Goal: Task Accomplishment & Management: Use online tool/utility

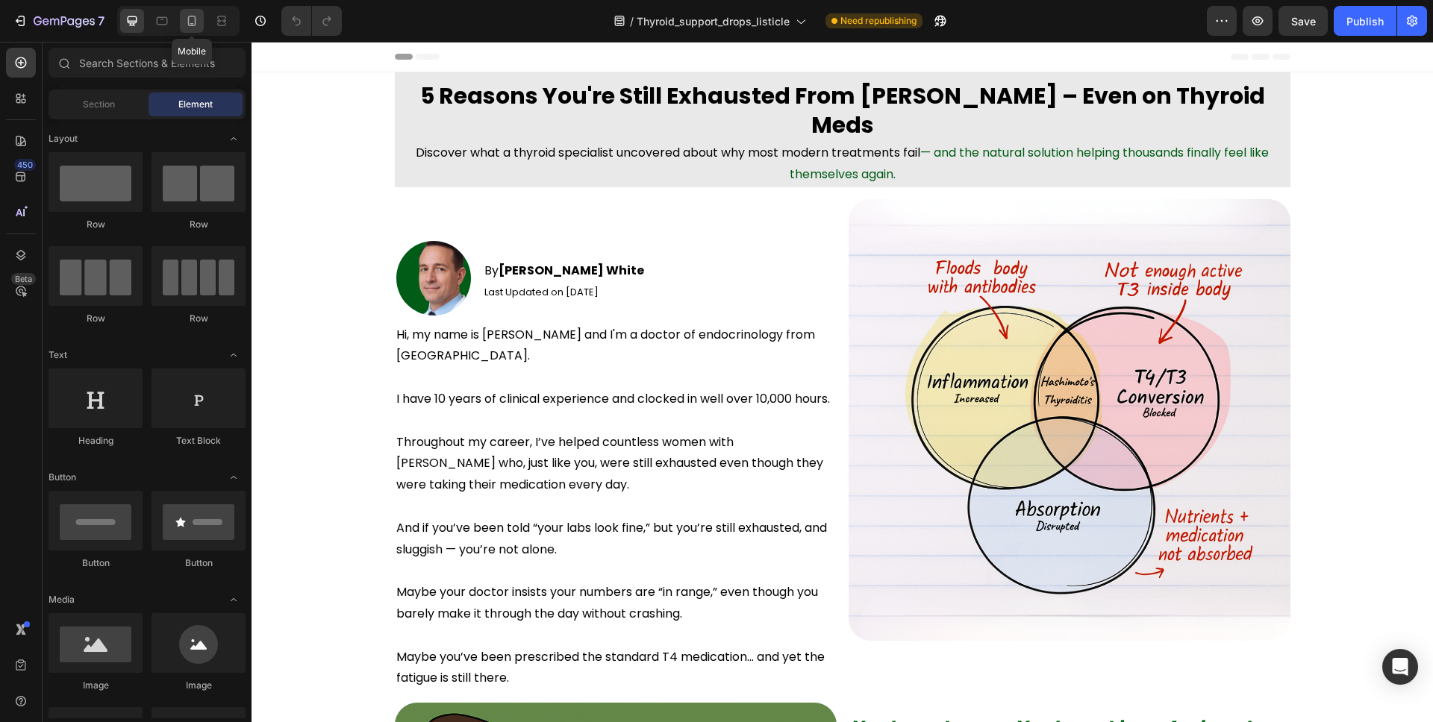
click at [186, 20] on icon at bounding box center [191, 20] width 15 height 15
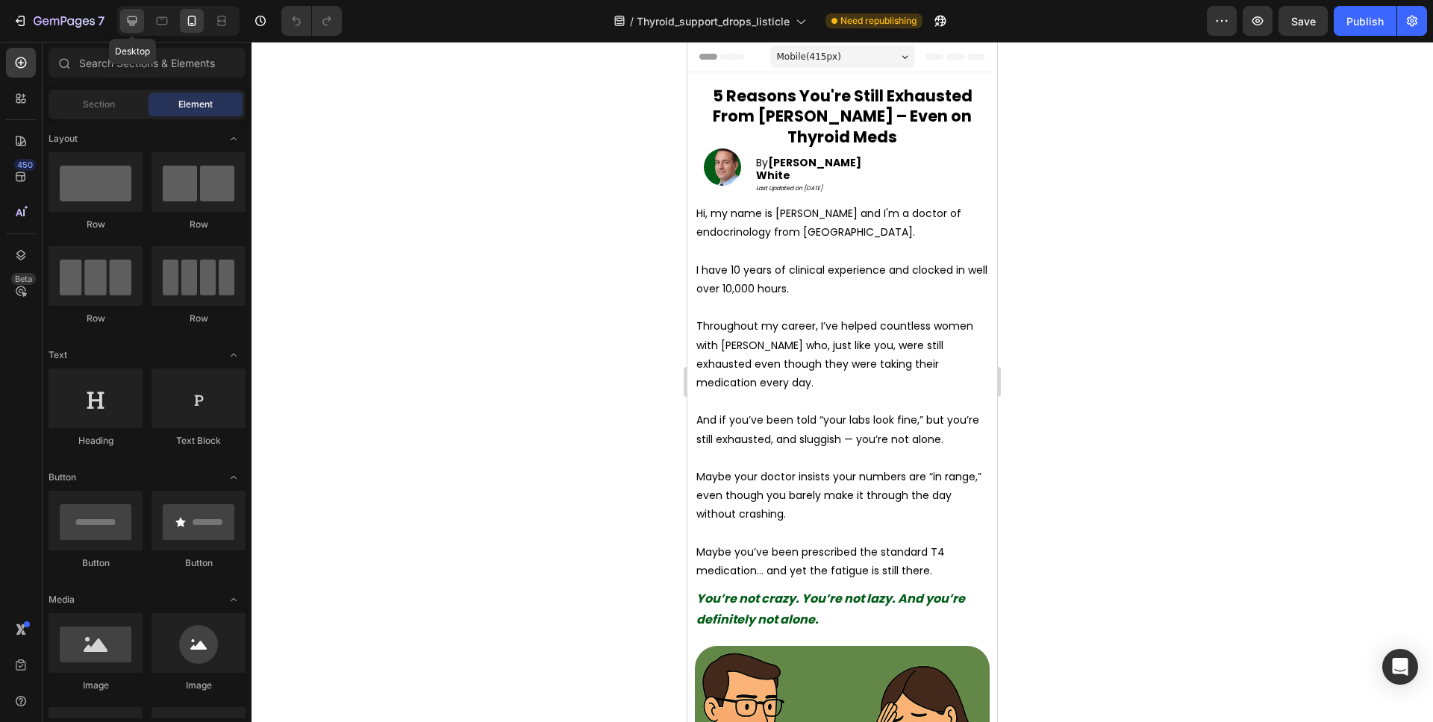
click at [129, 19] on icon at bounding box center [132, 20] width 15 height 15
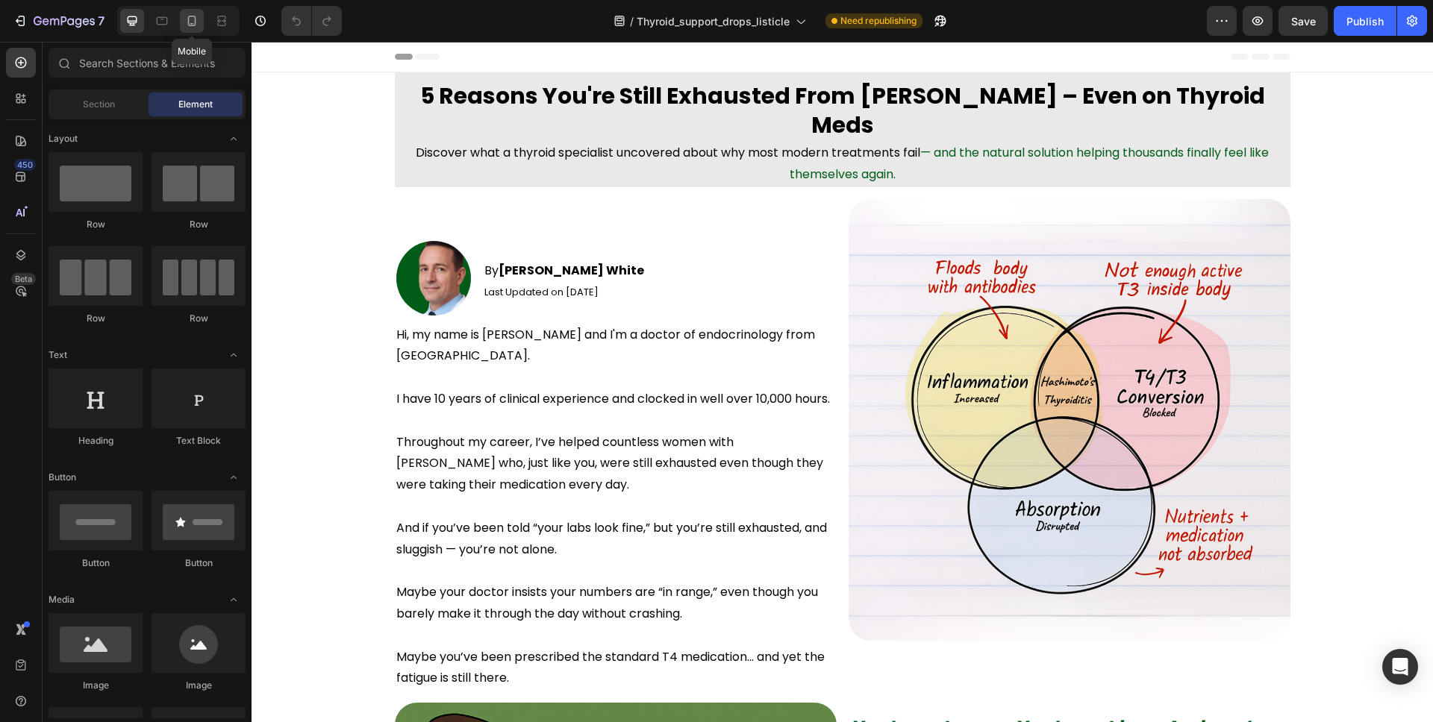
click at [193, 25] on icon at bounding box center [192, 21] width 8 height 10
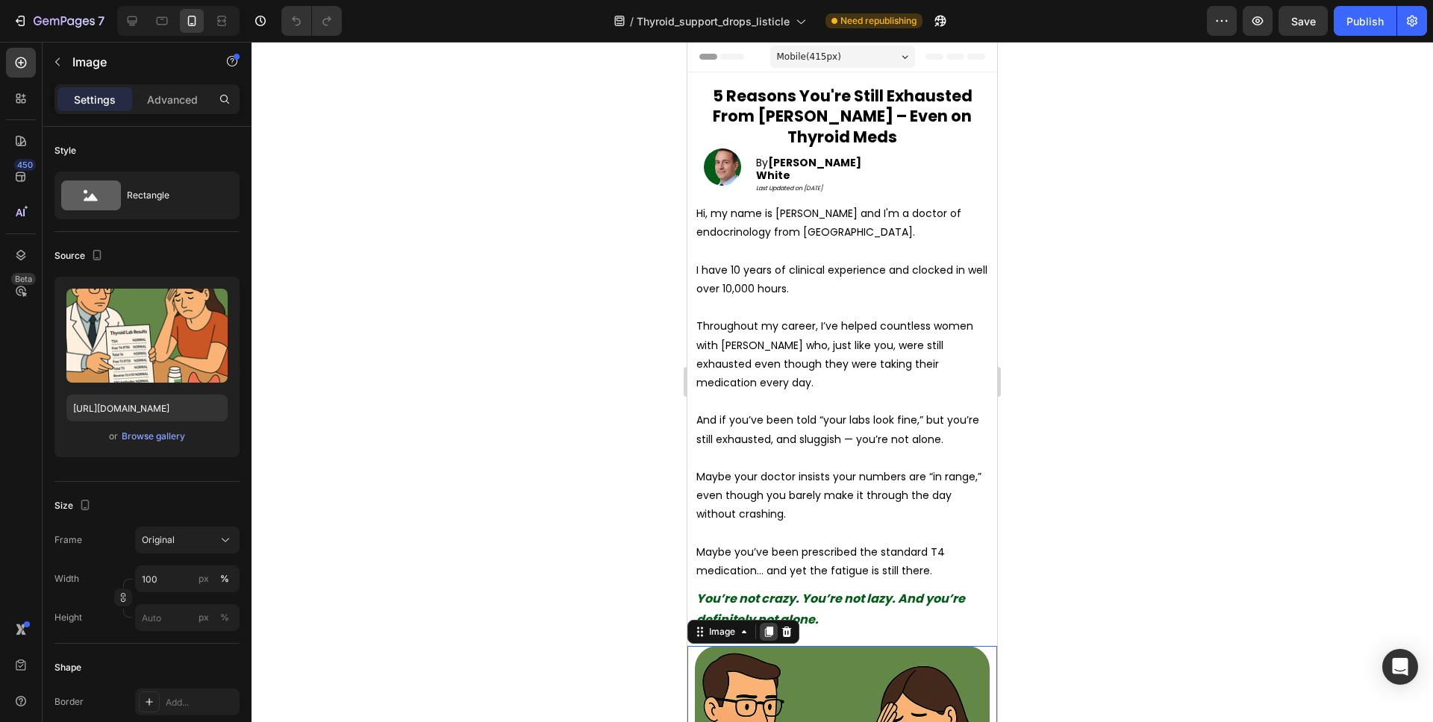
click at [766, 626] on icon at bounding box center [769, 632] width 12 height 12
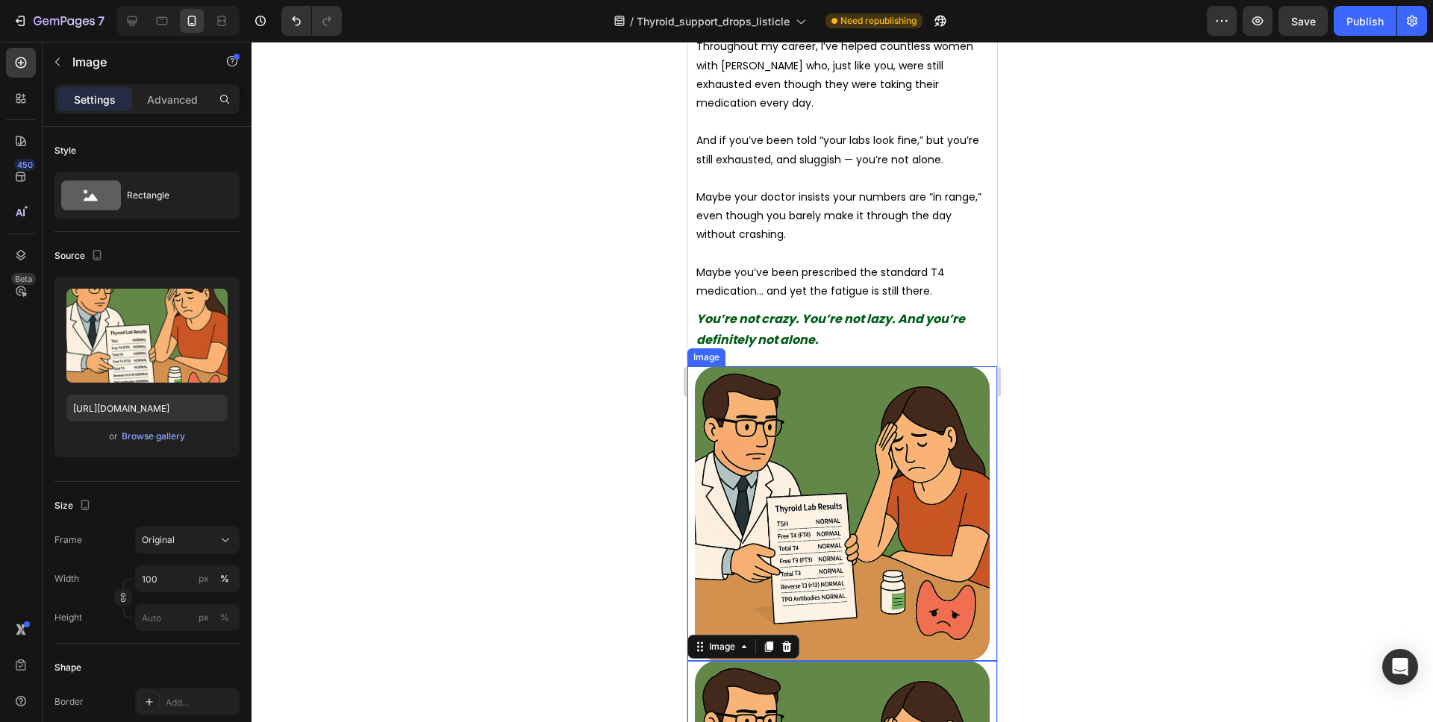
scroll to position [178, 0]
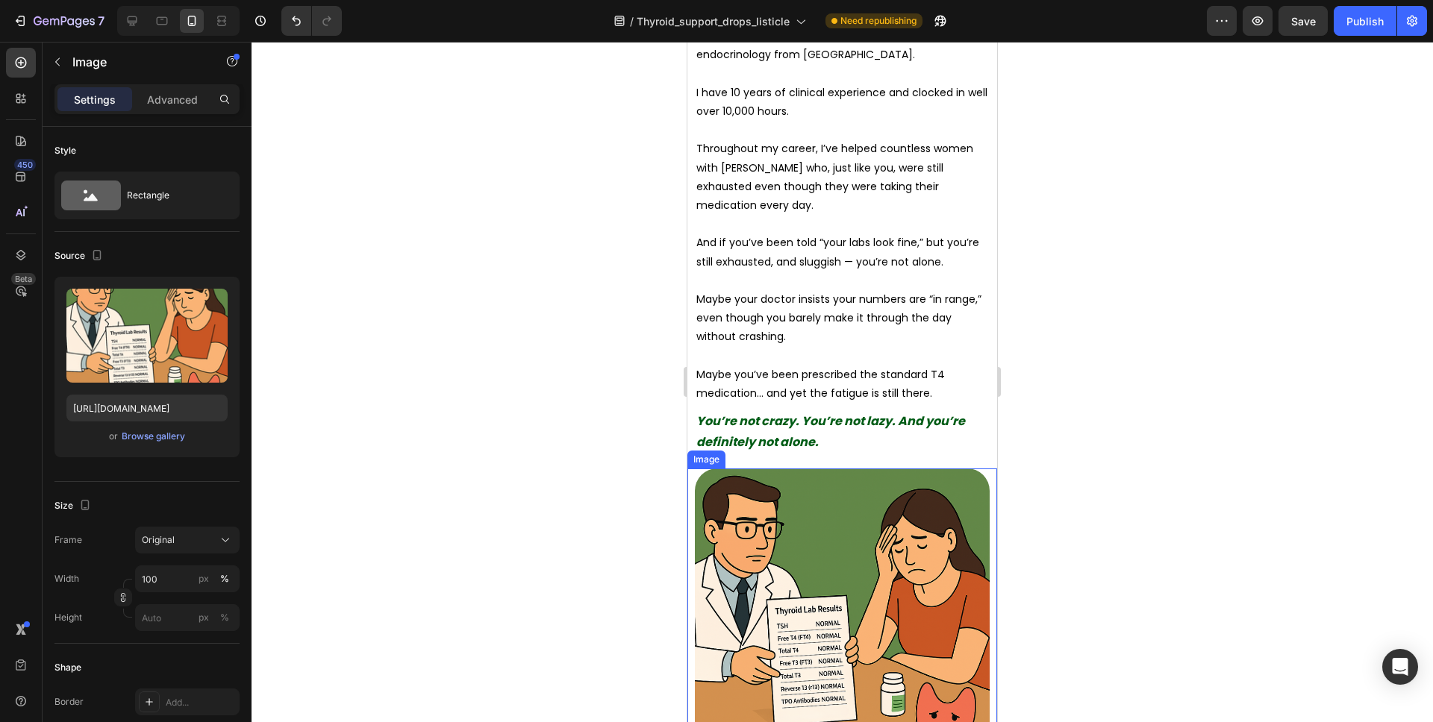
click at [789, 484] on img at bounding box center [842, 616] width 295 height 295
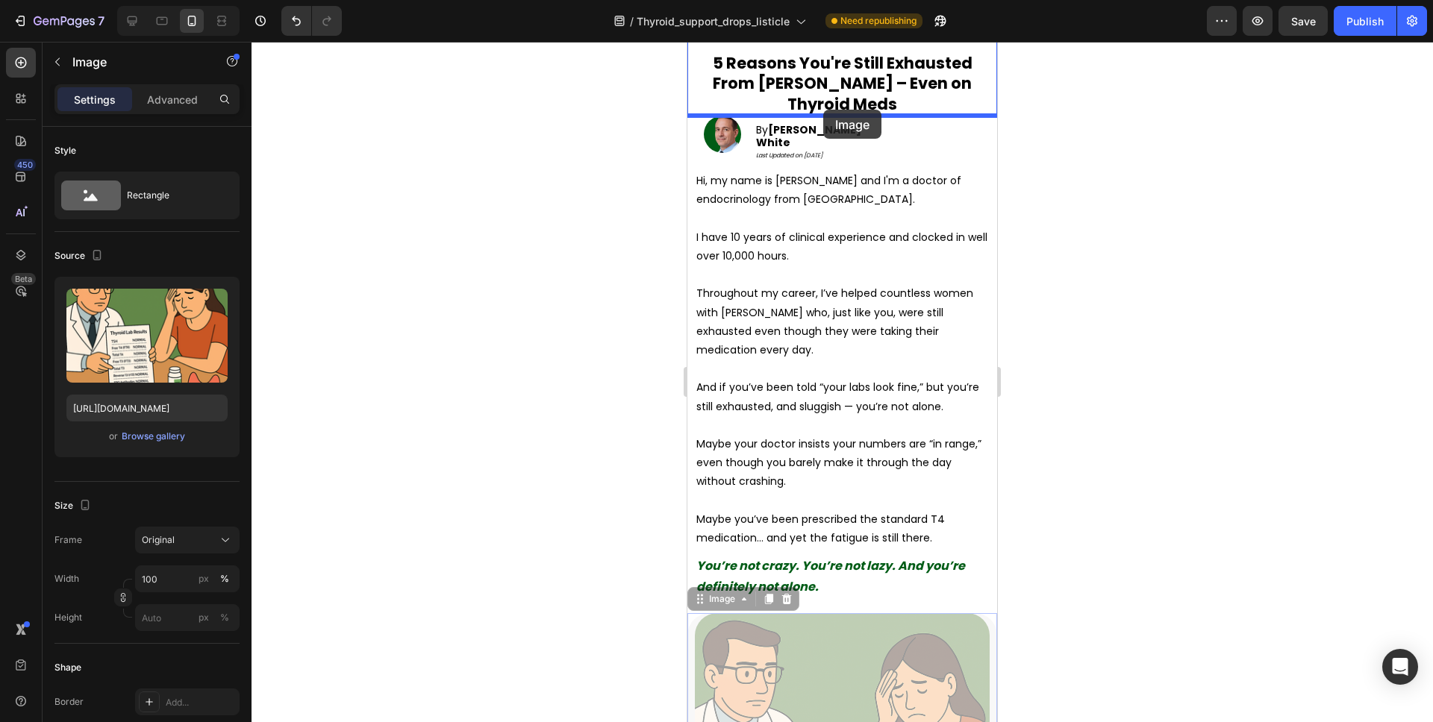
drag, startPoint x: 701, startPoint y: 582, endPoint x: 823, endPoint y: 110, distance: 487.8
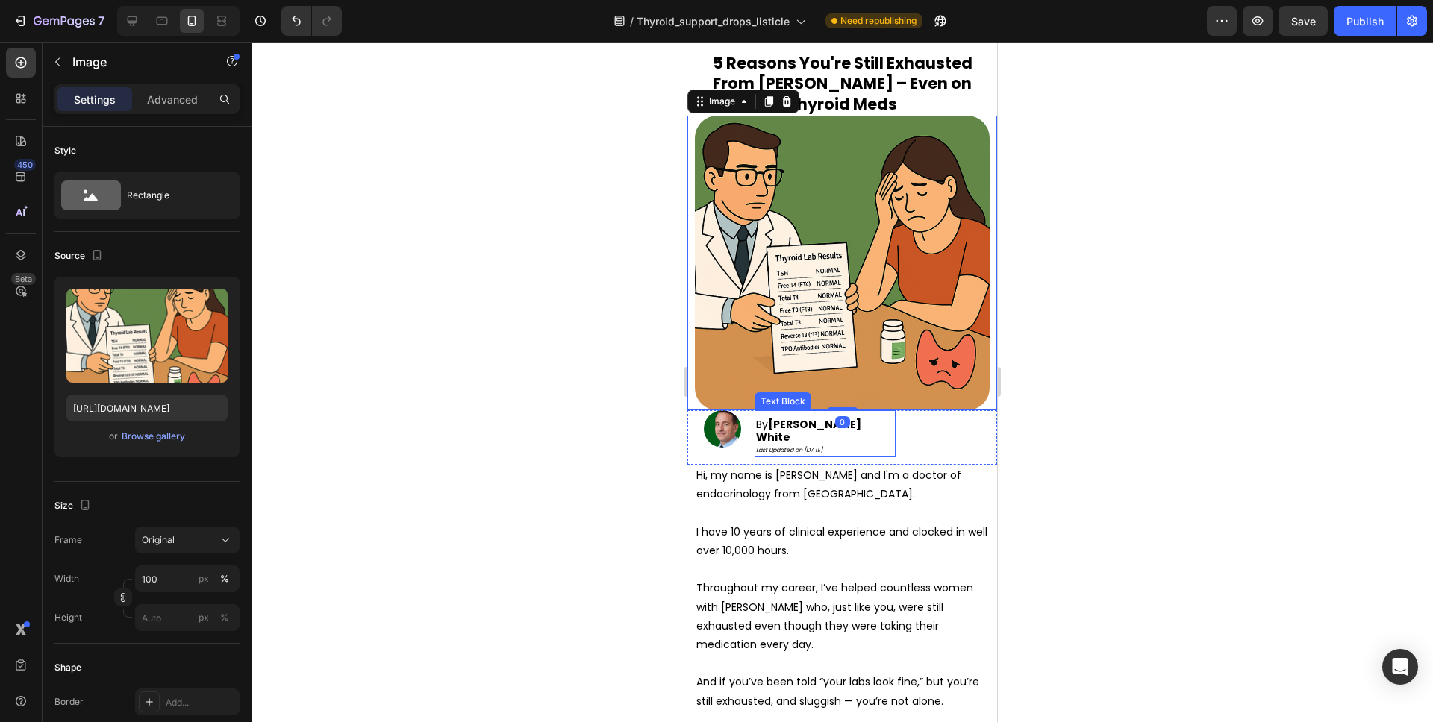
scroll to position [352, 0]
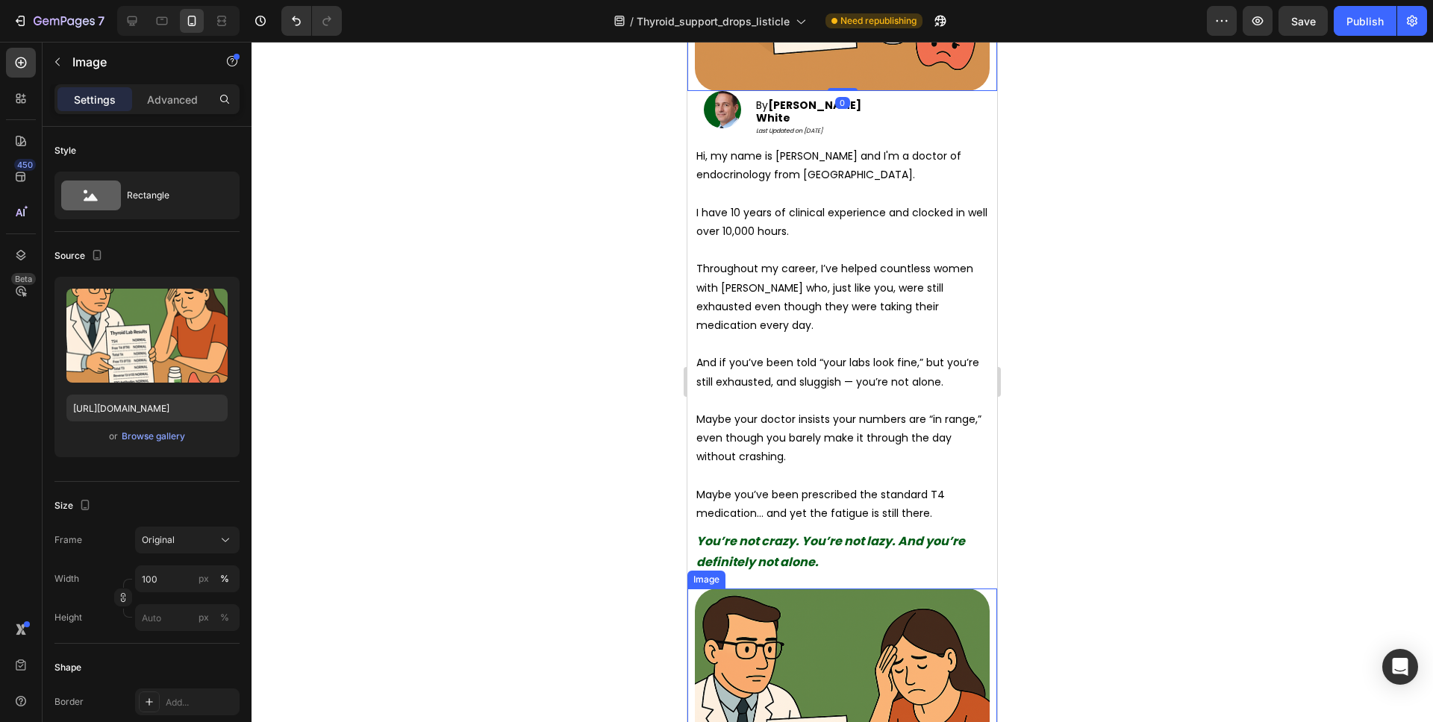
click at [845, 601] on img at bounding box center [842, 736] width 295 height 295
click at [164, 438] on div "Browse gallery" at bounding box center [153, 436] width 63 height 13
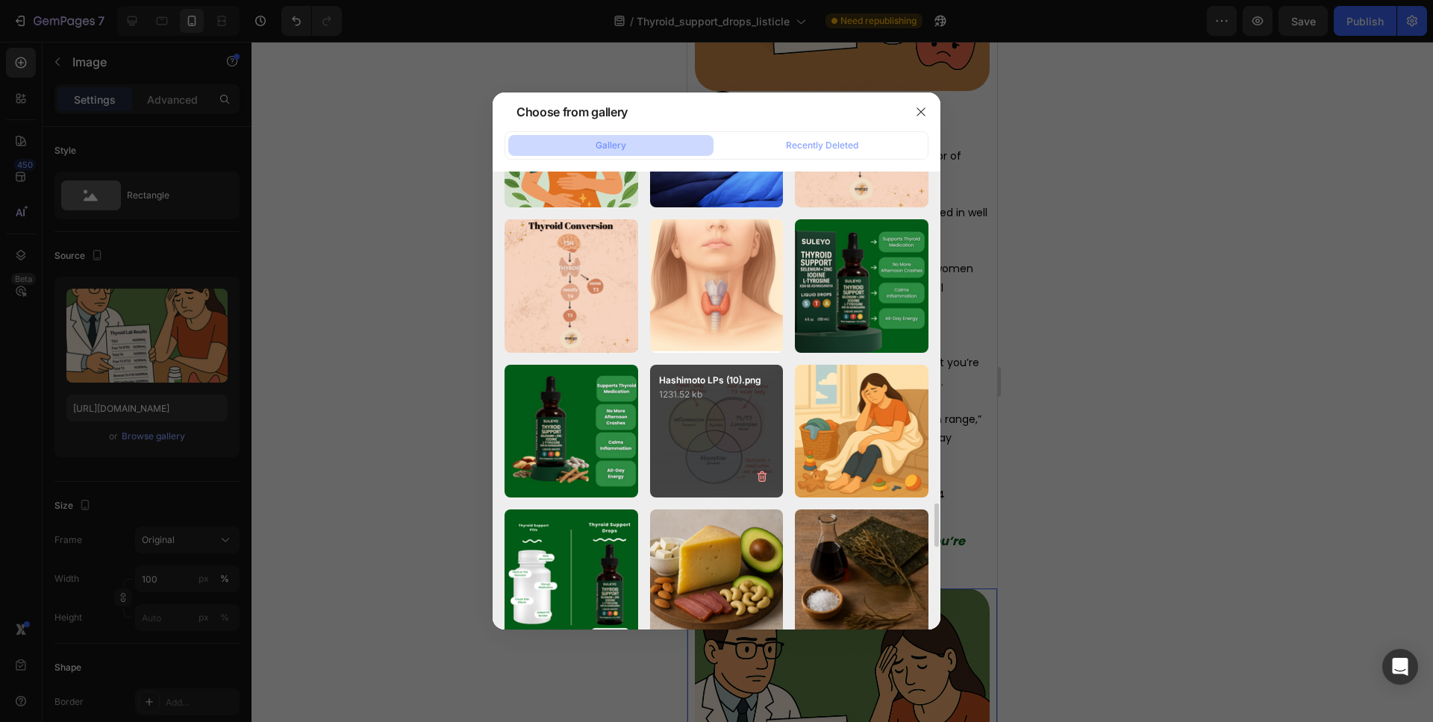
scroll to position [3459, 0]
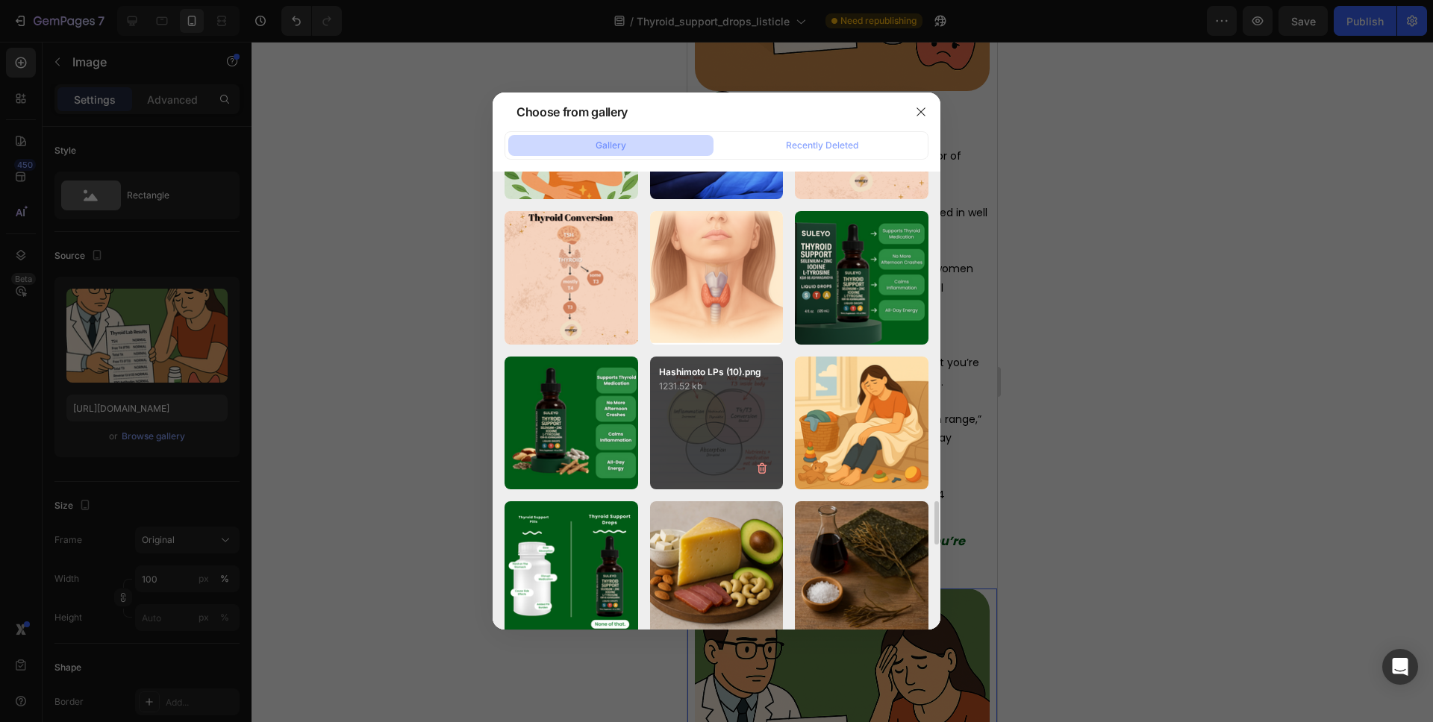
click at [710, 394] on div "Hashimoto LPs (10).png 1231.52 kb" at bounding box center [717, 424] width 134 height 134
type input "https://cdn.shopify.com/s/files/1/0829/1844/1306/files/gempages_562269899993384…"
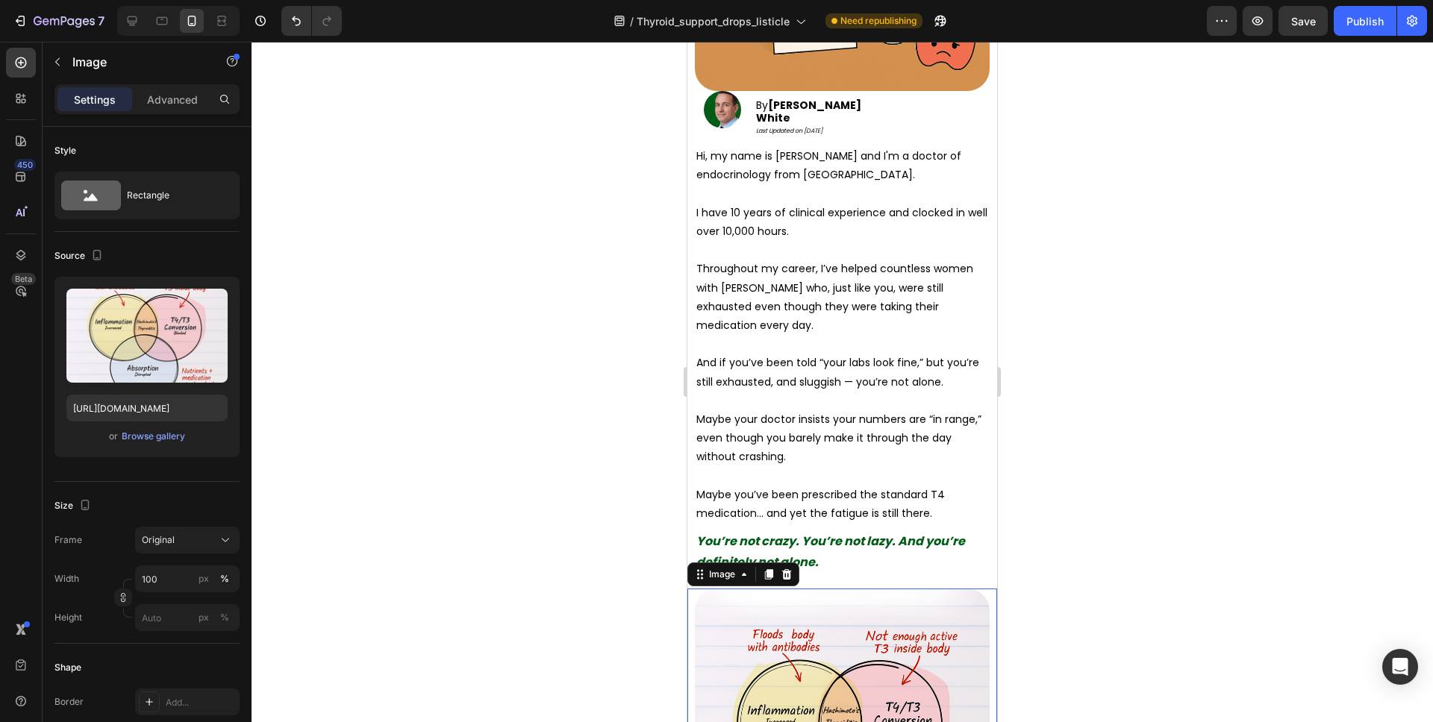
click at [1048, 378] on div at bounding box center [841, 382] width 1181 height 681
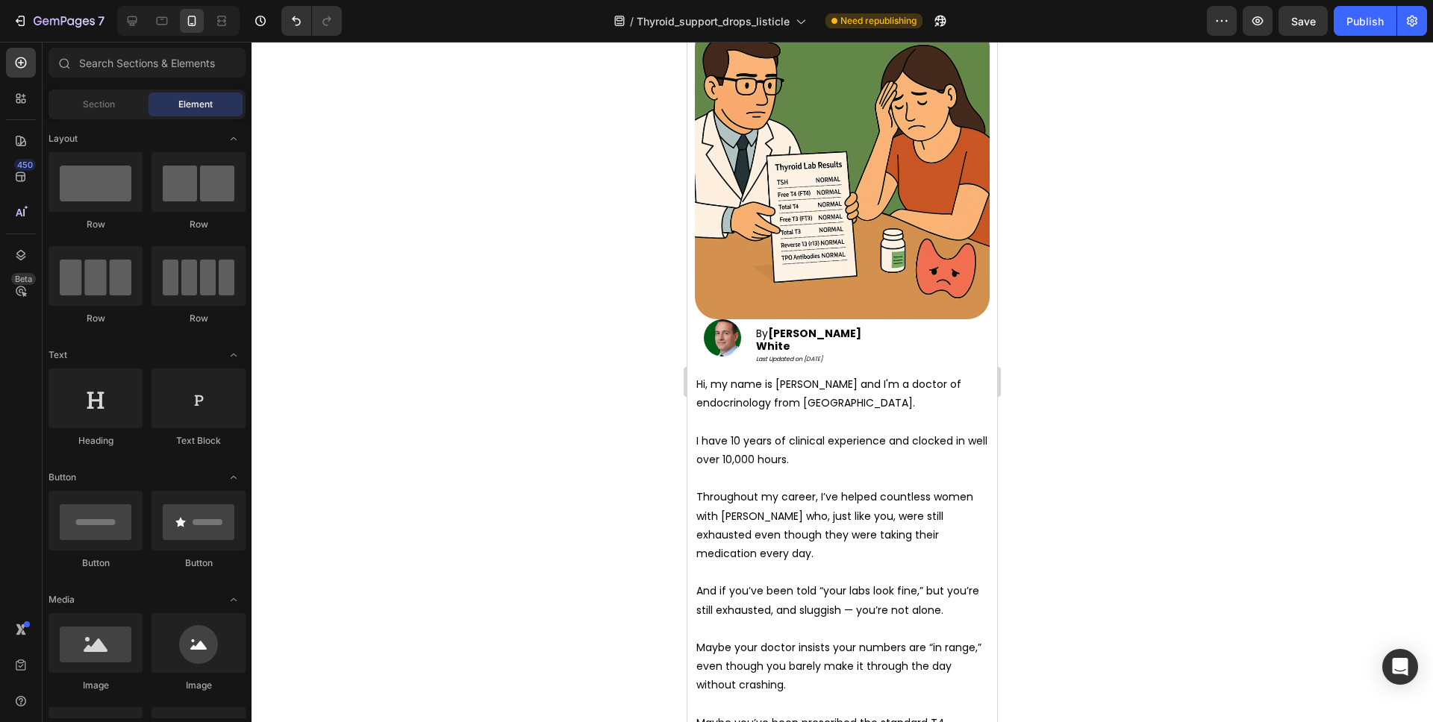
scroll to position [0, 0]
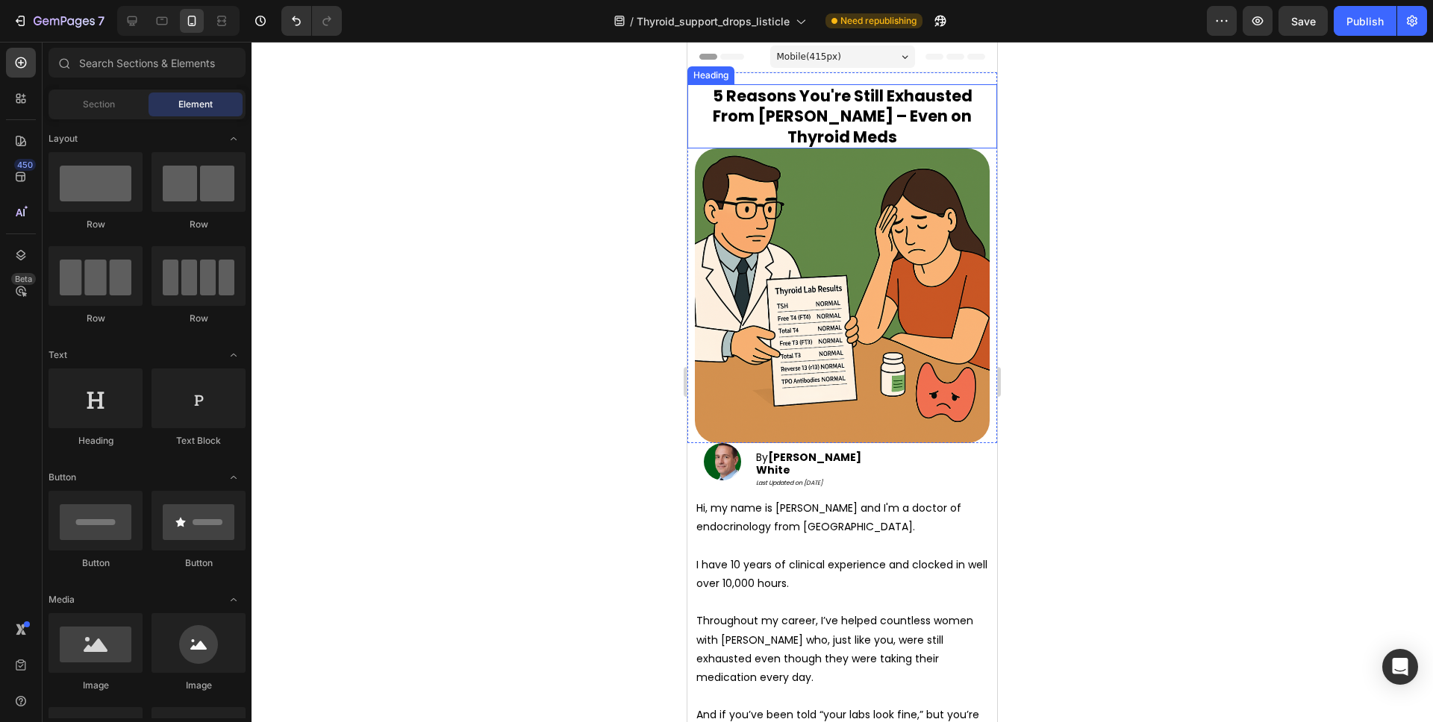
click at [787, 102] on strong "5 Reasons You're Still Exhausted From Hashimoto's – Even on Thyroid Meds" at bounding box center [843, 116] width 260 height 63
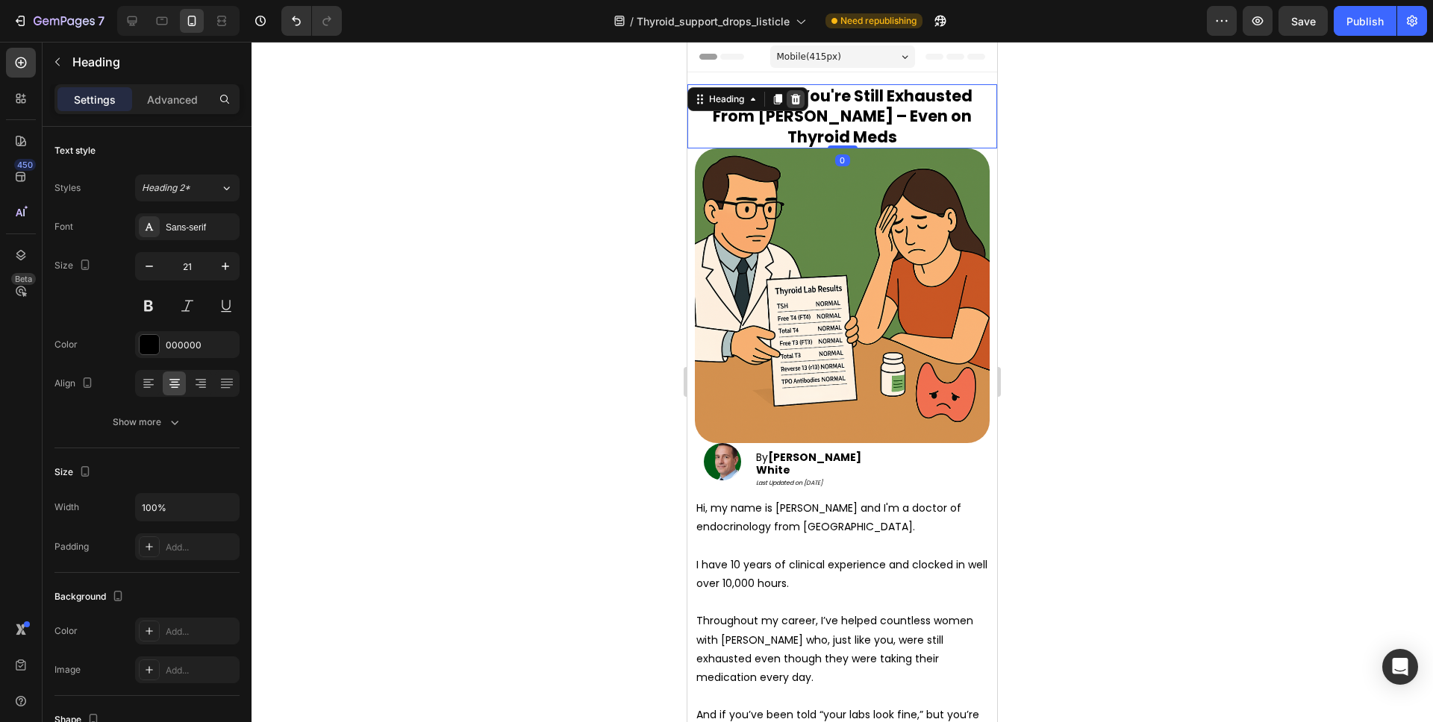
click at [801, 101] on icon at bounding box center [795, 99] width 12 height 12
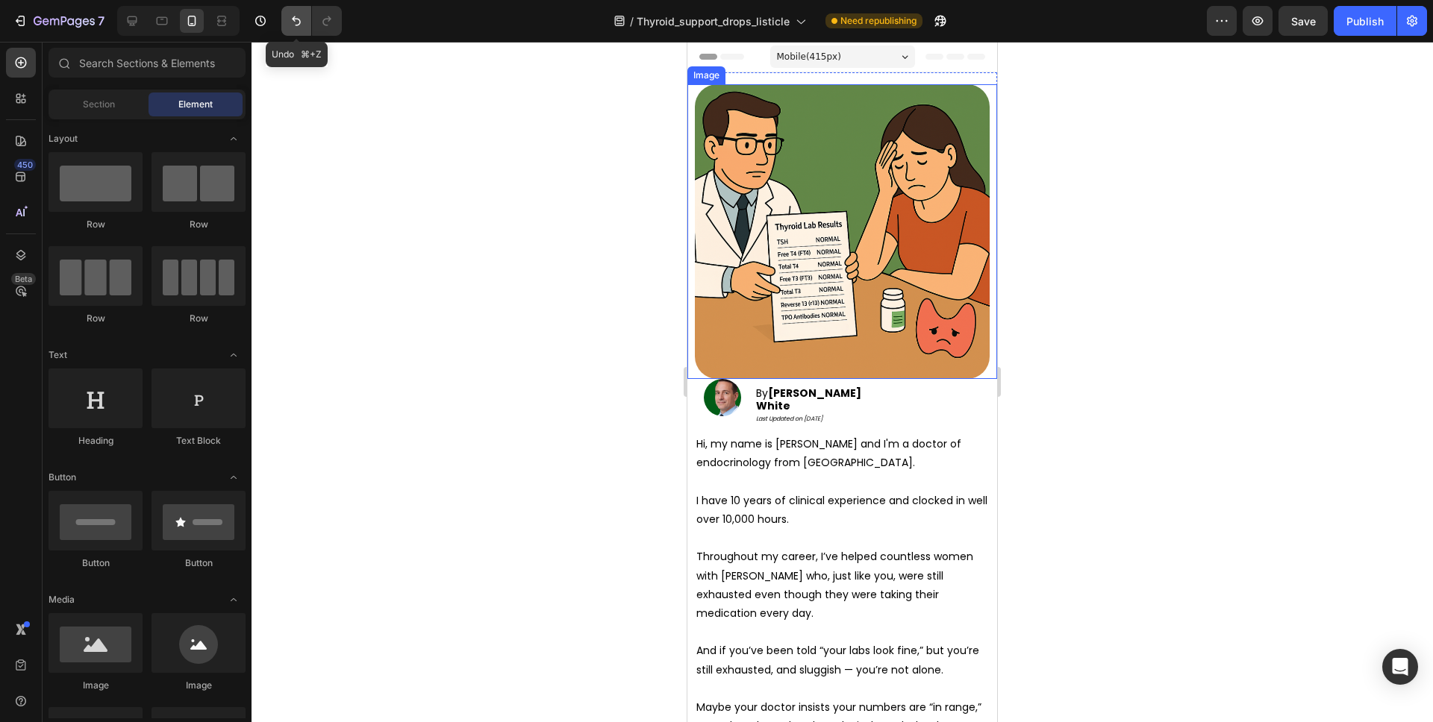
click at [296, 20] on icon "Undo/Redo" at bounding box center [296, 20] width 15 height 15
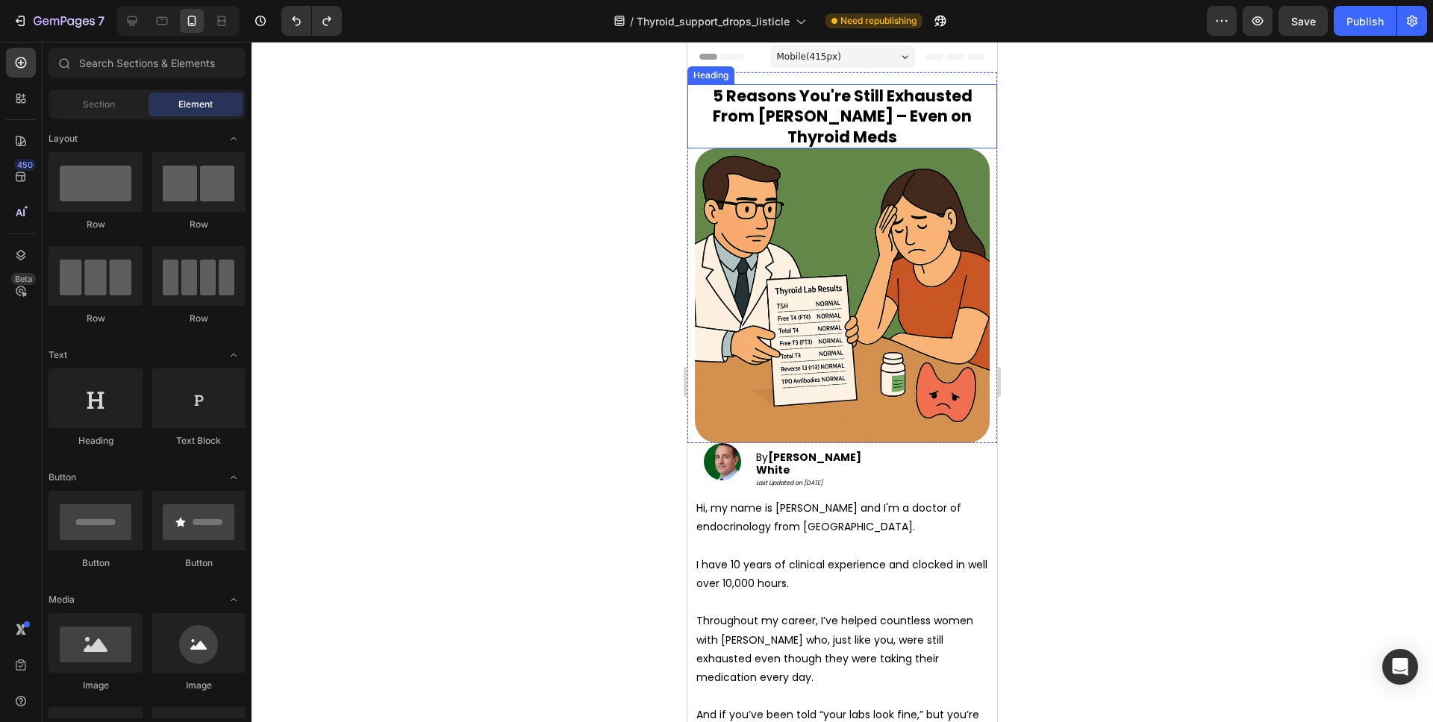
click at [818, 108] on strong "5 Reasons You're Still Exhausted From Hashimoto's – Even on Thyroid Meds" at bounding box center [843, 116] width 260 height 63
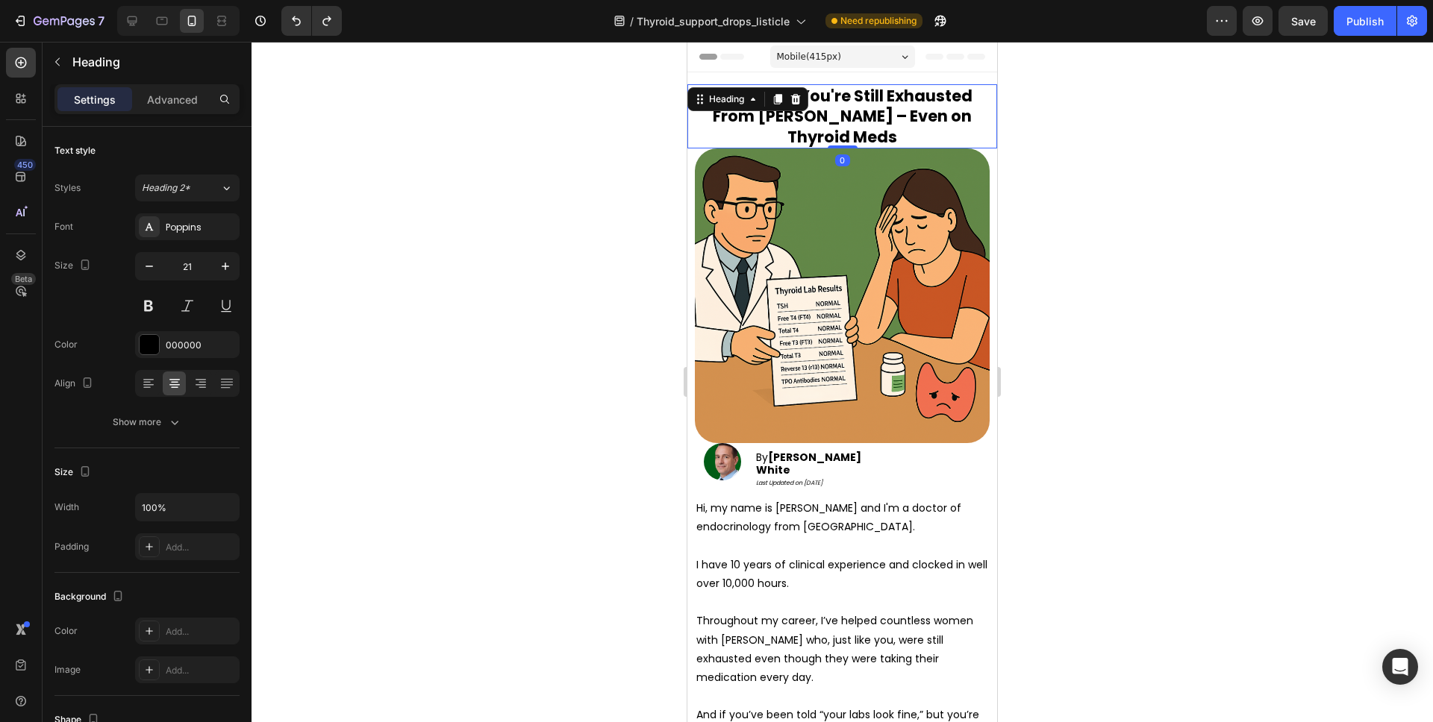
click at [804, 105] on div at bounding box center [795, 99] width 18 height 18
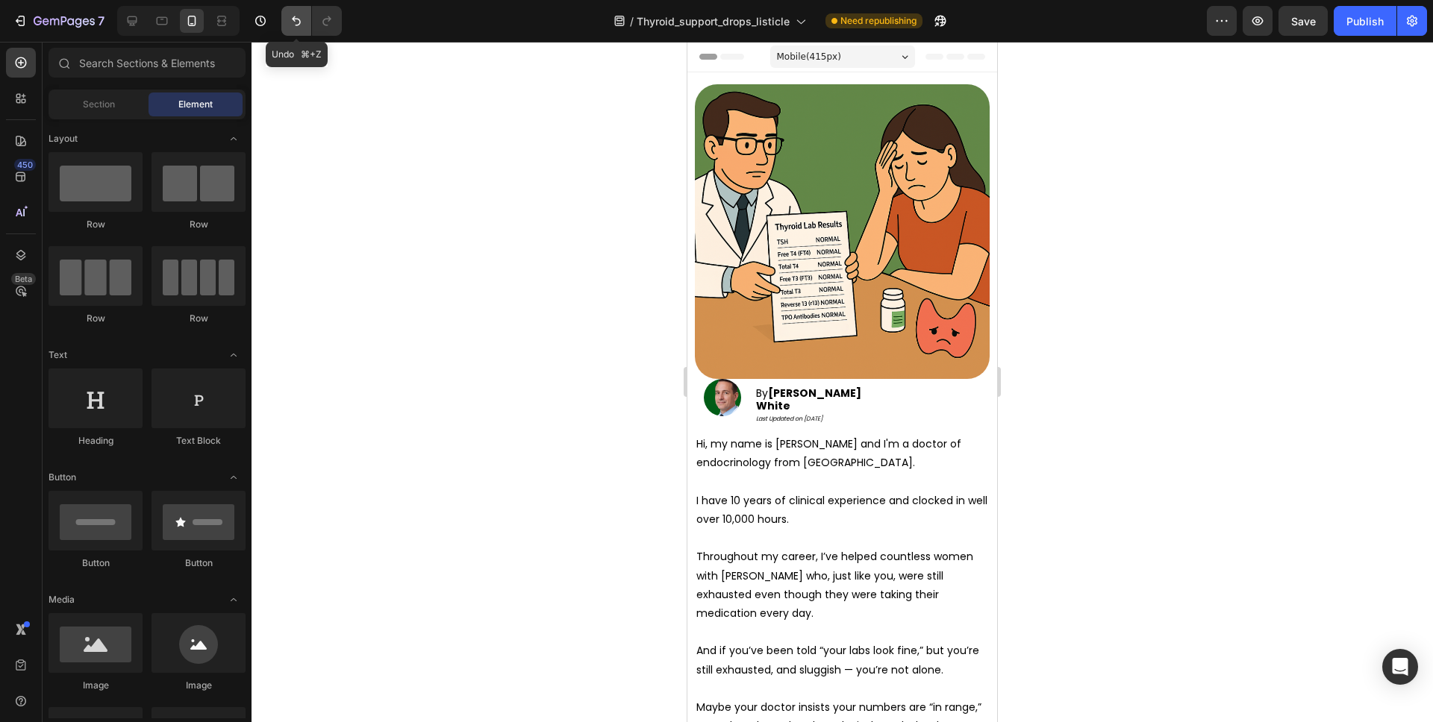
click at [304, 27] on button "Undo/Redo" at bounding box center [296, 21] width 30 height 30
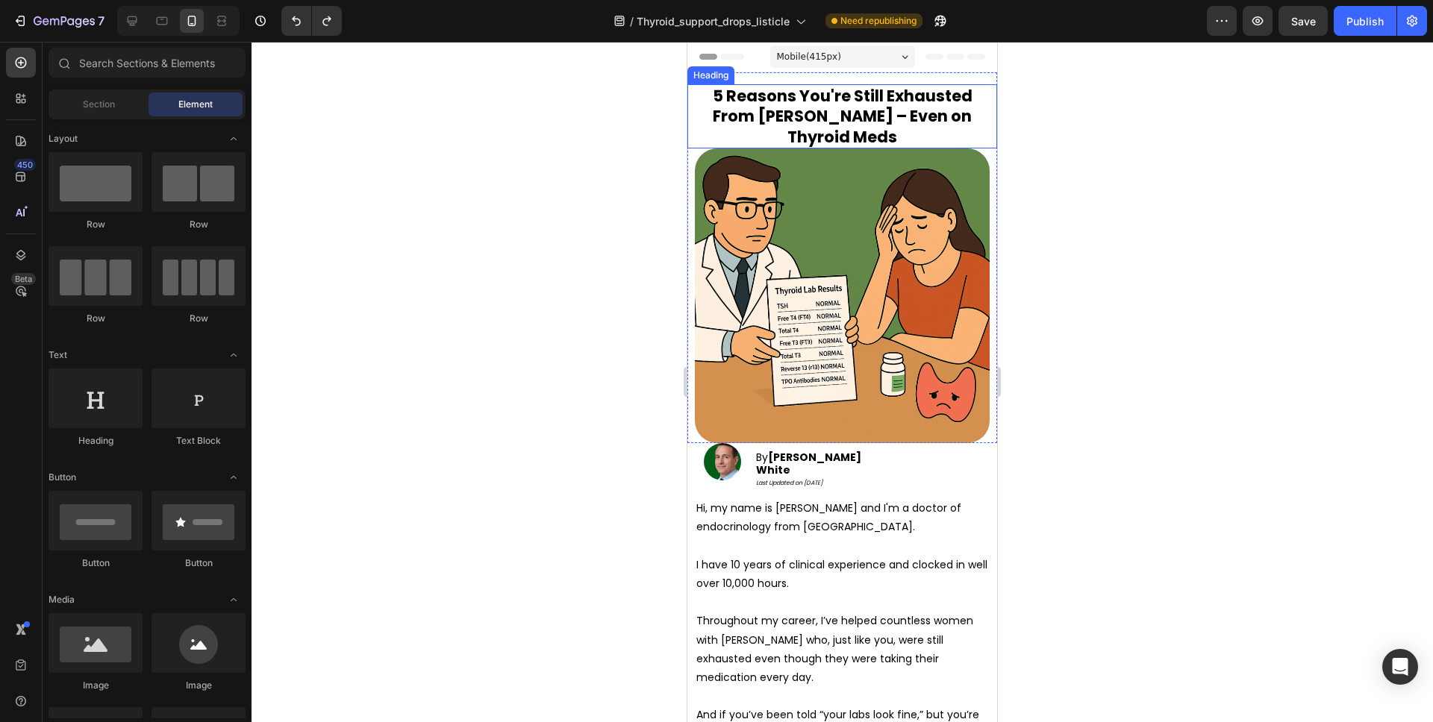
click at [878, 103] on strong "5 Reasons You're Still Exhausted From Hashimoto's – Even on Thyroid Meds" at bounding box center [843, 116] width 260 height 63
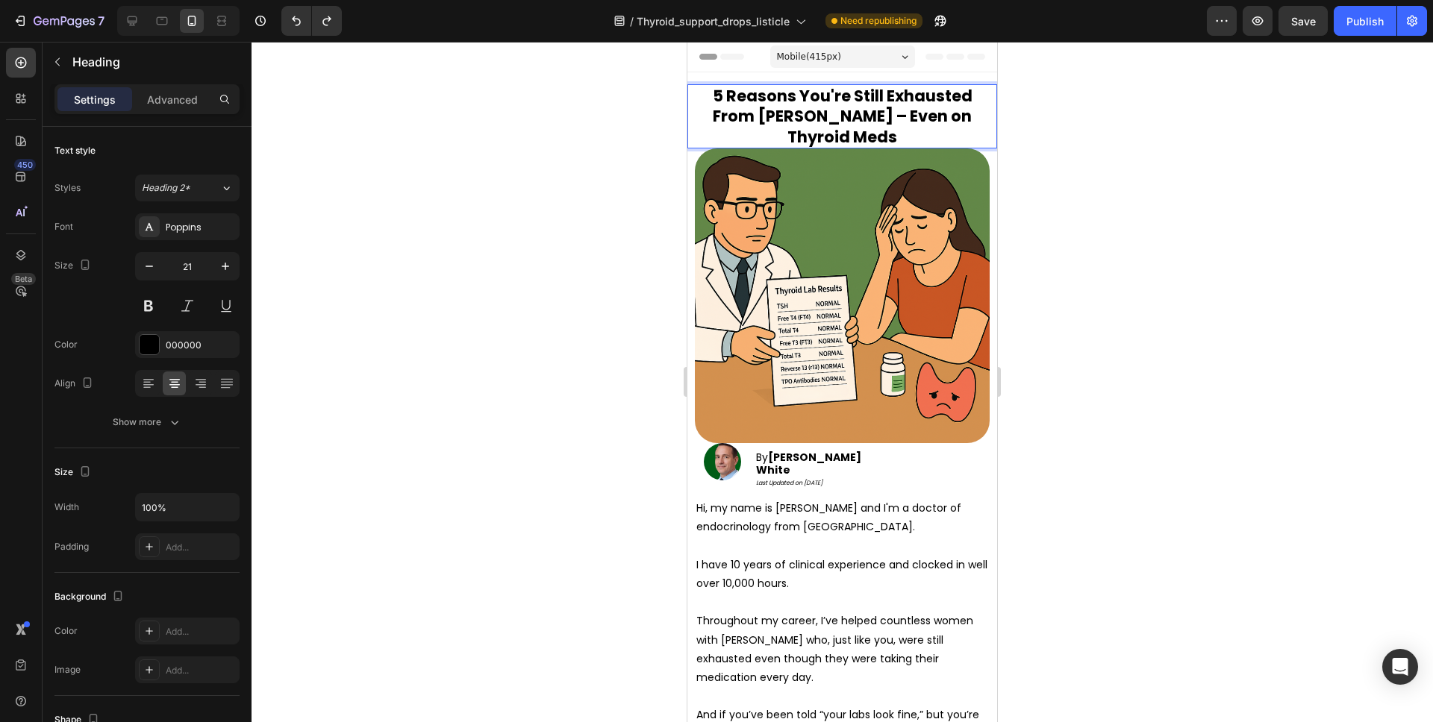
click at [853, 109] on strong "5 Reasons You're Still Exhausted From Hashimoto's – Even on Thyroid Meds" at bounding box center [843, 116] width 260 height 63
click at [802, 97] on strong "5 Reasons You're Still Exhausted From Hashimoto's – Even on Thyroid Meds" at bounding box center [843, 116] width 260 height 63
drag, startPoint x: 744, startPoint y: 118, endPoint x: 799, endPoint y: 98, distance: 58.8
click at [799, 98] on strong "5 Reasons You're Still Exhausted From Hashimoto's – Even on Thyroid Meds" at bounding box center [843, 116] width 260 height 63
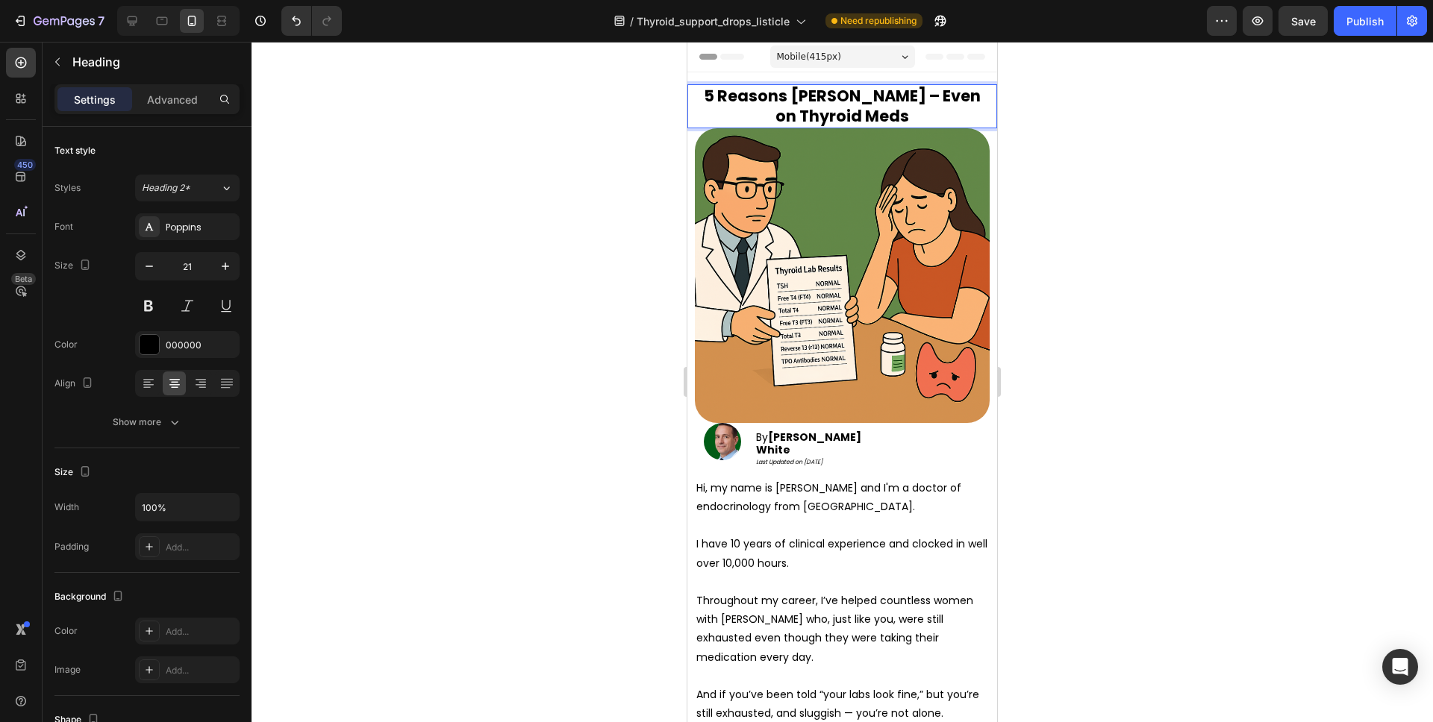
click at [898, 98] on strong "5 Reasons Hashimoto's – Even on Thyroid Meds" at bounding box center [842, 106] width 277 height 42
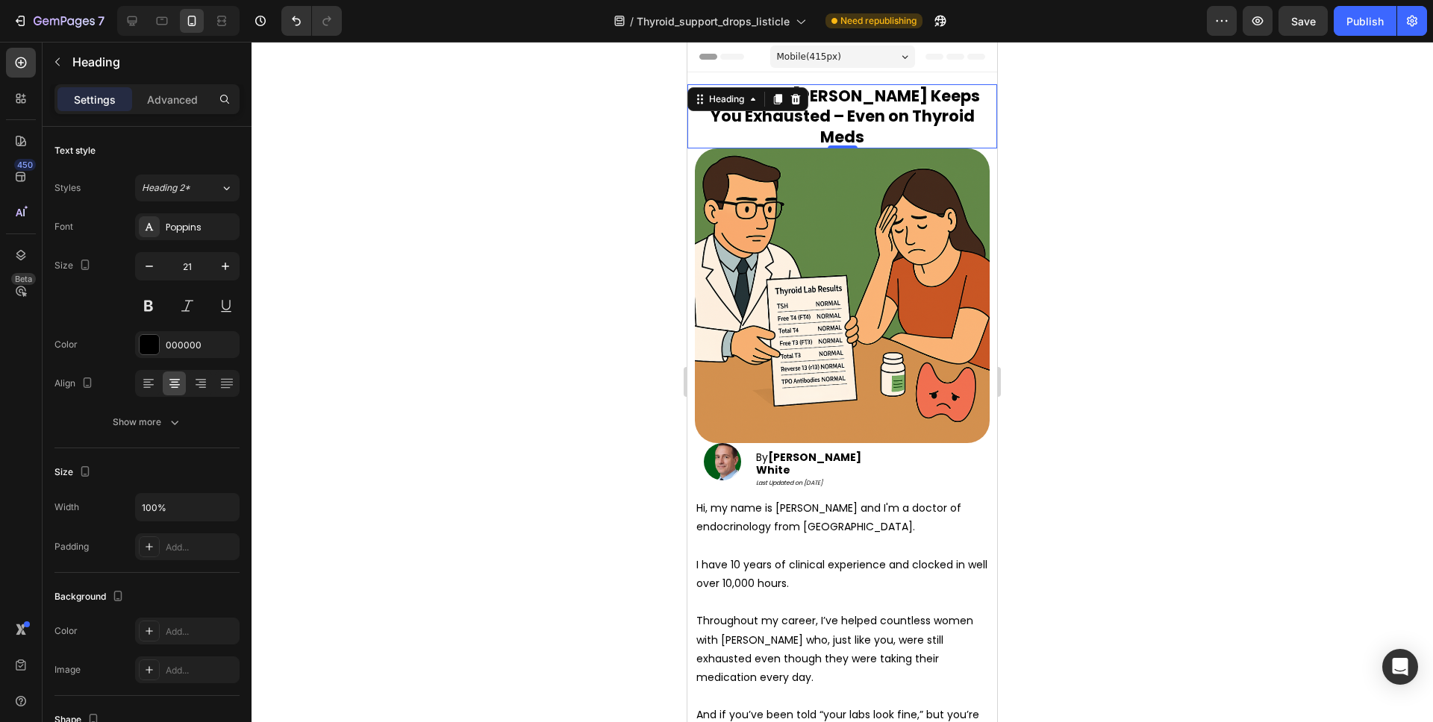
click at [1042, 209] on div at bounding box center [841, 382] width 1181 height 681
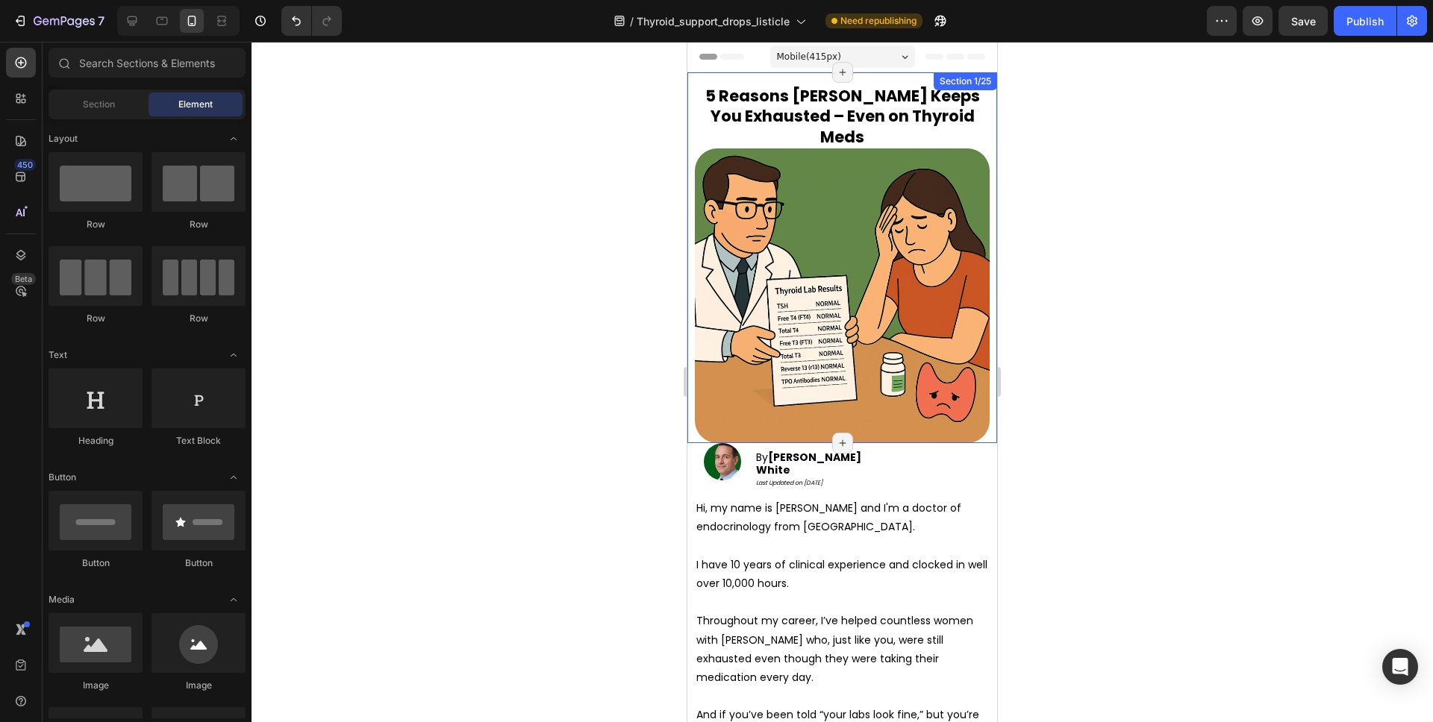
click at [916, 75] on div "5 Reasons You're Still Exhausted From Hashimoto's – Even on Thyroid Meds Headin…" at bounding box center [842, 257] width 310 height 371
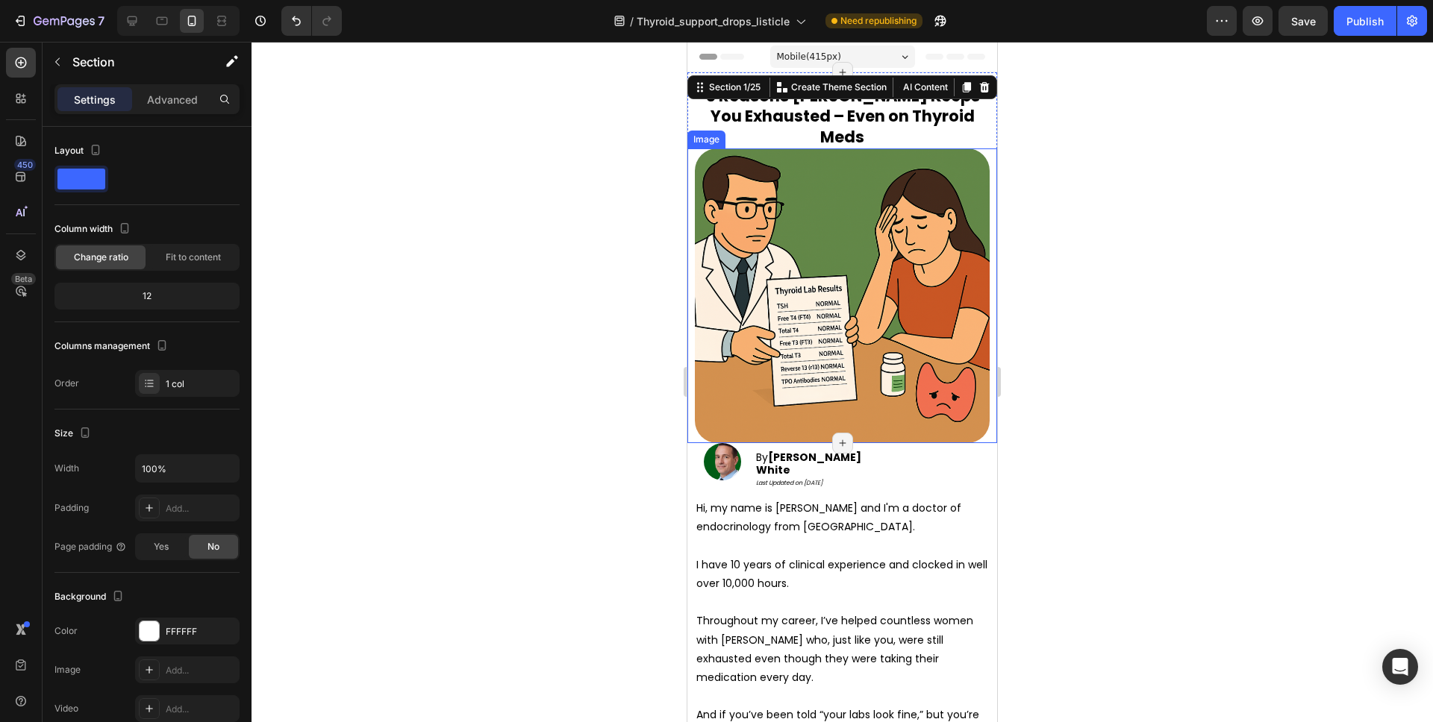
click at [1086, 218] on div at bounding box center [841, 382] width 1181 height 681
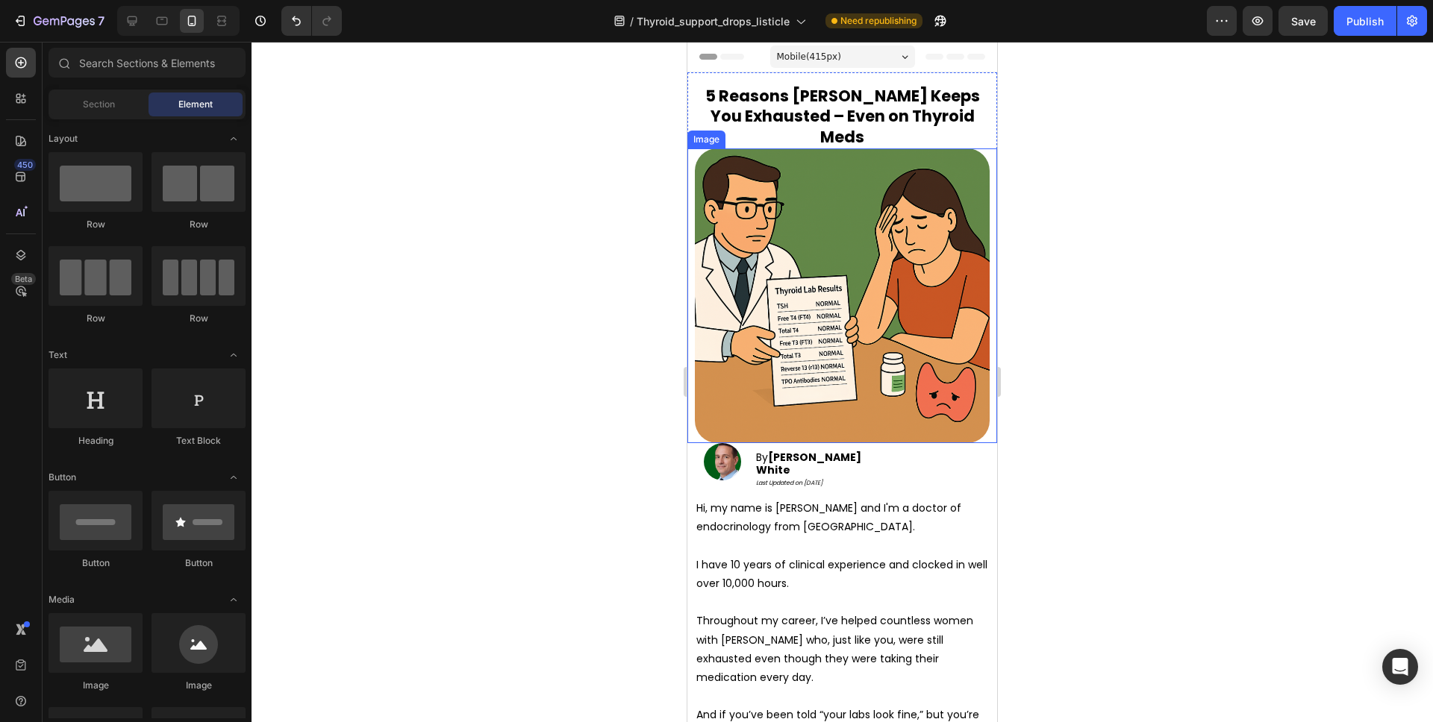
scroll to position [78, 0]
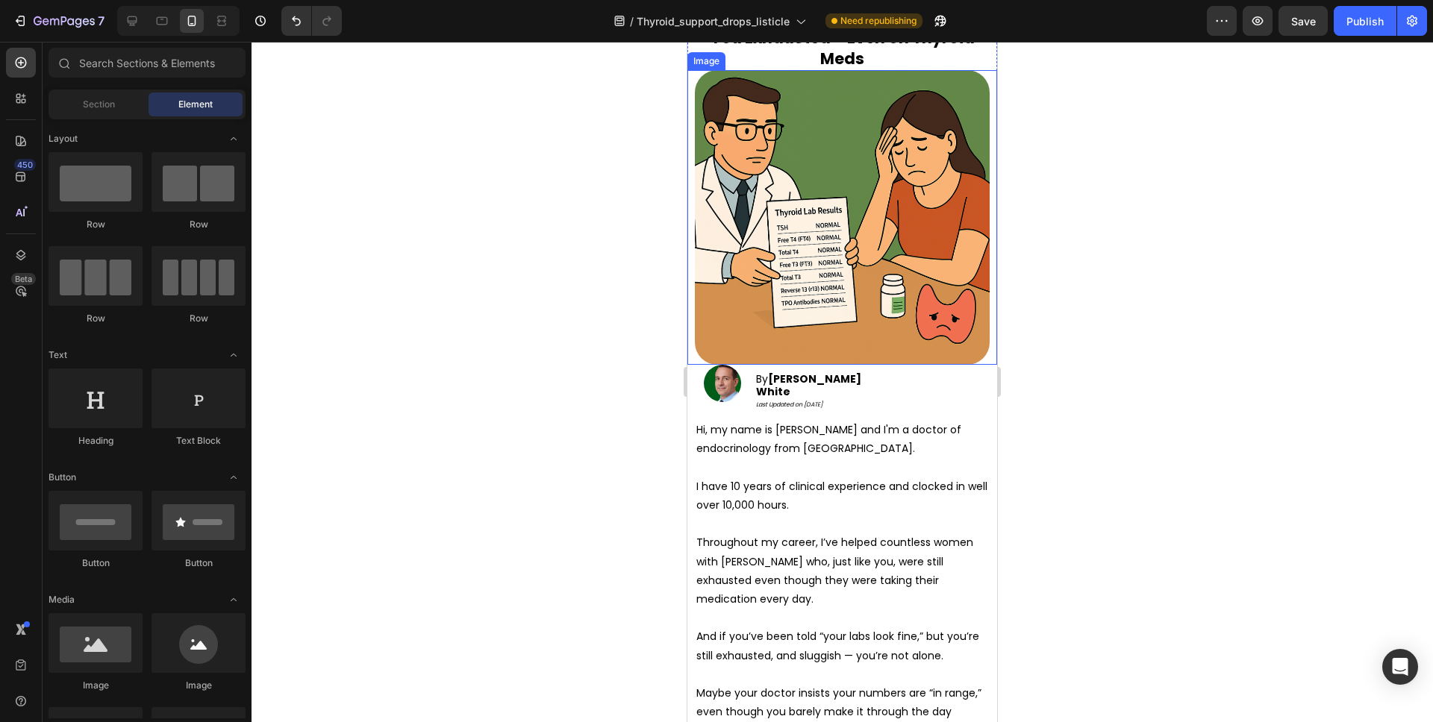
click at [1052, 347] on div at bounding box center [841, 382] width 1181 height 681
click at [969, 332] on img at bounding box center [842, 217] width 295 height 295
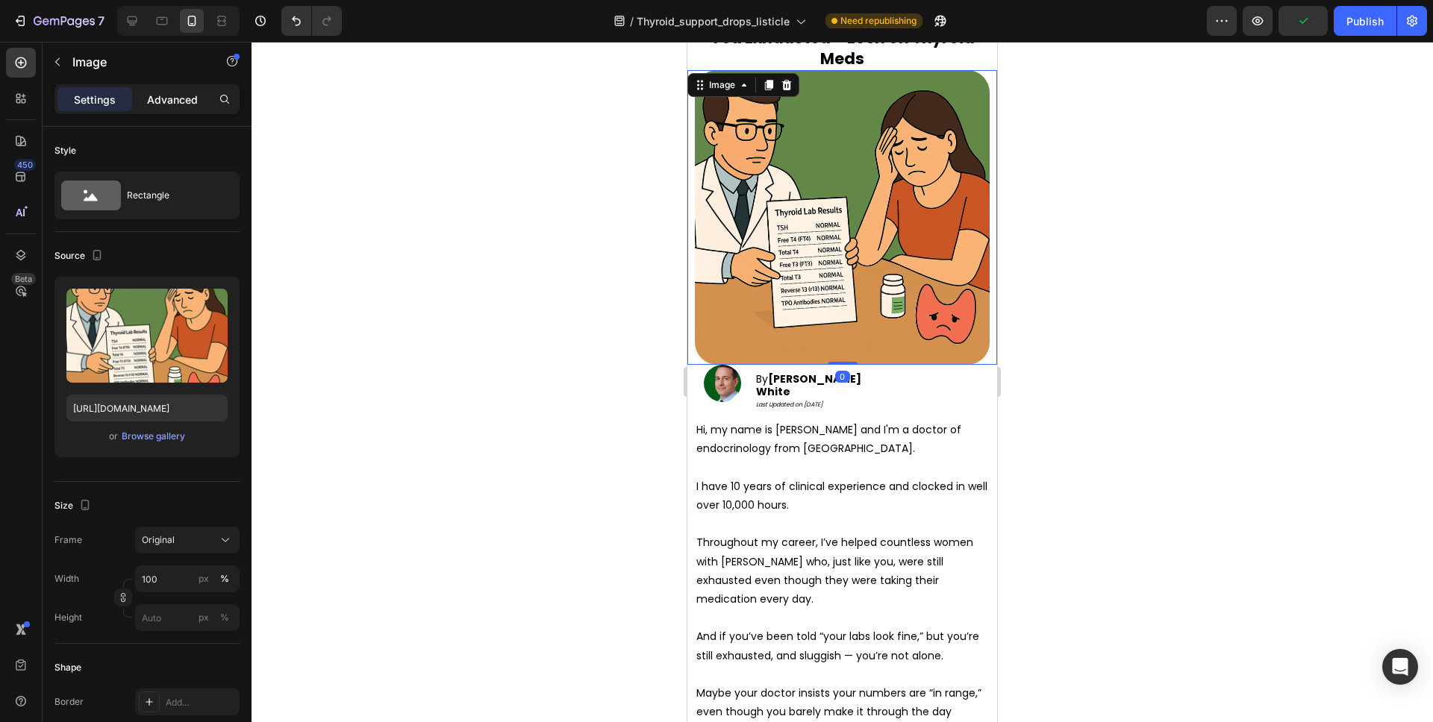
click at [159, 107] on div "Advanced" at bounding box center [172, 99] width 75 height 24
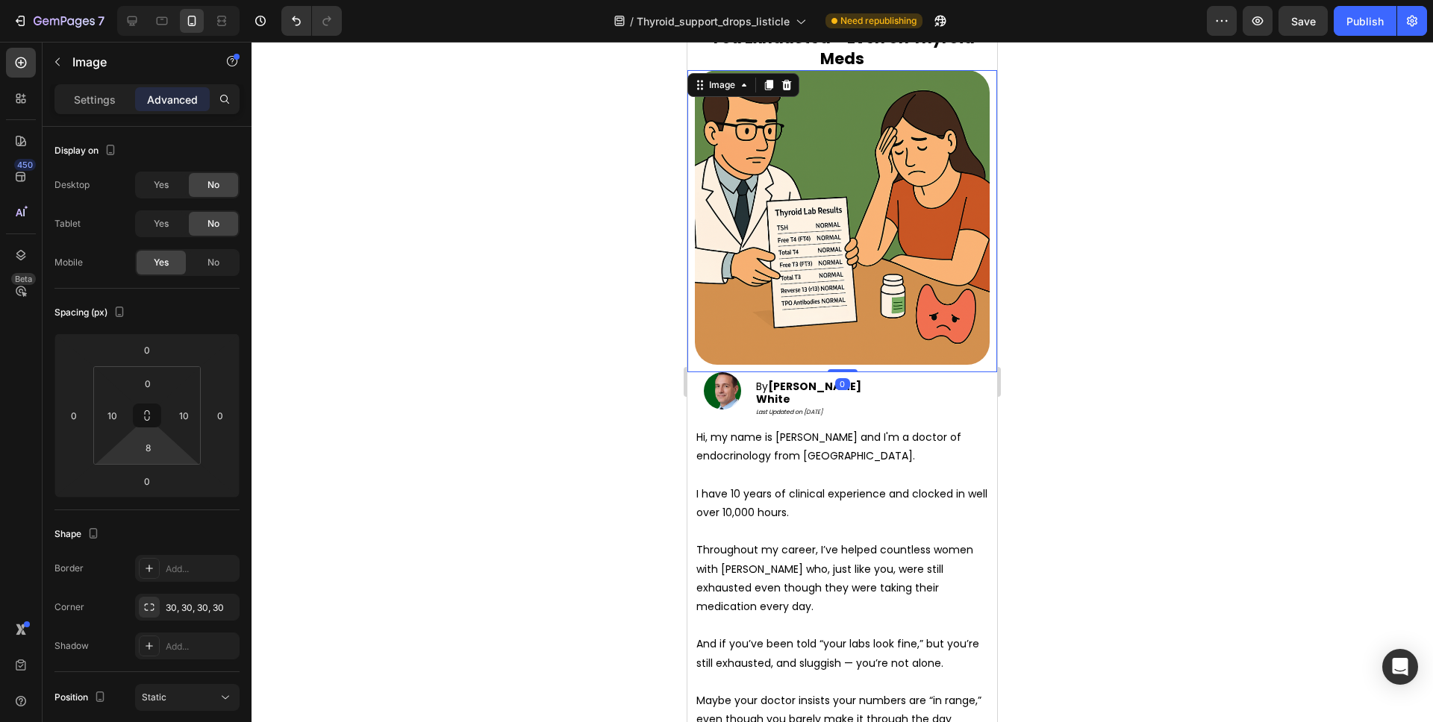
type input "10"
click at [168, 0] on html "7 Version history / Thyroid_support_drops_listicle Need republishing Preview Sa…" at bounding box center [716, 0] width 1433 height 0
click at [1045, 340] on div at bounding box center [841, 382] width 1181 height 681
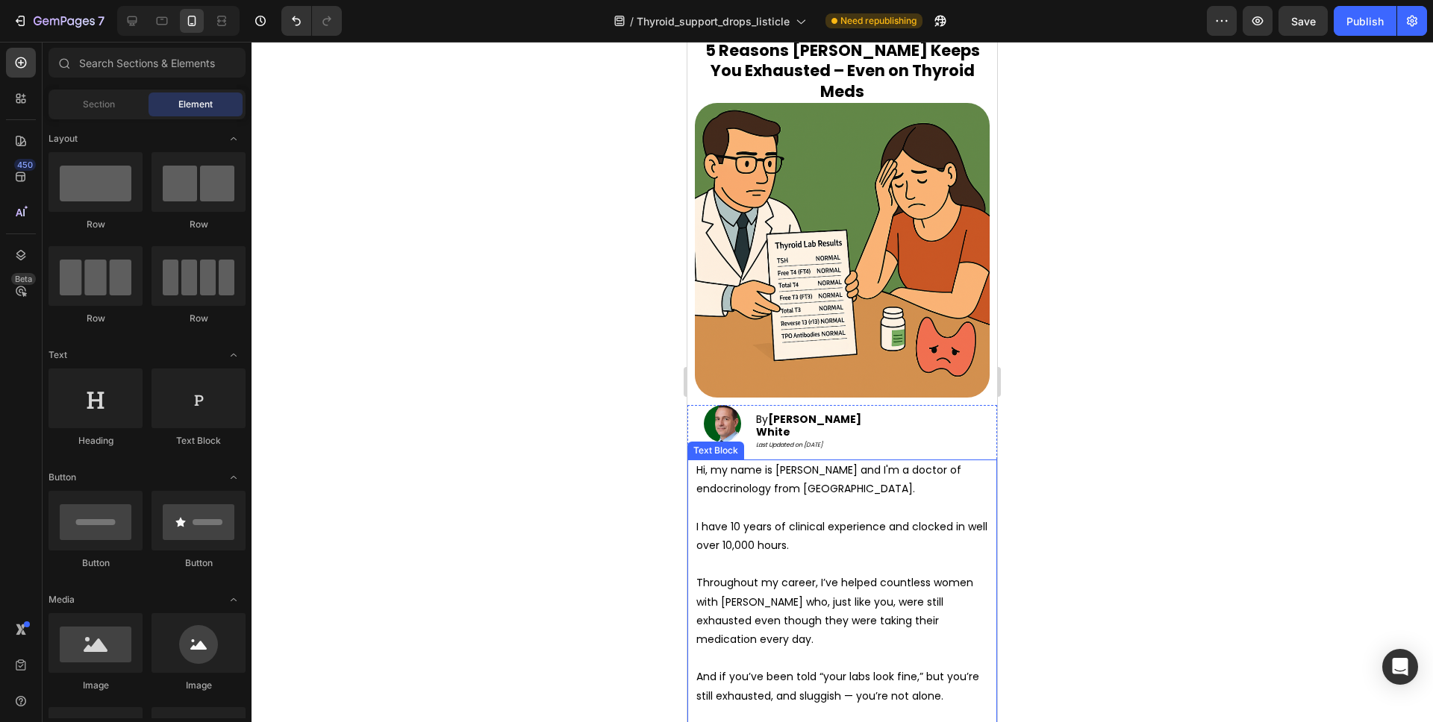
scroll to position [0, 0]
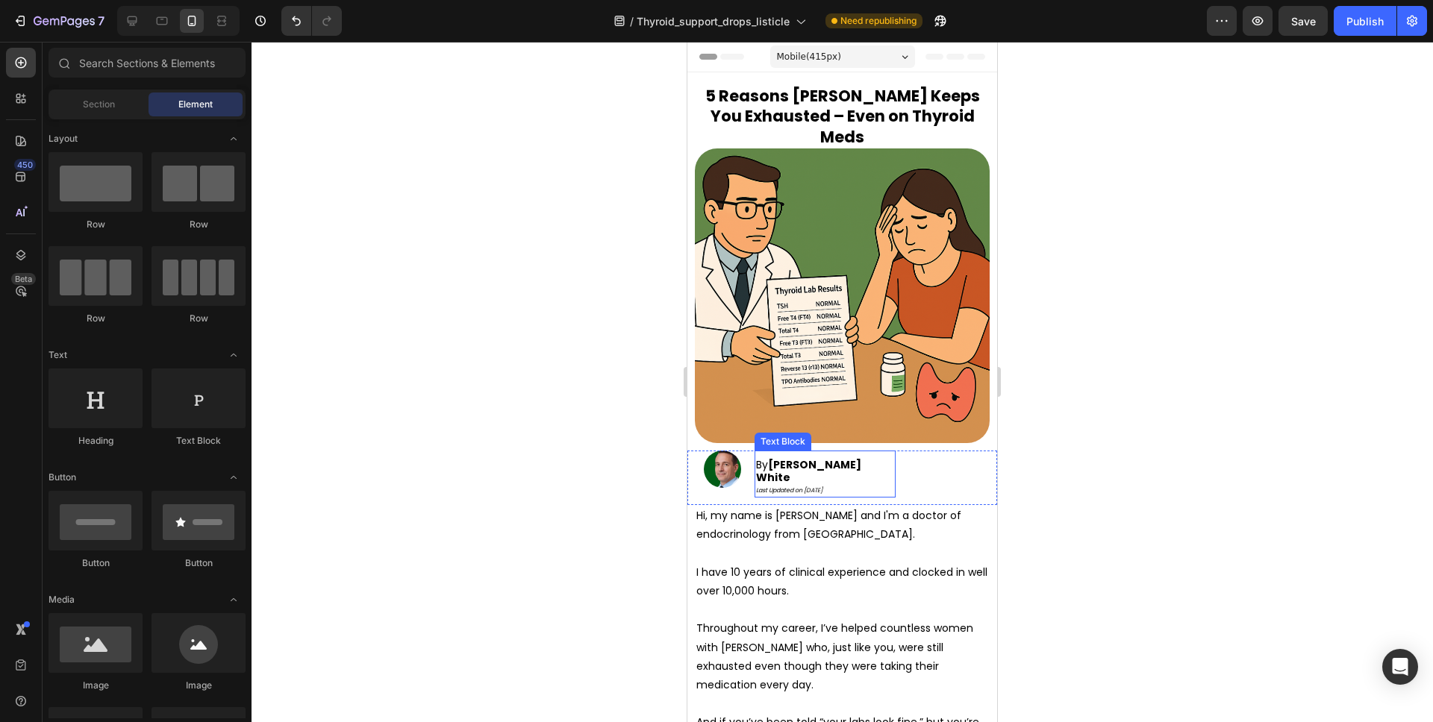
click at [822, 487] on icon "Last Updated on September 05, 2025" at bounding box center [789, 491] width 66 height 8
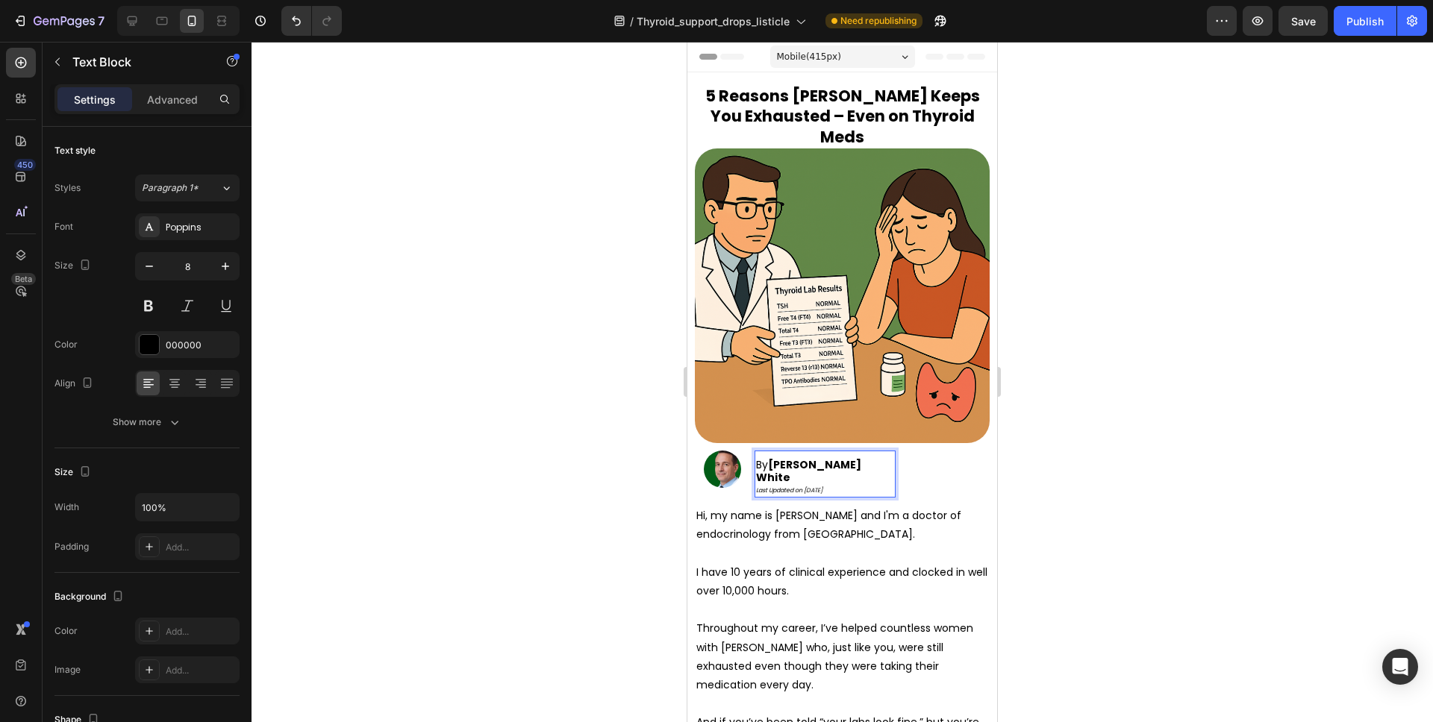
click at [822, 487] on icon "Last Updated on September 05, 2025" at bounding box center [789, 491] width 66 height 8
click at [1059, 419] on div at bounding box center [841, 382] width 1181 height 681
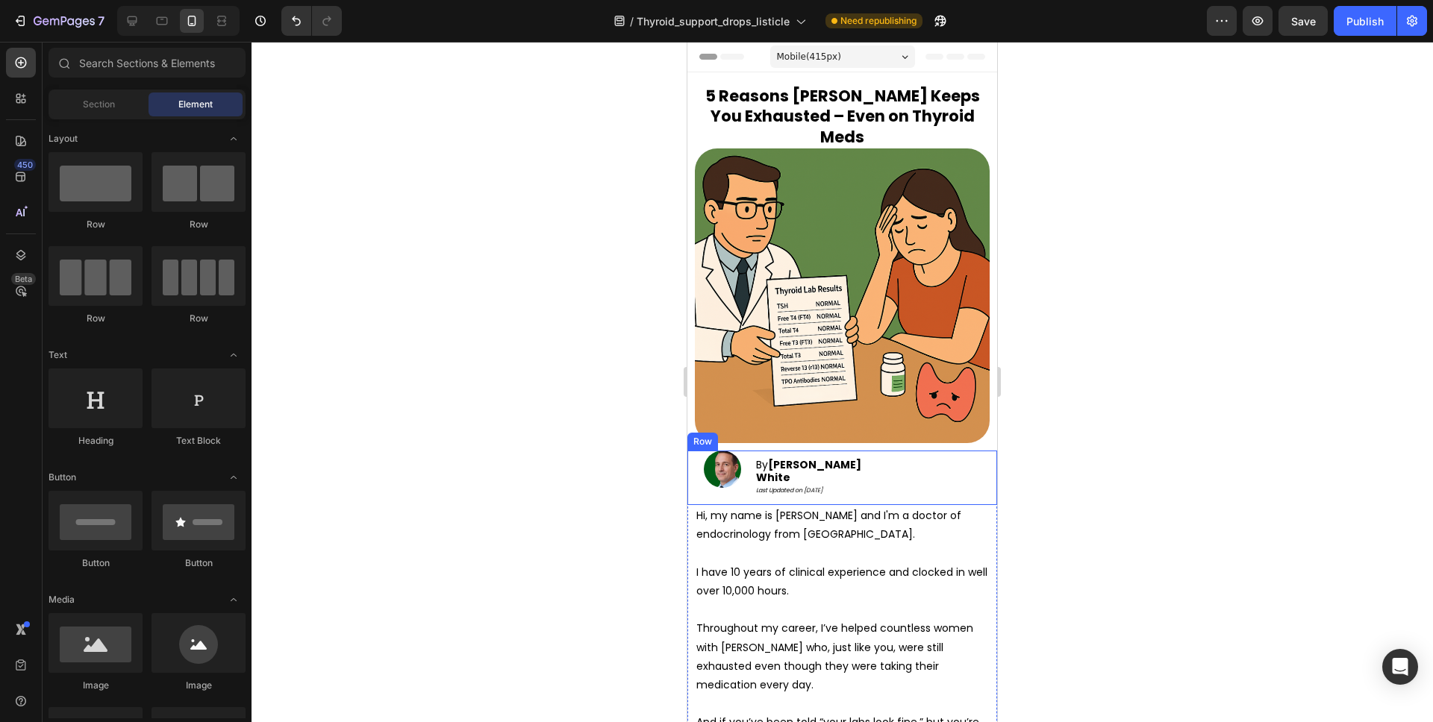
click at [845, 457] on strong "[PERSON_NAME] White" at bounding box center [808, 471] width 105 height 28
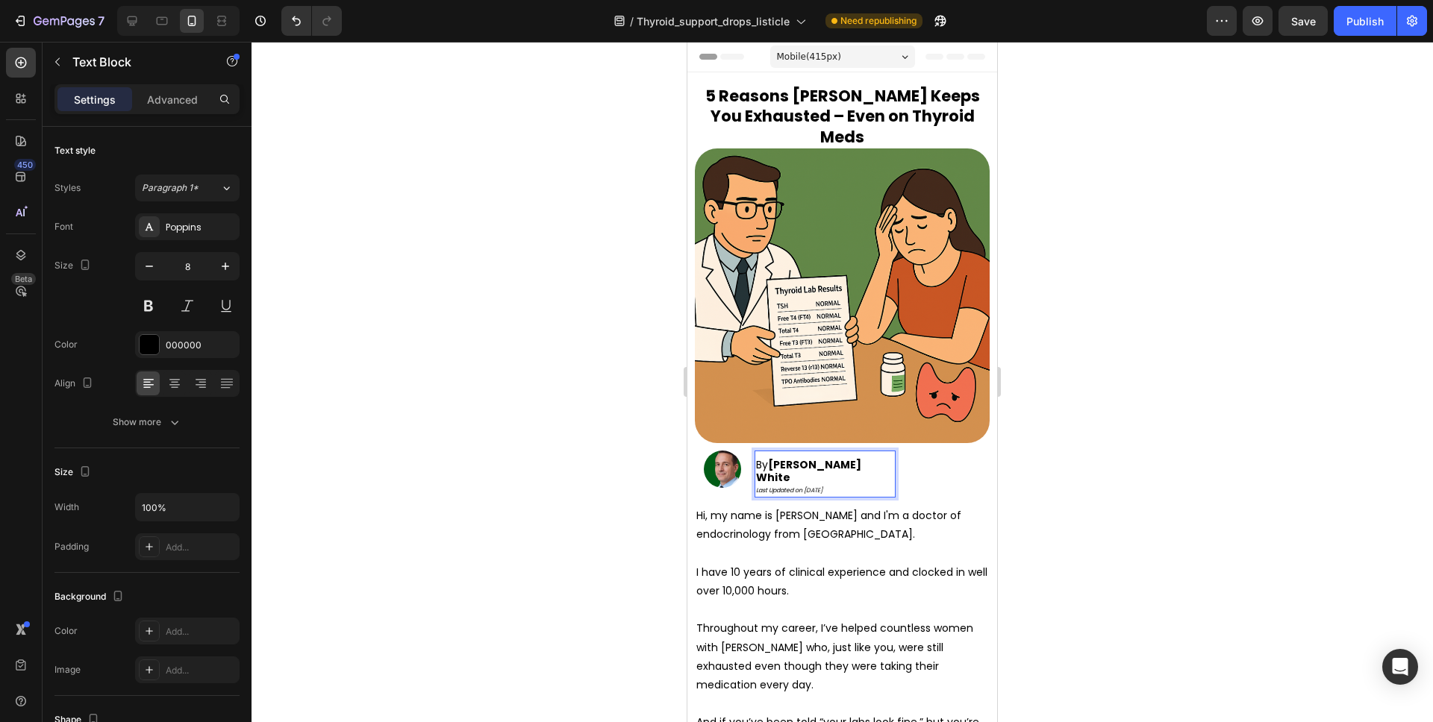
click at [822, 487] on icon "Last Updated on September 18 2025" at bounding box center [789, 491] width 66 height 8
click at [297, 28] on button "Undo/Redo" at bounding box center [296, 21] width 30 height 30
click at [298, 27] on icon "Undo/Redo" at bounding box center [296, 20] width 15 height 15
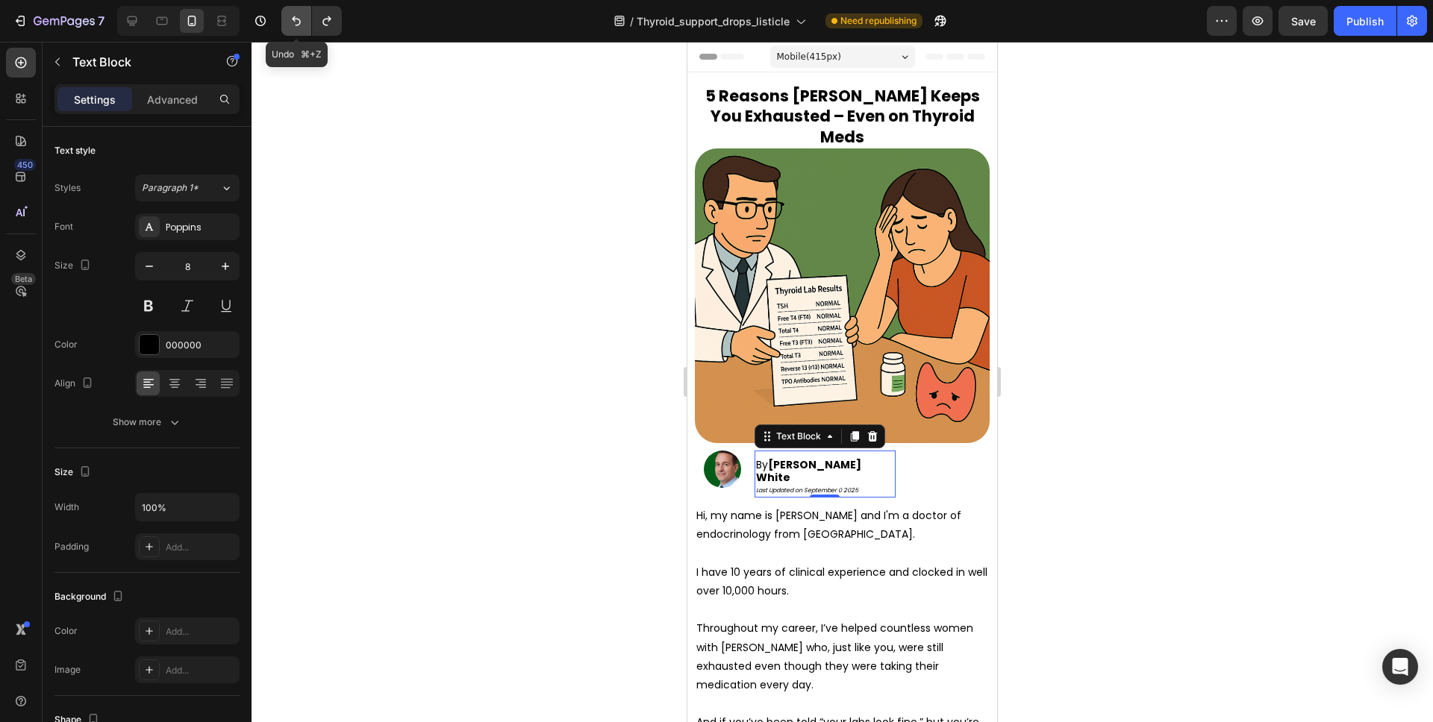
click at [298, 27] on icon "Undo/Redo" at bounding box center [296, 20] width 15 height 15
click at [822, 487] on icon "Last Updated on September 05, 2025" at bounding box center [789, 491] width 66 height 8
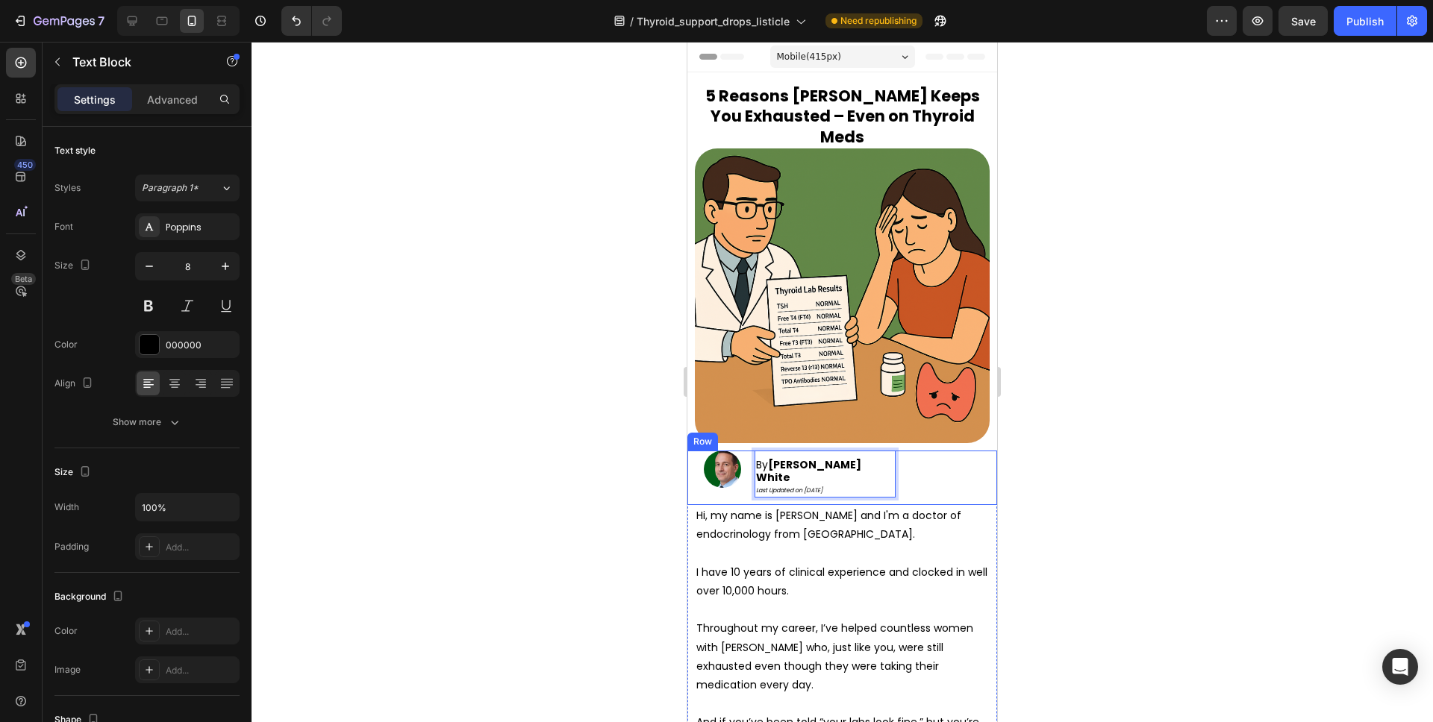
click at [1057, 436] on div at bounding box center [841, 382] width 1181 height 681
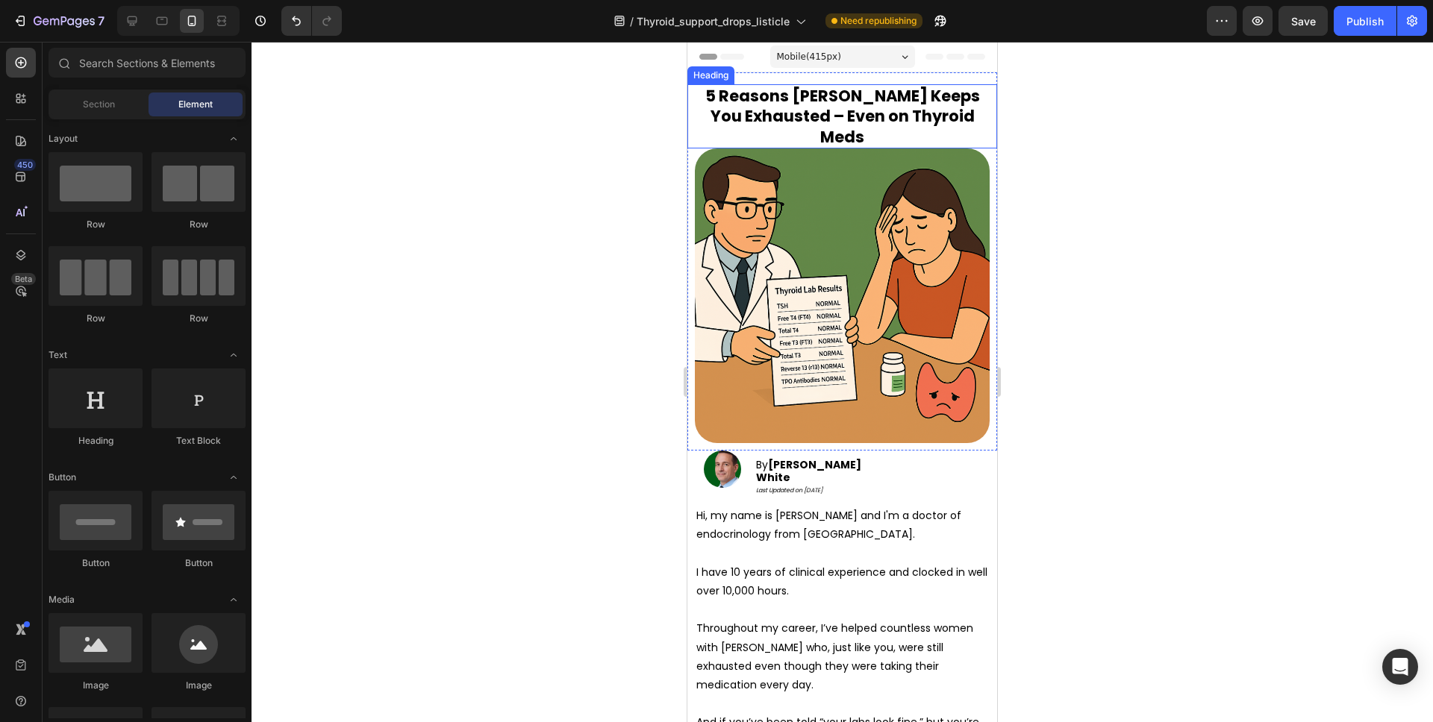
click at [863, 113] on strong "5 Reasons Hashimoto's Keeps You Exhausted – Even on Thyroid Meds" at bounding box center [842, 116] width 275 height 63
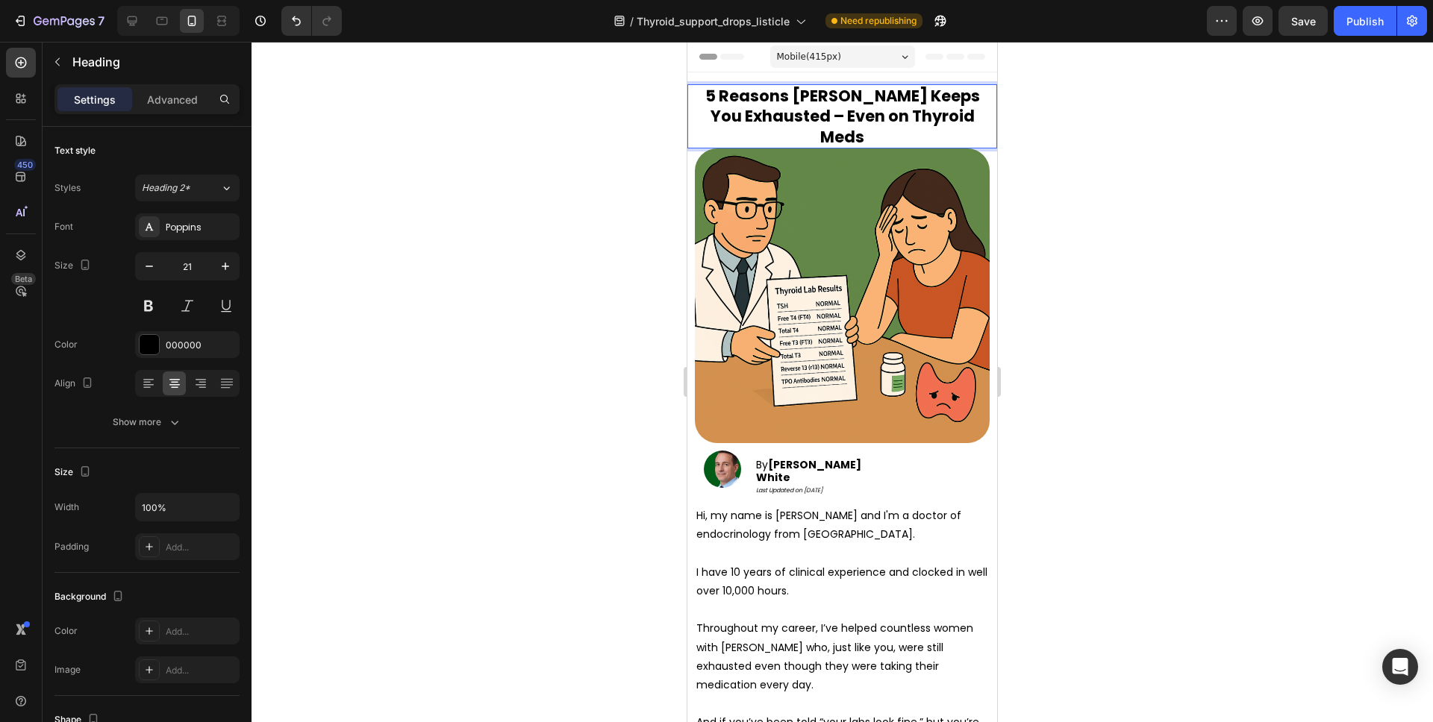
click at [870, 115] on strong "5 Reasons Hashimoto's Keeps You Exhausted – Even on Thyroid Meds" at bounding box center [842, 116] width 275 height 63
click at [1086, 130] on div at bounding box center [841, 382] width 1181 height 681
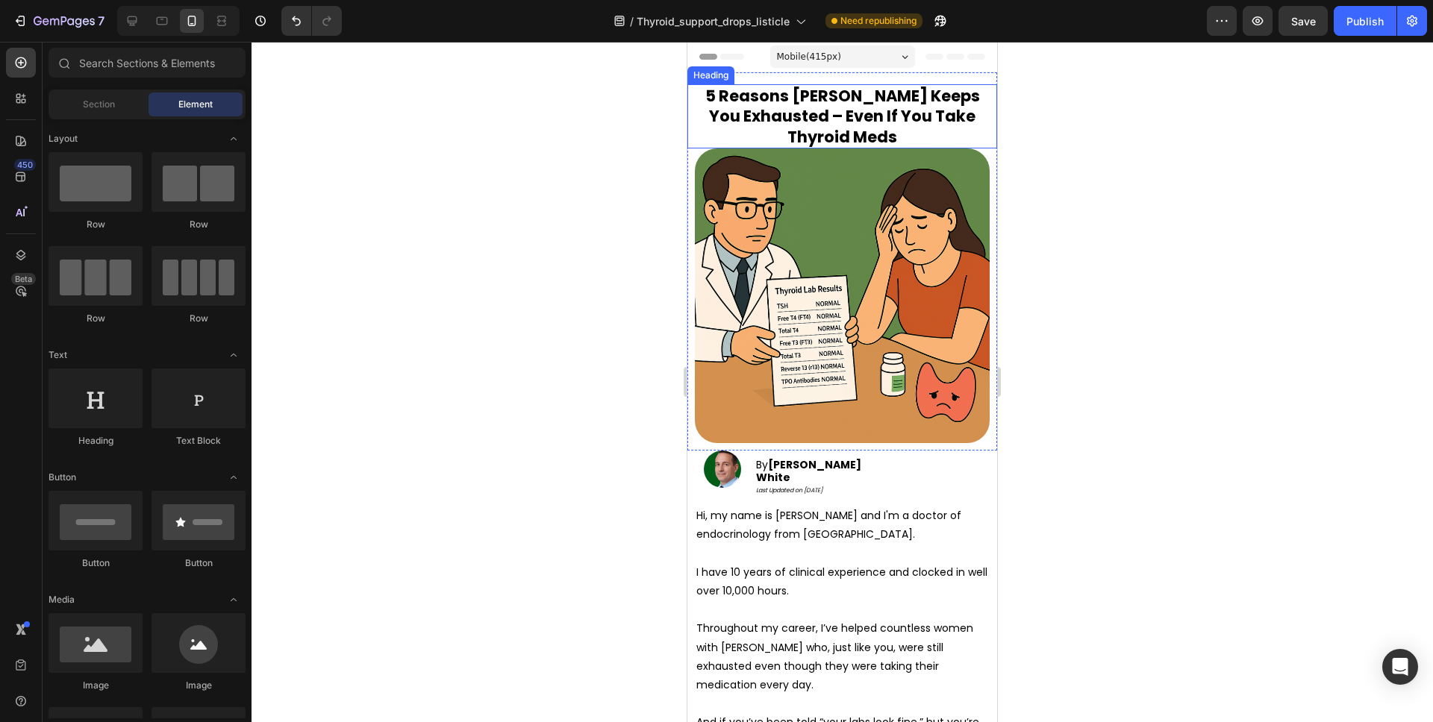
click at [848, 128] on strong "5 Reasons Hashimoto's Keeps You Exhausted – Even If You Take Thyroid Meds" at bounding box center [842, 116] width 275 height 63
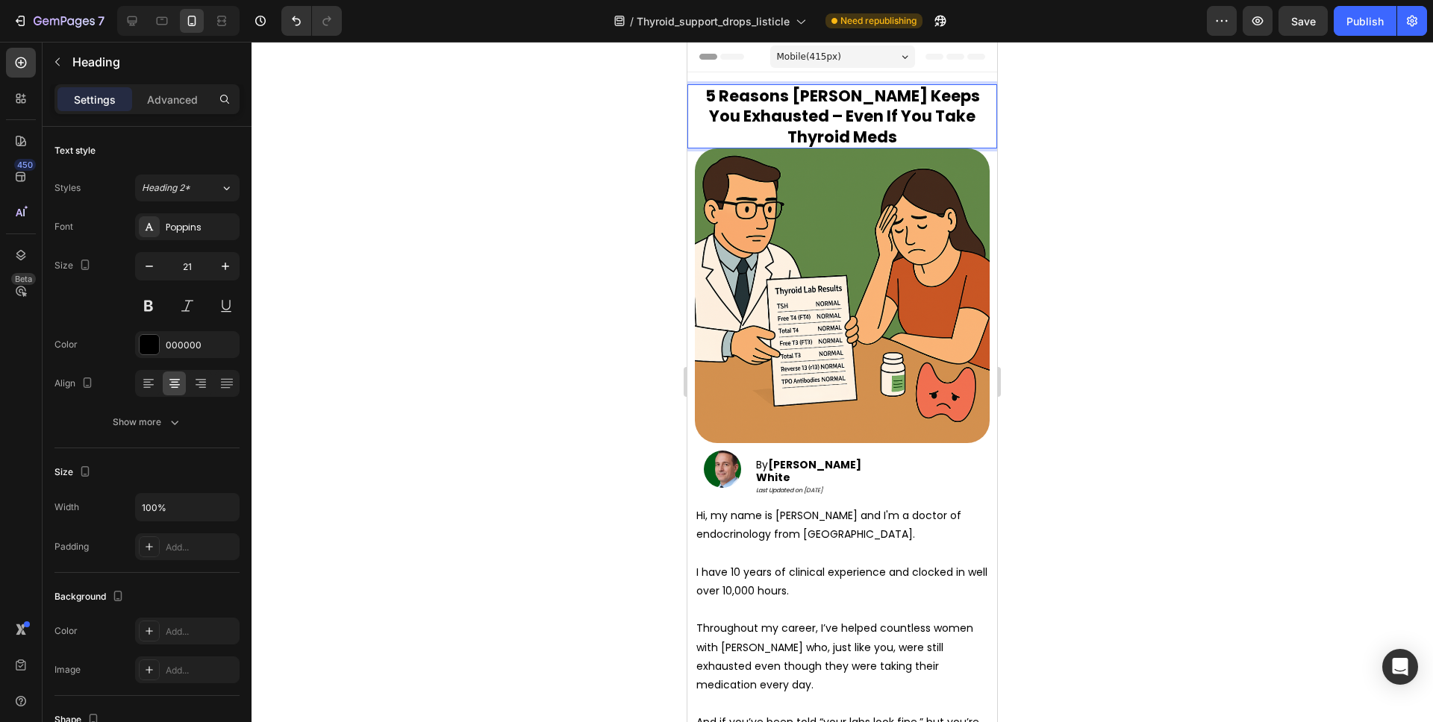
click at [903, 138] on p "5 Reasons Hashimoto's Keeps You Exhausted – Even If You Take Thyroid Meds" at bounding box center [842, 116] width 292 height 61
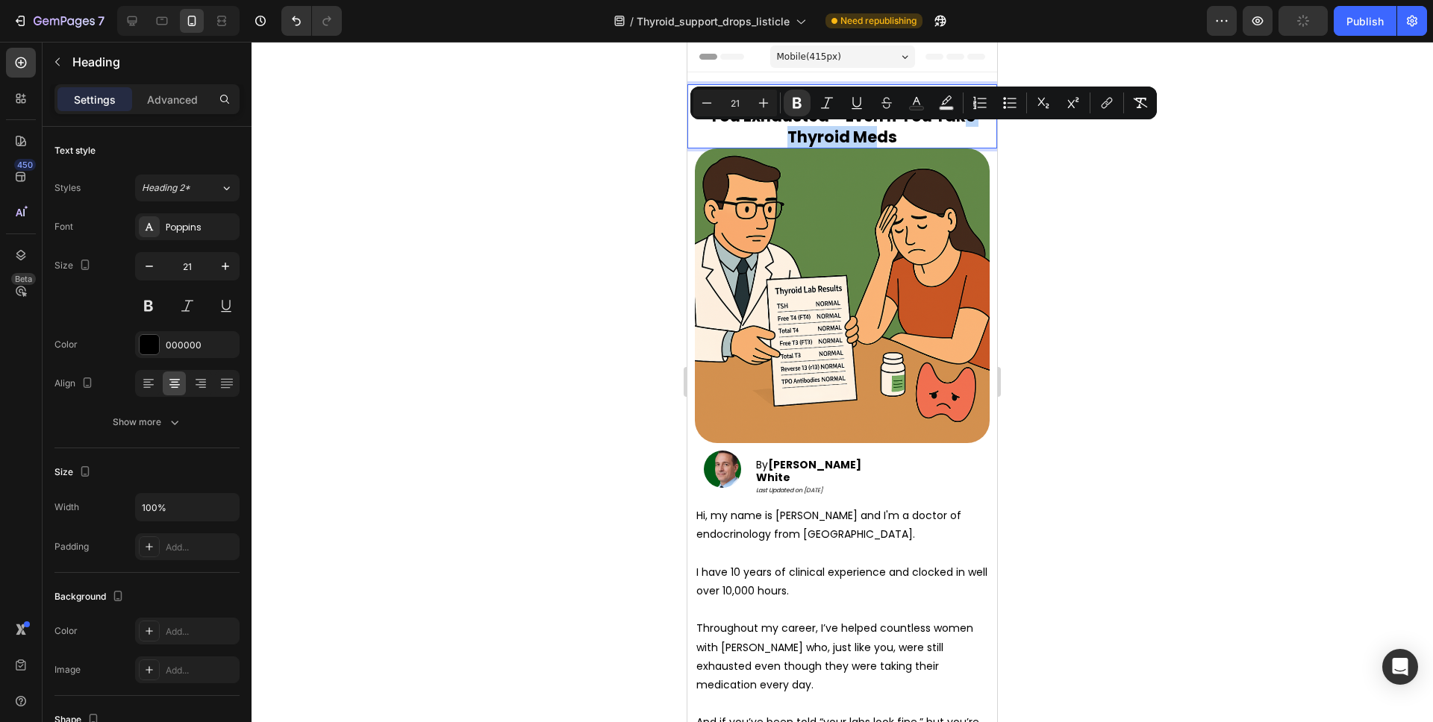
drag, startPoint x: 903, startPoint y: 135, endPoint x: 791, endPoint y: 140, distance: 112.1
click at [791, 140] on p "5 Reasons Hashimoto's Keeps You Exhausted – Even If You Take Thyroid Meds" at bounding box center [842, 116] width 292 height 61
drag, startPoint x: 903, startPoint y: 136, endPoint x: 782, endPoint y: 139, distance: 120.9
click at [782, 139] on p "5 Reasons Hashimoto's Keeps You Exhausted – Even If You Take Levothyroxine" at bounding box center [842, 116] width 292 height 61
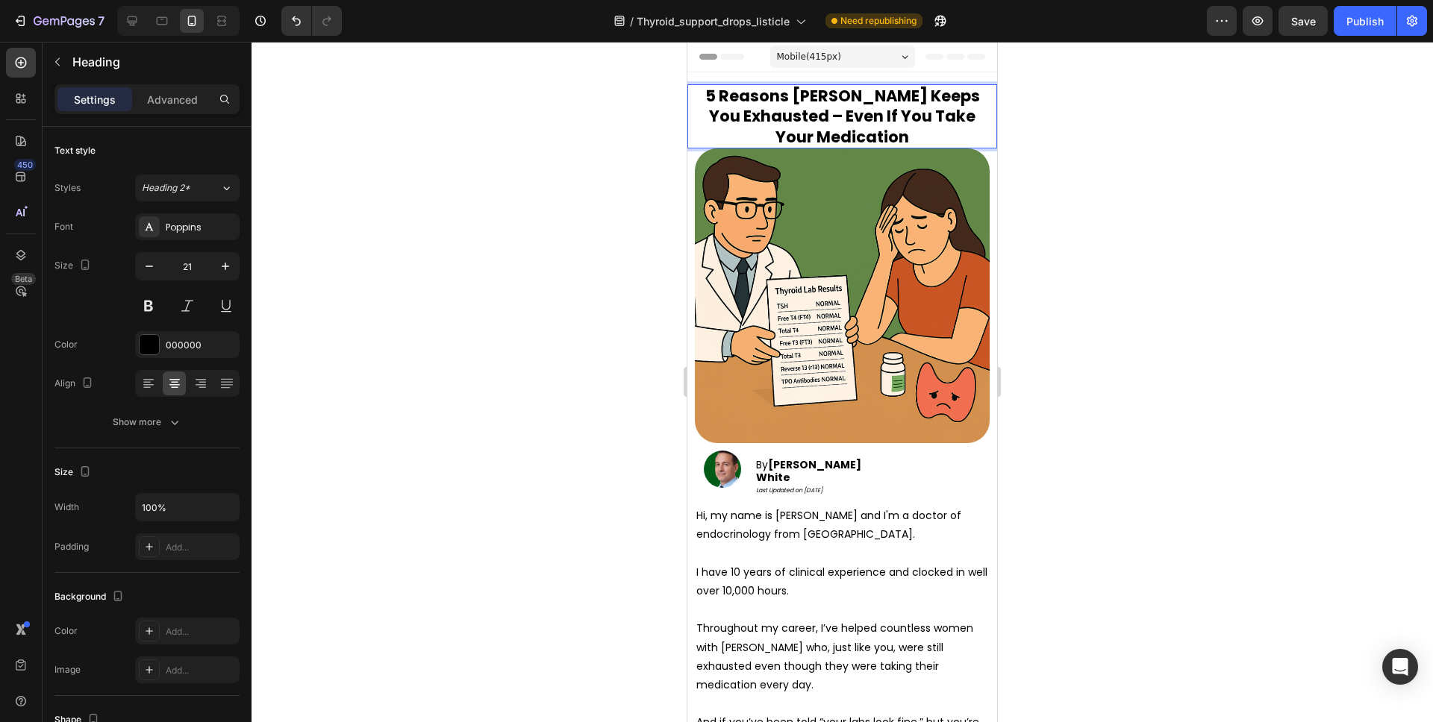
click at [943, 117] on strong "5 Reasons Hashimoto's Keeps You Exhausted – Even If You Take Your Medication" at bounding box center [842, 116] width 275 height 63
click at [956, 117] on strong "5 Reasons Hashimoto's Keeps You Exhausted – Even If You Take" at bounding box center [842, 106] width 275 height 42
click at [1091, 160] on div at bounding box center [841, 382] width 1181 height 681
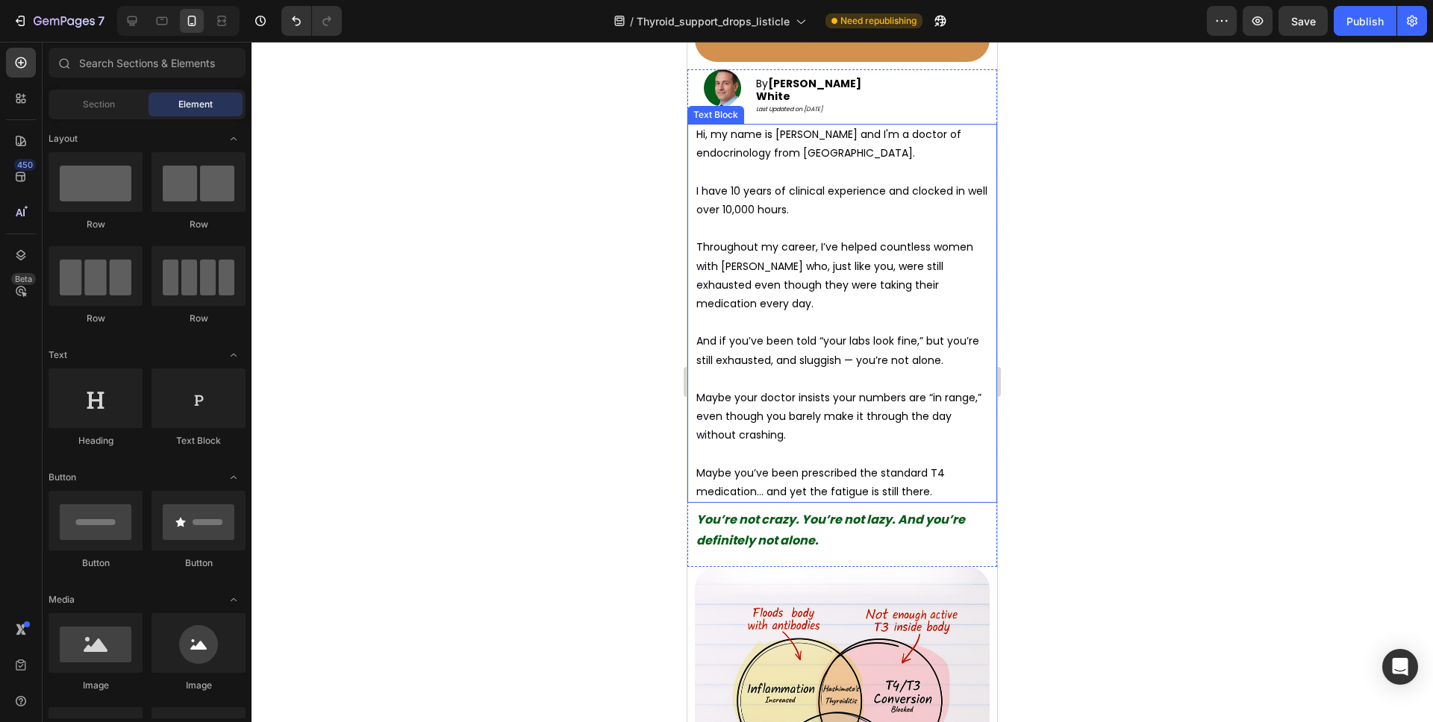
scroll to position [407, 0]
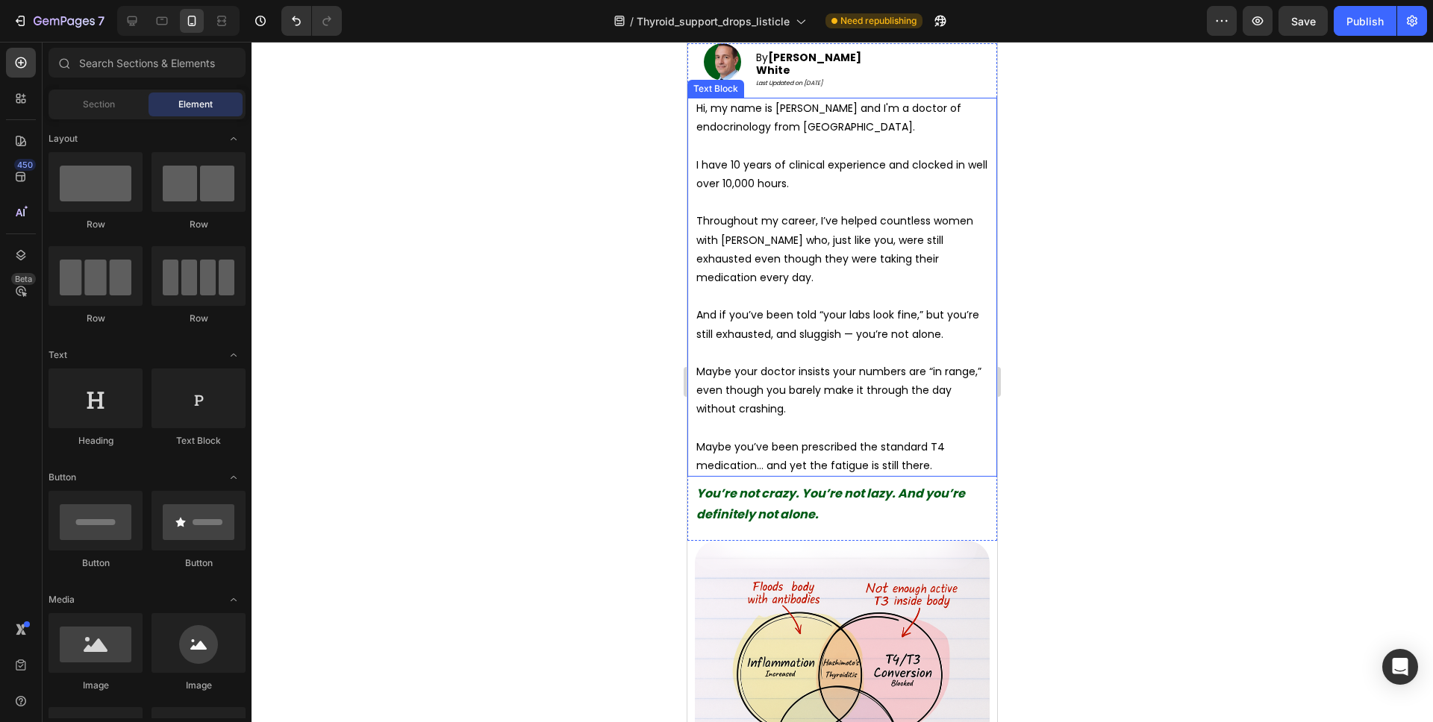
click at [748, 263] on p "Throughout my career, I’ve helped countless women with Hashimoto’s who, just li…" at bounding box center [842, 240] width 292 height 94
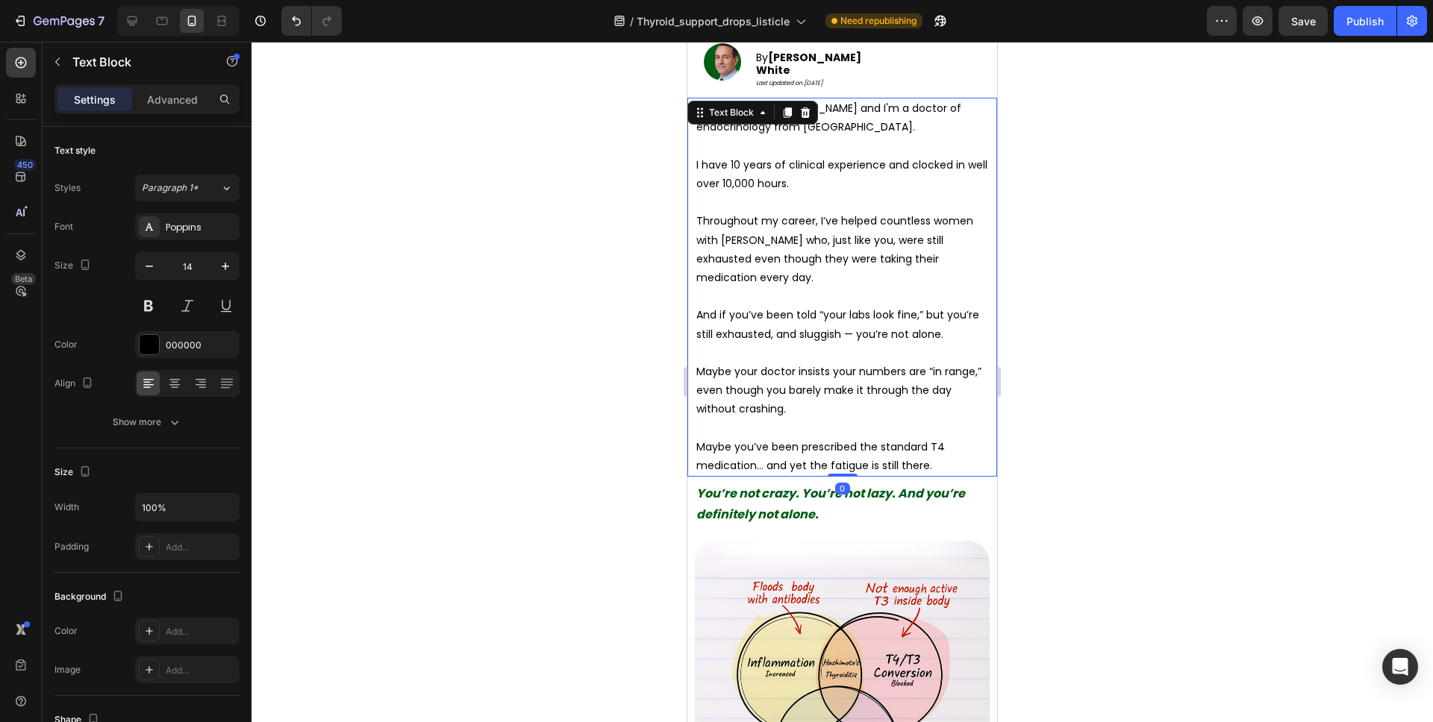
click at [807, 261] on p "Throughout my career, I’ve helped countless women with Hashimoto’s who, just li…" at bounding box center [842, 240] width 292 height 94
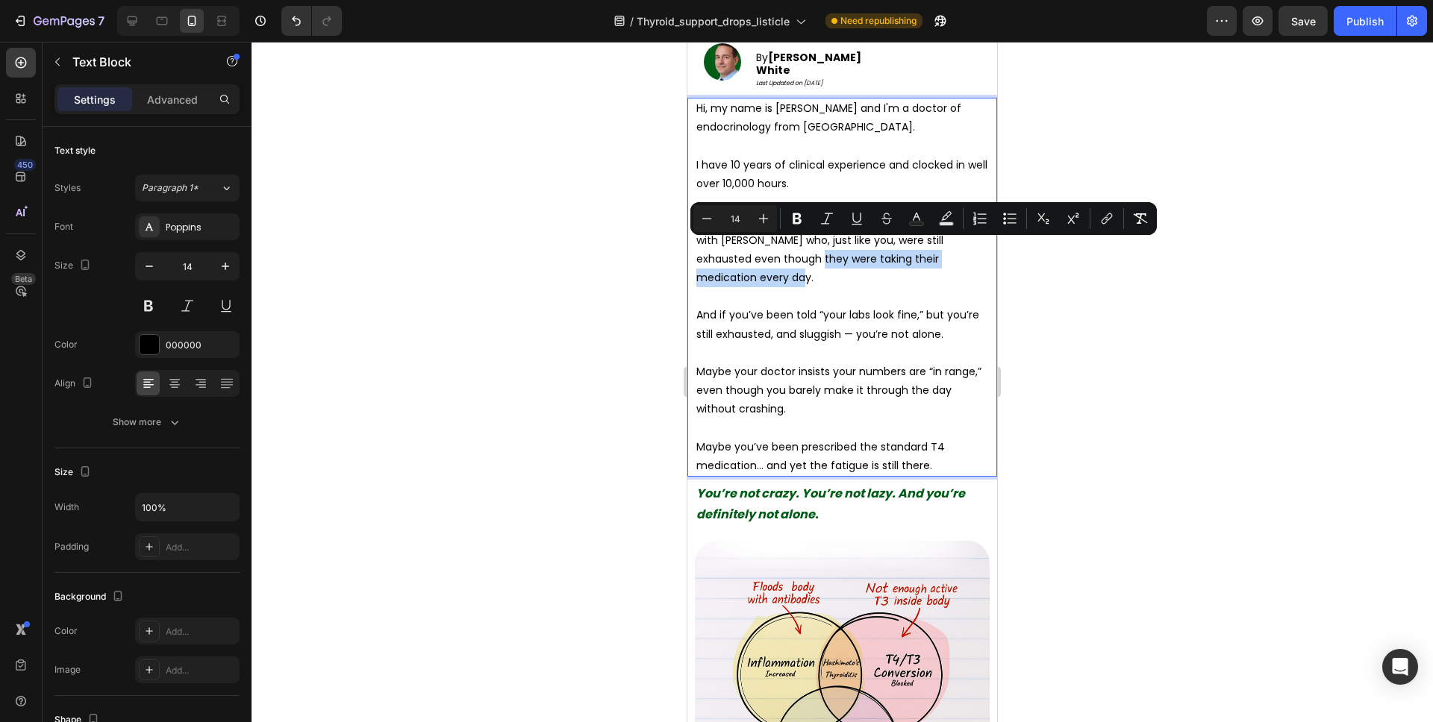
drag, startPoint x: 769, startPoint y: 264, endPoint x: 778, endPoint y: 254, distance: 13.2
click at [778, 254] on p "Throughout my career, I’ve helped countless women with Hashimoto’s who, just li…" at bounding box center [842, 240] width 292 height 94
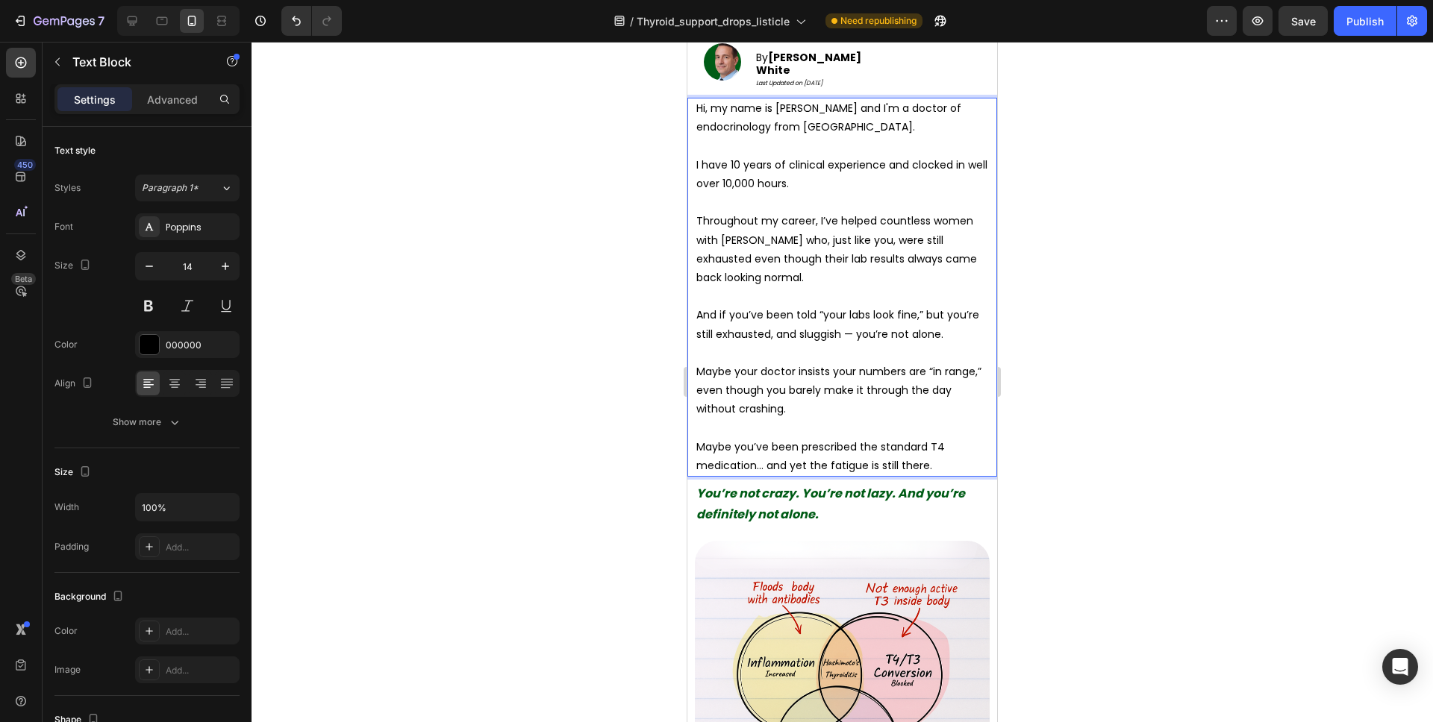
click at [786, 392] on p "Maybe your doctor insists your numbers are “in range,” even though you barely m…" at bounding box center [842, 391] width 292 height 57
drag, startPoint x: 793, startPoint y: 399, endPoint x: 698, endPoint y: 404, distance: 94.9
click at [698, 404] on p "Maybe your doctor insists your numbers are “in range,” even though you barely m…" at bounding box center [842, 391] width 292 height 57
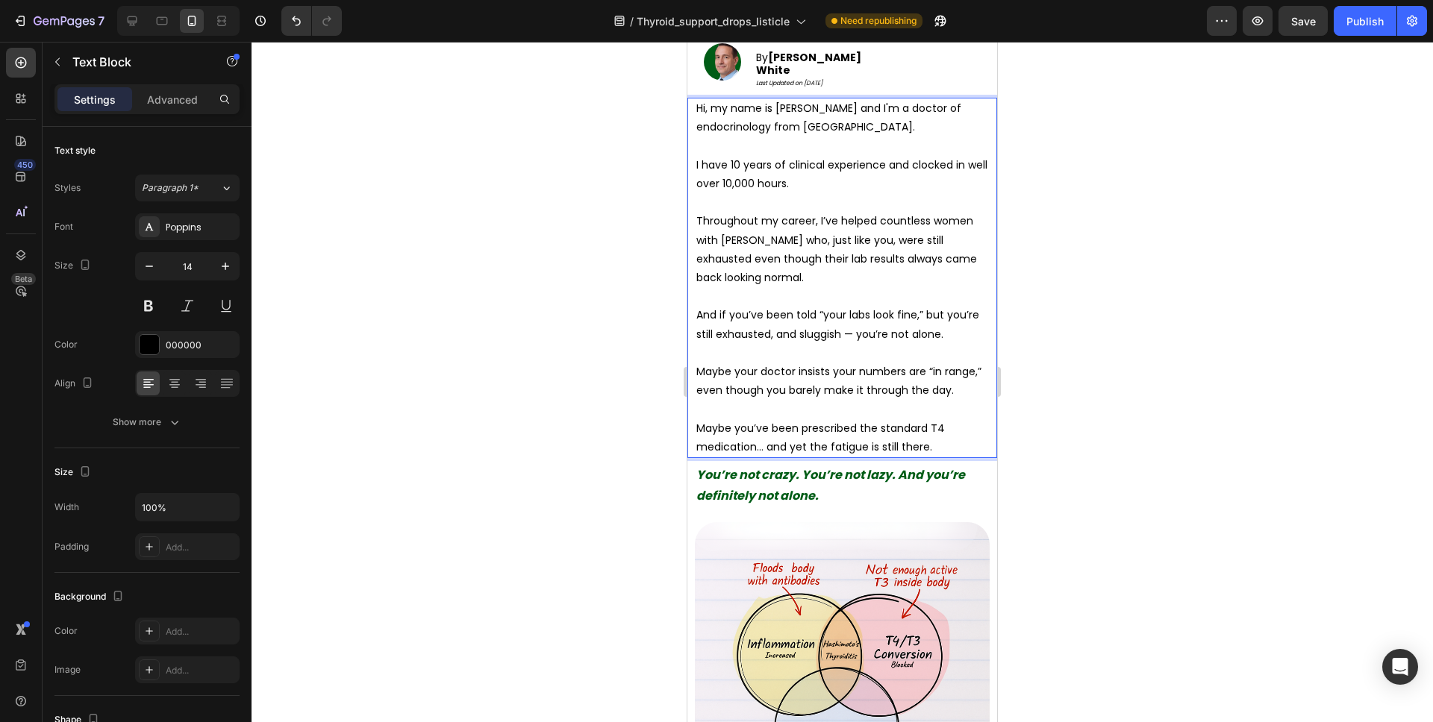
click at [1030, 369] on div at bounding box center [841, 382] width 1181 height 681
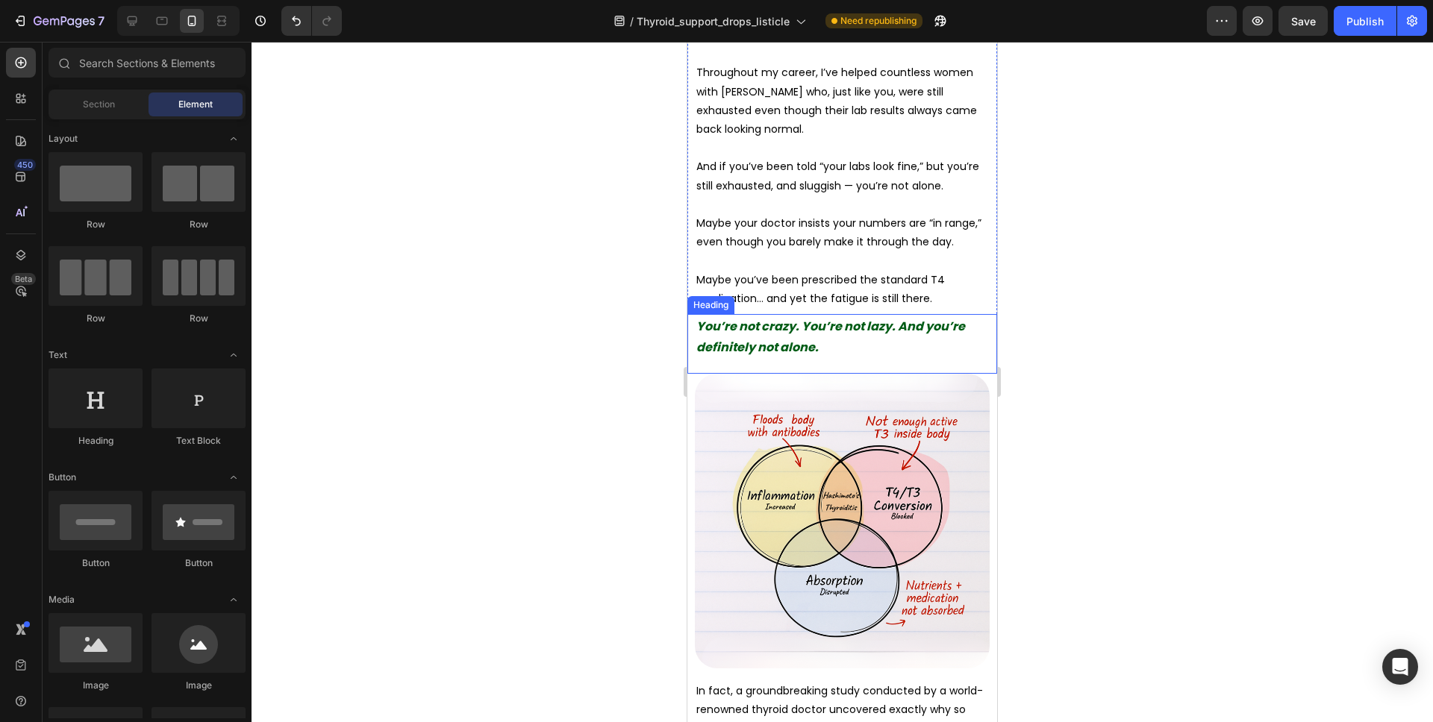
scroll to position [563, 0]
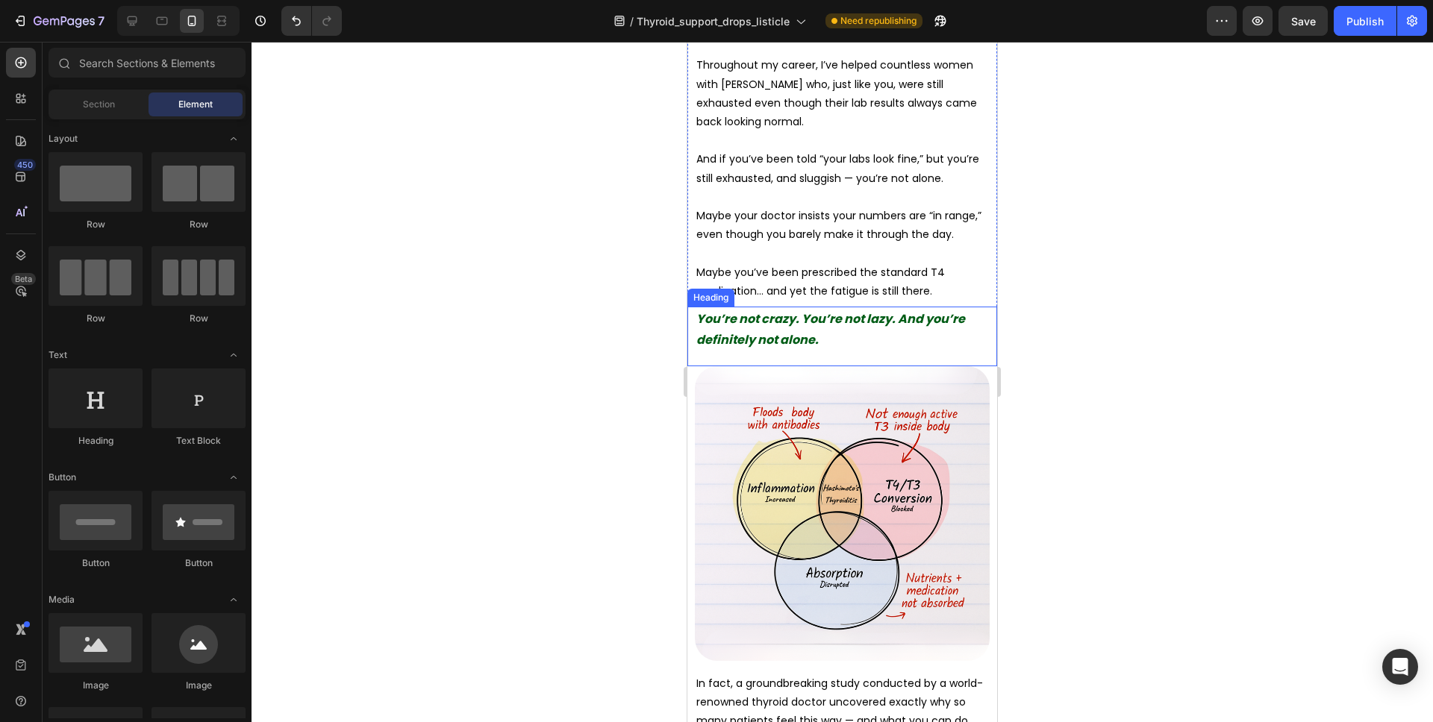
click at [878, 320] on h2 "You’re not crazy. You’re not lazy. And you’re definitely not alone." at bounding box center [842, 329] width 295 height 45
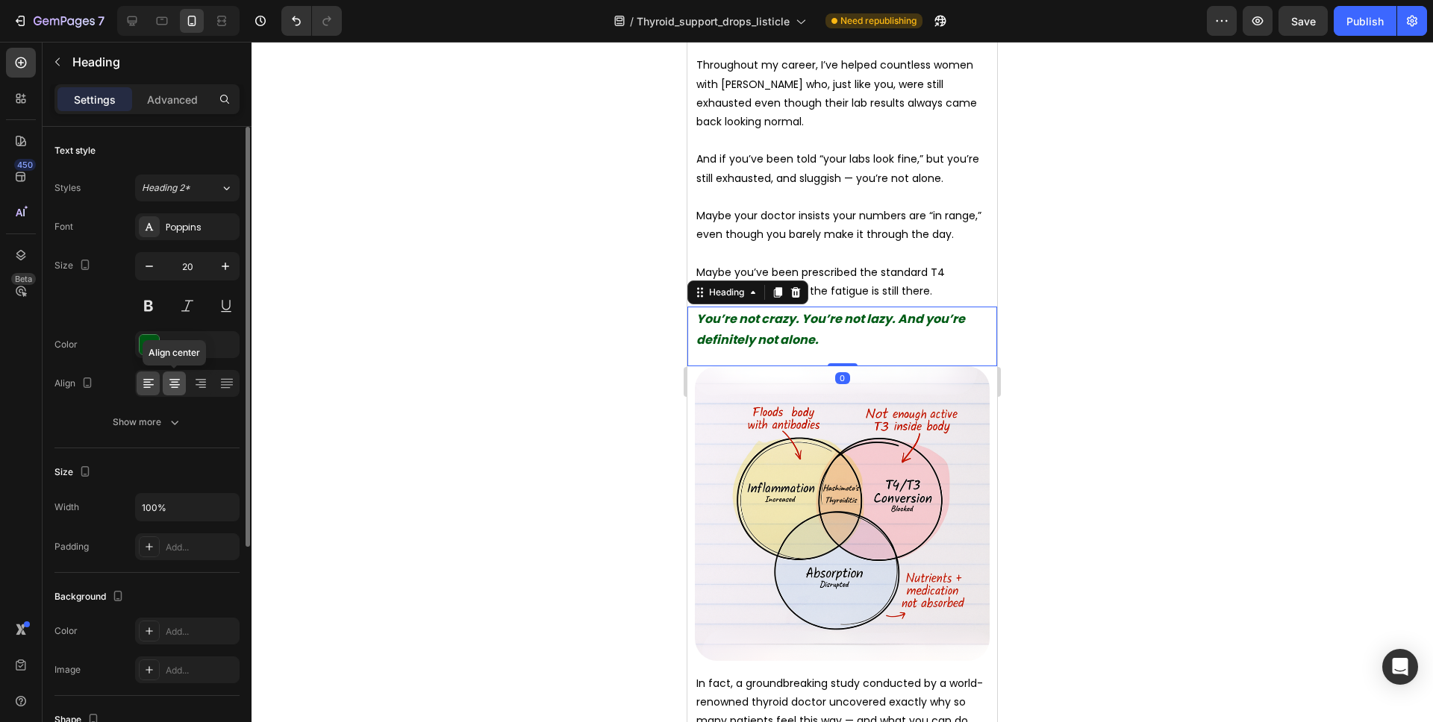
click at [176, 377] on icon at bounding box center [174, 383] width 15 height 15
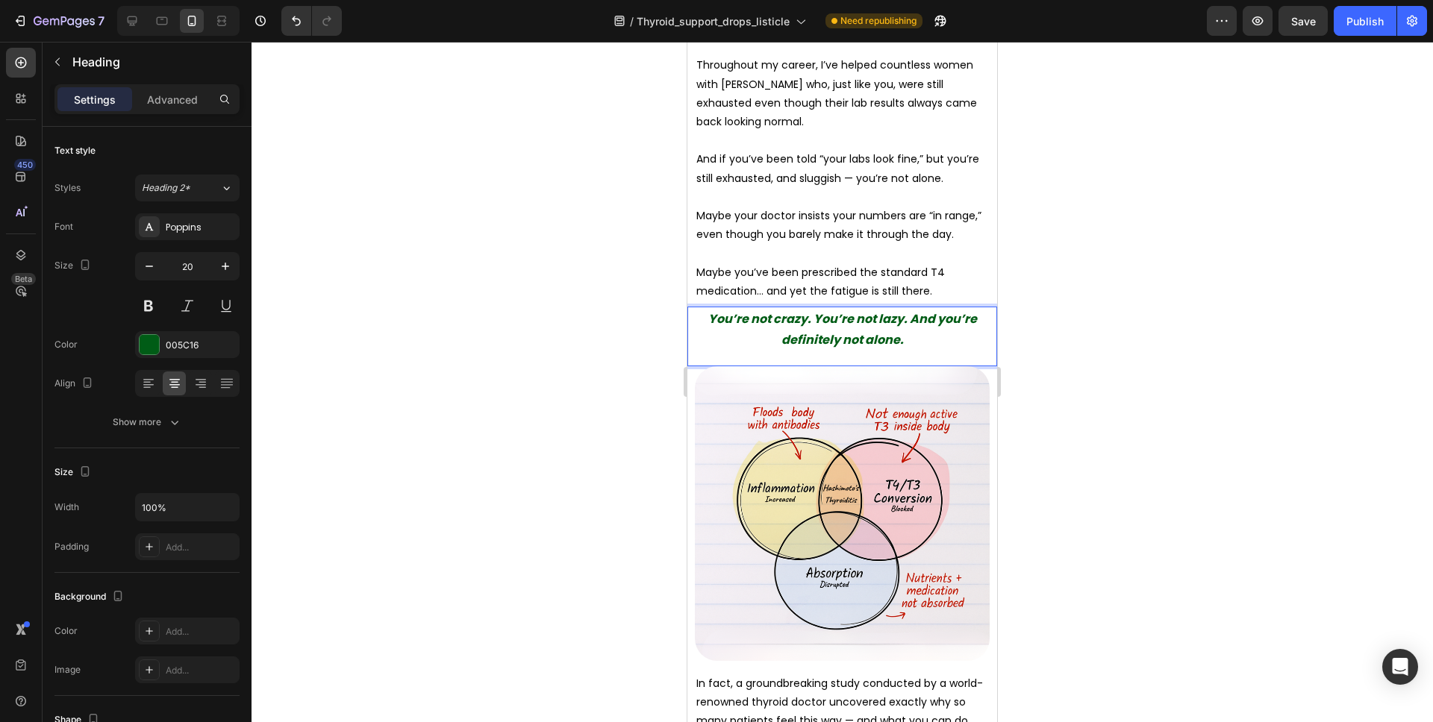
click at [913, 310] on strong "You’re not crazy. You’re not lazy. And you’re definitely not alone." at bounding box center [842, 329] width 269 height 38
click at [1082, 317] on div at bounding box center [841, 382] width 1181 height 681
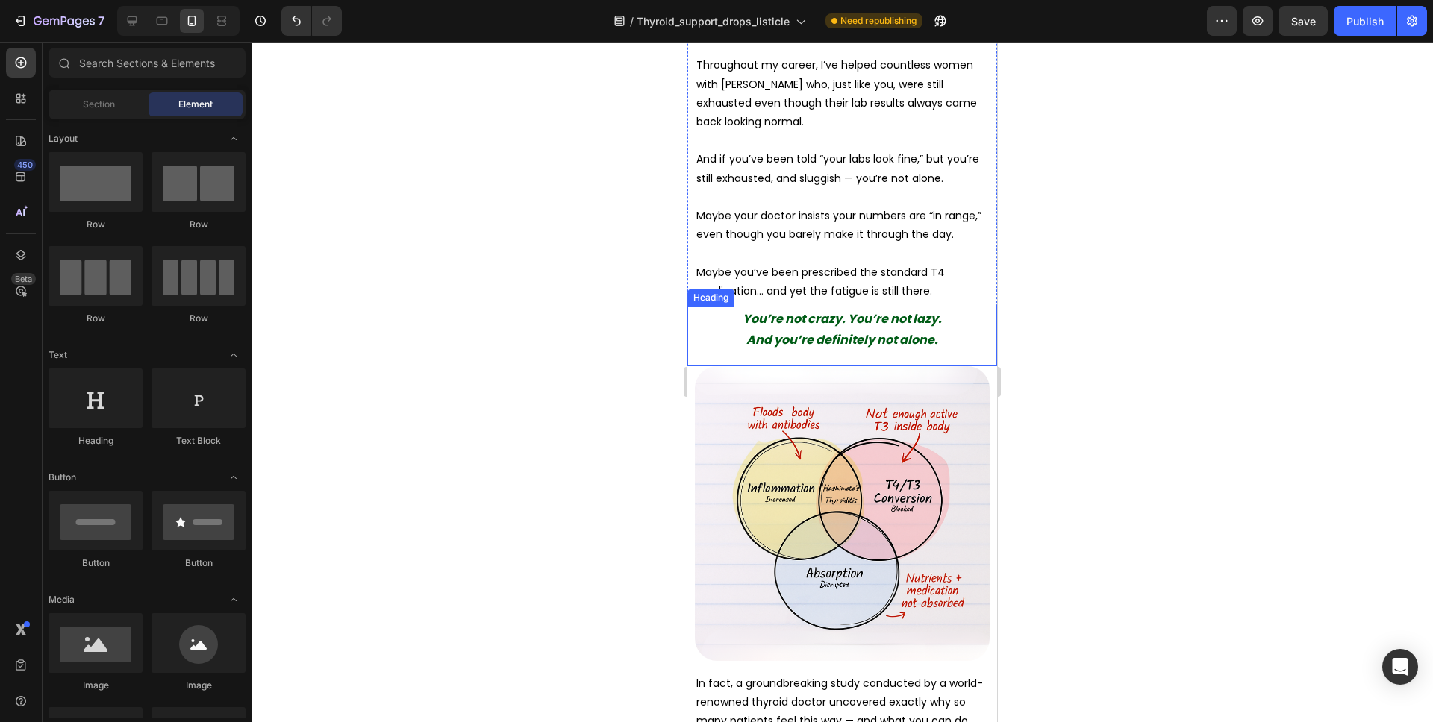
click at [963, 322] on p "⁠⁠⁠⁠⁠⁠⁠ You’re not crazy. You’re not lazy. And you’re definitely not alone." at bounding box center [842, 329] width 292 height 42
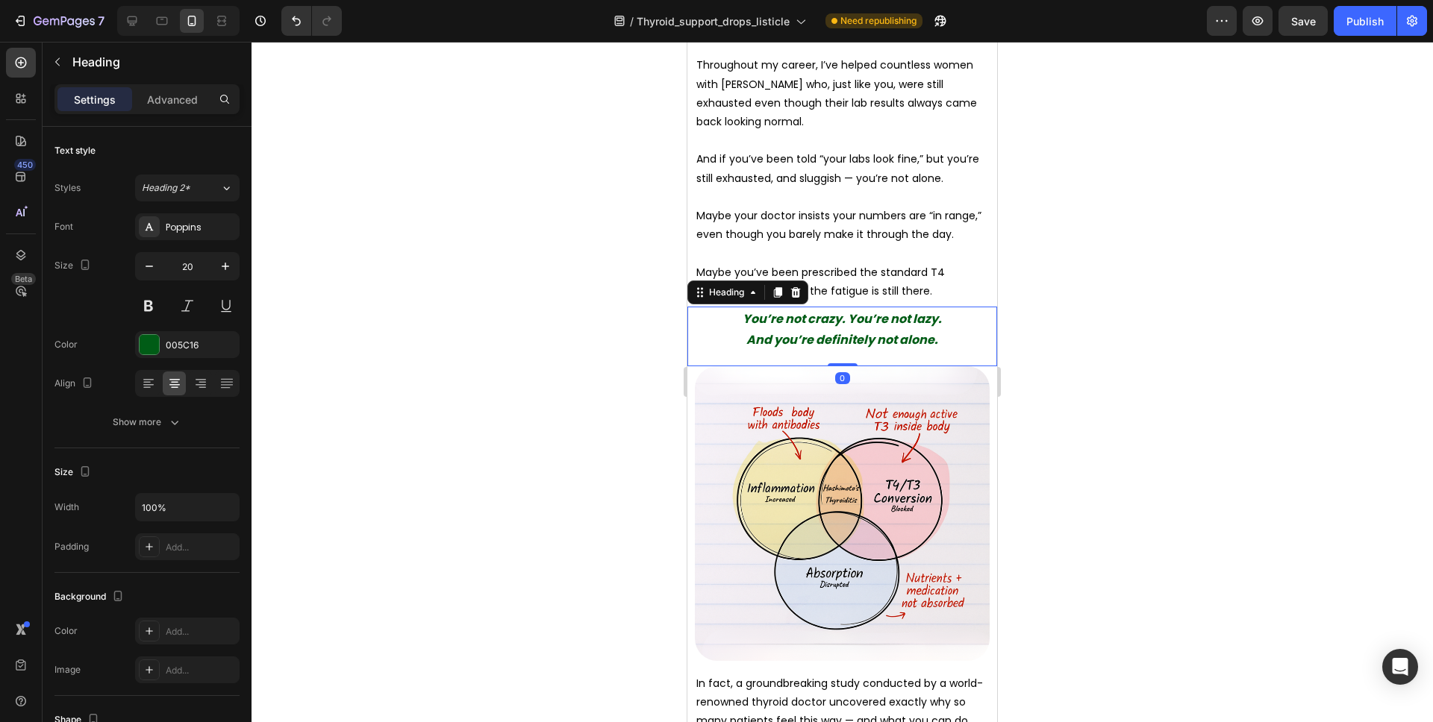
click at [1051, 326] on div at bounding box center [841, 382] width 1181 height 681
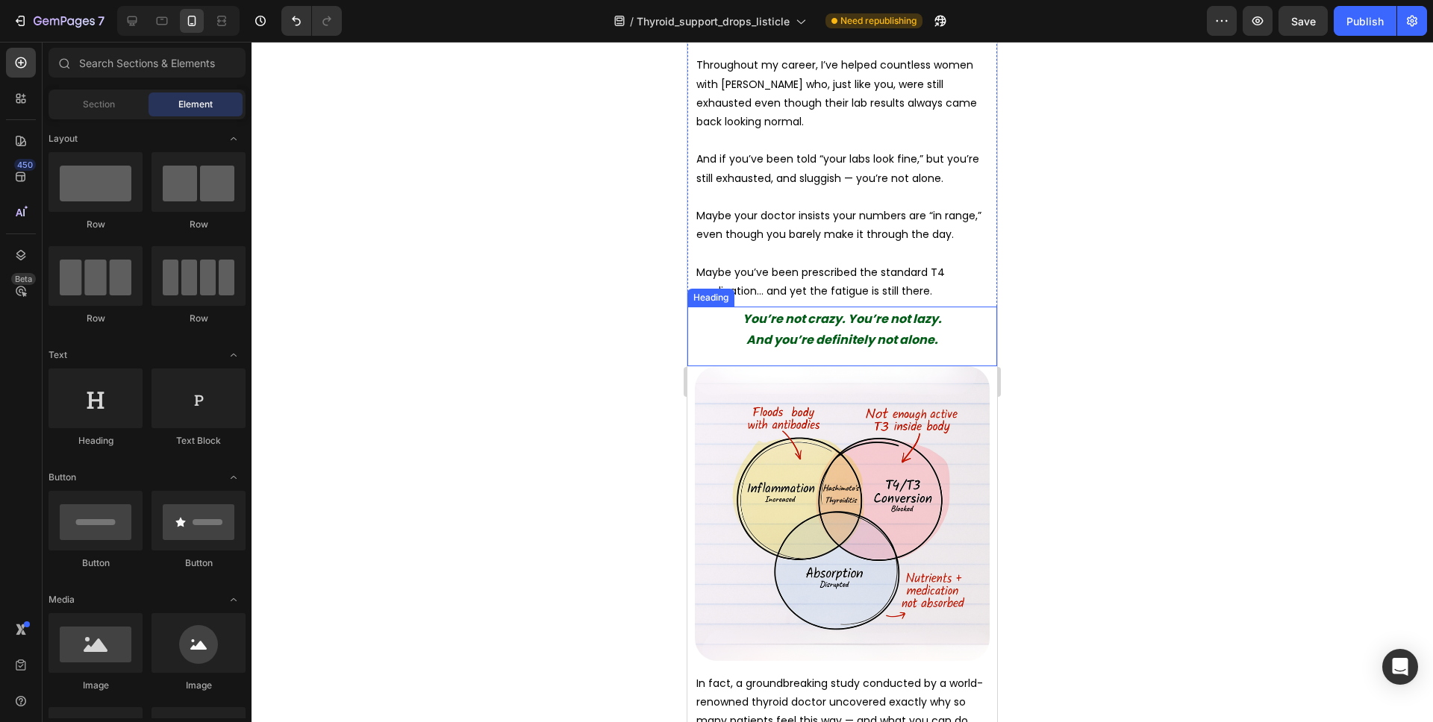
click at [966, 310] on p "⁠⁠⁠⁠⁠⁠⁠ You’re not crazy. You’re not lazy. And you’re definitely not alone." at bounding box center [842, 329] width 292 height 42
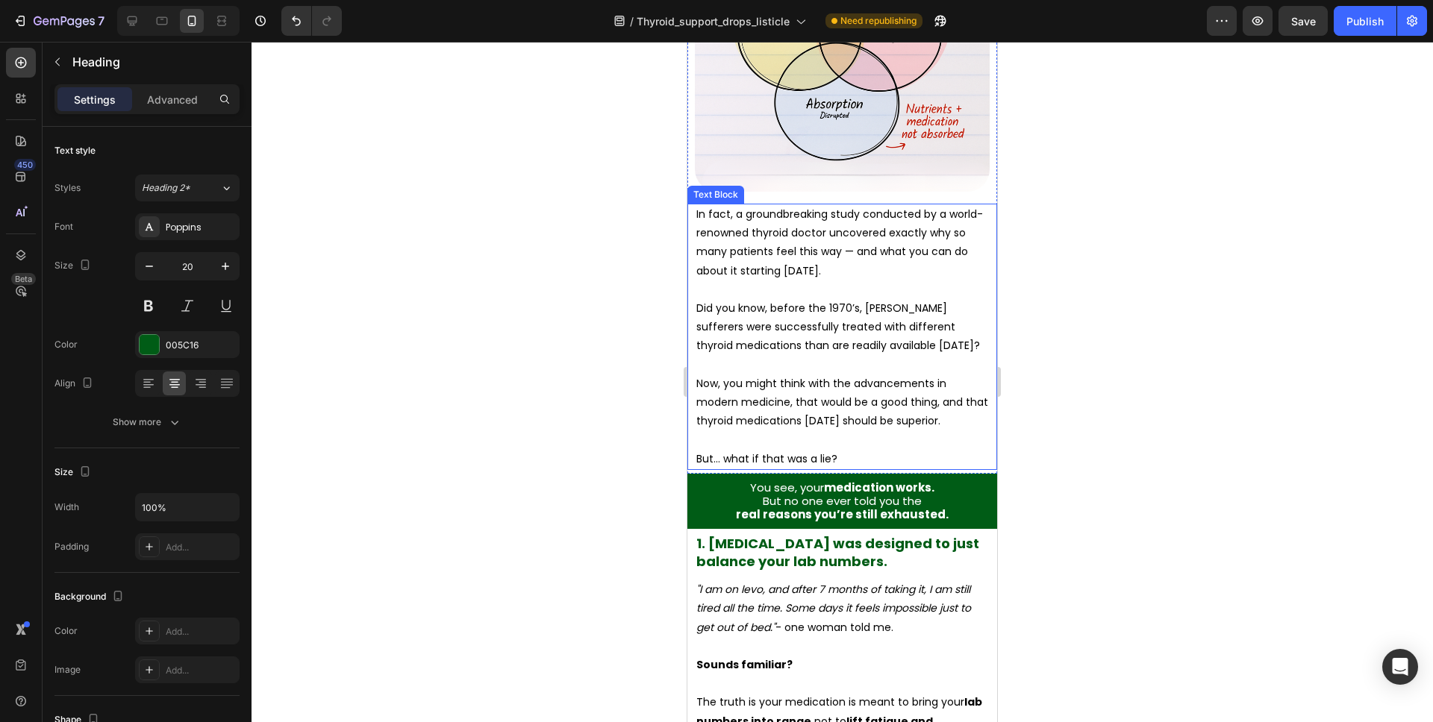
scroll to position [1033, 0]
click at [1074, 306] on div at bounding box center [841, 382] width 1181 height 681
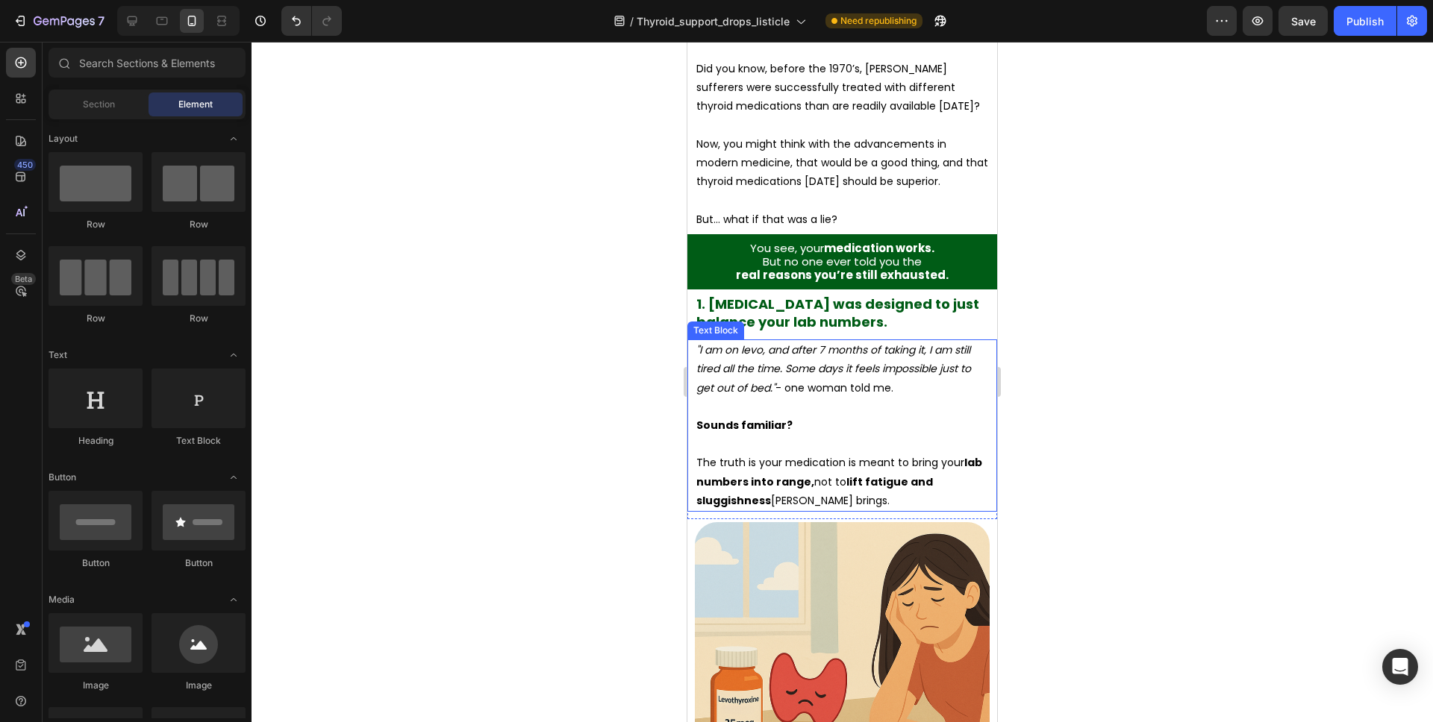
scroll to position [1275, 0]
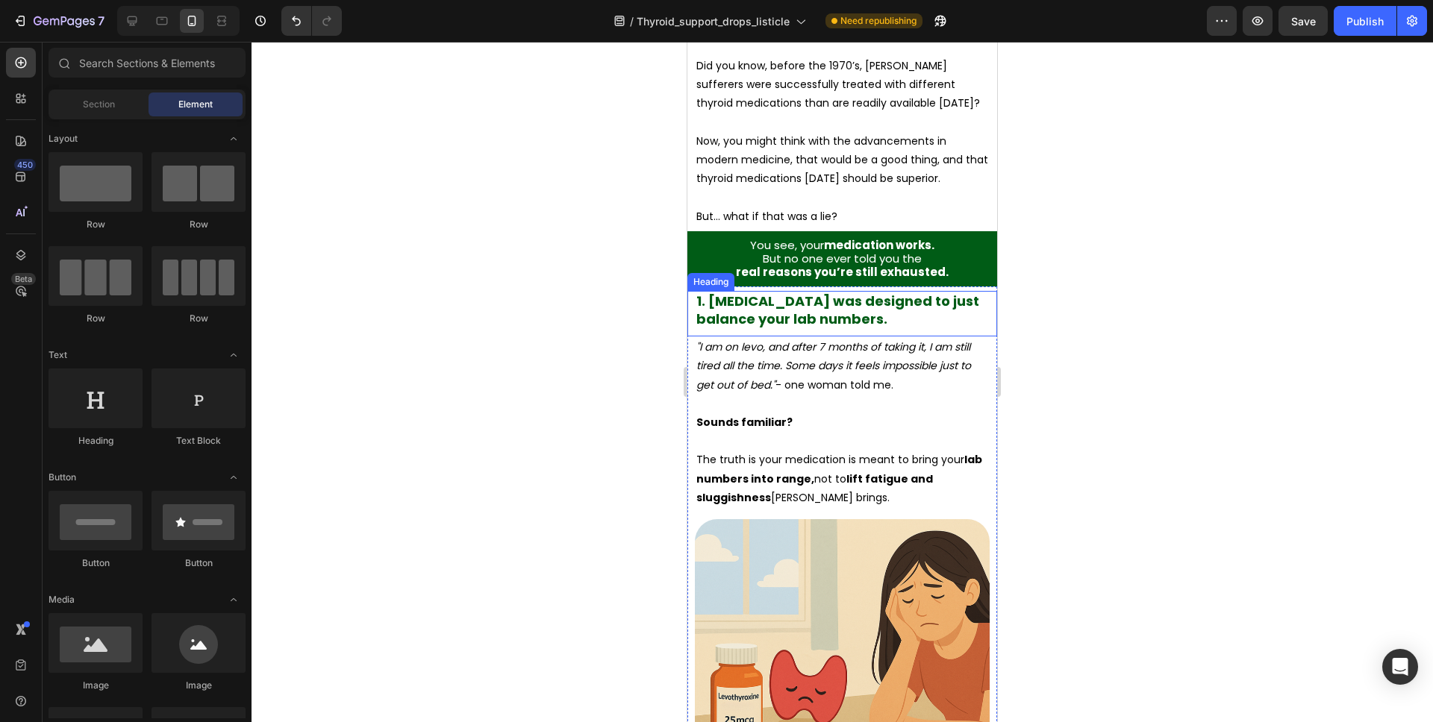
click at [862, 300] on span "1. [MEDICAL_DATA] was designed to just balance your lab numbers." at bounding box center [837, 310] width 283 height 36
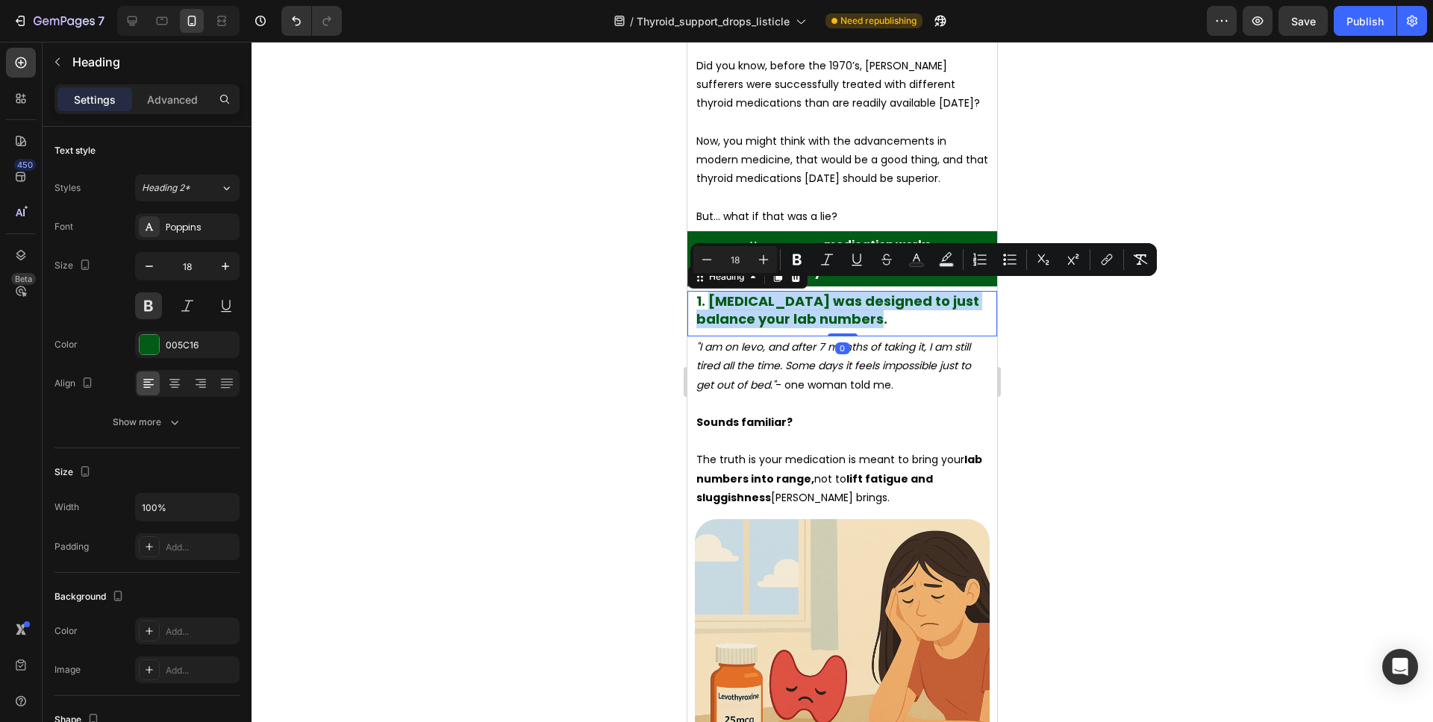
drag, startPoint x: 885, startPoint y: 307, endPoint x: 710, endPoint y: 295, distance: 175.8
click at [710, 295] on p "1. [MEDICAL_DATA] was designed to just balance your lab numbers." at bounding box center [842, 310] width 292 height 35
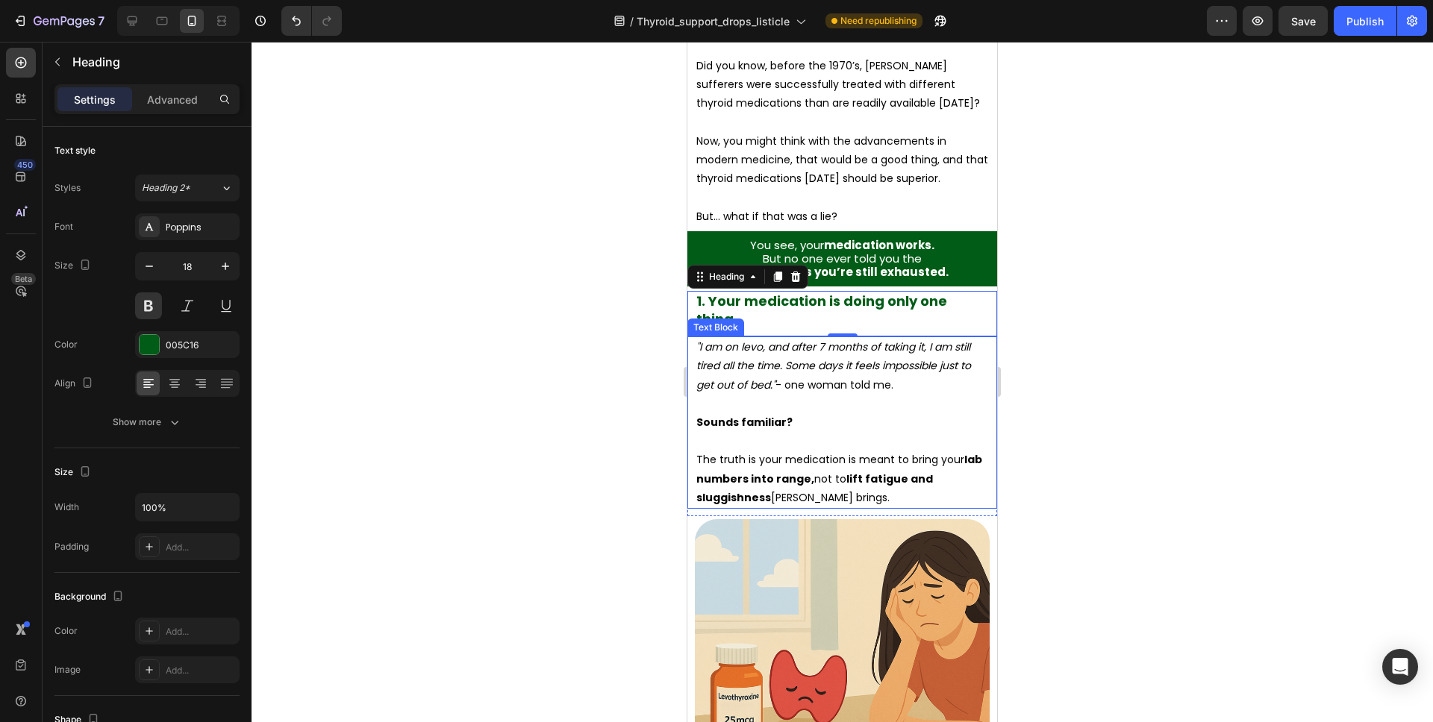
click at [1039, 342] on div at bounding box center [841, 382] width 1181 height 681
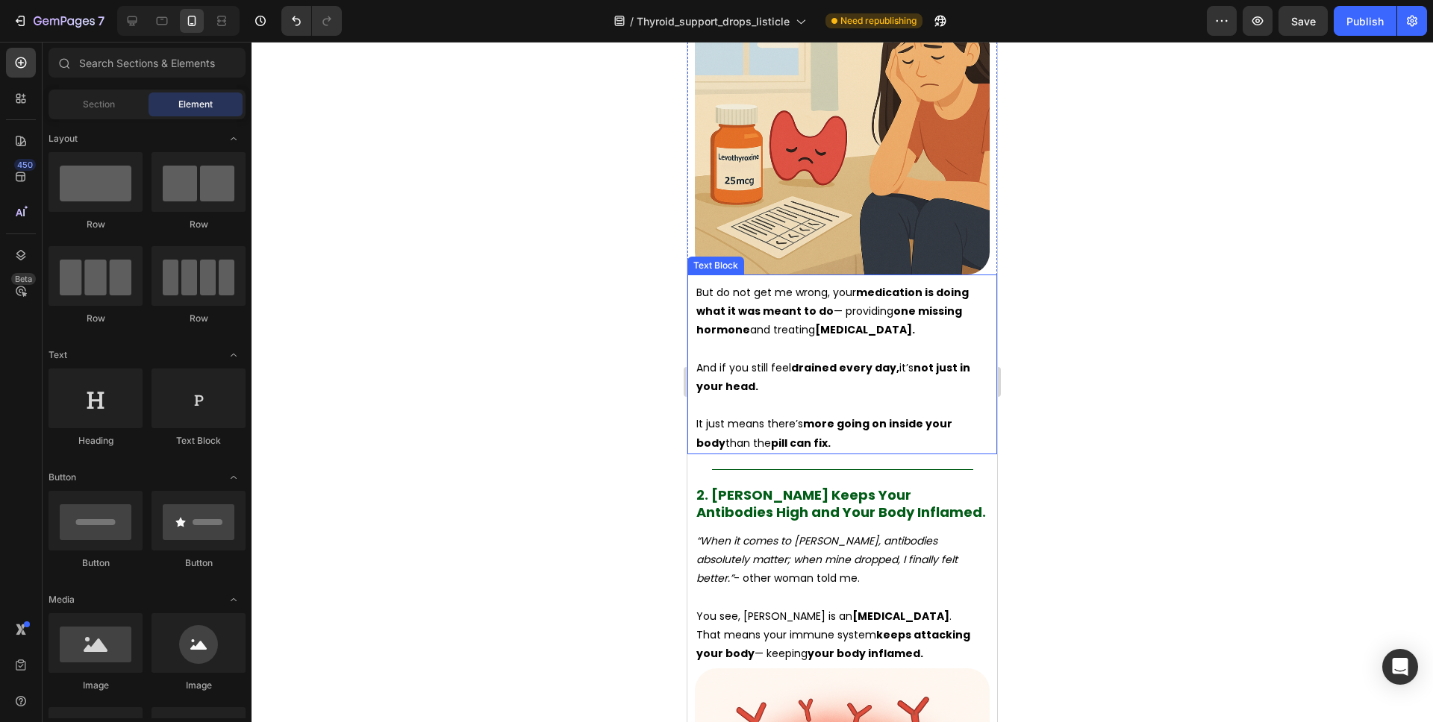
scroll to position [1821, 0]
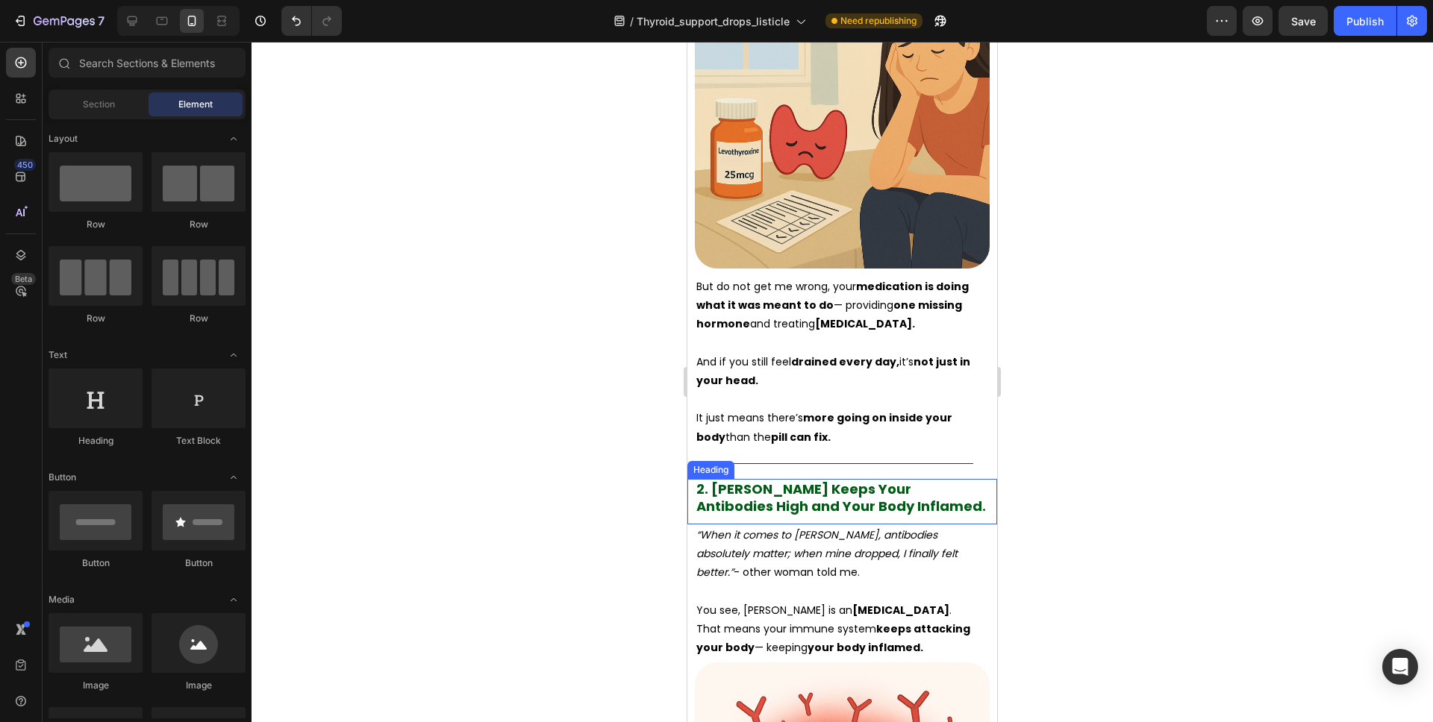
click at [924, 479] on h2 "2. Hashimoto's Keeps Your Antibodies High and Your Body Inflamed." at bounding box center [842, 498] width 295 height 38
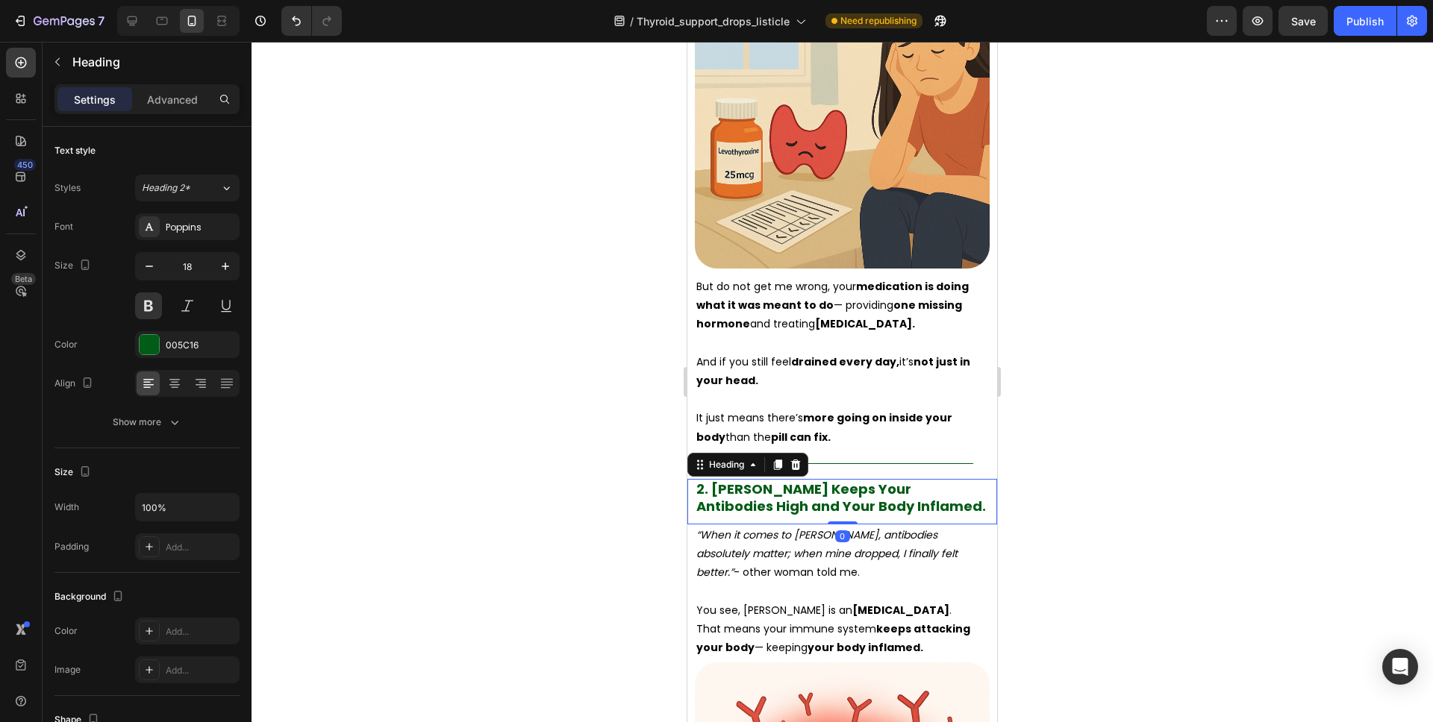
click at [907, 479] on h2 "2. Hashimoto's Keeps Your Antibodies High and Your Body Inflamed." at bounding box center [842, 498] width 295 height 38
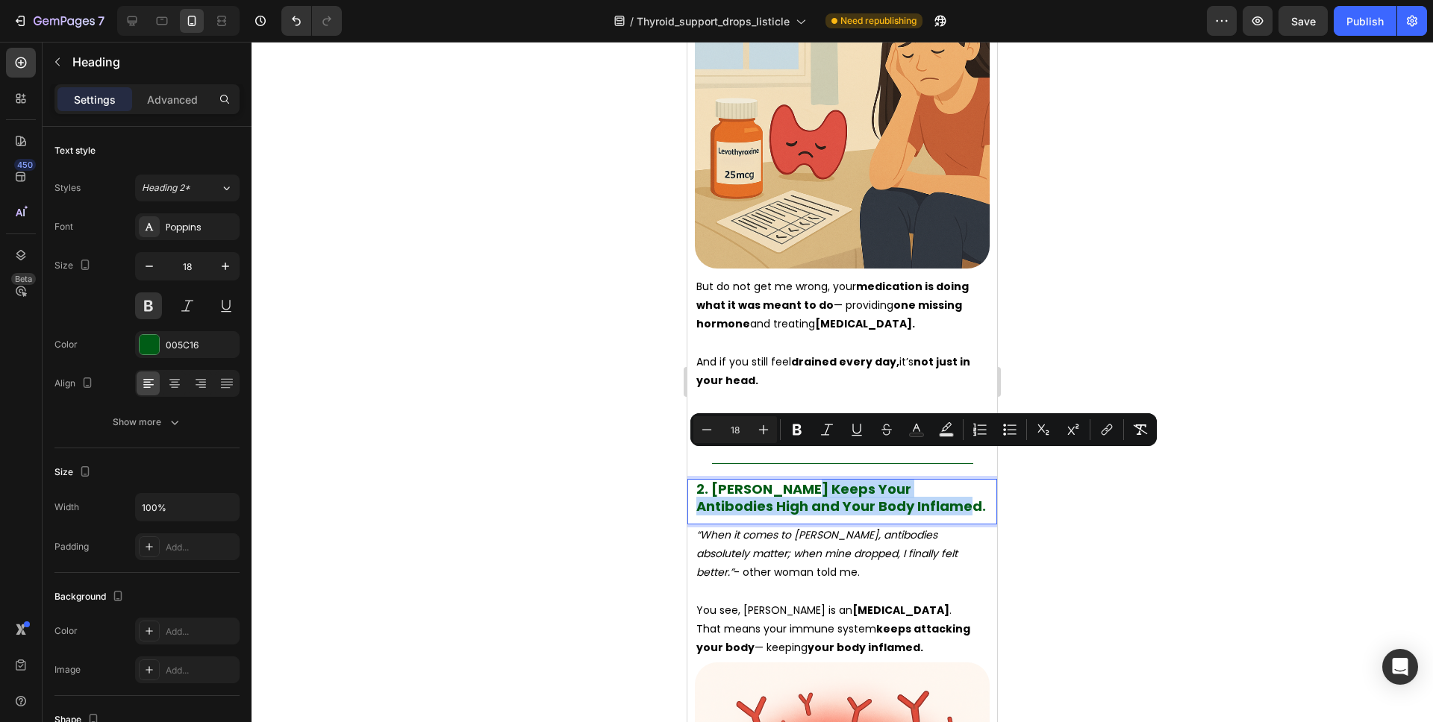
drag, startPoint x: 920, startPoint y: 479, endPoint x: 803, endPoint y: 468, distance: 117.7
click at [803, 481] on p "2. Hashimoto's Keeps Your Antibodies High and Your Body Inflamed." at bounding box center [842, 498] width 292 height 35
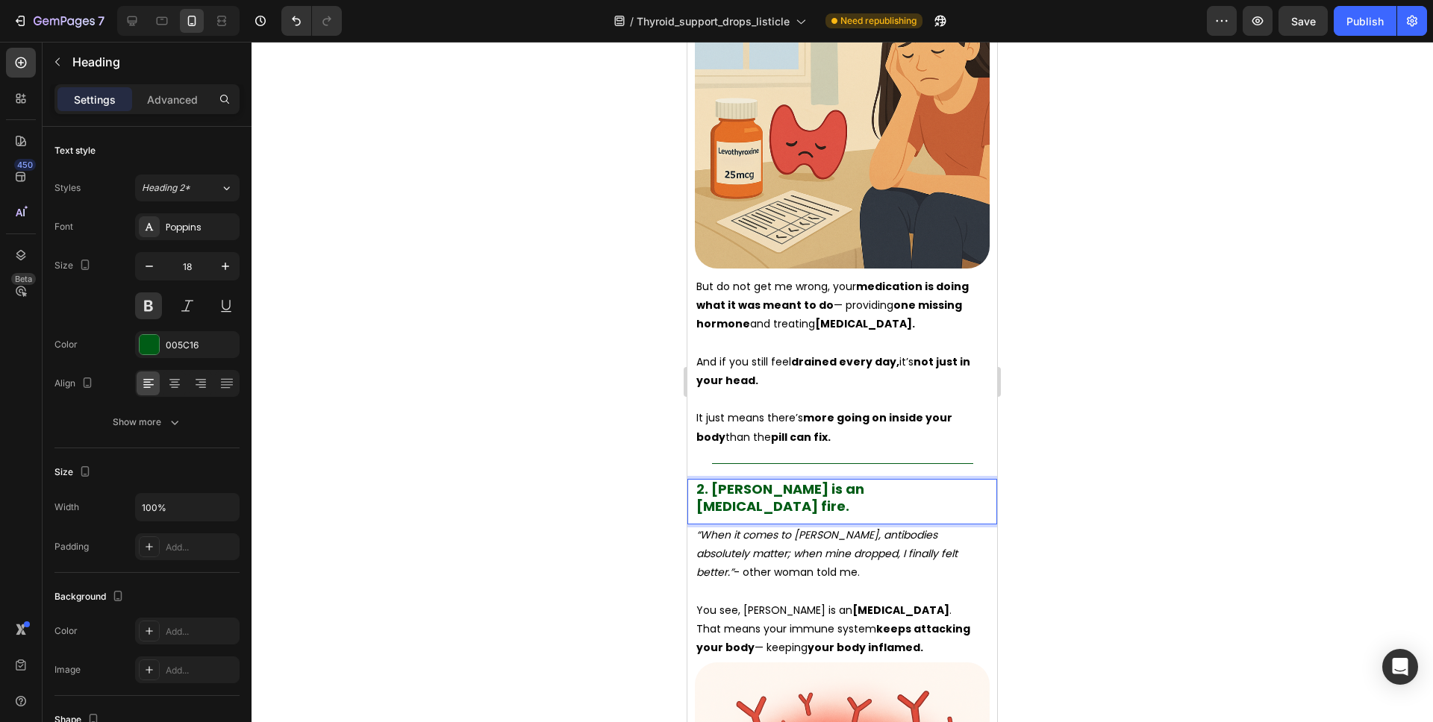
click at [1083, 426] on div at bounding box center [841, 382] width 1181 height 681
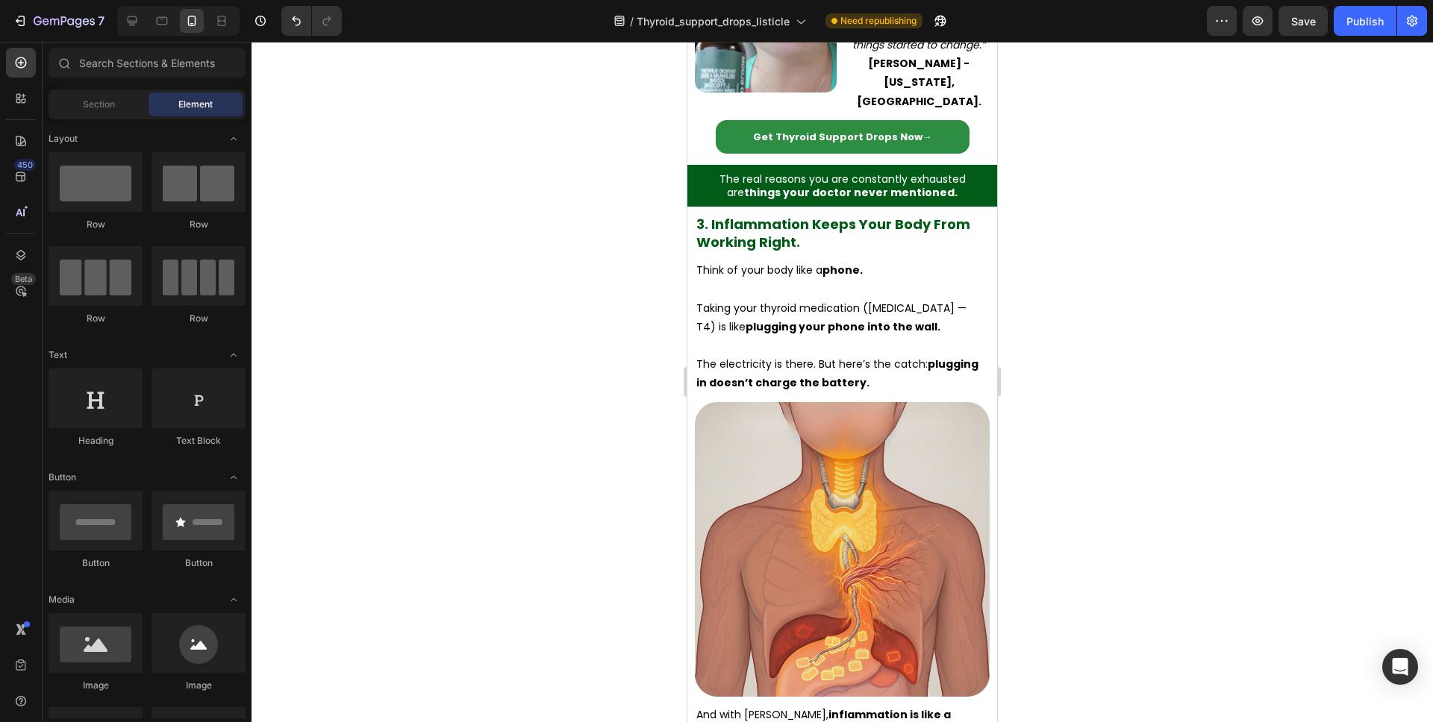
scroll to position [3353, 0]
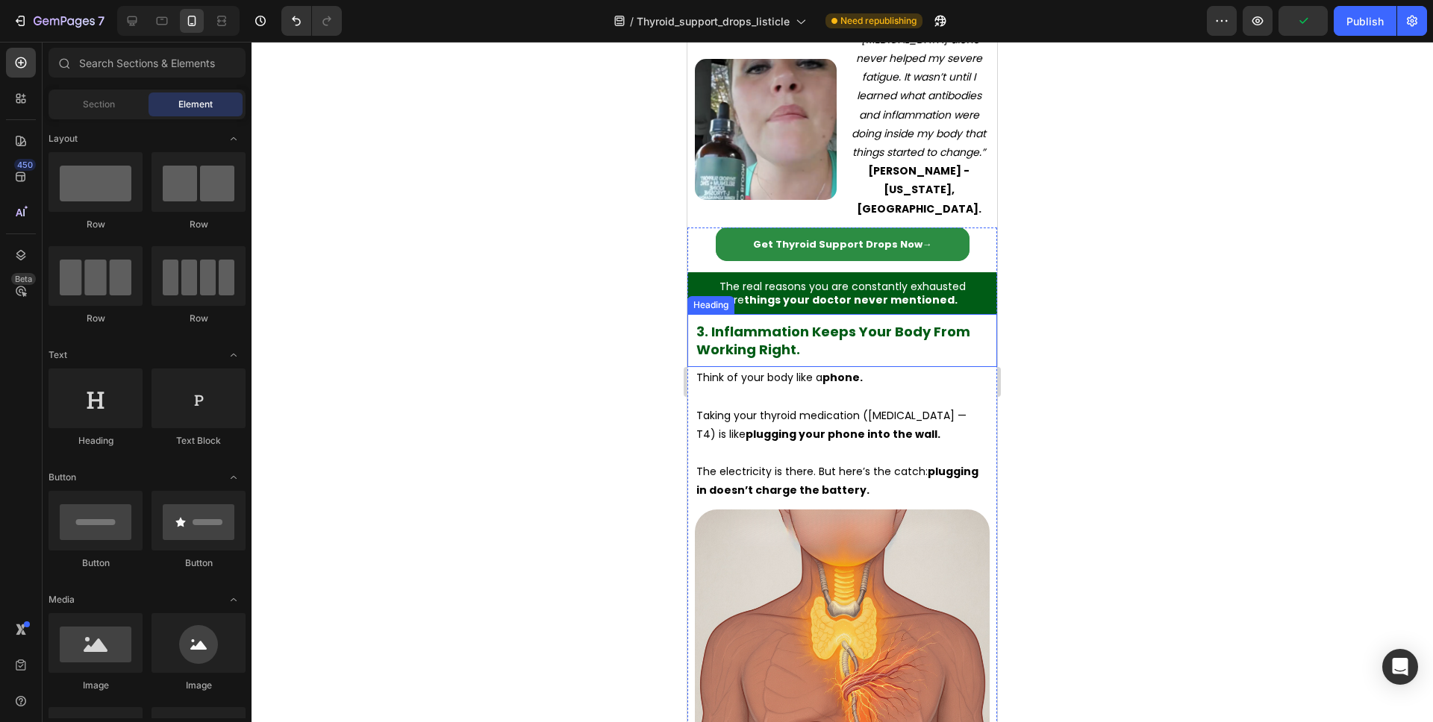
click at [811, 322] on h2 "3. Inflammation Keeps Your Body From Working Right." at bounding box center [842, 341] width 295 height 38
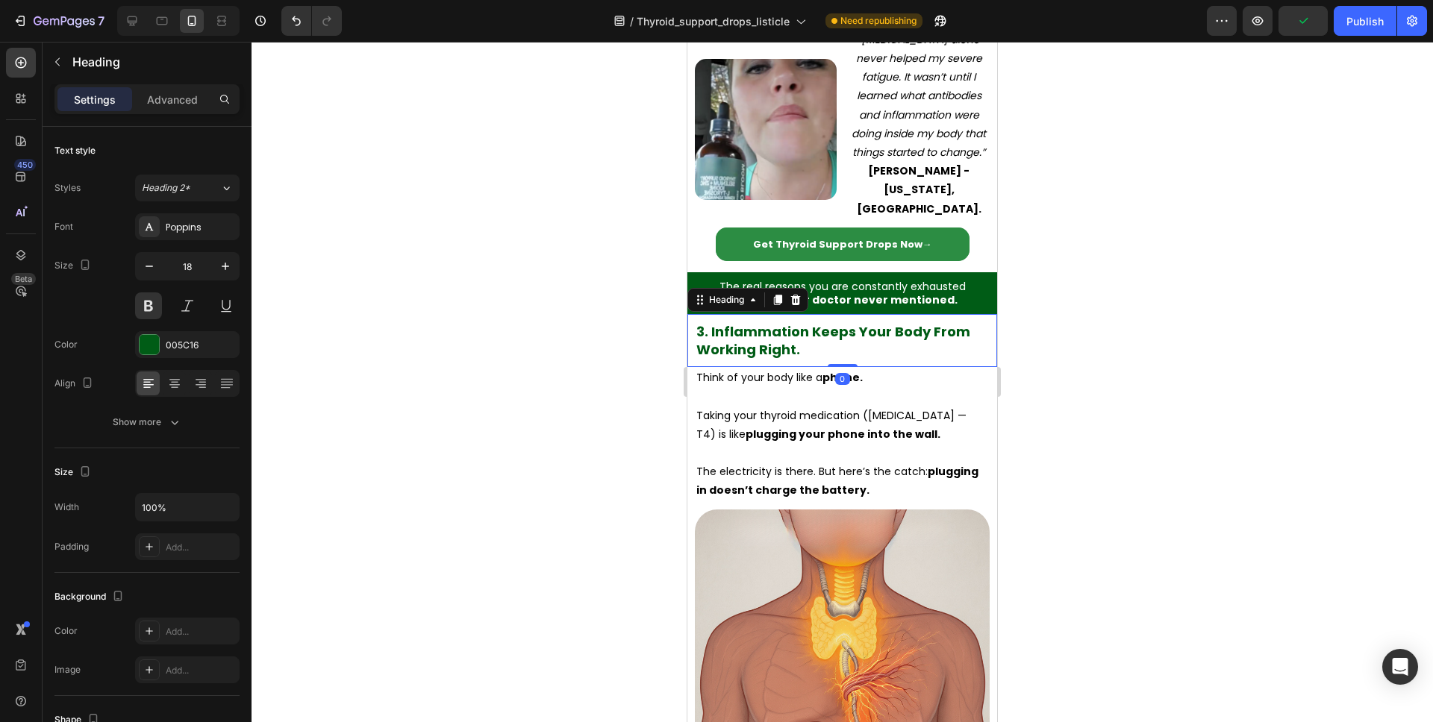
click at [822, 322] on h2 "3. Inflammation Keeps Your Body From Working Right." at bounding box center [842, 341] width 295 height 38
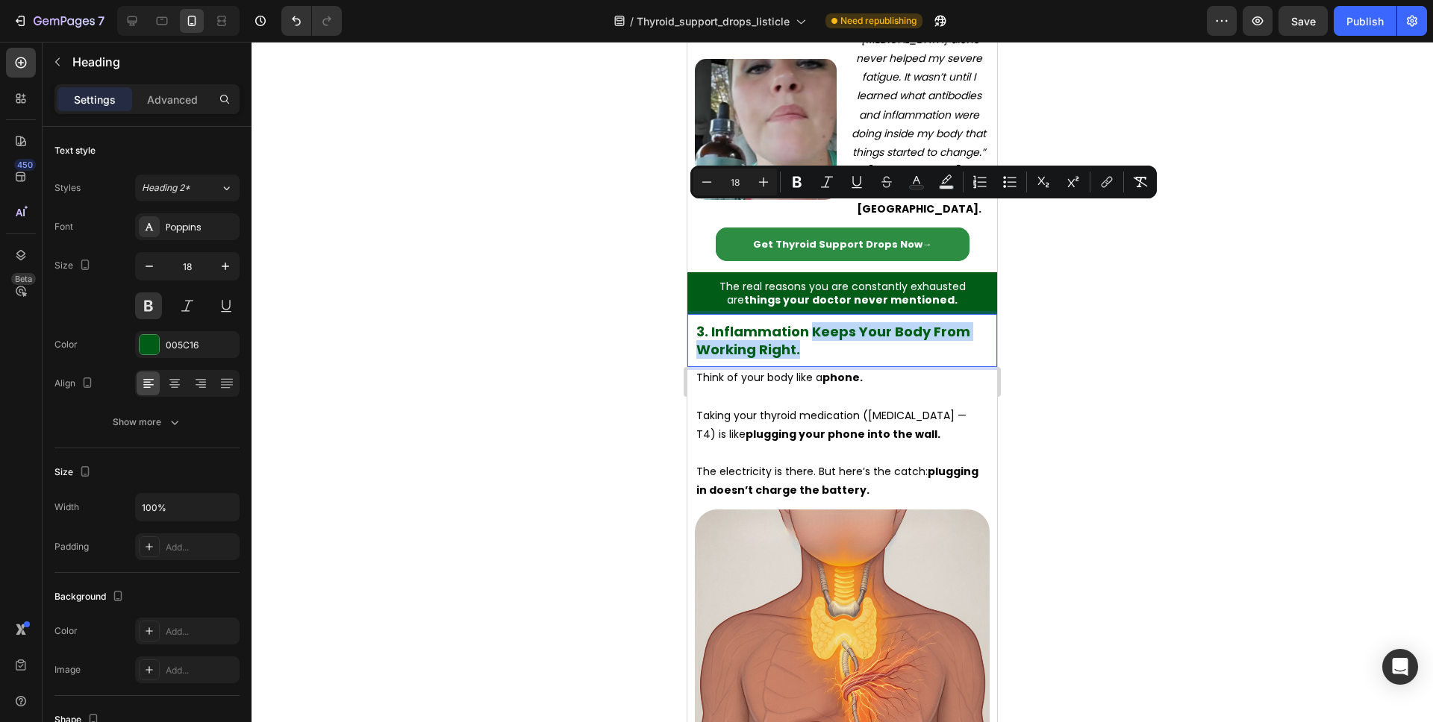
drag, startPoint x: 811, startPoint y: 232, endPoint x: 808, endPoint y: 219, distance: 13.8
click at [808, 323] on p "3. Inflammation Keeps Your Body From Working Right." at bounding box center [842, 340] width 292 height 35
click at [810, 323] on p "3. Inflammation Keeps Your Body From Working Right." at bounding box center [842, 340] width 292 height 35
drag, startPoint x: 810, startPoint y: 230, endPoint x: 892, endPoint y: 217, distance: 83.1
click at [892, 323] on p "3. Inflammation Keeps Your Body From Working Right." at bounding box center [842, 340] width 292 height 35
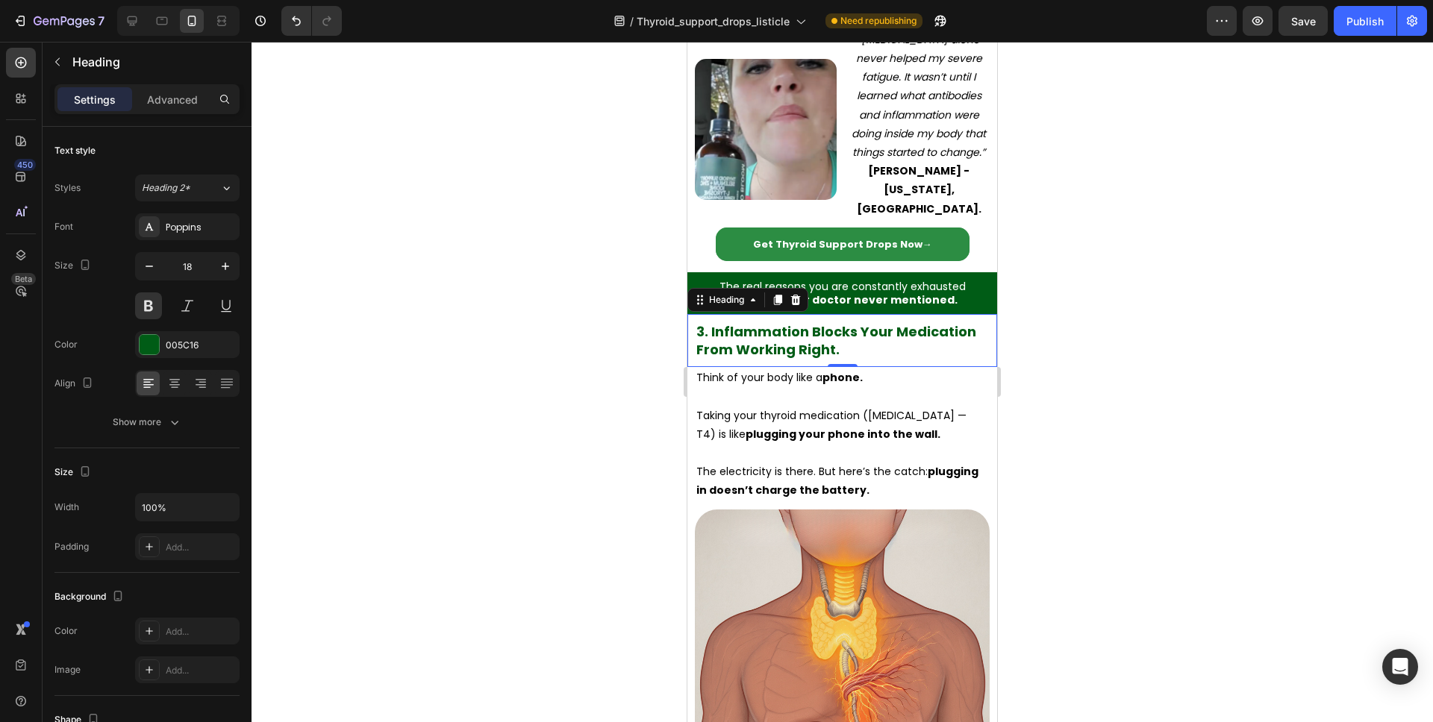
click at [1144, 231] on div at bounding box center [841, 382] width 1181 height 681
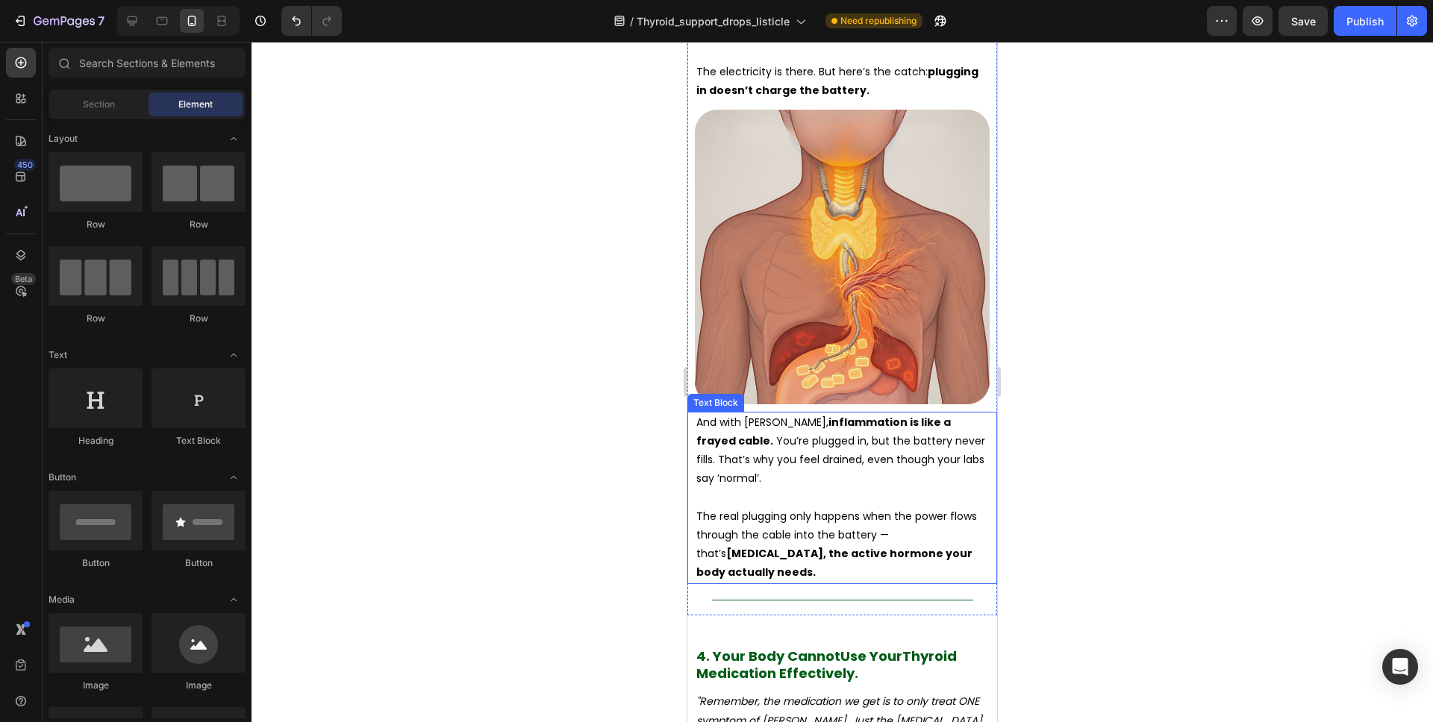
scroll to position [4015, 0]
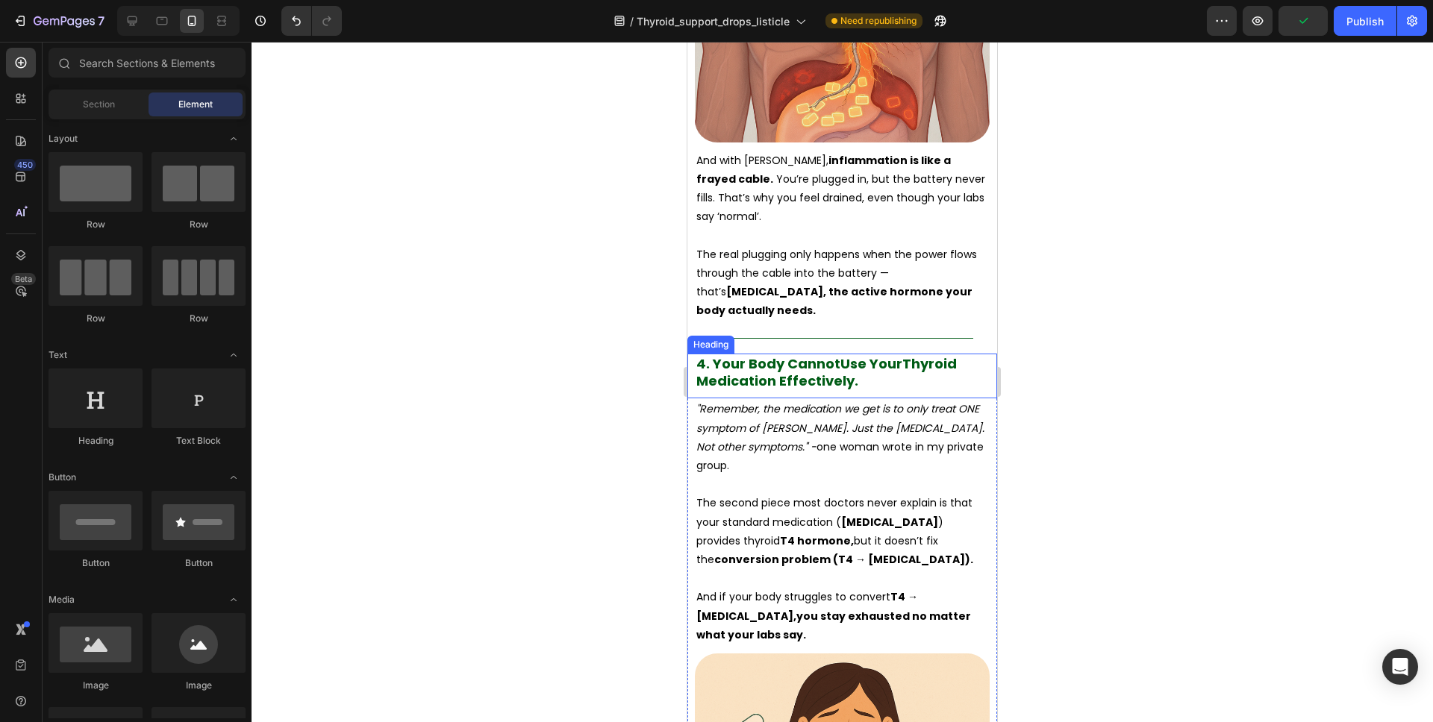
click at [865, 354] on h2 "4. Your Body Cannot Use Your Thyroid Medication Effectively." at bounding box center [842, 373] width 295 height 38
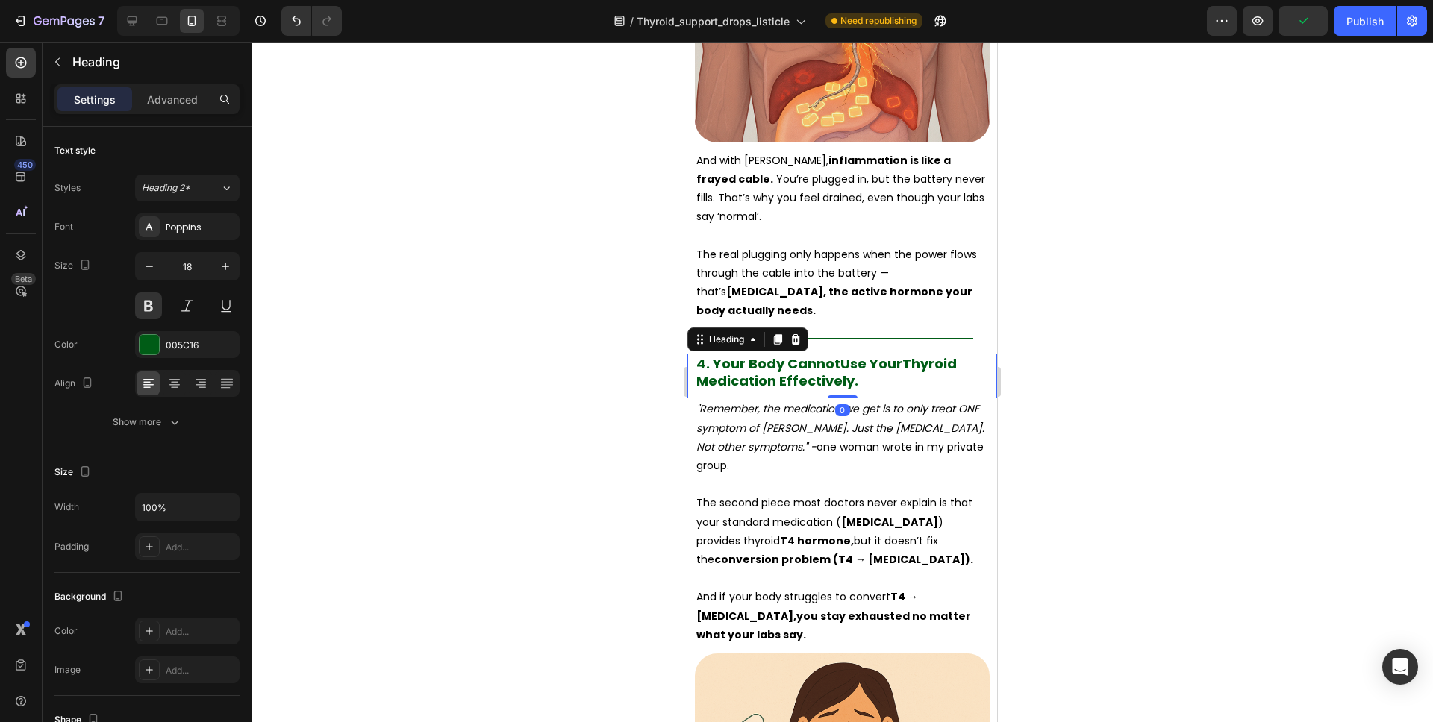
click at [864, 354] on h2 "4. Your Body Cannot Use Your Thyroid Medication Effectively." at bounding box center [842, 373] width 295 height 38
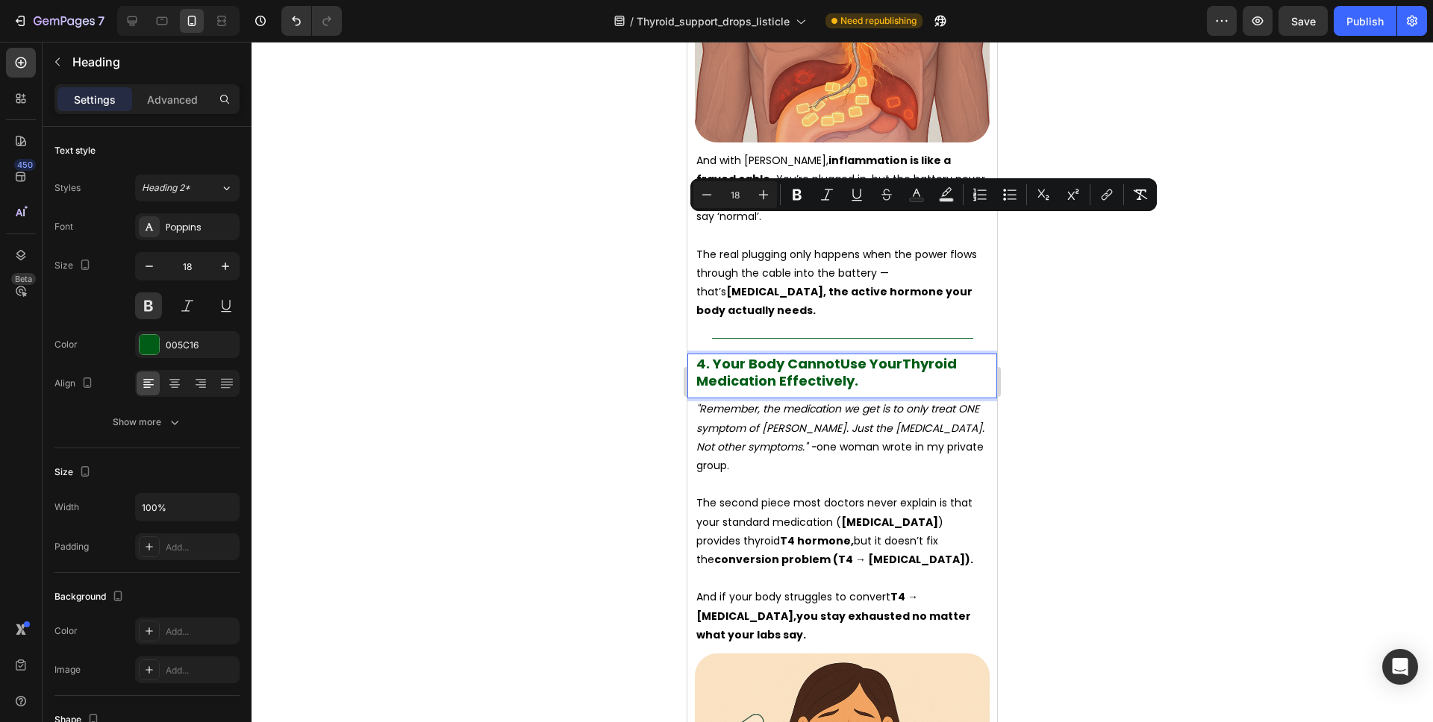
drag, startPoint x: 860, startPoint y: 247, endPoint x: 716, endPoint y: 227, distance: 144.7
click at [716, 355] on p "4. Your Body Cannot Use Your Thyroid Medication Effectively." at bounding box center [842, 372] width 292 height 35
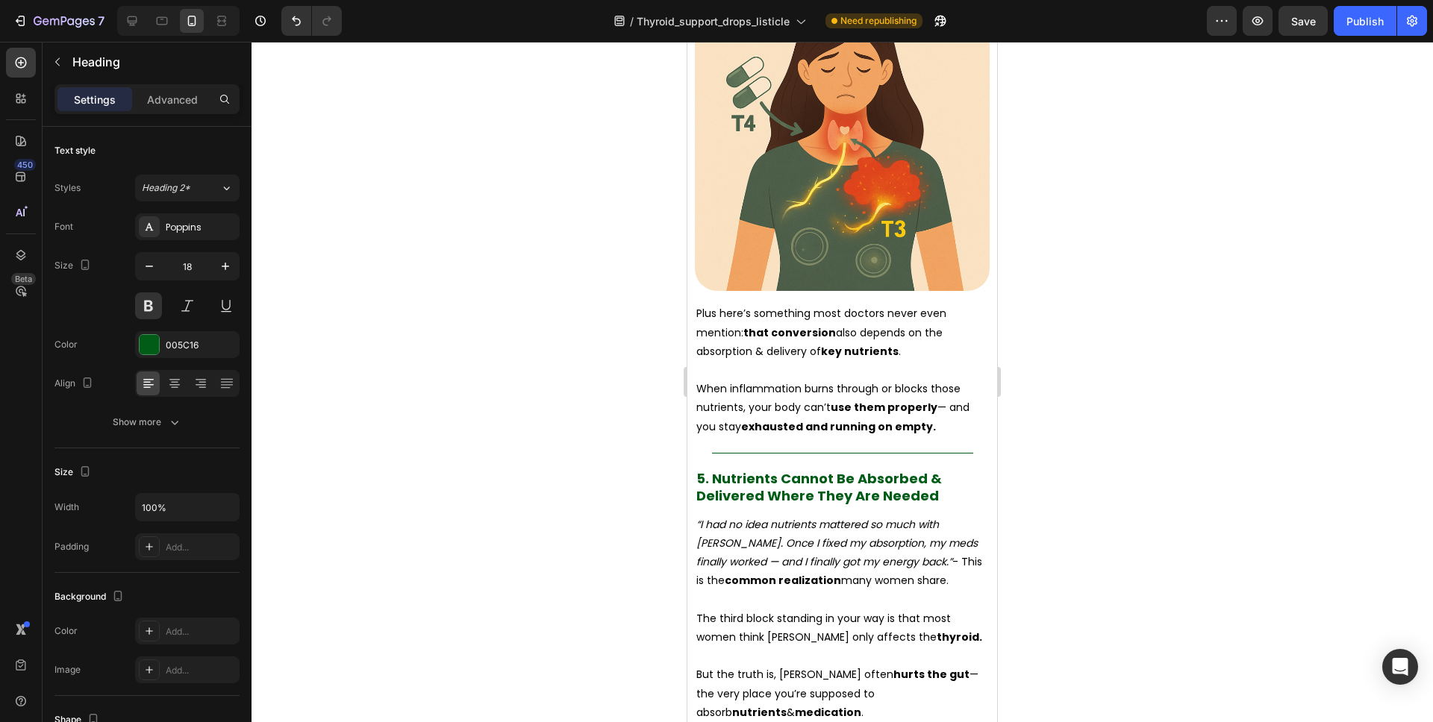
scroll to position [5017, 0]
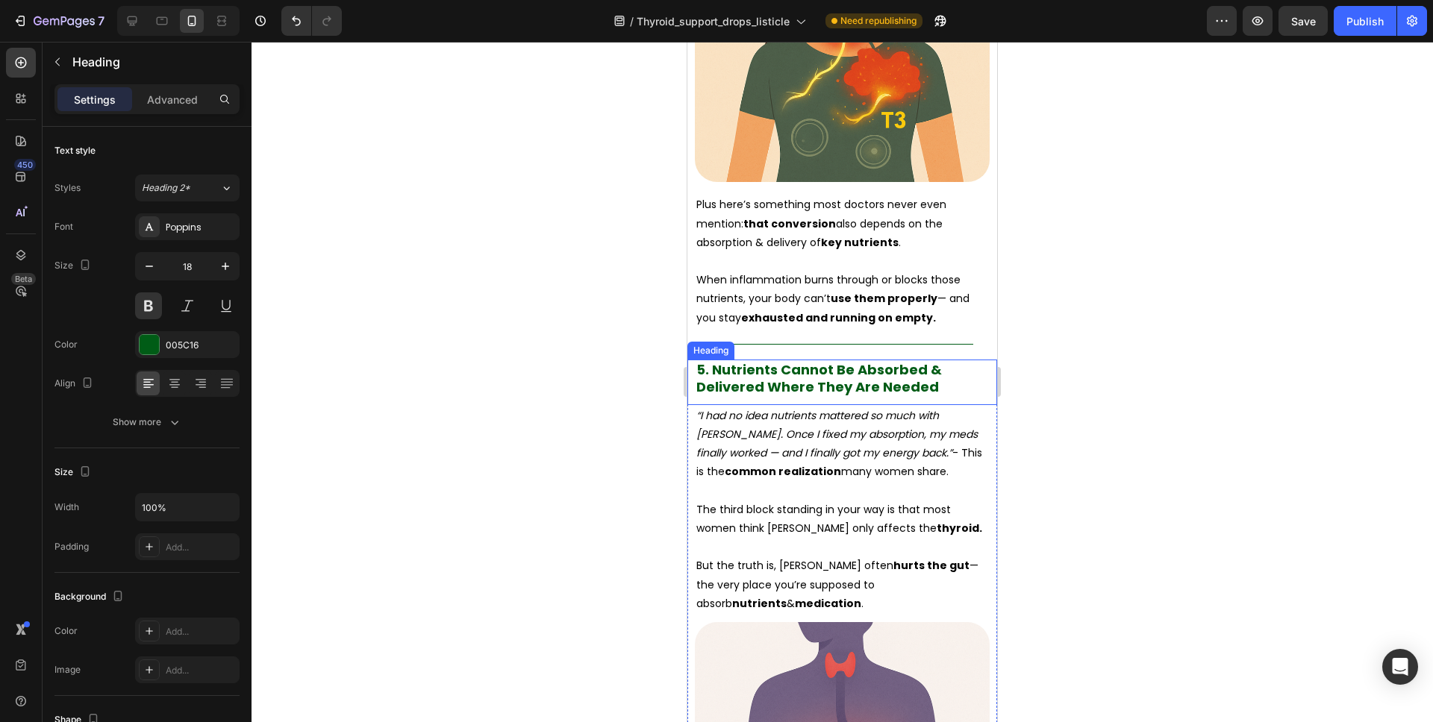
click at [913, 360] on span "5. Nutrients Cannot Be Absorbed & Delivered Where They Are Needed" at bounding box center [818, 378] width 245 height 36
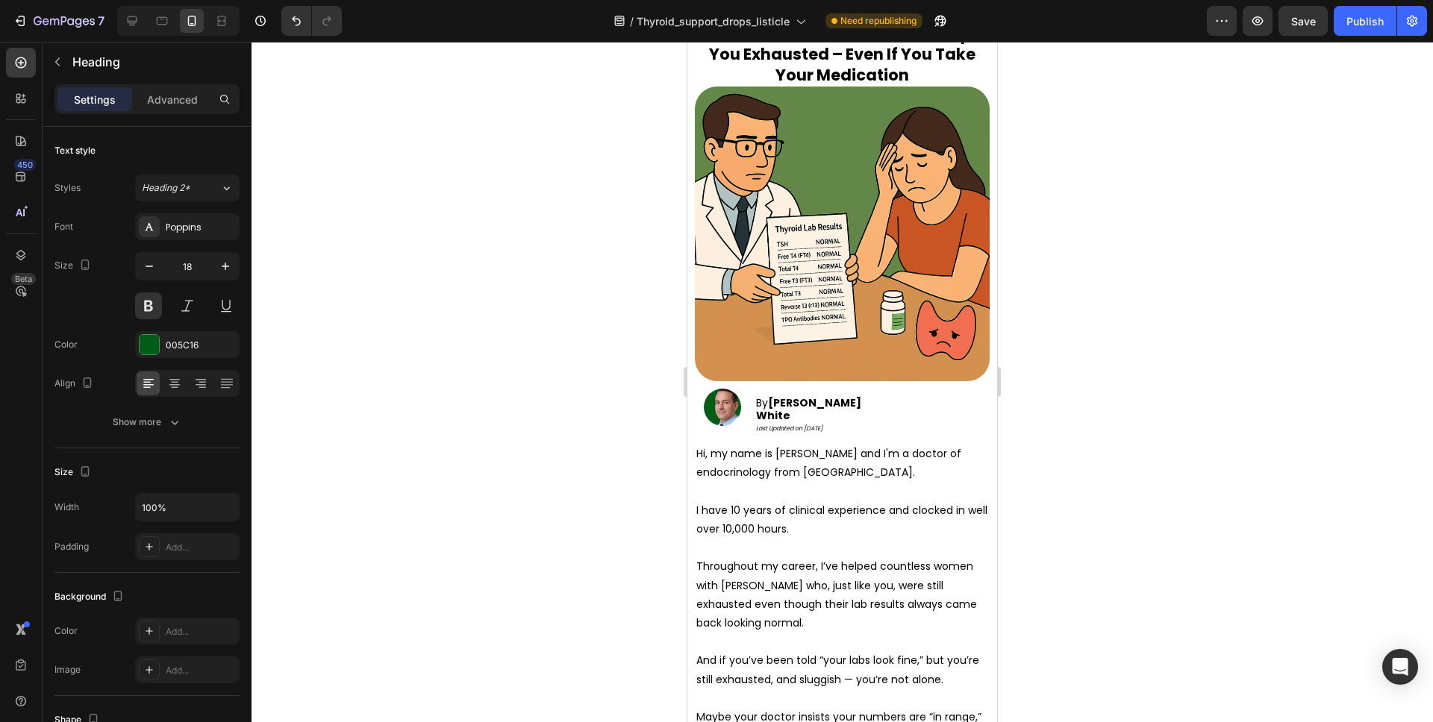
scroll to position [0, 0]
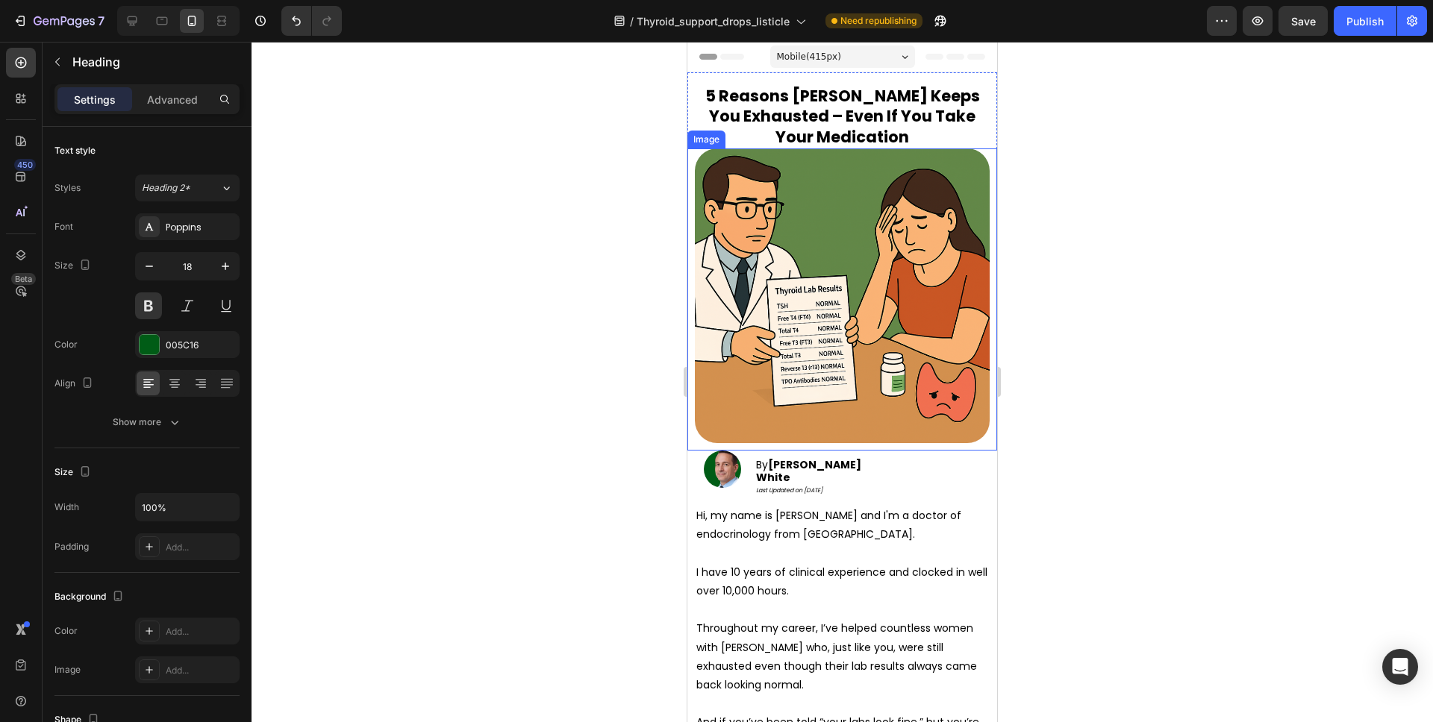
click at [851, 134] on strong "Your Medication" at bounding box center [842, 137] width 134 height 22
click at [834, 126] on strong "Your Medication" at bounding box center [842, 137] width 134 height 22
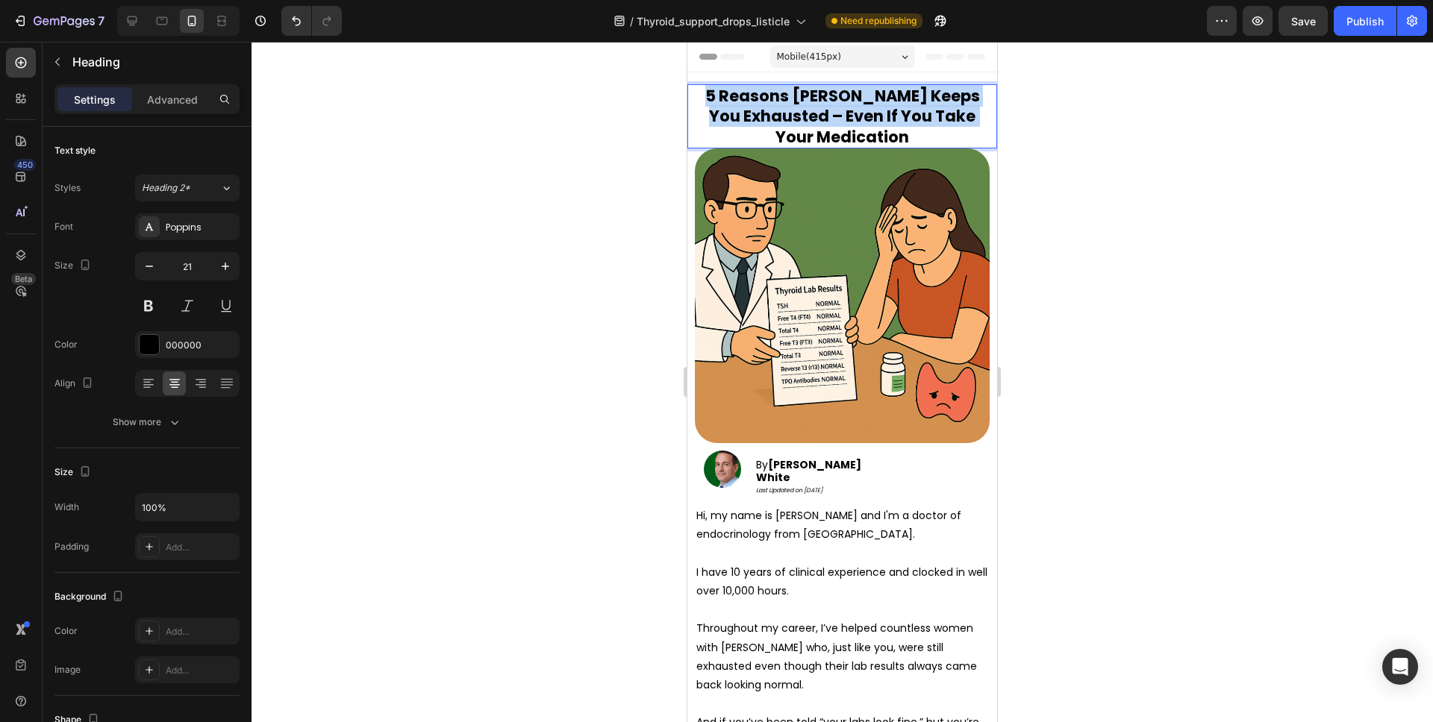
copy p "5 Reasons Hashimoto's Keeps You Exhausted – Even If You Take"
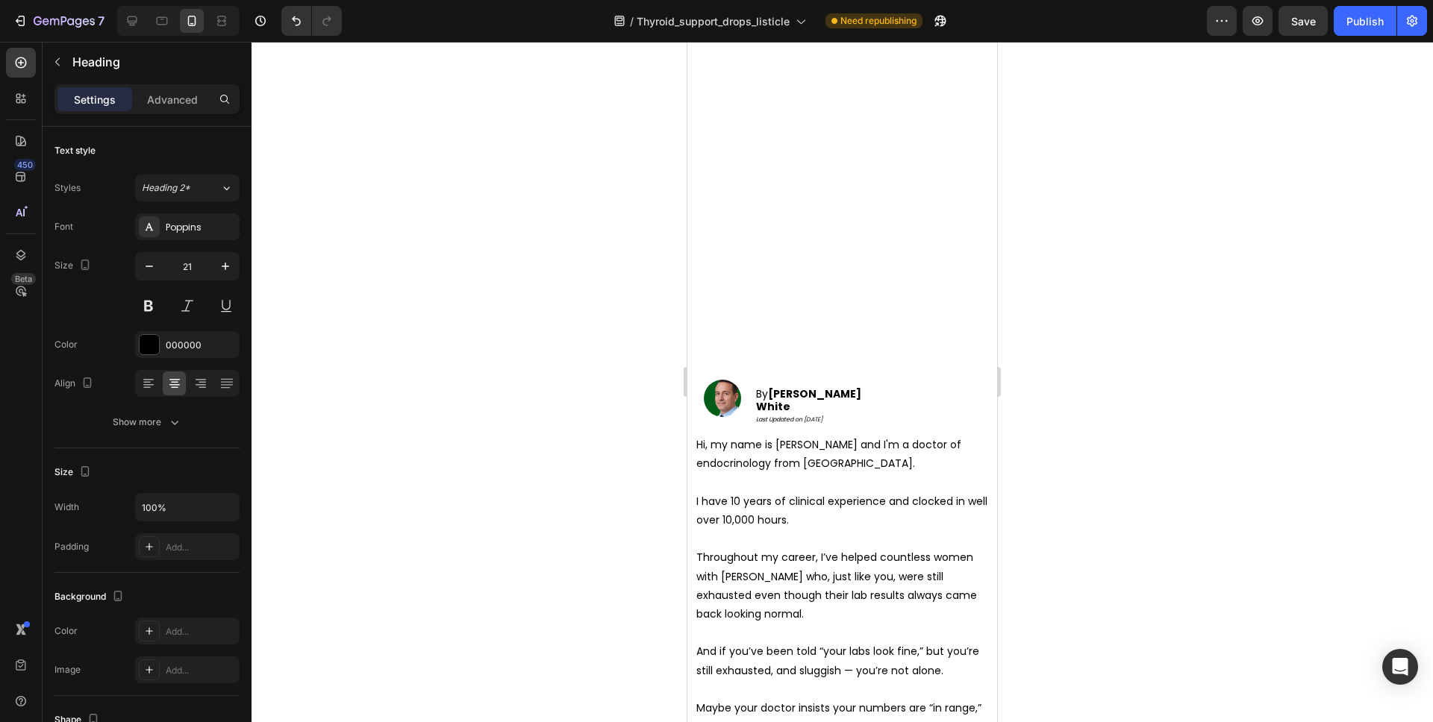
type input "16"
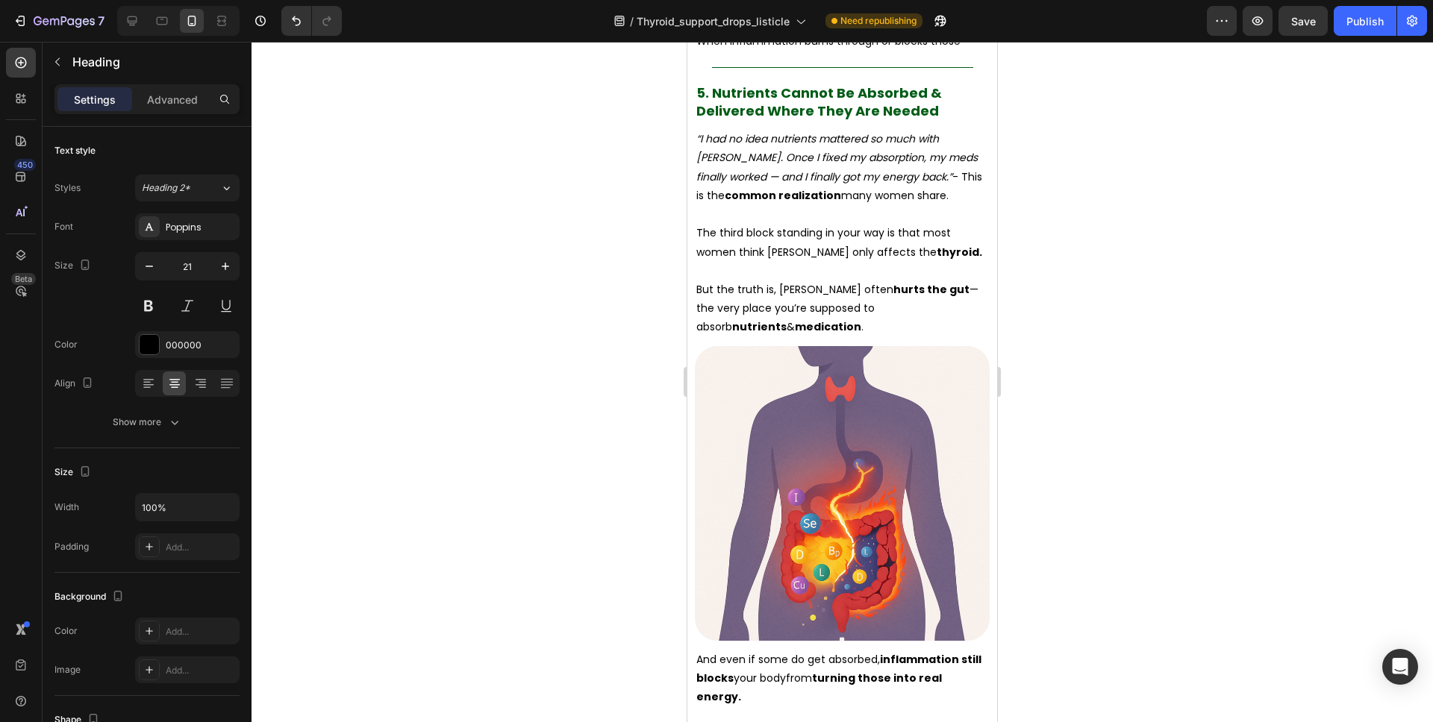
scroll to position [4941, 0]
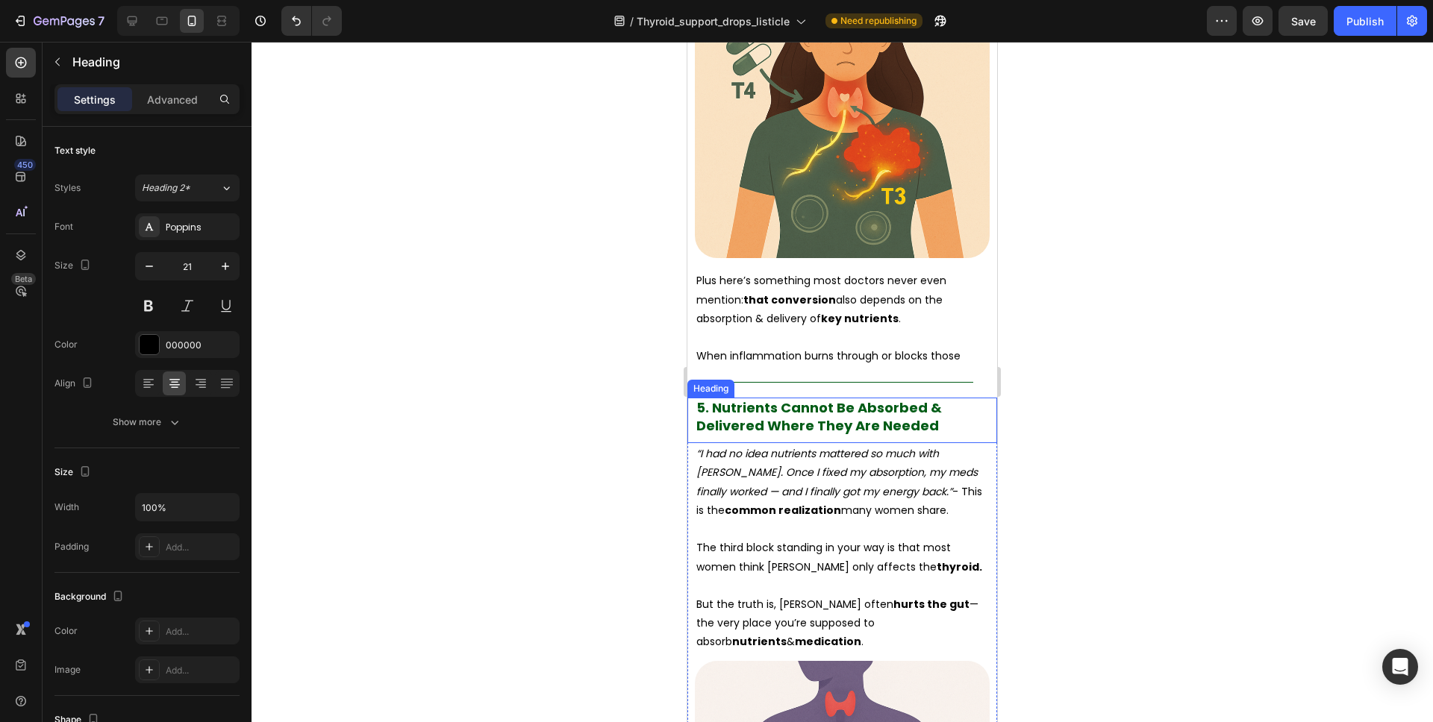
click at [883, 419] on span "5. Nutrients Cannot Be Absorbed & Delivered Where They Are Needed" at bounding box center [818, 416] width 245 height 36
drag, startPoint x: 916, startPoint y: 419, endPoint x: 928, endPoint y: 423, distance: 13.5
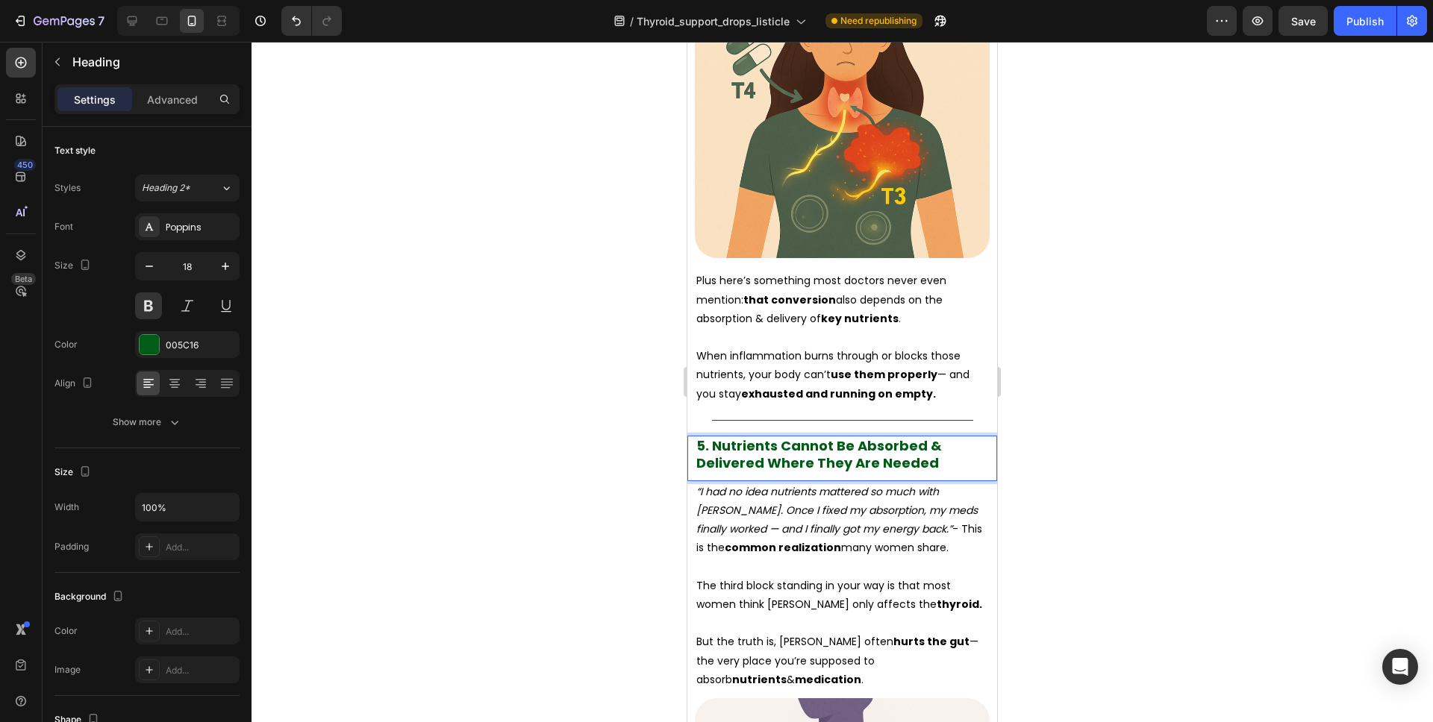
click at [931, 437] on p "5. Nutrients Cannot Be Absorbed & Delivered Where They Are Needed" at bounding box center [842, 454] width 292 height 35
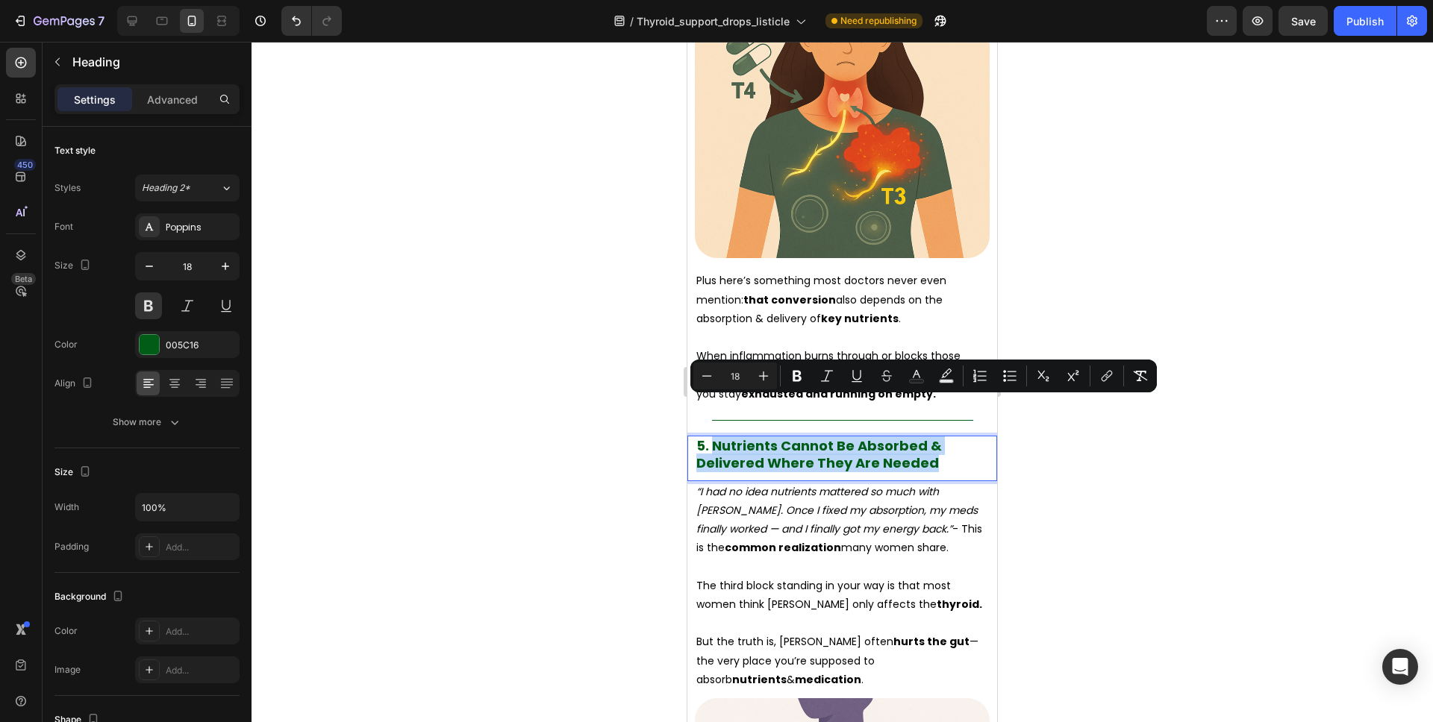
drag, startPoint x: 943, startPoint y: 426, endPoint x: 714, endPoint y: 414, distance: 229.4
click at [714, 437] on p "5. Nutrients Cannot Be Absorbed & Delivered Where They Are Needed" at bounding box center [842, 454] width 292 height 35
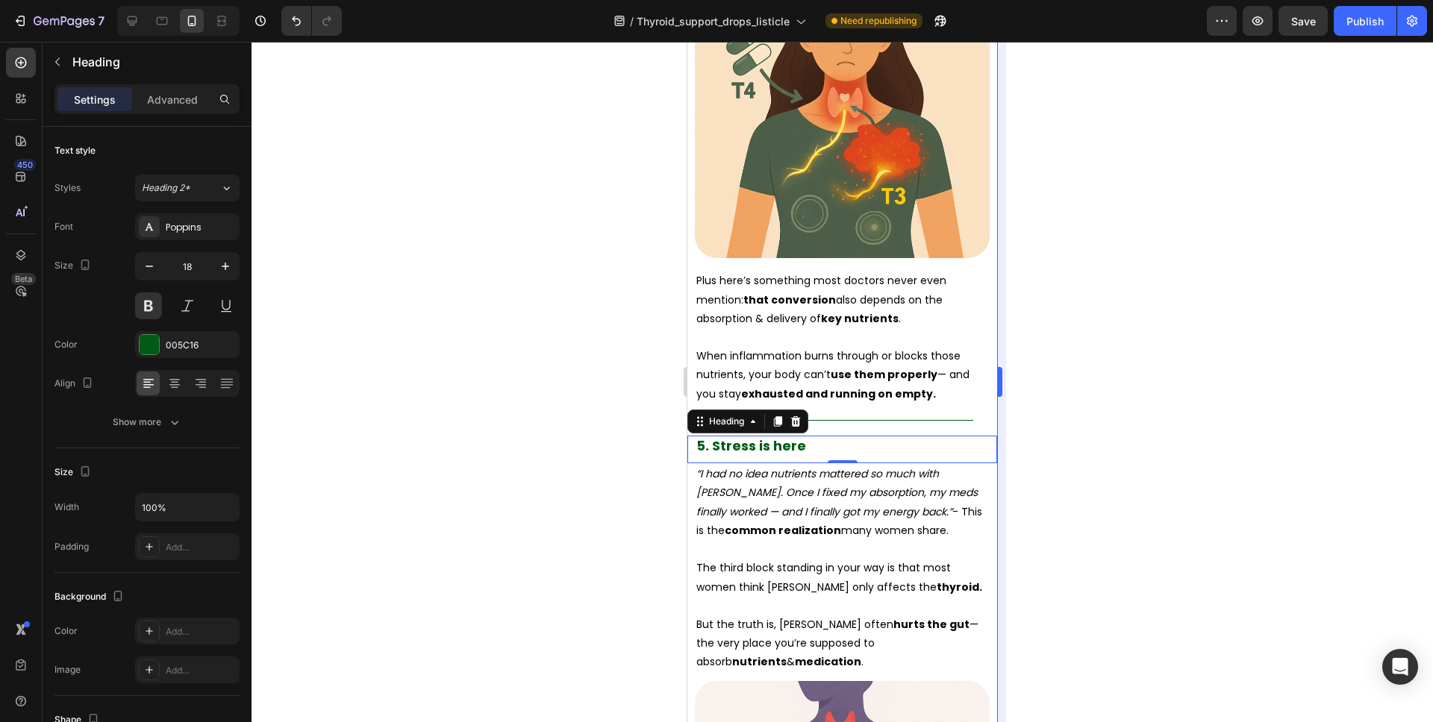
drag, startPoint x: 1251, startPoint y: 335, endPoint x: 1004, endPoint y: 348, distance: 247.4
click at [1251, 335] on div at bounding box center [841, 382] width 1181 height 681
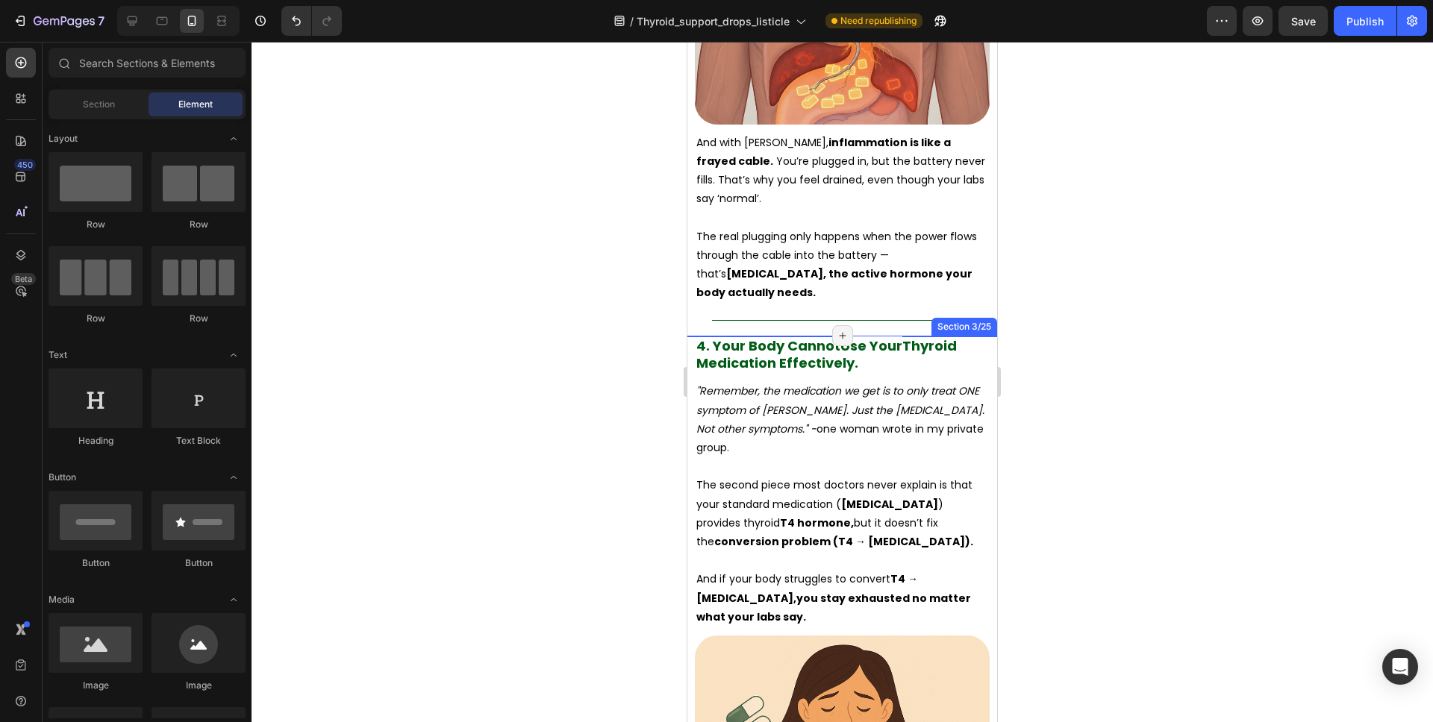
scroll to position [4064, 0]
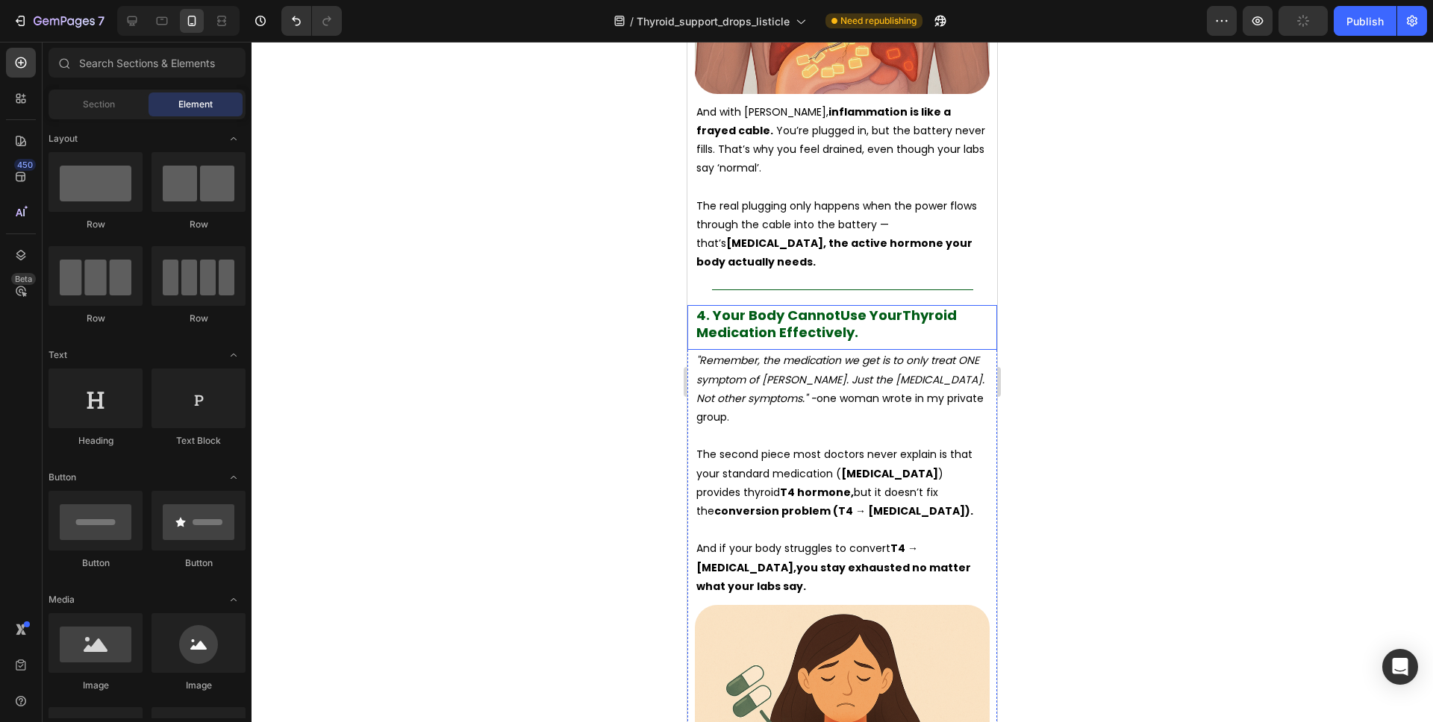
click at [834, 306] on span "Thyroid Medication Effectively." at bounding box center [826, 324] width 260 height 36
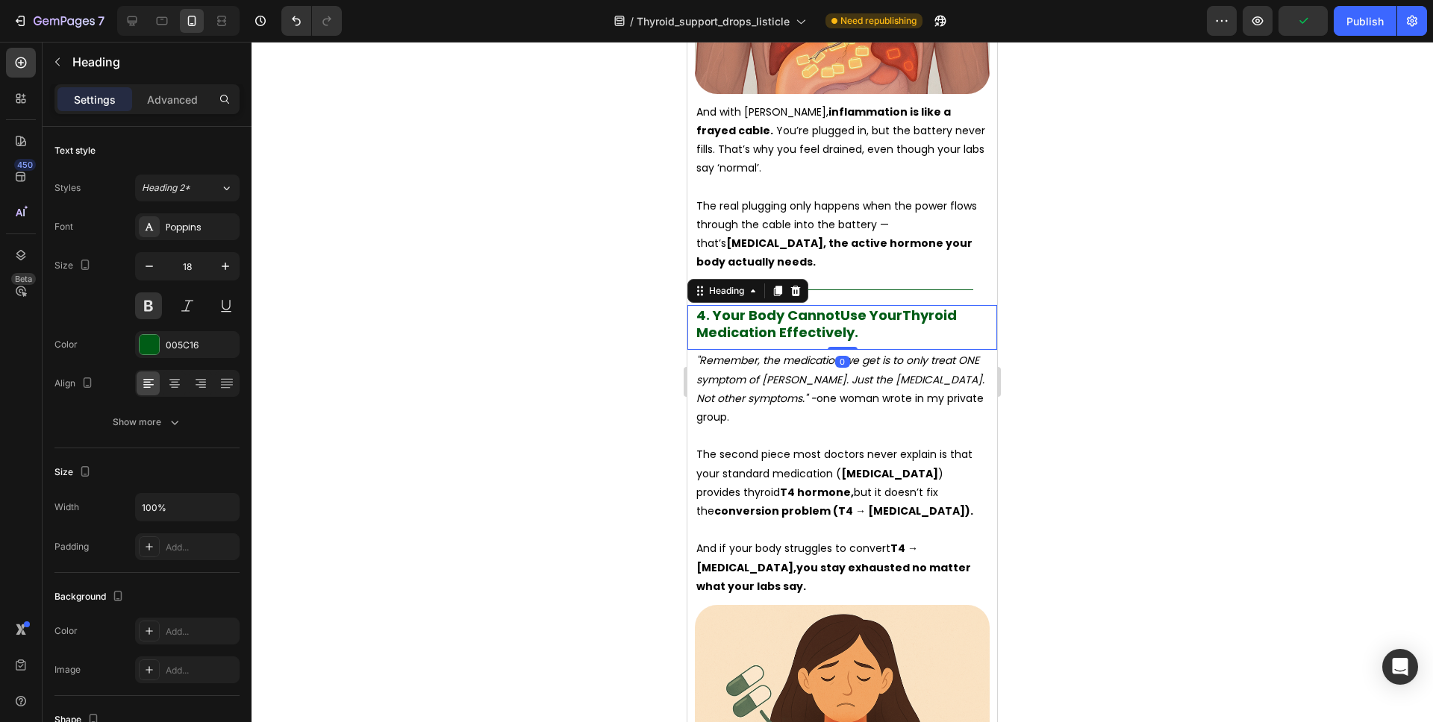
click at [866, 305] on h2 "4. Your Body Cannot Use Your Thyroid Medication Effectively." at bounding box center [842, 324] width 295 height 38
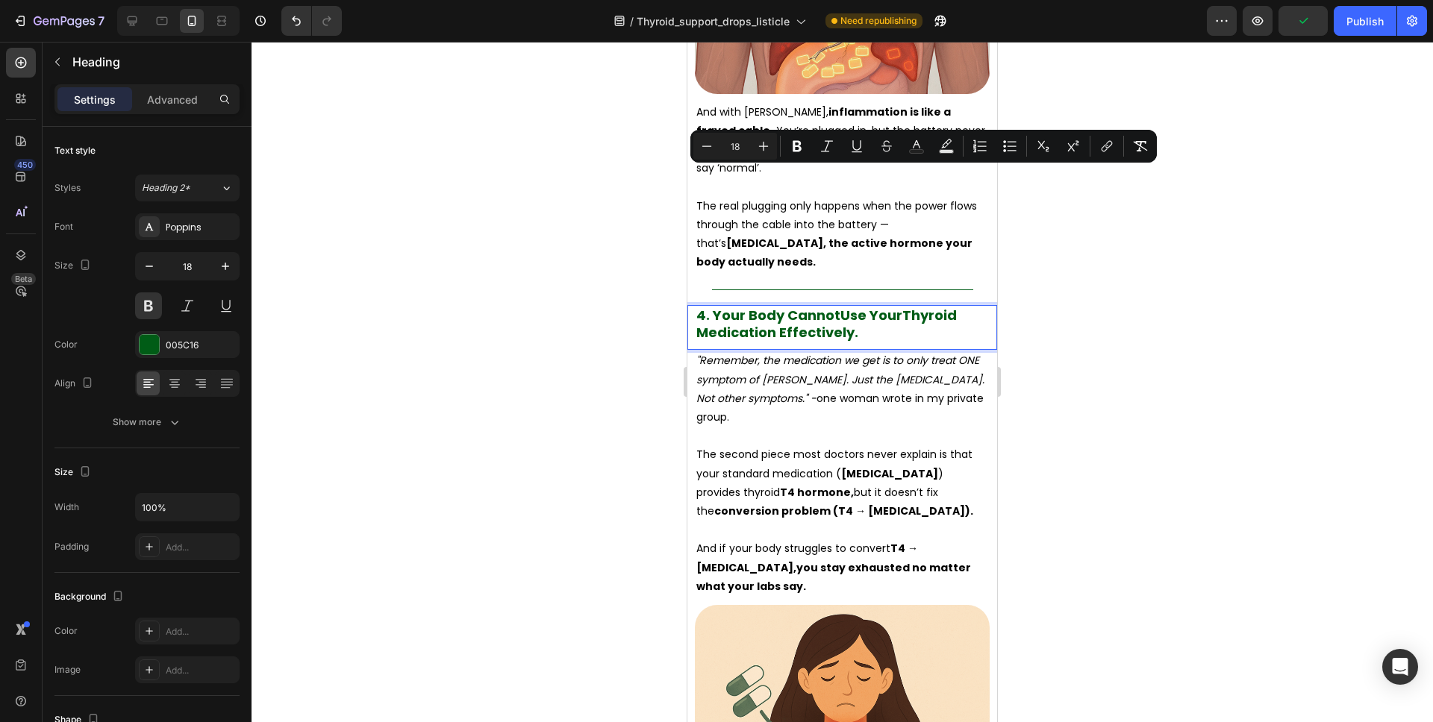
drag, startPoint x: 861, startPoint y: 197, endPoint x: 716, endPoint y: 184, distance: 145.3
click at [716, 307] on p "4. Your Body Cannot Use Your Thyroid Medication Effectively." at bounding box center [842, 324] width 292 height 35
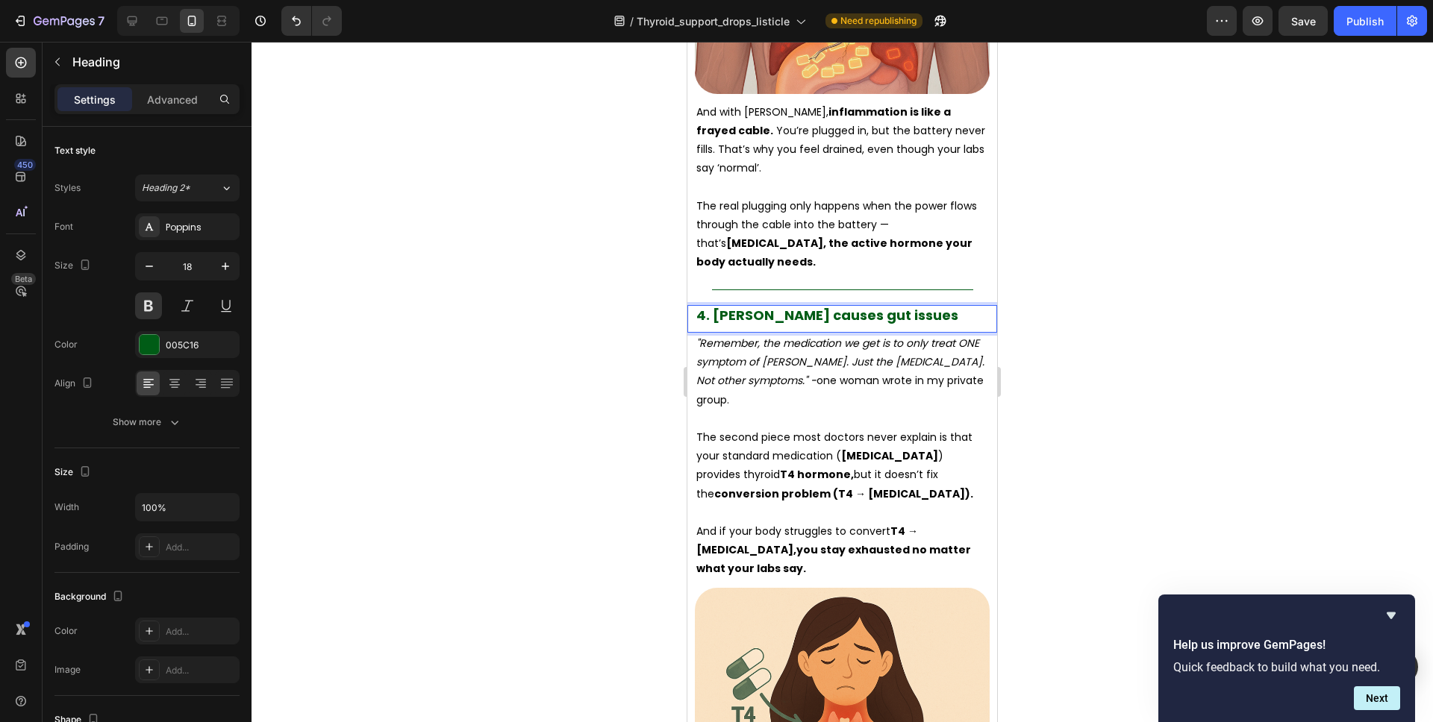
click at [1104, 207] on div at bounding box center [841, 382] width 1181 height 681
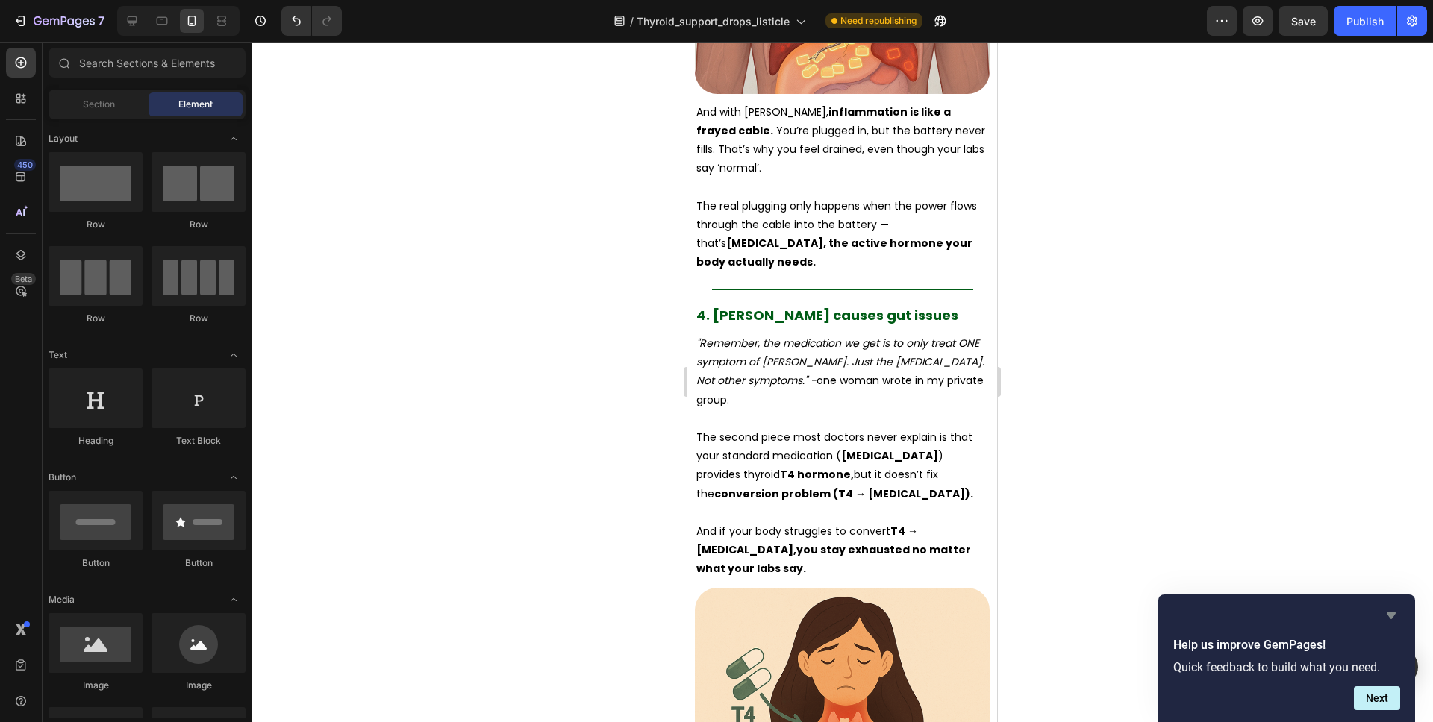
click at [1393, 613] on icon "Hide survey" at bounding box center [1390, 616] width 9 height 7
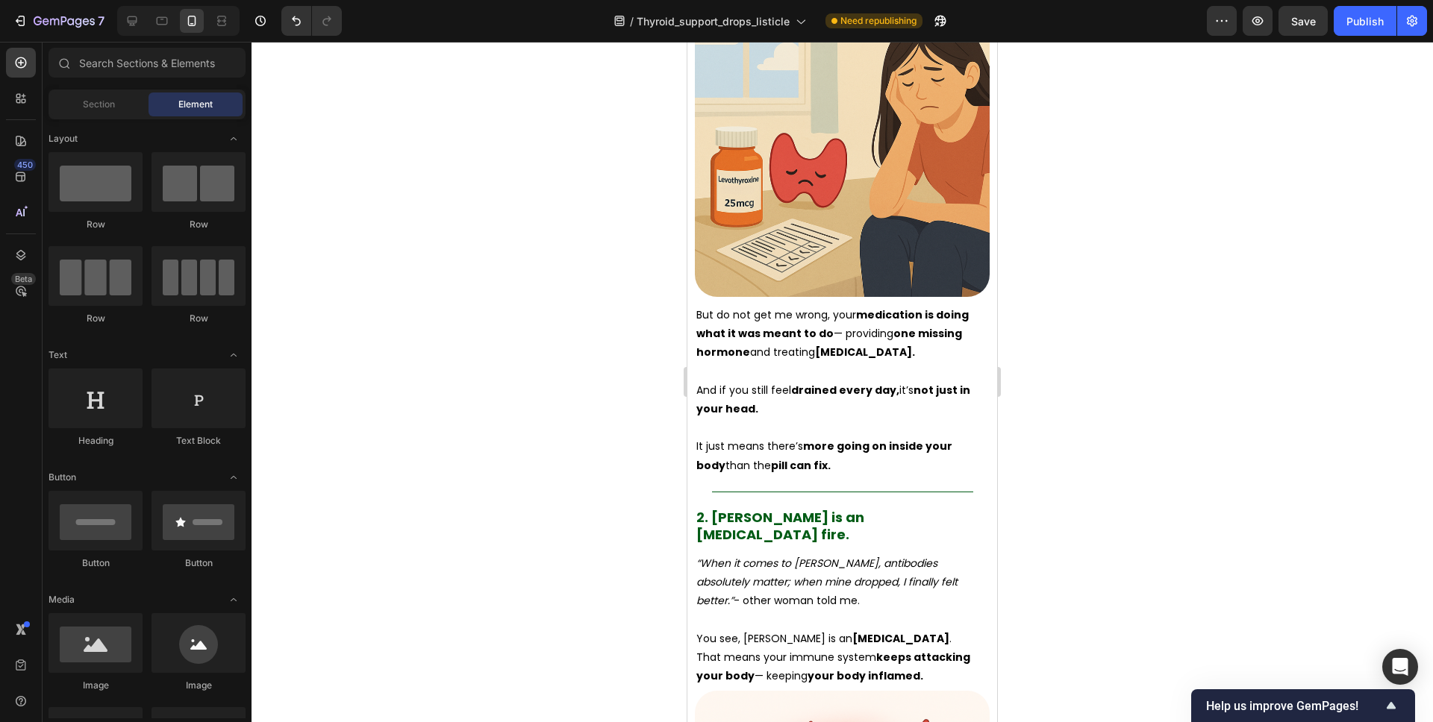
scroll to position [1123, 0]
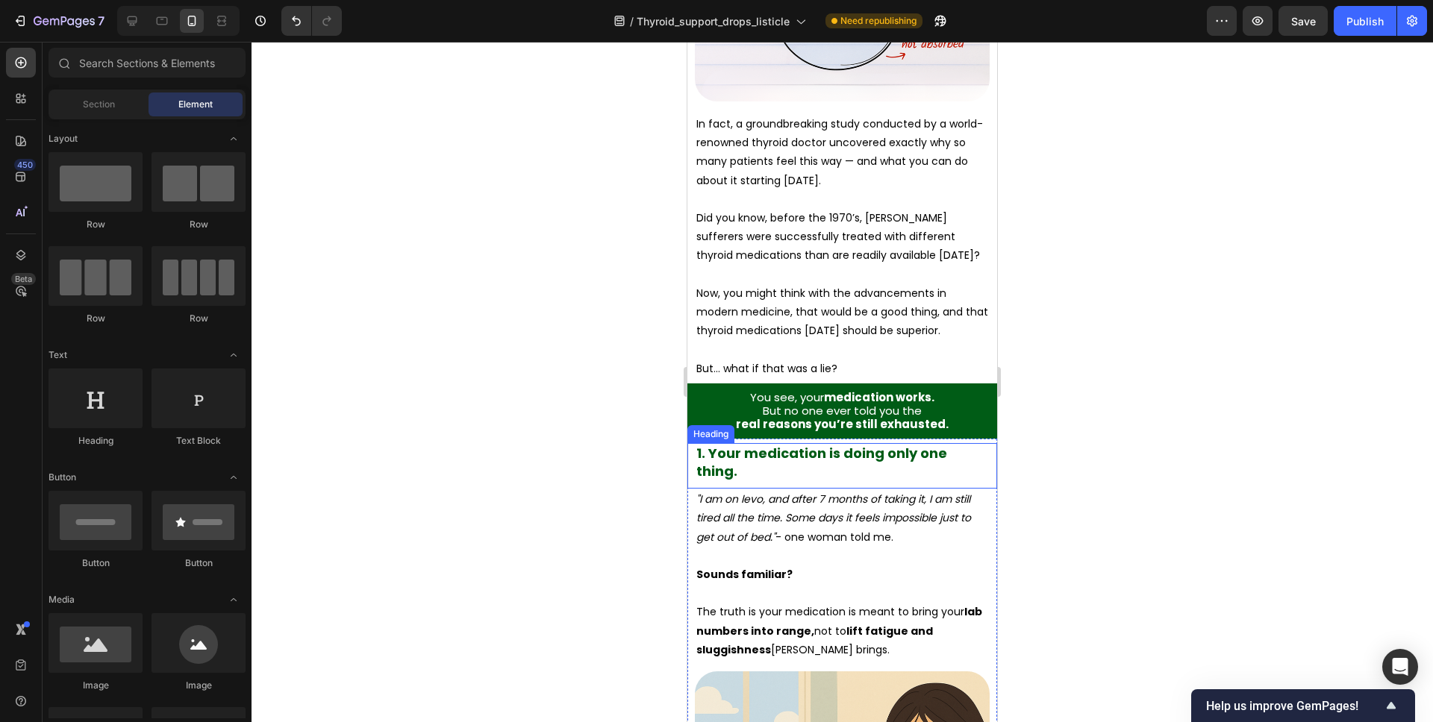
click at [760, 451] on span "1. Your medication is doing only one thing." at bounding box center [821, 462] width 251 height 36
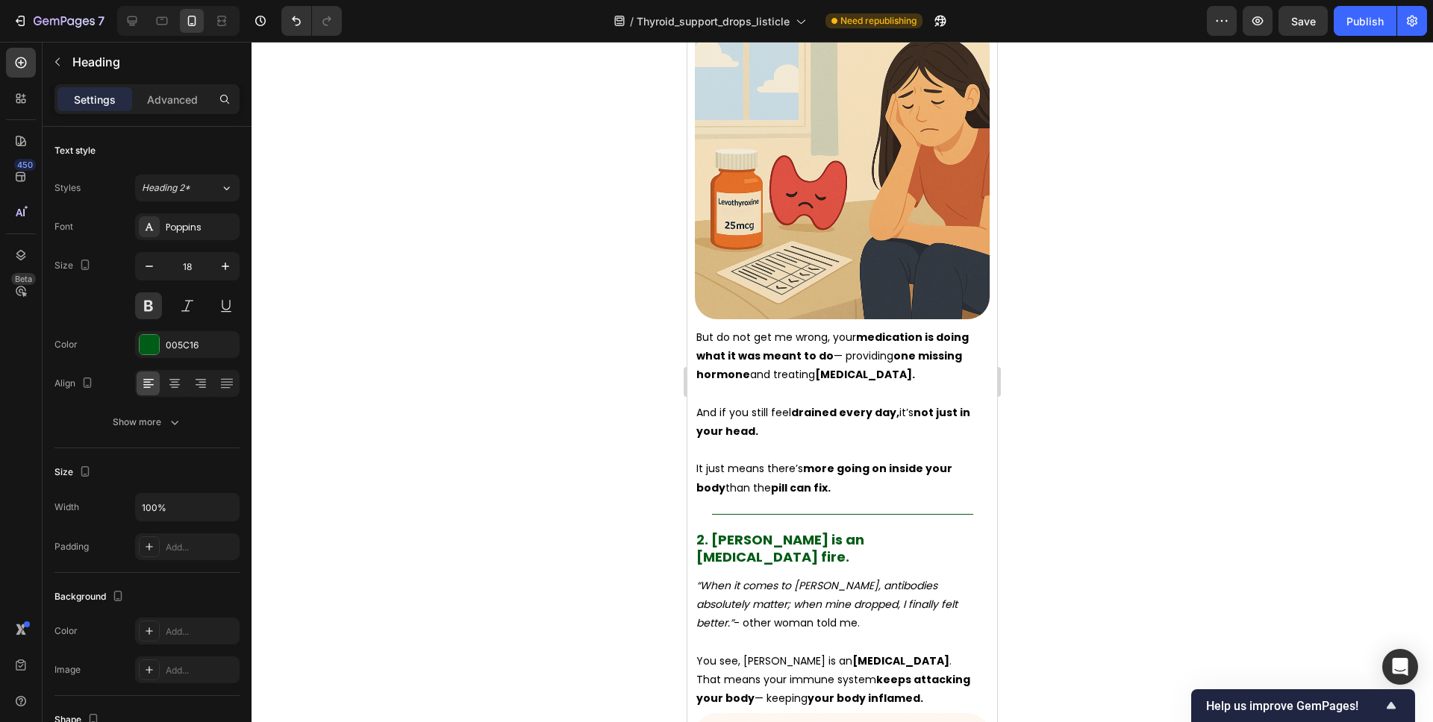
scroll to position [2076, 0]
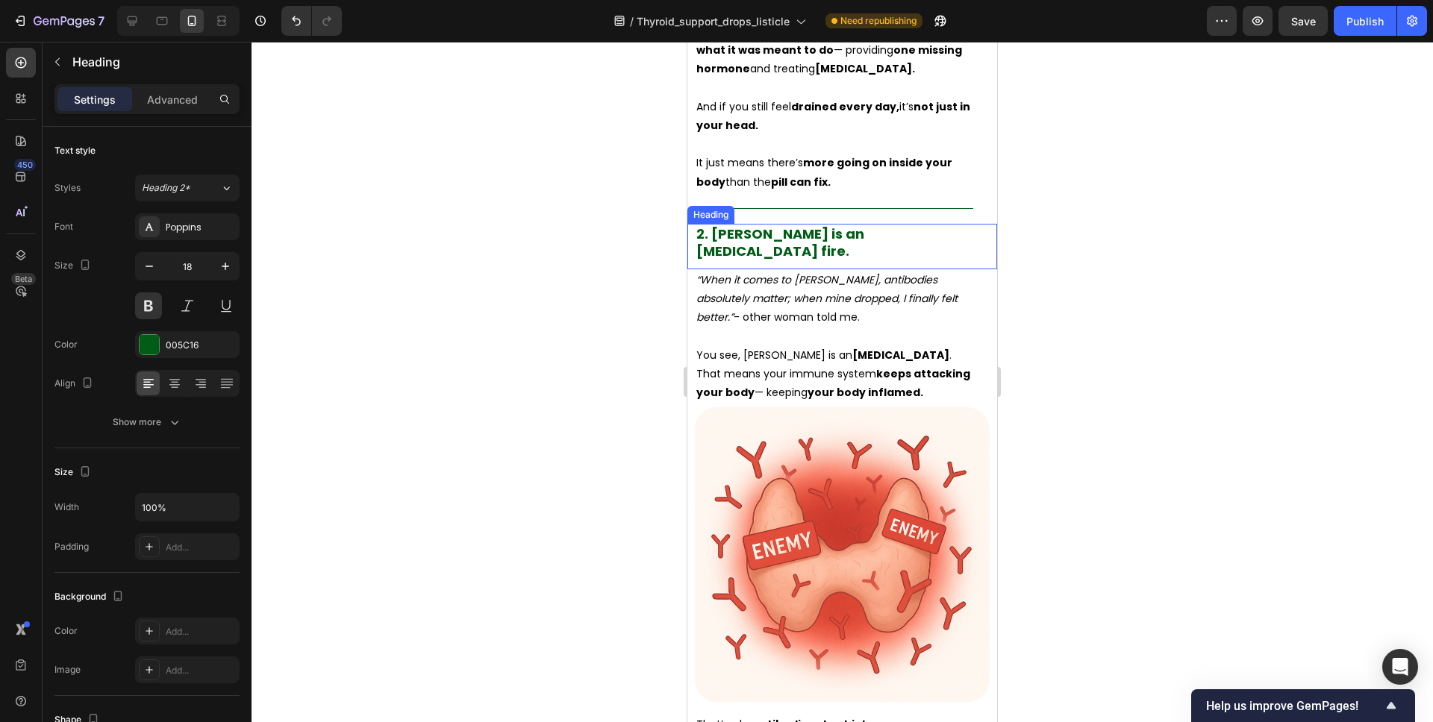
click at [819, 225] on span "2. Hashimoto's is an Autoimmune fire." at bounding box center [780, 243] width 168 height 36
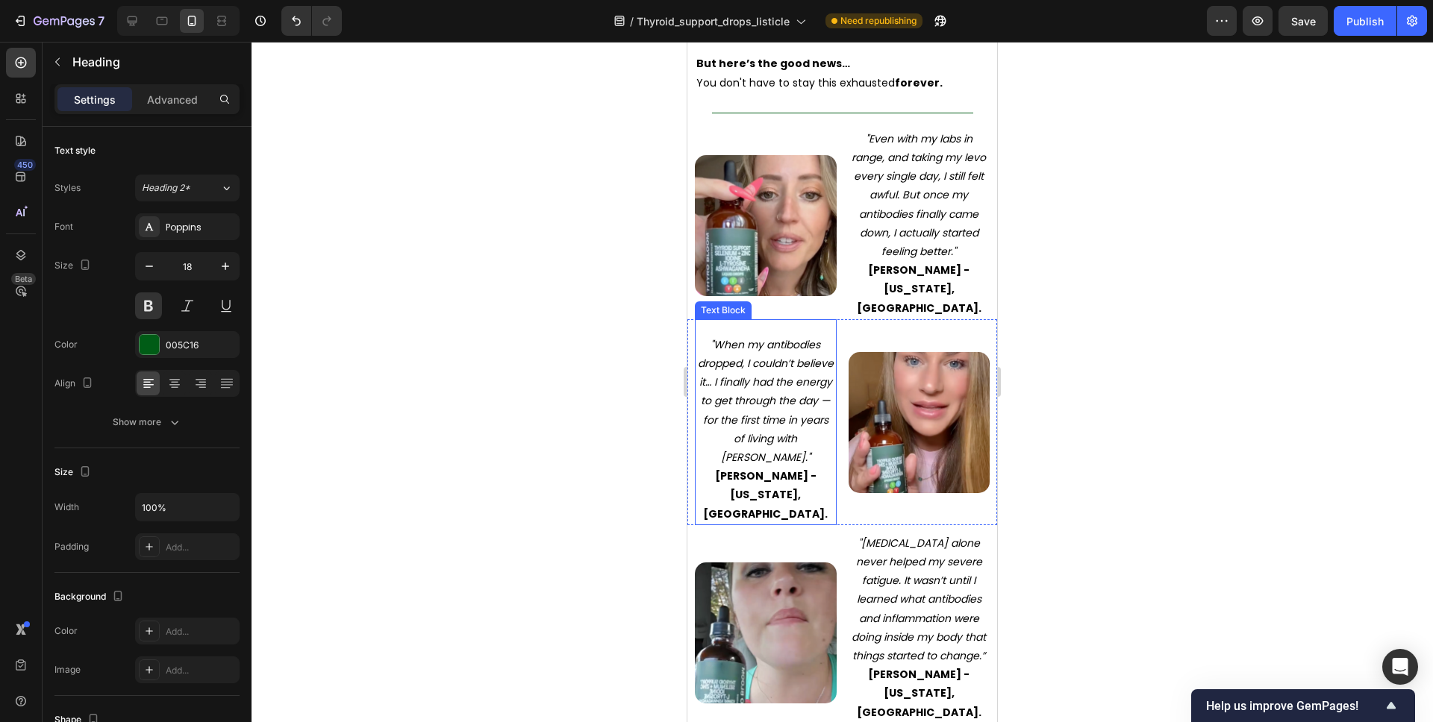
scroll to position [3089, 0]
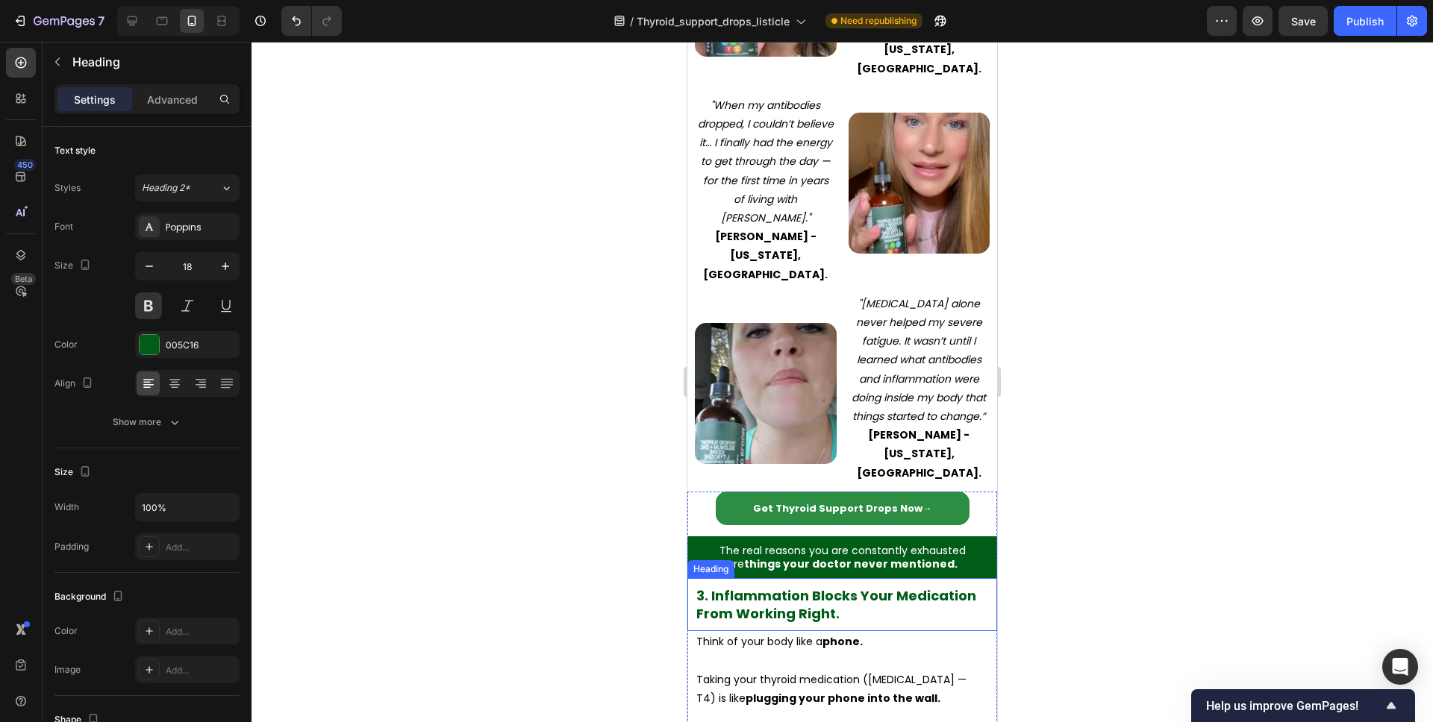
click at [828, 587] on span "3. Inflammation Blocks Your Medication From Working Right." at bounding box center [836, 605] width 280 height 36
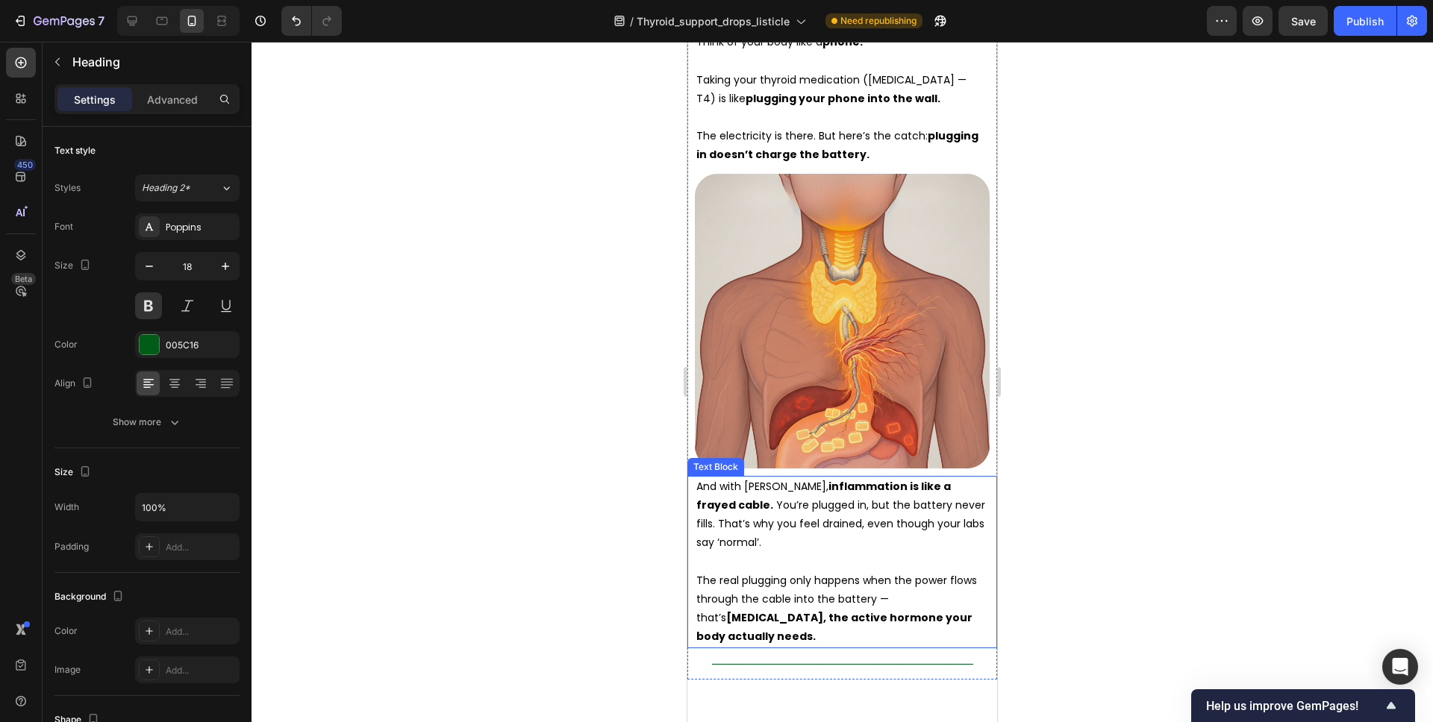
scroll to position [4056, 0]
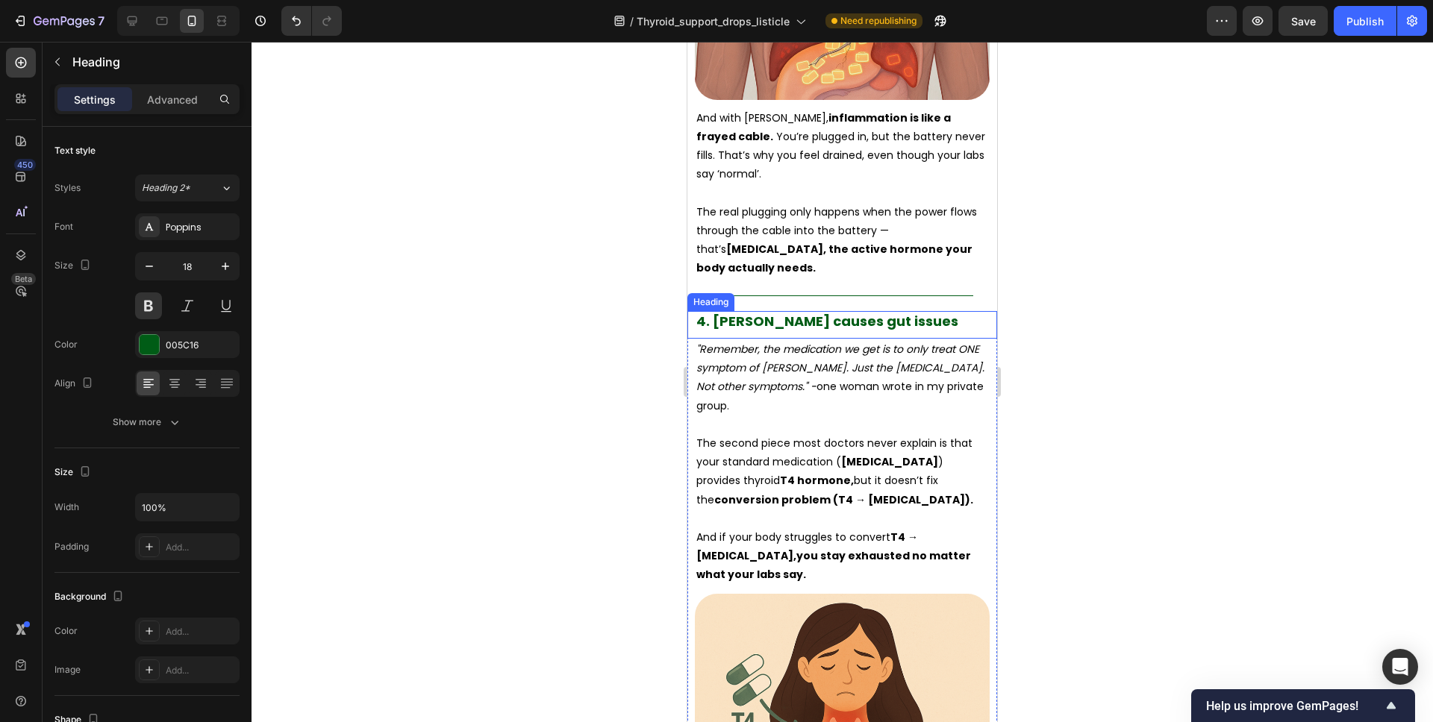
click at [835, 312] on span "4. Hashimoto's causes gut issues" at bounding box center [827, 321] width 262 height 19
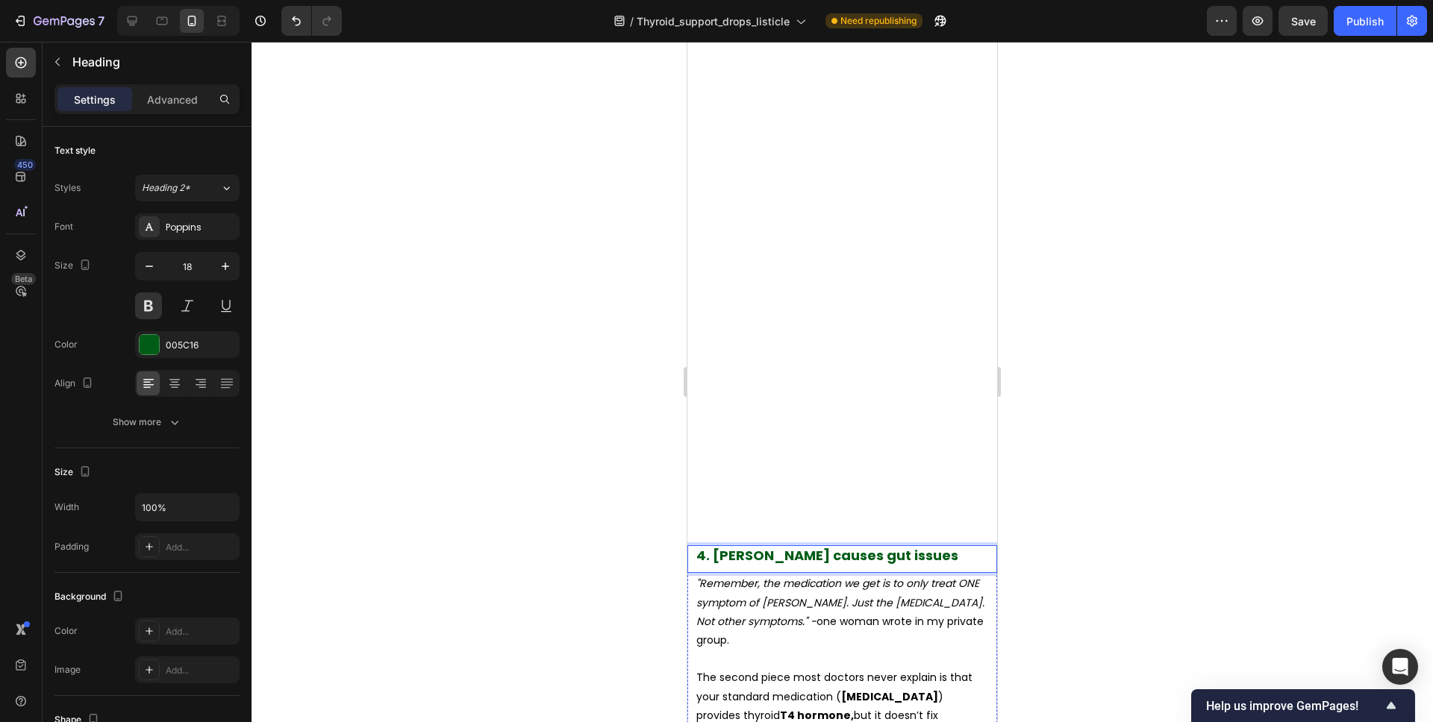
scroll to position [5085, 0]
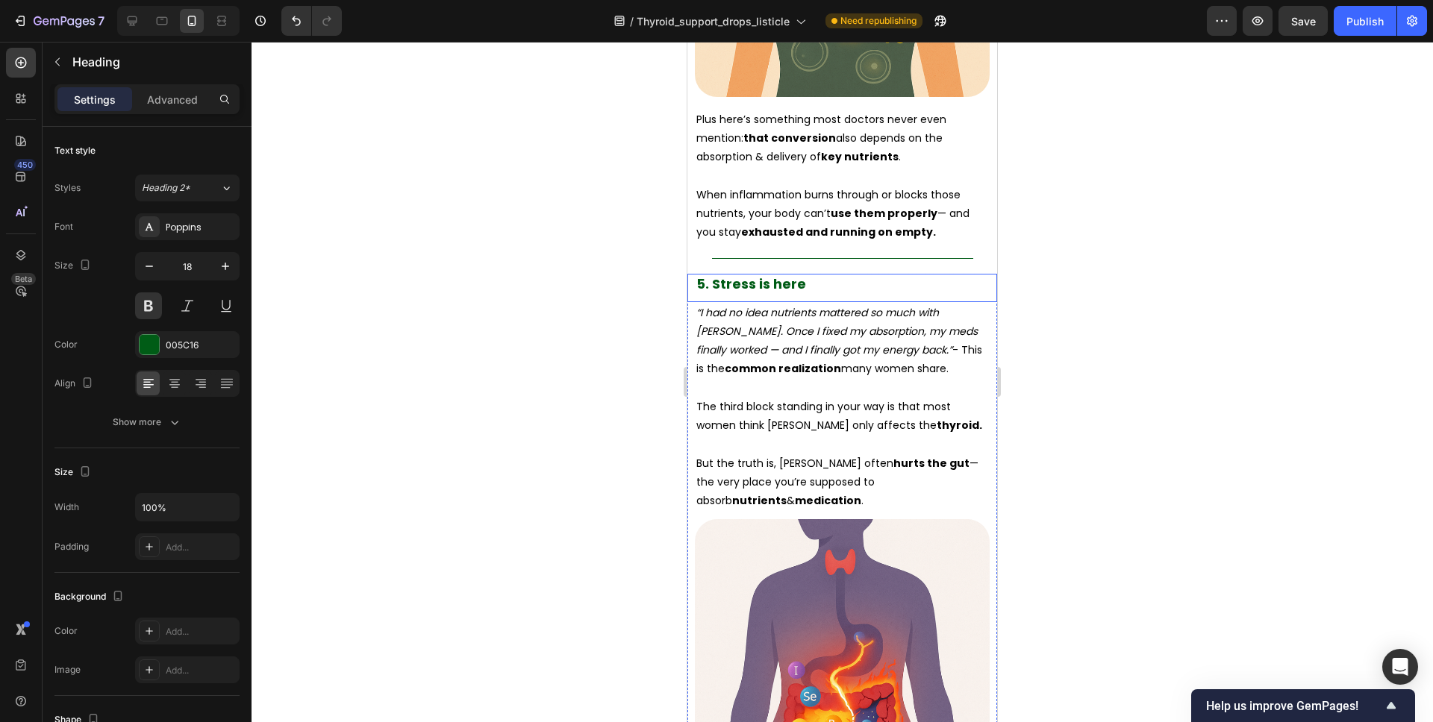
click at [813, 274] on h2 "5. Stress is here" at bounding box center [842, 284] width 295 height 20
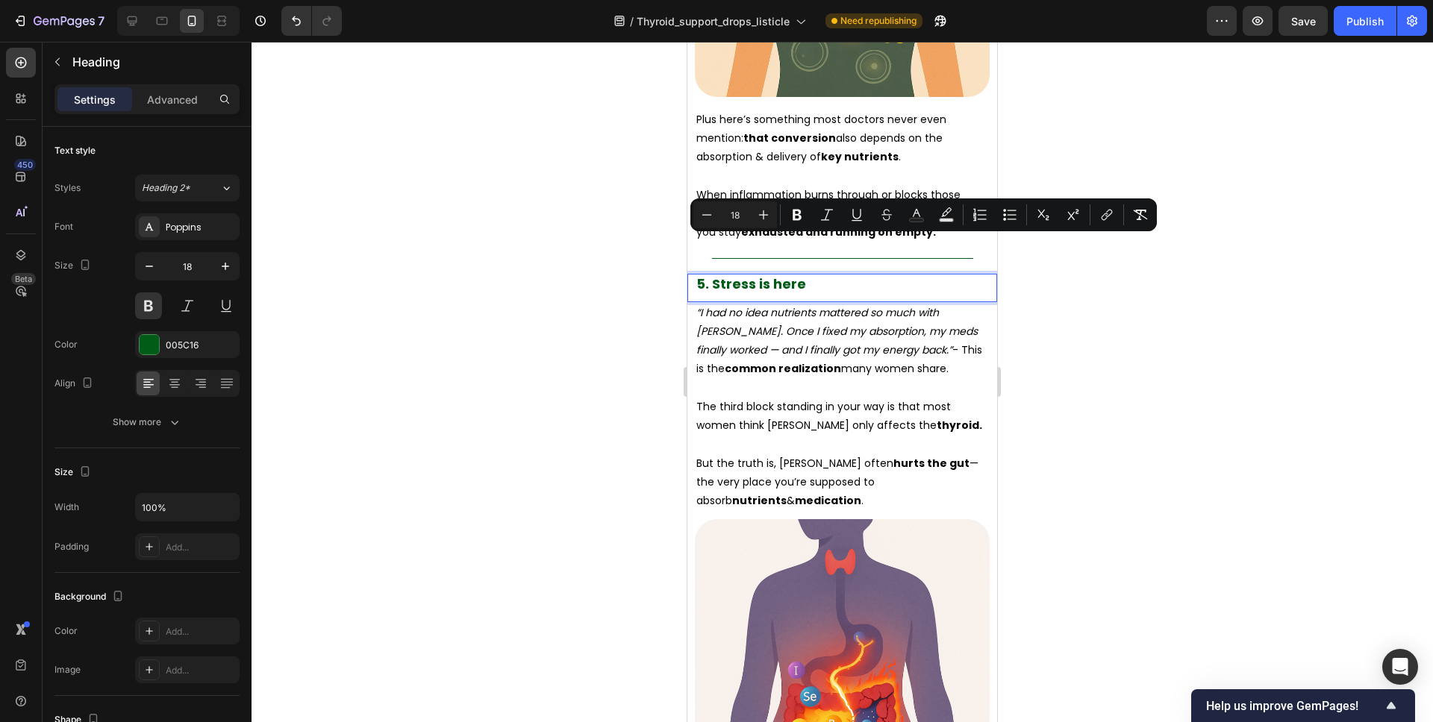
click at [811, 275] on p "5. Stress is here" at bounding box center [842, 283] width 292 height 17
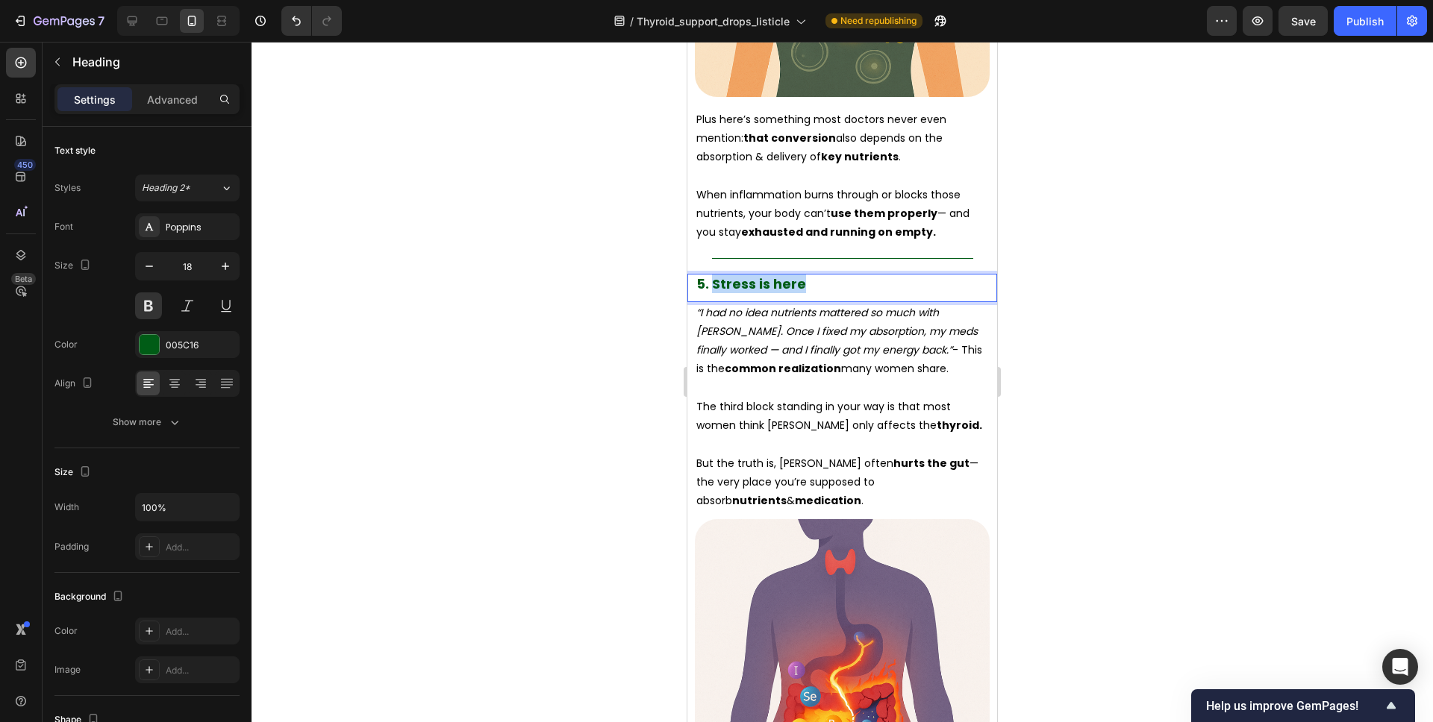
drag, startPoint x: 807, startPoint y: 251, endPoint x: 715, endPoint y: 251, distance: 92.5
click at [715, 275] on p "5. Stress is here" at bounding box center [842, 283] width 292 height 17
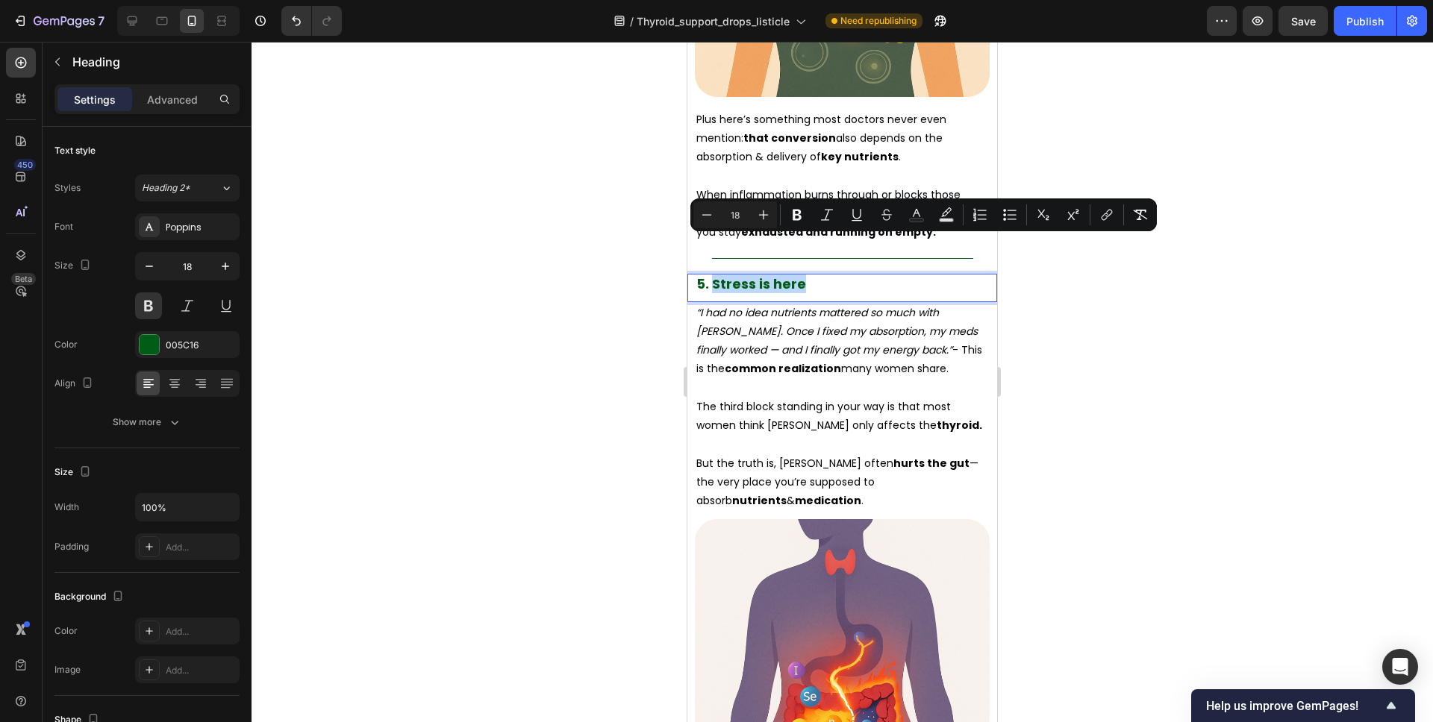
click at [816, 275] on p "5. Stress is here" at bounding box center [842, 283] width 292 height 17
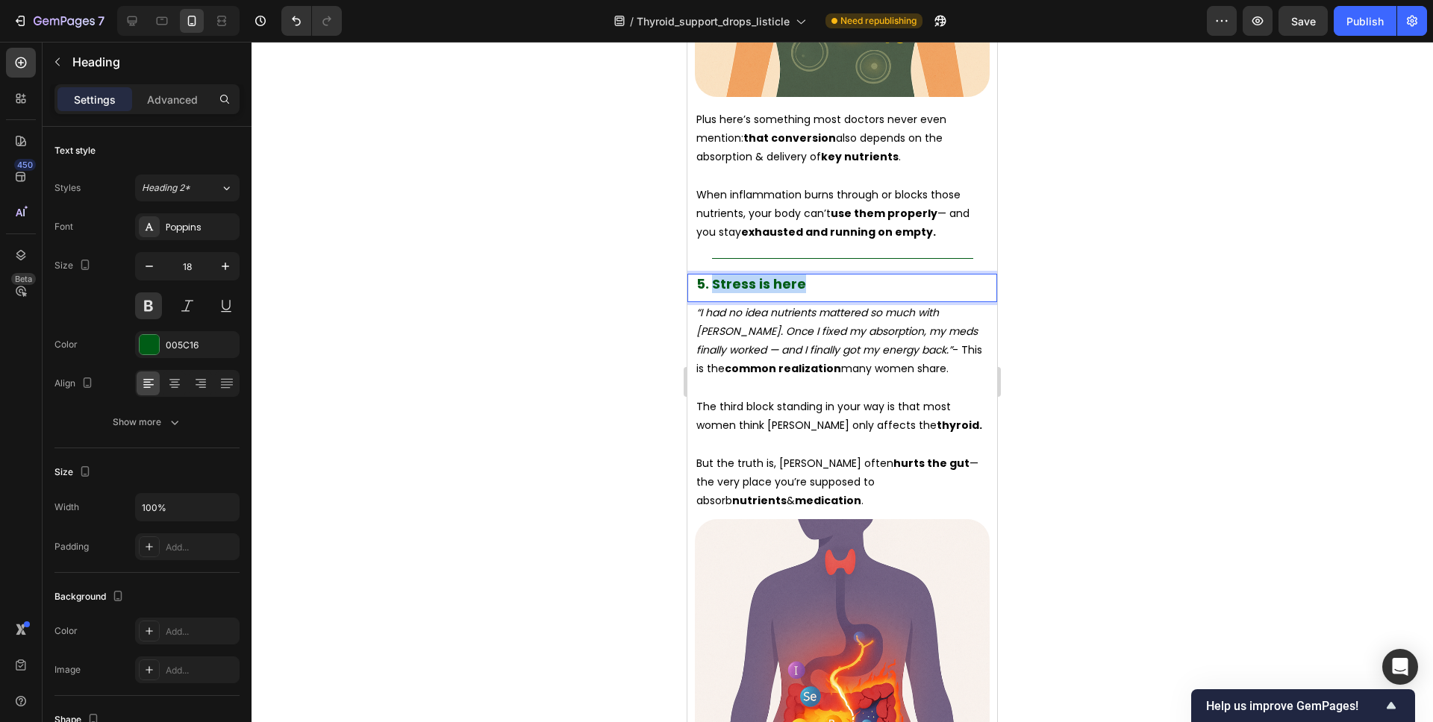
drag, startPoint x: 816, startPoint y: 249, endPoint x: 713, endPoint y: 255, distance: 102.4
click at [713, 275] on p "5. Stress is here" at bounding box center [842, 283] width 292 height 17
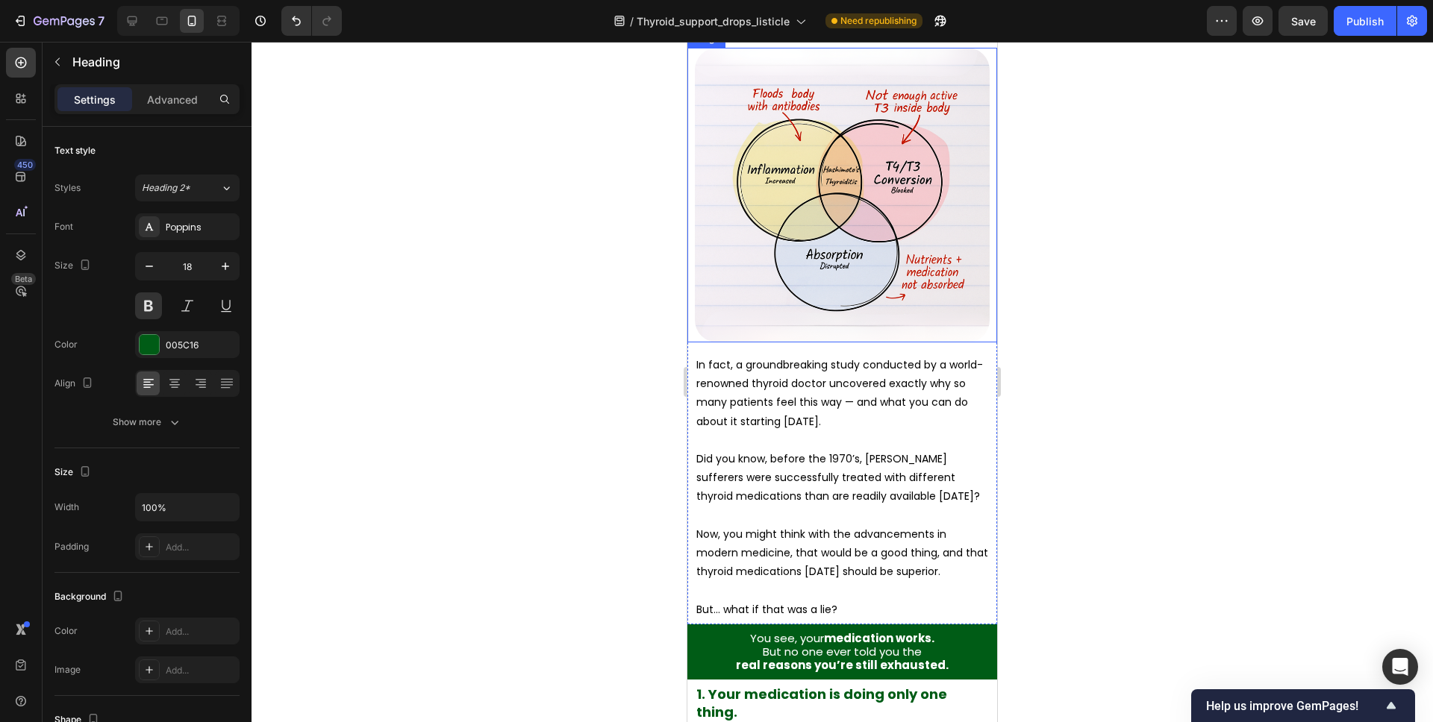
scroll to position [1131, 0]
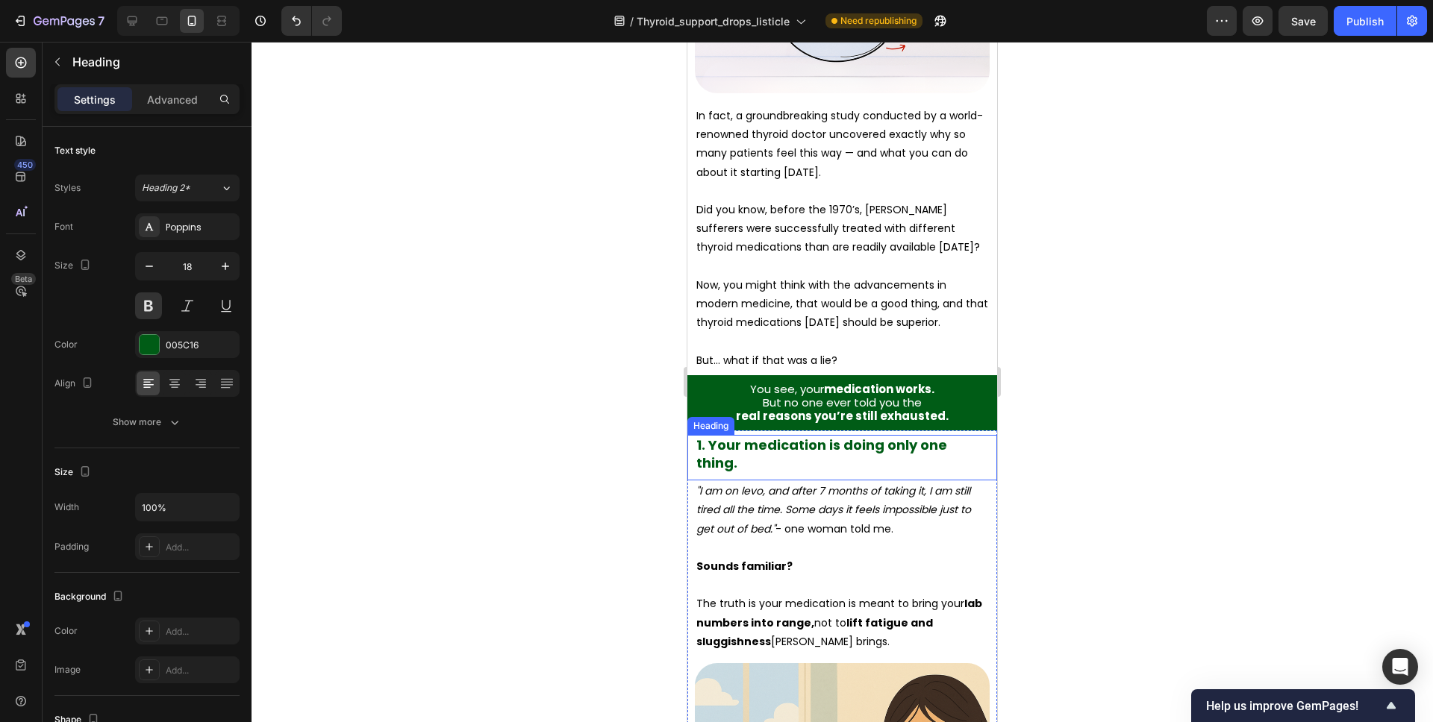
click at [826, 439] on span "1. Your medication is doing only one thing." at bounding box center [821, 454] width 251 height 36
drag, startPoint x: 944, startPoint y: 436, endPoint x: 963, endPoint y: 436, distance: 19.4
click at [944, 436] on span "1. Your medication is doing only one thing." at bounding box center [821, 454] width 251 height 36
drag, startPoint x: 986, startPoint y: 437, endPoint x: 712, endPoint y: 441, distance: 273.9
click at [712, 441] on p "1. Your medication is doing only one thing." at bounding box center [842, 454] width 292 height 35
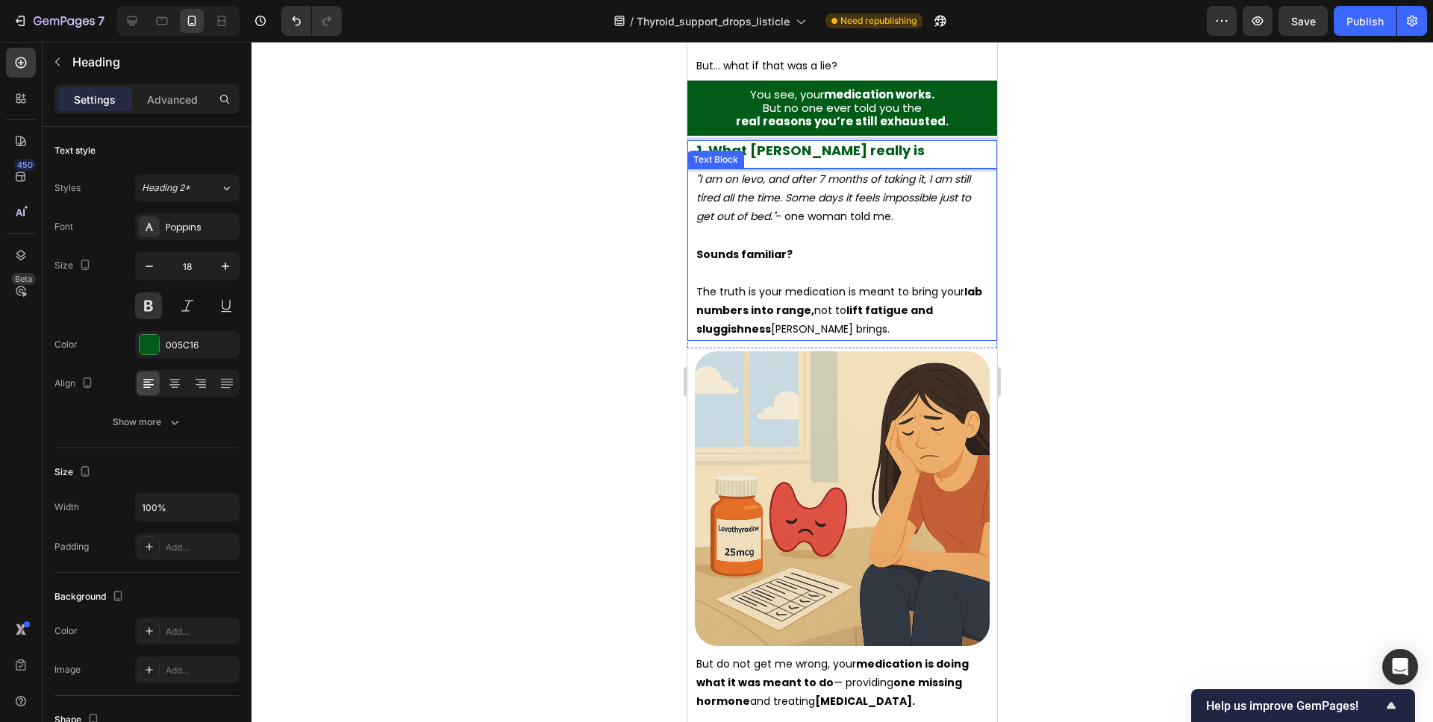
scroll to position [1991, 0]
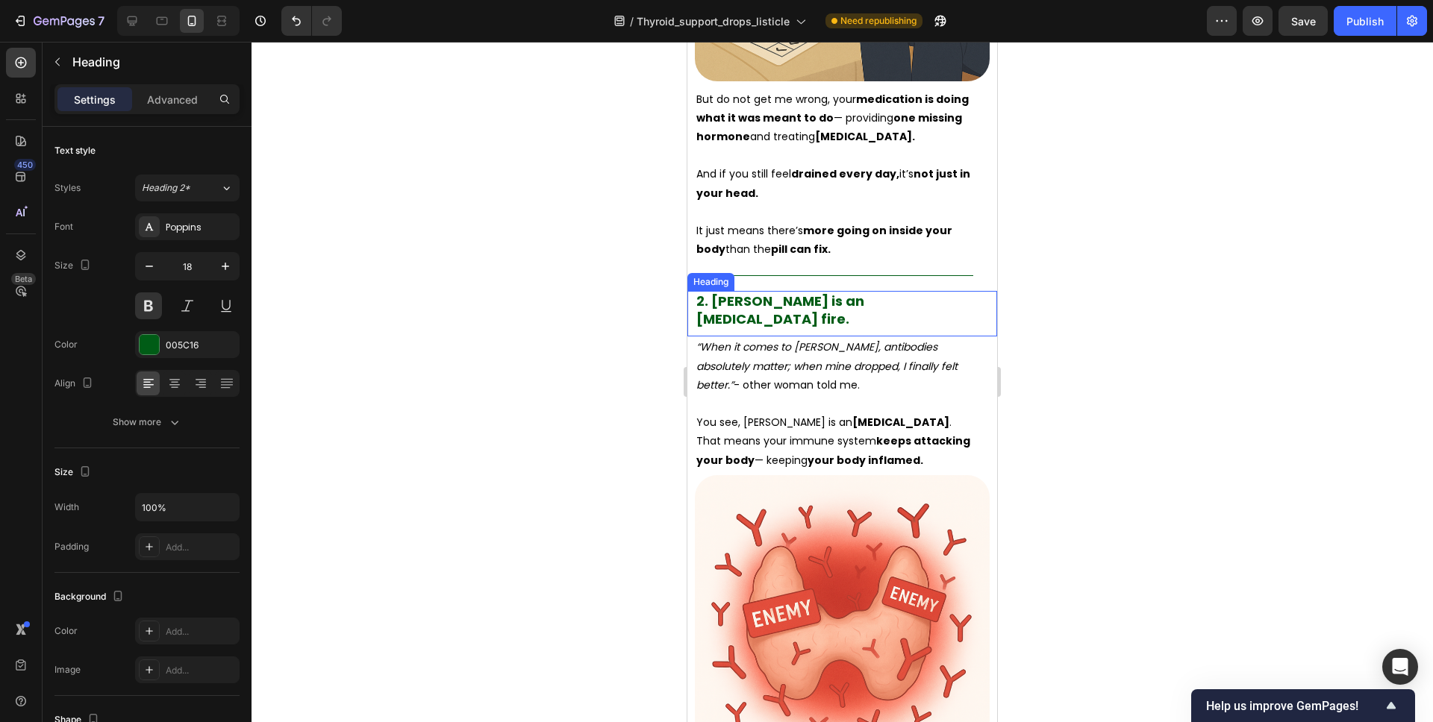
click at [822, 298] on span "2. Hashimoto's is an Autoimmune fire." at bounding box center [780, 310] width 168 height 36
drag, startPoint x: 957, startPoint y: 294, endPoint x: 713, endPoint y: 298, distance: 244.0
click at [713, 298] on p "2. Hashimoto's is an Autoimmune fire." at bounding box center [842, 310] width 292 height 35
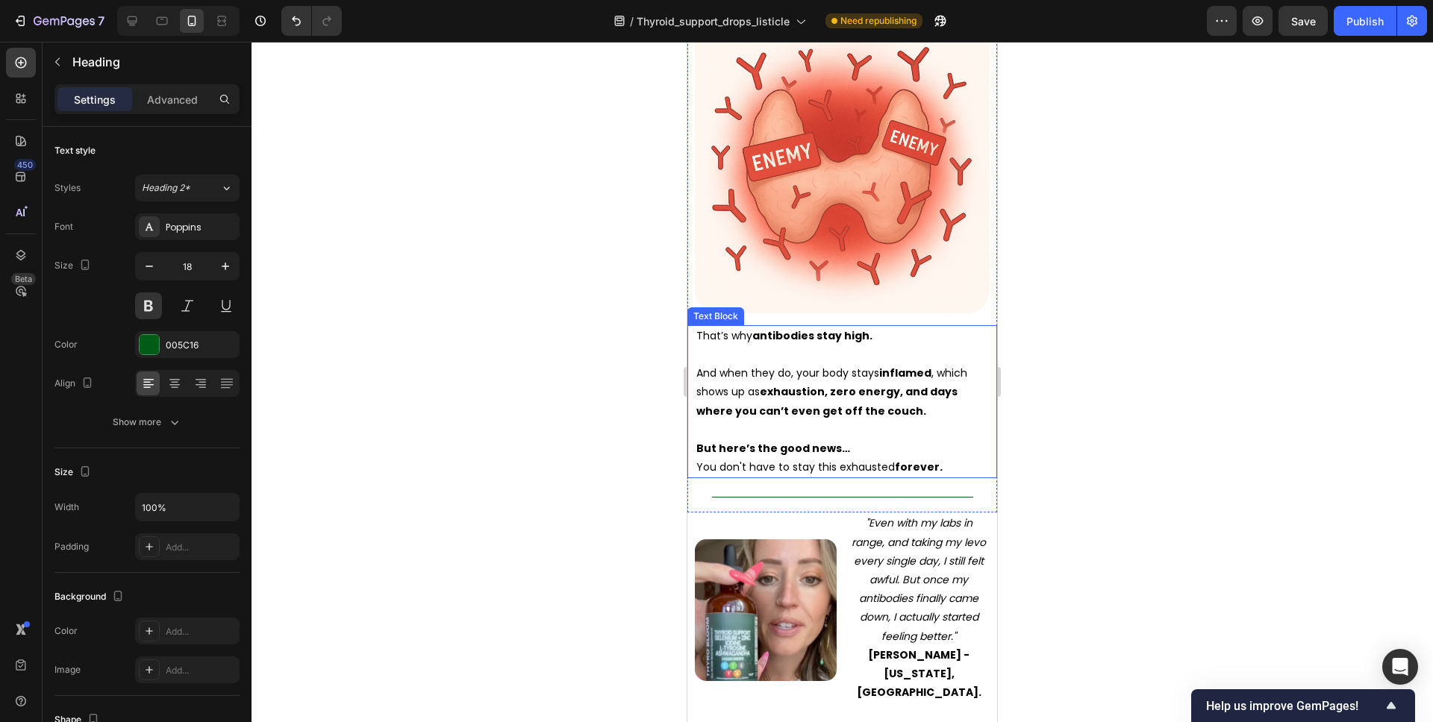
scroll to position [3181, 0]
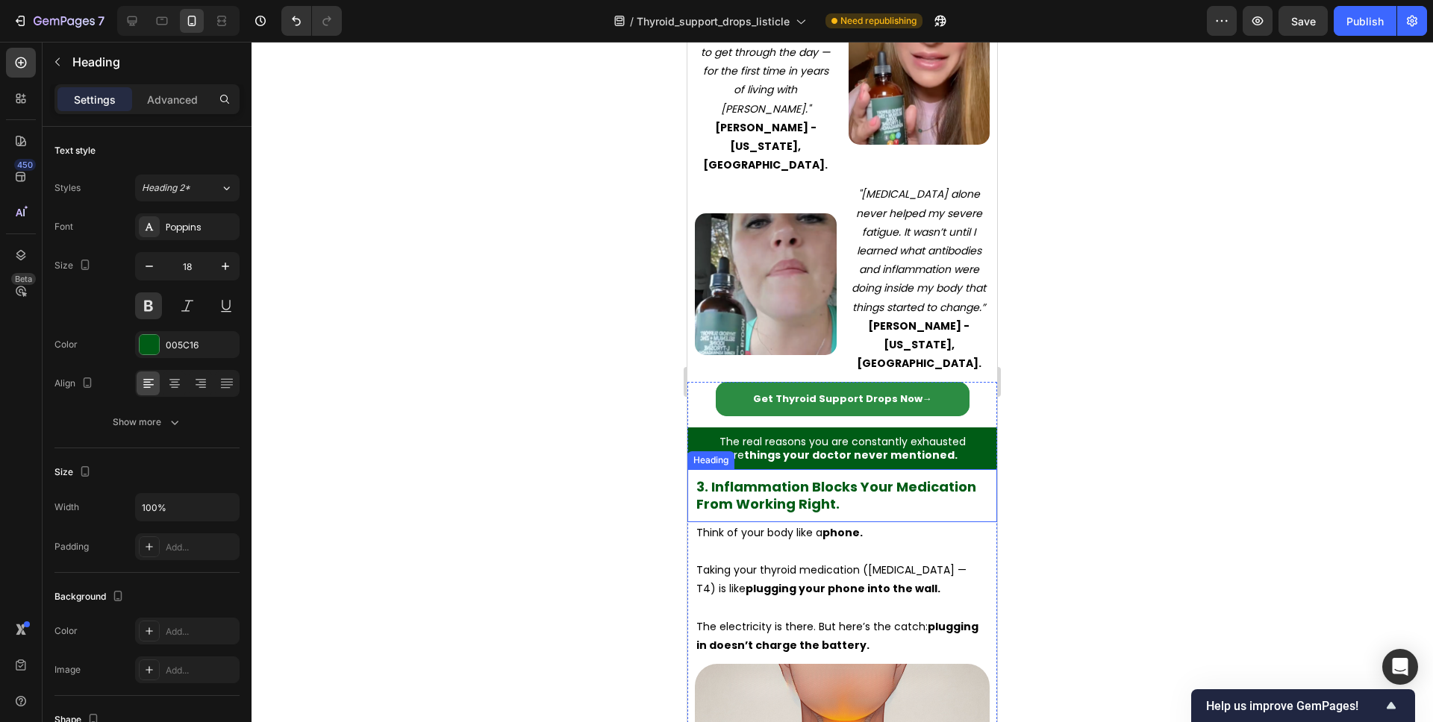
click at [808, 478] on span "3. Inflammation Blocks Your Medication From Working Right." at bounding box center [836, 496] width 280 height 36
click at [839, 477] on h2 "3. Inflammation Blocks Your Medication From Working Right." at bounding box center [842, 496] width 295 height 38
drag, startPoint x: 850, startPoint y: 424, endPoint x: 712, endPoint y: 409, distance: 138.9
click at [712, 478] on p "3. Inflammation Blocks Your Medication From Working Right." at bounding box center [842, 495] width 292 height 35
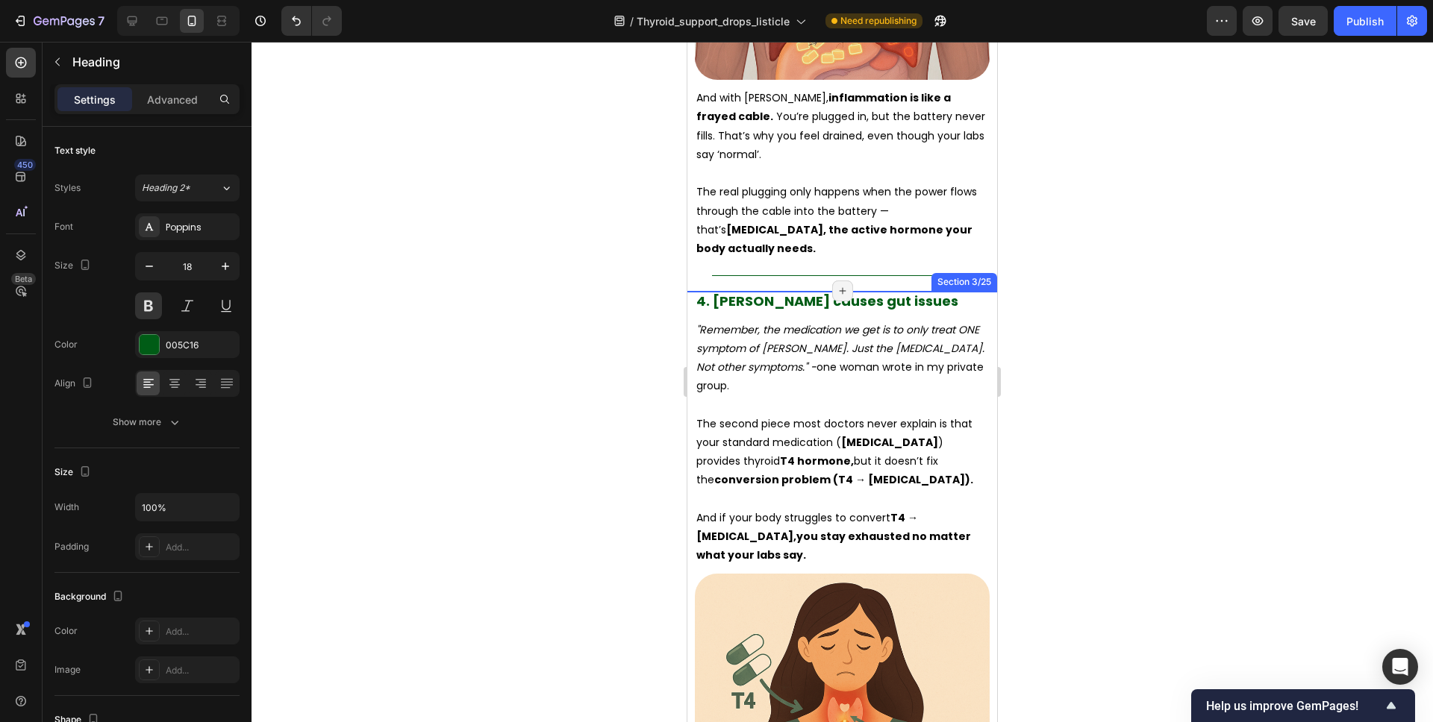
scroll to position [4075, 0]
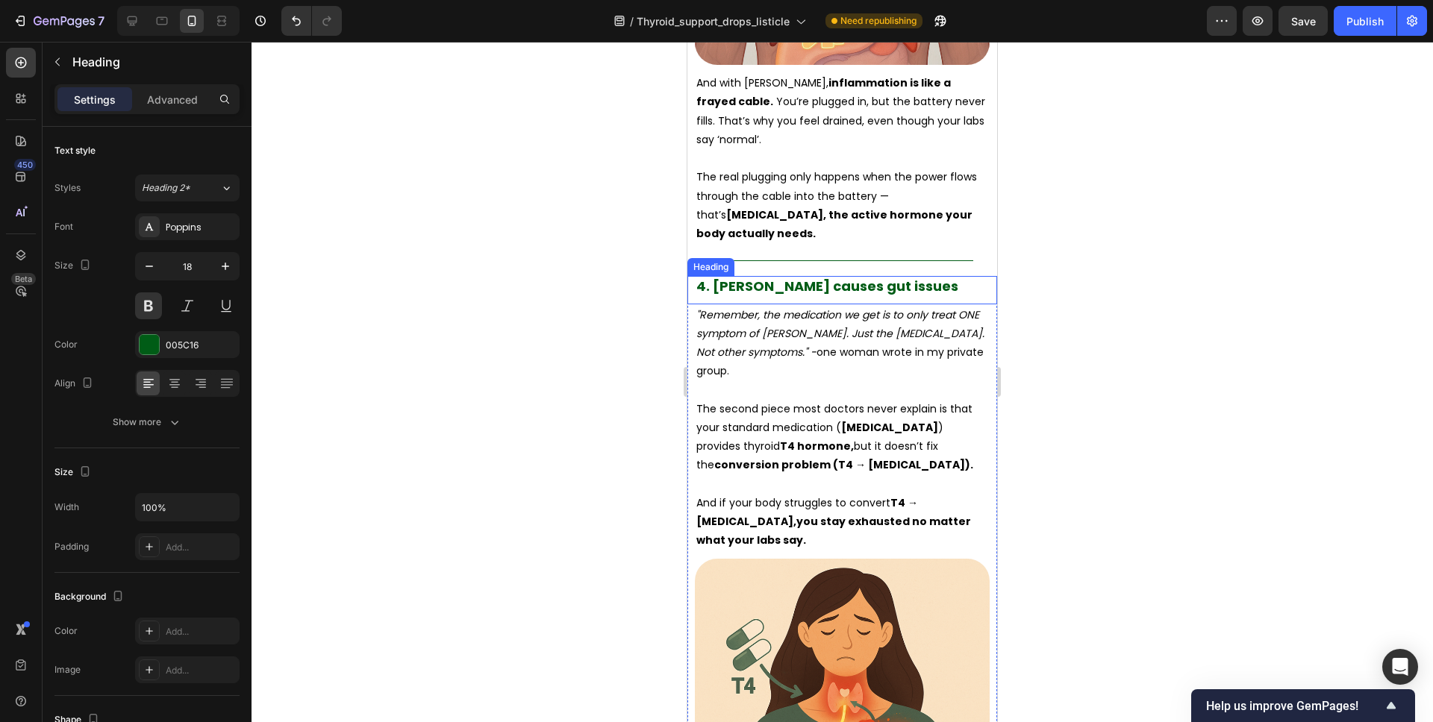
click at [866, 277] on span "4. Hashimoto's causes gut issues" at bounding box center [827, 286] width 262 height 19
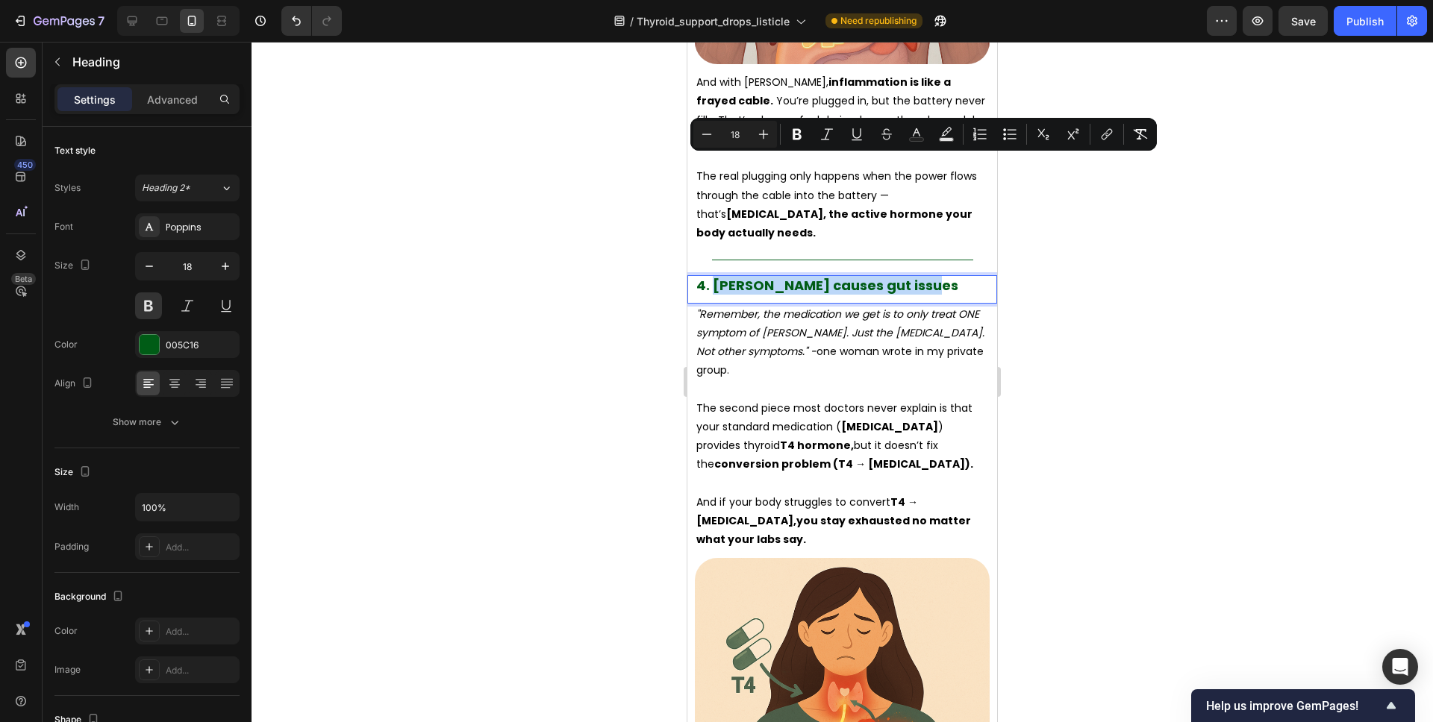
drag, startPoint x: 925, startPoint y: 167, endPoint x: 716, endPoint y: 172, distance: 209.0
click at [716, 277] on p "4. Hashimoto's causes gut issues" at bounding box center [842, 285] width 292 height 17
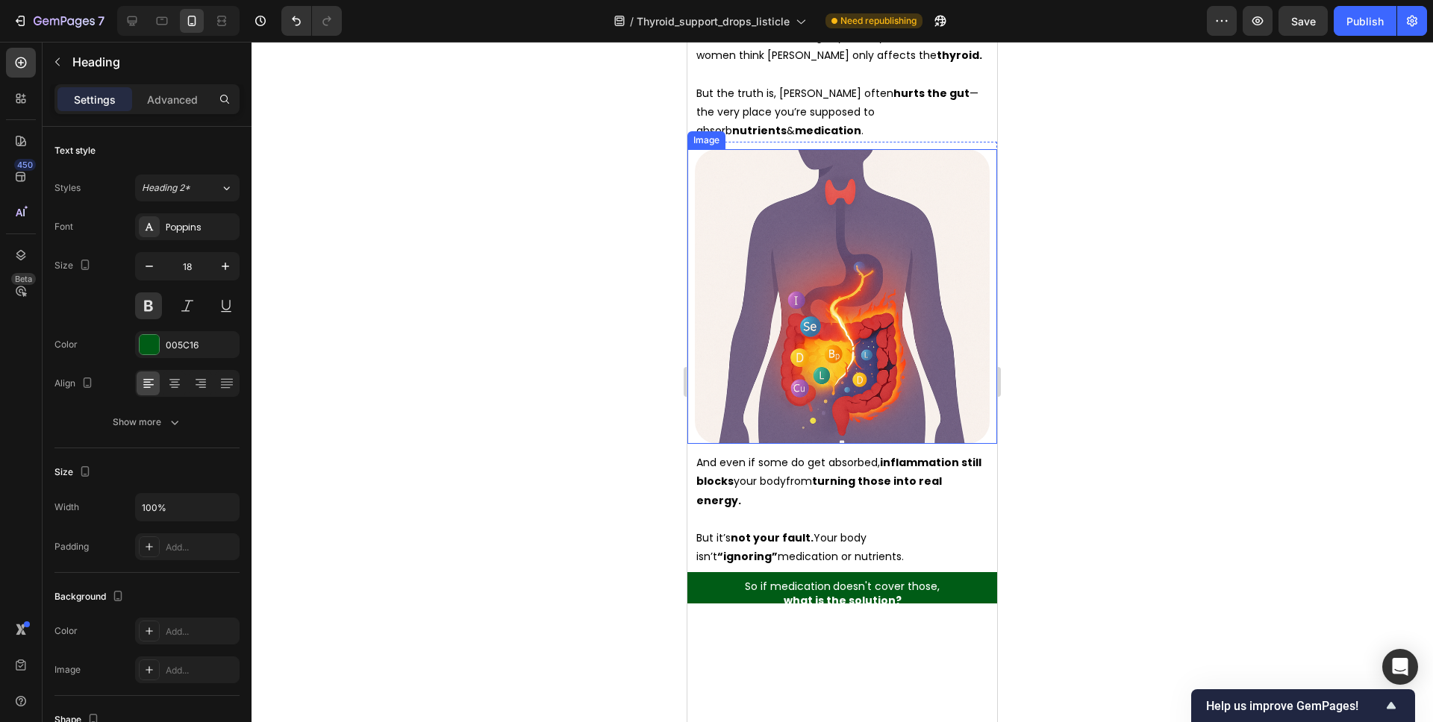
scroll to position [5108, 0]
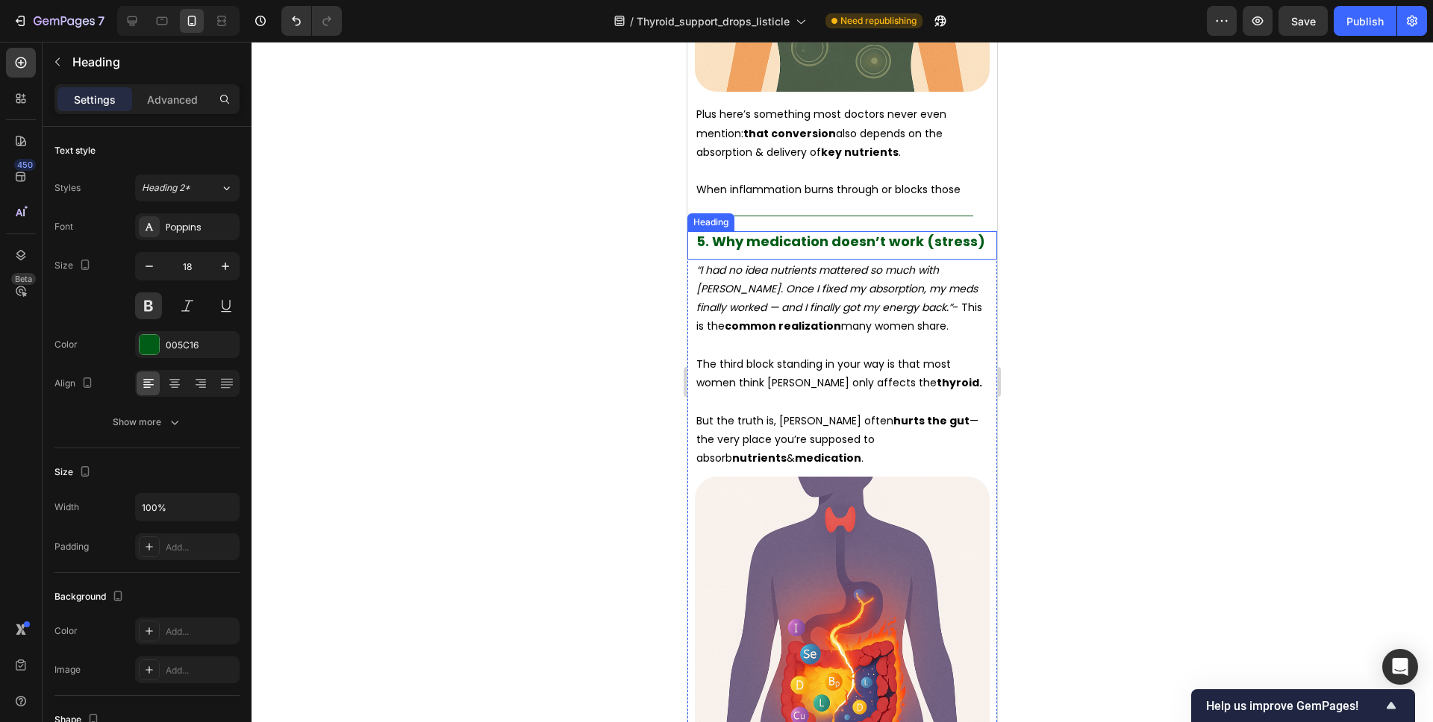
click at [828, 243] on span "5. Why medication doesn’t work (stress)" at bounding box center [840, 241] width 289 height 19
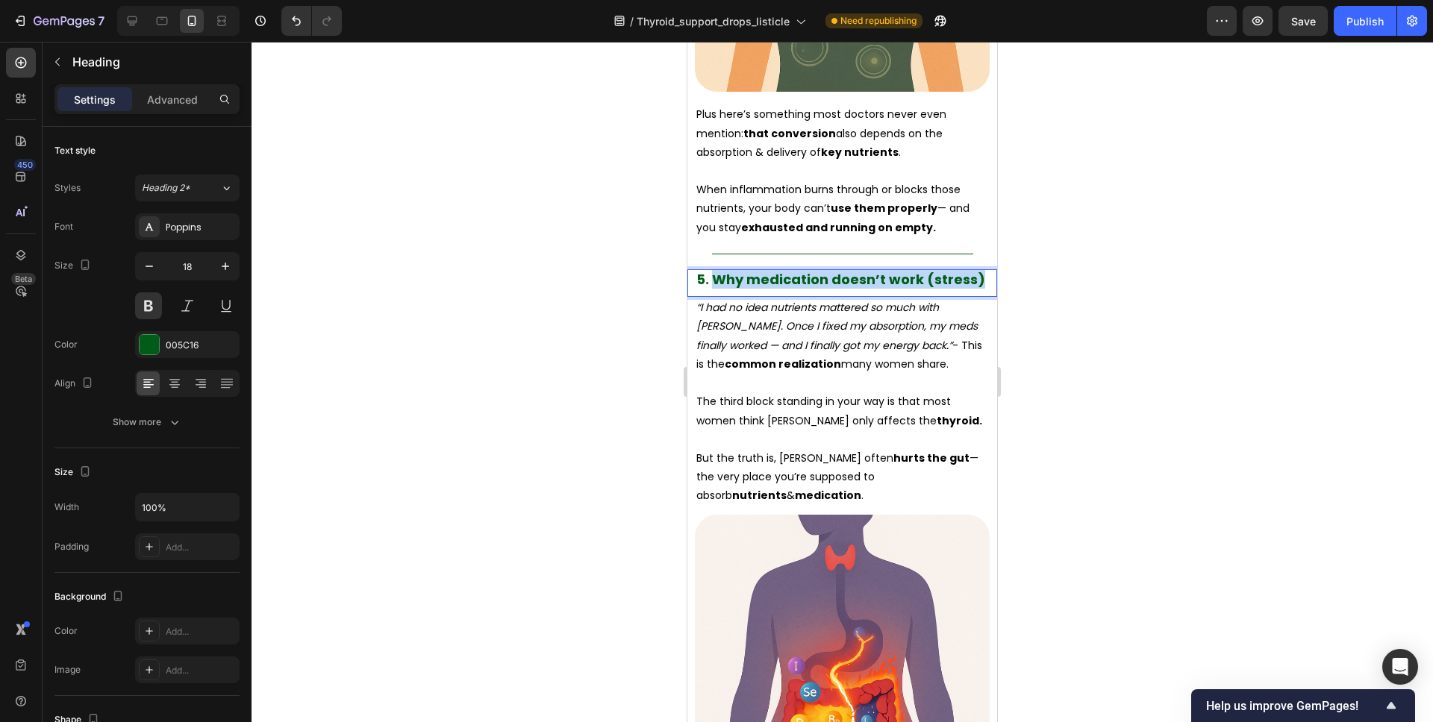
drag, startPoint x: 978, startPoint y: 243, endPoint x: 714, endPoint y: 248, distance: 264.2
click at [714, 271] on p "5. Why medication doesn’t work (stress)" at bounding box center [842, 279] width 292 height 17
drag, startPoint x: 919, startPoint y: 243, endPoint x: 828, endPoint y: 245, distance: 91.1
click at [828, 270] on span "5. Why medication doesn’t work (stress)" at bounding box center [840, 279] width 289 height 19
click at [1175, 284] on div at bounding box center [841, 382] width 1181 height 681
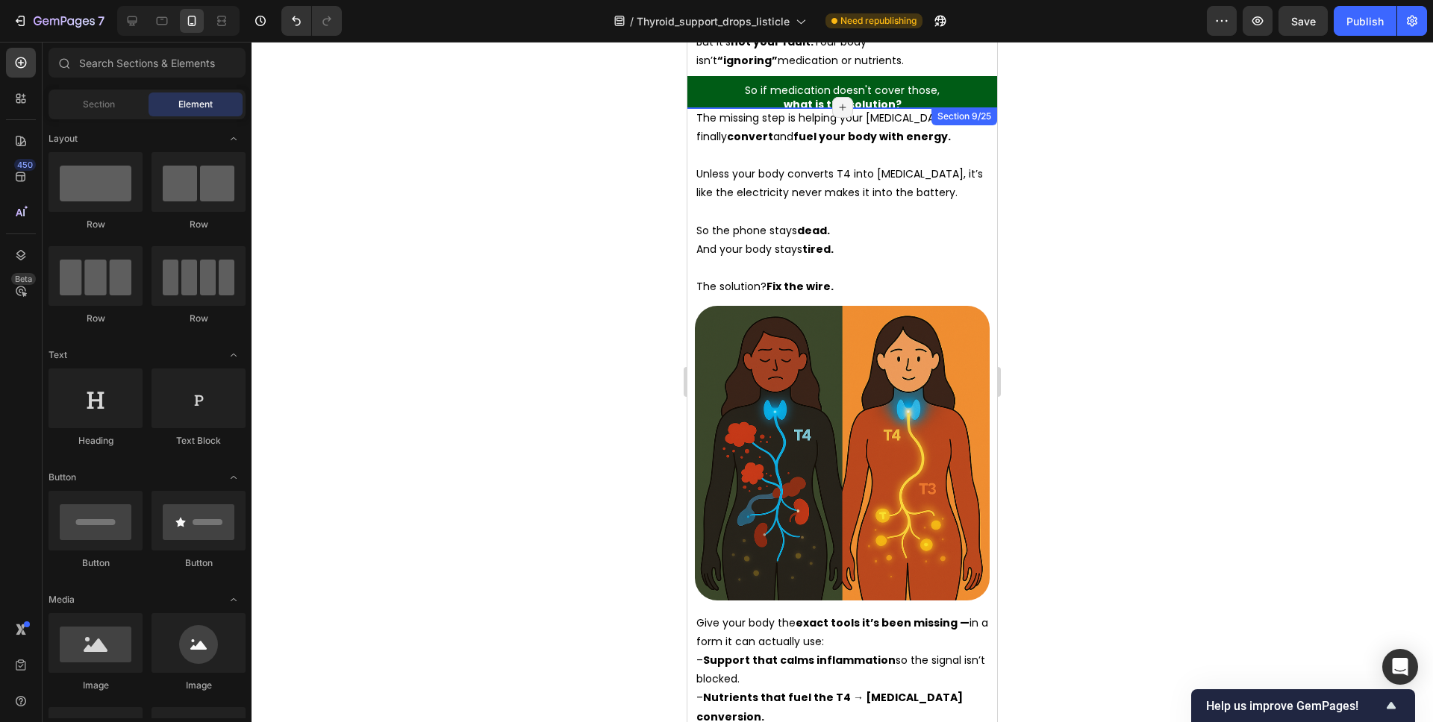
scroll to position [5890, 0]
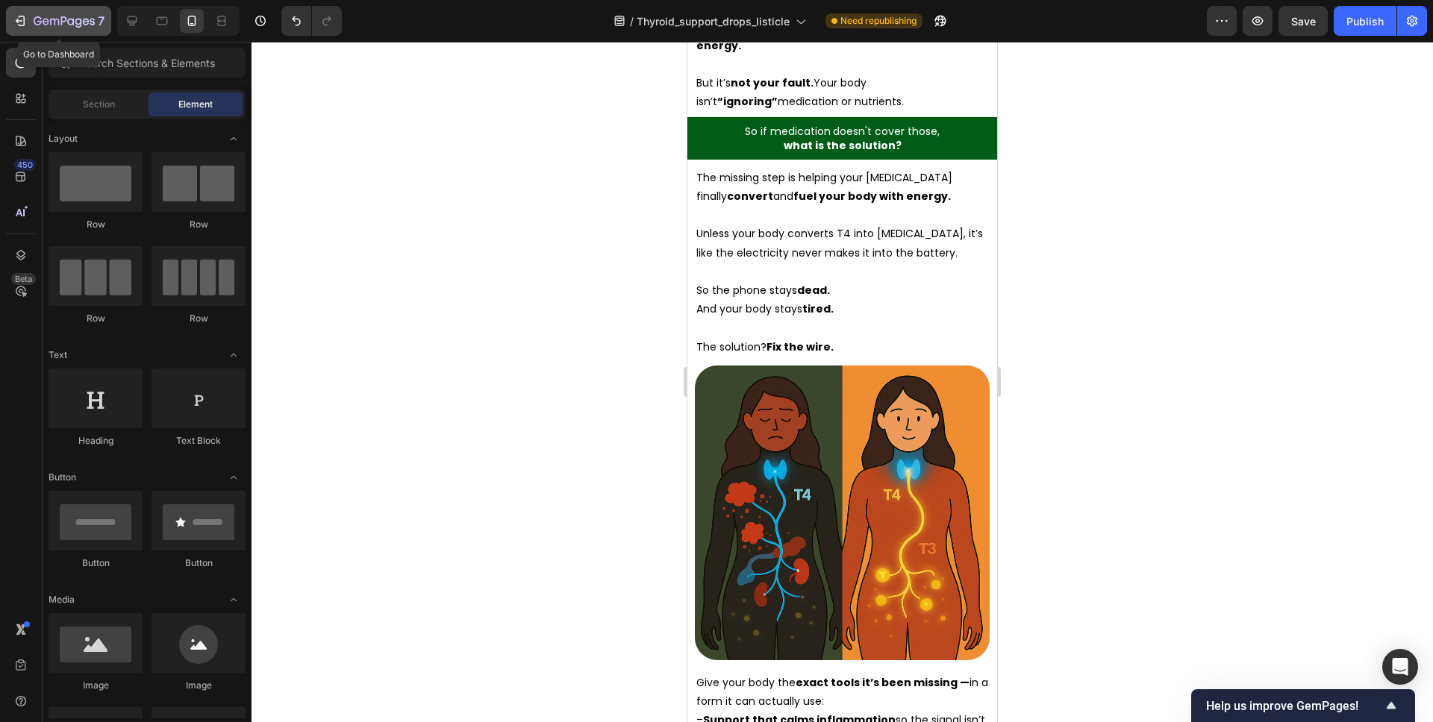
click at [18, 18] on icon "button" at bounding box center [20, 20] width 15 height 15
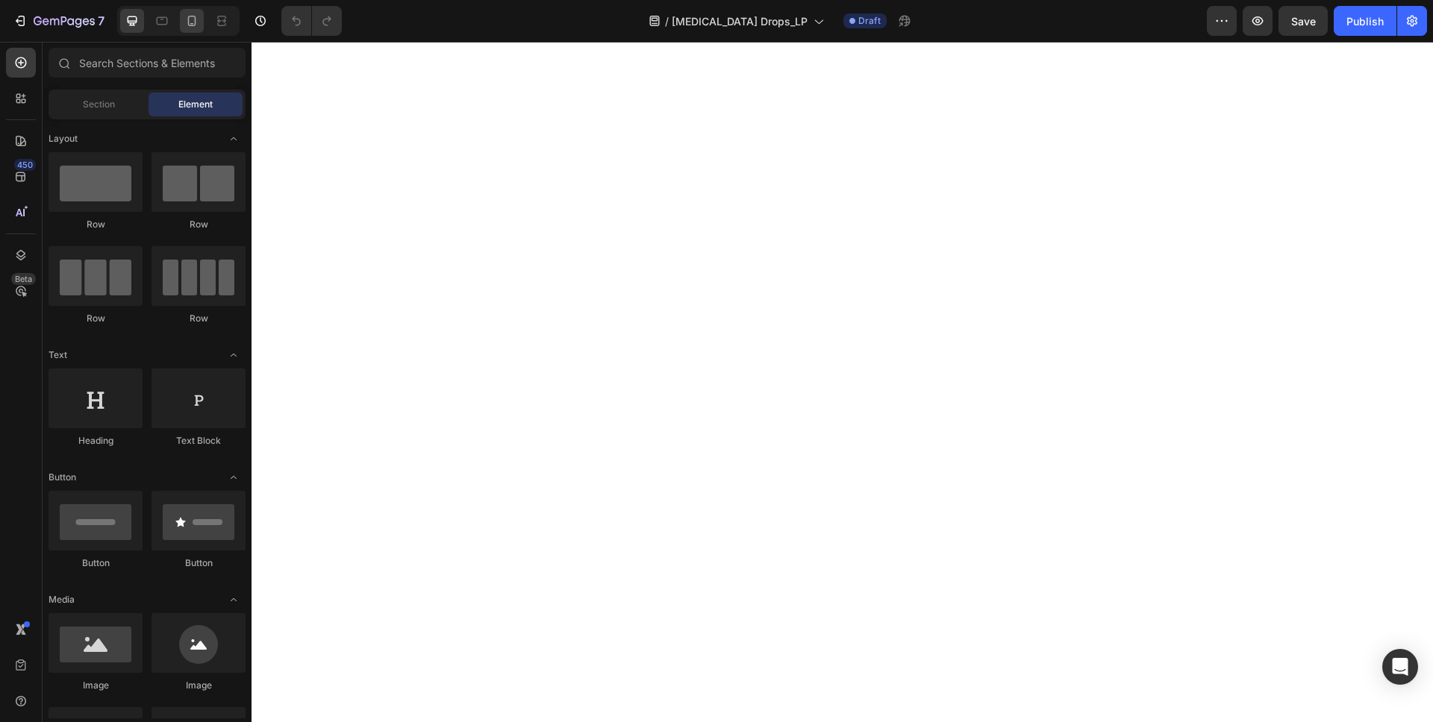
click at [193, 24] on icon at bounding box center [191, 20] width 15 height 15
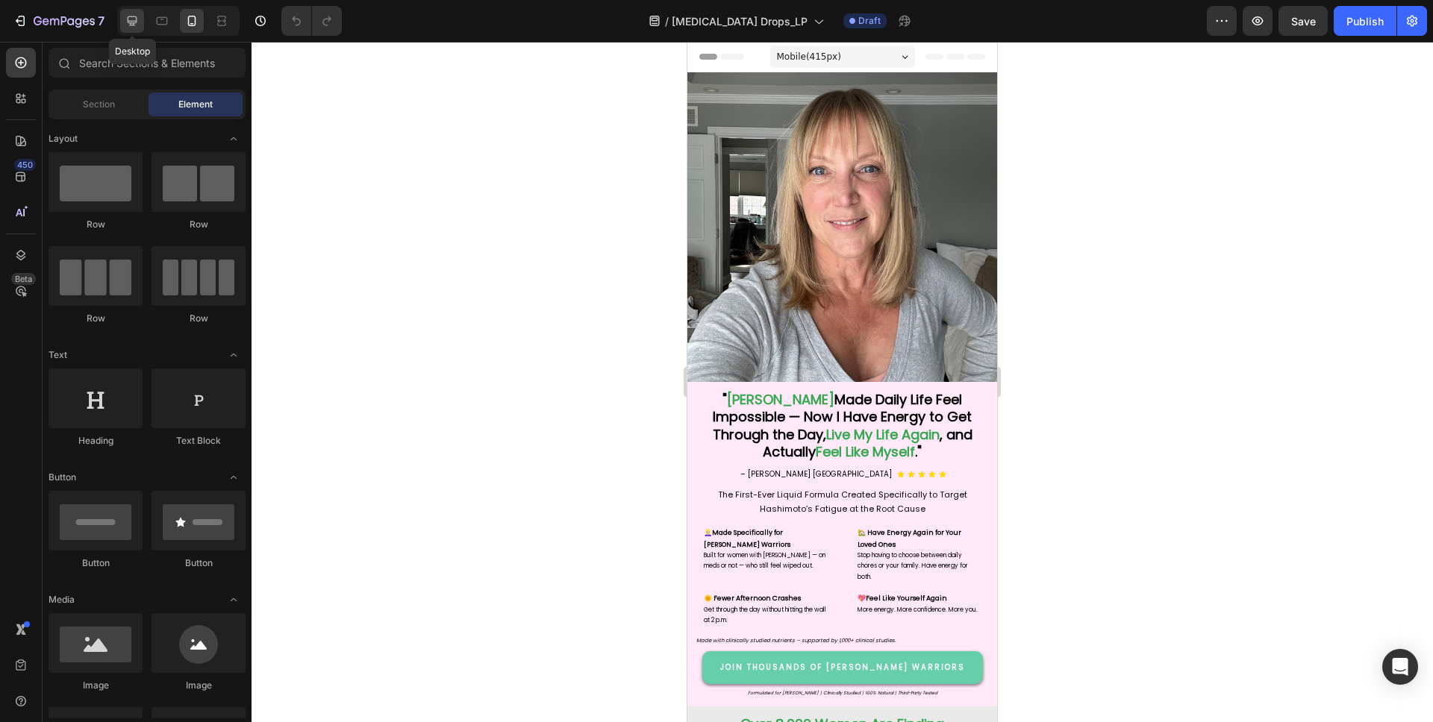
click at [134, 22] on icon at bounding box center [132, 20] width 15 height 15
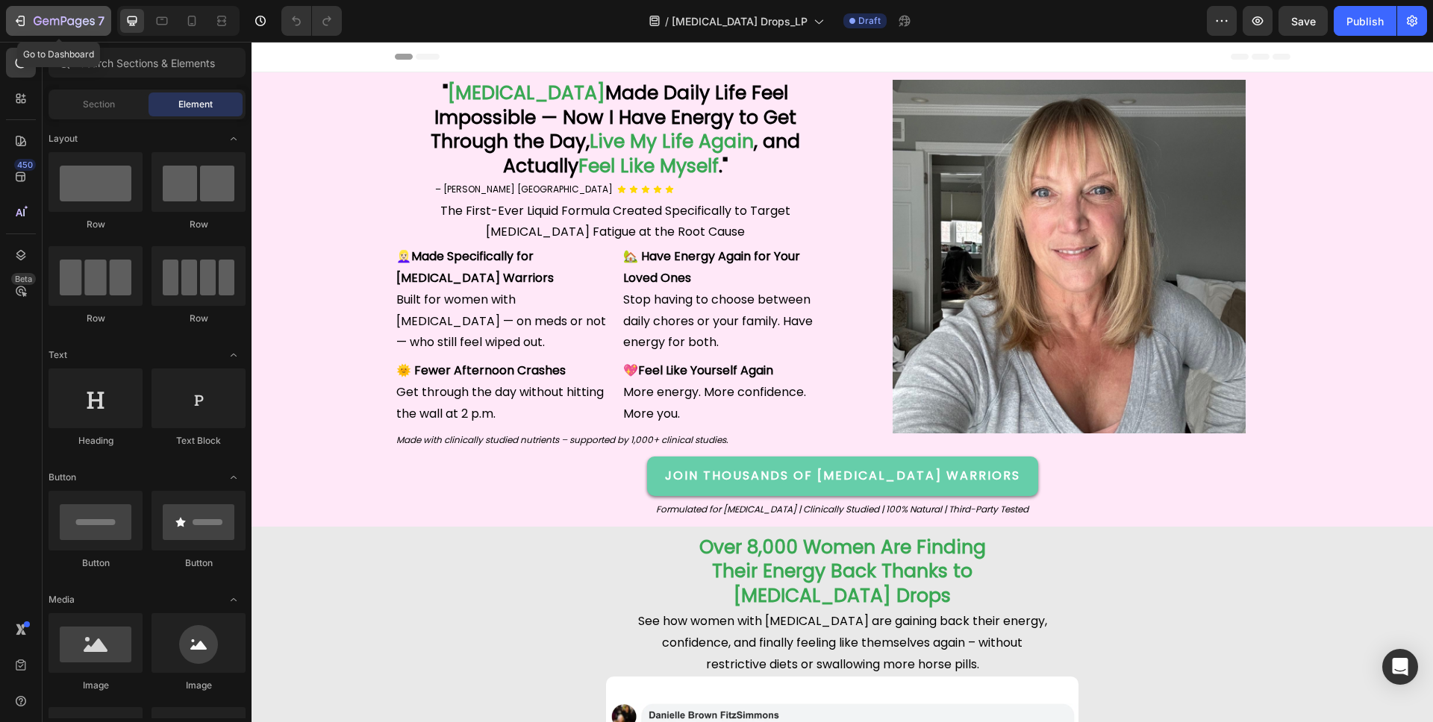
click at [60, 21] on icon "button" at bounding box center [64, 22] width 61 height 13
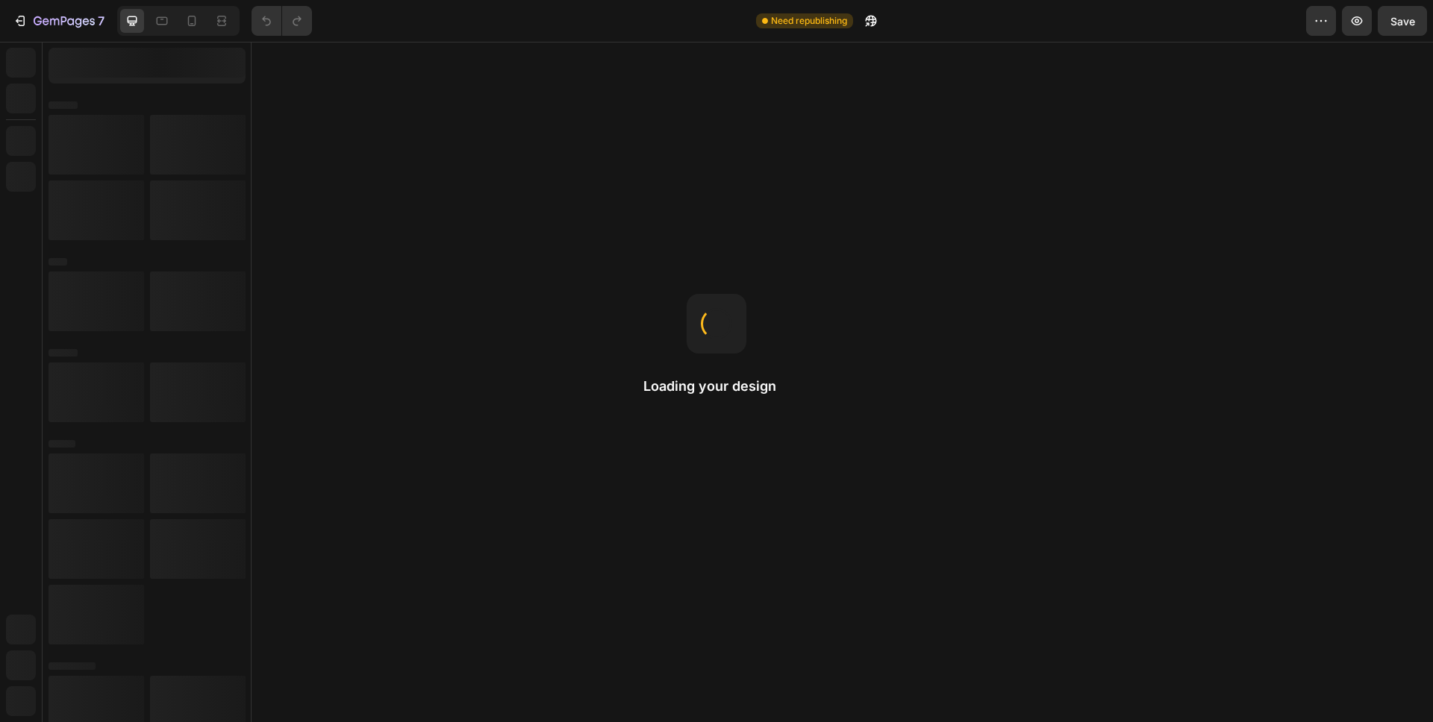
click at [190, 21] on icon at bounding box center [191, 20] width 15 height 15
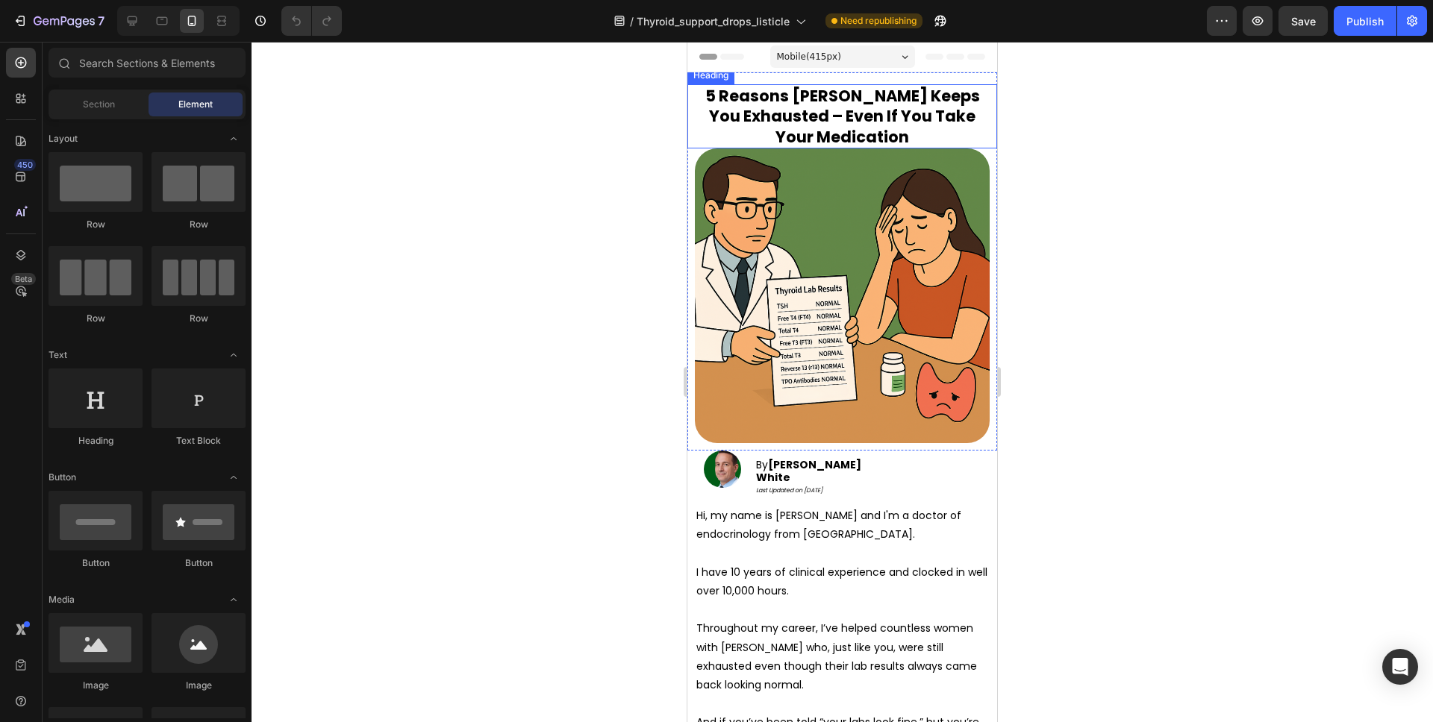
click at [842, 112] on strong "5 Reasons Hashimoto's Keeps You Exhausted – Even If You Take" at bounding box center [842, 106] width 275 height 42
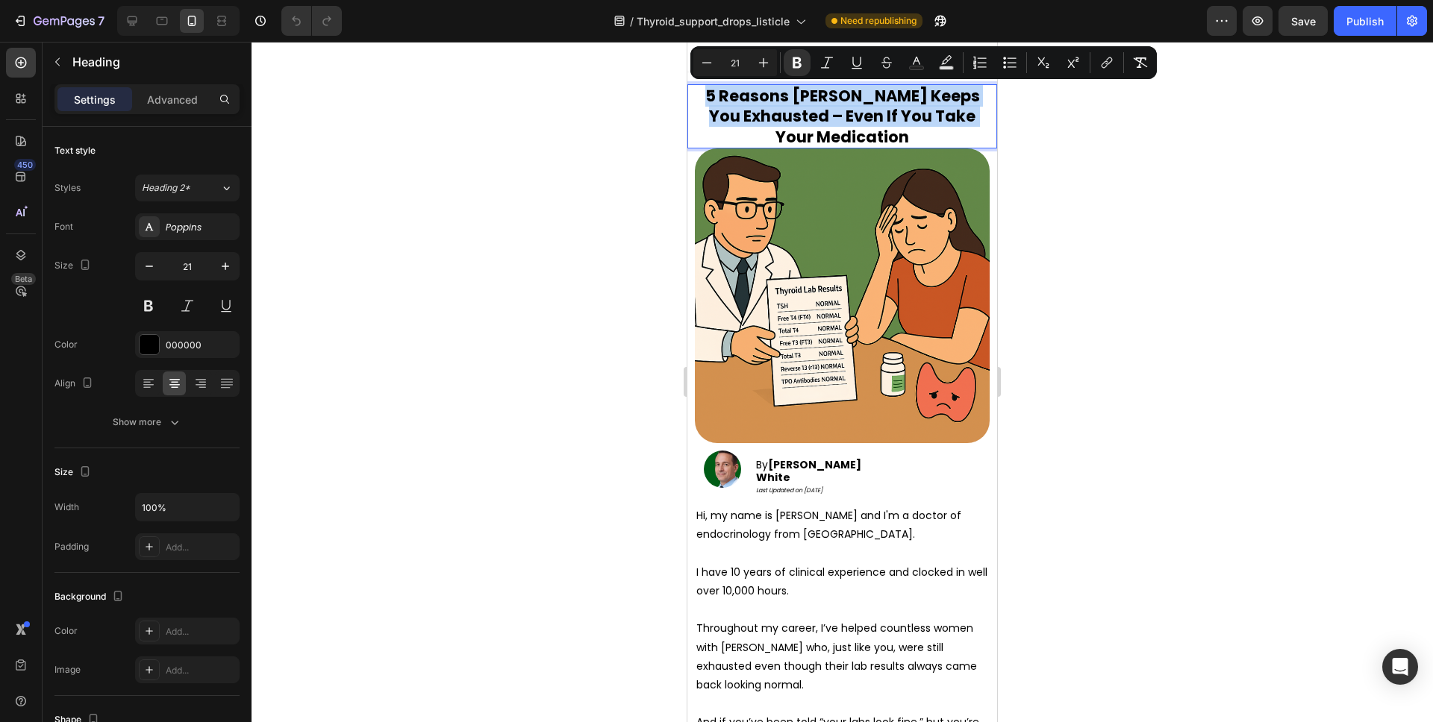
copy p "5 Reasons Hashimoto's Keeps You Exhausted – Even If You Take"
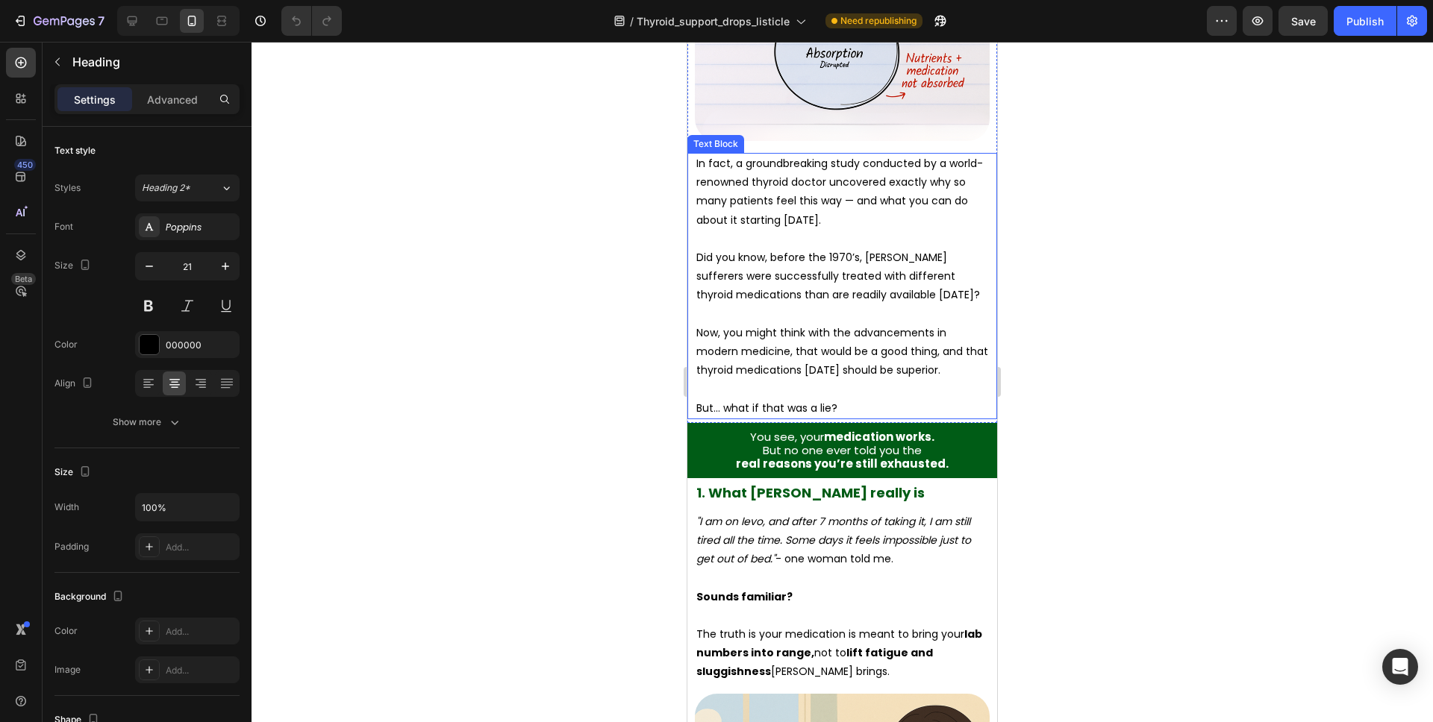
scroll to position [1086, 0]
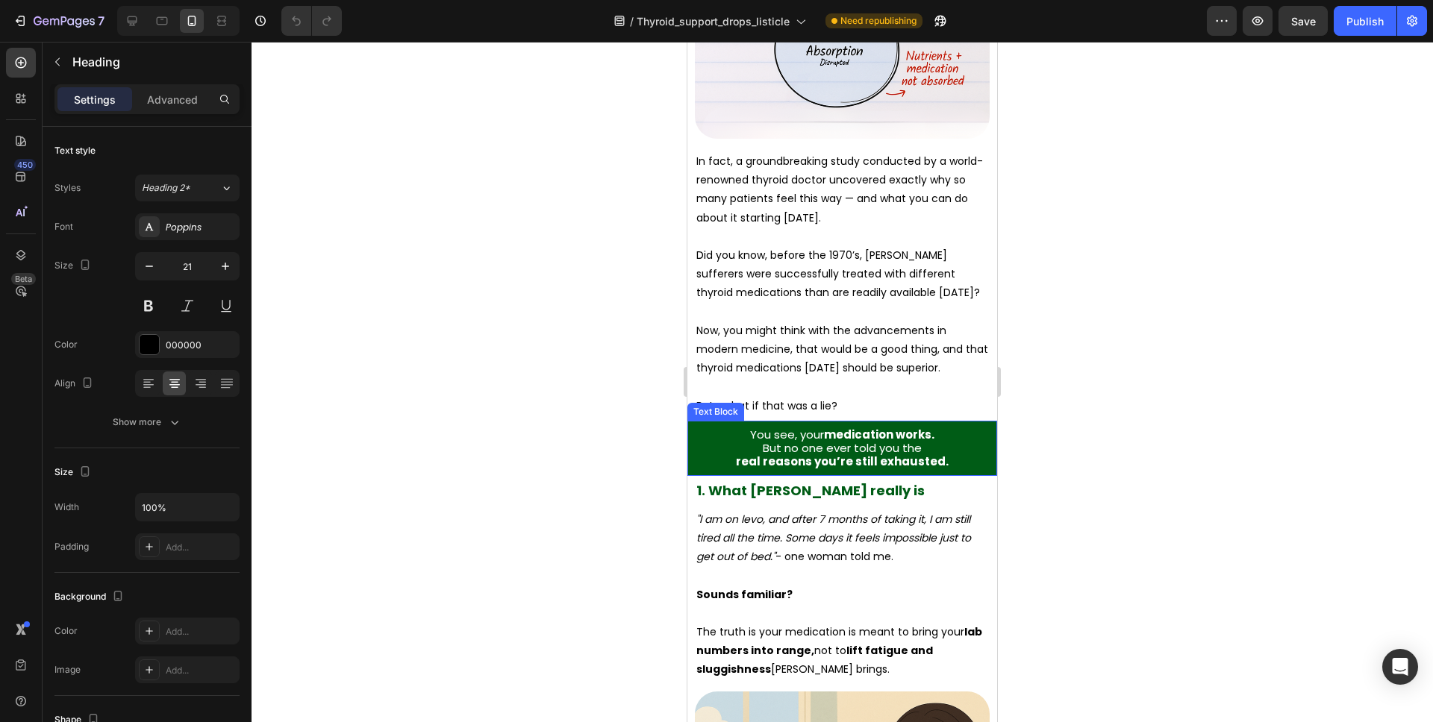
click at [904, 442] on span "But no one ever told you the" at bounding box center [842, 448] width 159 height 16
click at [932, 454] on strong "real reasons you’re still exhausted." at bounding box center [842, 462] width 213 height 16
click at [948, 455] on p "real reasons you’re still exhausted." at bounding box center [842, 461] width 295 height 13
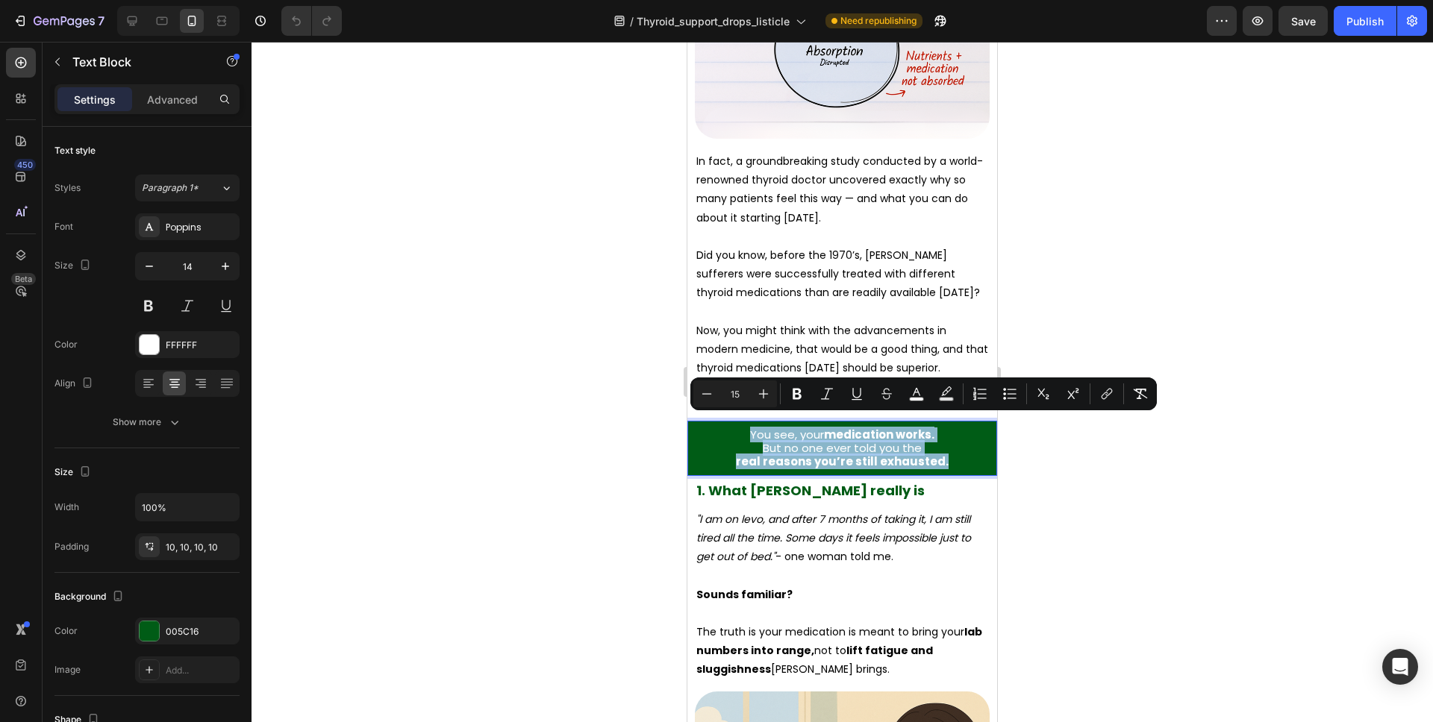
drag, startPoint x: 956, startPoint y: 454, endPoint x: 752, endPoint y: 426, distance: 205.7
click at [752, 426] on div "You see, your medication works. But no one ever told you the real reasons you’r…" at bounding box center [842, 449] width 310 height 56
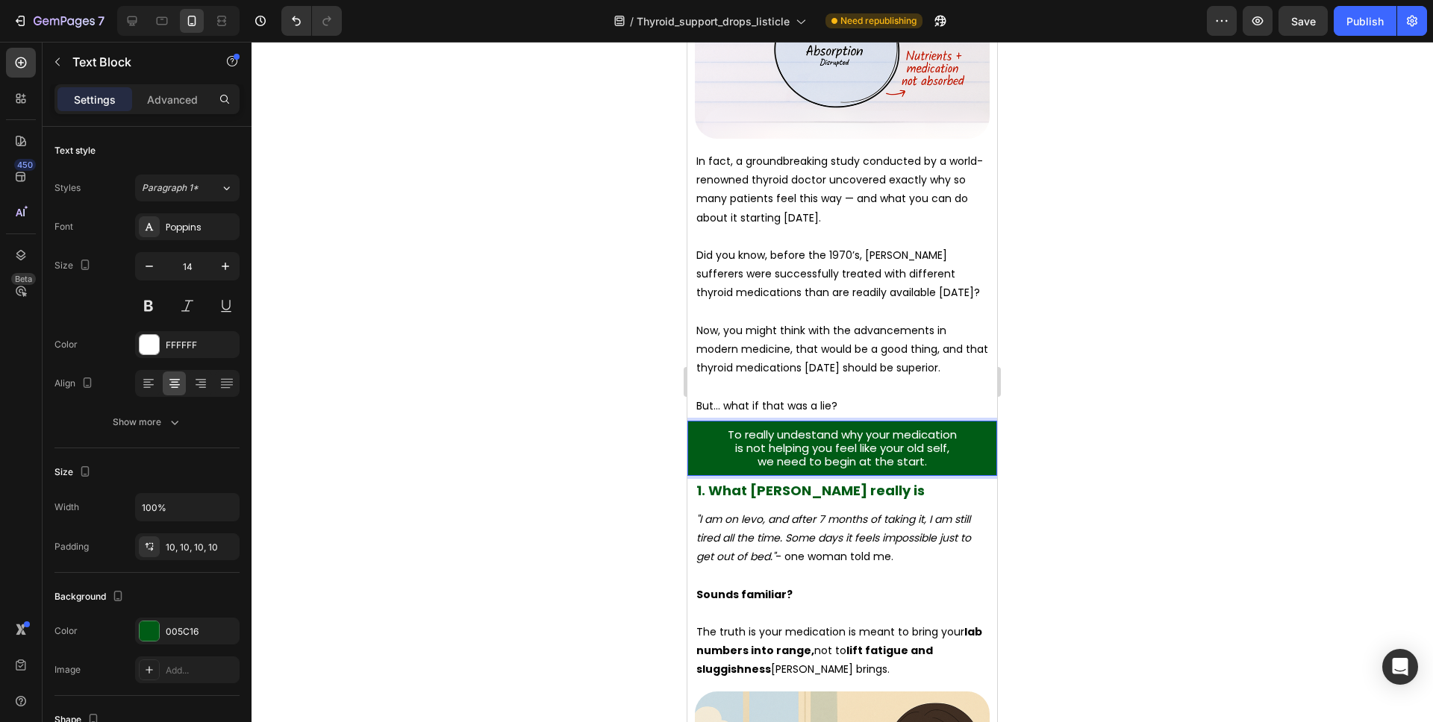
click at [836, 427] on span "To really undestand why your medication" at bounding box center [842, 435] width 229 height 16
copy div "To really understand why your medication is not helping you feel like your old …"
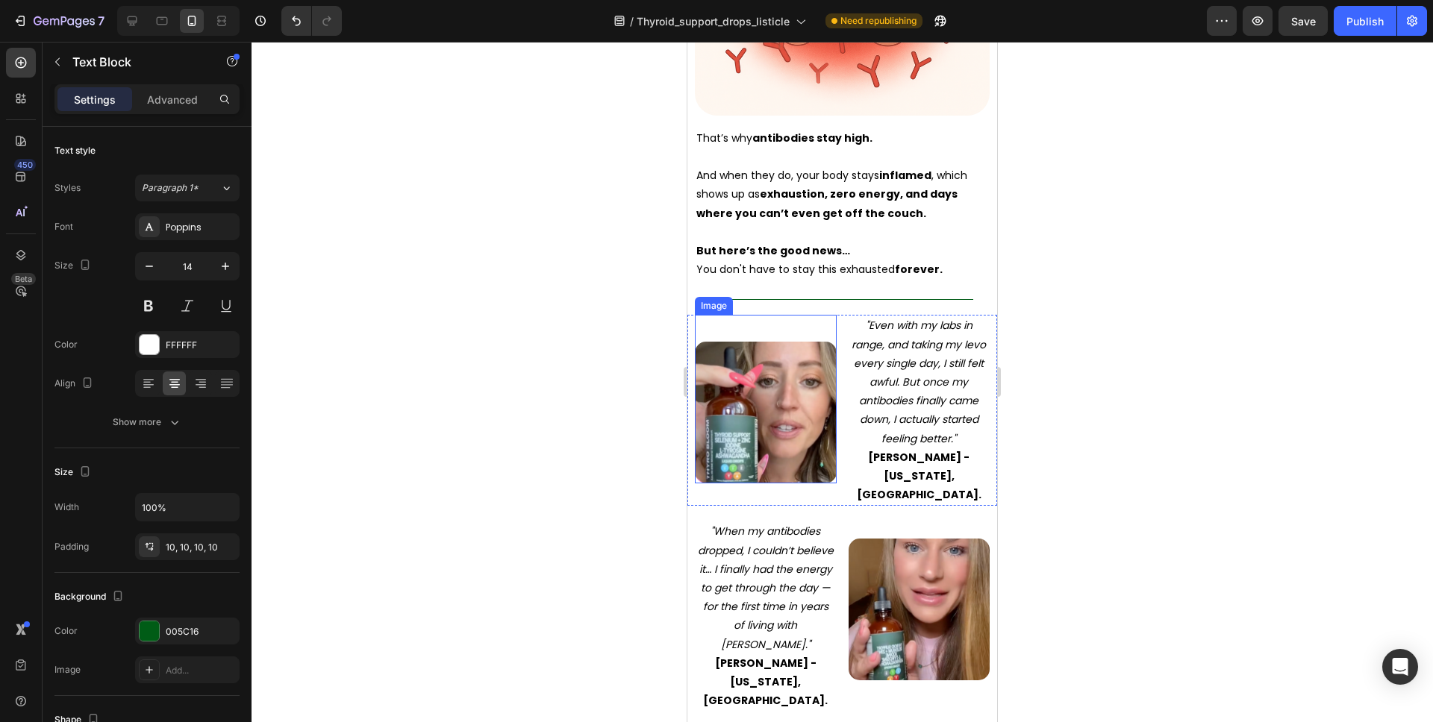
scroll to position [2559, 0]
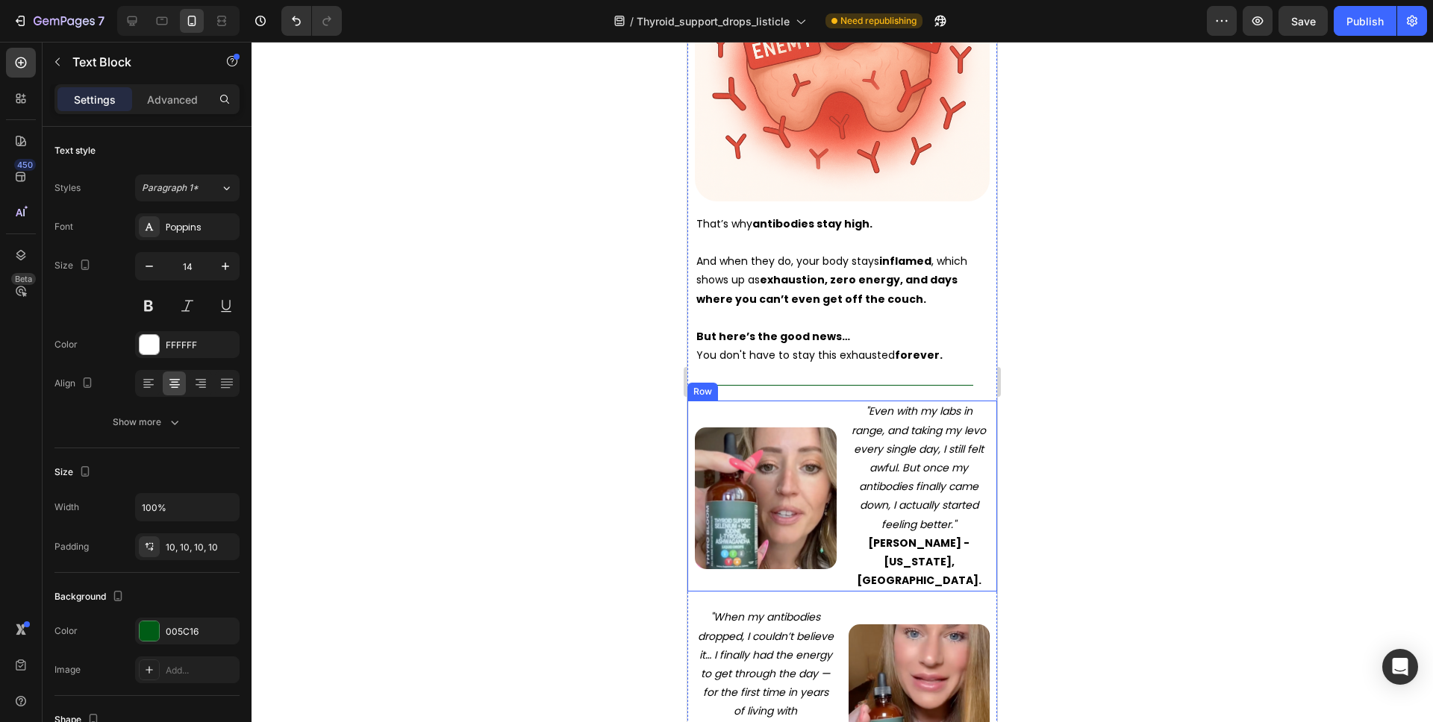
click at [837, 406] on div "Image "Even with my labs in range, and taking my levo every single day, I still…" at bounding box center [842, 496] width 310 height 191
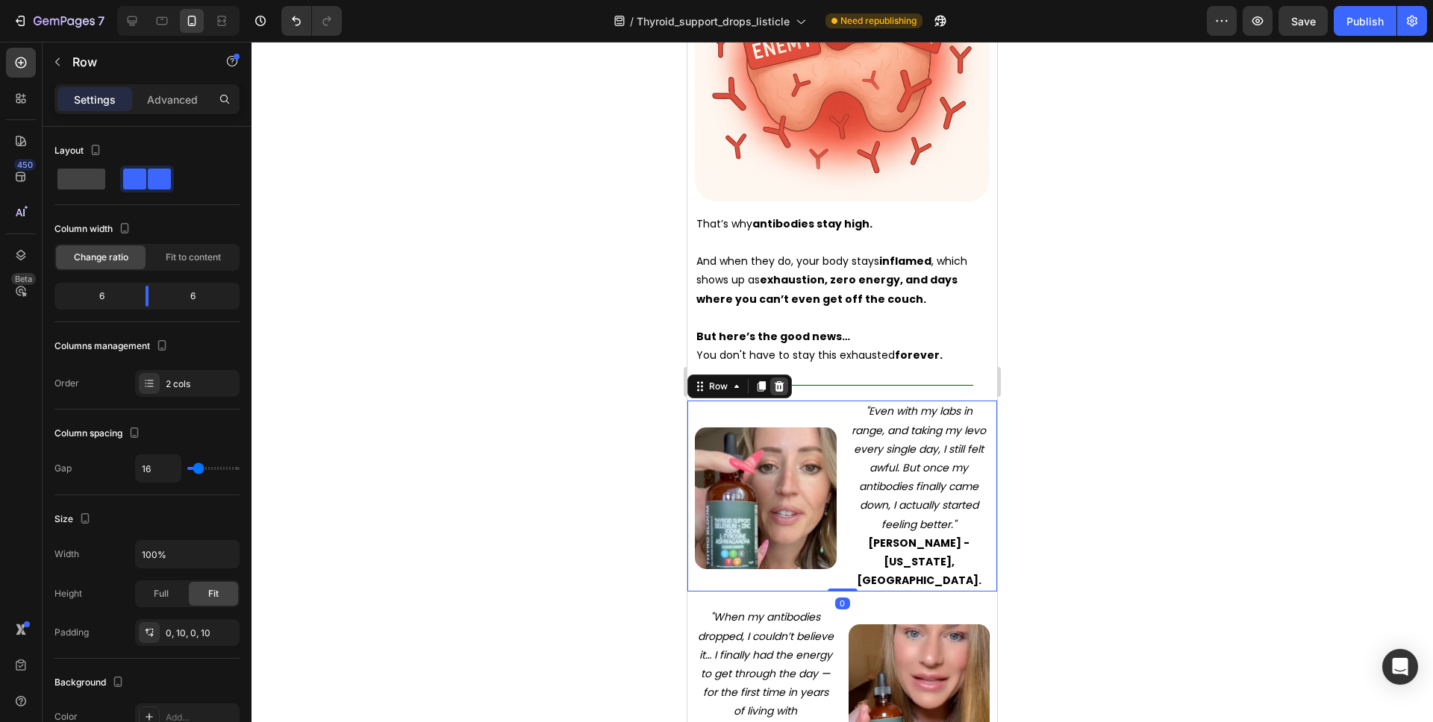
click at [778, 381] on icon at bounding box center [780, 386] width 10 height 10
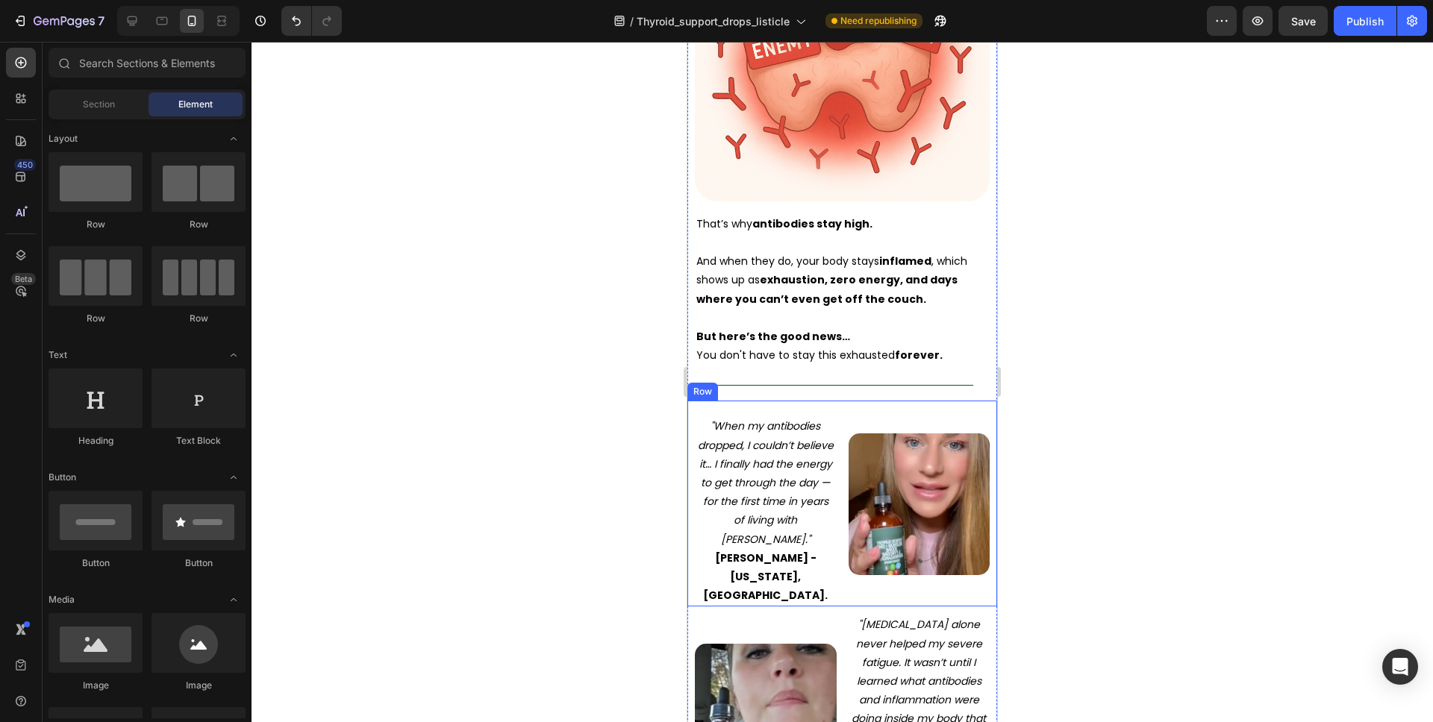
click at [839, 404] on div ""When my antibodies dropped, I couldn’t believe it… I finally had the energy to…" at bounding box center [842, 504] width 310 height 206
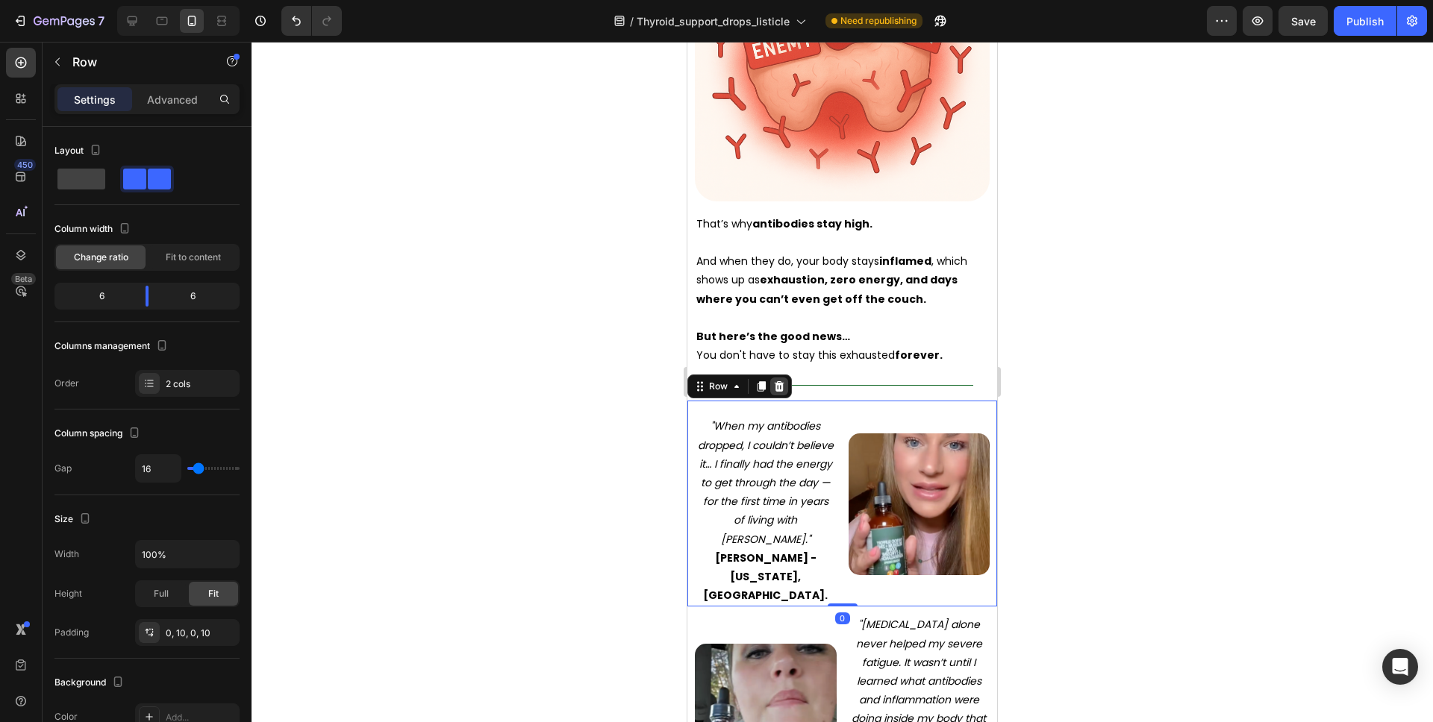
click at [786, 378] on div at bounding box center [779, 387] width 18 height 18
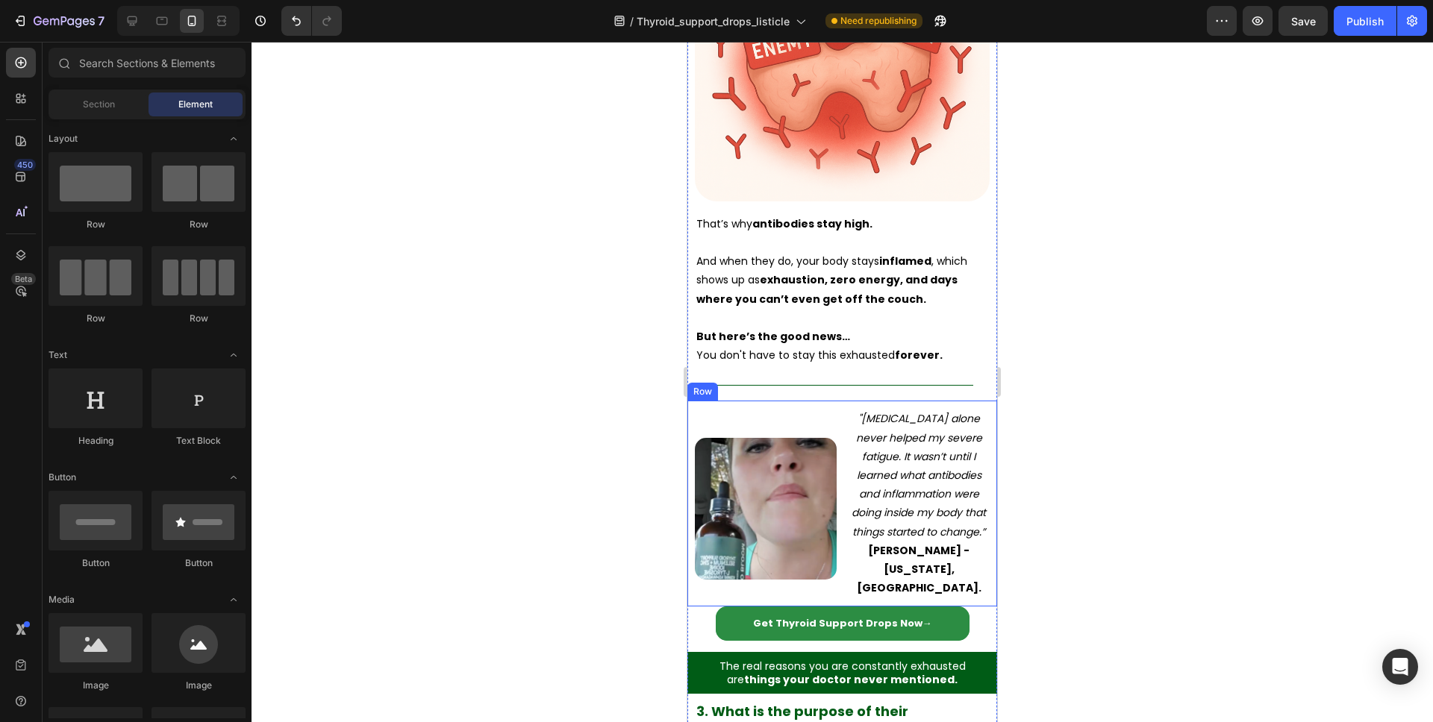
click at [838, 401] on div "Image "Levothyroxine alone never helped my severe fatigue. It wasn’t until I le…" at bounding box center [842, 504] width 310 height 206
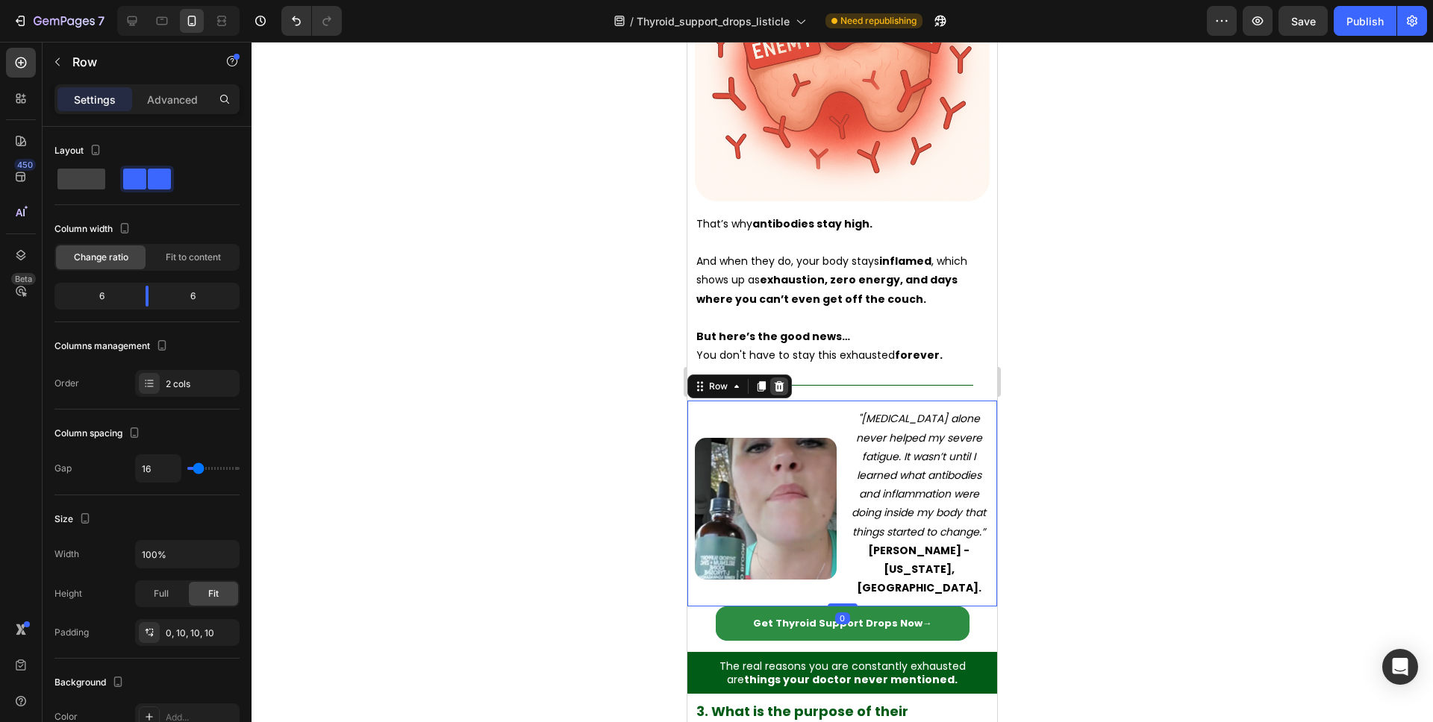
click at [775, 381] on icon at bounding box center [779, 387] width 12 height 12
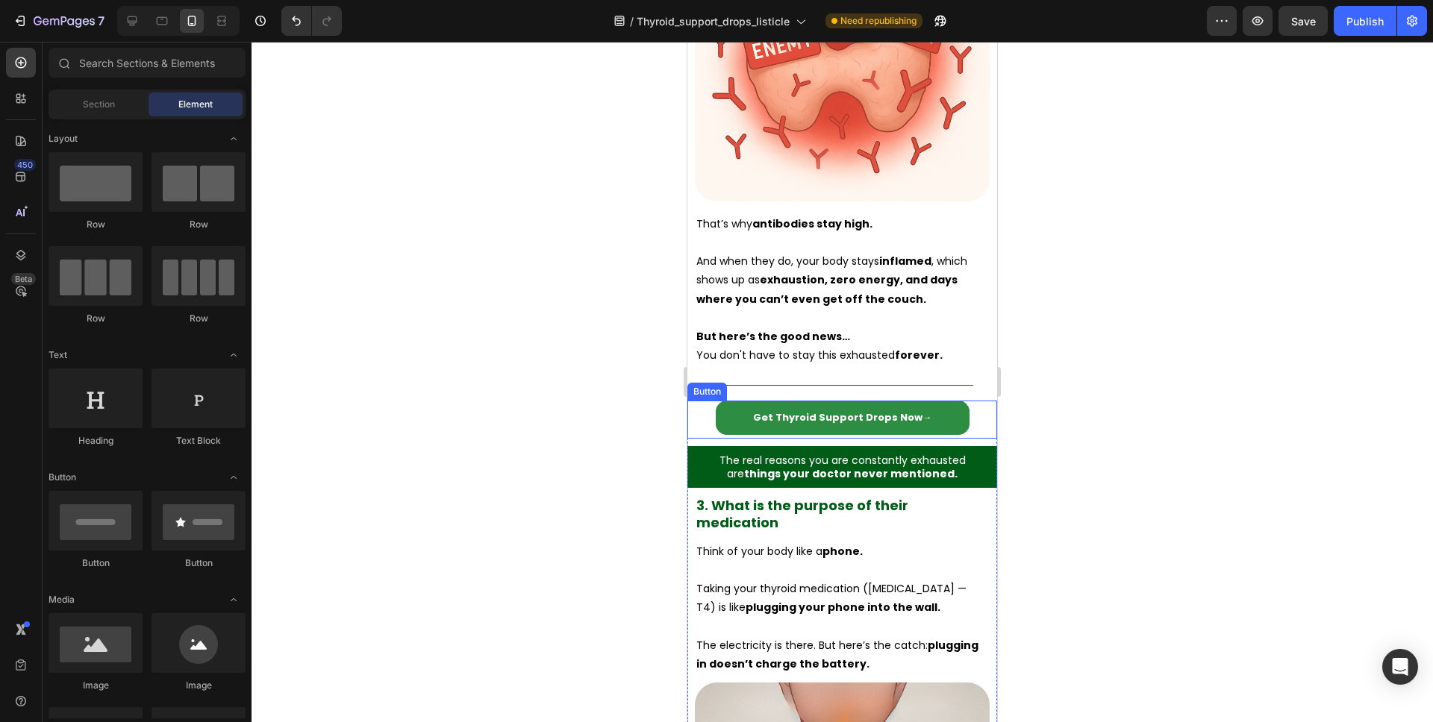
click at [965, 409] on div "Get Thyroid Support Drops Now → Button" at bounding box center [842, 419] width 310 height 37
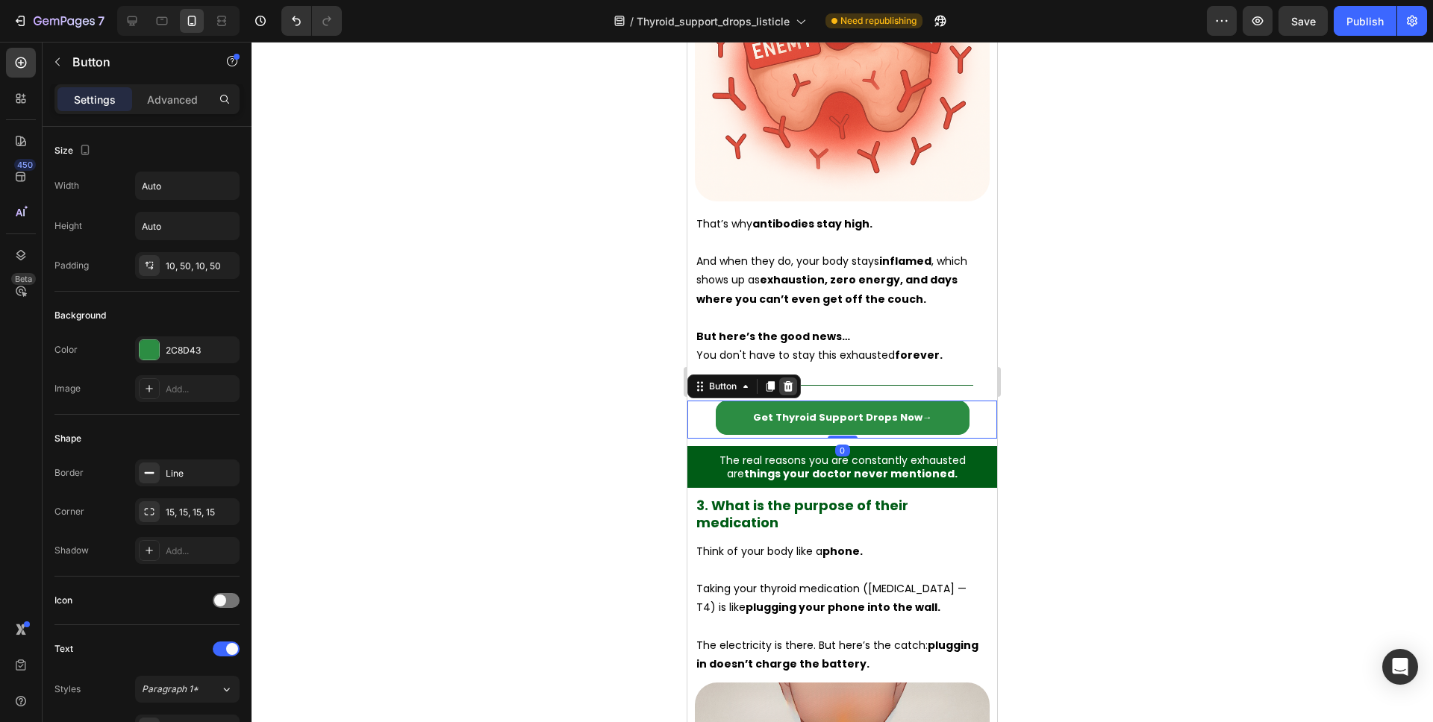
click at [782, 381] on icon at bounding box center [788, 387] width 12 height 12
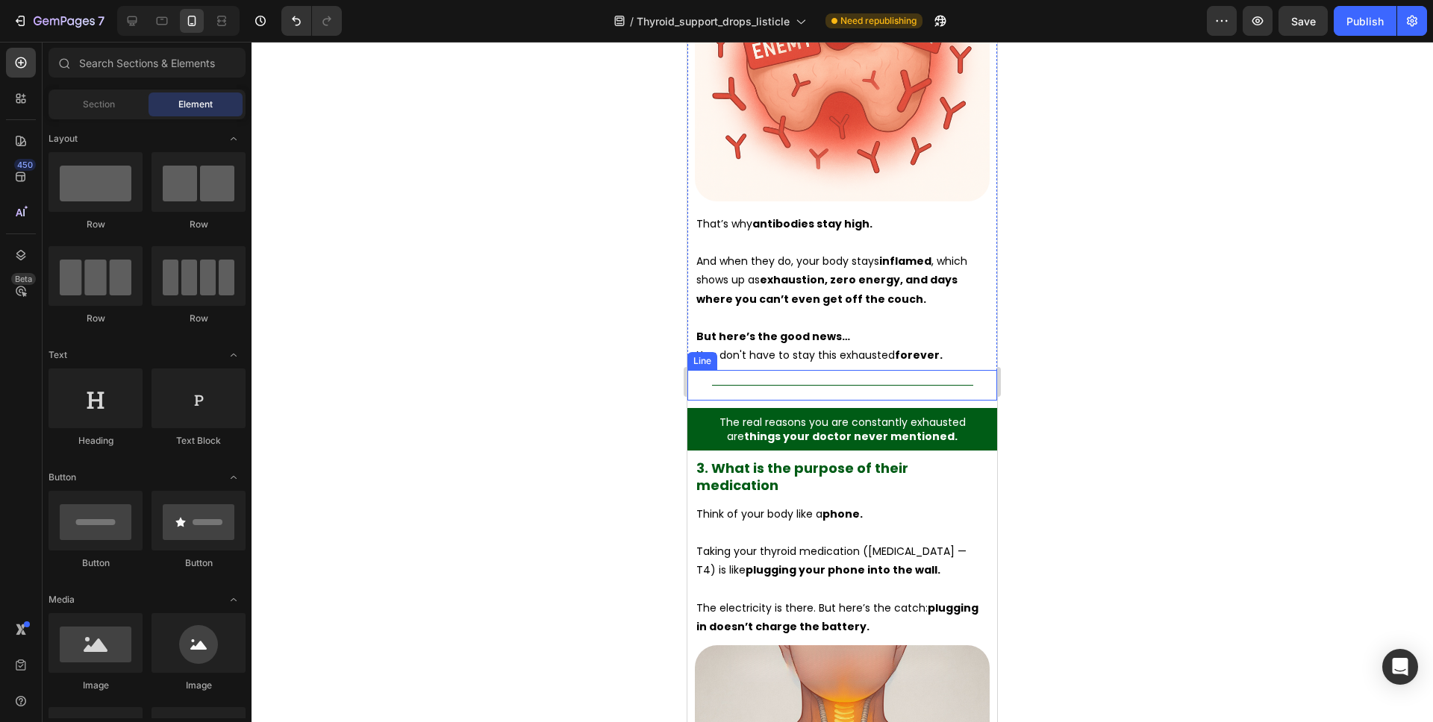
click at [886, 374] on div "Title Line" at bounding box center [842, 385] width 310 height 31
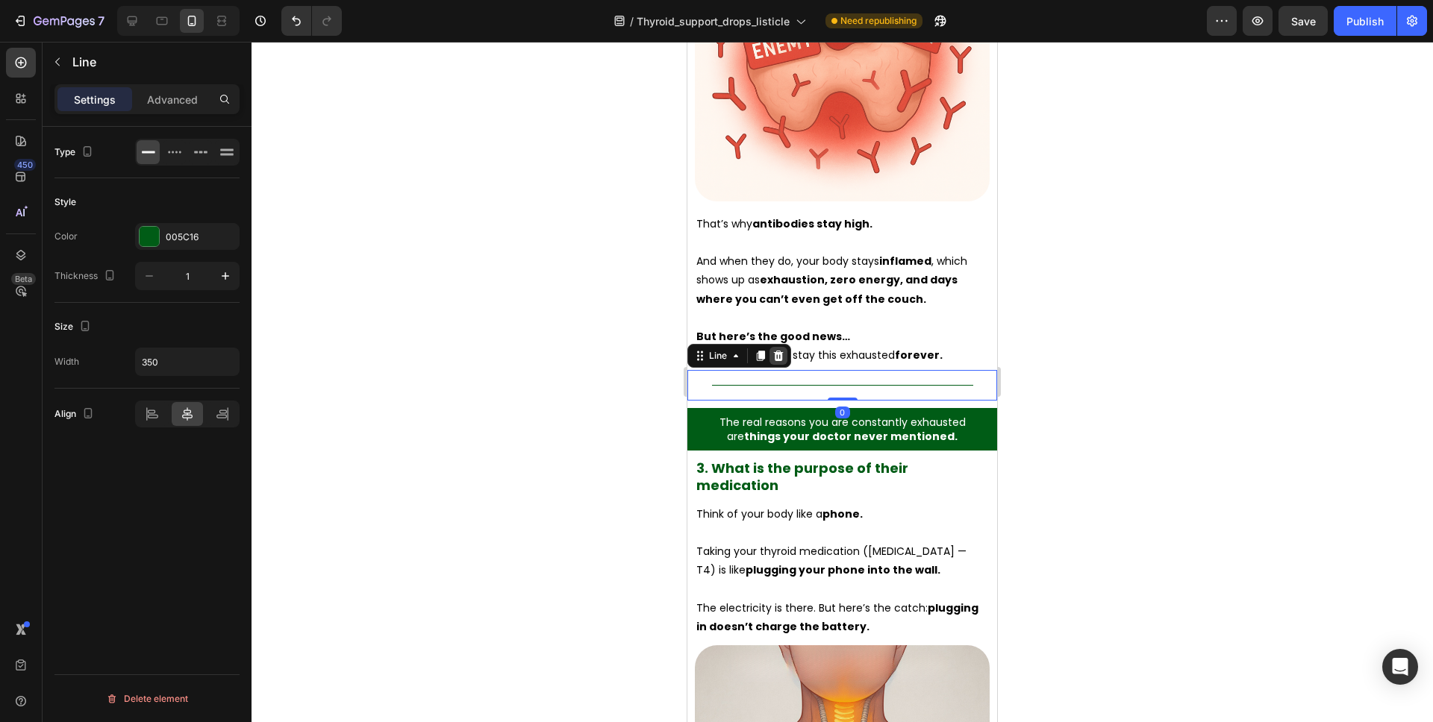
click at [781, 351] on icon at bounding box center [779, 356] width 10 height 10
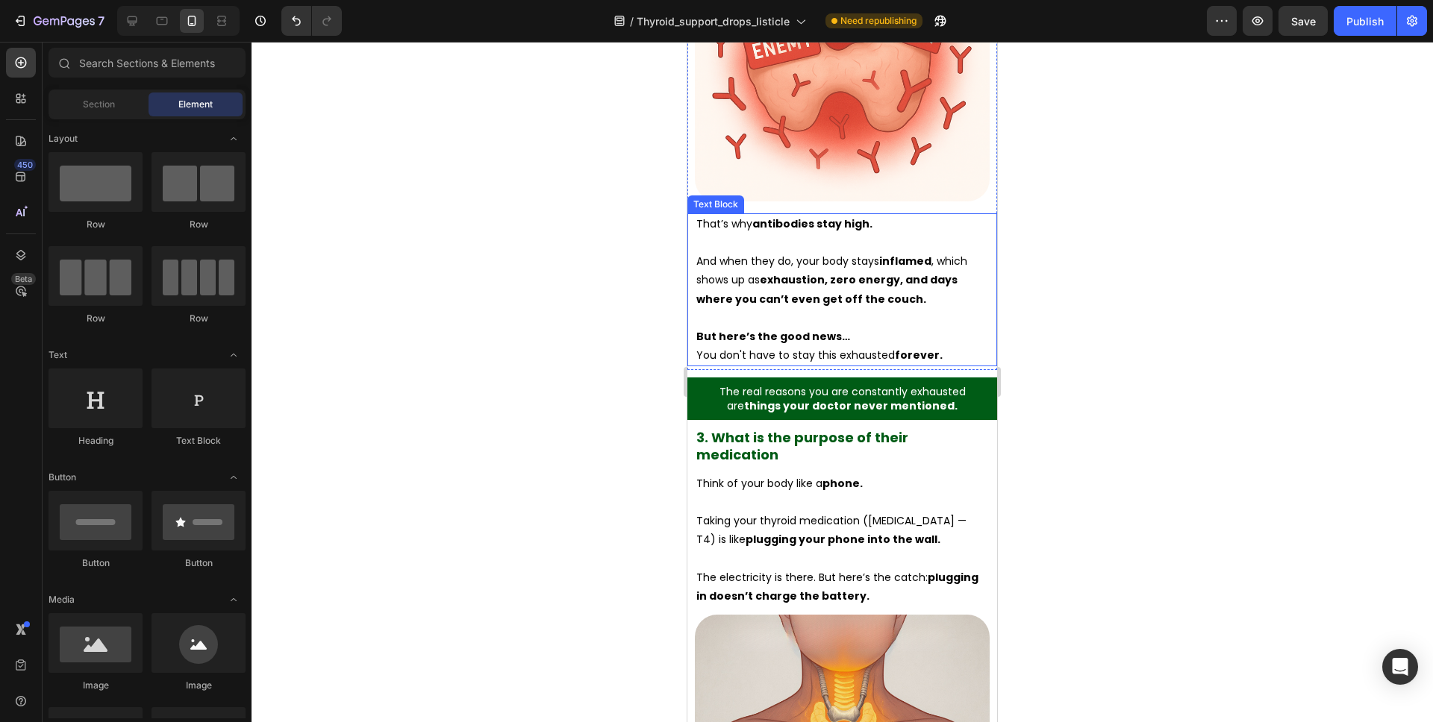
click at [1025, 336] on div at bounding box center [841, 382] width 1181 height 681
click at [990, 378] on div "The real reasons you are constantly exhausted are things your doctor never ment…" at bounding box center [842, 399] width 310 height 42
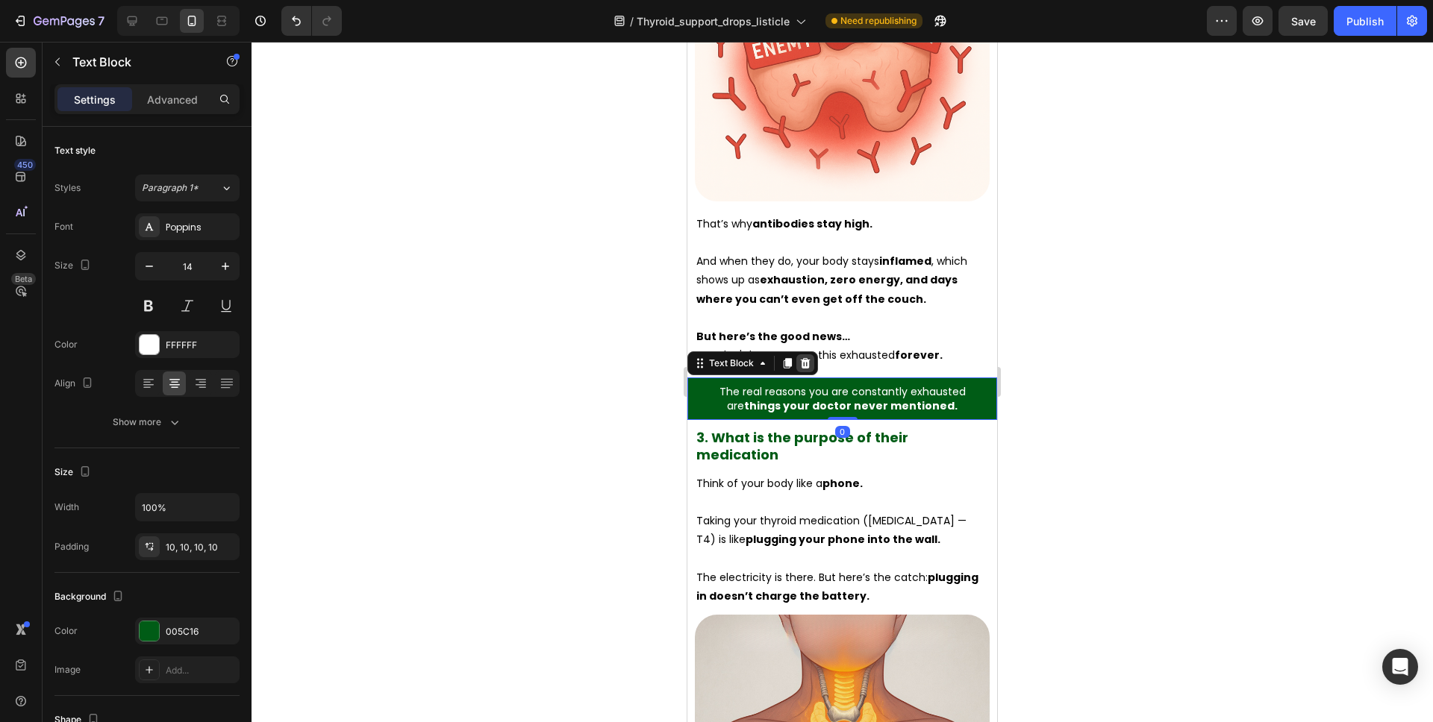
click at [813, 357] on div at bounding box center [805, 363] width 18 height 18
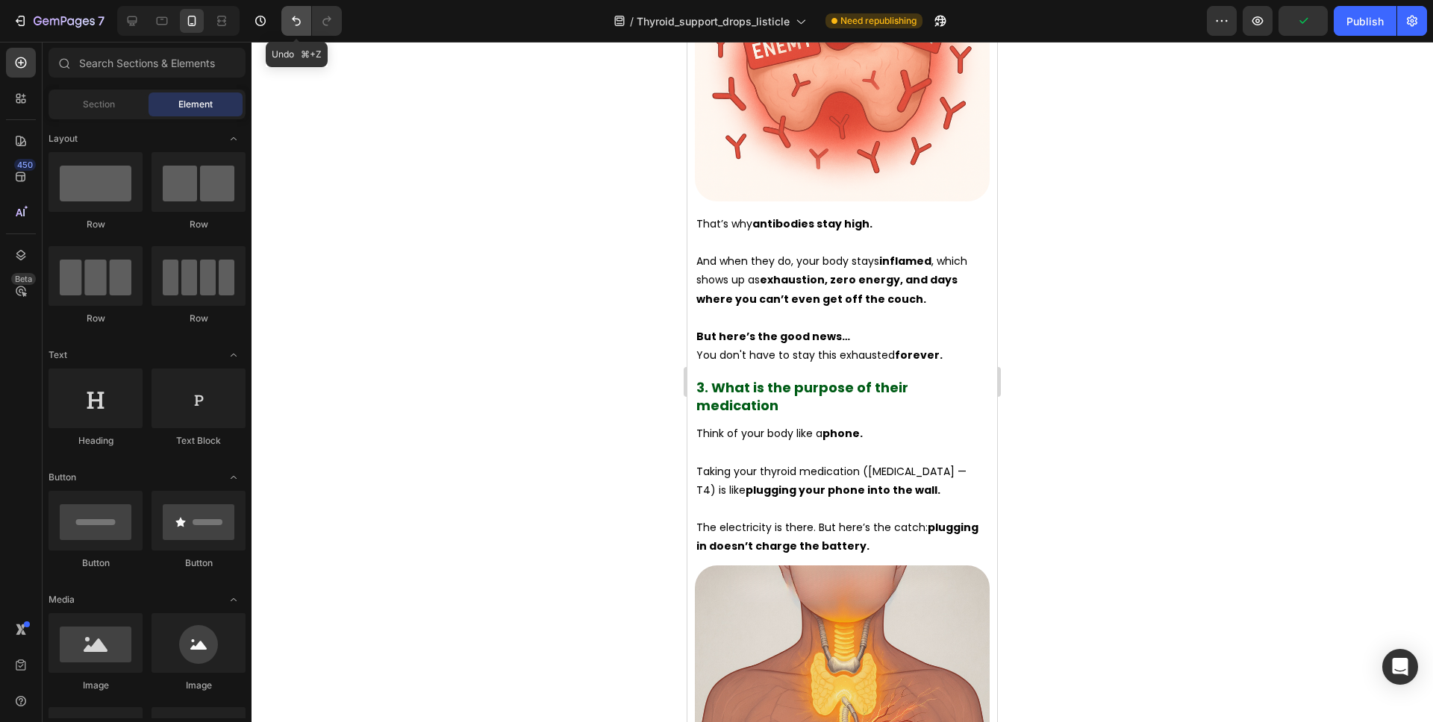
click at [293, 25] on icon "Undo/Redo" at bounding box center [296, 20] width 15 height 15
click at [296, 22] on icon "Undo/Redo" at bounding box center [296, 20] width 15 height 15
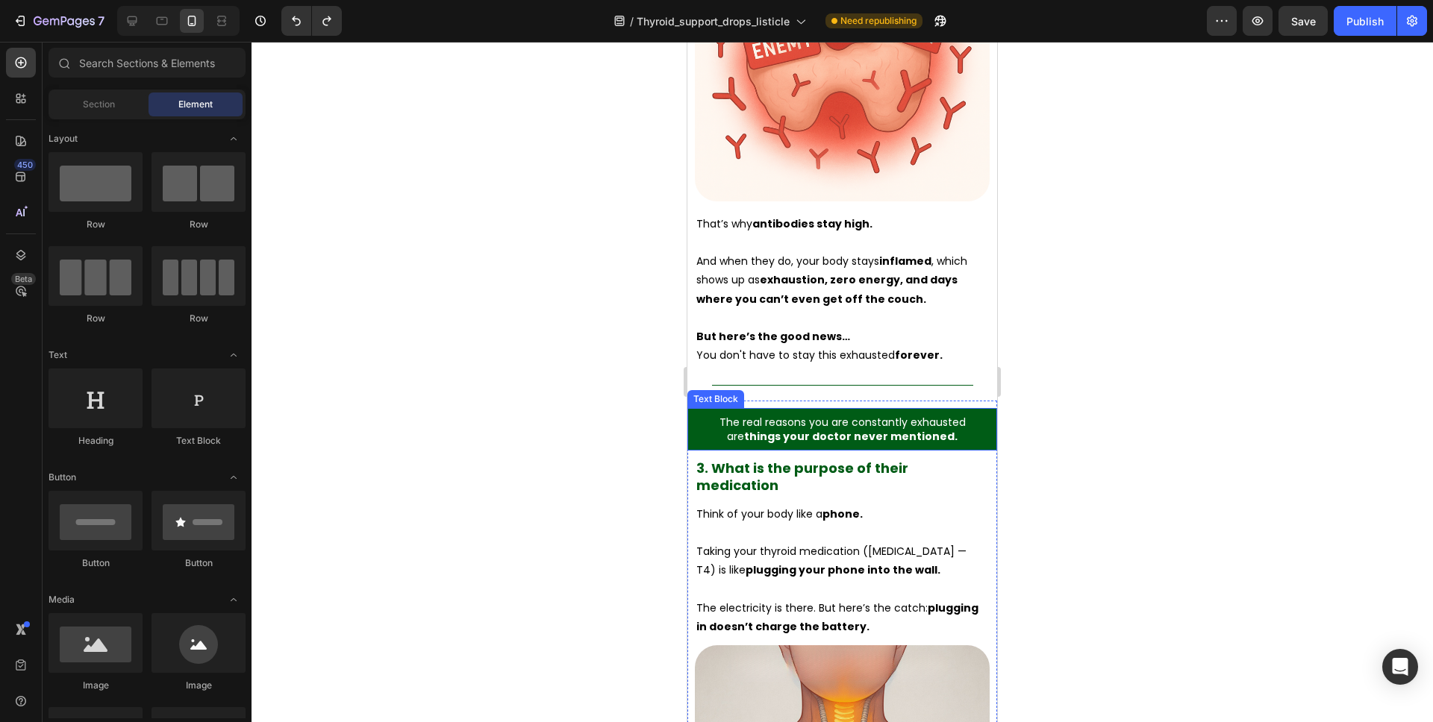
click at [969, 416] on p "The real reasons you are constantly exhausted" at bounding box center [842, 422] width 295 height 13
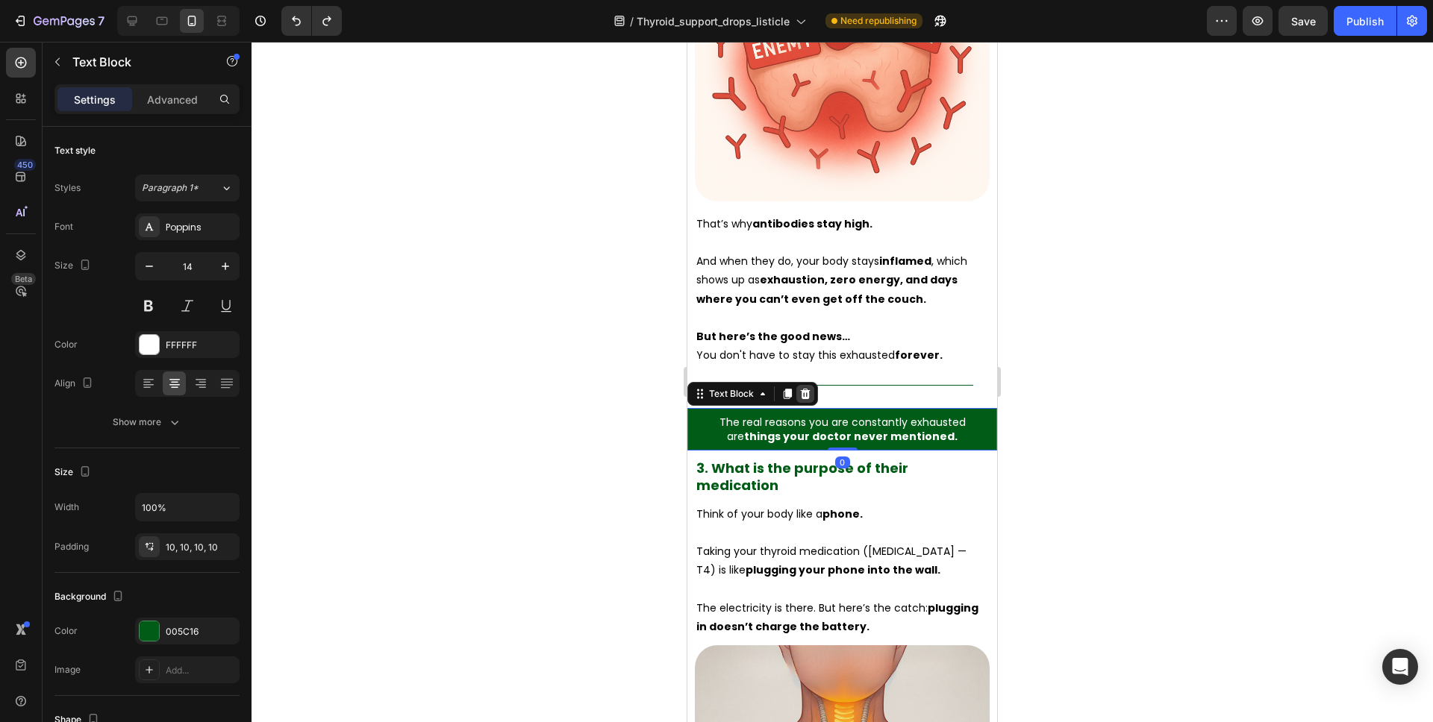
click at [804, 389] on icon at bounding box center [806, 394] width 10 height 10
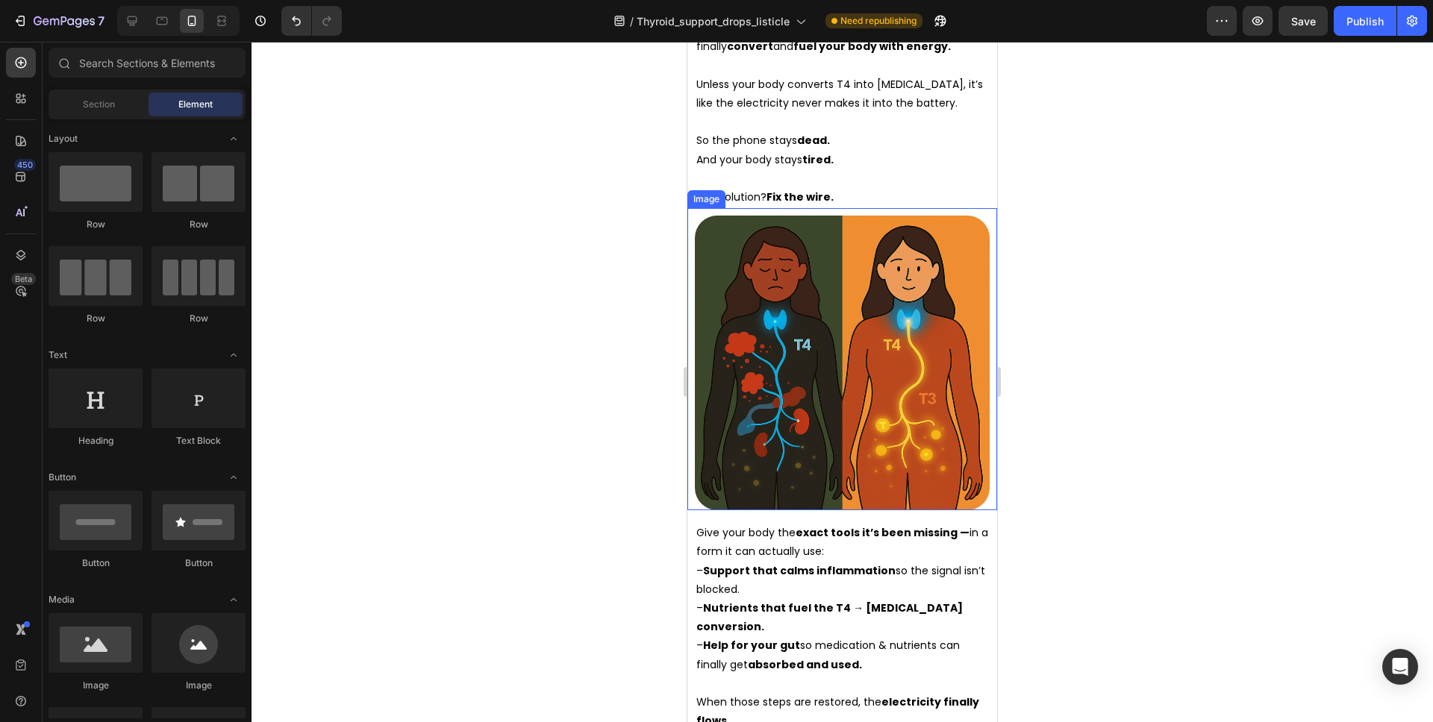
scroll to position [6189, 0]
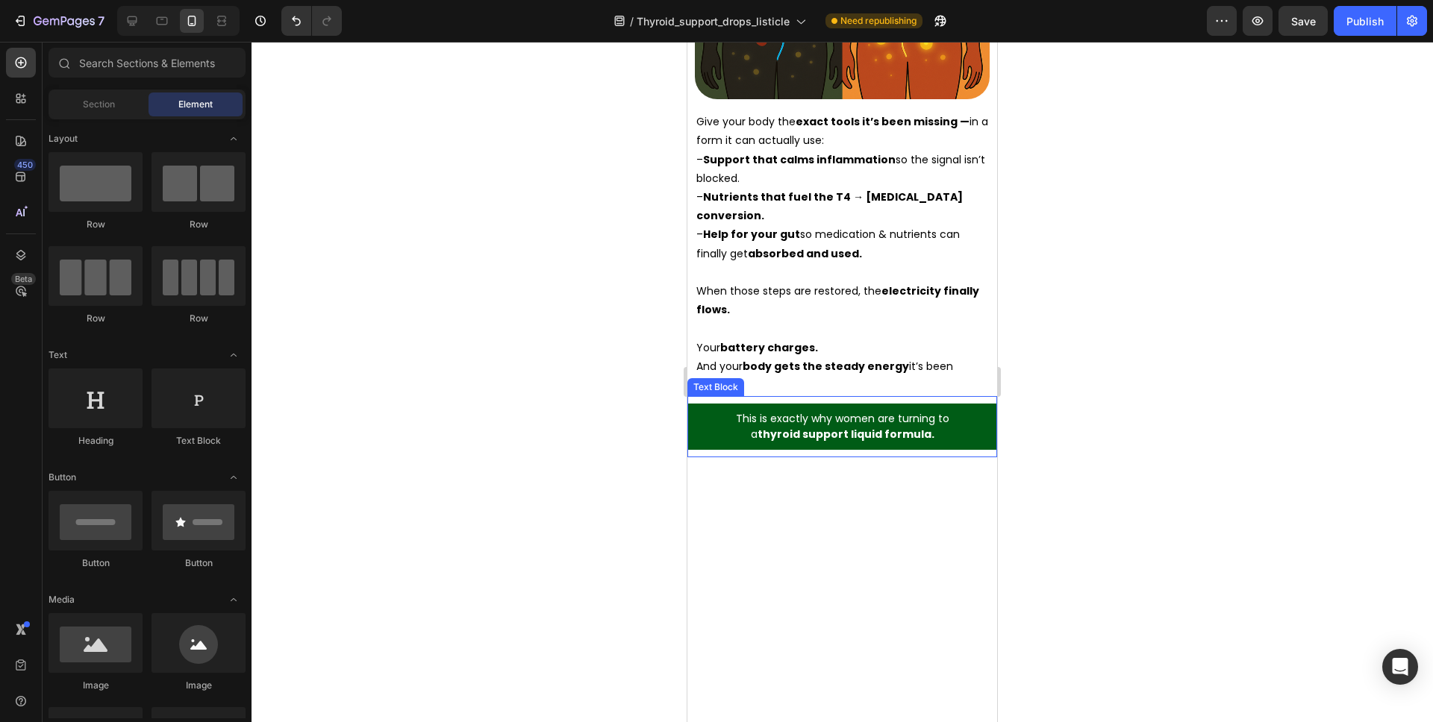
click at [956, 411] on p "This is exactly why women are turning to" at bounding box center [842, 419] width 295 height 16
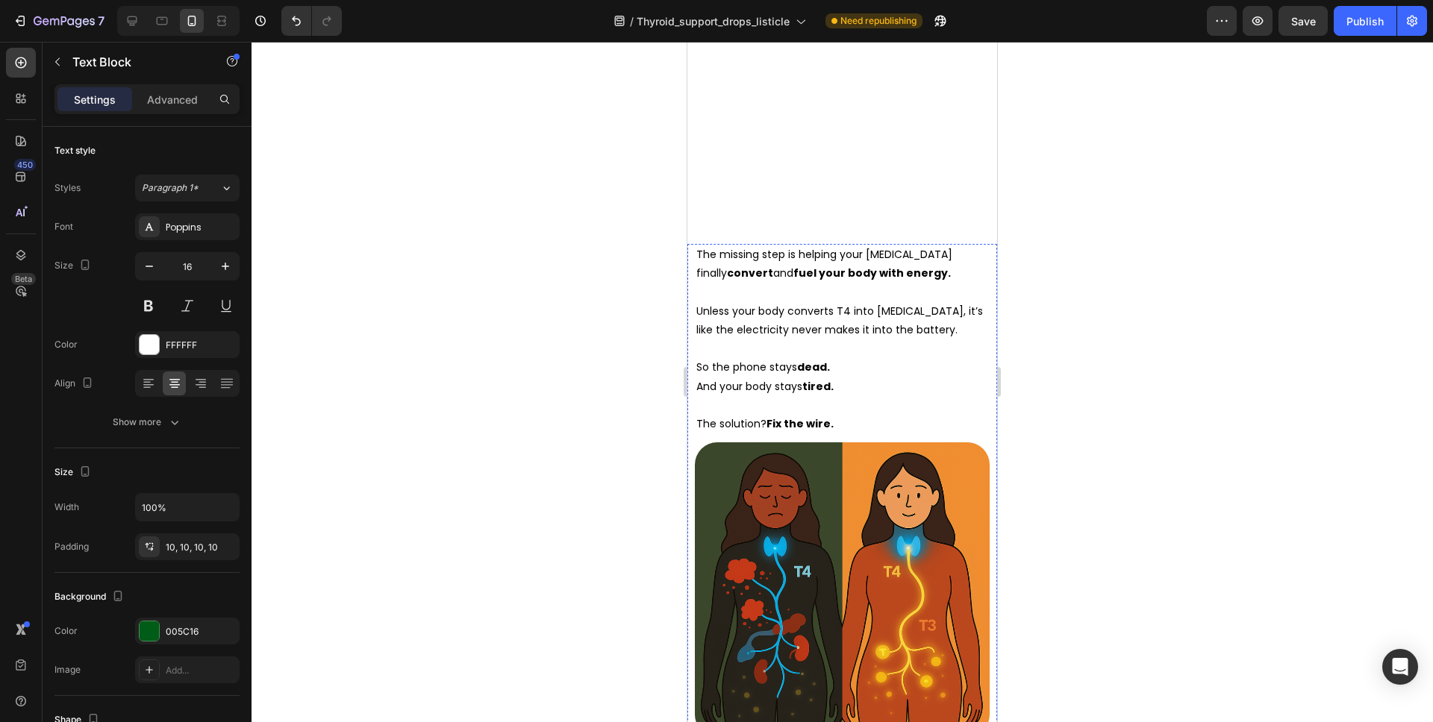
scroll to position [5711, 0]
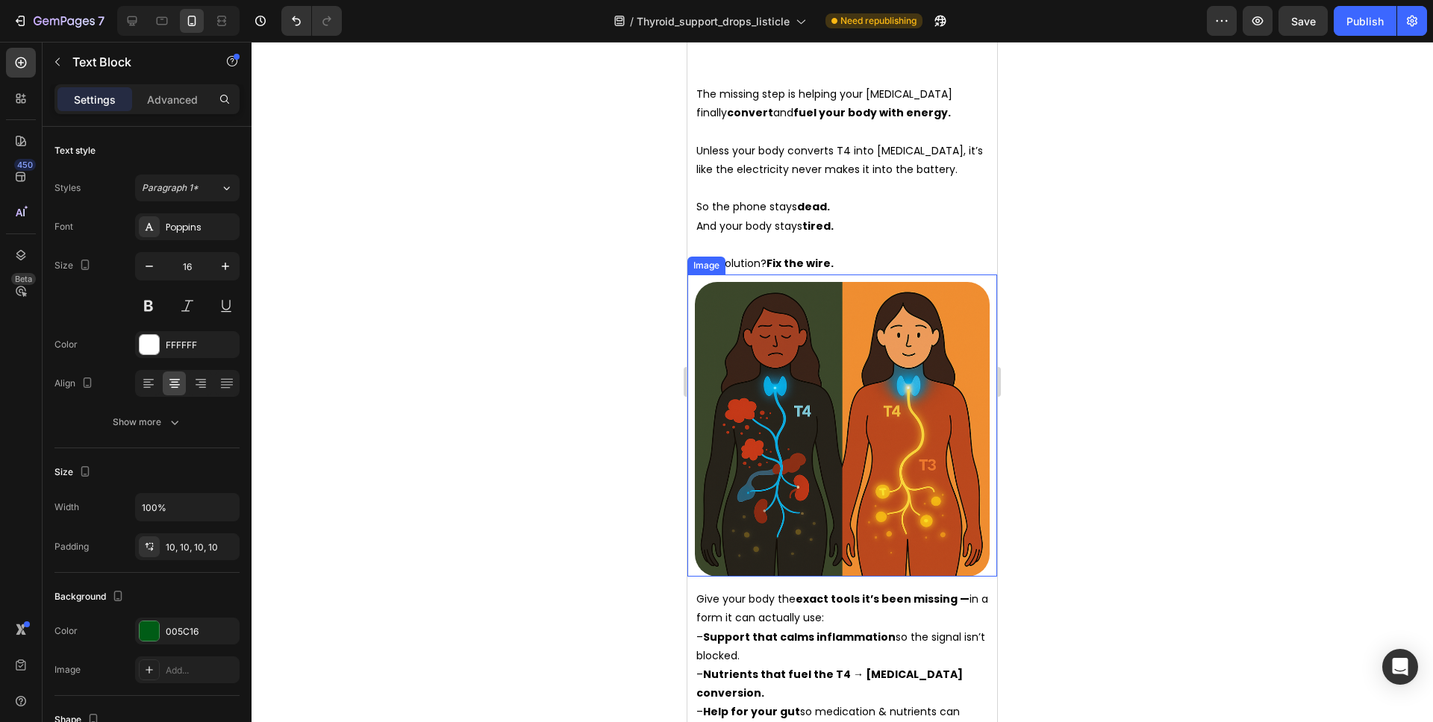
click at [973, 278] on div "Image" at bounding box center [842, 426] width 310 height 302
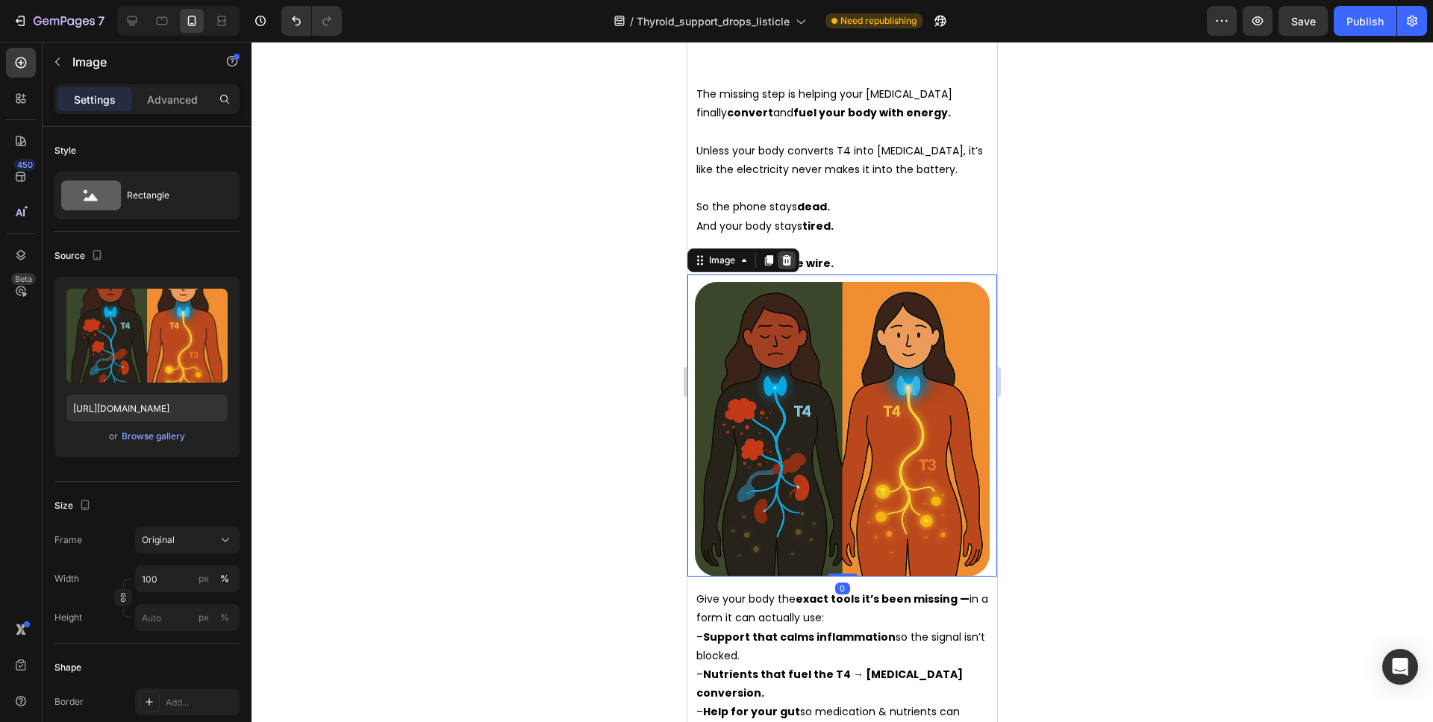
click at [792, 262] on div "The missing step is helping your thyroid hormone finally convert and fuel your …" at bounding box center [842, 479] width 310 height 790
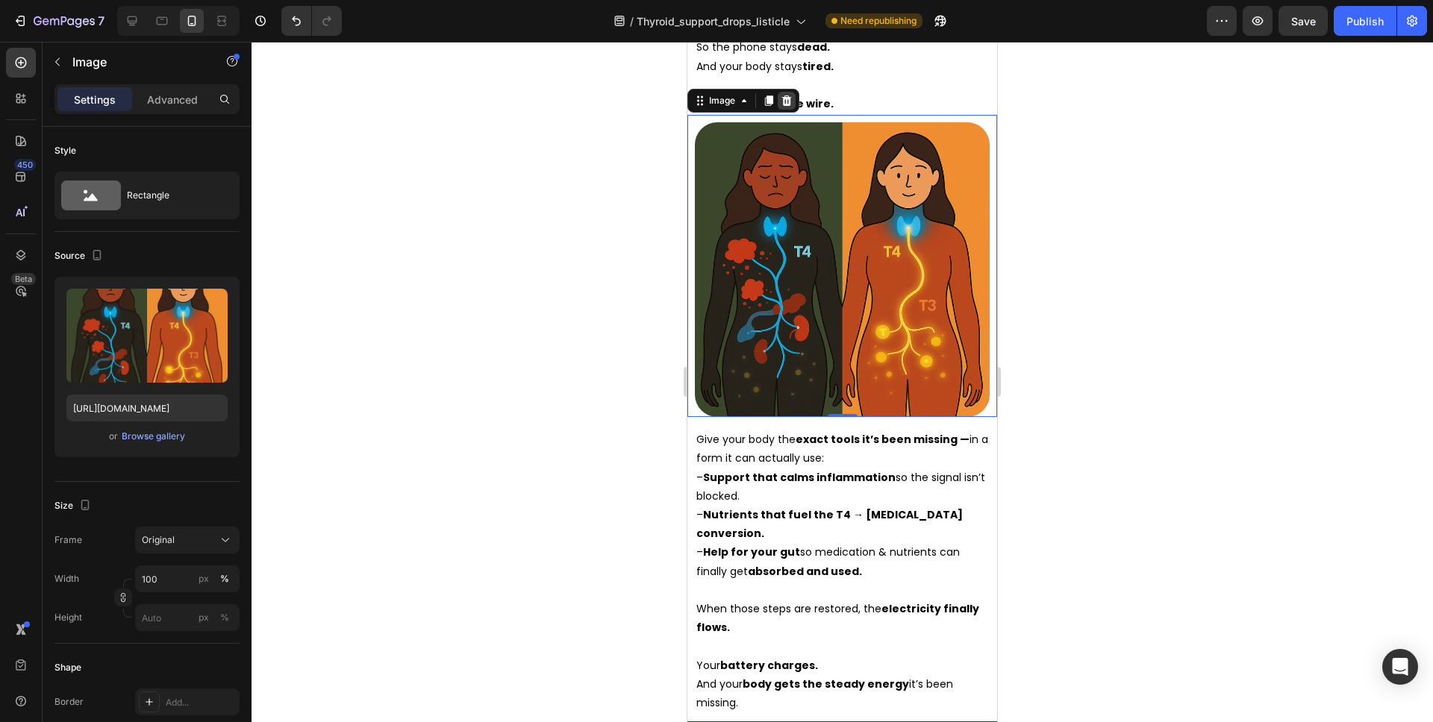
click at [784, 97] on icon at bounding box center [787, 101] width 10 height 10
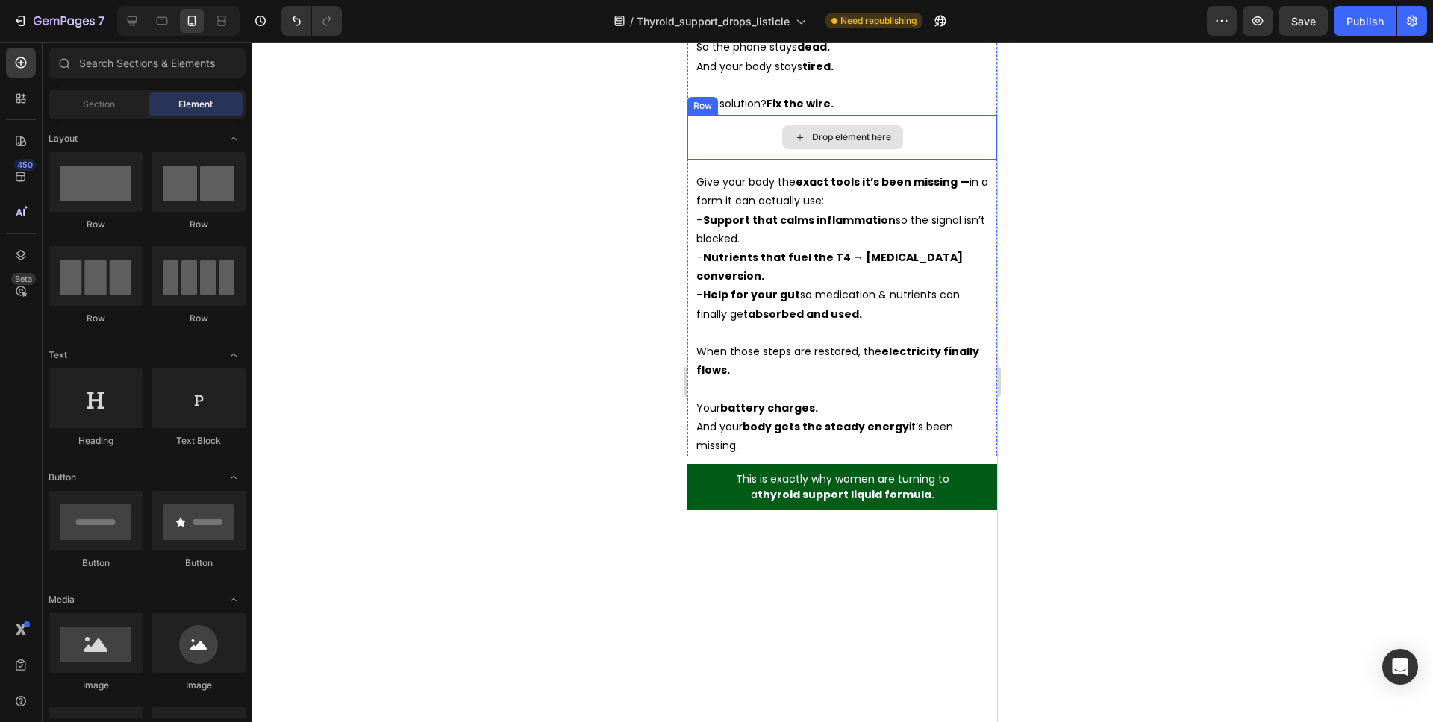
click at [760, 125] on div "Drop element here" at bounding box center [842, 137] width 310 height 45
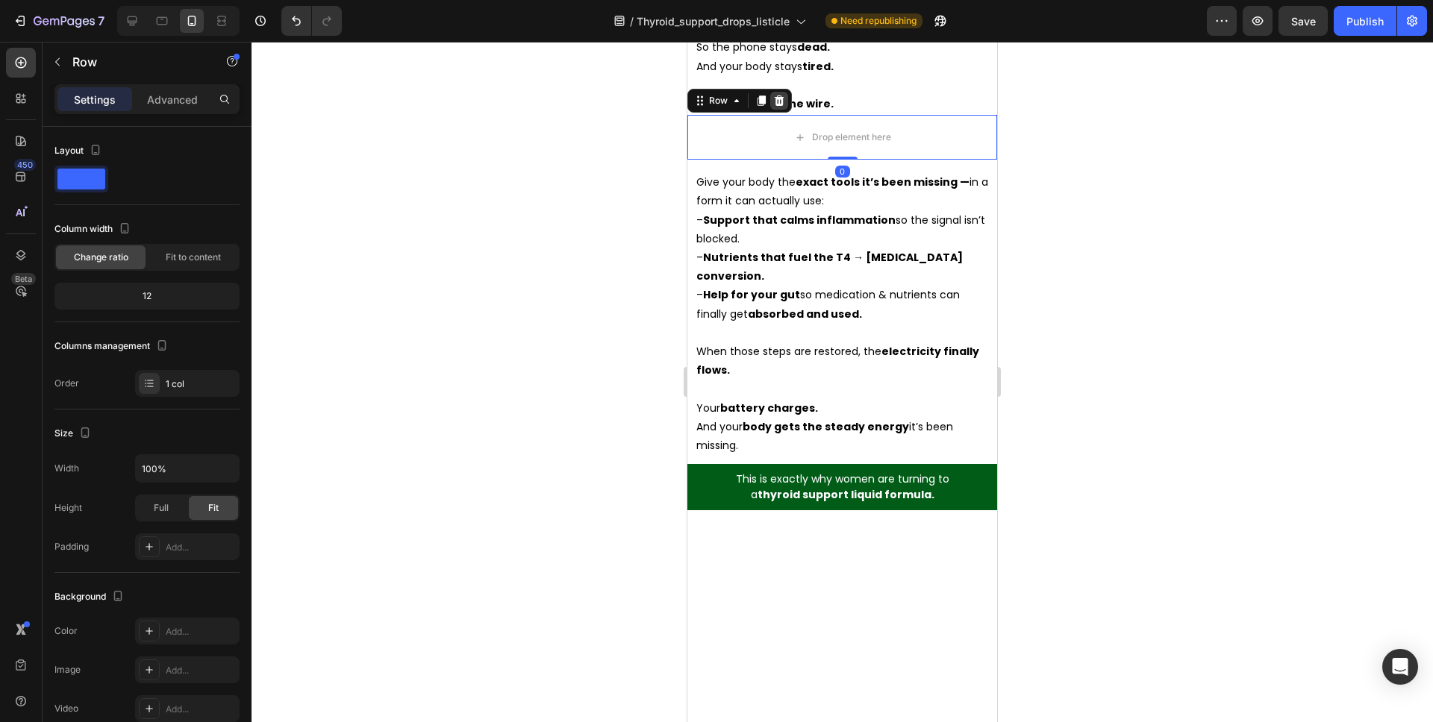
click at [786, 101] on div at bounding box center [779, 101] width 18 height 18
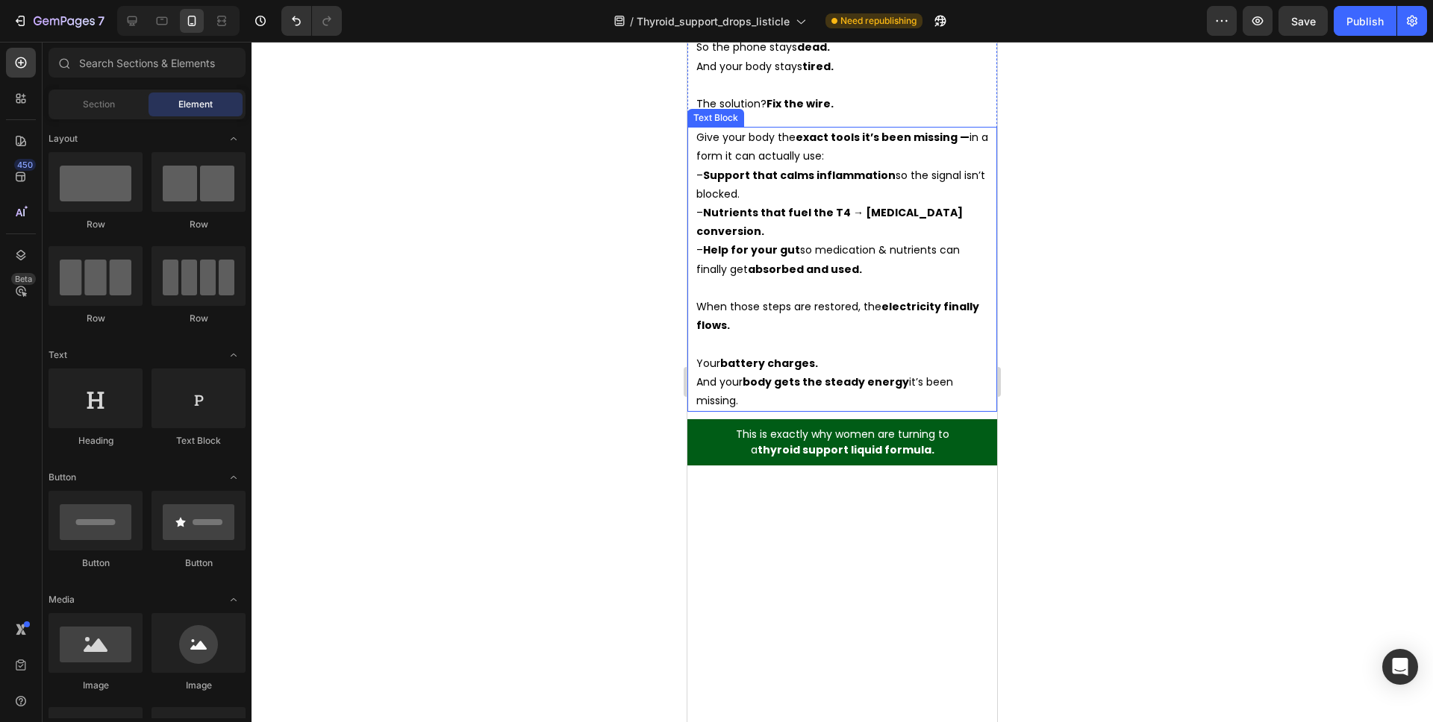
scroll to position [5638, 0]
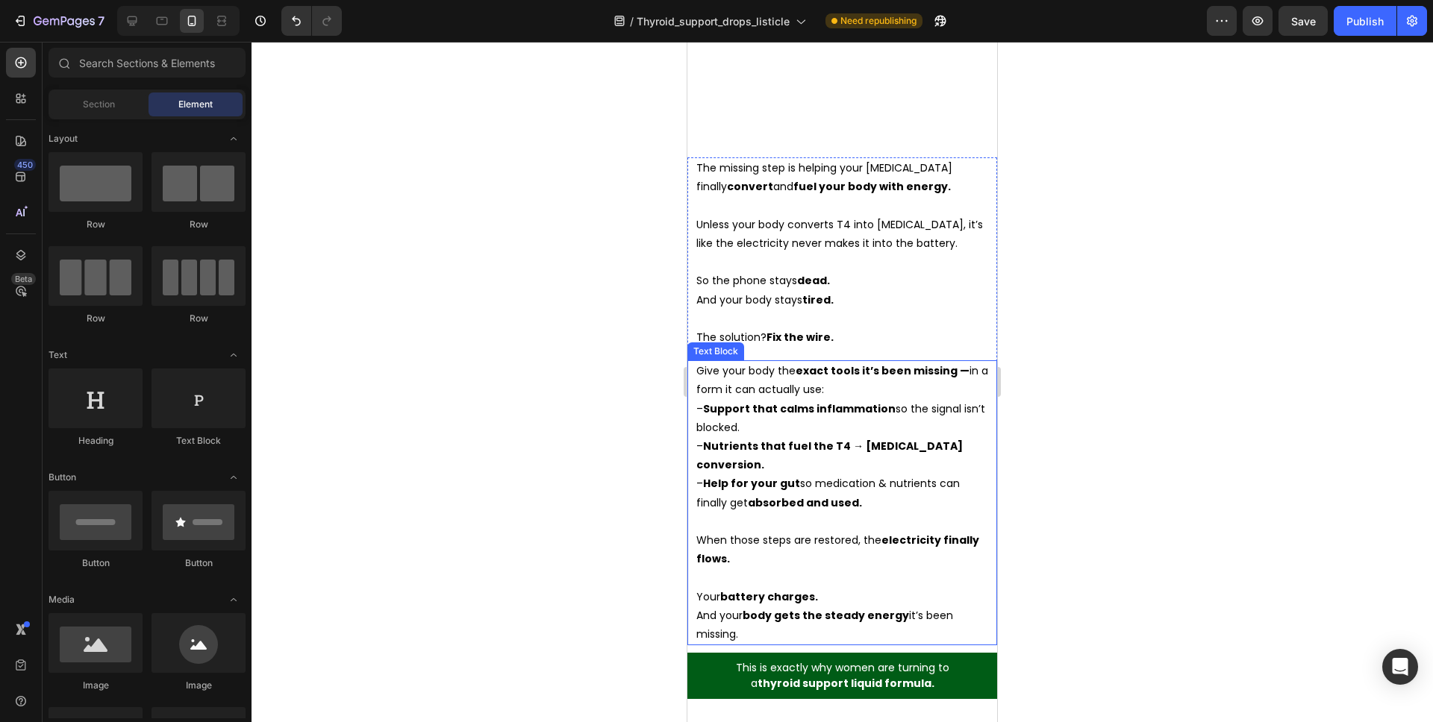
click at [845, 383] on p "Give your body the exact tools it’s been missing — in a form it can actually us…" at bounding box center [842, 437] width 292 height 151
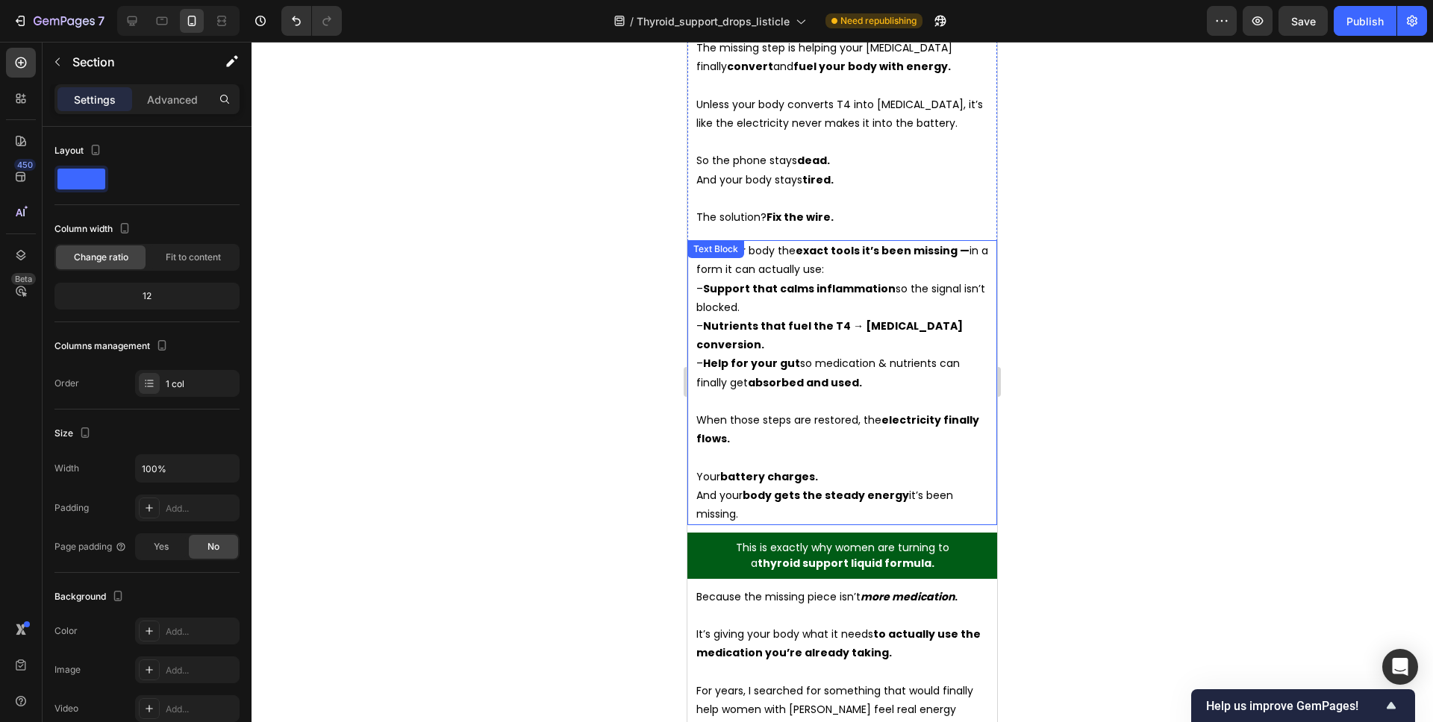
click at [822, 315] on p "Give your body the exact tools it’s been missing — in a form it can actually us…" at bounding box center [842, 317] width 292 height 151
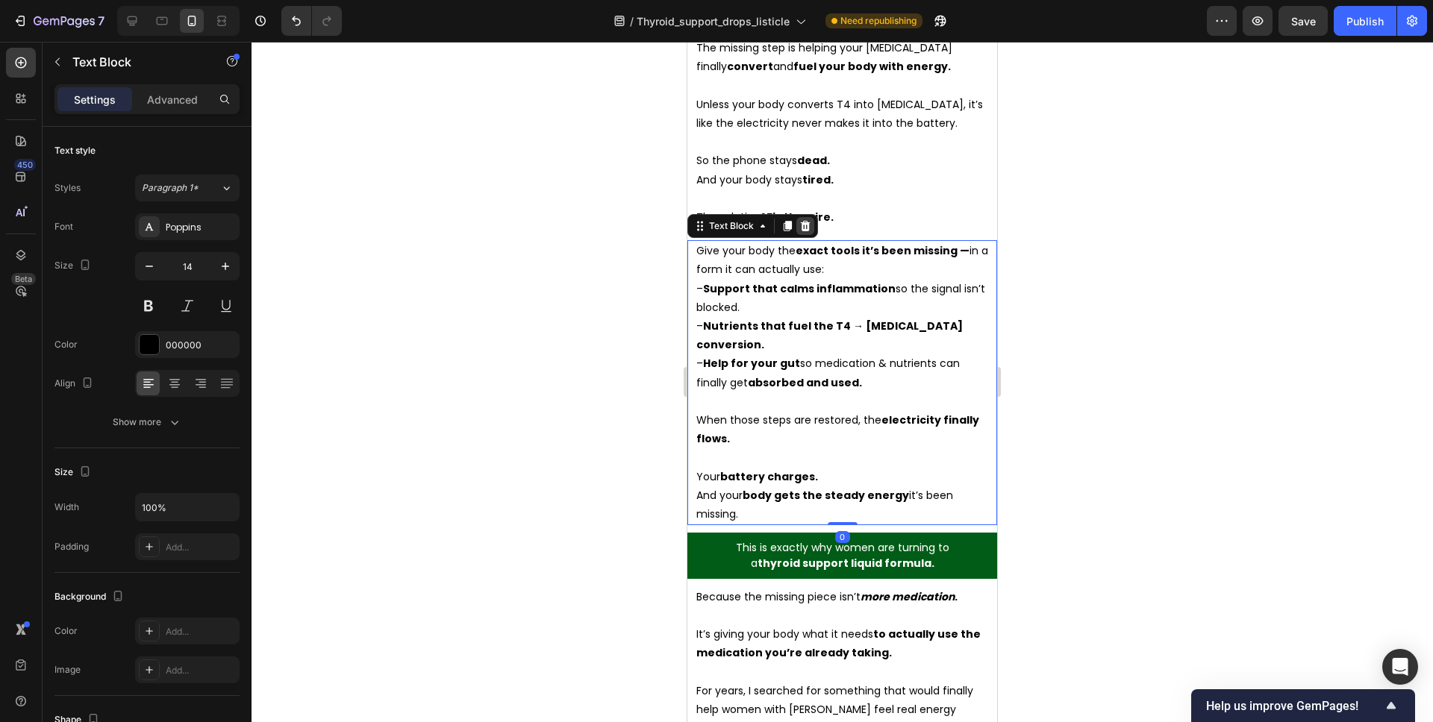
click at [806, 233] on div at bounding box center [805, 226] width 18 height 18
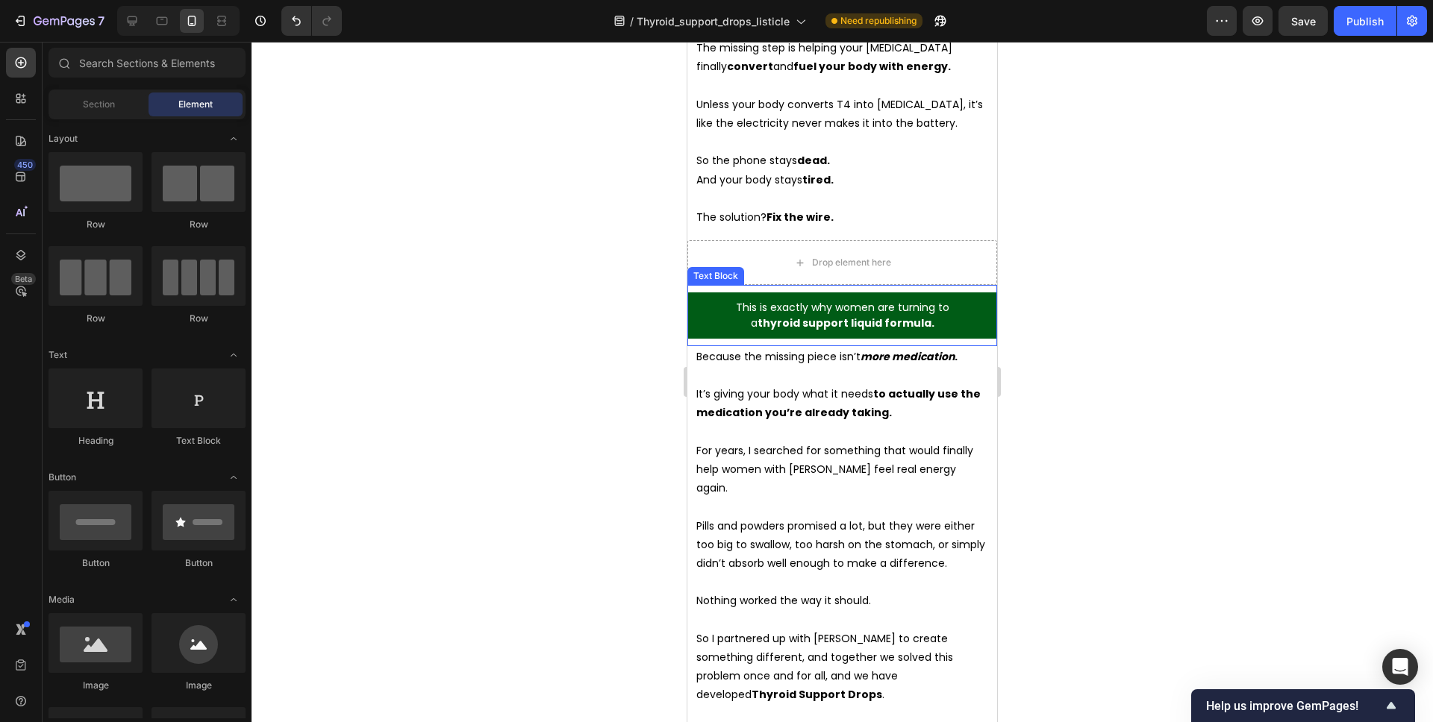
scroll to position [5601, 0]
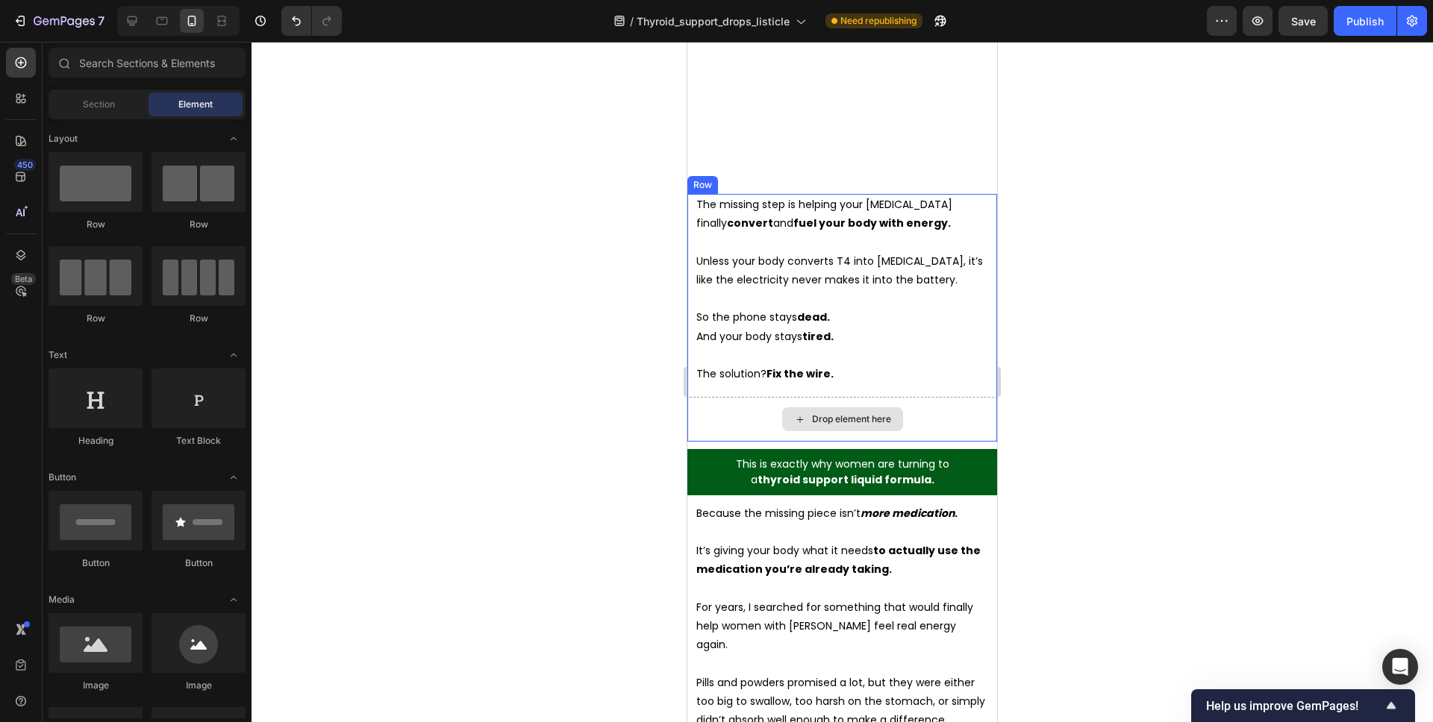
click at [905, 397] on div "Drop element here" at bounding box center [842, 419] width 310 height 45
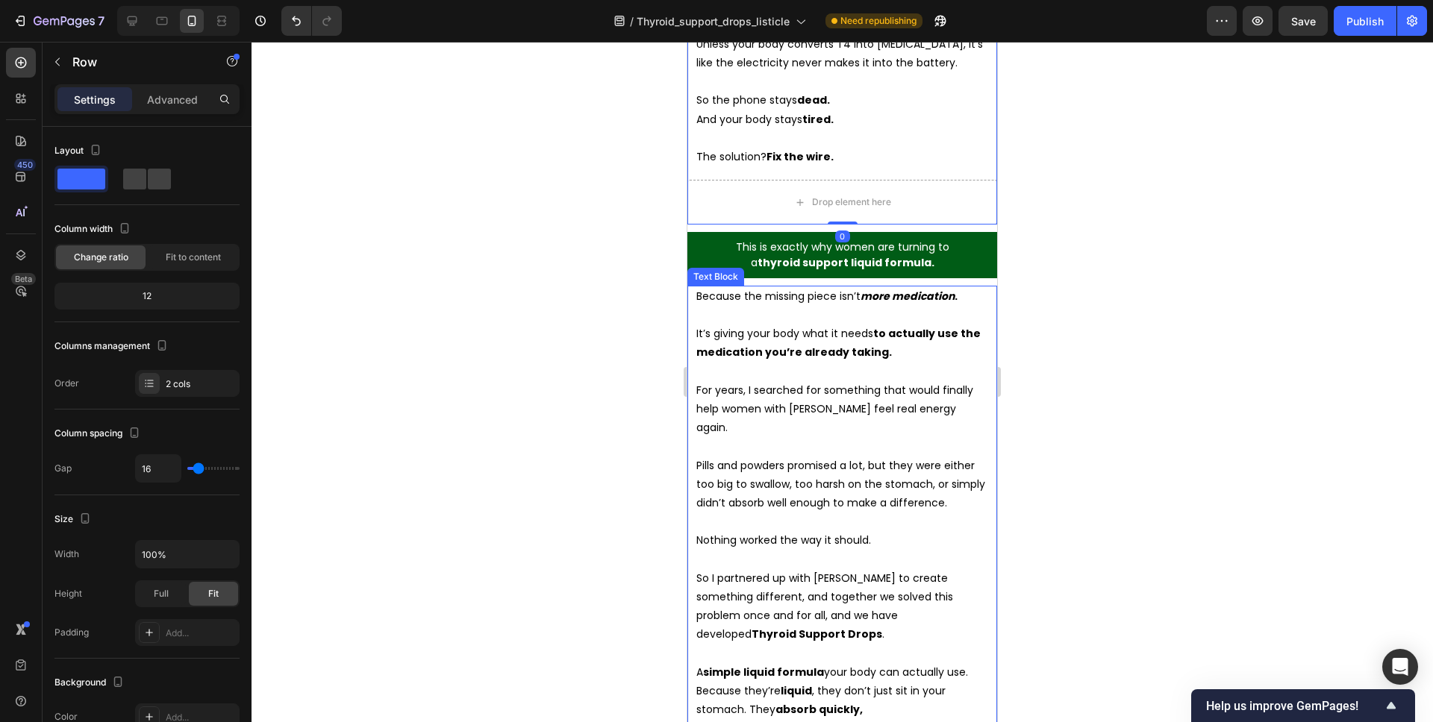
scroll to position [5569, 0]
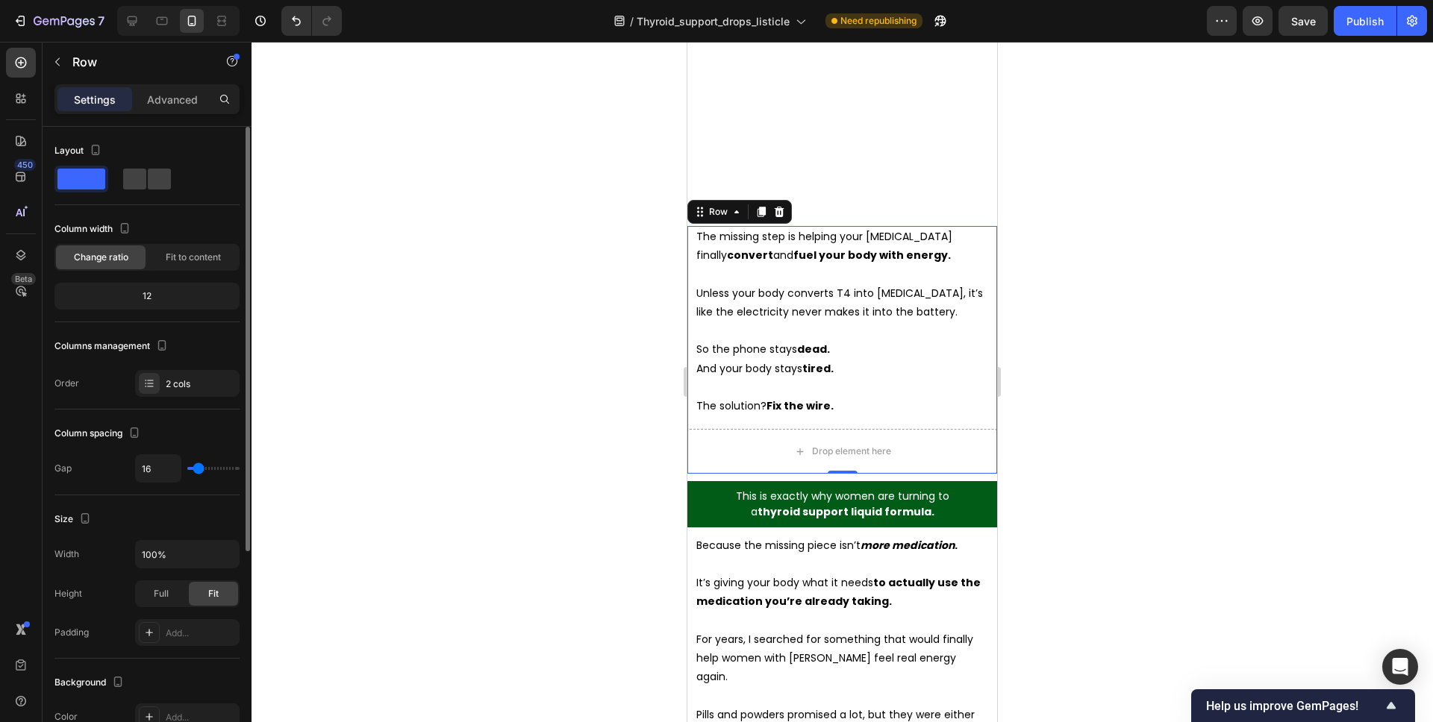
click at [116, 175] on div at bounding box center [146, 179] width 185 height 27
click at [146, 178] on span at bounding box center [134, 179] width 23 height 21
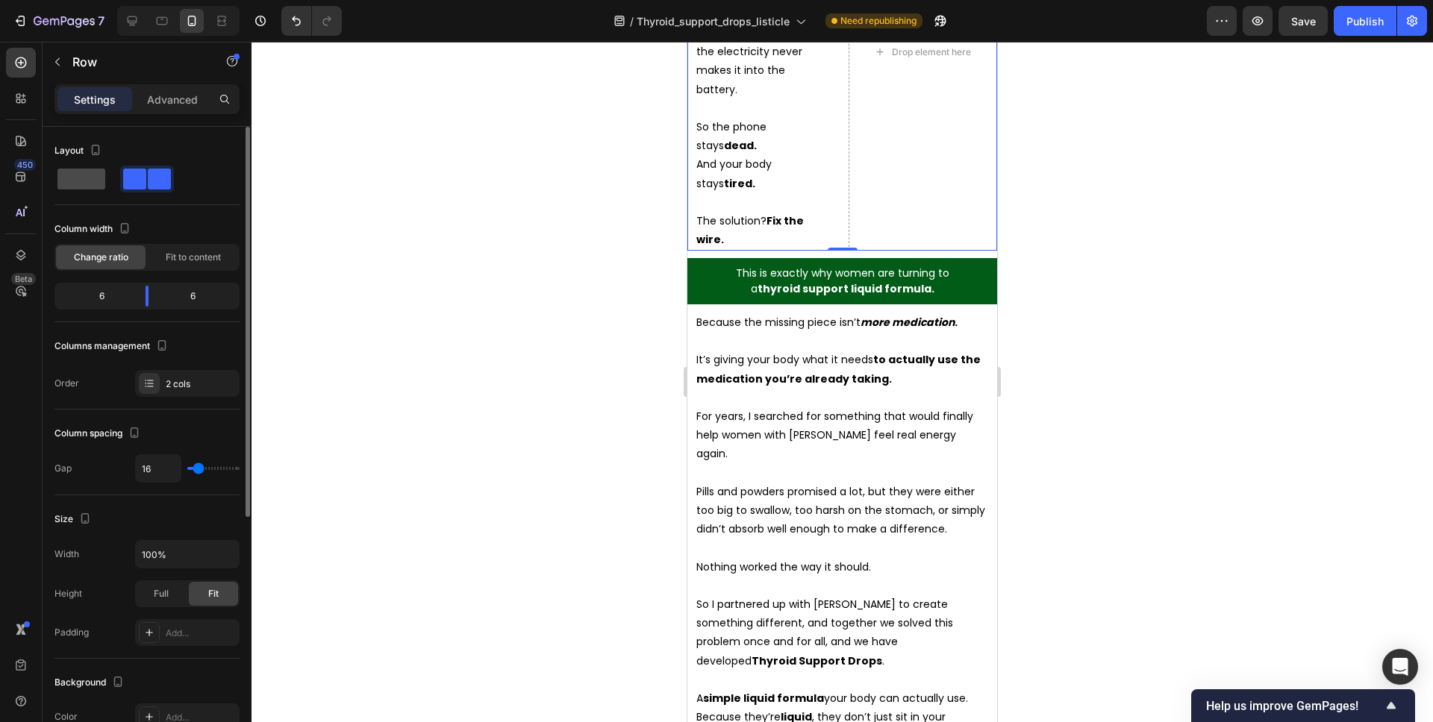
click at [81, 178] on span at bounding box center [81, 179] width 48 height 21
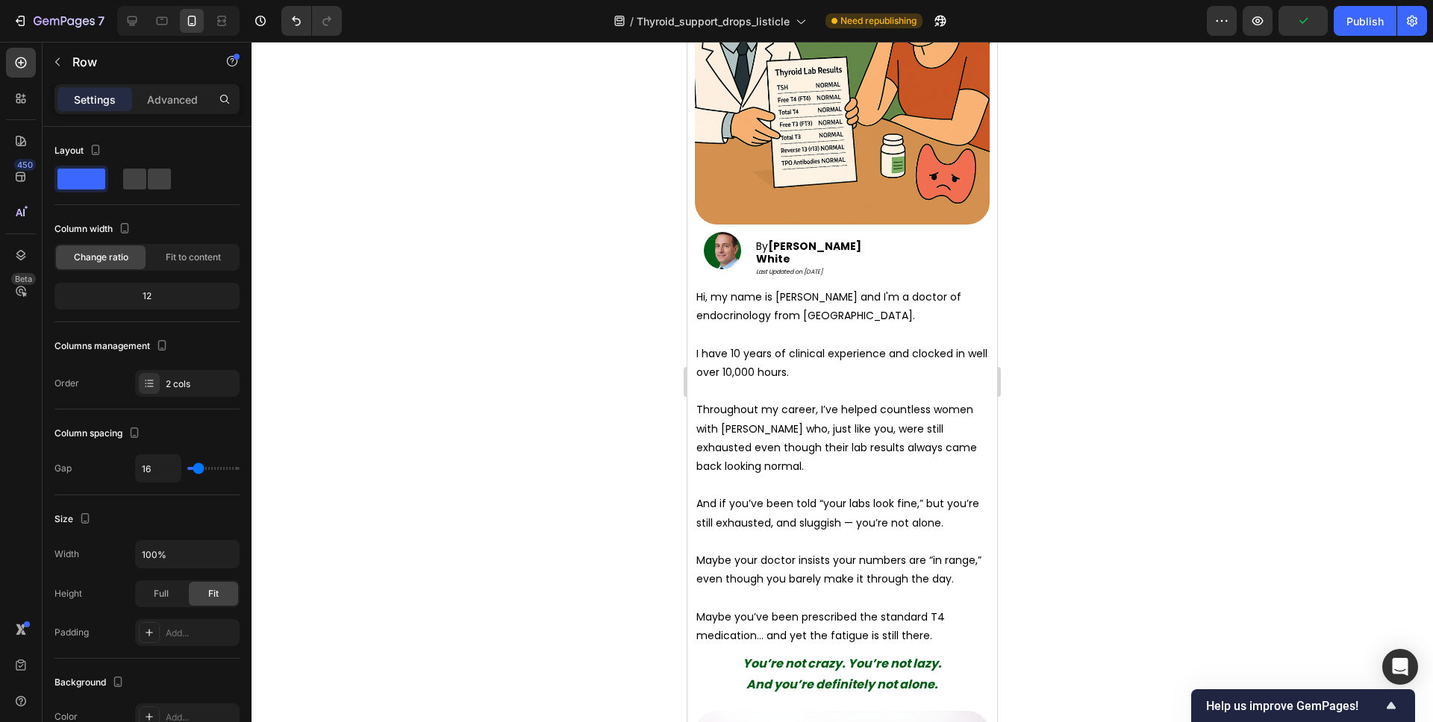
scroll to position [0, 0]
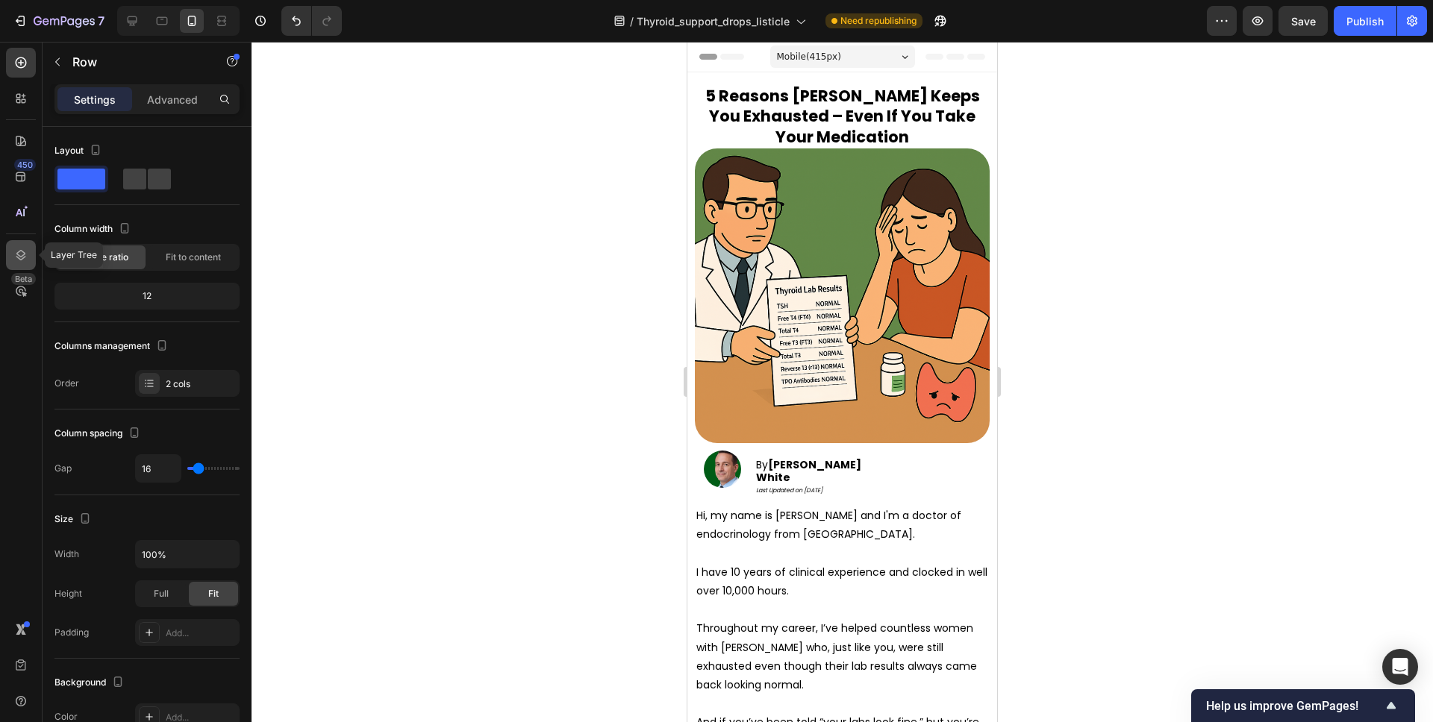
click at [18, 249] on icon at bounding box center [20, 255] width 15 height 15
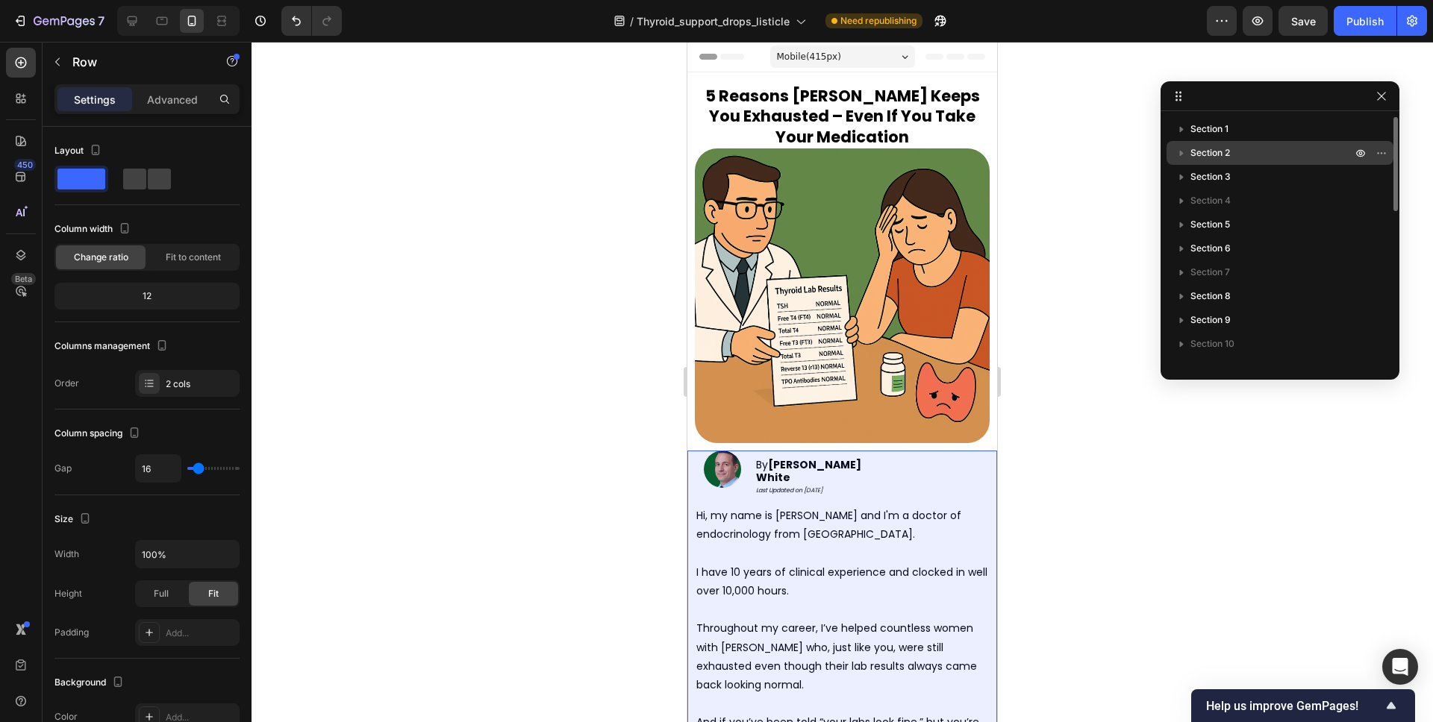
drag, startPoint x: 1228, startPoint y: 159, endPoint x: 264, endPoint y: 225, distance: 966.4
click at [1228, 159] on span "Section 2" at bounding box center [1210, 153] width 40 height 15
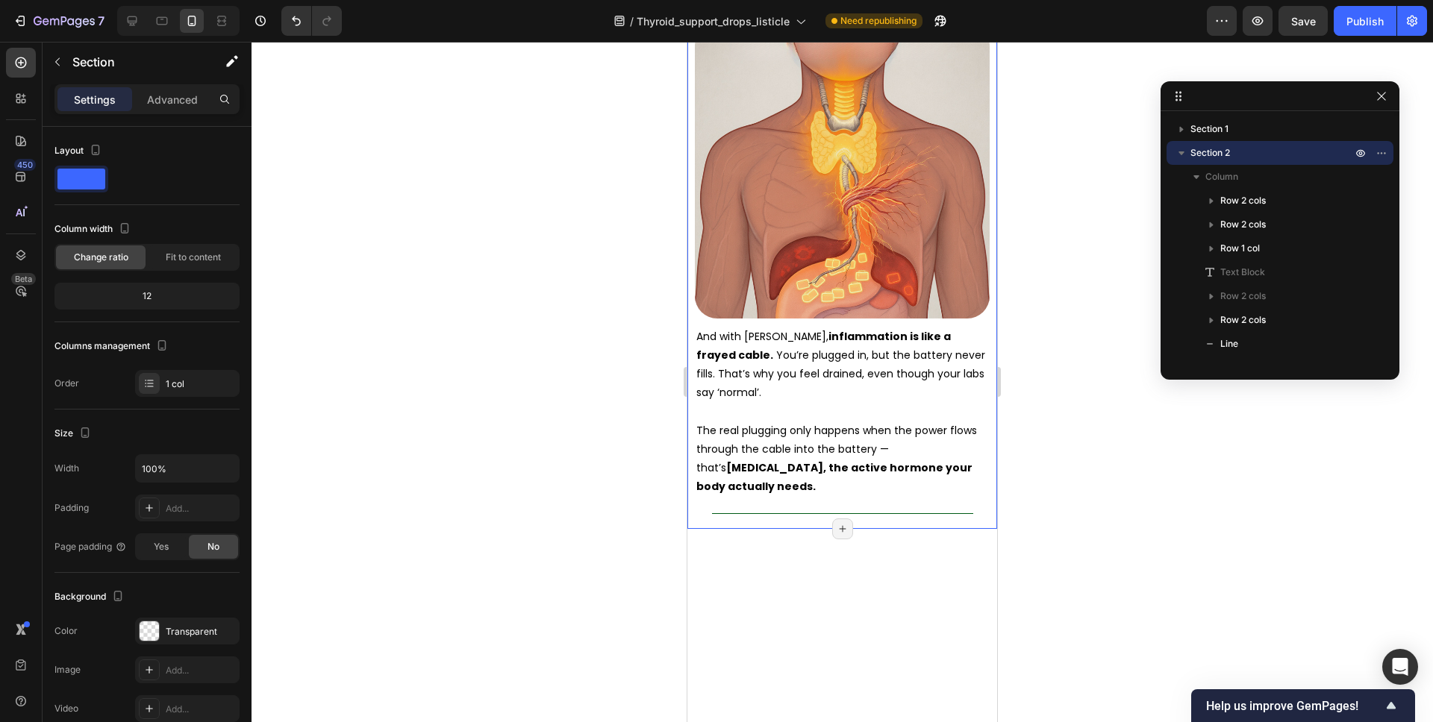
scroll to position [3249, 0]
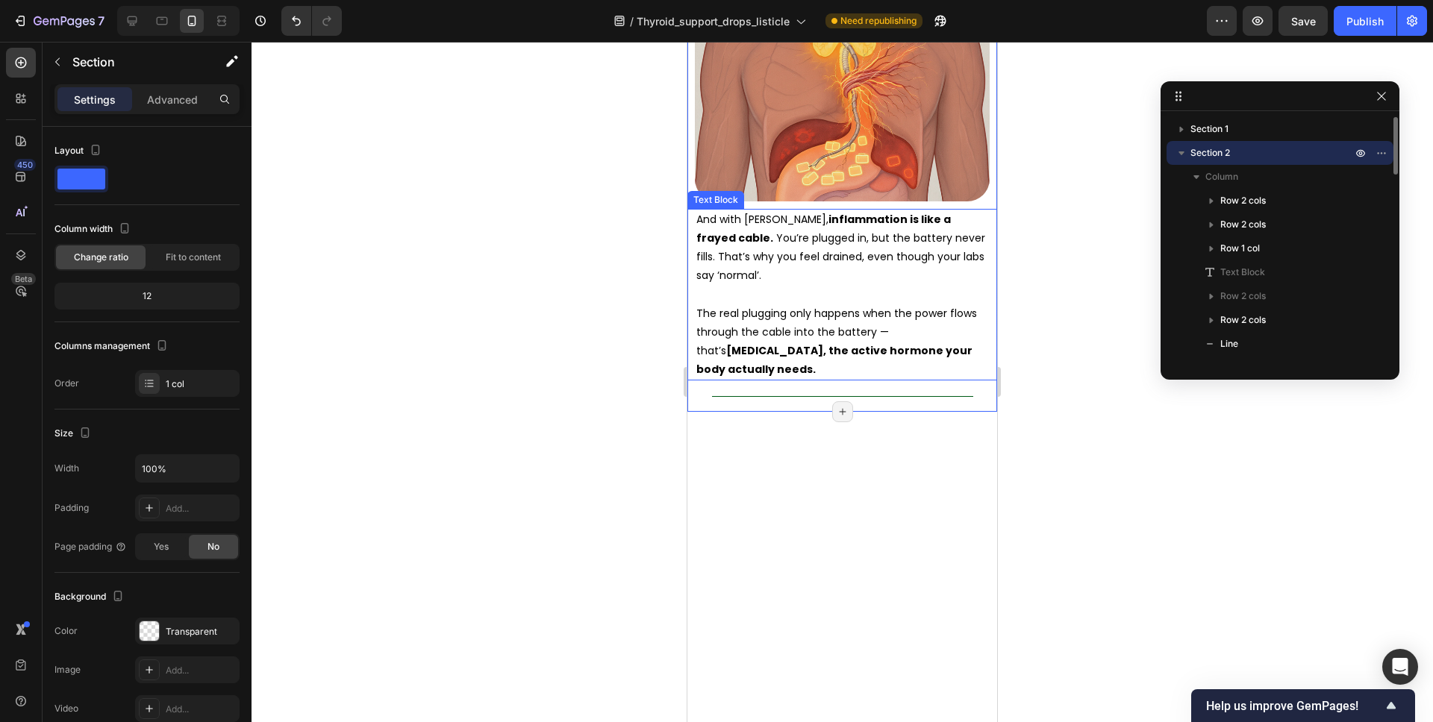
click at [1180, 152] on icon "button" at bounding box center [1181, 153] width 6 height 4
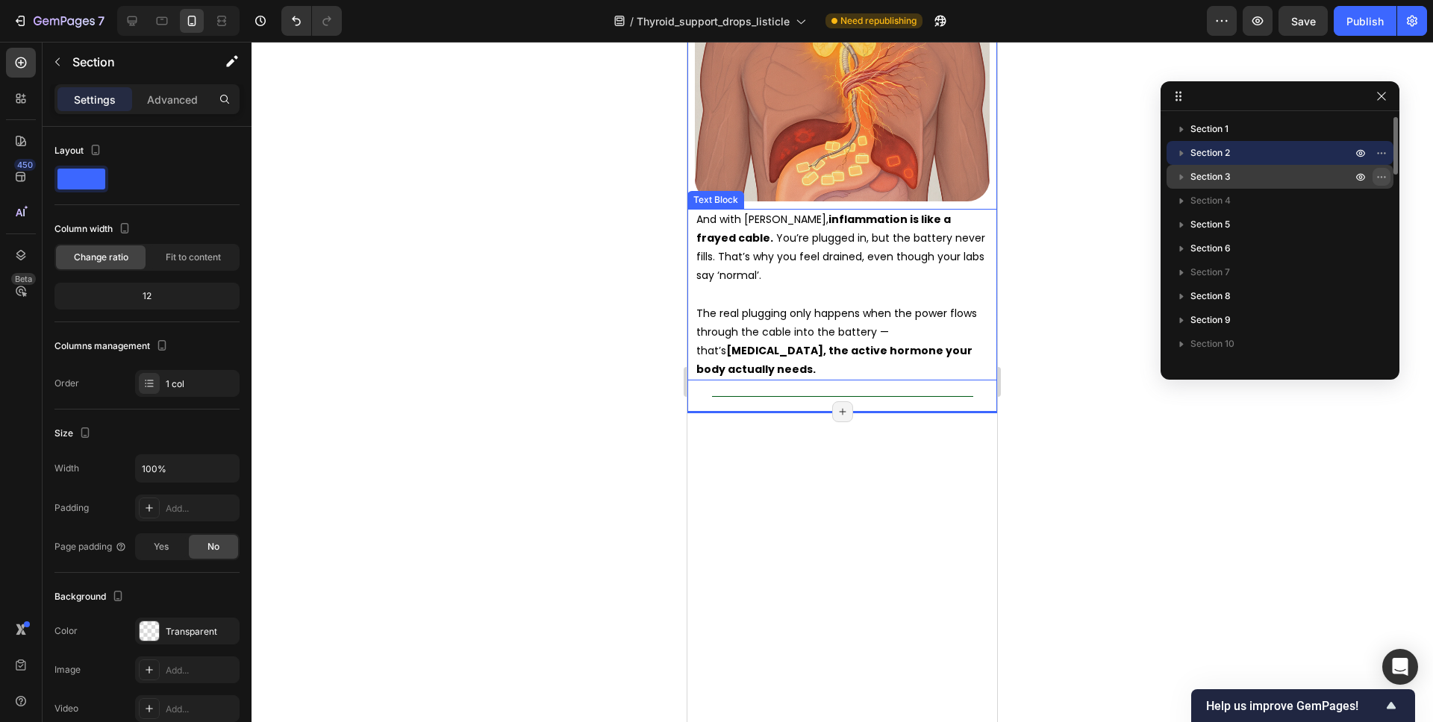
click at [1377, 178] on icon "button" at bounding box center [1377, 176] width 1 height 1
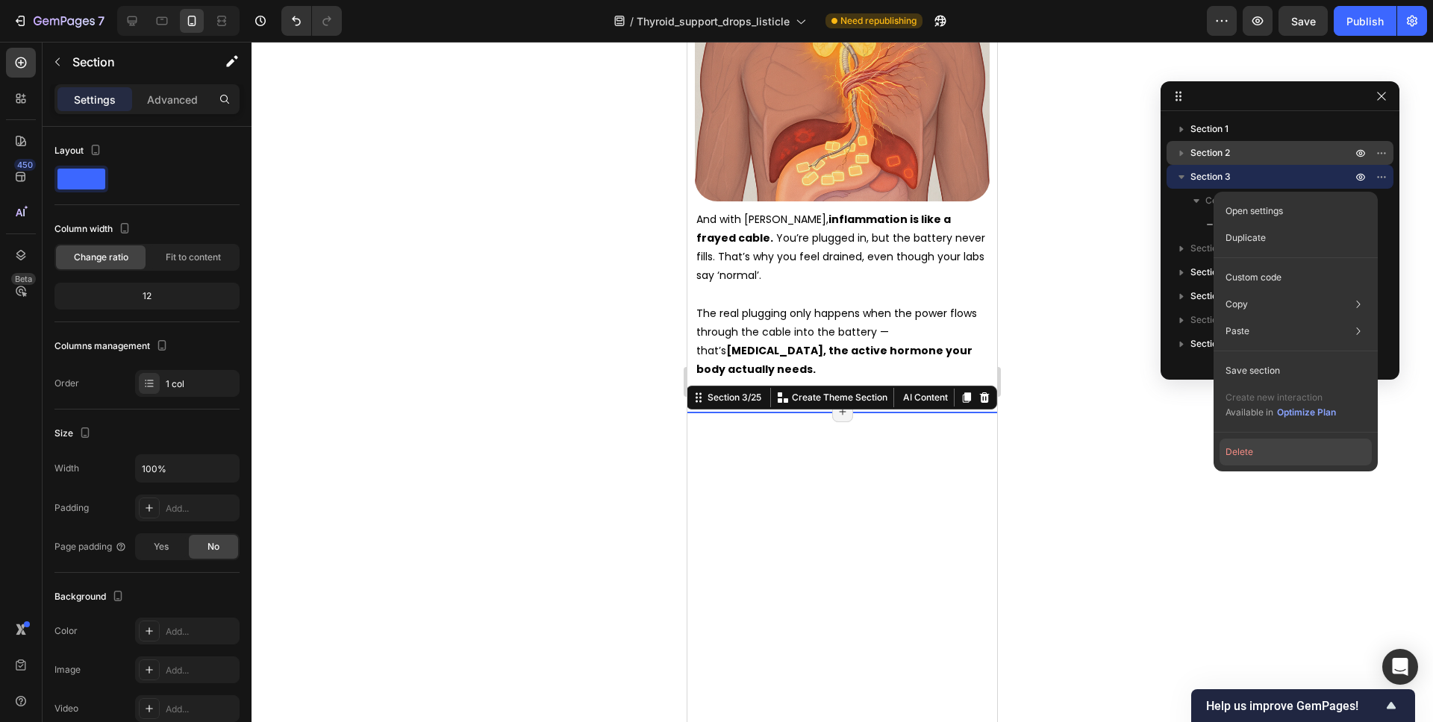
click at [1242, 457] on button "Delete" at bounding box center [1295, 452] width 152 height 27
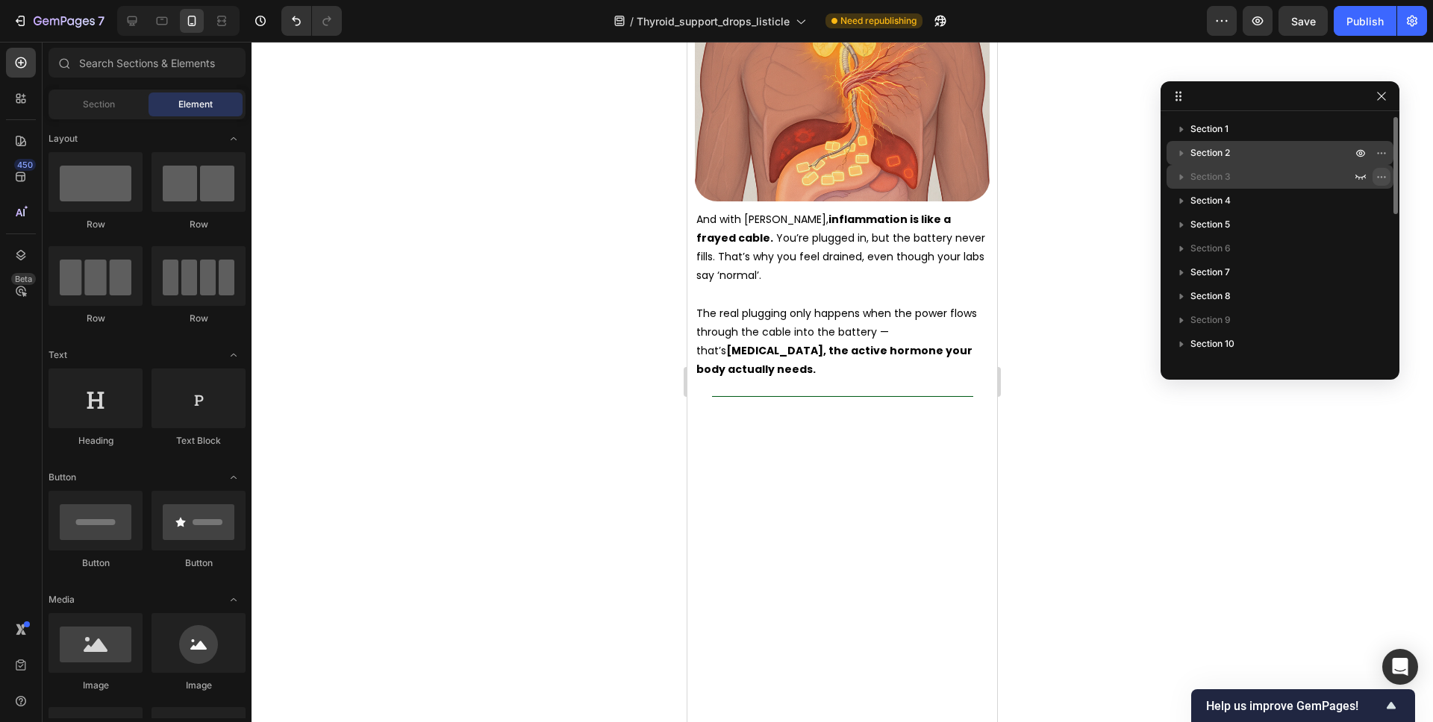
click at [1379, 175] on icon "button" at bounding box center [1381, 177] width 12 height 12
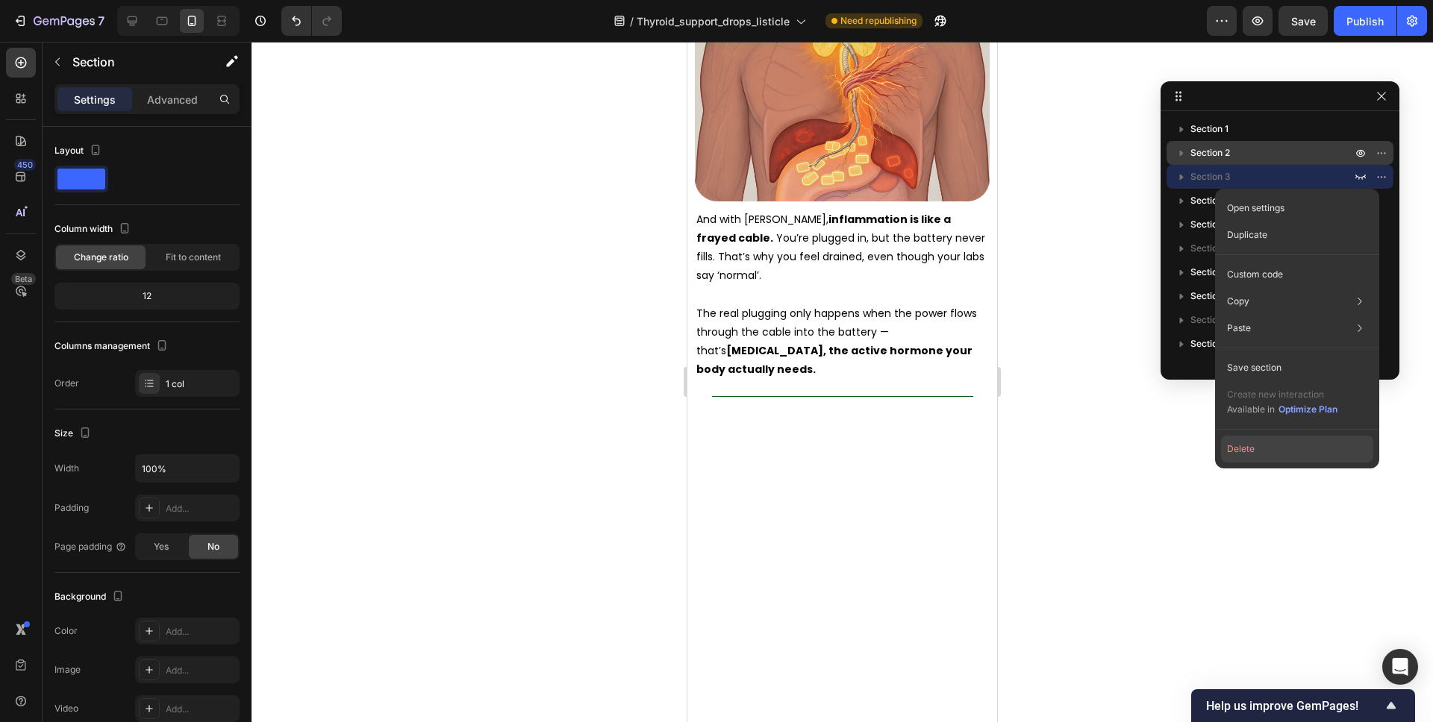
click at [1254, 445] on button "Delete" at bounding box center [1297, 449] width 152 height 27
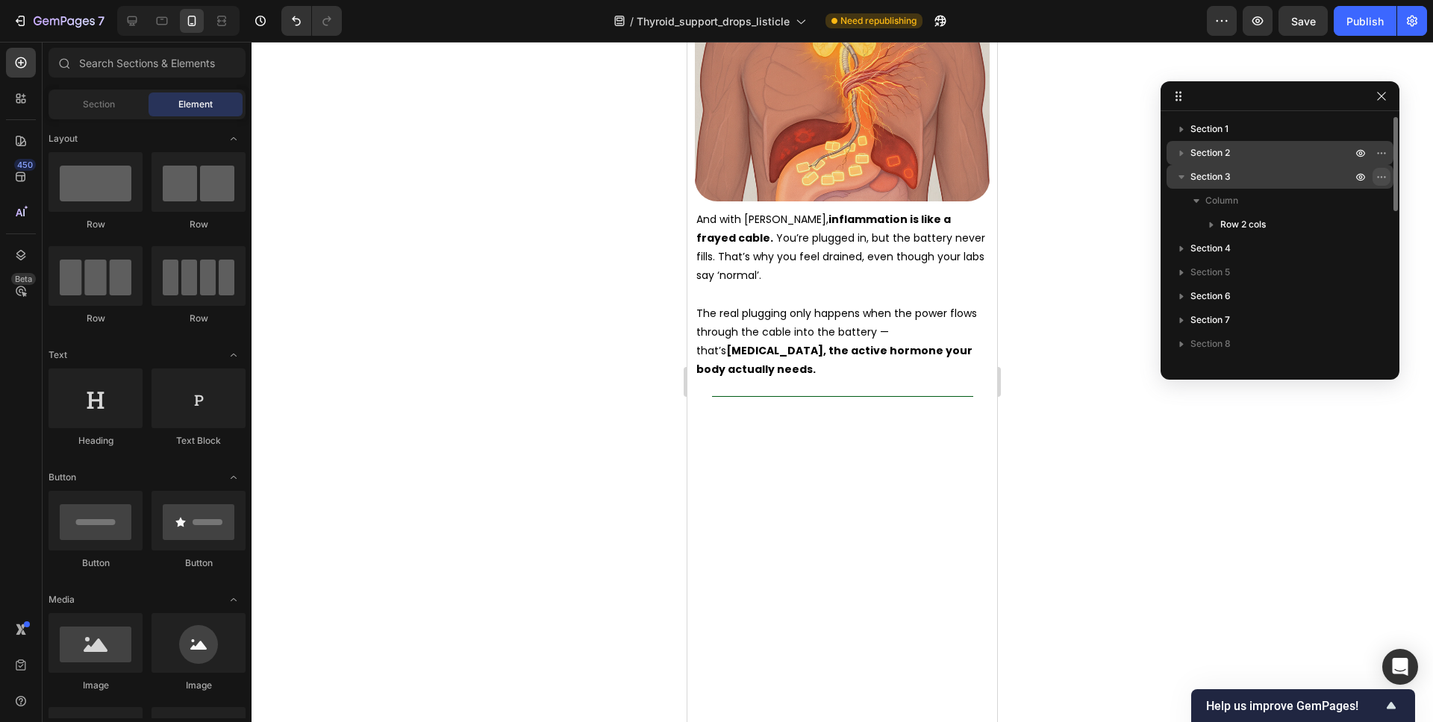
click at [1377, 173] on icon "button" at bounding box center [1381, 177] width 12 height 12
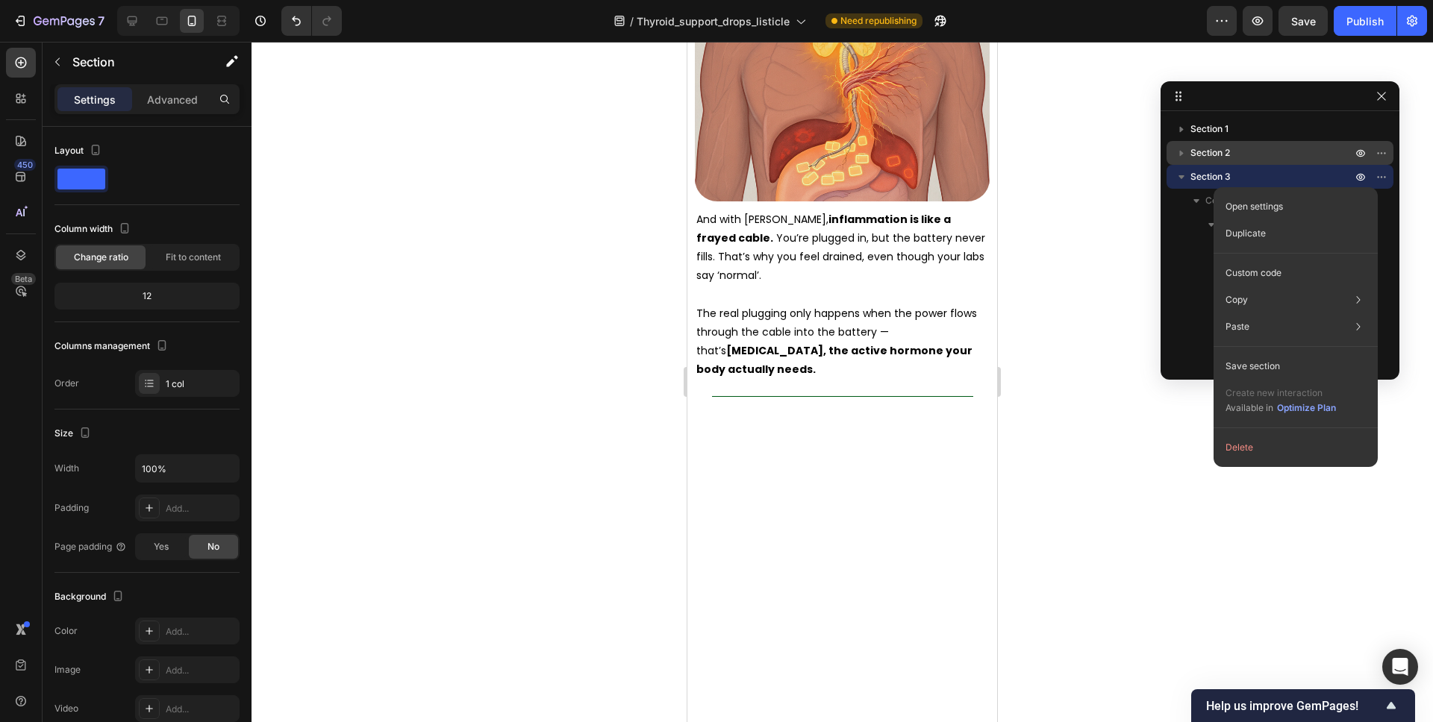
click at [1233, 439] on button "Delete" at bounding box center [1295, 447] width 152 height 27
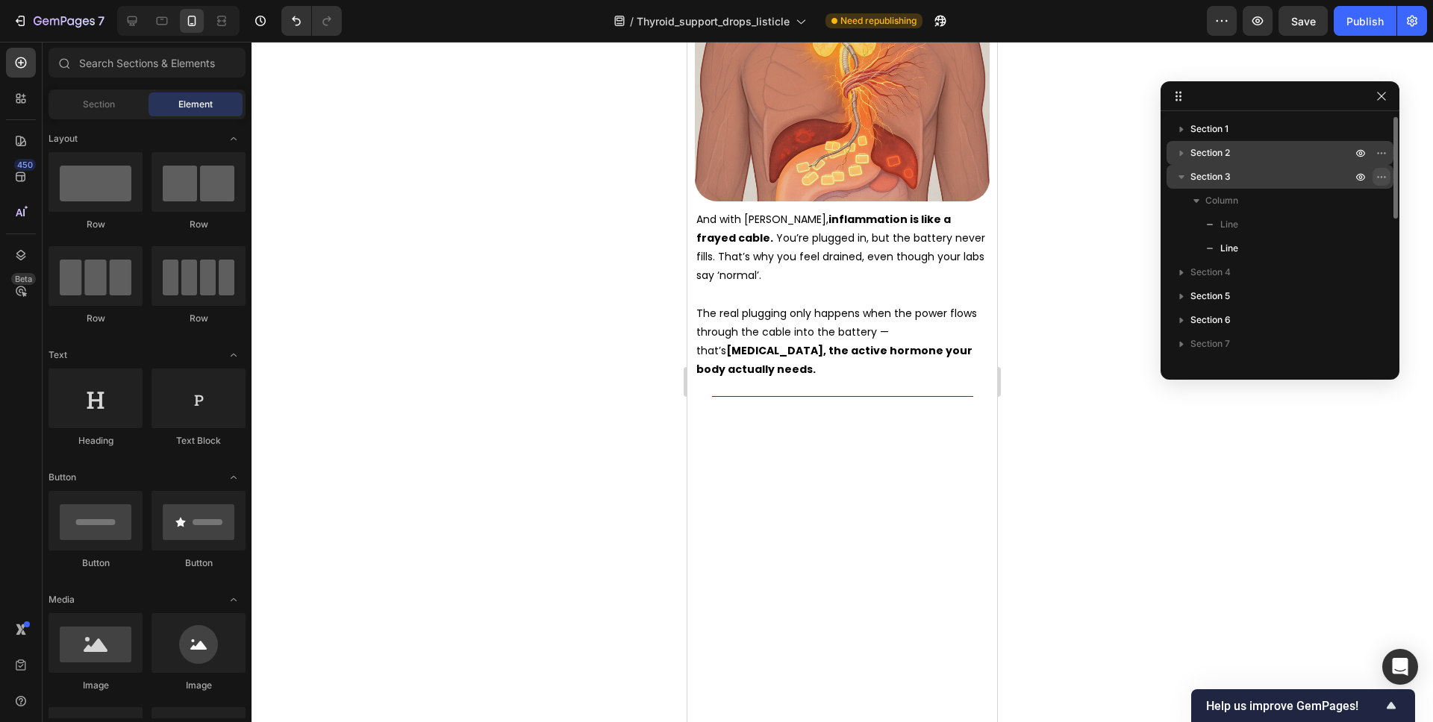
click at [1382, 178] on icon "button" at bounding box center [1381, 177] width 12 height 12
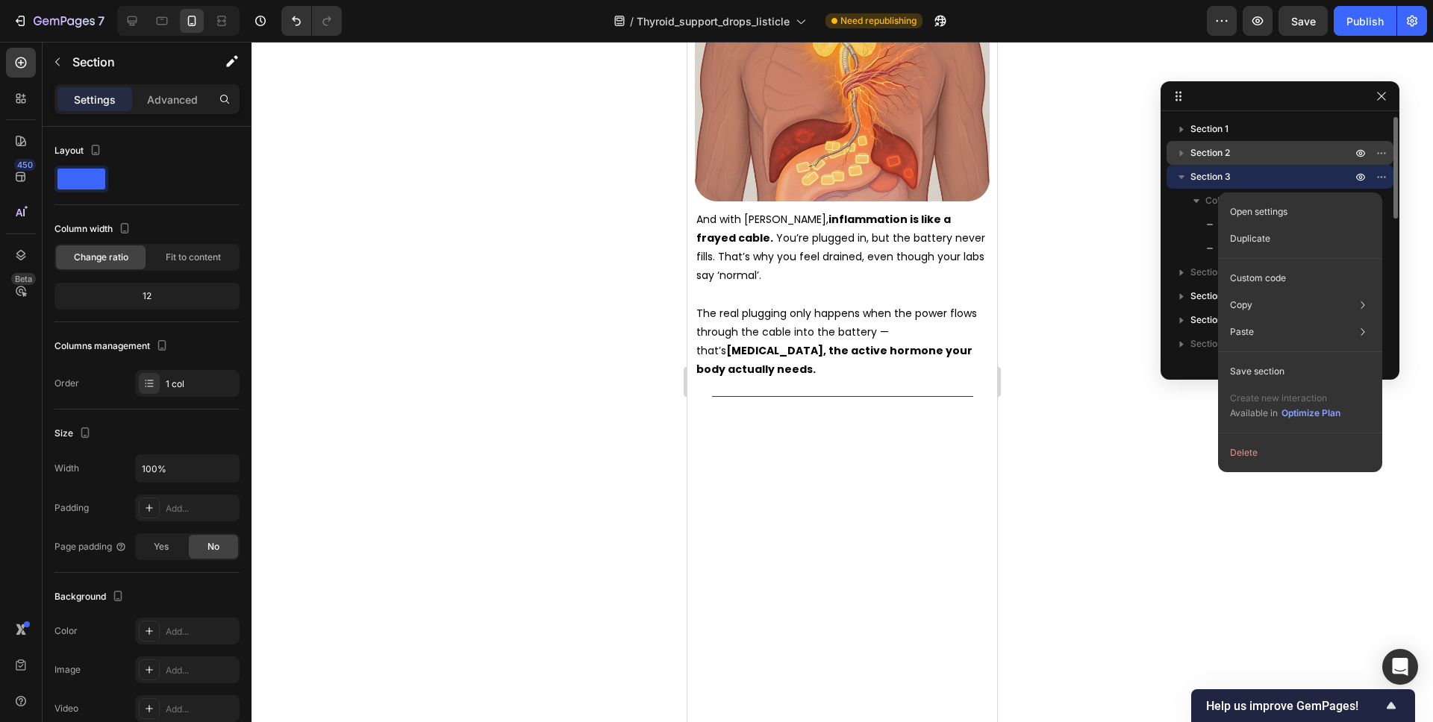
drag, startPoint x: 1273, startPoint y: 442, endPoint x: 1317, endPoint y: 321, distance: 128.7
click at [1272, 442] on button "Delete" at bounding box center [1300, 453] width 152 height 27
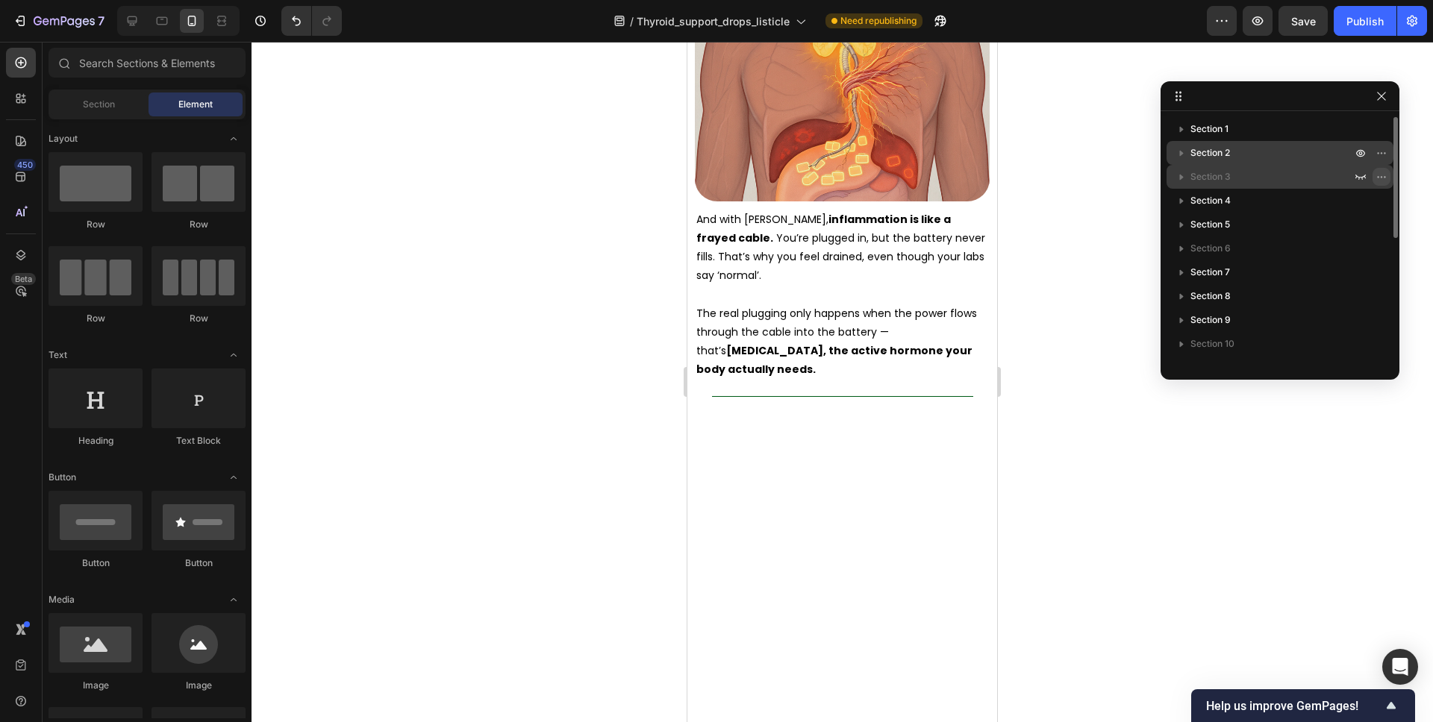
click at [1381, 175] on icon "button" at bounding box center [1381, 177] width 12 height 12
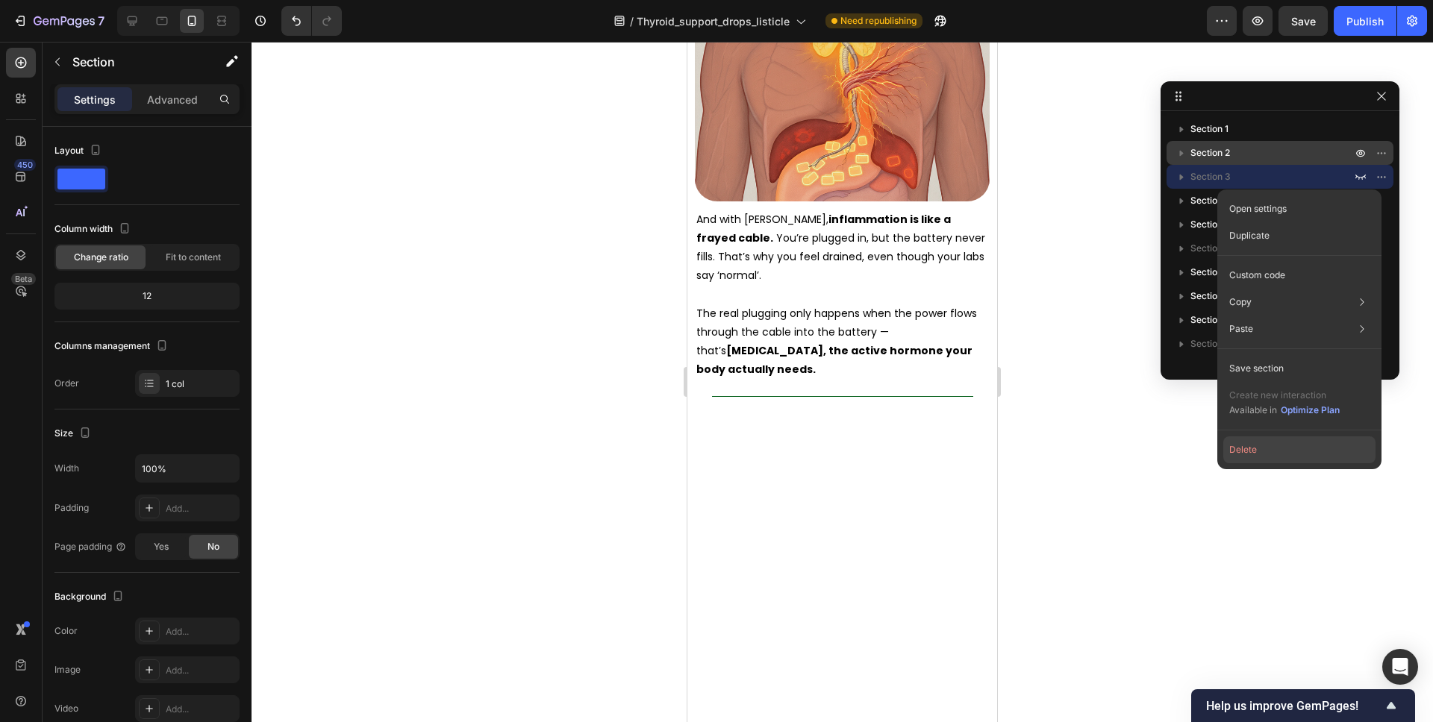
click at [1260, 454] on button "Delete" at bounding box center [1299, 450] width 152 height 27
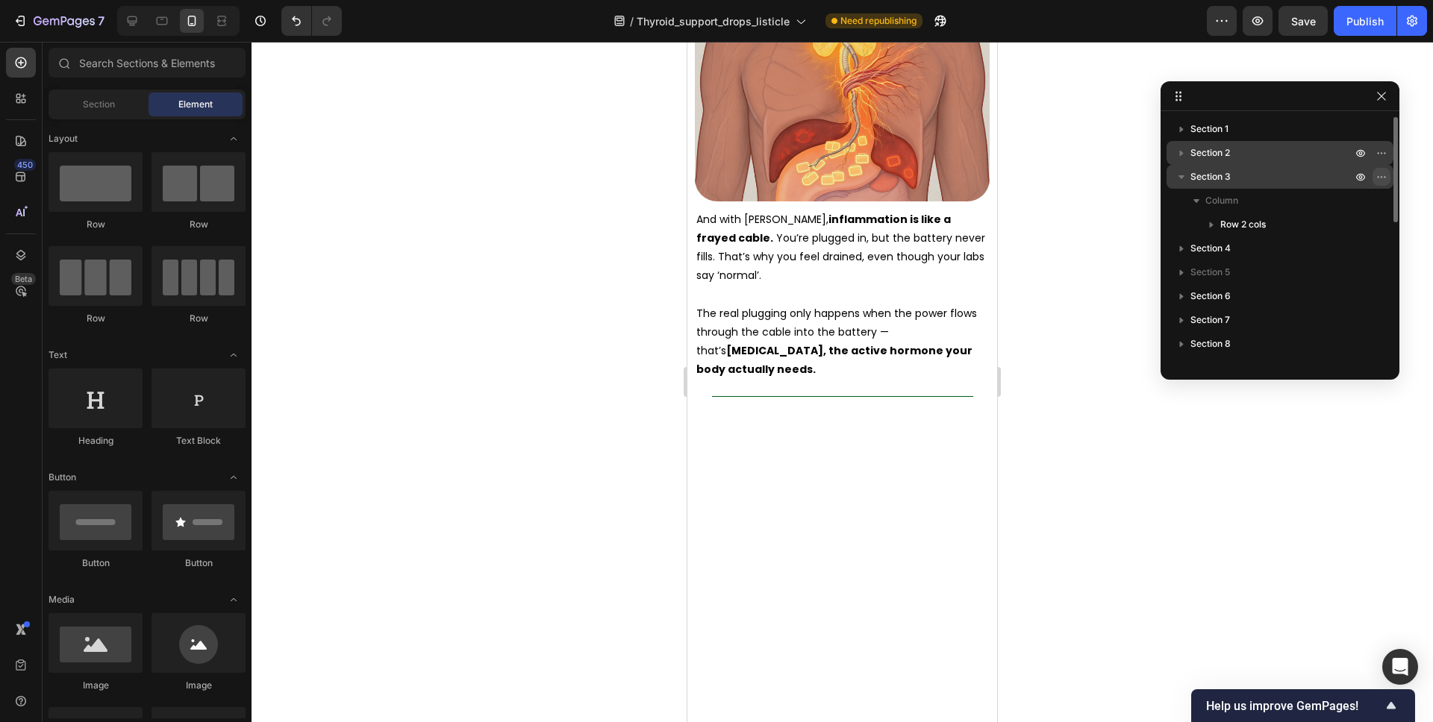
click at [1378, 179] on icon "button" at bounding box center [1381, 177] width 12 height 12
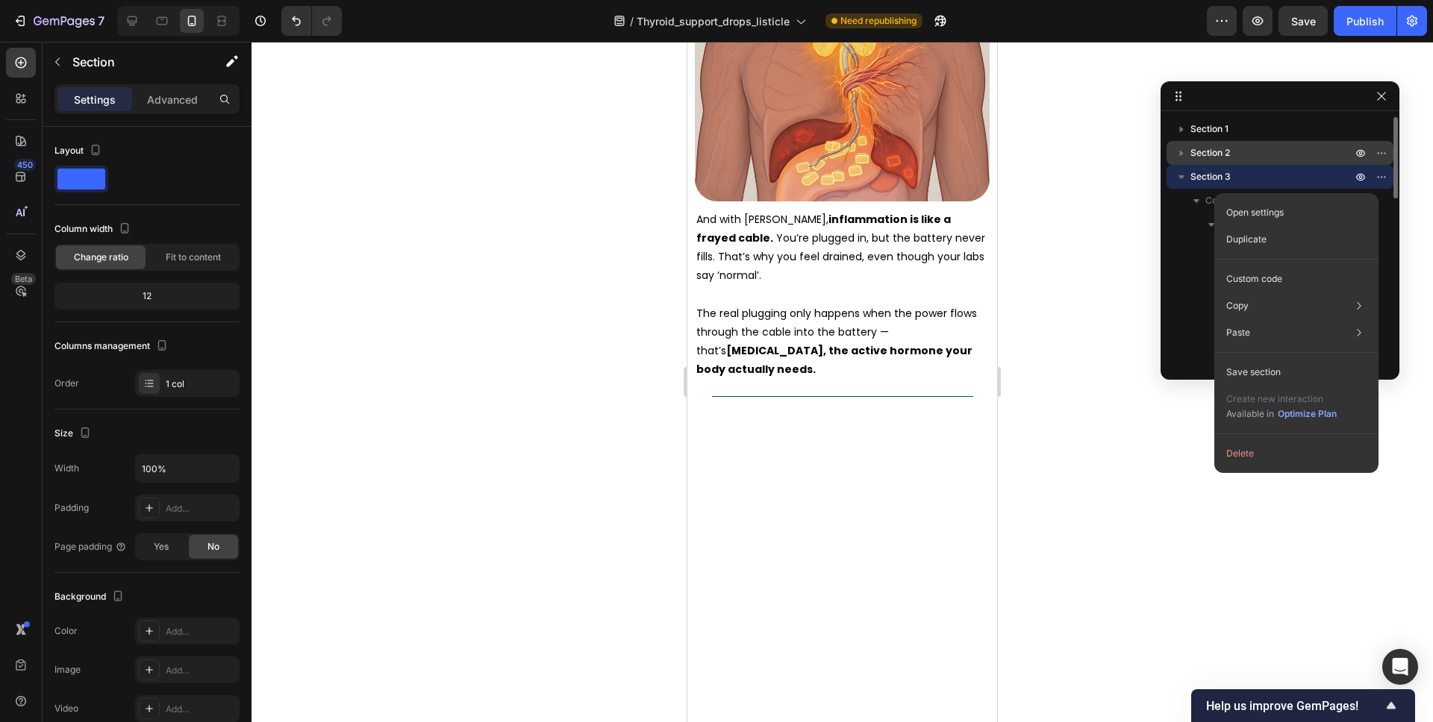
drag, startPoint x: 1242, startPoint y: 454, endPoint x: 1304, endPoint y: 301, distance: 164.8
click at [1242, 454] on button "Delete" at bounding box center [1296, 453] width 152 height 27
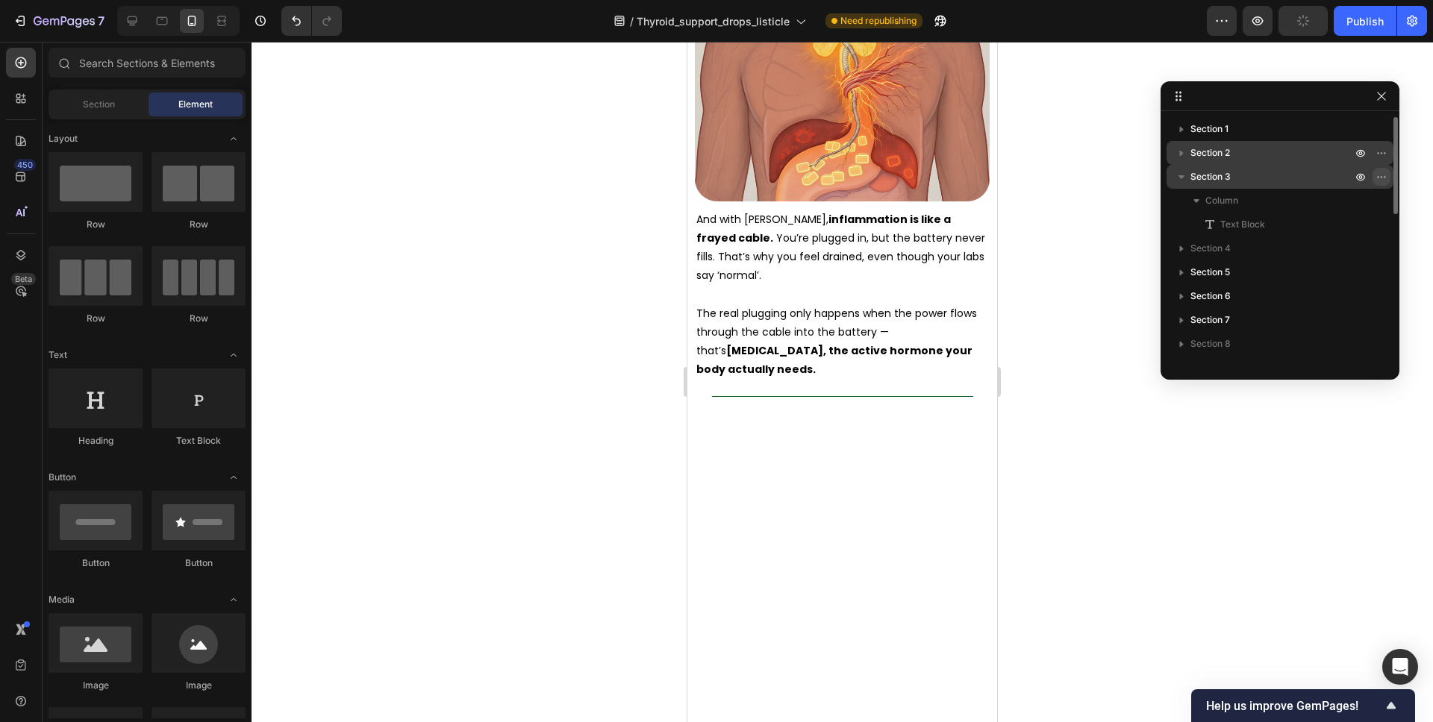
click at [1373, 178] on button "button" at bounding box center [1381, 177] width 18 height 18
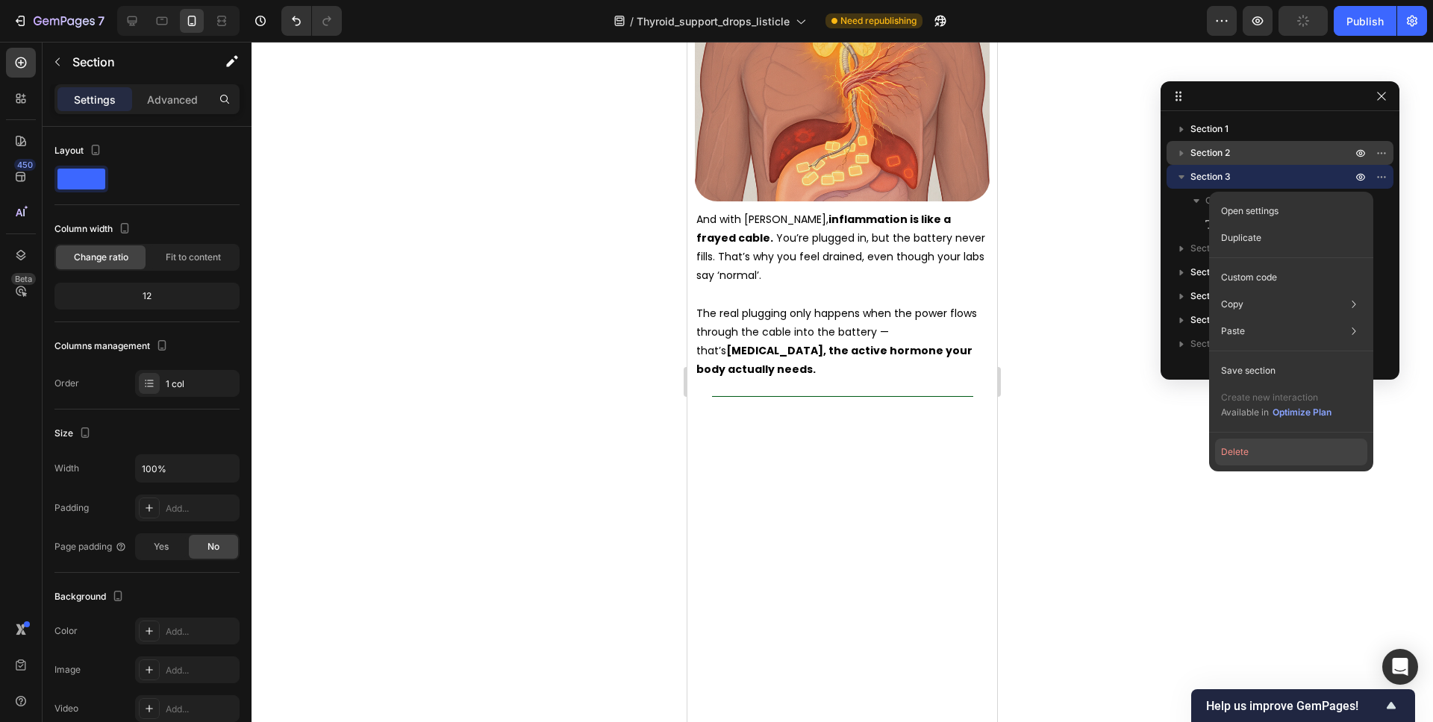
click at [1246, 454] on button "Delete" at bounding box center [1291, 452] width 152 height 27
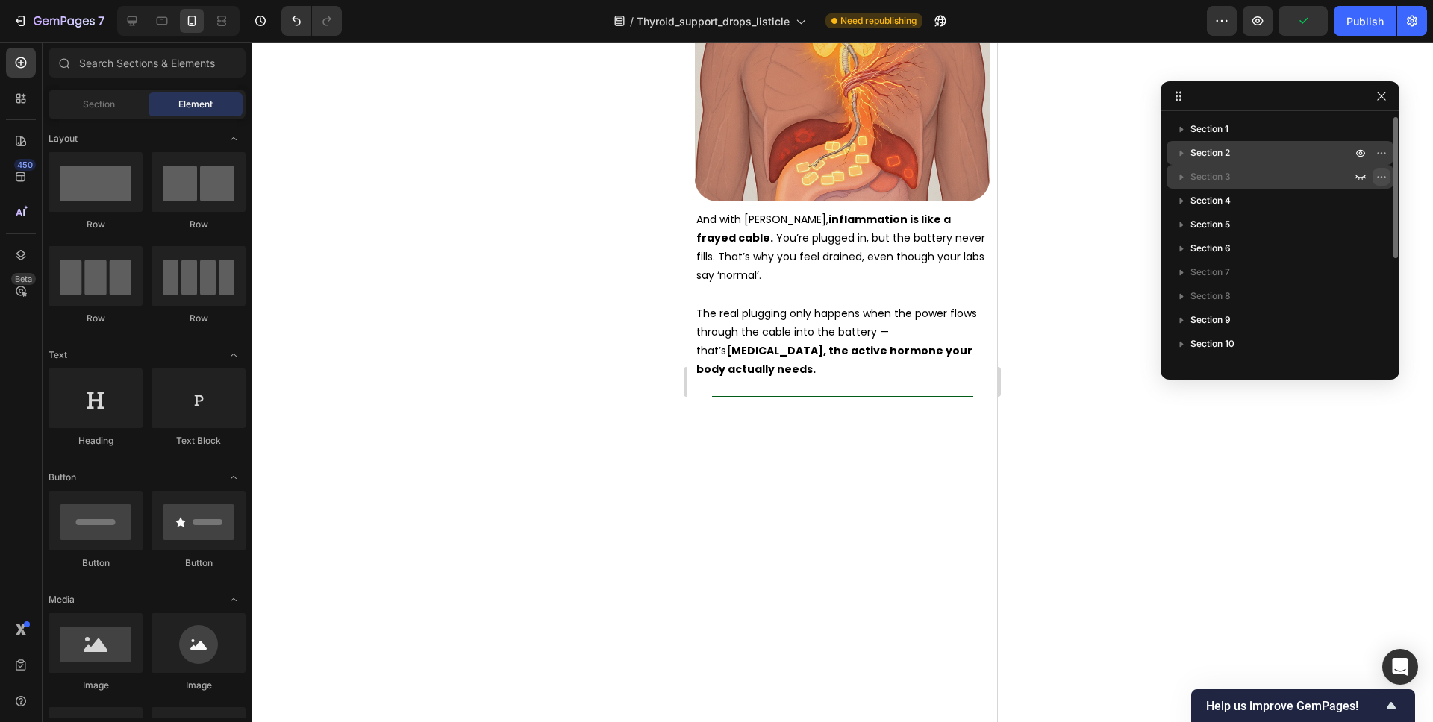
click at [1382, 171] on icon "button" at bounding box center [1381, 177] width 12 height 12
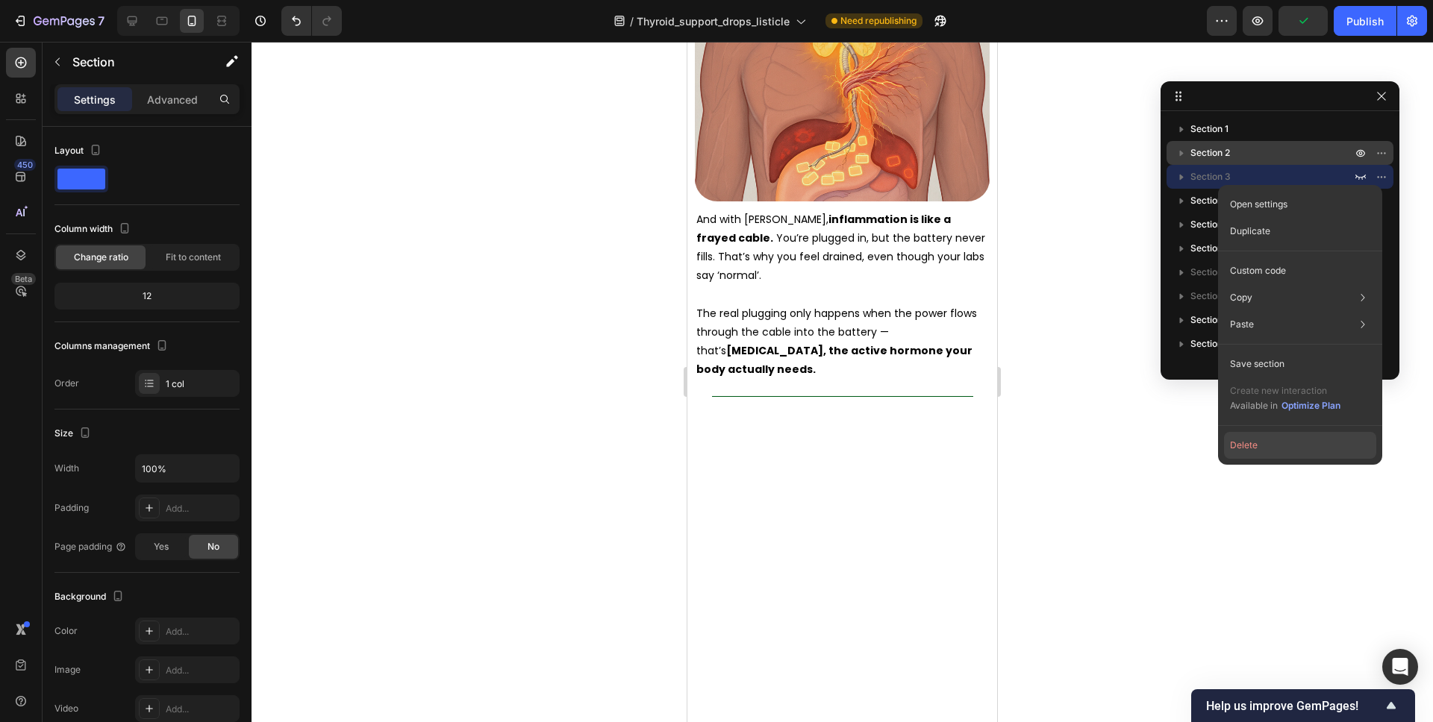
click at [1251, 437] on button "Delete" at bounding box center [1300, 445] width 152 height 27
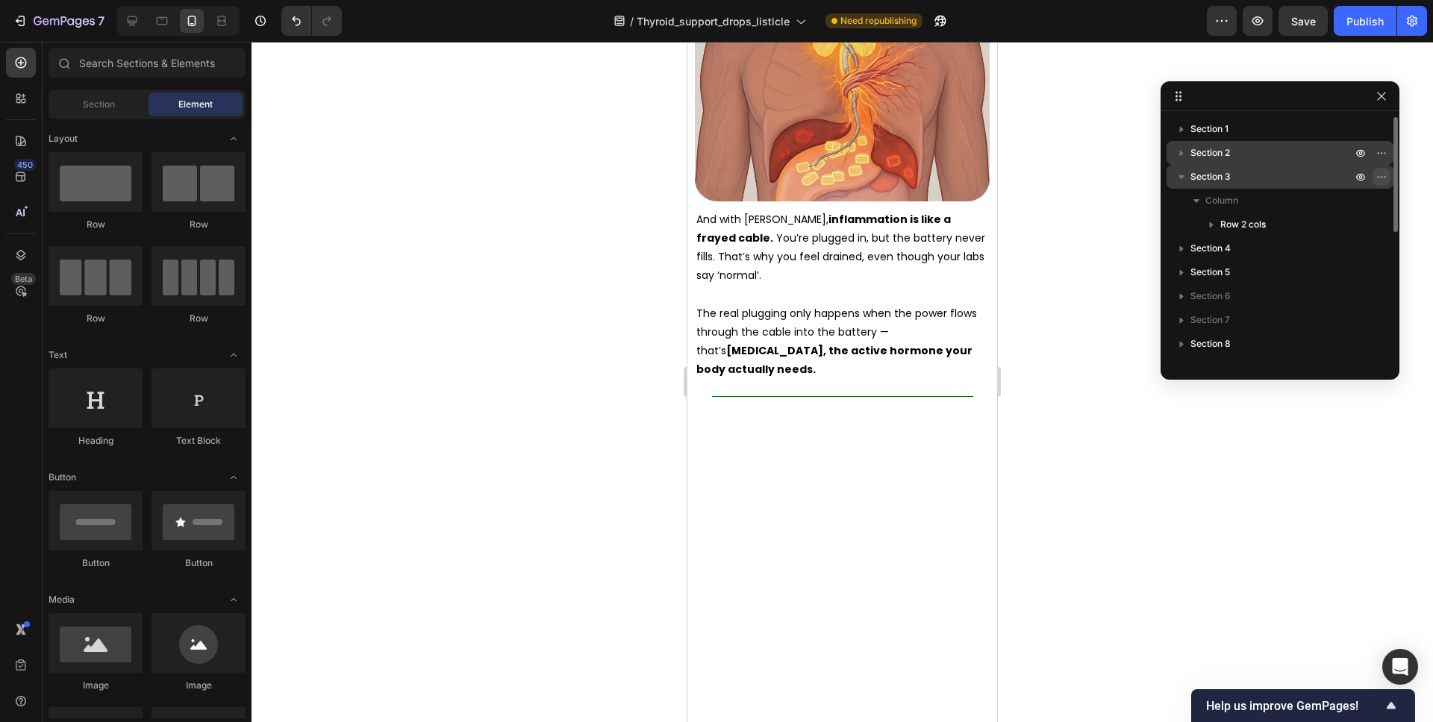
click at [1375, 180] on icon "button" at bounding box center [1381, 177] width 12 height 12
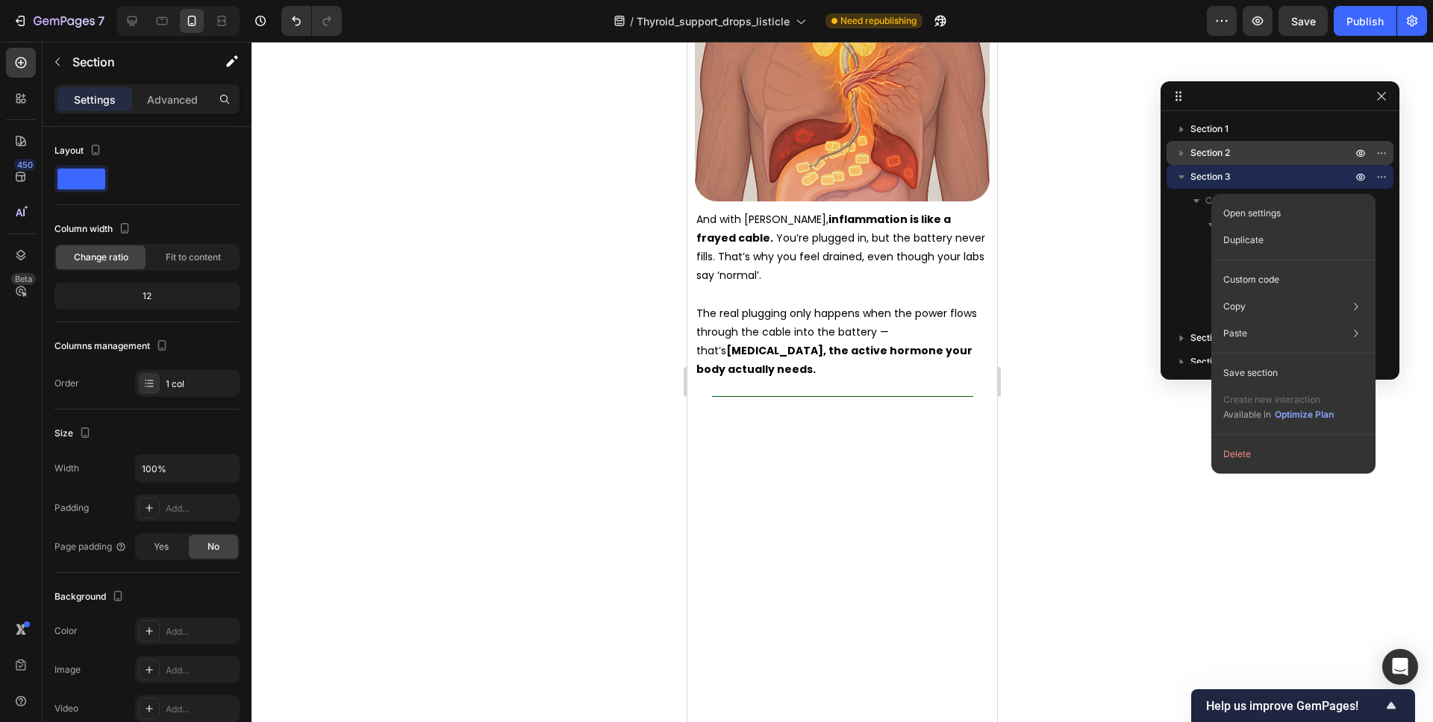
click at [1262, 441] on button "Delete" at bounding box center [1293, 454] width 152 height 27
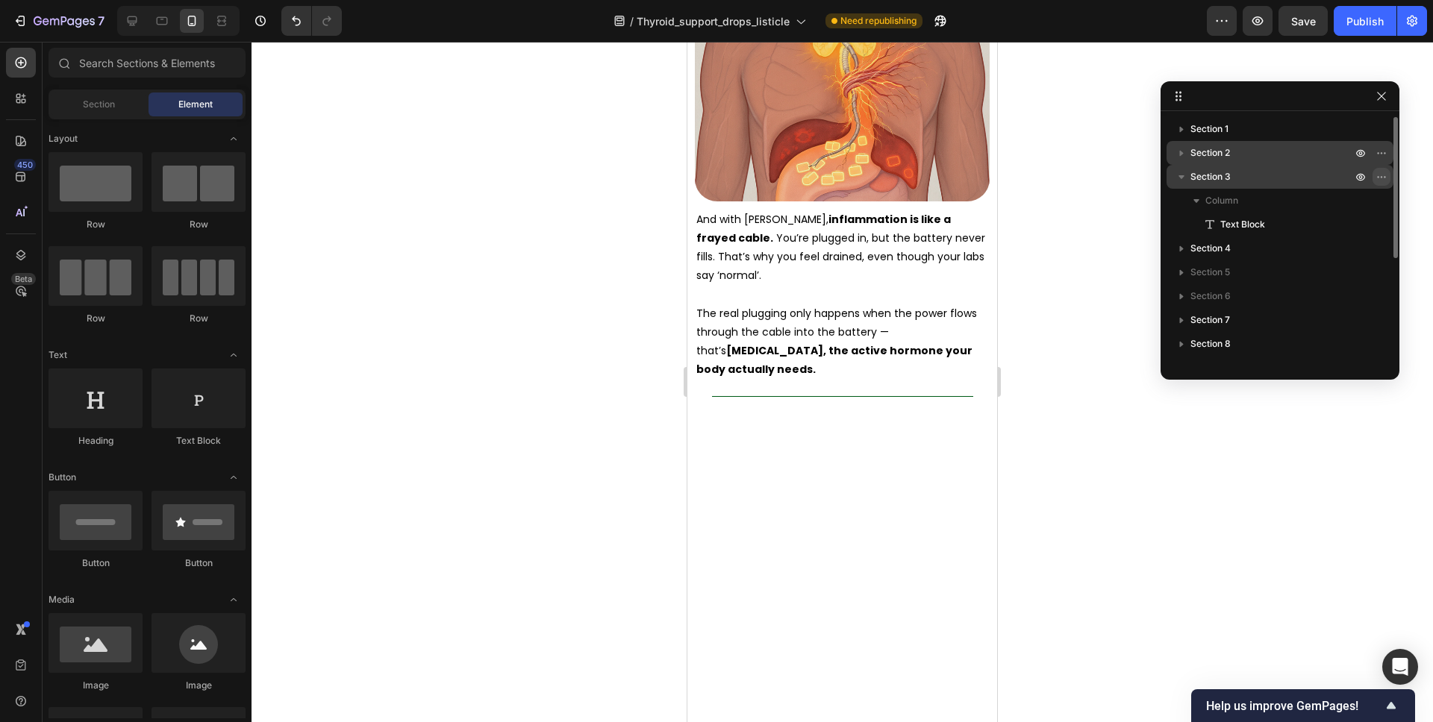
click at [1375, 175] on icon "button" at bounding box center [1381, 177] width 12 height 12
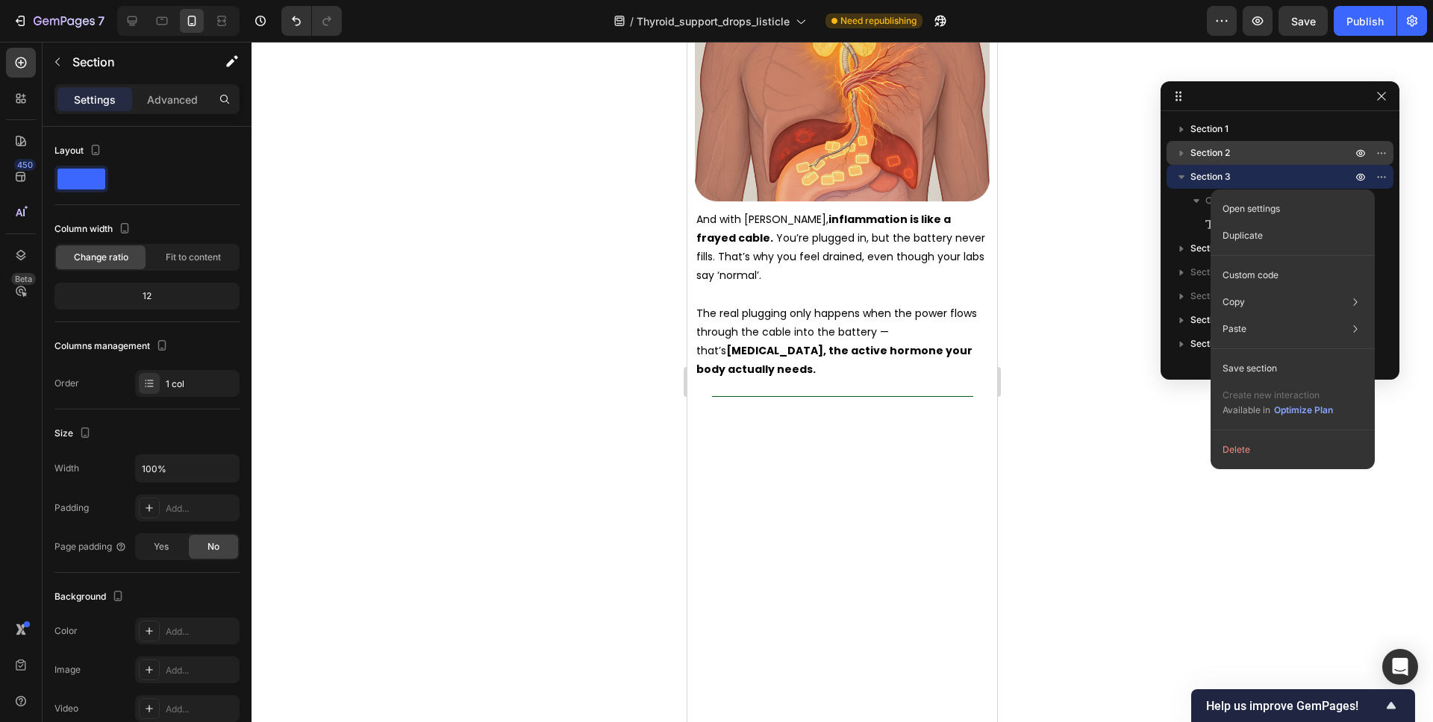
click at [1269, 466] on div "Open settings Duplicate Custom code Copy Copy section Cmd + C Copy style Copy c…" at bounding box center [1292, 330] width 164 height 280
click at [1271, 454] on button "Delete" at bounding box center [1292, 450] width 152 height 27
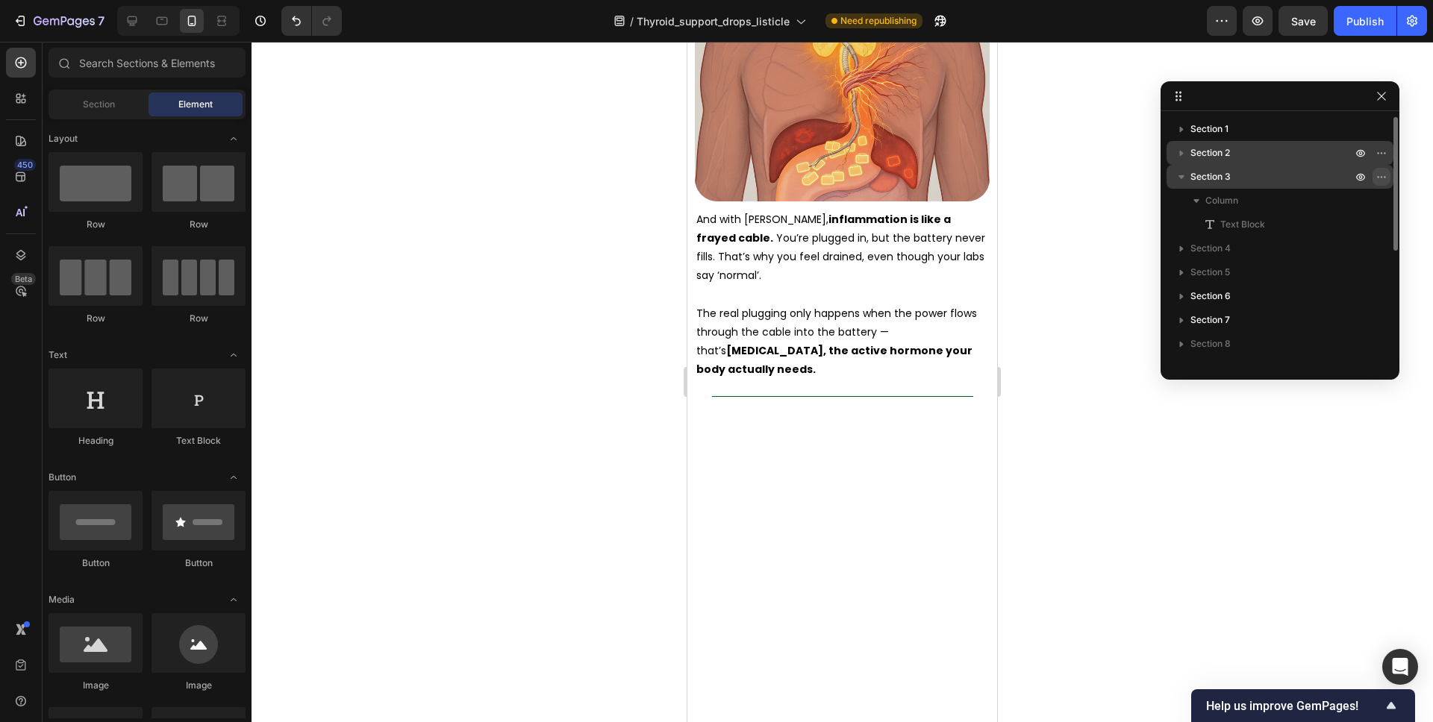
click at [1376, 180] on icon "button" at bounding box center [1381, 177] width 12 height 12
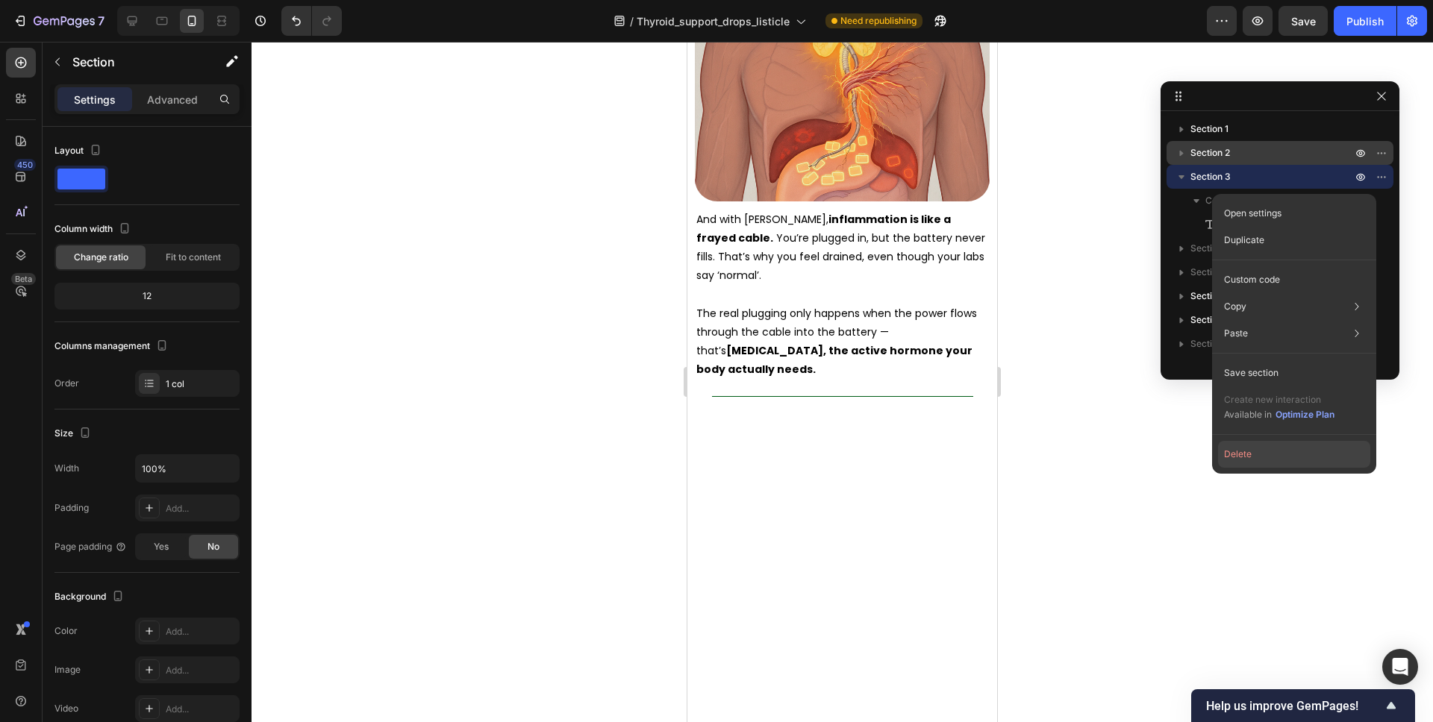
click at [1252, 448] on button "Delete" at bounding box center [1294, 454] width 152 height 27
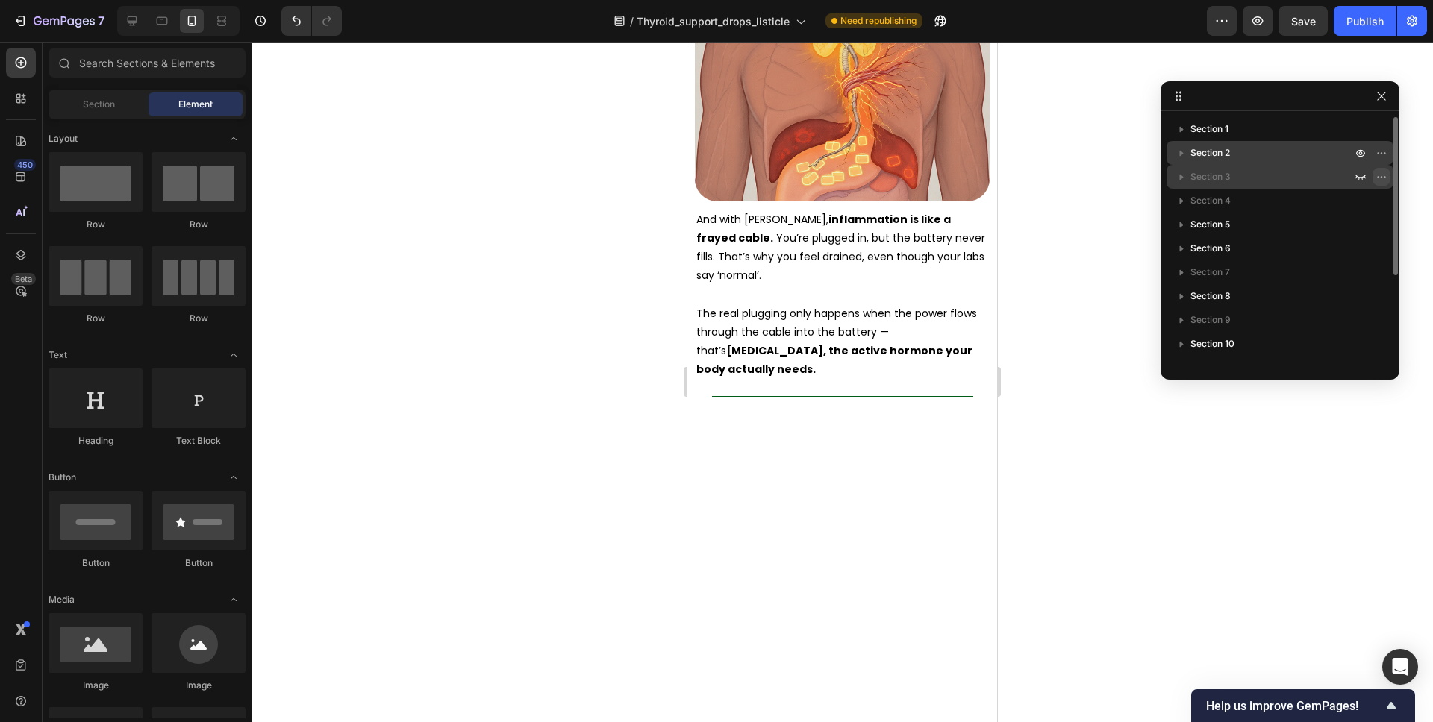
click at [1380, 181] on icon "button" at bounding box center [1381, 177] width 12 height 12
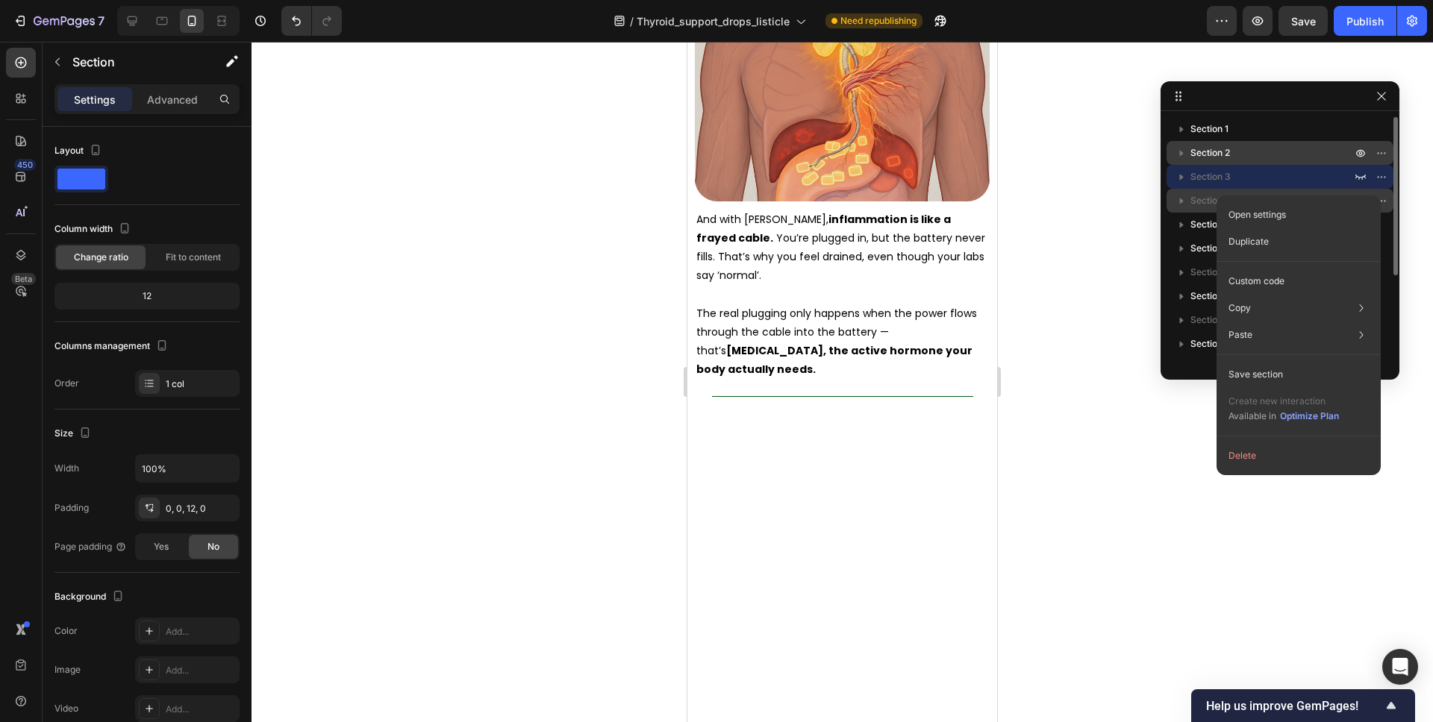
drag, startPoint x: 1285, startPoint y: 453, endPoint x: 1380, endPoint y: 194, distance: 276.0
click at [1285, 453] on button "Delete" at bounding box center [1298, 455] width 152 height 27
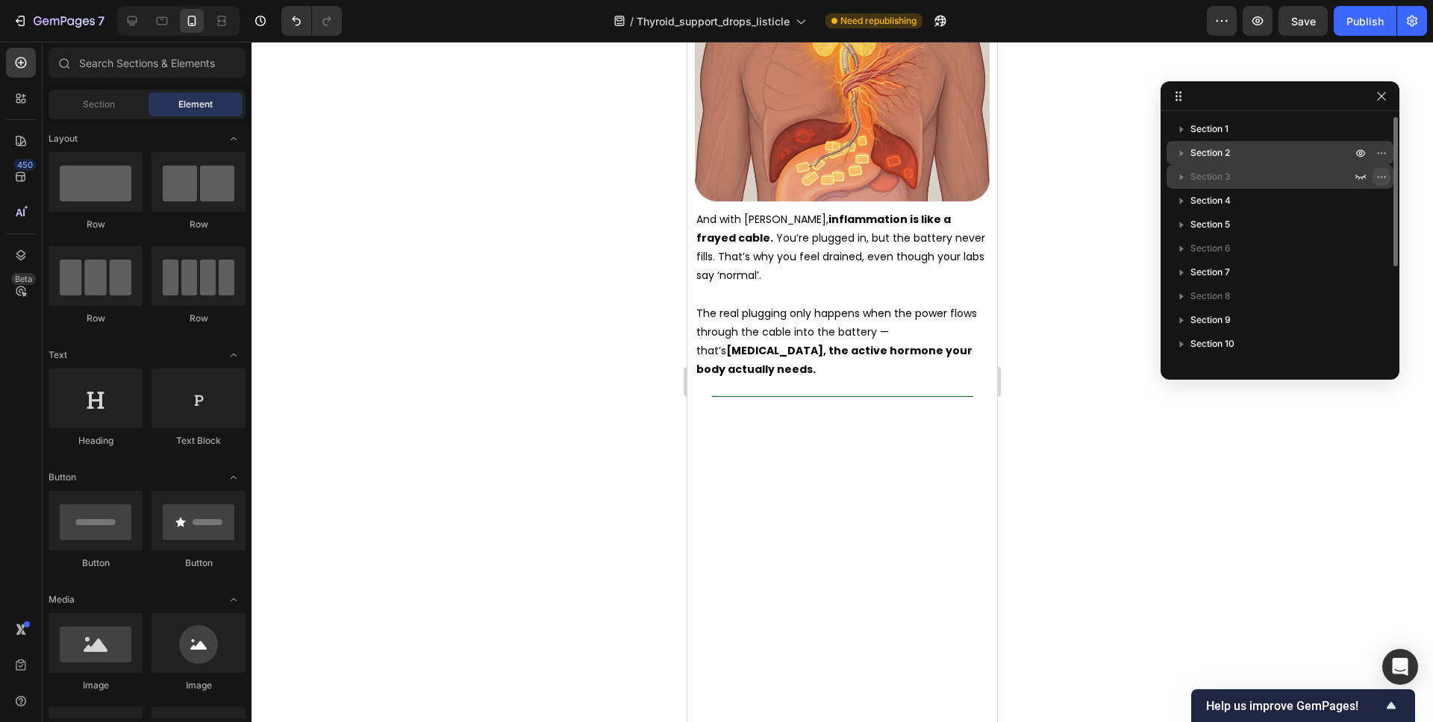
click at [1384, 178] on icon "button" at bounding box center [1381, 177] width 12 height 12
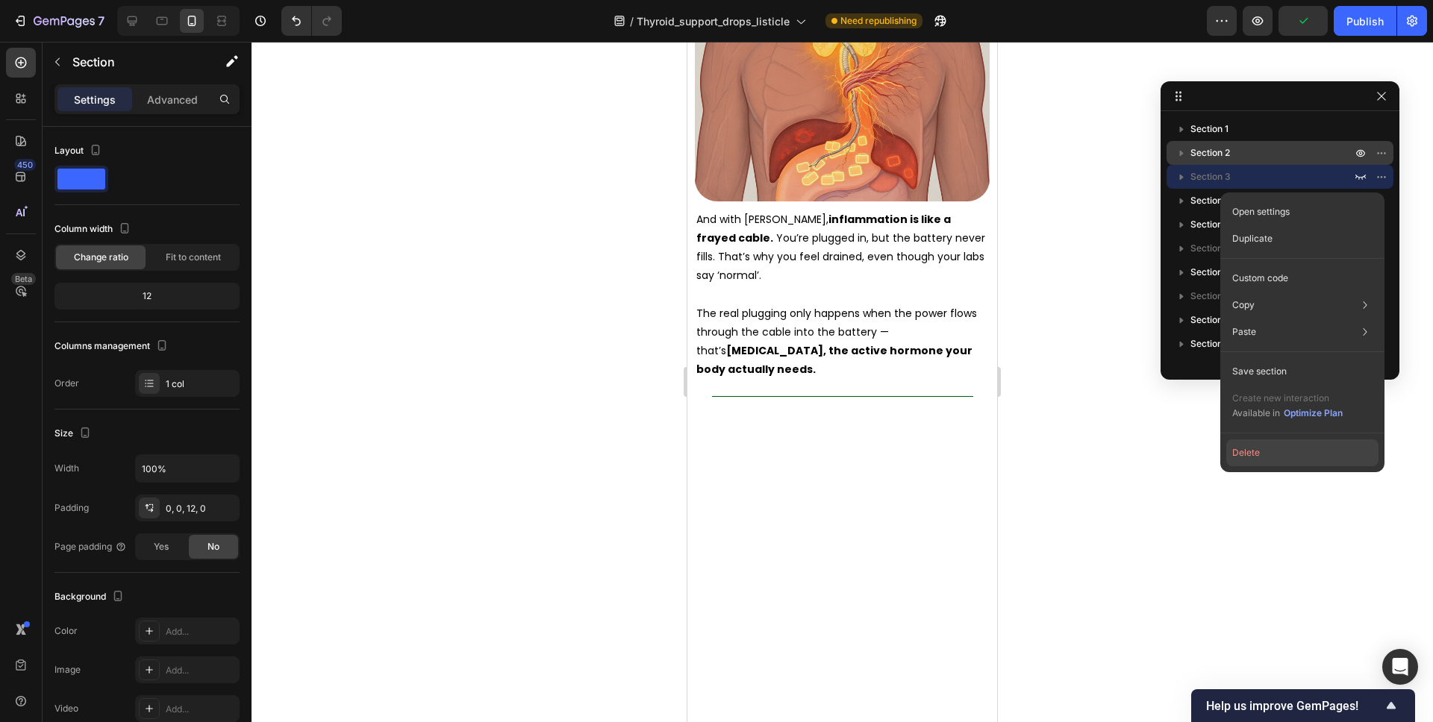
click at [1259, 444] on button "Delete" at bounding box center [1302, 453] width 152 height 27
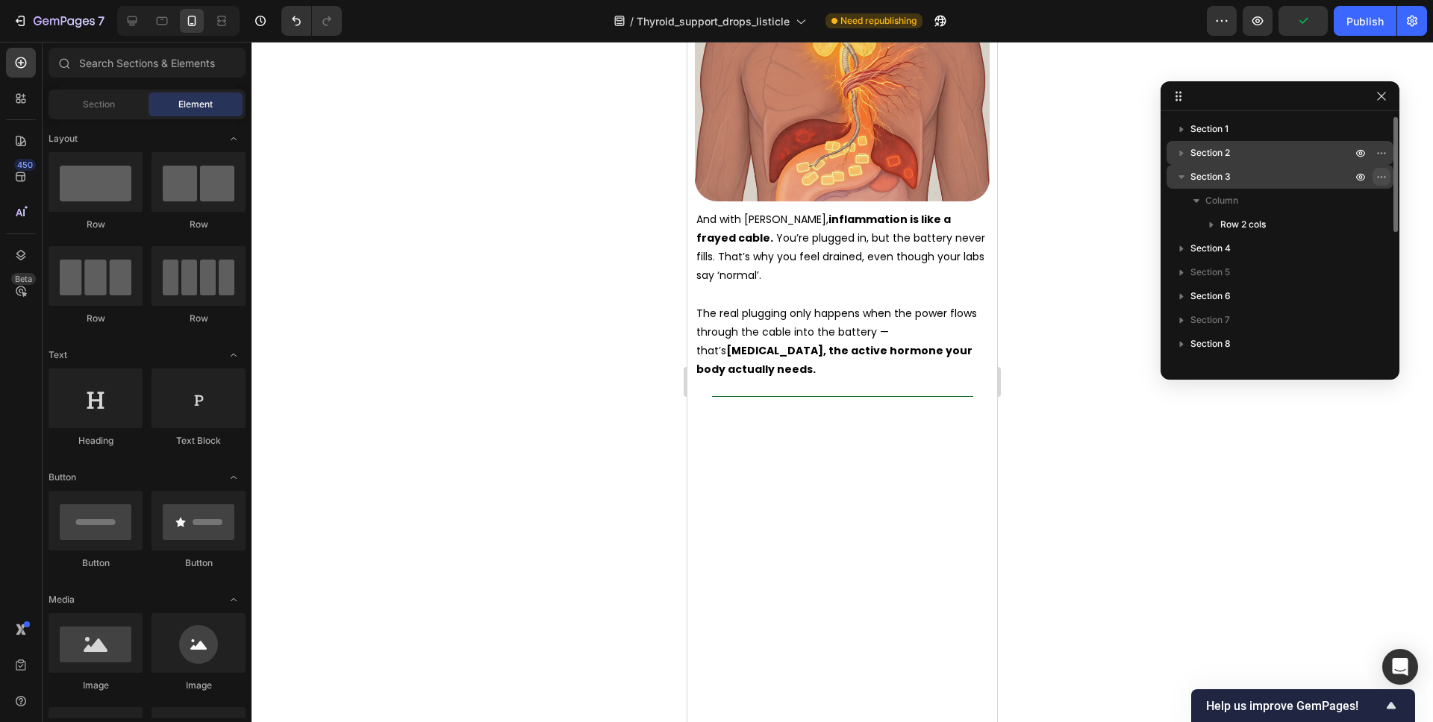
click at [1379, 177] on icon "button" at bounding box center [1381, 177] width 12 height 12
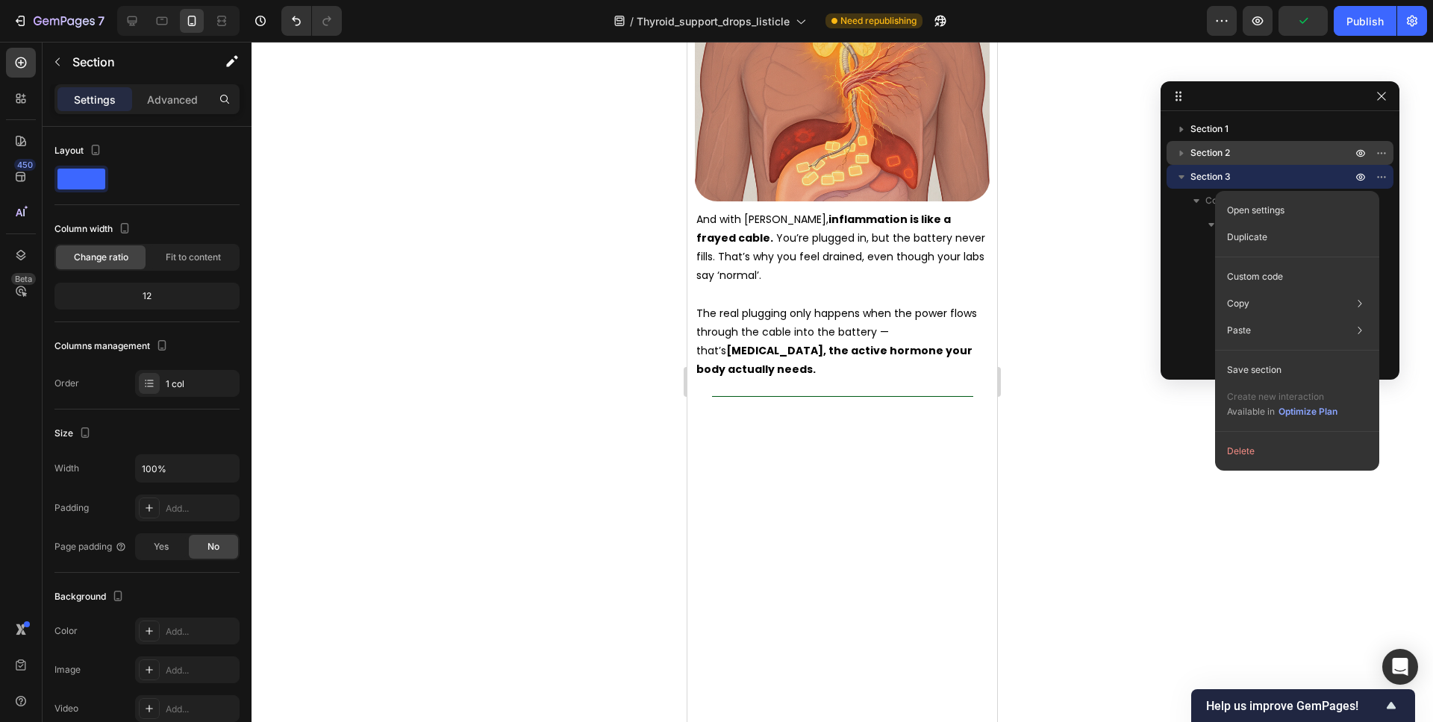
click at [1261, 434] on div "Open settings Duplicate Custom code Copy Copy section Cmd + C Copy style Copy c…" at bounding box center [1297, 331] width 164 height 280
click at [1260, 440] on button "Delete" at bounding box center [1297, 451] width 152 height 27
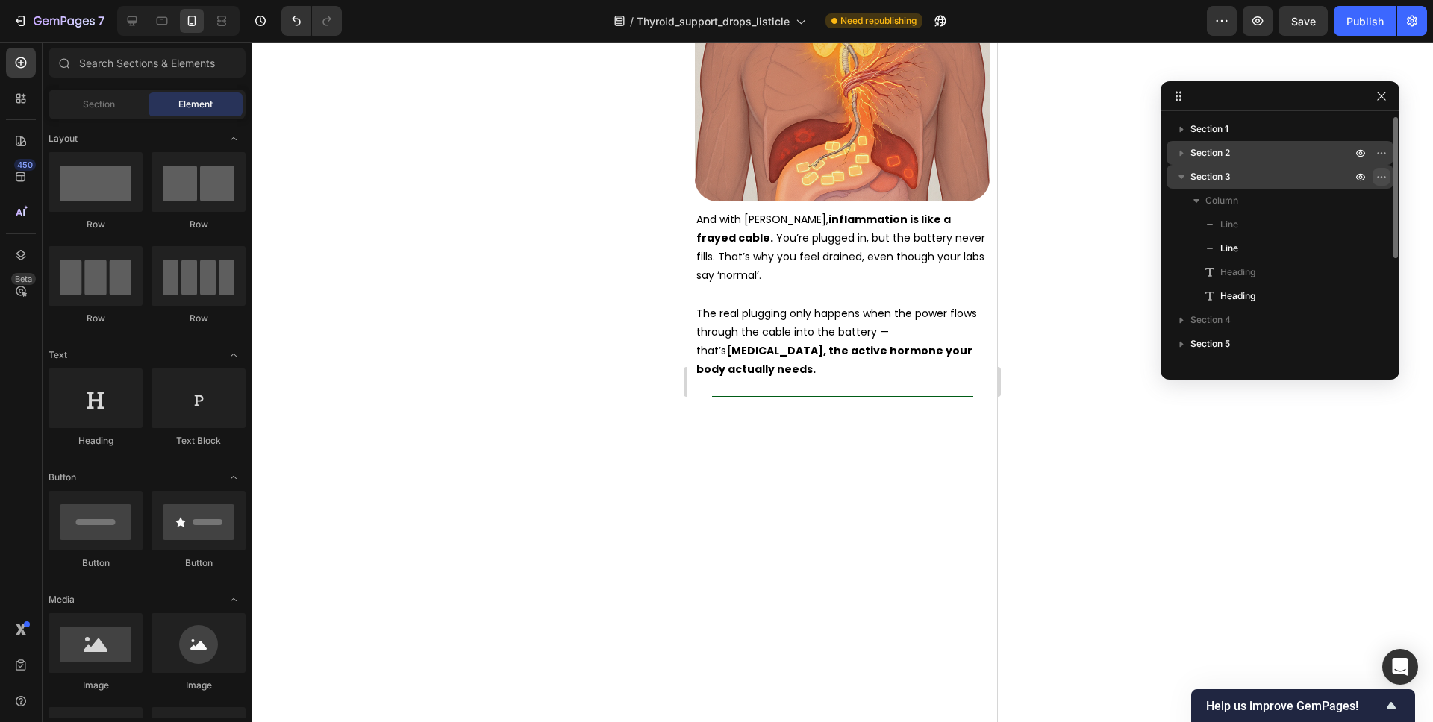
click at [1374, 182] on button "button" at bounding box center [1381, 177] width 18 height 18
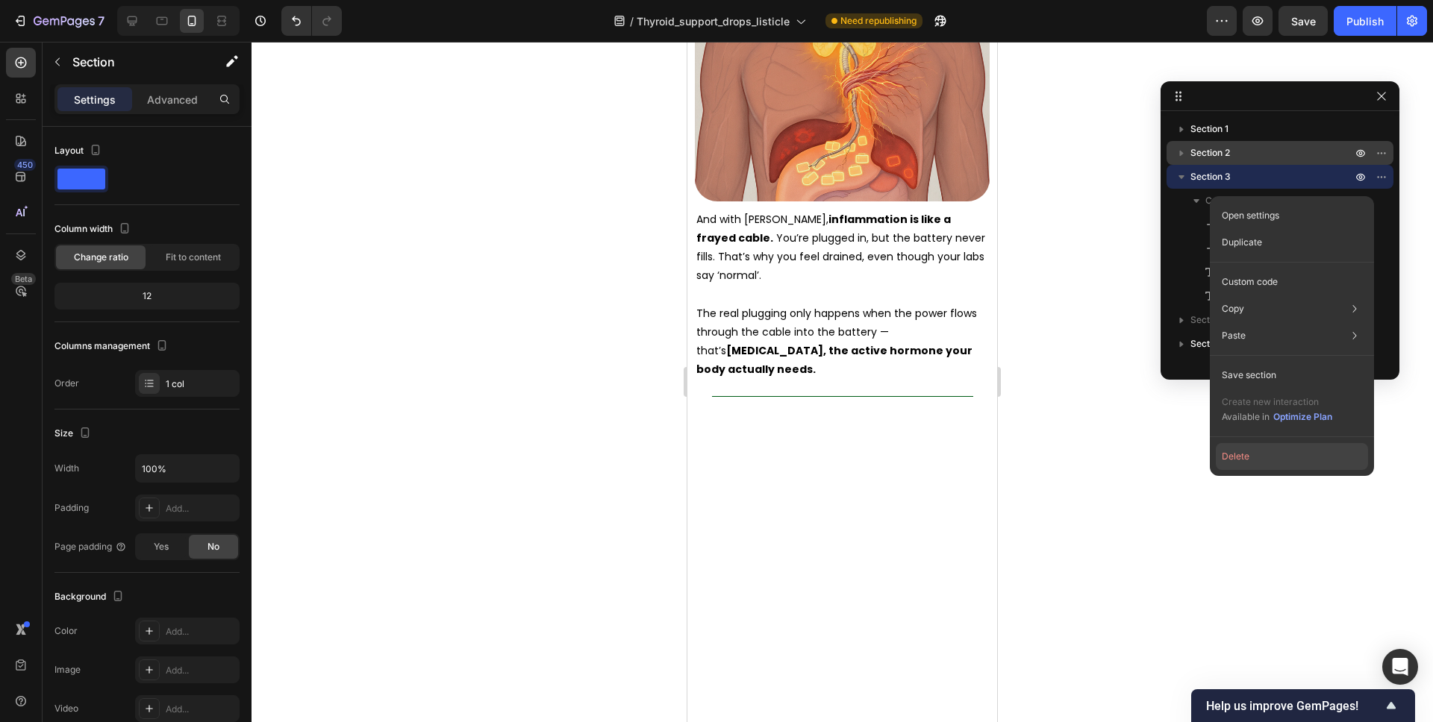
click at [1262, 442] on div "Open settings Duplicate Custom code Copy Copy section Cmd + C Copy style Copy c…" at bounding box center [1292, 336] width 164 height 280
click at [1259, 454] on button "Delete" at bounding box center [1292, 456] width 152 height 27
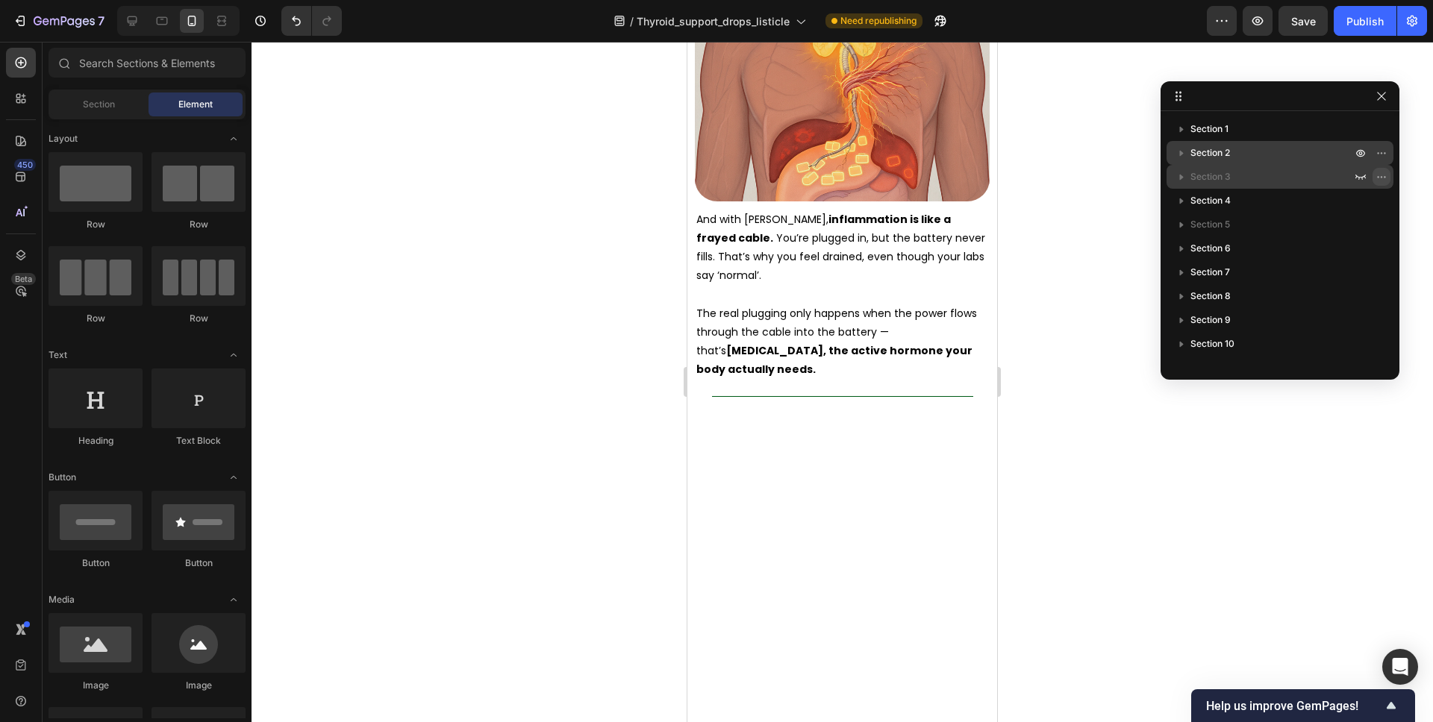
click at [1387, 170] on button "button" at bounding box center [1381, 177] width 18 height 18
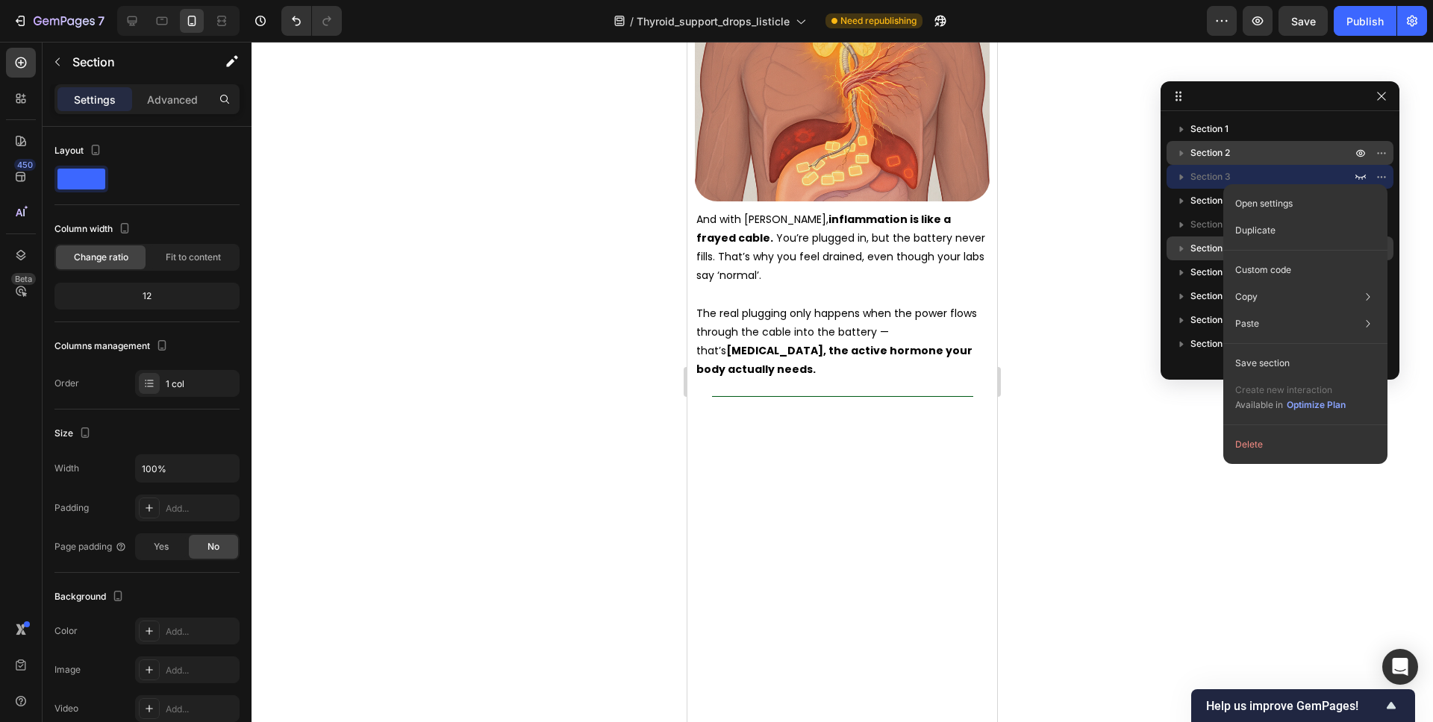
drag, startPoint x: 1263, startPoint y: 442, endPoint x: 1309, endPoint y: 316, distance: 133.6
click at [1263, 442] on button "Delete" at bounding box center [1305, 444] width 152 height 27
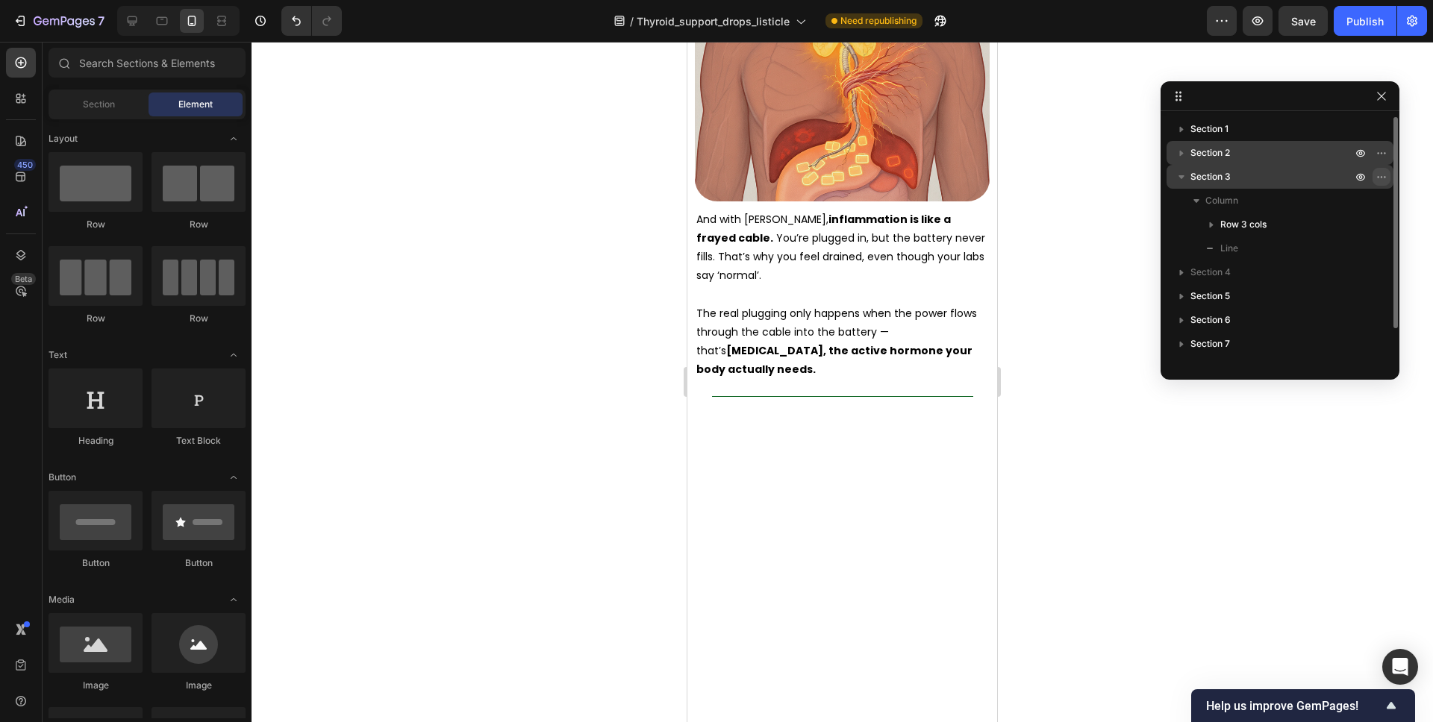
click at [1375, 173] on icon "button" at bounding box center [1381, 177] width 12 height 12
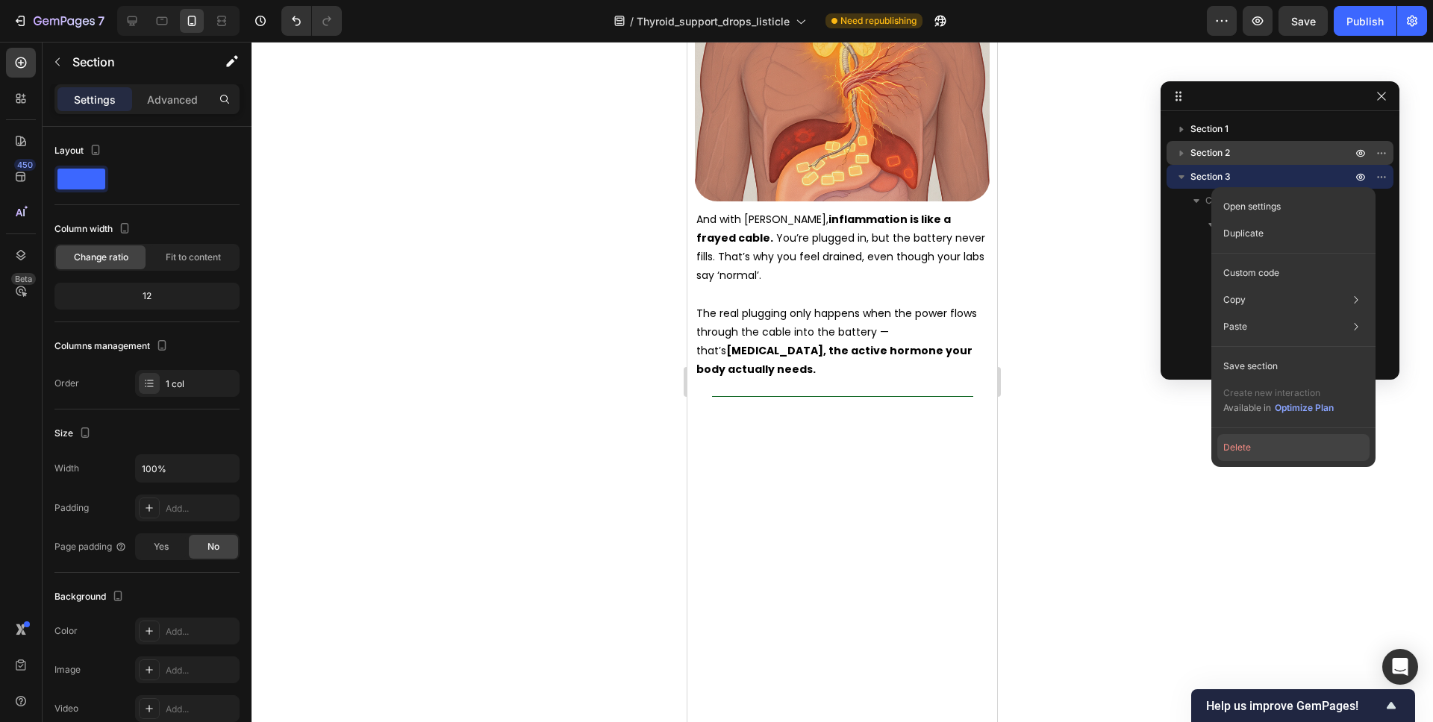
click at [1244, 439] on button "Delete" at bounding box center [1293, 447] width 152 height 27
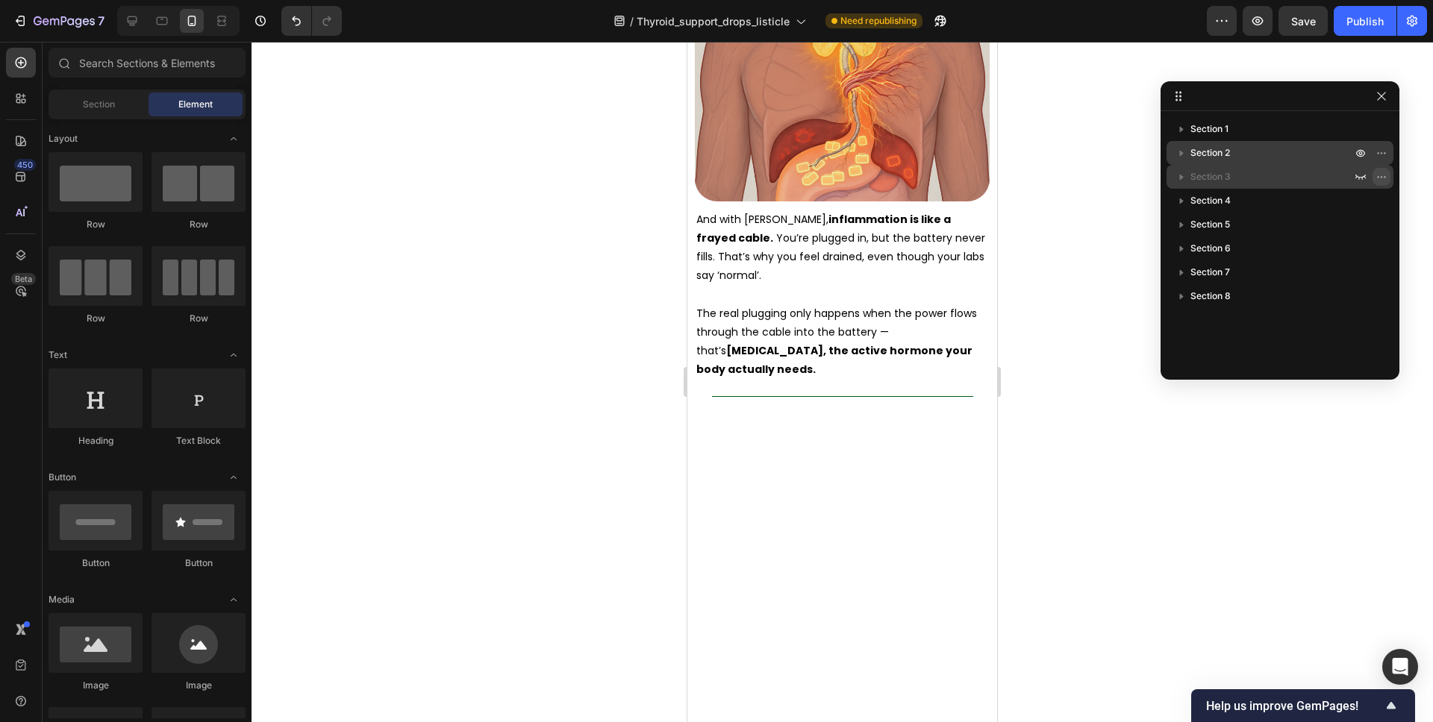
click at [1384, 178] on icon "button" at bounding box center [1381, 177] width 12 height 12
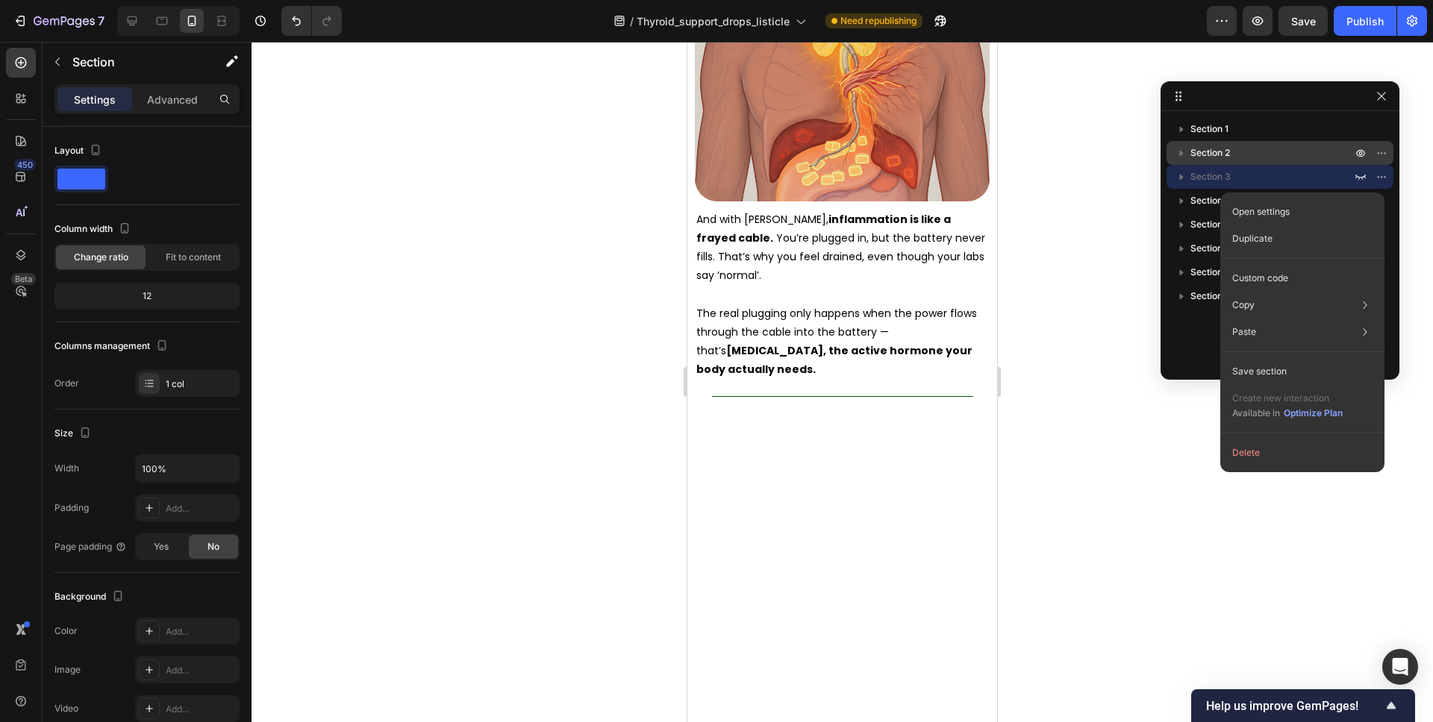
click at [1258, 434] on div "Open settings Duplicate Custom code Copy Copy section Cmd + C Copy style Copy c…" at bounding box center [1302, 333] width 164 height 280
drag, startPoint x: 1251, startPoint y: 446, endPoint x: 1277, endPoint y: 388, distance: 63.8
click at [1251, 446] on button "Delete" at bounding box center [1302, 453] width 152 height 27
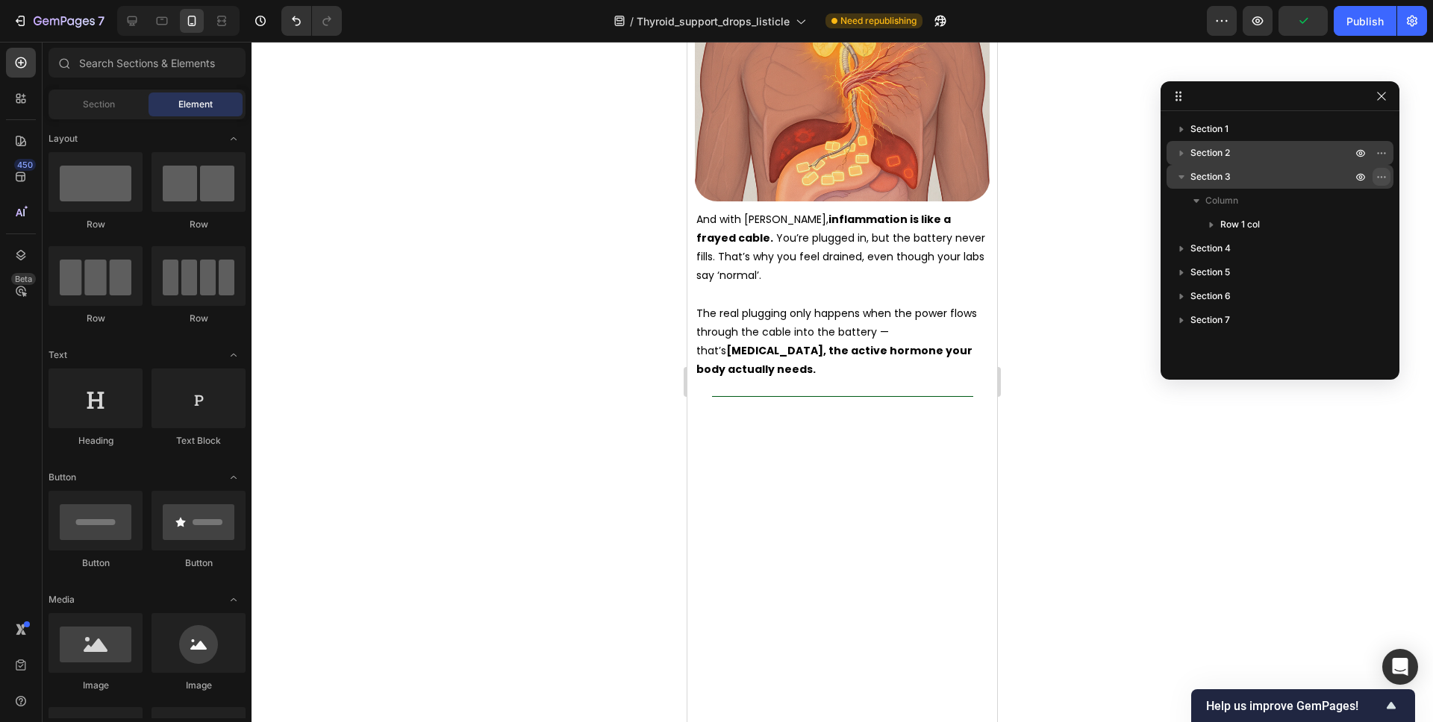
click at [1381, 175] on icon "button" at bounding box center [1381, 177] width 12 height 12
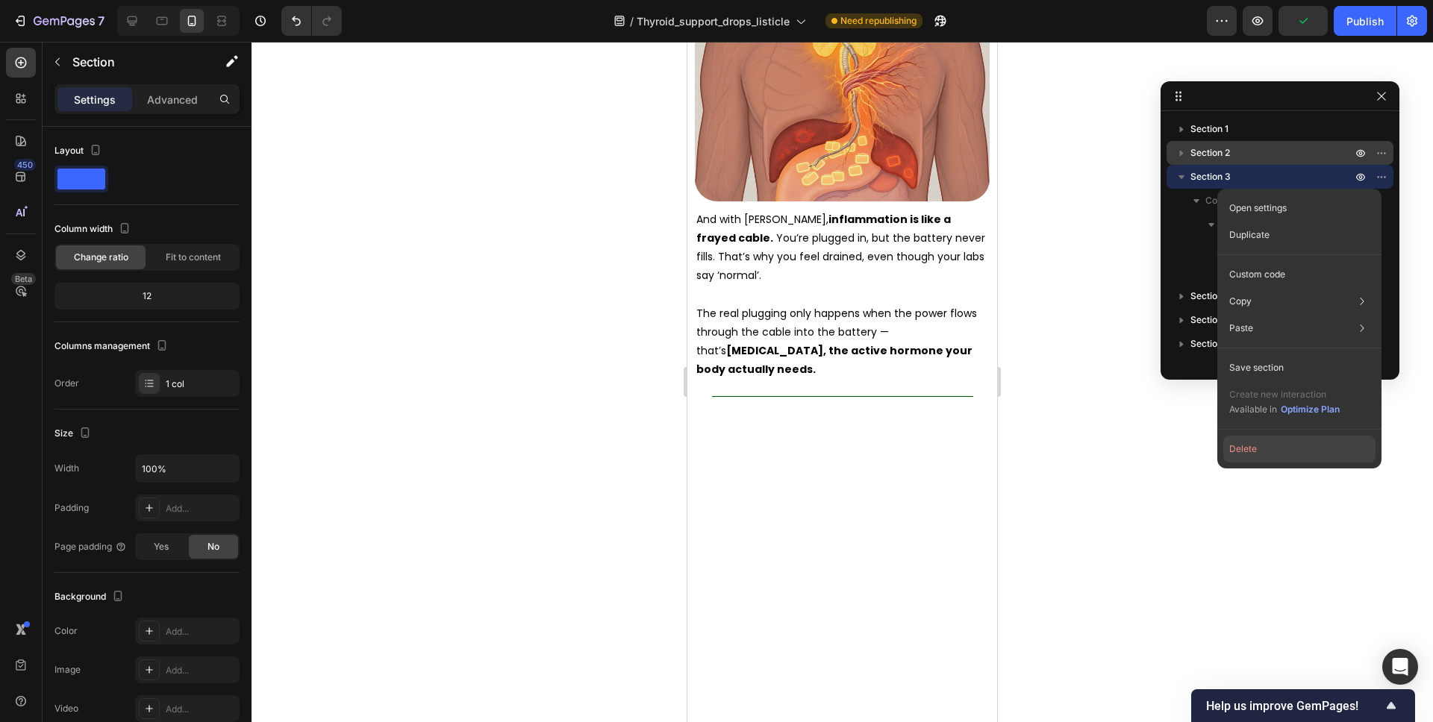
click at [1269, 445] on button "Delete" at bounding box center [1299, 449] width 152 height 27
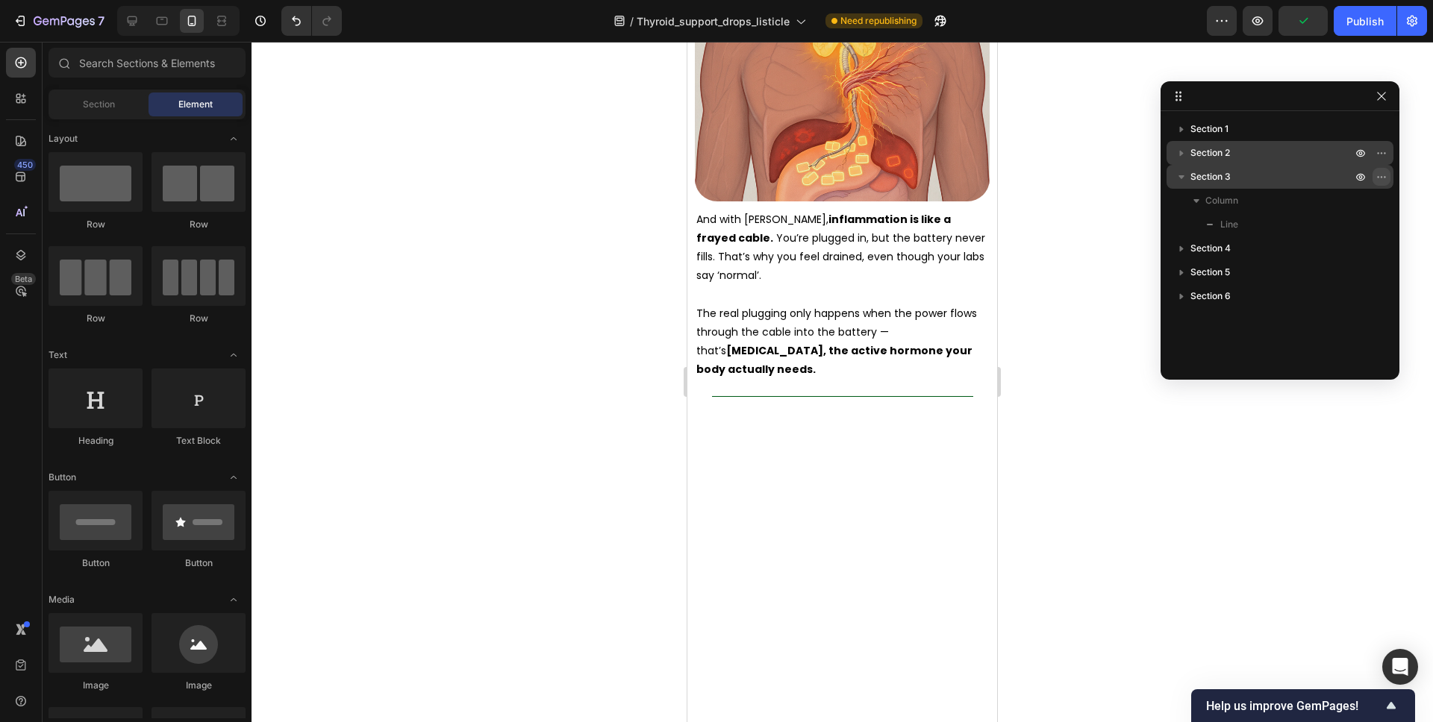
click at [1382, 171] on icon "button" at bounding box center [1381, 177] width 12 height 12
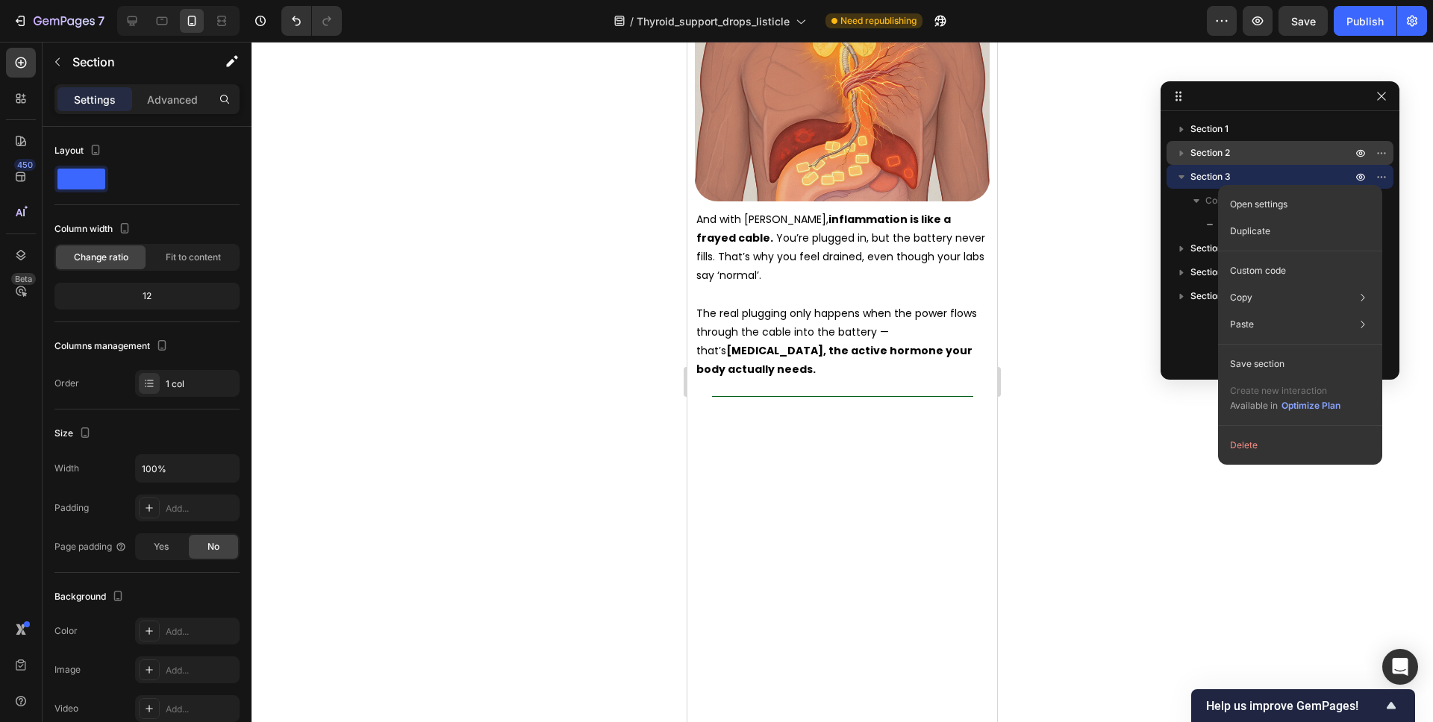
click at [1248, 440] on button "Delete" at bounding box center [1300, 445] width 152 height 27
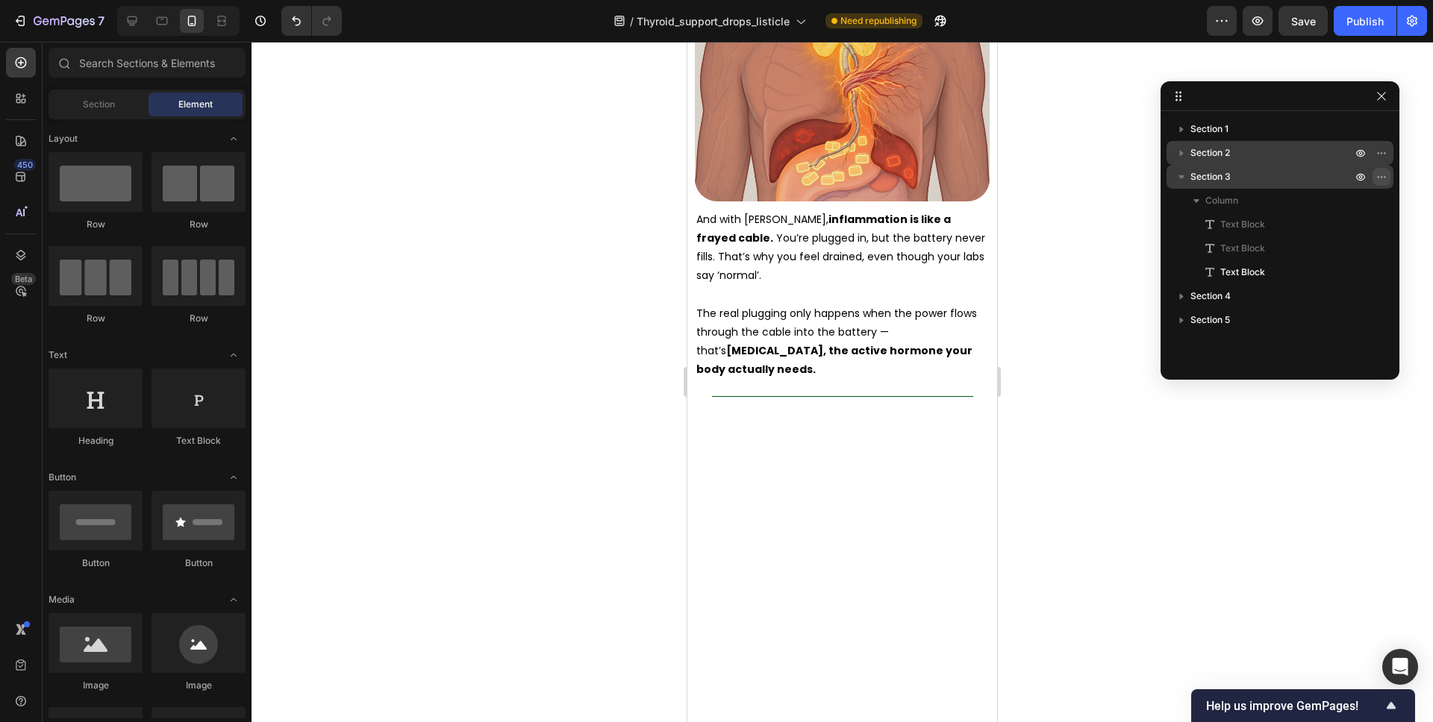
click at [1375, 175] on icon "button" at bounding box center [1381, 177] width 12 height 12
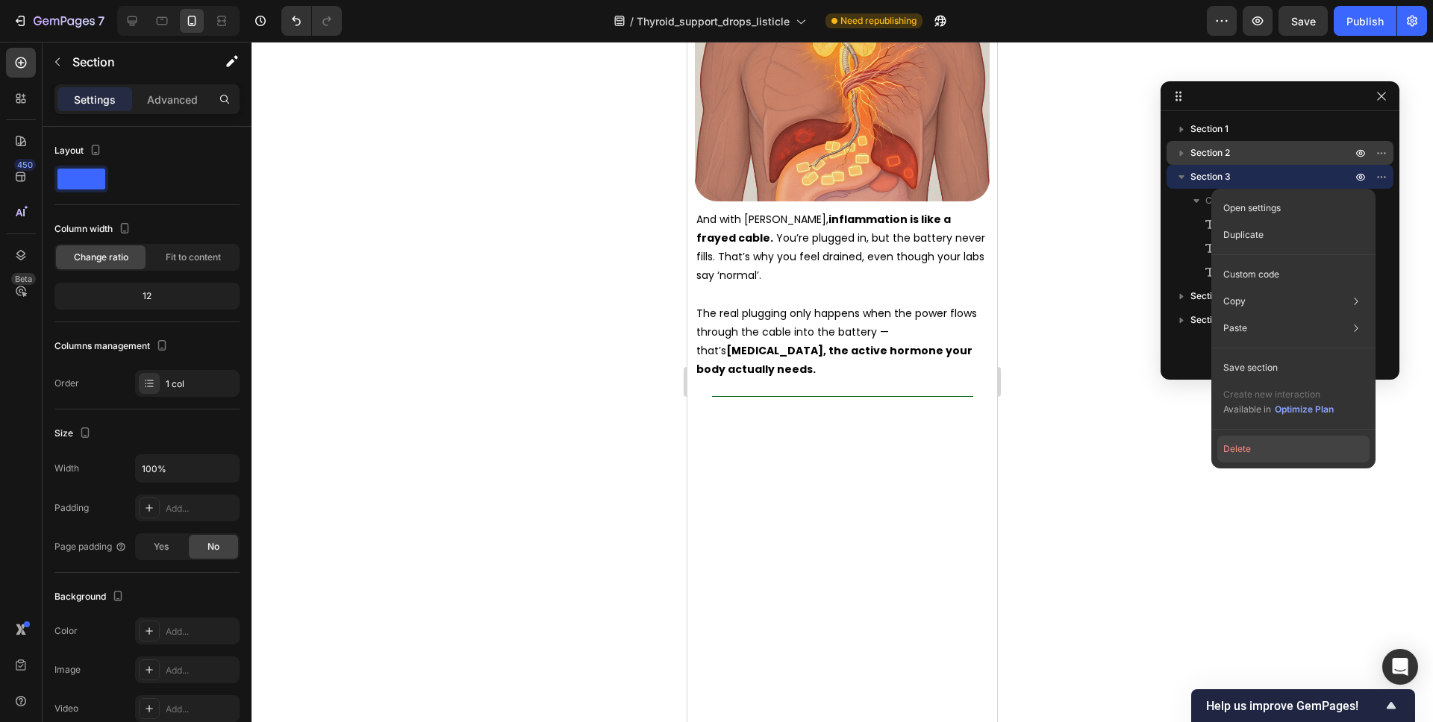
click at [1245, 457] on button "Delete" at bounding box center [1293, 449] width 152 height 27
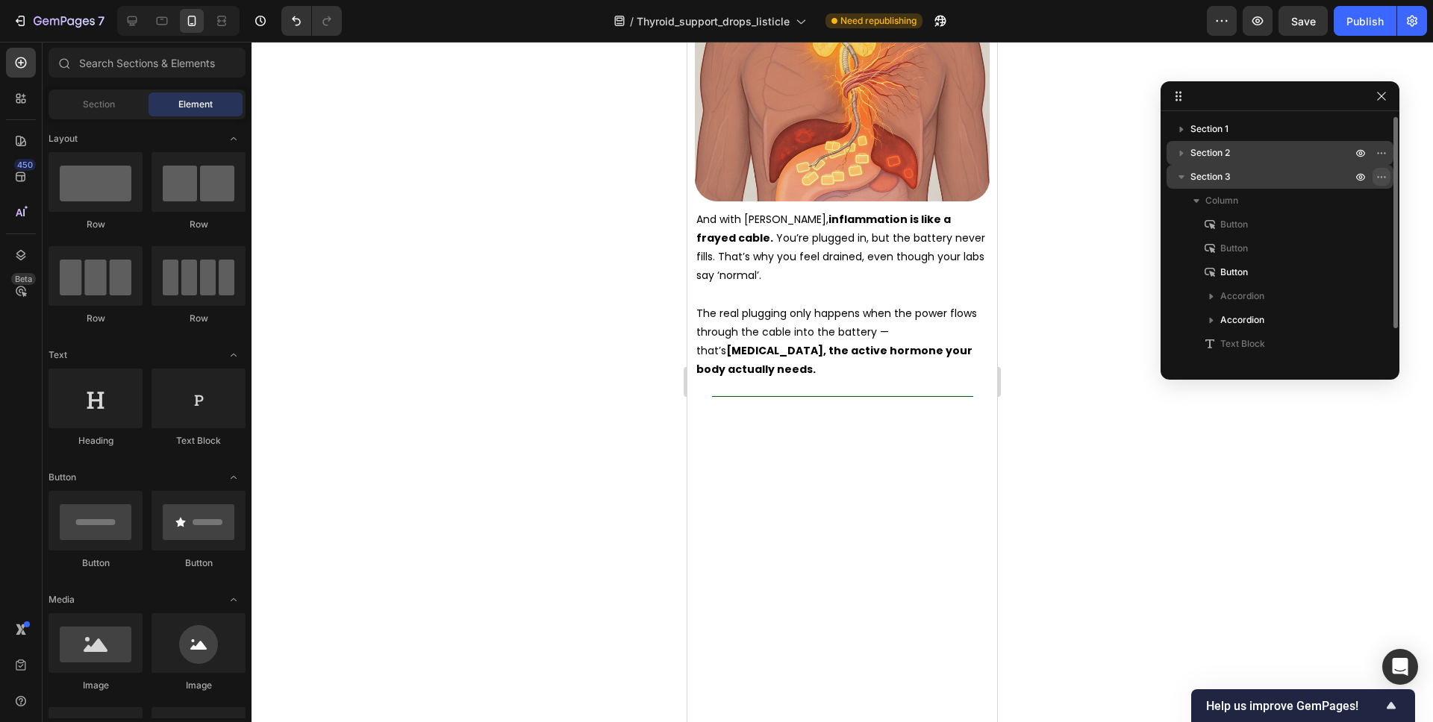
click at [1382, 178] on icon "button" at bounding box center [1381, 177] width 12 height 12
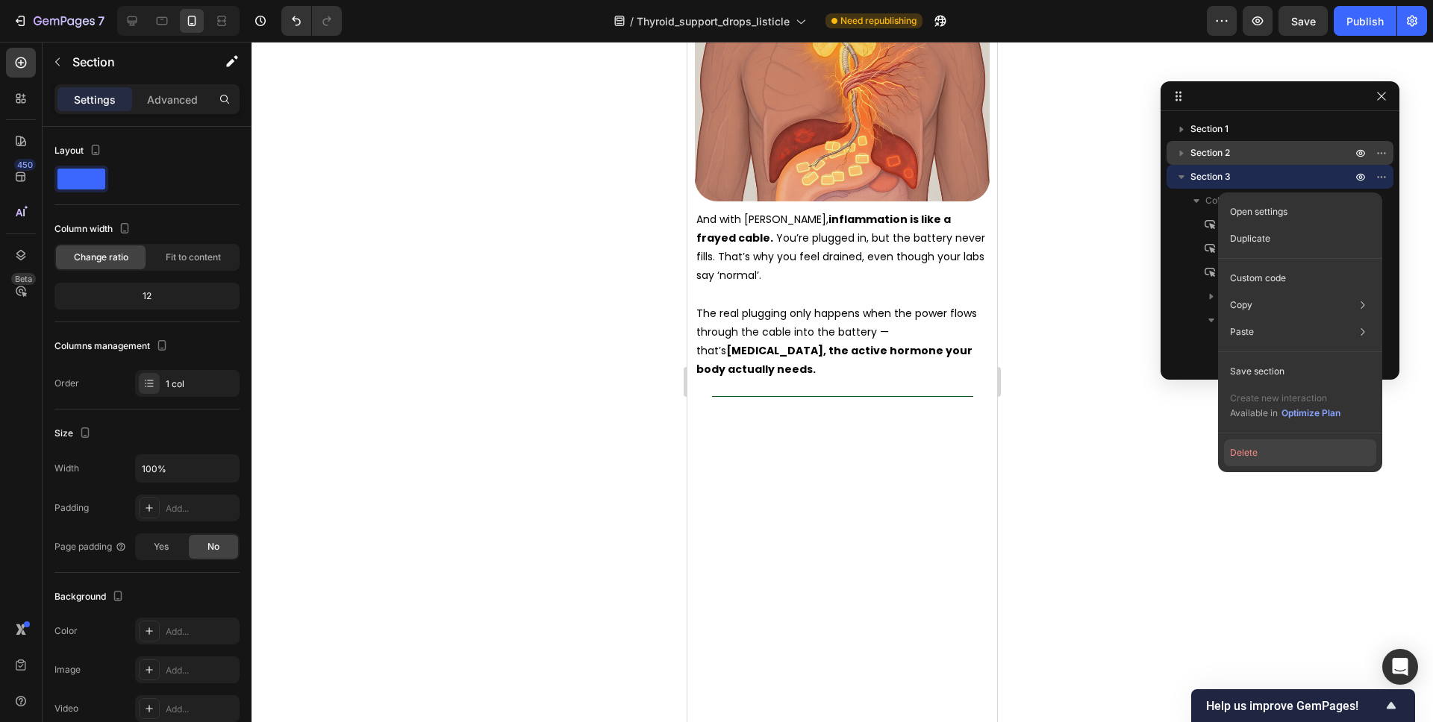
click at [1263, 440] on button "Delete" at bounding box center [1300, 453] width 152 height 27
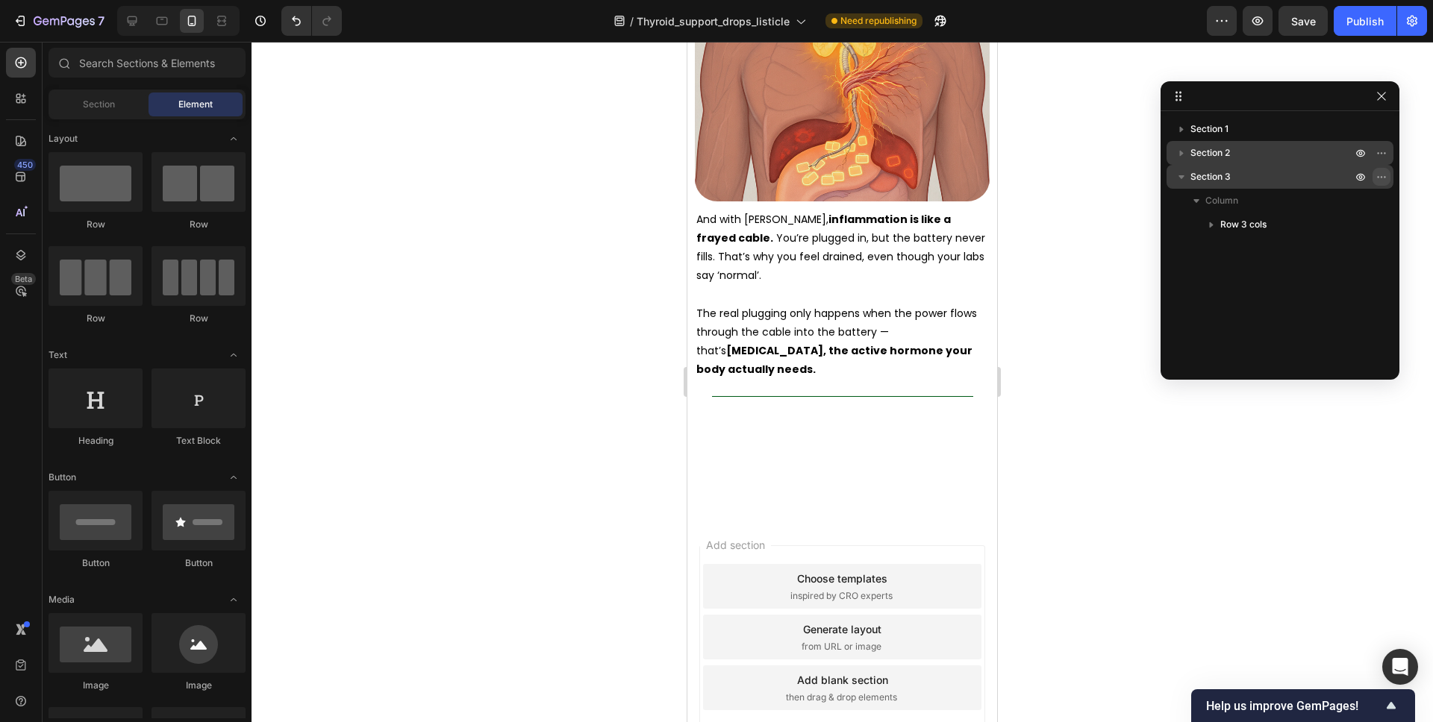
click at [1377, 175] on icon "button" at bounding box center [1381, 177] width 12 height 12
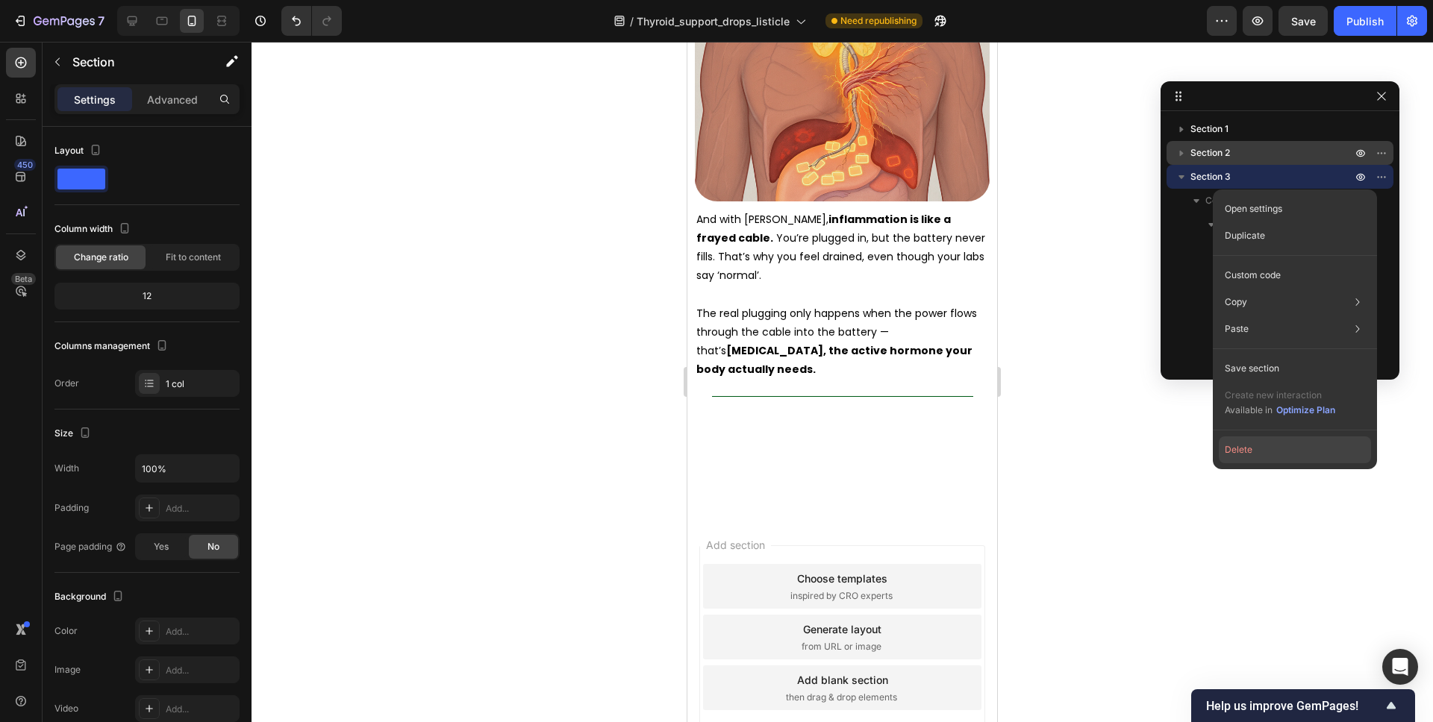
click at [1251, 455] on button "Delete" at bounding box center [1295, 450] width 152 height 27
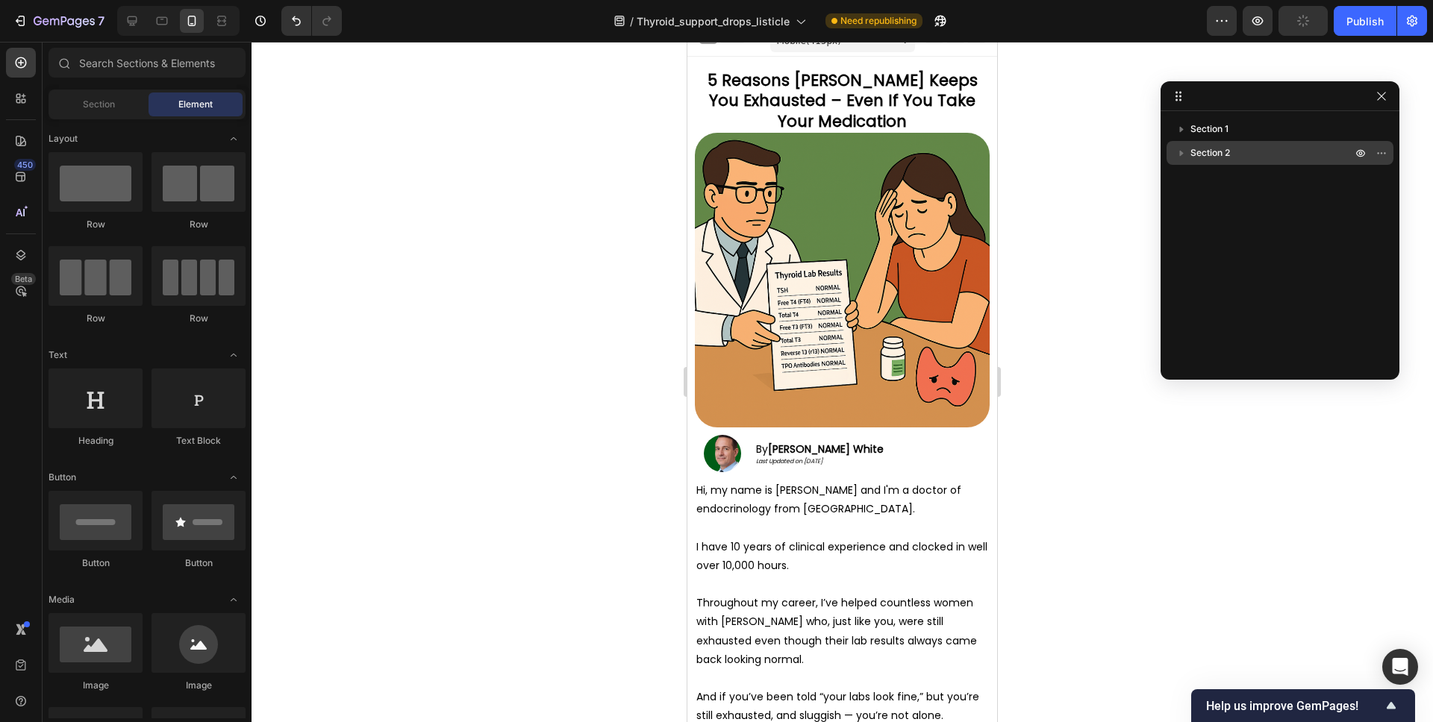
scroll to position [0, 0]
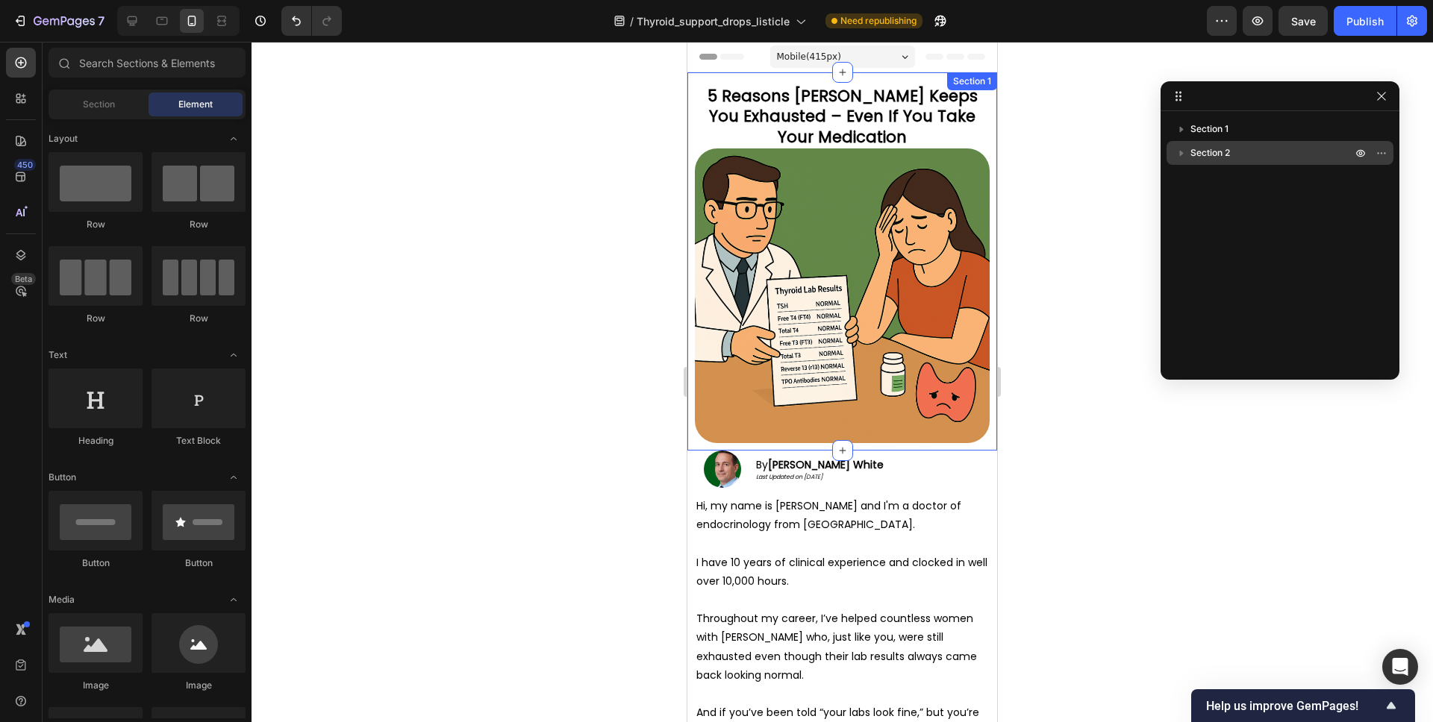
click at [862, 76] on div "5 Reasons You're Still Exhausted From Hashimoto's – Even on Thyroid Meds Headin…" at bounding box center [842, 261] width 310 height 378
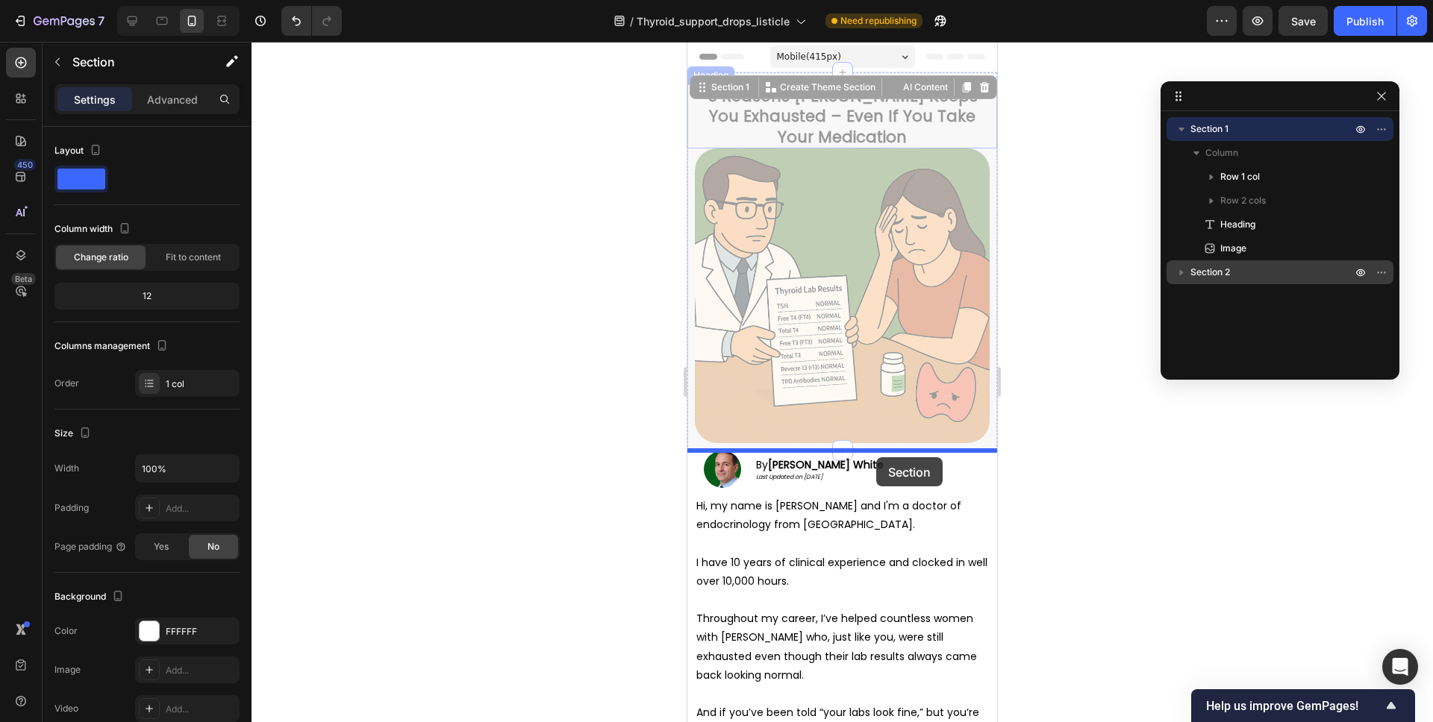
drag, startPoint x: 722, startPoint y: 81, endPoint x: 876, endPoint y: 457, distance: 407.3
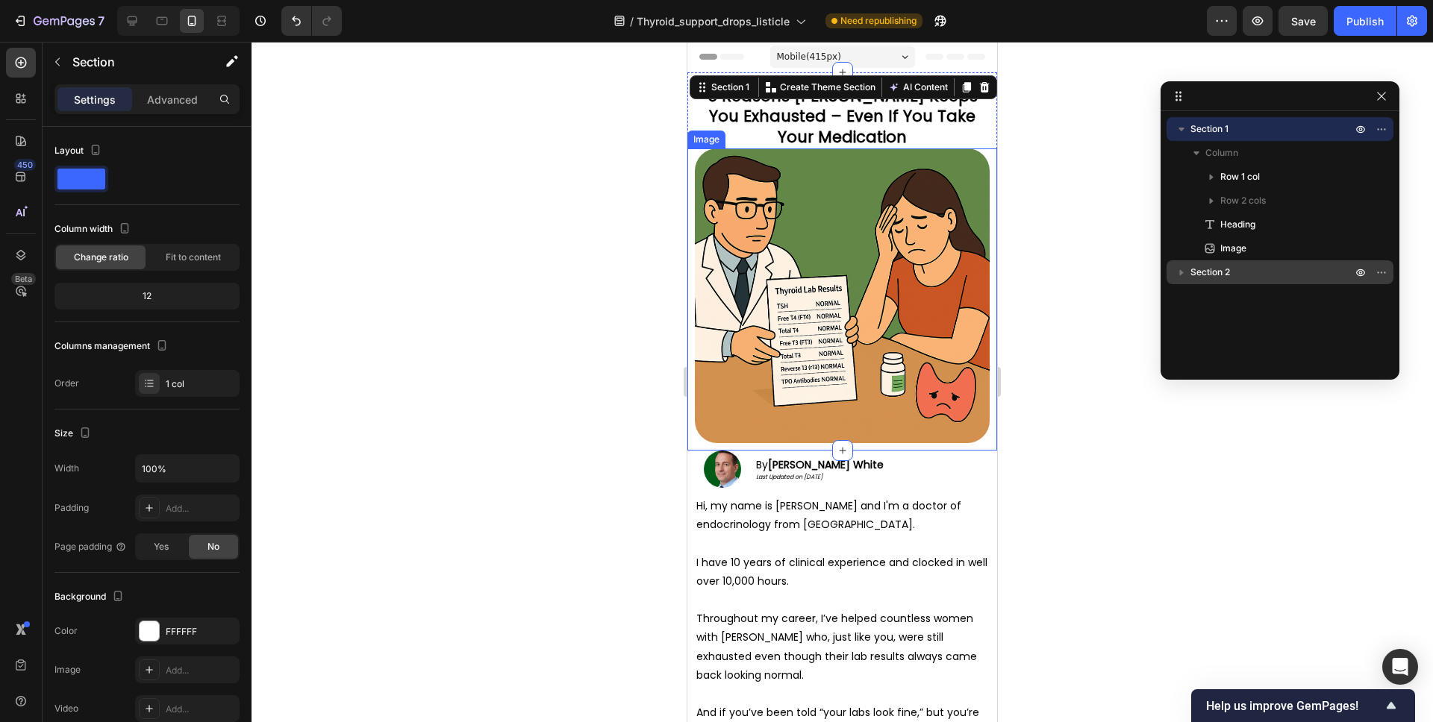
click at [869, 410] on img at bounding box center [842, 295] width 295 height 295
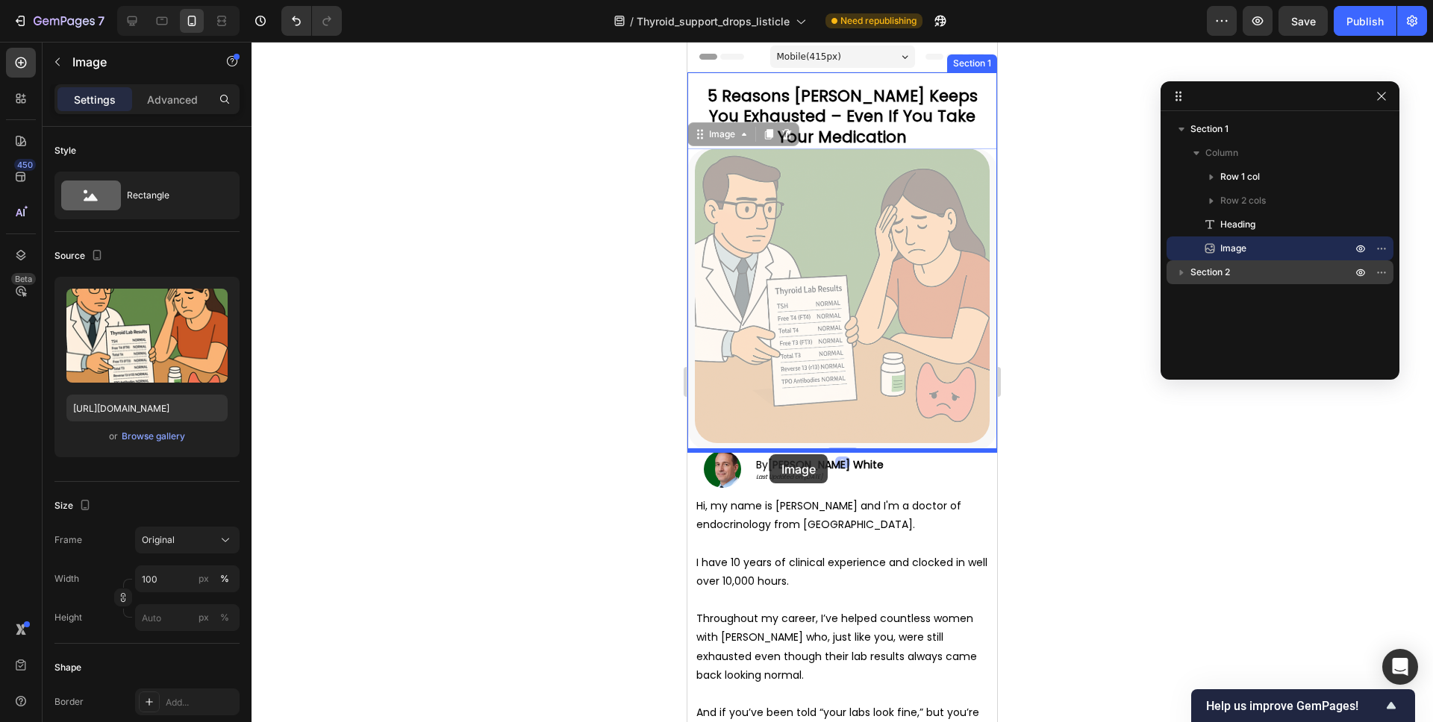
drag, startPoint x: 711, startPoint y: 137, endPoint x: 769, endPoint y: 454, distance: 322.4
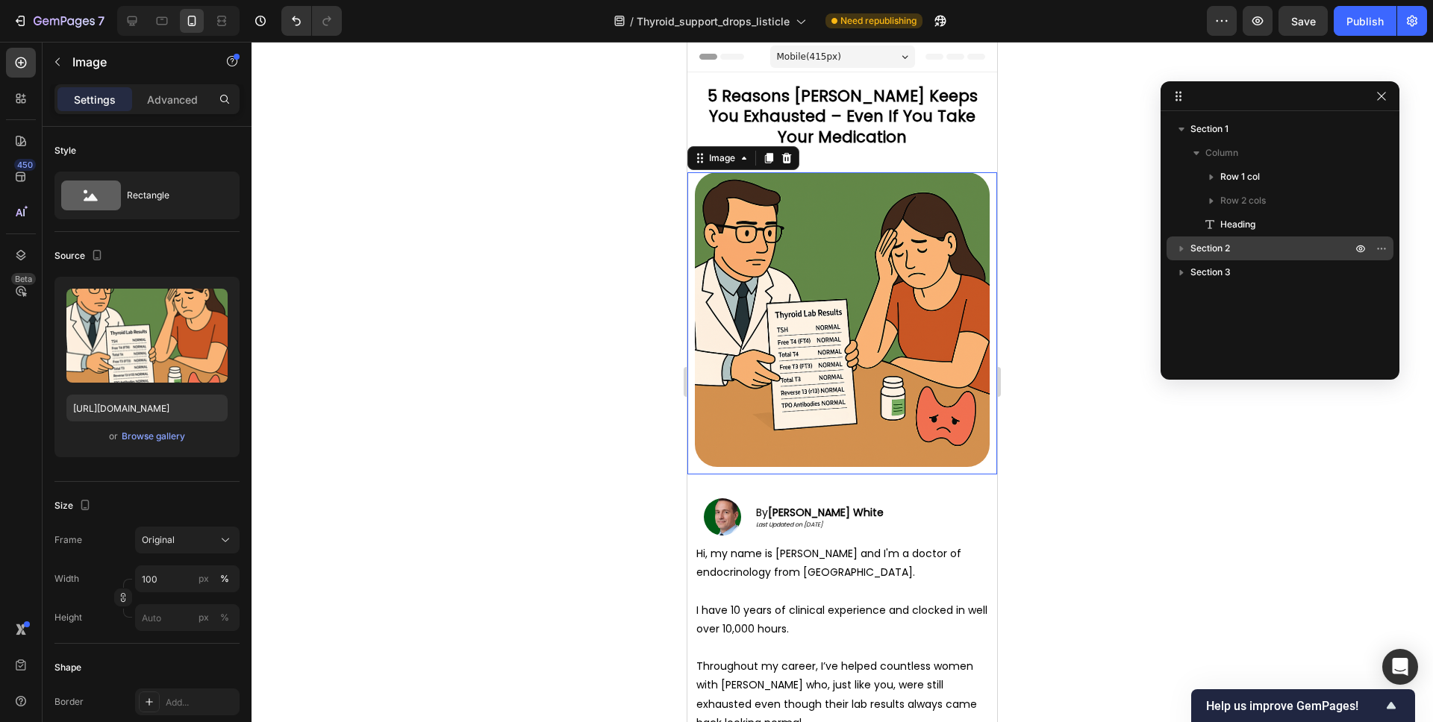
scroll to position [3, 0]
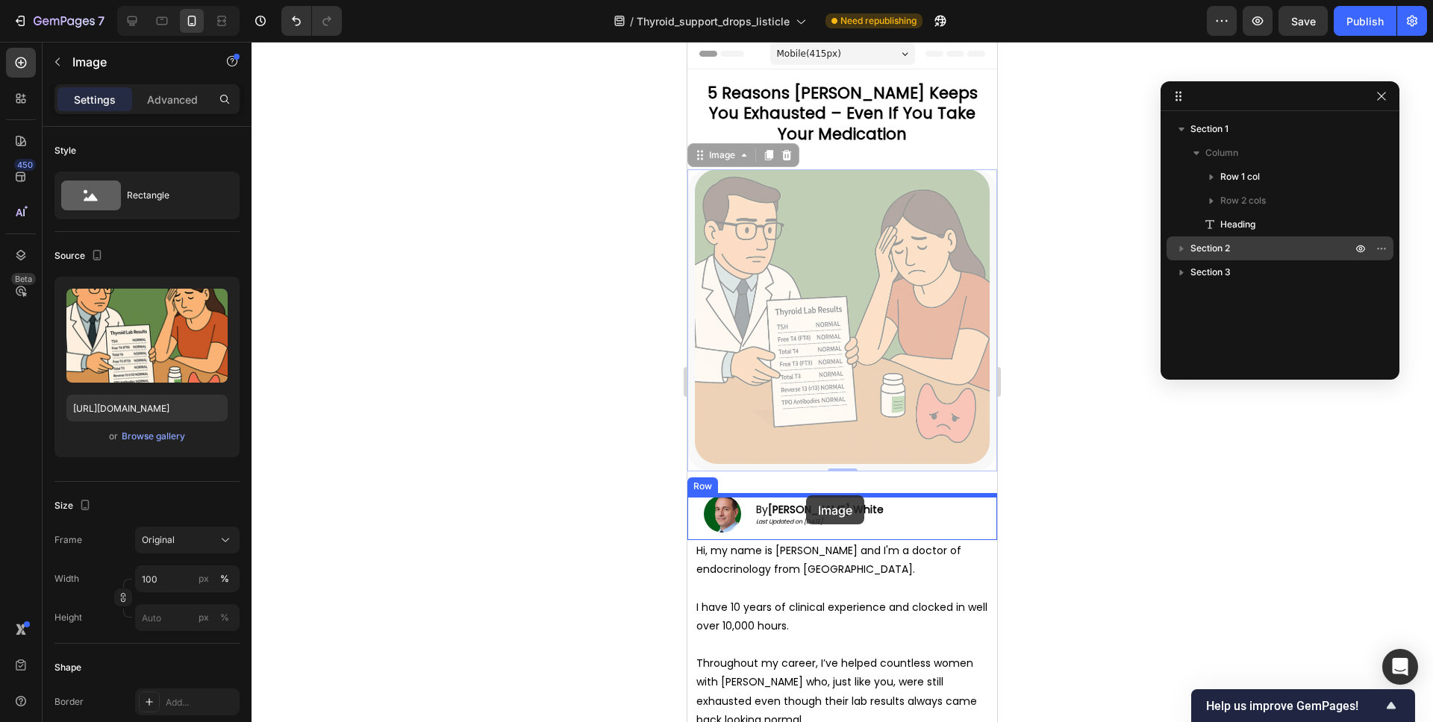
drag, startPoint x: 704, startPoint y: 160, endPoint x: 806, endPoint y: 495, distance: 350.3
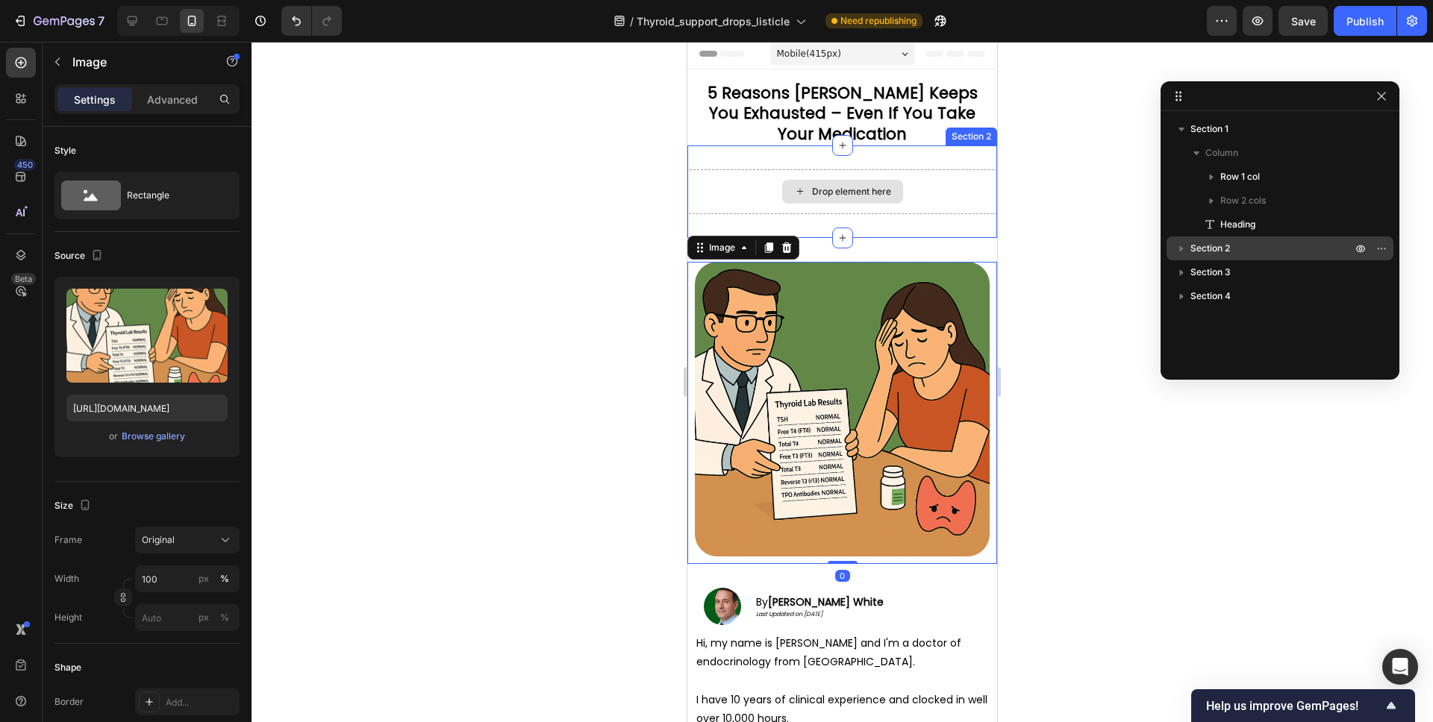
click at [911, 193] on div "Drop element here" at bounding box center [842, 191] width 310 height 45
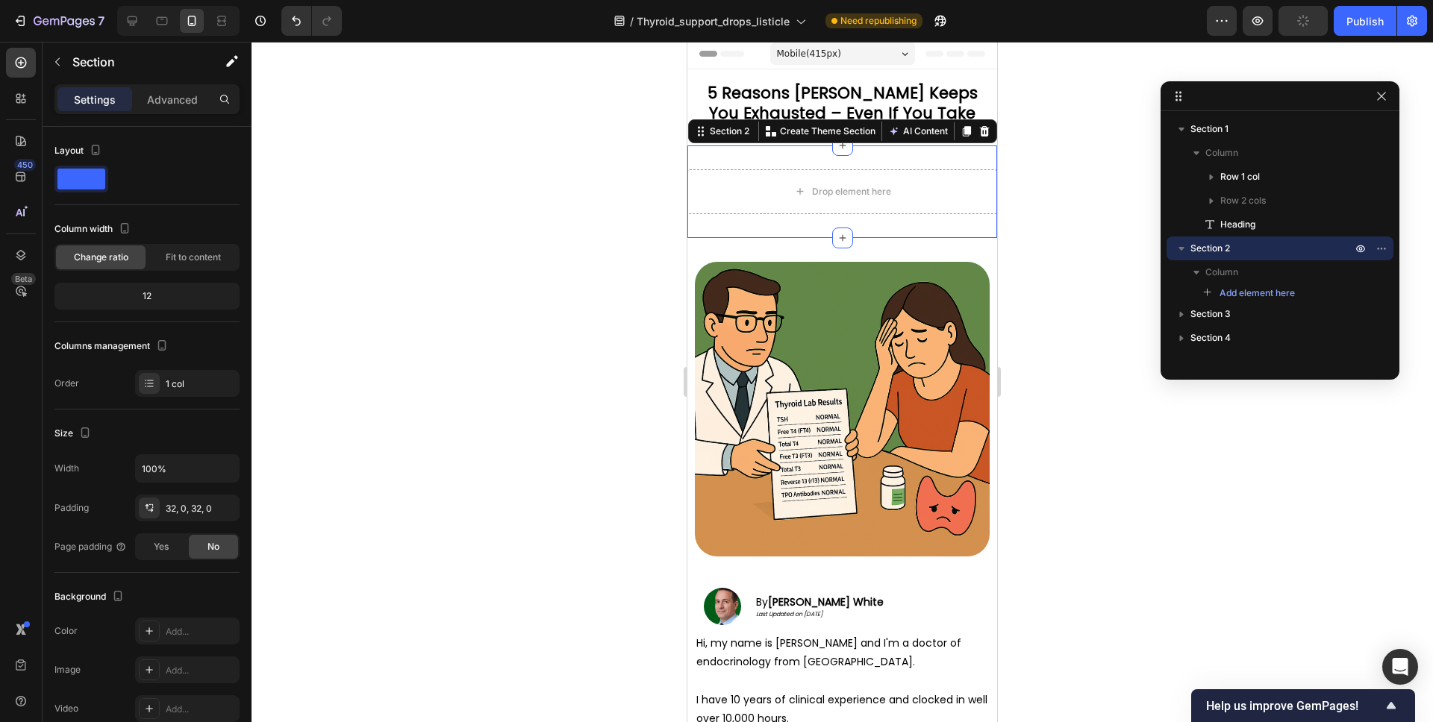
click at [990, 131] on div at bounding box center [984, 131] width 18 height 18
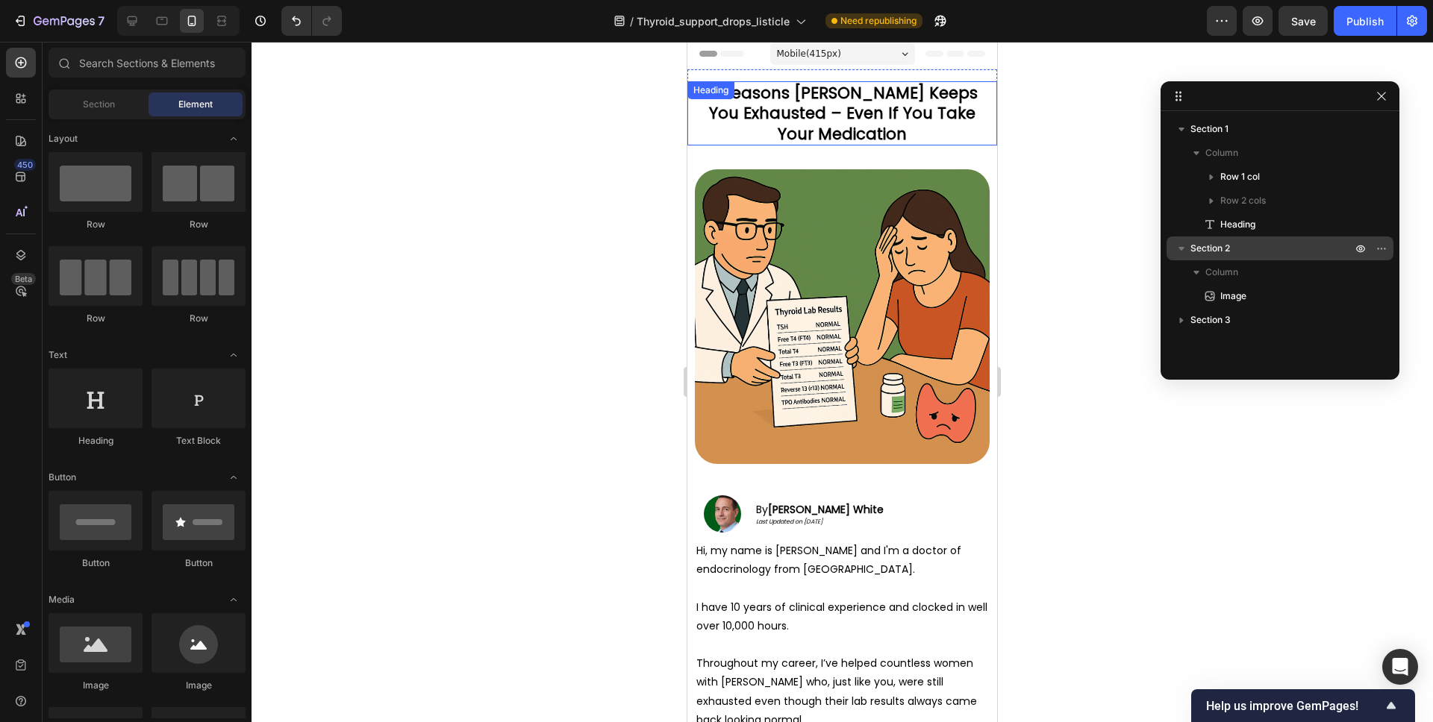
click at [919, 129] on h2 "5 Reasons Hashimoto's Keeps You Exhausted – Even If You Take Your Medication" at bounding box center [842, 113] width 295 height 64
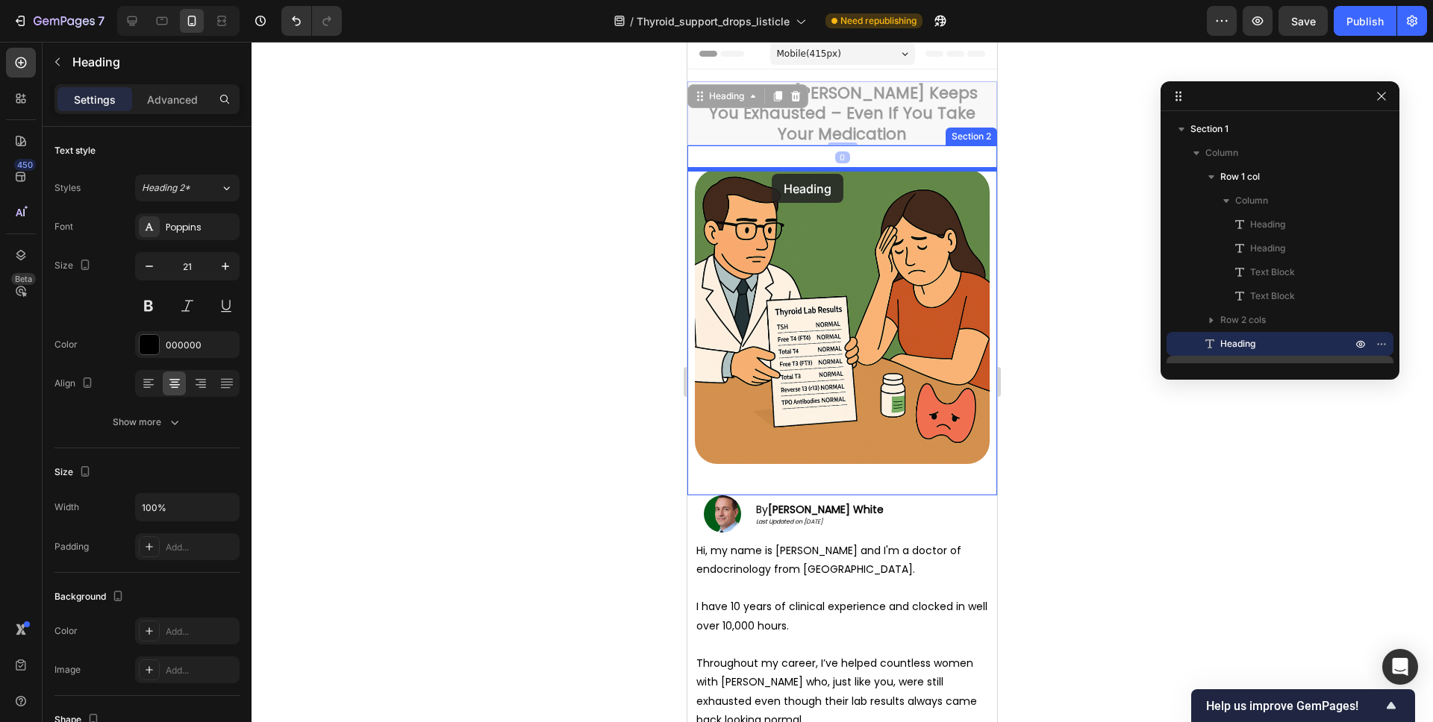
drag, startPoint x: 722, startPoint y: 101, endPoint x: 772, endPoint y: 174, distance: 88.2
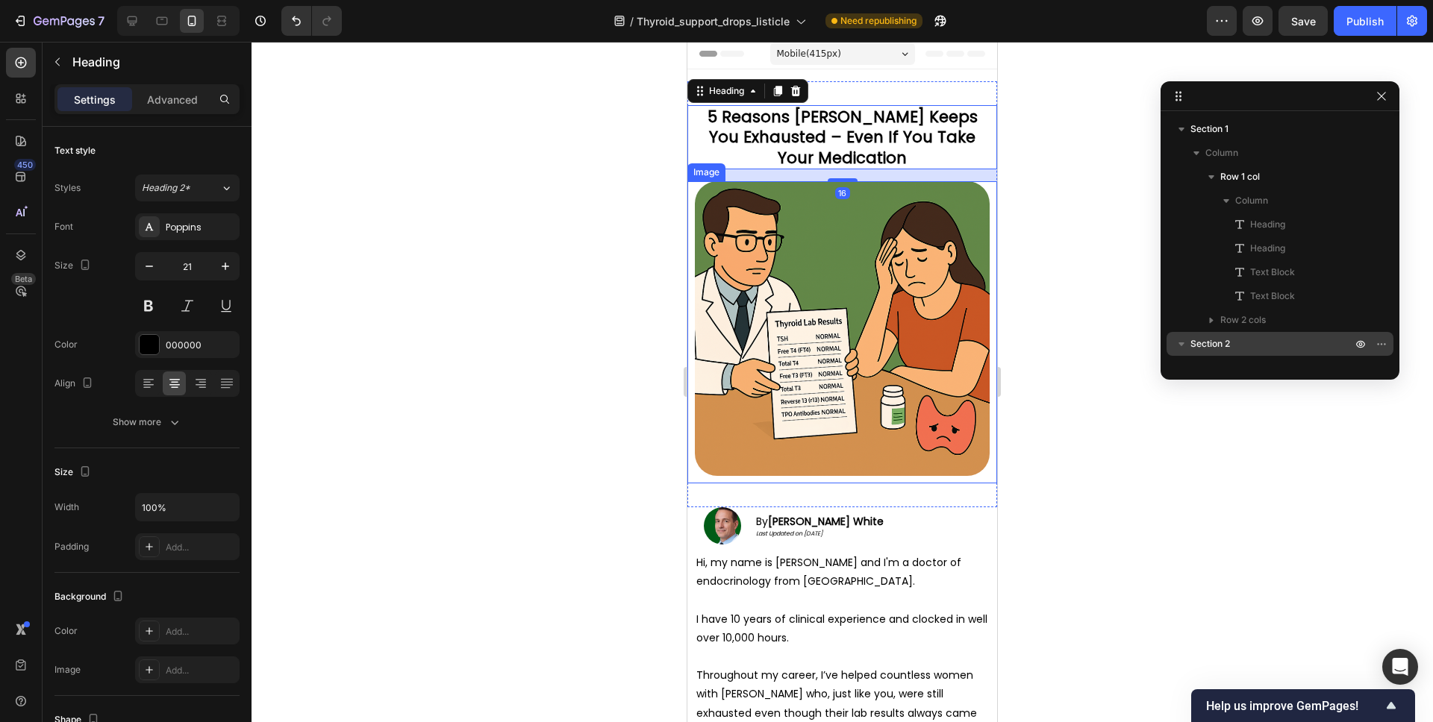
click at [869, 356] on img at bounding box center [842, 328] width 295 height 295
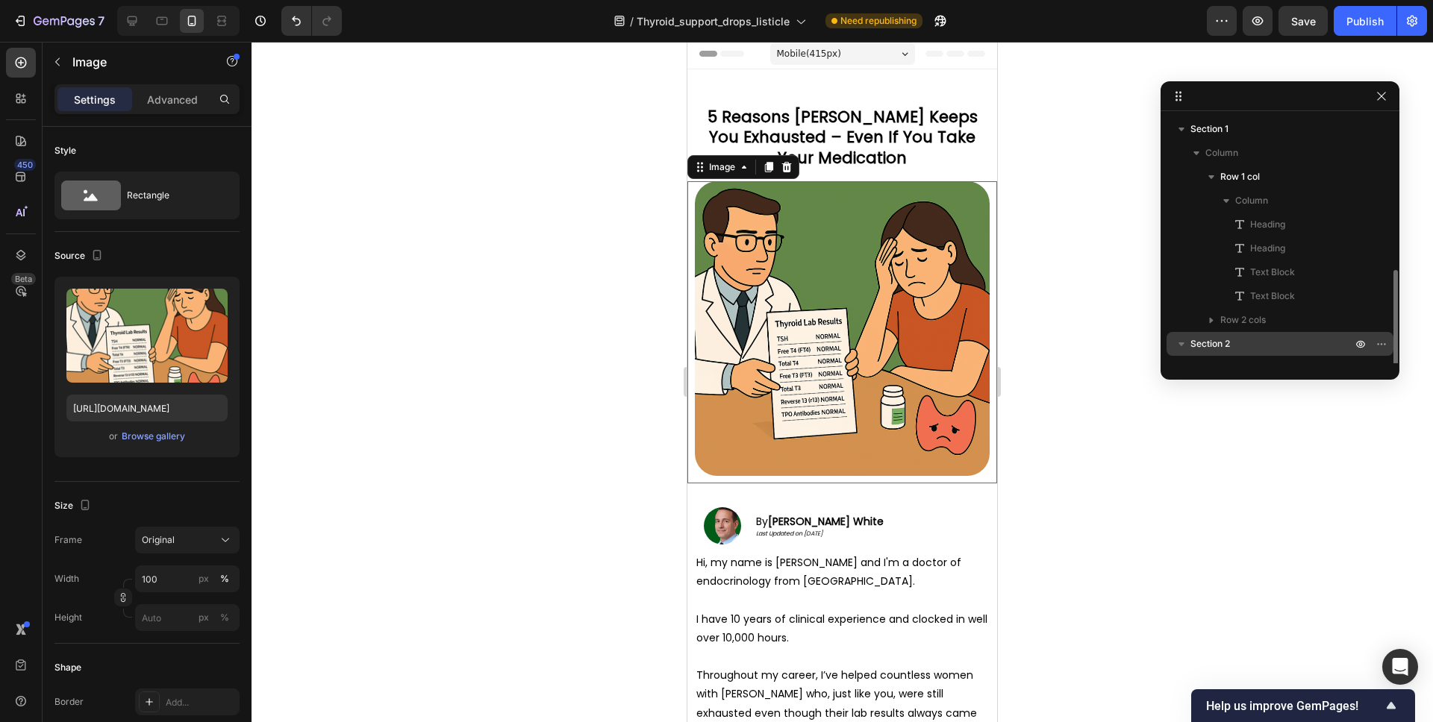
scroll to position [88, 0]
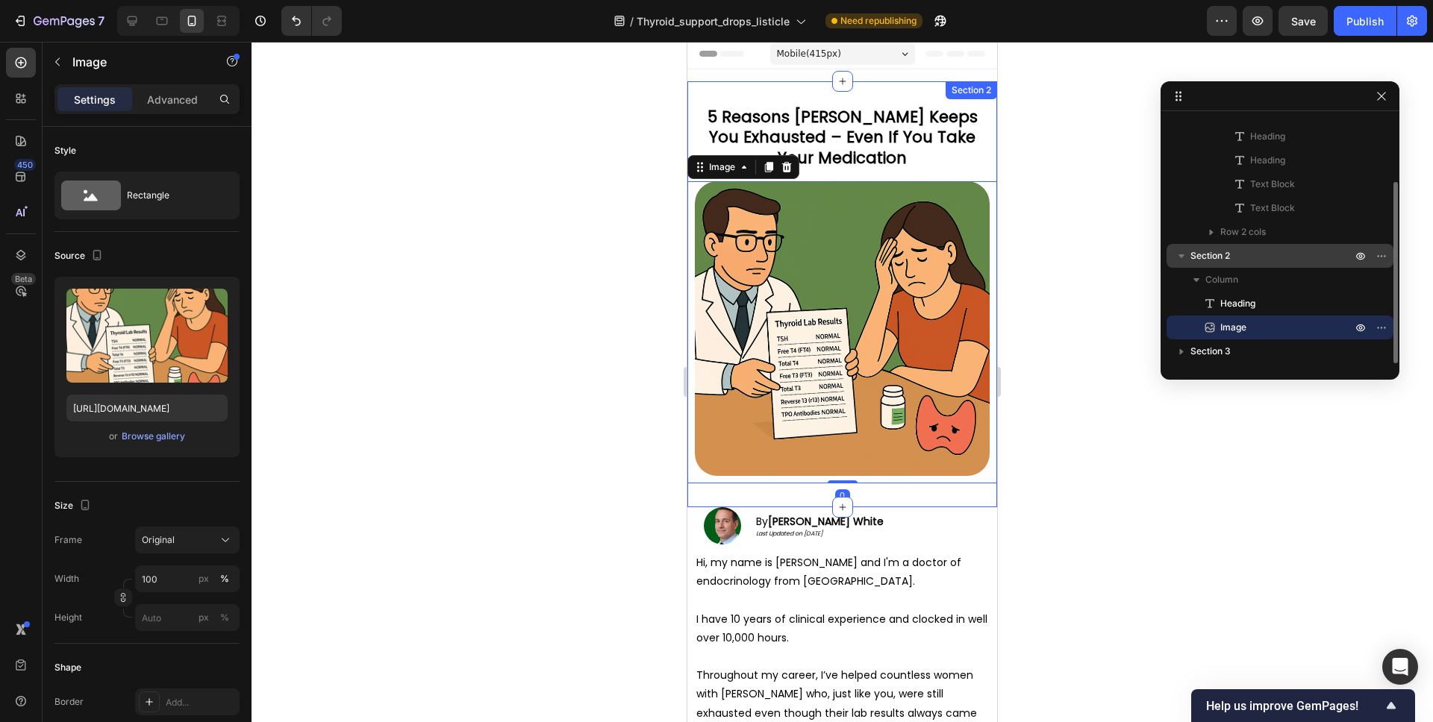
click at [712, 177] on div "5 Reasons Hashimoto's Keeps You Exhausted – Even If You Take Your Medication He…" at bounding box center [842, 294] width 310 height 378
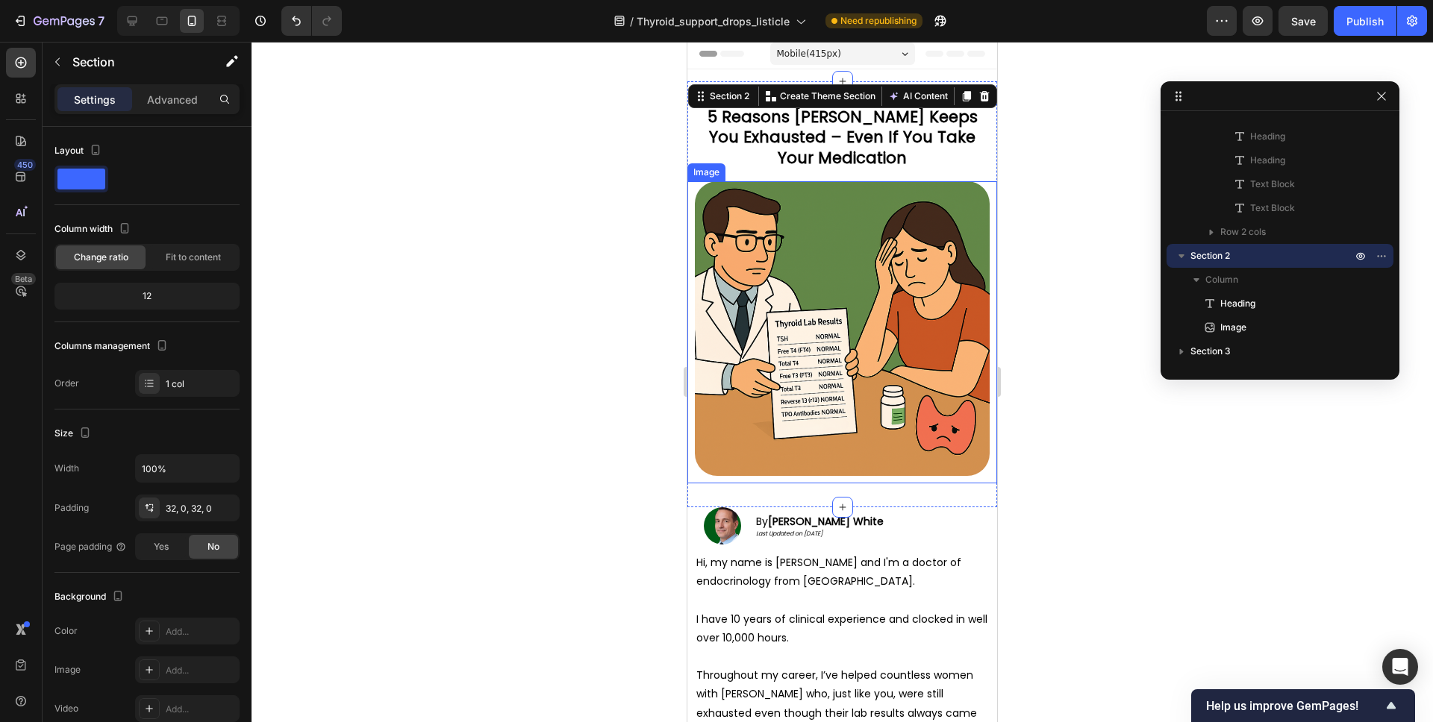
click at [1063, 355] on div at bounding box center [841, 382] width 1181 height 681
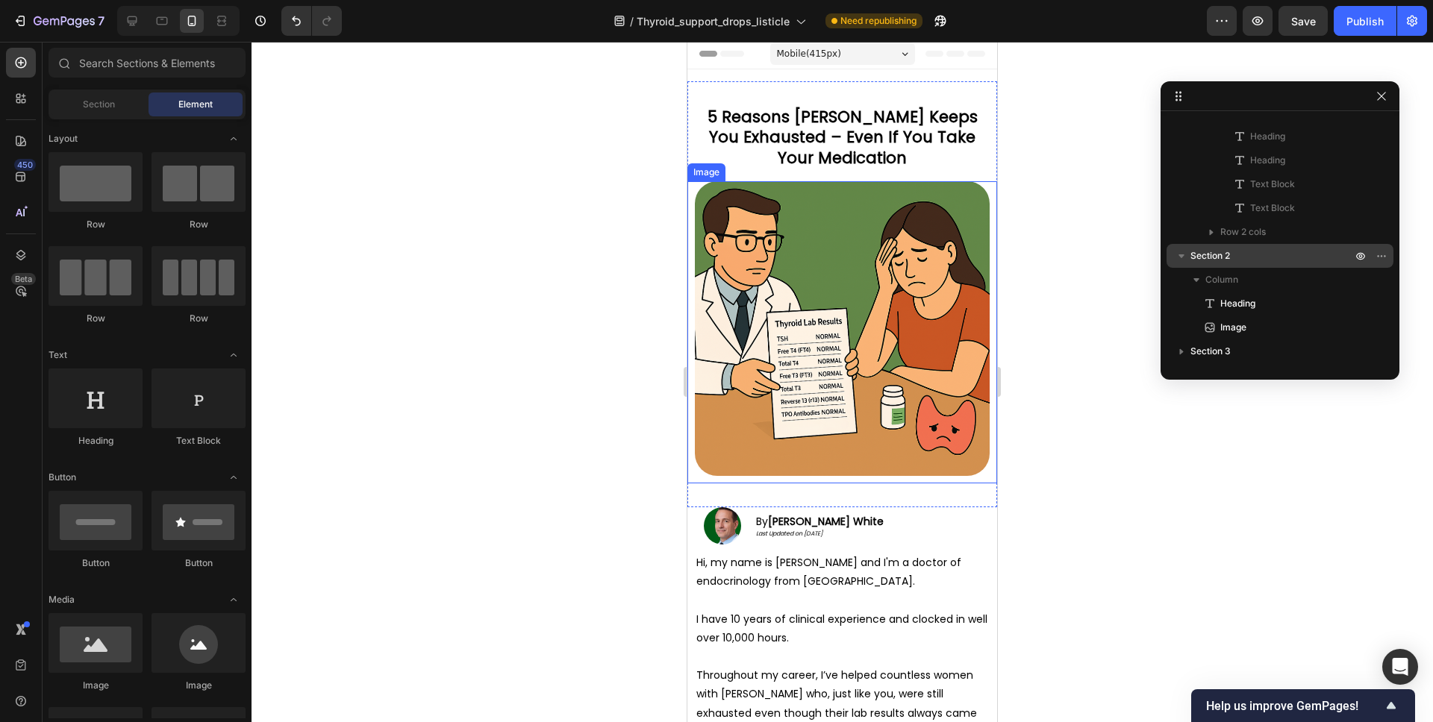
click at [918, 374] on img at bounding box center [842, 328] width 295 height 295
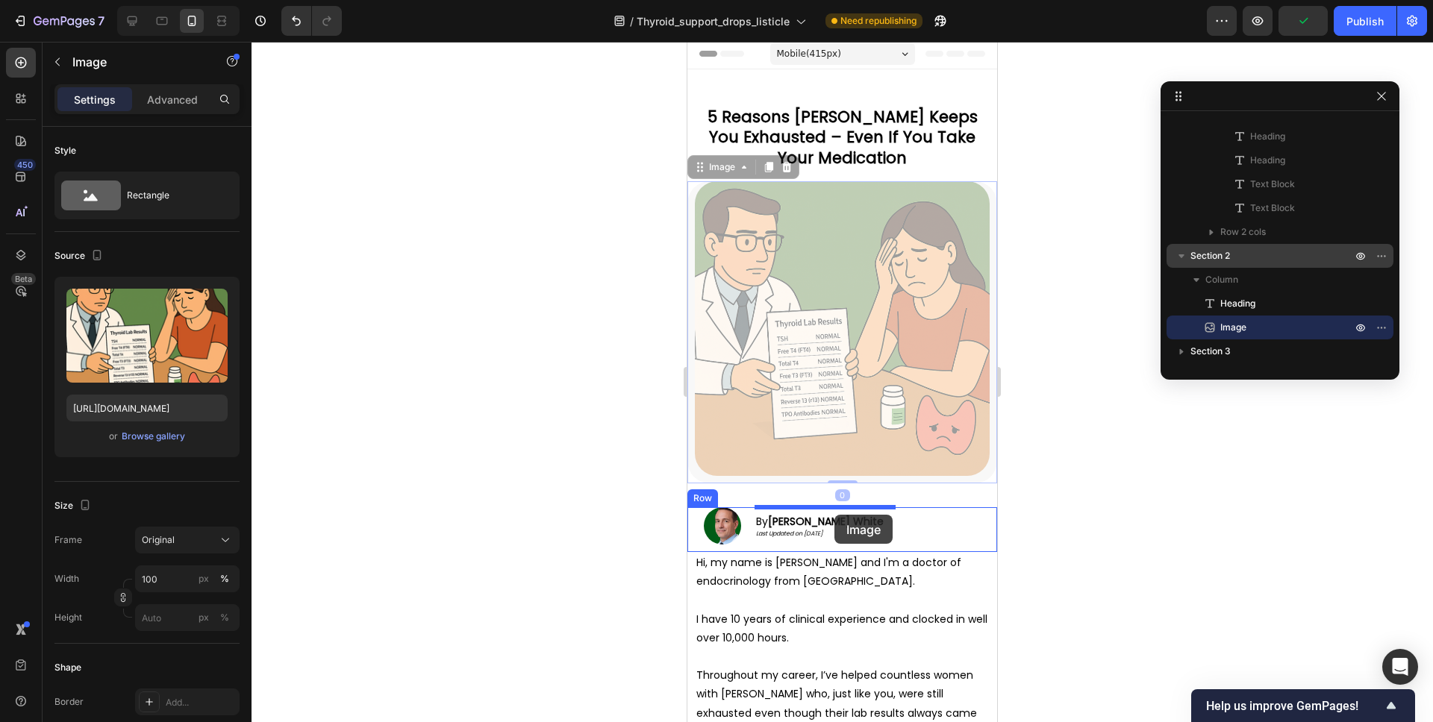
drag, startPoint x: 705, startPoint y: 157, endPoint x: 833, endPoint y: 515, distance: 379.5
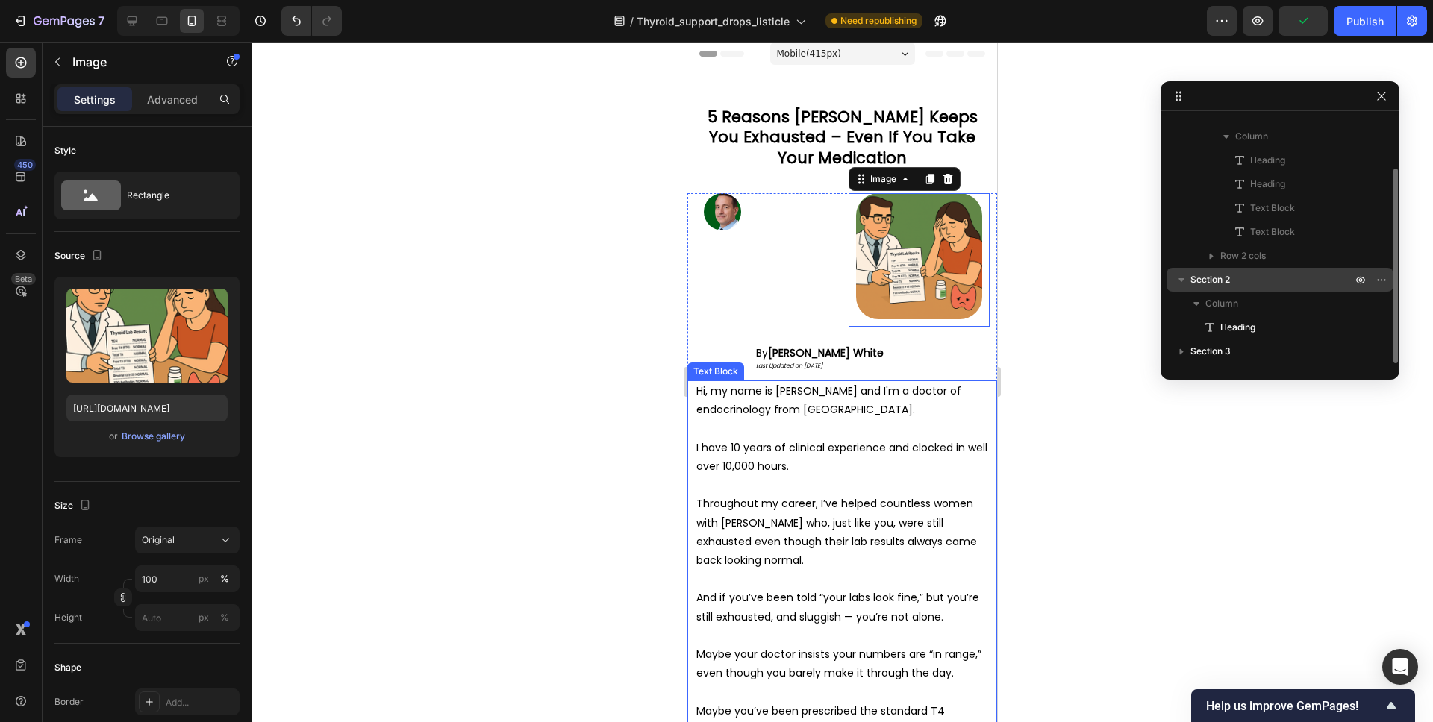
scroll to position [64, 0]
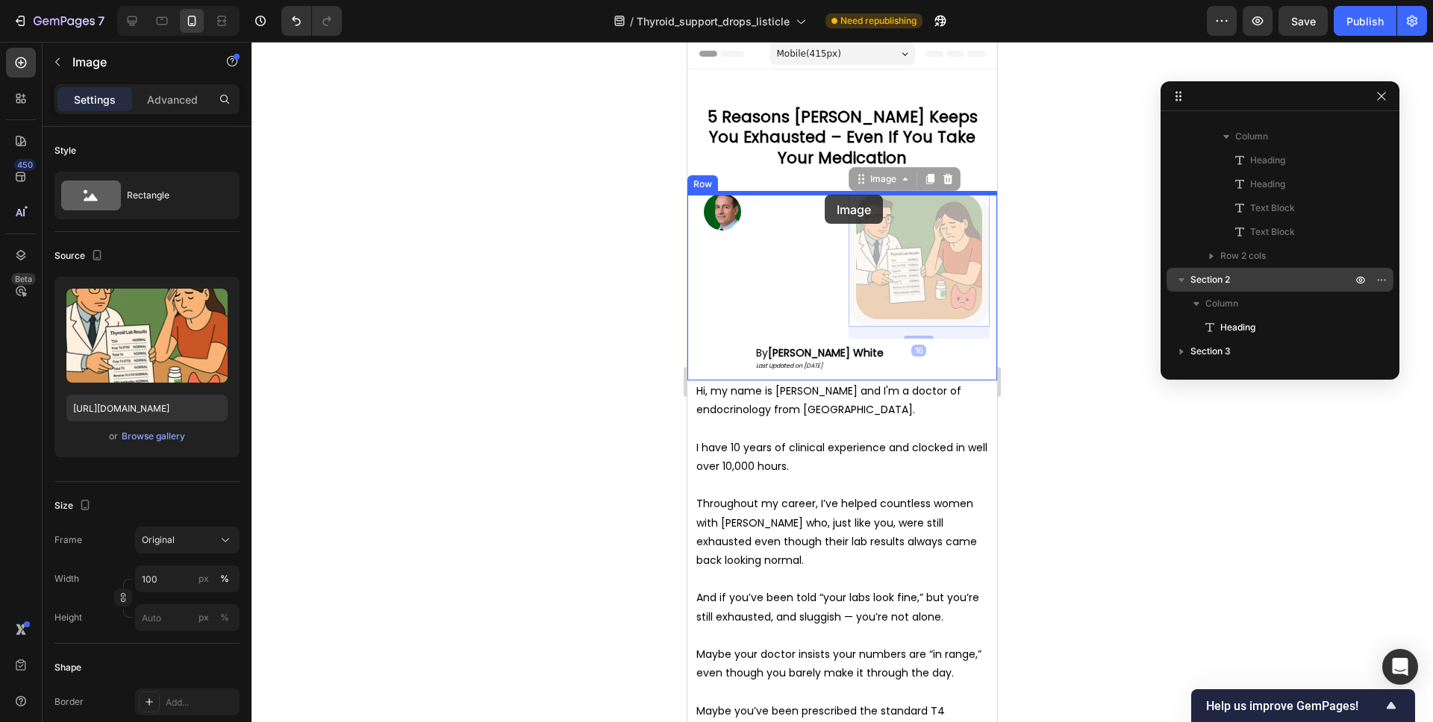
drag, startPoint x: 863, startPoint y: 183, endPoint x: 825, endPoint y: 195, distance: 40.6
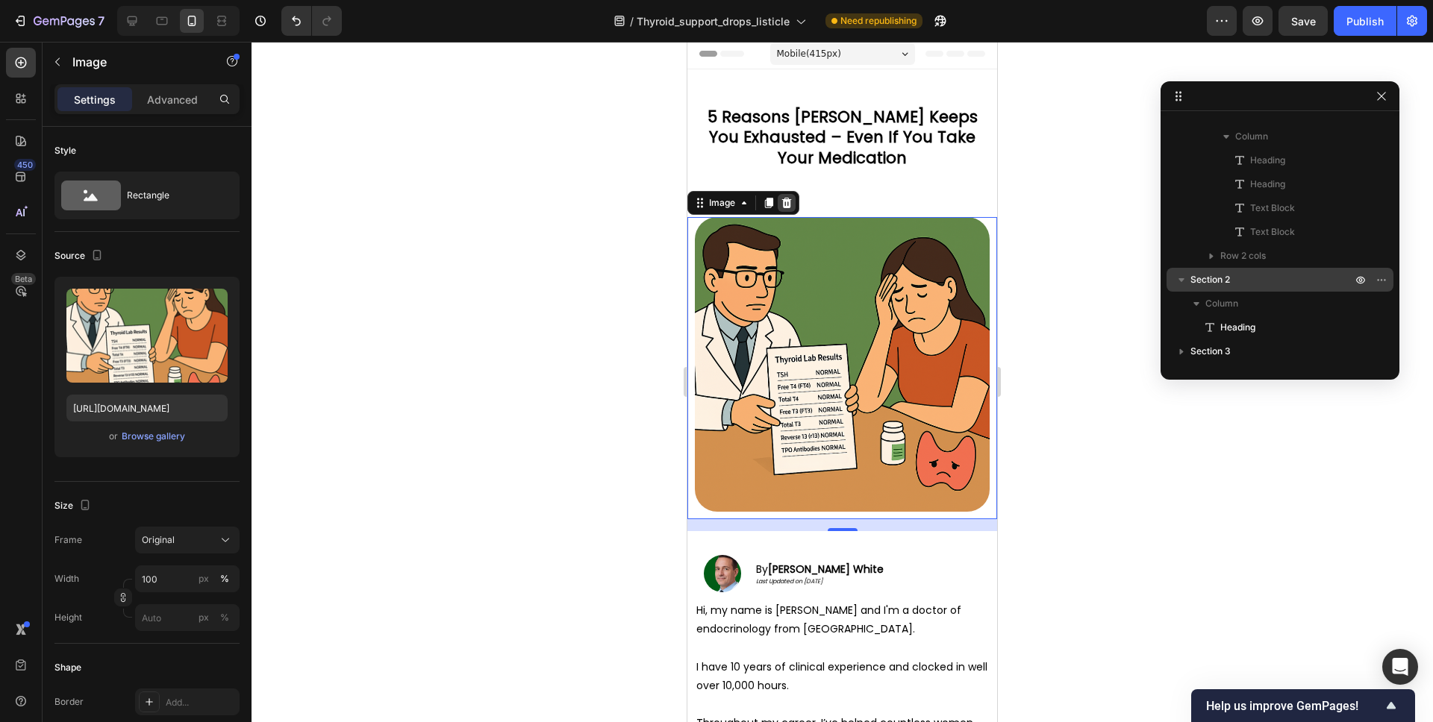
click at [791, 204] on icon at bounding box center [787, 203] width 12 height 12
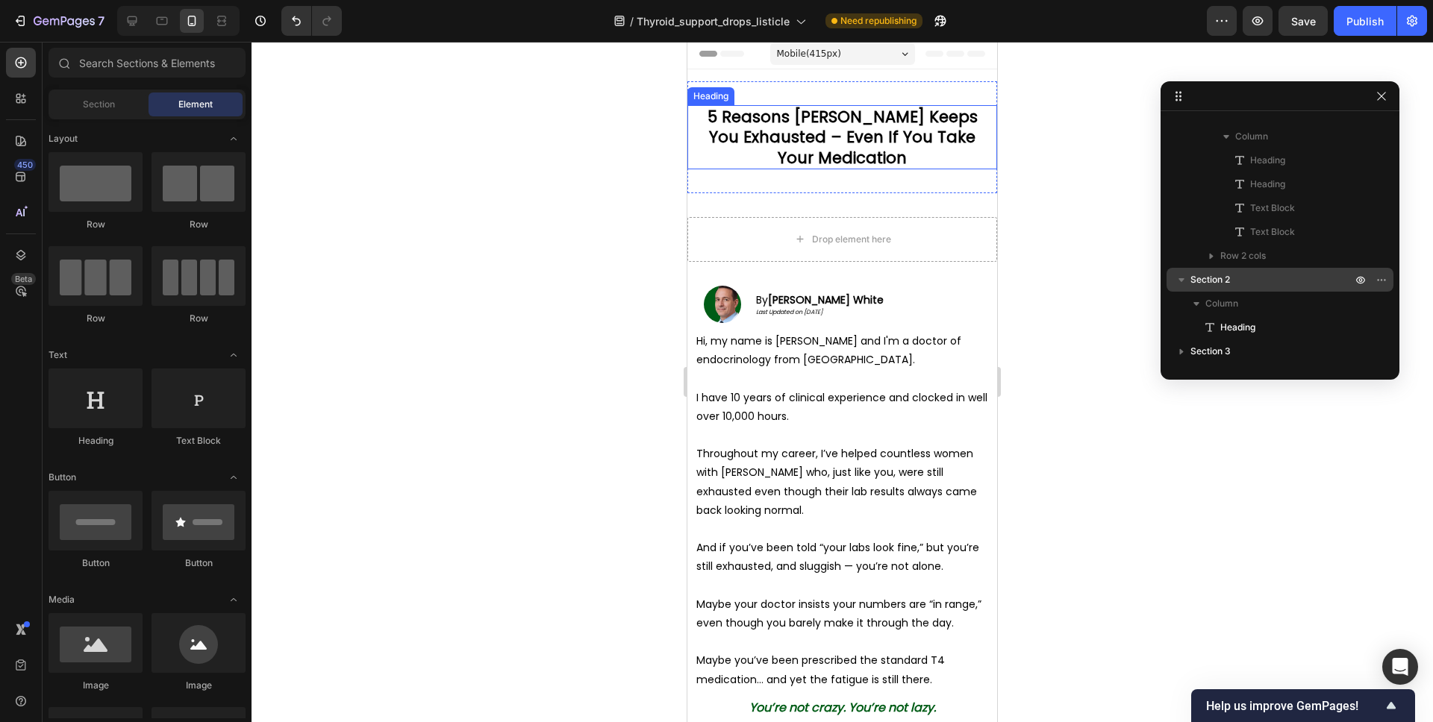
click at [898, 146] on strong "5 Reasons Hashimoto's Keeps You Exhausted – Even If You Take" at bounding box center [842, 127] width 270 height 42
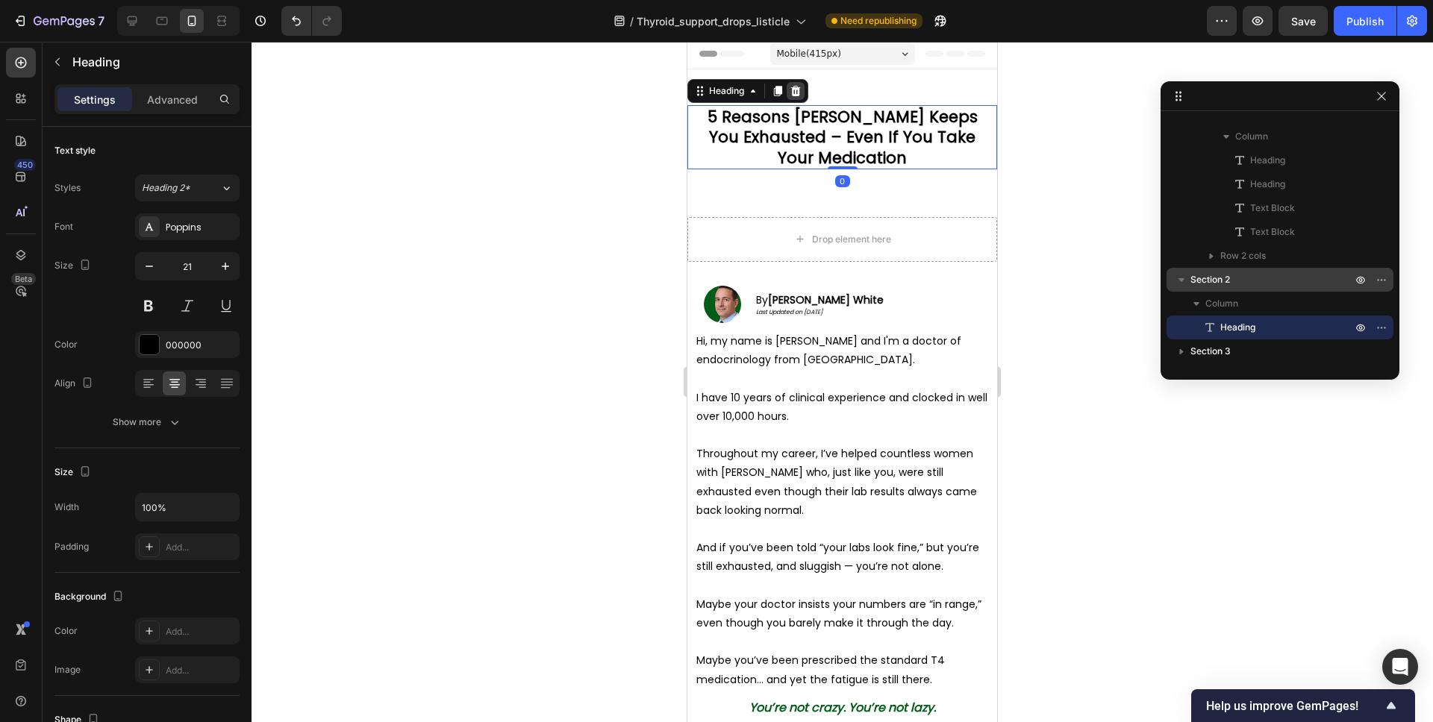
click at [801, 87] on icon at bounding box center [795, 91] width 12 height 12
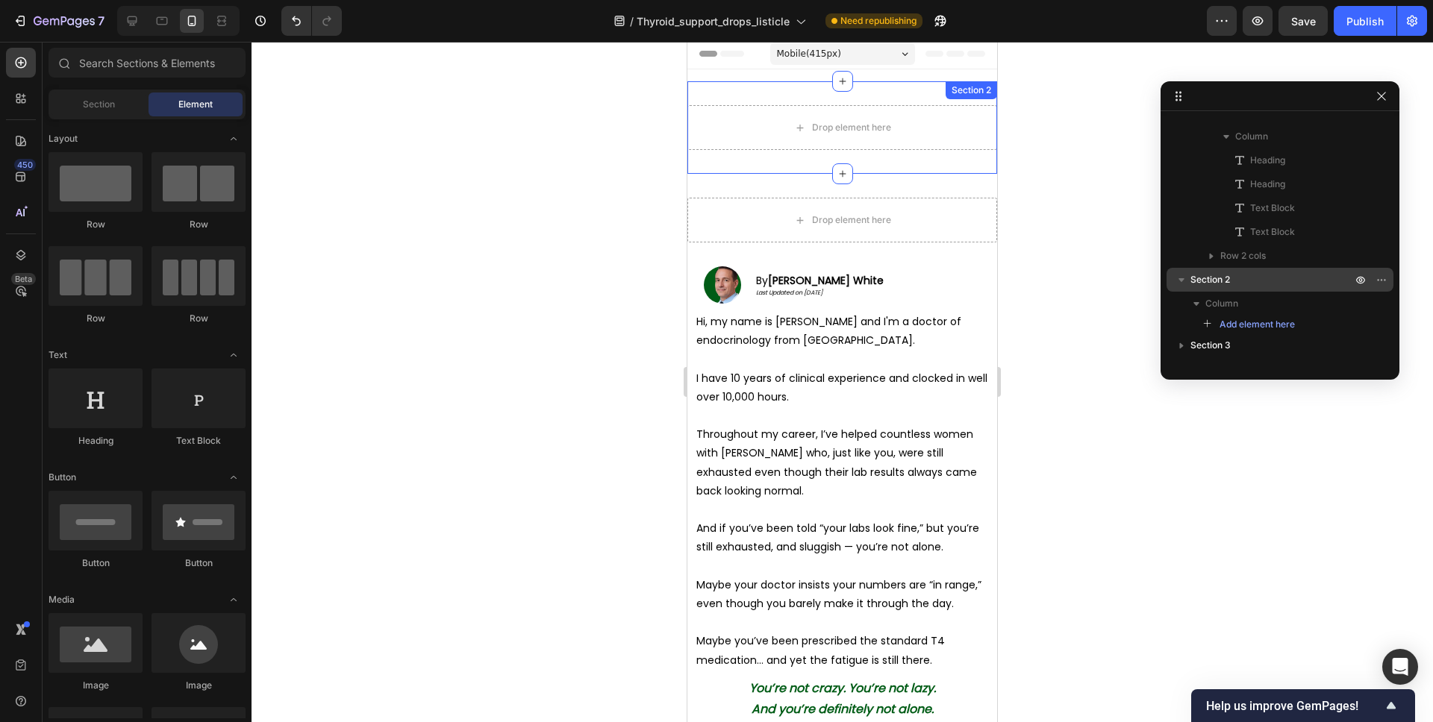
click at [911, 151] on div "Drop element here Section 2" at bounding box center [842, 127] width 310 height 93
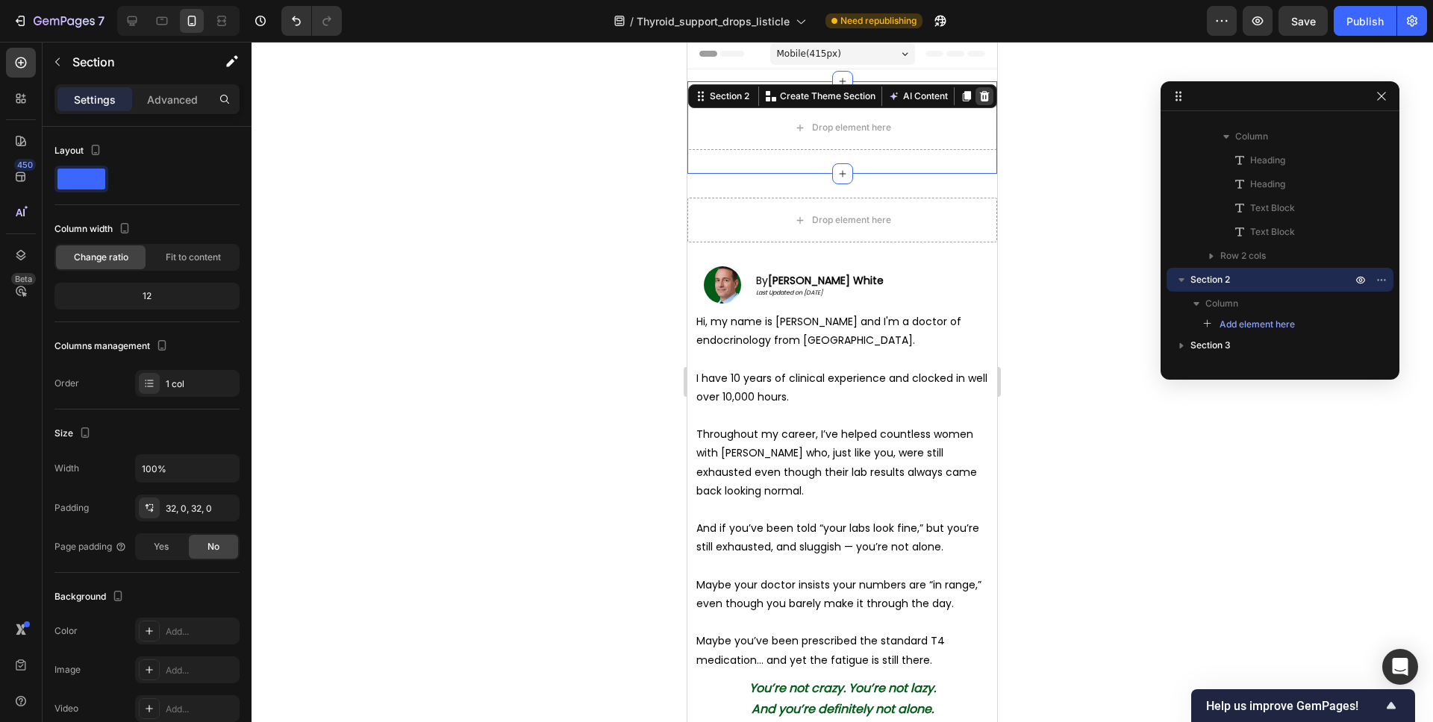
click at [981, 96] on icon at bounding box center [985, 96] width 10 height 10
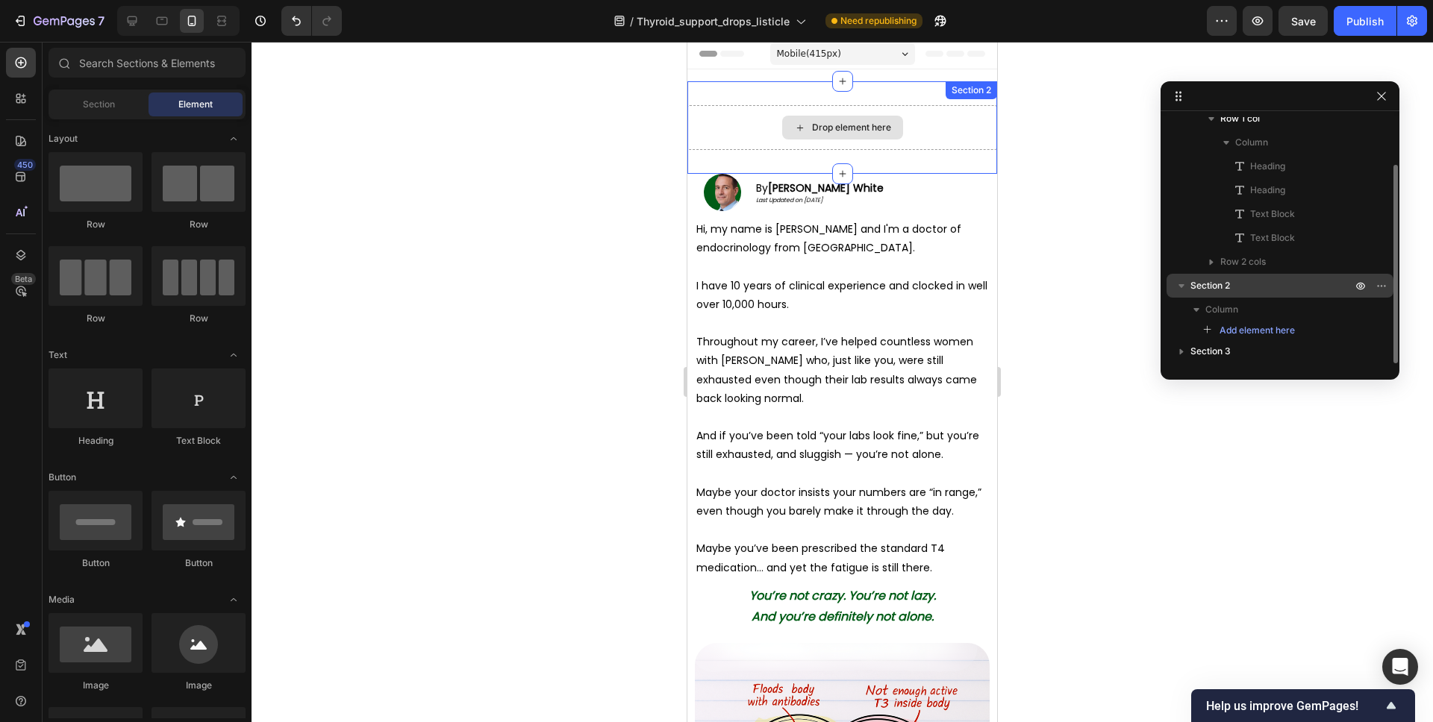
click at [935, 136] on div "Drop element here" at bounding box center [842, 127] width 310 height 45
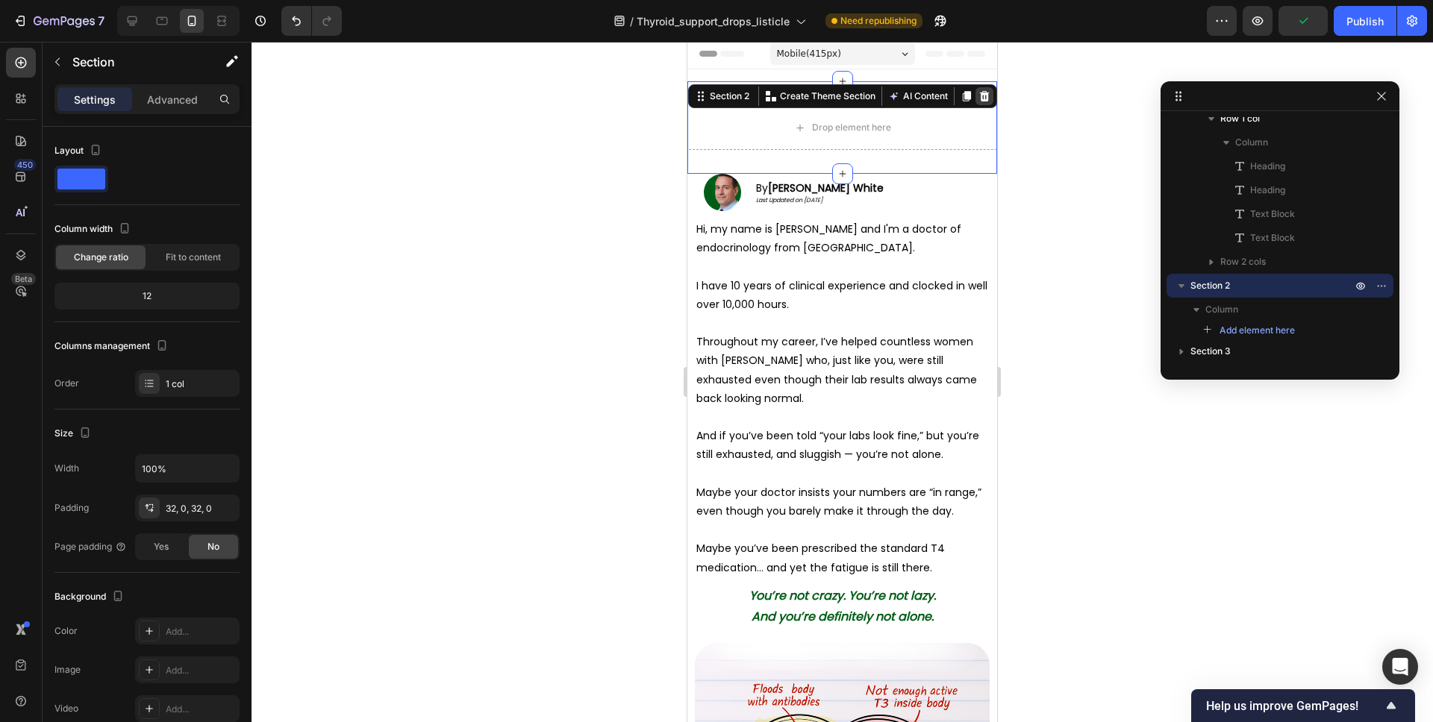
click at [981, 98] on icon at bounding box center [985, 96] width 10 height 10
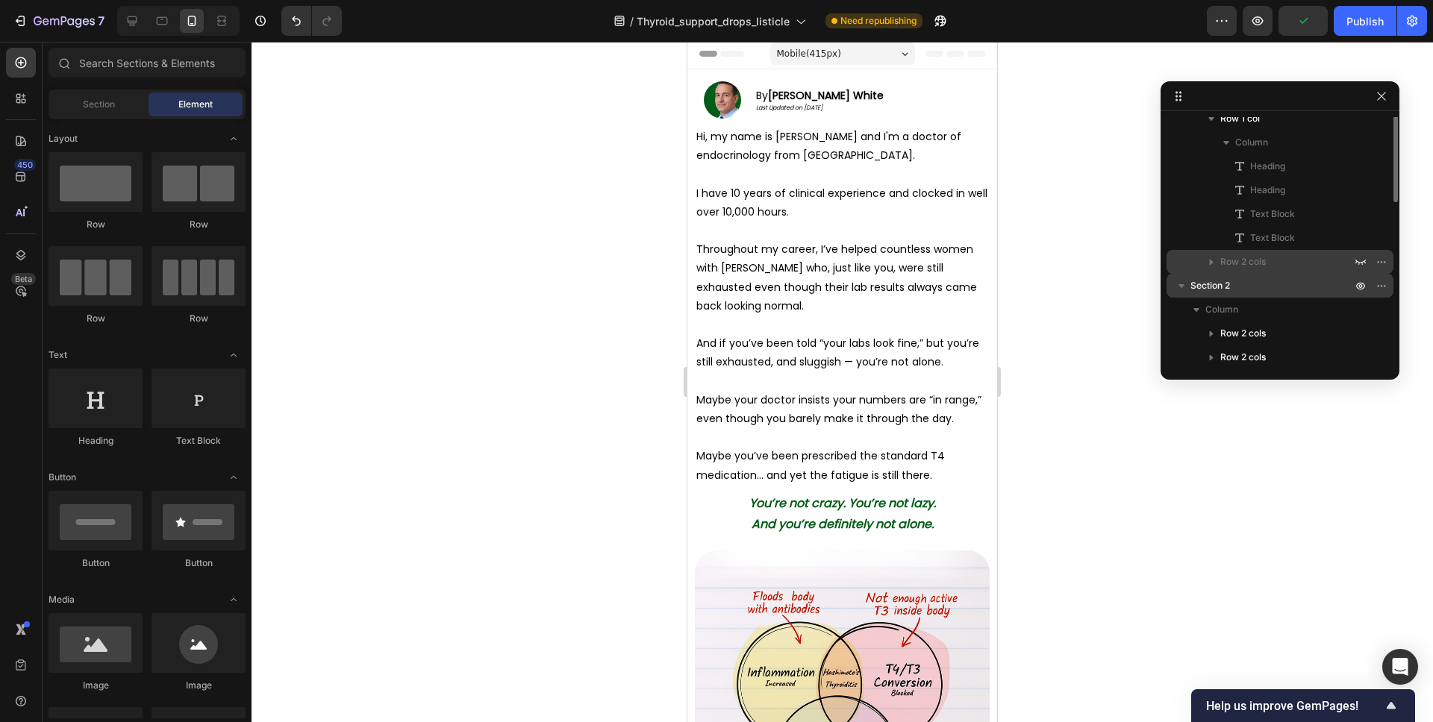
scroll to position [0, 0]
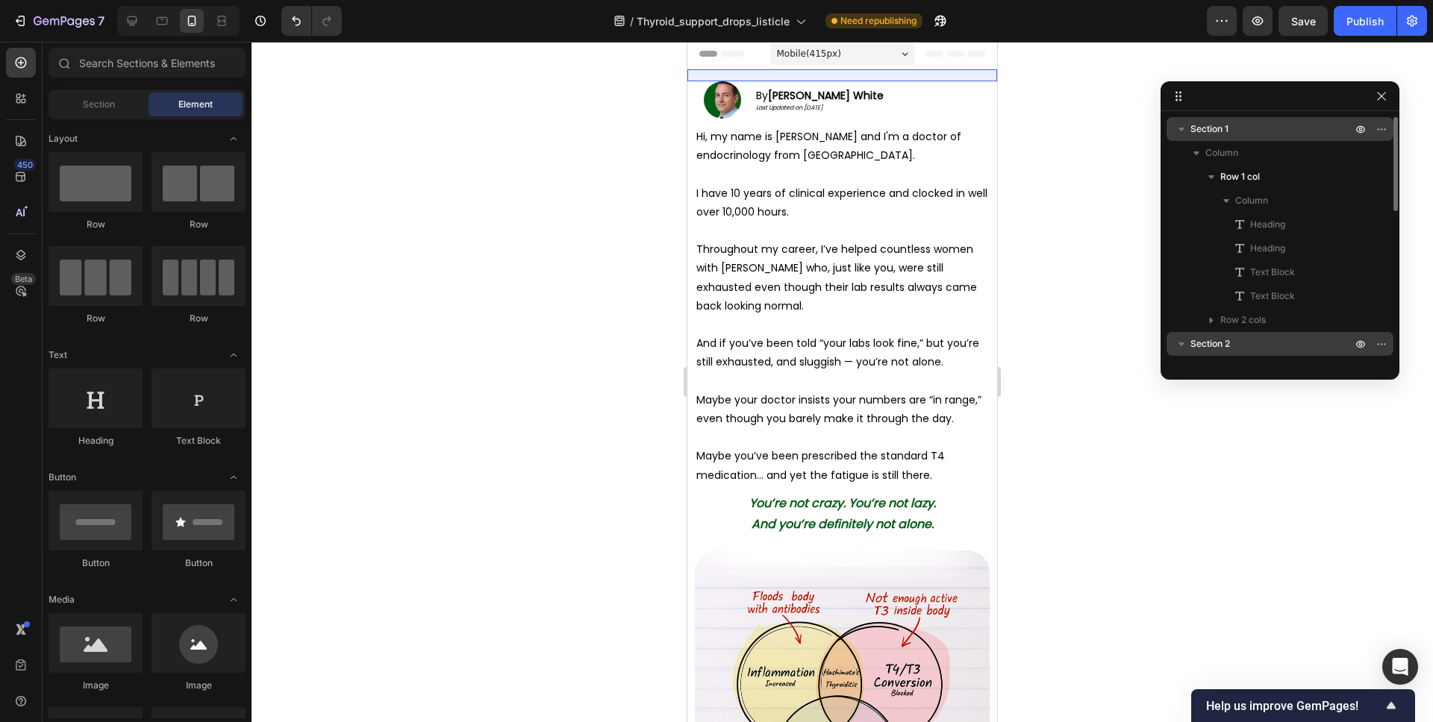
click at [1231, 131] on p "Section 1" at bounding box center [1272, 129] width 164 height 15
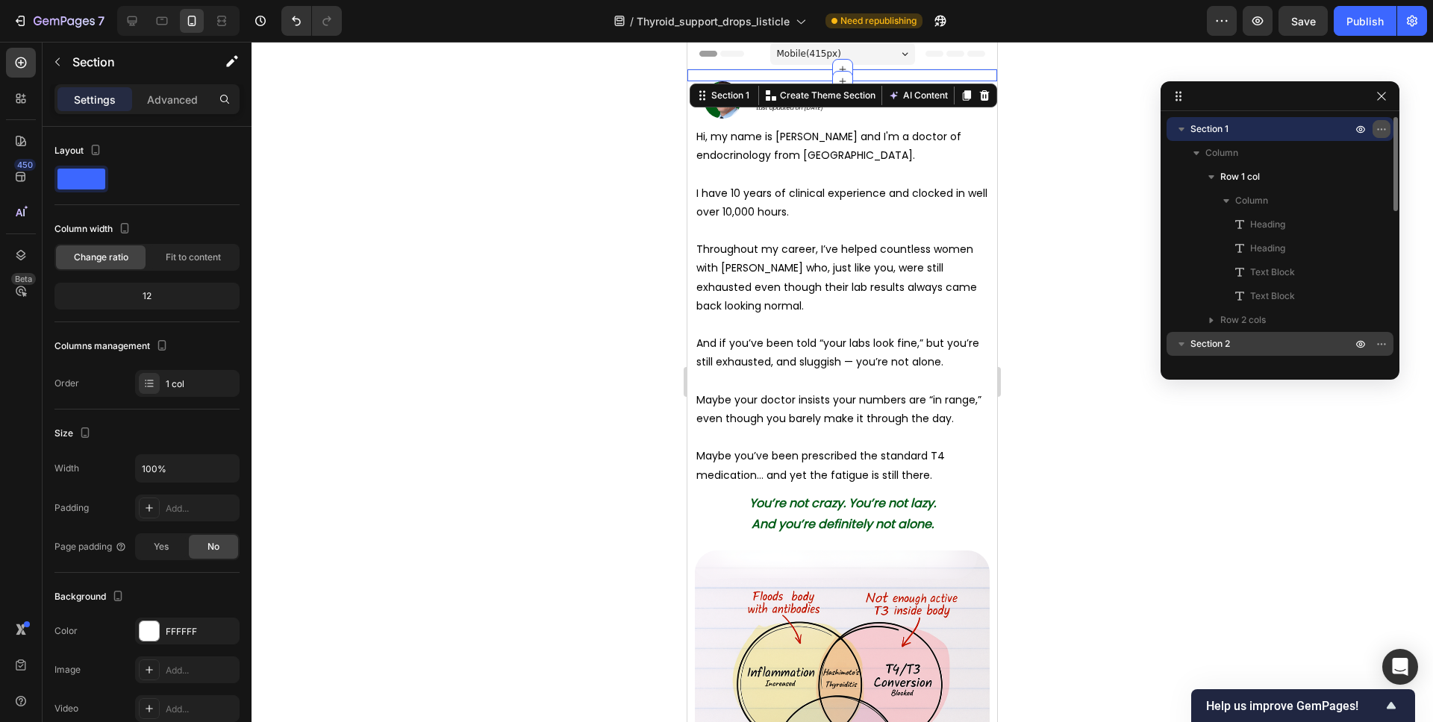
click at [1384, 130] on icon "button" at bounding box center [1383, 128] width 1 height 1
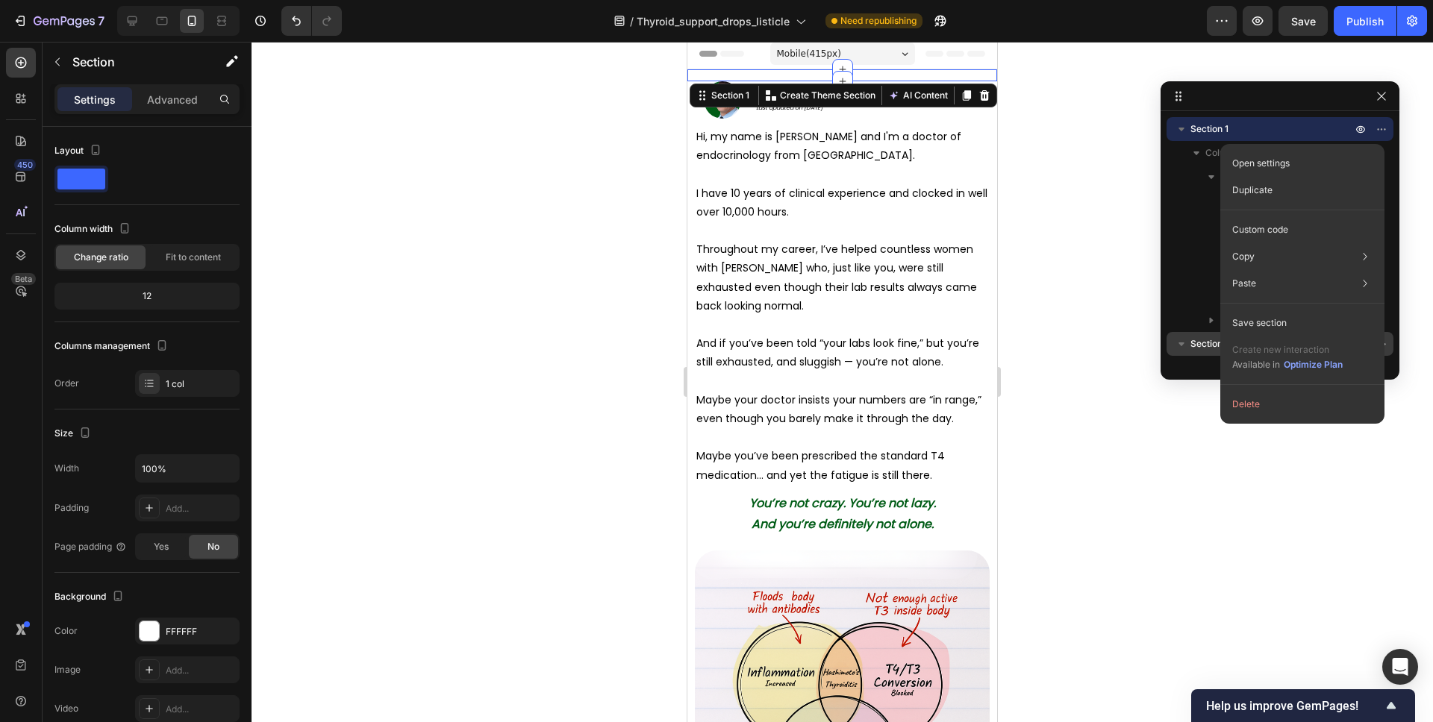
drag, startPoint x: 1284, startPoint y: 402, endPoint x: 1230, endPoint y: 371, distance: 62.2
click at [1284, 402] on button "Delete" at bounding box center [1302, 404] width 152 height 27
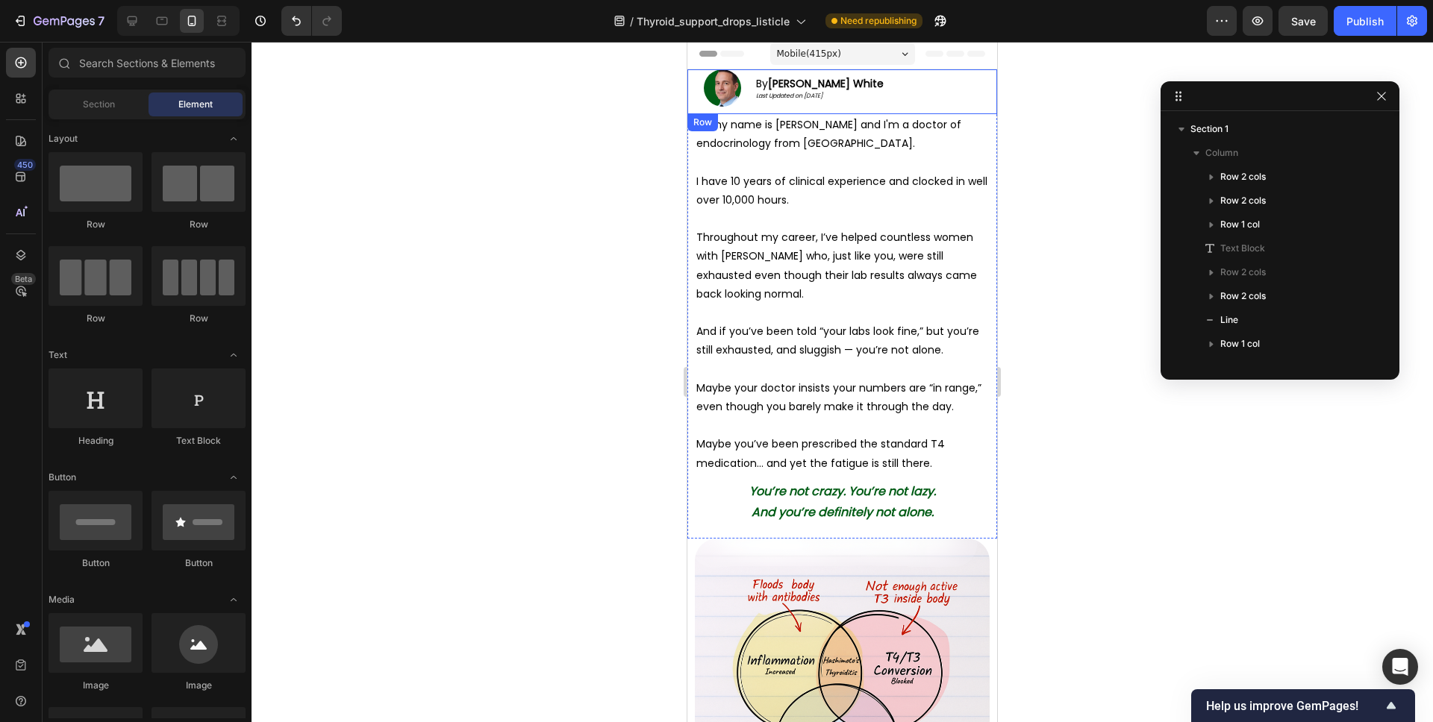
click at [921, 89] on div "By Dr. Johnson White Last Updated on September 18, 2025 Text Block" at bounding box center [919, 87] width 142 height 37
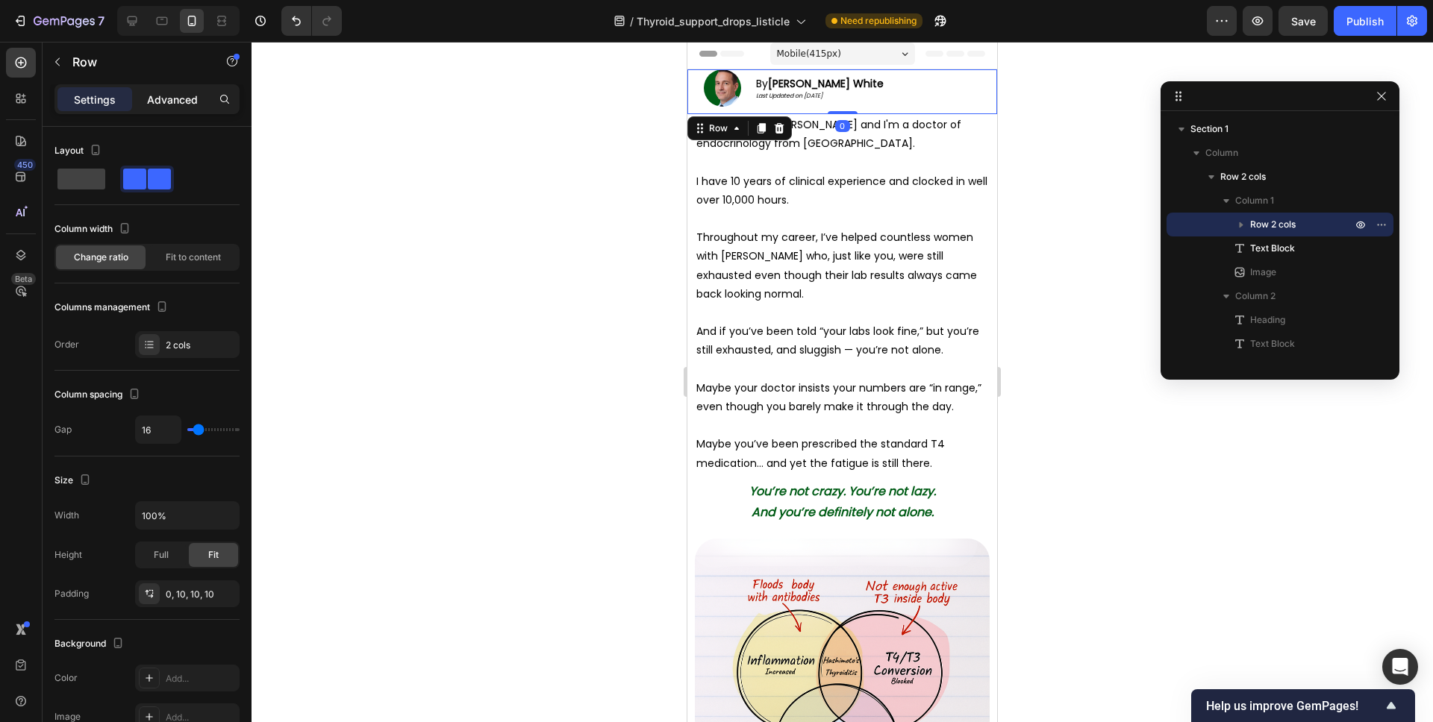
click at [154, 100] on p "Advanced" at bounding box center [172, 100] width 51 height 16
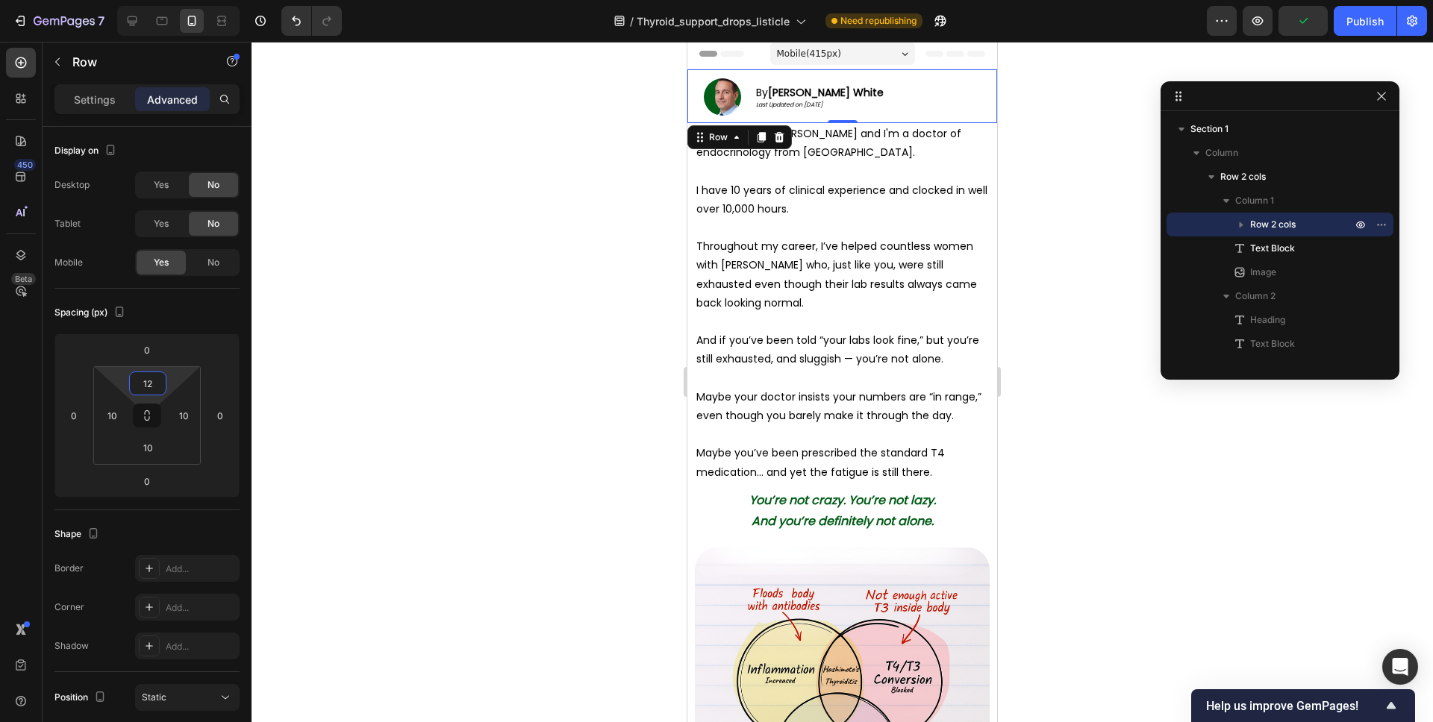
type input "10"
click at [172, 0] on html "7 Version history / Thyroid_support_drops_listicle Need republishing Preview Sa…" at bounding box center [716, 0] width 1433 height 0
click at [96, 62] on p "Row" at bounding box center [135, 62] width 127 height 18
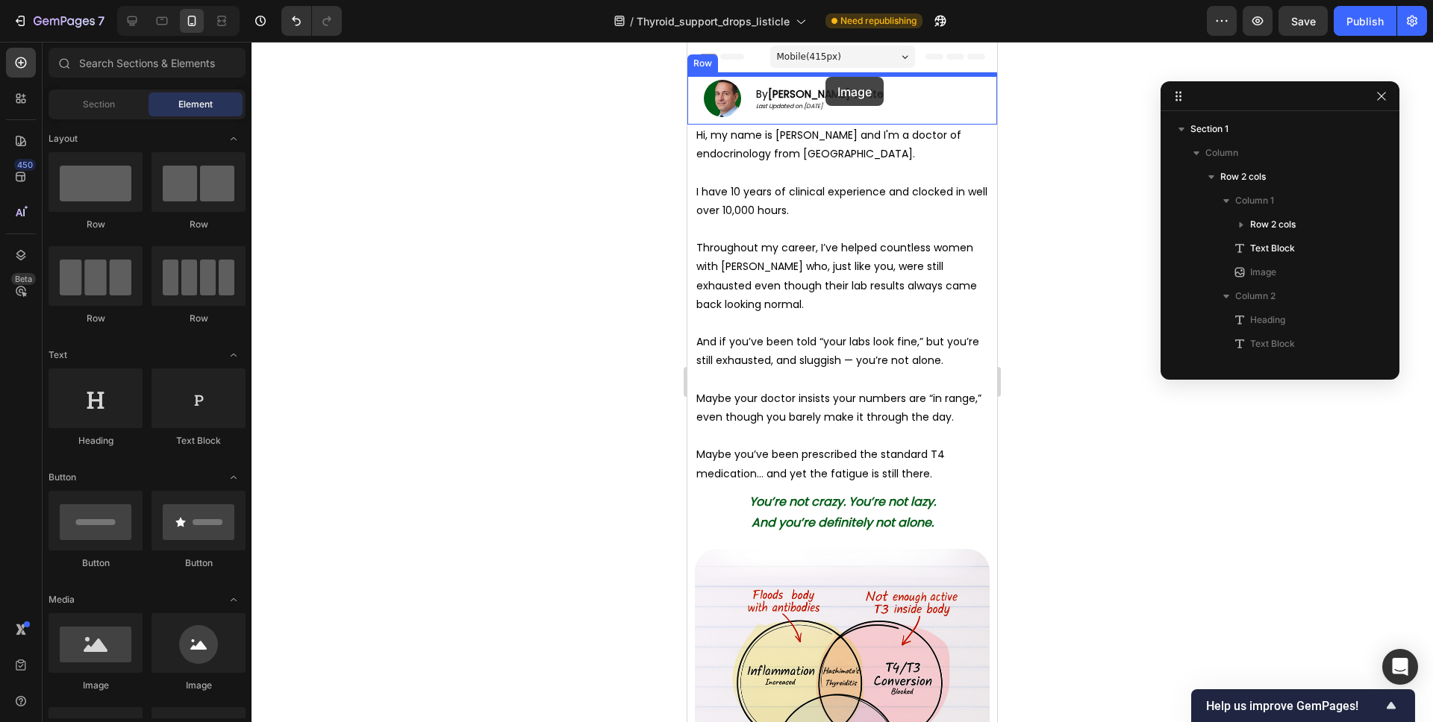
drag, startPoint x: 791, startPoint y: 680, endPoint x: 825, endPoint y: 77, distance: 603.9
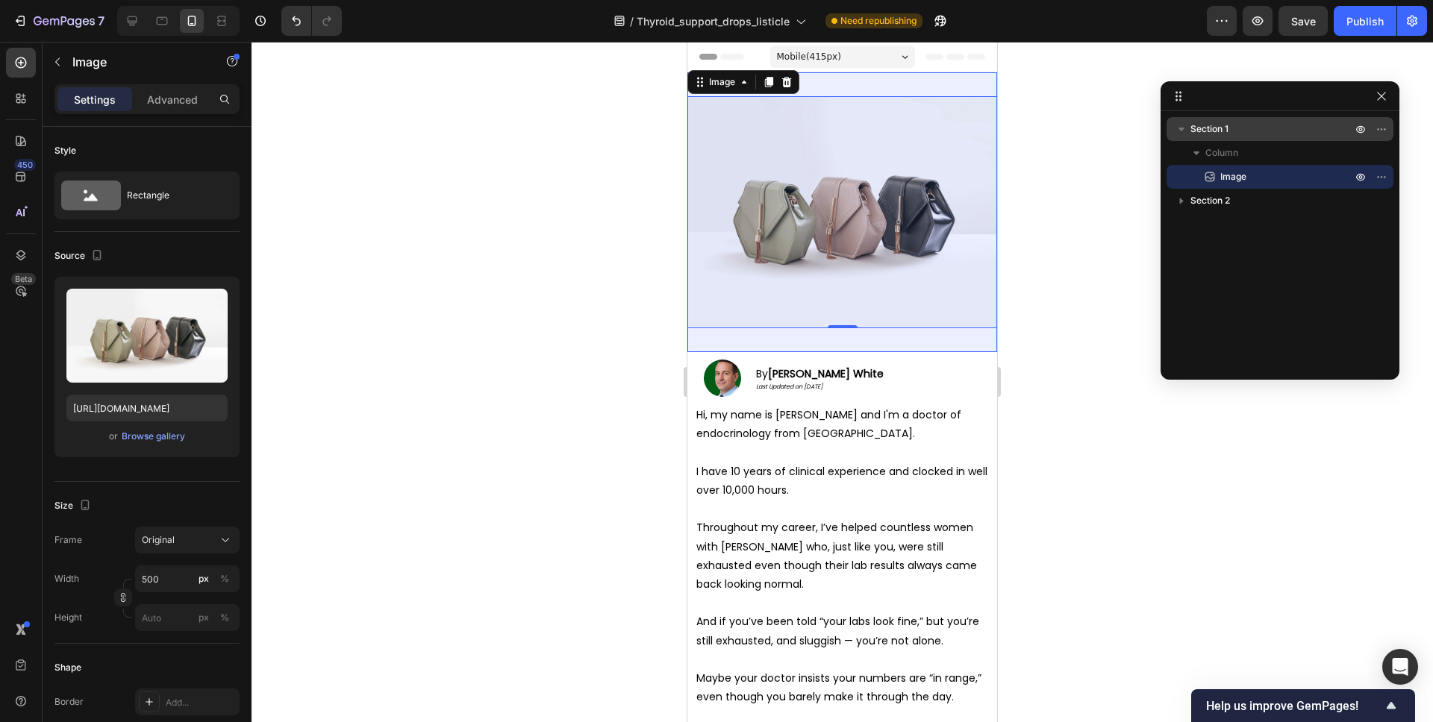
click at [1246, 130] on p "Section 1" at bounding box center [1272, 129] width 164 height 15
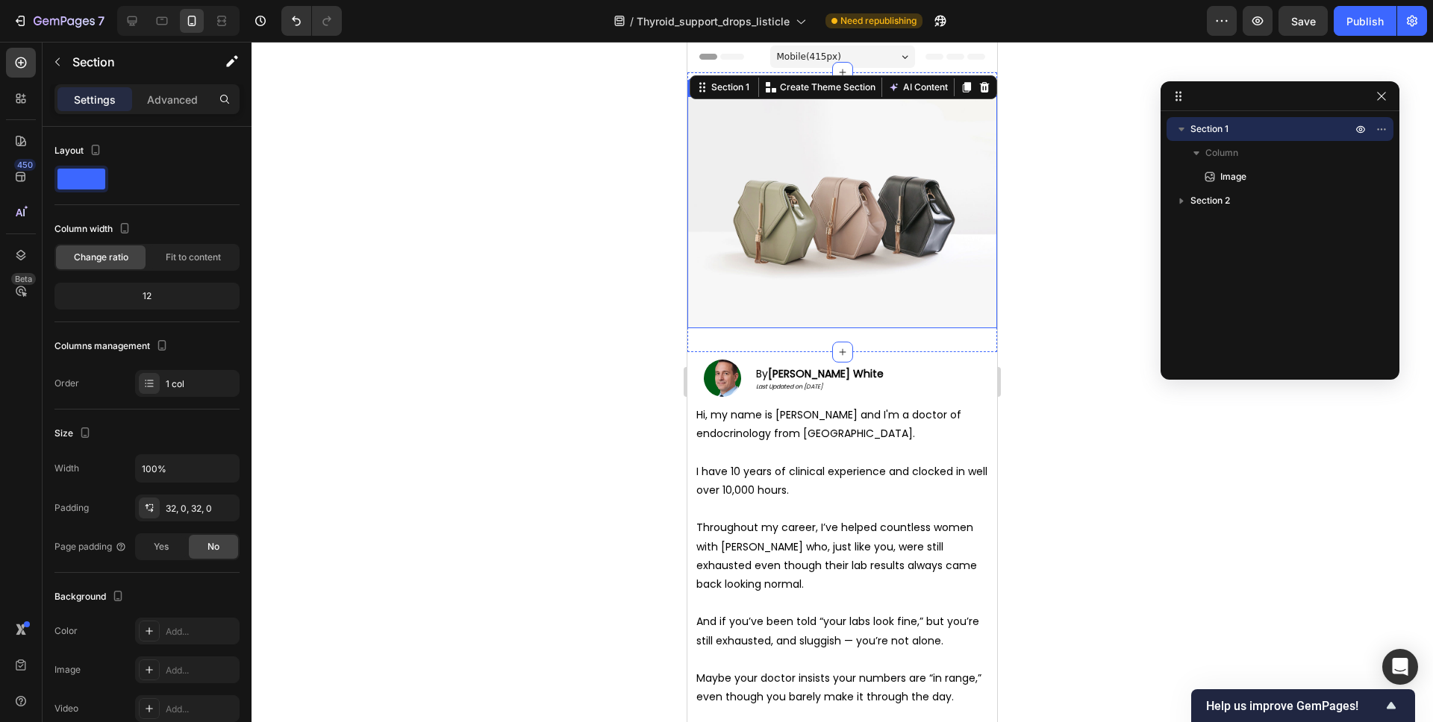
click at [766, 162] on img at bounding box center [842, 212] width 310 height 232
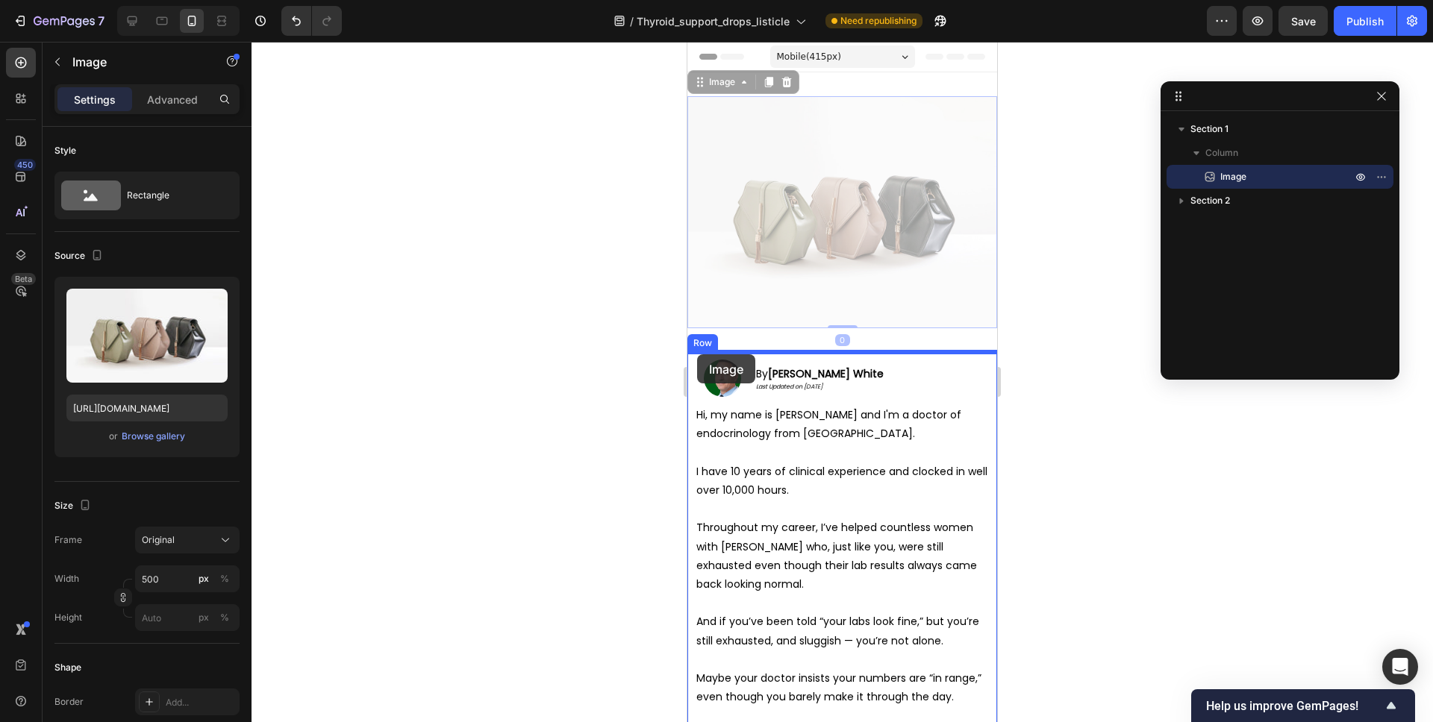
drag, startPoint x: 710, startPoint y: 87, endPoint x: 697, endPoint y: 354, distance: 267.5
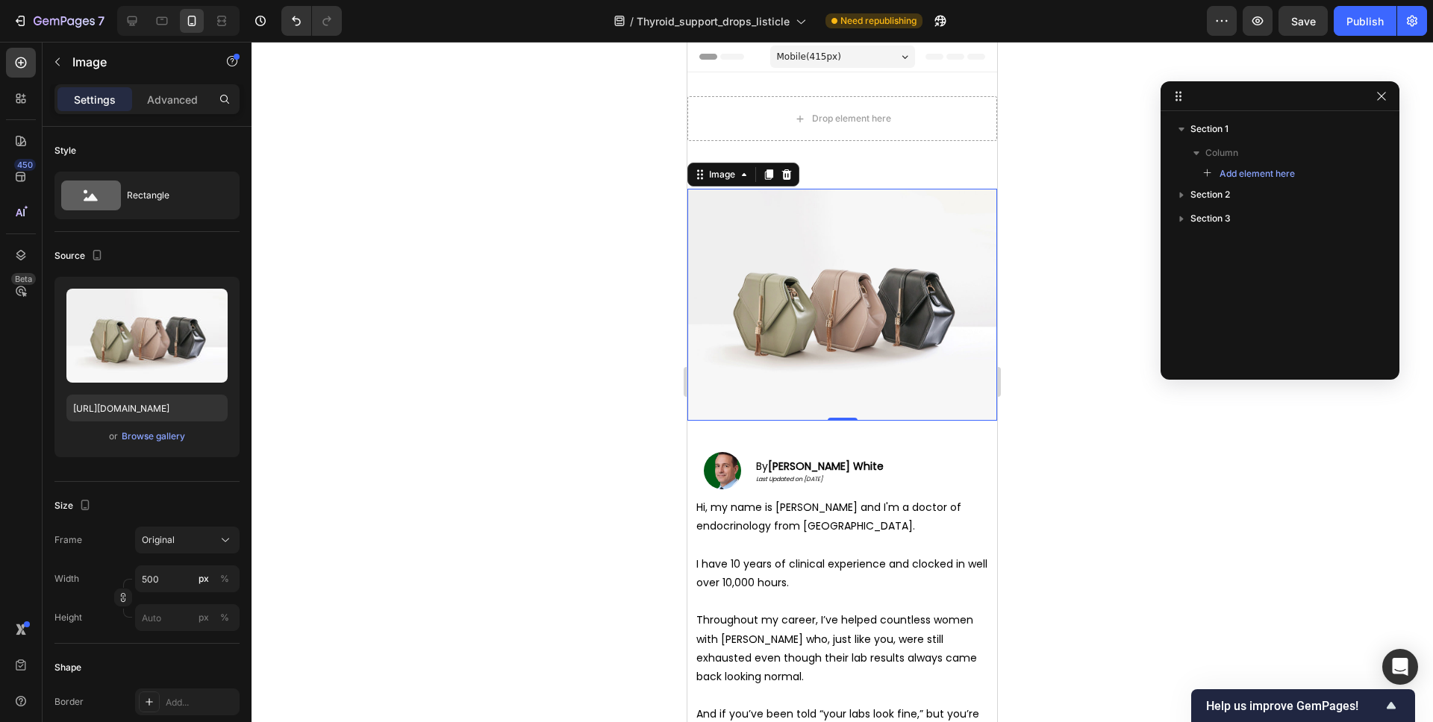
click at [795, 181] on div "Image" at bounding box center [743, 175] width 112 height 24
click at [939, 83] on div "Drop element here Section 1" at bounding box center [842, 118] width 310 height 93
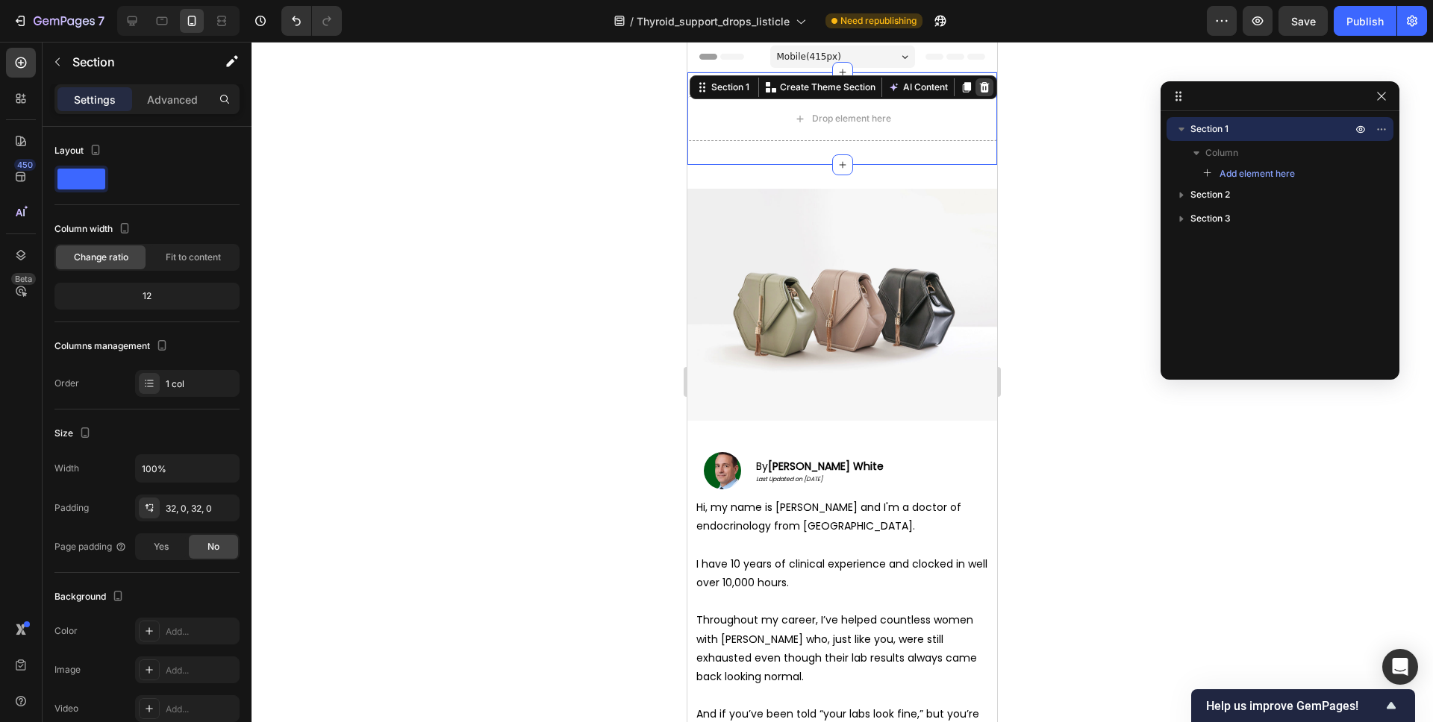
click at [986, 86] on icon at bounding box center [984, 87] width 12 height 12
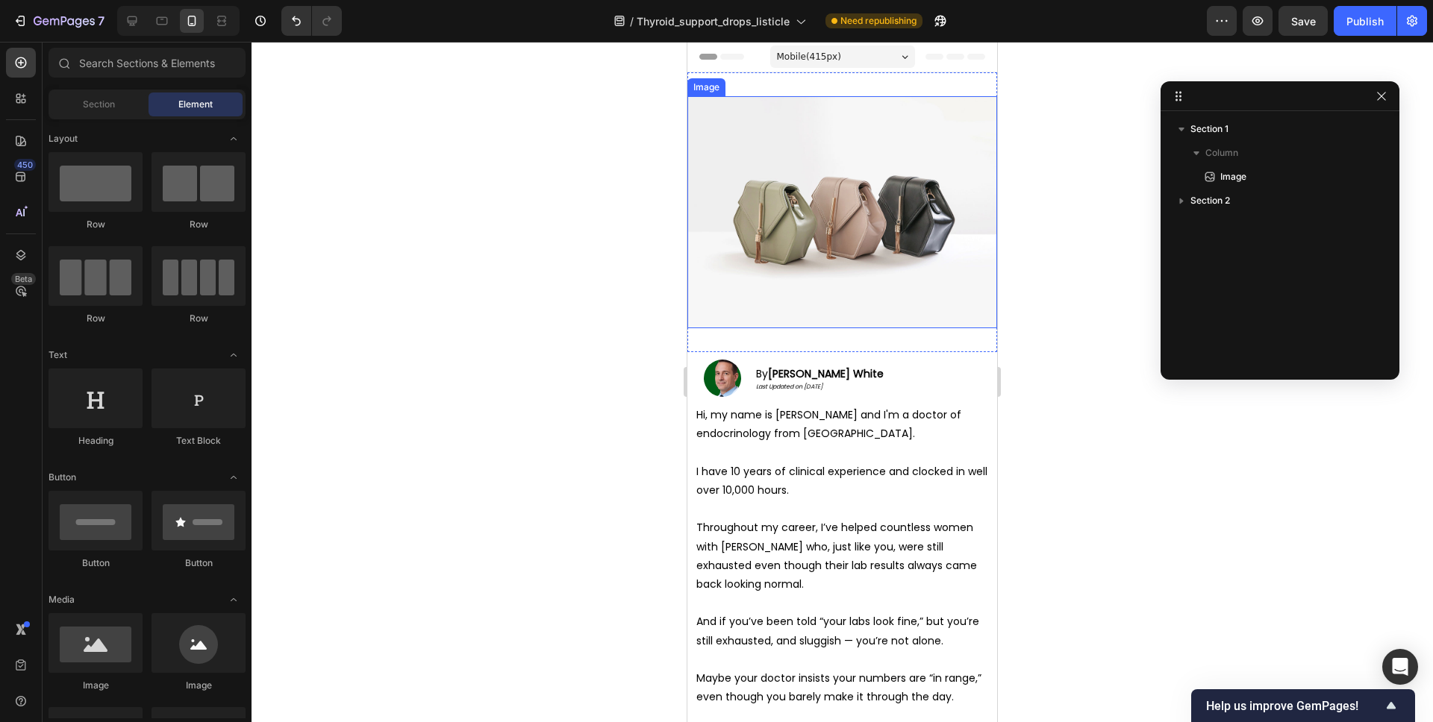
click at [969, 98] on img at bounding box center [842, 212] width 310 height 232
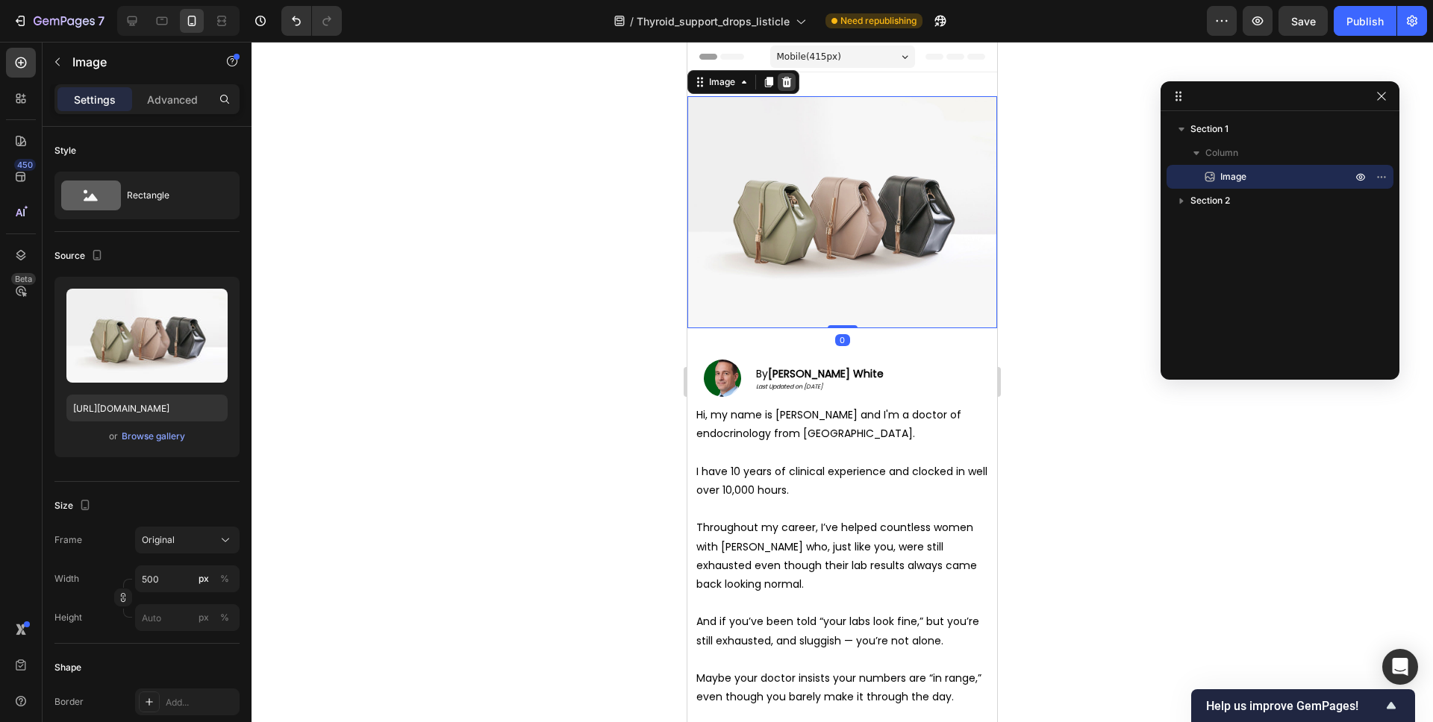
click at [792, 88] on div at bounding box center [787, 82] width 18 height 18
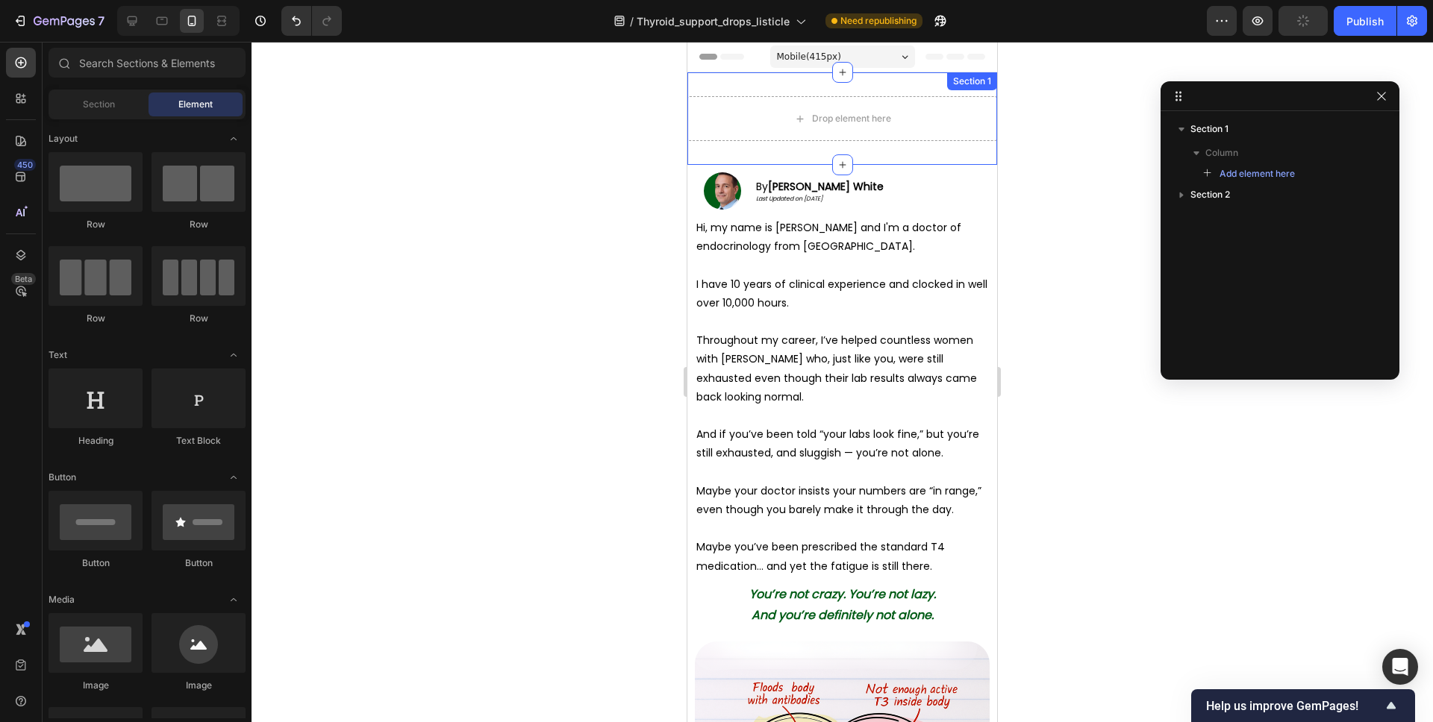
click at [801, 86] on div "Drop element here Section 1" at bounding box center [842, 118] width 310 height 93
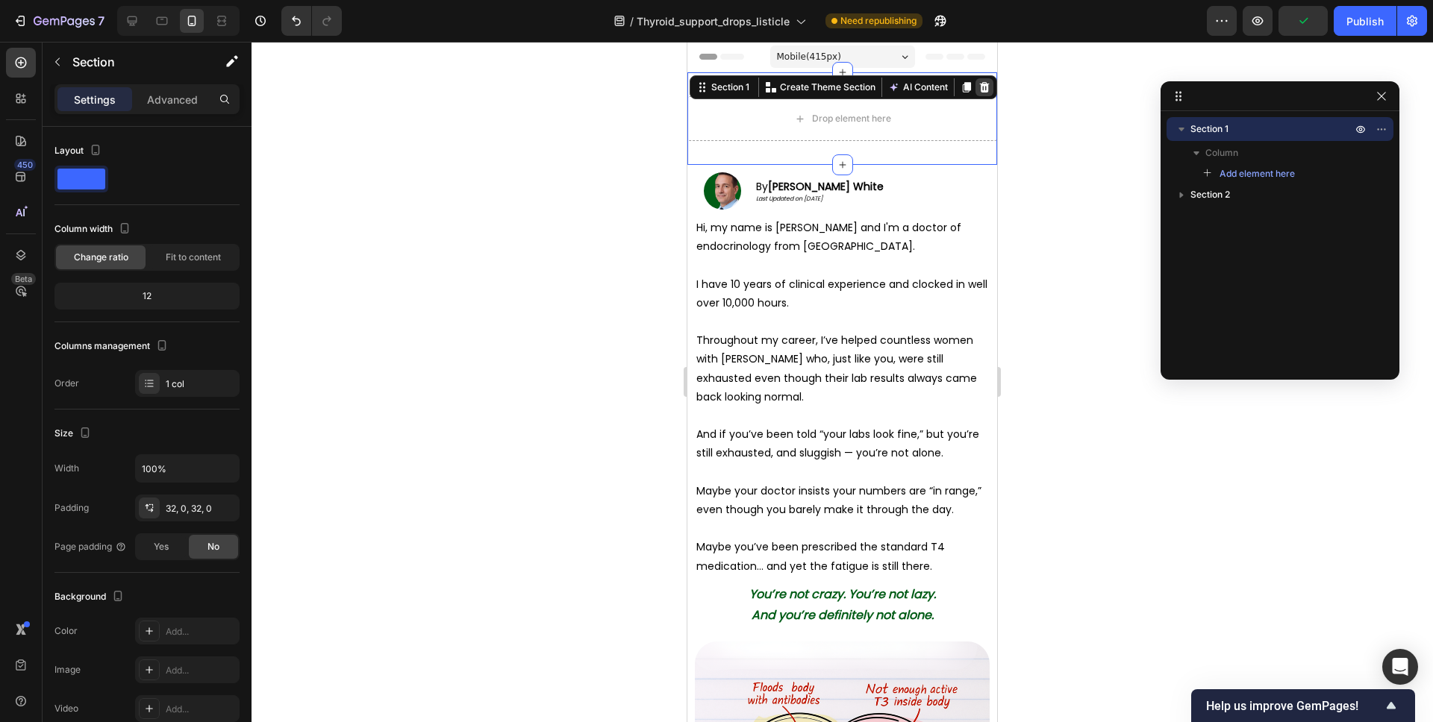
click at [986, 87] on icon at bounding box center [985, 87] width 10 height 10
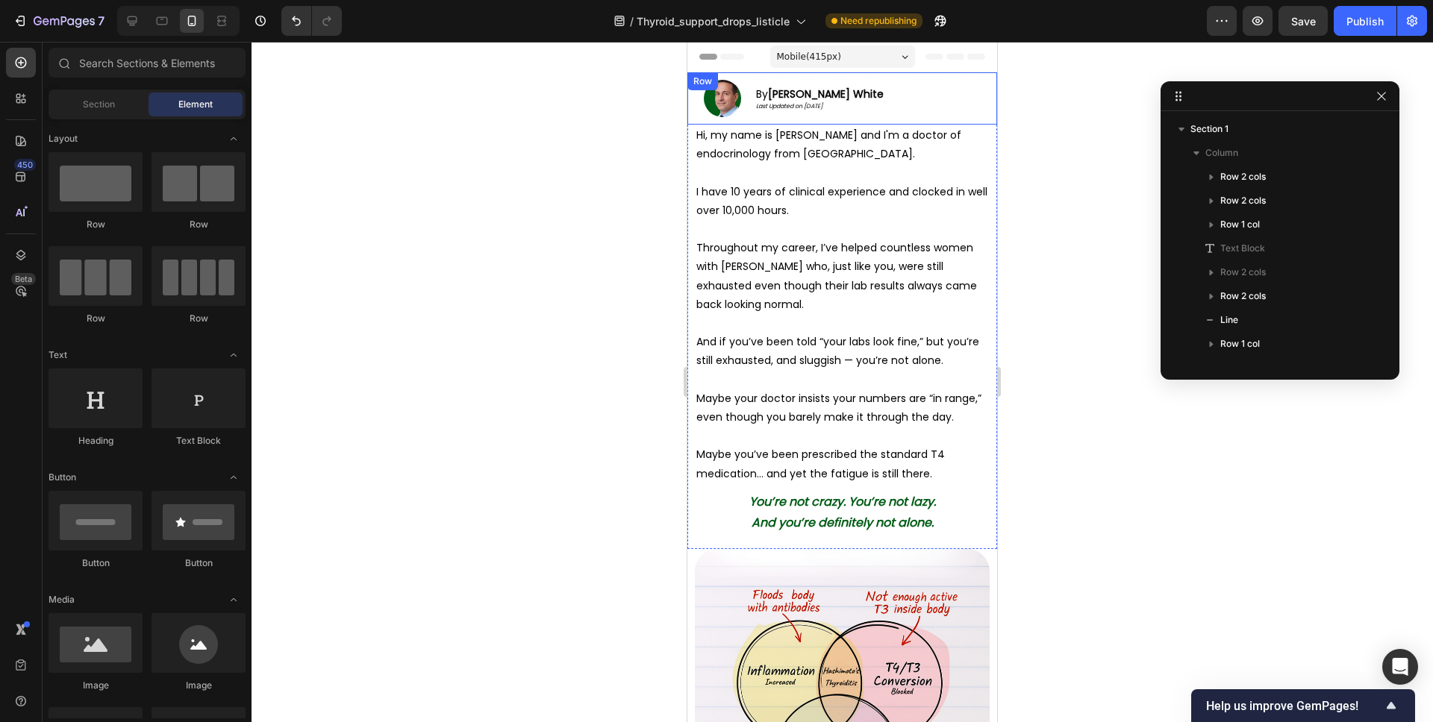
drag, startPoint x: 939, startPoint y: 114, endPoint x: 796, endPoint y: 113, distance: 143.3
click at [939, 114] on div "By Dr. Johnson White Last Updated on September 18, 2025 Text Block" at bounding box center [919, 98] width 142 height 37
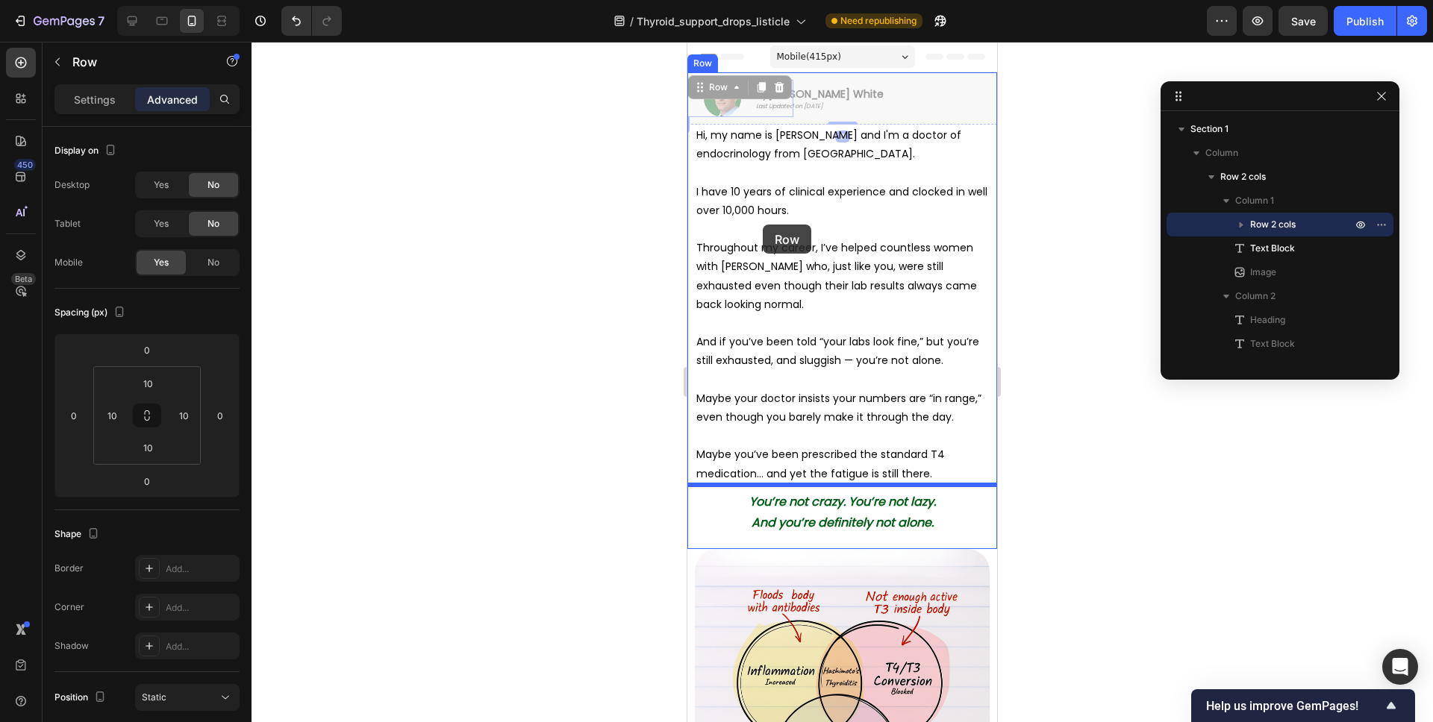
drag, startPoint x: 706, startPoint y: 90, endPoint x: 763, endPoint y: 225, distance: 145.8
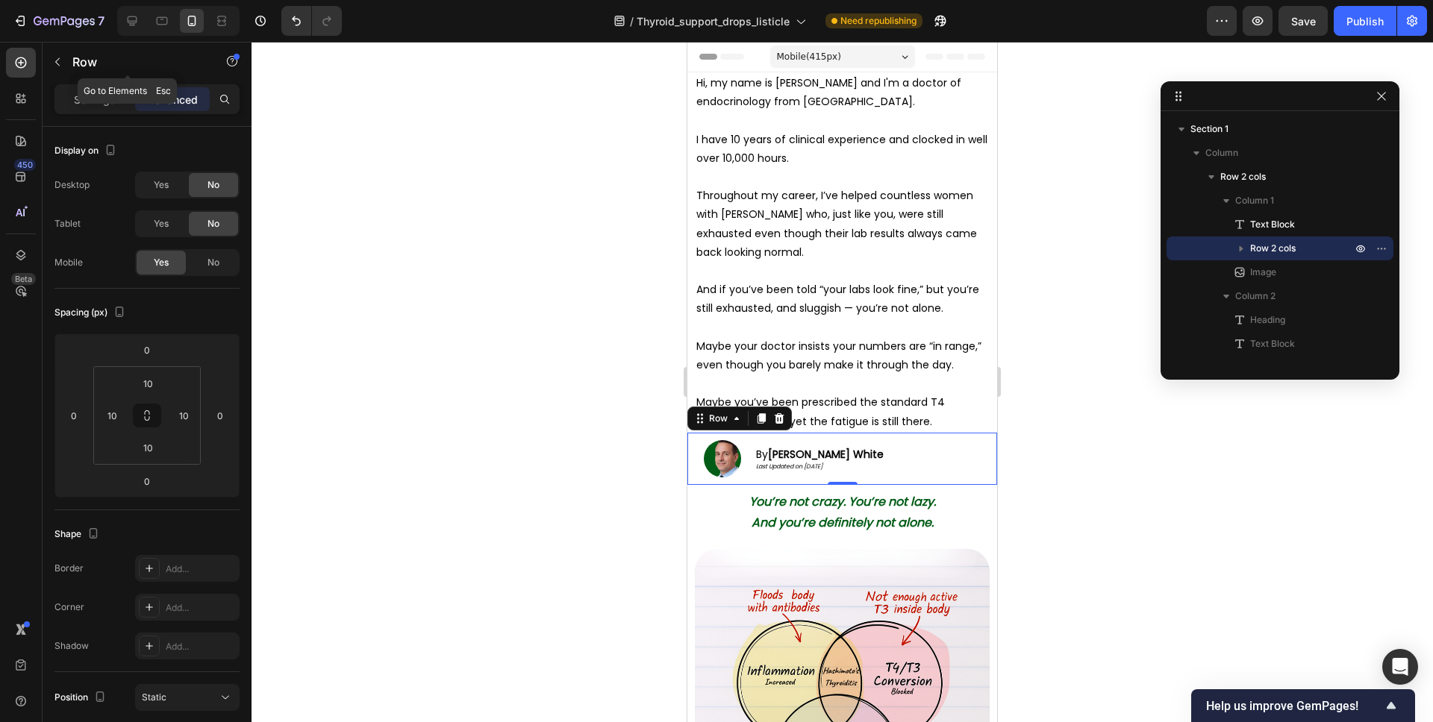
drag, startPoint x: 104, startPoint y: 61, endPoint x: 109, endPoint y: 79, distance: 18.5
click at [104, 61] on p "Row" at bounding box center [135, 62] width 127 height 18
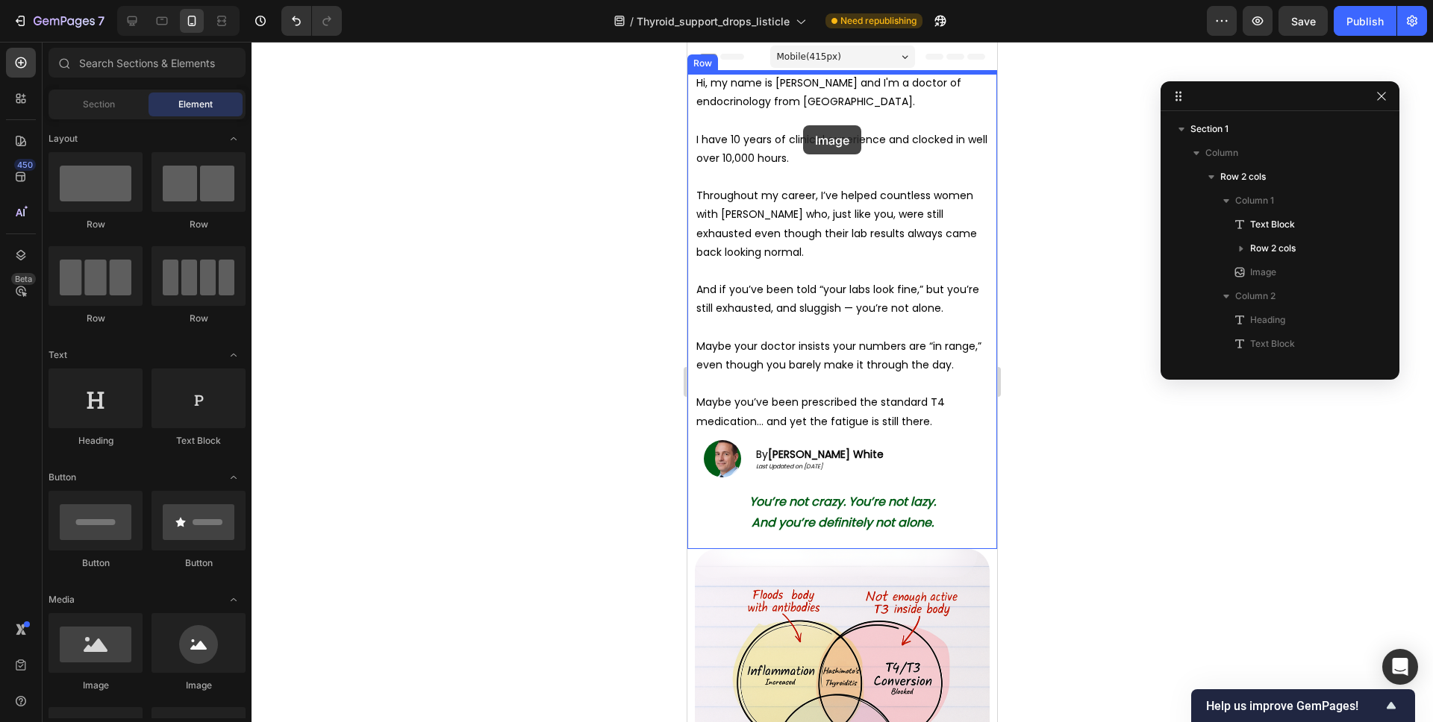
drag, startPoint x: 827, startPoint y: 662, endPoint x: 803, endPoint y: 125, distance: 537.0
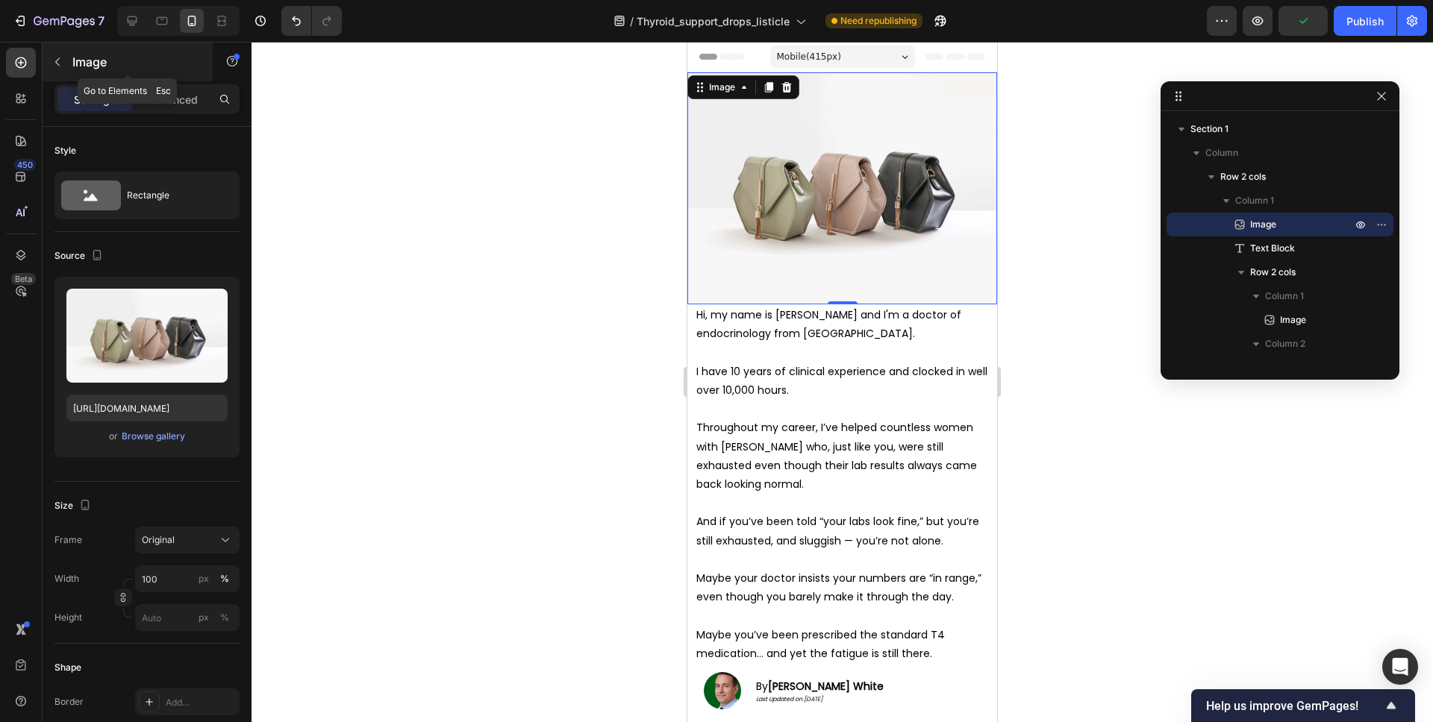
click at [79, 63] on p "Image" at bounding box center [135, 62] width 127 height 18
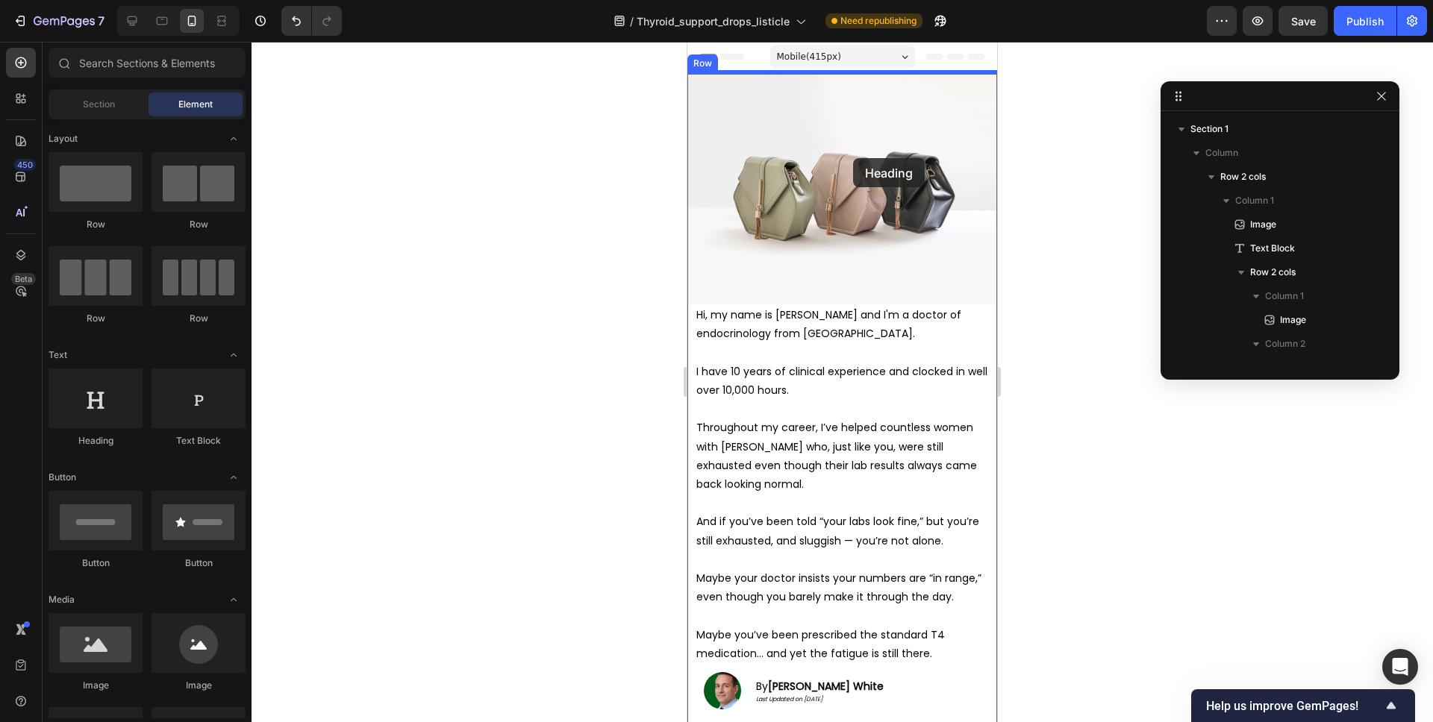
drag, startPoint x: 801, startPoint y: 471, endPoint x: 853, endPoint y: 158, distance: 316.9
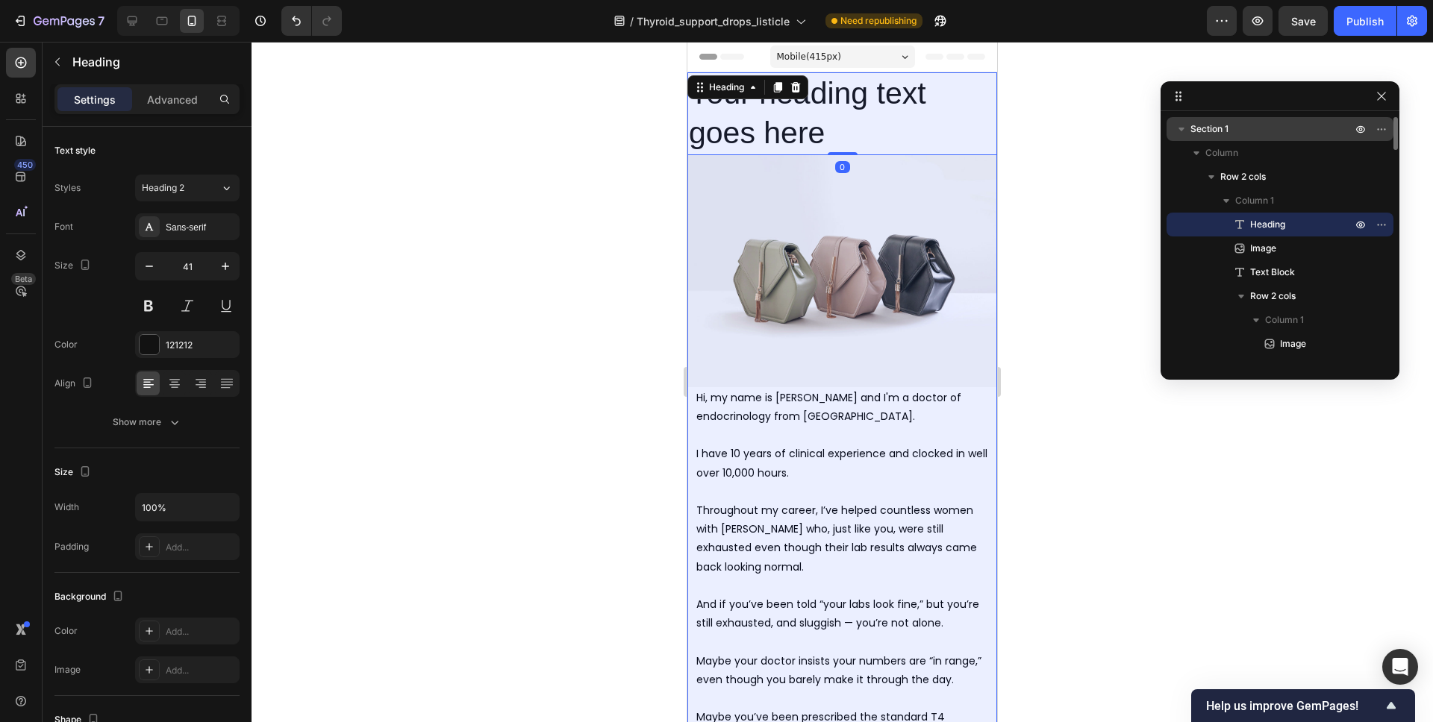
click at [1180, 129] on icon "button" at bounding box center [1181, 130] width 6 height 4
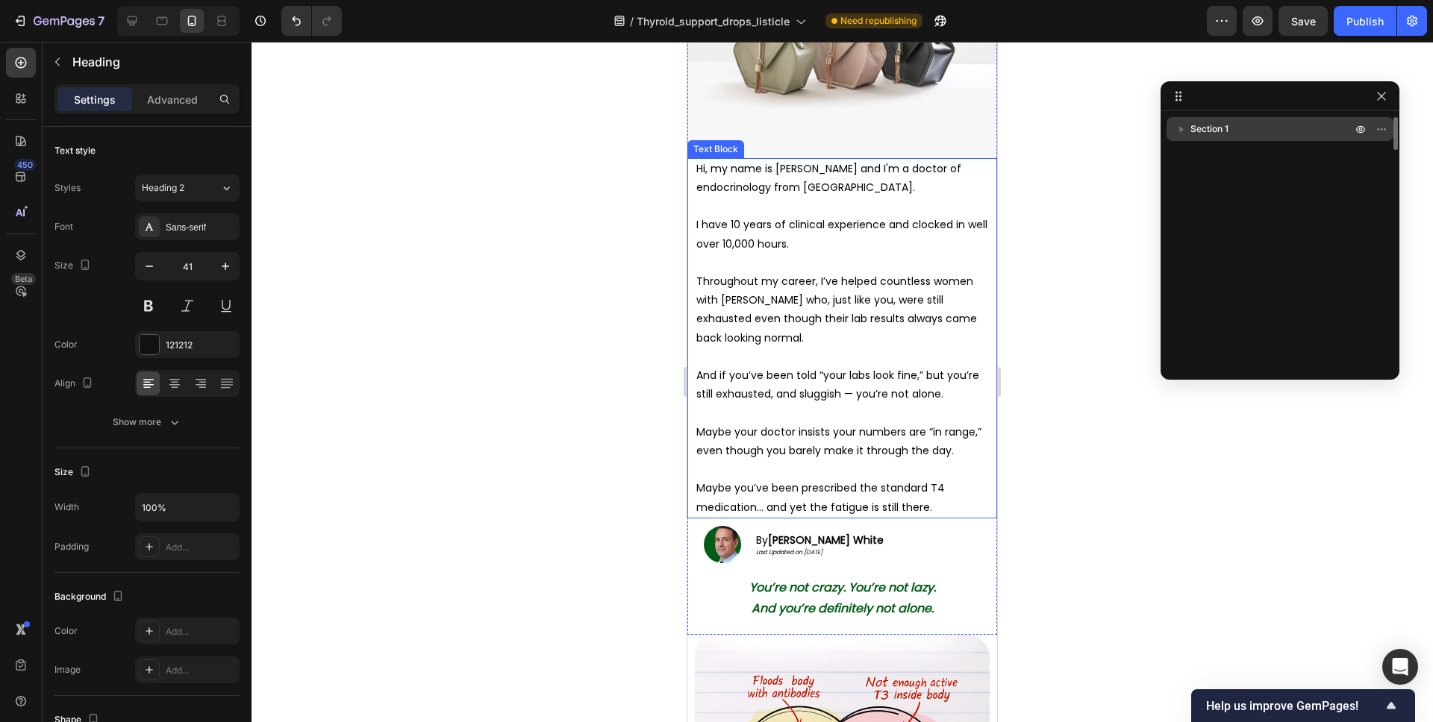
scroll to position [231, 0]
click at [926, 543] on div "By Dr. Johnson White Last Updated on September 18, 2025 Text Block" at bounding box center [919, 543] width 142 height 37
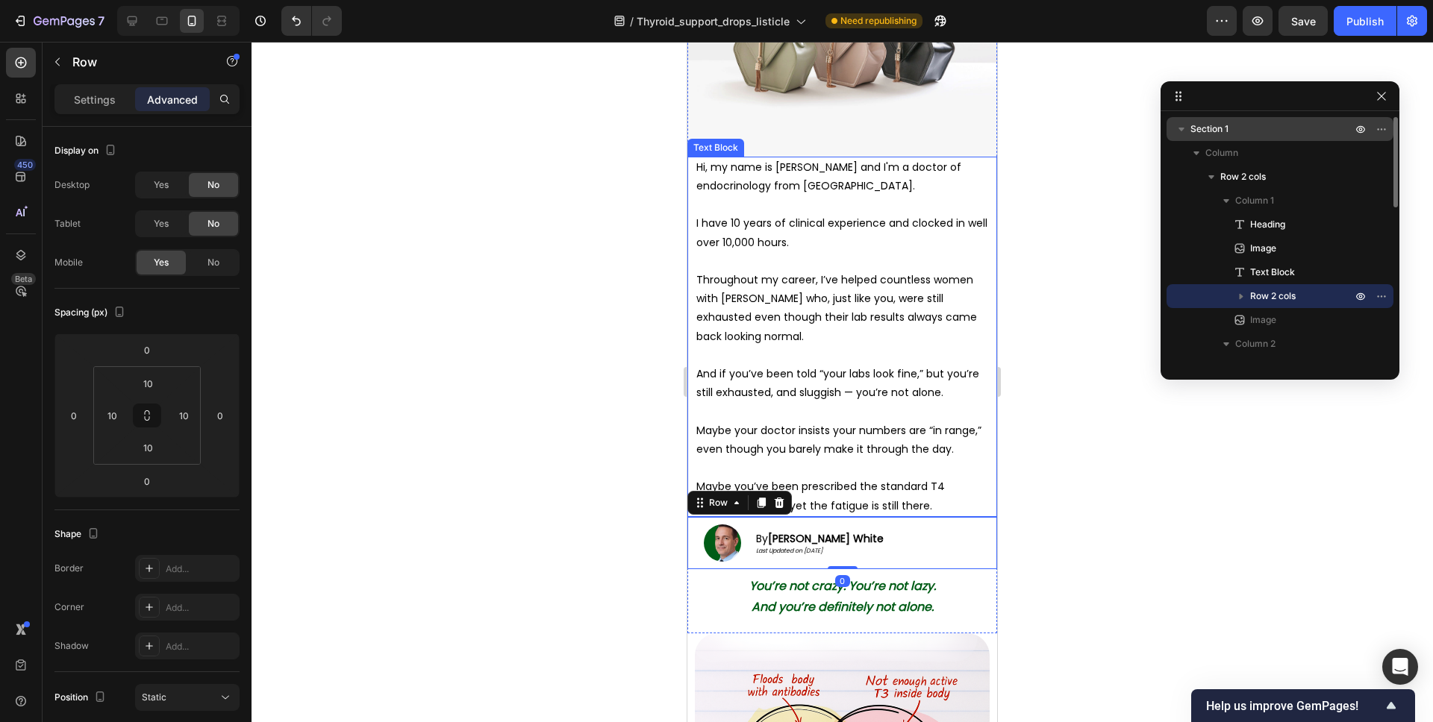
scroll to position [175, 0]
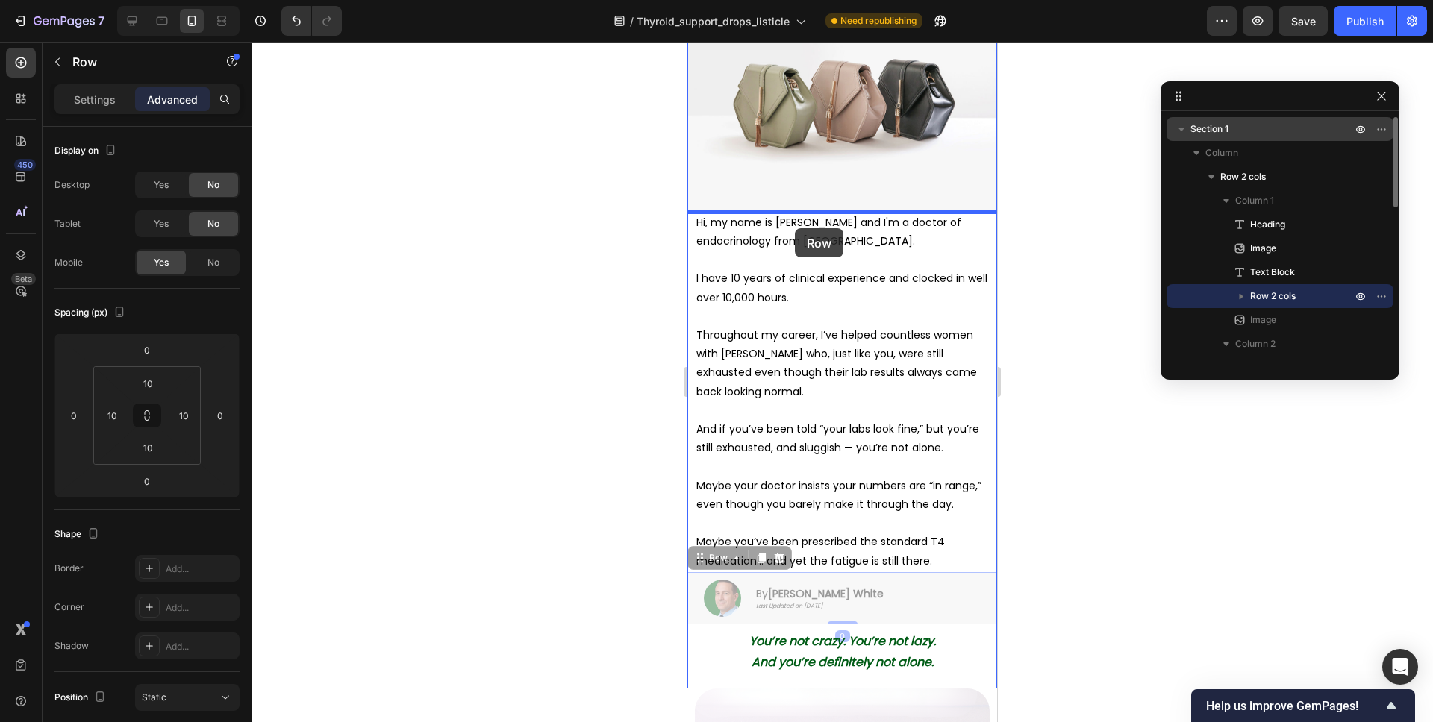
drag, startPoint x: 705, startPoint y: 557, endPoint x: 795, endPoint y: 227, distance: 341.8
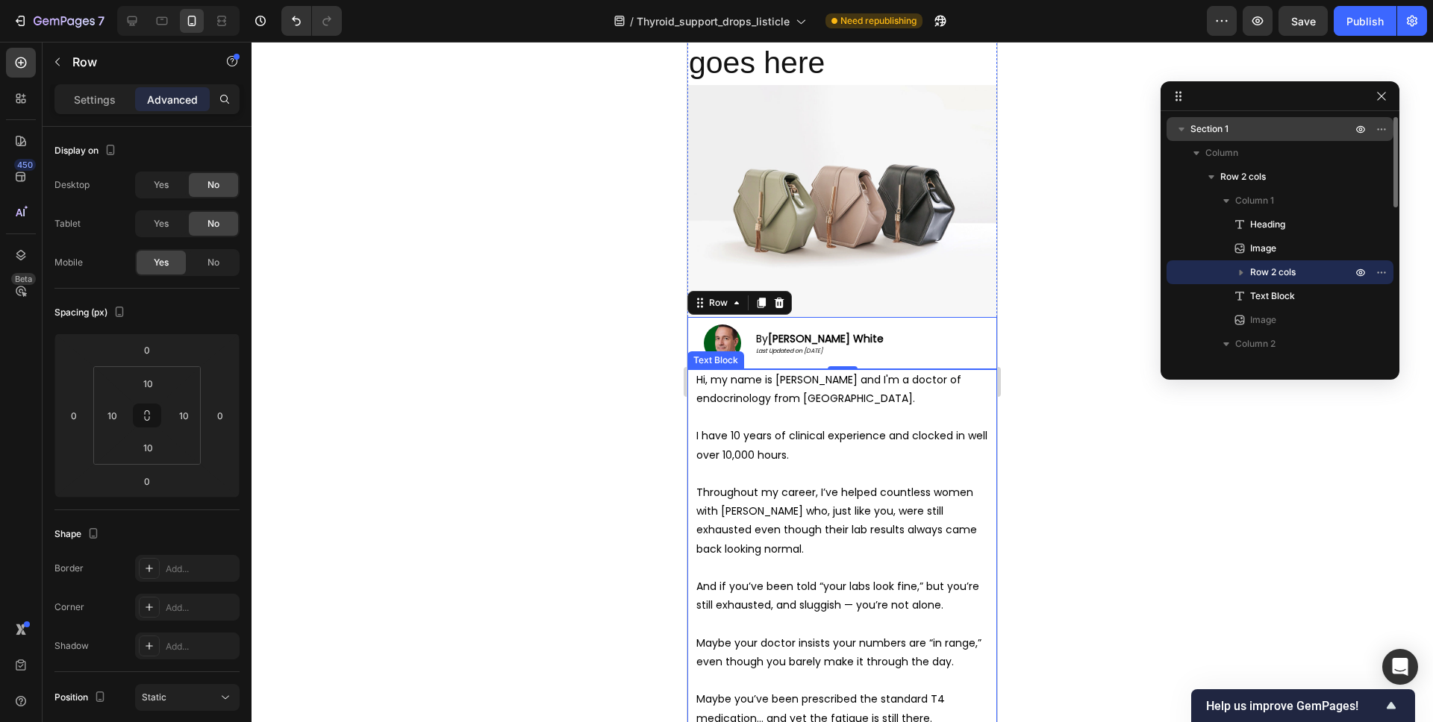
scroll to position [0, 0]
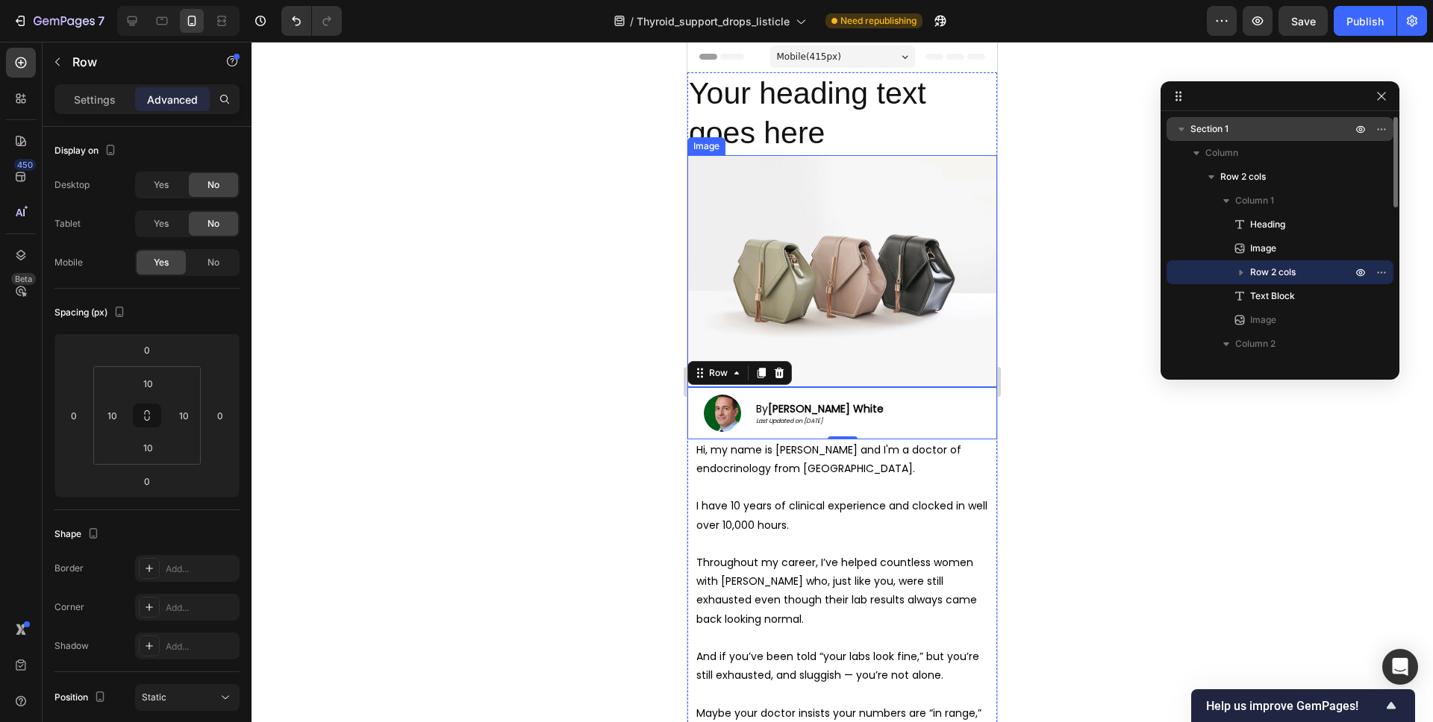
click at [870, 308] on img at bounding box center [842, 271] width 310 height 232
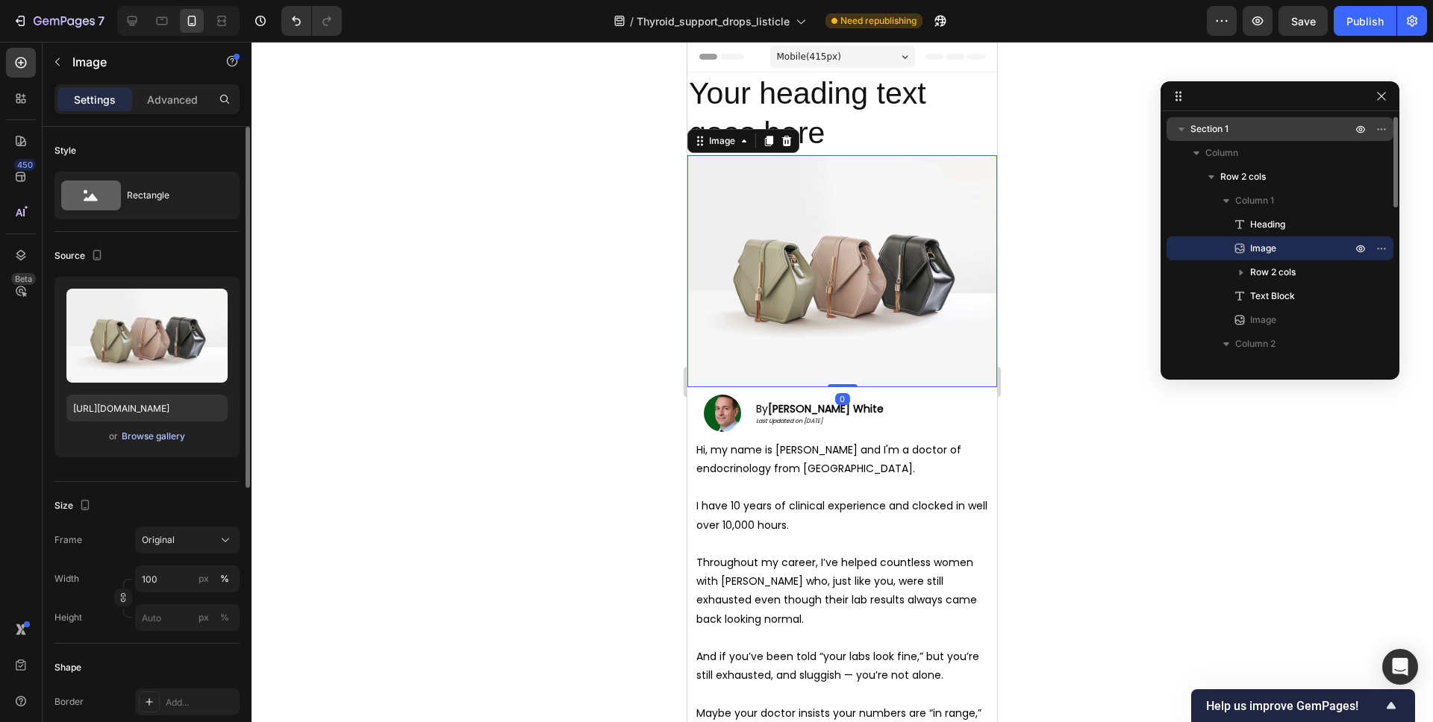
click at [139, 437] on div "Browse gallery" at bounding box center [153, 436] width 63 height 13
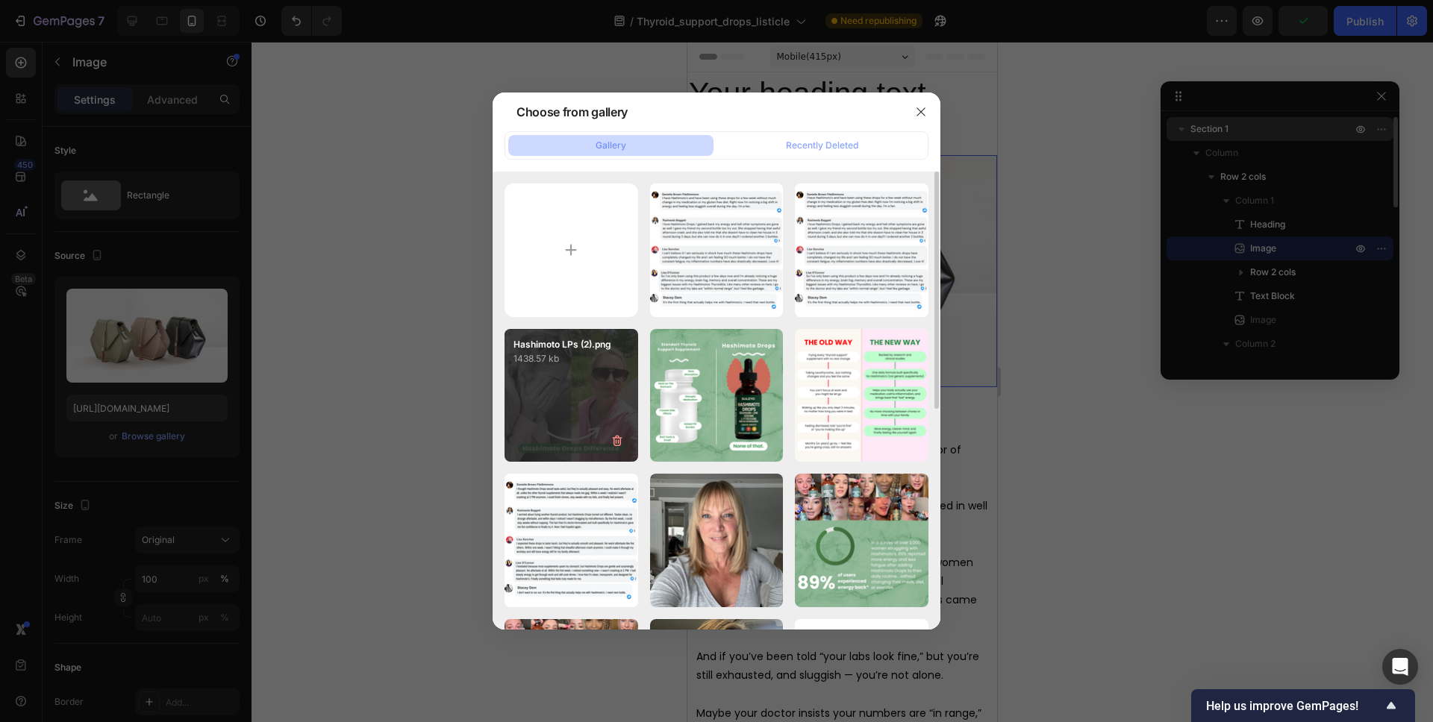
click at [618, 381] on div "Hashimoto LPs (2).png 1438.57 kb" at bounding box center [571, 396] width 134 height 134
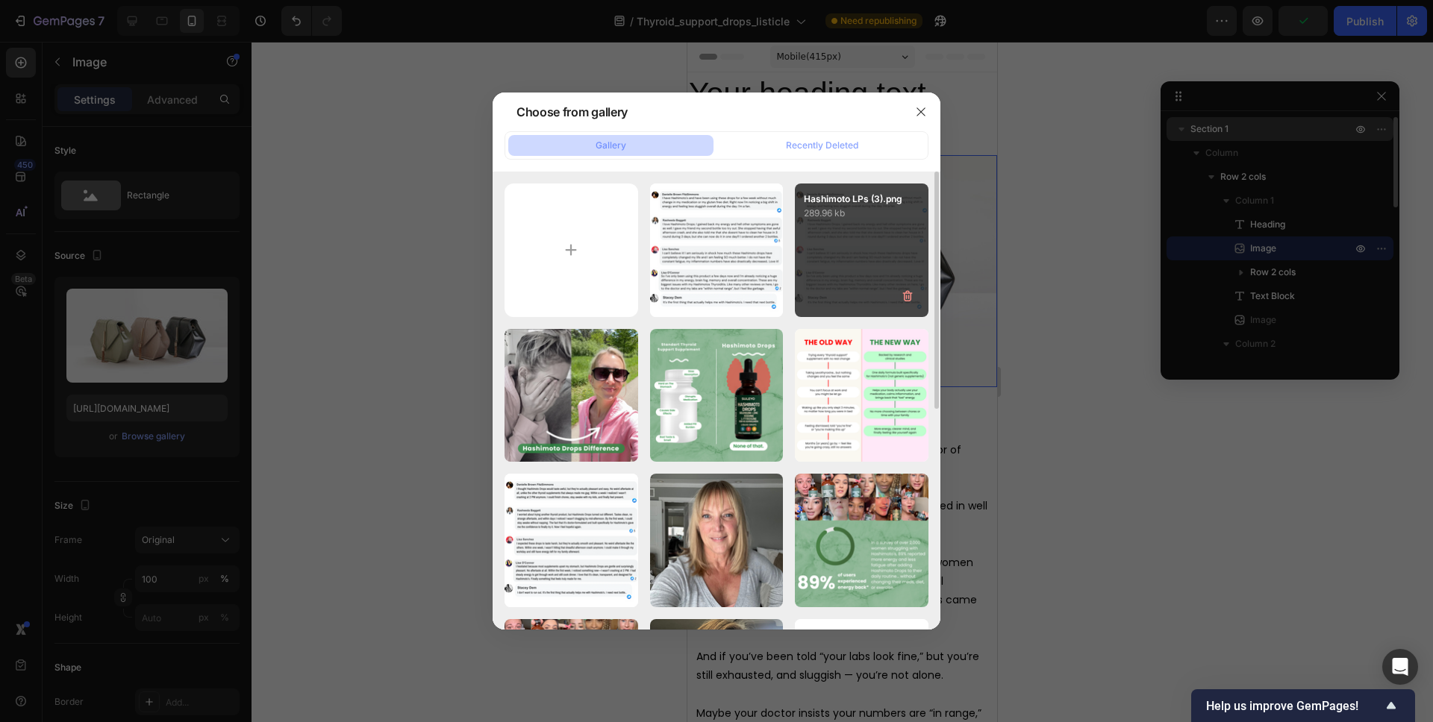
type input "[URL][DOMAIN_NAME]"
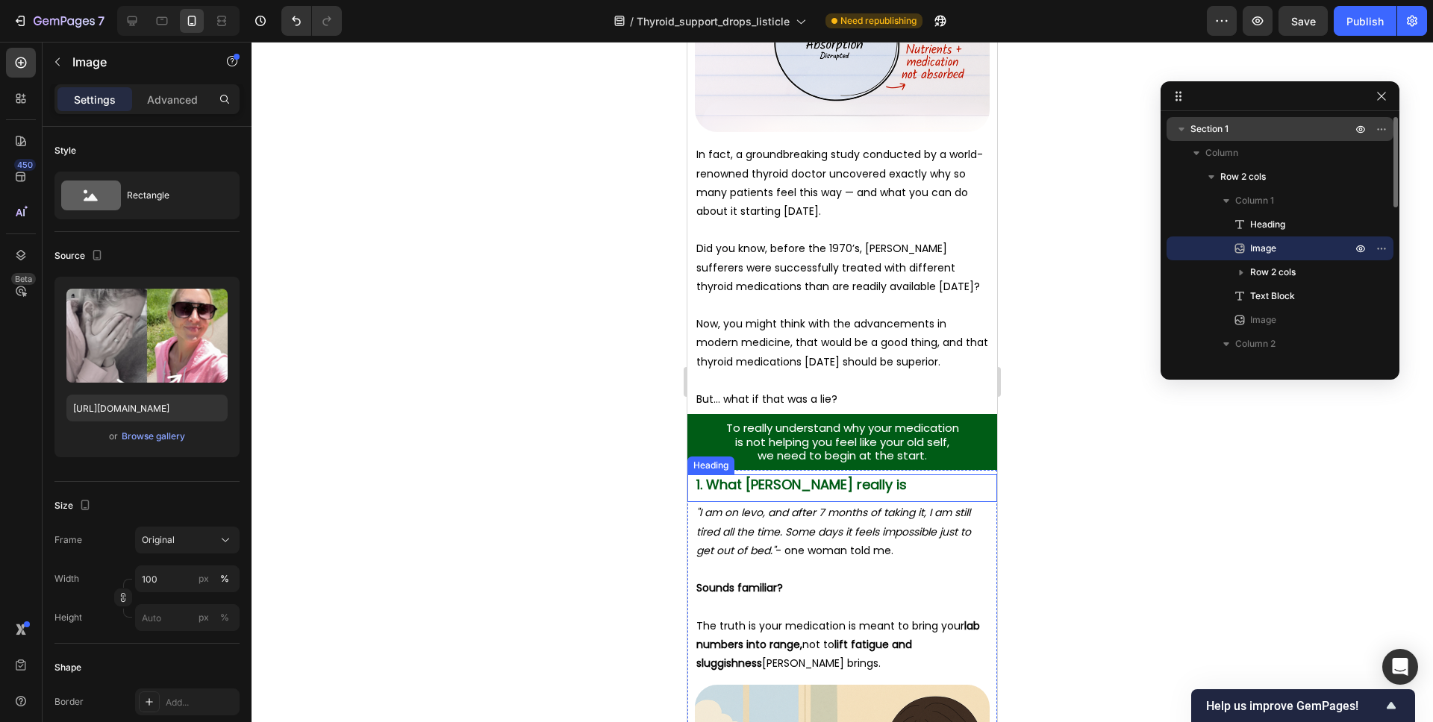
scroll to position [1105, 0]
click at [862, 489] on span "1. What [PERSON_NAME] really is" at bounding box center [801, 483] width 210 height 19
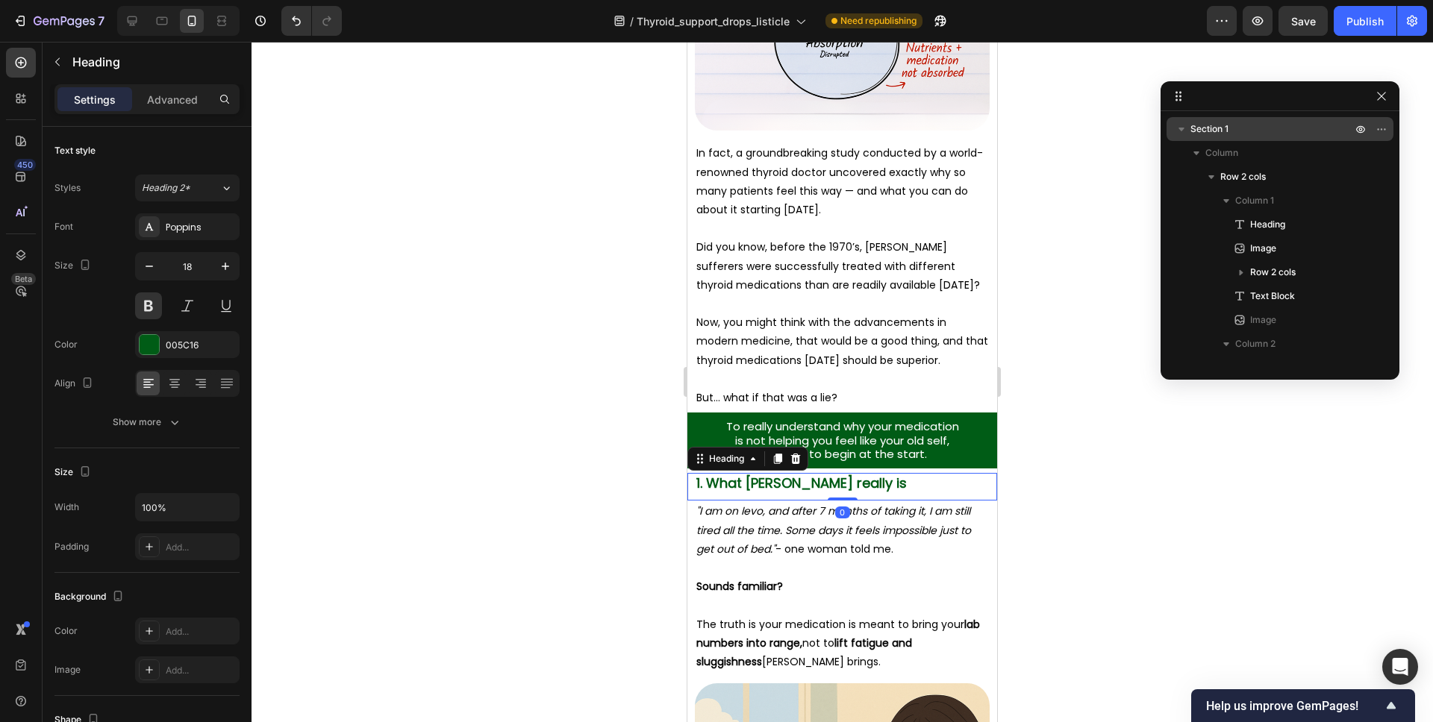
scroll to position [426, 0]
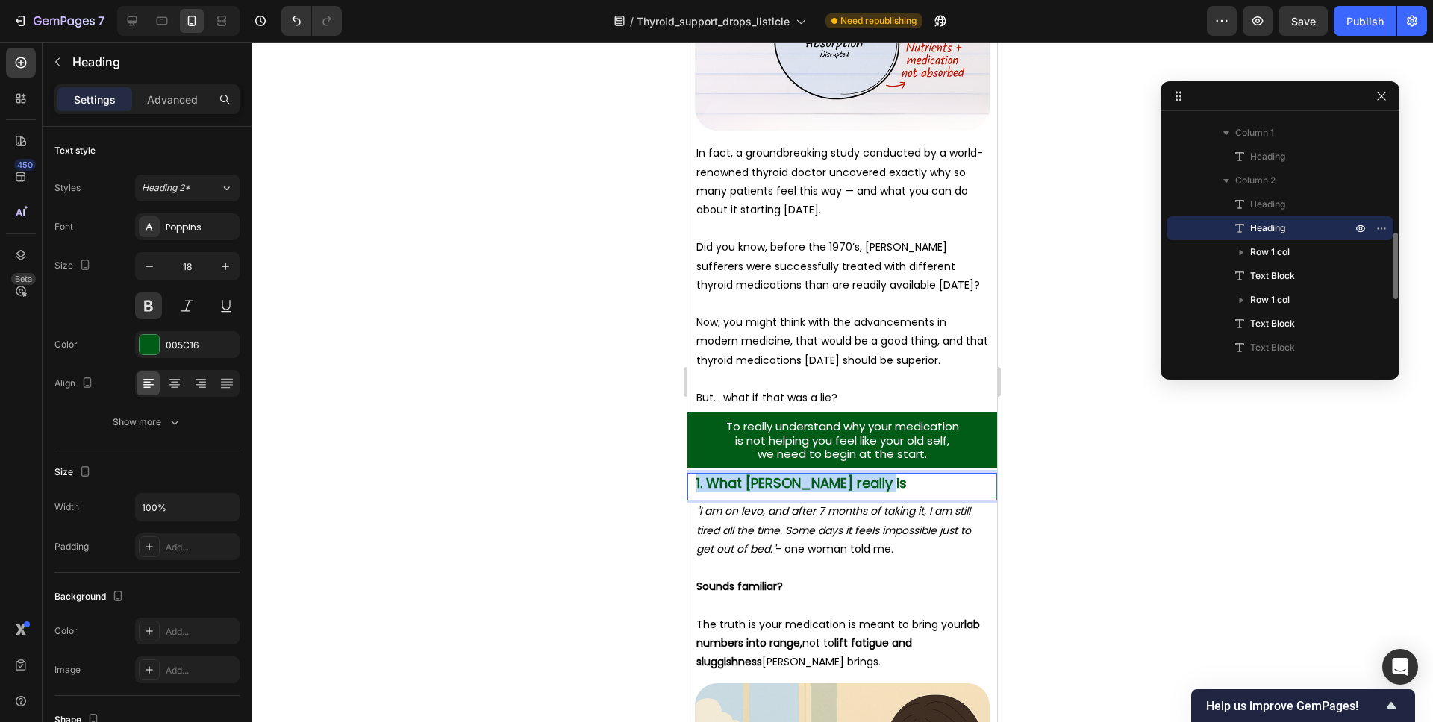
drag, startPoint x: 904, startPoint y: 487, endPoint x: 684, endPoint y: 485, distance: 220.1
copy span "1. What [PERSON_NAME] really is"
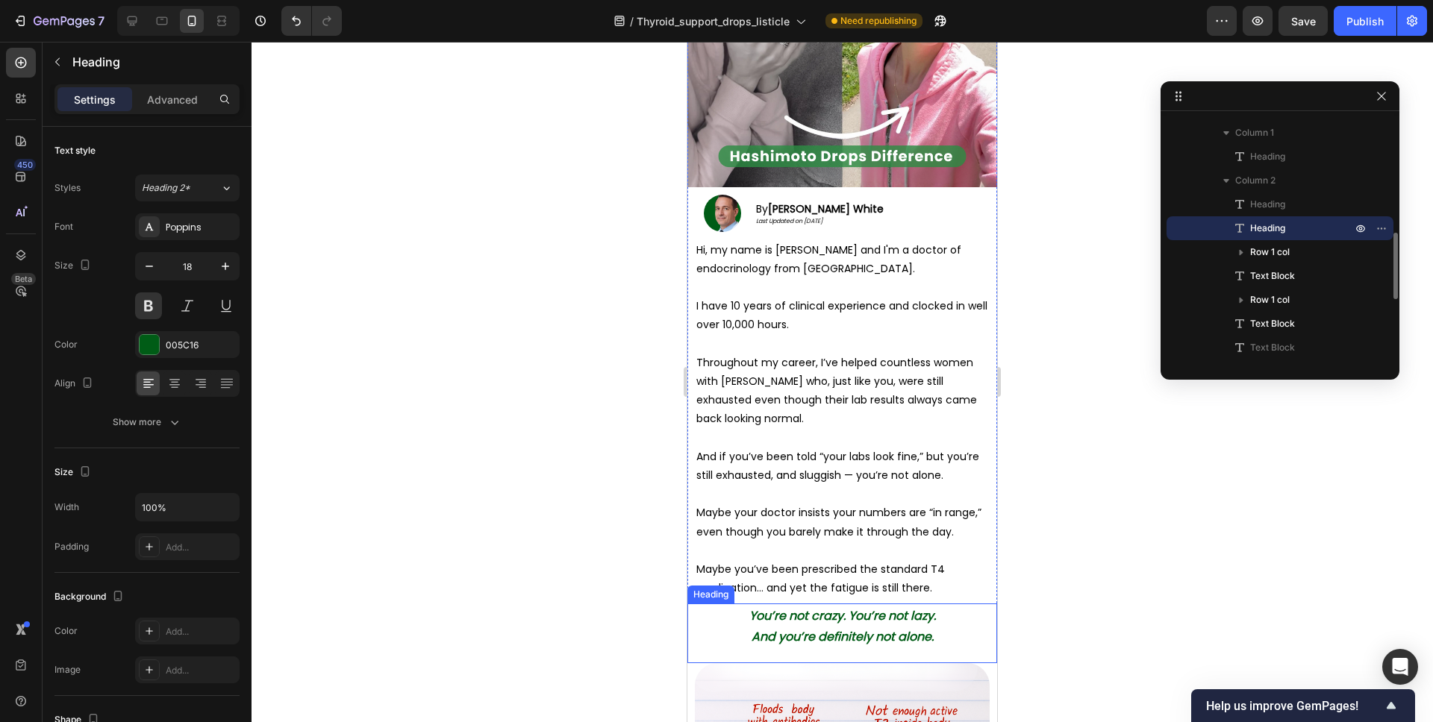
scroll to position [0, 0]
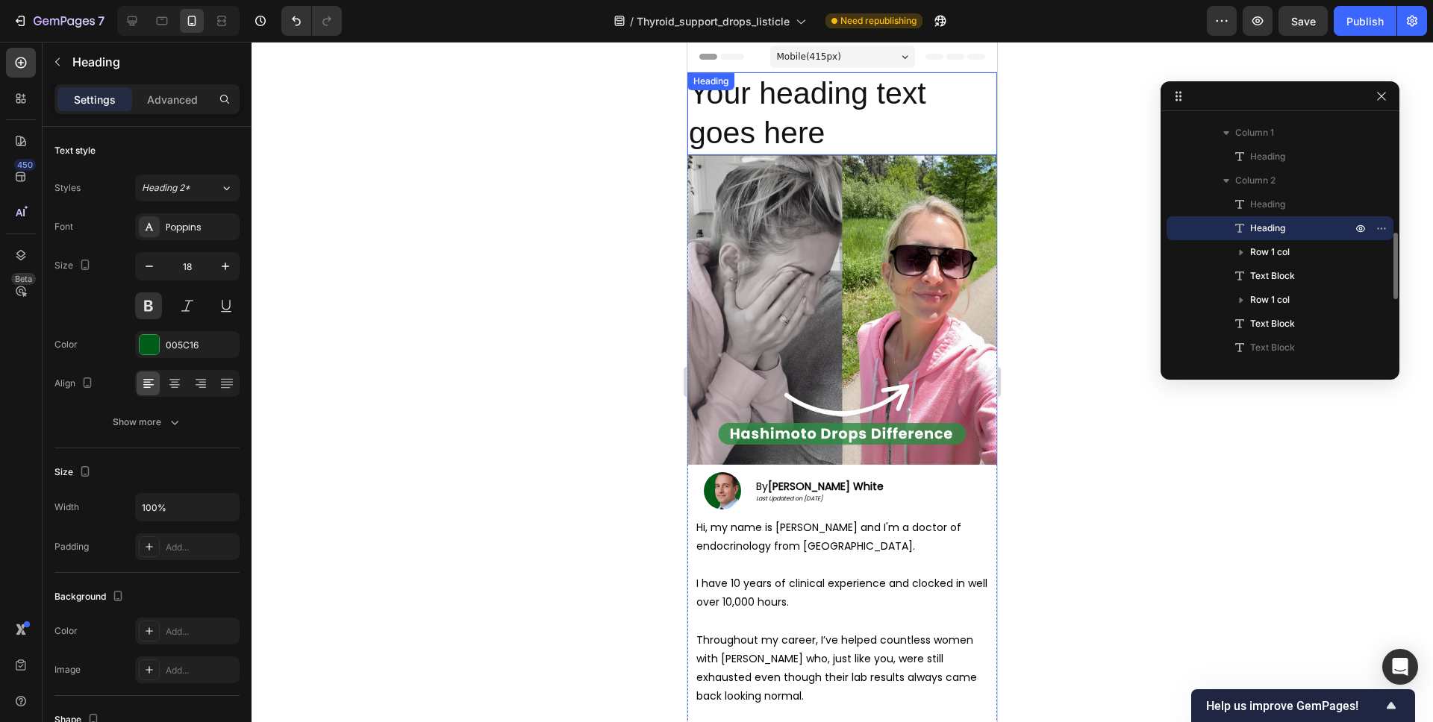
click at [847, 127] on h2 "Your heading text goes here" at bounding box center [842, 113] width 310 height 83
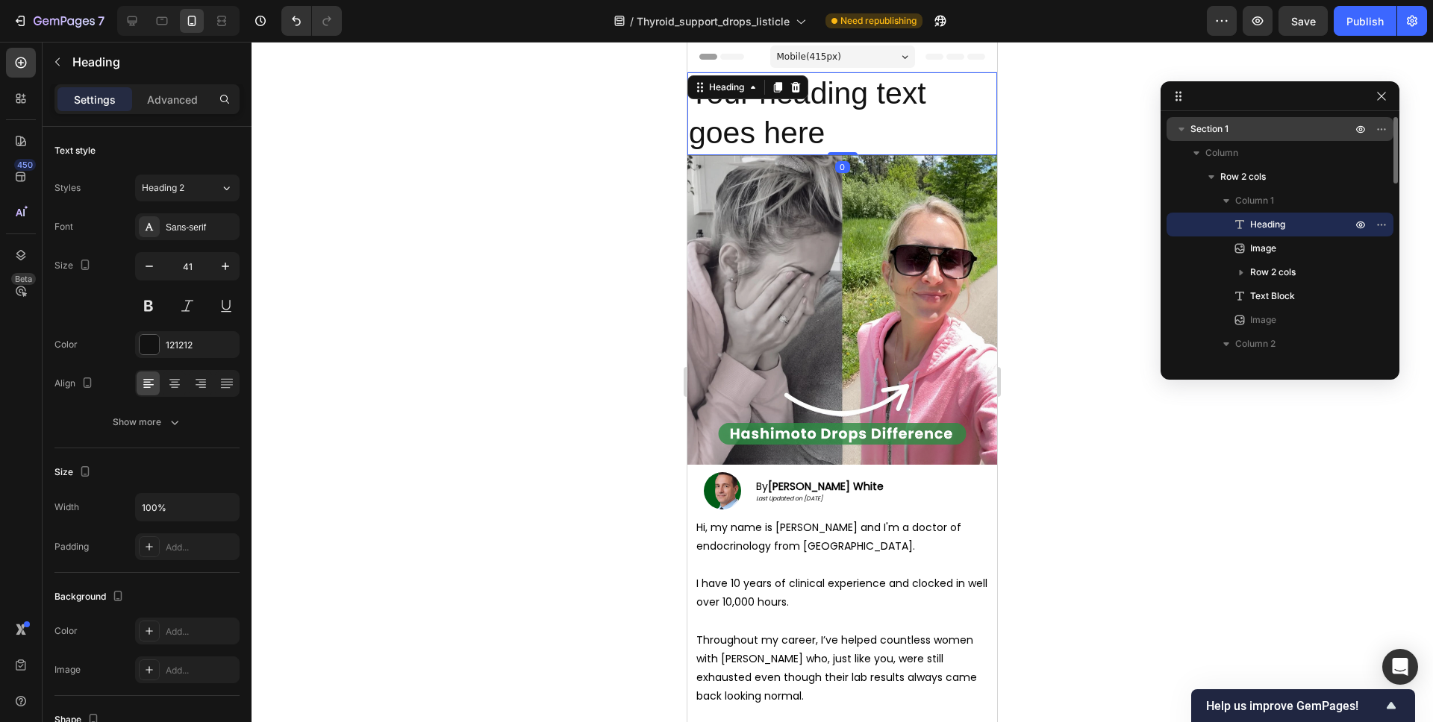
click at [839, 136] on h2 "Your heading text goes here" at bounding box center [842, 113] width 310 height 83
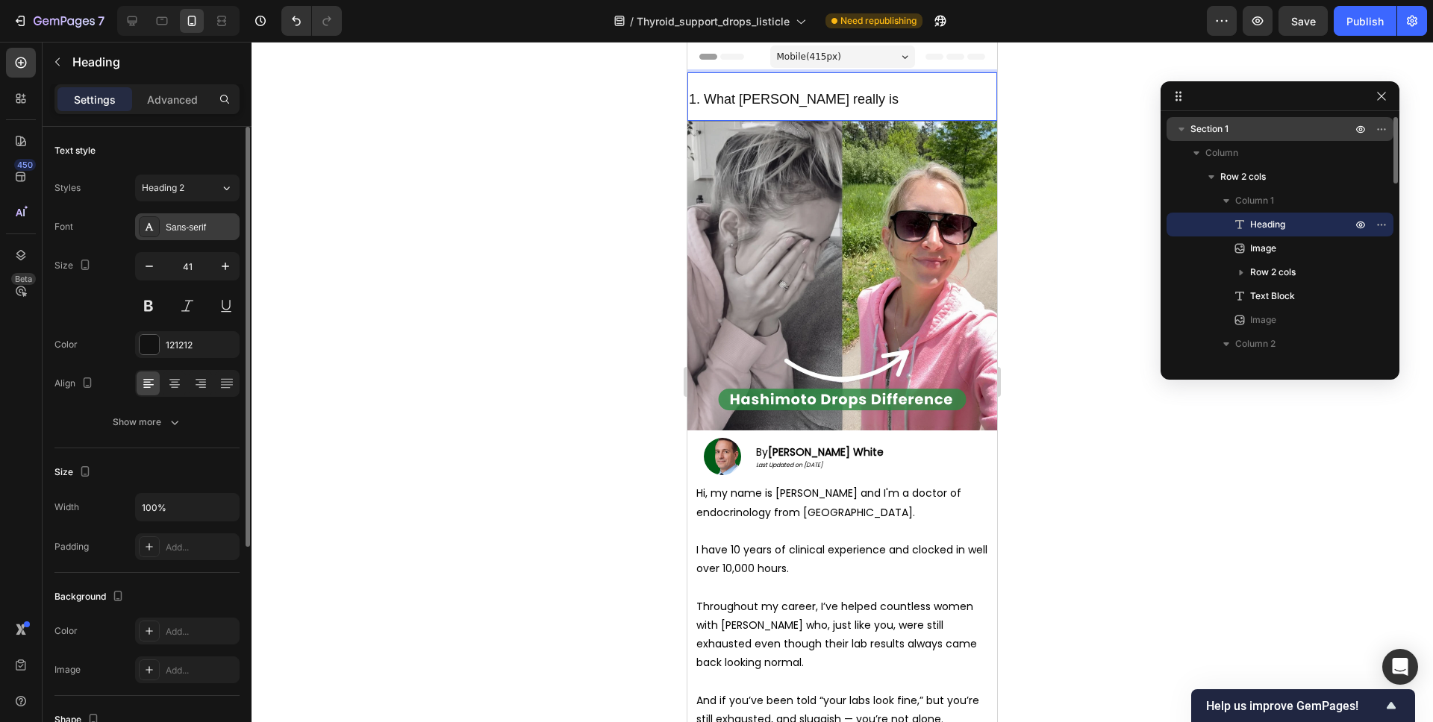
click at [213, 231] on div "Sans-serif" at bounding box center [201, 227] width 70 height 13
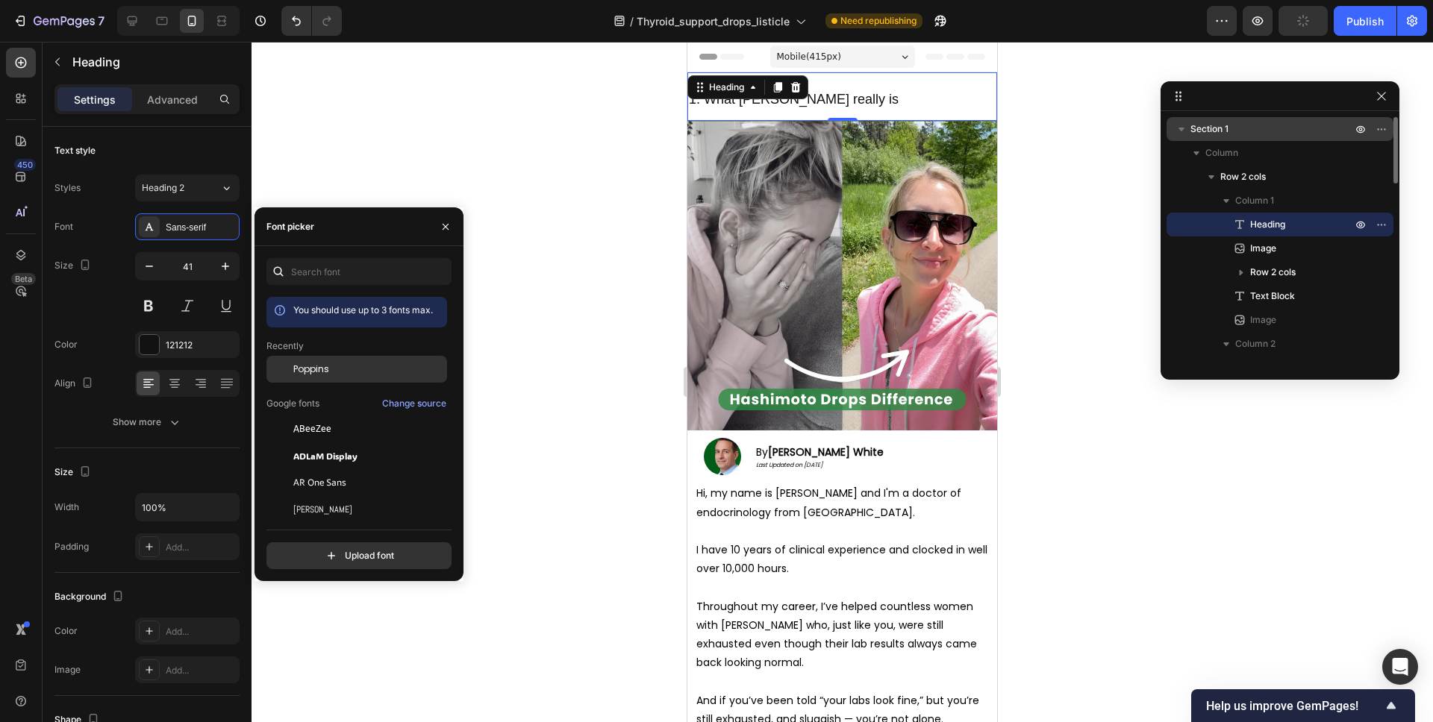
click at [332, 367] on div "Poppins" at bounding box center [368, 369] width 151 height 13
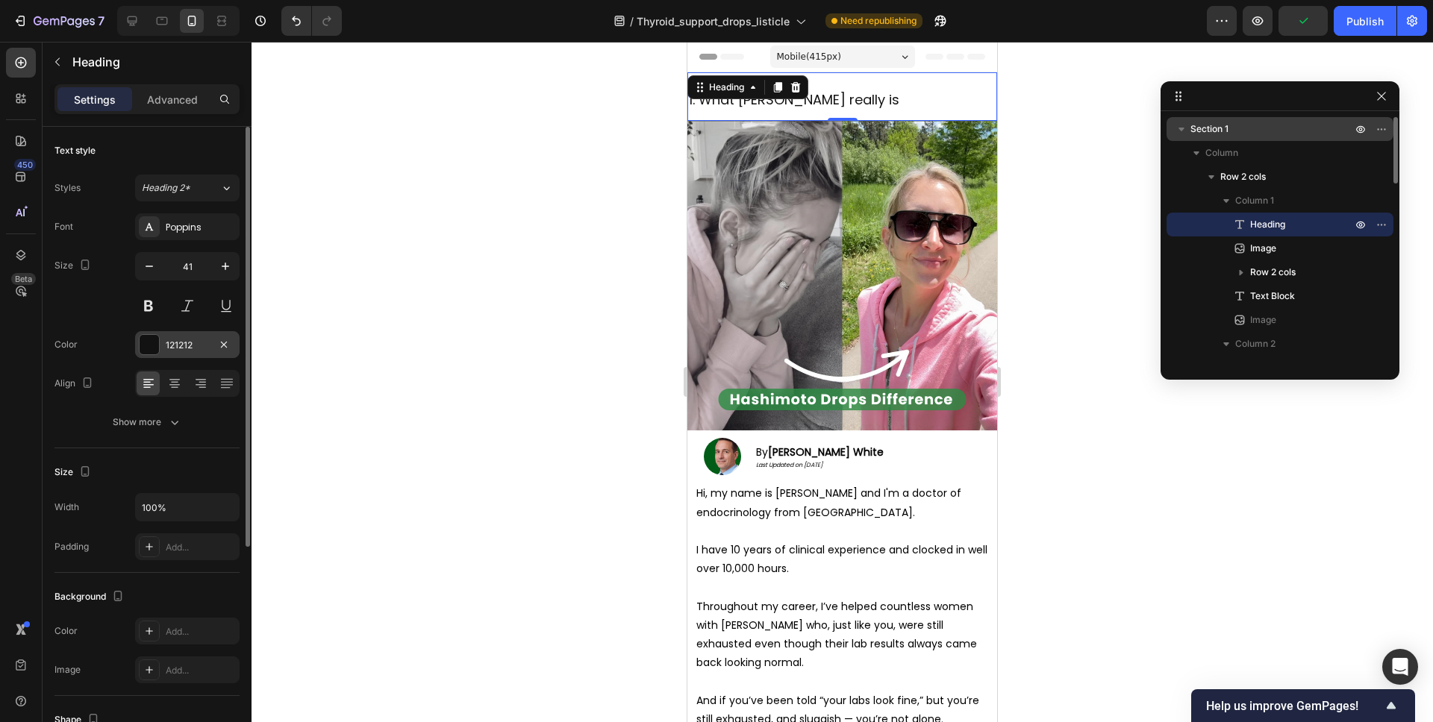
click at [172, 348] on div "121212" at bounding box center [187, 345] width 43 height 13
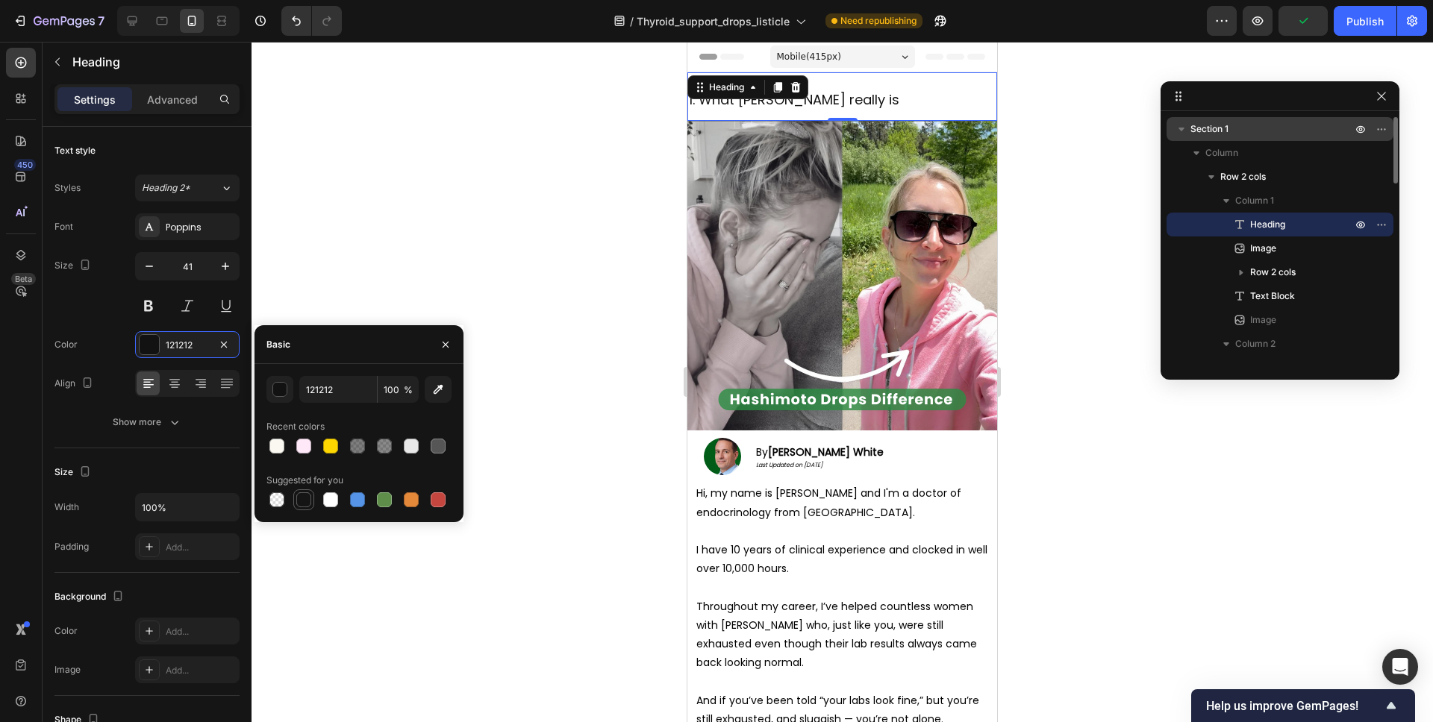
click at [304, 502] on div at bounding box center [303, 499] width 15 height 15
click at [278, 390] on div "button" at bounding box center [280, 390] width 15 height 15
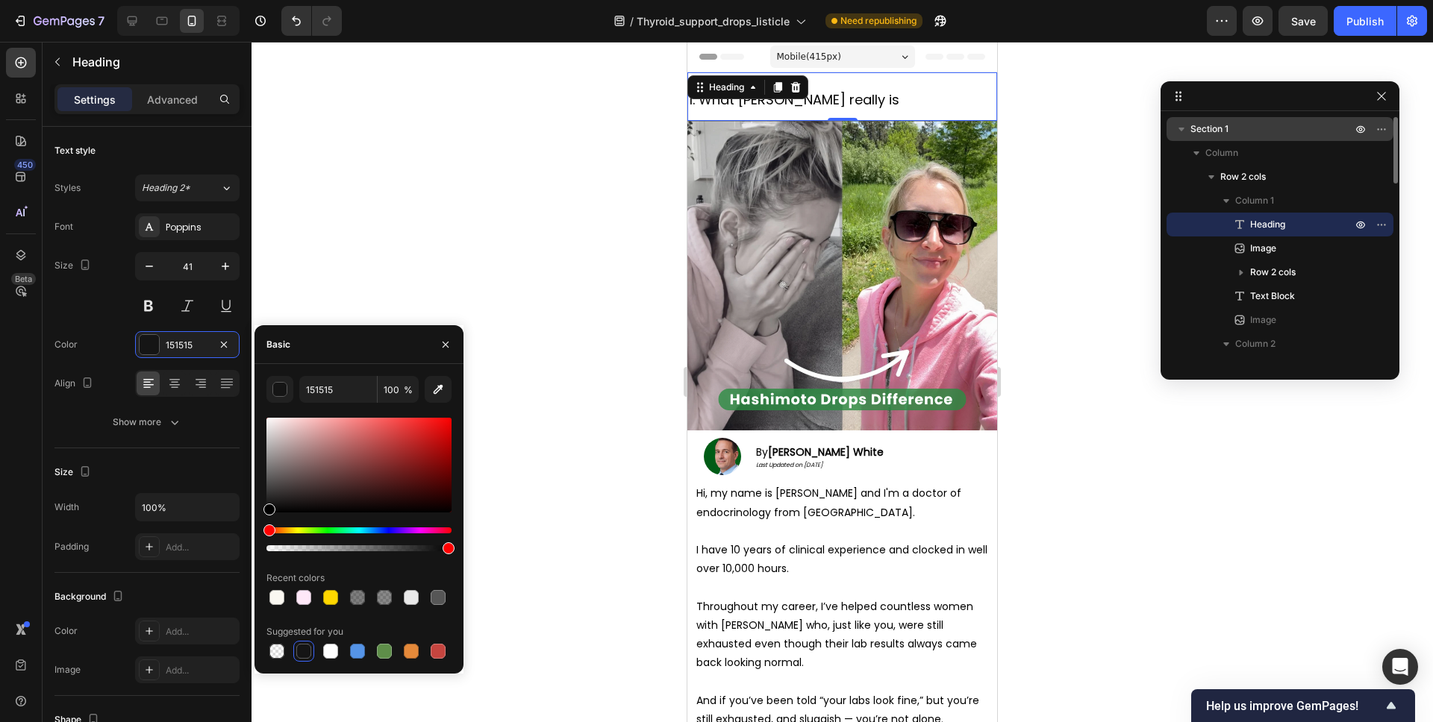
drag, startPoint x: 271, startPoint y: 514, endPoint x: 256, endPoint y: 525, distance: 18.7
click at [256, 525] on div "151515 100 % Recent colors Suggested for you" at bounding box center [358, 519] width 209 height 286
type input "000000"
click at [185, 266] on input "41" at bounding box center [187, 266] width 49 height 27
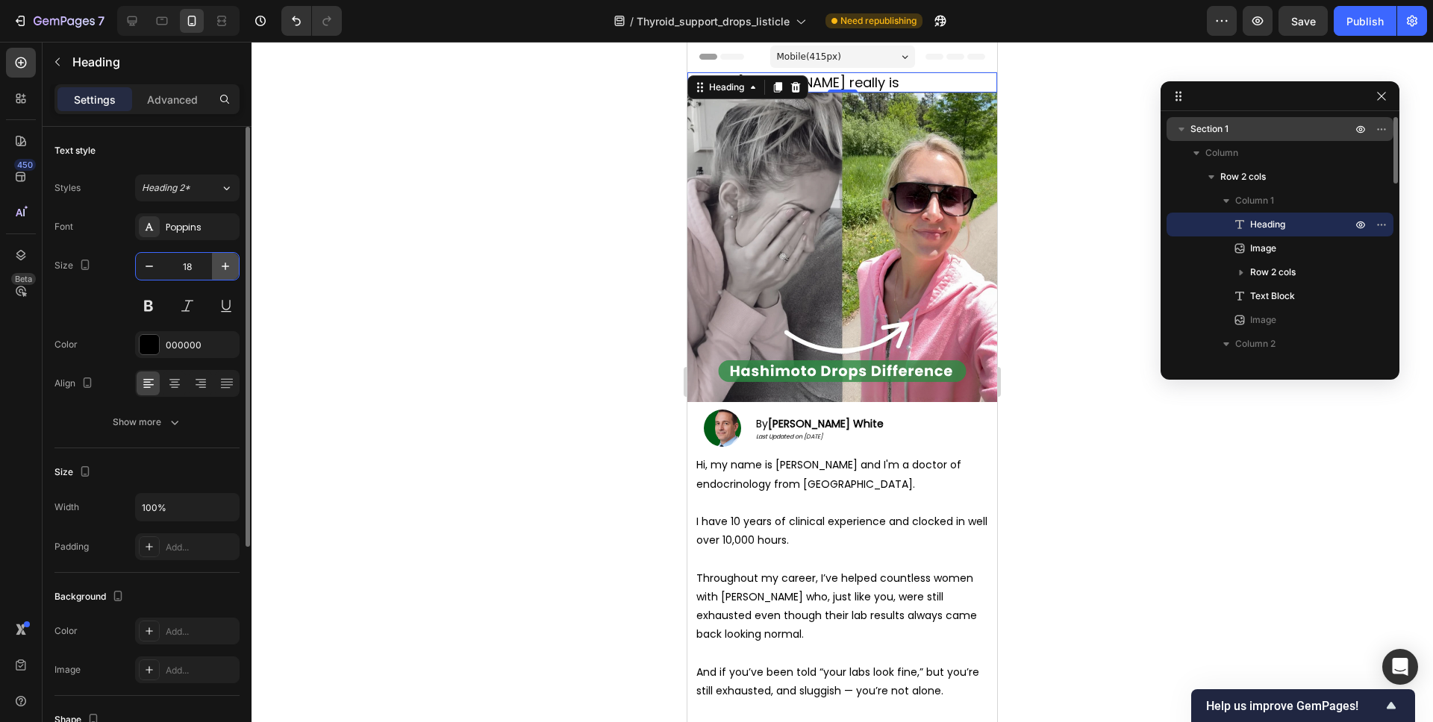
type input "18"
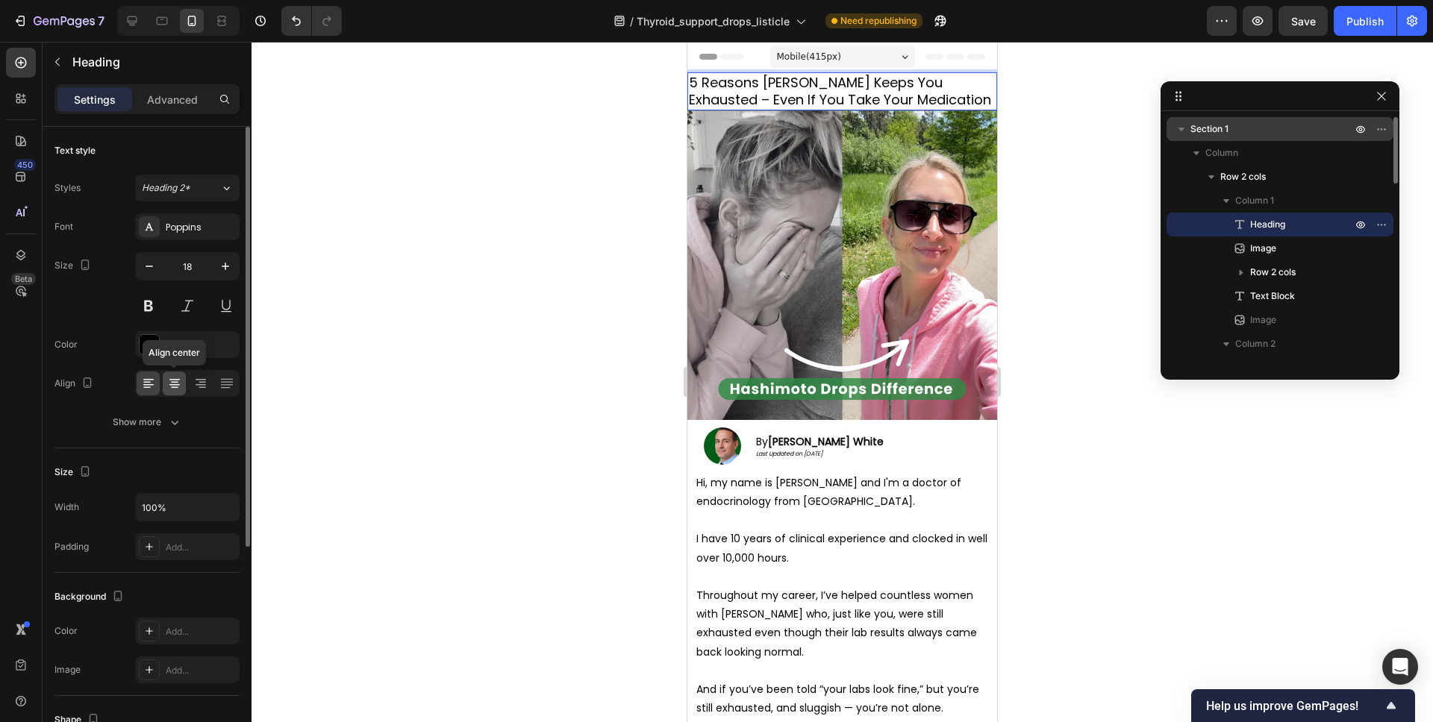
click at [175, 382] on icon at bounding box center [174, 382] width 7 height 1
click at [154, 308] on button at bounding box center [148, 306] width 27 height 27
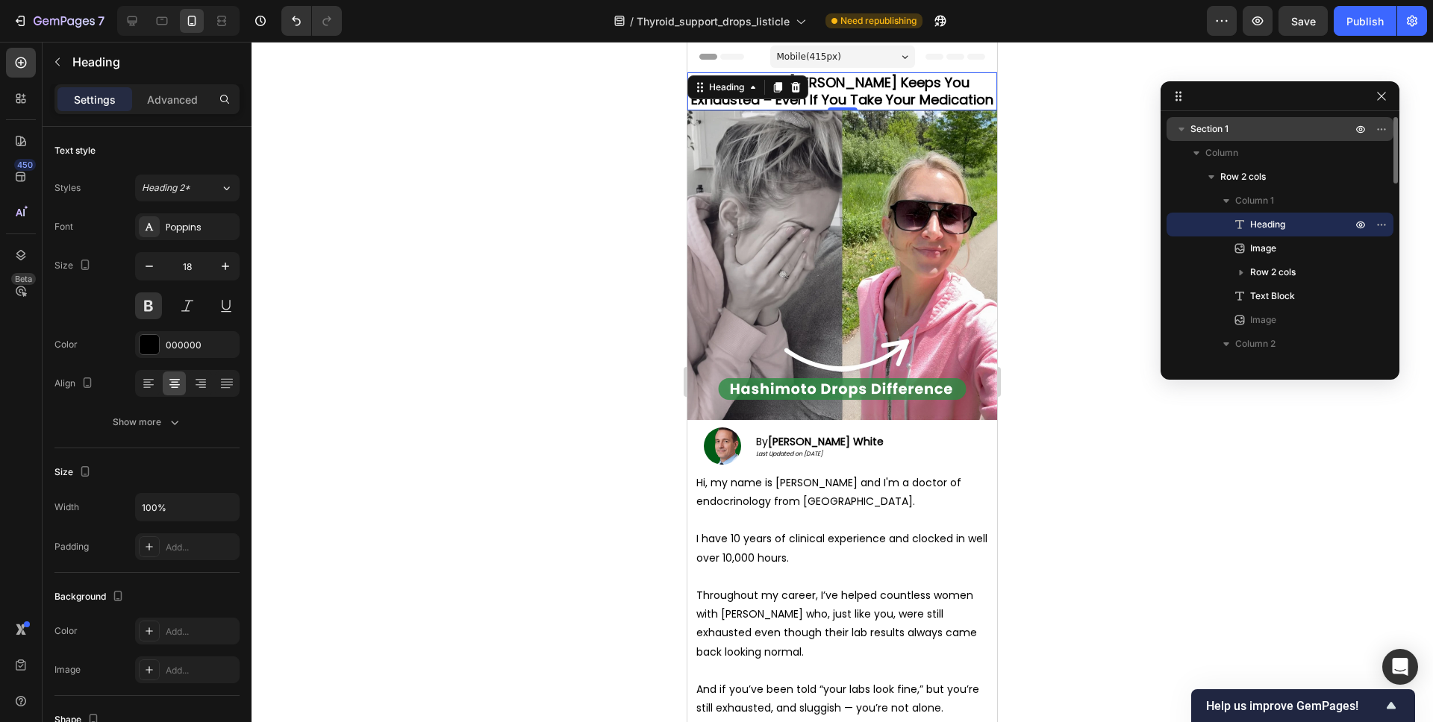
click at [1025, 124] on div at bounding box center [841, 382] width 1181 height 681
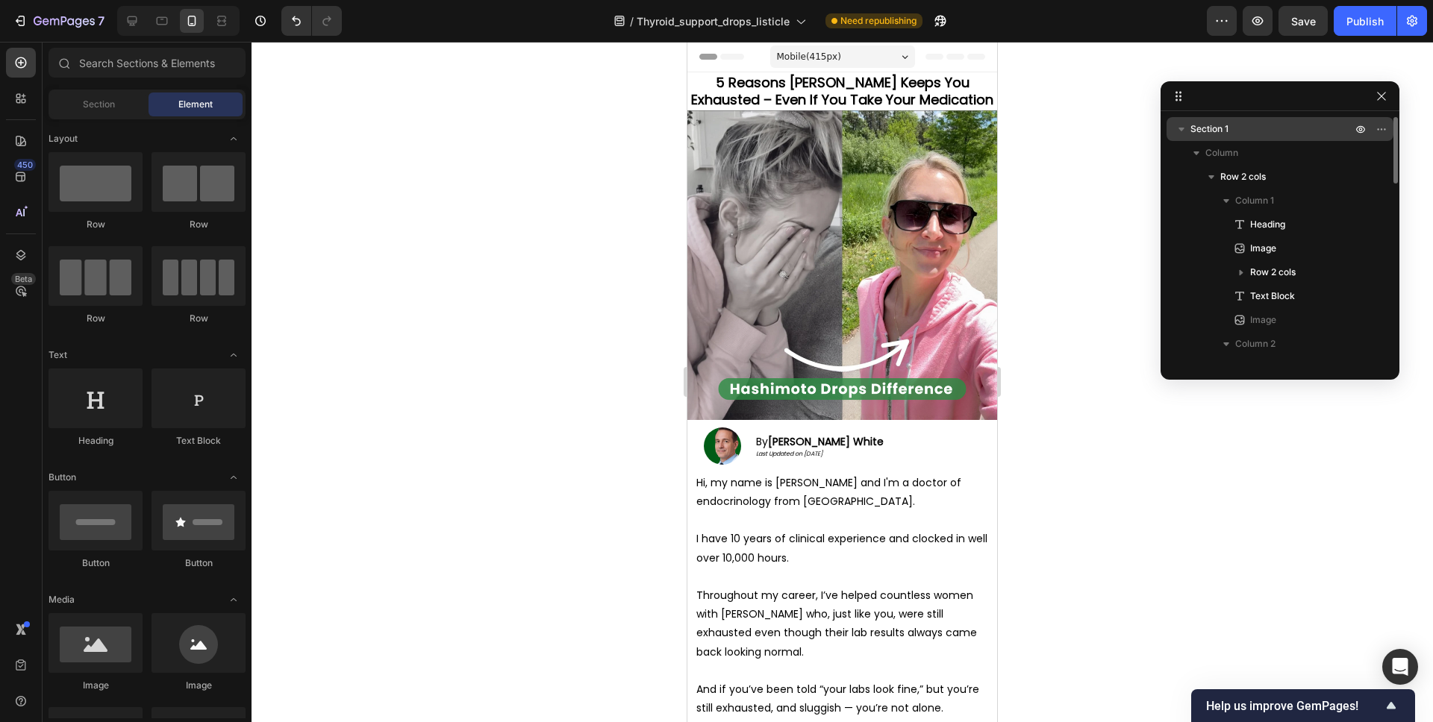
click at [1027, 126] on div at bounding box center [841, 382] width 1181 height 681
click at [920, 91] on span "5 Reasons [PERSON_NAME] Keeps You Exhausted – Even If You Take Your Medication" at bounding box center [842, 91] width 302 height 36
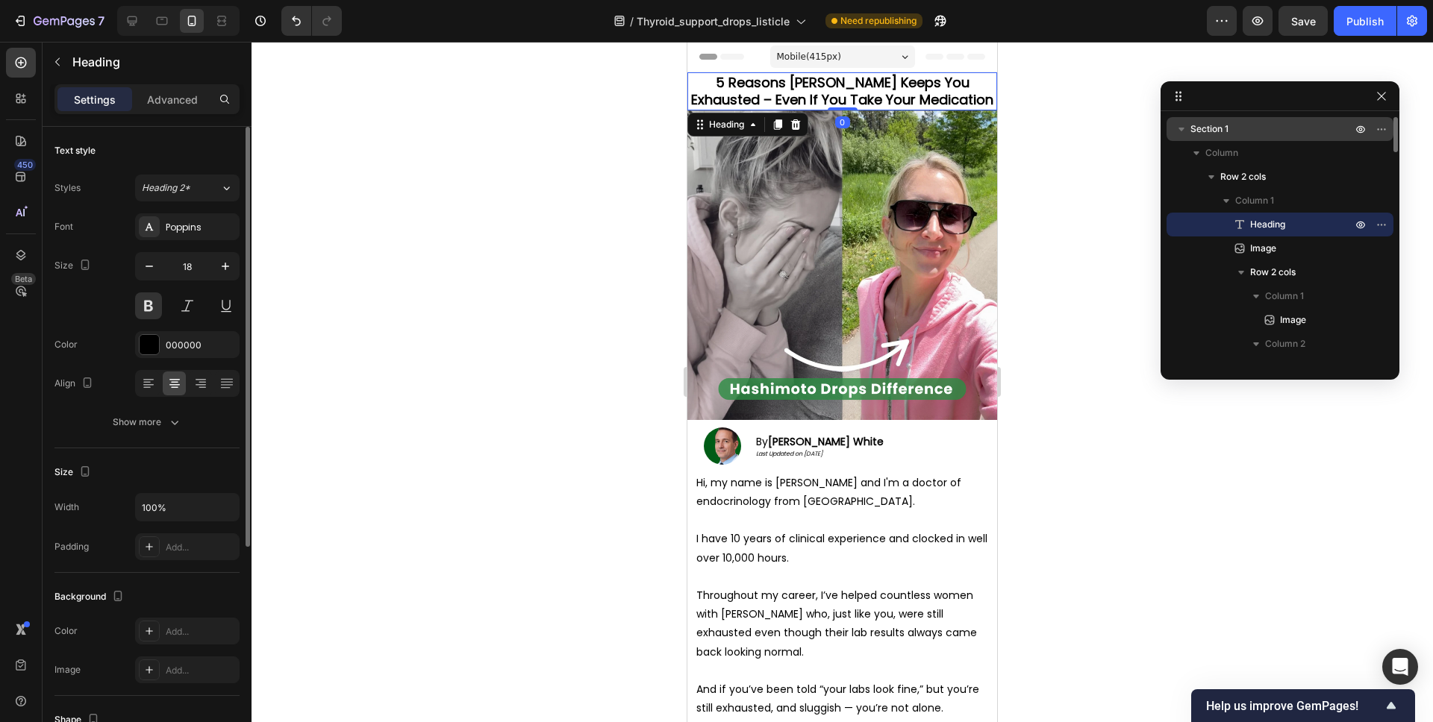
click at [210, 266] on input "18" at bounding box center [187, 266] width 49 height 27
click at [220, 266] on icon "button" at bounding box center [225, 266] width 15 height 15
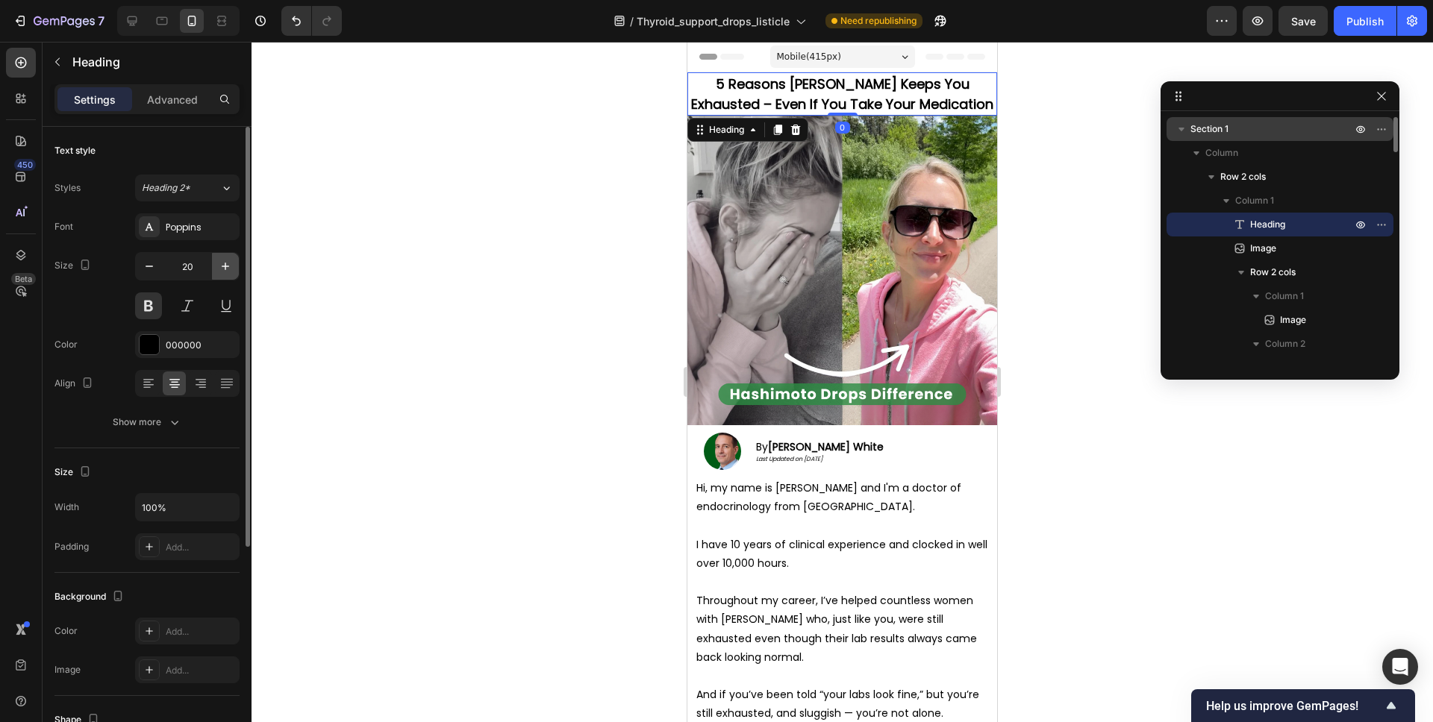
click at [220, 266] on icon "button" at bounding box center [225, 266] width 15 height 15
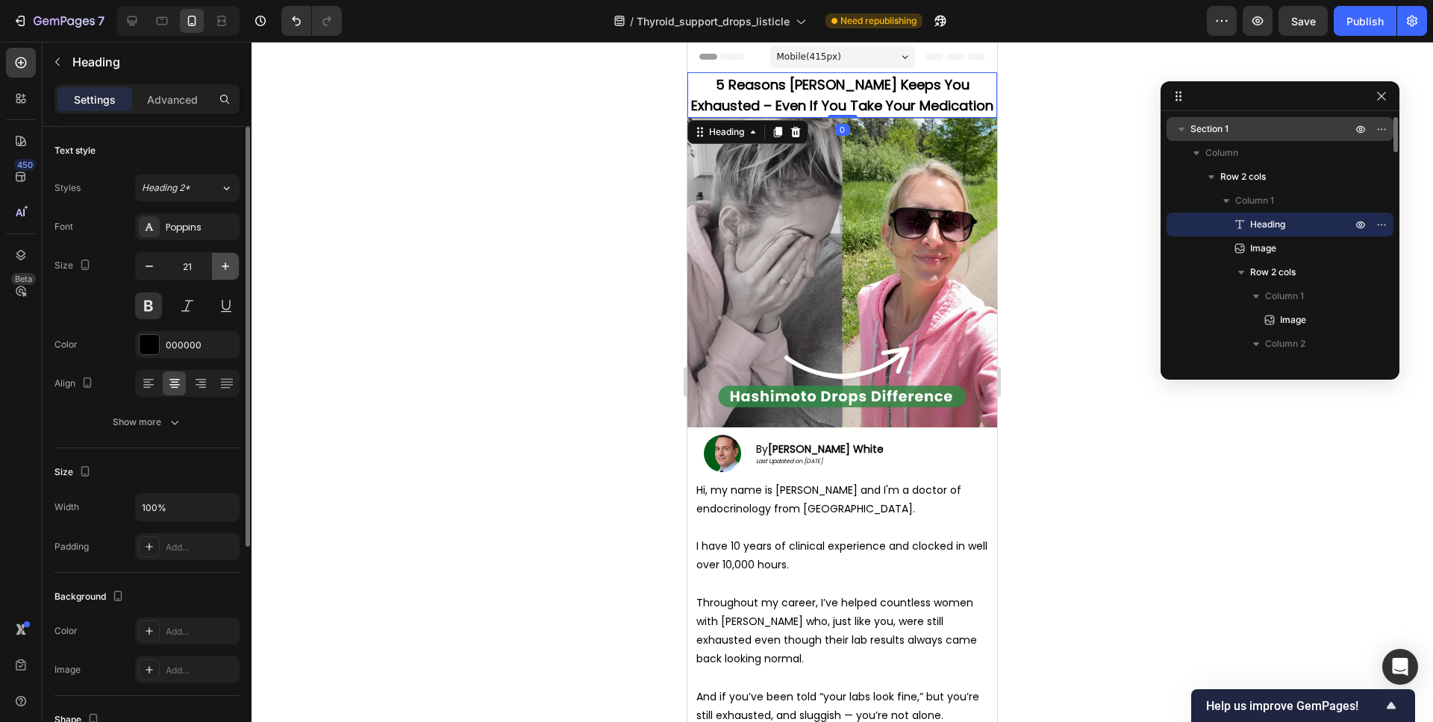
click at [220, 266] on icon "button" at bounding box center [225, 266] width 15 height 15
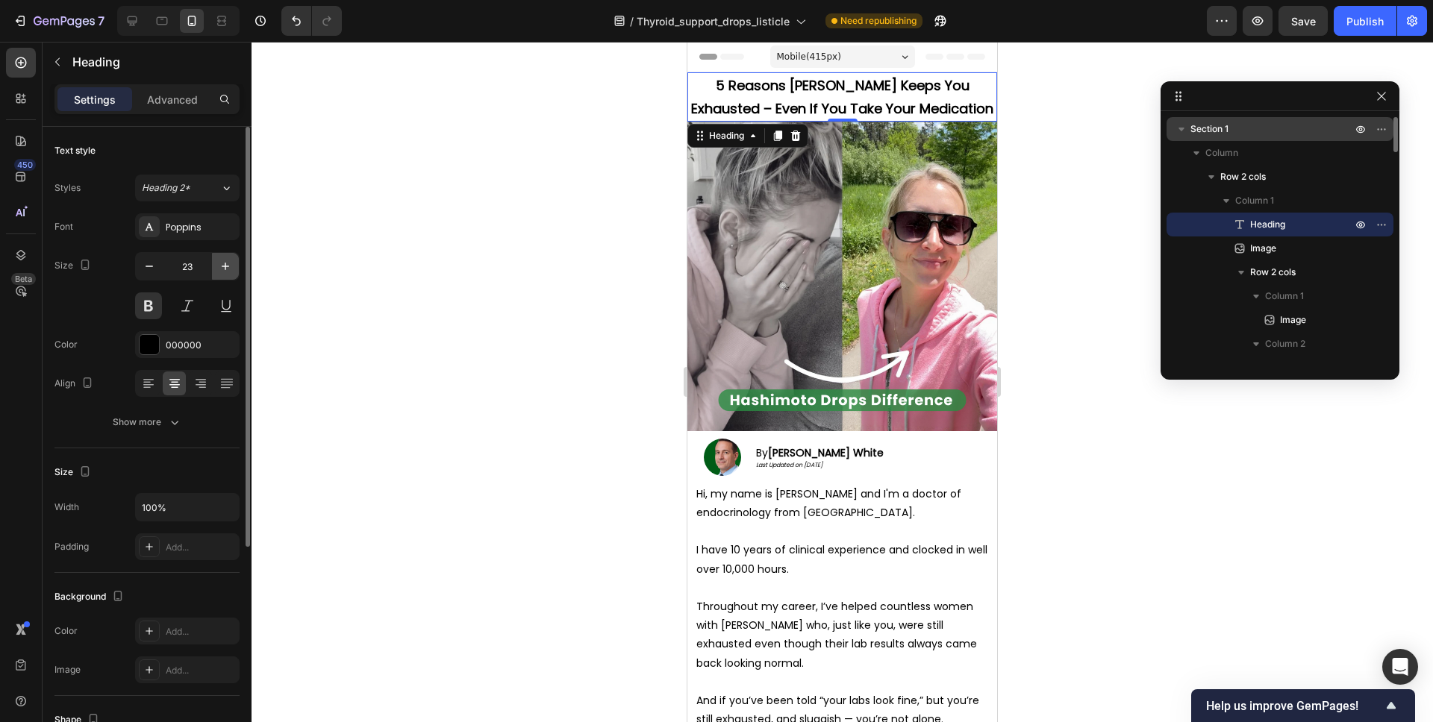
click at [220, 266] on icon "button" at bounding box center [225, 266] width 15 height 15
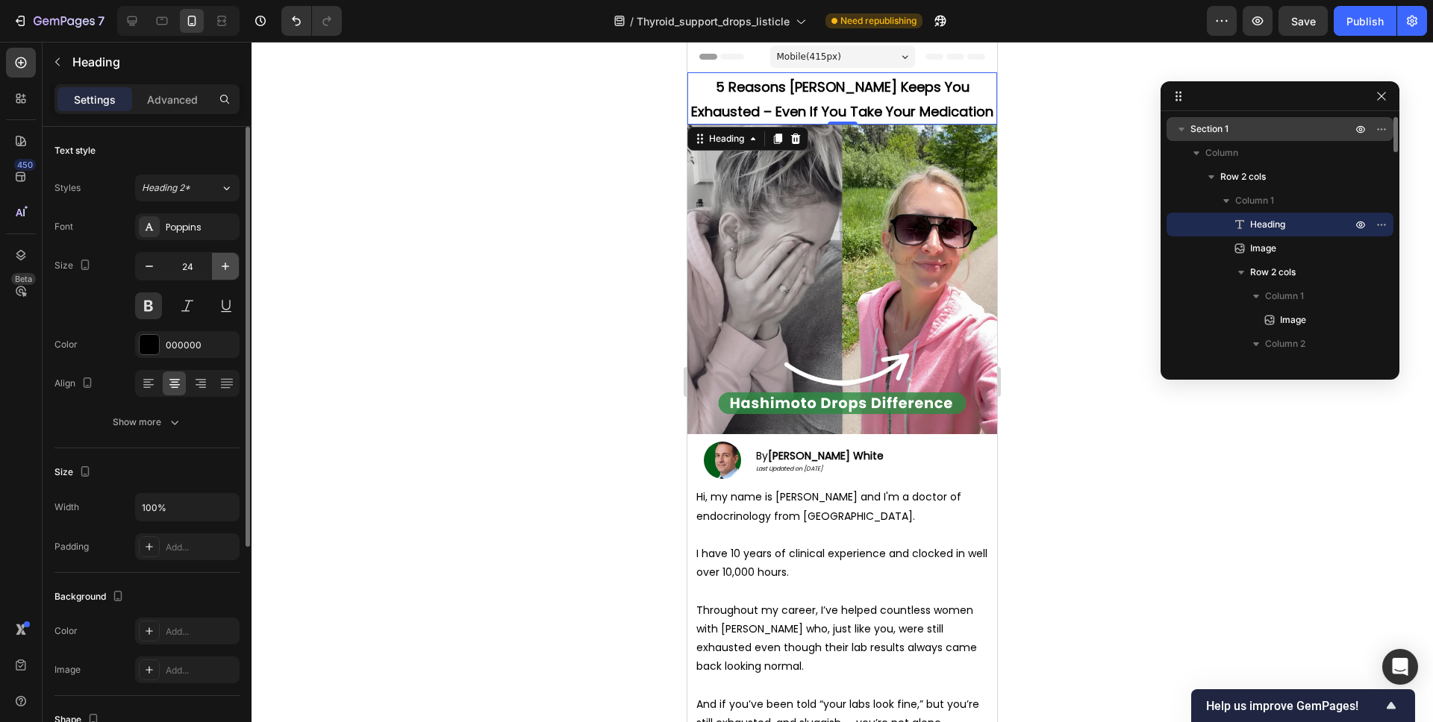
type input "25"
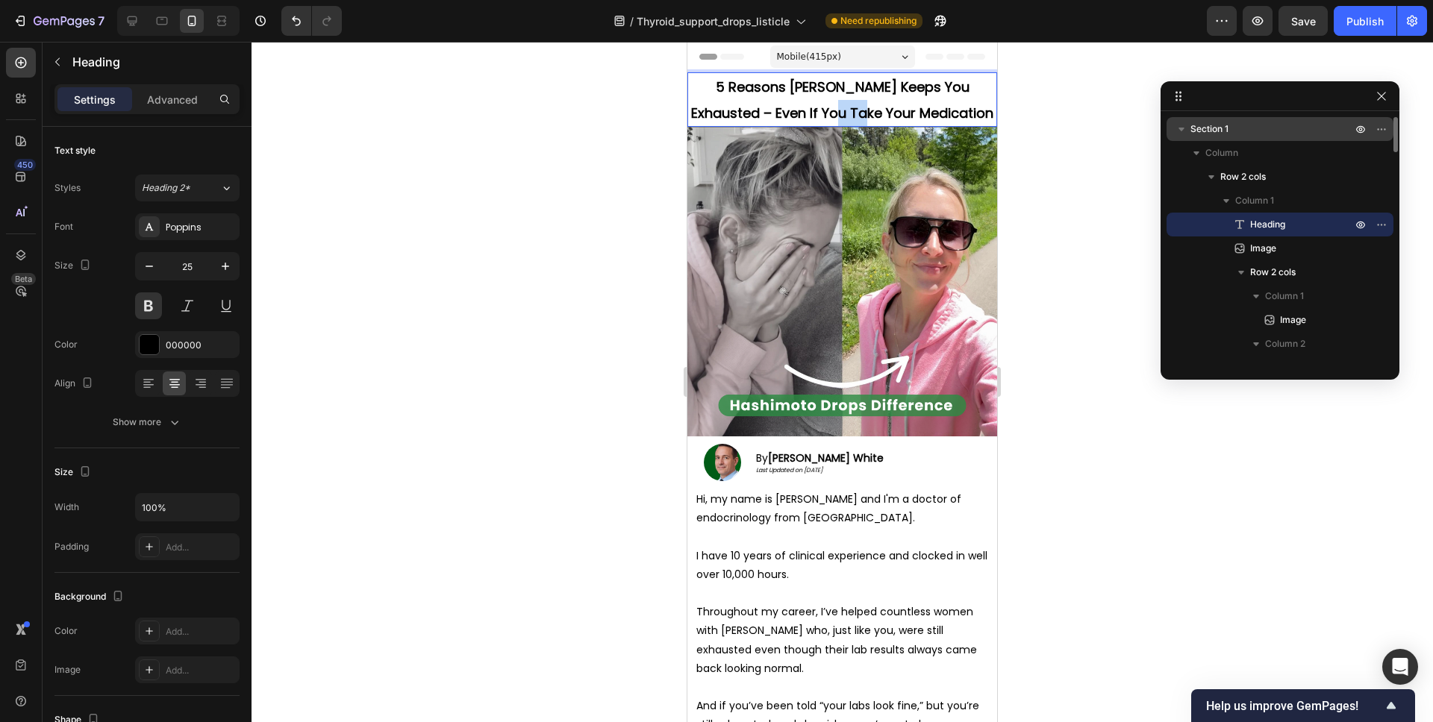
click at [833, 99] on p "5 Reasons [PERSON_NAME] Keeps You Exhausted – Even If You Take Your Medication" at bounding box center [842, 99] width 307 height 51
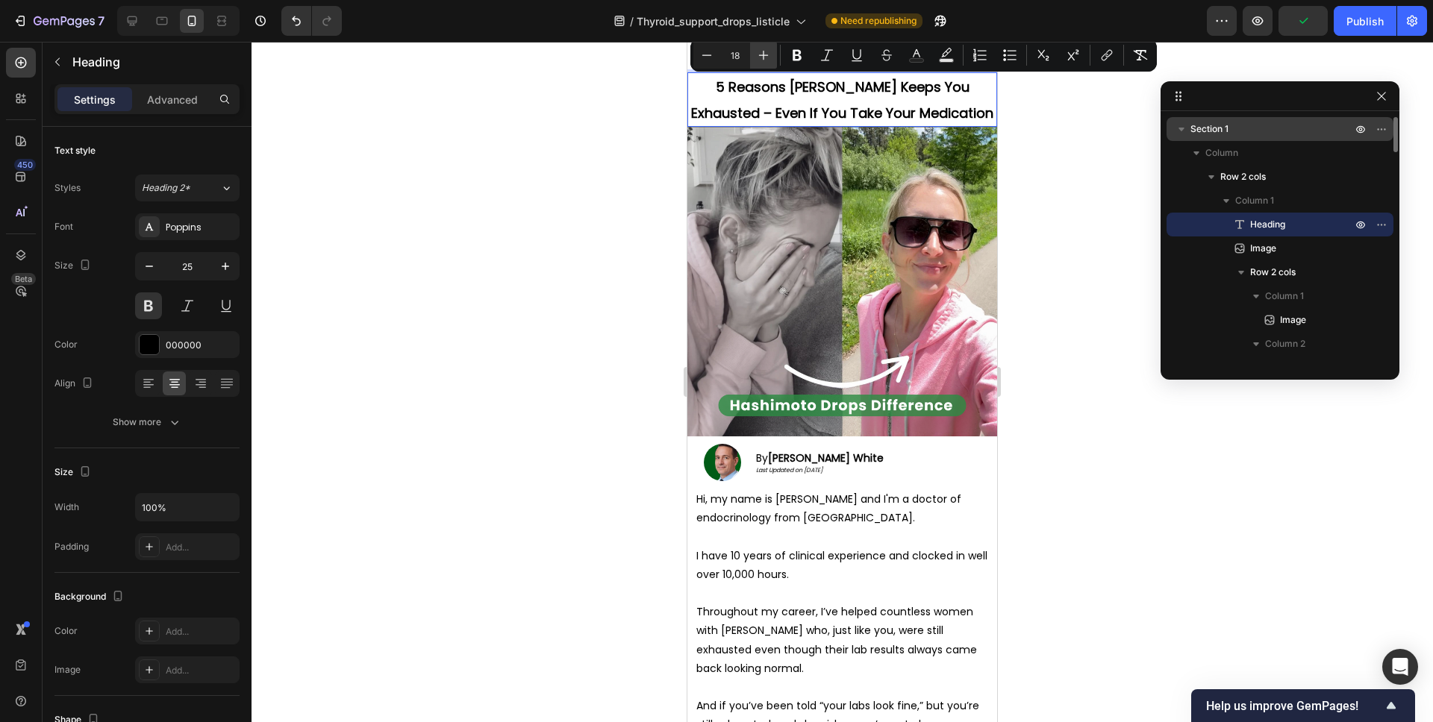
click at [767, 53] on icon "Editor contextual toolbar" at bounding box center [763, 55] width 15 height 15
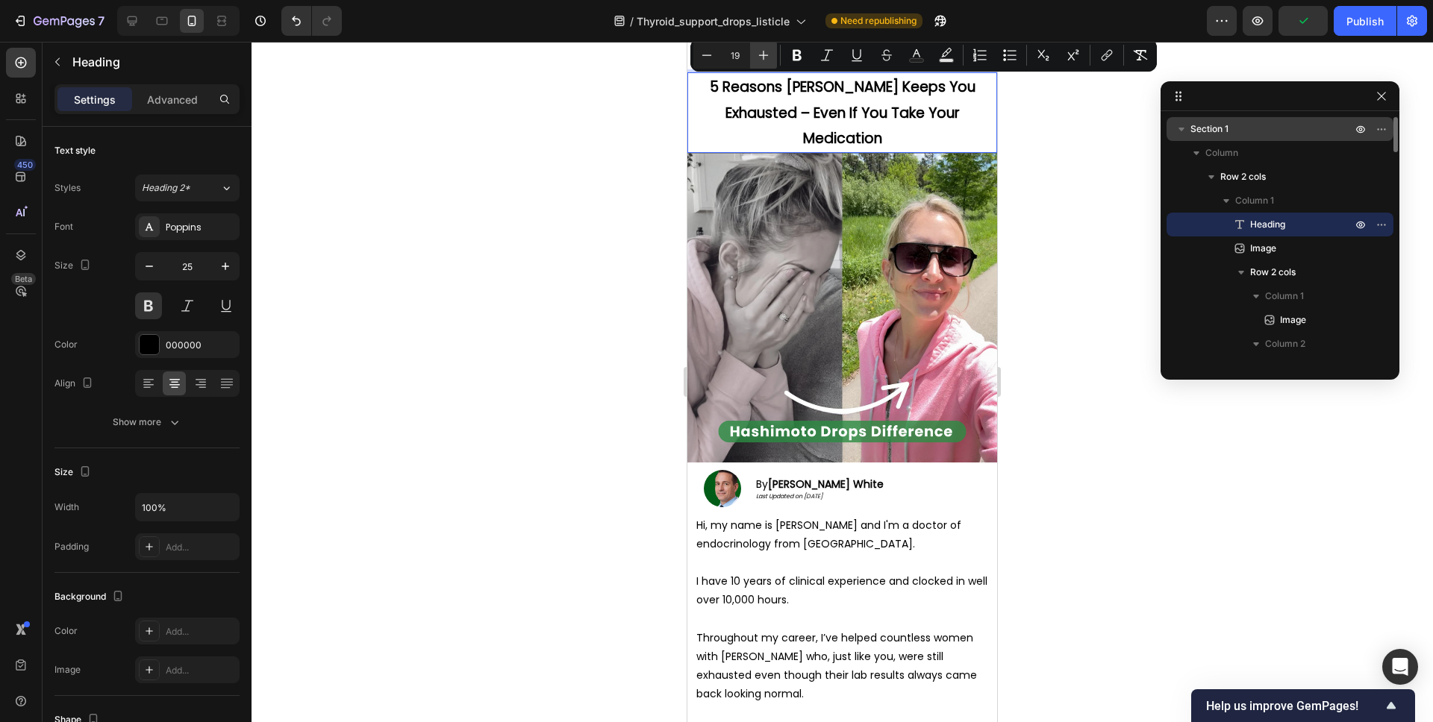
click at [767, 53] on icon "Editor contextual toolbar" at bounding box center [763, 55] width 15 height 15
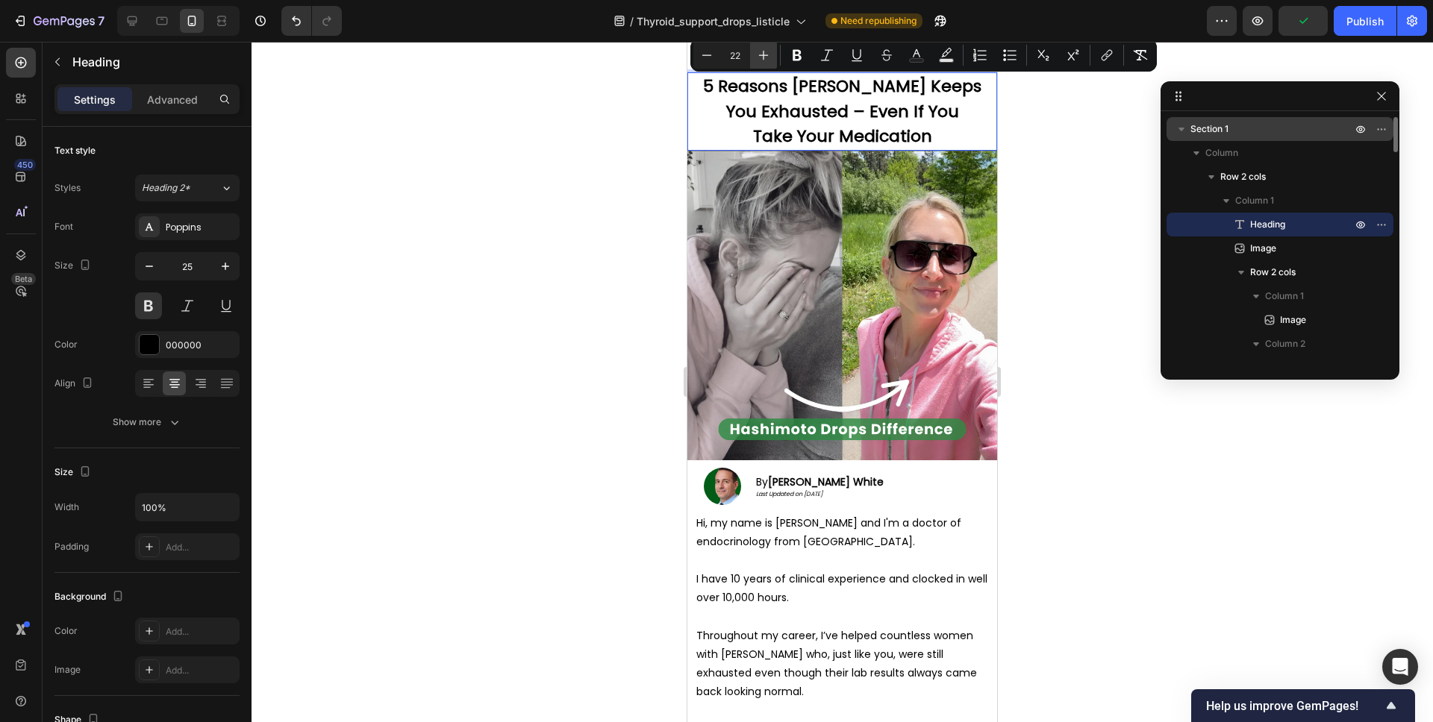
click at [767, 53] on icon "Editor contextual toolbar" at bounding box center [763, 55] width 15 height 15
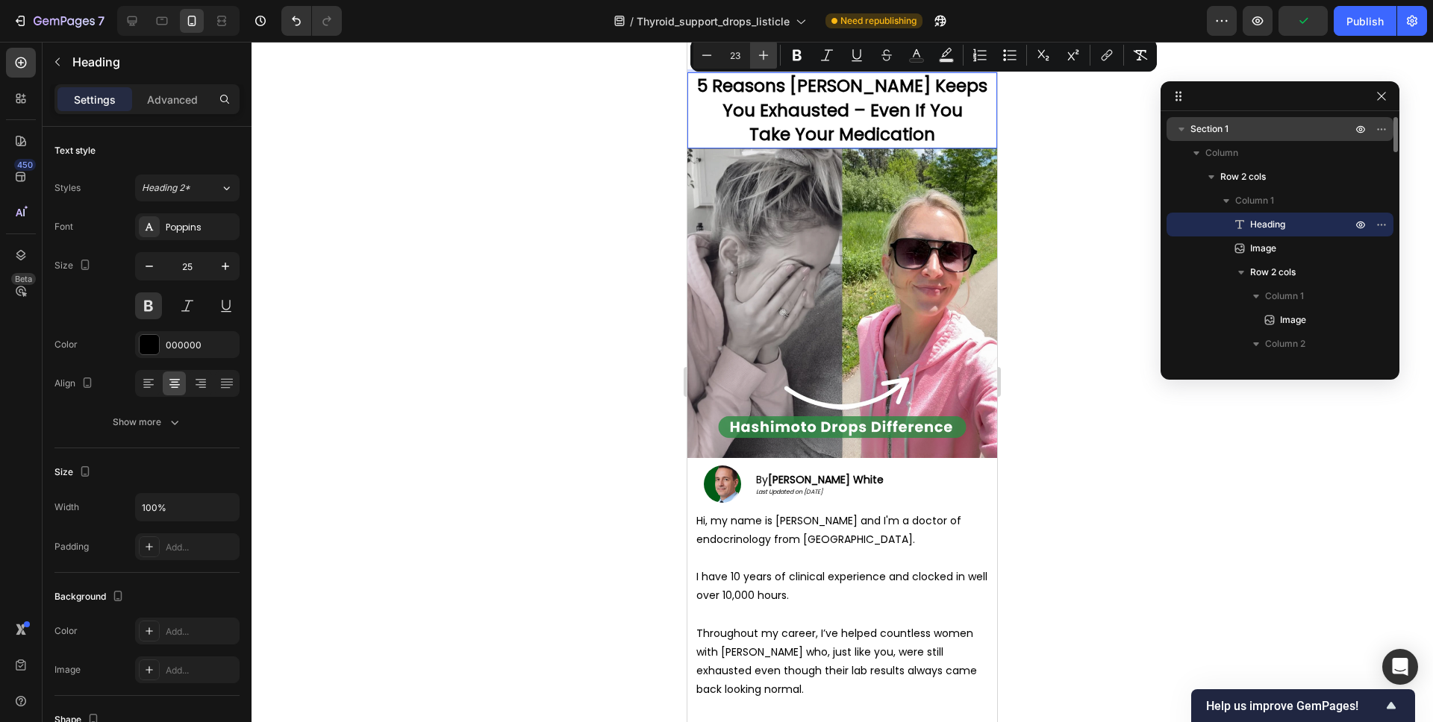
click at [767, 53] on icon "Editor contextual toolbar" at bounding box center [763, 55] width 15 height 15
type input "25"
click at [1025, 148] on div at bounding box center [841, 382] width 1181 height 681
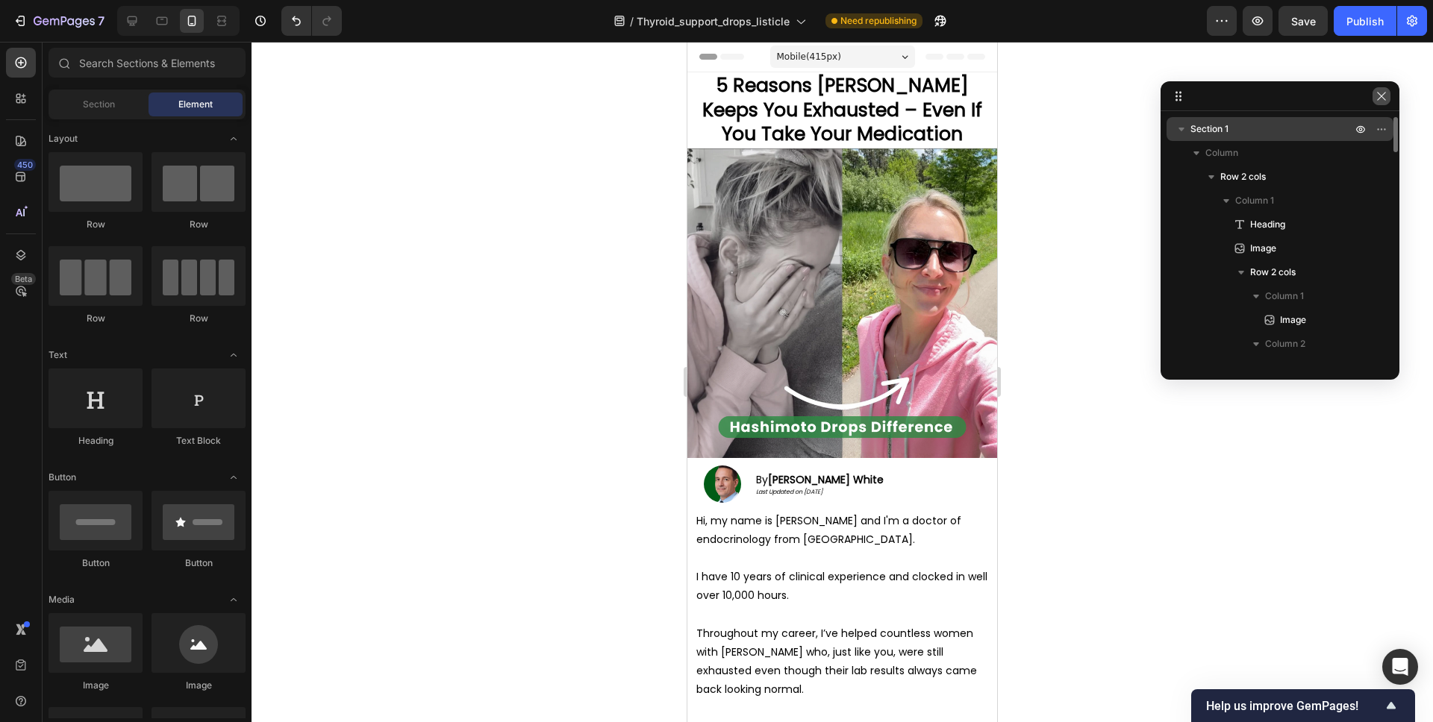
click at [1384, 96] on icon "button" at bounding box center [1381, 96] width 12 height 12
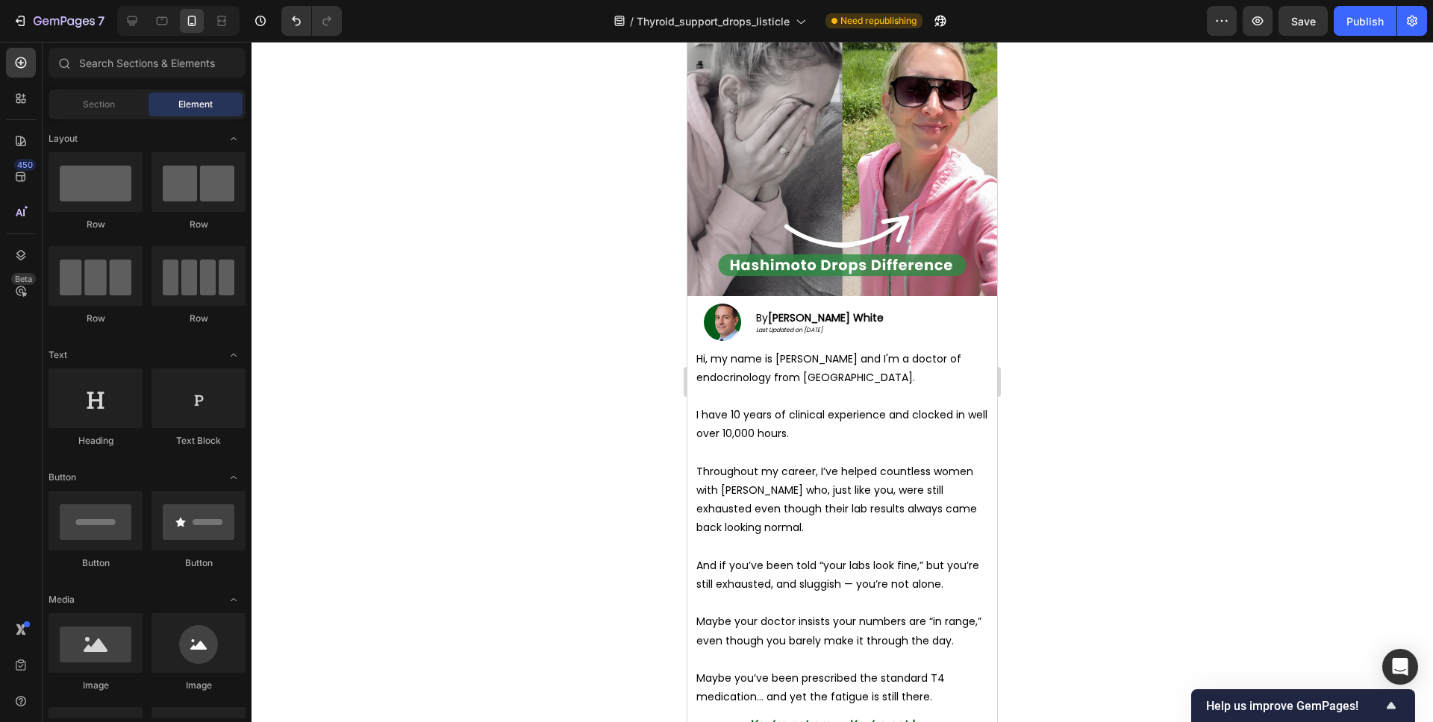
scroll to position [731, 0]
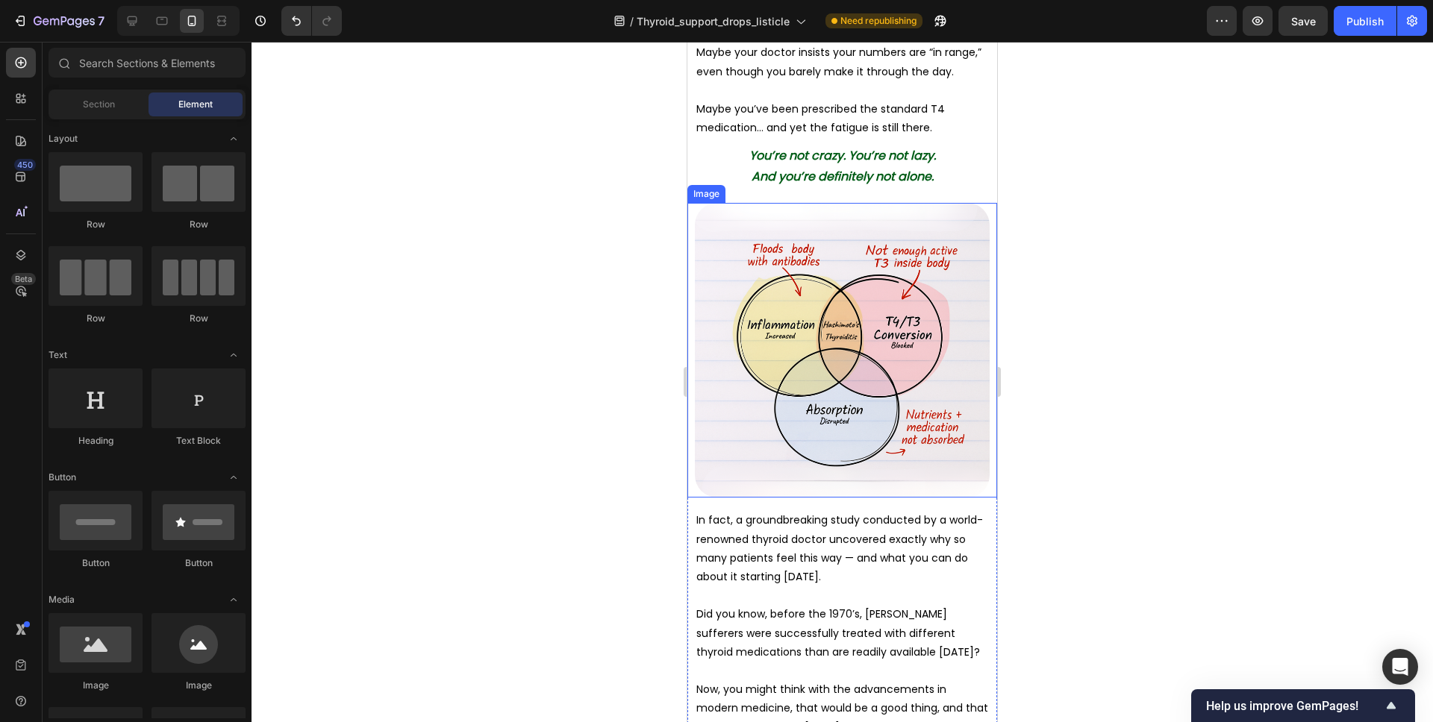
click at [832, 360] on img at bounding box center [842, 350] width 295 height 295
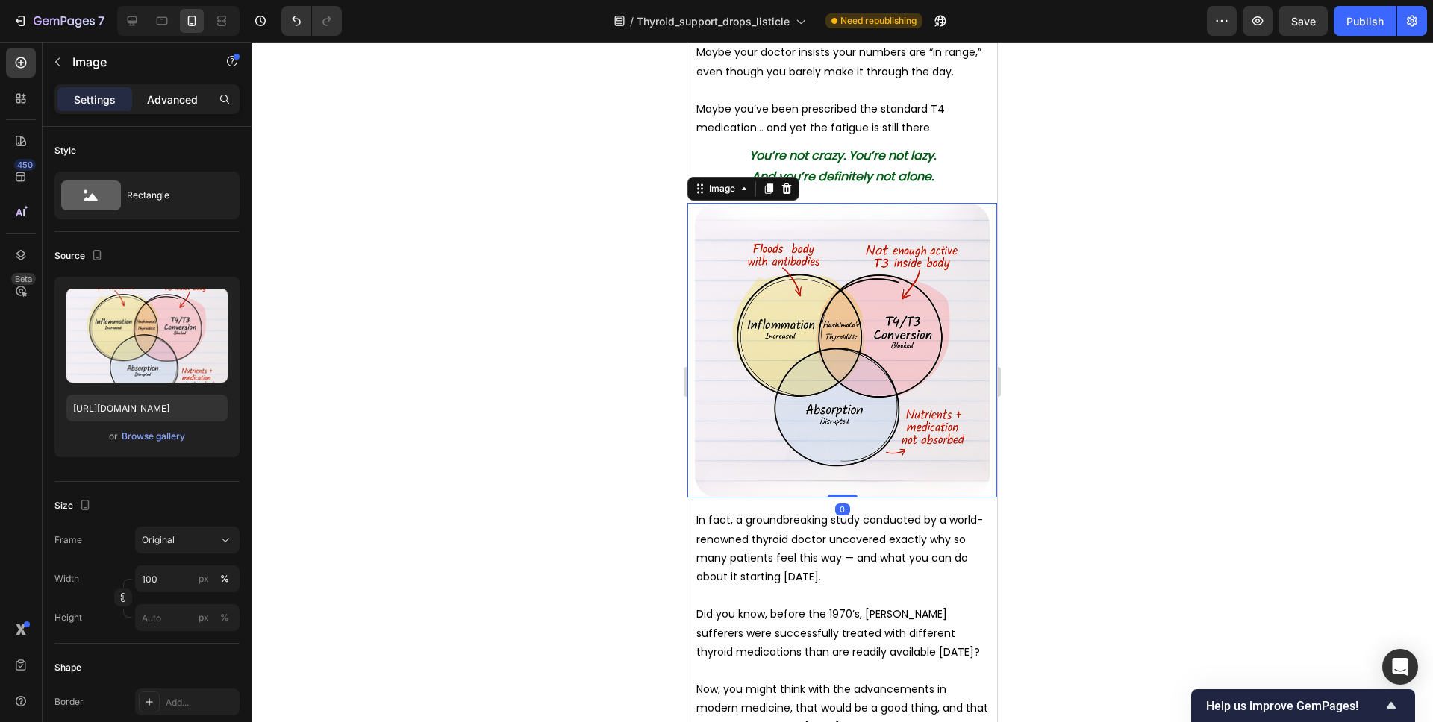
click at [176, 106] on p "Advanced" at bounding box center [172, 100] width 51 height 16
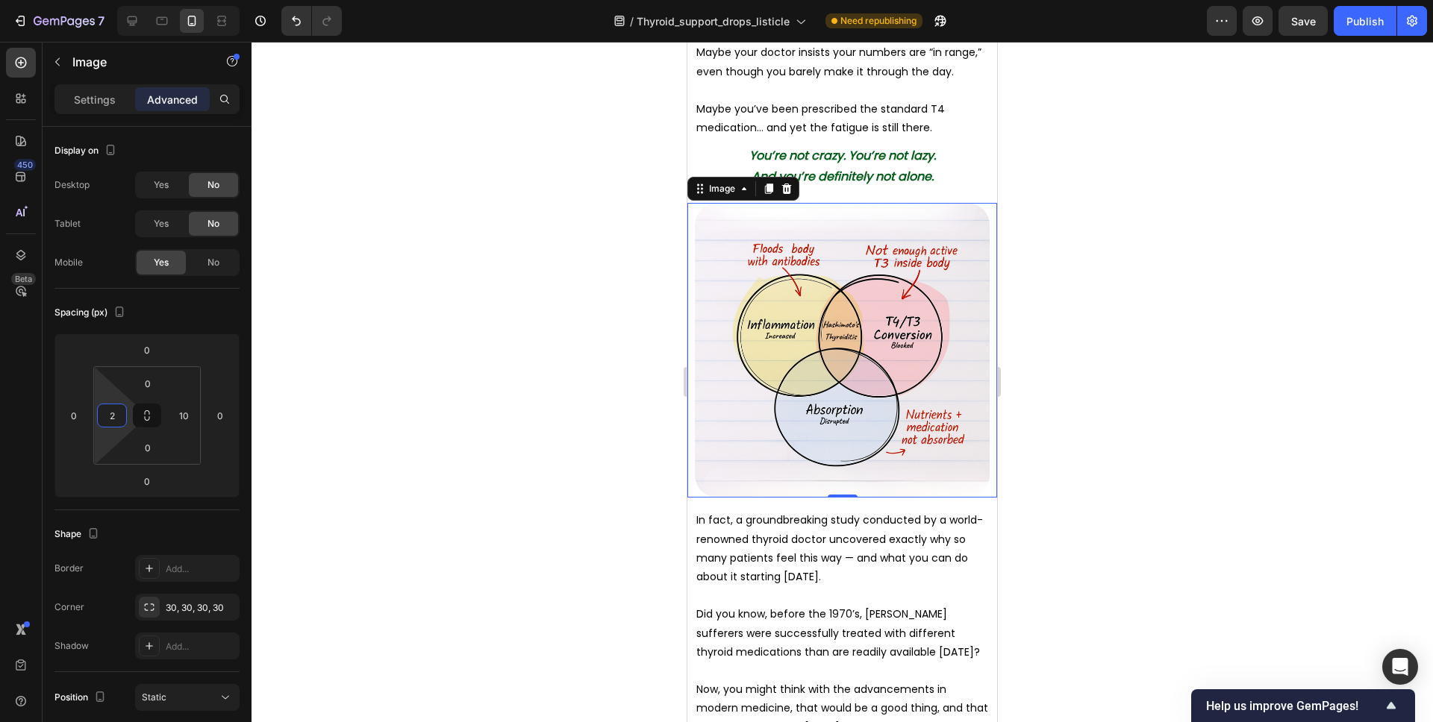
type input "0"
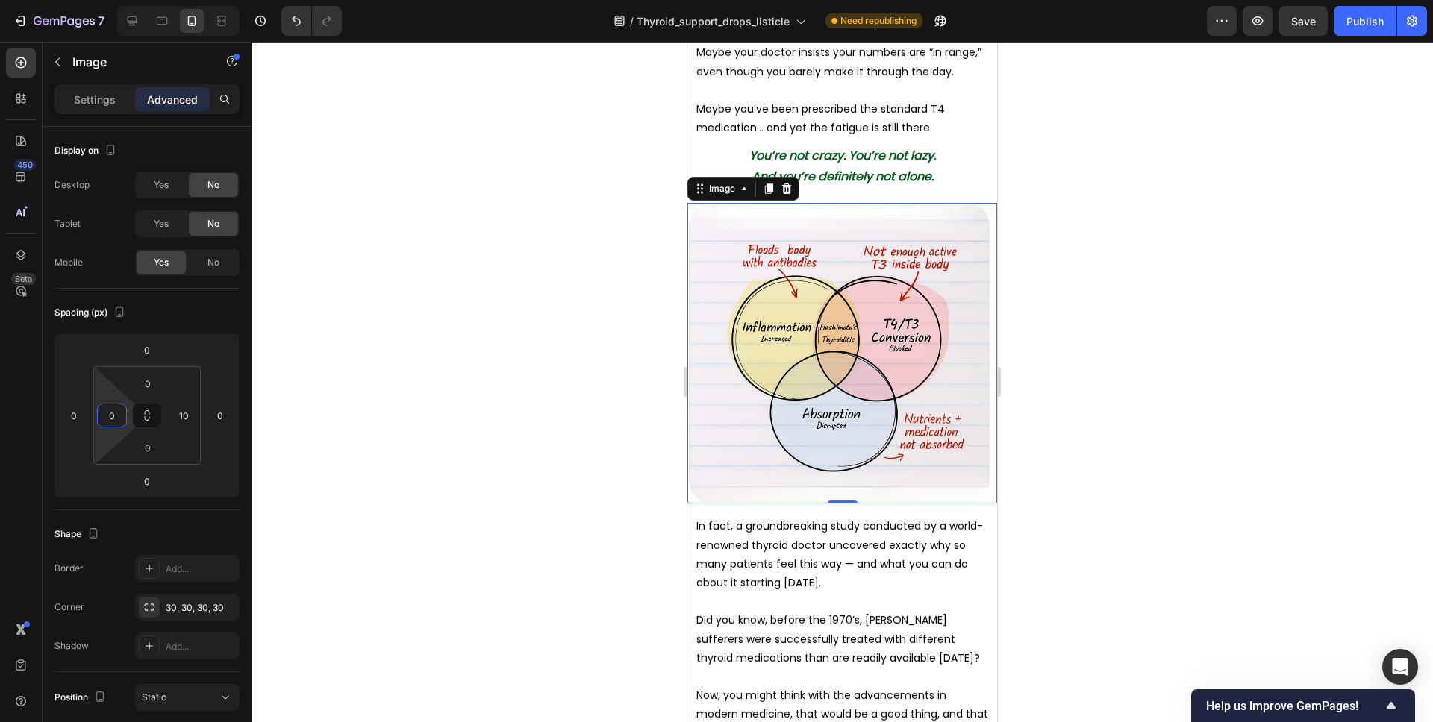
click at [124, 0] on html "7 Version history / Thyroid_support_drops_listicle Need republishing Preview Sa…" at bounding box center [716, 0] width 1433 height 0
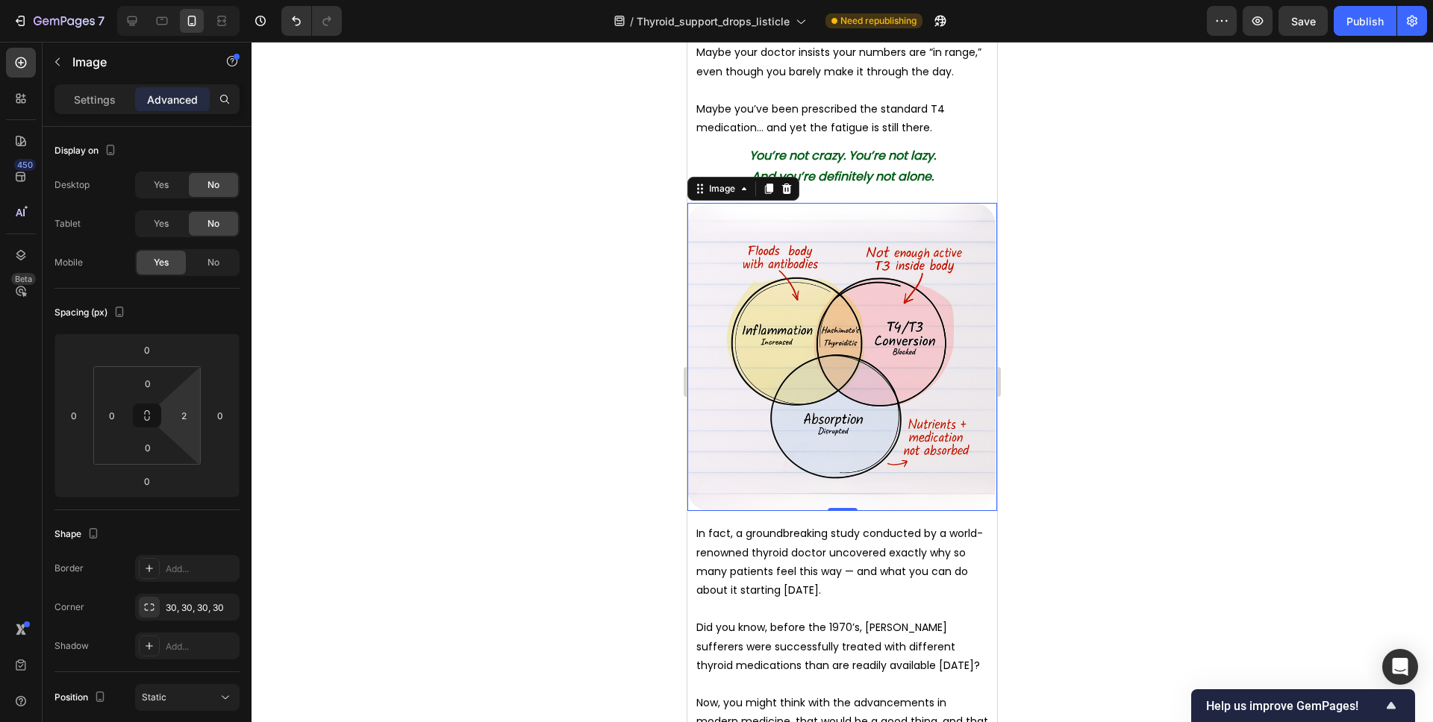
type input "0"
click at [188, 0] on html "7 Version history / Thyroid_support_drops_listicle Need republishing Preview Sa…" at bounding box center [716, 0] width 1433 height 0
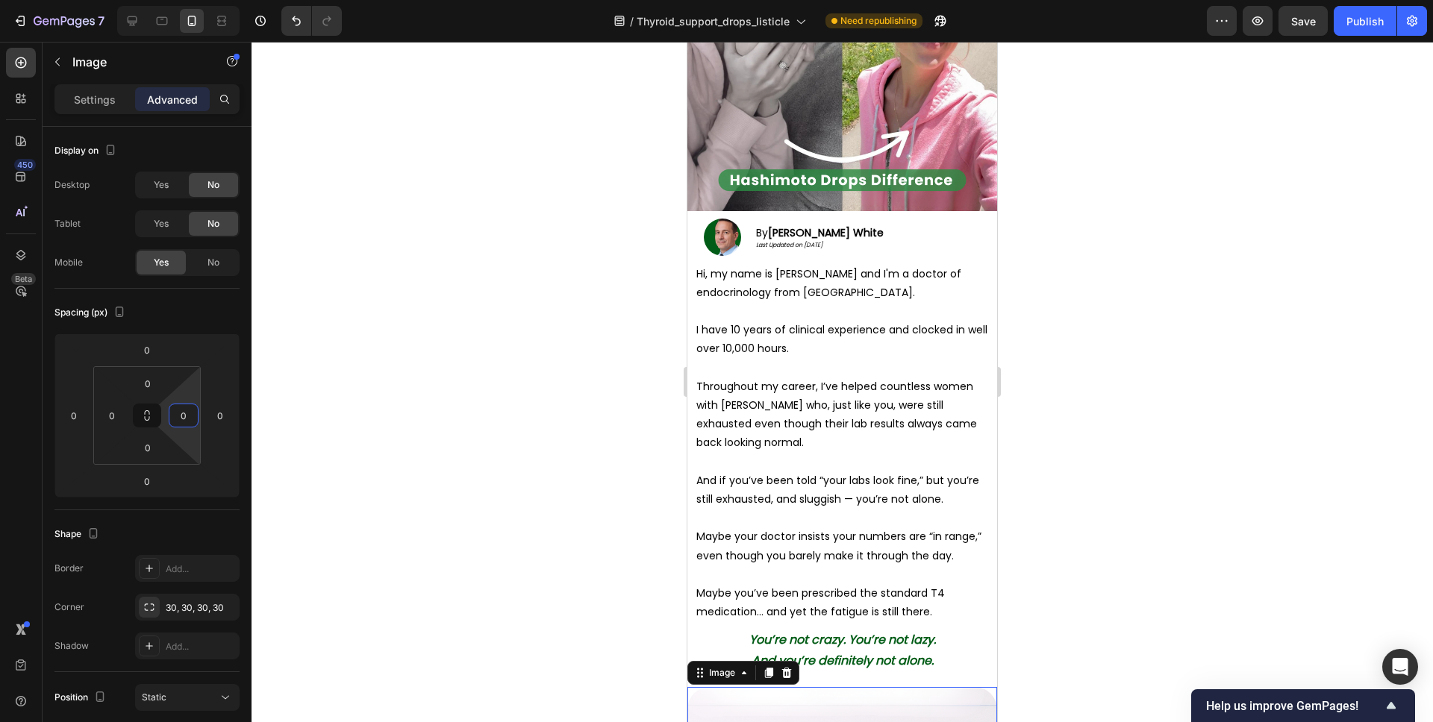
scroll to position [0, 0]
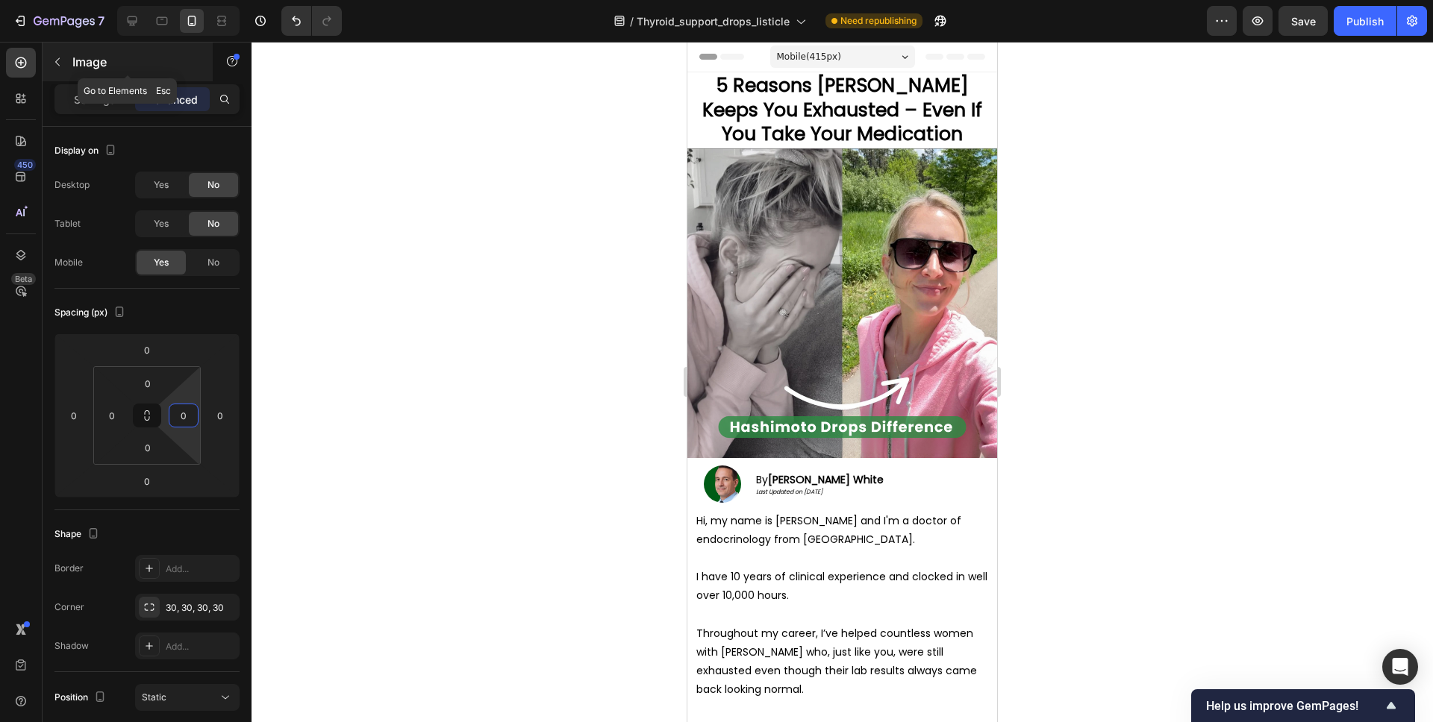
click at [75, 54] on p "Image" at bounding box center [135, 62] width 127 height 18
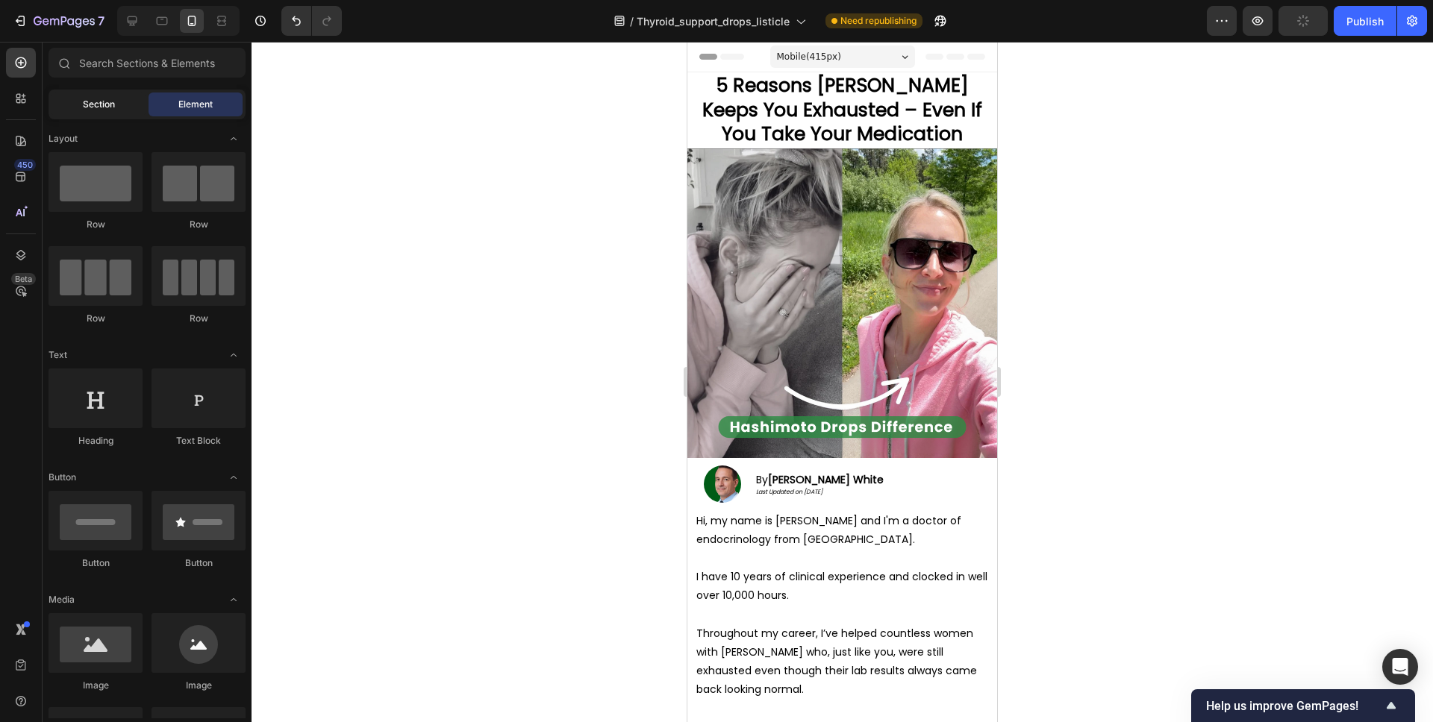
click at [110, 113] on div "Section" at bounding box center [98, 105] width 94 height 24
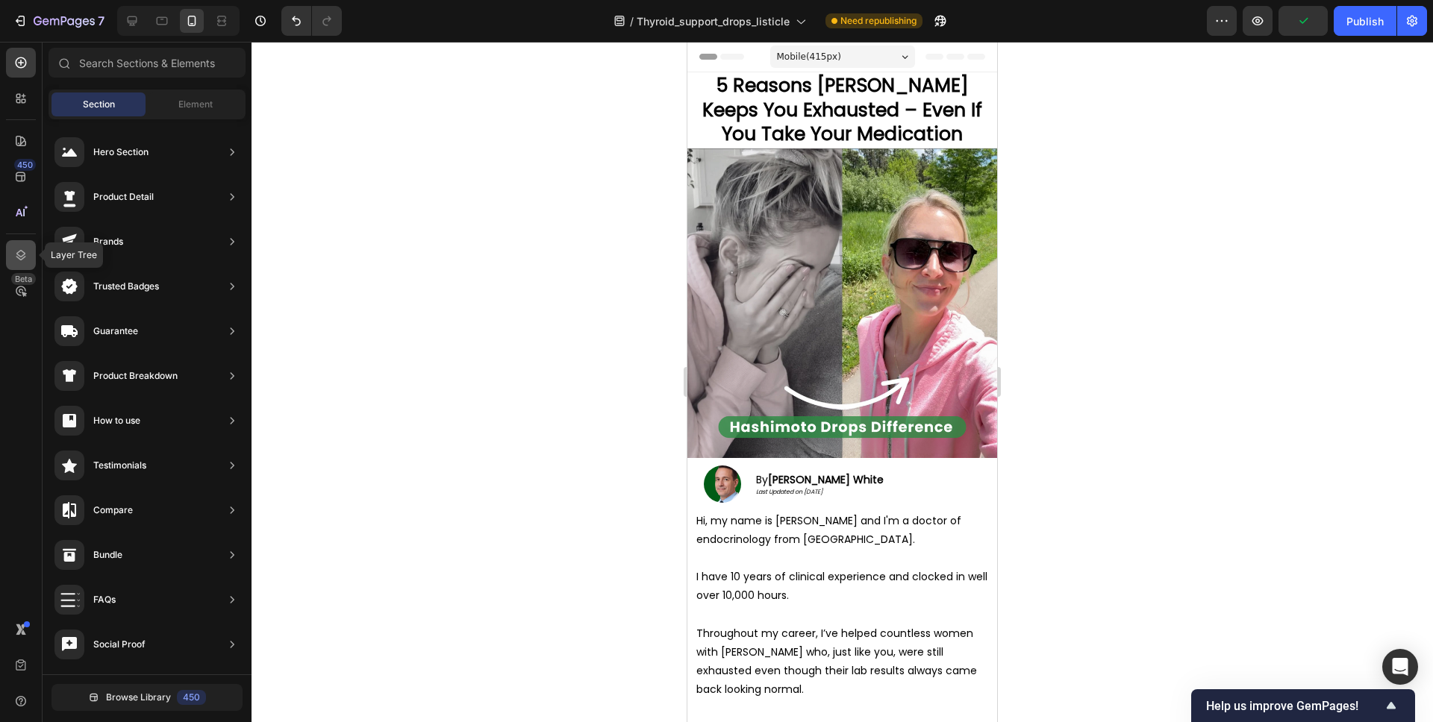
click at [24, 248] on icon at bounding box center [20, 255] width 15 height 15
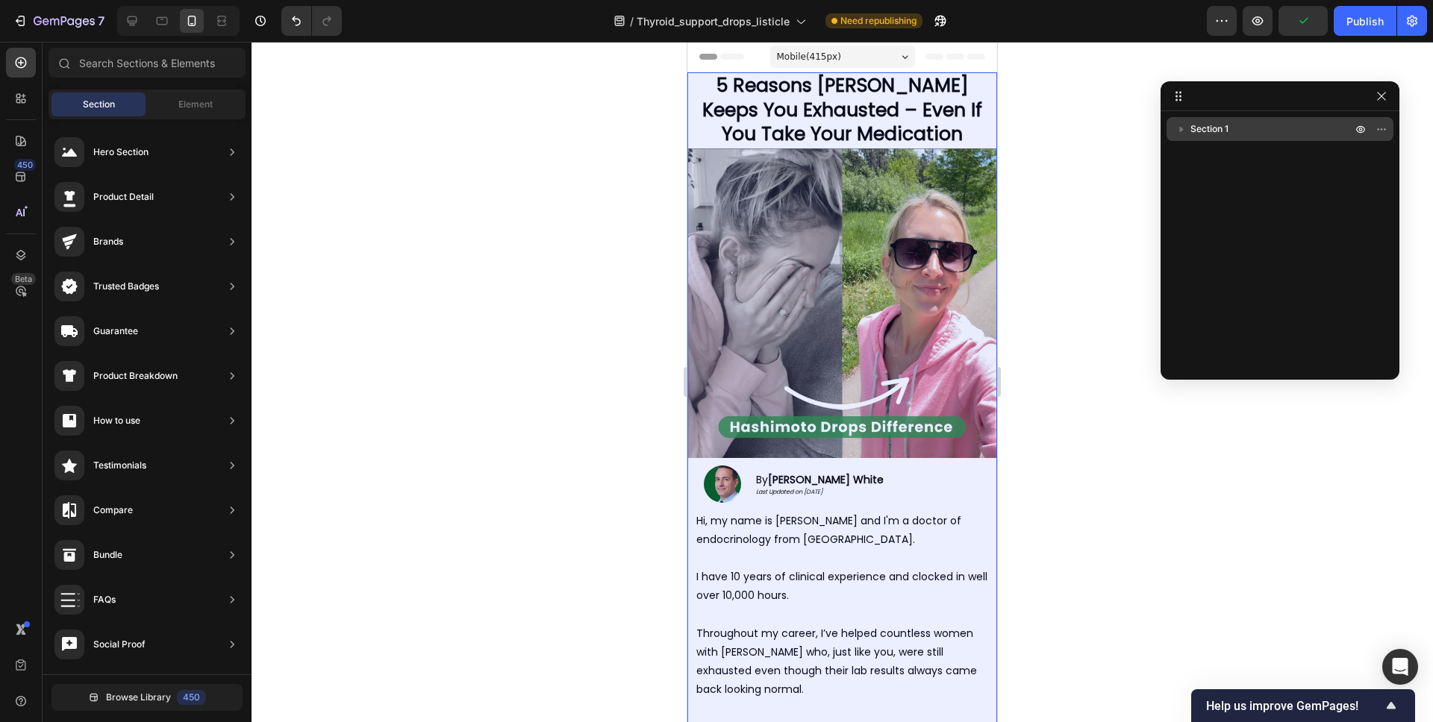
click at [1269, 140] on div "Section 1" at bounding box center [1279, 129] width 215 height 24
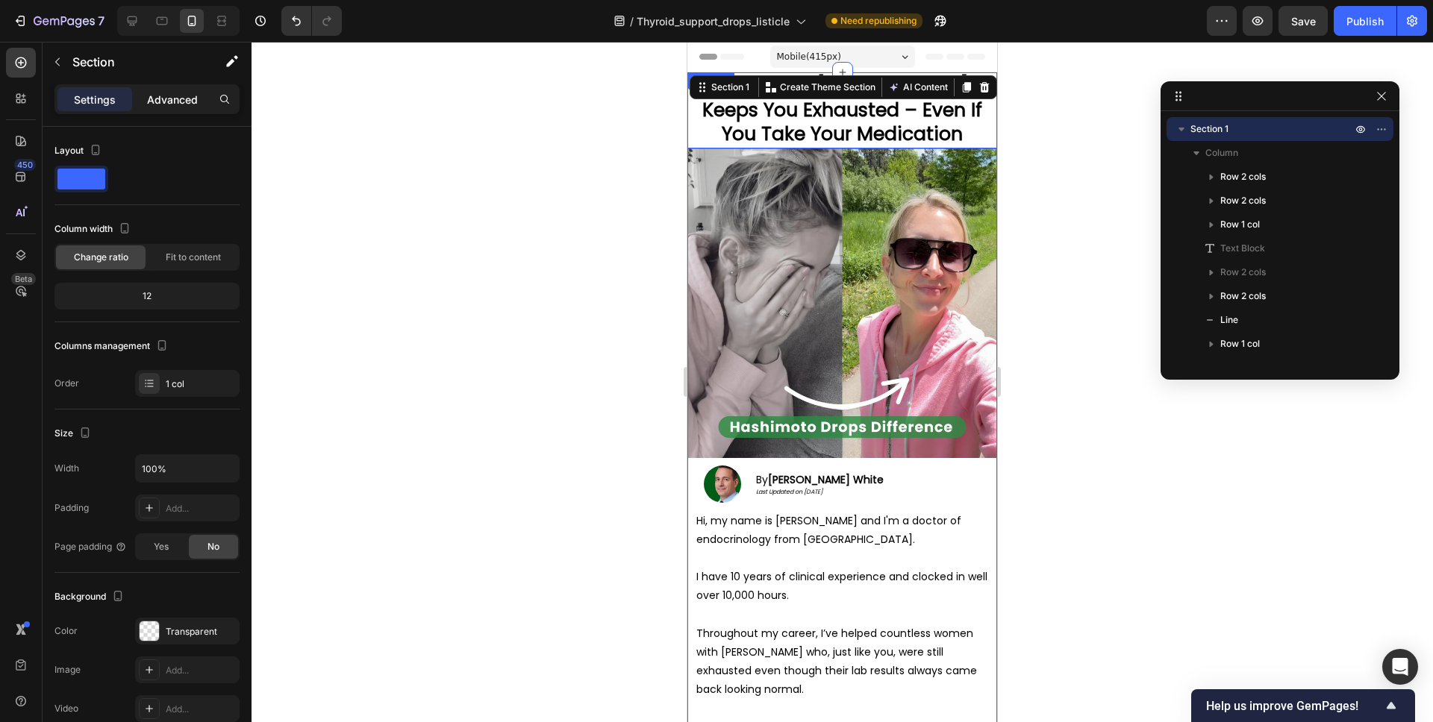
click at [170, 97] on p "Advanced" at bounding box center [172, 100] width 51 height 16
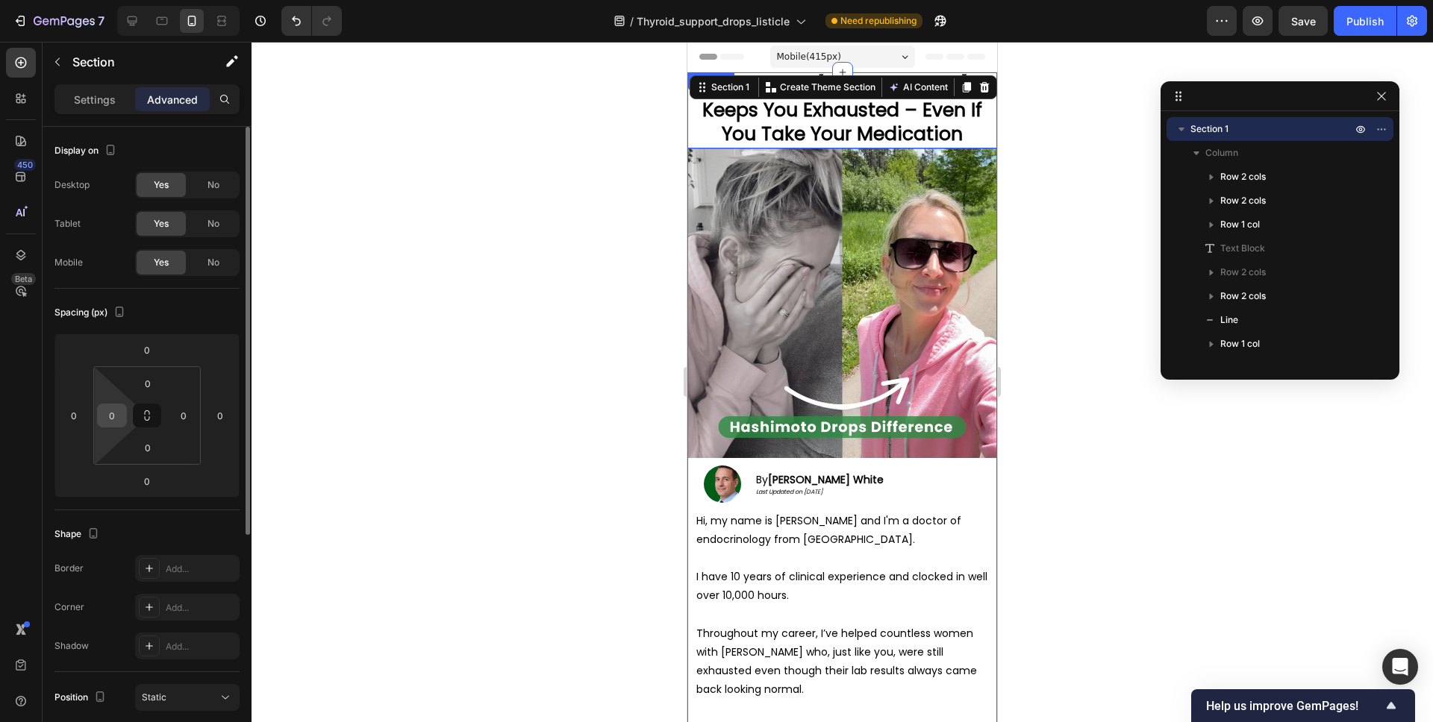
click at [110, 410] on input "0" at bounding box center [112, 415] width 22 height 22
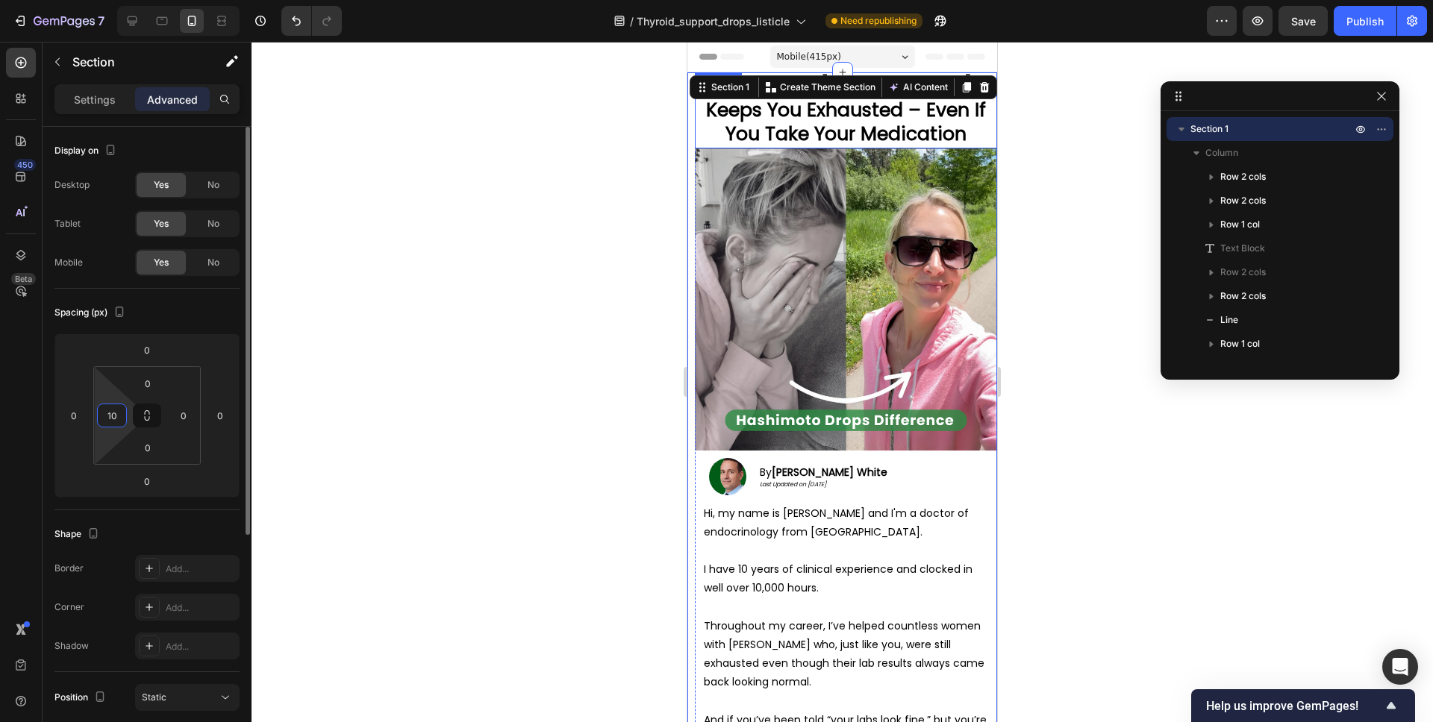
type input "10"
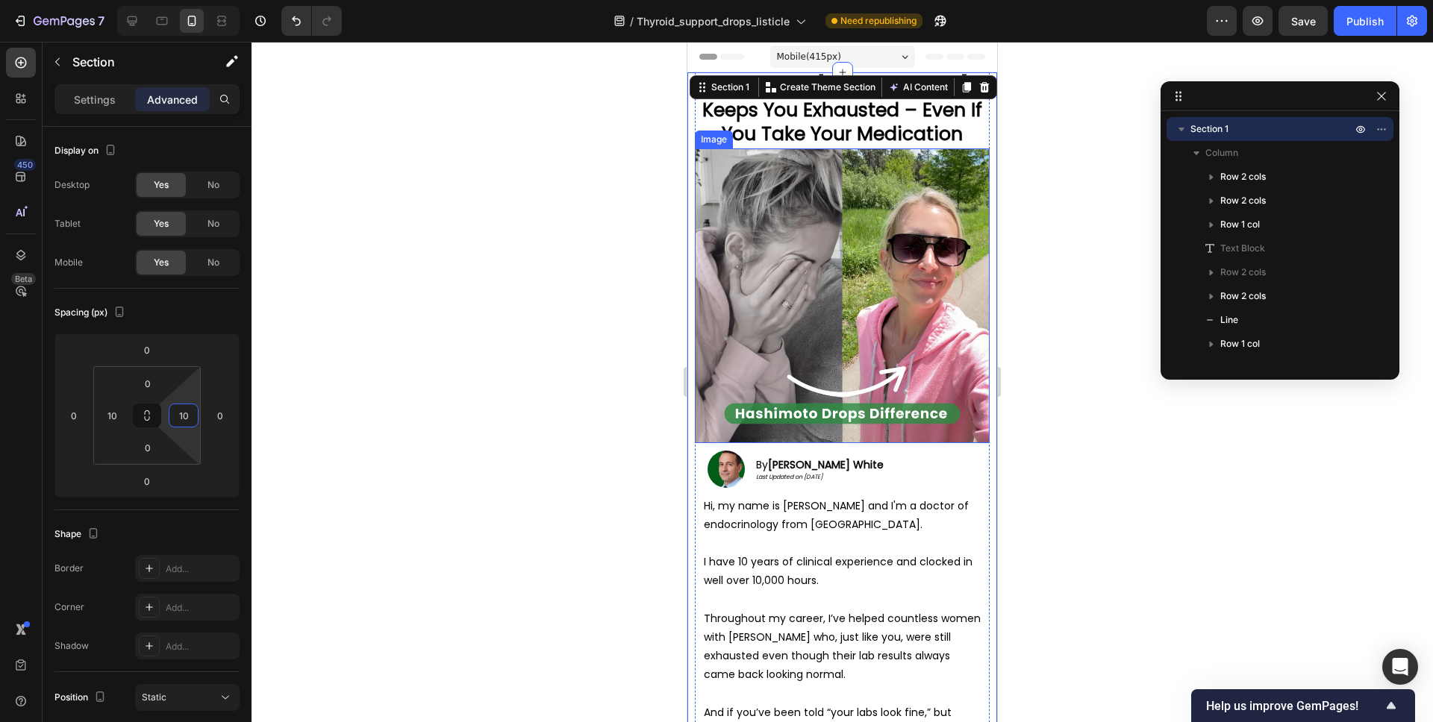
click at [813, 339] on img at bounding box center [842, 295] width 295 height 295
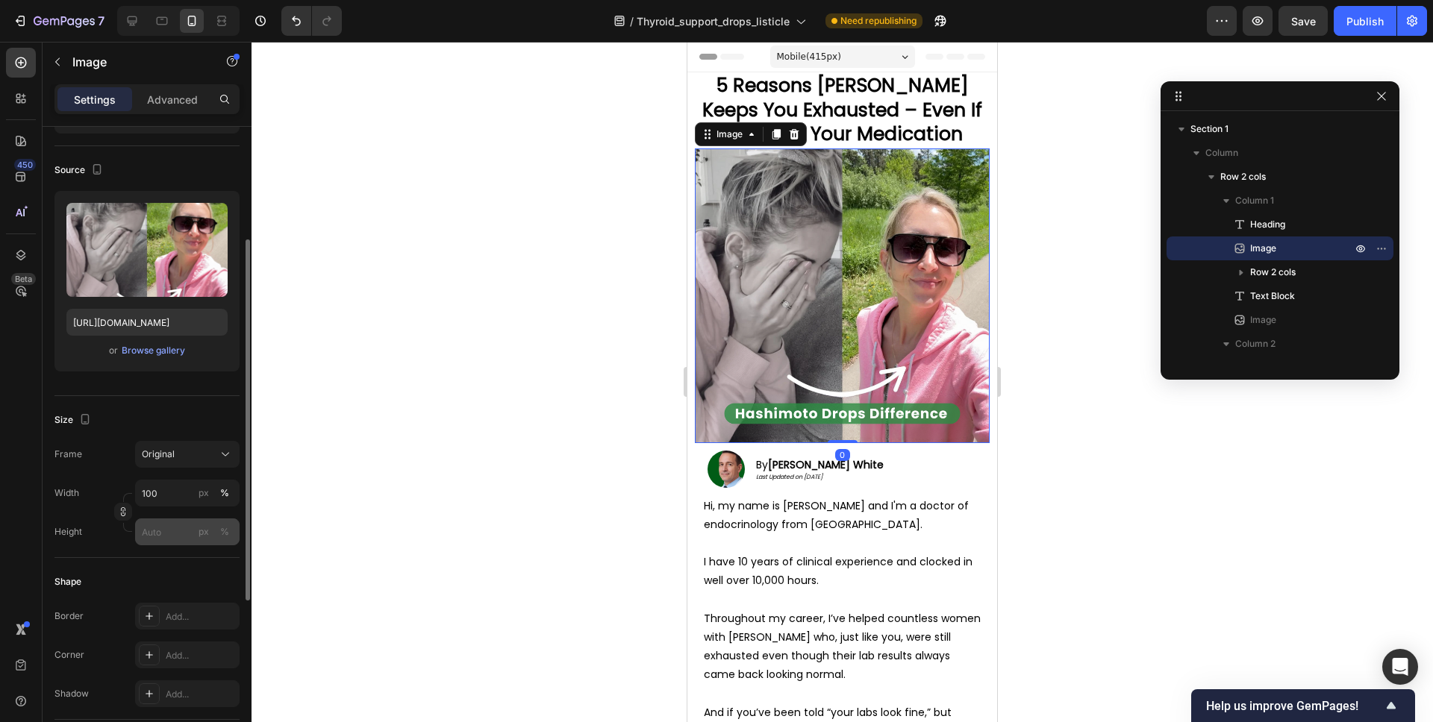
scroll to position [128, 0]
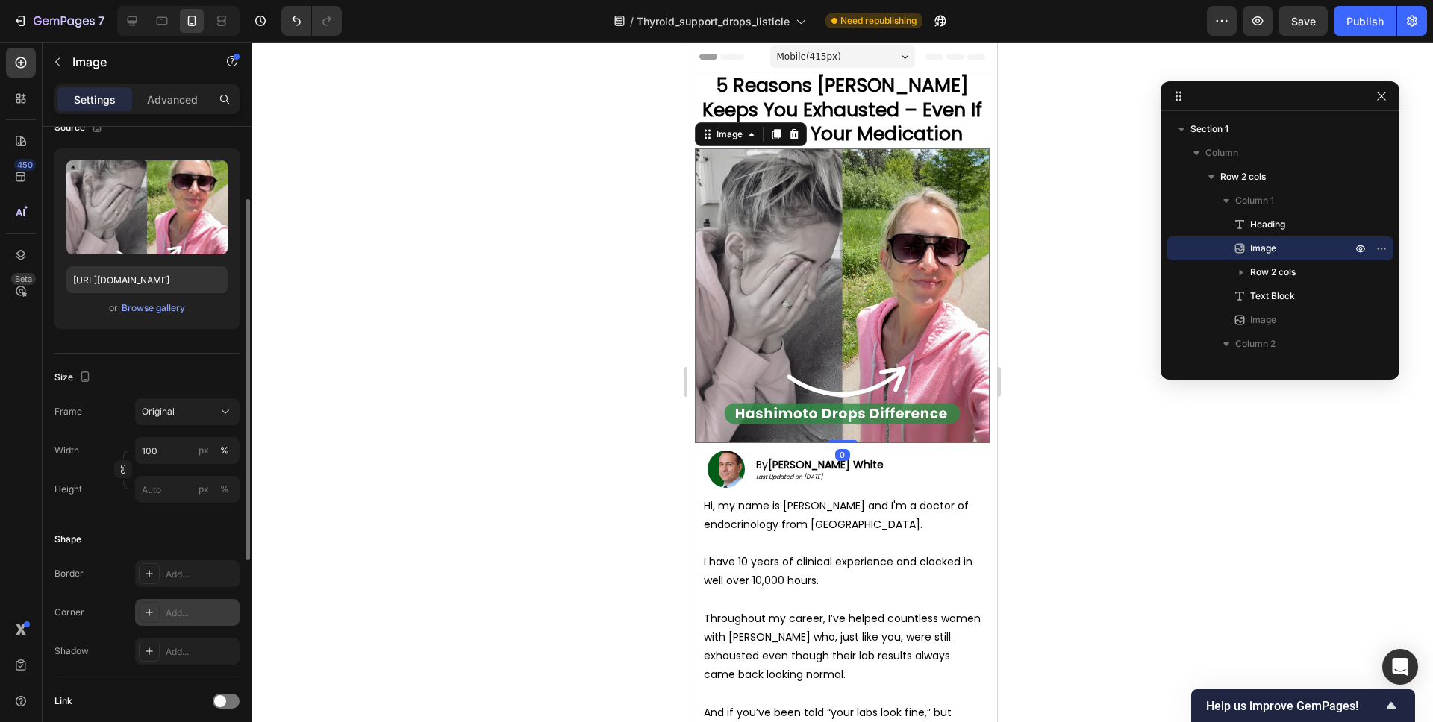
click at [187, 607] on div "Add..." at bounding box center [201, 613] width 70 height 13
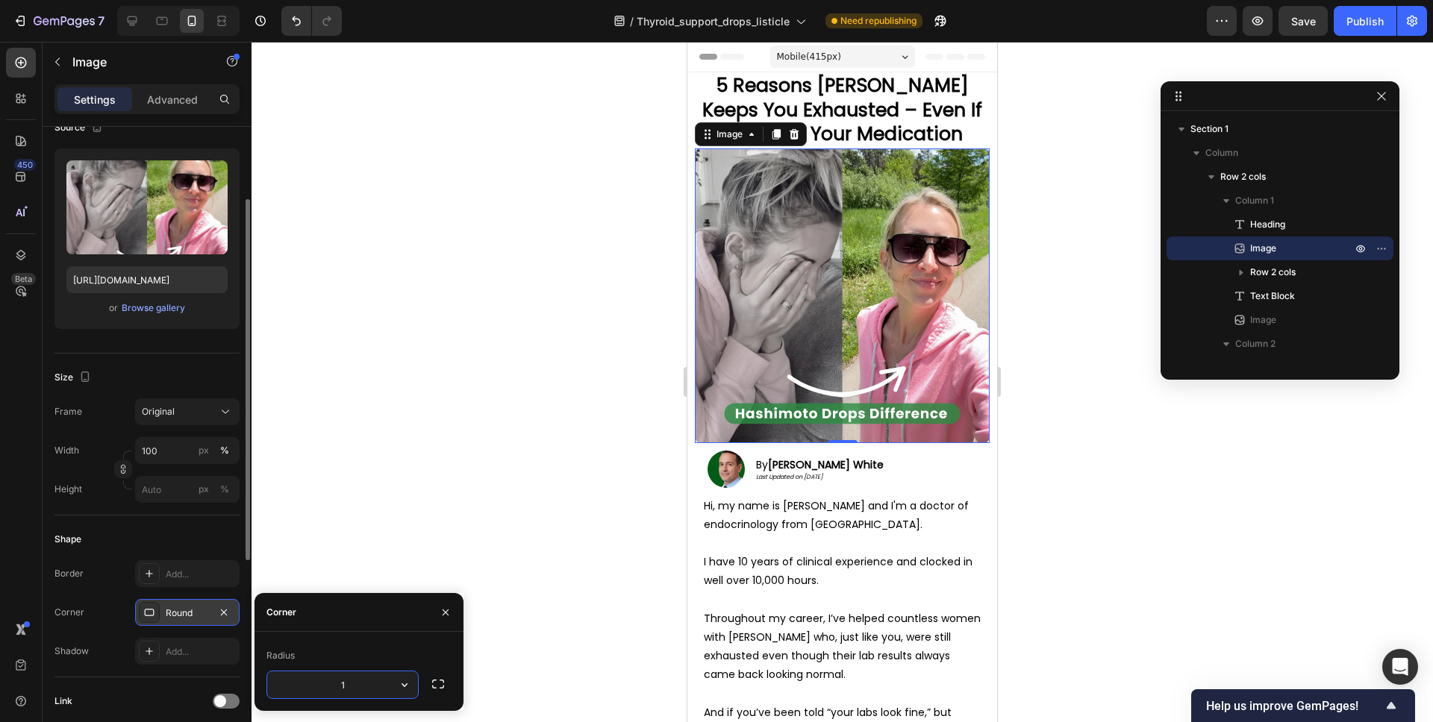
type input "10"
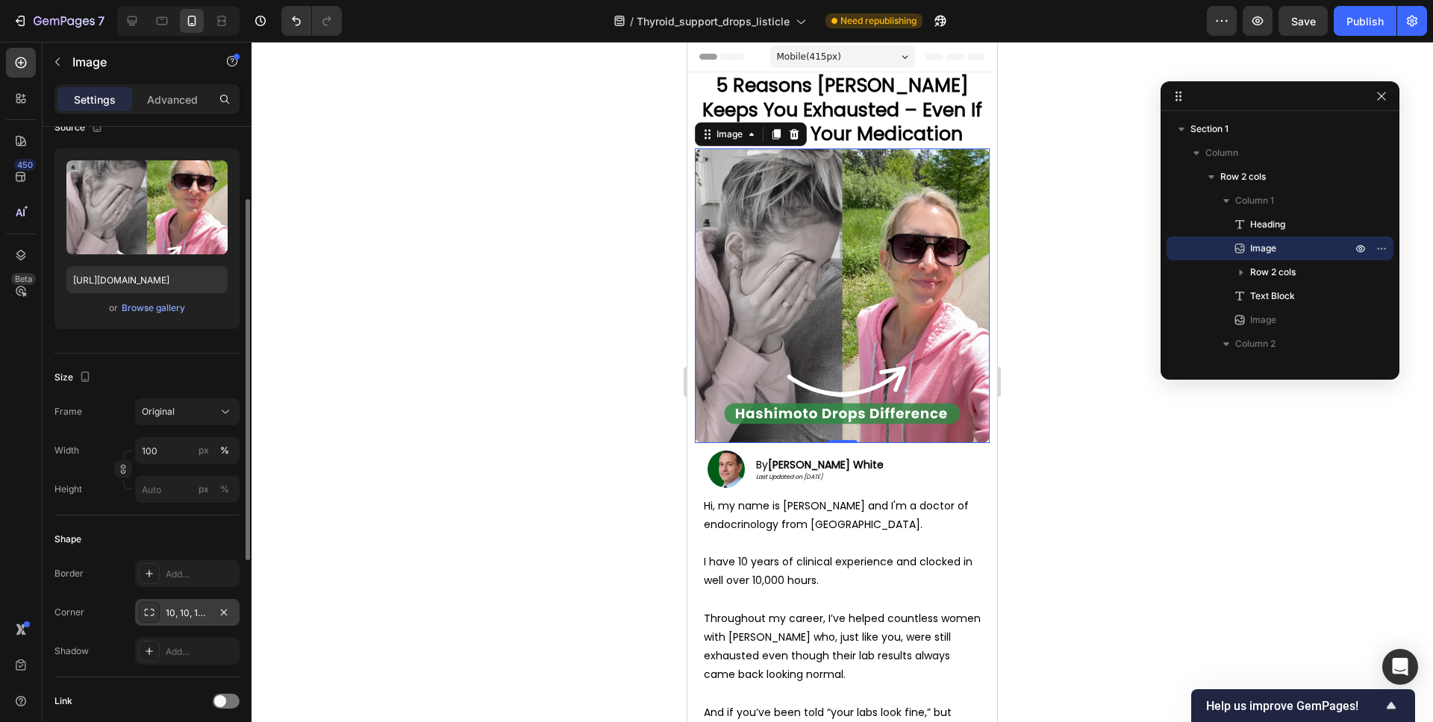
click at [1032, 485] on div at bounding box center [841, 382] width 1181 height 681
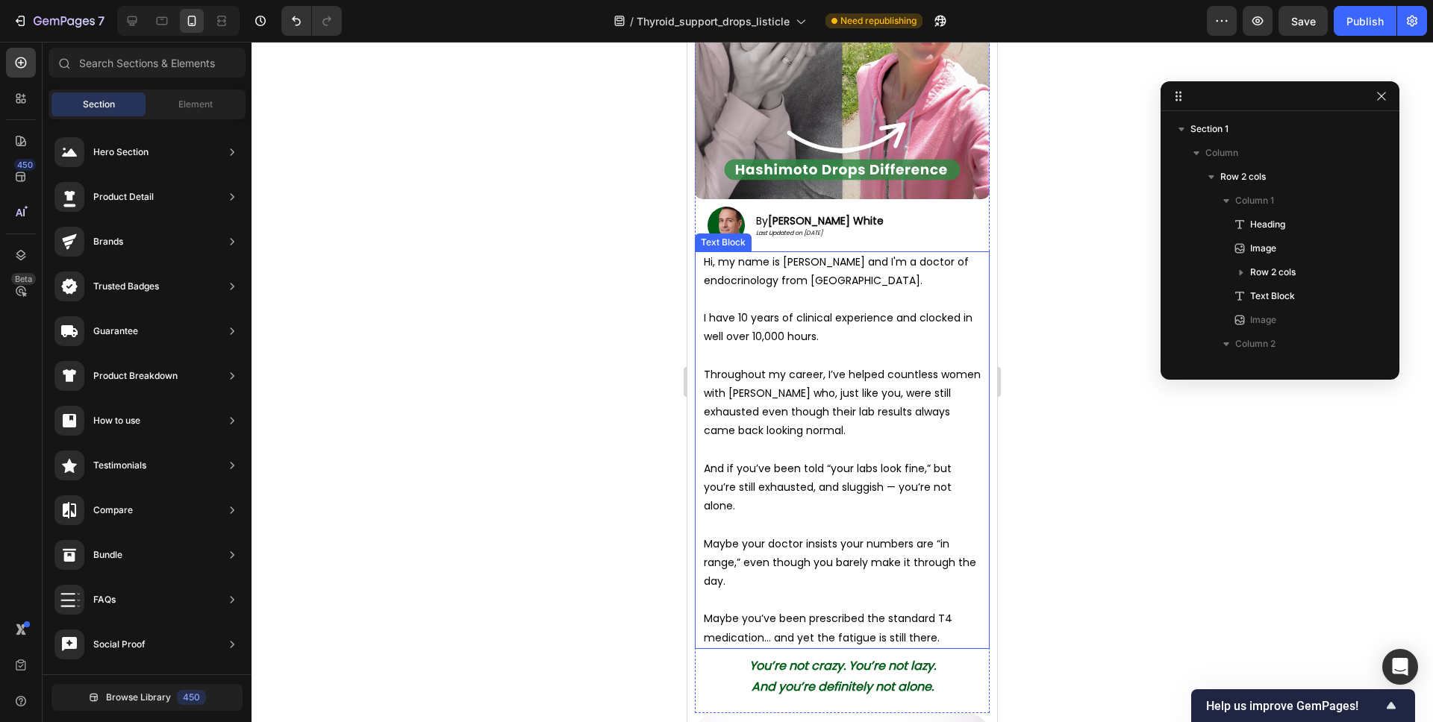
scroll to position [460, 0]
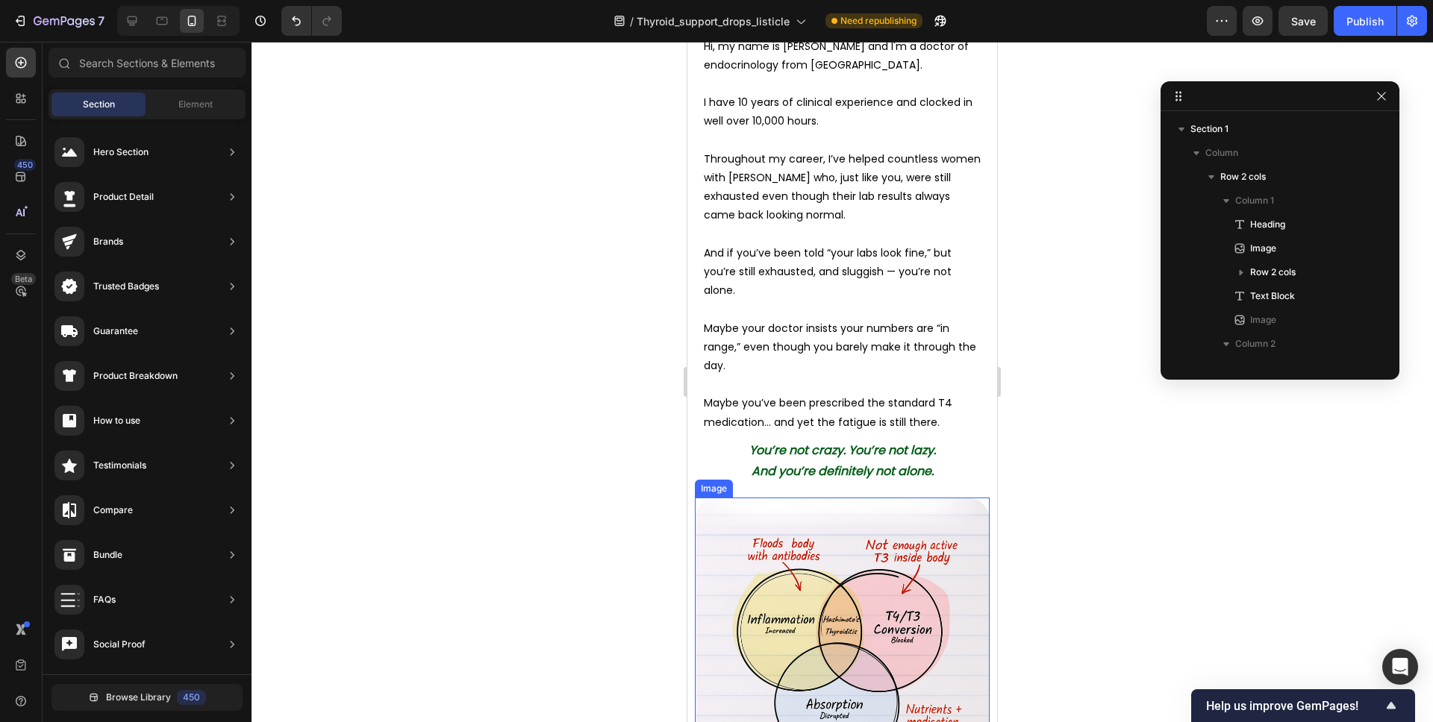
click at [853, 605] on img at bounding box center [842, 645] width 295 height 295
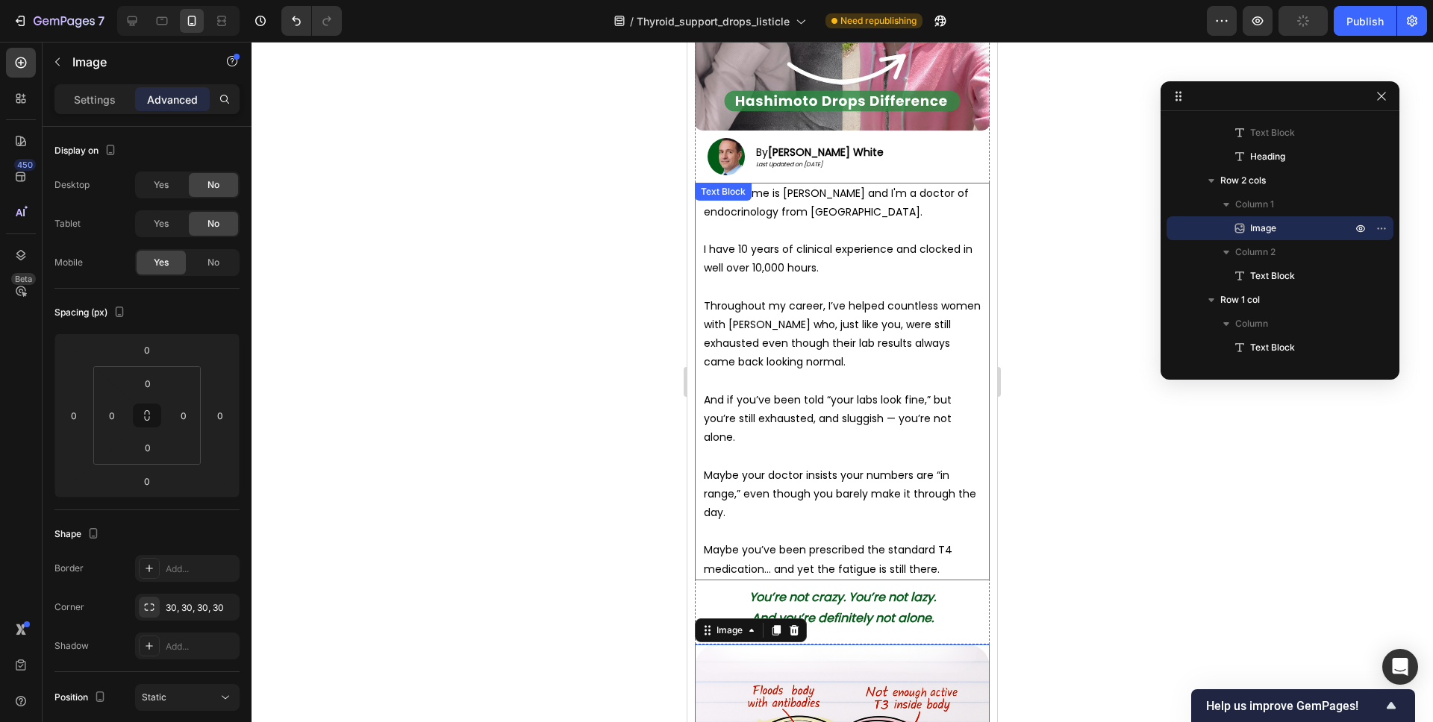
scroll to position [0, 0]
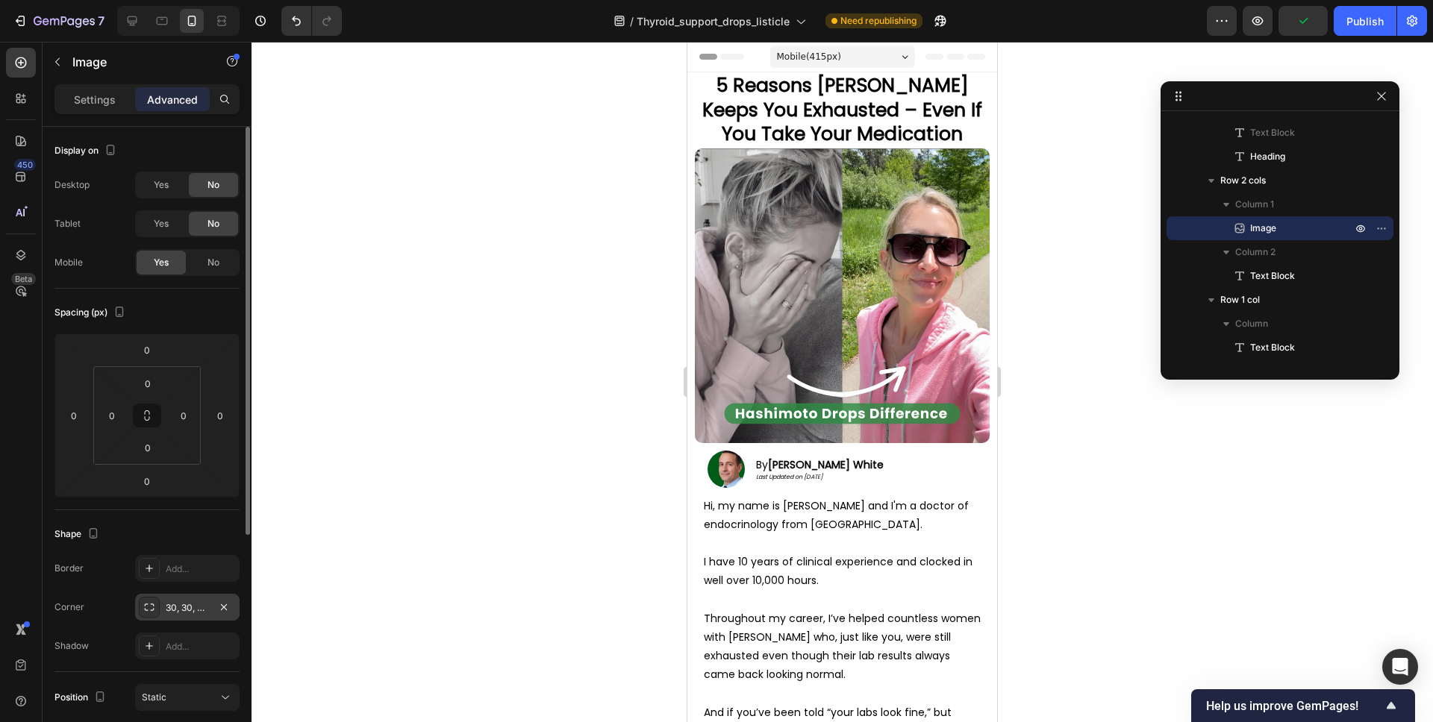
click at [162, 612] on div "30, 30, 30, 30" at bounding box center [187, 607] width 104 height 27
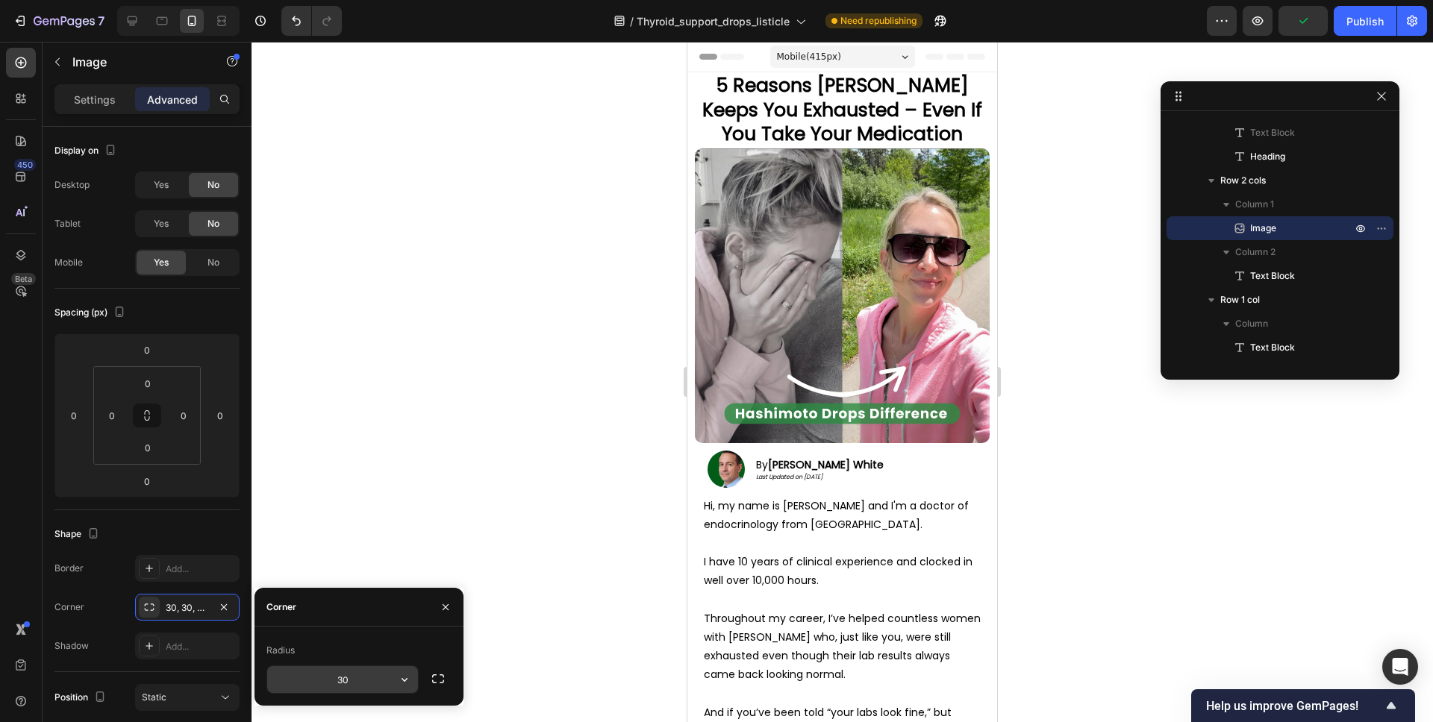
click at [362, 683] on input "30" at bounding box center [342, 679] width 151 height 27
type input "20"
click at [878, 419] on img at bounding box center [842, 295] width 295 height 295
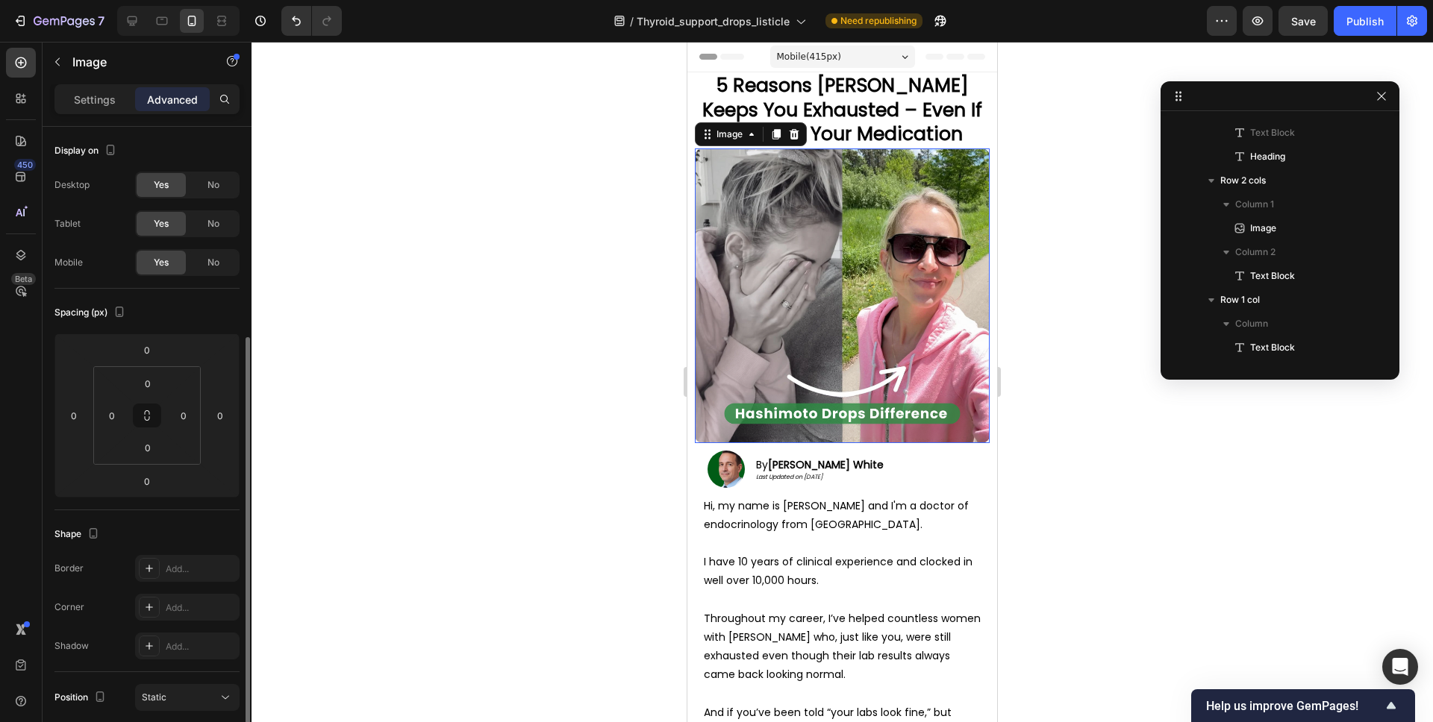
scroll to position [20, 0]
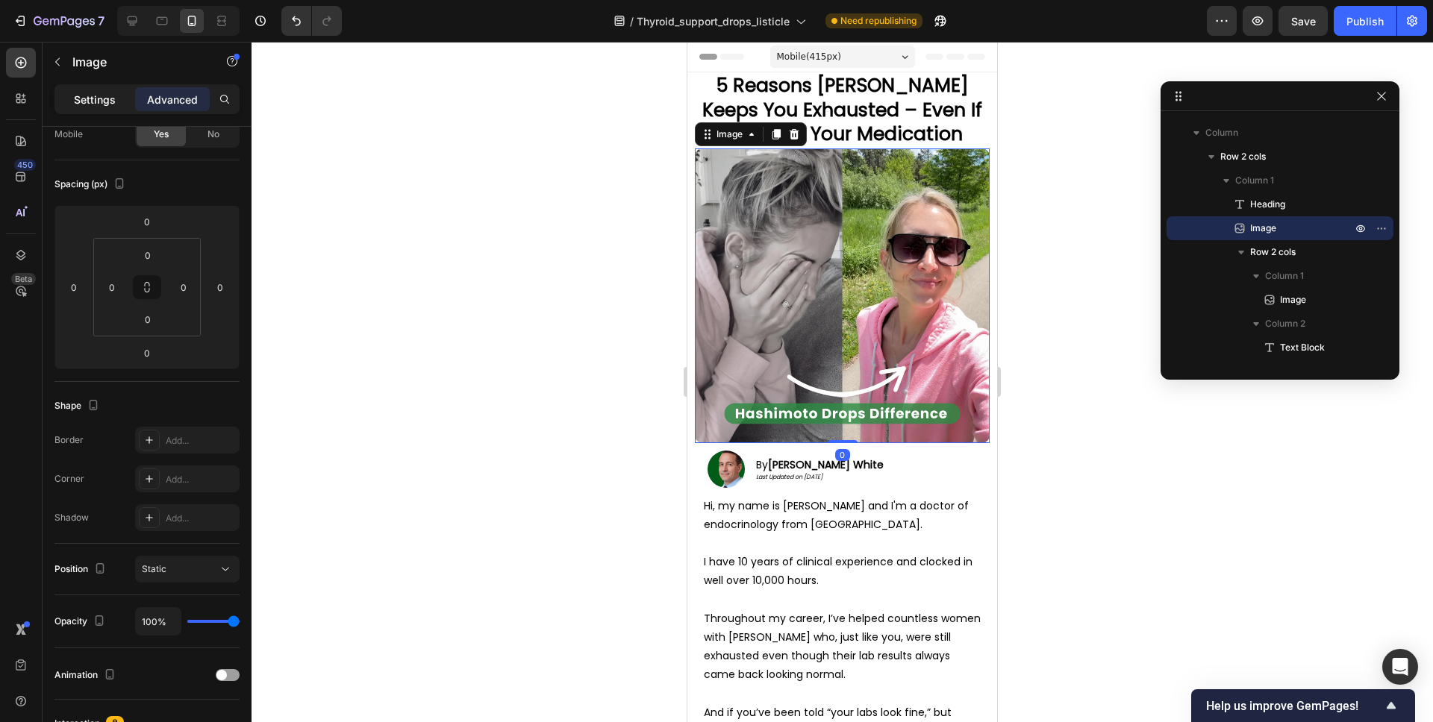
click at [78, 99] on p "Settings" at bounding box center [95, 100] width 42 height 16
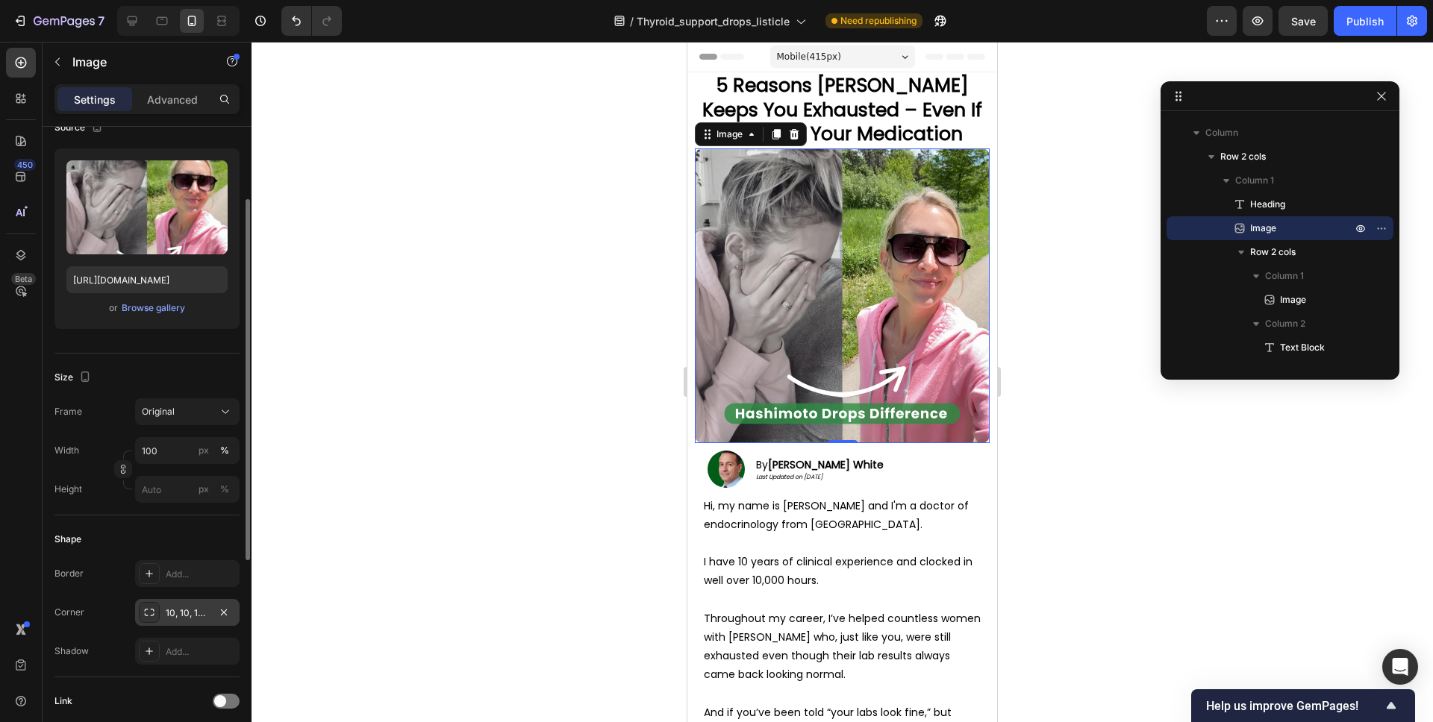
click at [174, 607] on div "10, 10, 10, 10" at bounding box center [187, 613] width 43 height 13
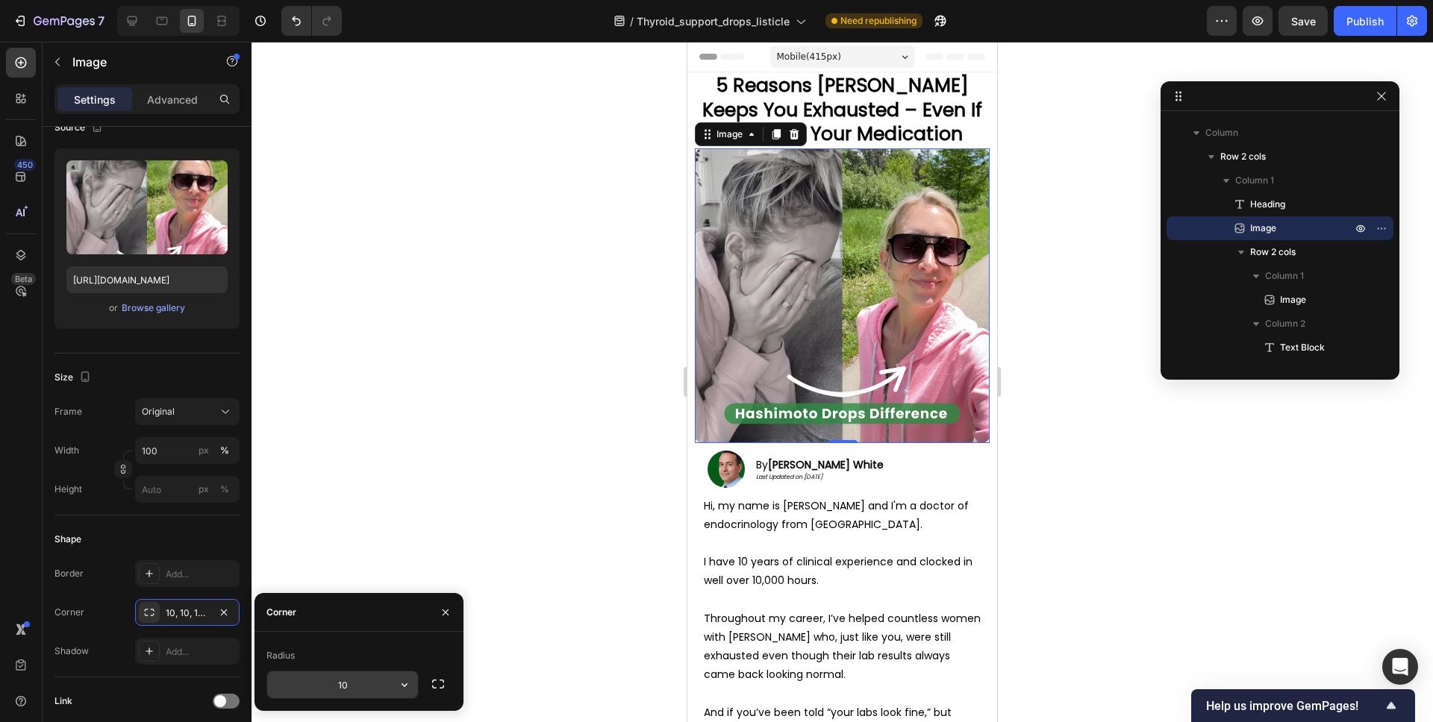
click at [351, 676] on input "10" at bounding box center [342, 685] width 151 height 27
type input "20"
click at [1150, 566] on div at bounding box center [841, 382] width 1181 height 681
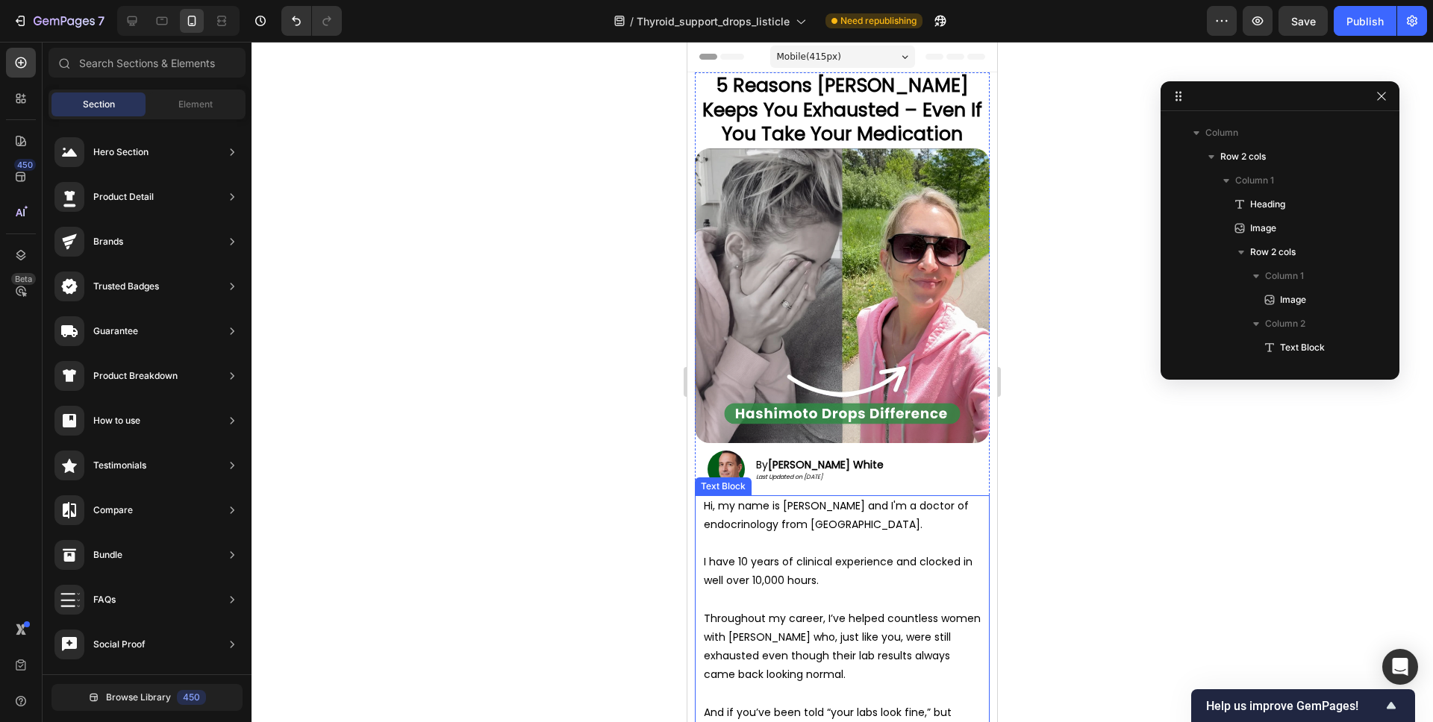
click at [946, 502] on p "Hi, my name is [PERSON_NAME] and I'm a doctor of endocrinology from [GEOGRAPHIC…" at bounding box center [842, 515] width 277 height 37
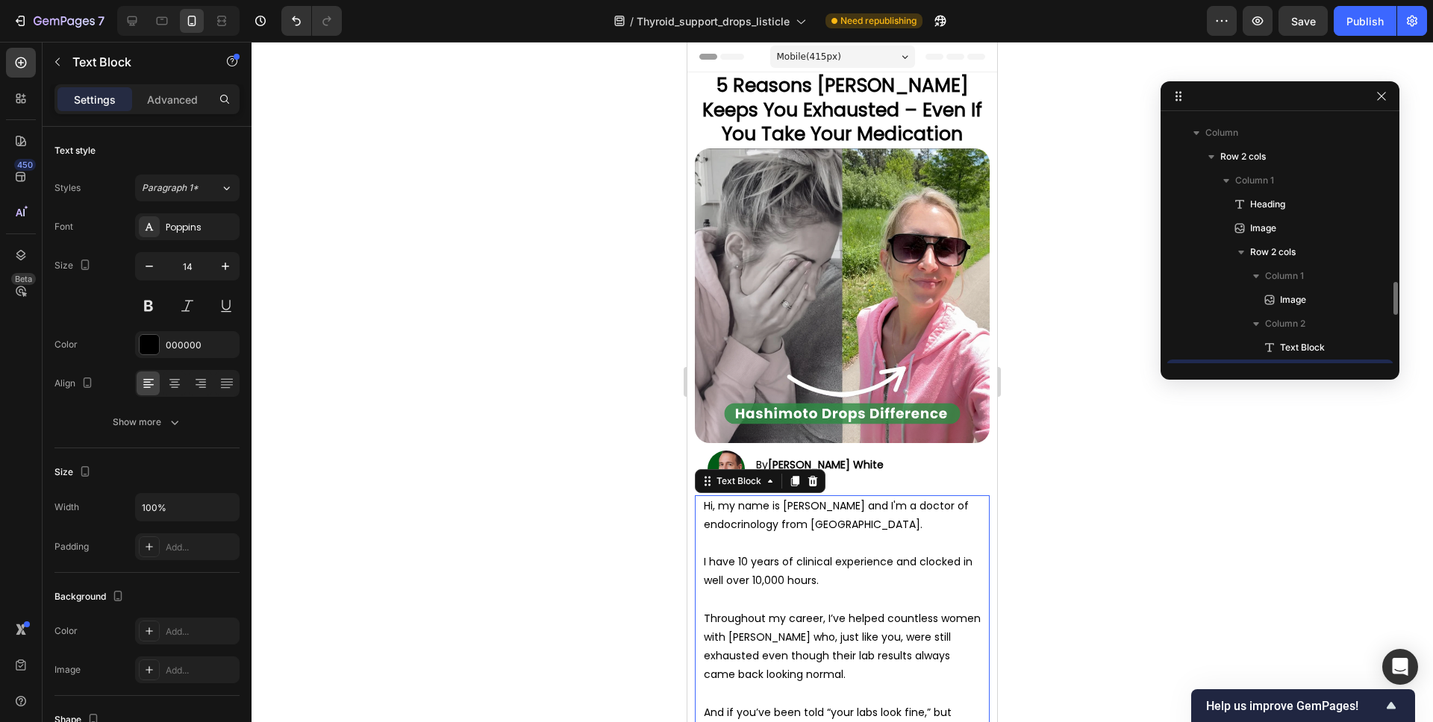
scroll to position [163, 0]
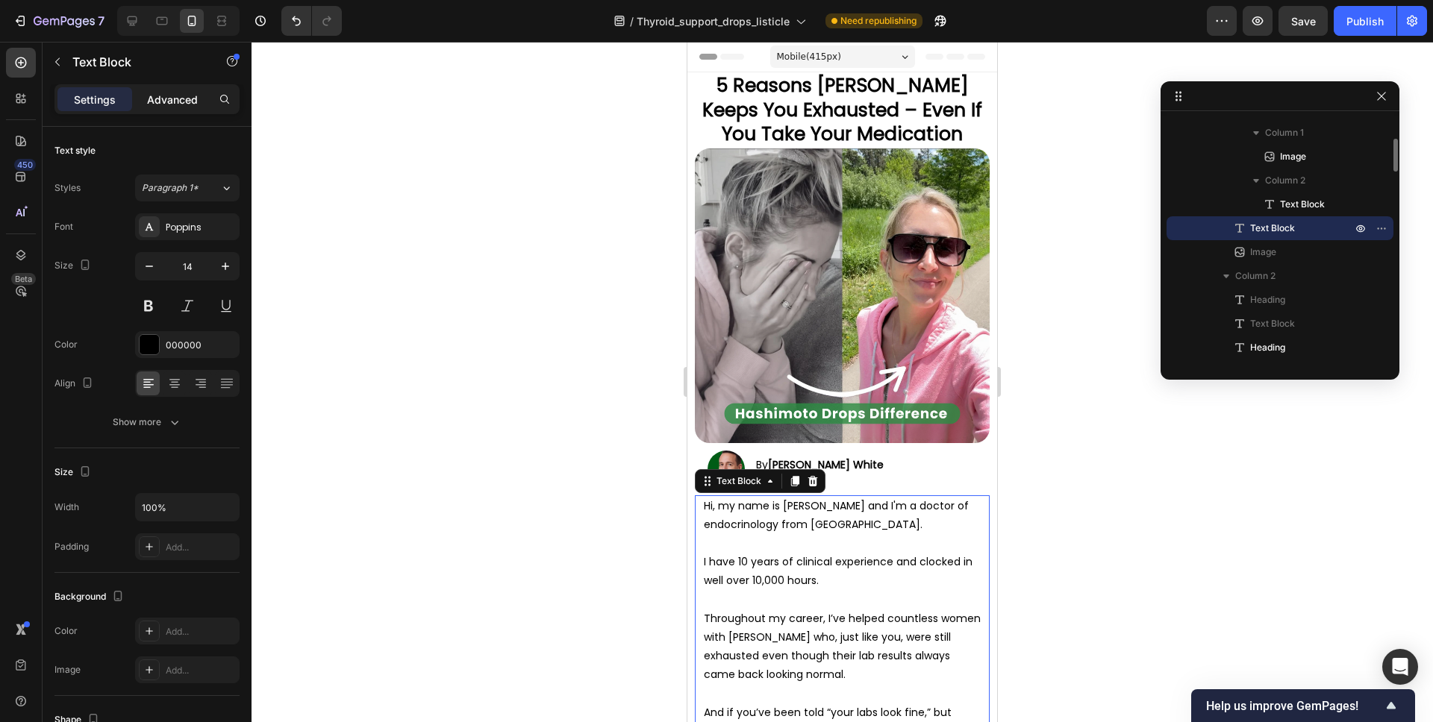
click at [160, 106] on p "Advanced" at bounding box center [172, 100] width 51 height 16
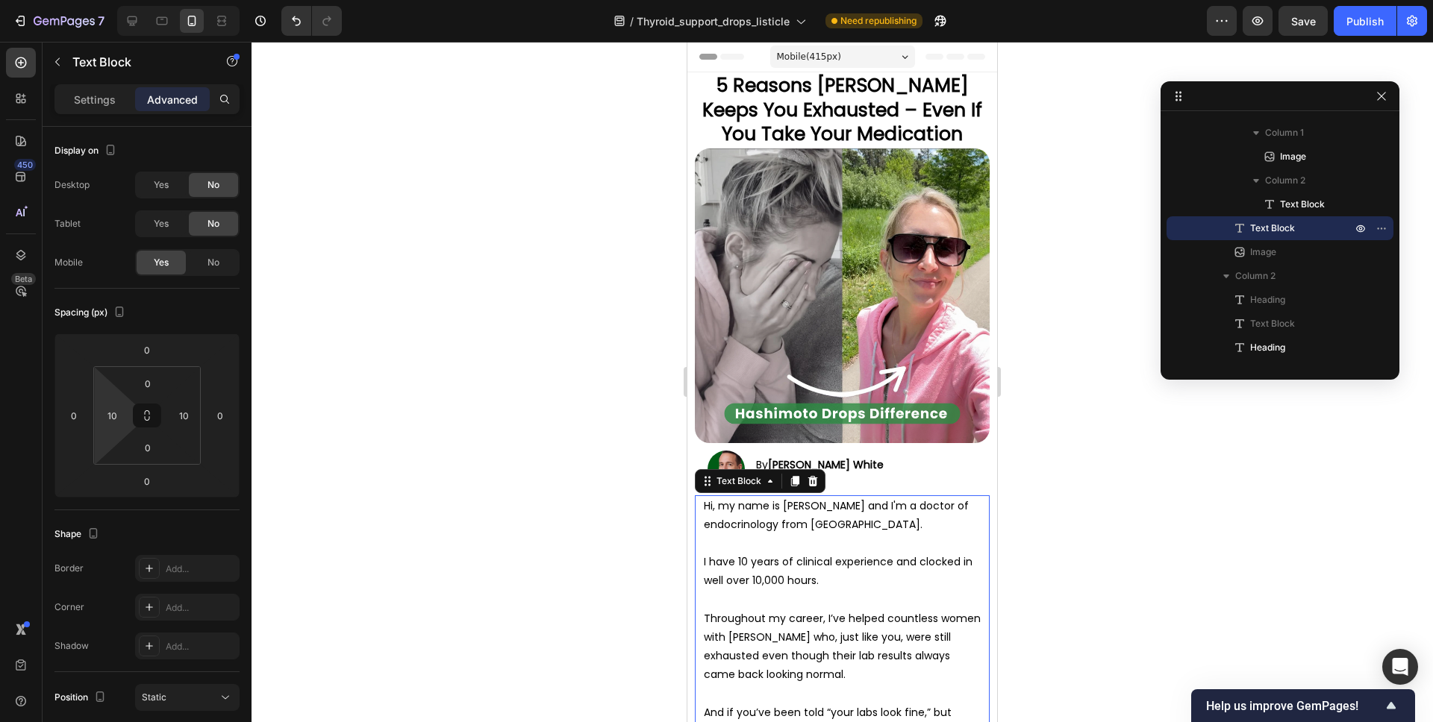
type input "0"
click at [114, 0] on html "7 Version history / Thyroid_support_drops_listicle Need republishing Preview Sa…" at bounding box center [716, 0] width 1433 height 0
type input "0"
drag, startPoint x: 178, startPoint y: 392, endPoint x: 177, endPoint y: 402, distance: 9.8
click at [177, 0] on html "7 Version history / Thyroid_support_drops_listicle Need republishing Preview Pu…" at bounding box center [716, 0] width 1433 height 0
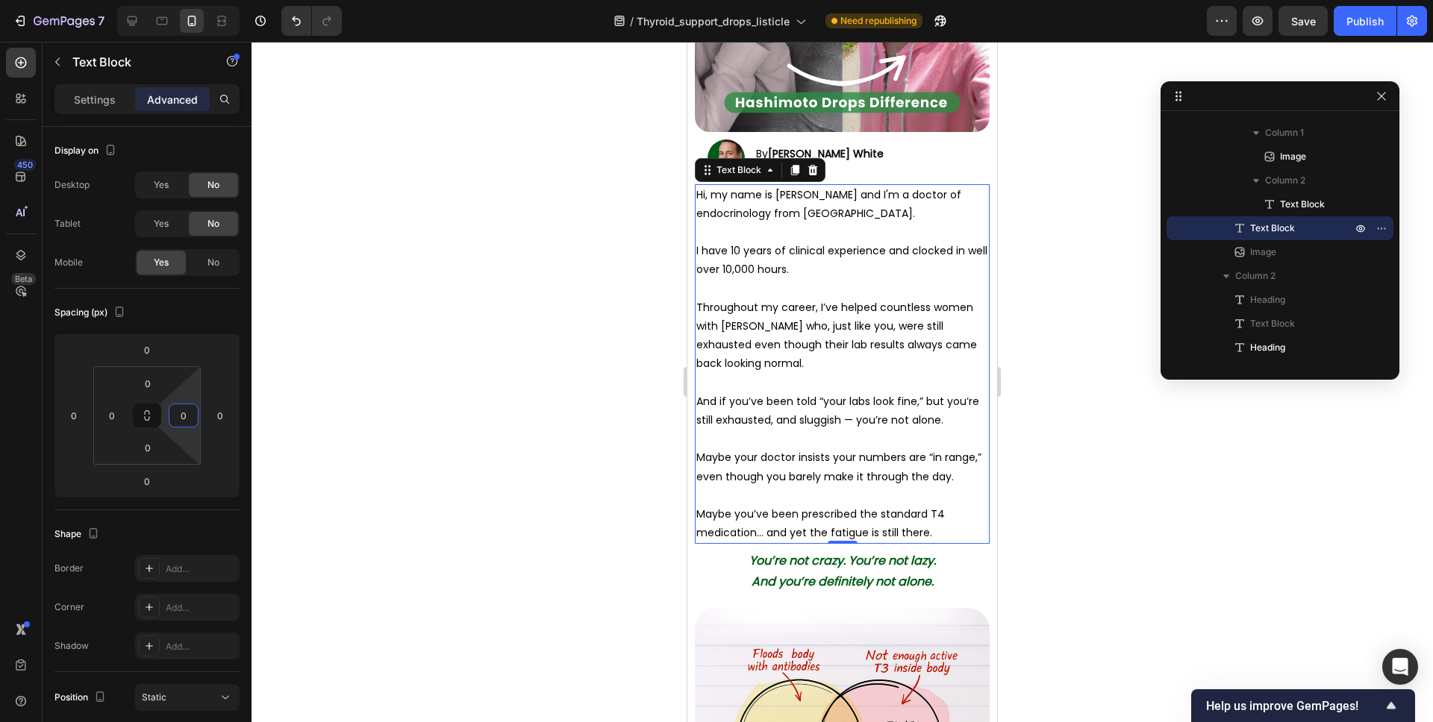
scroll to position [601, 0]
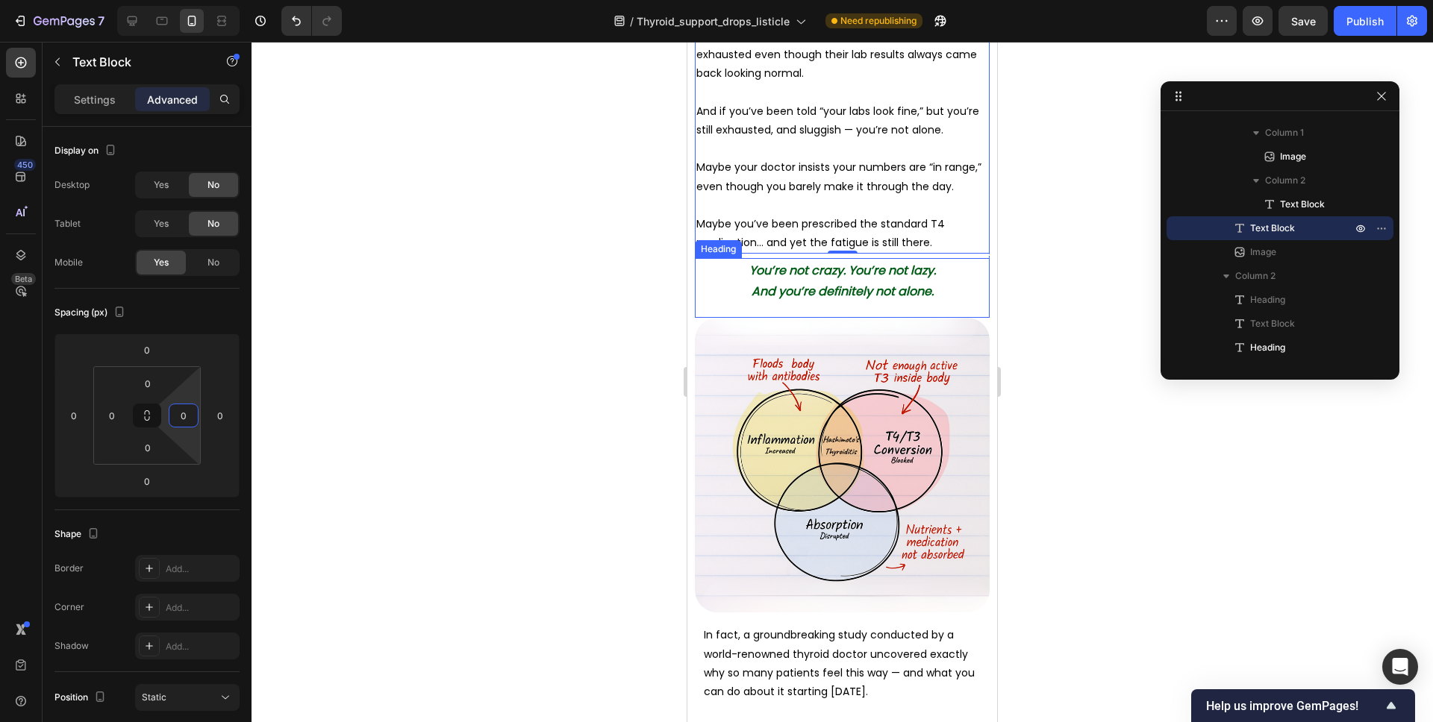
click at [900, 264] on strong "You’re not crazy. You’re not lazy." at bounding box center [842, 270] width 187 height 17
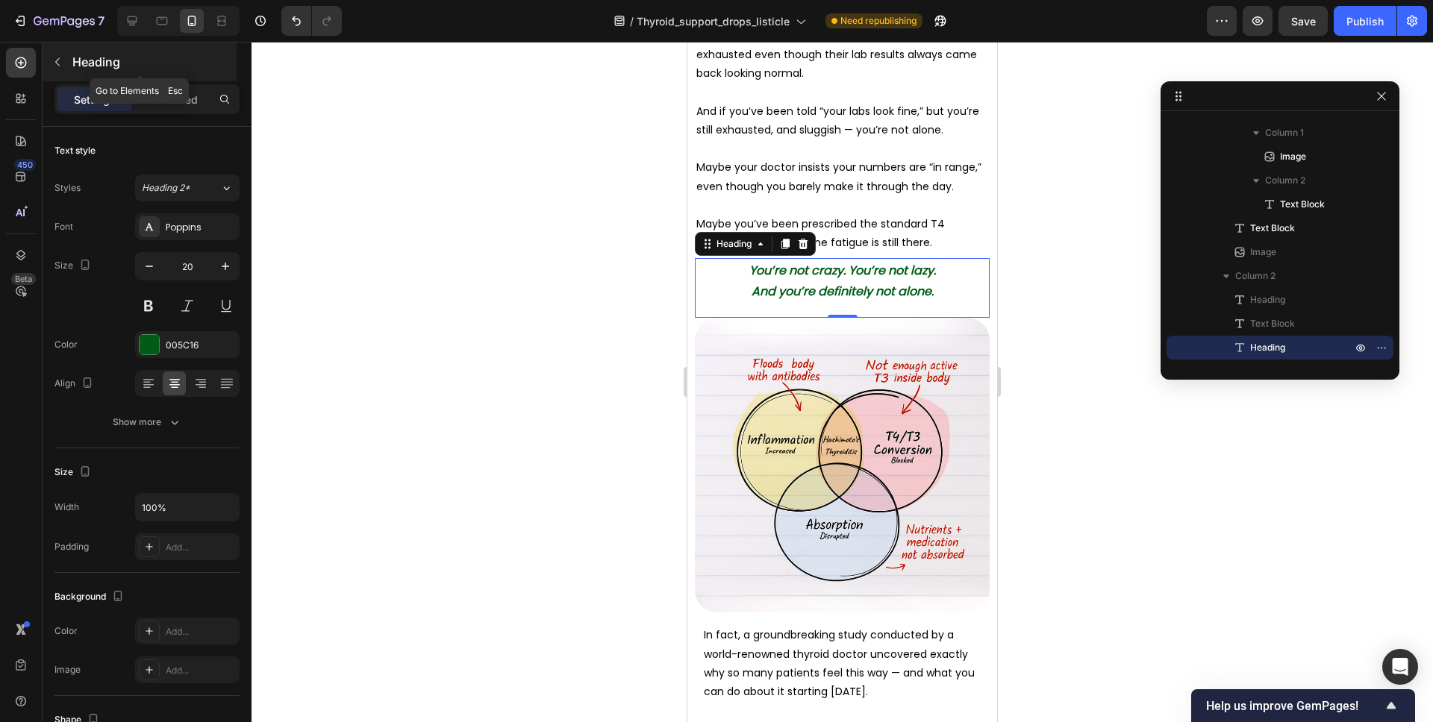
click at [87, 53] on p "Heading" at bounding box center [152, 62] width 161 height 18
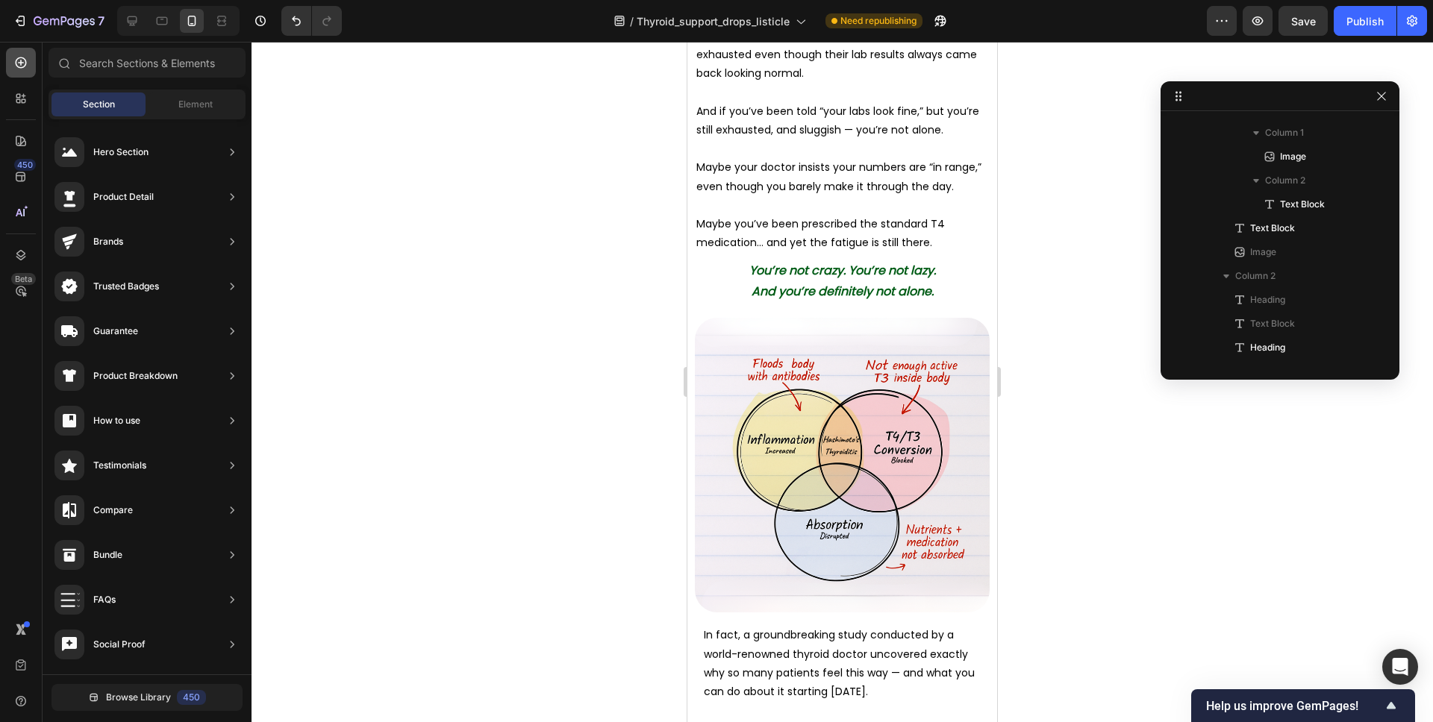
click at [27, 60] on icon at bounding box center [20, 62] width 15 height 15
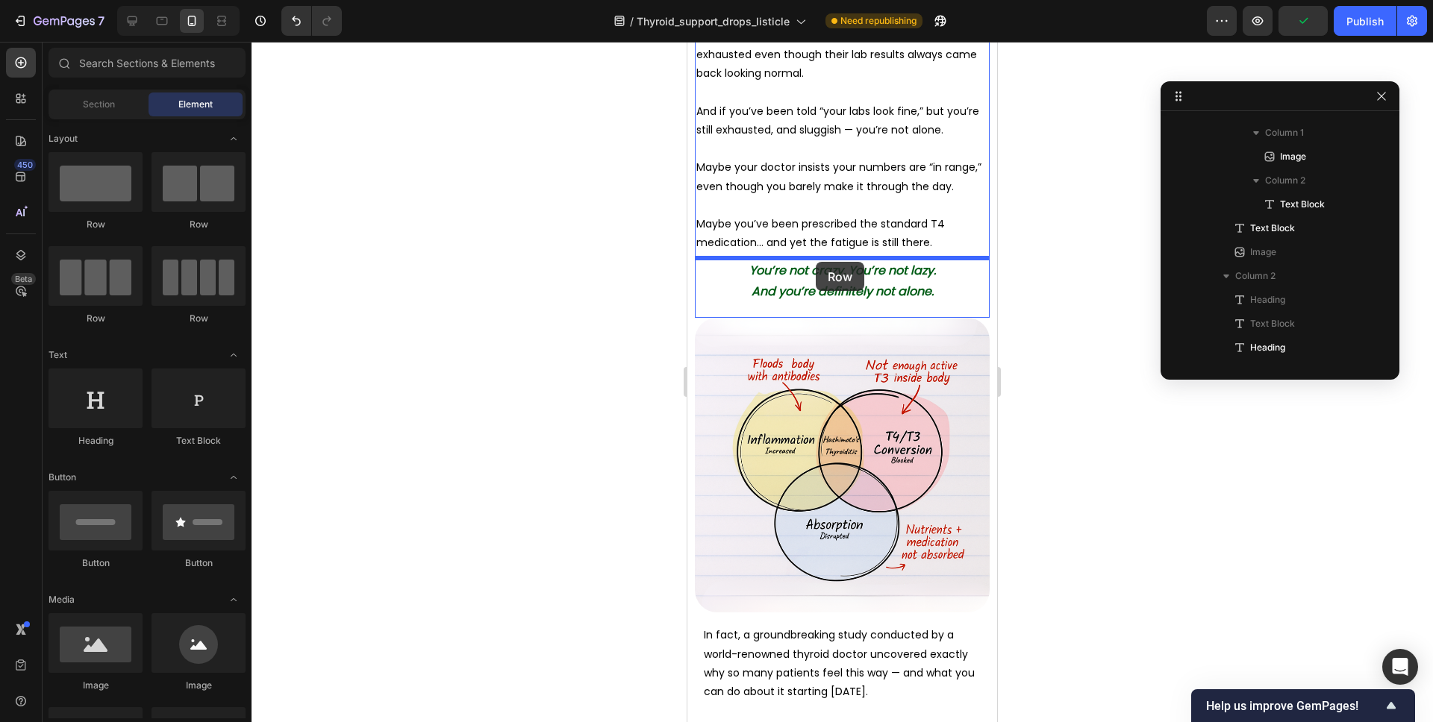
drag, startPoint x: 893, startPoint y: 227, endPoint x: 816, endPoint y: 262, distance: 85.2
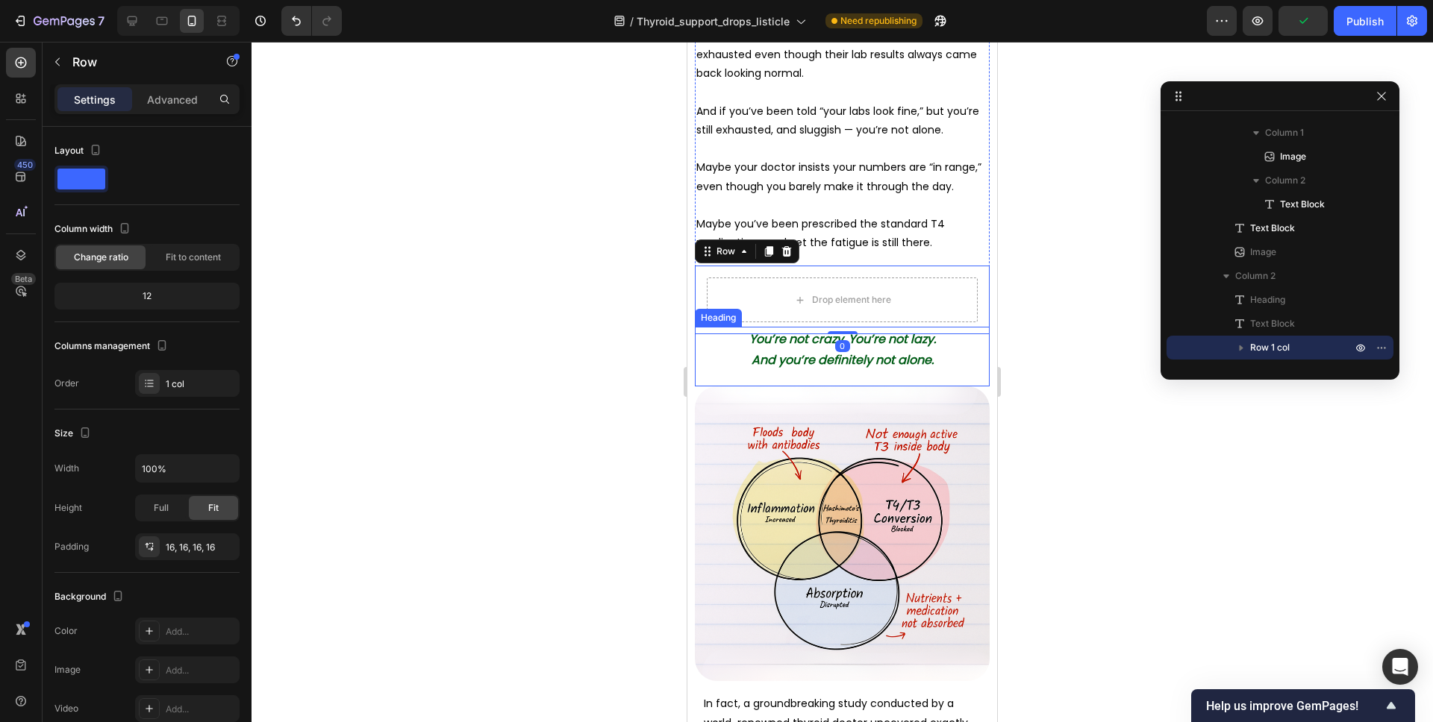
click at [789, 338] on strong "You’re not crazy. You’re not lazy." at bounding box center [842, 339] width 187 height 17
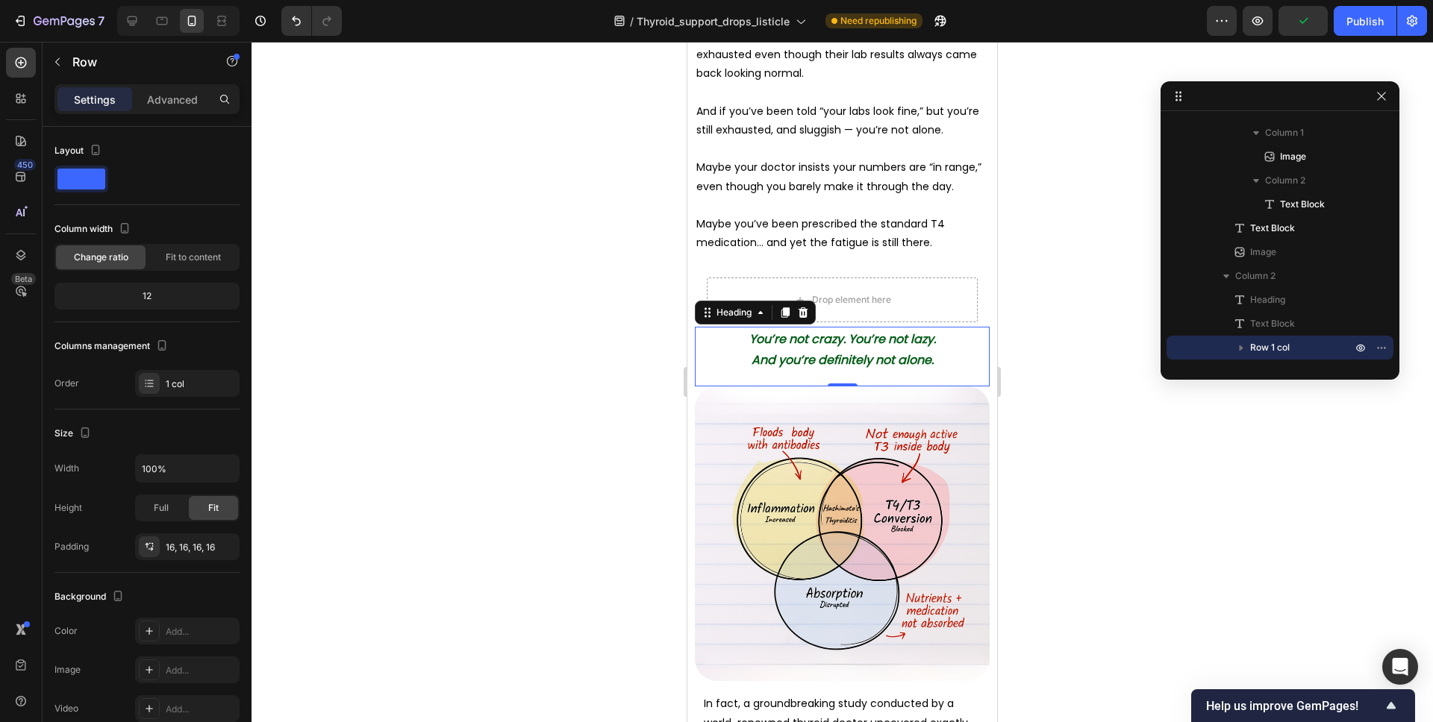
scroll to position [307, 0]
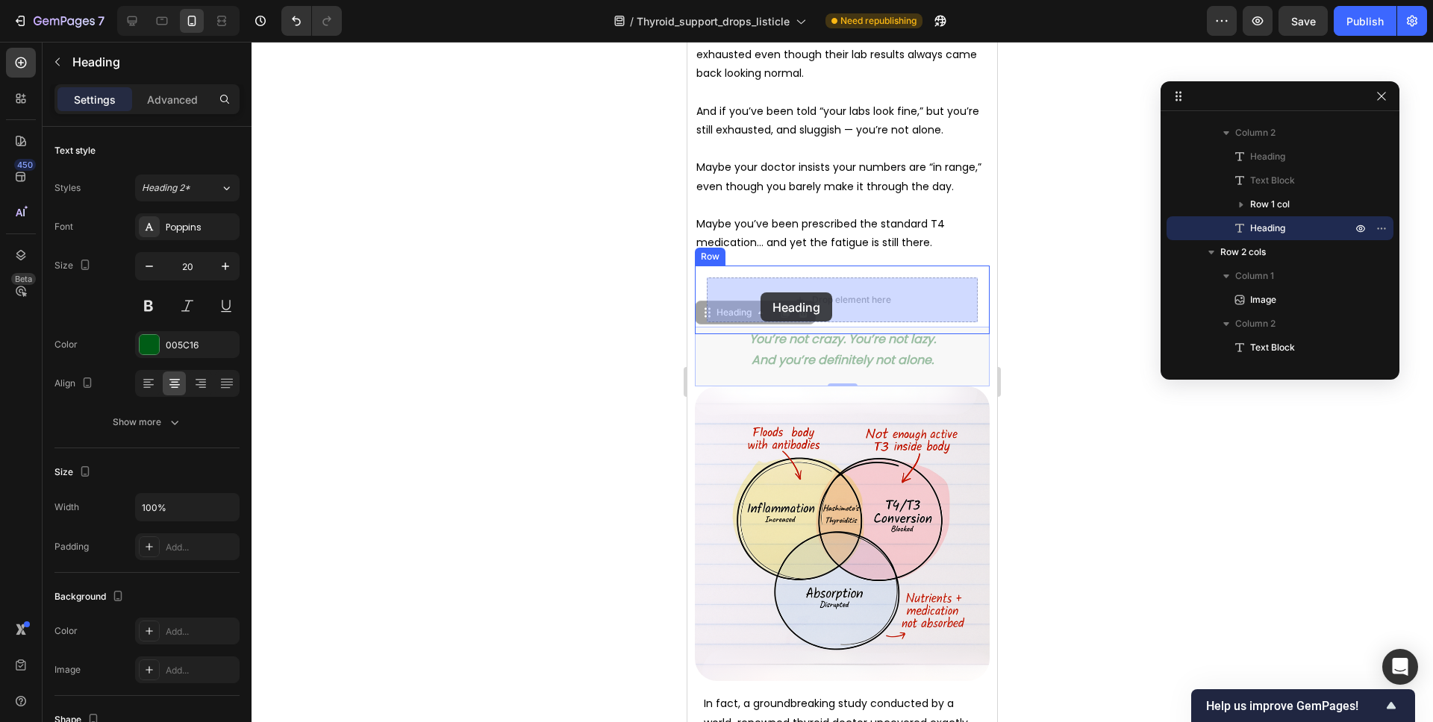
drag, startPoint x: 708, startPoint y: 316, endPoint x: 760, endPoint y: 293, distance: 56.1
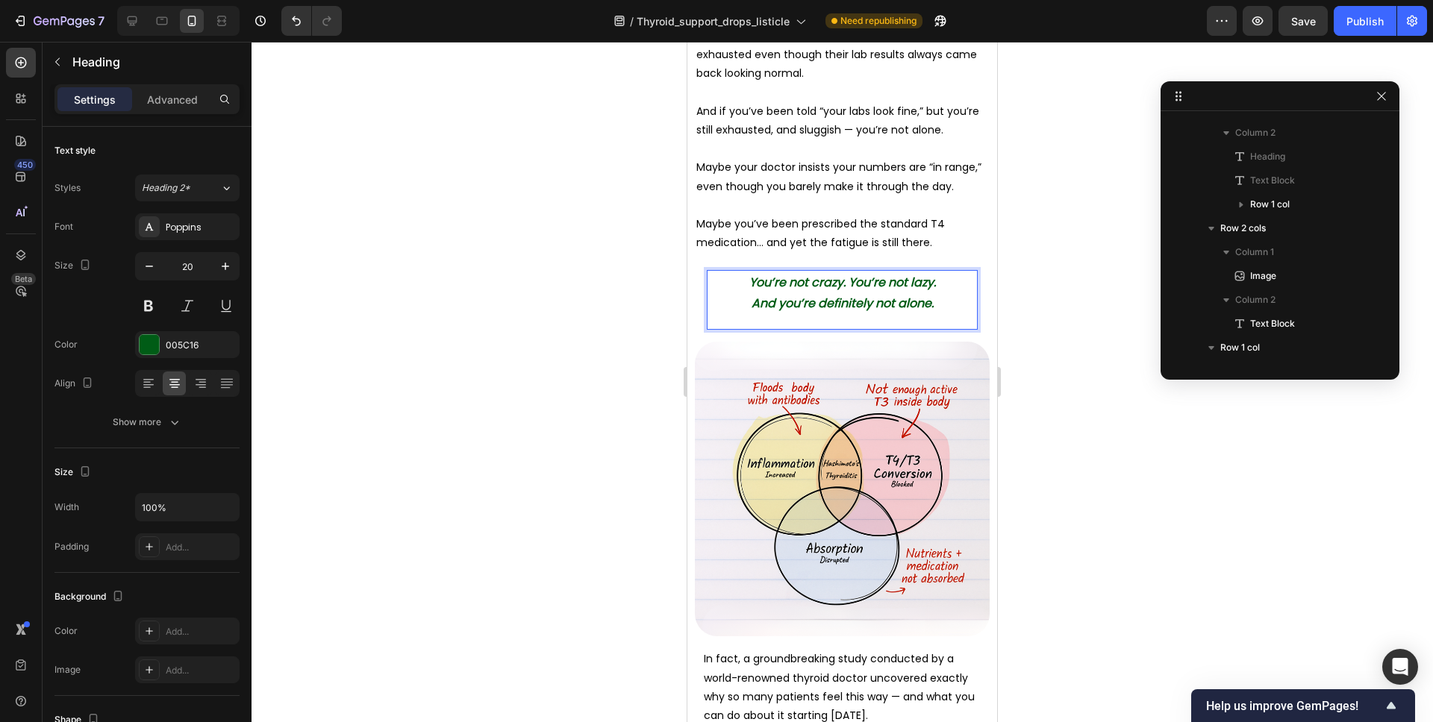
click at [792, 312] on p "You’re not crazy. You’re not lazy. And you’re definitely not alone." at bounding box center [842, 293] width 253 height 42
click at [801, 319] on div "You’re not crazy. You’re not lazy. And you’re definitely not alone. Heading 0" at bounding box center [842, 300] width 271 height 60
click at [824, 318] on div "You’re not crazy. You’re not lazy. And you’re definitely not alone. Heading 0" at bounding box center [842, 300] width 271 height 60
click at [172, 108] on div "Advanced" at bounding box center [172, 99] width 75 height 24
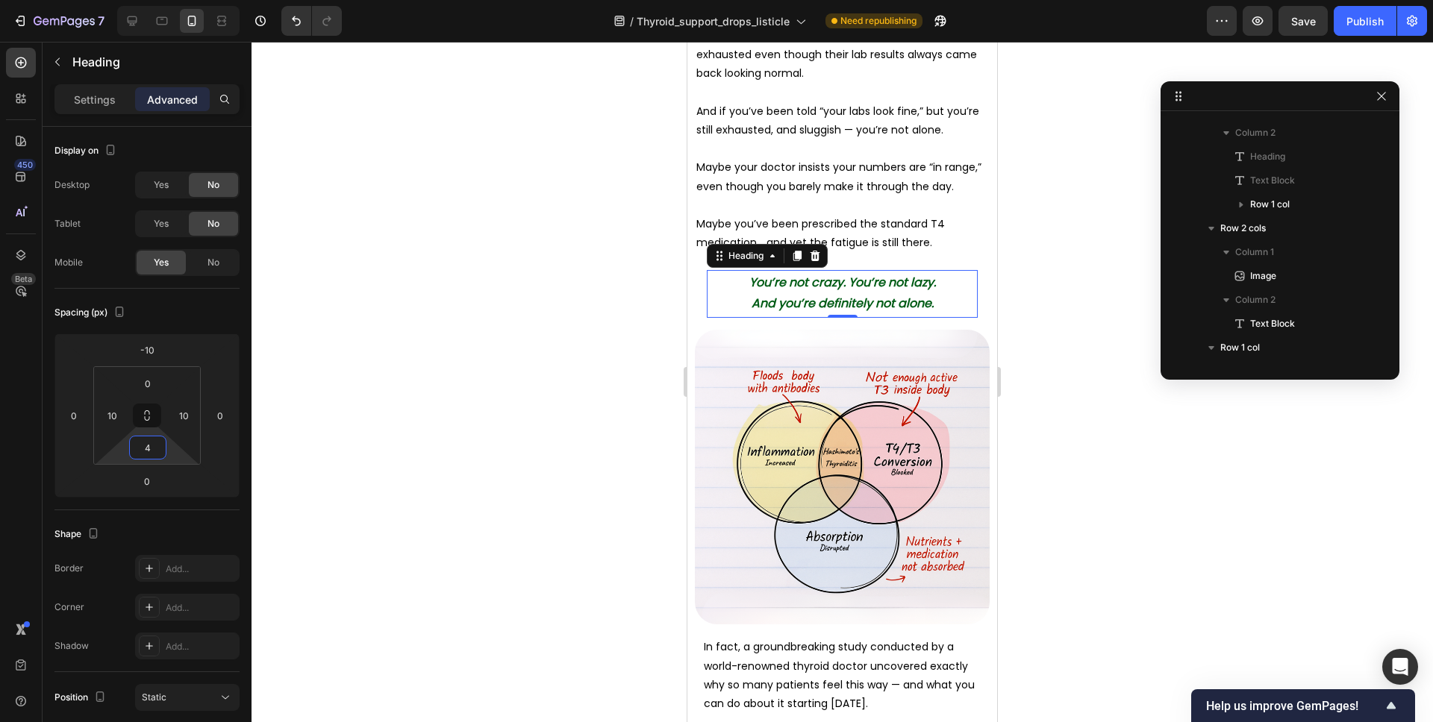
type input "0"
drag, startPoint x: 172, startPoint y: 451, endPoint x: 170, endPoint y: 461, distance: 10.6
click at [170, 0] on html "7 Version history / Thyroid_support_drops_listicle Need republishing Preview Sa…" at bounding box center [716, 0] width 1433 height 0
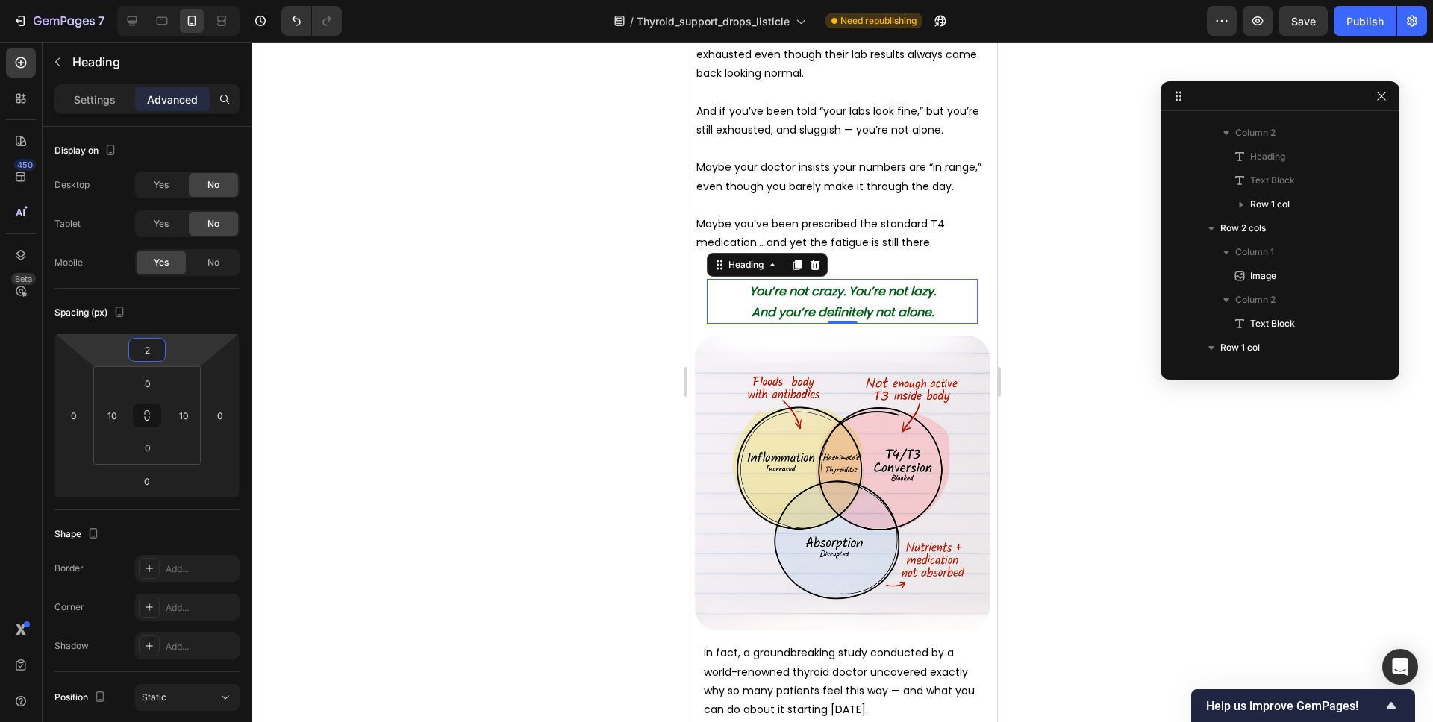
type input "0"
click at [175, 0] on html "7 Version history / Thyroid_support_drops_listicle Need republishing Preview Sa…" at bounding box center [716, 0] width 1433 height 0
click at [919, 272] on div "⁠⁠⁠⁠⁠⁠⁠ You’re not crazy. You’re not lazy. And you’re definitely not alone. Hea…" at bounding box center [842, 300] width 295 height 69
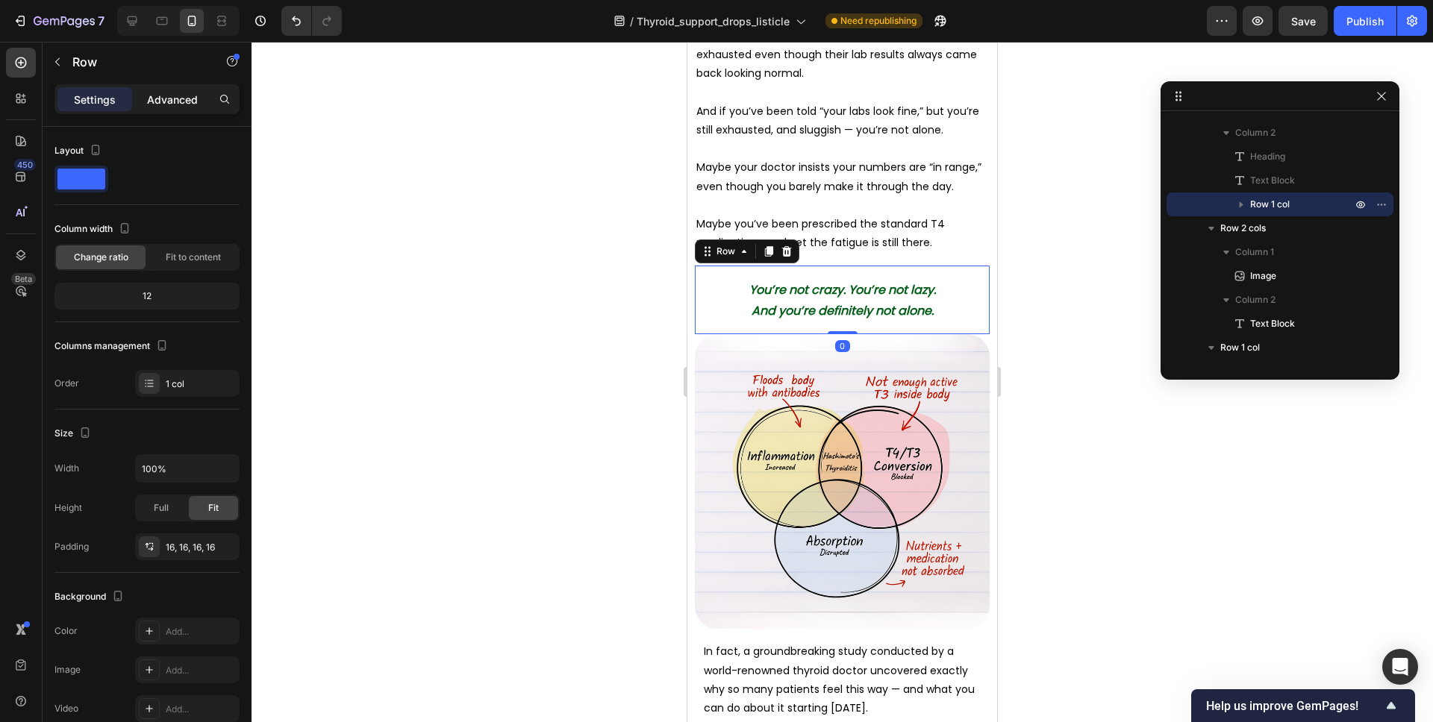
click at [203, 100] on div "Advanced" at bounding box center [172, 99] width 75 height 24
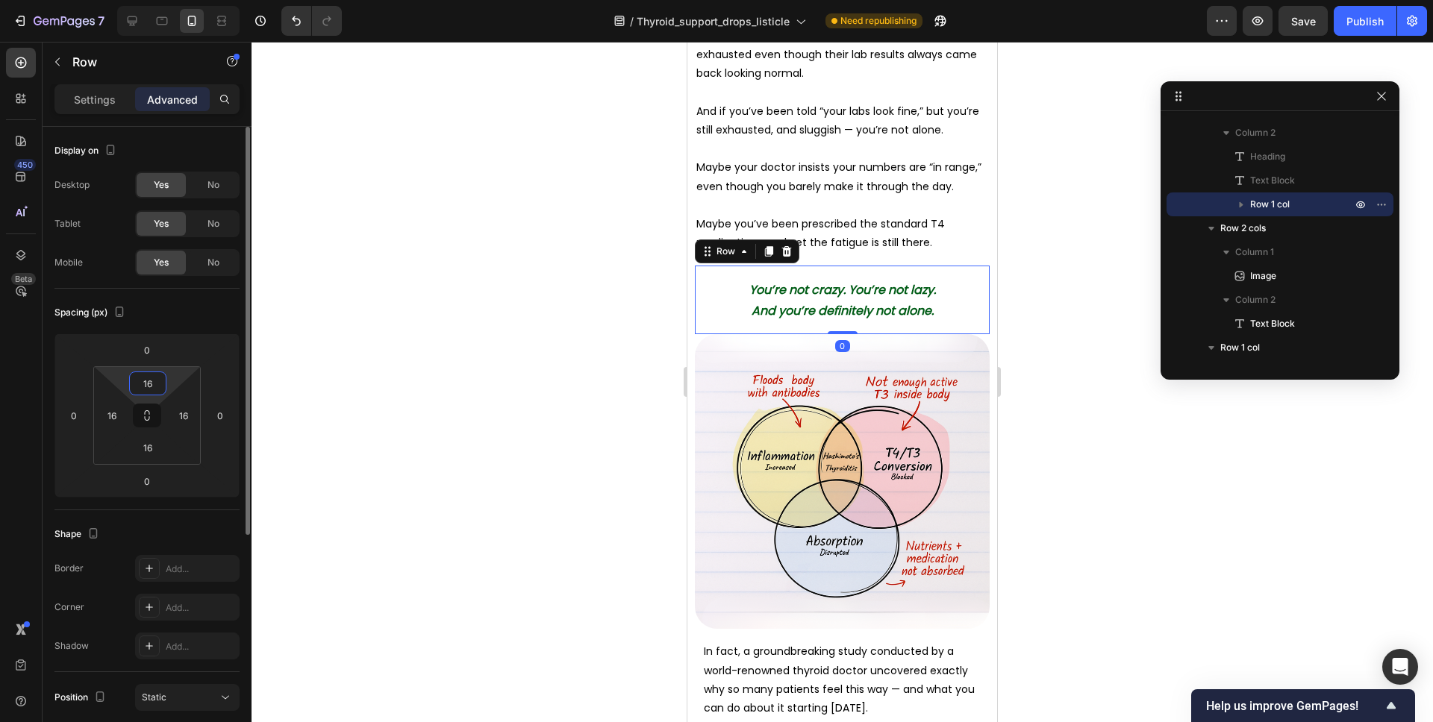
click at [148, 377] on input "16" at bounding box center [148, 383] width 30 height 22
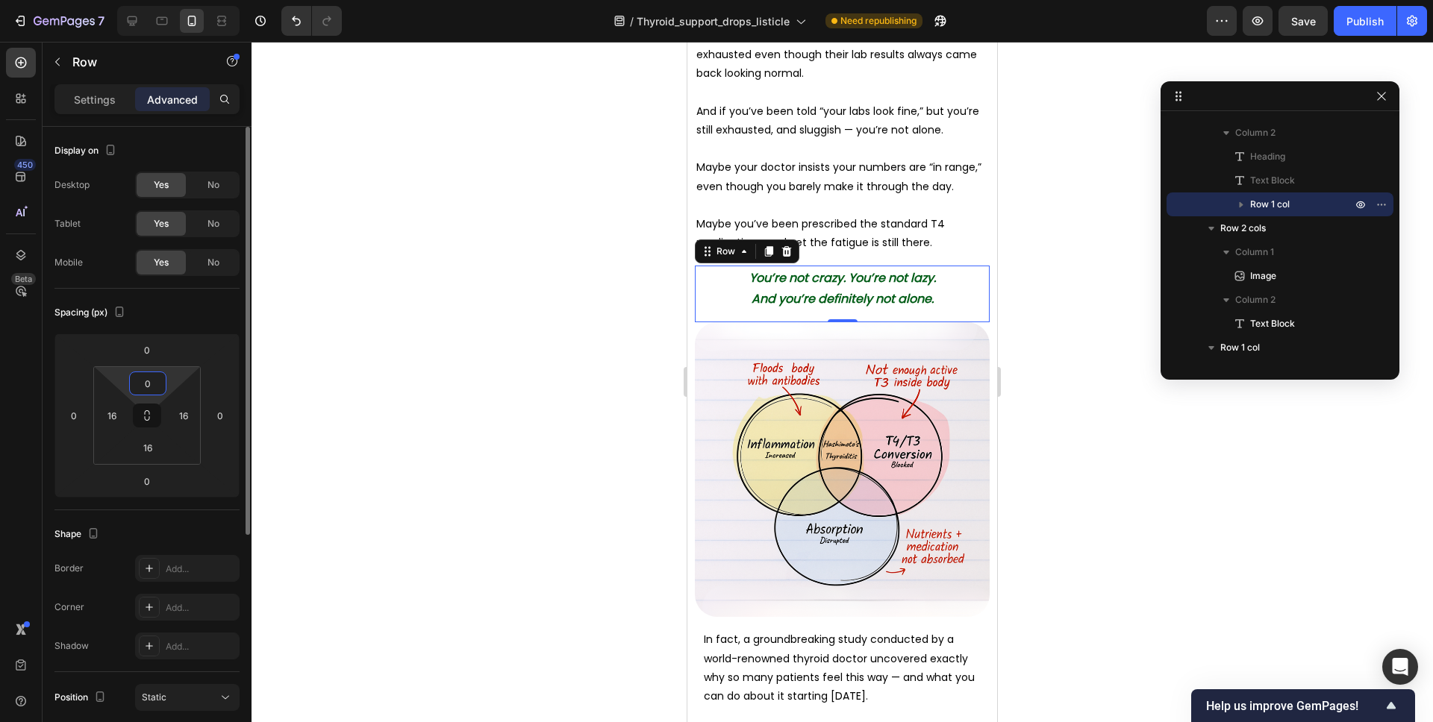
type input "0"
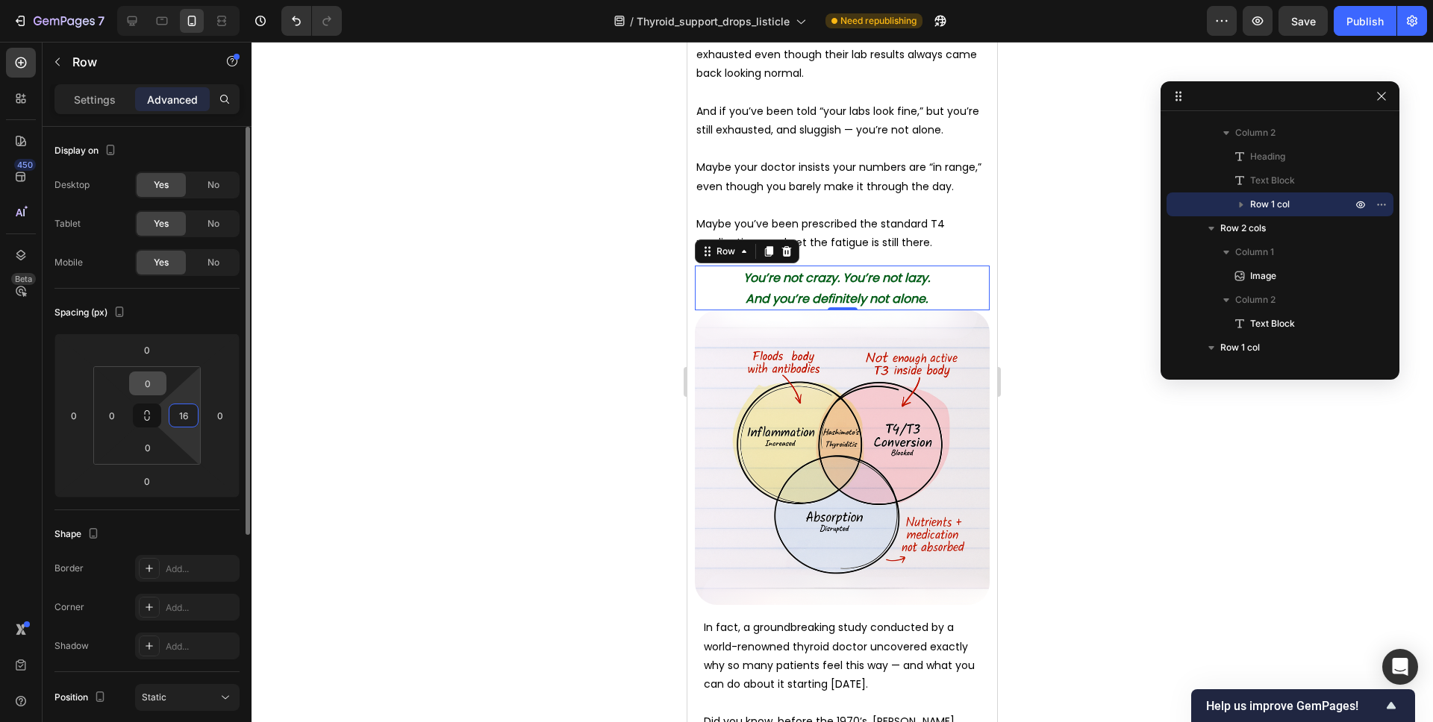
type input "0"
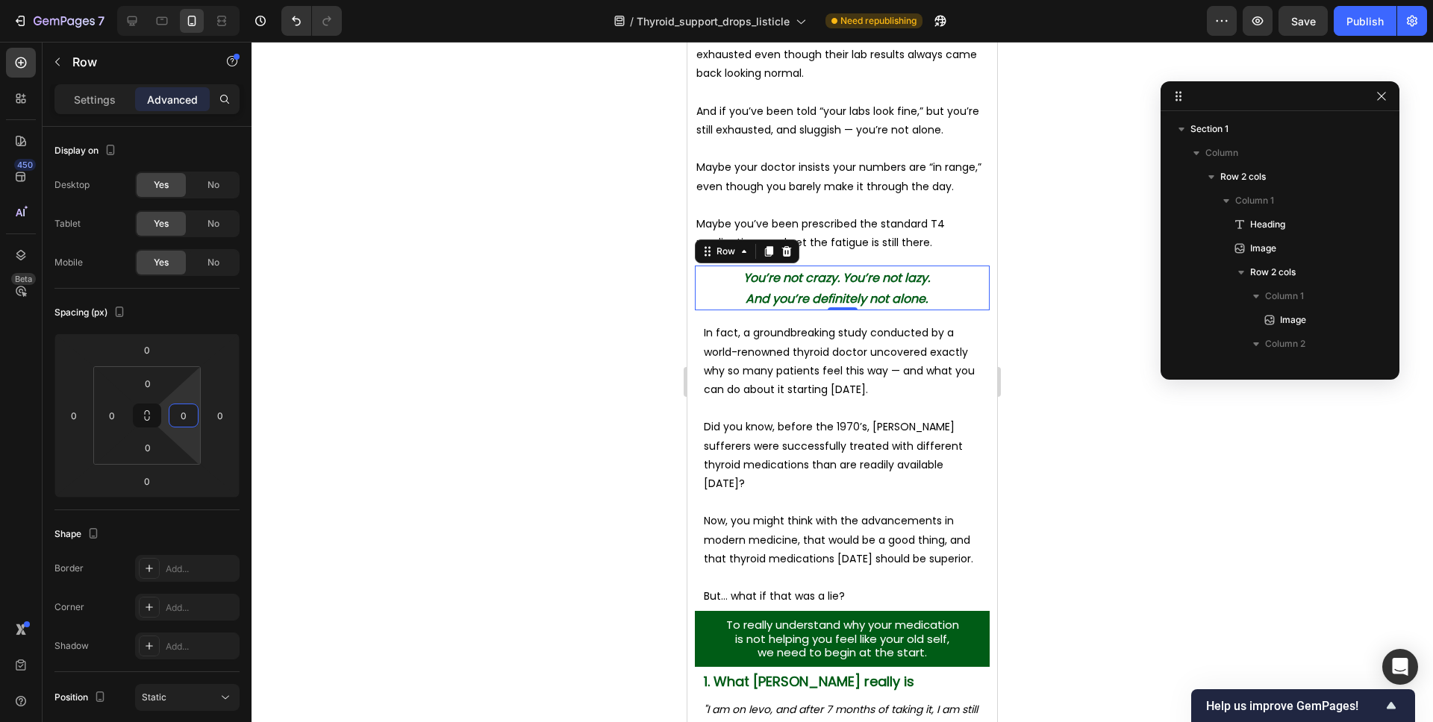
scroll to position [307, 0]
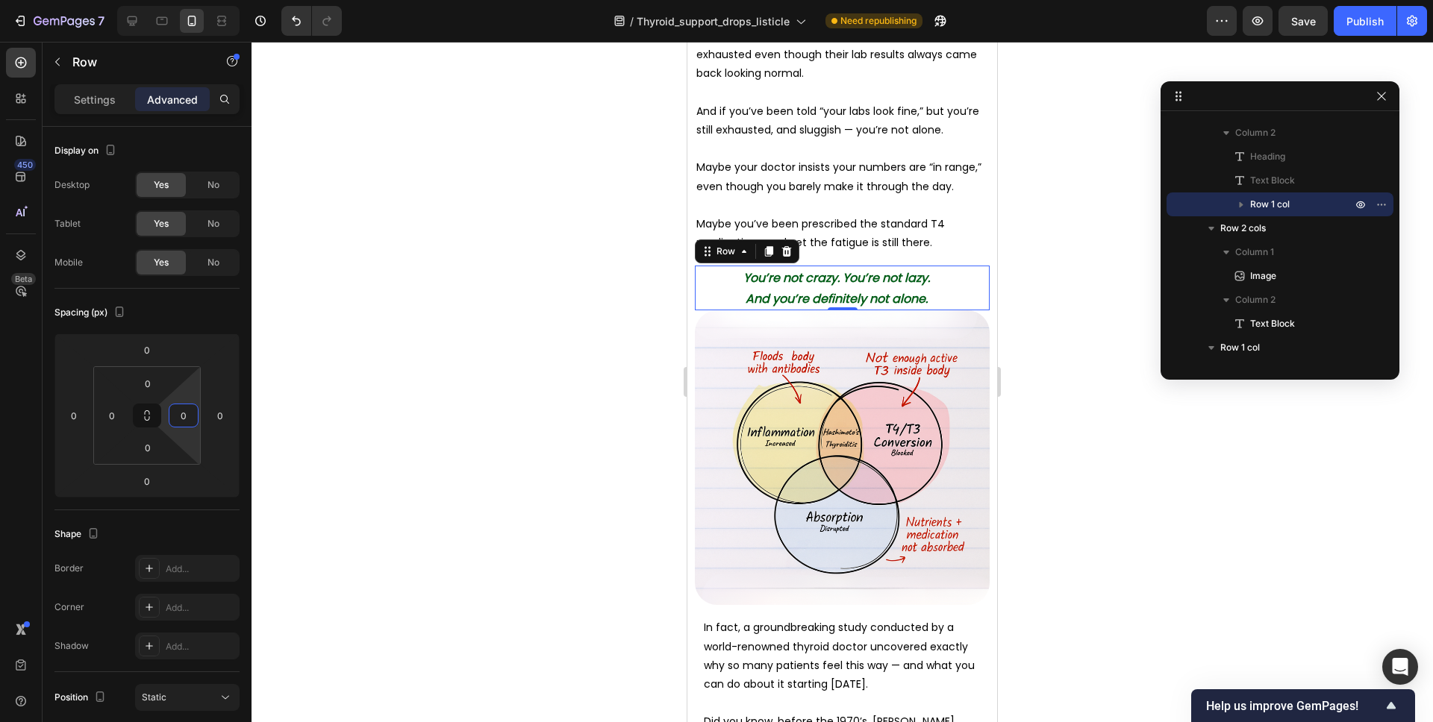
click at [1078, 320] on div at bounding box center [841, 382] width 1181 height 681
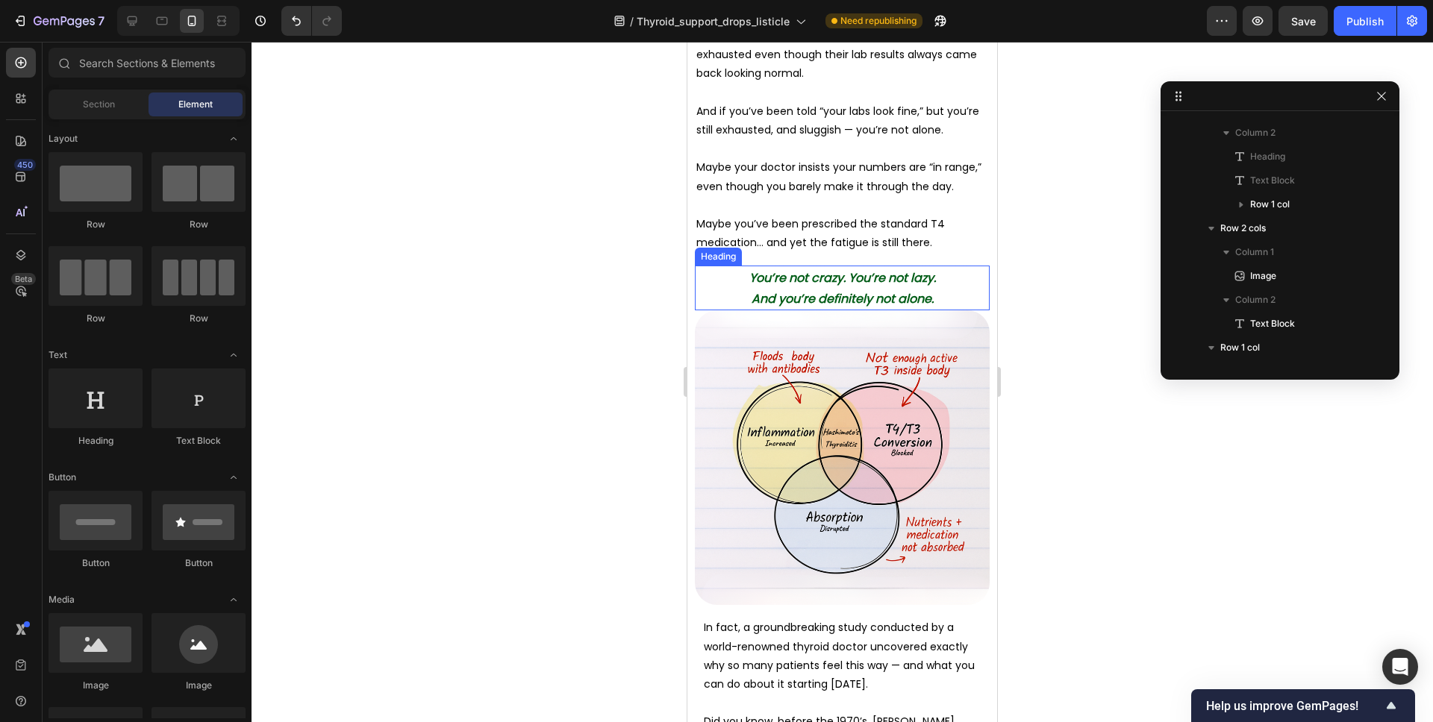
click at [980, 287] on p "⁠⁠⁠⁠⁠⁠⁠ You’re not crazy. You’re not lazy. And you’re definitely not alone." at bounding box center [842, 288] width 277 height 42
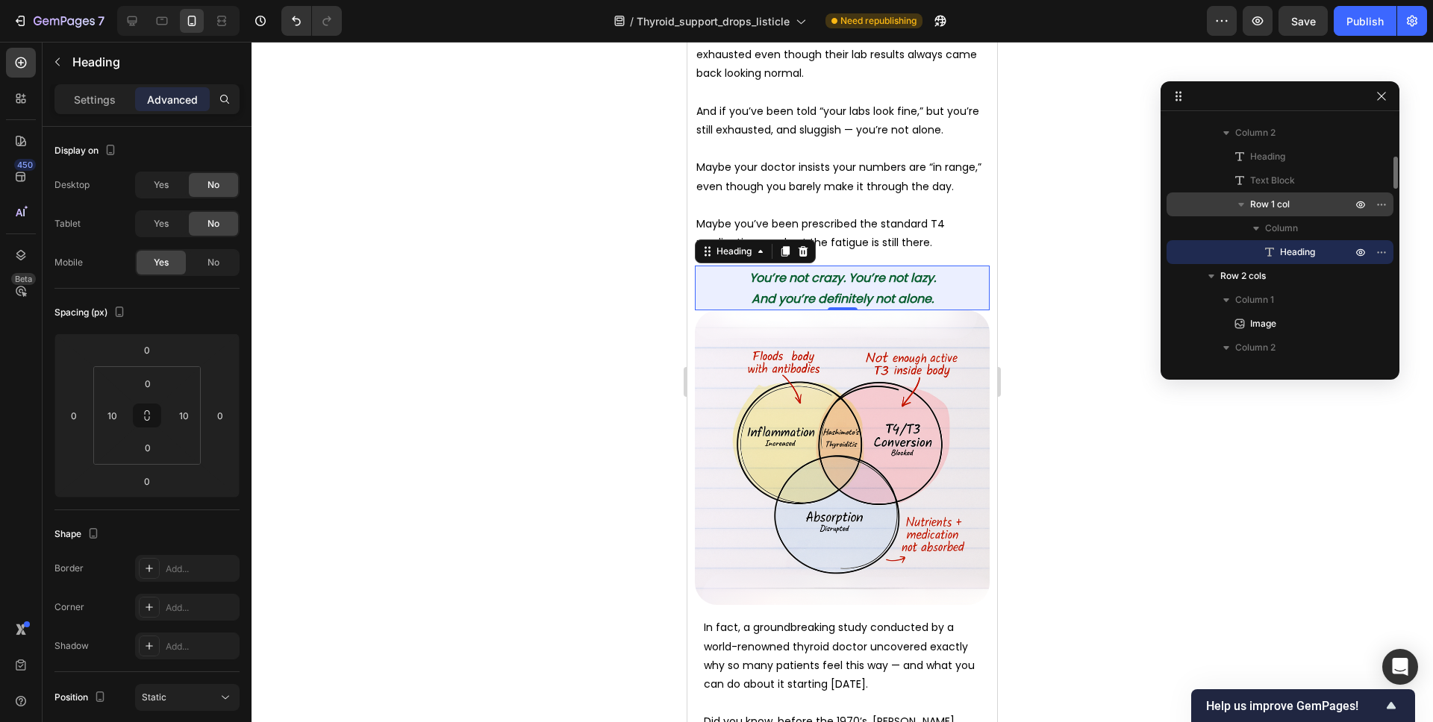
click at [1272, 207] on span "Row 1 col" at bounding box center [1270, 204] width 40 height 15
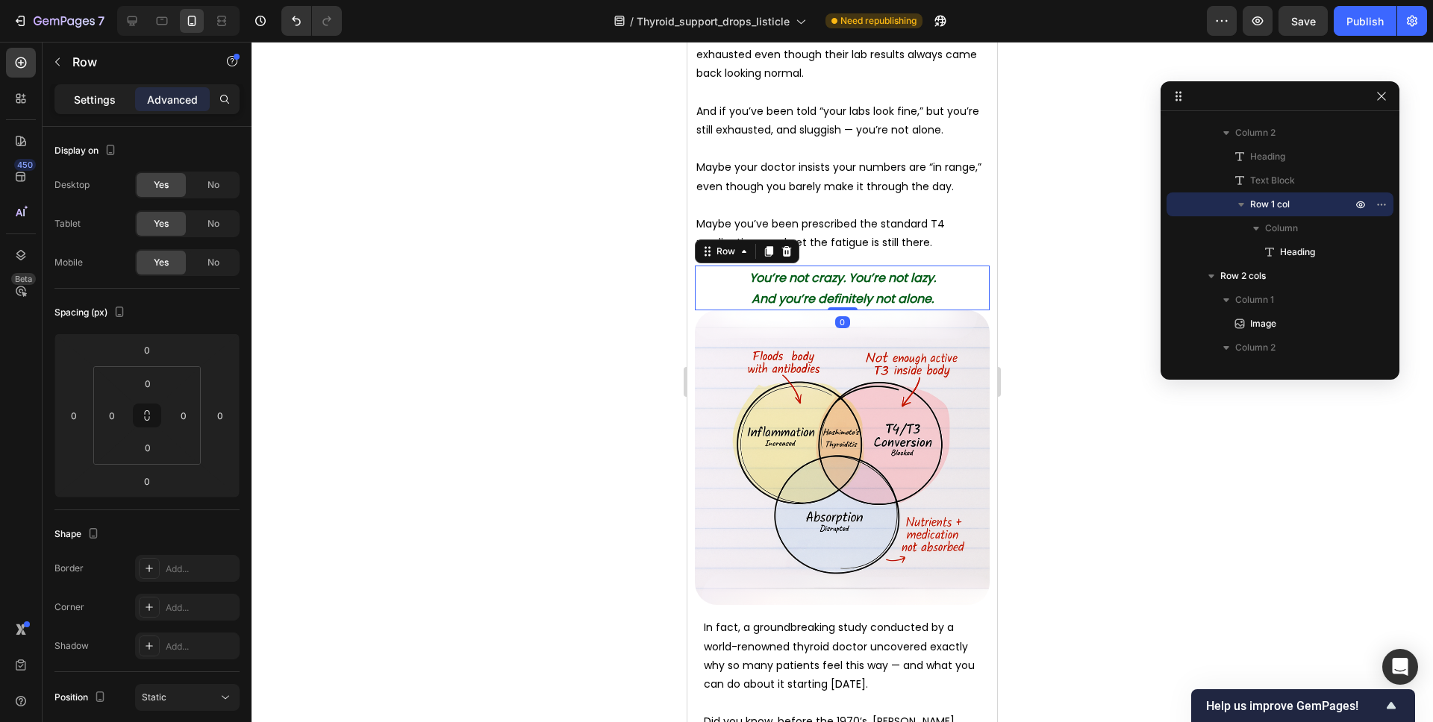
click at [102, 97] on p "Settings" at bounding box center [95, 100] width 42 height 16
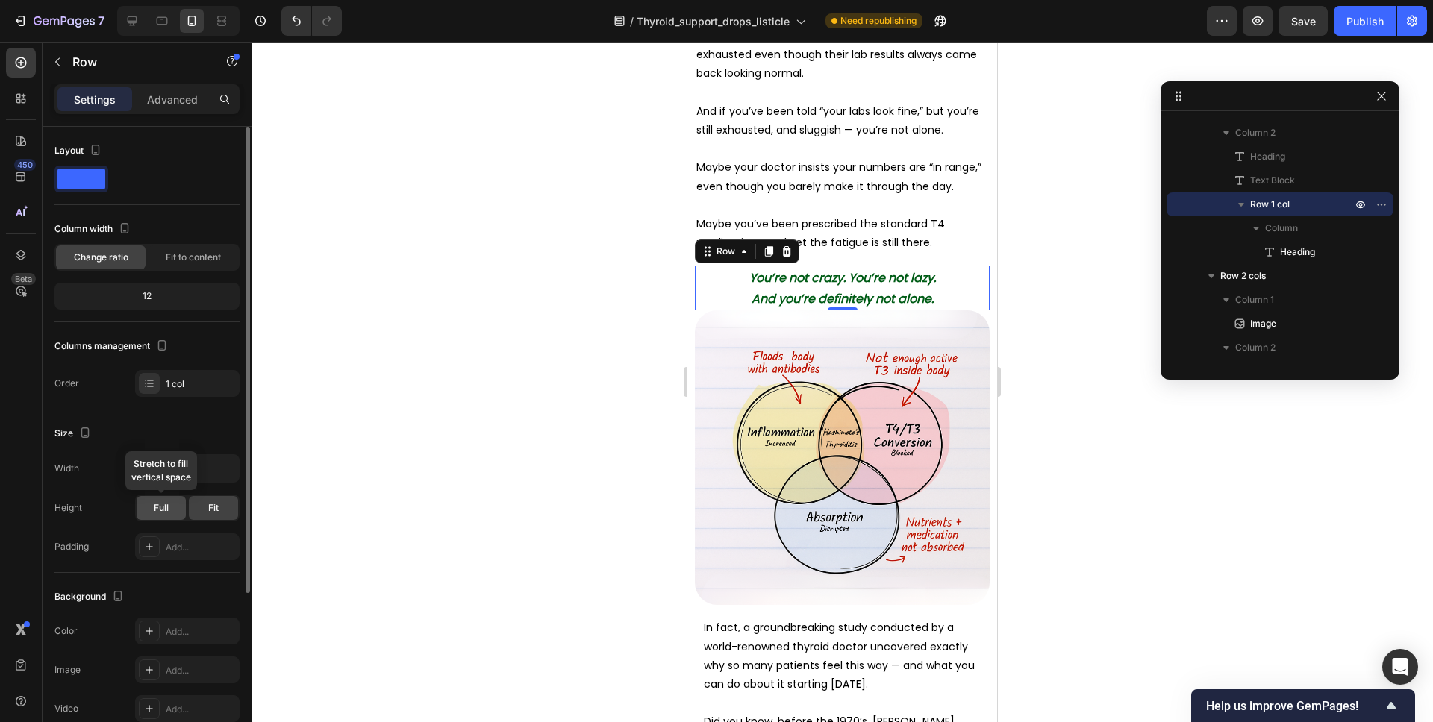
click at [162, 504] on span "Full" at bounding box center [161, 507] width 15 height 13
click at [173, 634] on div "Add..." at bounding box center [201, 631] width 70 height 13
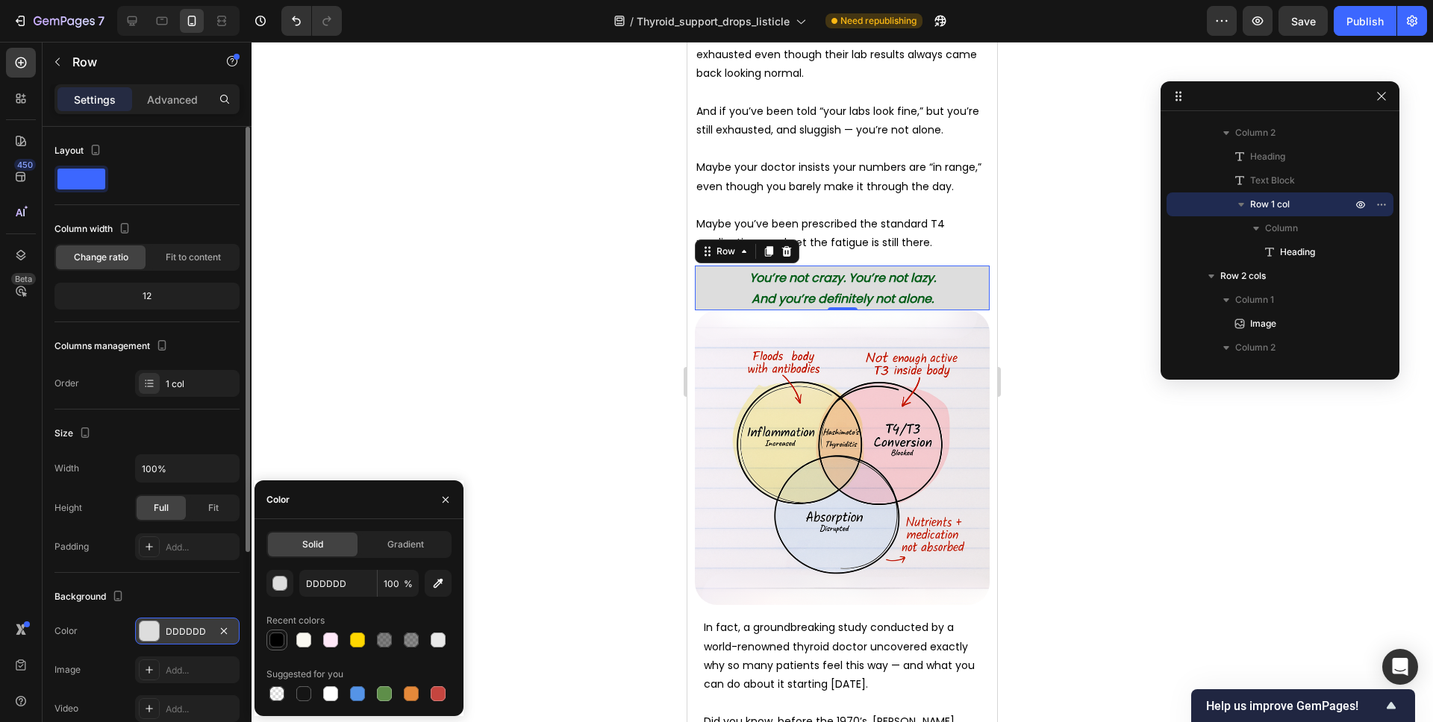
click at [278, 639] on div at bounding box center [276, 640] width 15 height 15
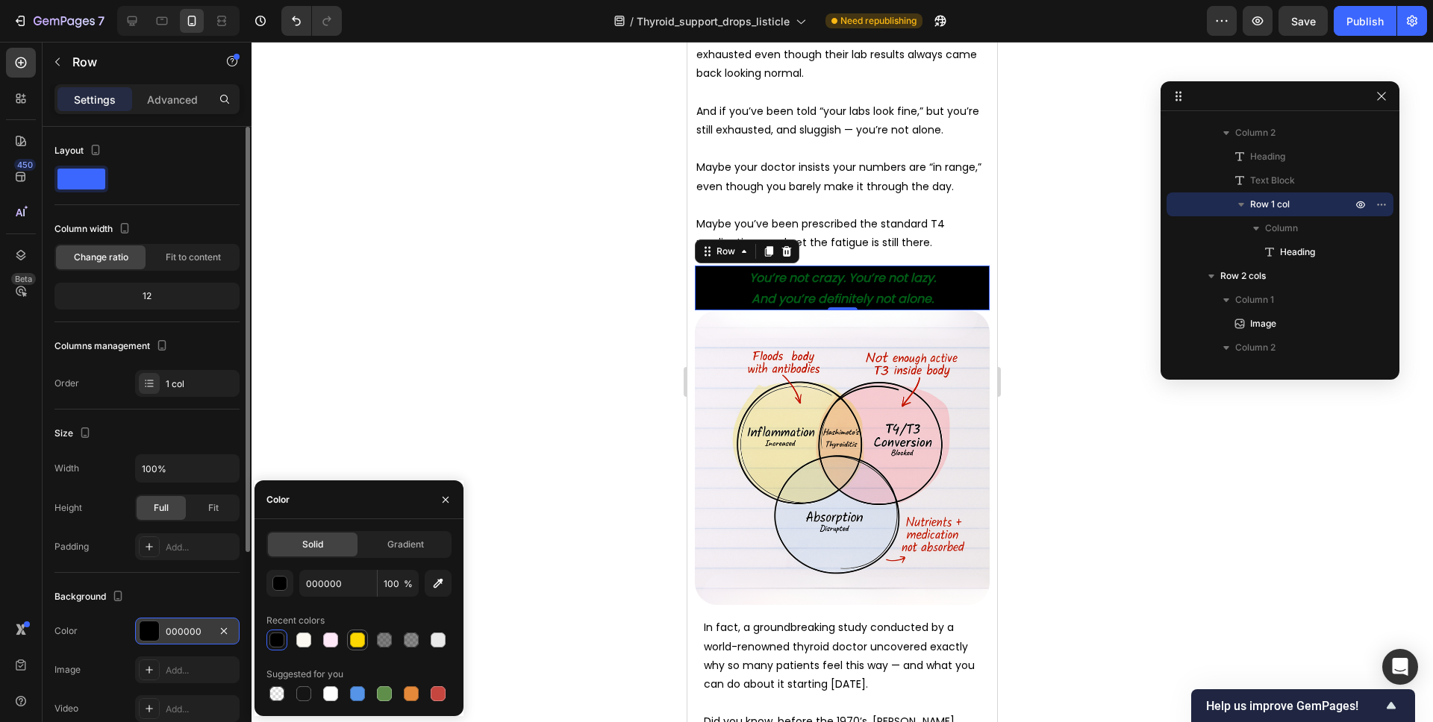
click at [351, 640] on div at bounding box center [357, 640] width 15 height 15
type input "FFD700"
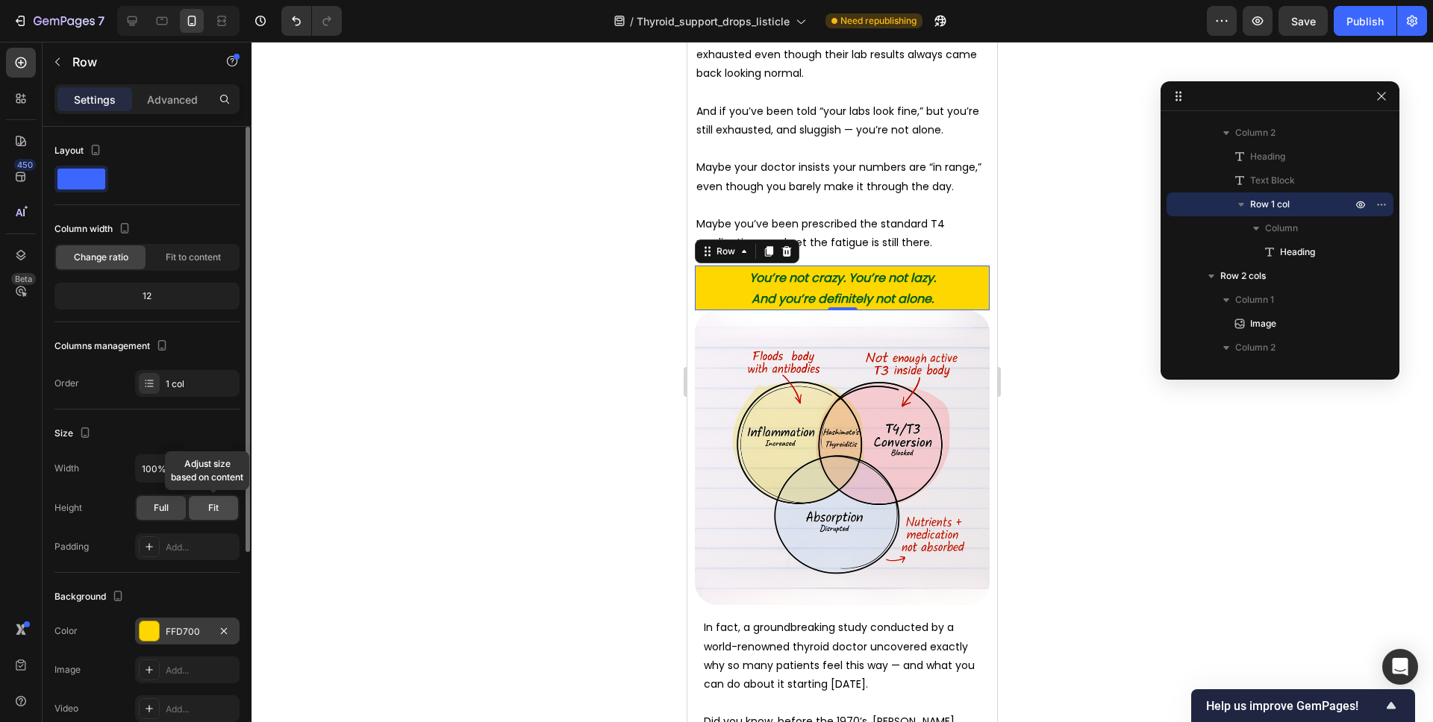
click at [202, 505] on div "Fit" at bounding box center [213, 508] width 49 height 24
click at [163, 506] on span "Full" at bounding box center [161, 507] width 15 height 13
click at [193, 428] on div "Size" at bounding box center [146, 434] width 185 height 24
click at [195, 262] on span "Fit to content" at bounding box center [193, 257] width 55 height 13
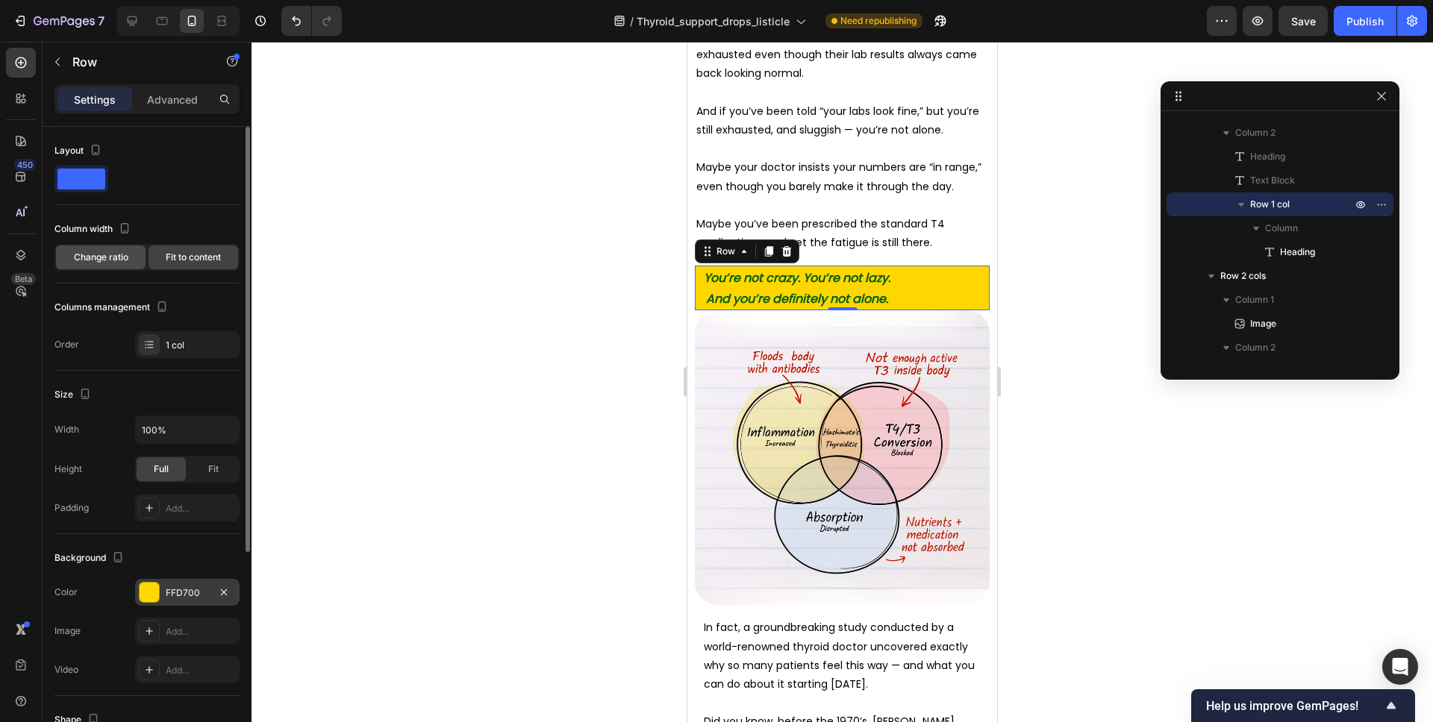
click at [107, 257] on span "Change ratio" at bounding box center [101, 257] width 54 height 13
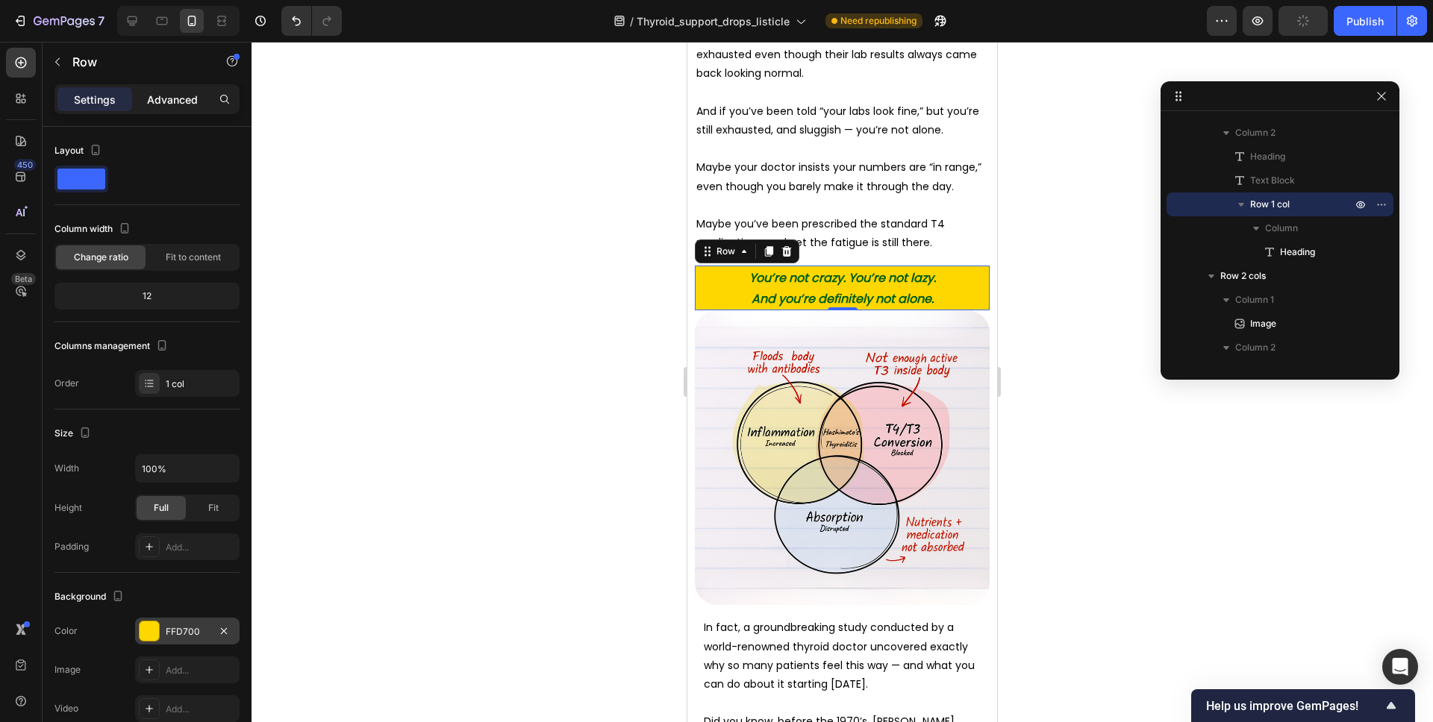
click at [172, 104] on p "Advanced" at bounding box center [172, 100] width 51 height 16
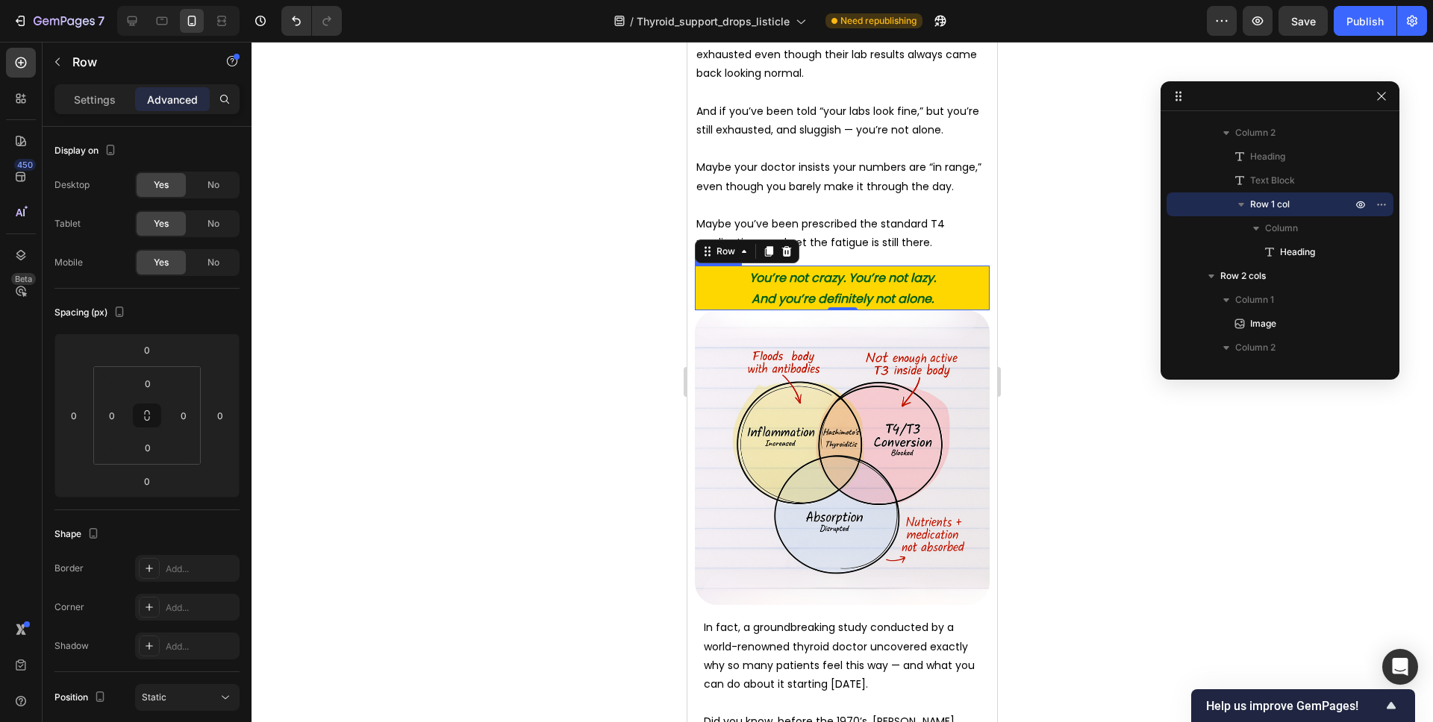
click at [887, 284] on strong "You’re not crazy. You’re not lazy." at bounding box center [842, 277] width 187 height 17
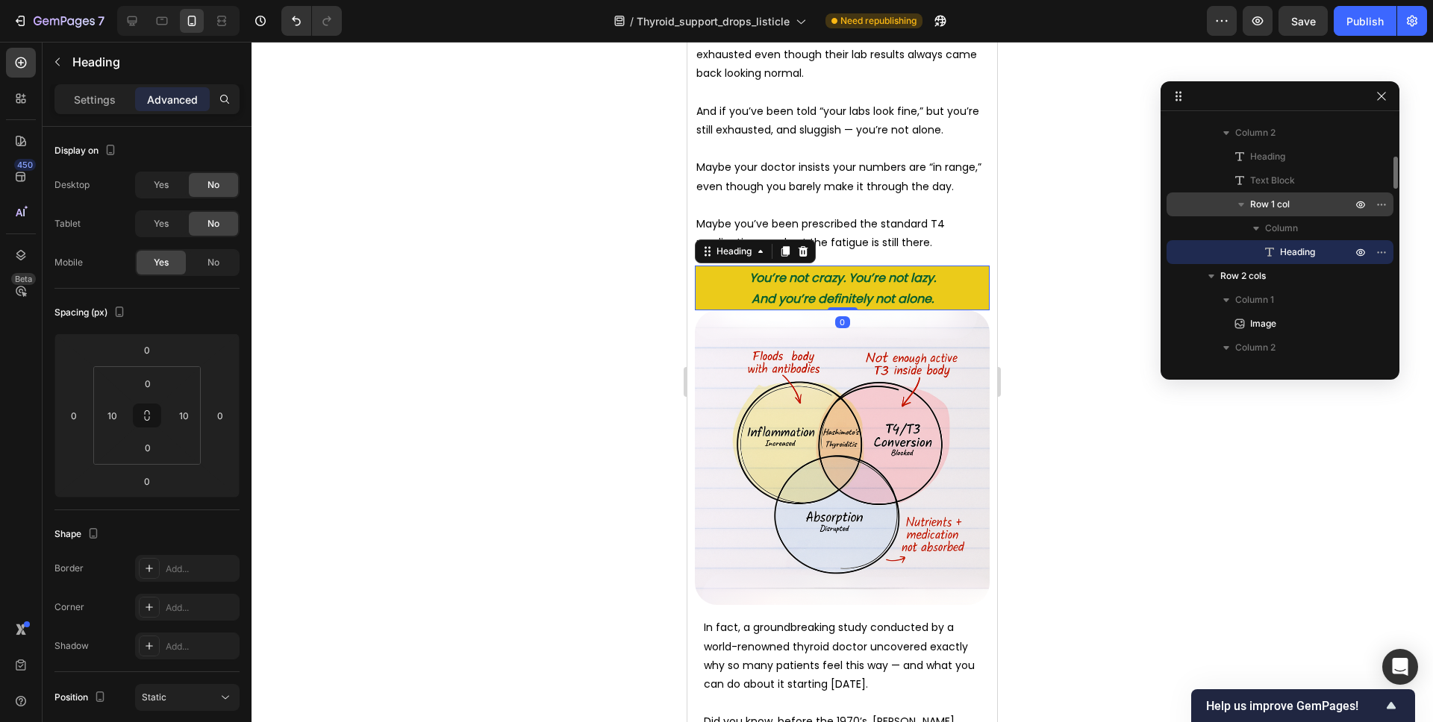
click at [1283, 207] on span "Row 1 col" at bounding box center [1270, 204] width 40 height 15
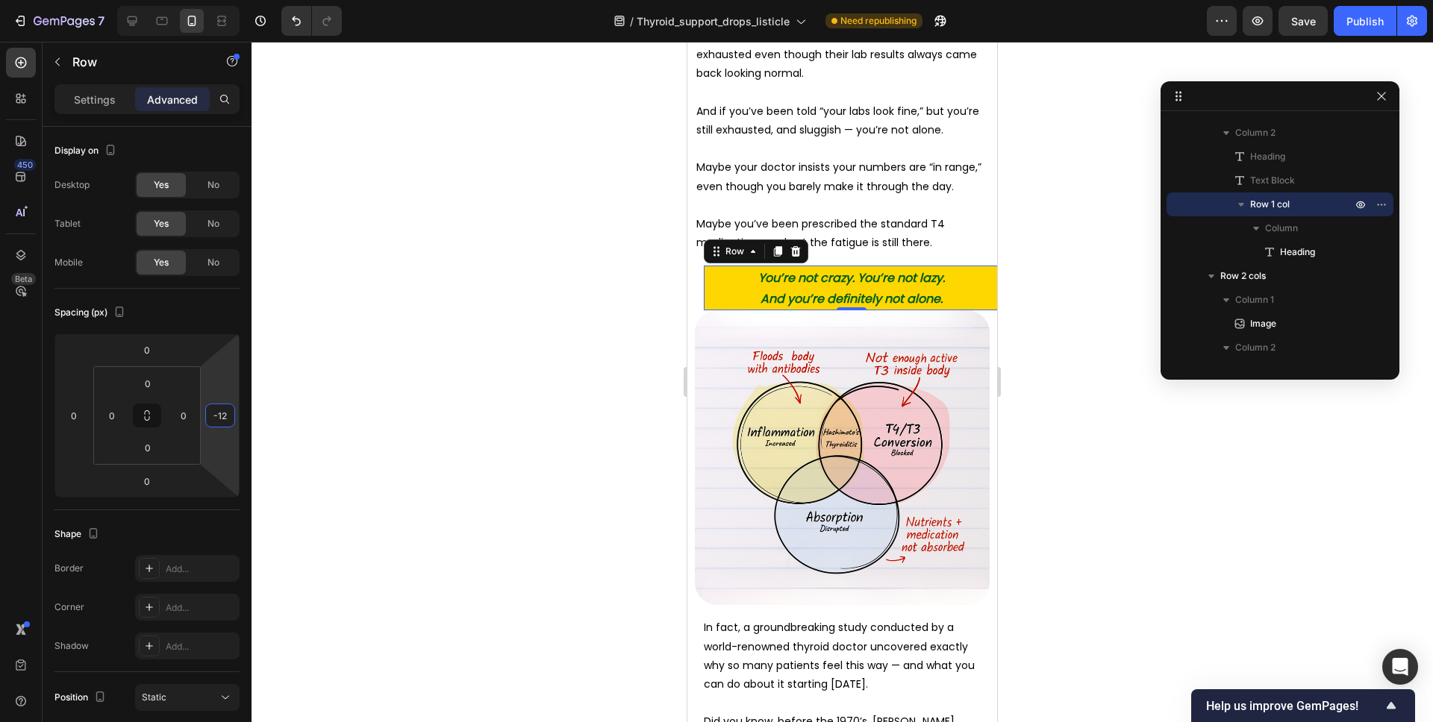
type input "-10"
click at [208, 0] on html "7 Version history / Thyroid_support_drops_listicle Need republishing Preview Sa…" at bounding box center [716, 0] width 1433 height 0
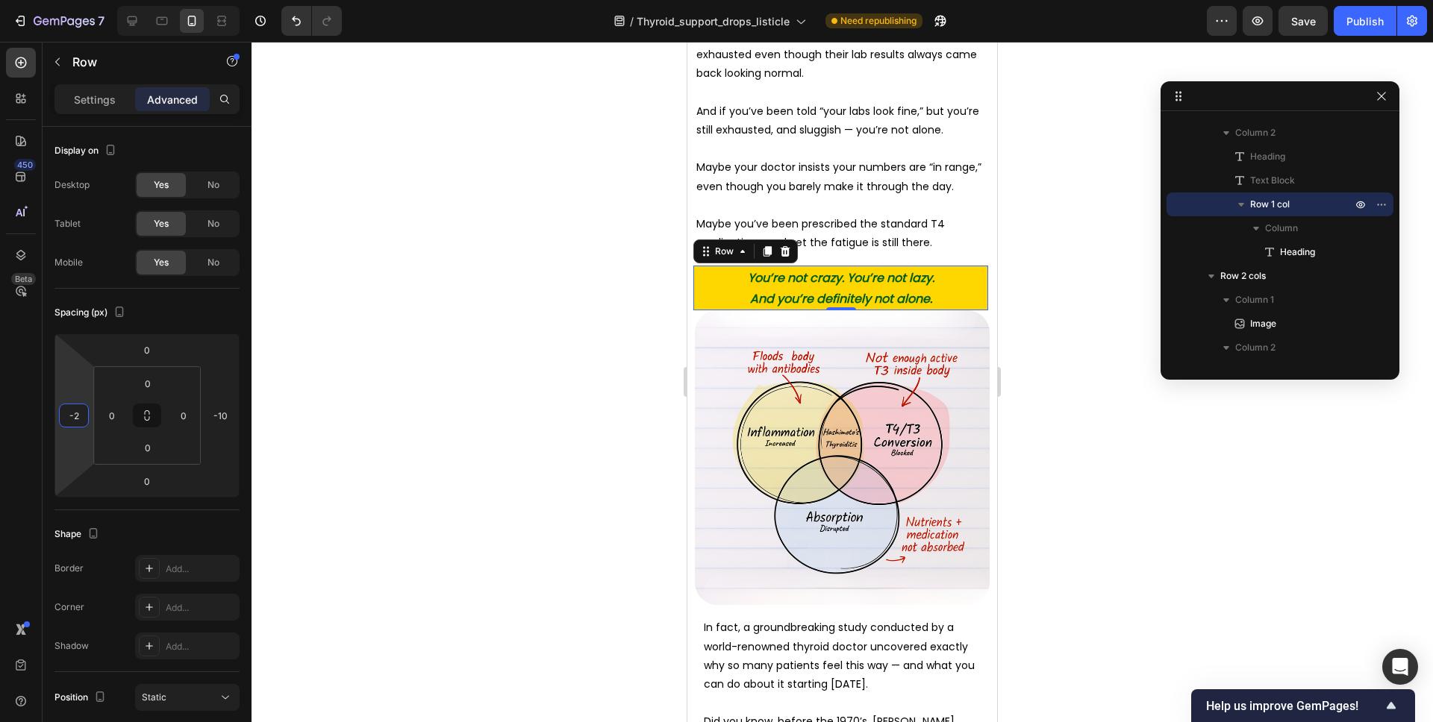
type input "0"
click at [75, 0] on html "7 Version history / Thyroid_support_drops_listicle Need republishing Preview Pu…" at bounding box center [716, 0] width 1433 height 0
type input "0"
click at [211, 0] on html "7 Version history / Thyroid_support_drops_listicle Need republishing Preview Sa…" at bounding box center [716, 0] width 1433 height 0
click at [1041, 295] on div at bounding box center [841, 382] width 1181 height 681
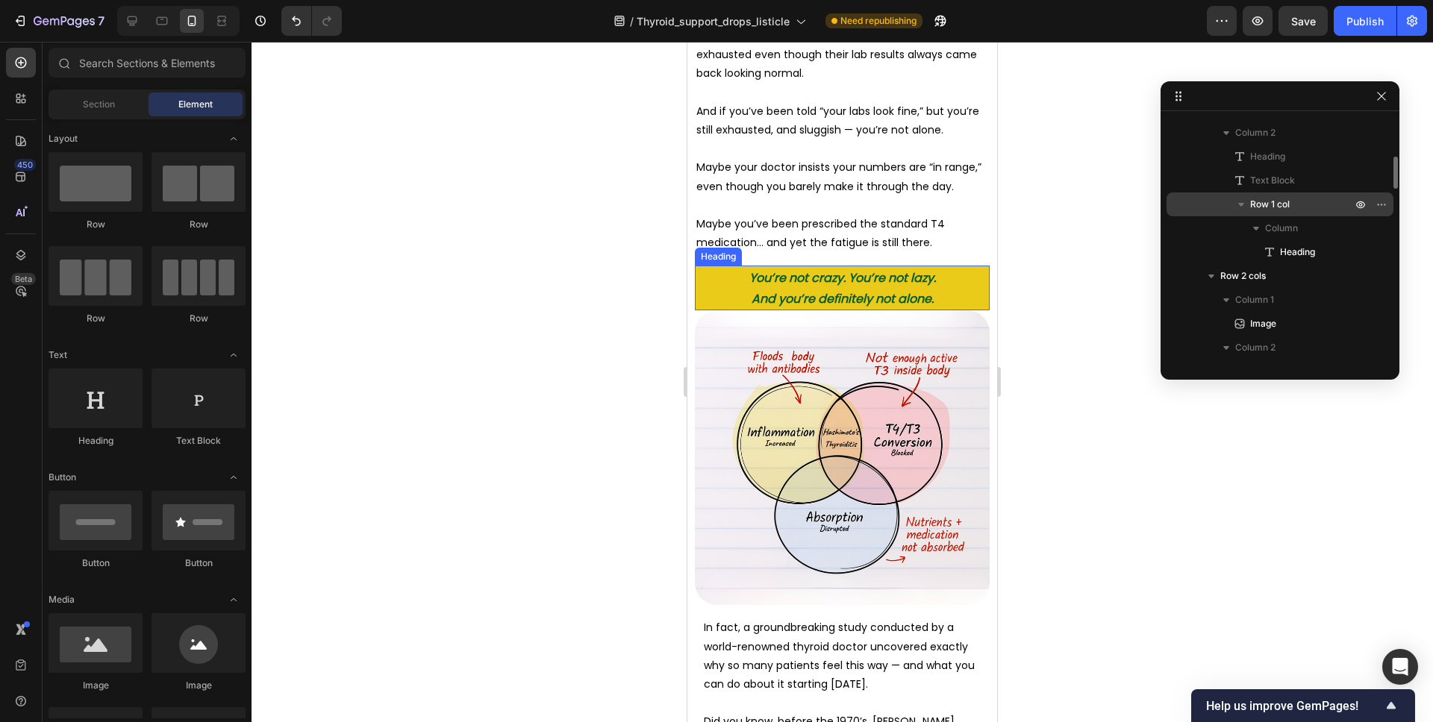
click at [1264, 201] on span "Row 1 col" at bounding box center [1270, 204] width 40 height 15
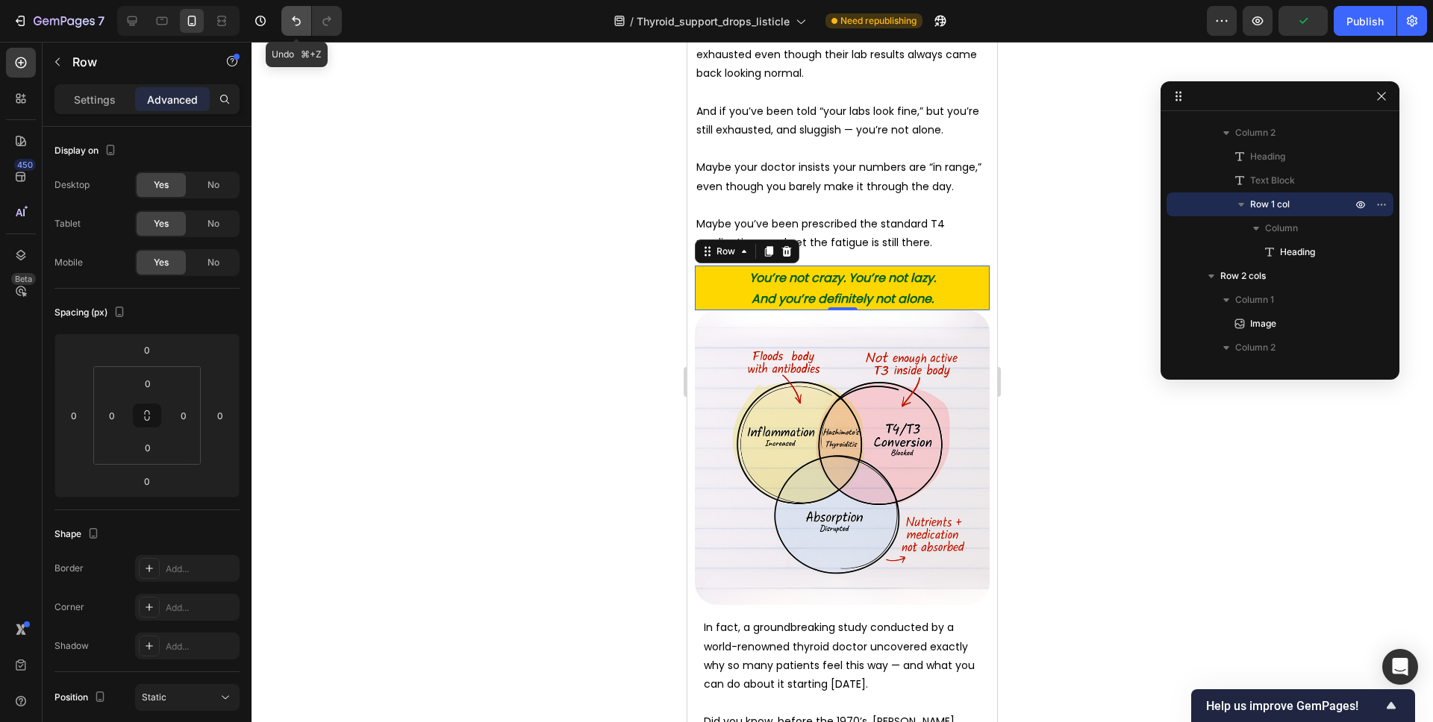
click at [291, 21] on icon "Undo/Redo" at bounding box center [296, 20] width 15 height 15
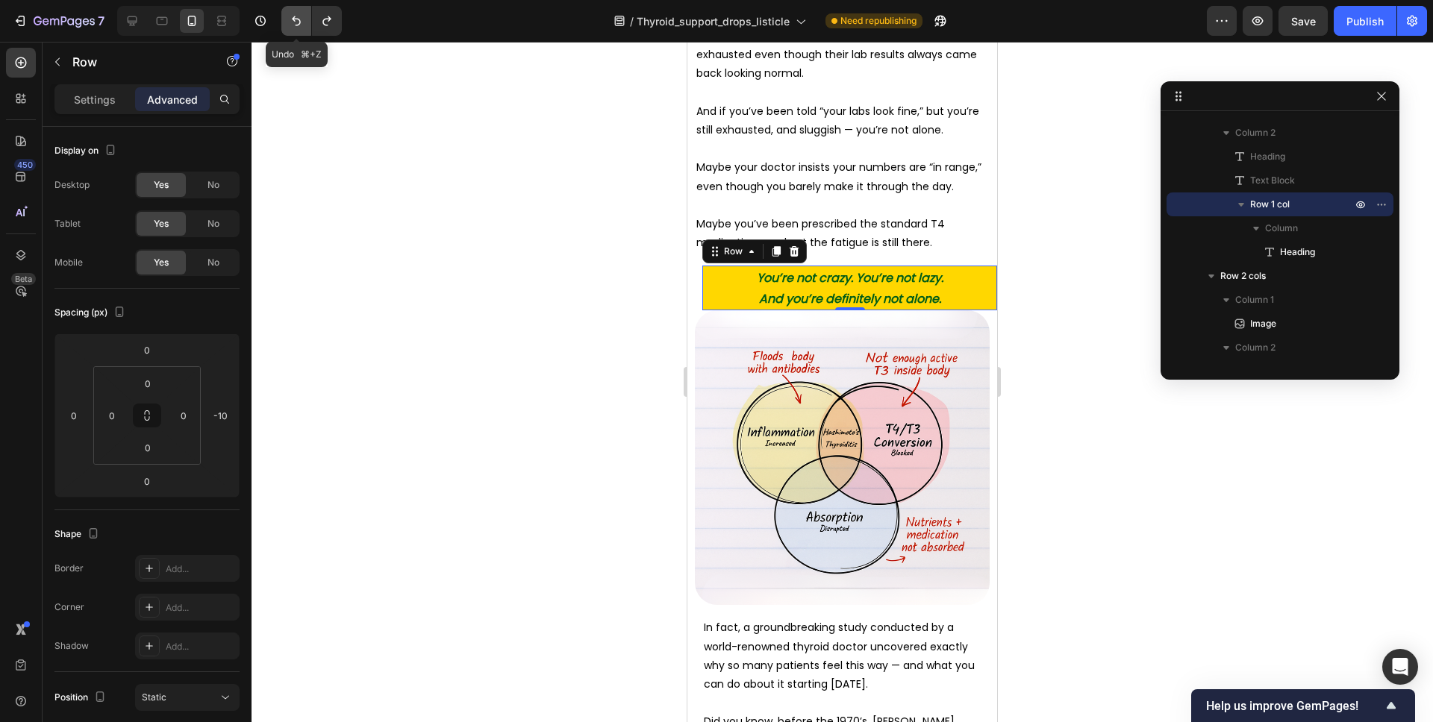
click at [291, 21] on icon "Undo/Redo" at bounding box center [296, 20] width 15 height 15
type input "0"
click at [291, 21] on icon "Undo/Redo" at bounding box center [296, 20] width 15 height 15
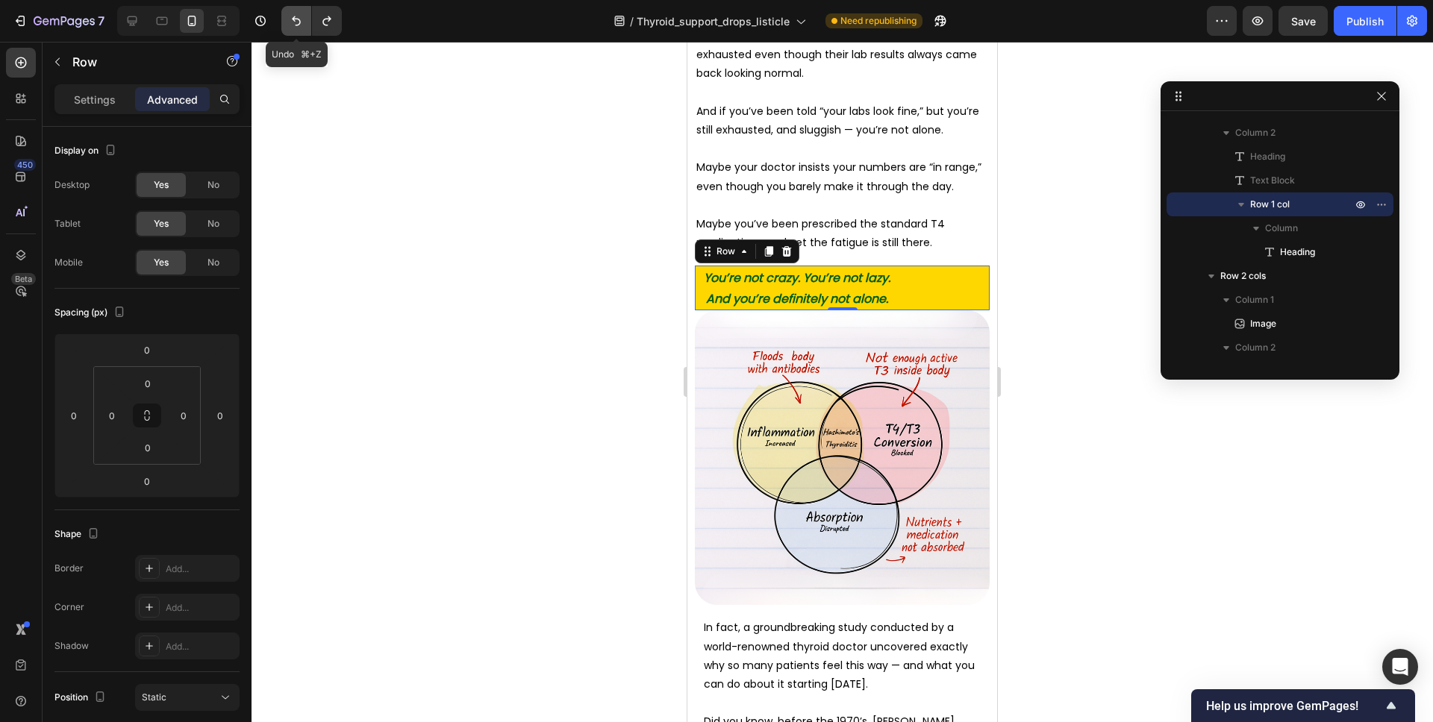
click at [291, 21] on icon "Undo/Redo" at bounding box center [296, 20] width 15 height 15
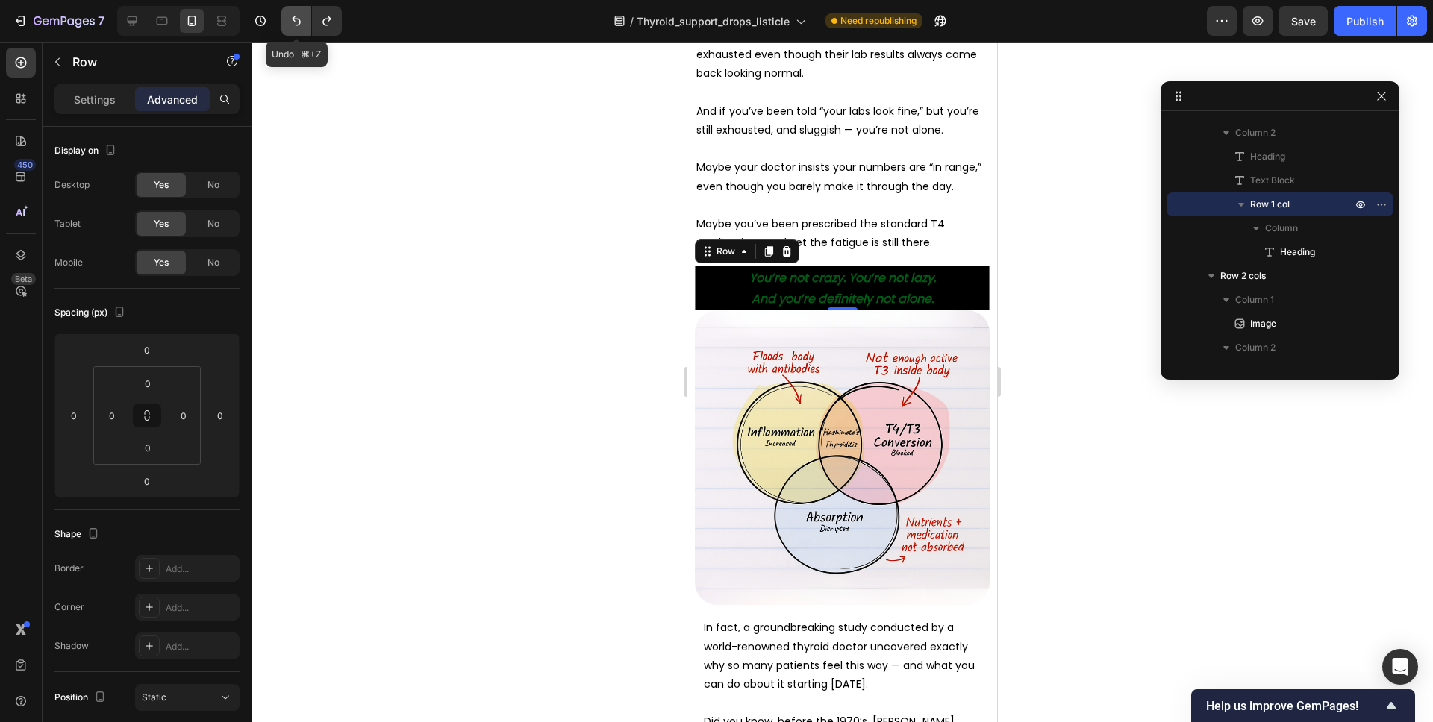
click at [291, 21] on icon "Undo/Redo" at bounding box center [296, 20] width 15 height 15
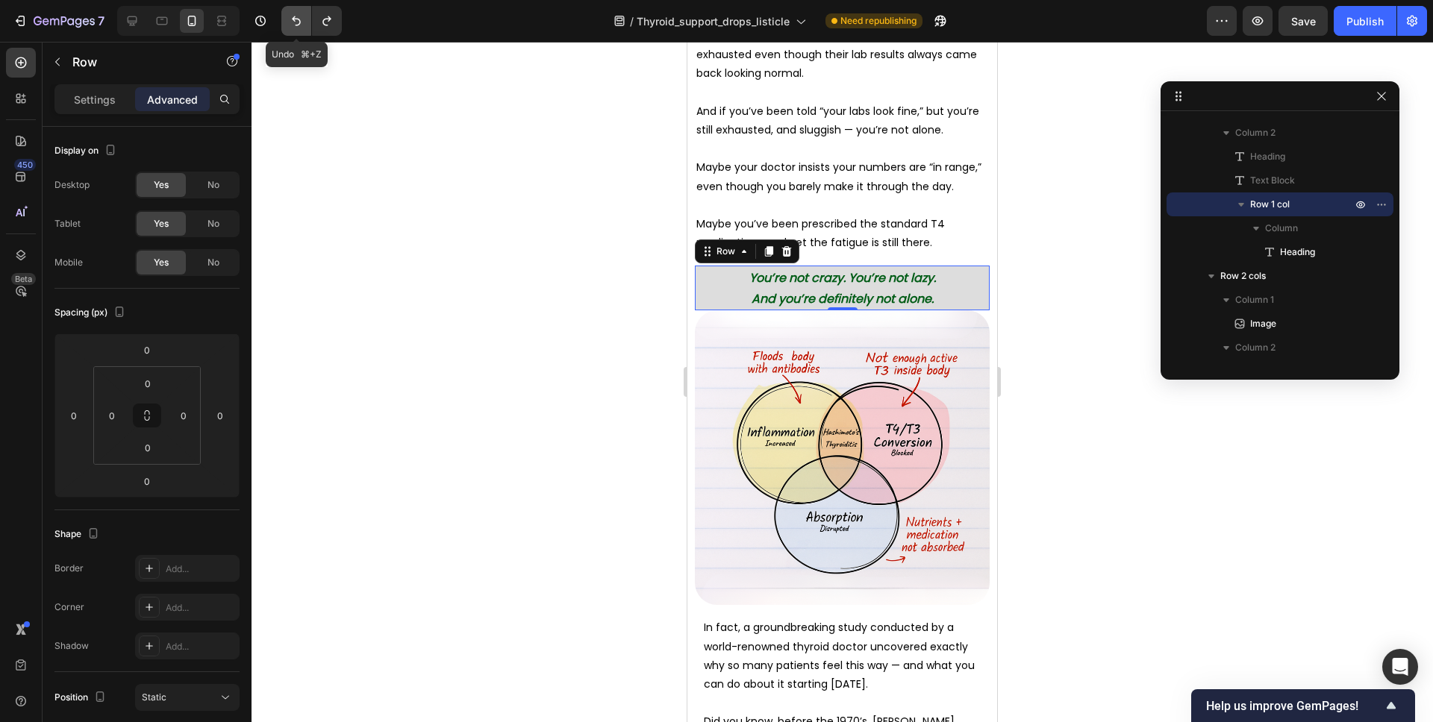
click at [291, 21] on icon "Undo/Redo" at bounding box center [296, 20] width 15 height 15
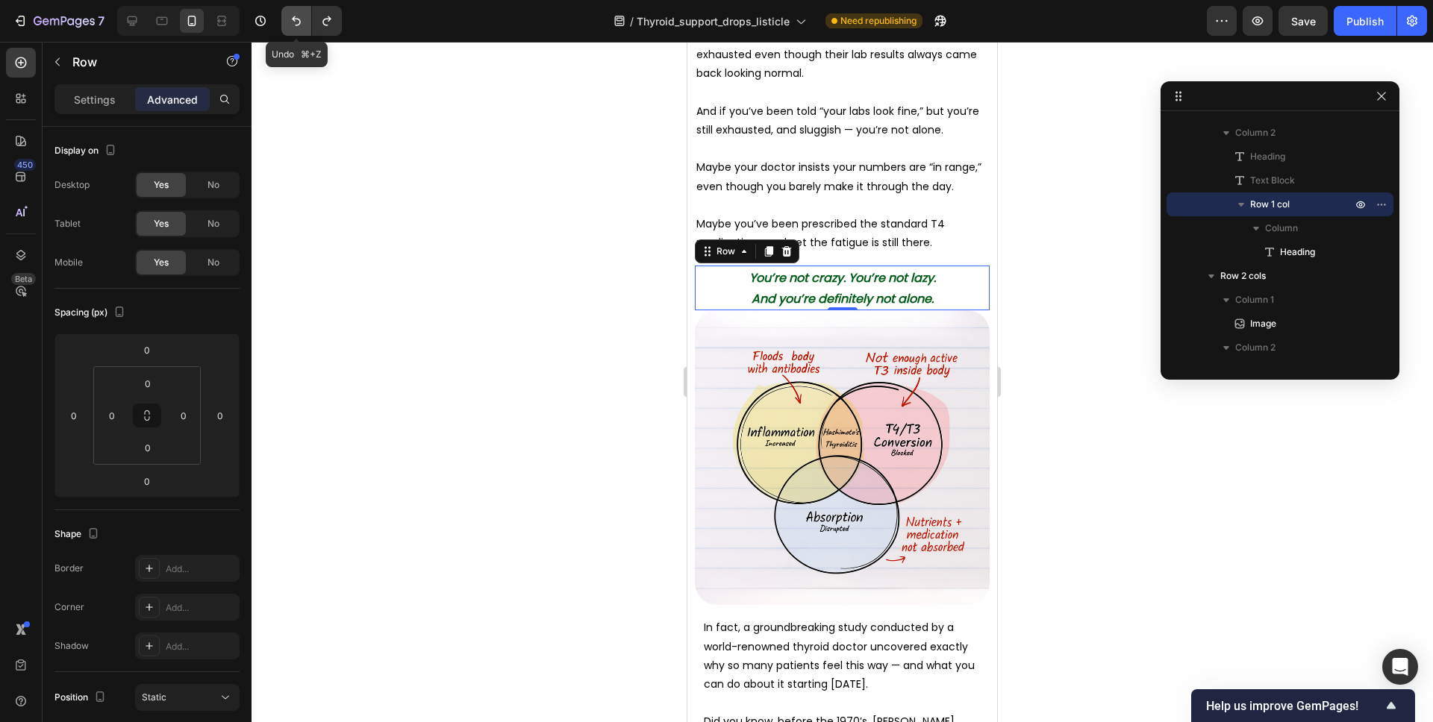
click at [291, 21] on icon "Undo/Redo" at bounding box center [296, 20] width 15 height 15
type input "16"
click at [291, 21] on icon "Undo/Redo" at bounding box center [296, 20] width 15 height 15
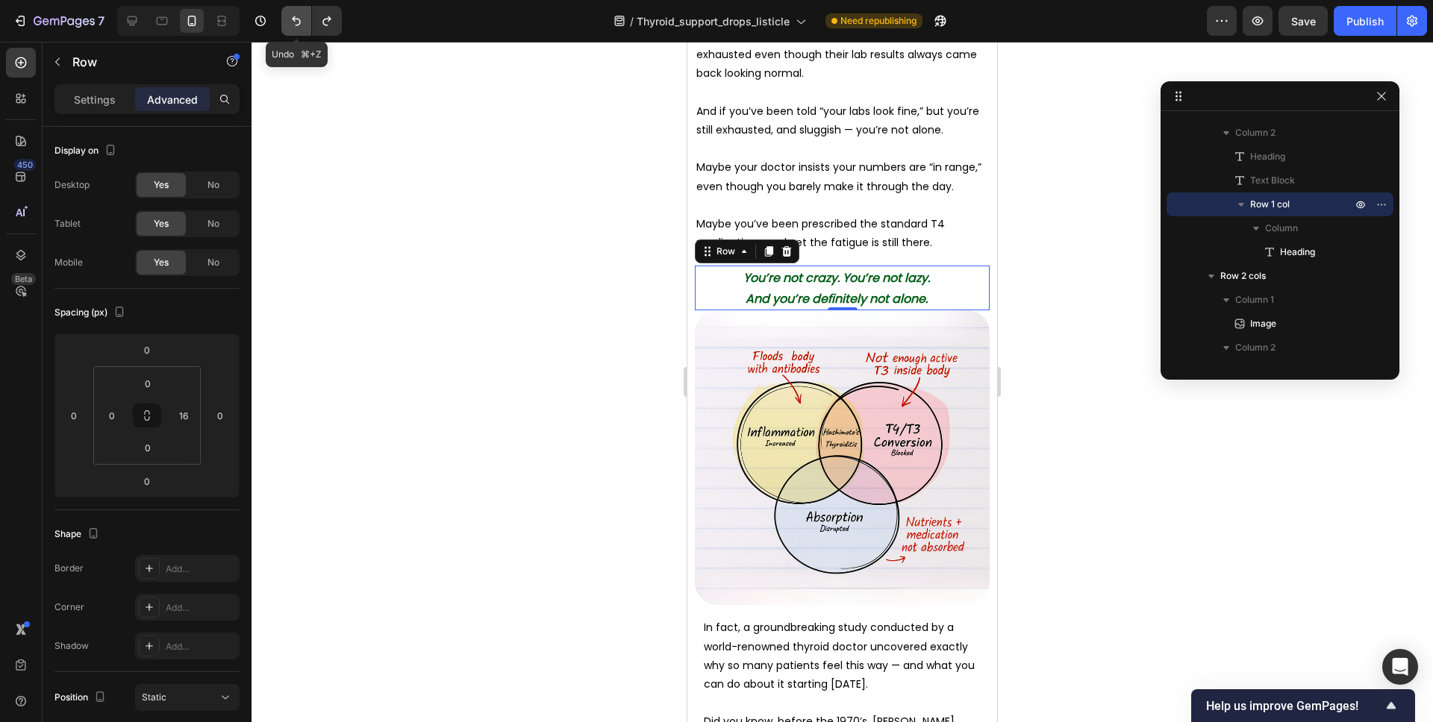
type input "16"
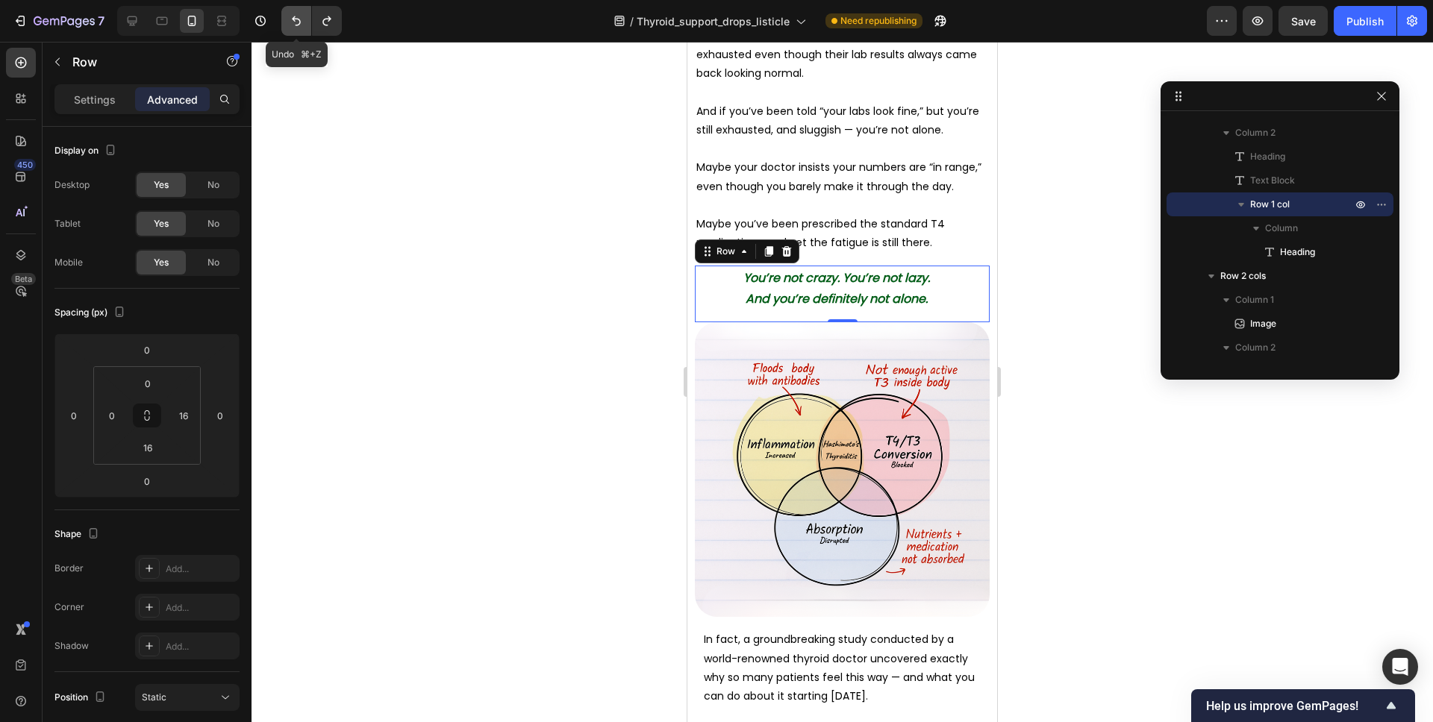
click at [291, 21] on icon "Undo/Redo" at bounding box center [296, 20] width 15 height 15
type input "16"
click at [291, 21] on icon "Undo/Redo" at bounding box center [296, 20] width 15 height 15
type input "16"
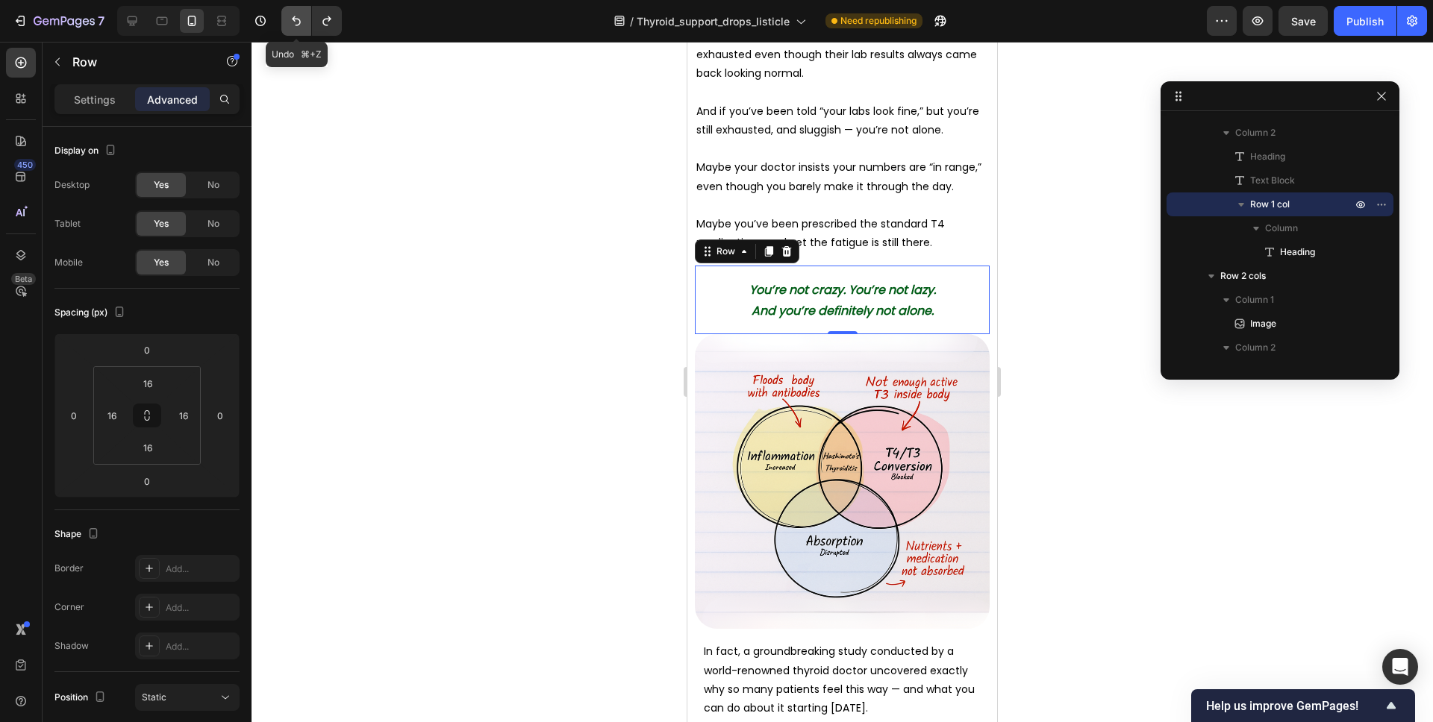
click at [291, 21] on icon "Undo/Redo" at bounding box center [296, 20] width 15 height 15
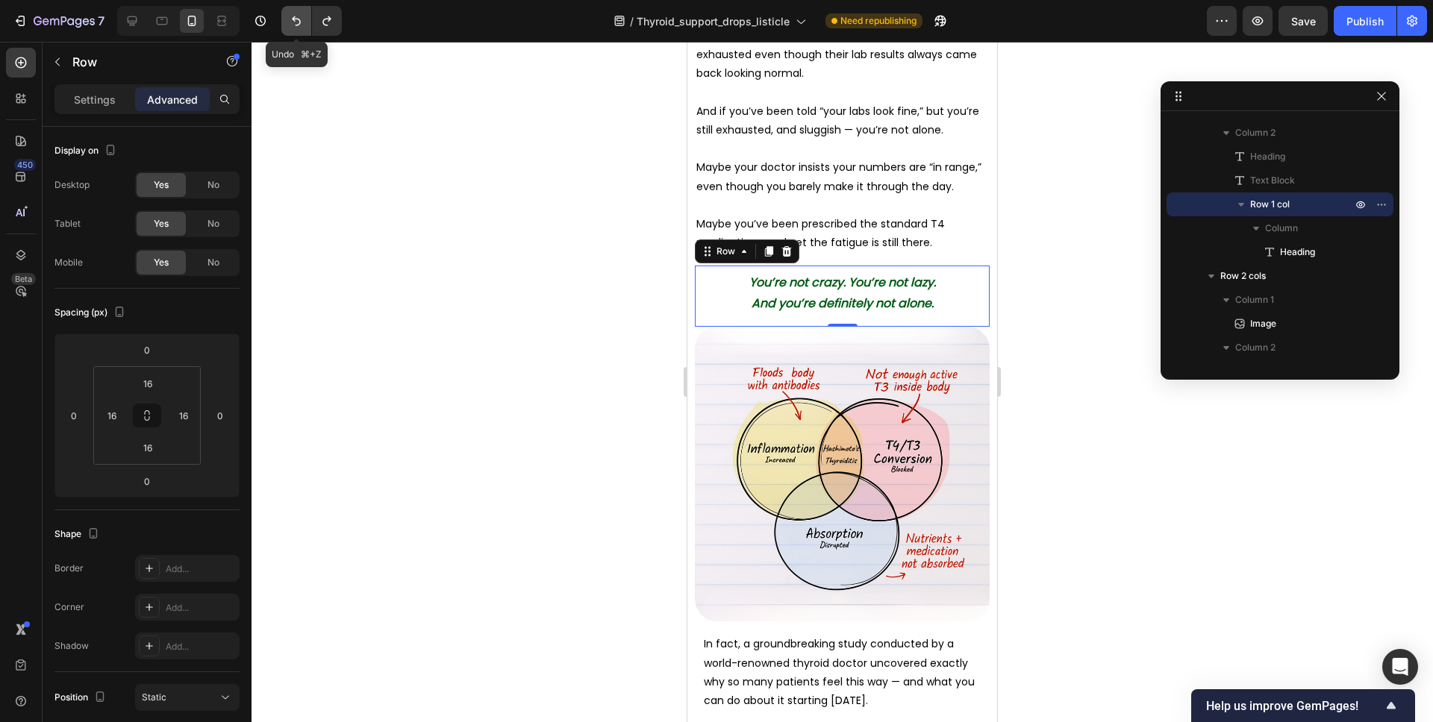
click at [291, 21] on icon "Undo/Redo" at bounding box center [296, 20] width 15 height 15
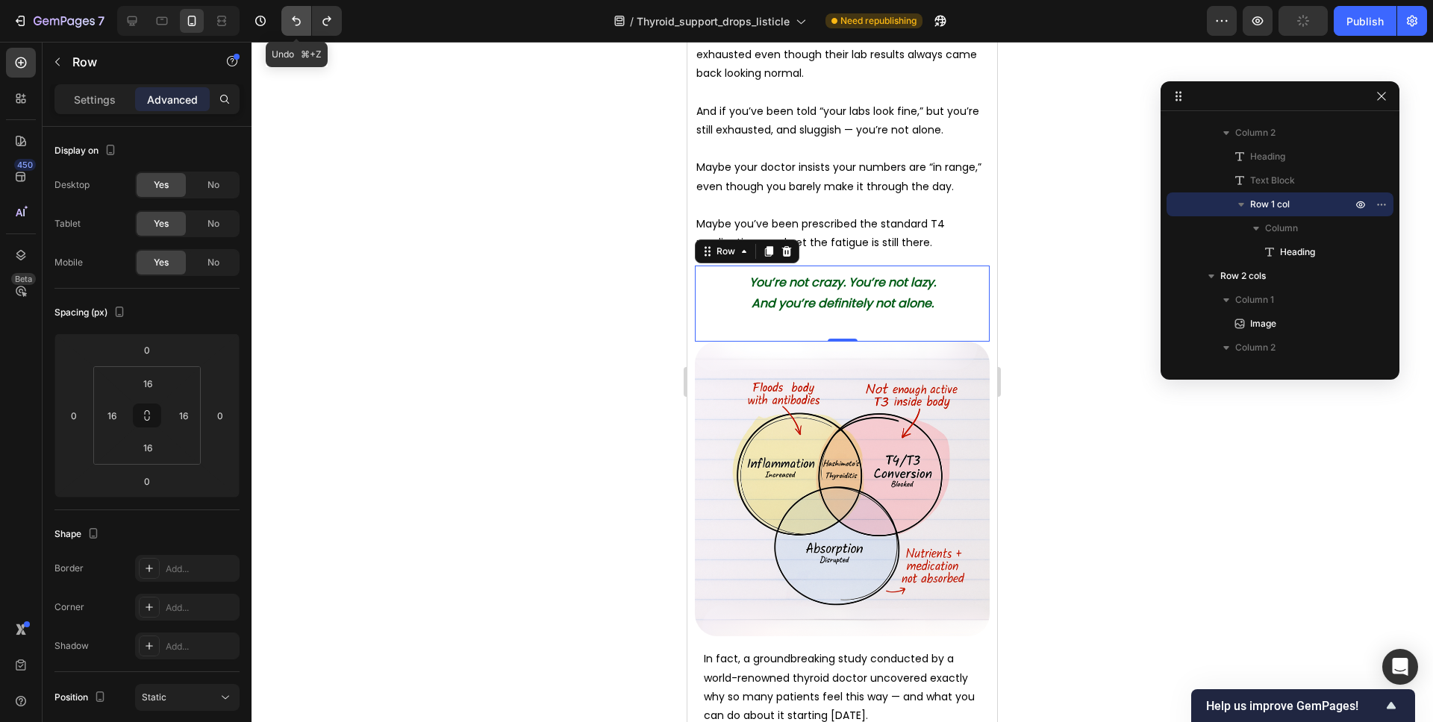
click at [291, 21] on icon "Undo/Redo" at bounding box center [296, 20] width 15 height 15
click at [813, 204] on p at bounding box center [842, 205] width 292 height 19
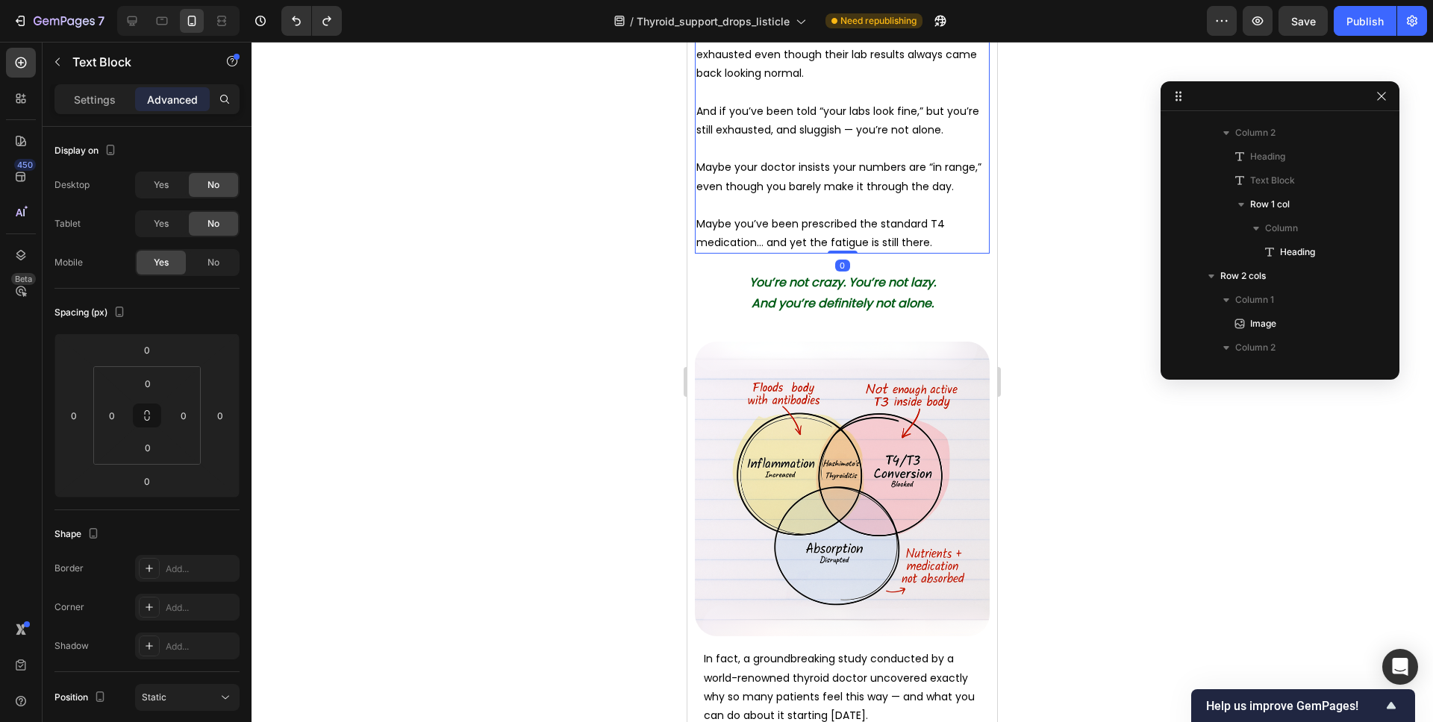
scroll to position [163, 0]
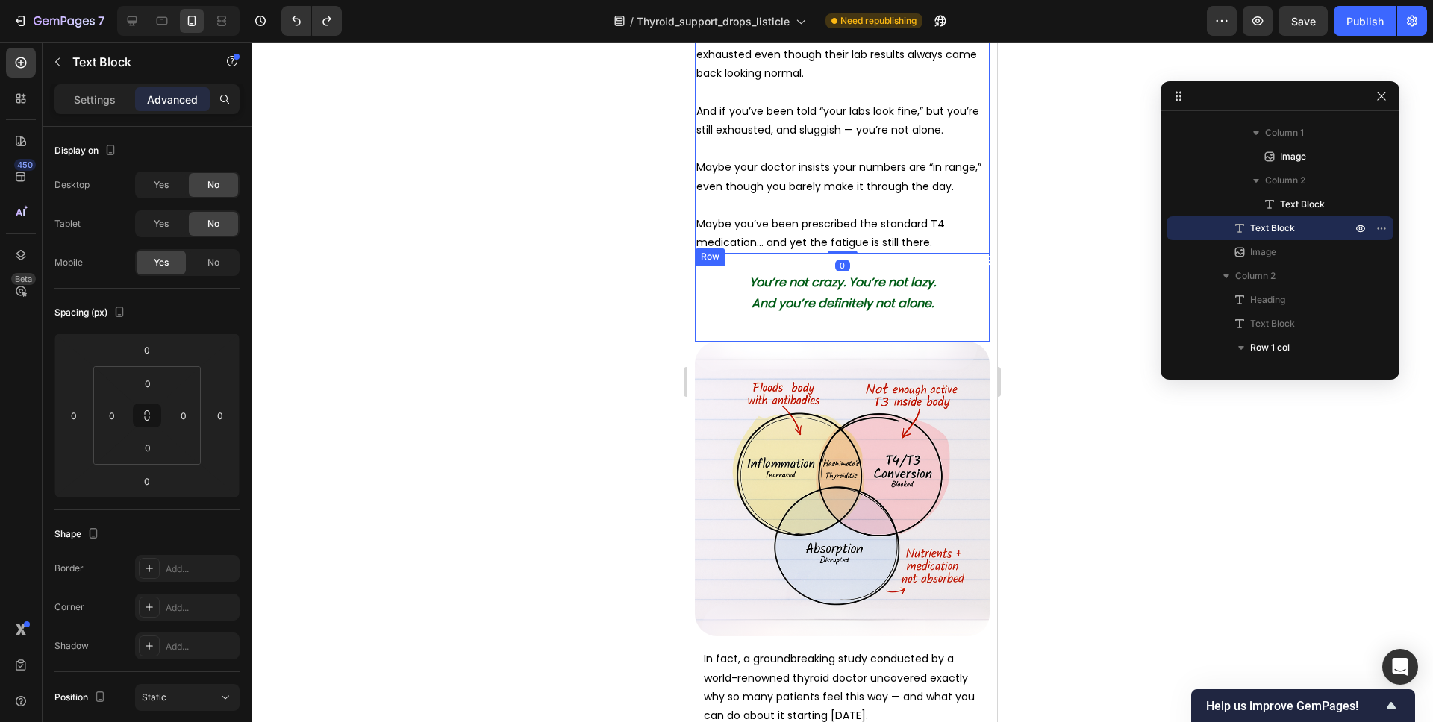
click at [863, 331] on div "⁠⁠⁠⁠⁠⁠⁠ You’re not crazy. You’re not lazy. And you’re definitely not alone. Hea…" at bounding box center [842, 304] width 295 height 76
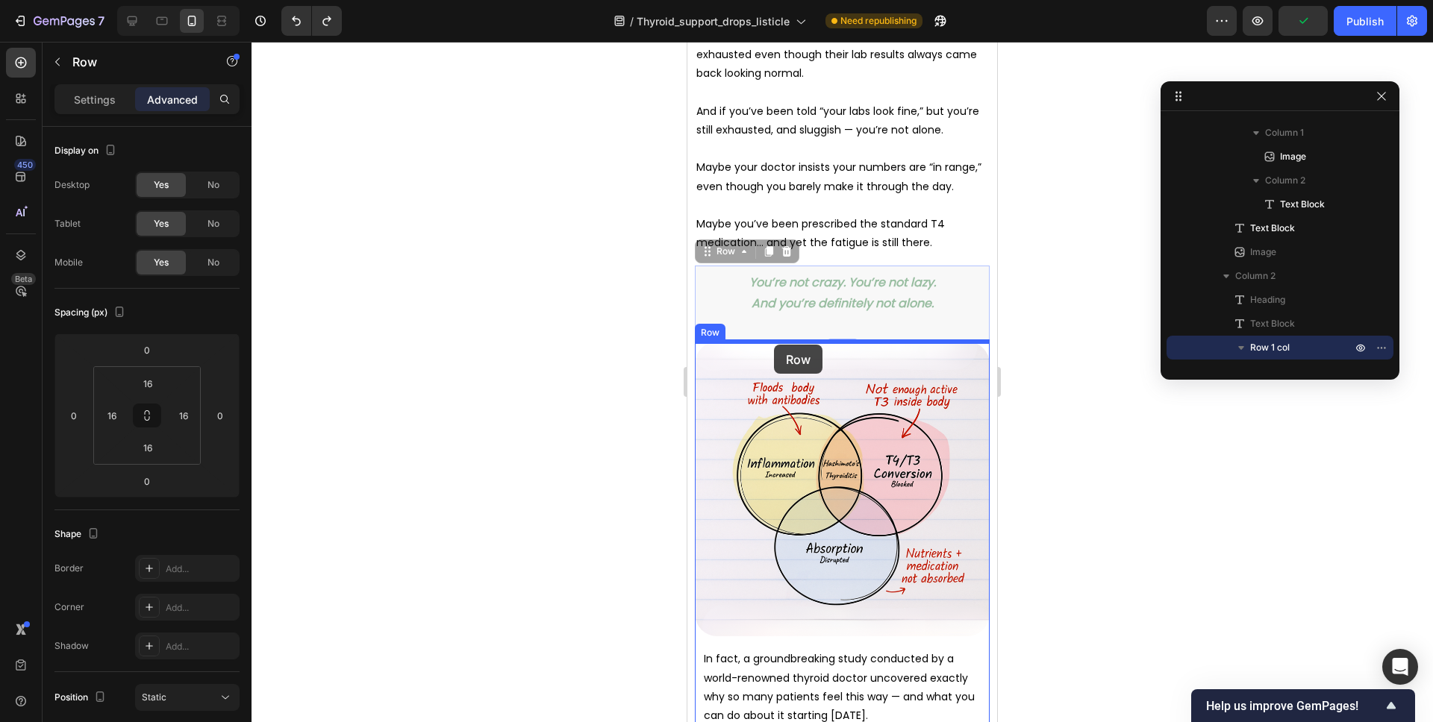
drag, startPoint x: 716, startPoint y: 252, endPoint x: 774, endPoint y: 345, distance: 109.3
type input "16"
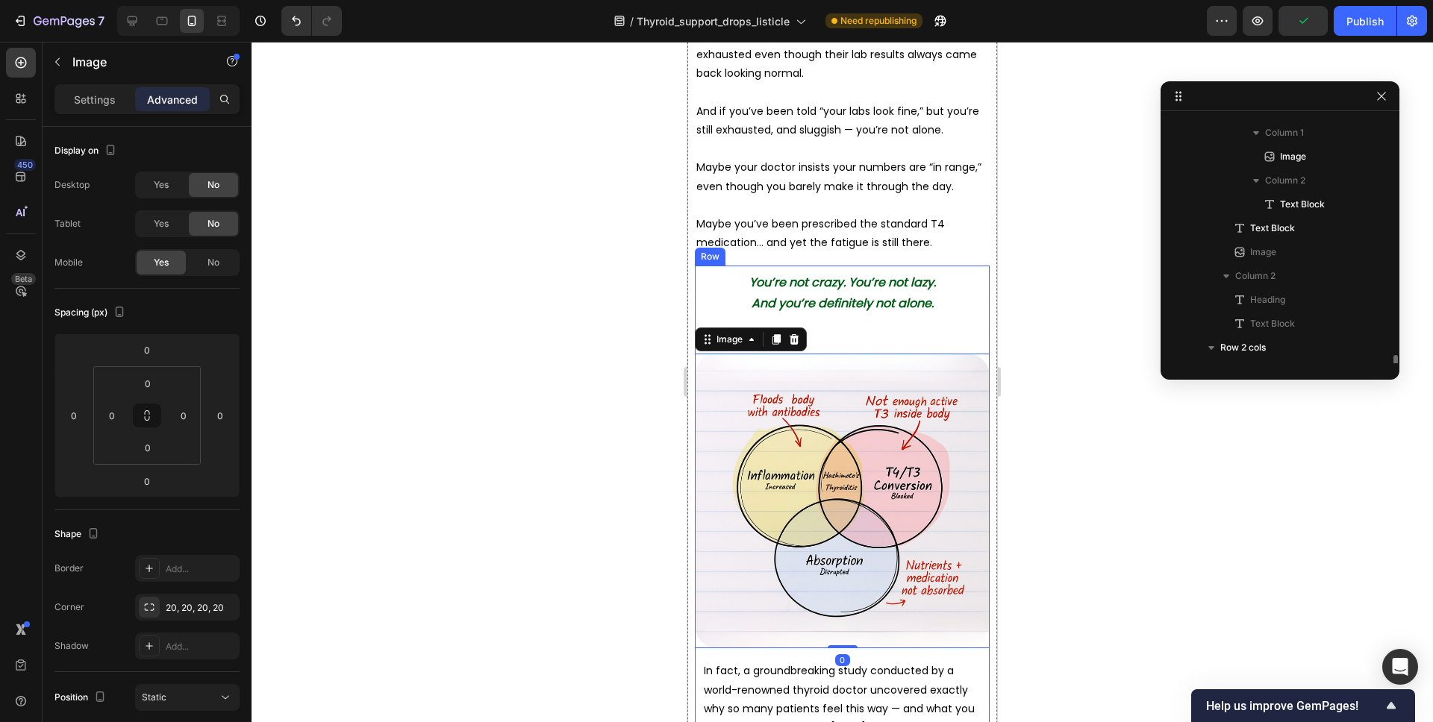
click at [845, 351] on div "You’re not crazy. You’re not lazy. And you’re definitely not alone. Heading Row…" at bounding box center [842, 457] width 295 height 383
click at [849, 343] on div "You’re not crazy. You’re not lazy. And you’re definitely not alone. Heading Row…" at bounding box center [842, 457] width 295 height 383
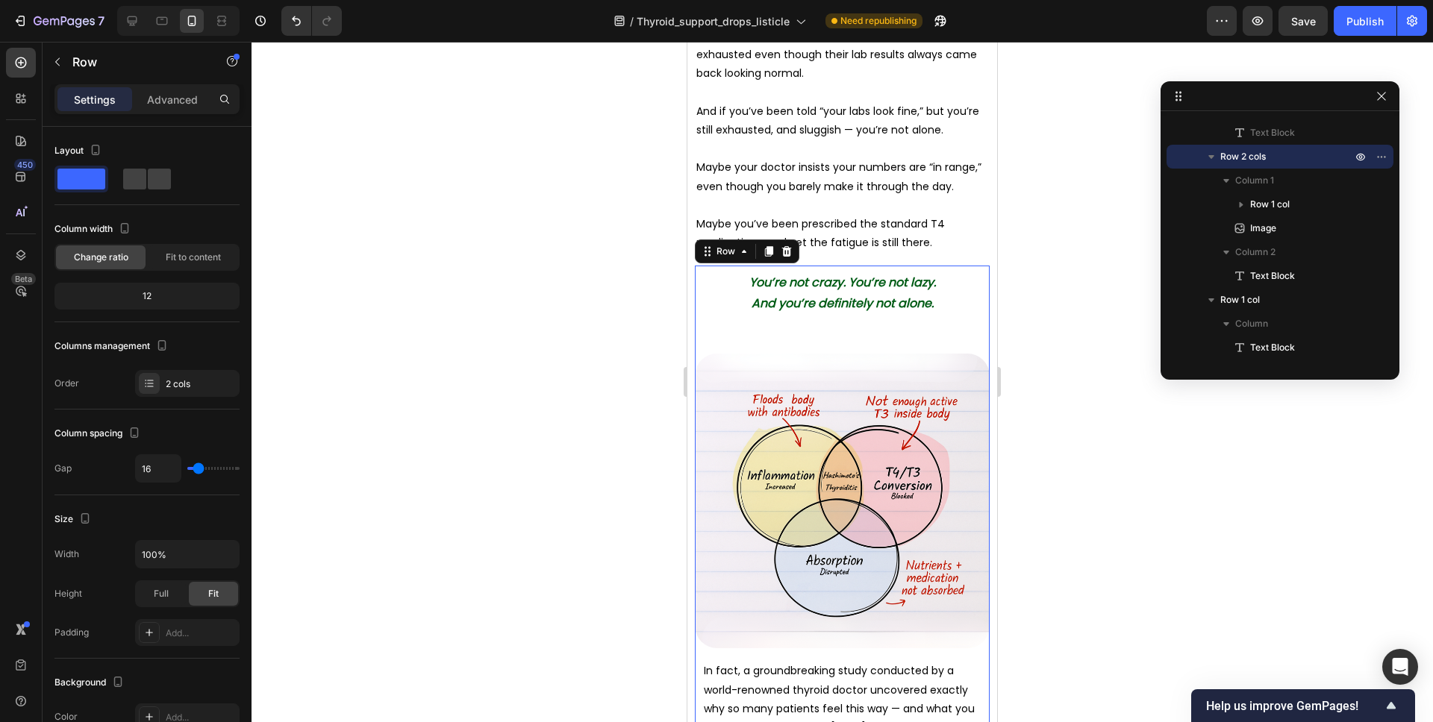
click at [869, 304] on strong "And you’re definitely not alone." at bounding box center [842, 303] width 182 height 17
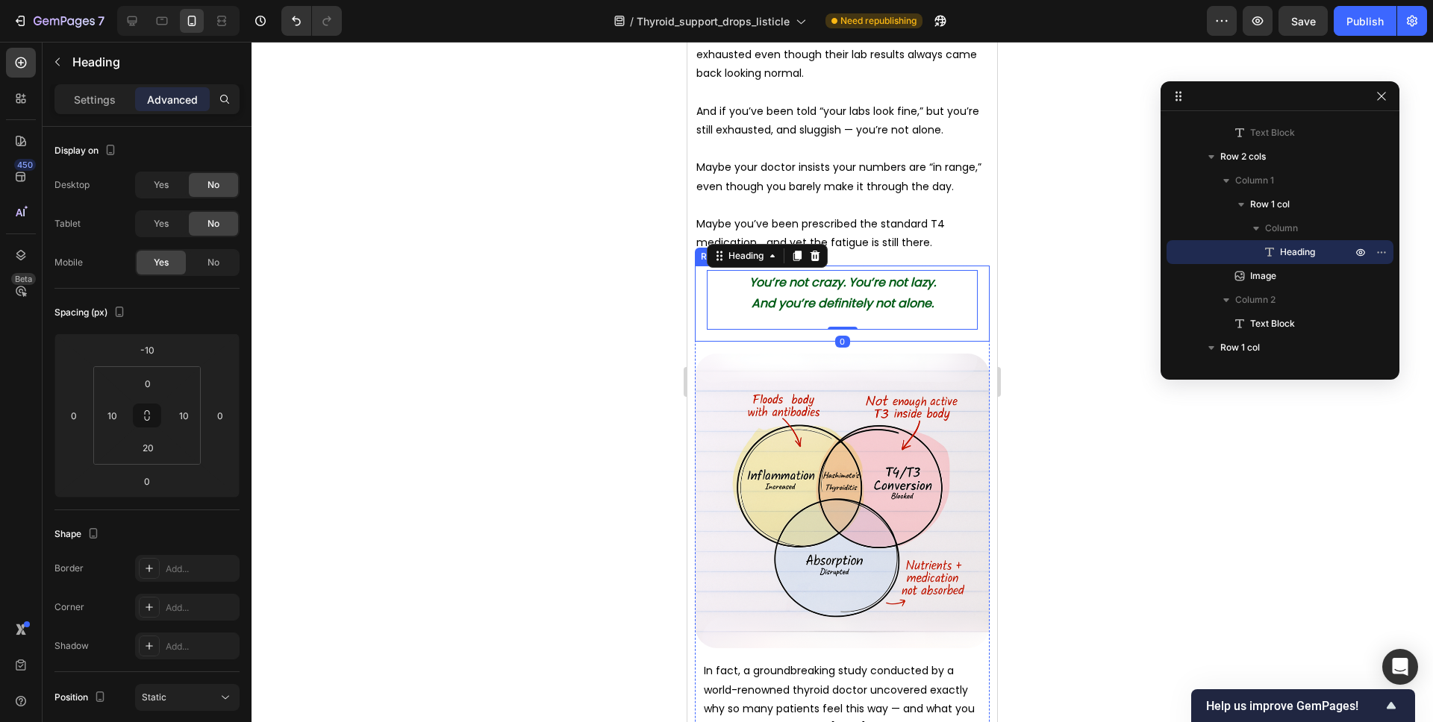
click at [862, 334] on div "You’re not crazy. You’re not lazy. And you’re definitely not alone. Heading 0 R…" at bounding box center [842, 304] width 295 height 76
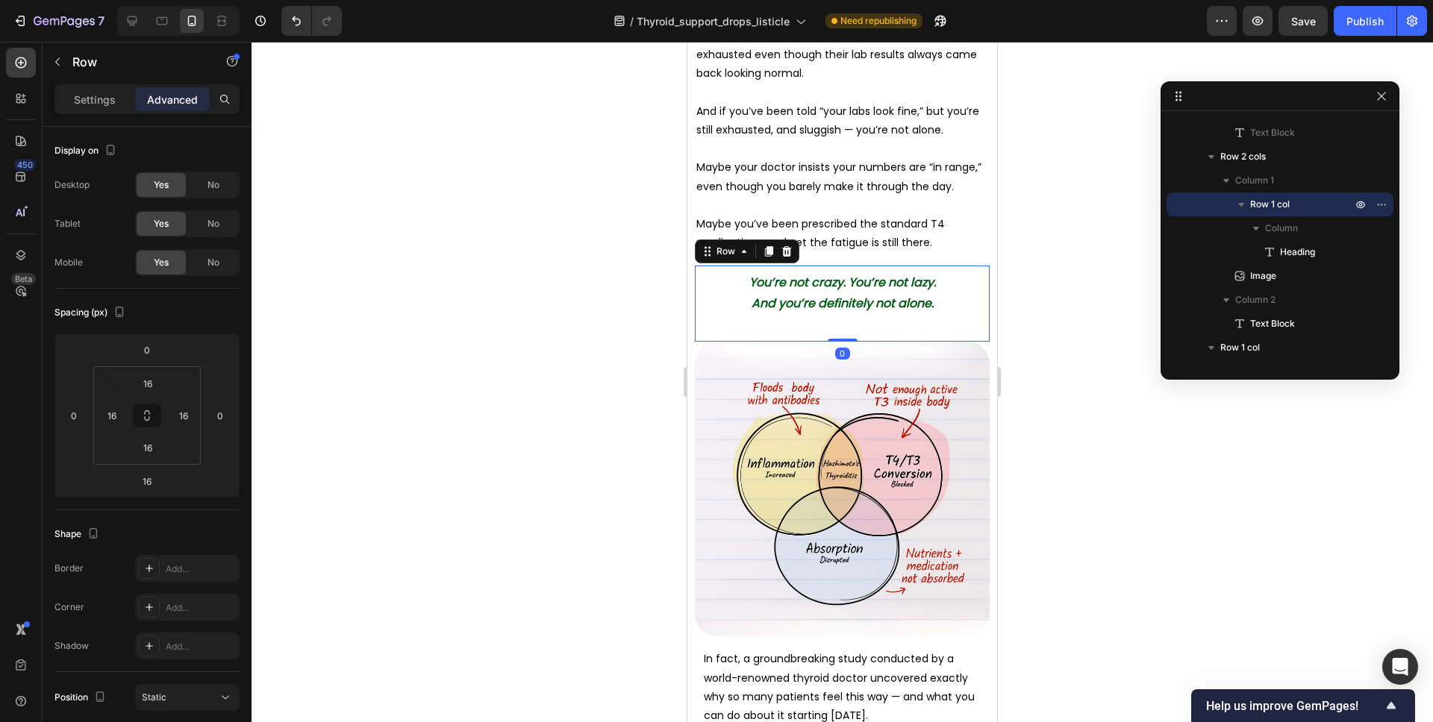
drag, startPoint x: 845, startPoint y: 351, endPoint x: 865, endPoint y: 324, distance: 34.2
click at [847, 328] on div "You’re not crazy. You’re not lazy. And you’re definitely not alone. Heading Row…" at bounding box center [842, 304] width 295 height 76
type input "0"
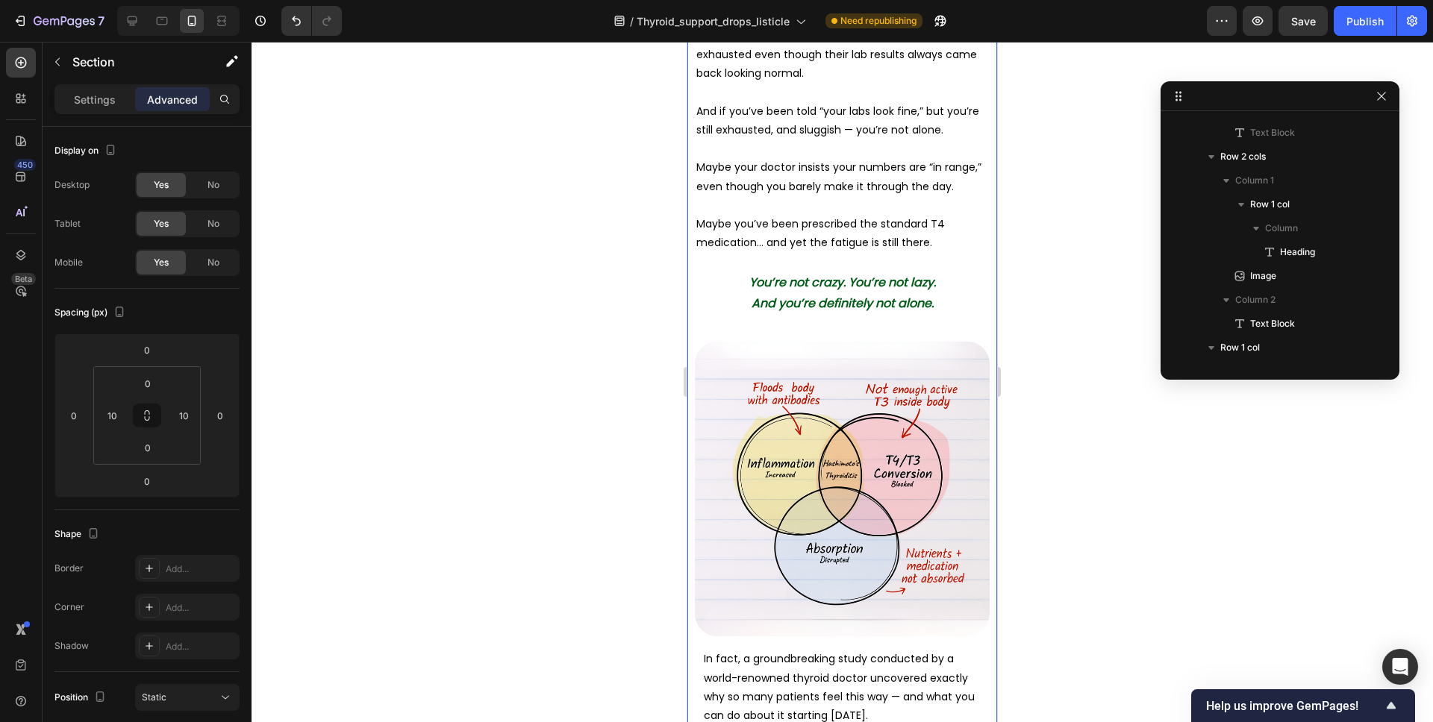
scroll to position [0, 0]
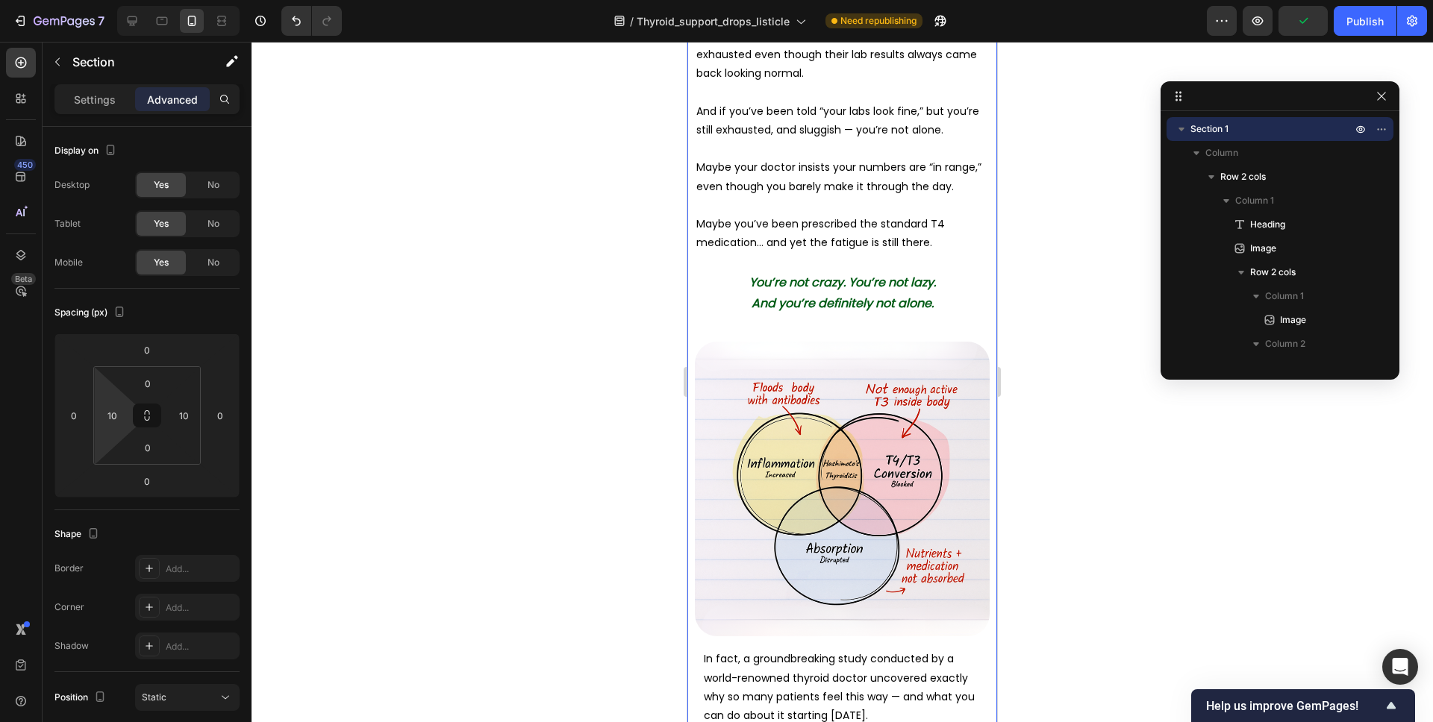
type input "0"
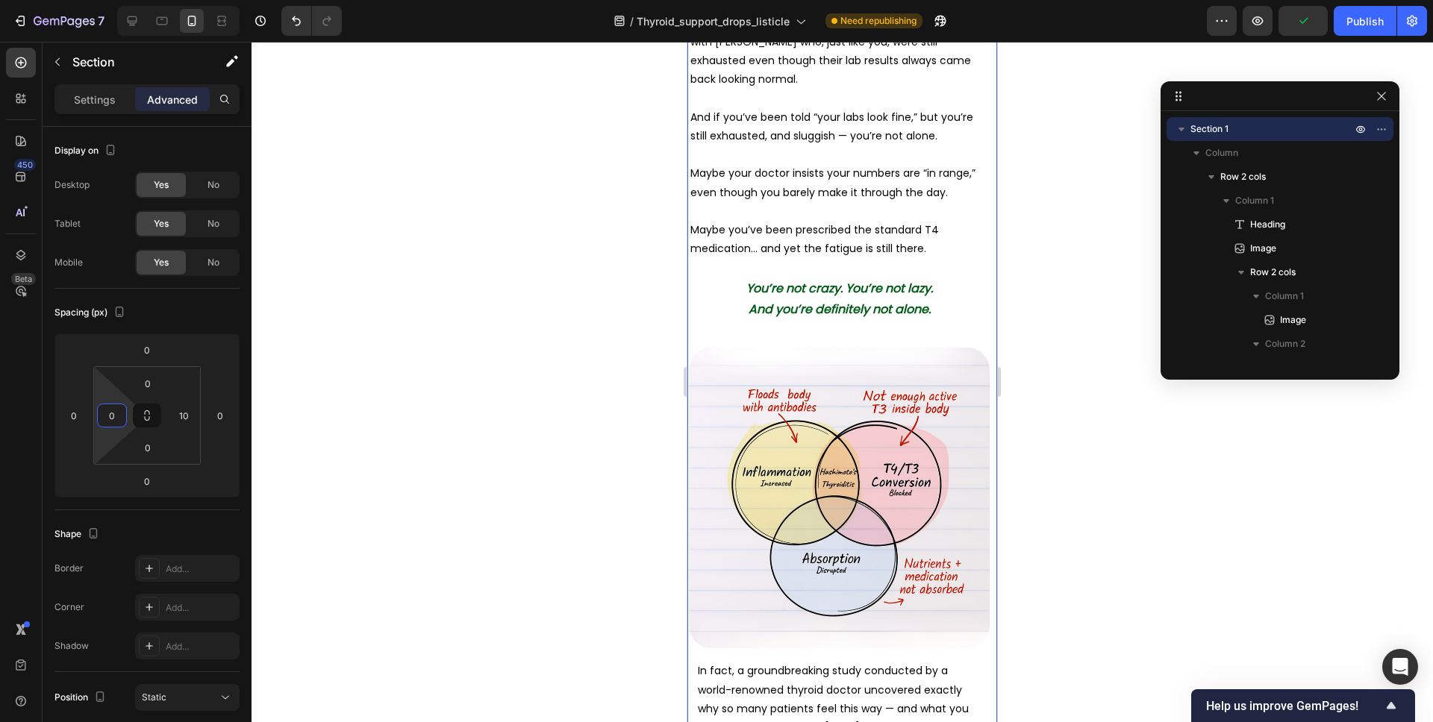
click at [112, 0] on html "7 Version history / Thyroid_support_drops_listicle Need republishing Preview Pu…" at bounding box center [716, 0] width 1433 height 0
type input "0"
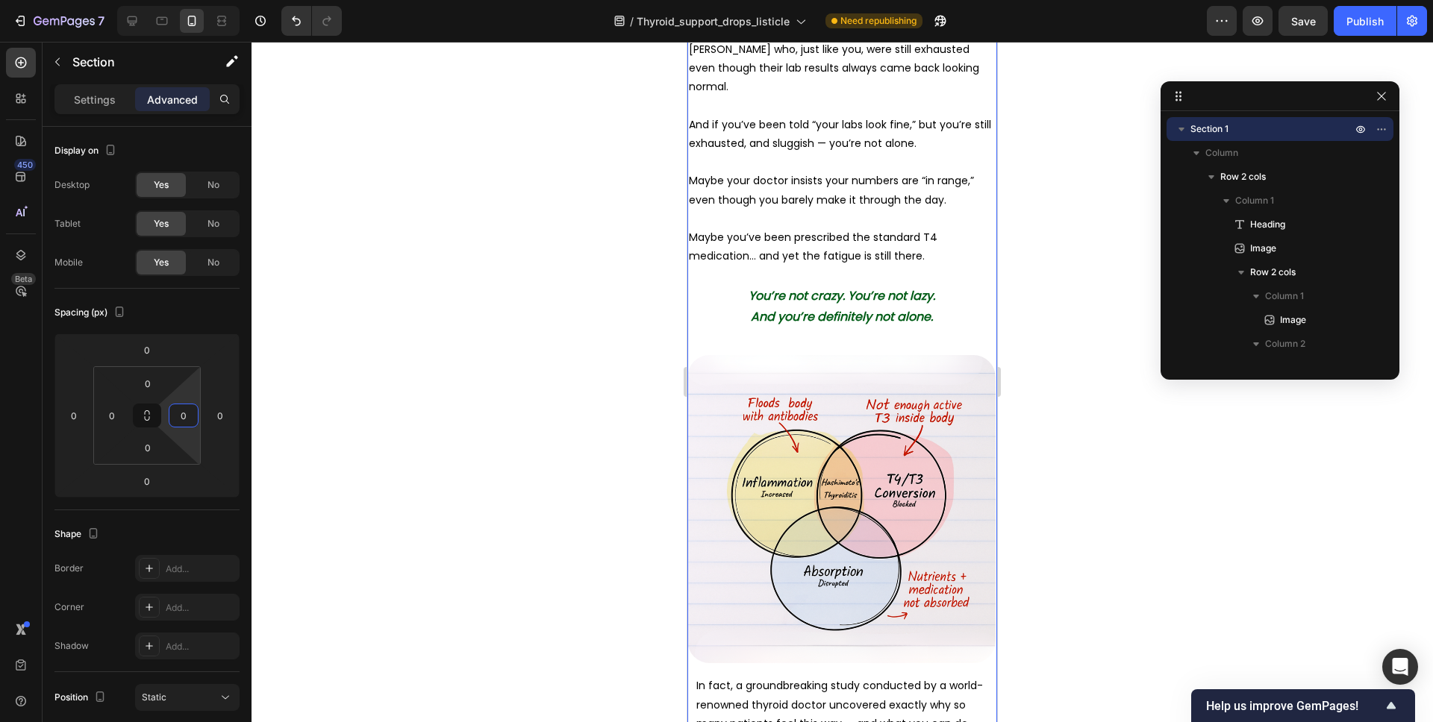
click at [173, 0] on html "7 Version history / Thyroid_support_drops_listicle Need republishing Preview Sa…" at bounding box center [716, 0] width 1433 height 0
click at [886, 310] on strong "And you’re definitely not alone." at bounding box center [842, 318] width 182 height 17
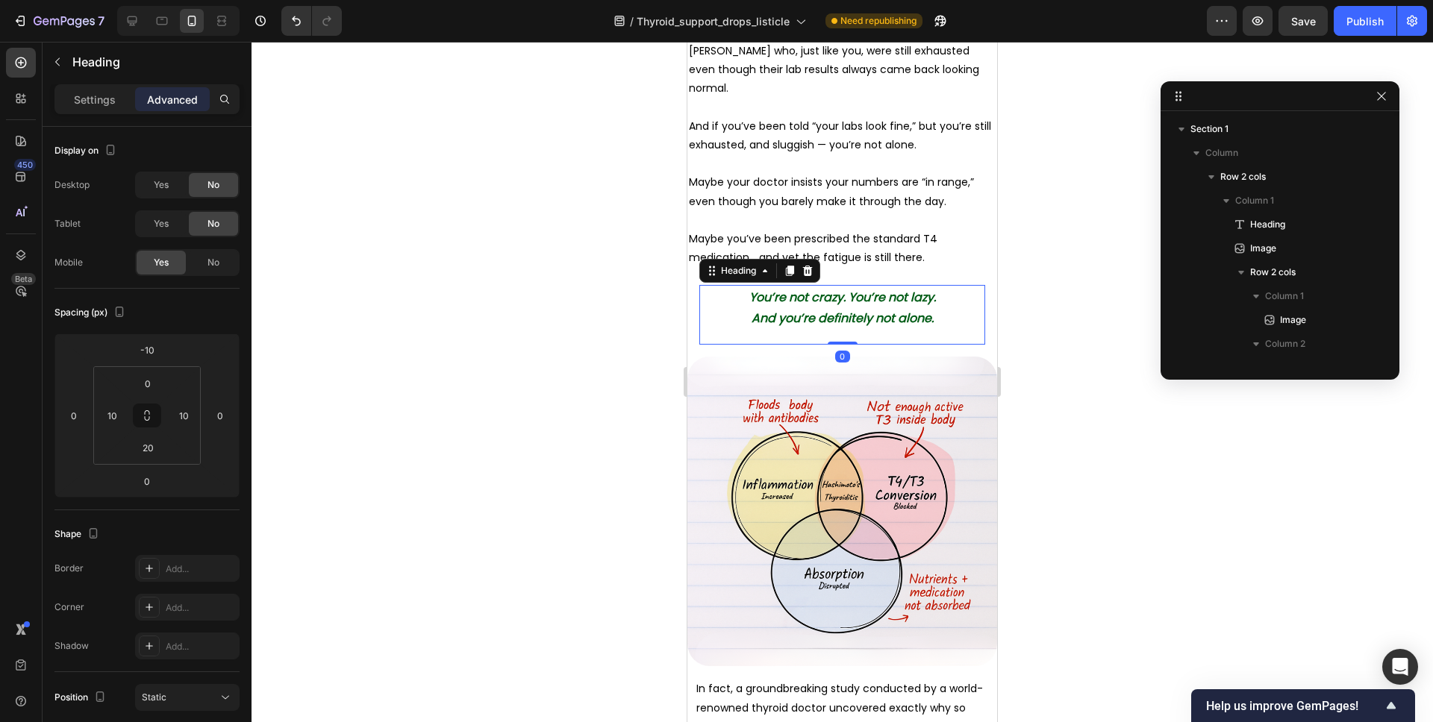
scroll to position [378, 0]
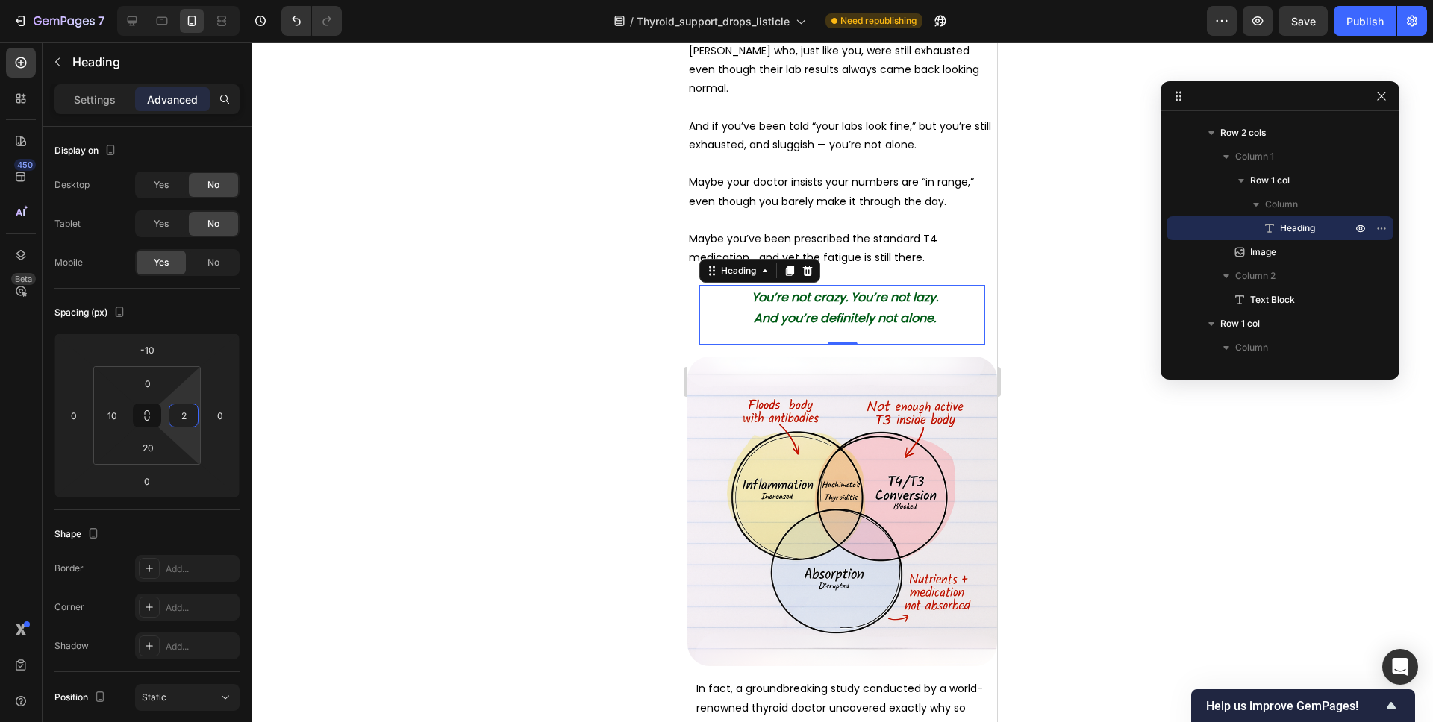
type input "0"
click at [190, 0] on html "7 Version history / Thyroid_support_drops_listicle Need republishing Preview Sa…" at bounding box center [716, 0] width 1433 height 0
click at [990, 313] on div "You’re not crazy. You’re not lazy. And you’re definitely not alone. Heading 0 R…" at bounding box center [842, 319] width 310 height 76
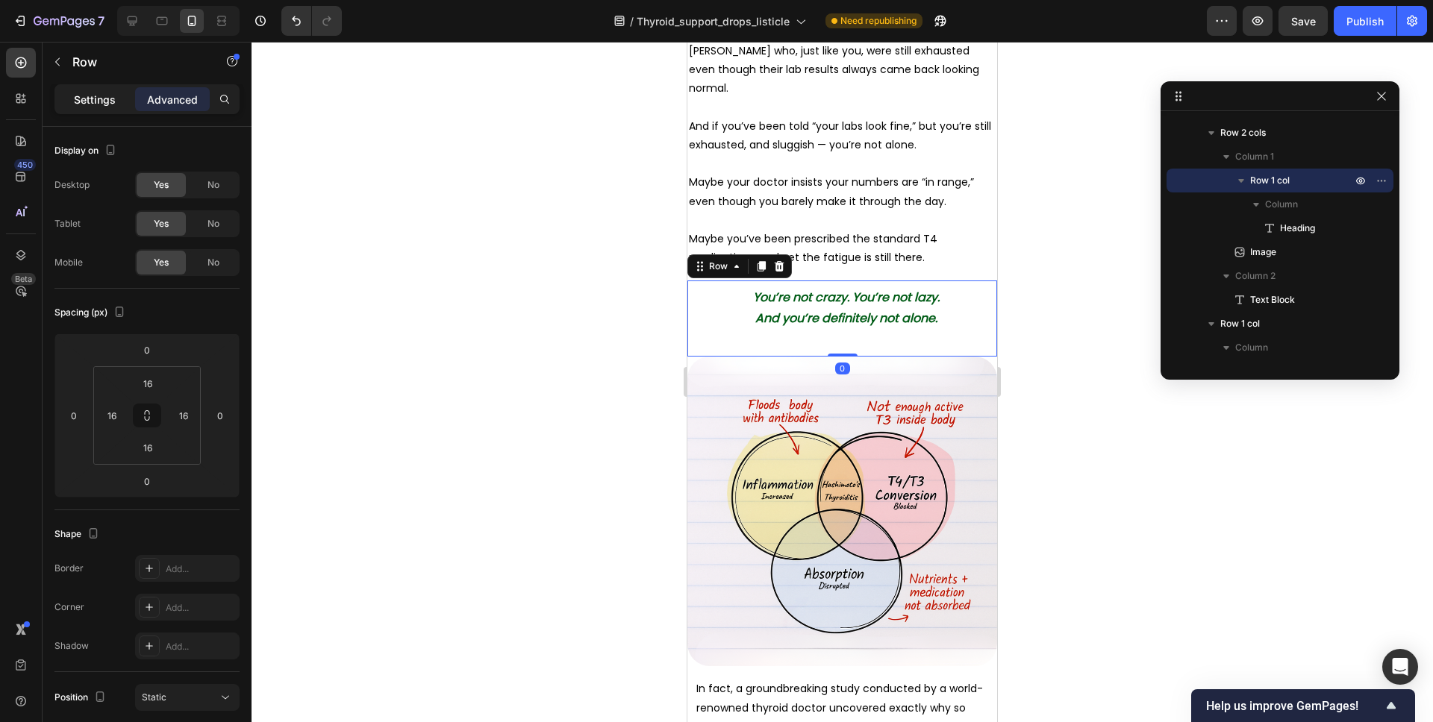
click at [109, 103] on p "Settings" at bounding box center [95, 100] width 42 height 16
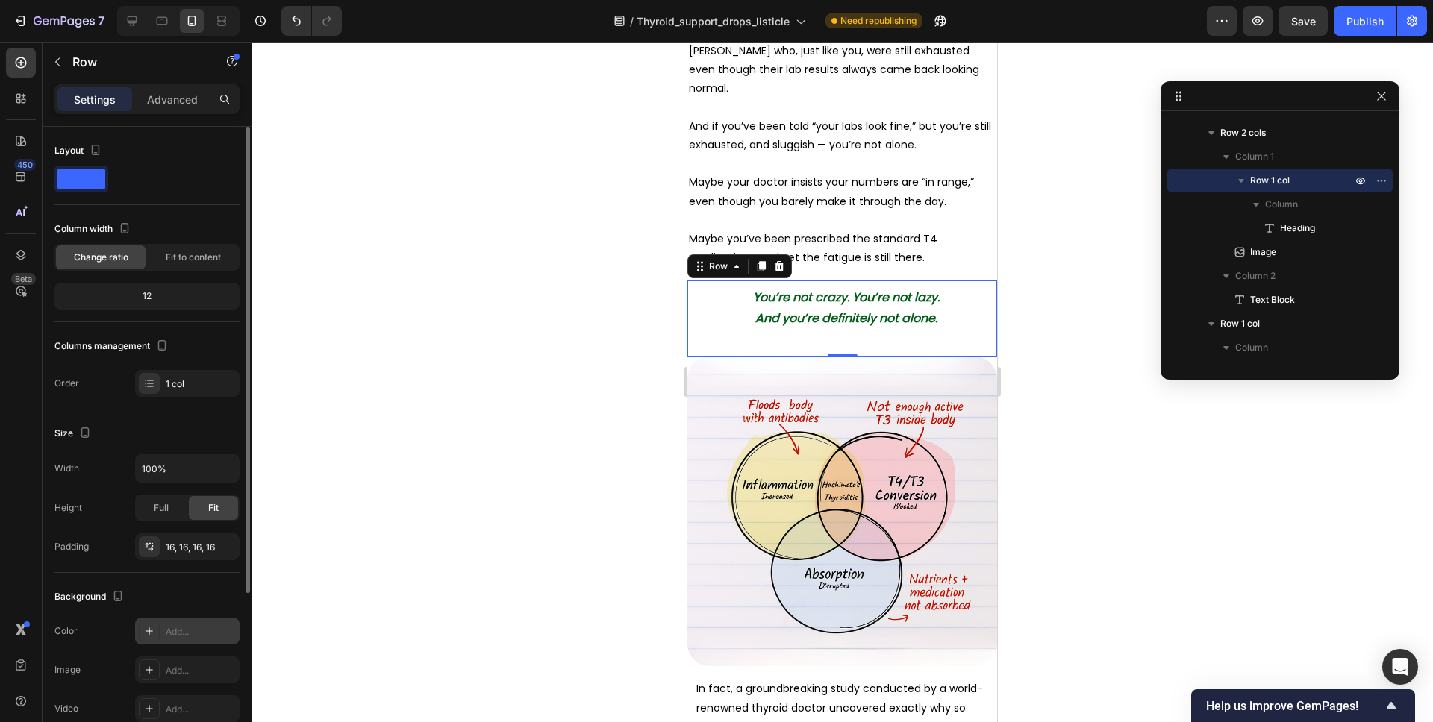
click at [167, 633] on div "Add..." at bounding box center [201, 631] width 70 height 13
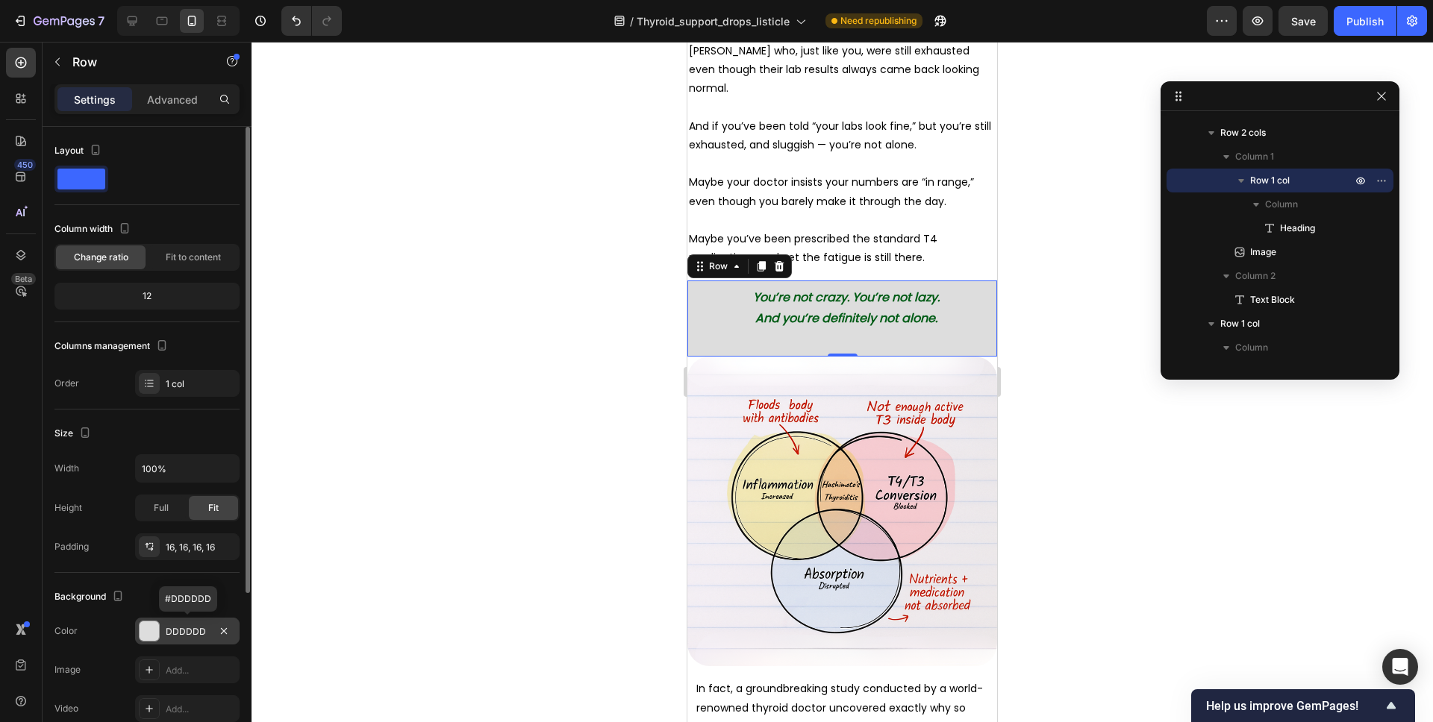
click at [545, 378] on div at bounding box center [841, 382] width 1181 height 681
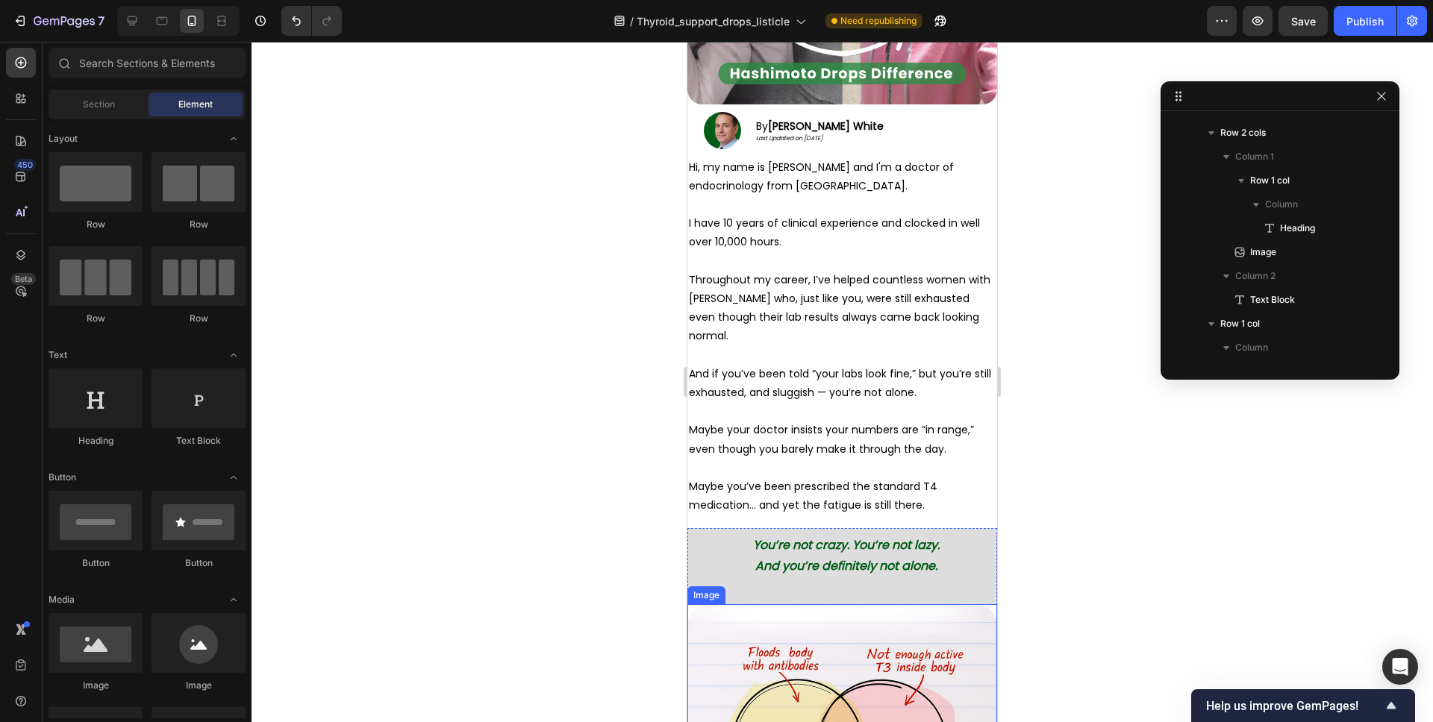
scroll to position [305, 0]
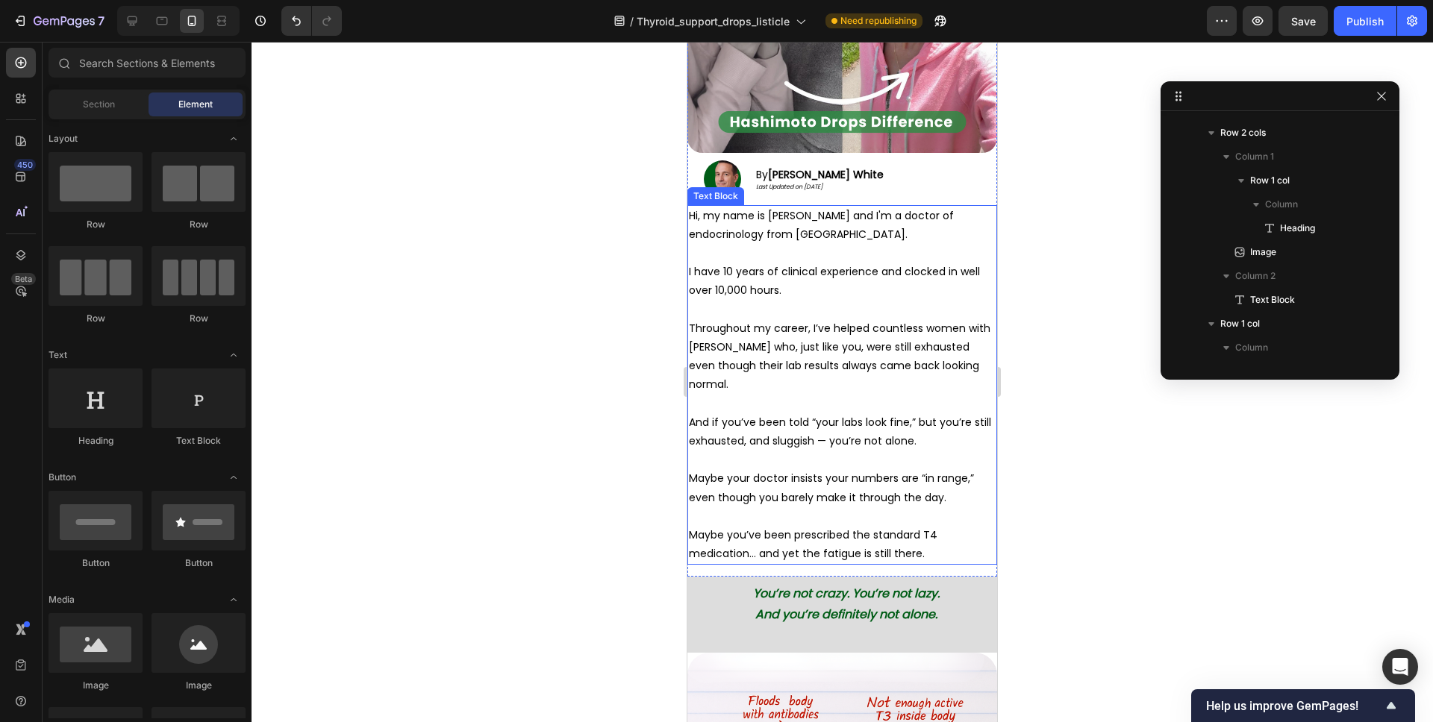
click at [916, 395] on p at bounding box center [842, 404] width 307 height 19
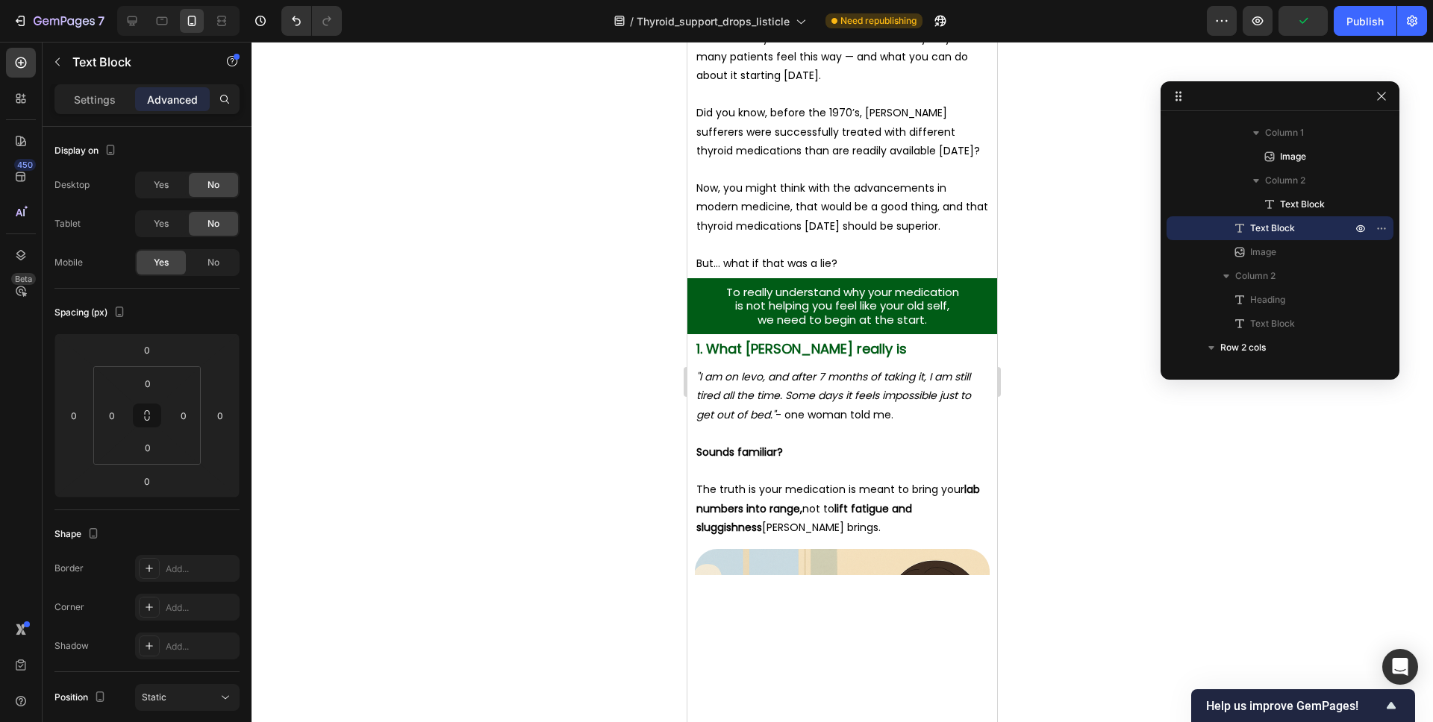
scroll to position [570, 0]
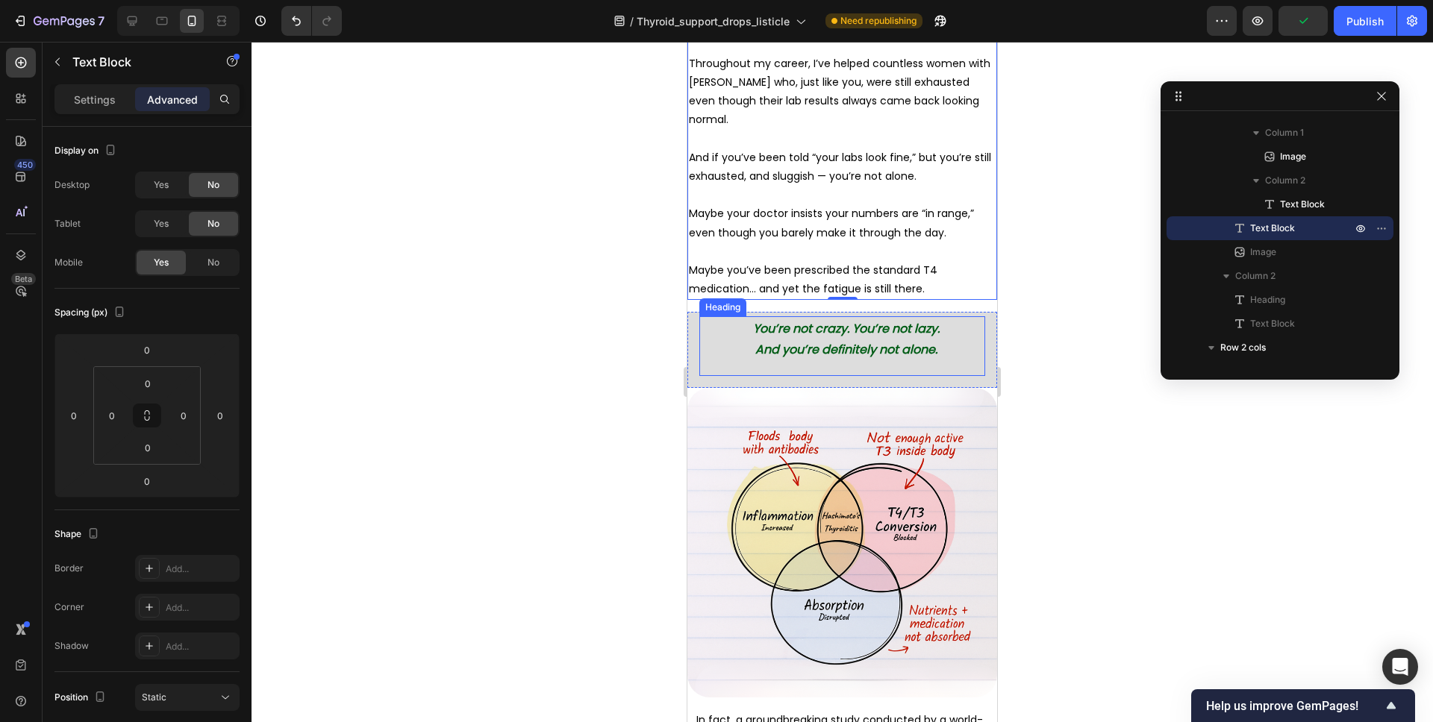
click at [889, 343] on div "You’re not crazy. You’re not lazy. And you’re definitely not alone. Heading" at bounding box center [842, 346] width 286 height 60
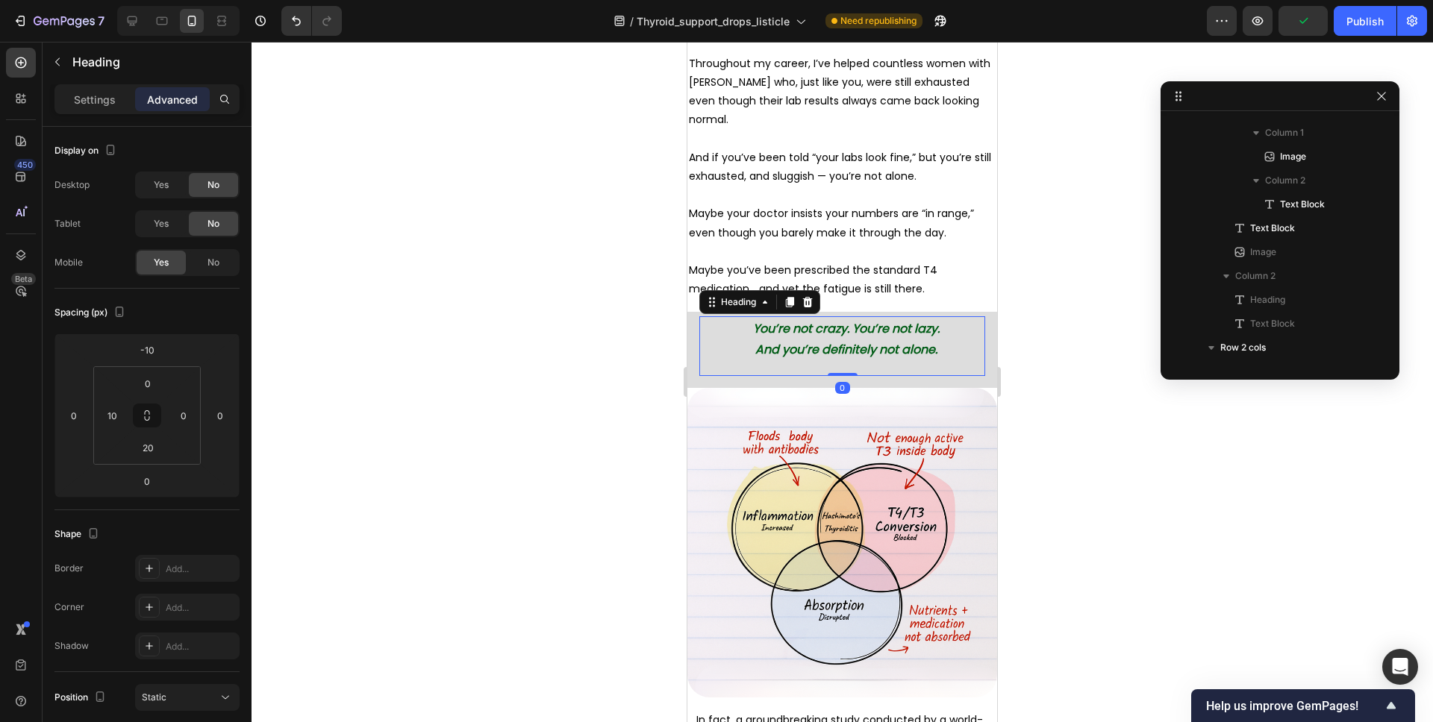
scroll to position [378, 0]
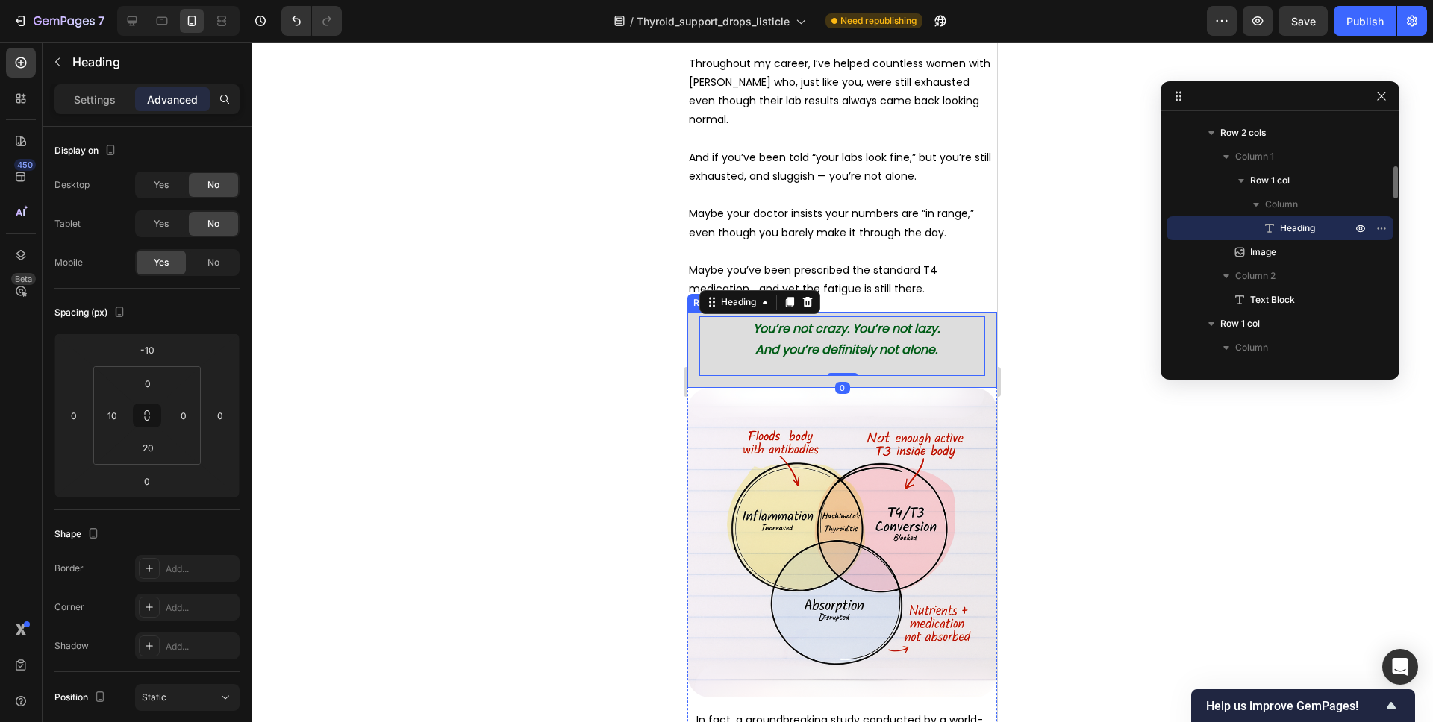
click at [883, 366] on div "You’re not crazy. You’re not lazy. And you’re definitely not alone. Heading 0 R…" at bounding box center [842, 350] width 310 height 76
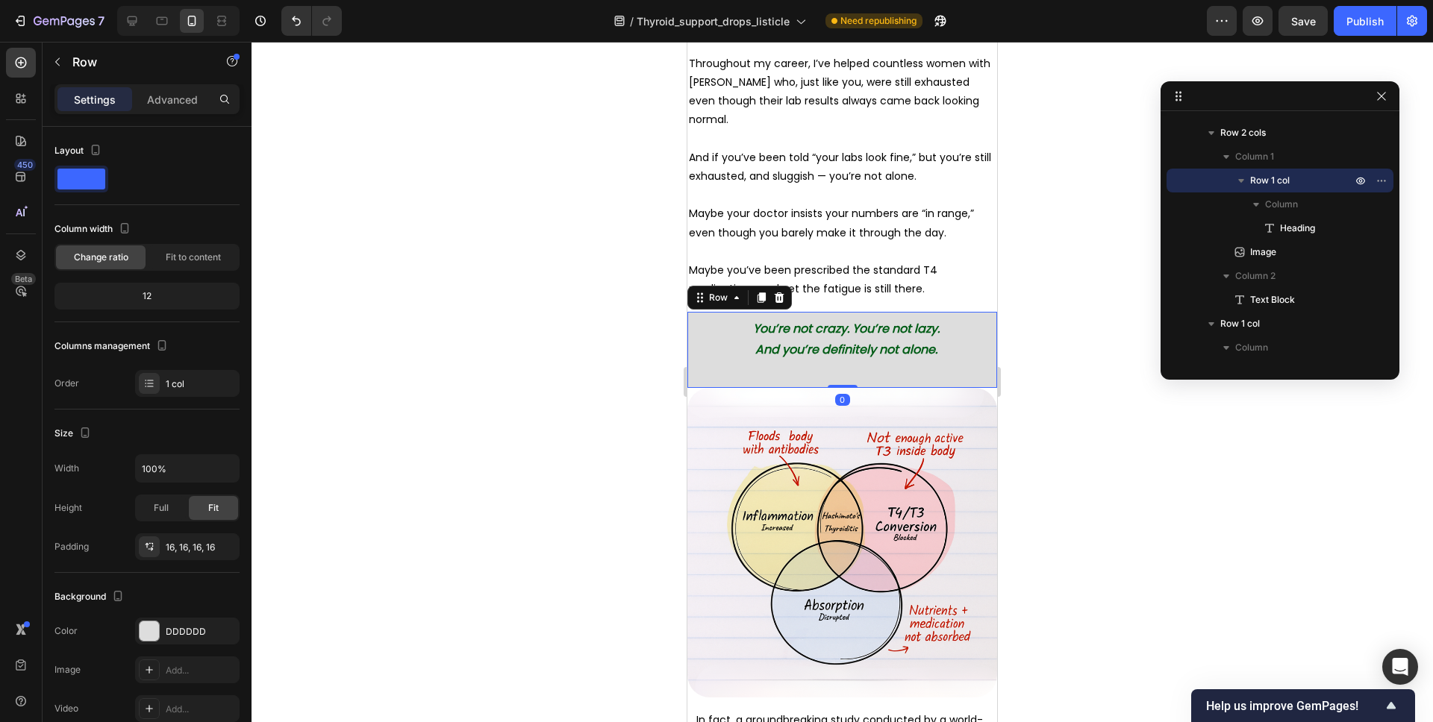
click at [892, 341] on strong "And you’re definitely not alone." at bounding box center [846, 349] width 182 height 17
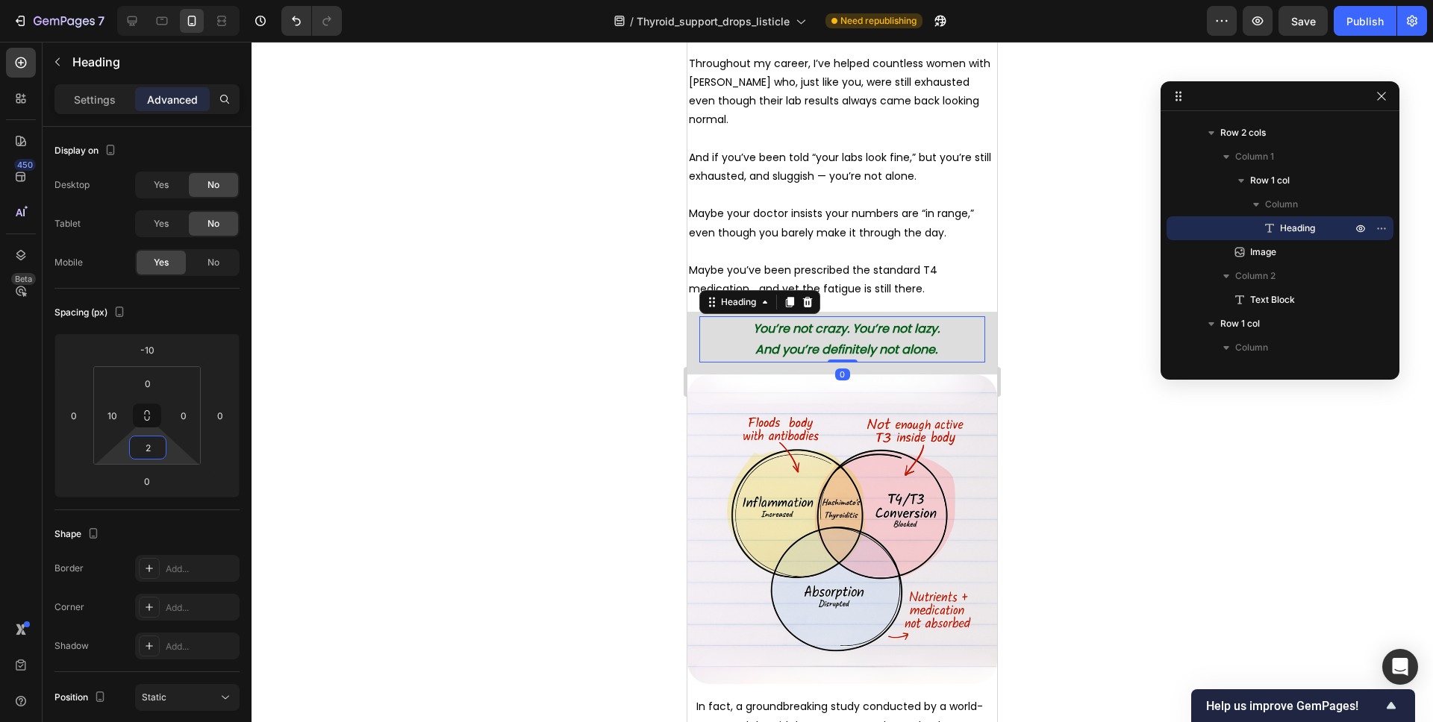
type input "0"
drag, startPoint x: 162, startPoint y: 434, endPoint x: 161, endPoint y: 442, distance: 8.2
click at [161, 0] on html "7 Version history / Thyroid_support_drops_listicle Need republishing Preview Sa…" at bounding box center [716, 0] width 1433 height 0
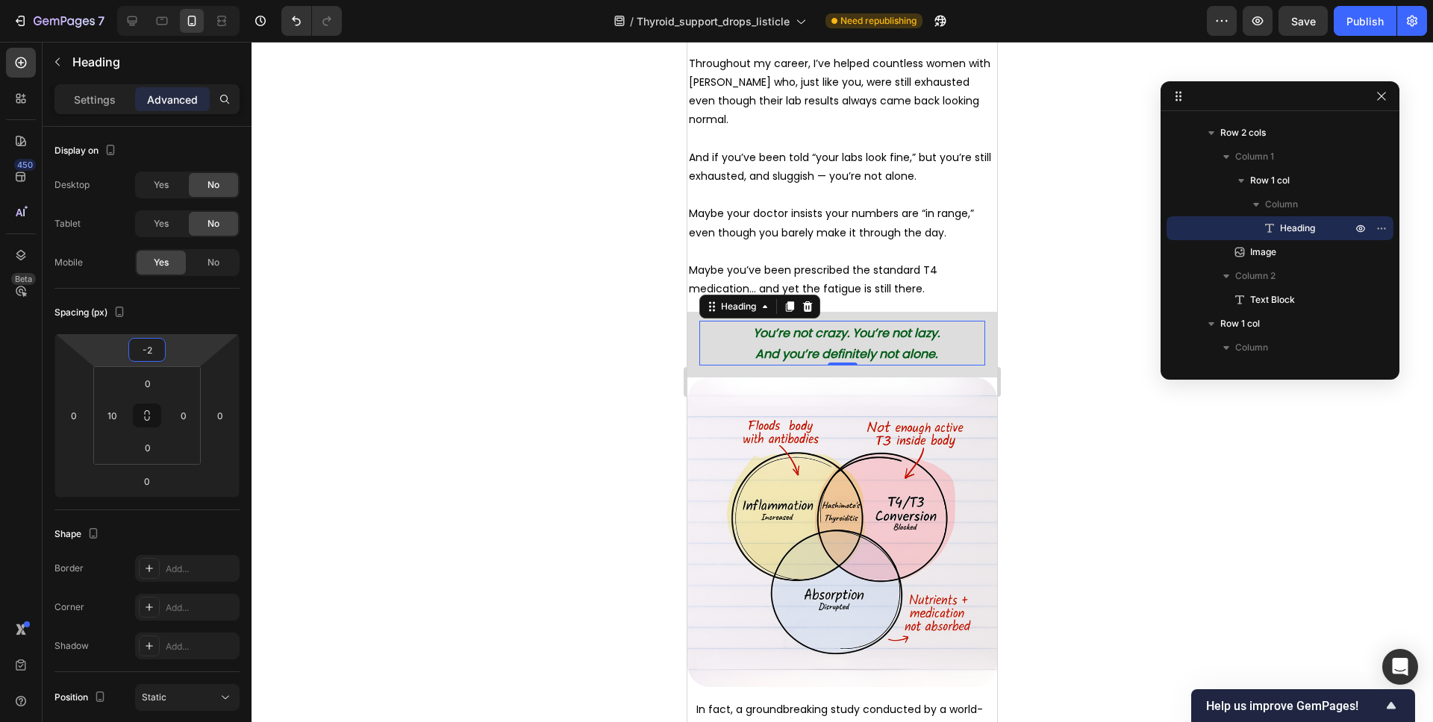
type input "0"
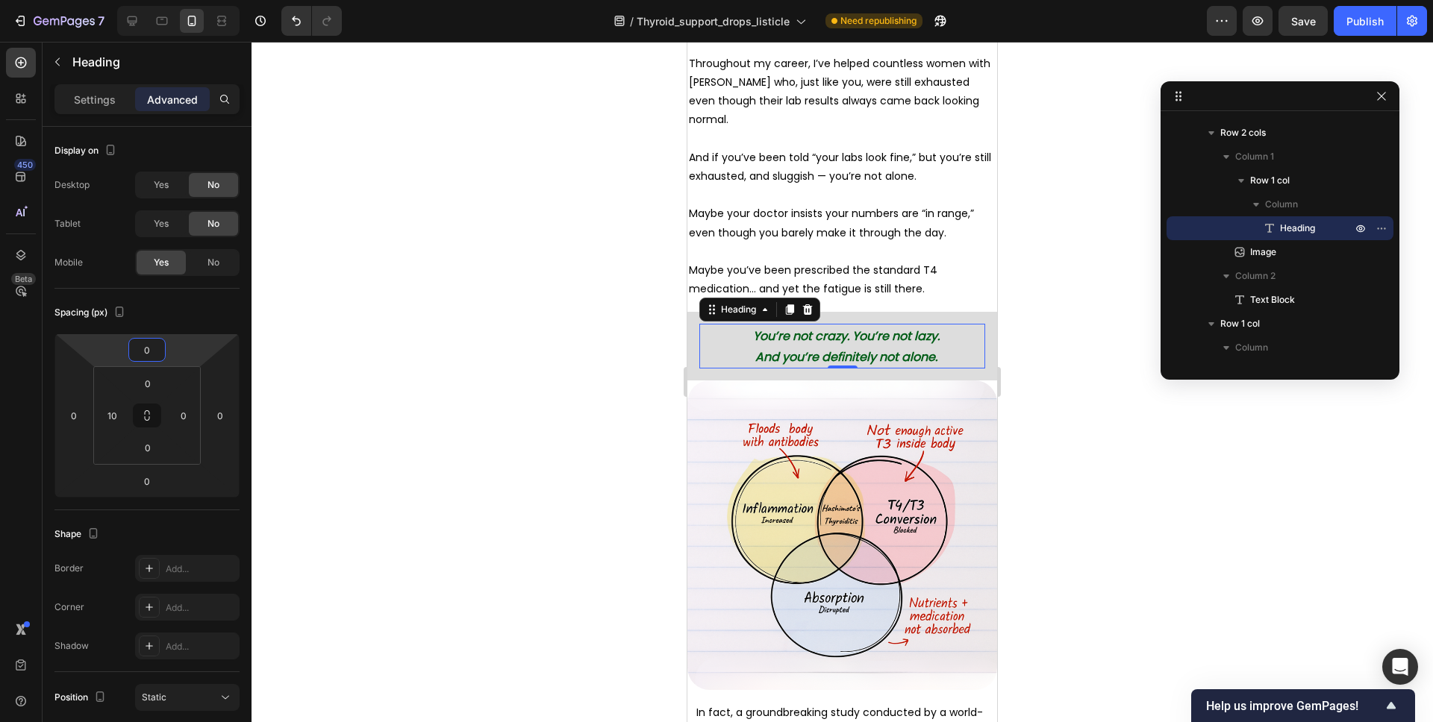
click at [192, 0] on html "7 Version history / Thyroid_support_drops_listicle Need republishing Preview Sa…" at bounding box center [716, 0] width 1433 height 0
type input "0"
click at [128, 0] on html "7 Version history / Thyroid_support_drops_listicle Need republishing Preview Sa…" at bounding box center [716, 0] width 1433 height 0
click at [951, 312] on div "You’re not crazy. You’re not lazy. And you’re definitely not alone. Heading 0 R…" at bounding box center [842, 346] width 310 height 69
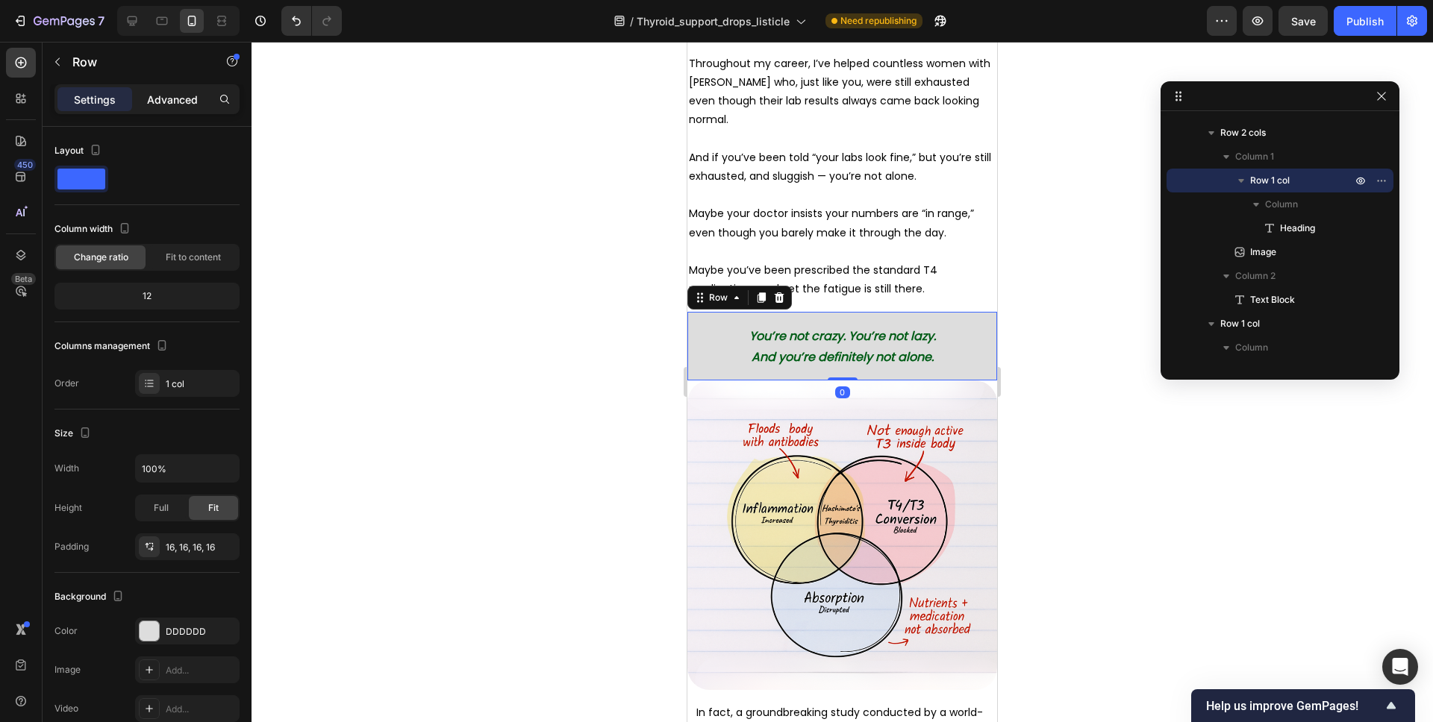
click at [163, 94] on p "Advanced" at bounding box center [172, 100] width 51 height 16
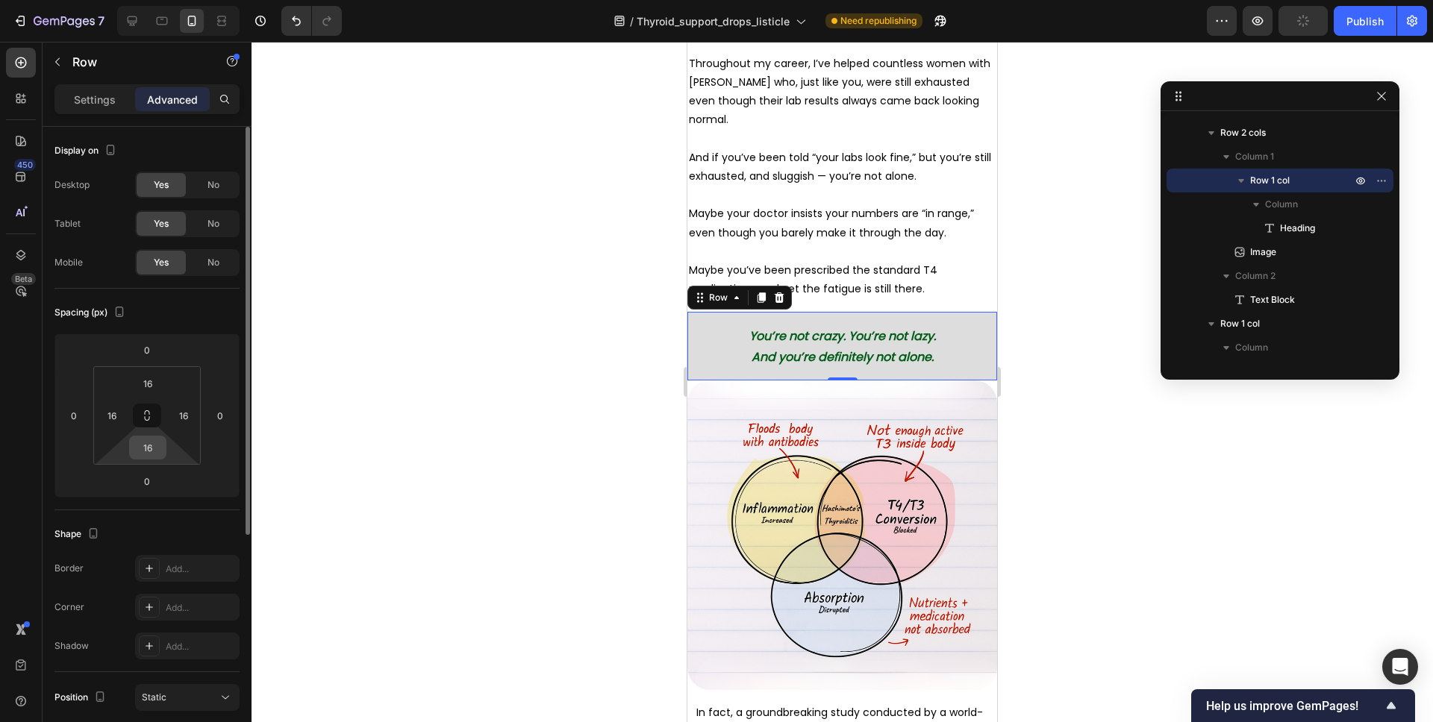
click at [154, 442] on input "16" at bounding box center [148, 448] width 30 height 22
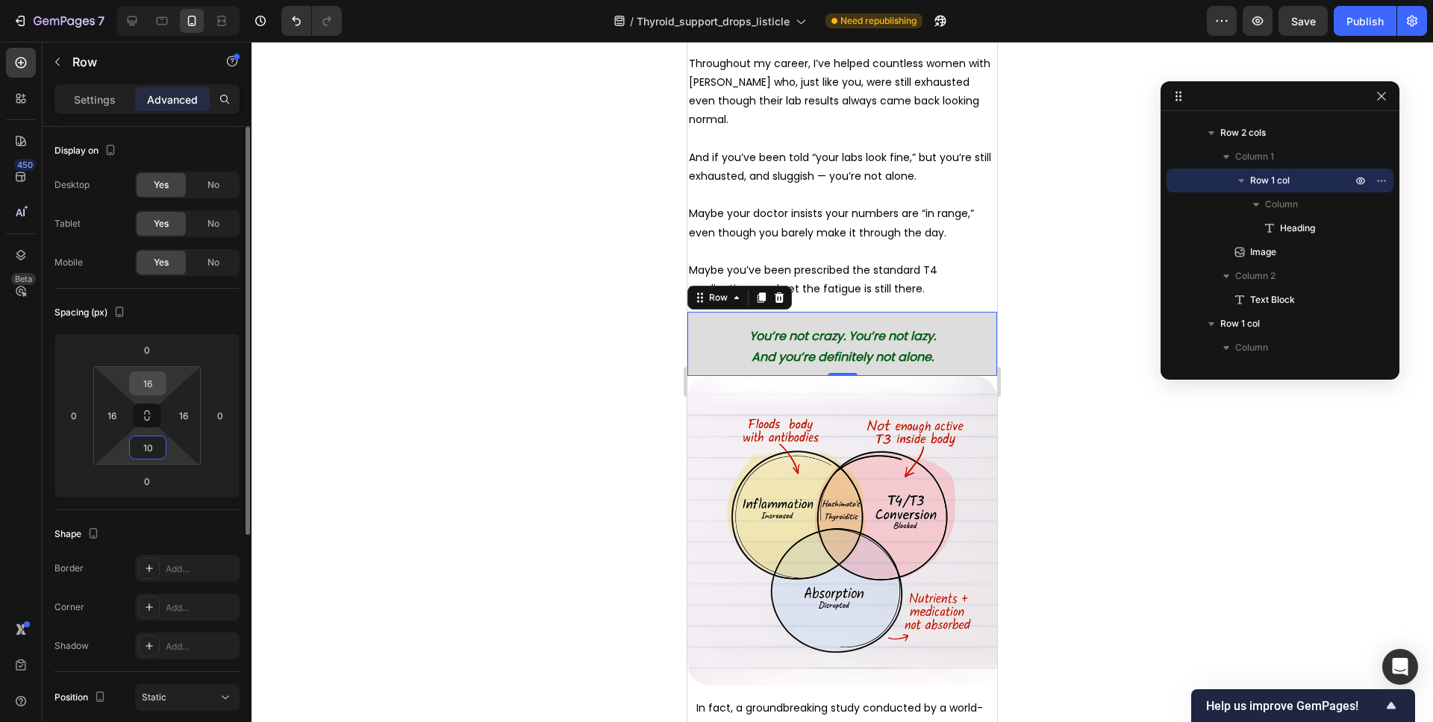
type input "10"
click at [152, 387] on input "16" at bounding box center [148, 383] width 30 height 22
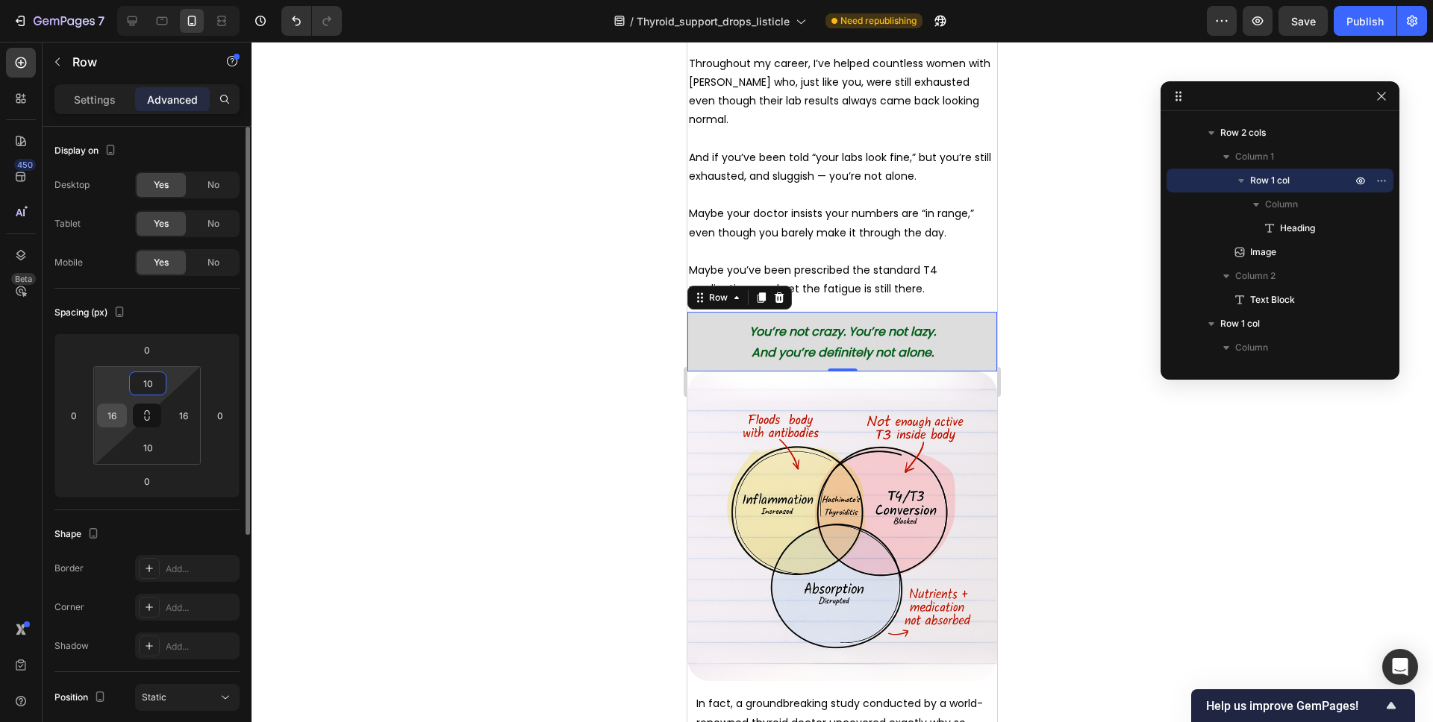
type input "10"
click at [113, 406] on input "16" at bounding box center [112, 415] width 22 height 22
type input "0"
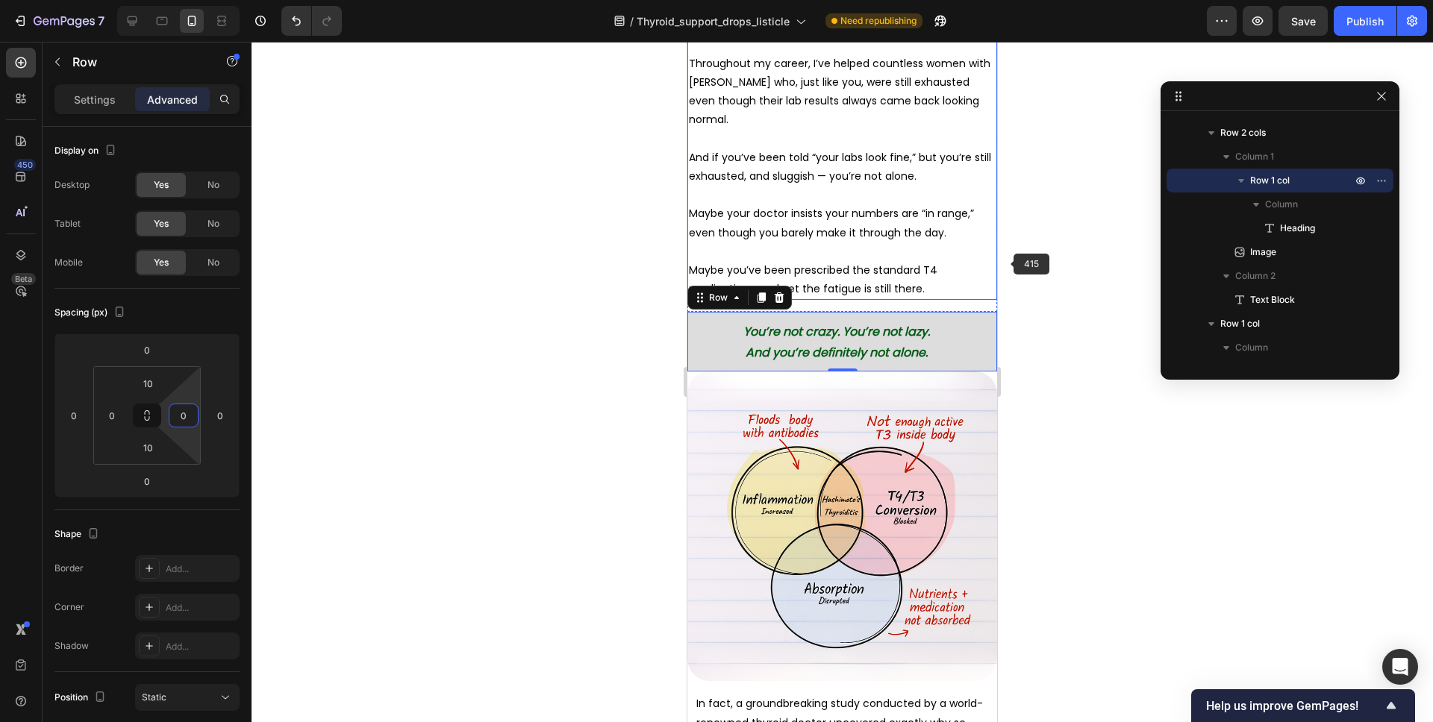
click at [1013, 263] on div at bounding box center [841, 382] width 1181 height 681
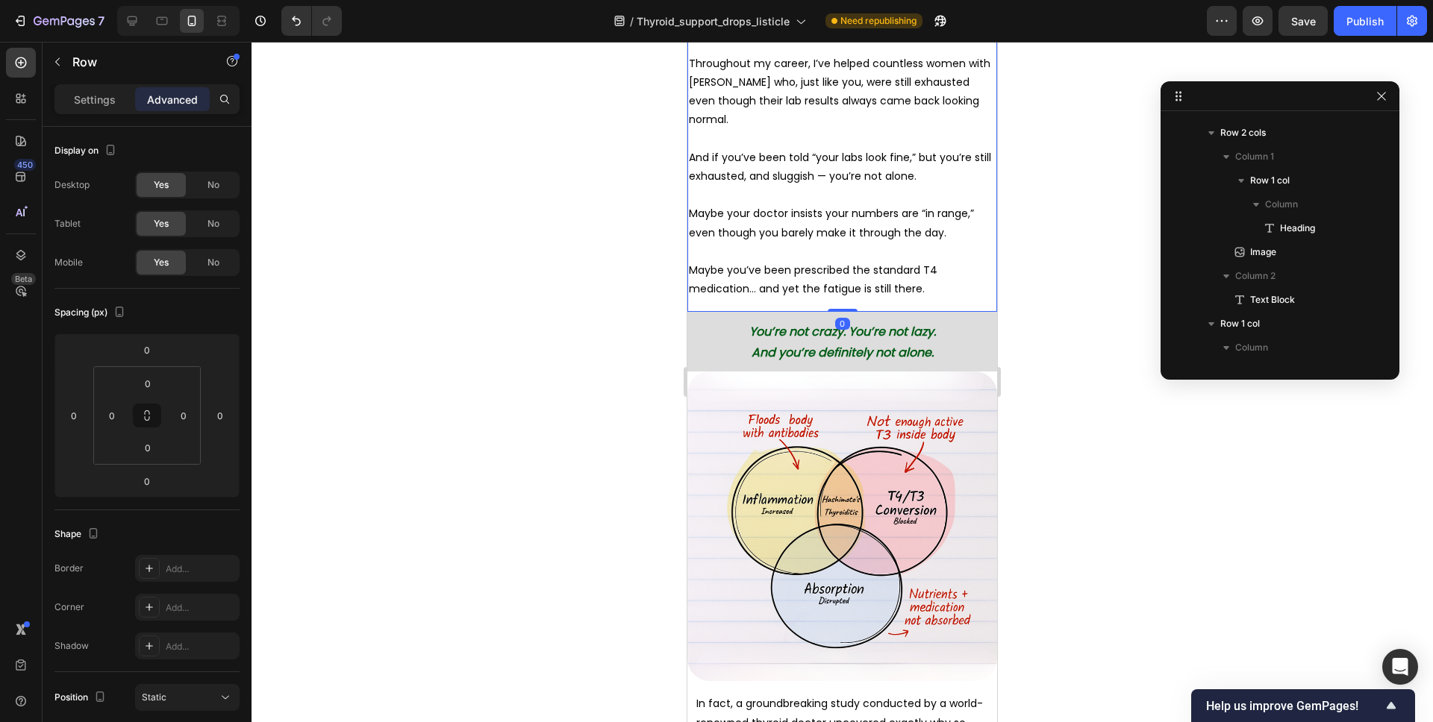
scroll to position [0, 0]
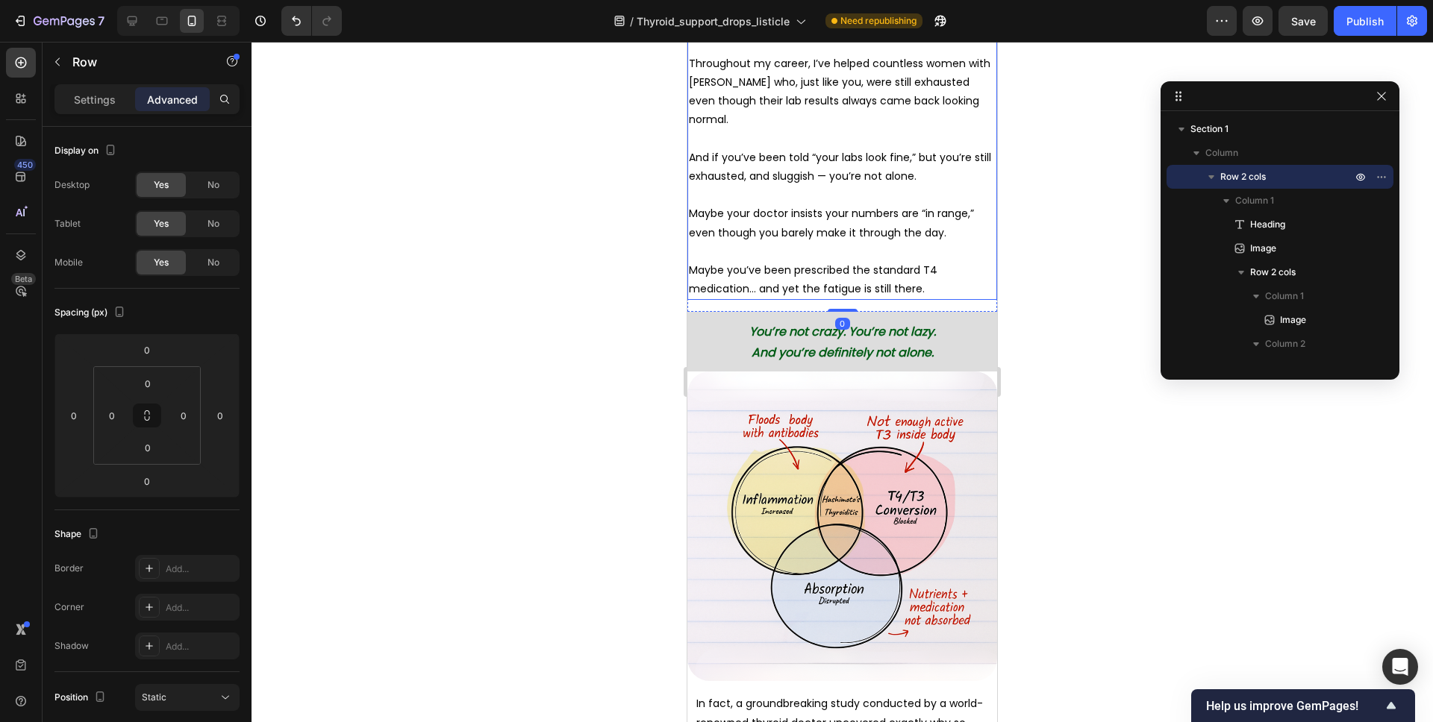
click at [794, 263] on span "Maybe you’ve been prescribed the standard T4 medication… and yet the fatigue is…" at bounding box center [813, 280] width 248 height 34
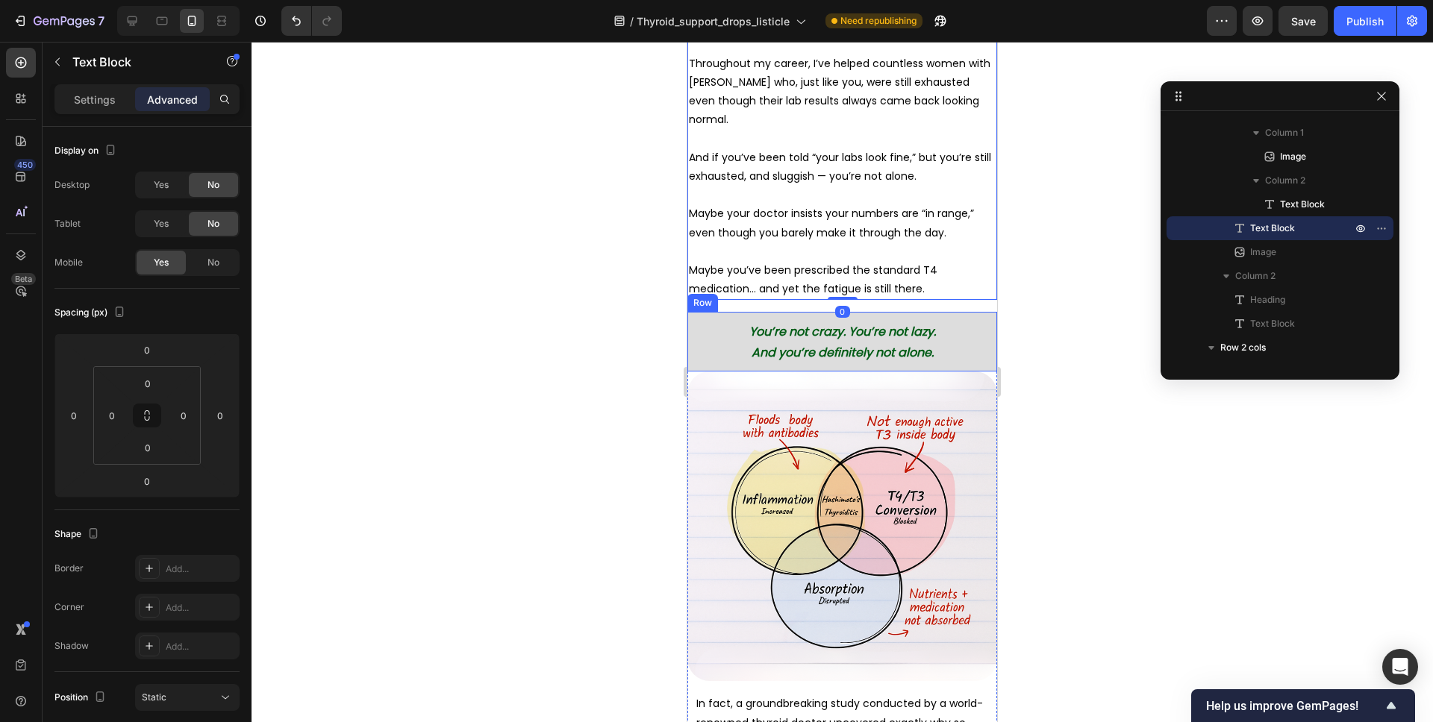
click at [872, 312] on div "You’re not crazy. You’re not lazy. And you’re definitely not alone. Heading Row" at bounding box center [842, 342] width 310 height 60
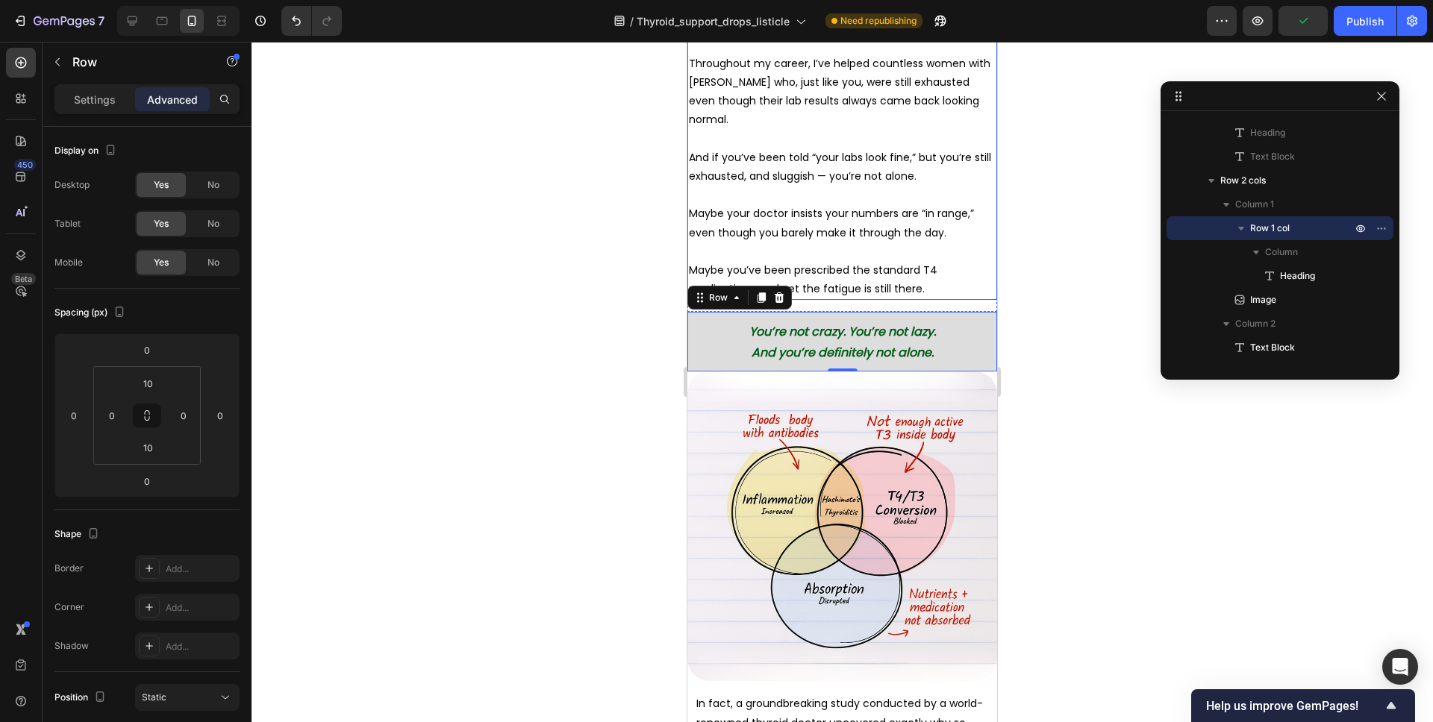
click at [883, 278] on p "Maybe you’ve been prescribed the standard T4 medication… and yet the fatigue is…" at bounding box center [842, 279] width 307 height 37
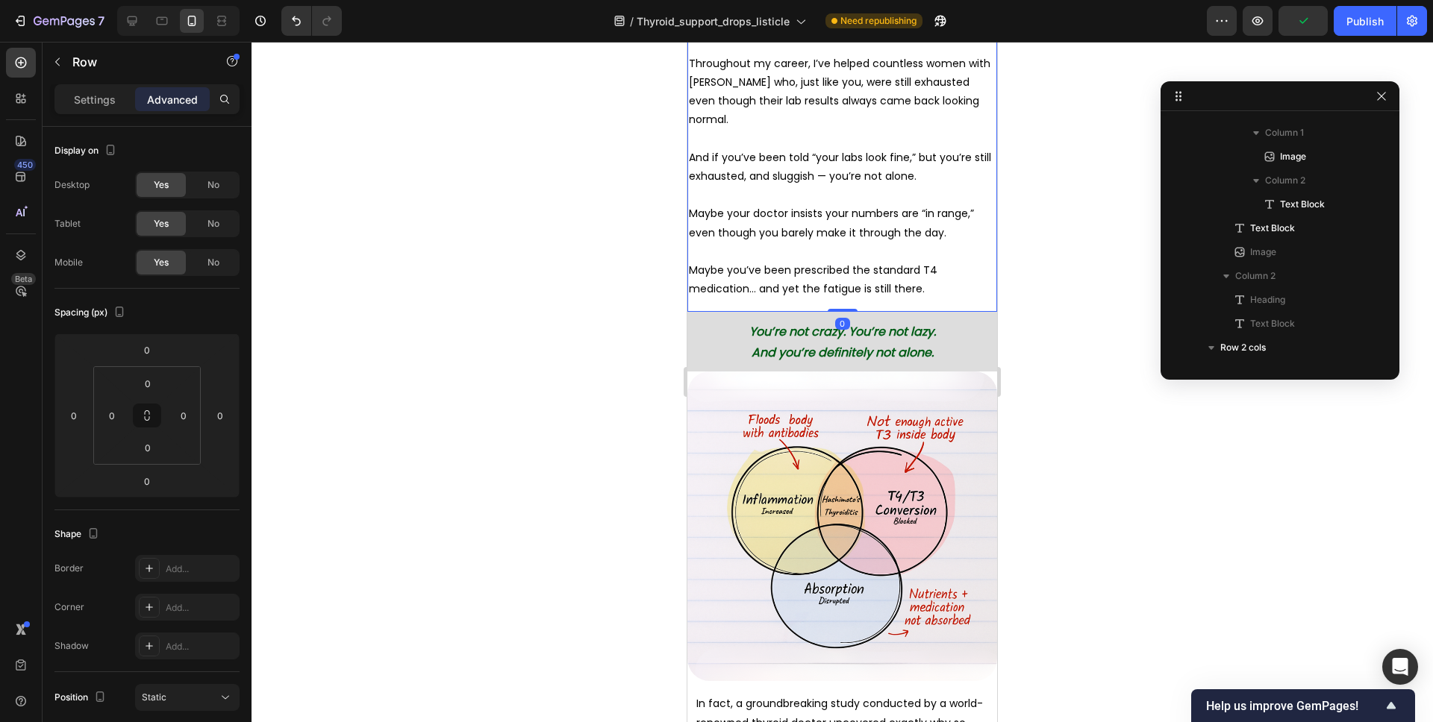
scroll to position [0, 0]
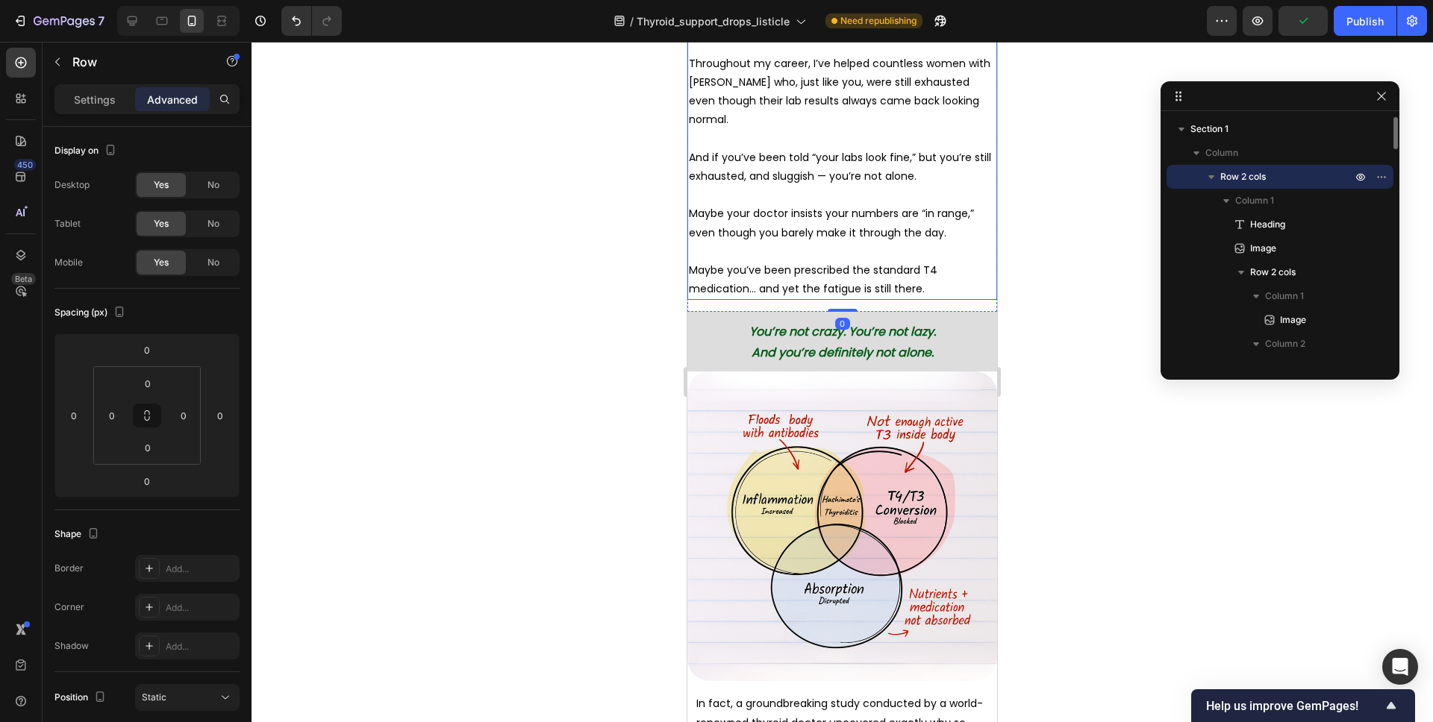
click at [842, 280] on div "Hi, my name is Dr. White and I'm a doctor of endocrinology from Boston. I have …" at bounding box center [842, 120] width 310 height 360
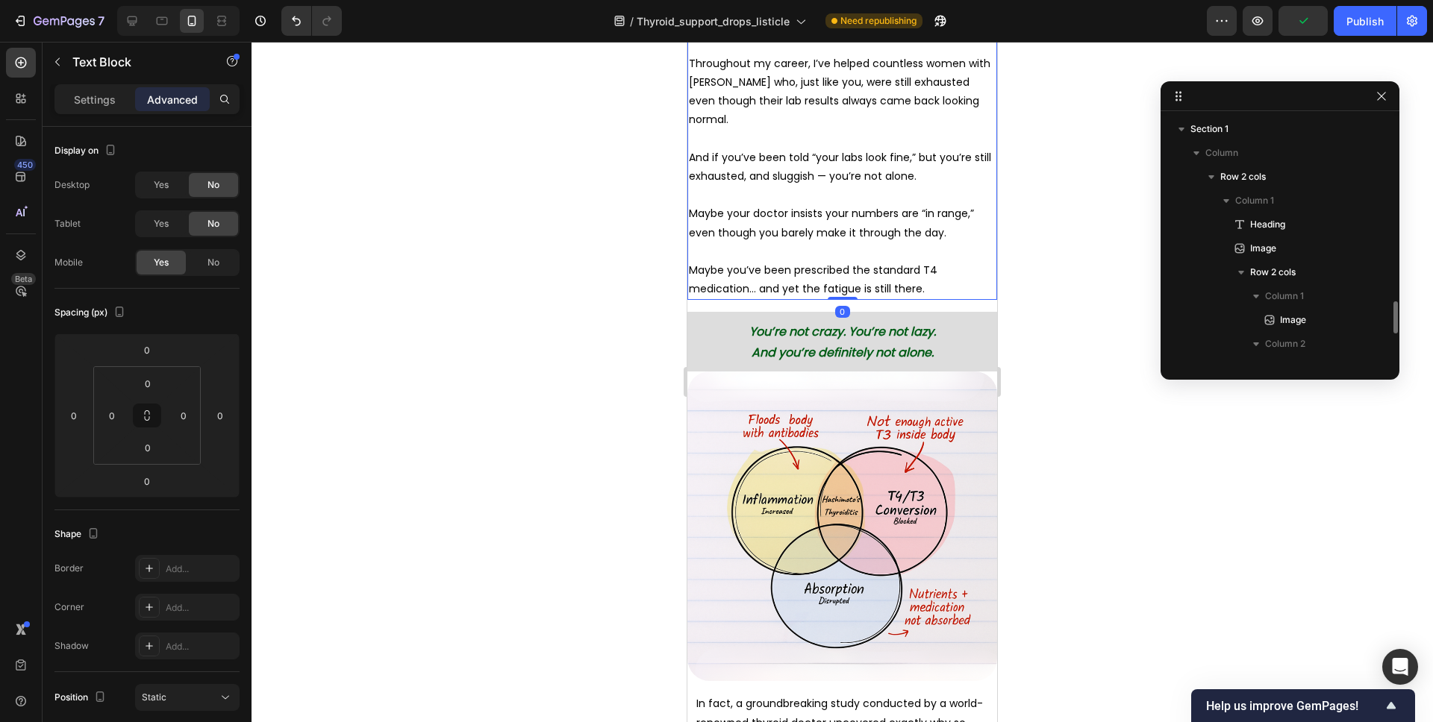
scroll to position [163, 0]
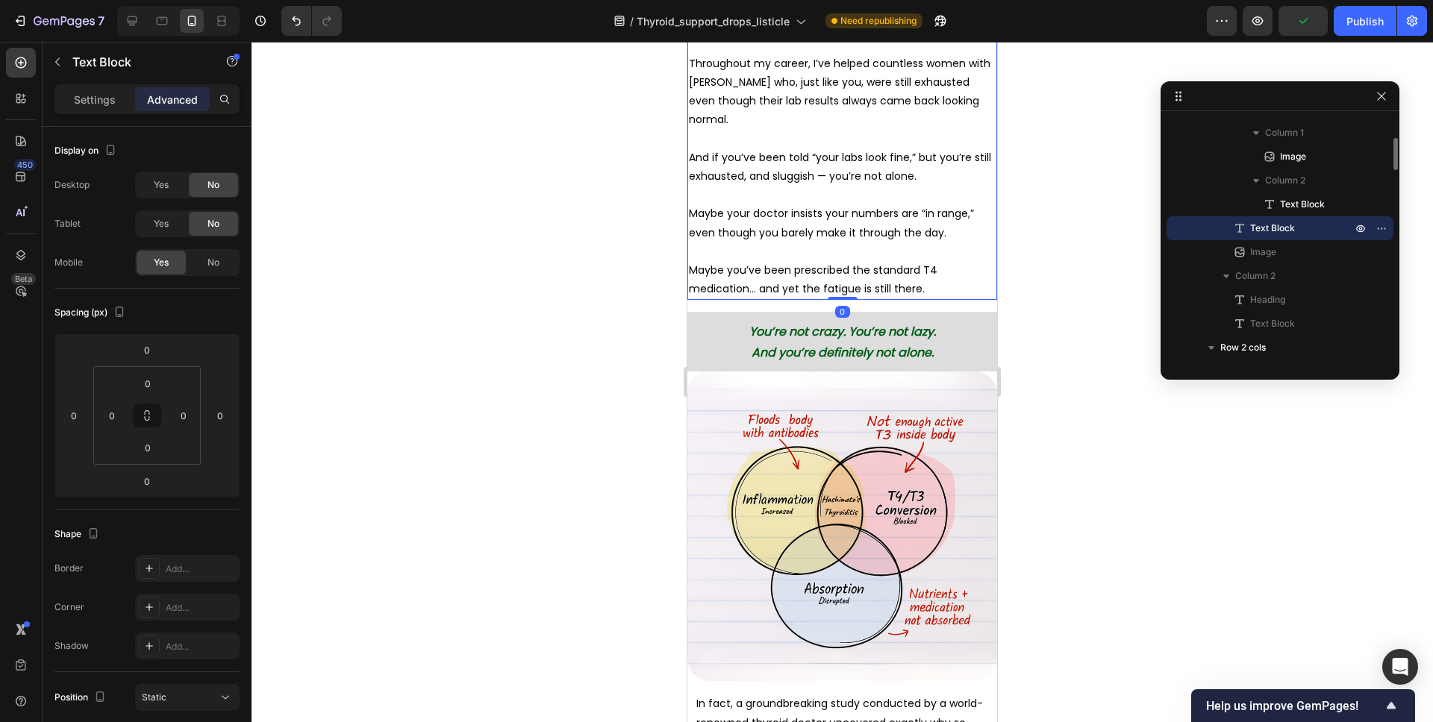
click at [848, 272] on span "Maybe you’ve been prescribed the standard T4 medication… and yet the fatigue is…" at bounding box center [813, 280] width 248 height 34
click at [845, 278] on p "Maybe you’ve been prescribed the standard T4 medication… and yet the fatigue is…" at bounding box center [842, 279] width 307 height 37
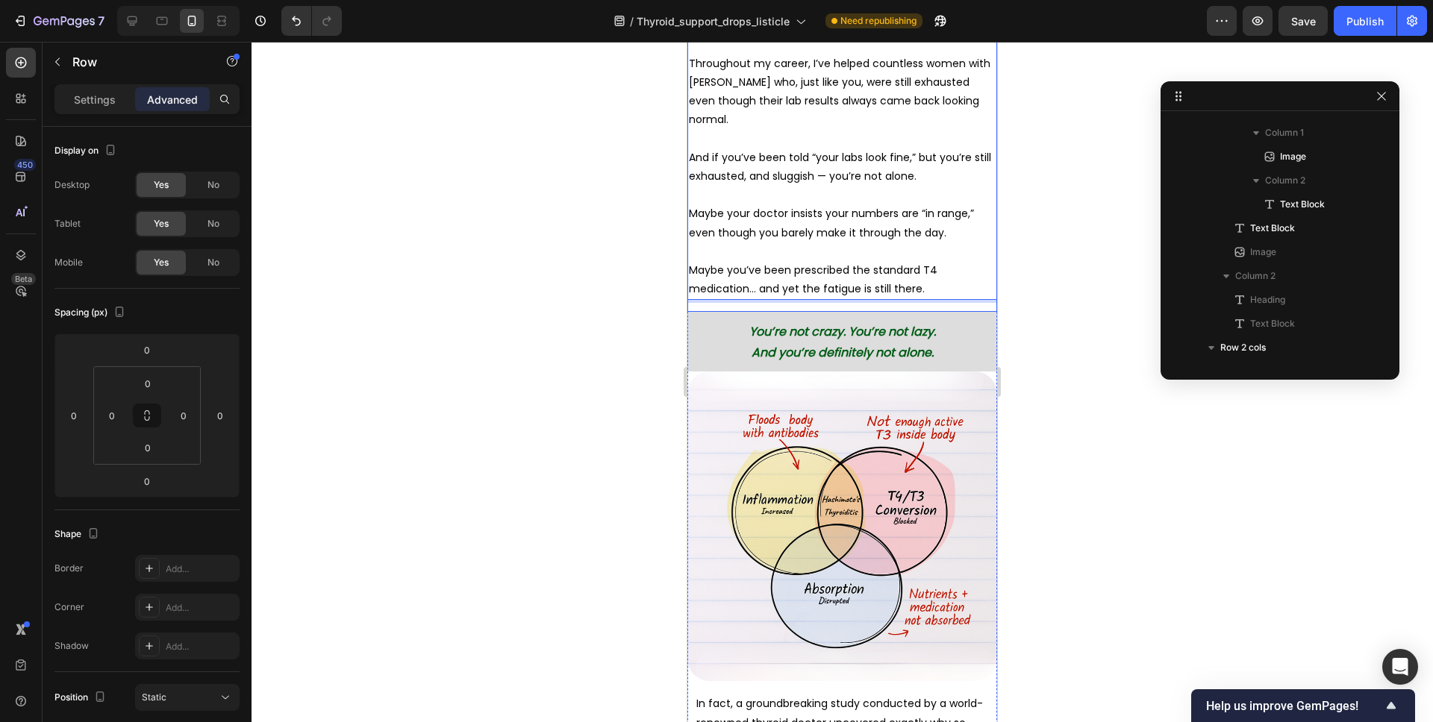
scroll to position [0, 0]
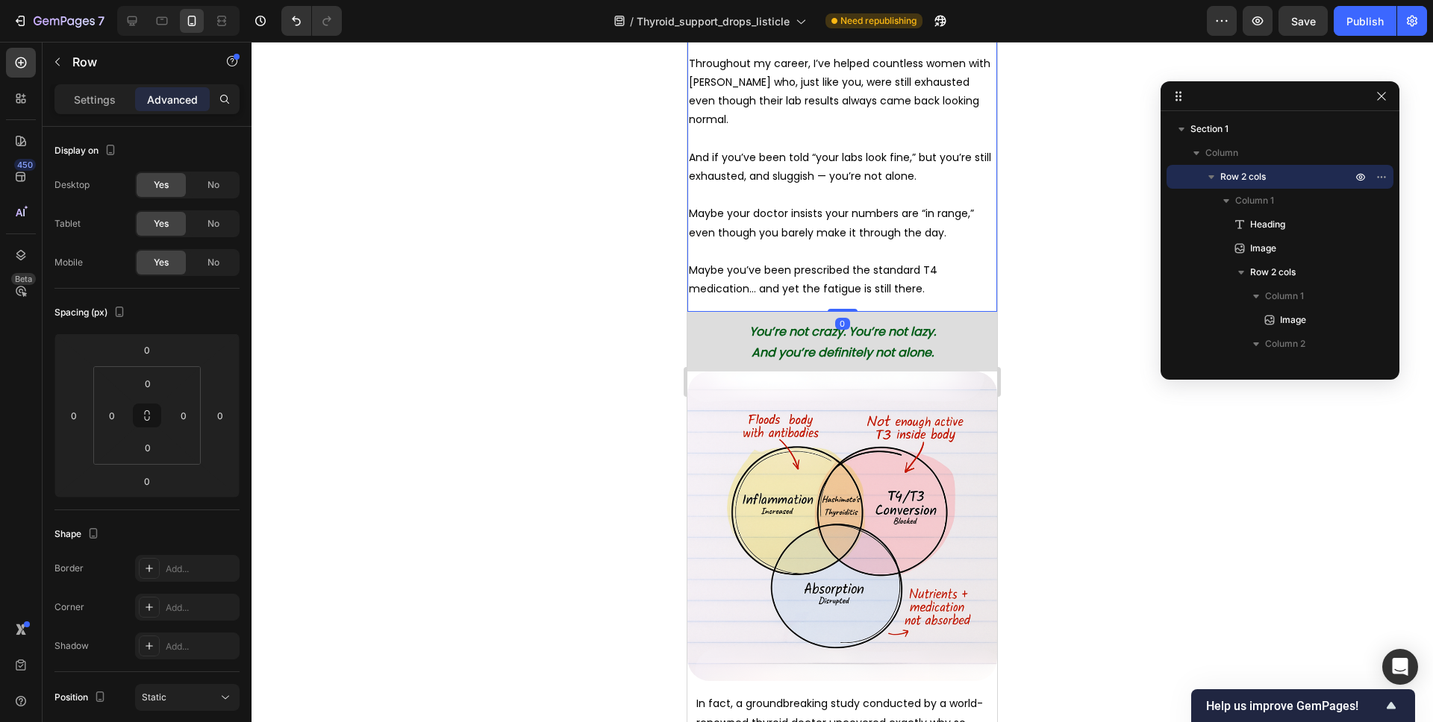
drag, startPoint x: 835, startPoint y: 291, endPoint x: 840, endPoint y: 277, distance: 15.1
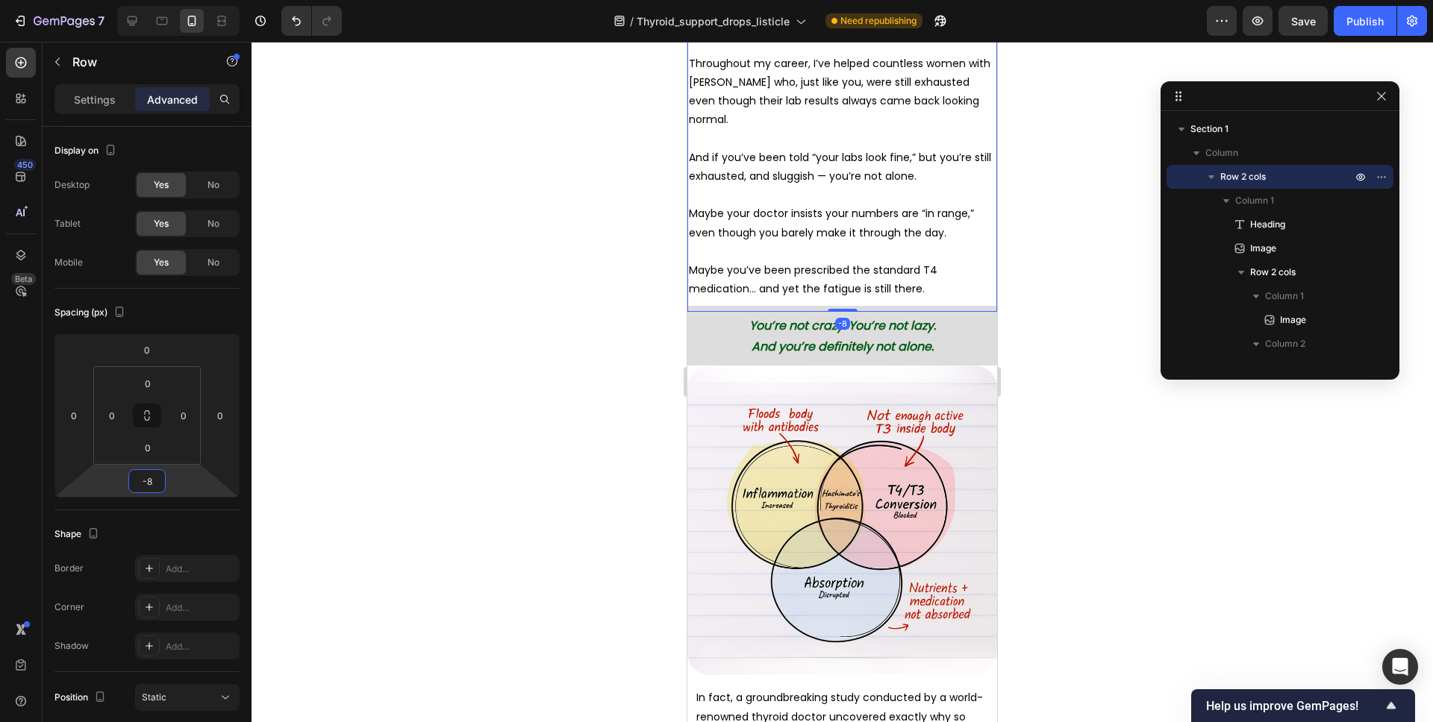
type input "-10"
click at [192, 0] on html "7 Version history / Thyroid_support_drops_listicle Need republishing Preview Sa…" at bounding box center [716, 0] width 1433 height 0
click at [1022, 277] on div at bounding box center [841, 382] width 1181 height 681
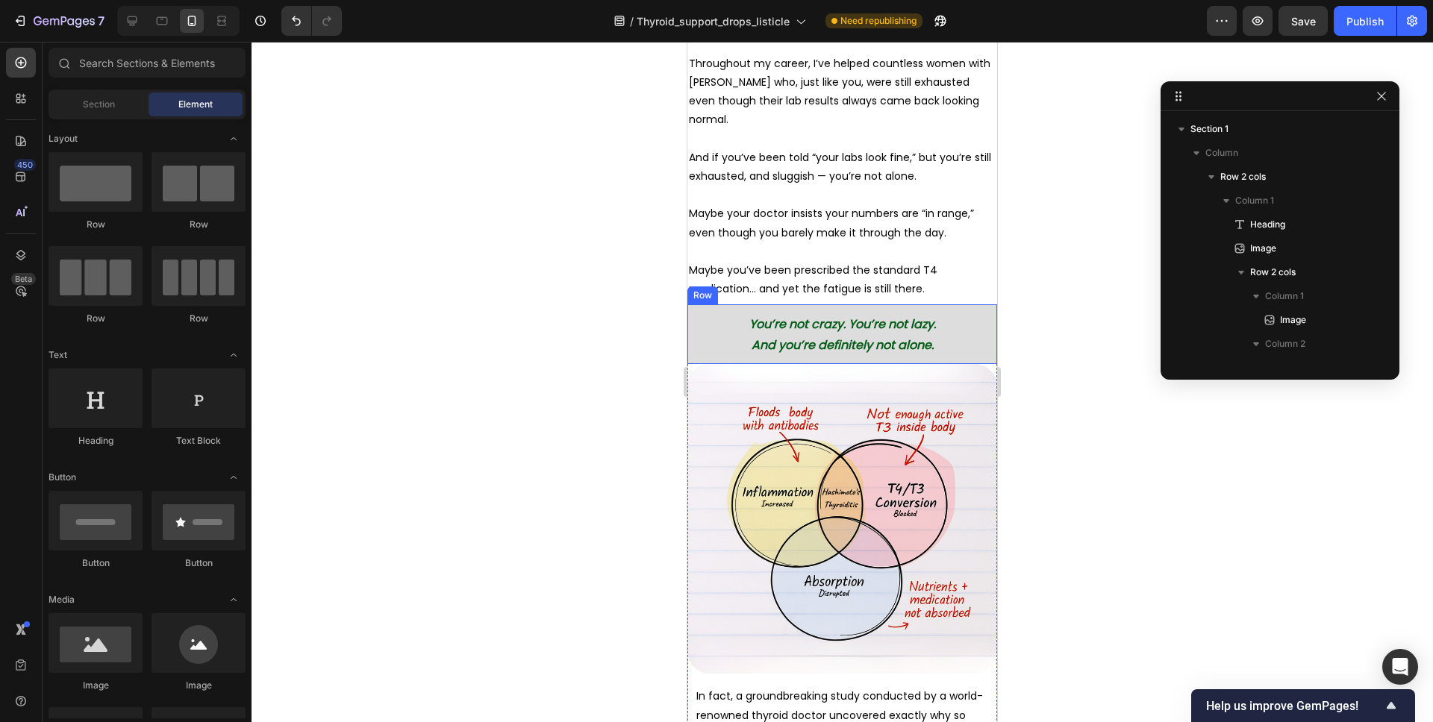
click at [1076, 278] on div at bounding box center [841, 382] width 1181 height 681
click at [767, 304] on div "You’re not crazy. You’re not lazy. And you’re definitely not alone. Heading Row" at bounding box center [842, 334] width 310 height 60
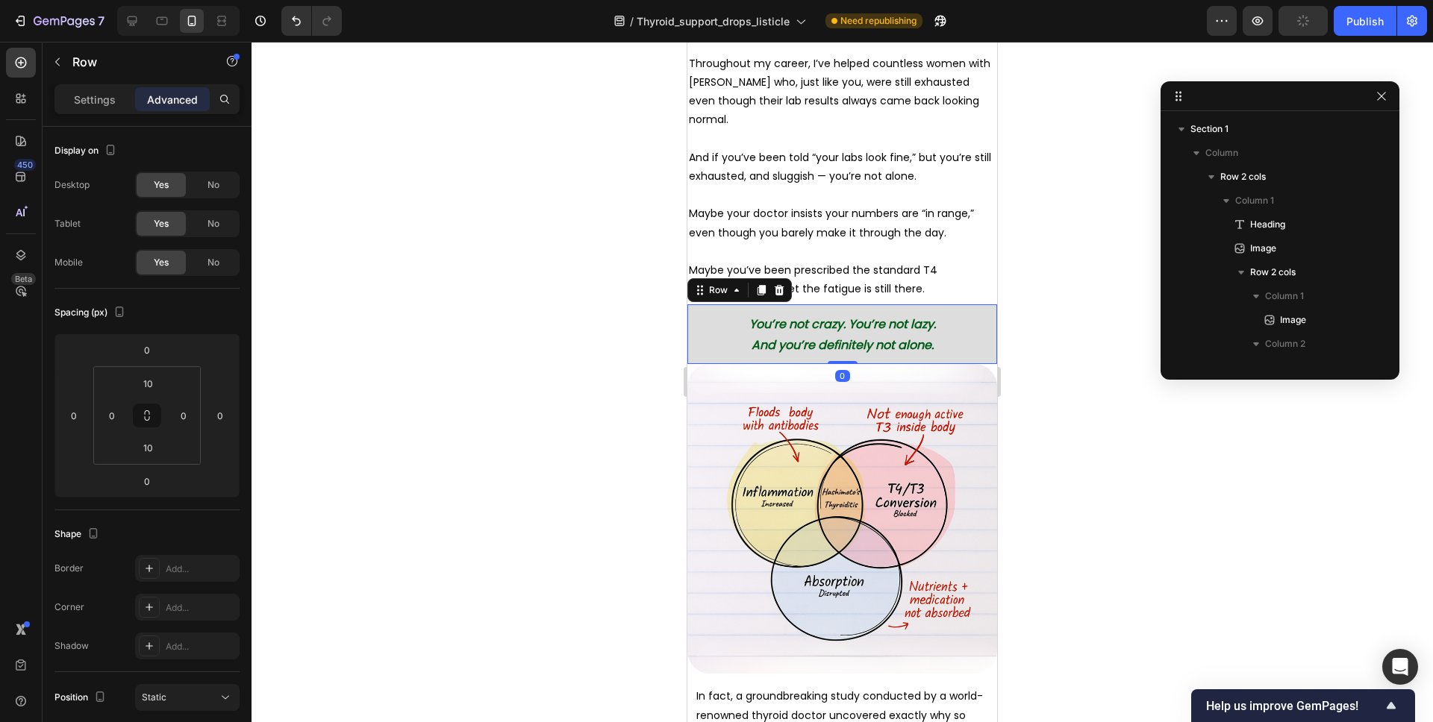
scroll to position [331, 0]
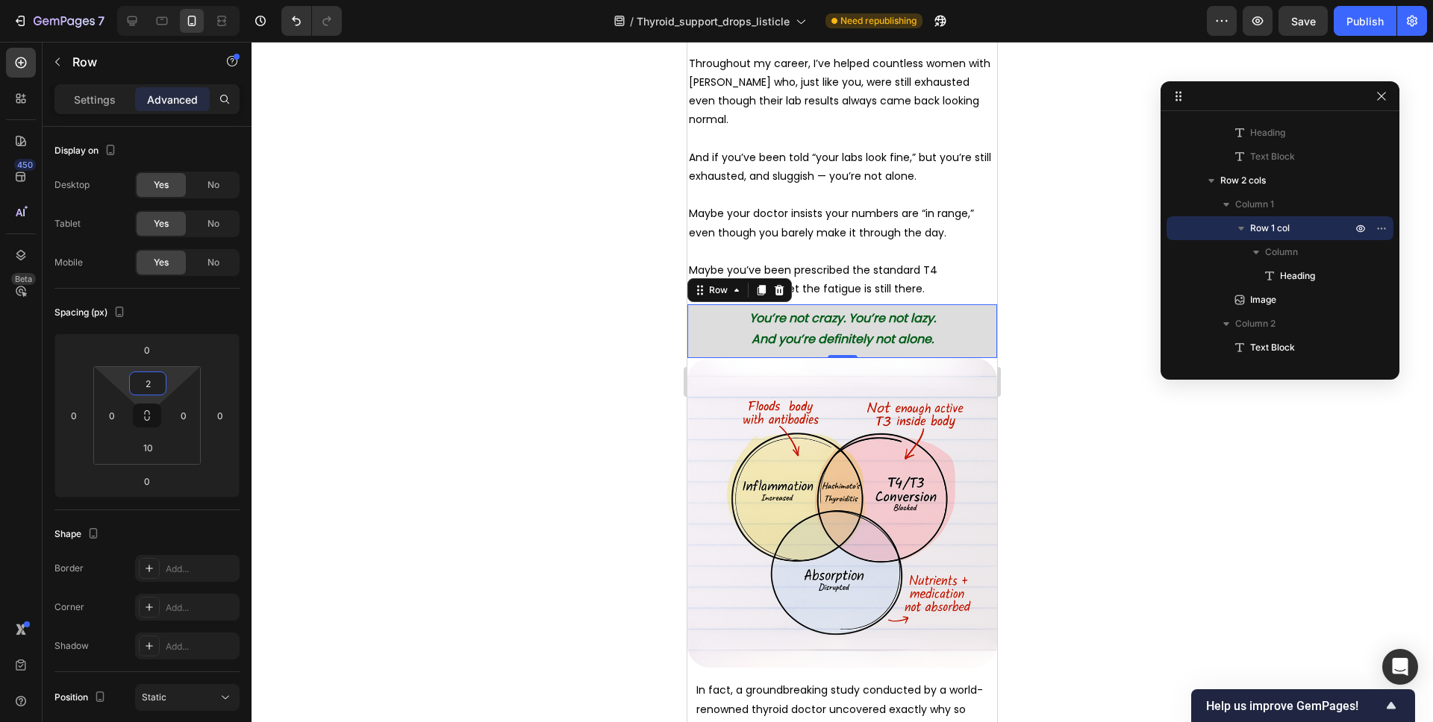
type input "0"
click at [175, 0] on html "7 Version history / Thyroid_support_drops_listicle Need republishing Preview Sa…" at bounding box center [716, 0] width 1433 height 0
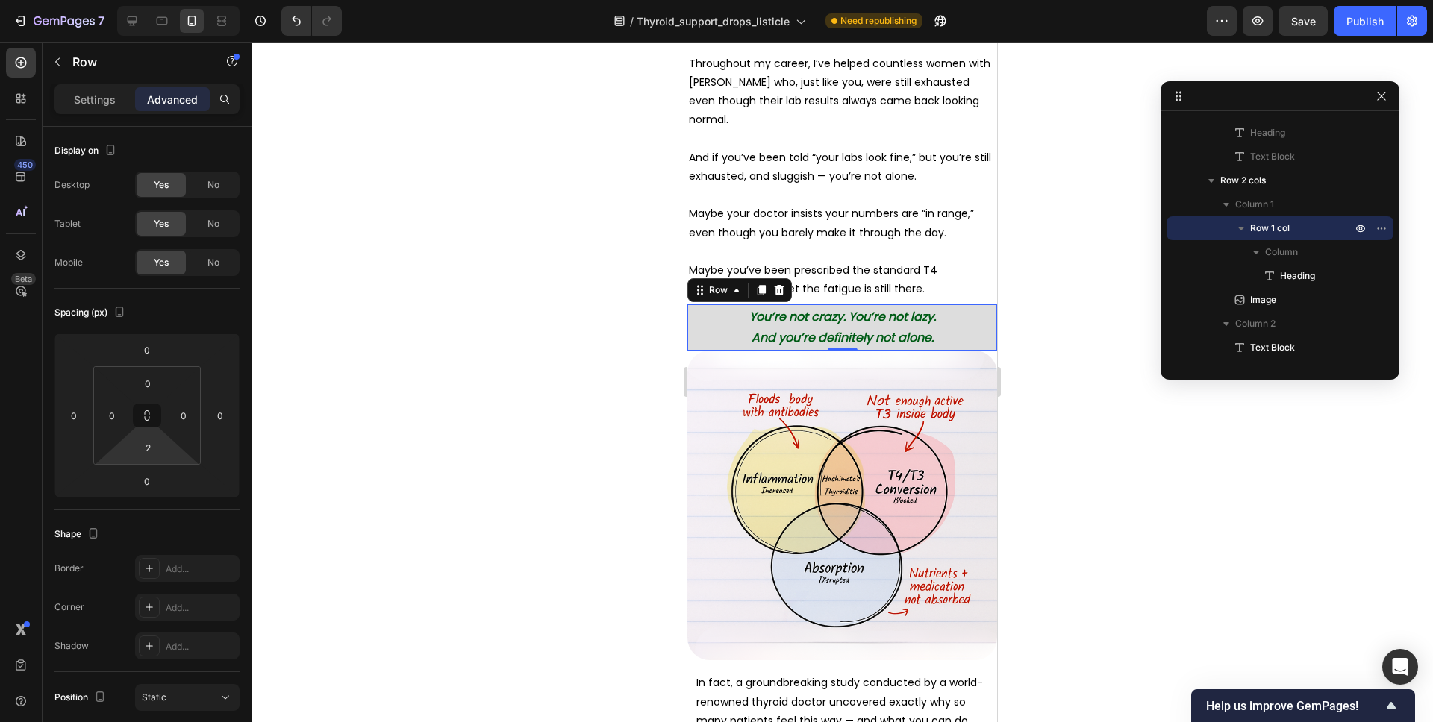
type input "0"
click at [174, 0] on html "7 Version history / Thyroid_support_drops_listicle Need republishing Preview Sa…" at bounding box center [716, 0] width 1433 height 0
click at [1128, 251] on div at bounding box center [841, 382] width 1181 height 681
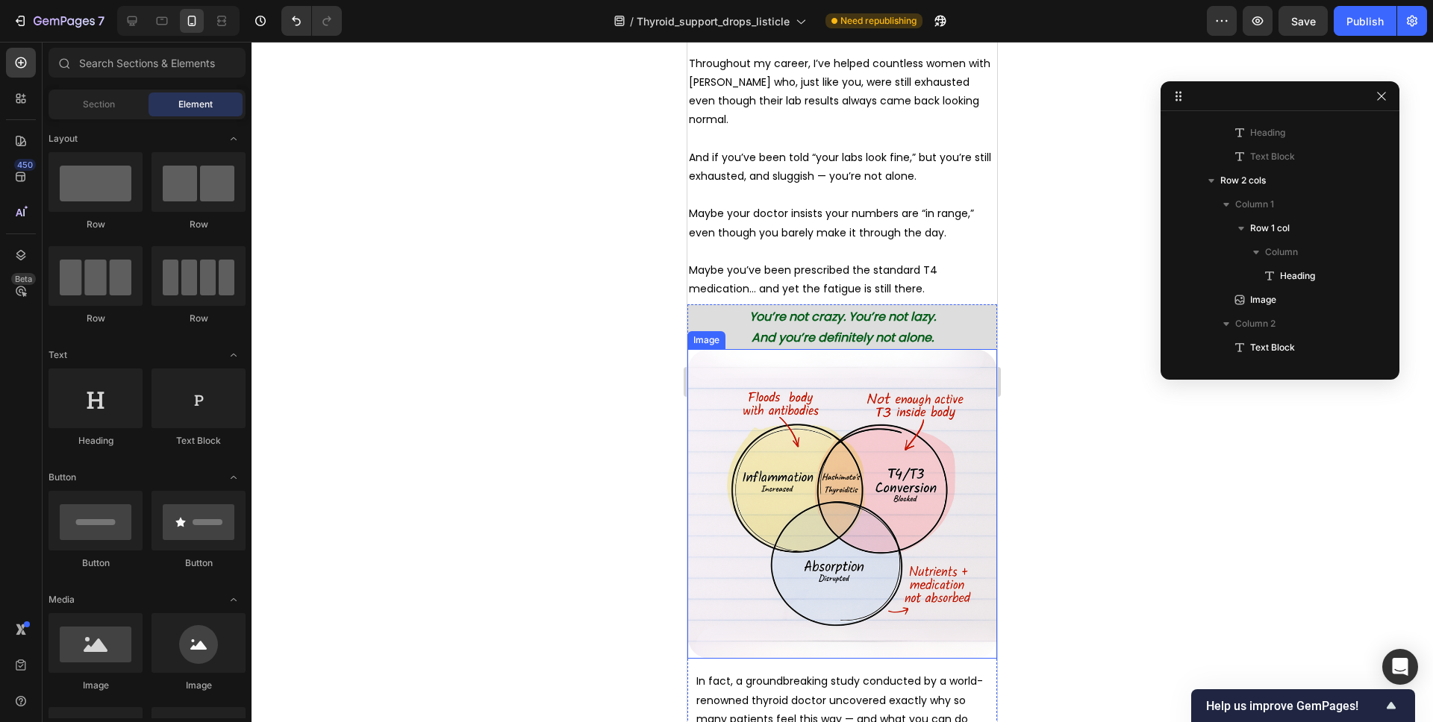
click at [928, 395] on img at bounding box center [842, 504] width 310 height 310
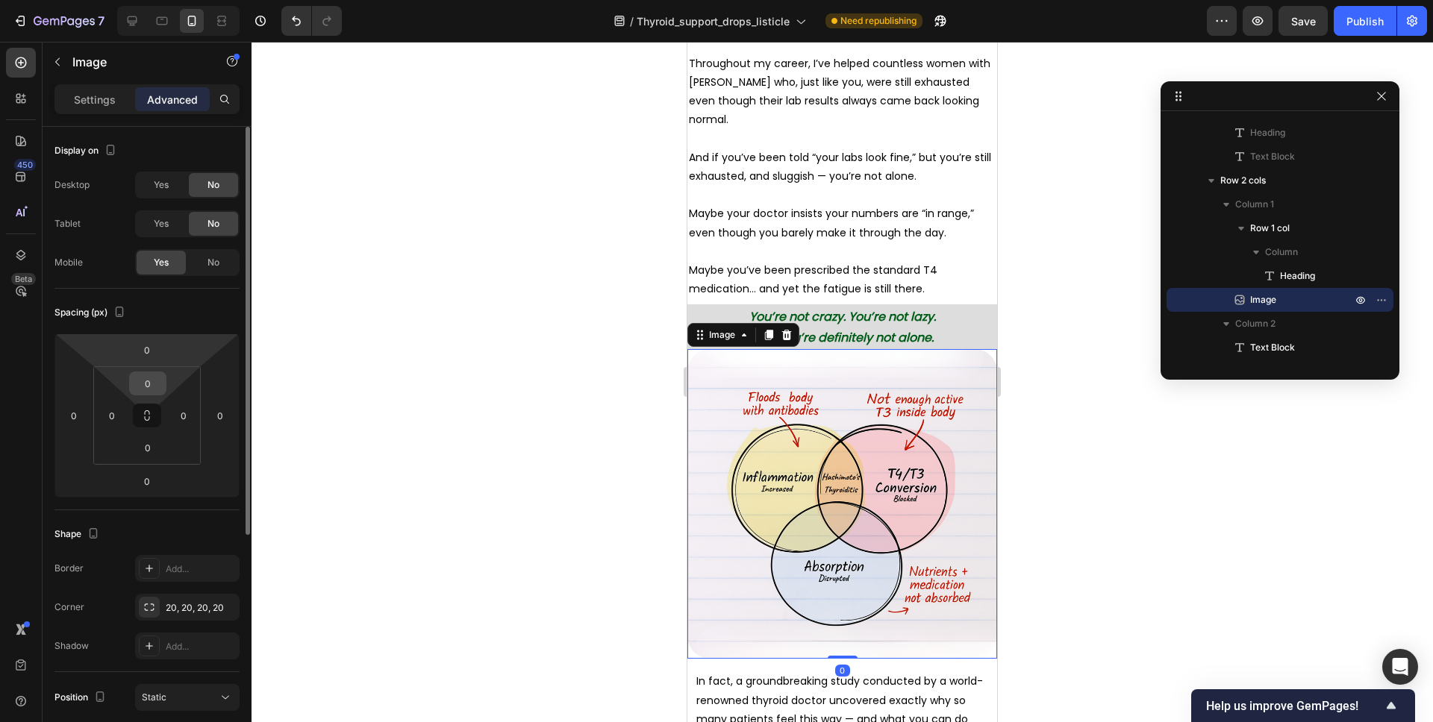
click at [148, 381] on input "0" at bounding box center [148, 383] width 30 height 22
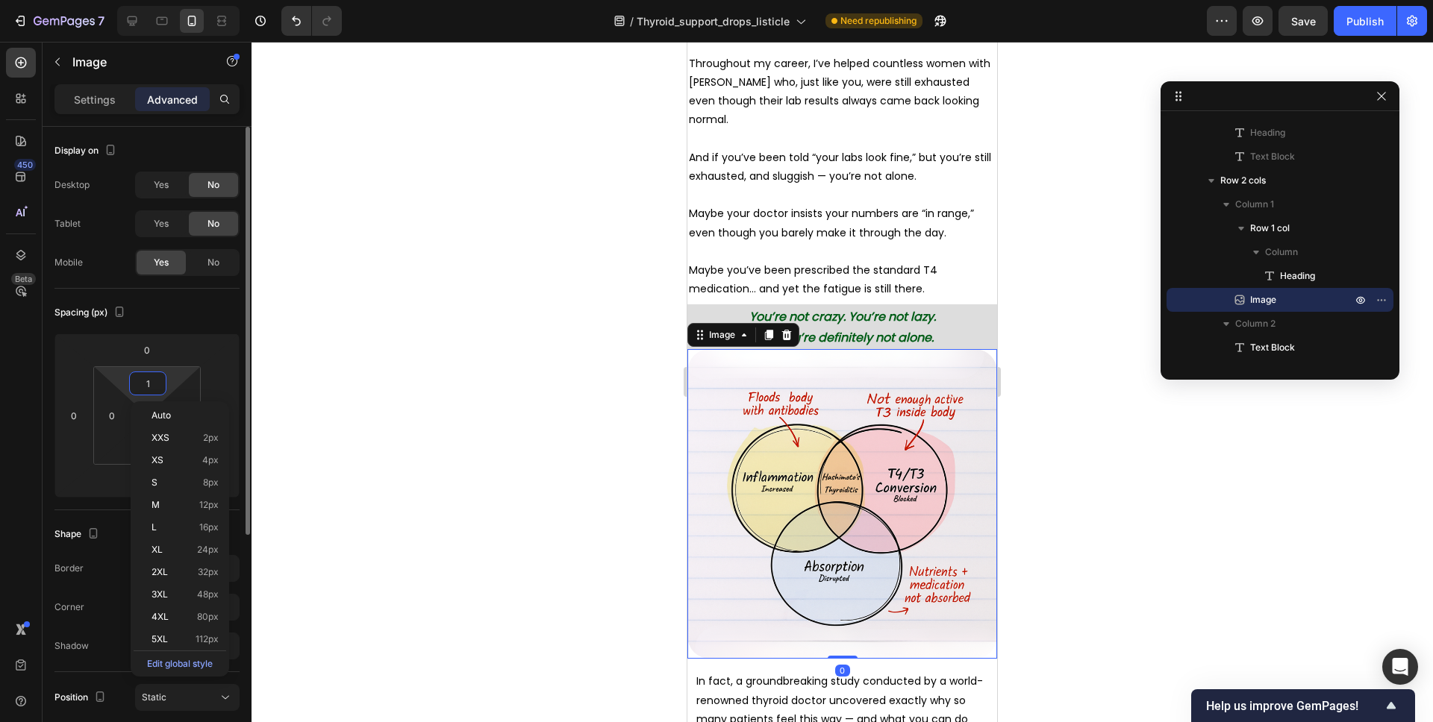
type input "10"
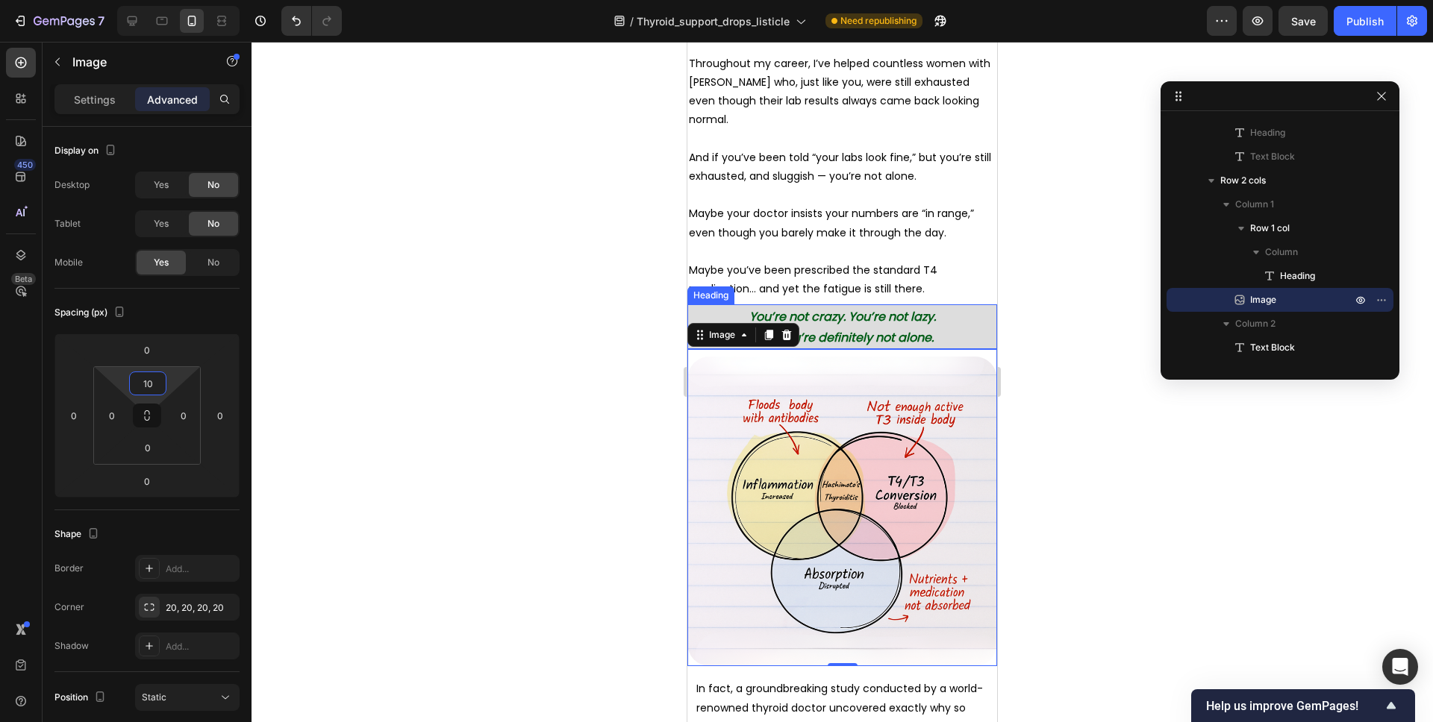
click at [1027, 299] on div at bounding box center [841, 382] width 1181 height 681
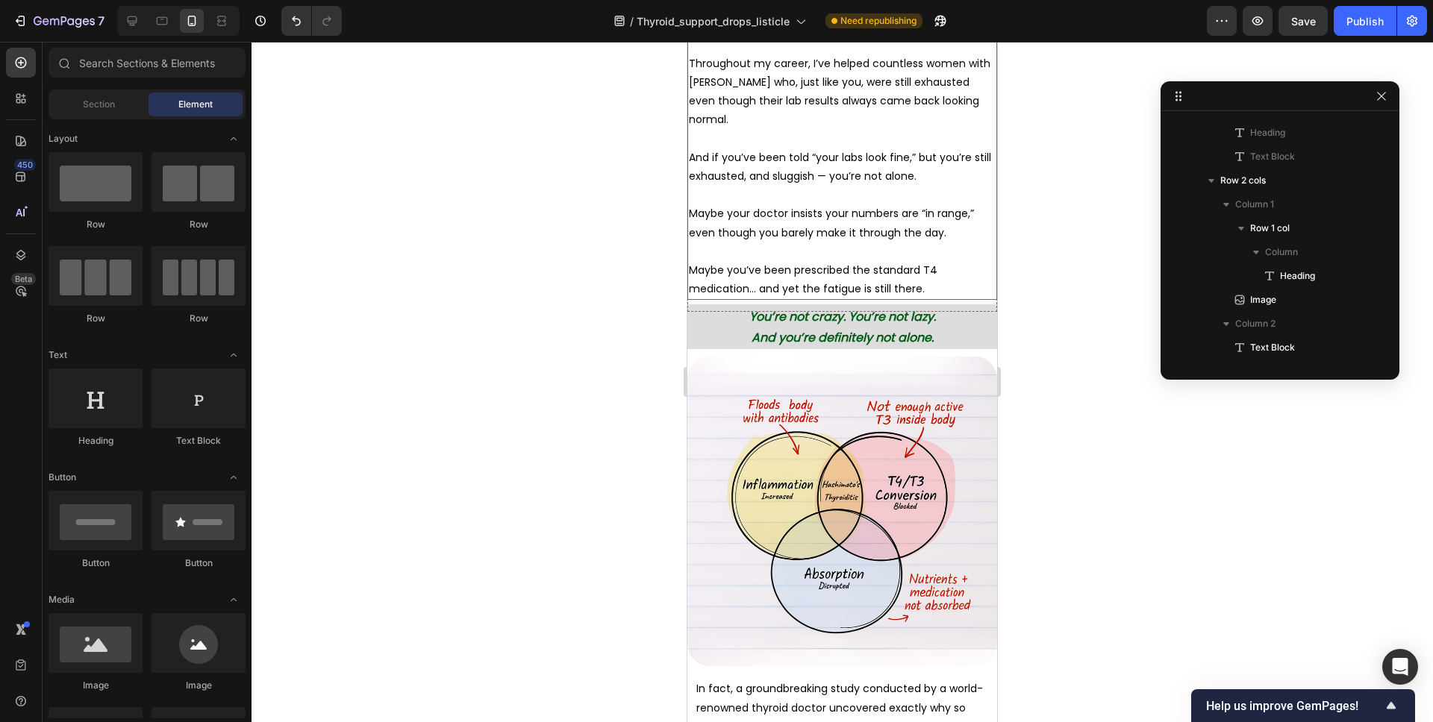
scroll to position [259, 0]
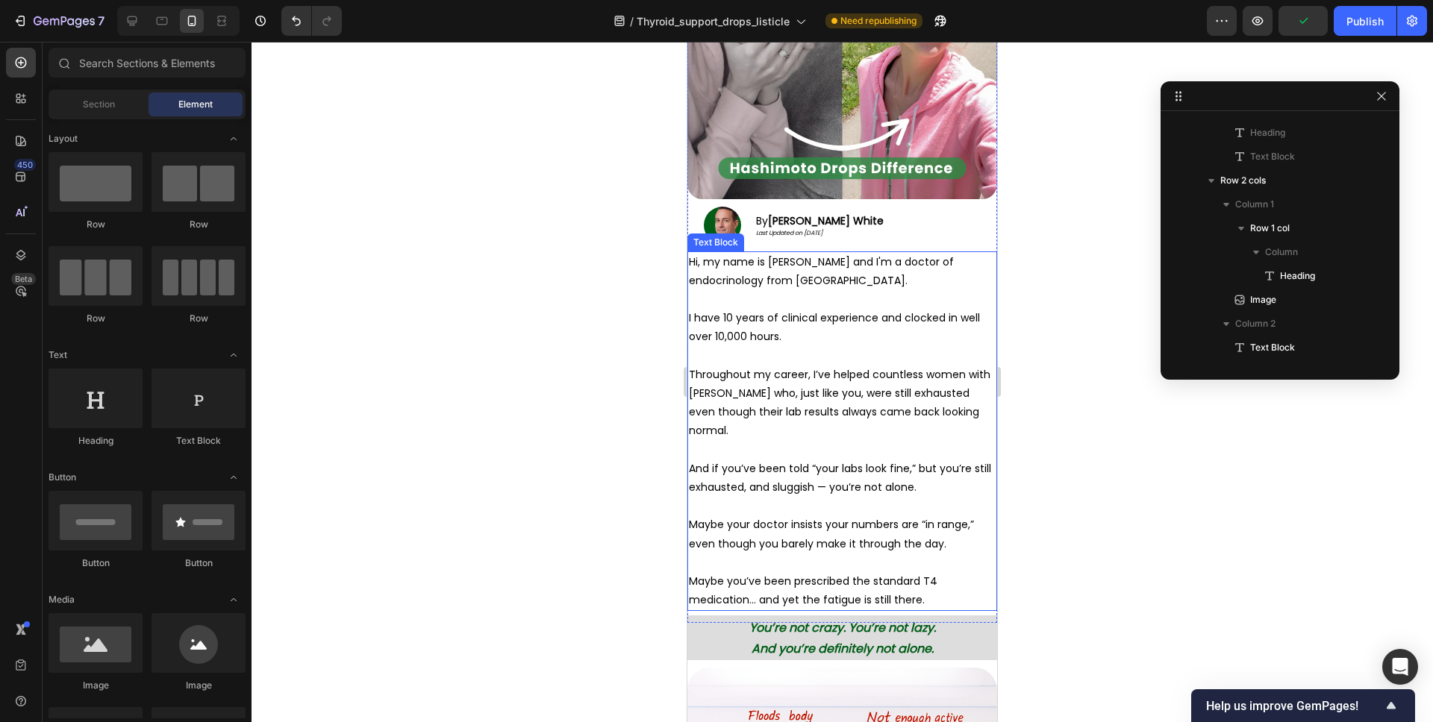
click at [876, 319] on span "I have 10 years of clinical experience and clocked in well over 10,000 hours." at bounding box center [834, 327] width 291 height 34
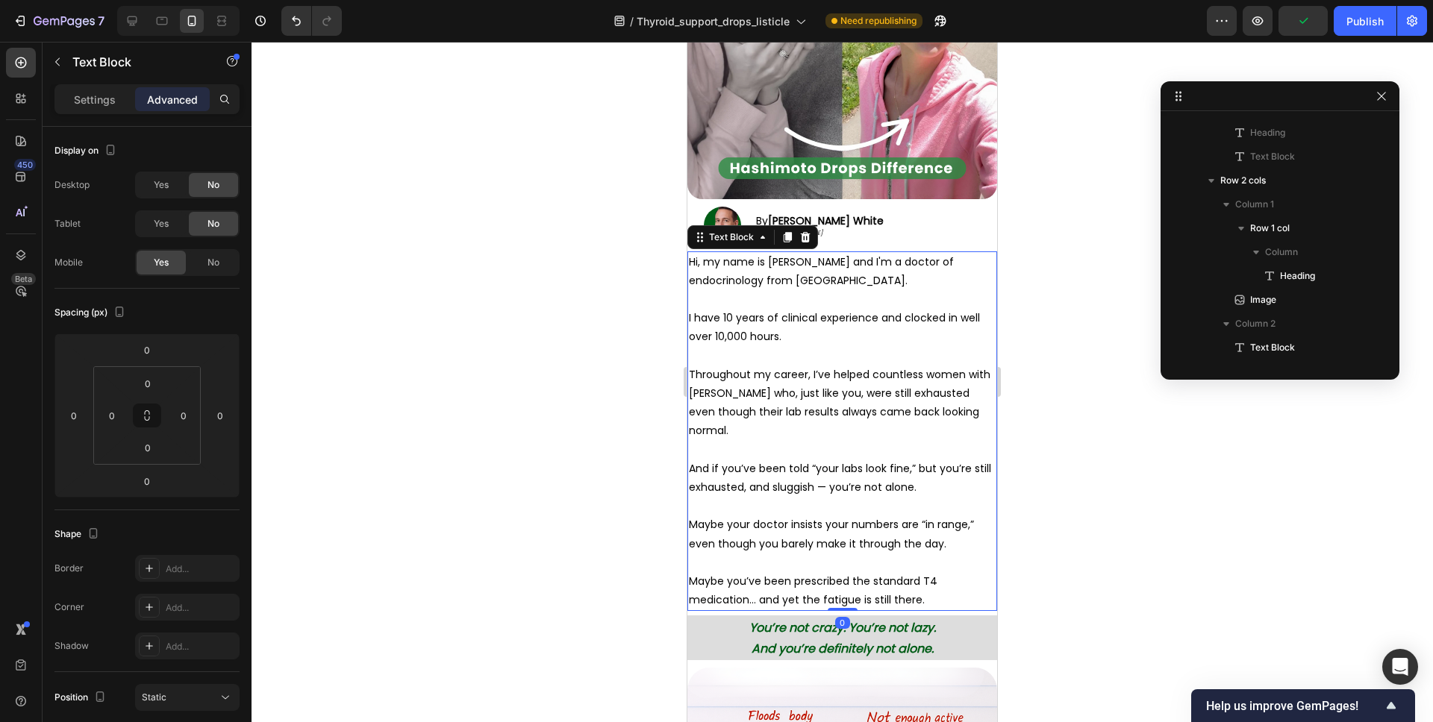
scroll to position [163, 0]
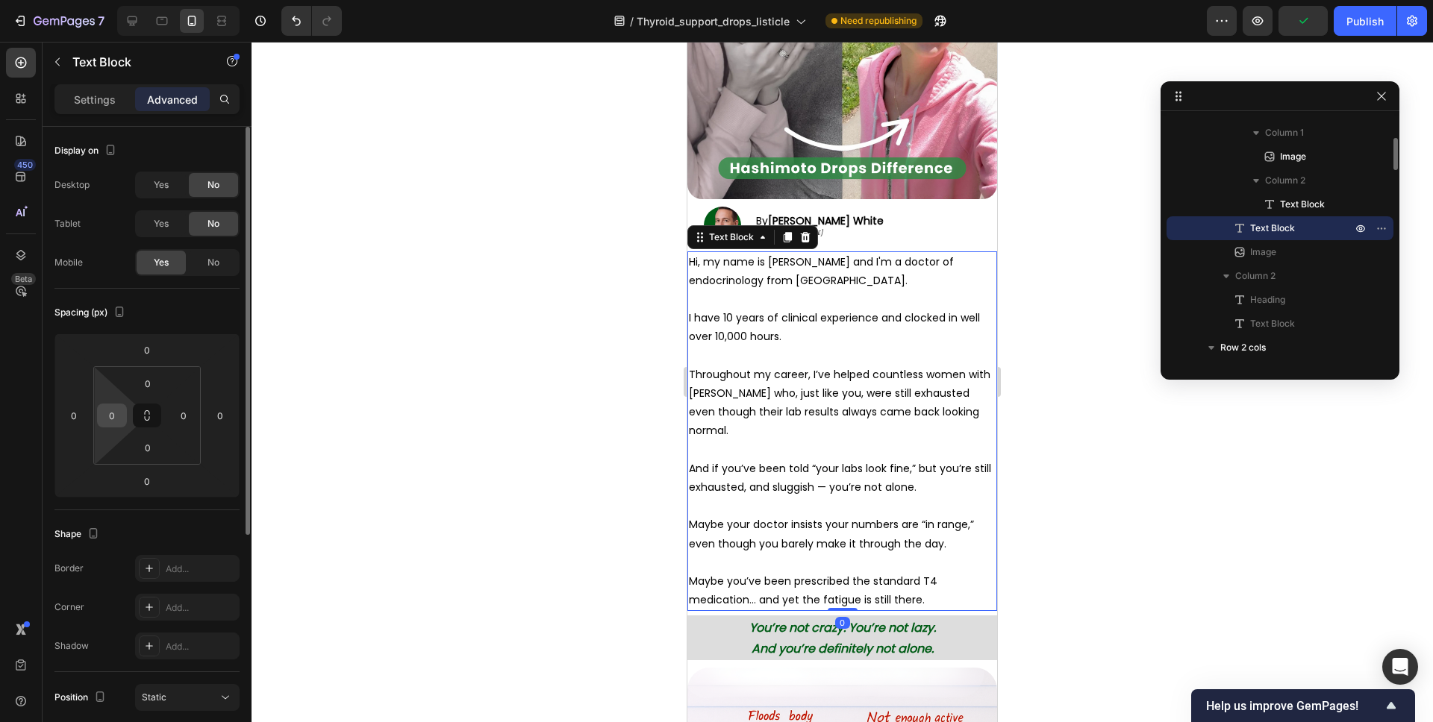
click at [115, 412] on input "0" at bounding box center [112, 415] width 22 height 22
type input "10"
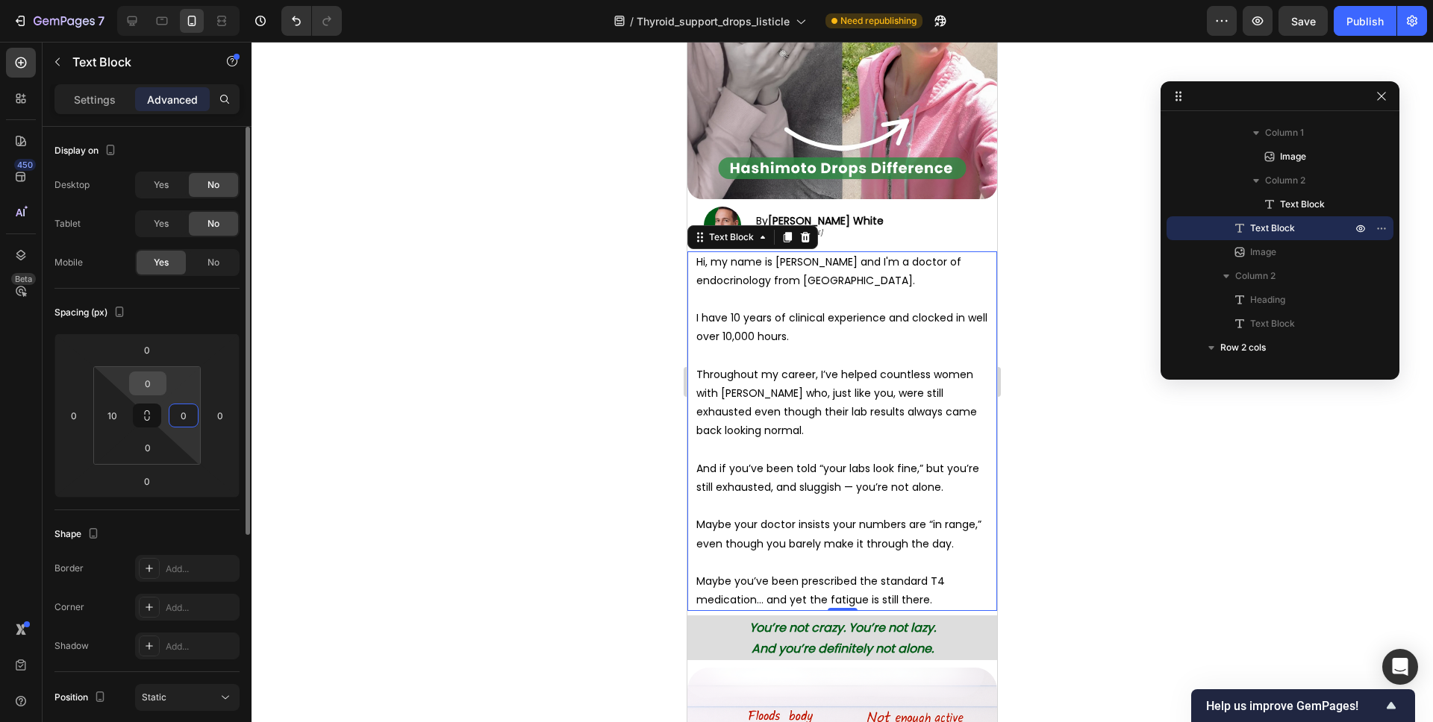
click at [154, 390] on input "0" at bounding box center [148, 383] width 30 height 22
click at [653, 324] on div at bounding box center [841, 382] width 1181 height 681
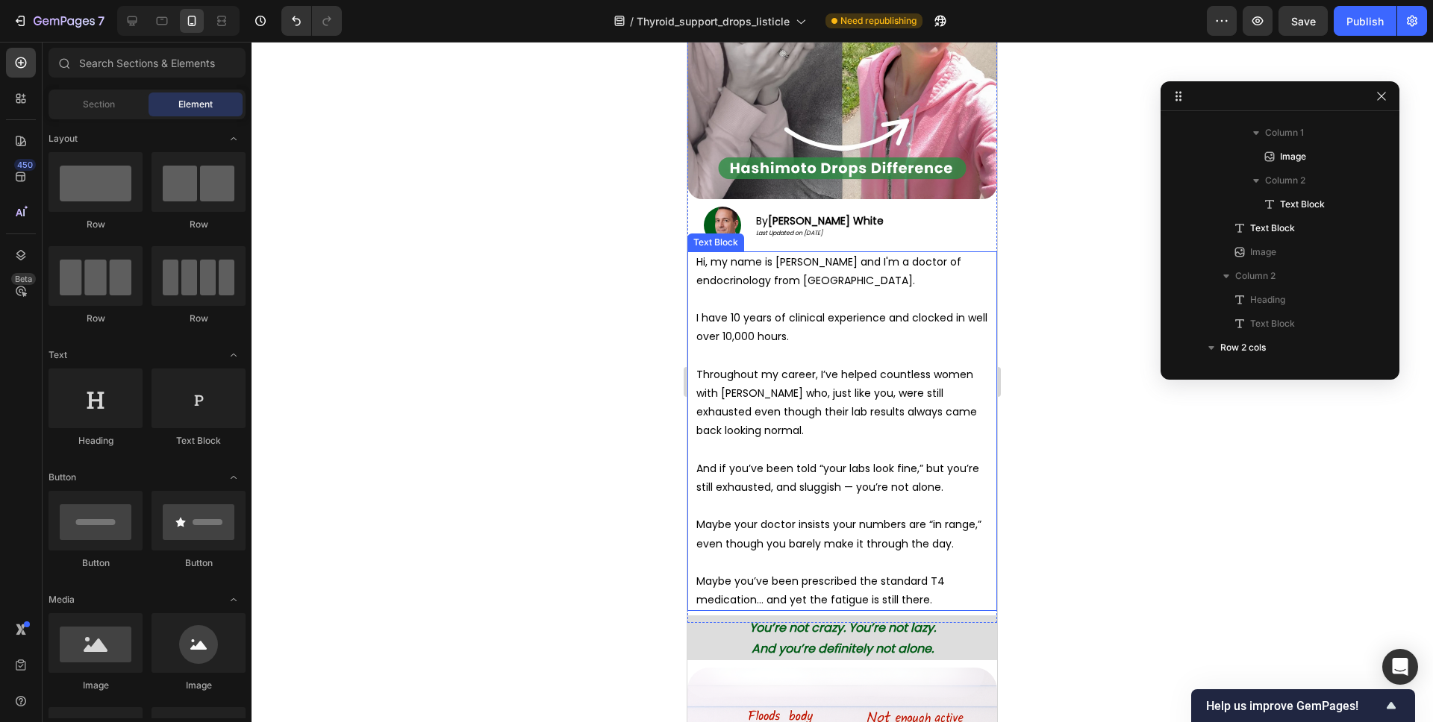
click at [722, 326] on p "I have 10 years of clinical experience and clocked in well over 10,000 hours." at bounding box center [845, 327] width 299 height 37
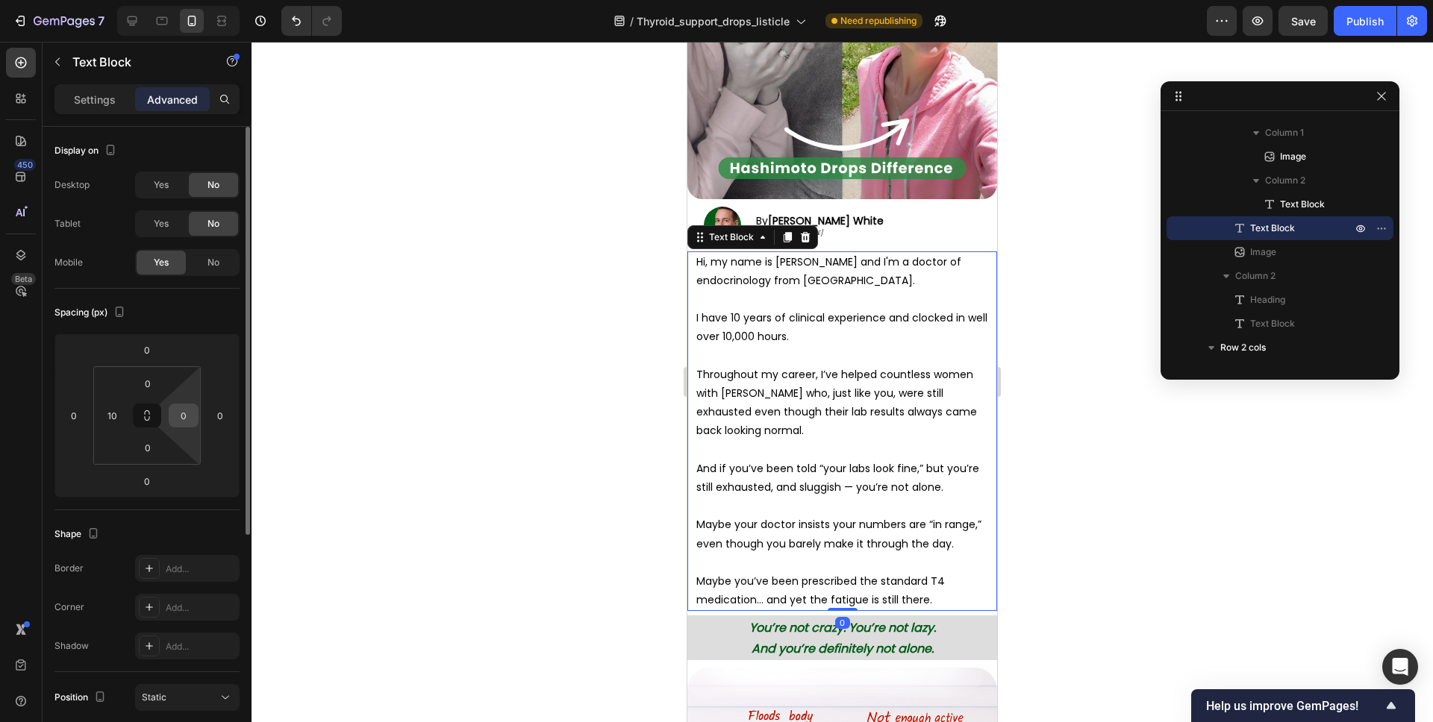
click at [188, 416] on input "0" at bounding box center [183, 415] width 22 height 22
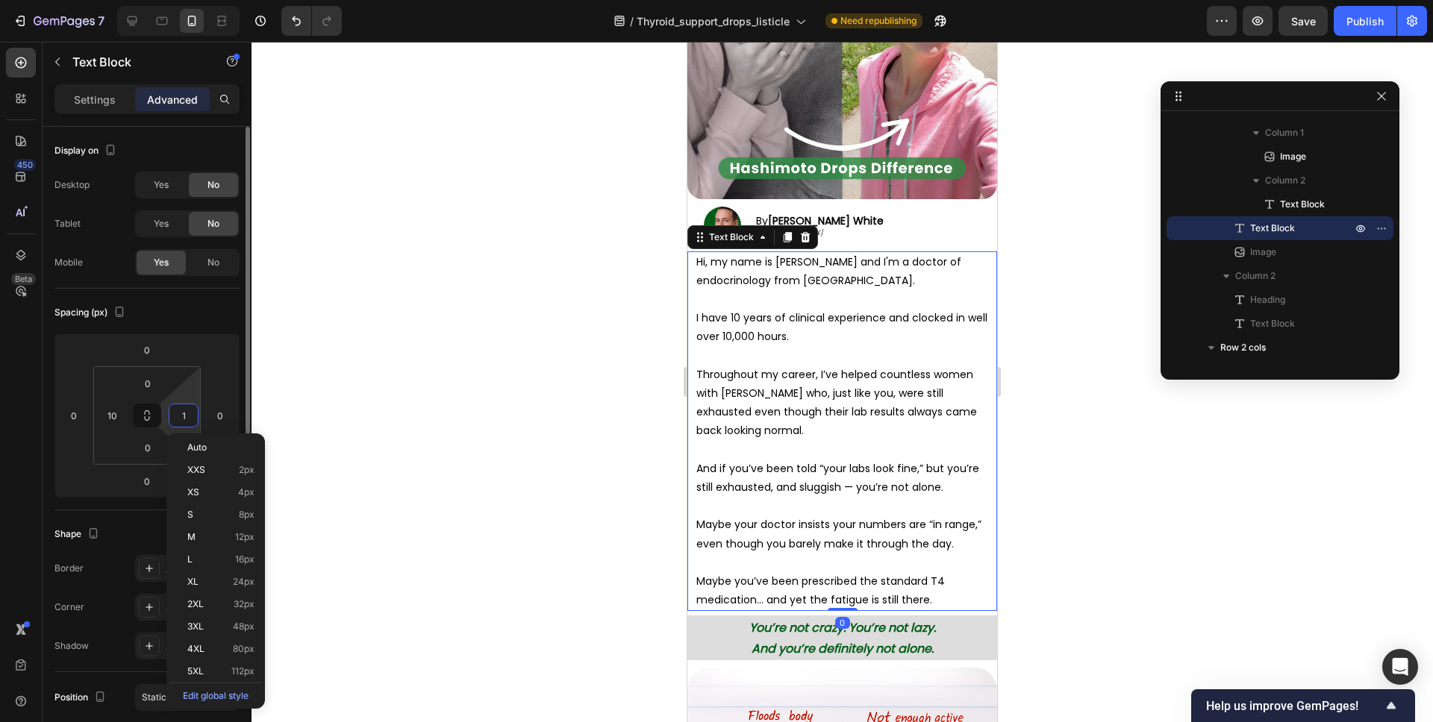
type input "10"
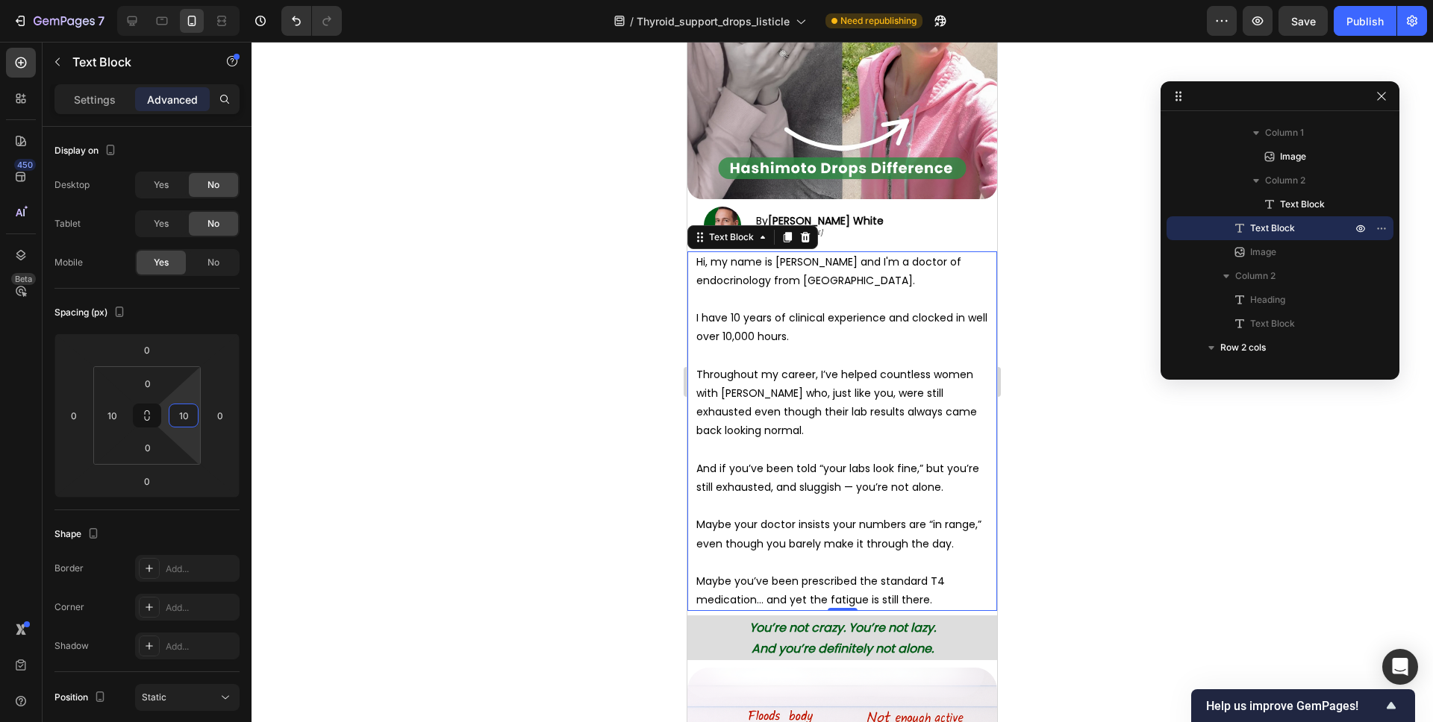
click at [1052, 300] on div at bounding box center [841, 382] width 1181 height 681
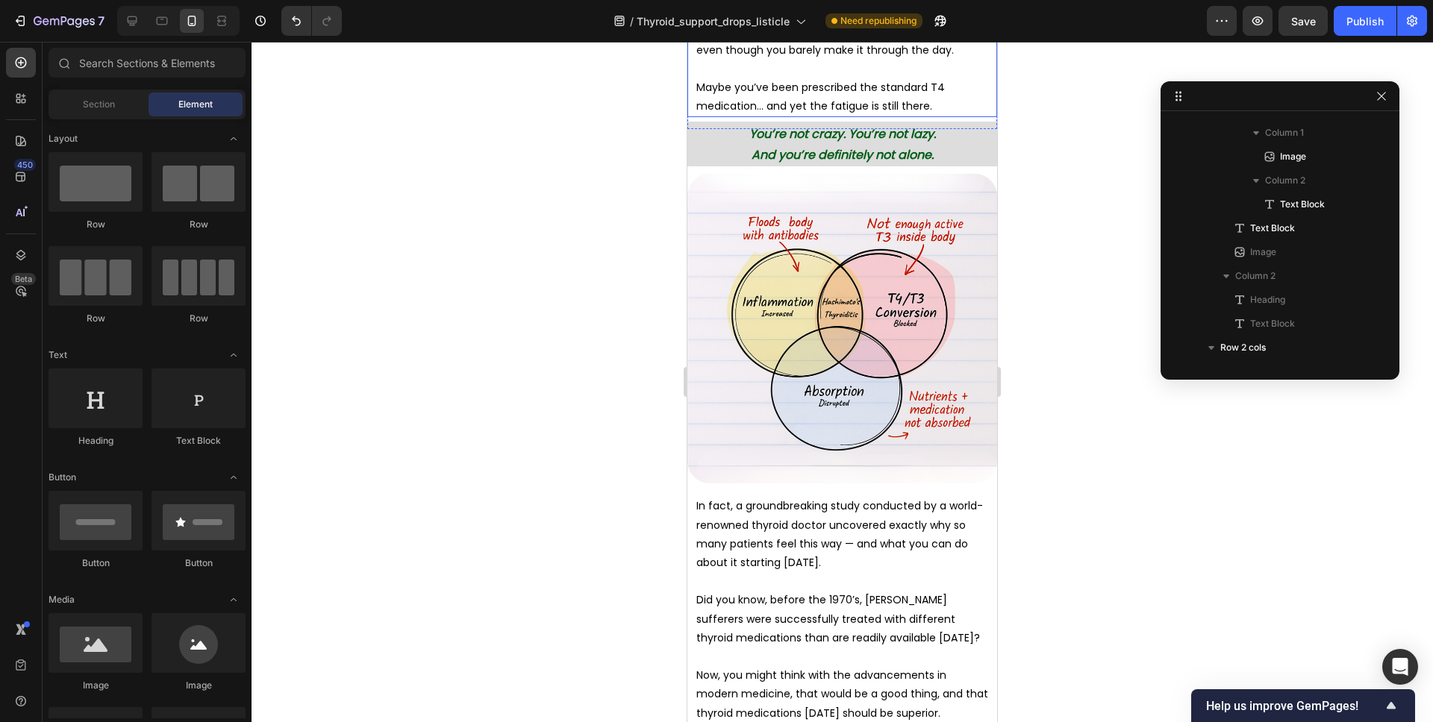
scroll to position [820, 0]
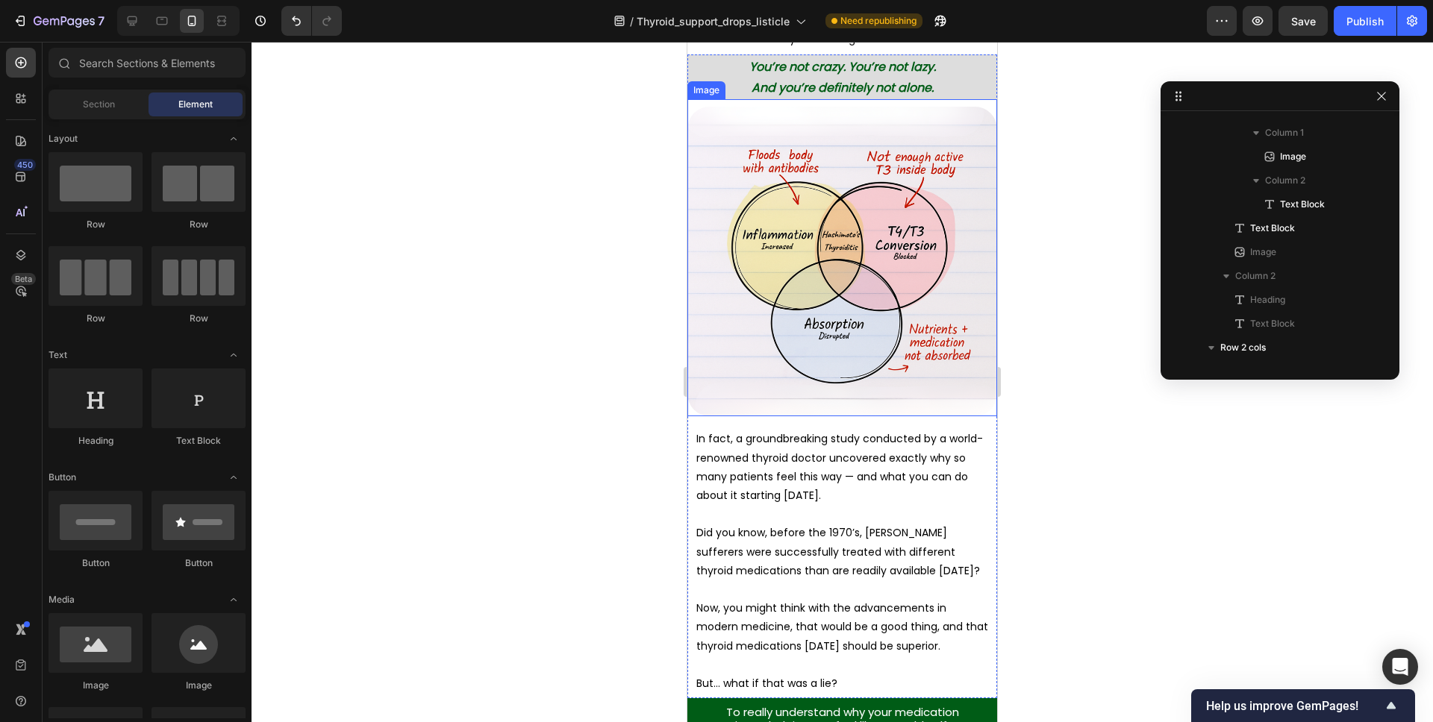
click at [892, 349] on img at bounding box center [842, 262] width 310 height 310
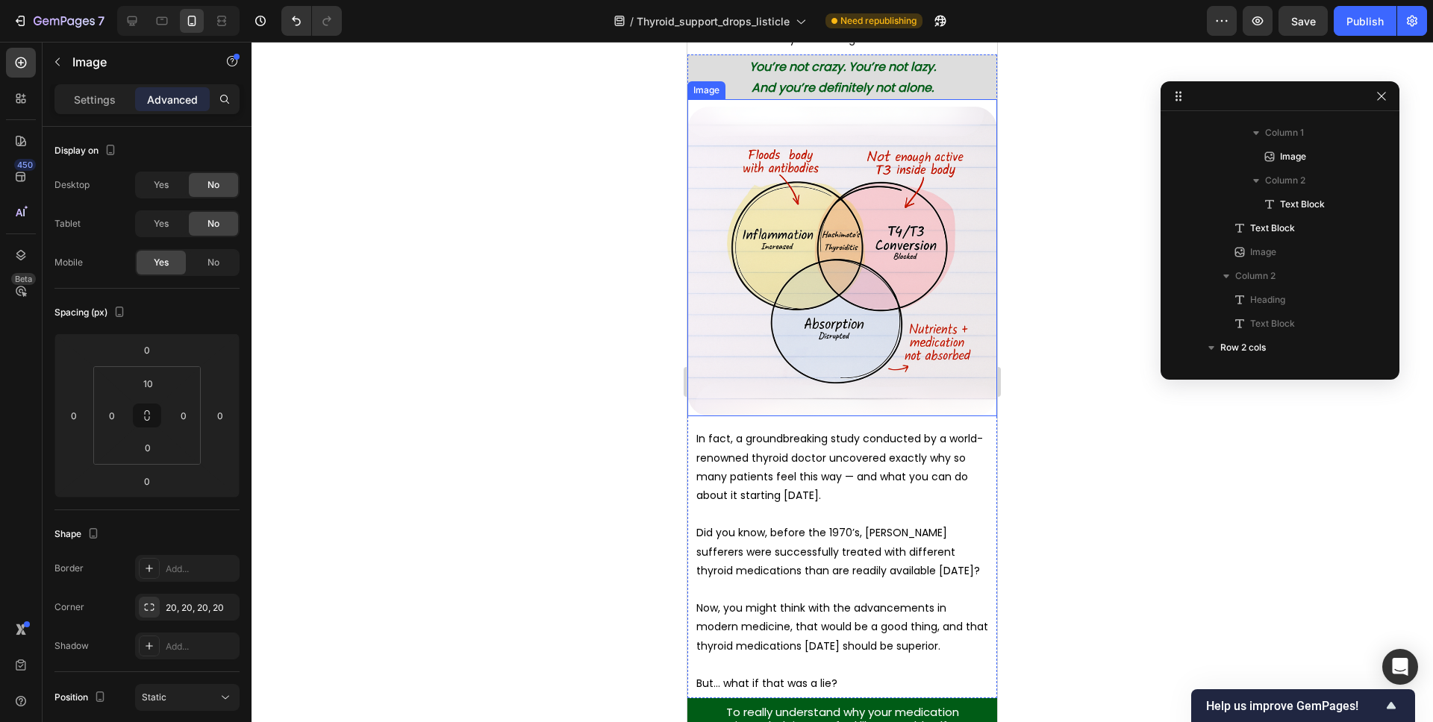
scroll to position [402, 0]
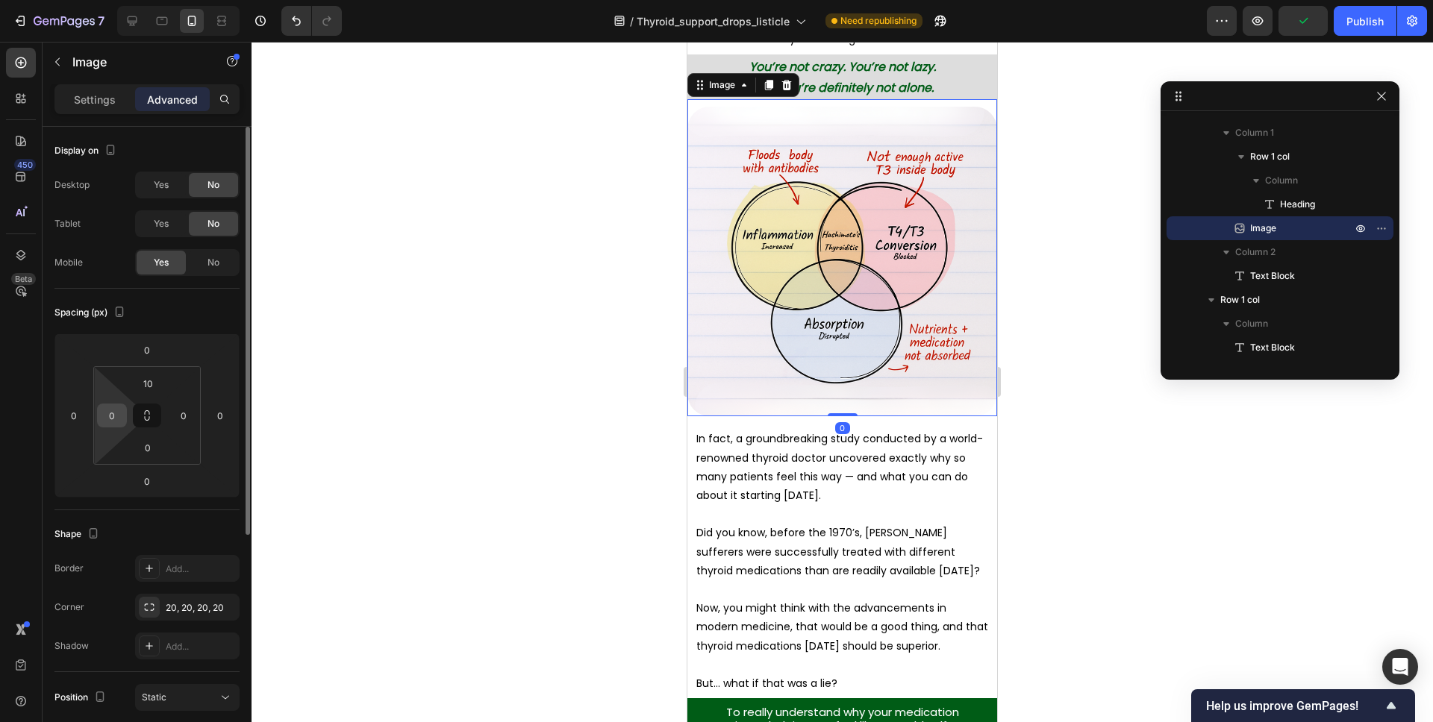
click at [114, 421] on input "0" at bounding box center [112, 415] width 22 height 22
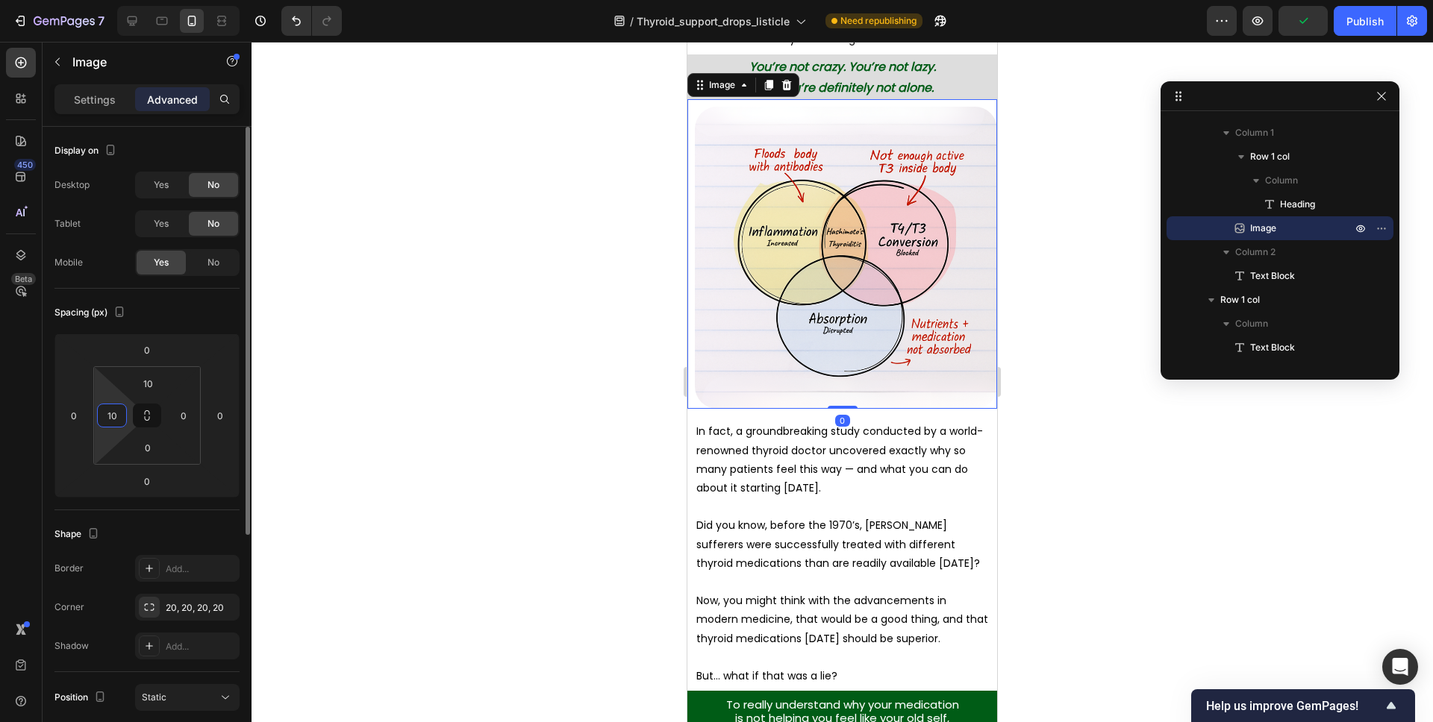
type input "10"
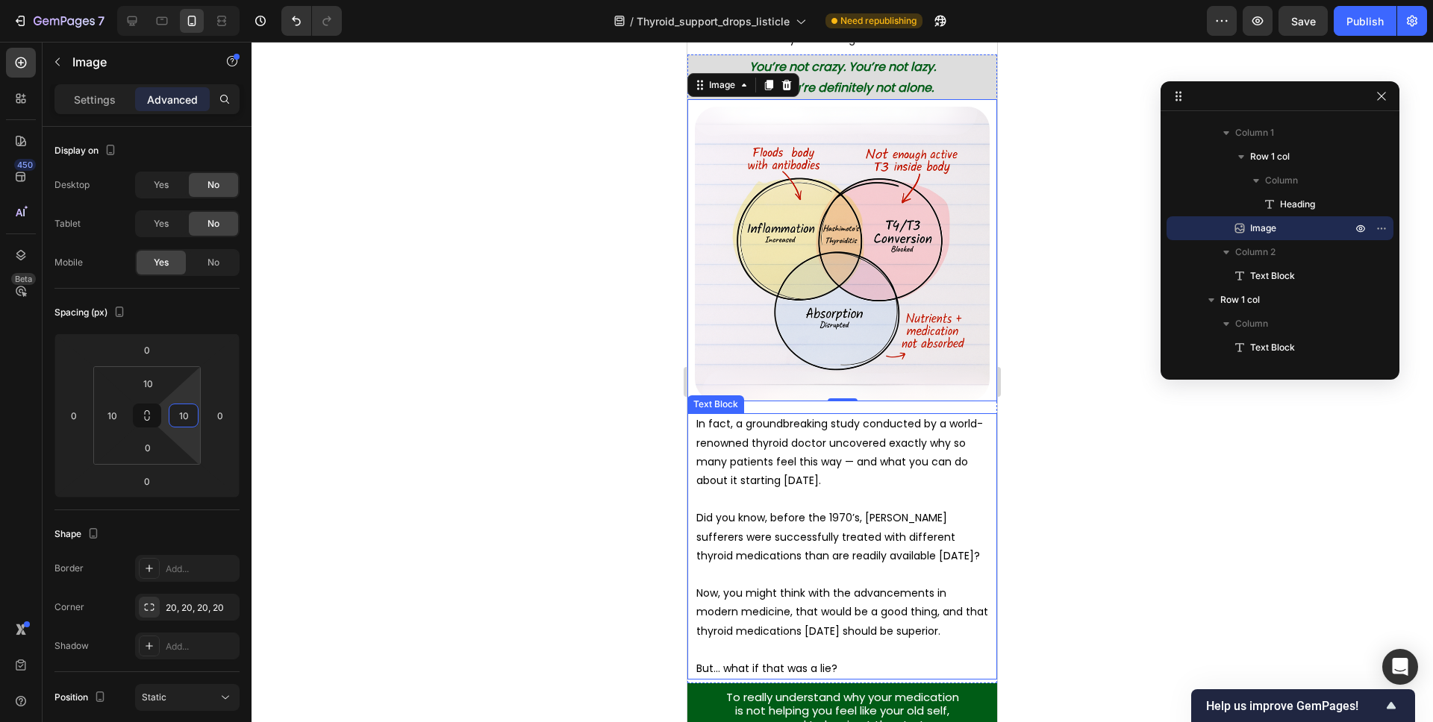
click at [745, 494] on p at bounding box center [842, 499] width 292 height 19
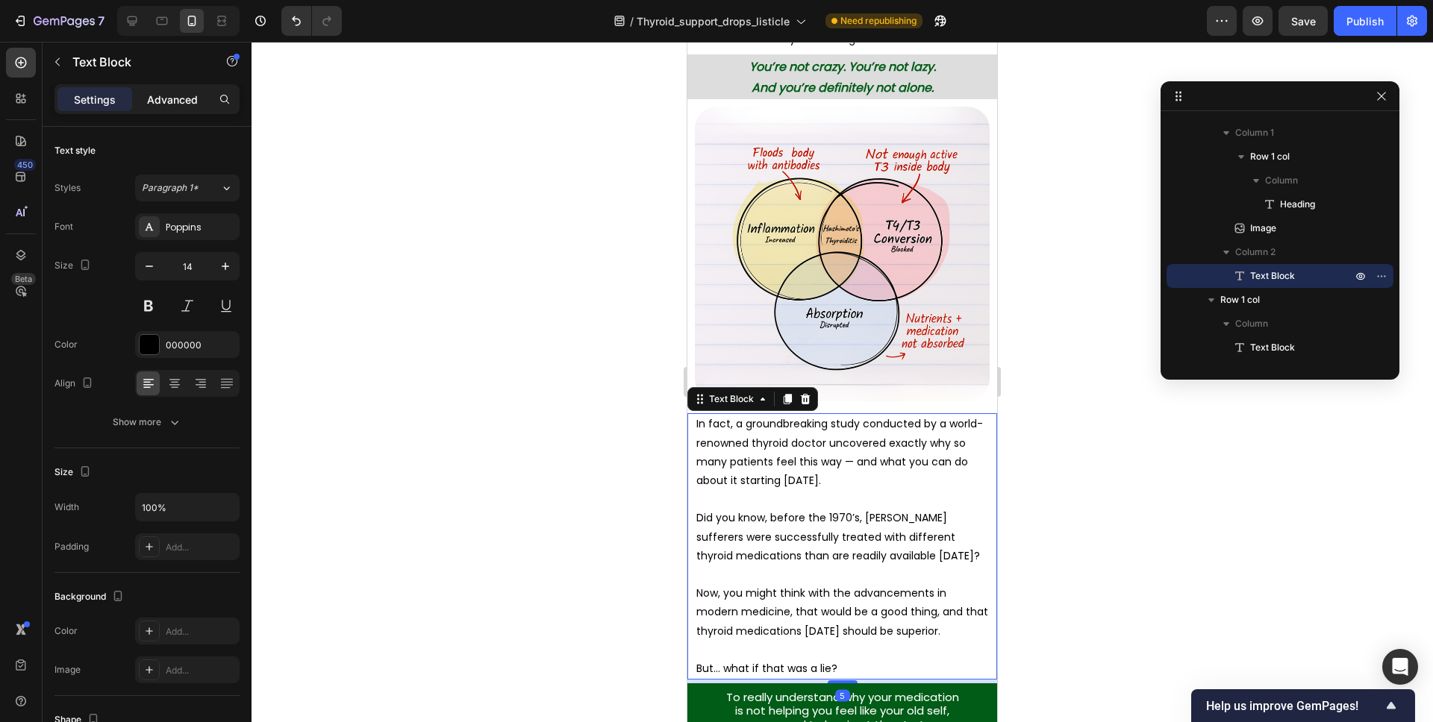
click at [155, 96] on p "Advanced" at bounding box center [172, 100] width 51 height 16
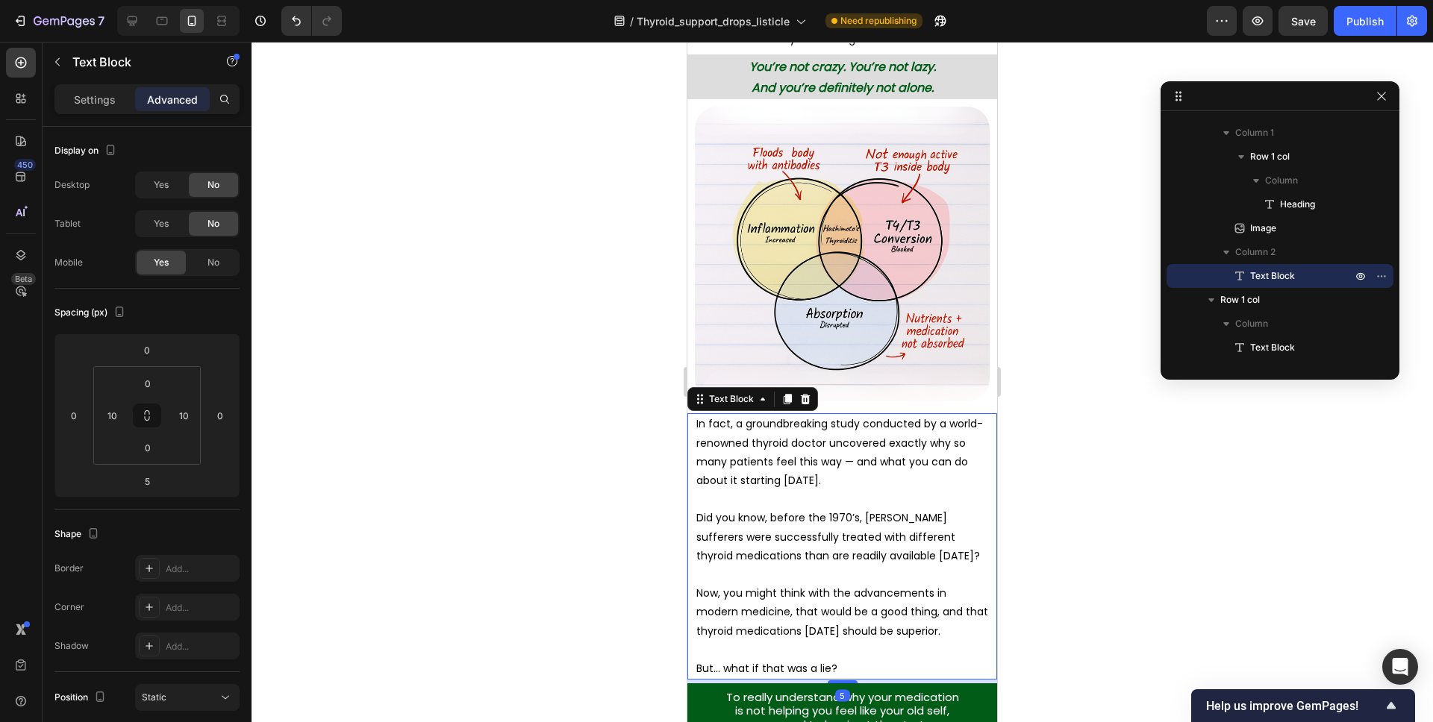
click at [1061, 295] on div at bounding box center [841, 382] width 1181 height 681
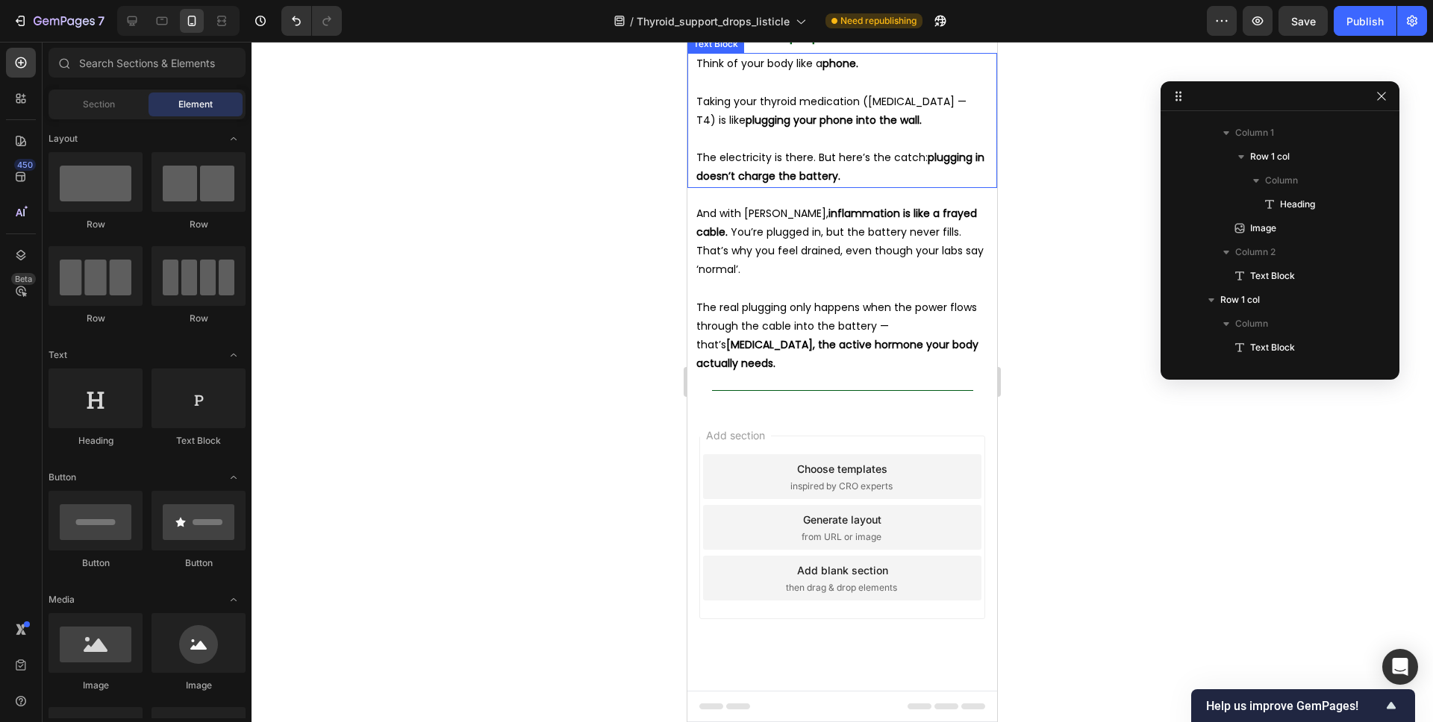
scroll to position [2998, 0]
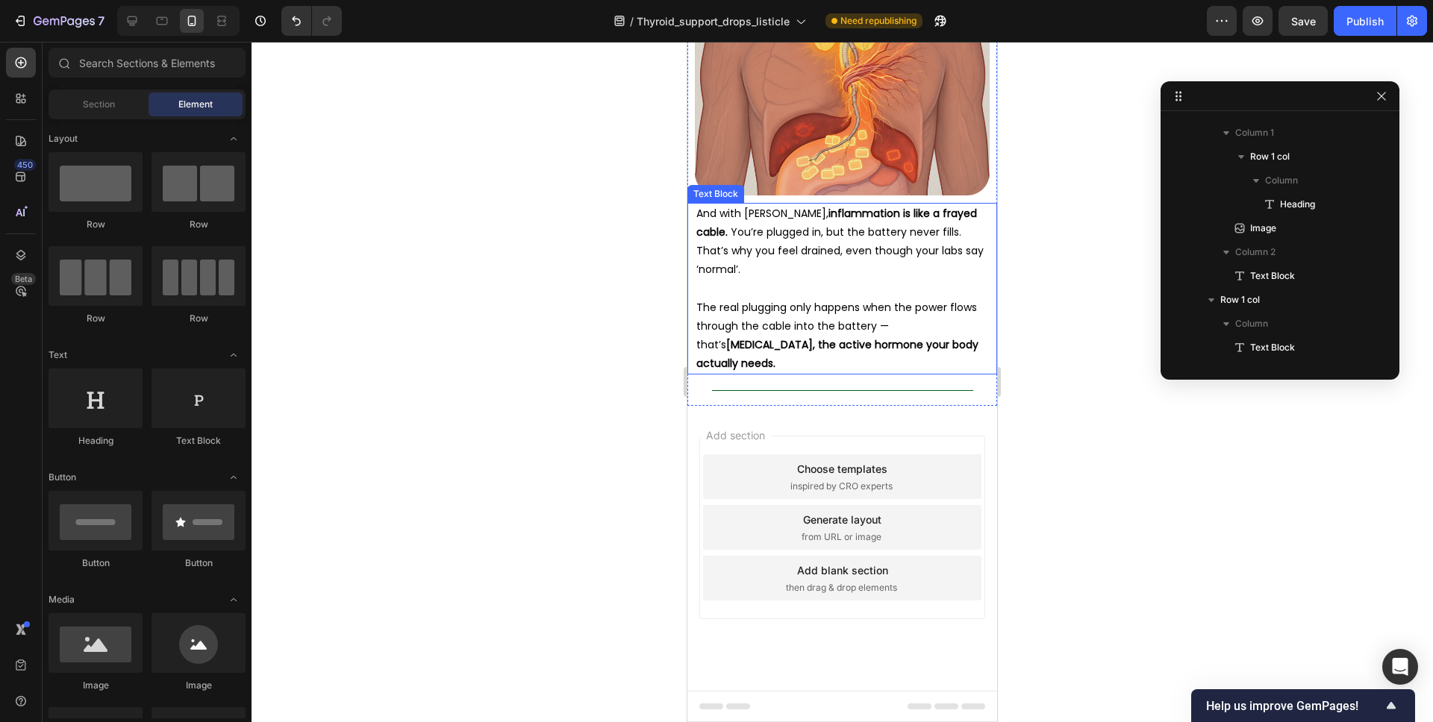
click at [843, 277] on span "You’re plugged in, but the battery never fills. That’s why you feel drained, ev…" at bounding box center [839, 251] width 287 height 52
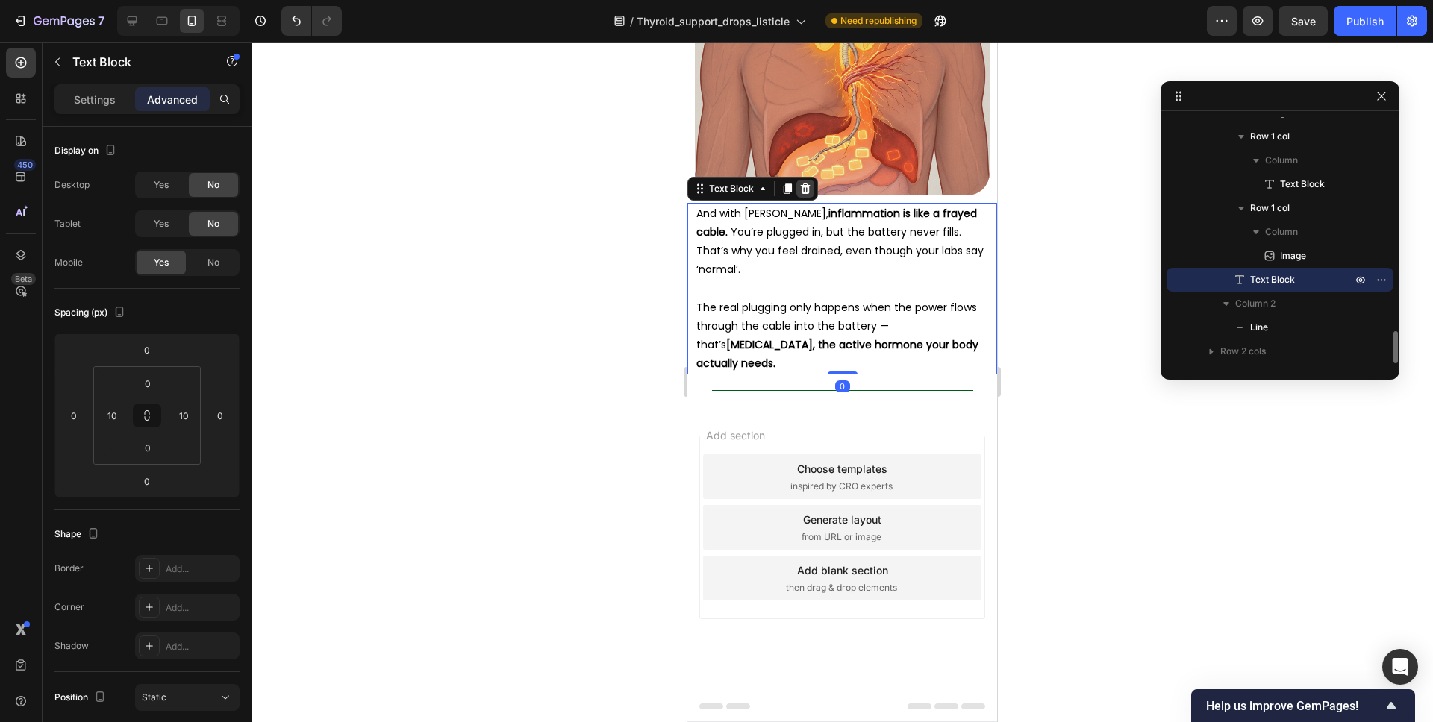
click at [811, 198] on div at bounding box center [805, 189] width 18 height 18
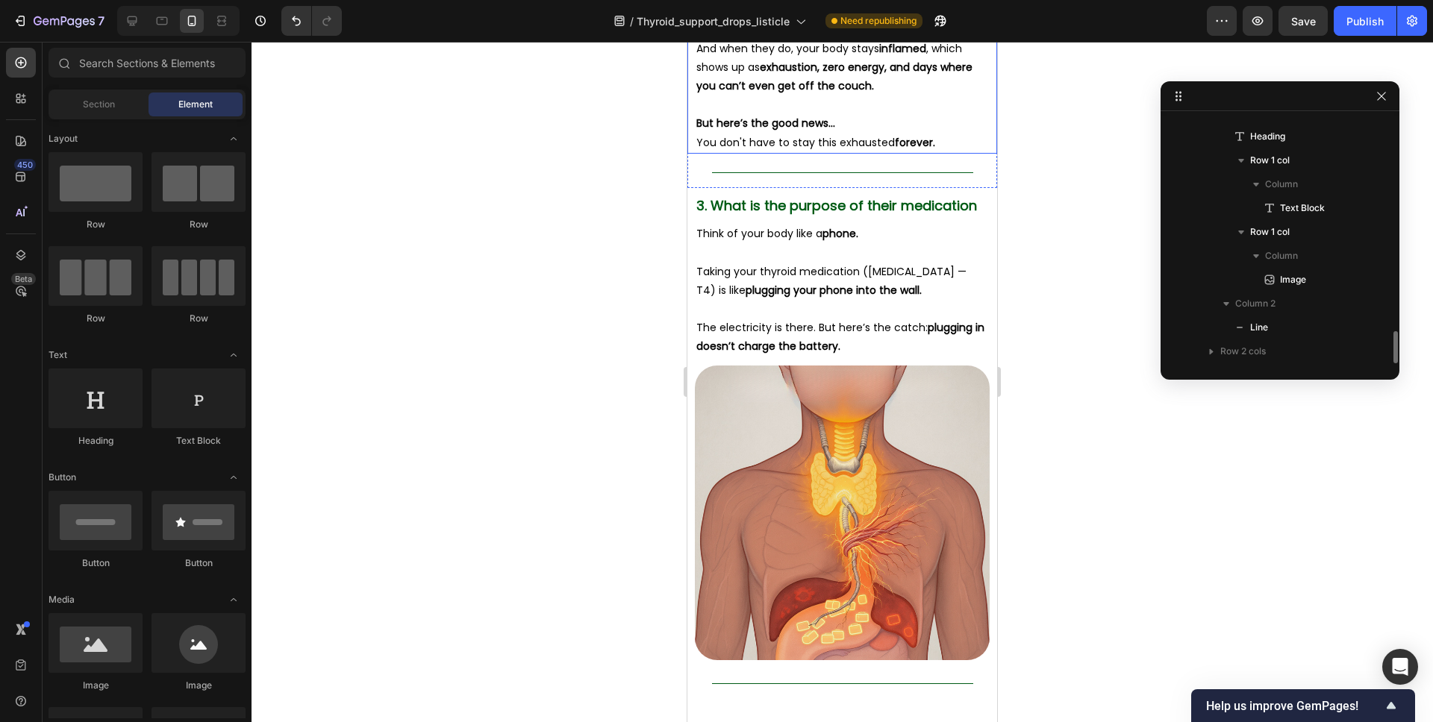
scroll to position [2181, 0]
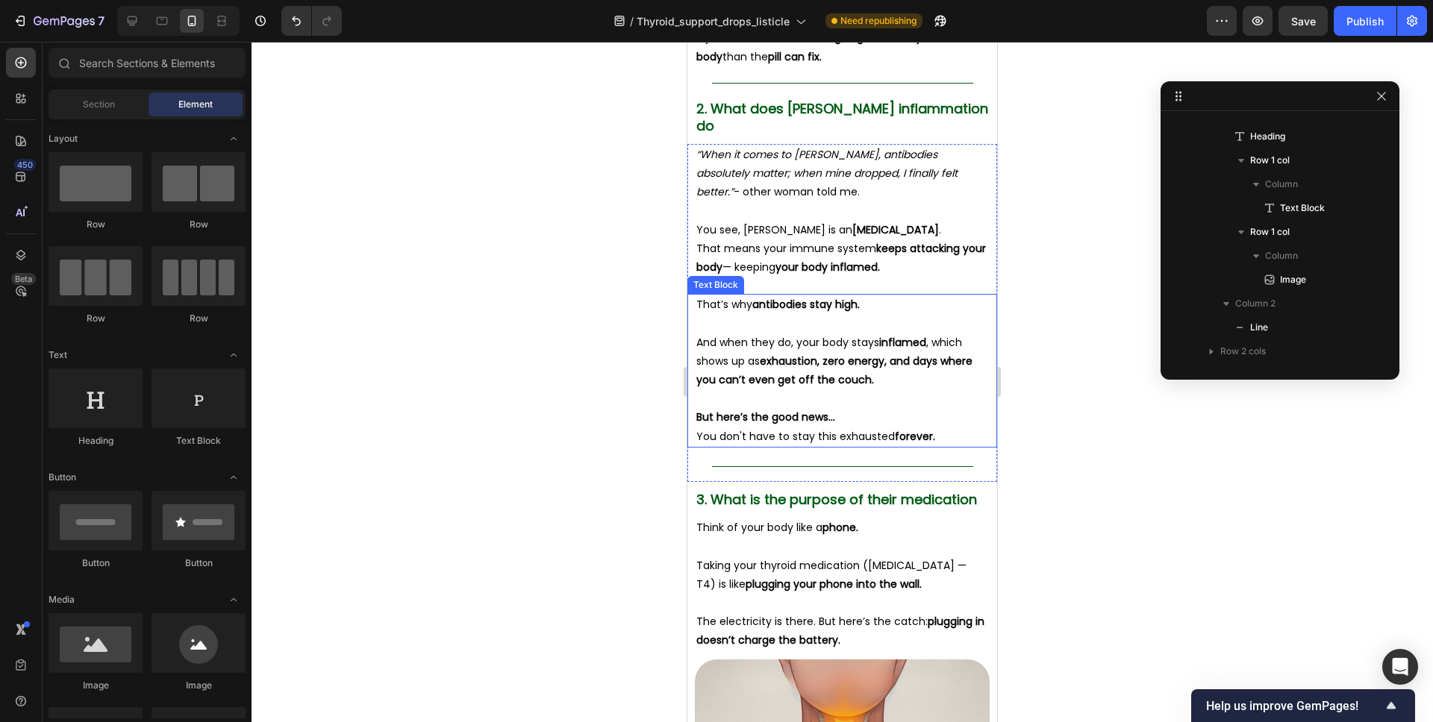
click at [841, 609] on p "And when they do, your body stays inflamed , which shows up as exhaustion, zero…" at bounding box center [842, 646] width 292 height 75
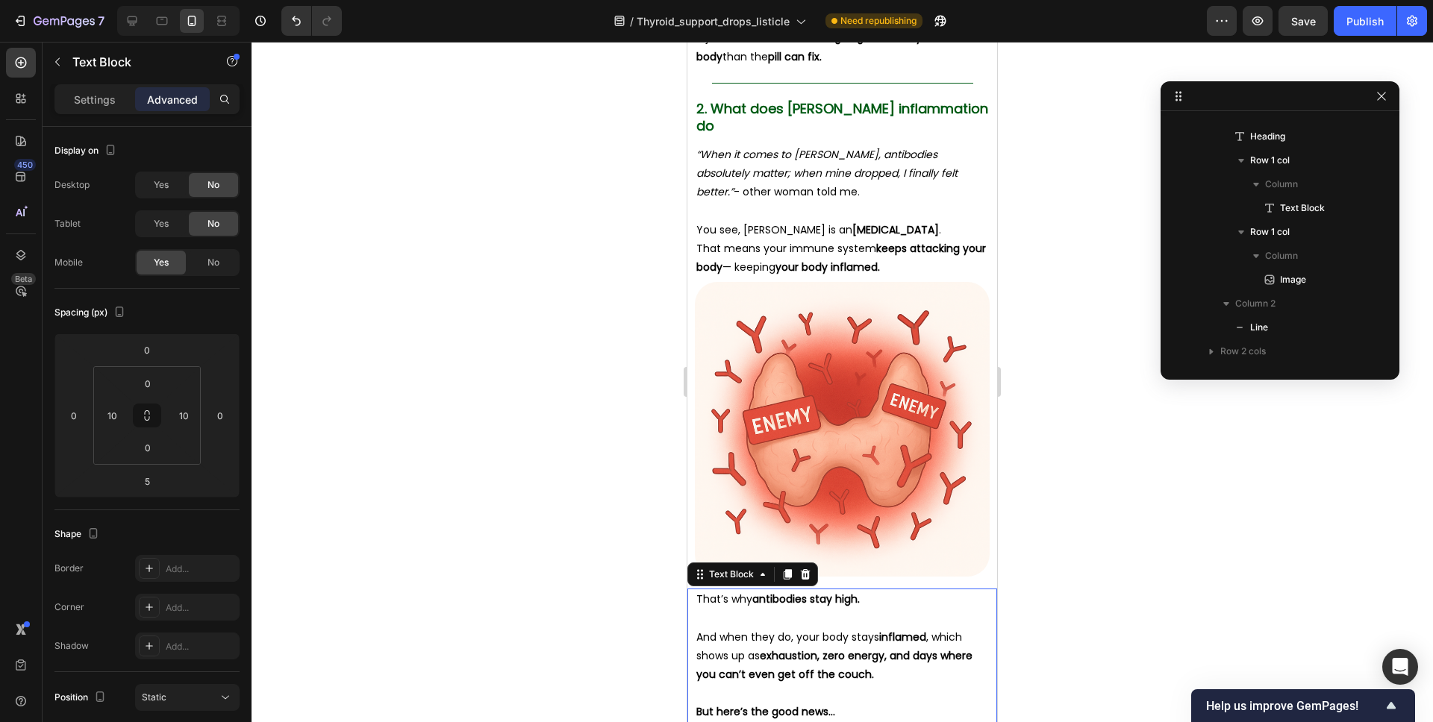
scroll to position [1238, 0]
click at [804, 569] on icon at bounding box center [806, 574] width 10 height 10
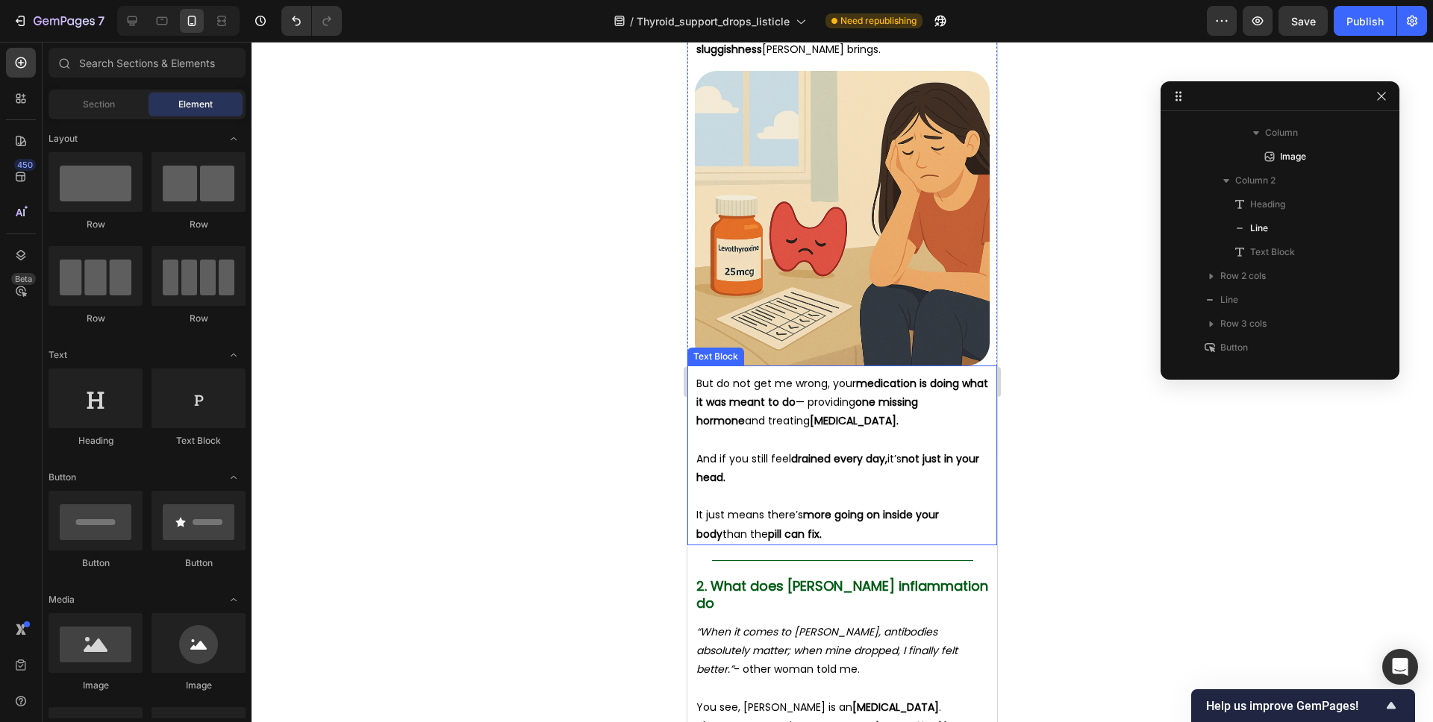
scroll to position [1568, 0]
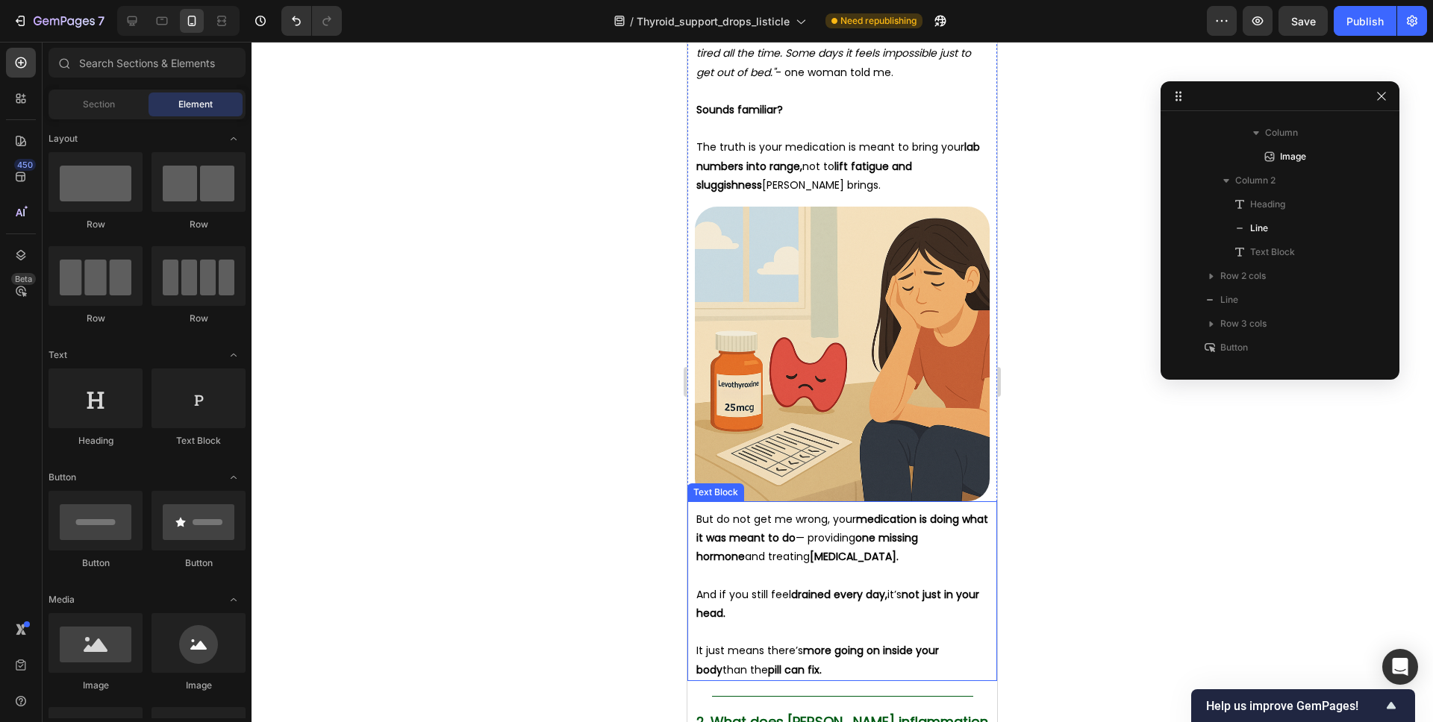
click at [856, 522] on strong "medication is doing what it was meant to do" at bounding box center [842, 529] width 292 height 34
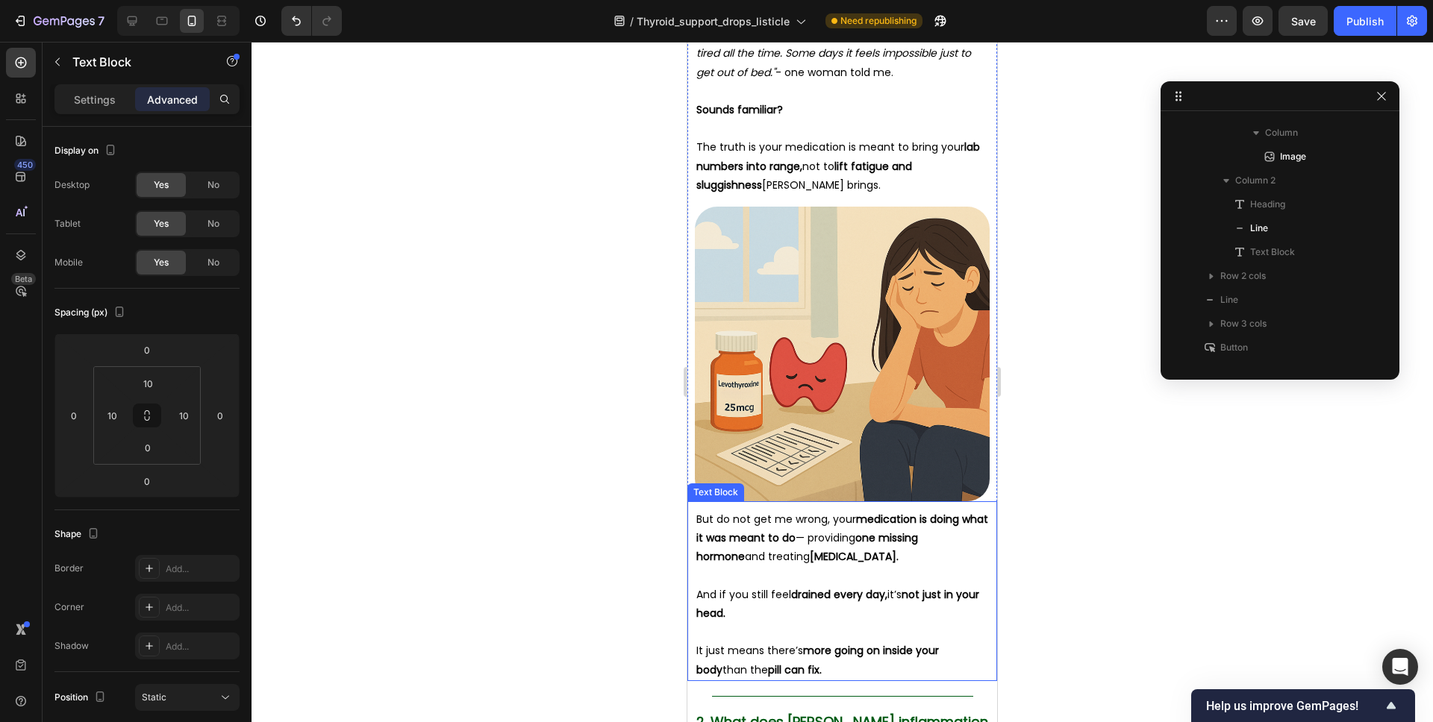
scroll to position [904, 0]
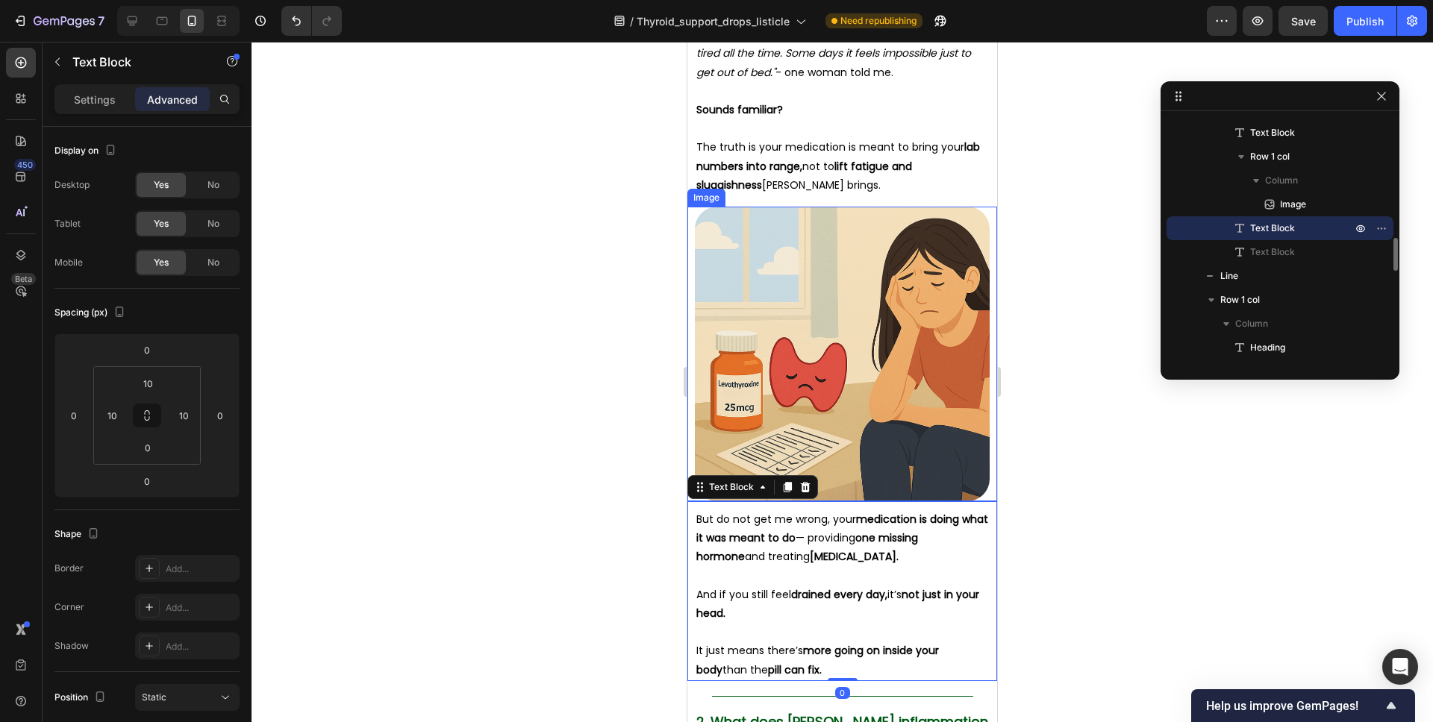
drag, startPoint x: 812, startPoint y: 492, endPoint x: 822, endPoint y: 443, distance: 49.5
click at [811, 492] on div at bounding box center [805, 487] width 18 height 18
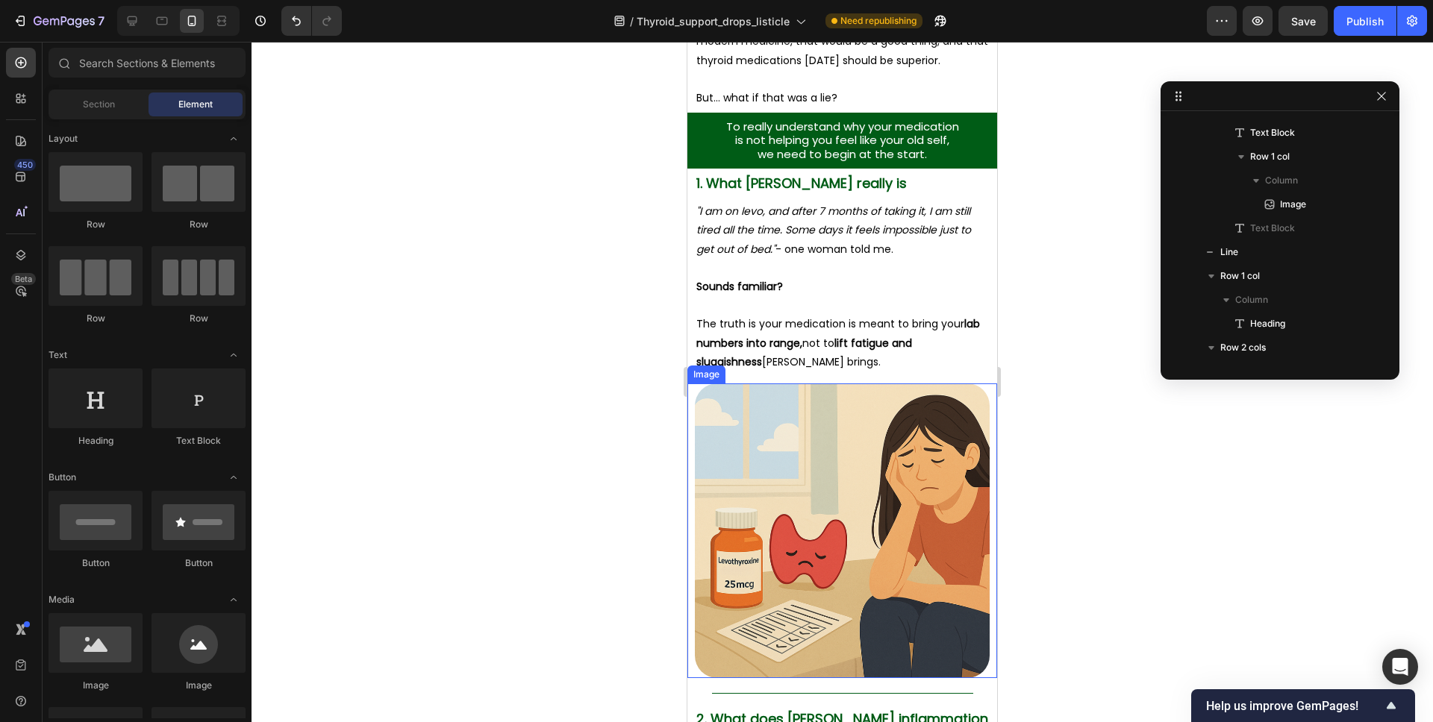
scroll to position [1135, 0]
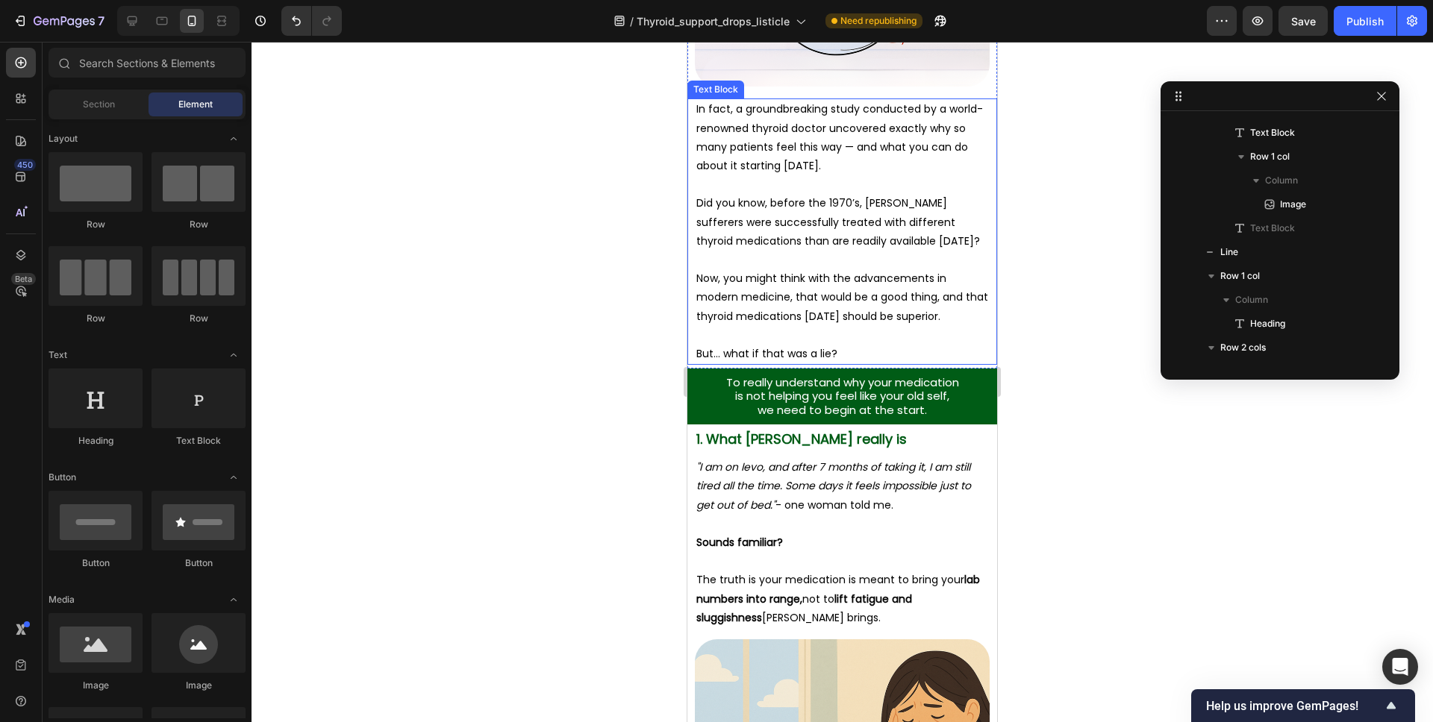
click at [866, 267] on p at bounding box center [842, 260] width 292 height 19
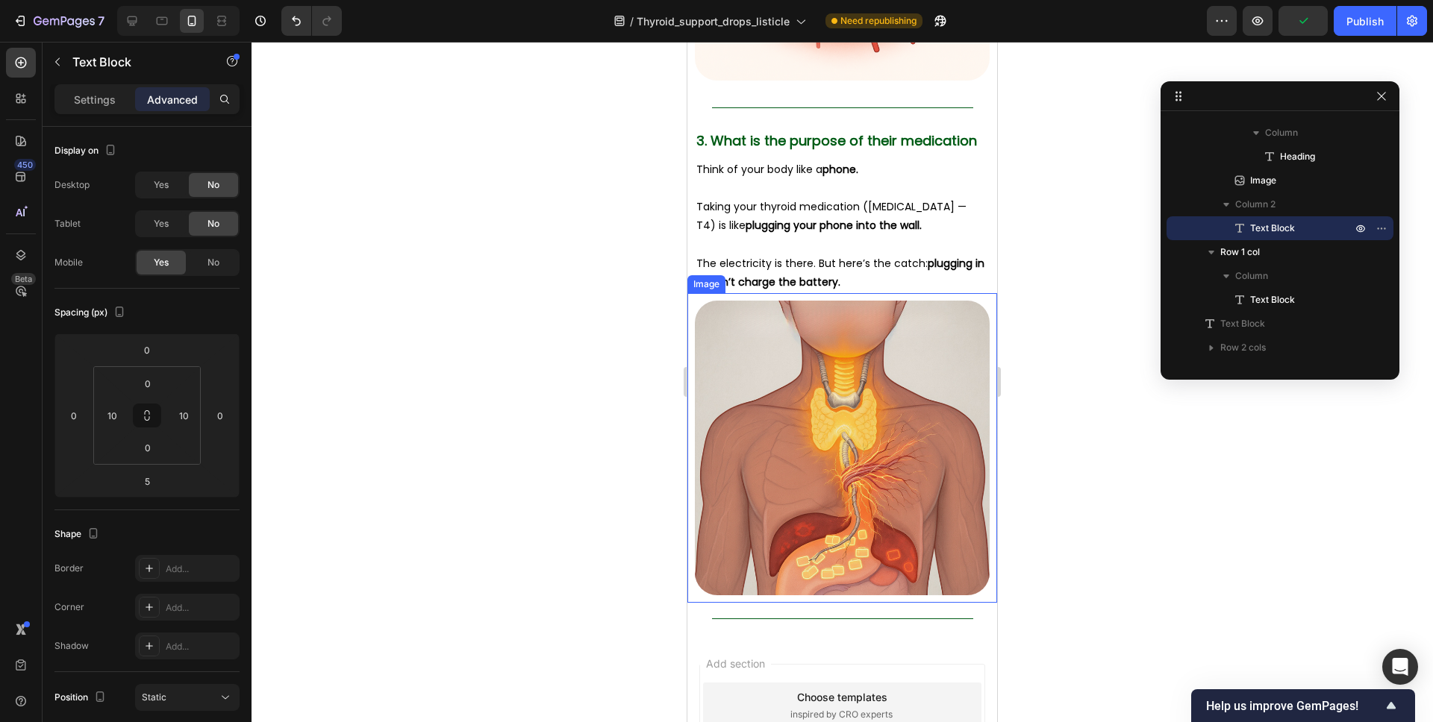
scroll to position [2512, 0]
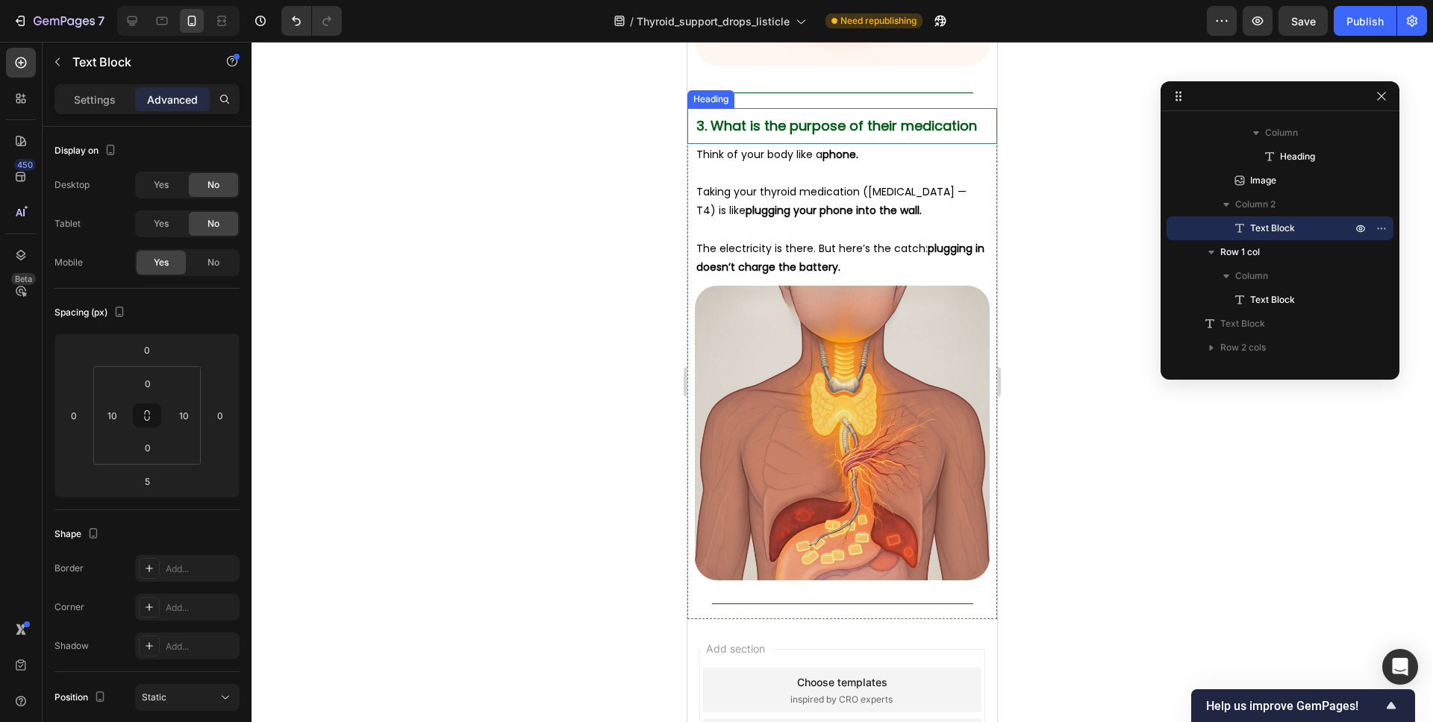
click at [852, 108] on div "3. What is the purpose of their medication Heading" at bounding box center [842, 125] width 310 height 35
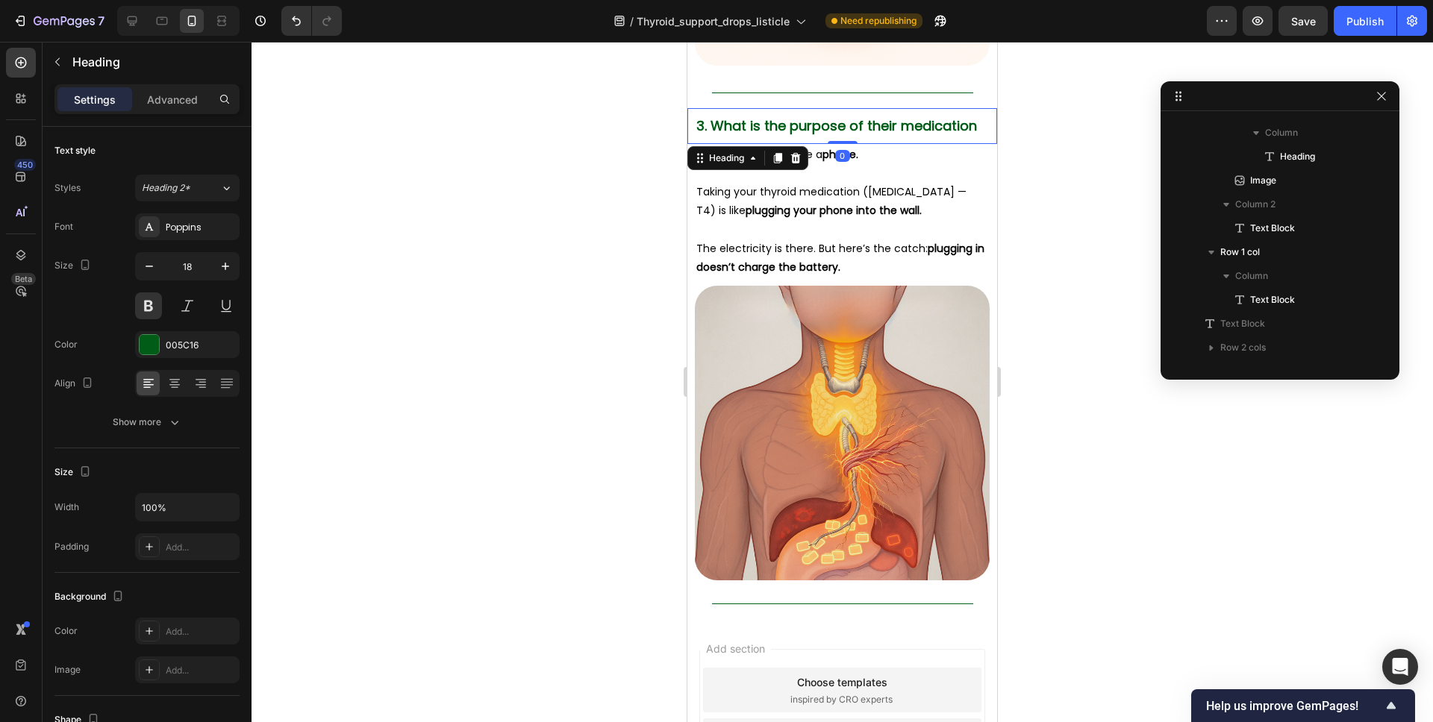
scroll to position [1477, 0]
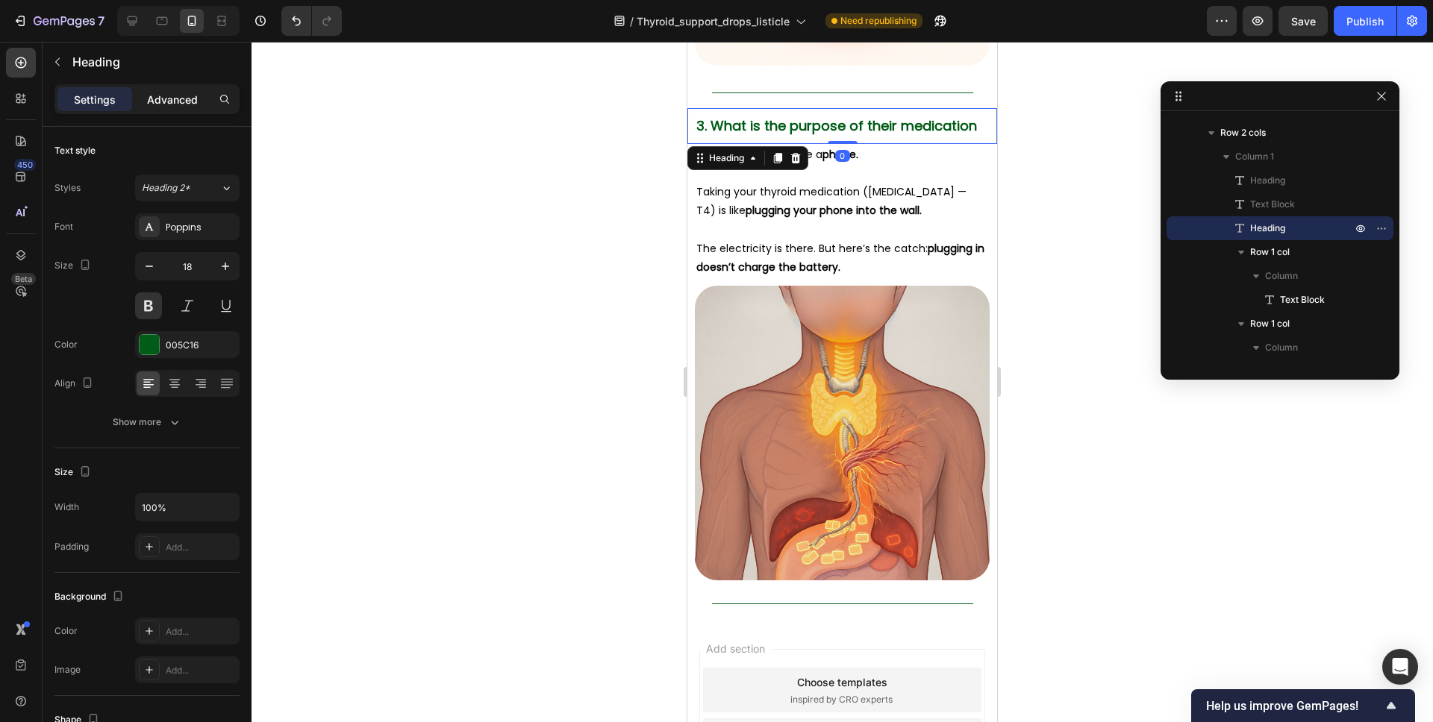
click at [163, 96] on p "Advanced" at bounding box center [172, 100] width 51 height 16
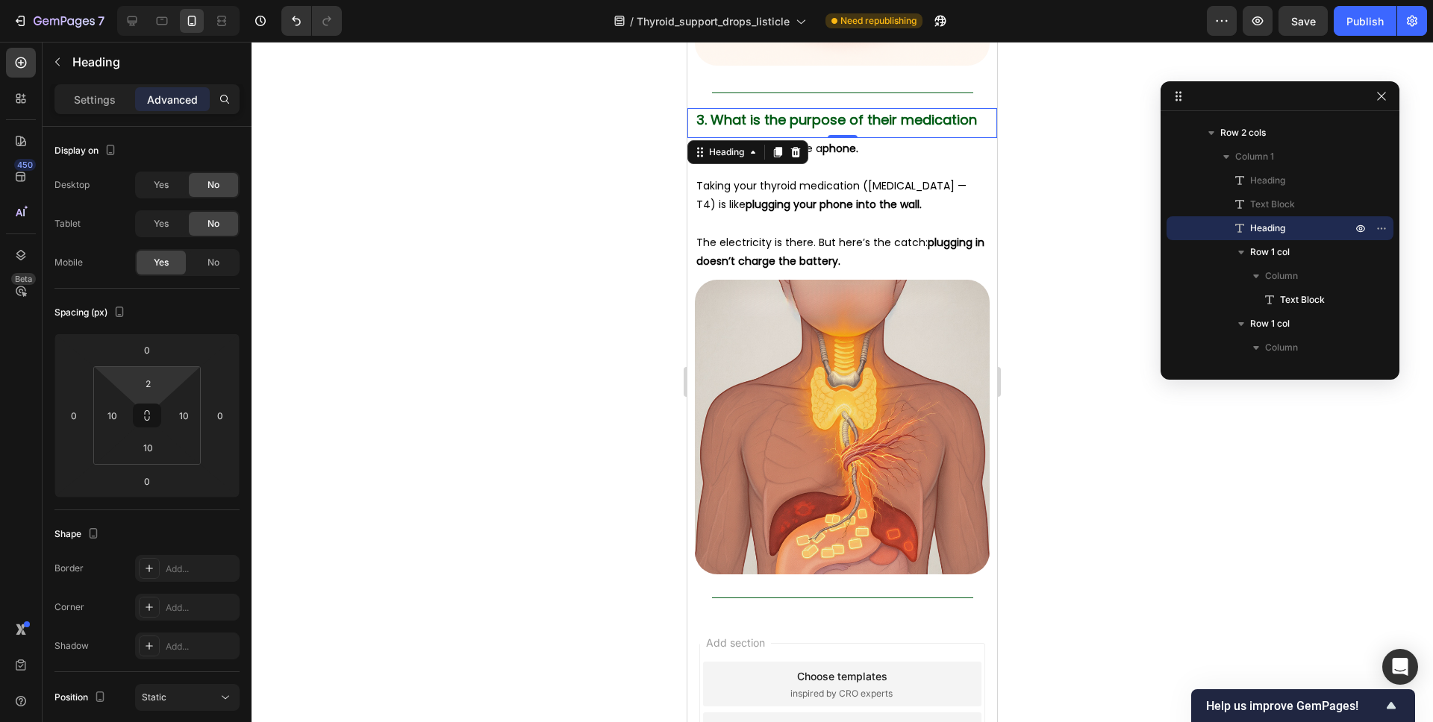
type input "0"
click at [171, 0] on html "7 Version history / Thyroid_support_drops_listicle Need republishing Preview Sa…" at bounding box center [716, 0] width 1433 height 0
click at [932, 87] on div "Title Line" at bounding box center [842, 93] width 310 height 31
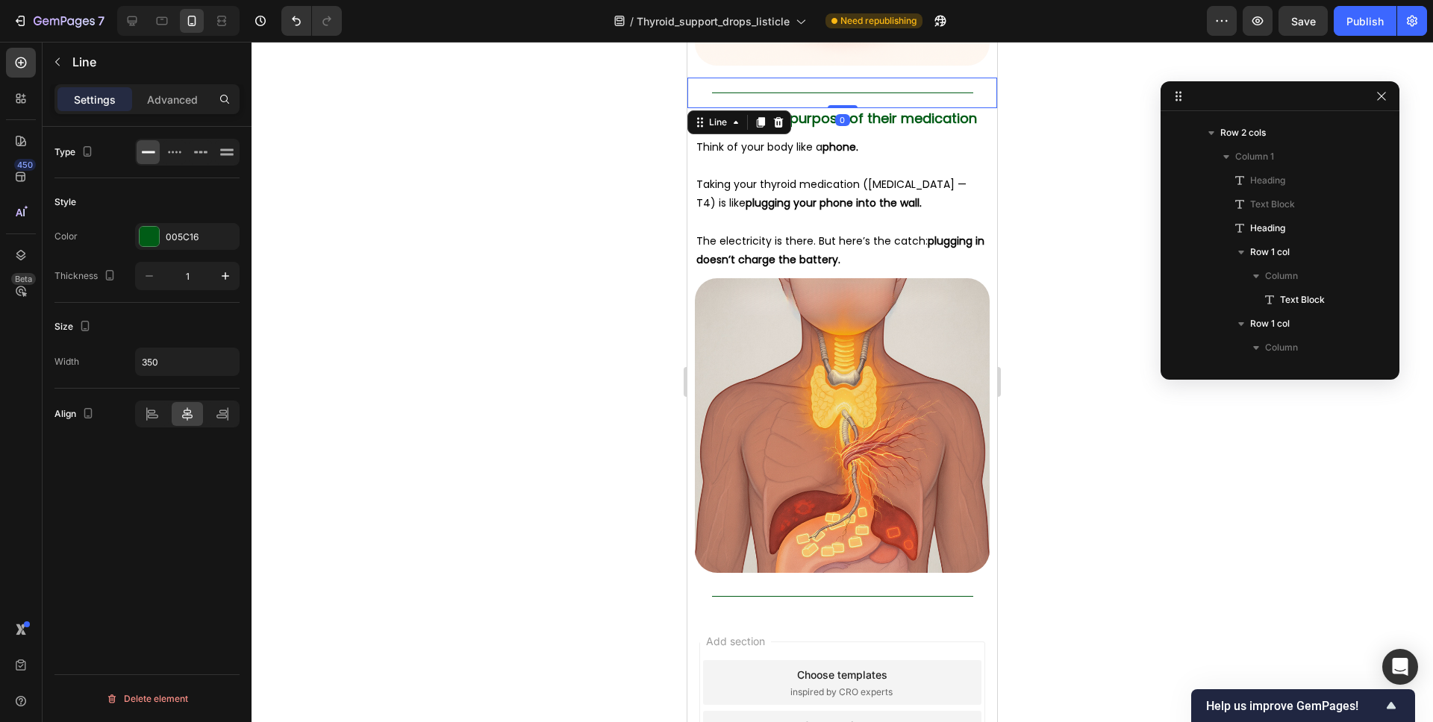
scroll to position [1214, 0]
click at [183, 88] on div "Advanced" at bounding box center [172, 99] width 75 height 24
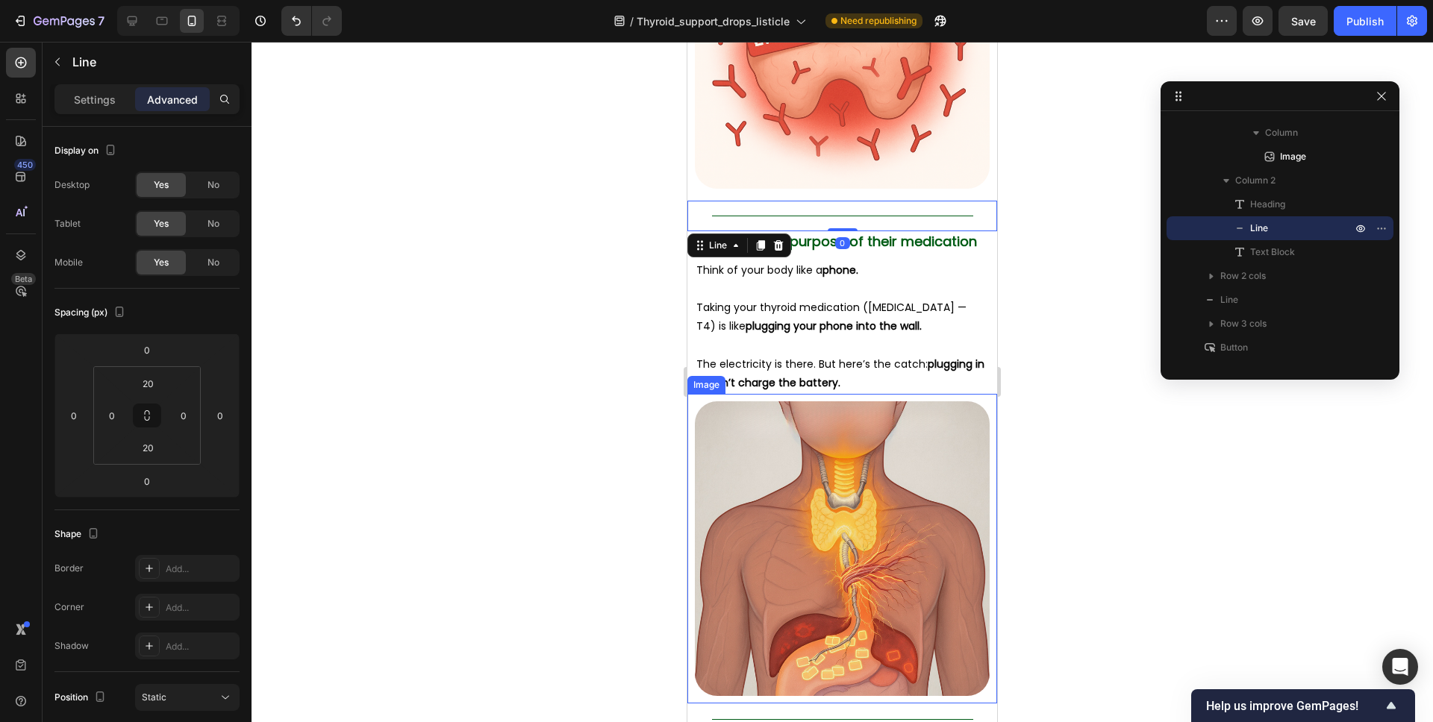
scroll to position [2387, 0]
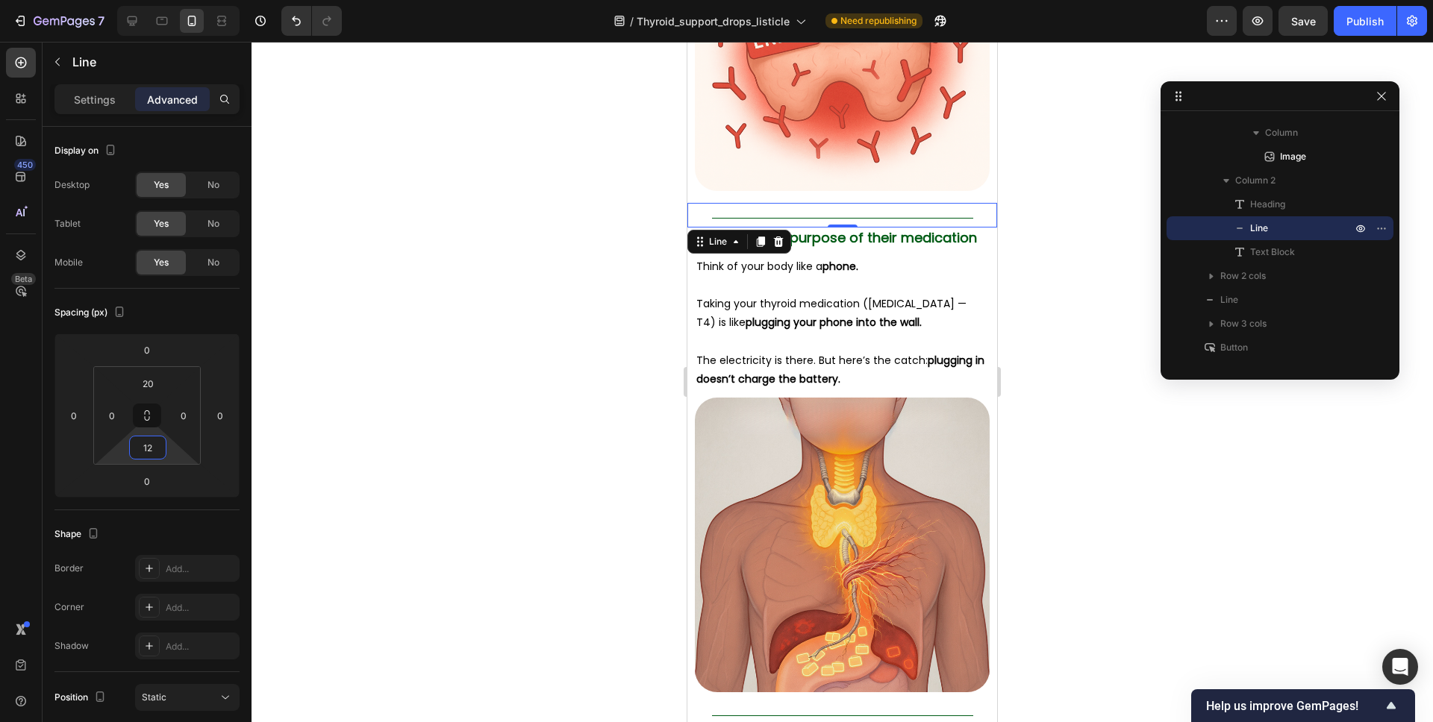
type input "10"
click at [166, 0] on html "7 Version history / Thyroid_support_drops_listicle Need republishing Preview Sa…" at bounding box center [716, 0] width 1433 height 0
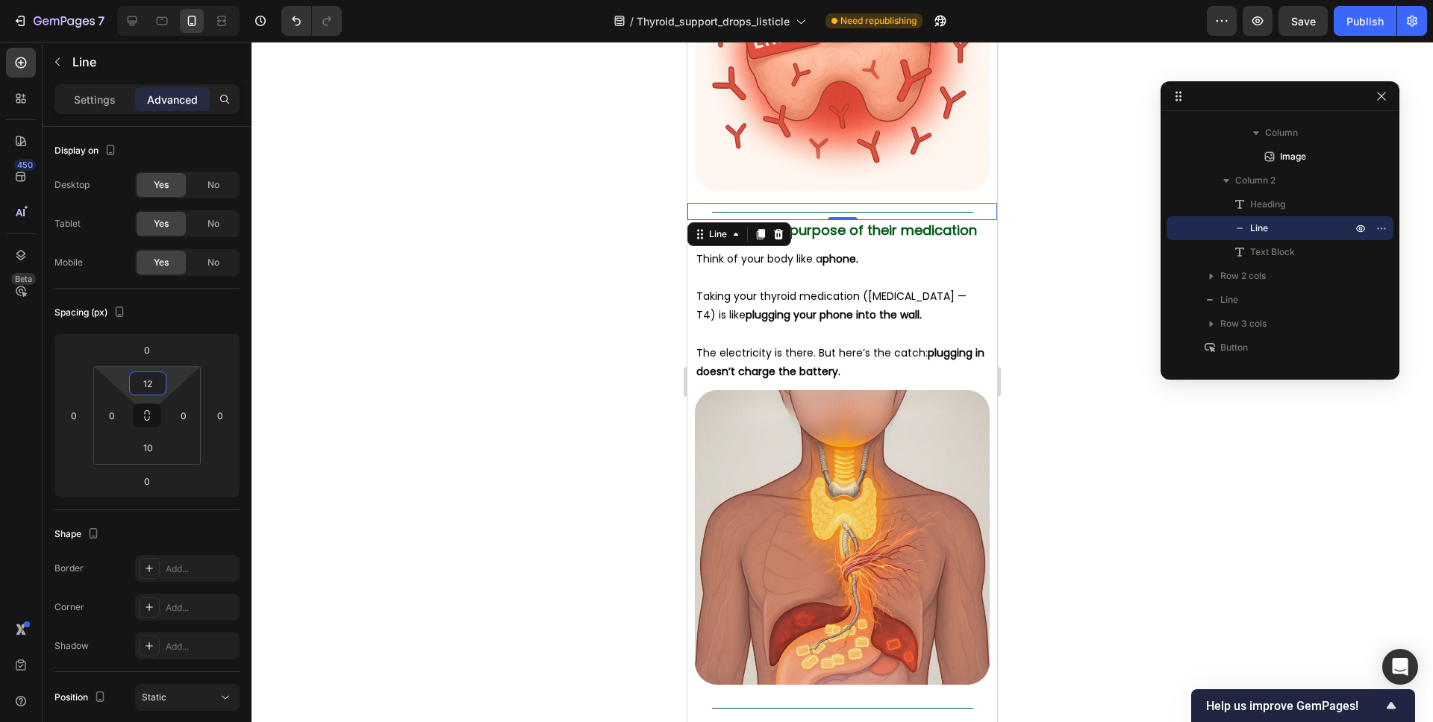
type input "10"
click at [172, 0] on html "7 Version history / Thyroid_support_drops_listicle Need republishing Preview Sa…" at bounding box center [716, 0] width 1433 height 0
click at [1064, 261] on div at bounding box center [841, 382] width 1181 height 681
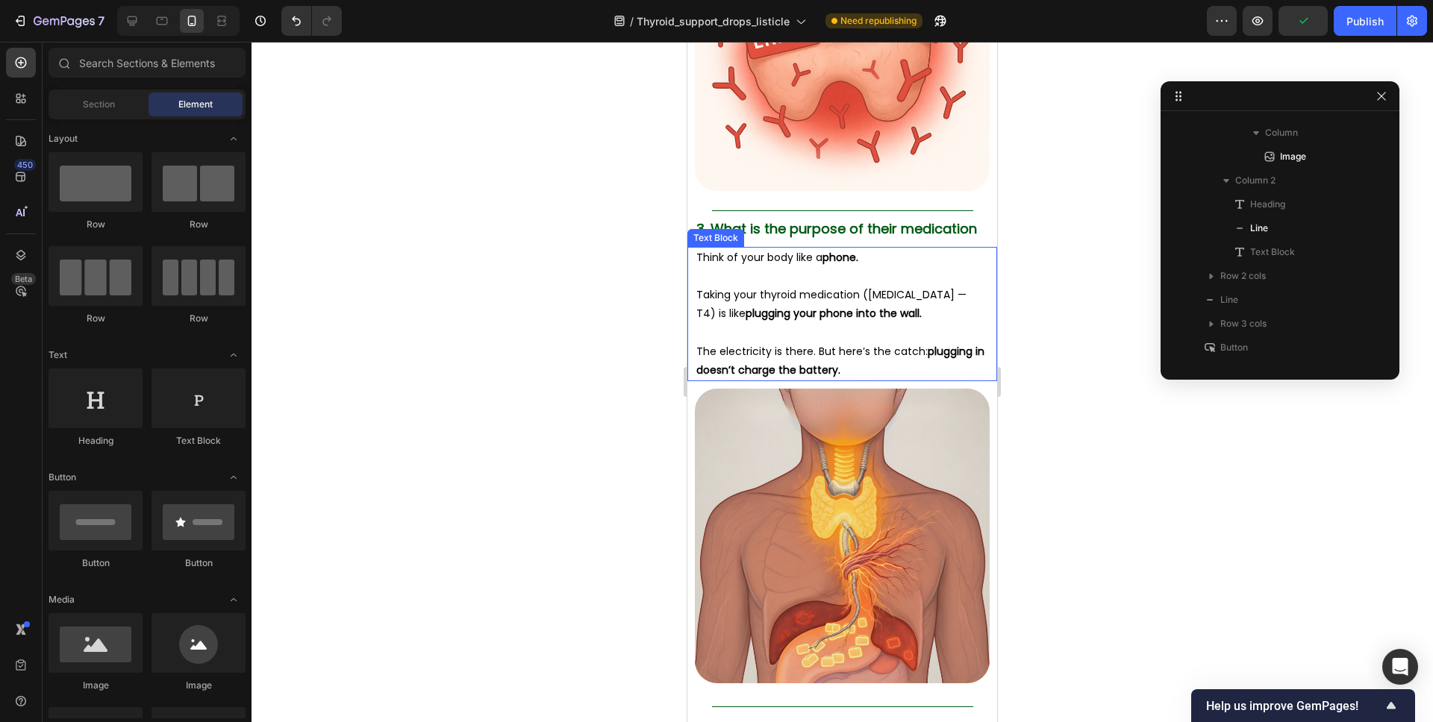
scroll to position [2424, 0]
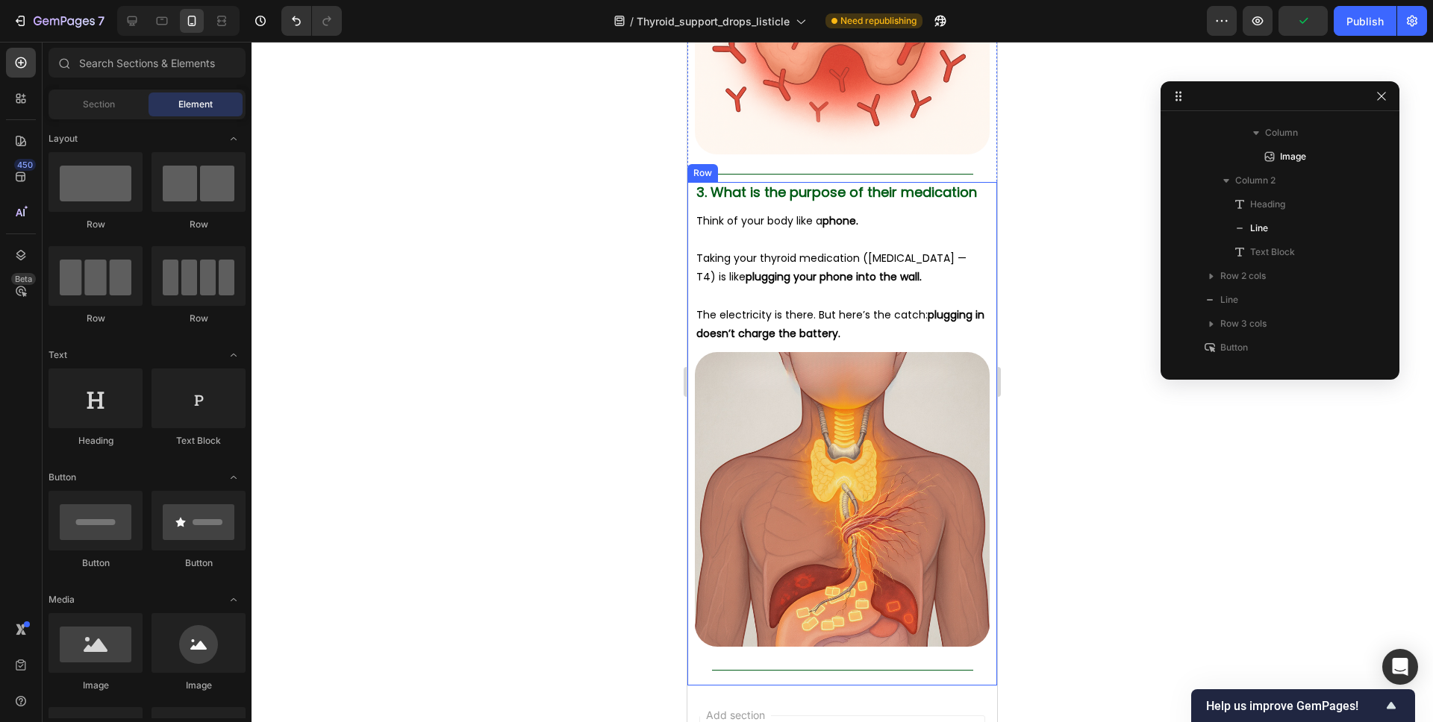
click at [881, 638] on div "3. Inflammation Makes Your Body Not Working. Heading Think of your body like a …" at bounding box center [842, 434] width 310 height 504
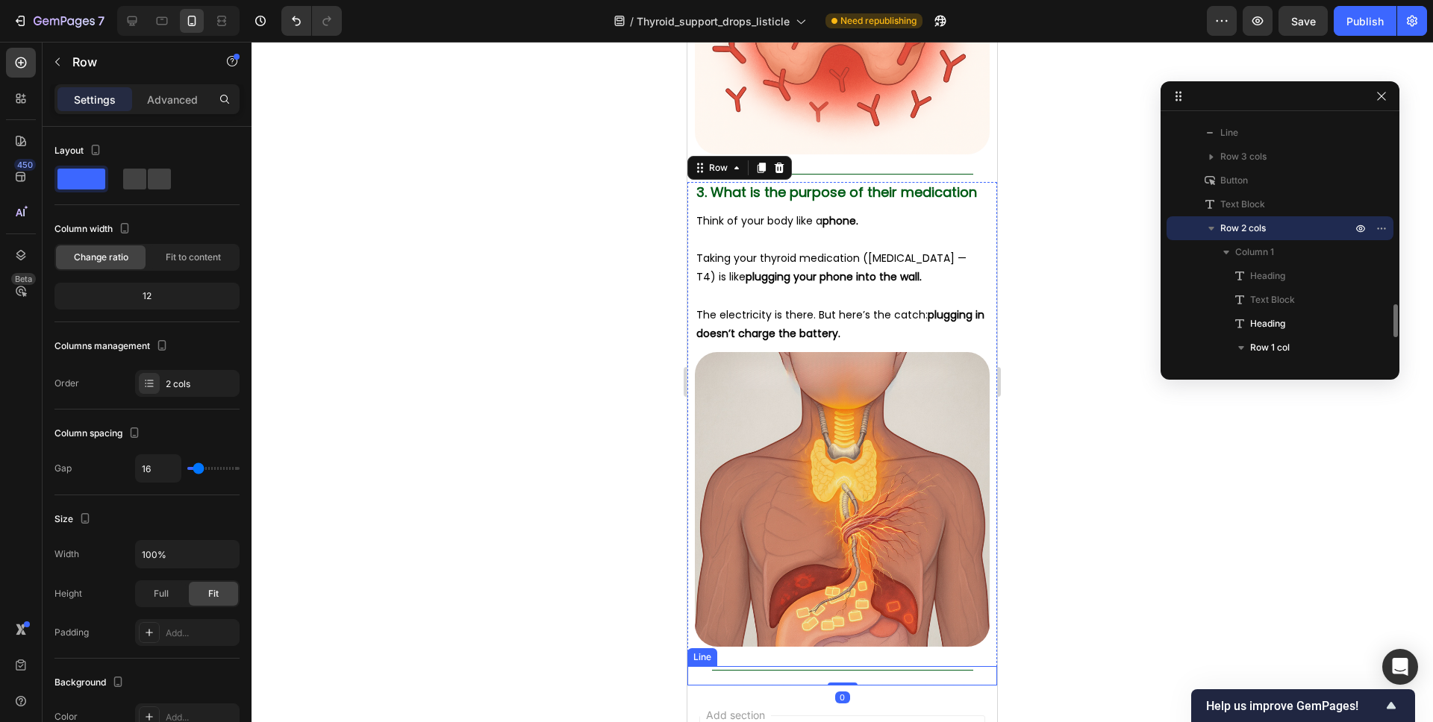
click at [881, 666] on div "Title Line" at bounding box center [842, 675] width 310 height 19
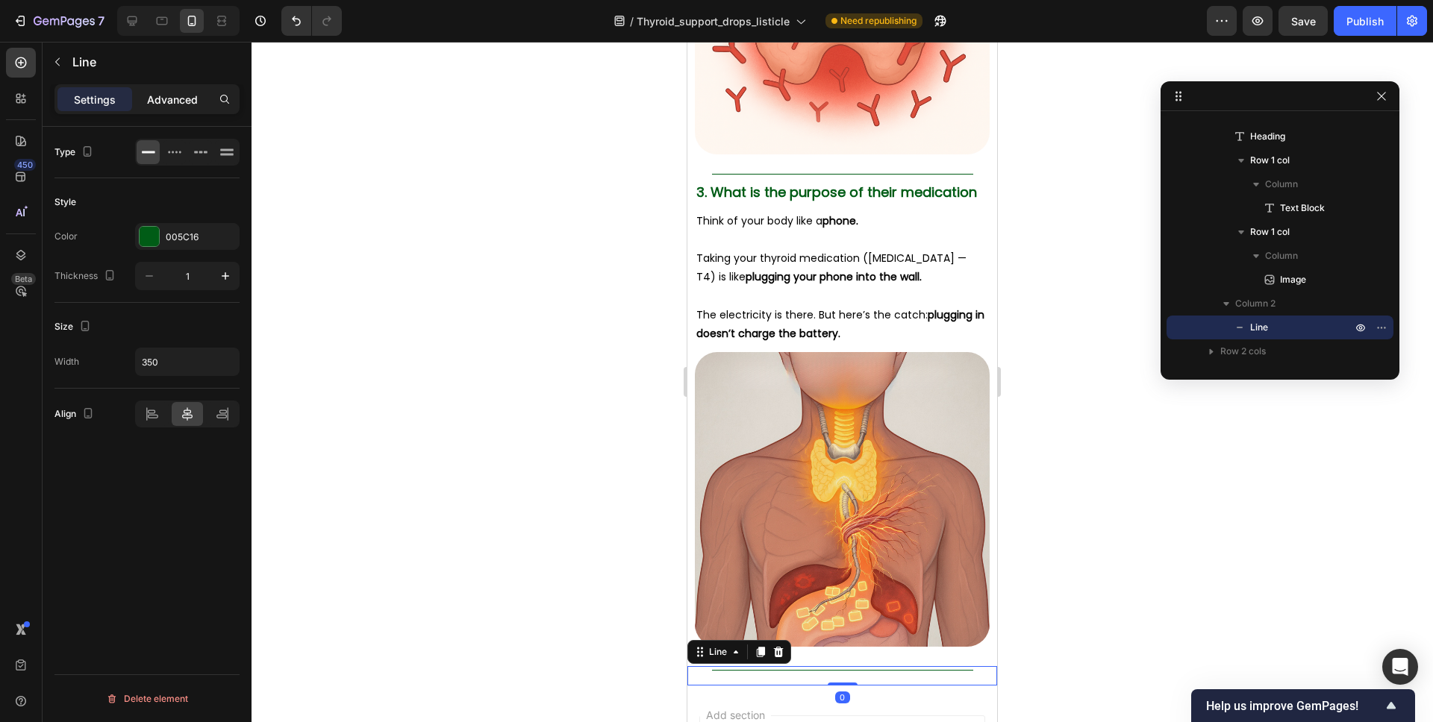
click at [181, 105] on p "Advanced" at bounding box center [172, 100] width 51 height 16
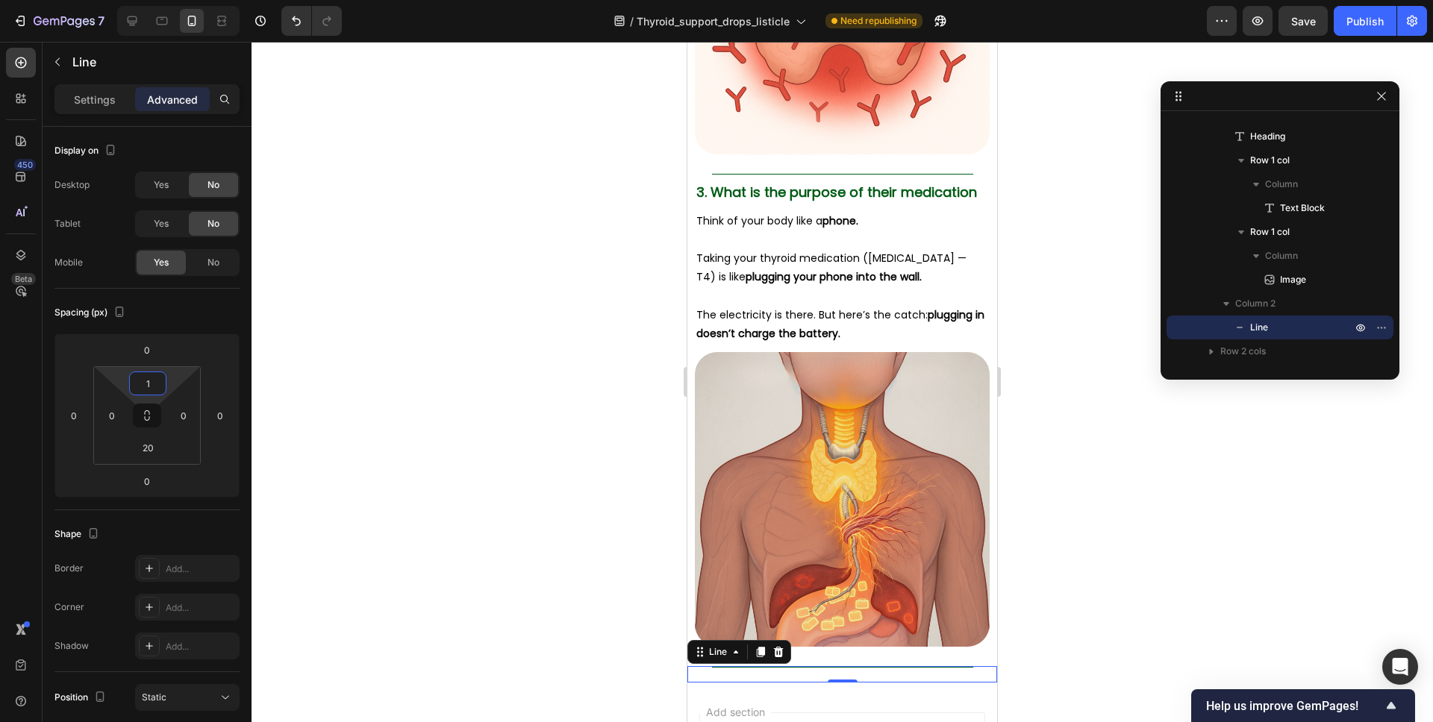
type input "0"
click at [171, 0] on html "7 Version history / Thyroid_support_drops_listicle Need republishing Preview Sa…" at bounding box center [716, 0] width 1433 height 0
click at [716, 446] on img at bounding box center [842, 499] width 295 height 295
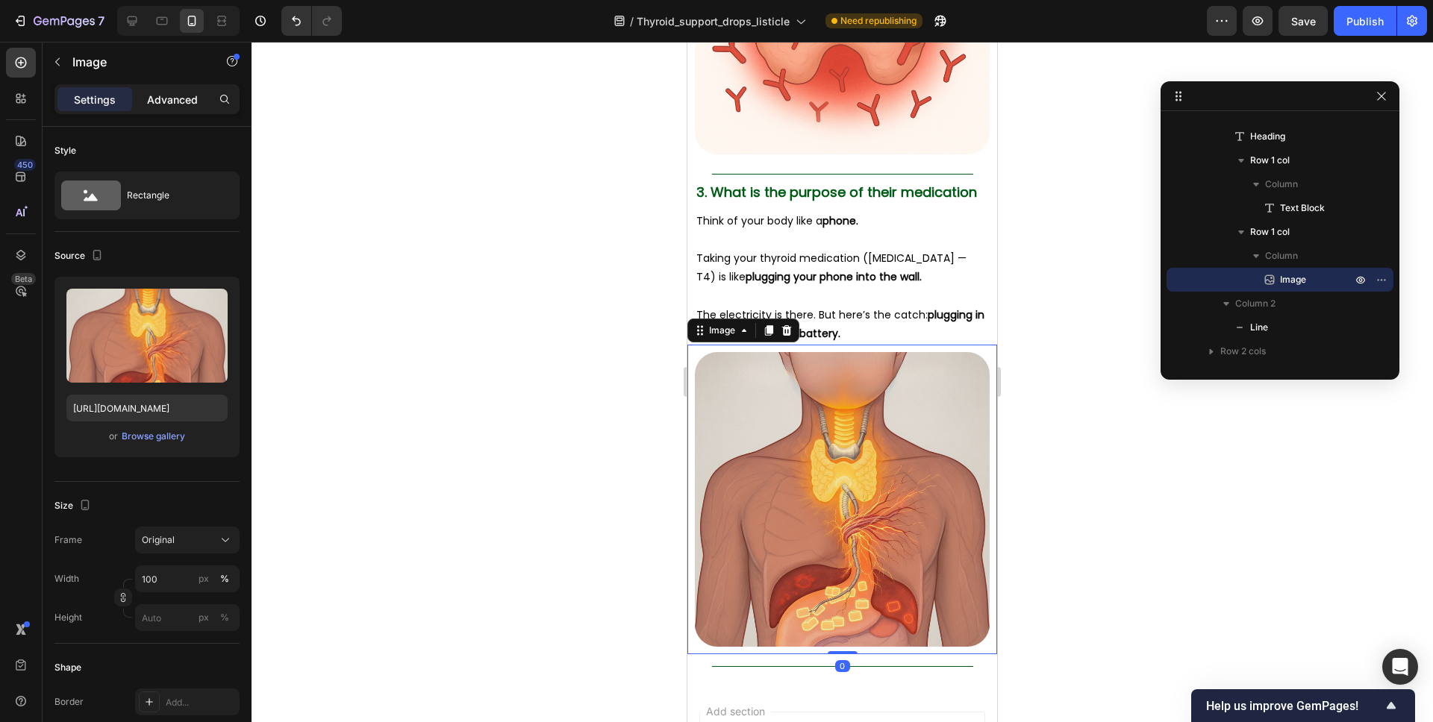
click at [190, 92] on p "Advanced" at bounding box center [172, 100] width 51 height 16
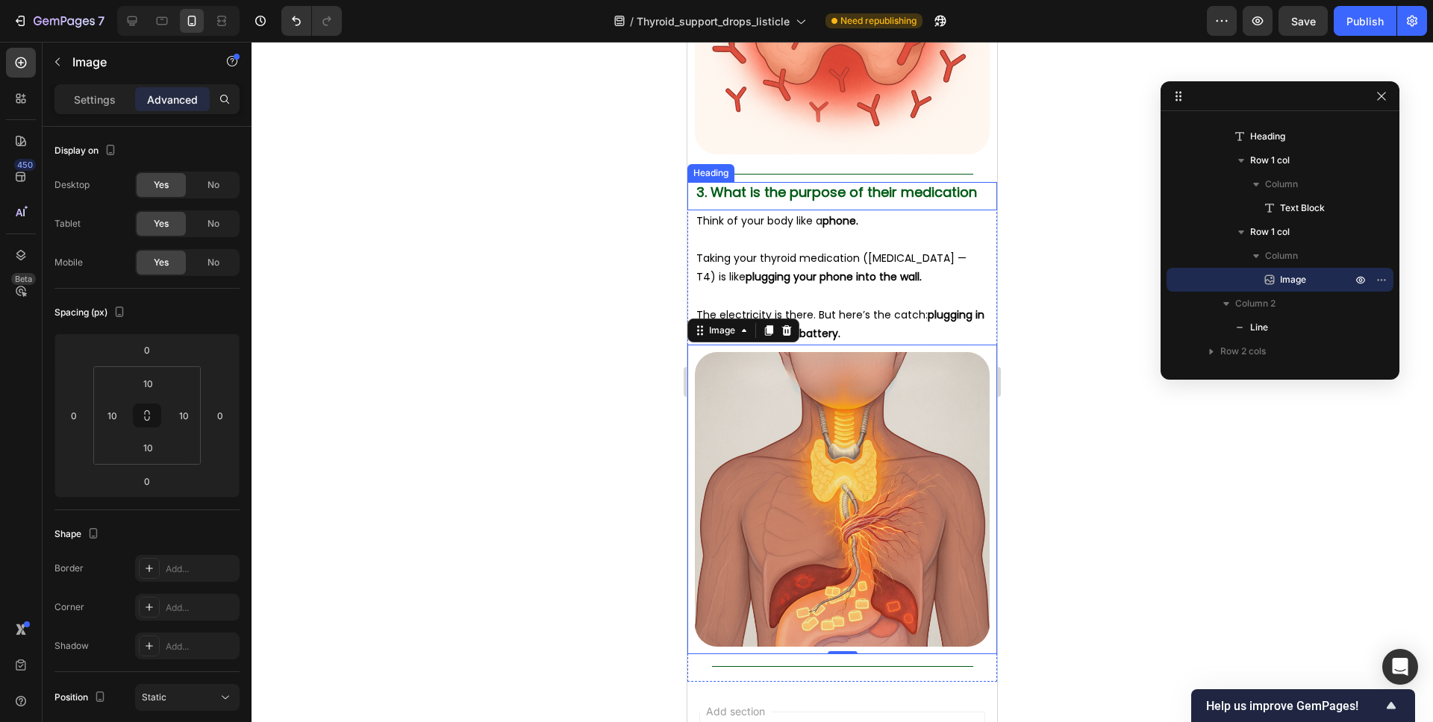
click at [891, 186] on div "3. What is the purpose of their medication Heading" at bounding box center [842, 196] width 310 height 28
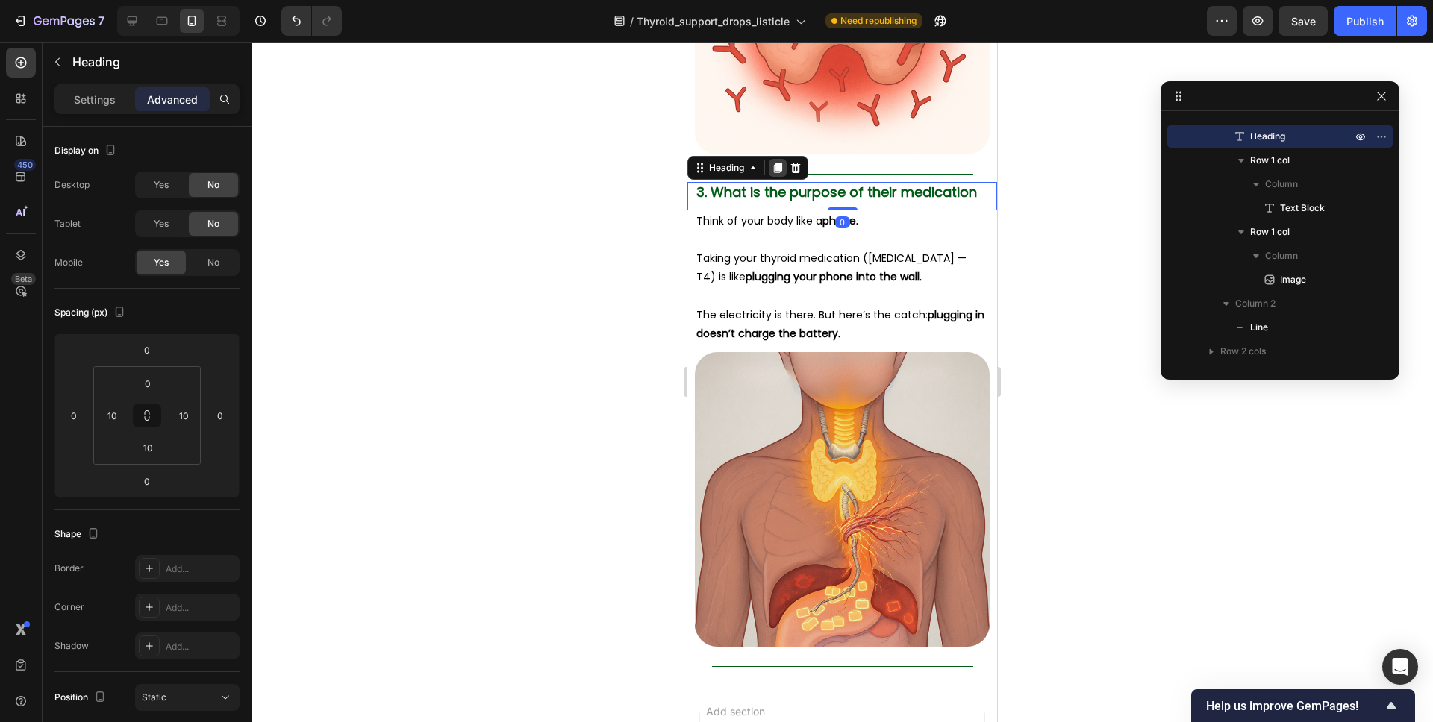
click at [778, 163] on icon at bounding box center [778, 168] width 8 height 10
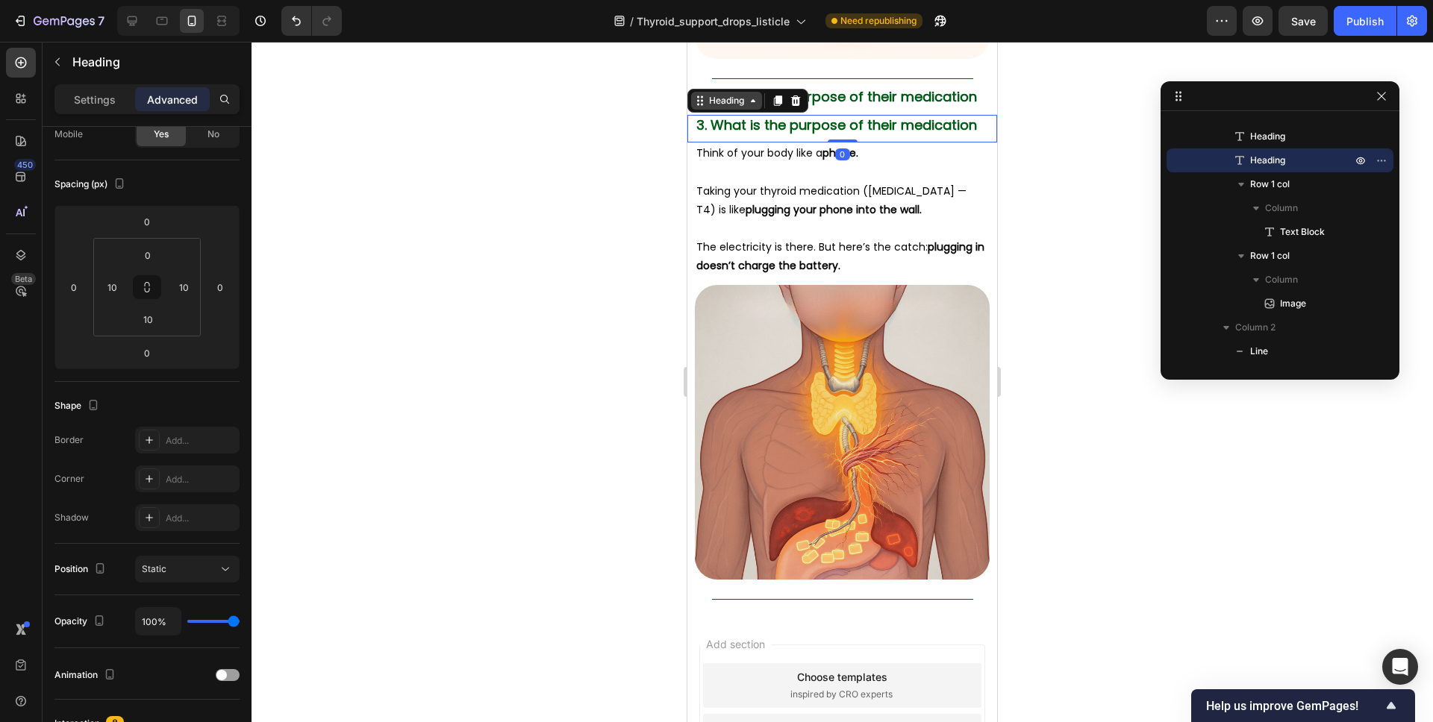
scroll to position [2520, 0]
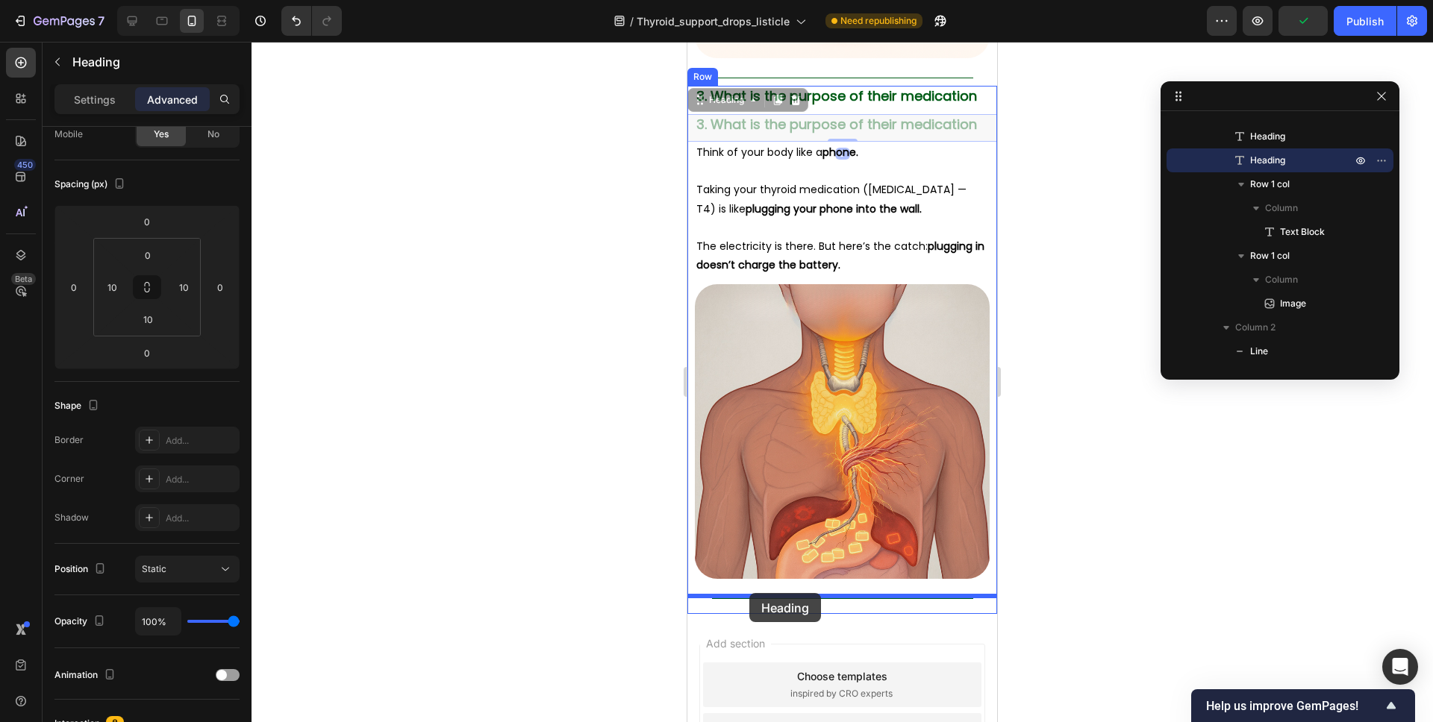
drag, startPoint x: 697, startPoint y: 77, endPoint x: 749, endPoint y: 593, distance: 519.0
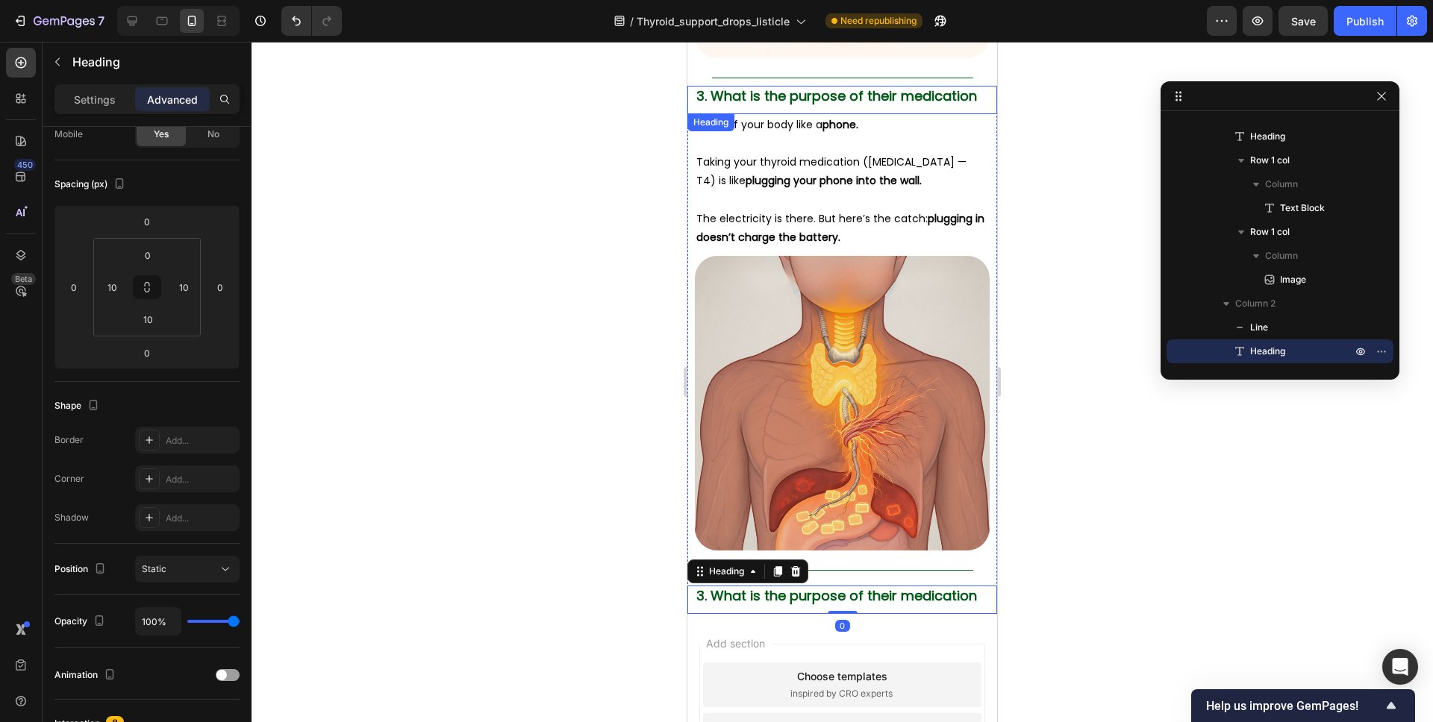
click at [828, 117] on strong "phone." at bounding box center [840, 124] width 36 height 15
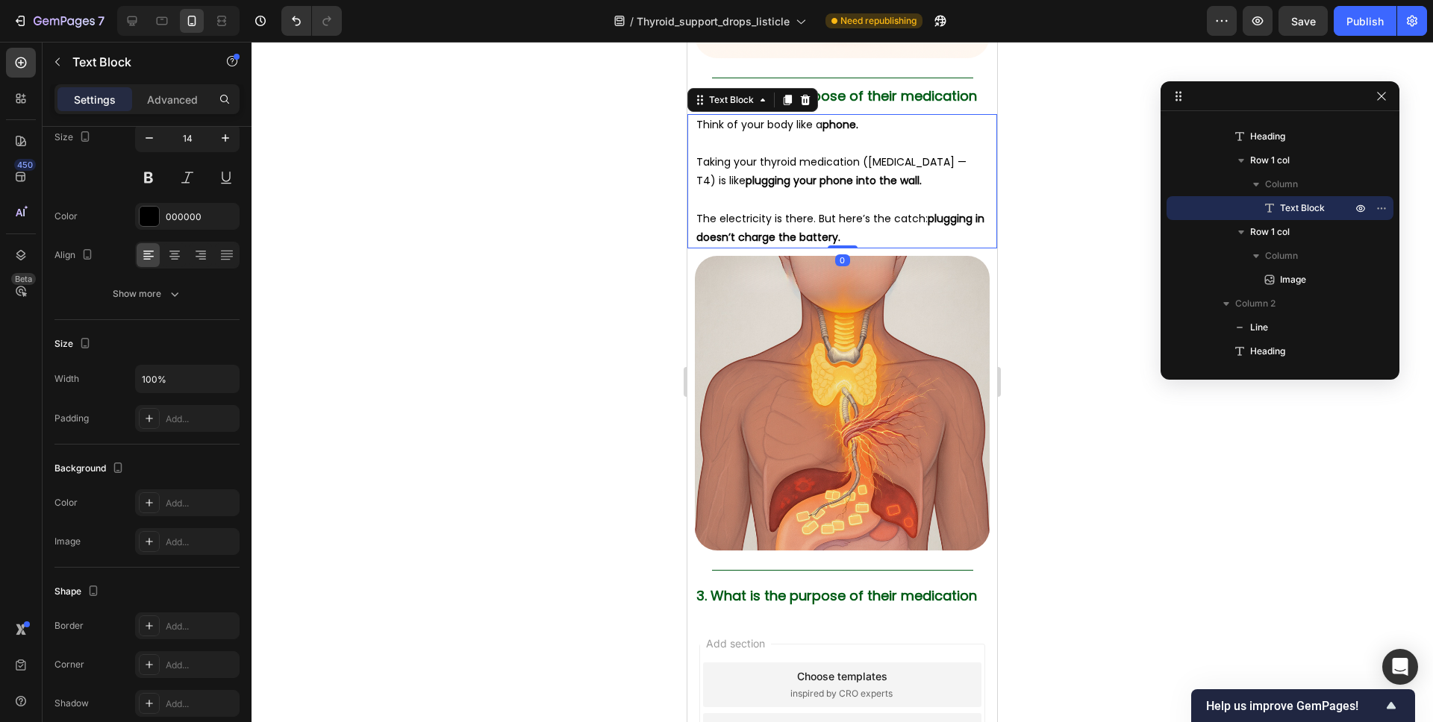
scroll to position [0, 0]
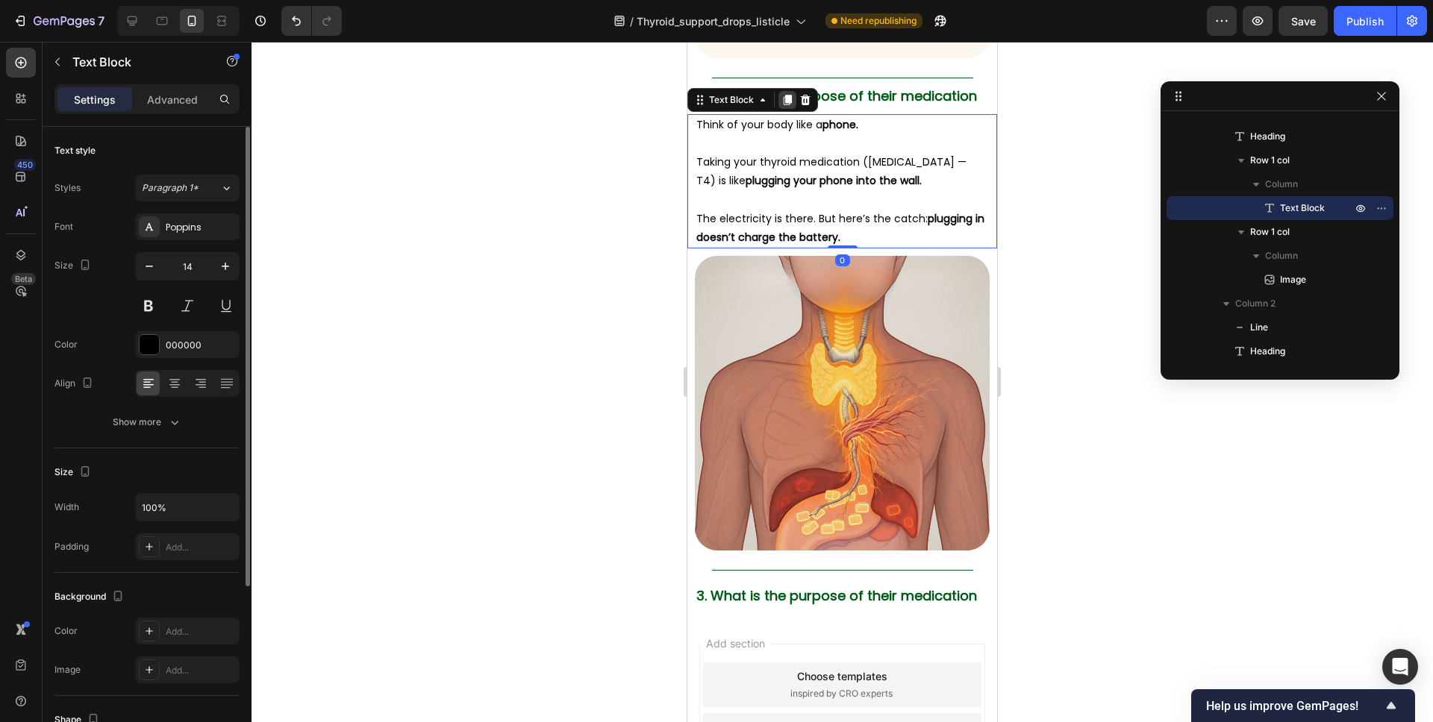
click at [785, 95] on icon at bounding box center [788, 100] width 8 height 10
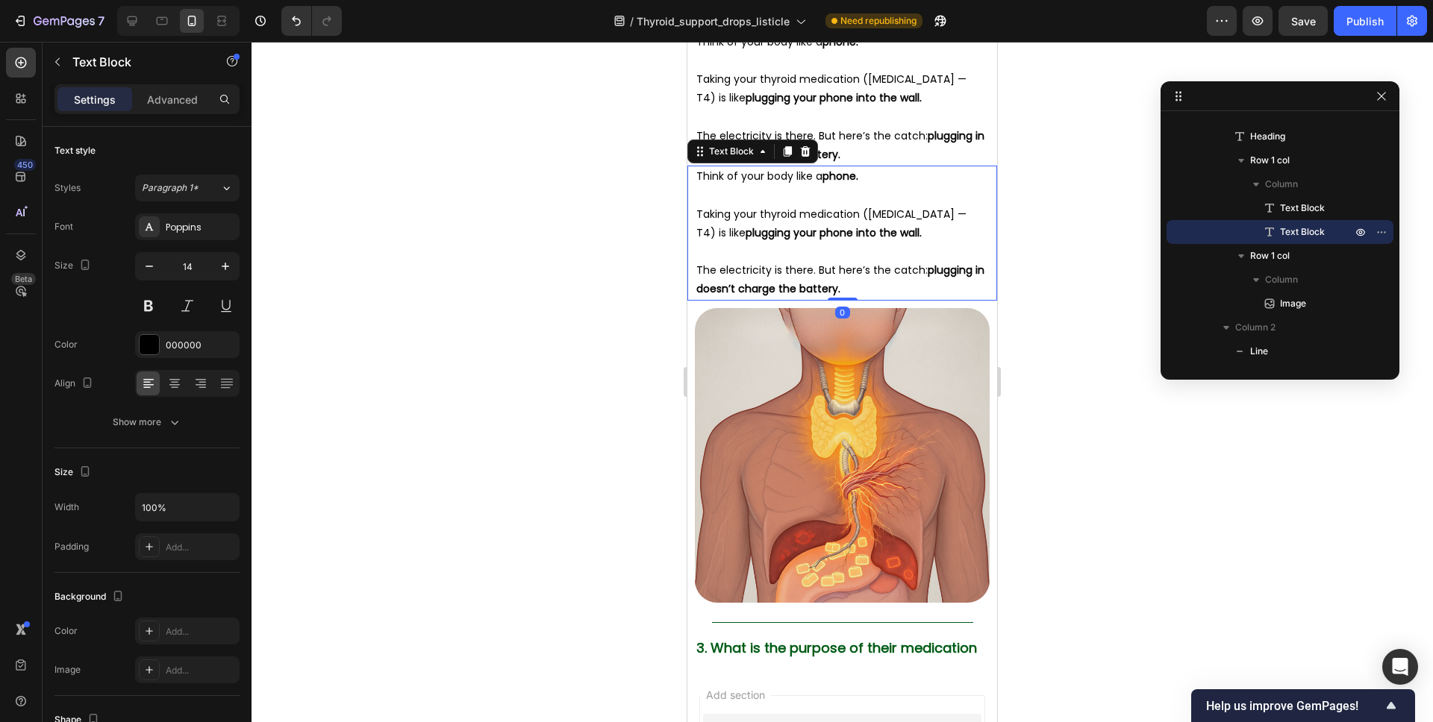
scroll to position [2626, 0]
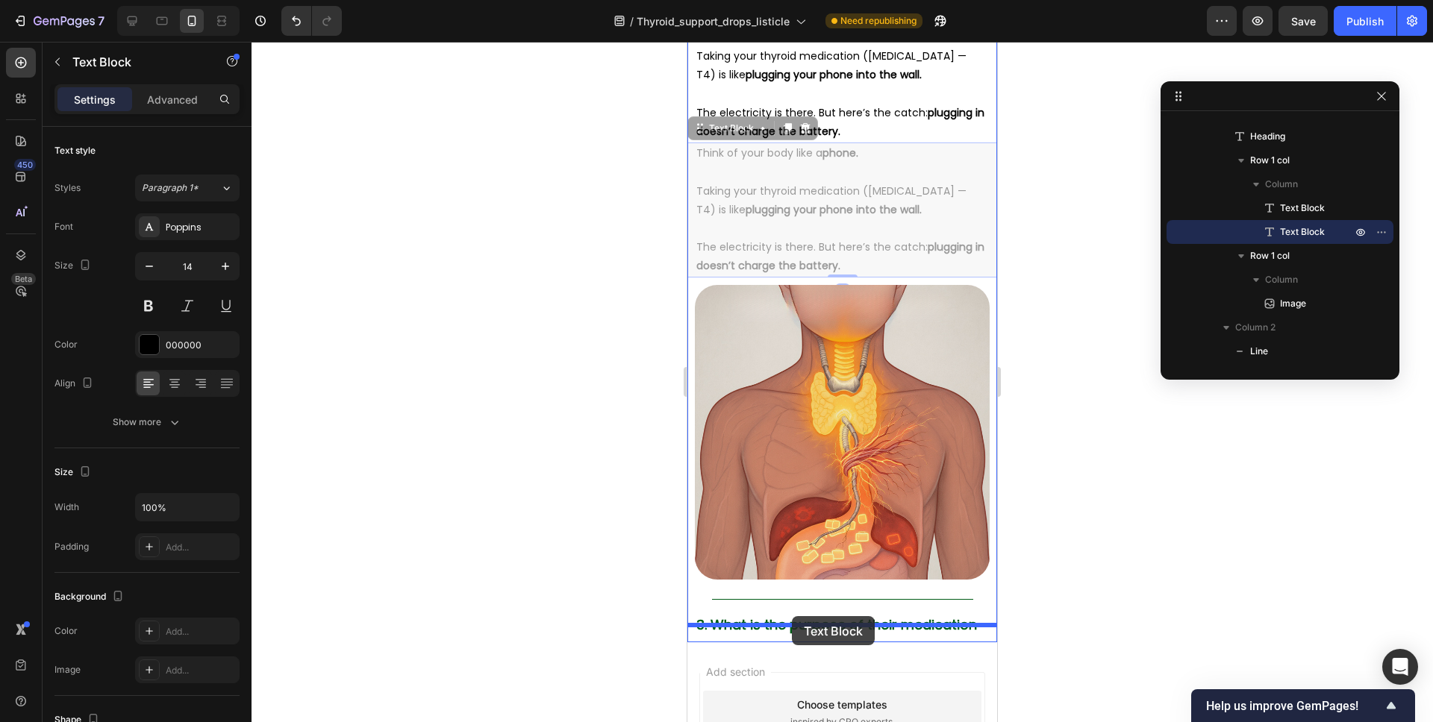
drag, startPoint x: 716, startPoint y: 113, endPoint x: 792, endPoint y: 616, distance: 508.6
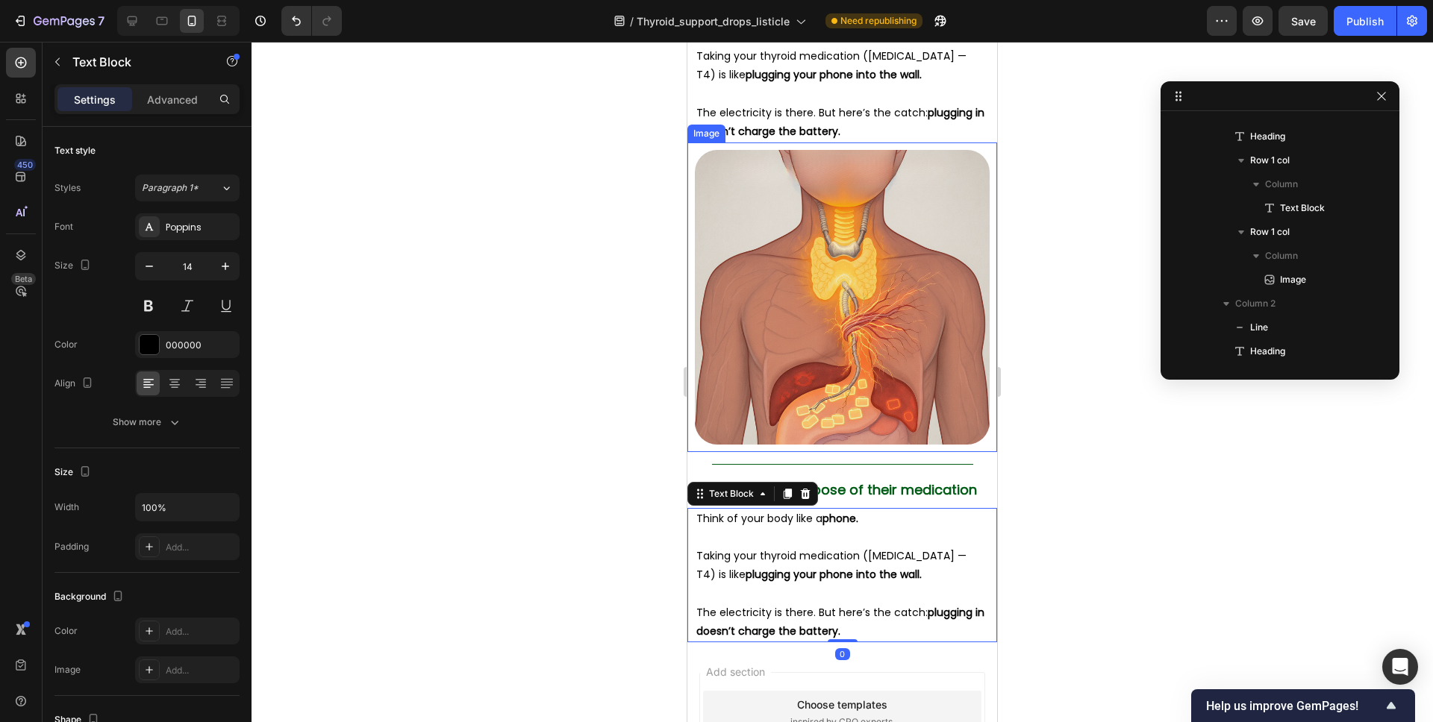
click at [851, 191] on img at bounding box center [842, 297] width 295 height 295
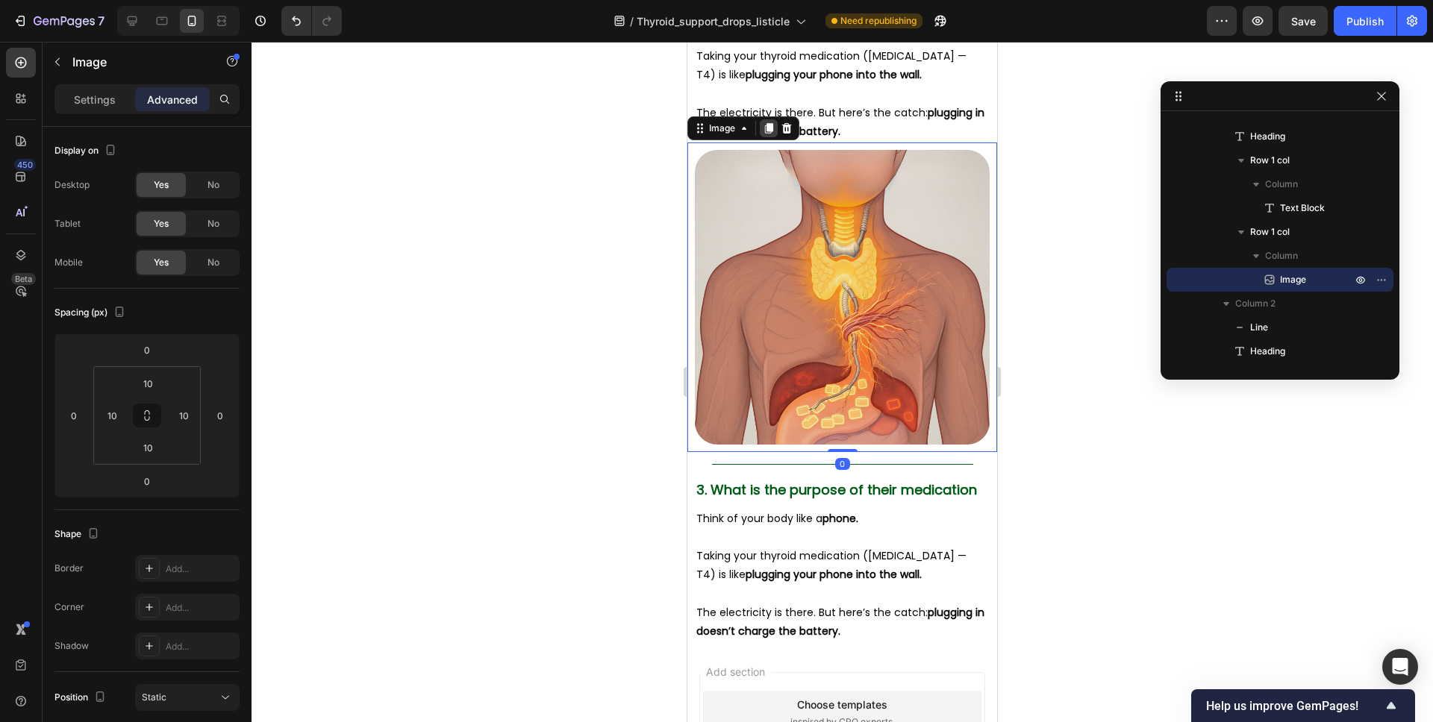
click at [769, 123] on icon at bounding box center [769, 128] width 8 height 10
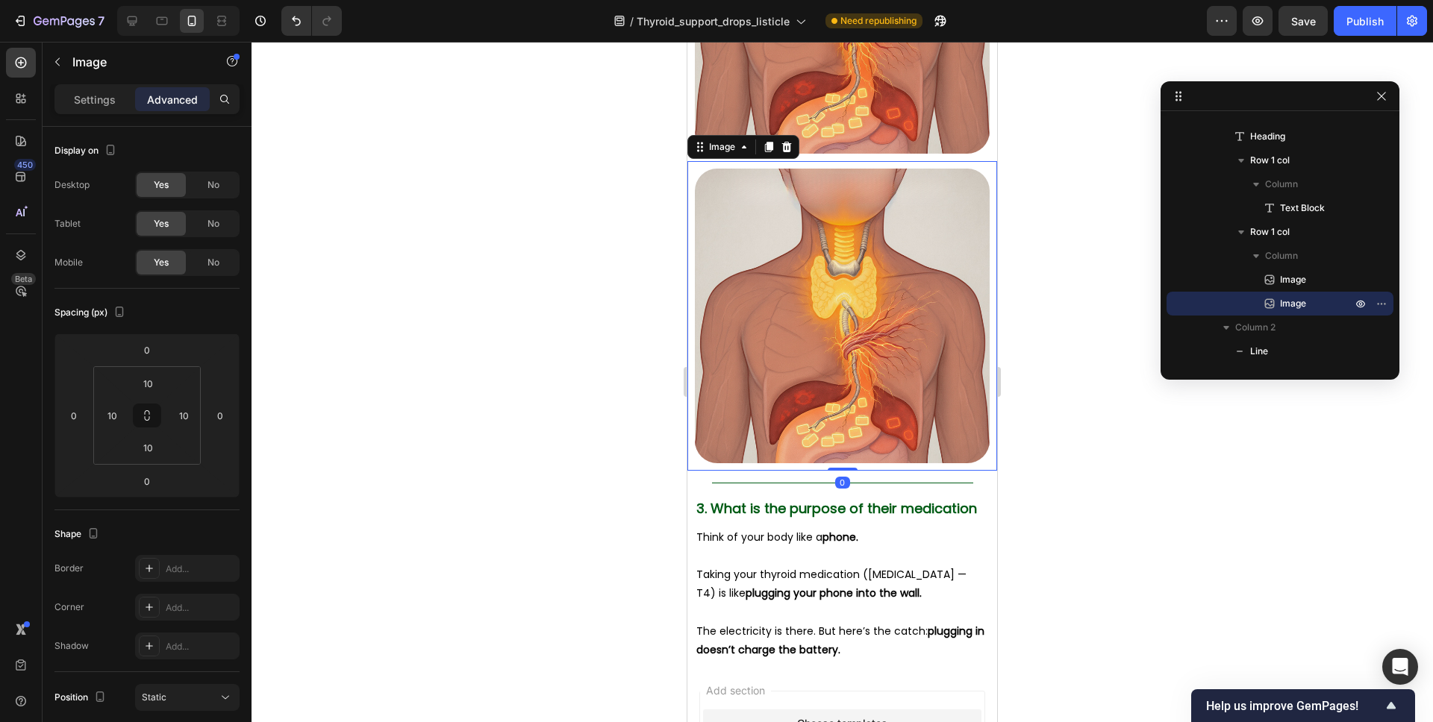
scroll to position [2929, 0]
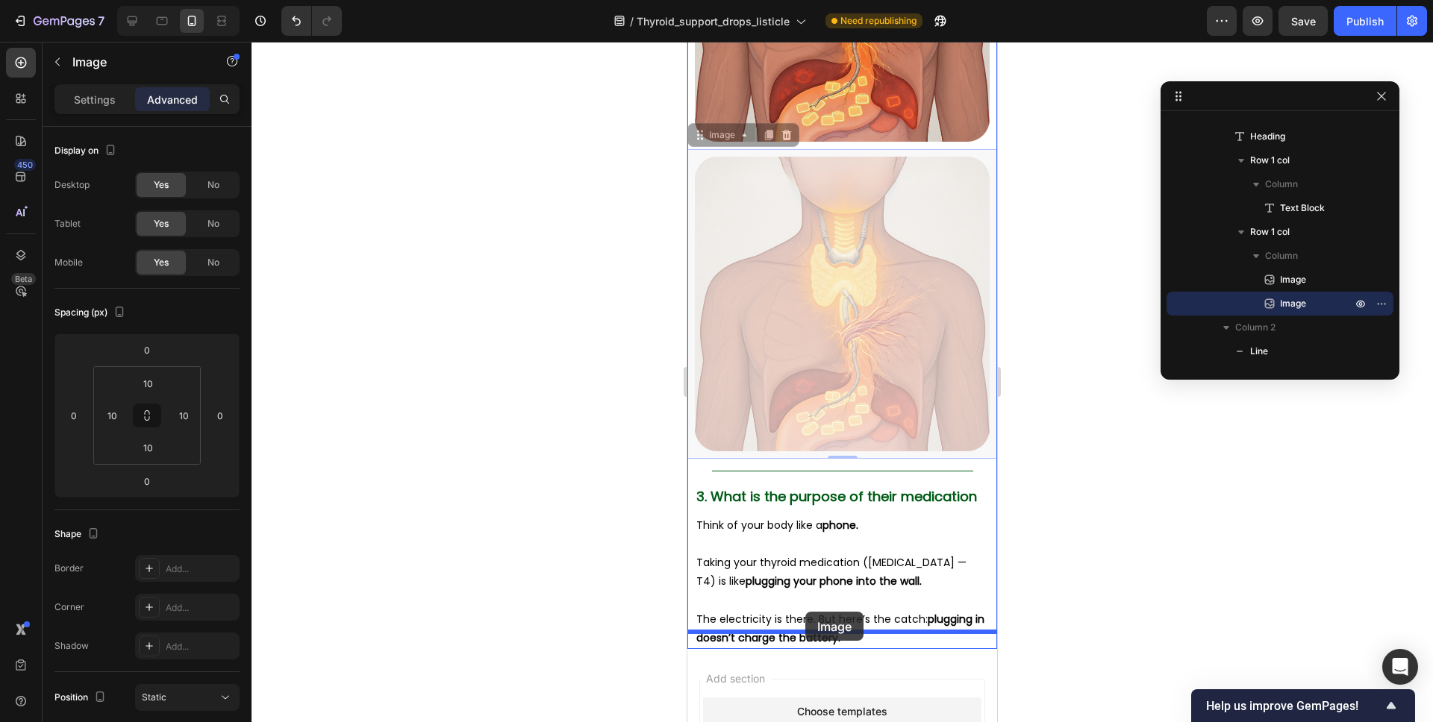
drag, startPoint x: 712, startPoint y: 113, endPoint x: 805, endPoint y: 612, distance: 507.8
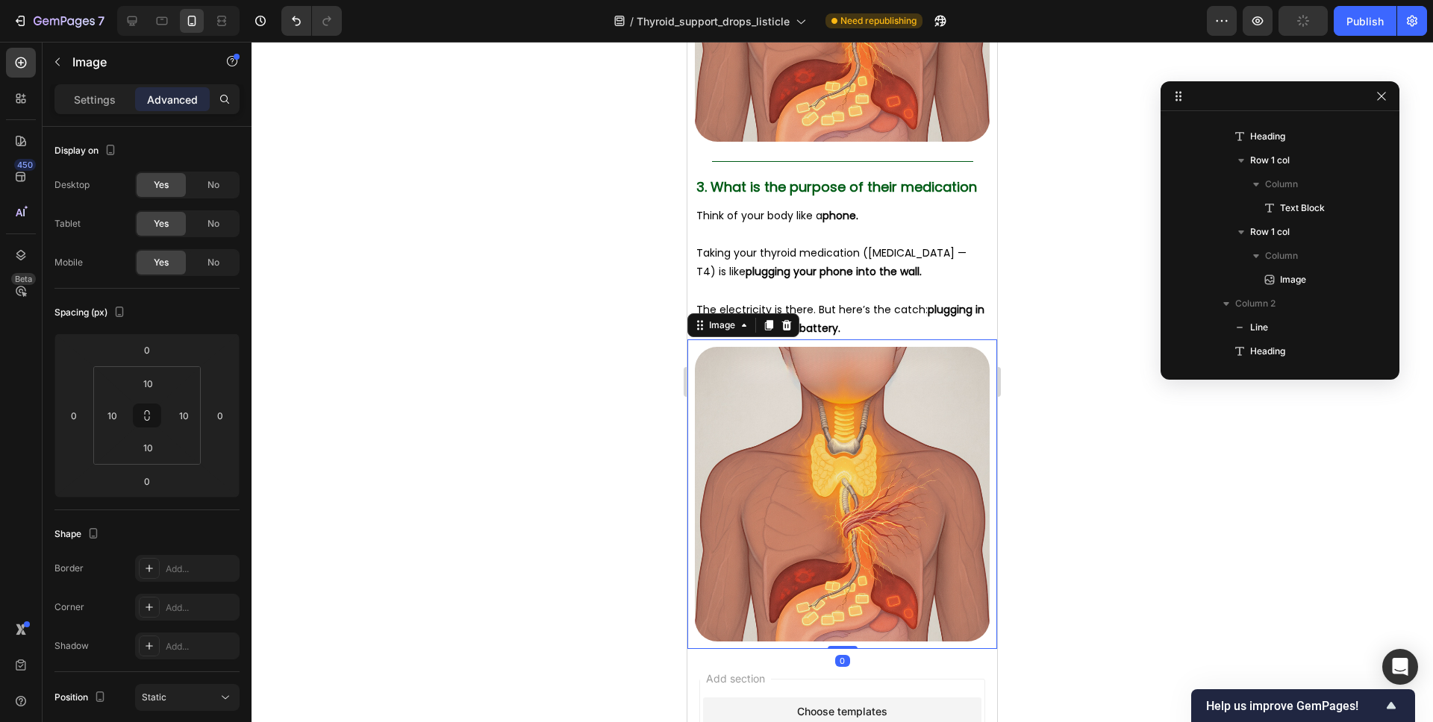
scroll to position [2930, 0]
click at [879, 160] on div "Title Line" at bounding box center [842, 168] width 310 height 16
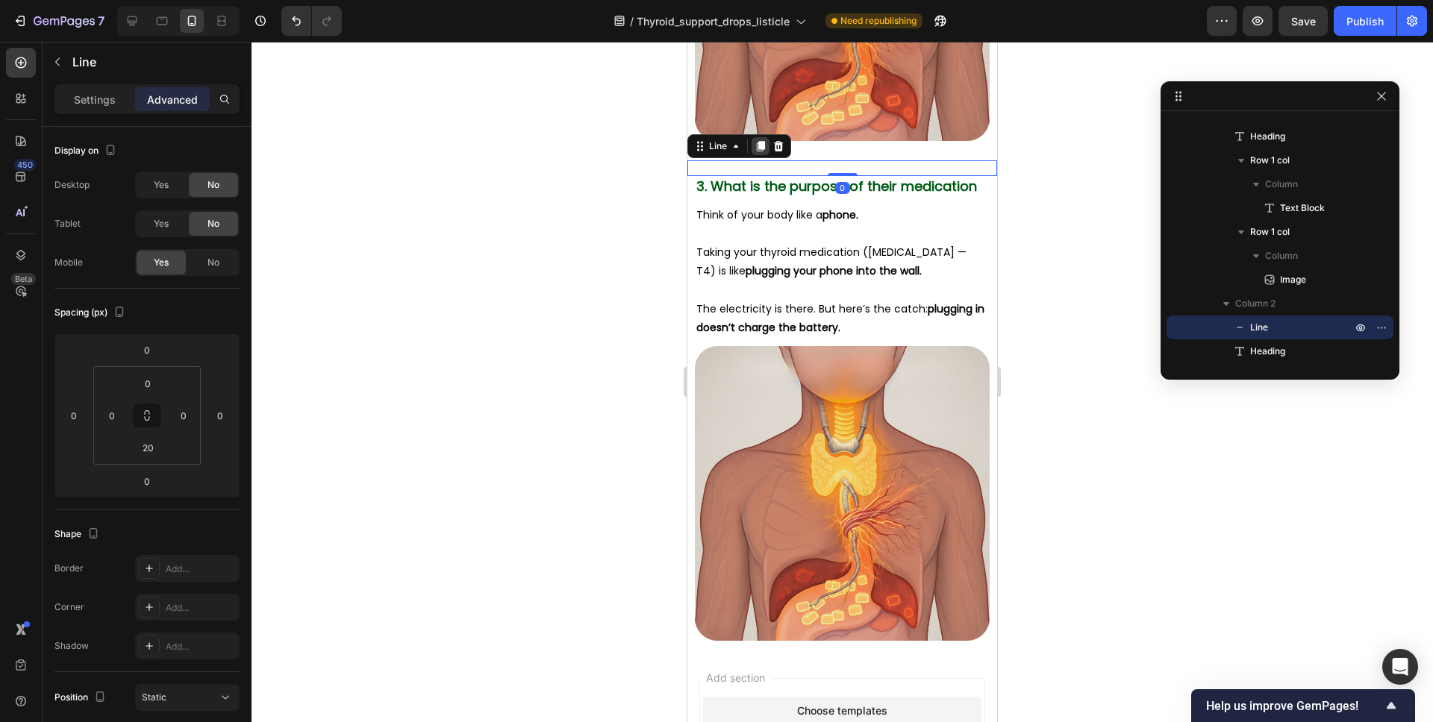
click at [757, 141] on icon at bounding box center [761, 146] width 8 height 10
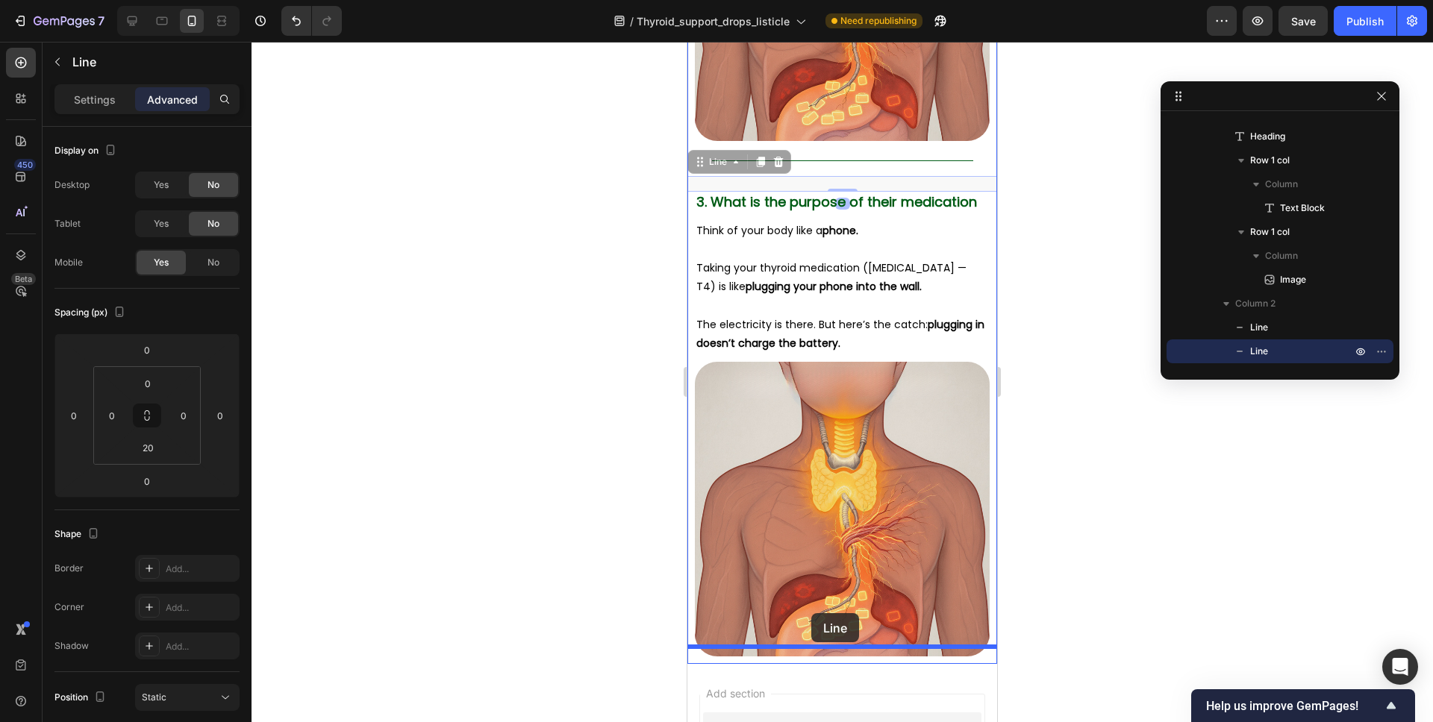
drag, startPoint x: 716, startPoint y: 148, endPoint x: 811, endPoint y: 613, distance: 474.6
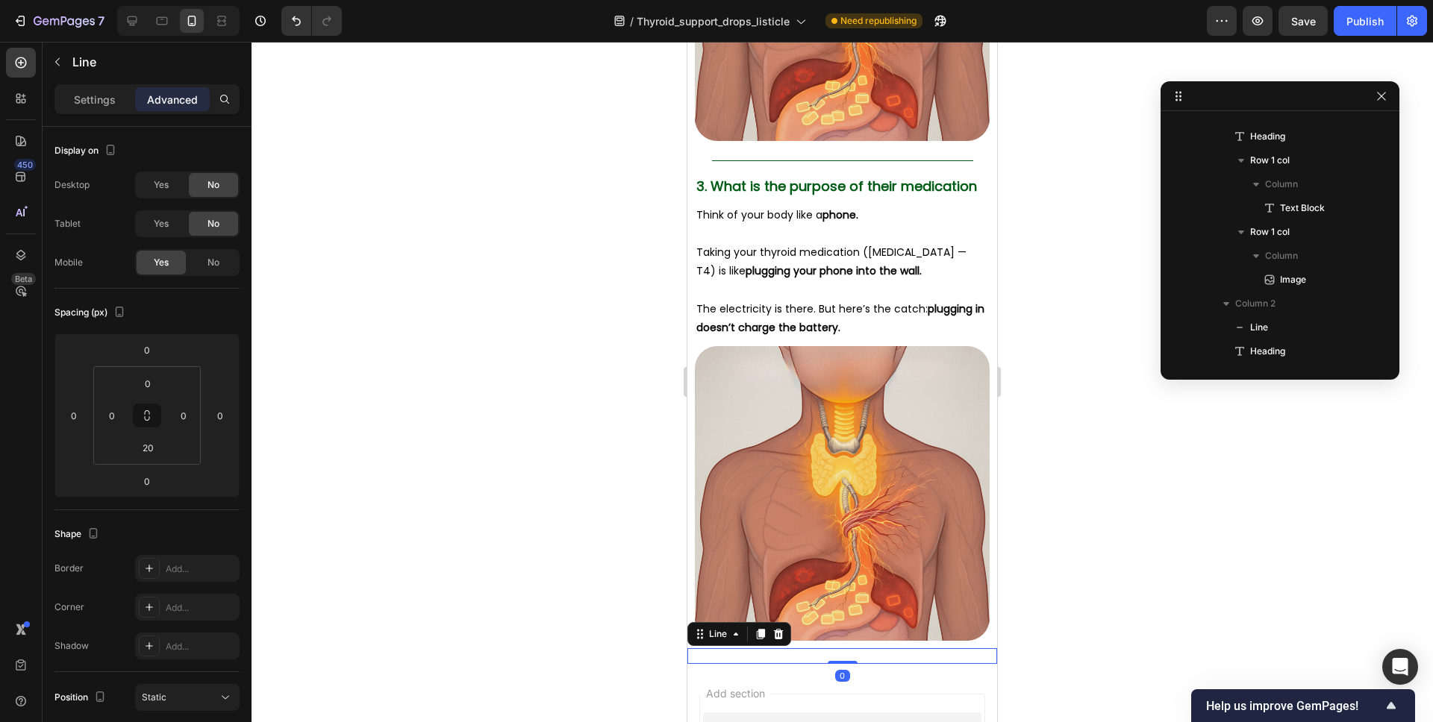
scroll to position [2933, 0]
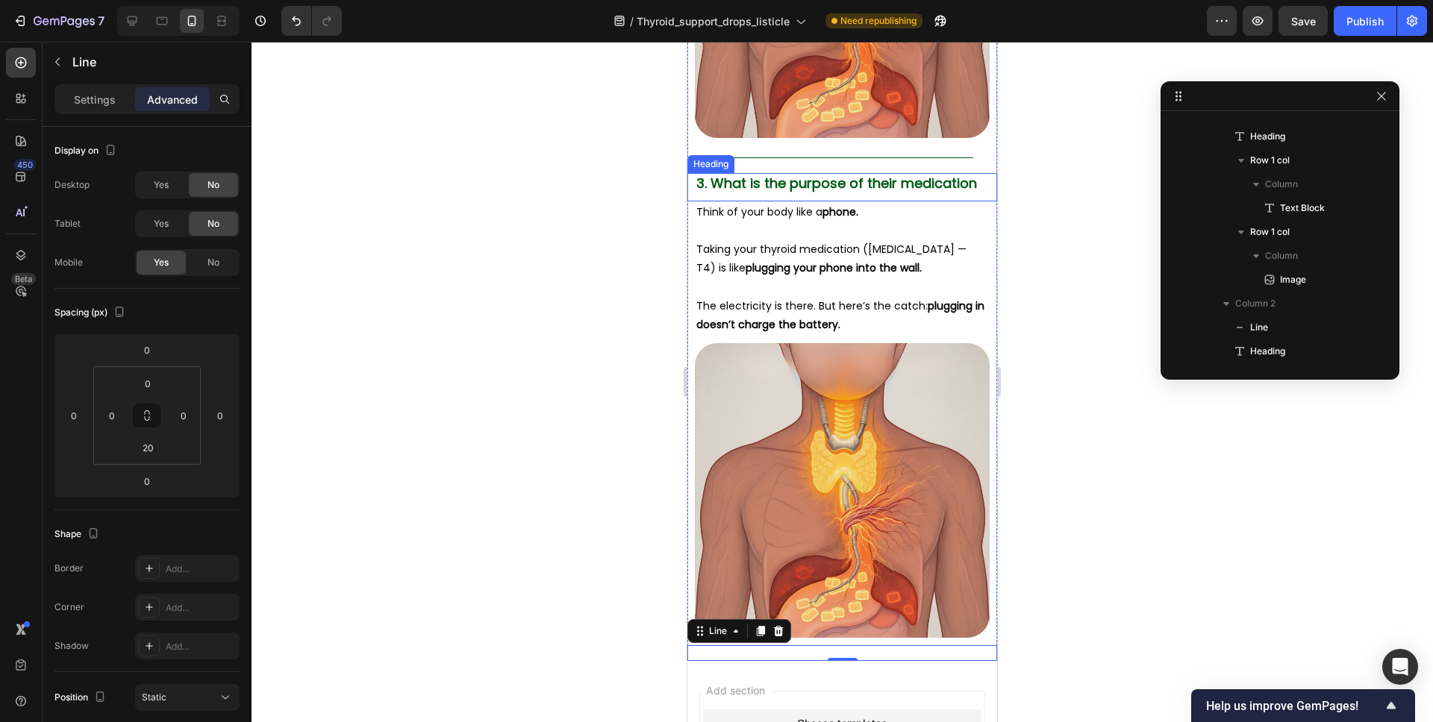
click at [710, 174] on span "3. What is the purpose of their medication" at bounding box center [836, 183] width 281 height 19
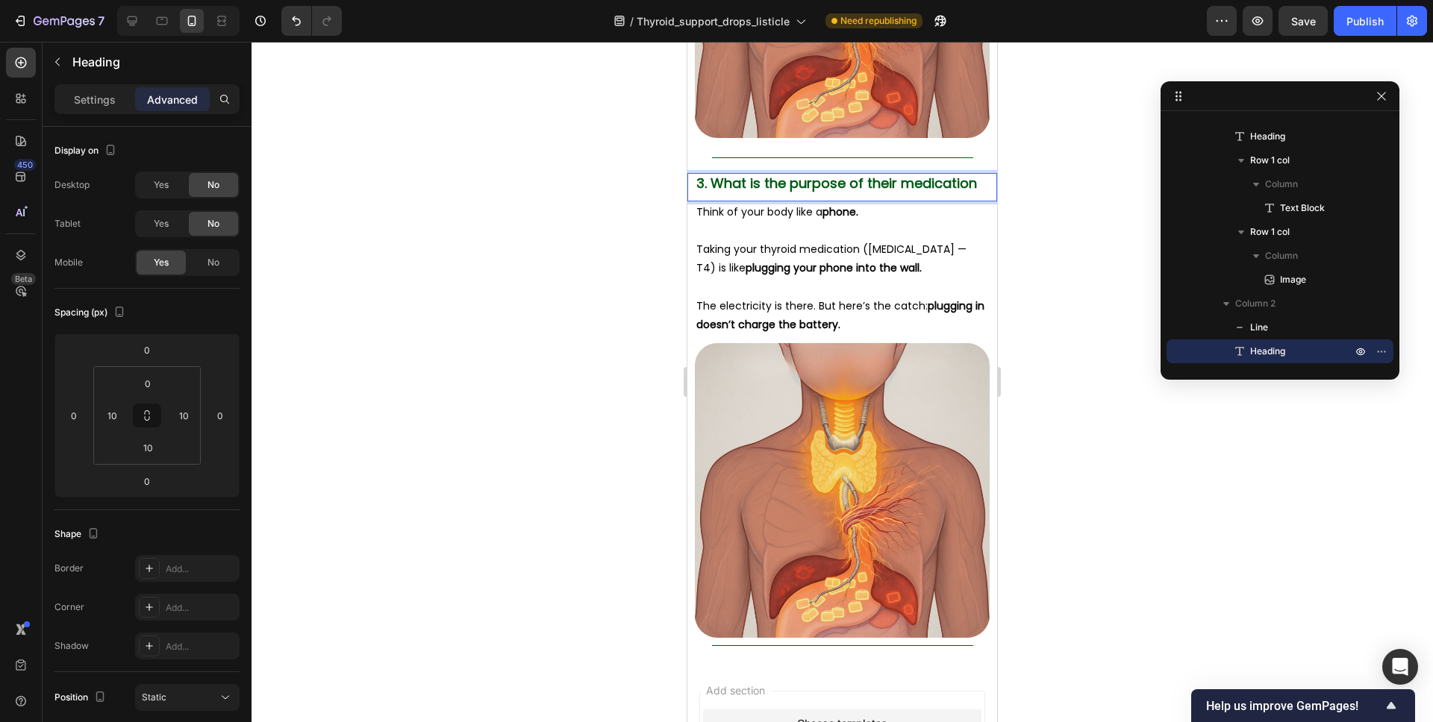
click at [703, 174] on span "3. What is the purpose of their medication" at bounding box center [836, 183] width 281 height 19
click at [1054, 219] on div at bounding box center [841, 382] width 1181 height 681
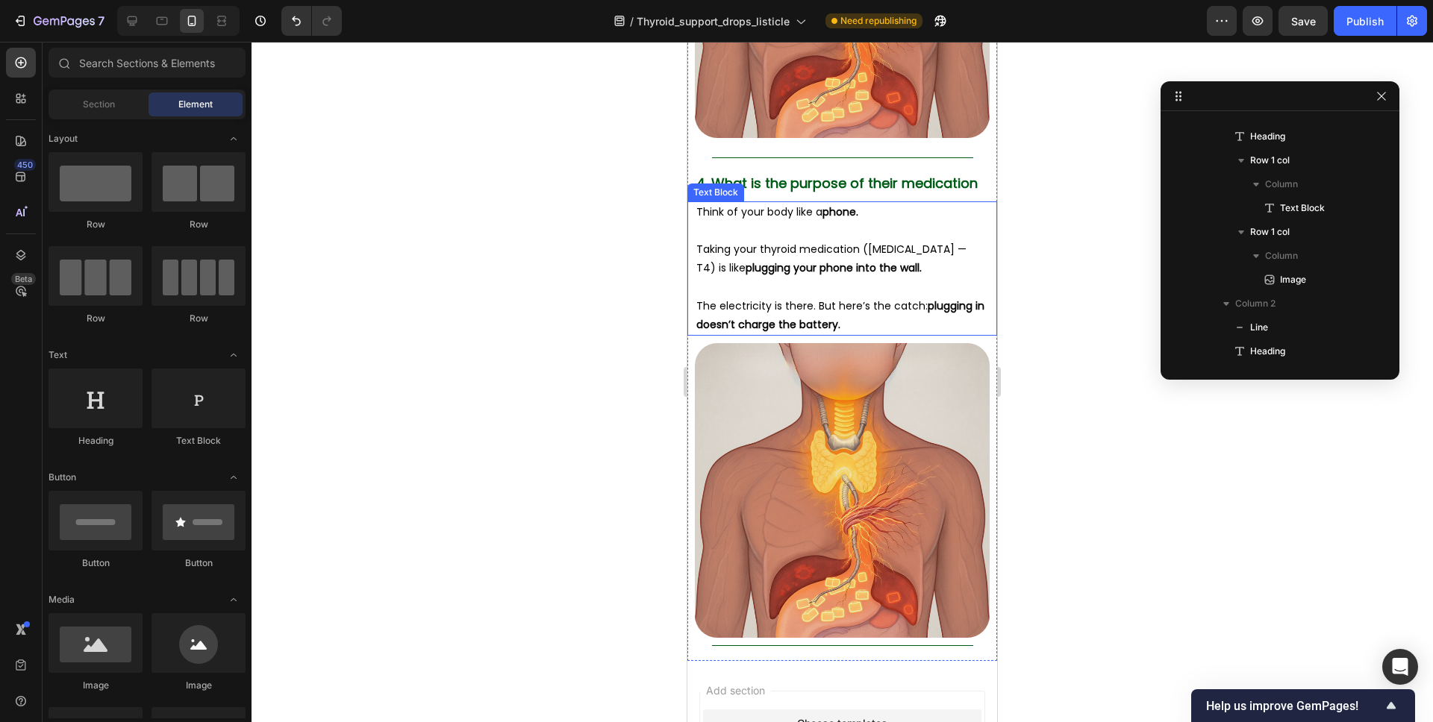
click at [875, 175] on h2 "⁠⁠⁠⁠⁠⁠⁠ 4. What is the purpose of their medication" at bounding box center [842, 183] width 295 height 20
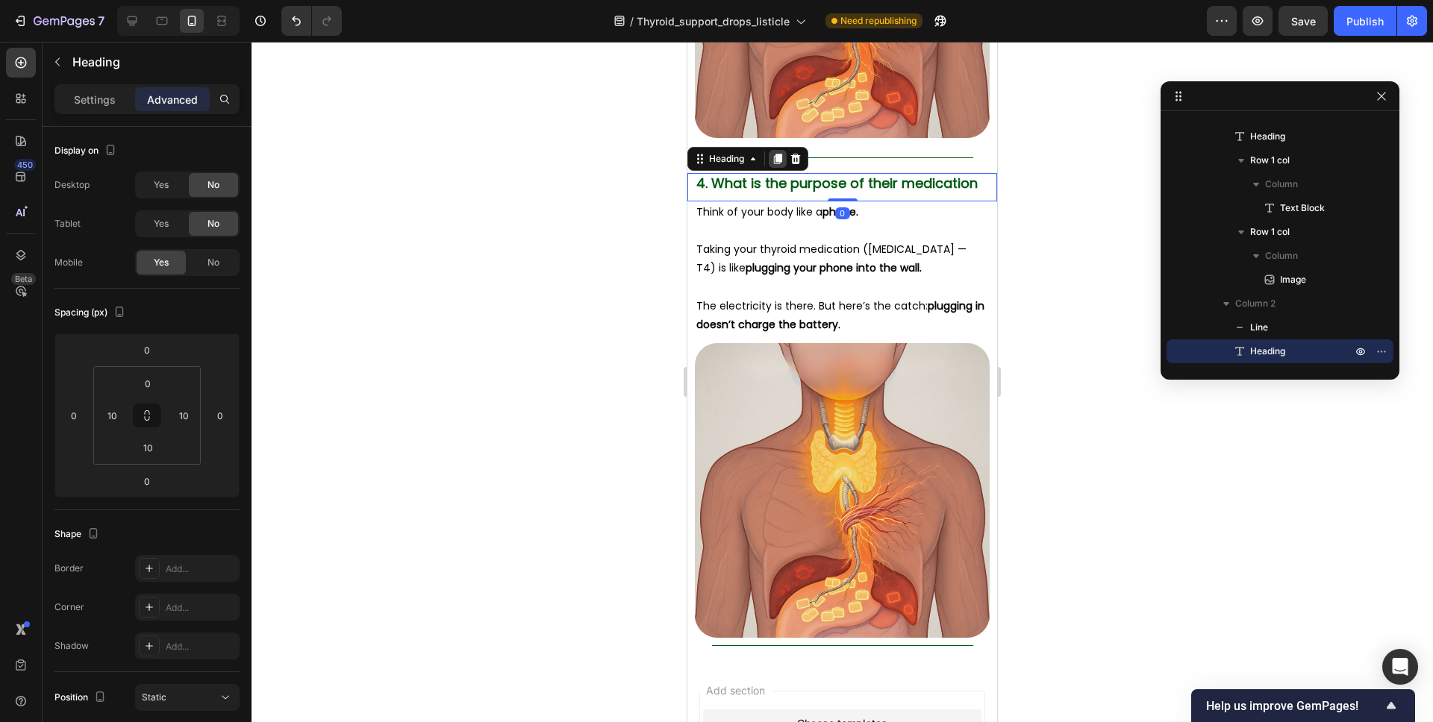
click at [770, 150] on div at bounding box center [778, 159] width 18 height 18
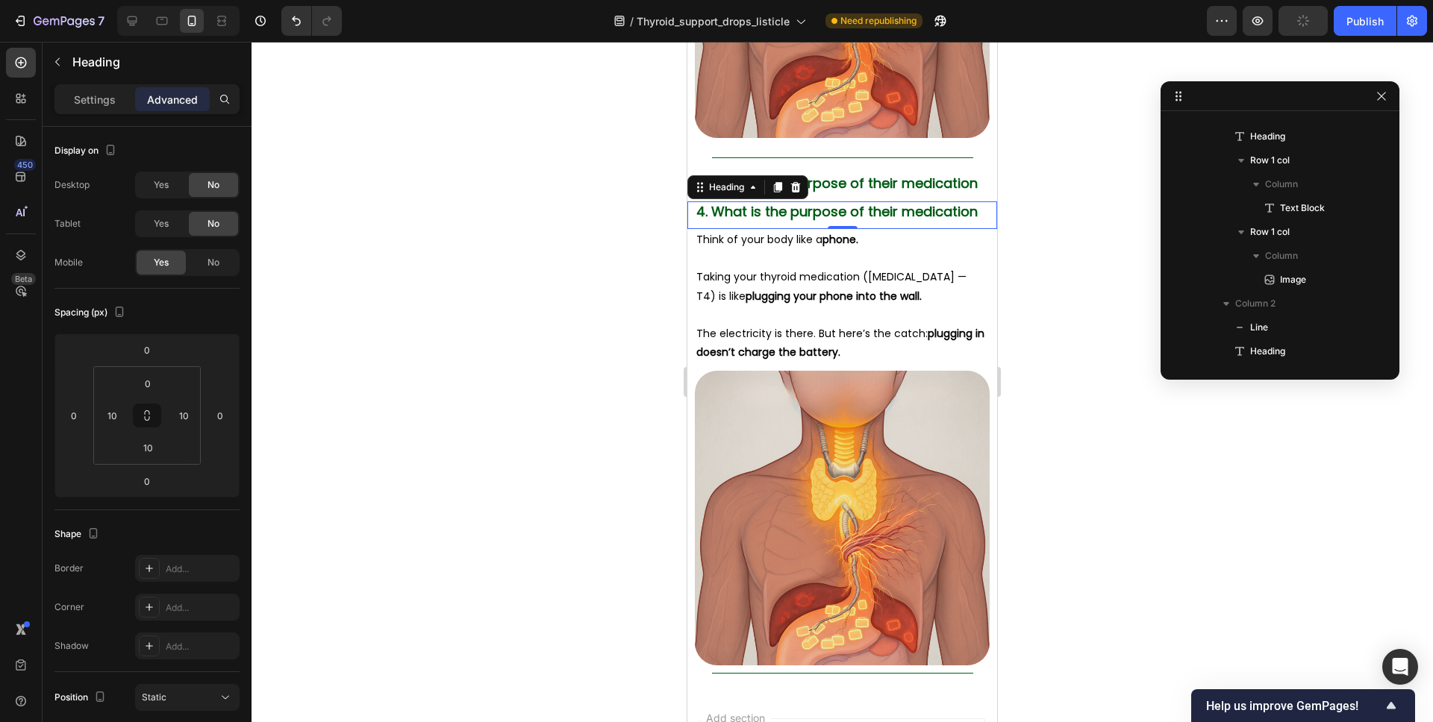
scroll to position [1688, 0]
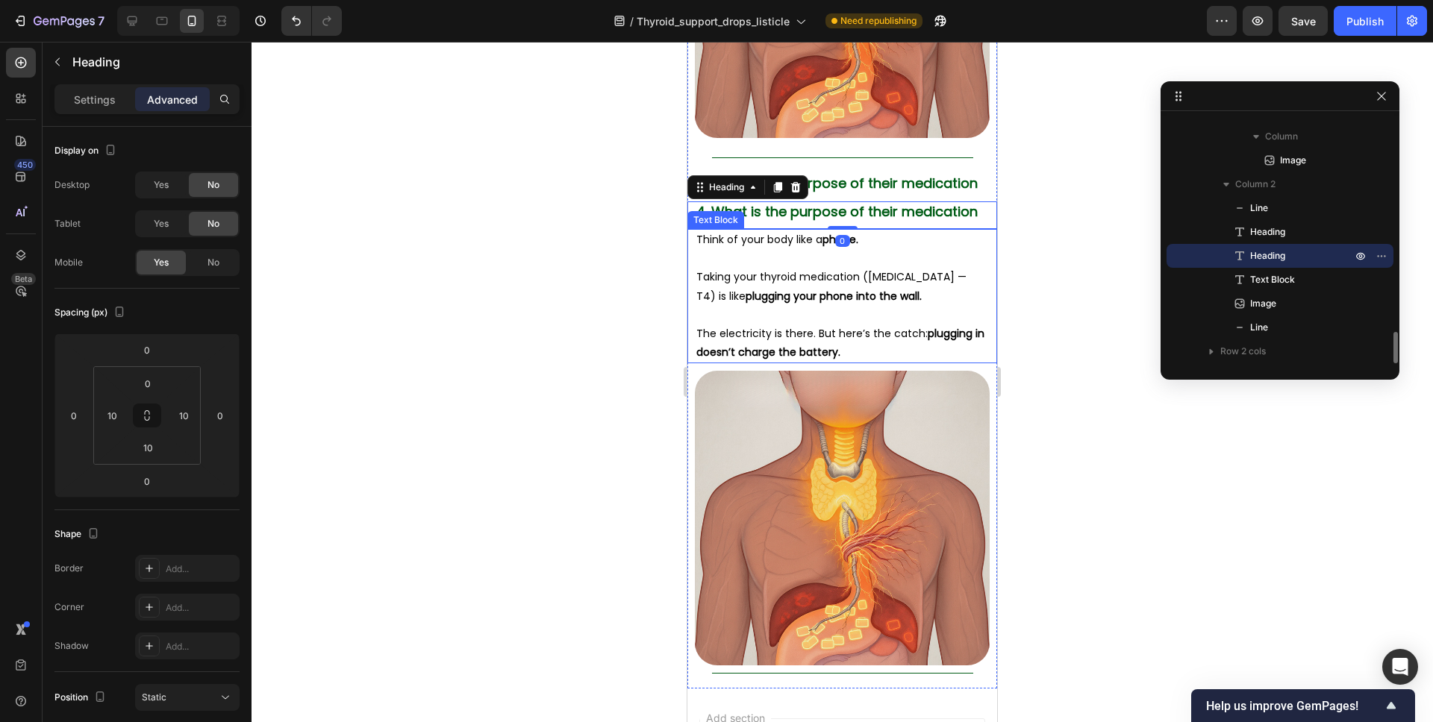
click at [787, 268] on p "Taking your thyroid medication ([MEDICAL_DATA] — T4) is like plugging your phon…" at bounding box center [842, 286] width 292 height 37
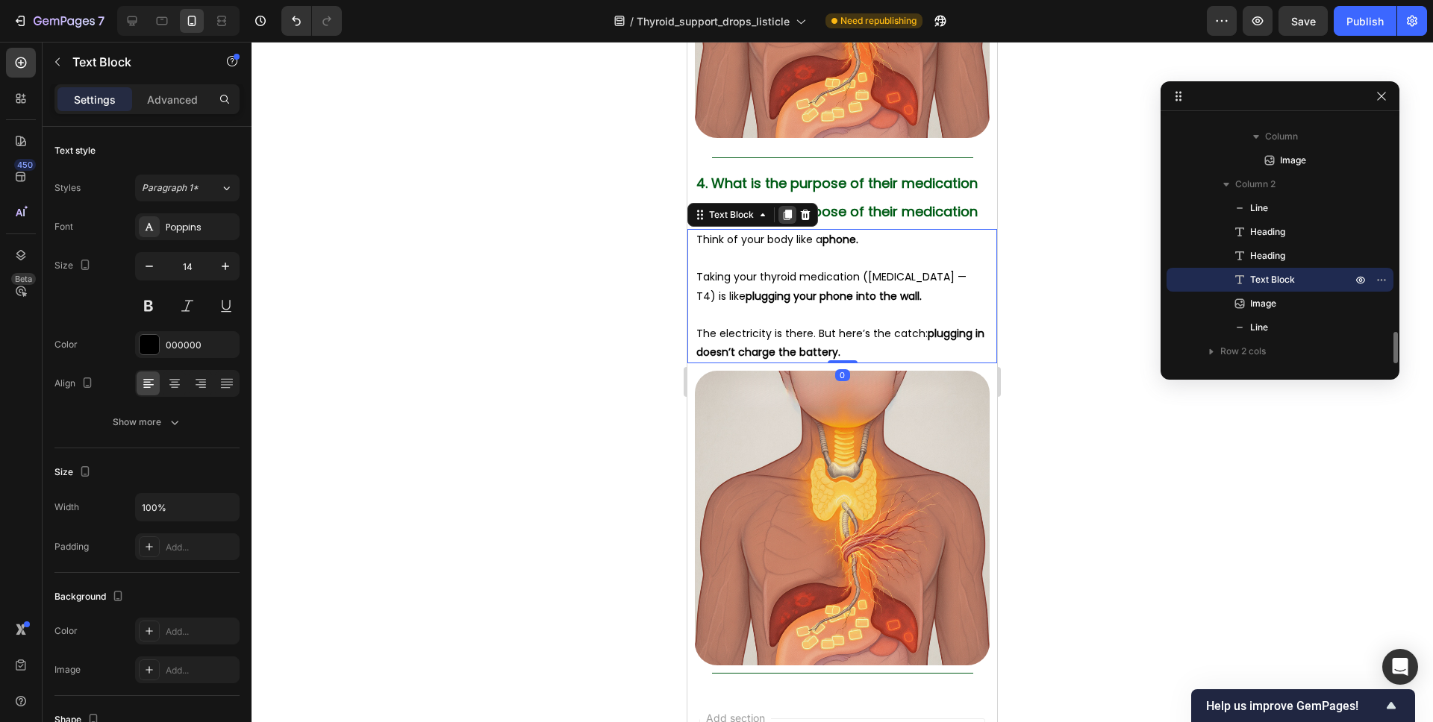
click at [784, 209] on icon at bounding box center [787, 215] width 12 height 12
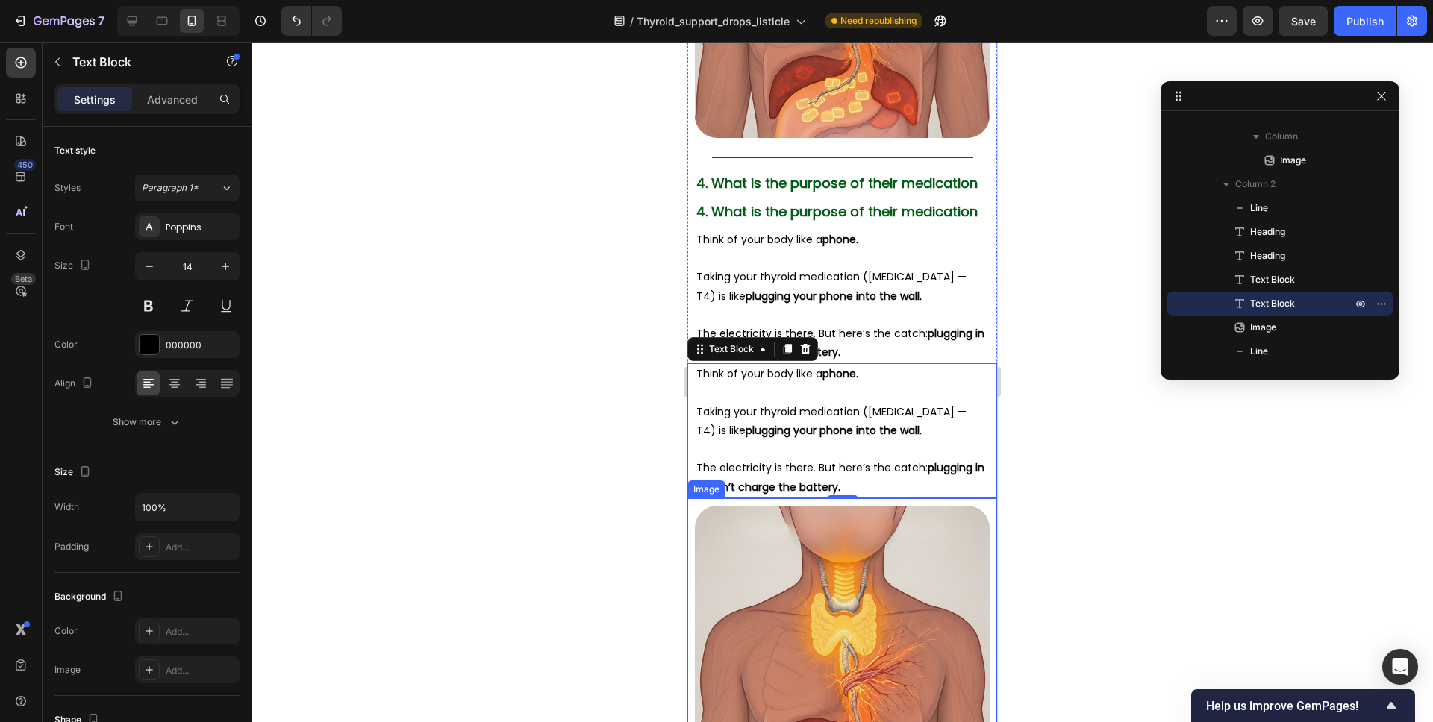
click at [811, 543] on img at bounding box center [842, 653] width 295 height 295
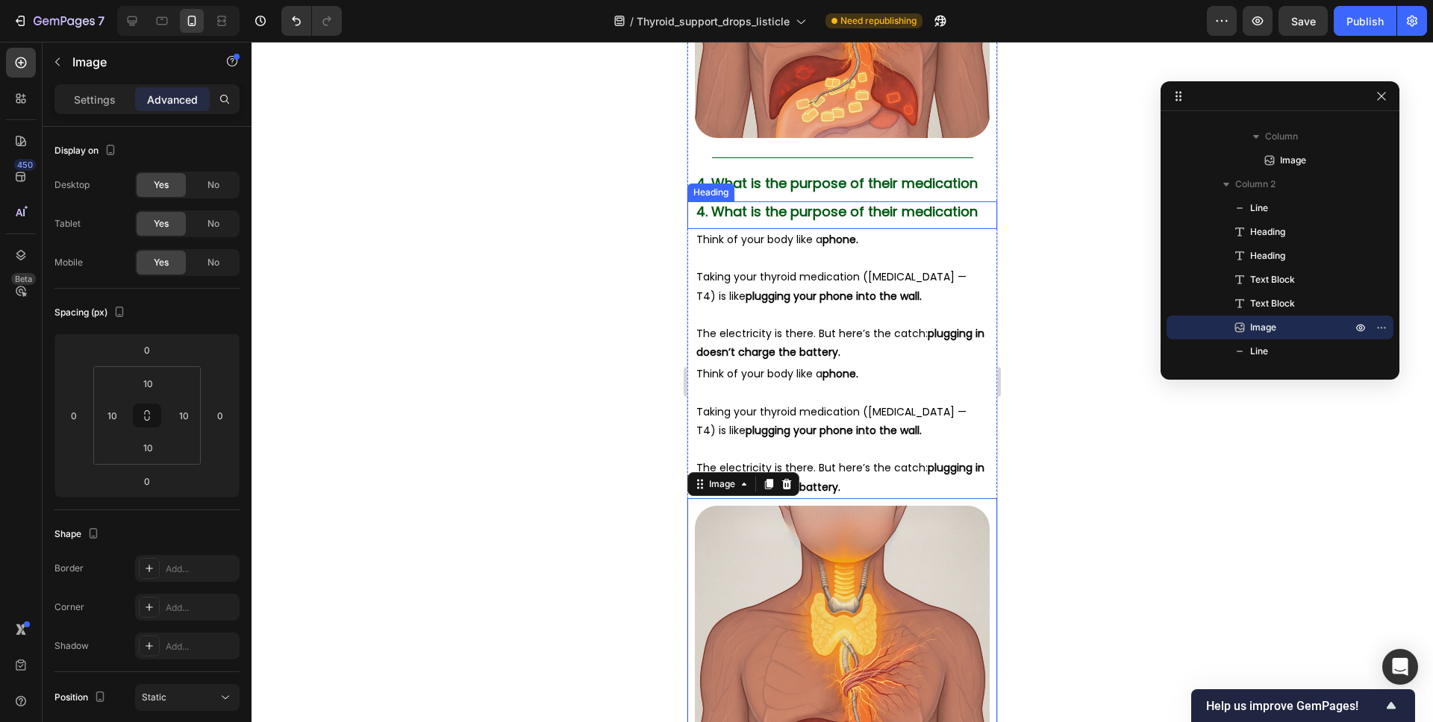
click at [813, 202] on span "4. What is the purpose of their medication" at bounding box center [836, 211] width 281 height 19
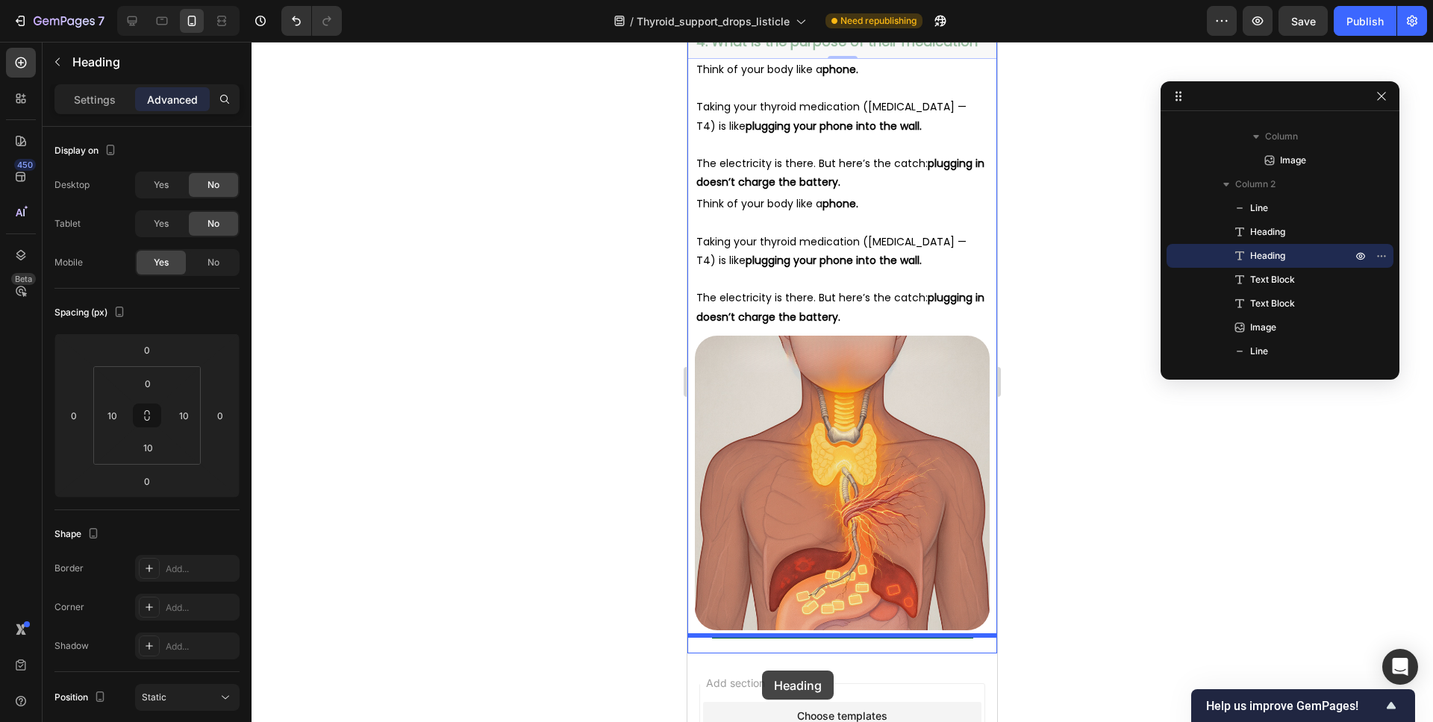
scroll to position [3133, 0]
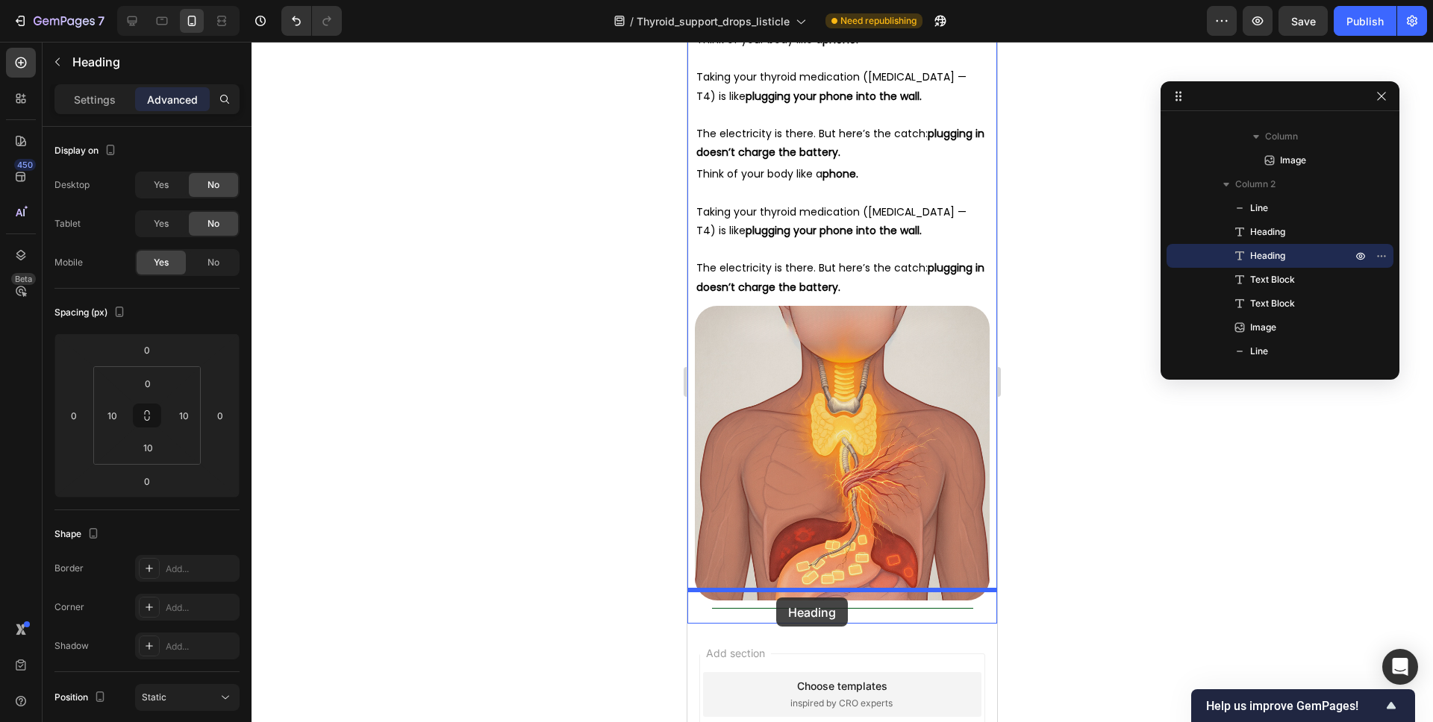
drag, startPoint x: 704, startPoint y: 51, endPoint x: 776, endPoint y: 598, distance: 551.6
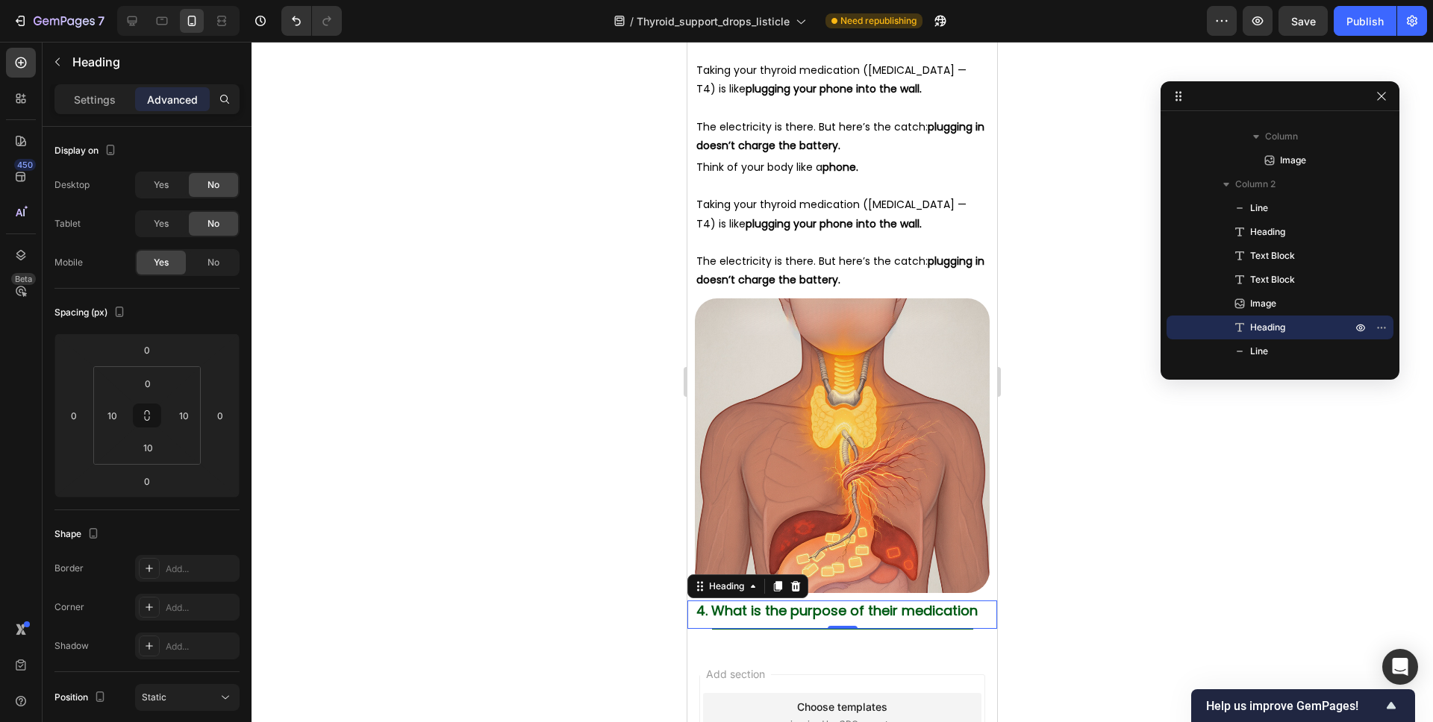
scroll to position [3115, 0]
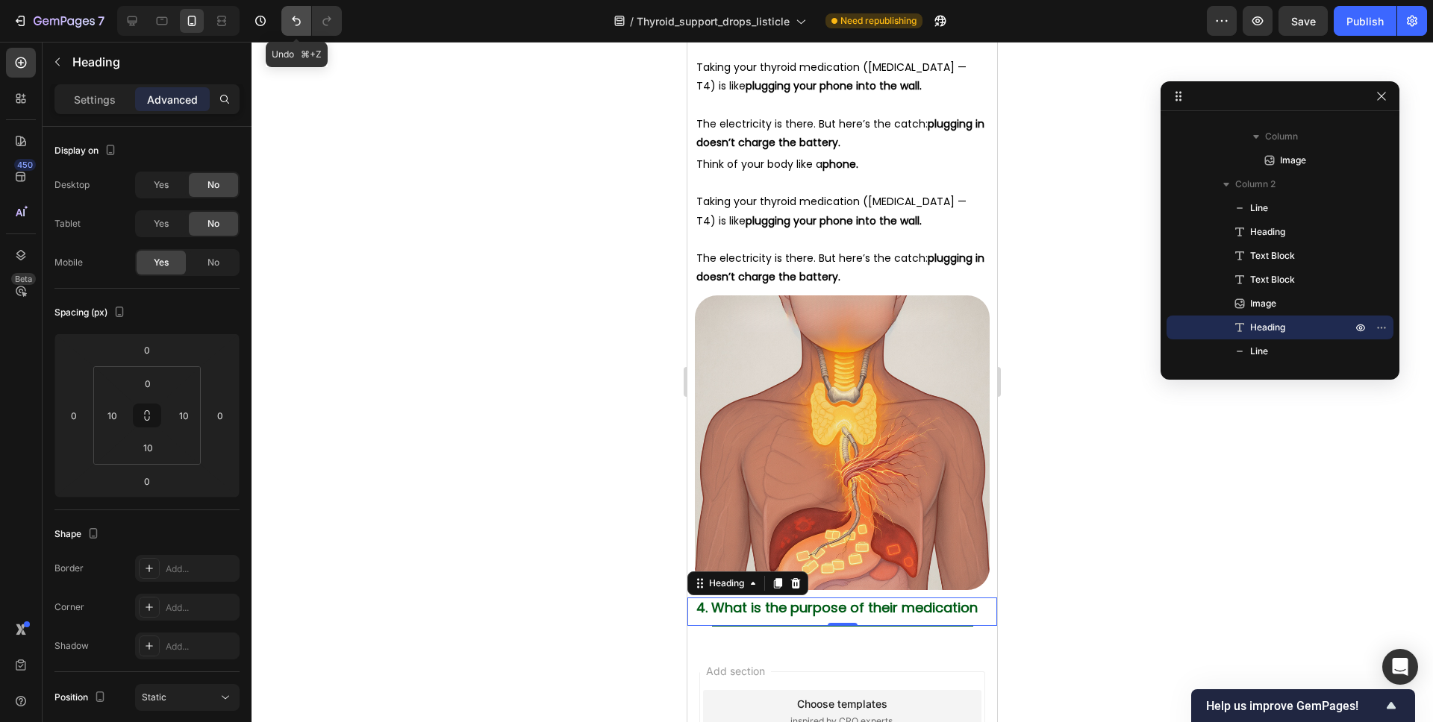
click at [310, 32] on button "Undo/Redo" at bounding box center [296, 21] width 30 height 30
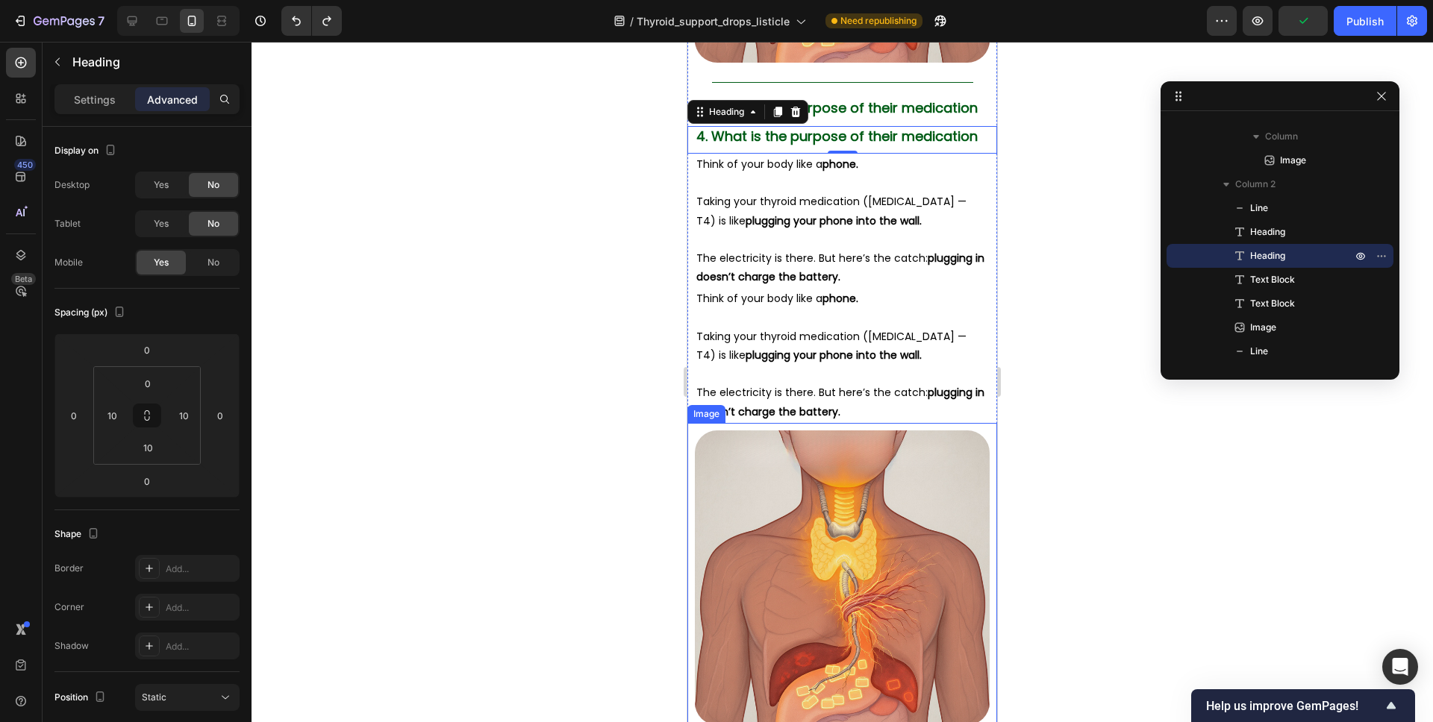
scroll to position [3021, 0]
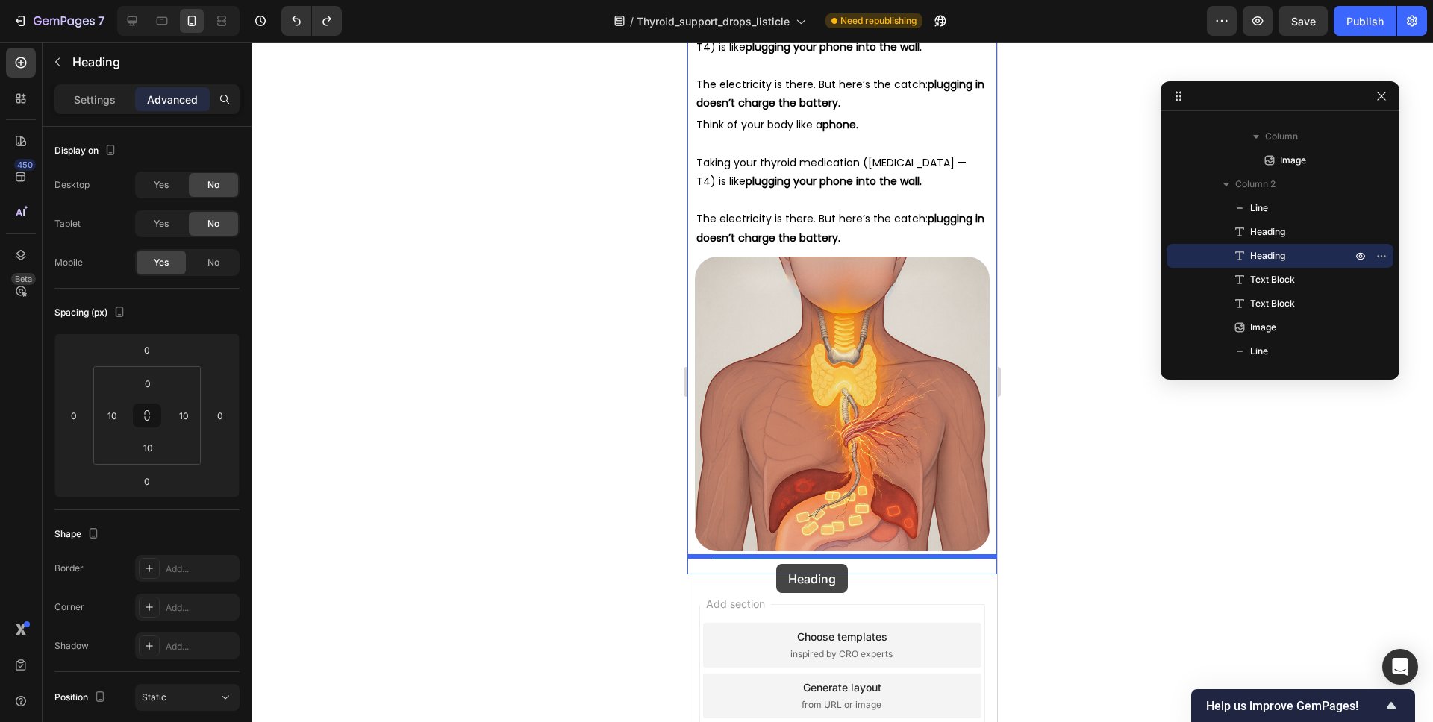
drag, startPoint x: 714, startPoint y: 87, endPoint x: 818, endPoint y: 402, distance: 331.5
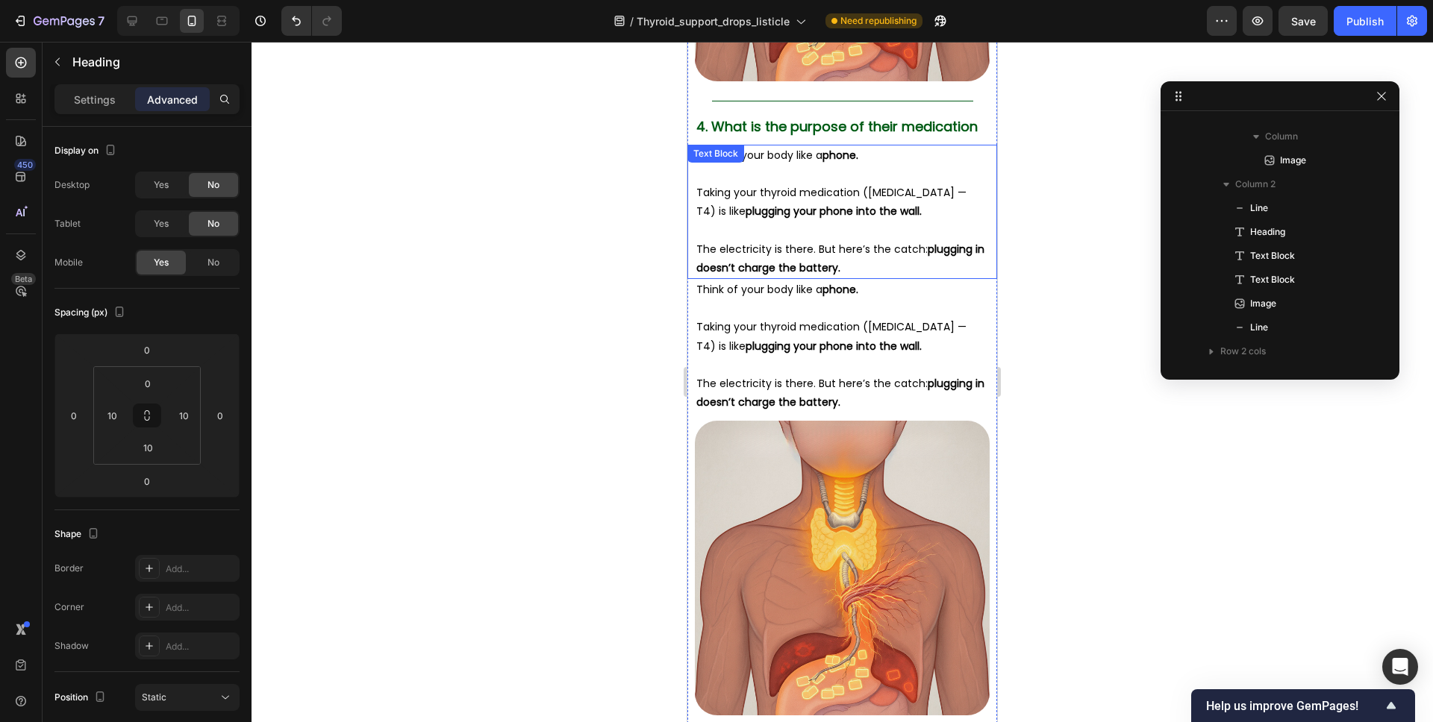
scroll to position [2982, 0]
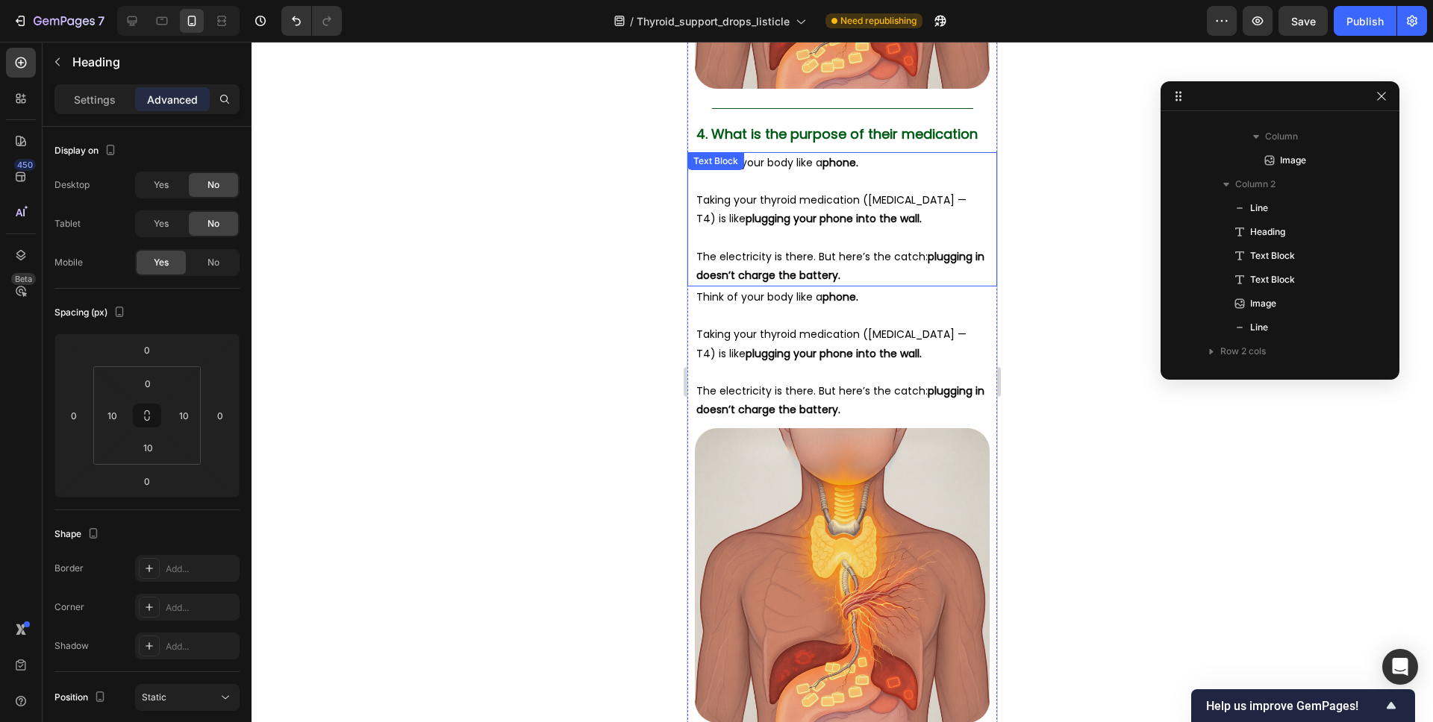
click at [818, 191] on p "Taking your thyroid medication ([MEDICAL_DATA] — T4) is like plugging your phon…" at bounding box center [842, 209] width 292 height 37
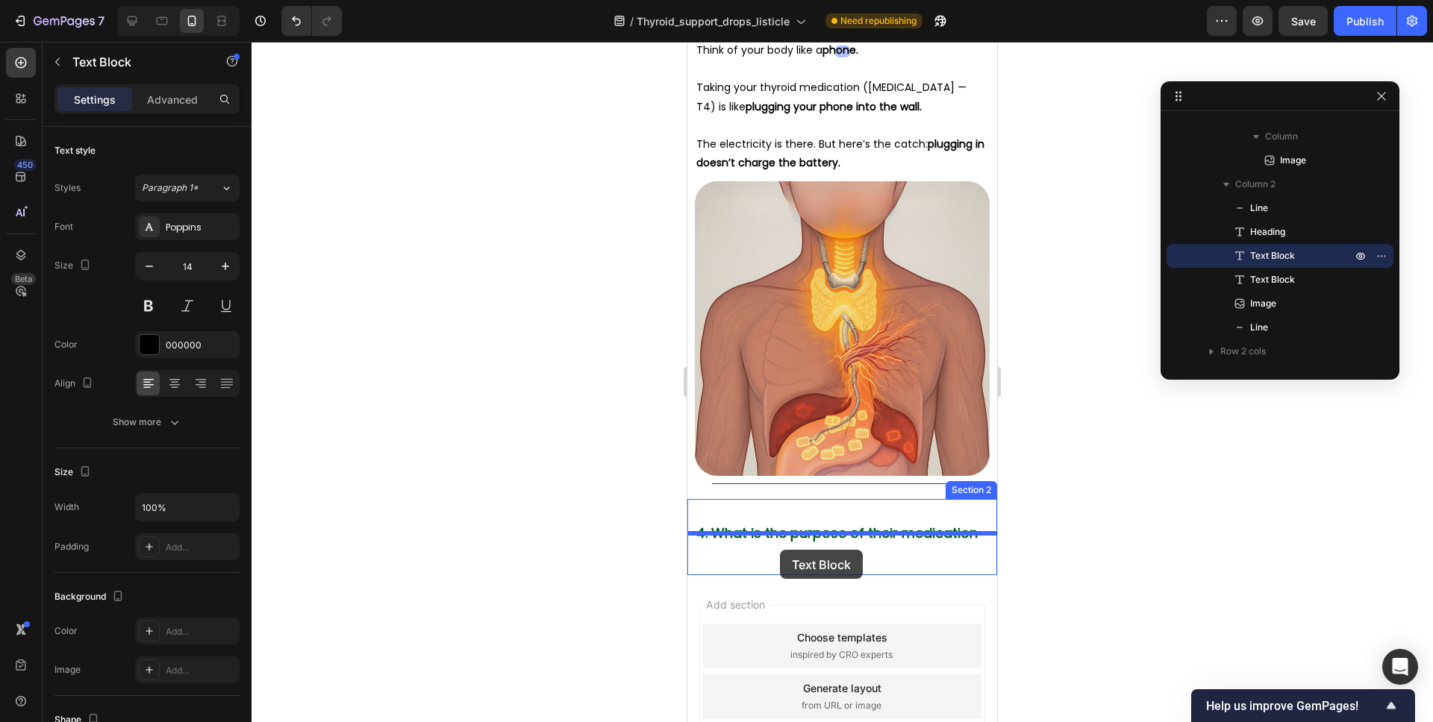
scroll to position [3238, 0]
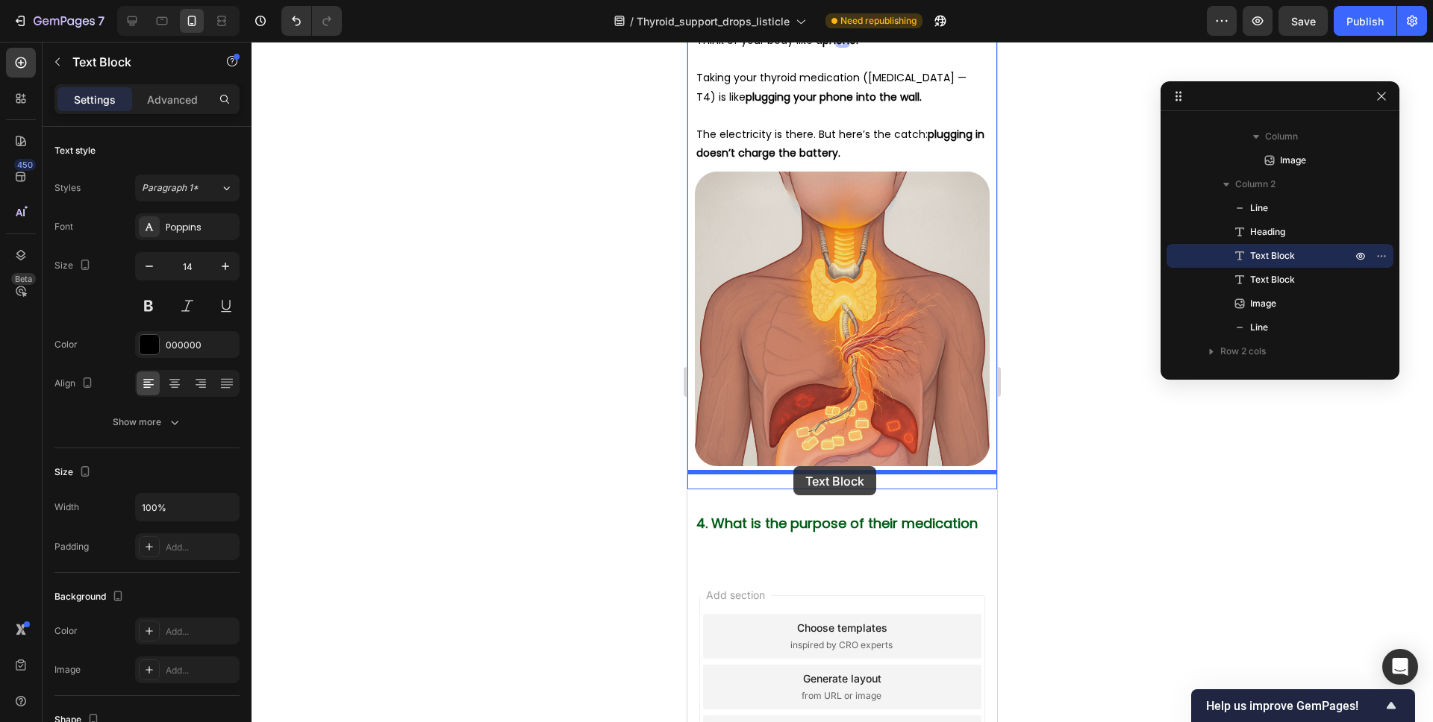
drag, startPoint x: 718, startPoint y: 124, endPoint x: 793, endPoint y: 466, distance: 350.7
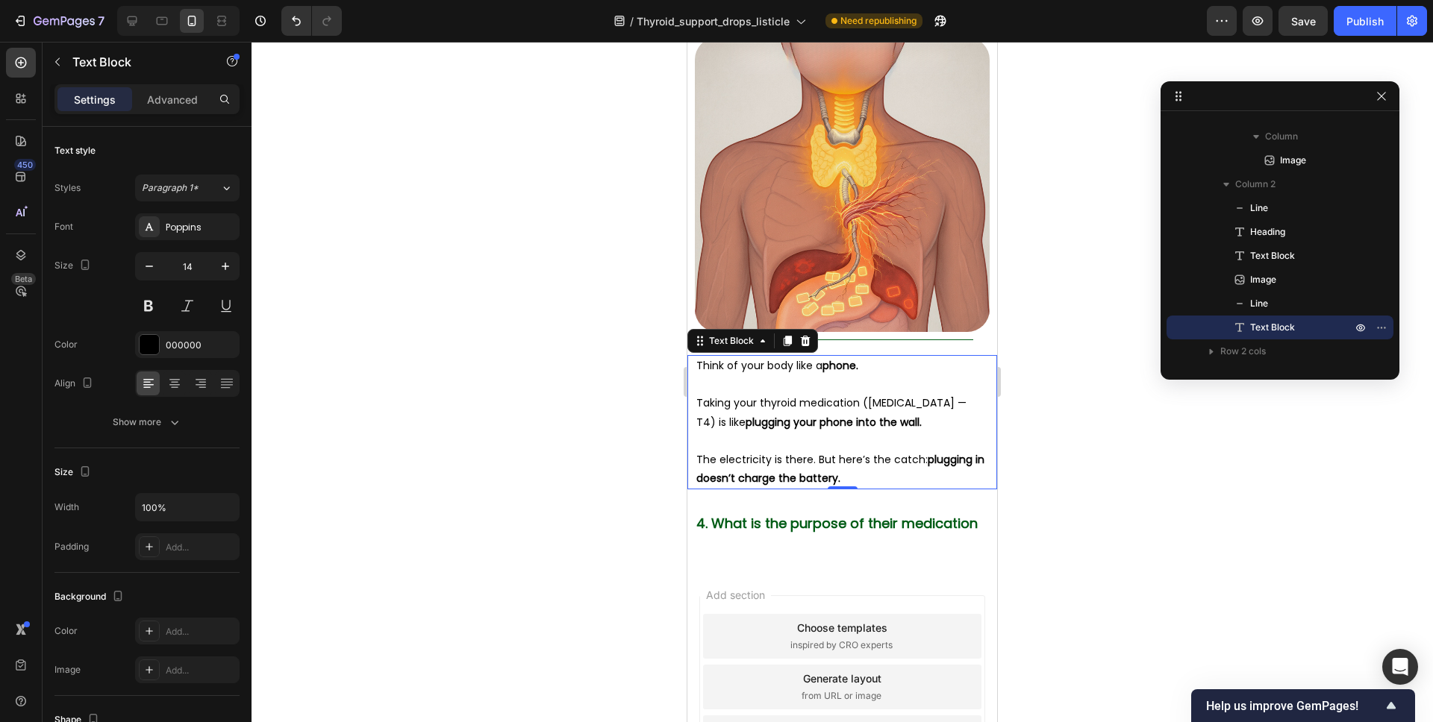
scroll to position [3103, 0]
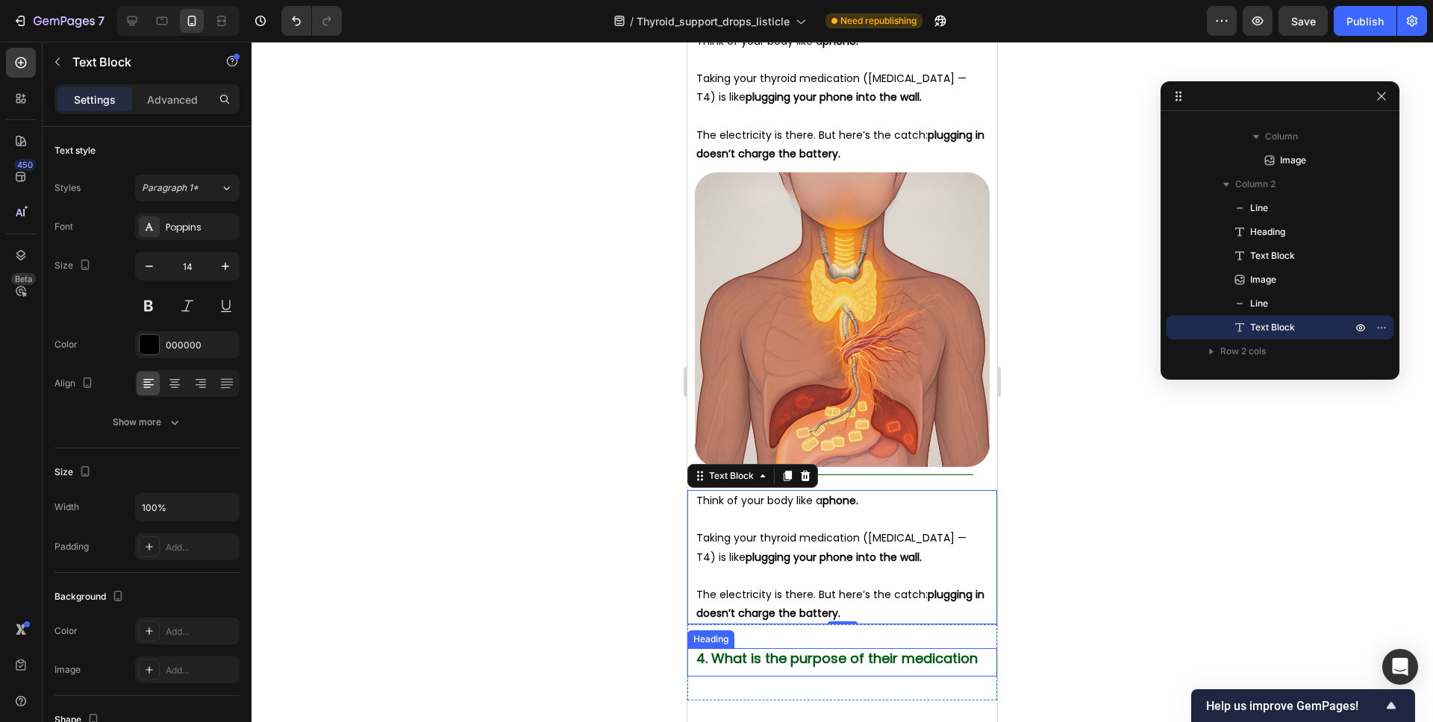
click at [784, 649] on span "4. What is the purpose of their medication" at bounding box center [836, 658] width 281 height 19
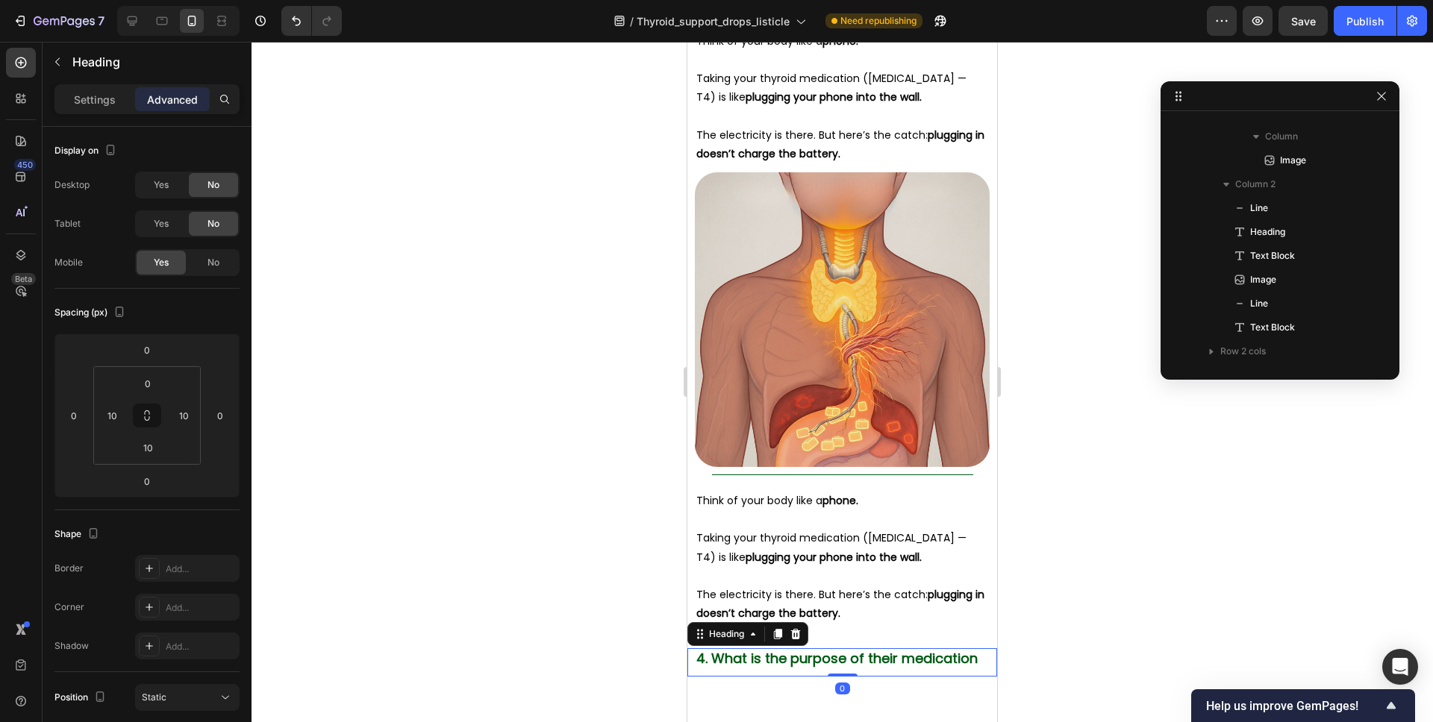
scroll to position [1760, 0]
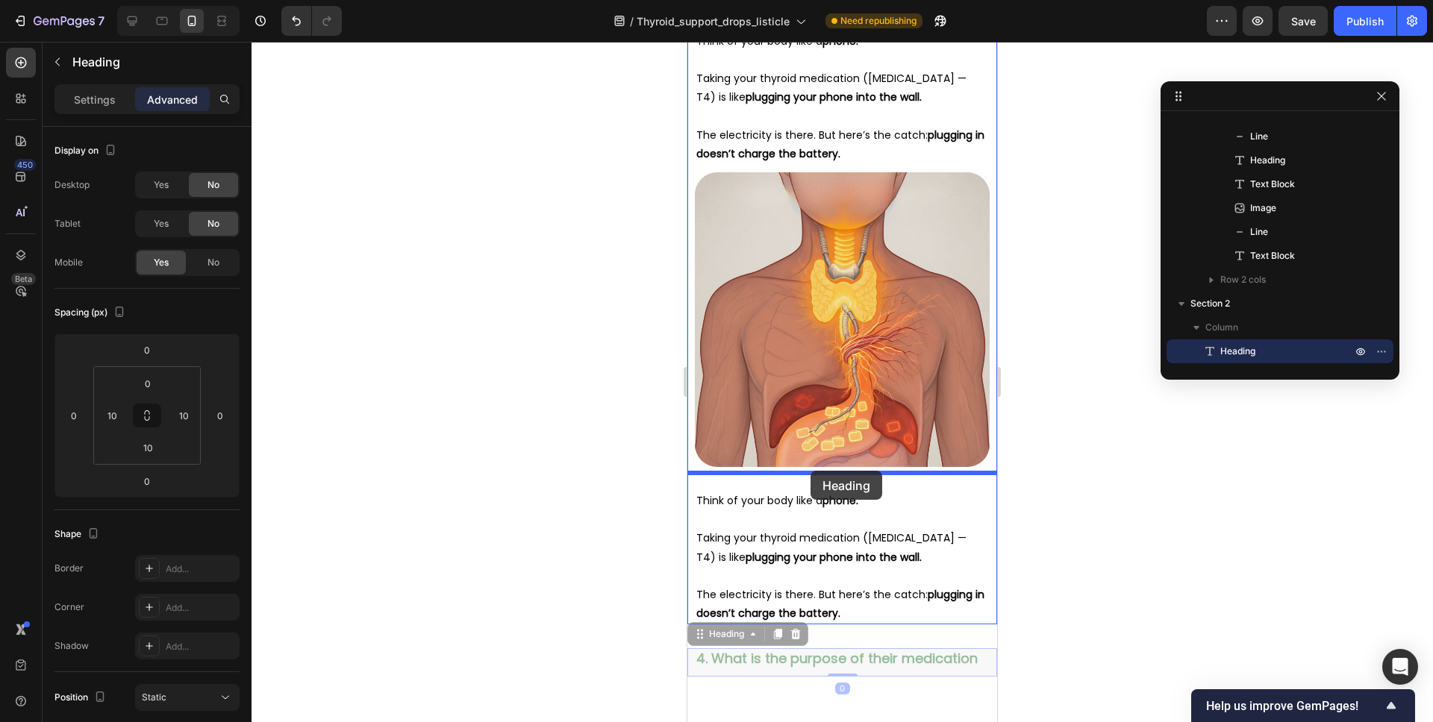
drag, startPoint x: 711, startPoint y: 618, endPoint x: 810, endPoint y: 471, distance: 177.4
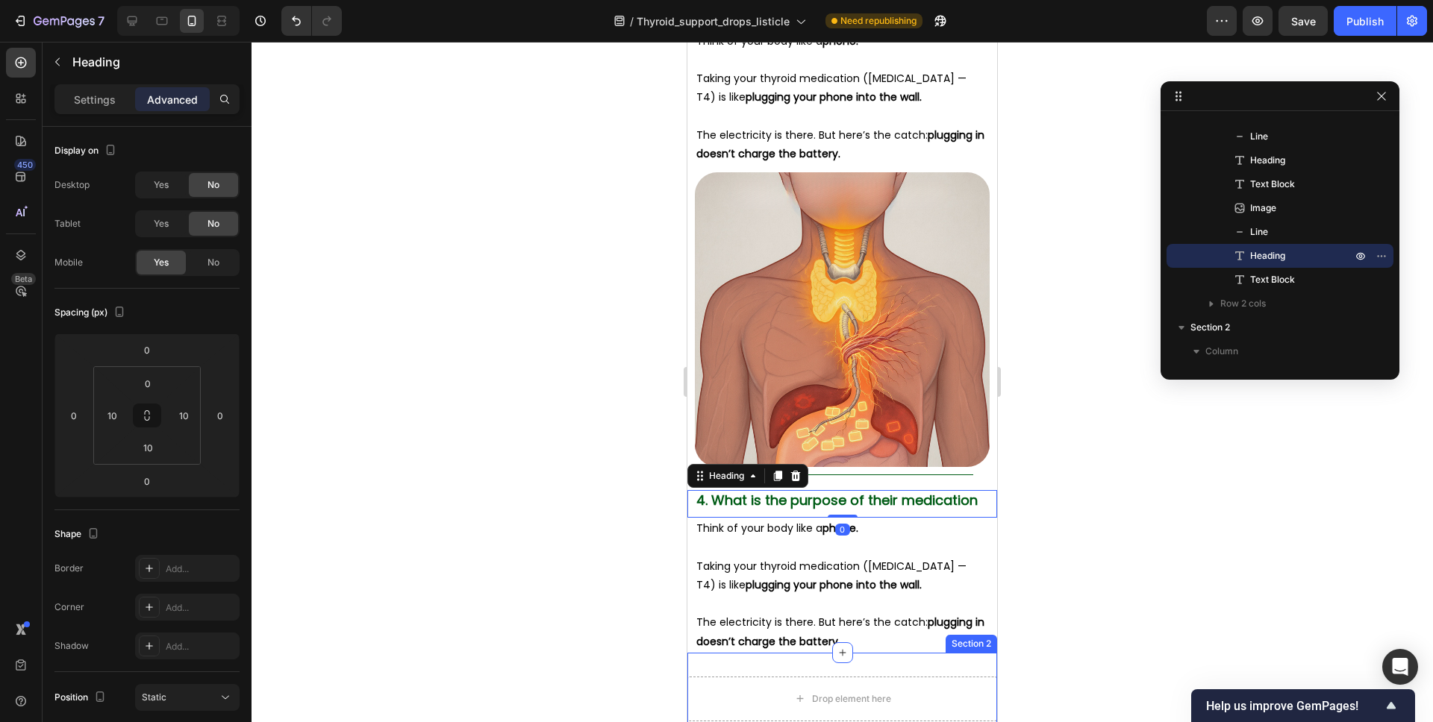
click at [887, 653] on div "Drop element here Section 2" at bounding box center [842, 699] width 310 height 93
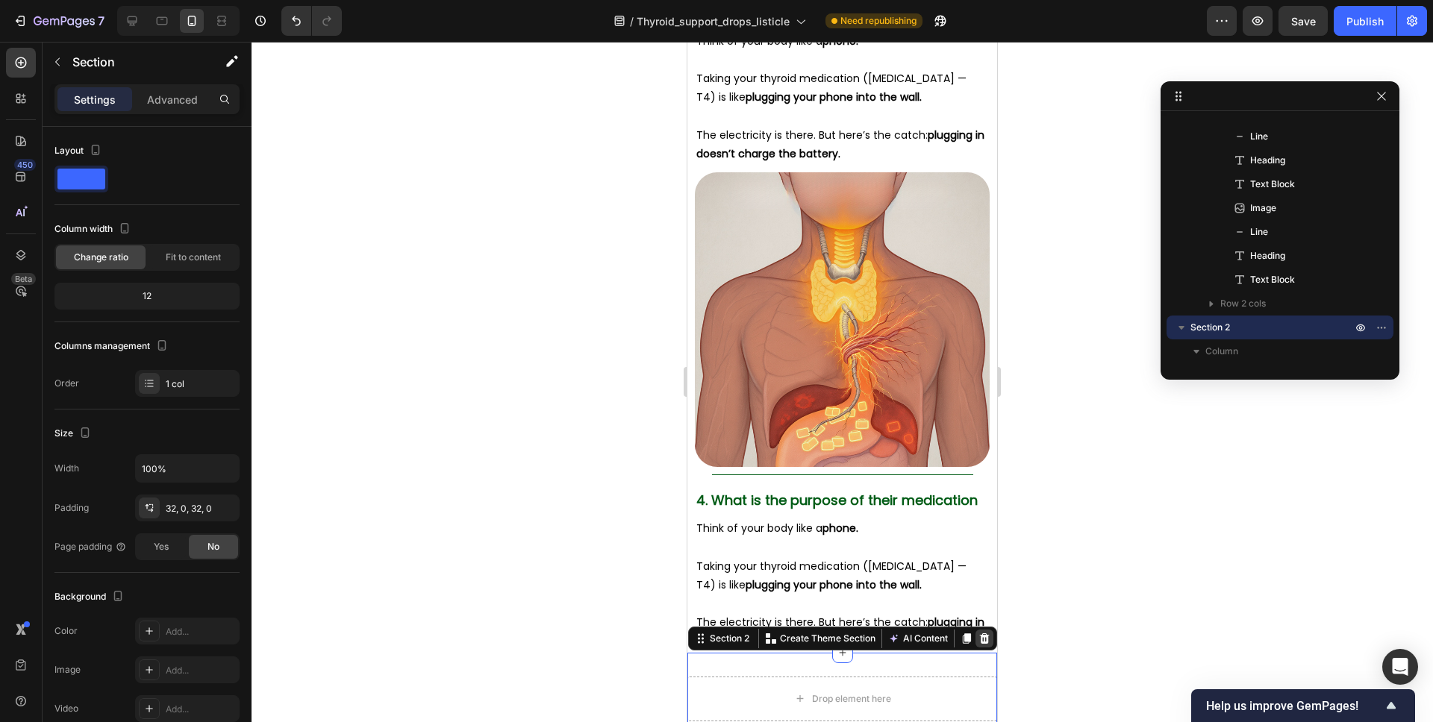
click at [979, 633] on icon at bounding box center [984, 639] width 12 height 12
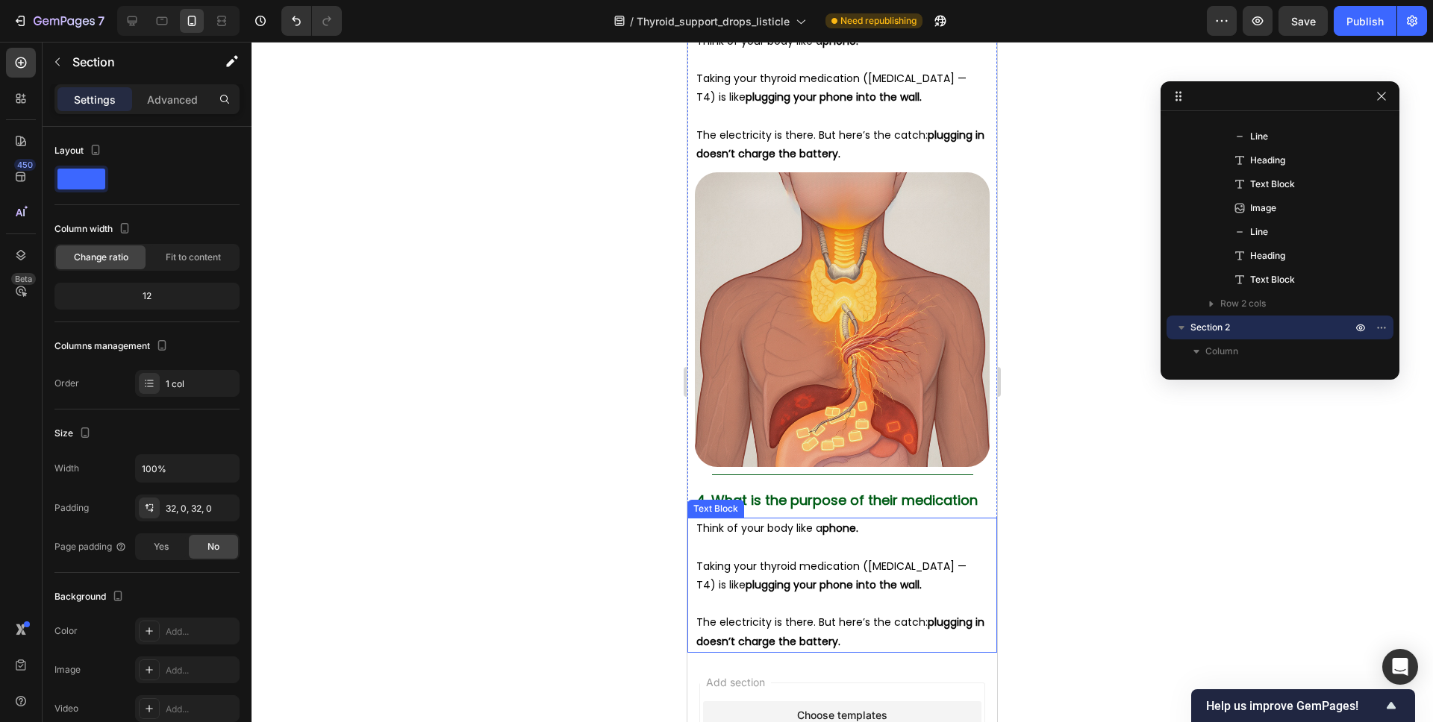
scroll to position [1712, 0]
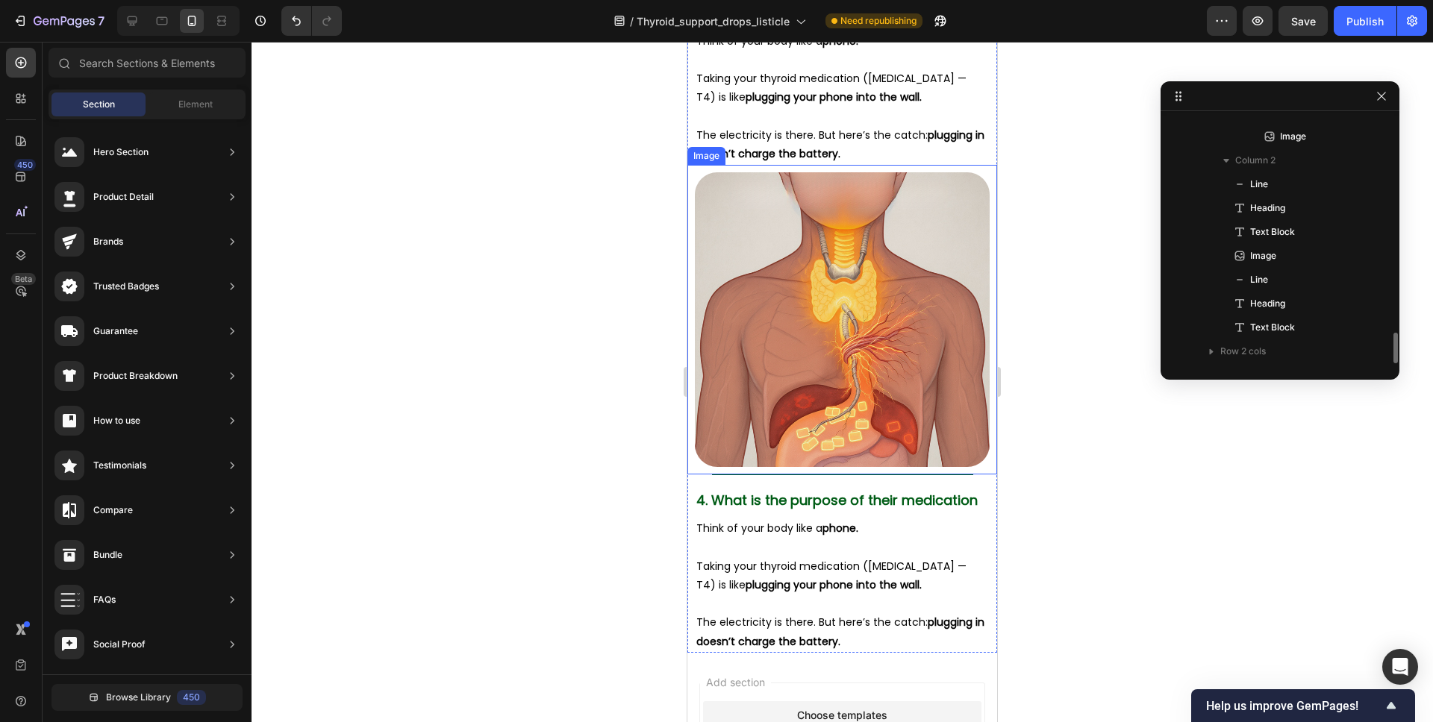
click at [881, 350] on img at bounding box center [842, 319] width 295 height 295
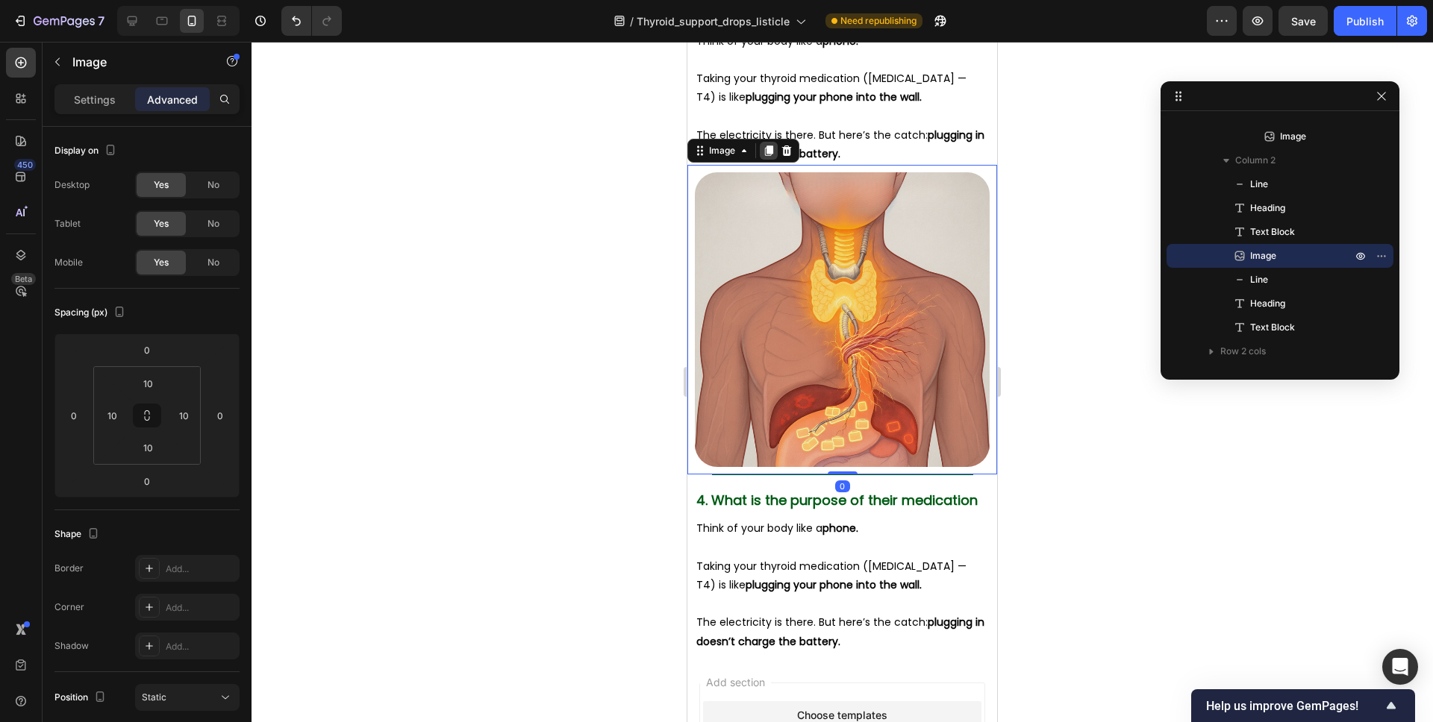
click at [767, 145] on icon at bounding box center [769, 151] width 12 height 12
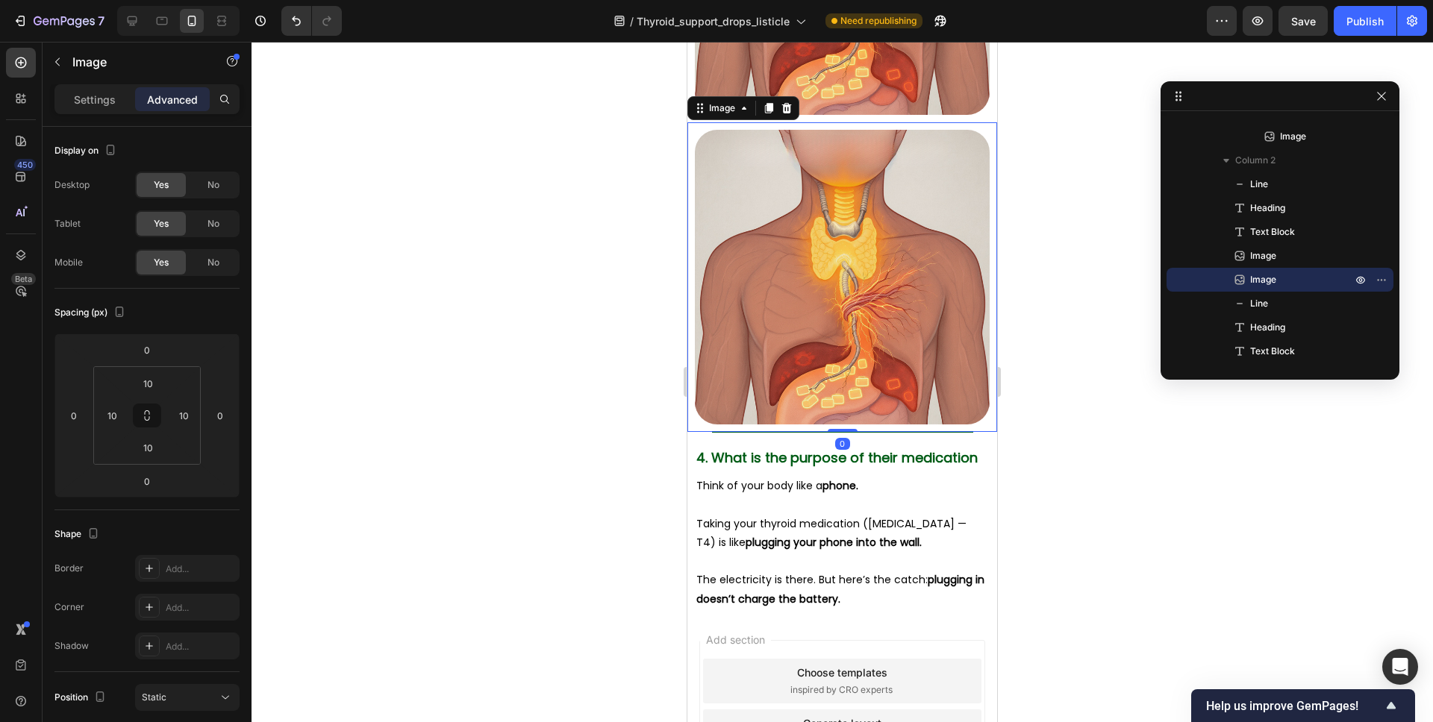
scroll to position [3453, 0]
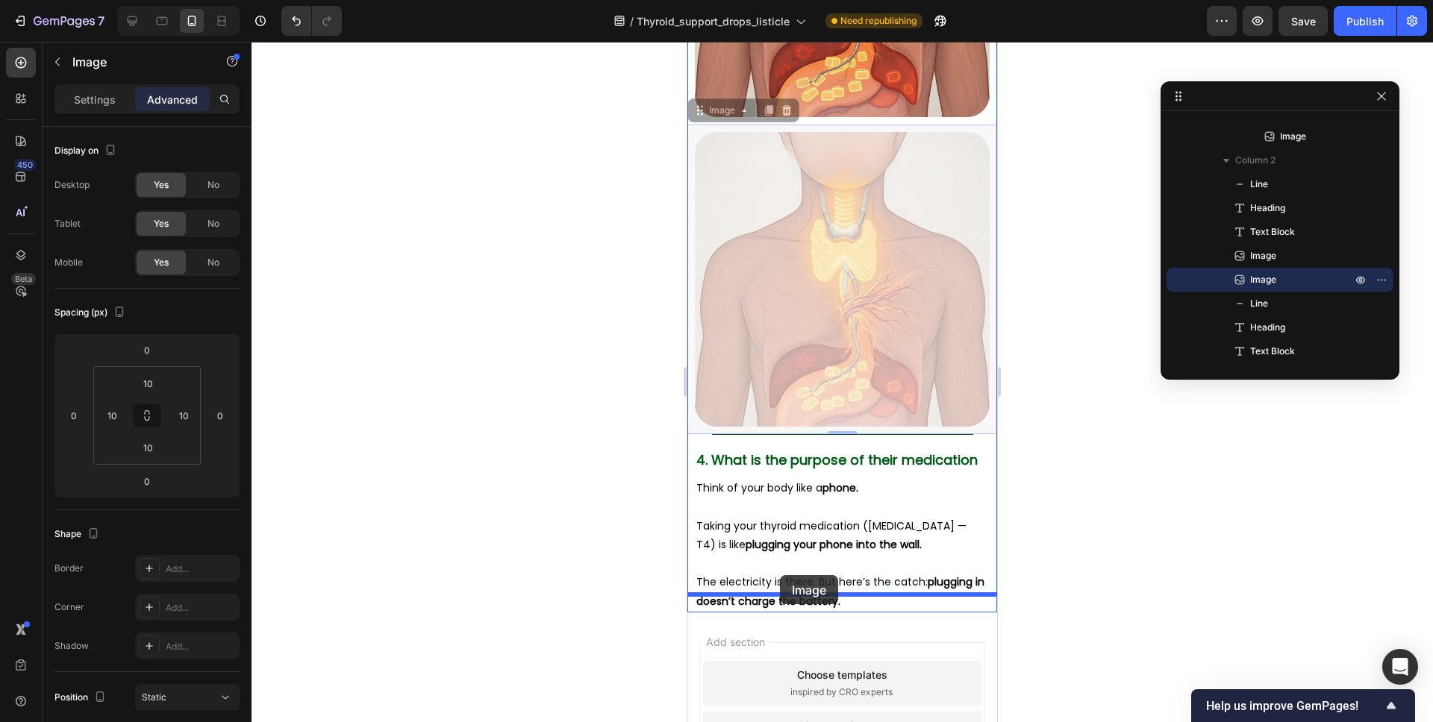
drag, startPoint x: 706, startPoint y: 93, endPoint x: 780, endPoint y: 575, distance: 488.4
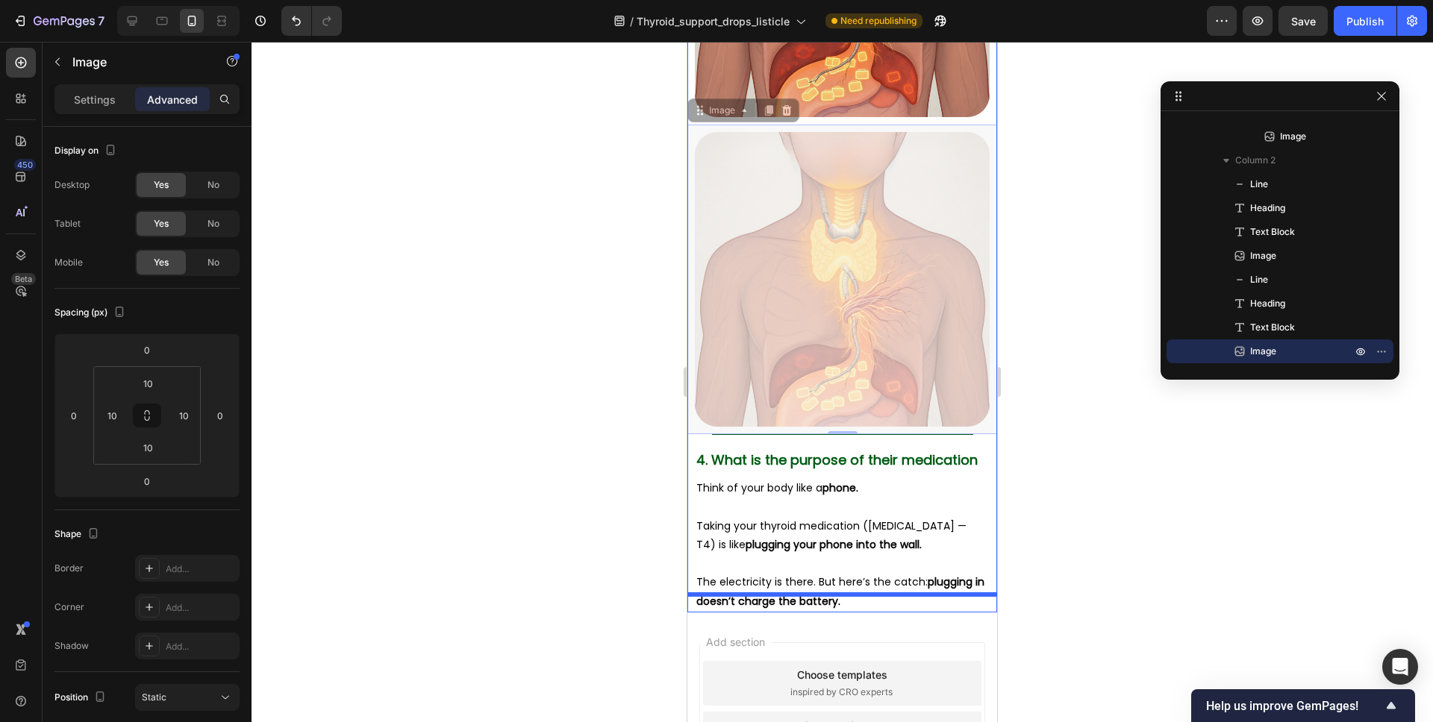
scroll to position [3458, 0]
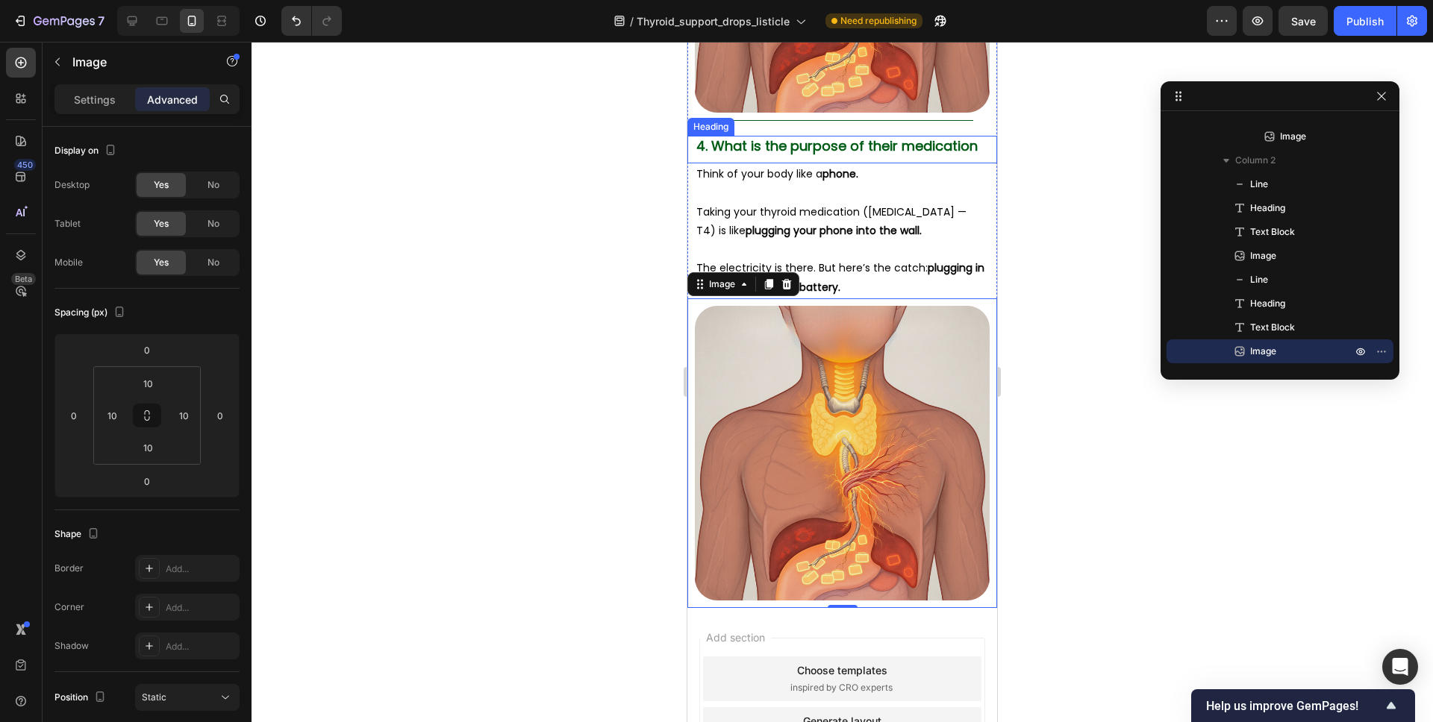
click at [708, 137] on span "4. What is the purpose of their medication" at bounding box center [836, 146] width 281 height 19
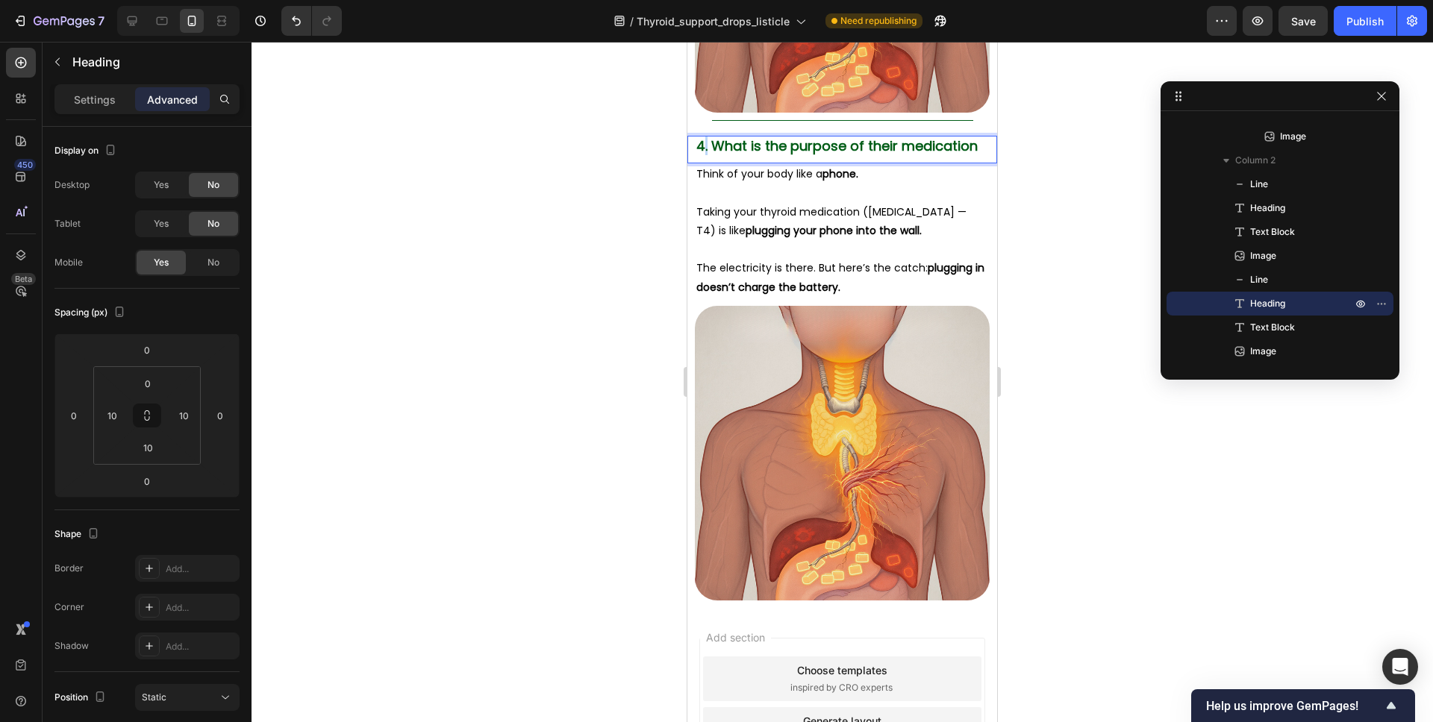
click at [704, 137] on span "4. What is the purpose of their medication" at bounding box center [836, 146] width 281 height 19
click at [1034, 204] on div at bounding box center [841, 382] width 1181 height 681
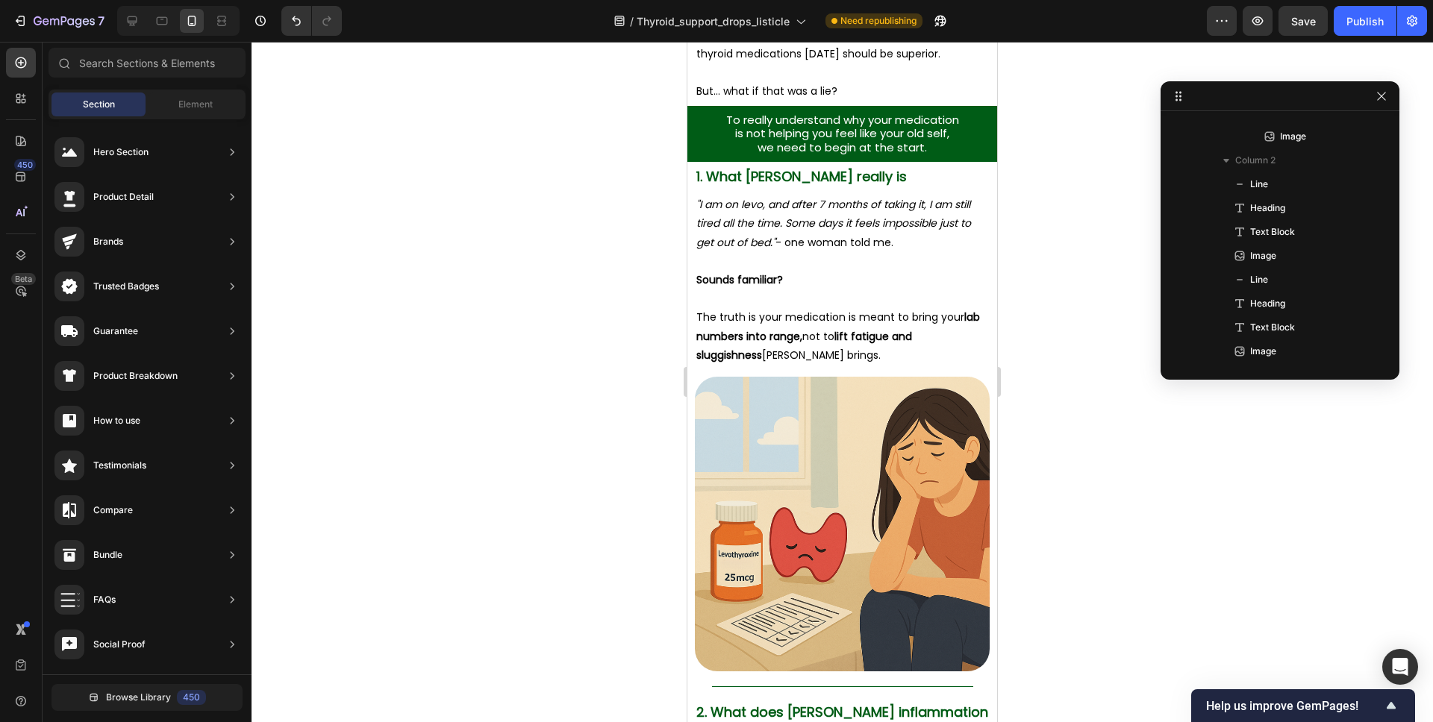
scroll to position [1390, 0]
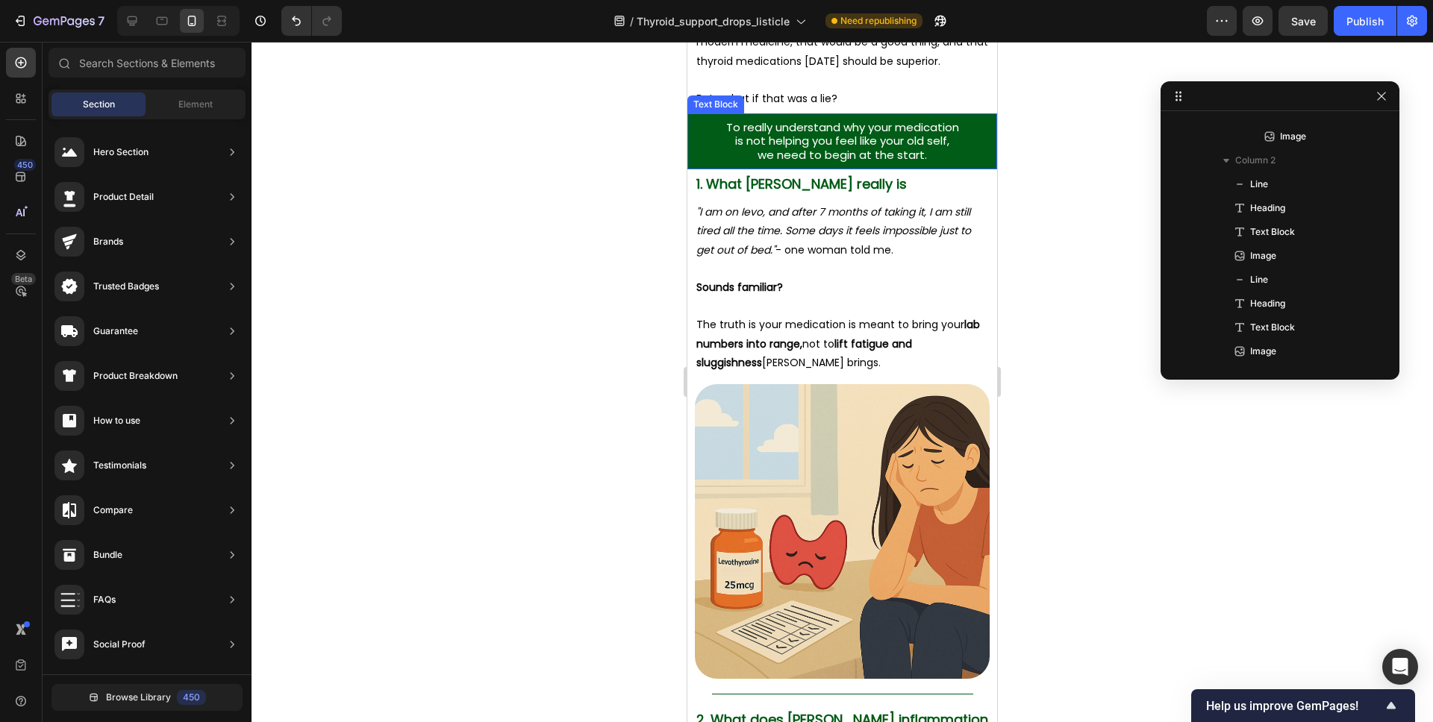
click at [979, 154] on p "we need to begin at the start." at bounding box center [842, 154] width 295 height 13
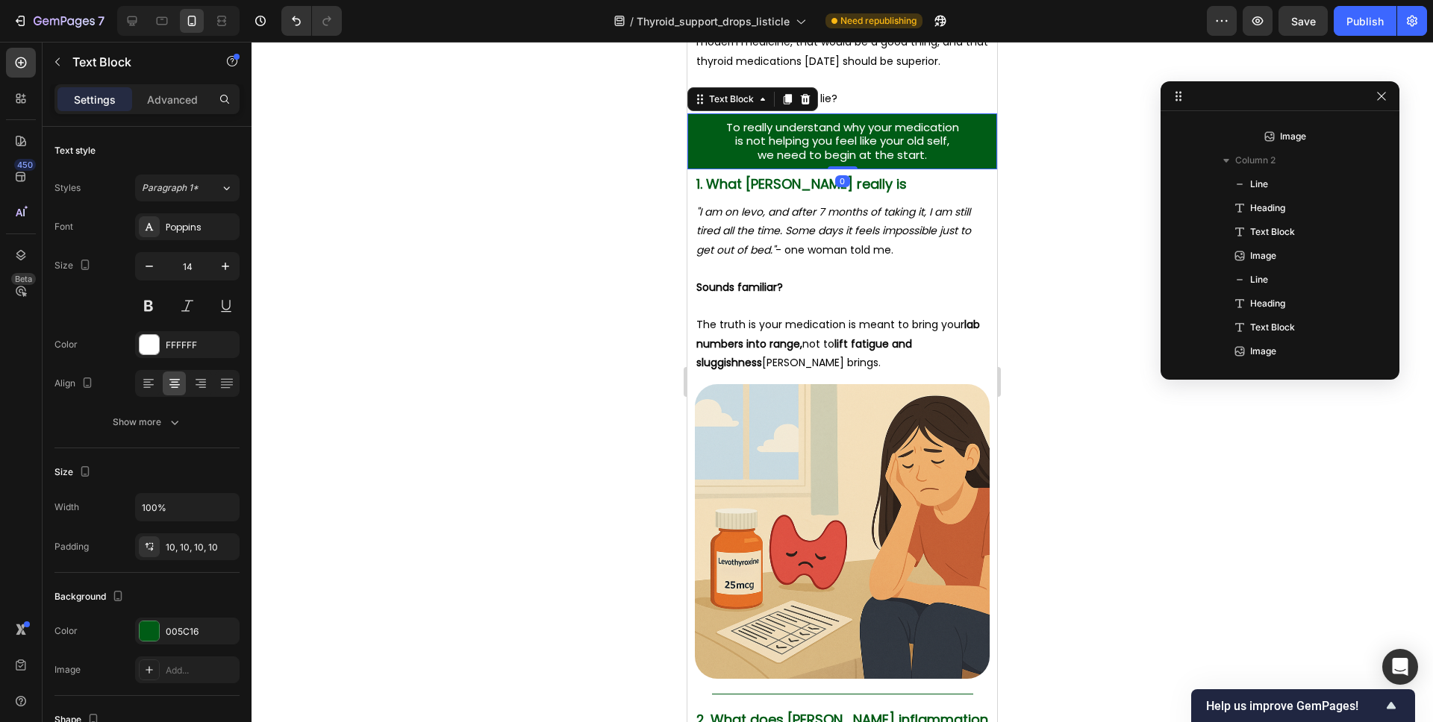
scroll to position [522, 0]
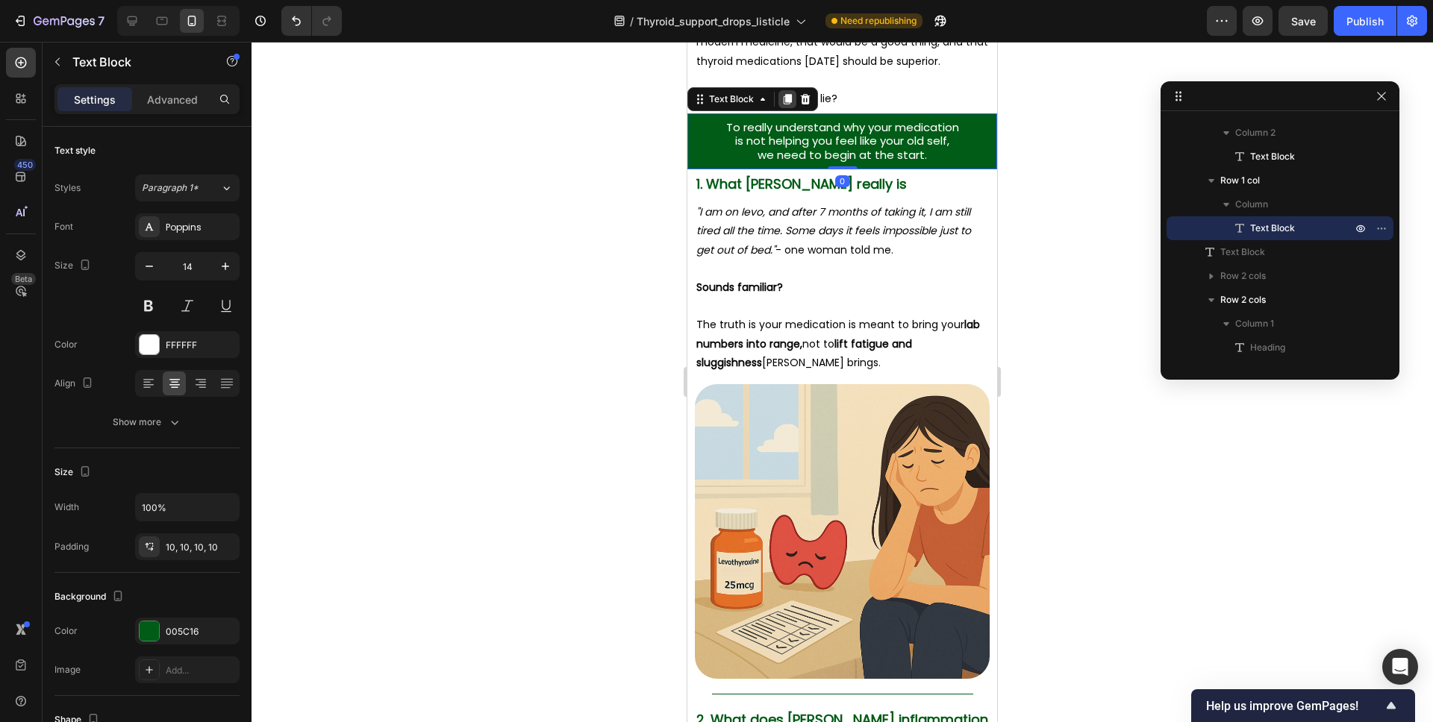
click at [787, 102] on icon at bounding box center [788, 99] width 8 height 10
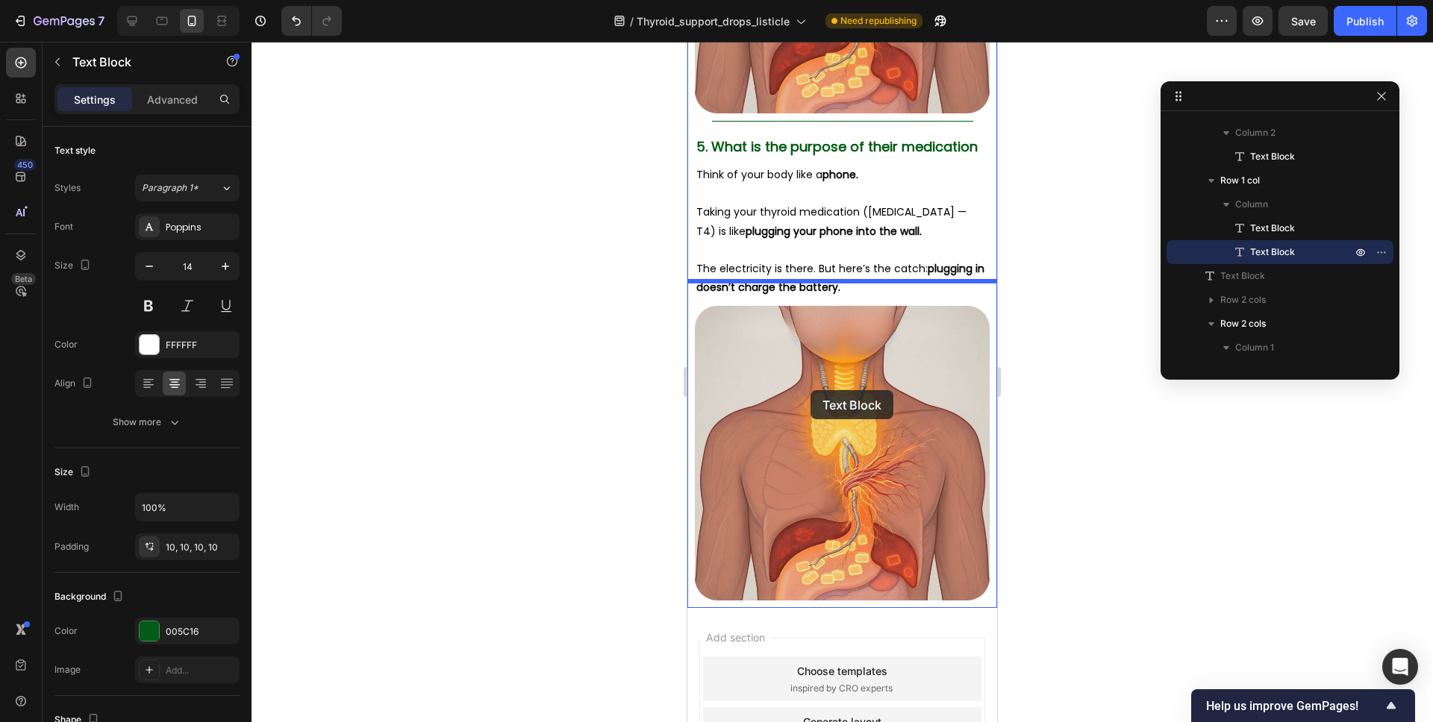
scroll to position [3698, 0]
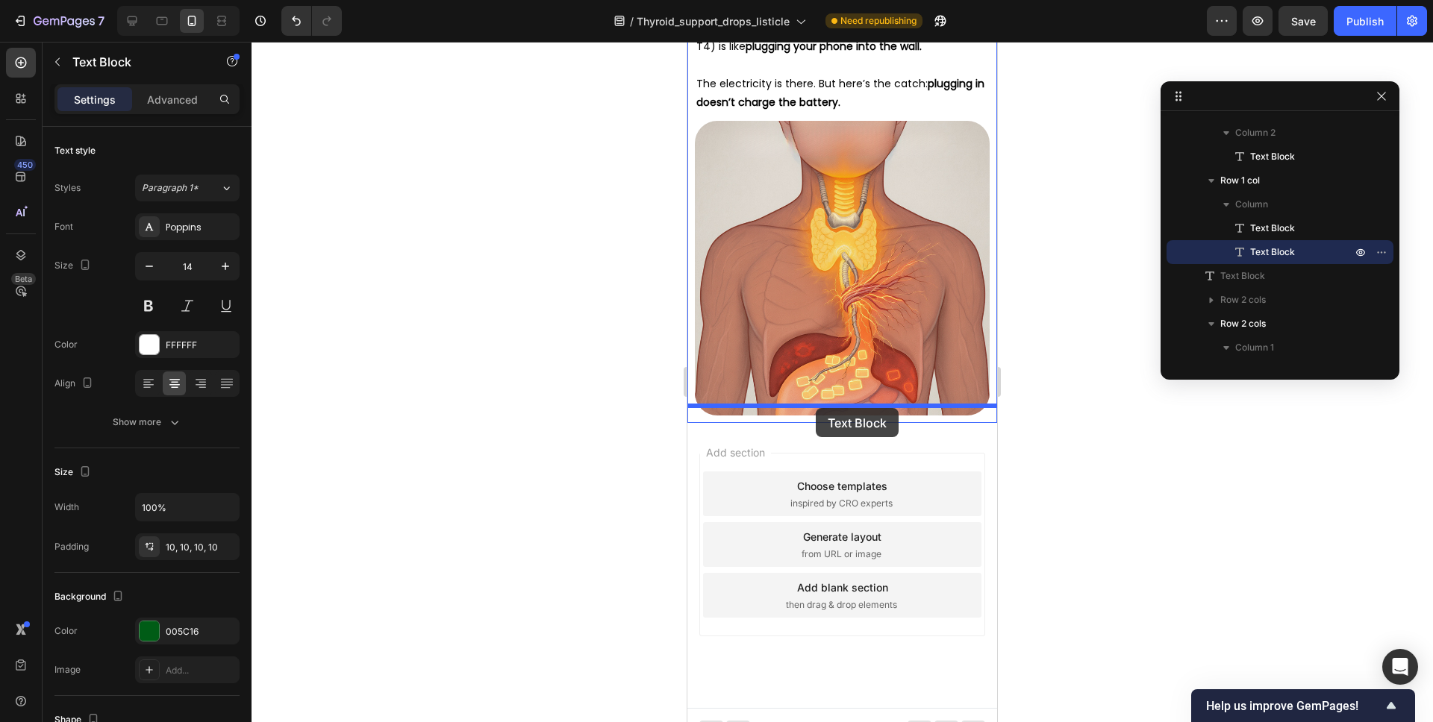
drag, startPoint x: 704, startPoint y: 163, endPoint x: 816, endPoint y: 407, distance: 269.1
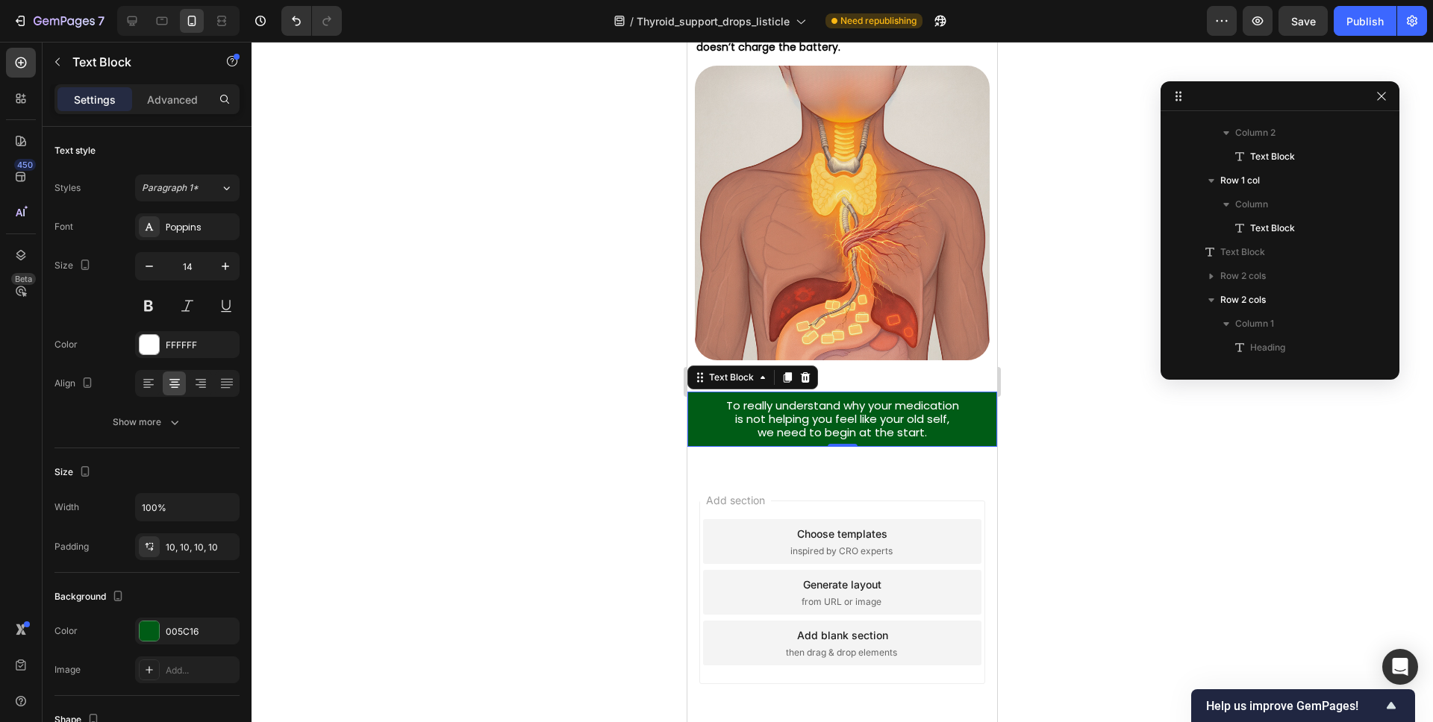
scroll to position [3643, 0]
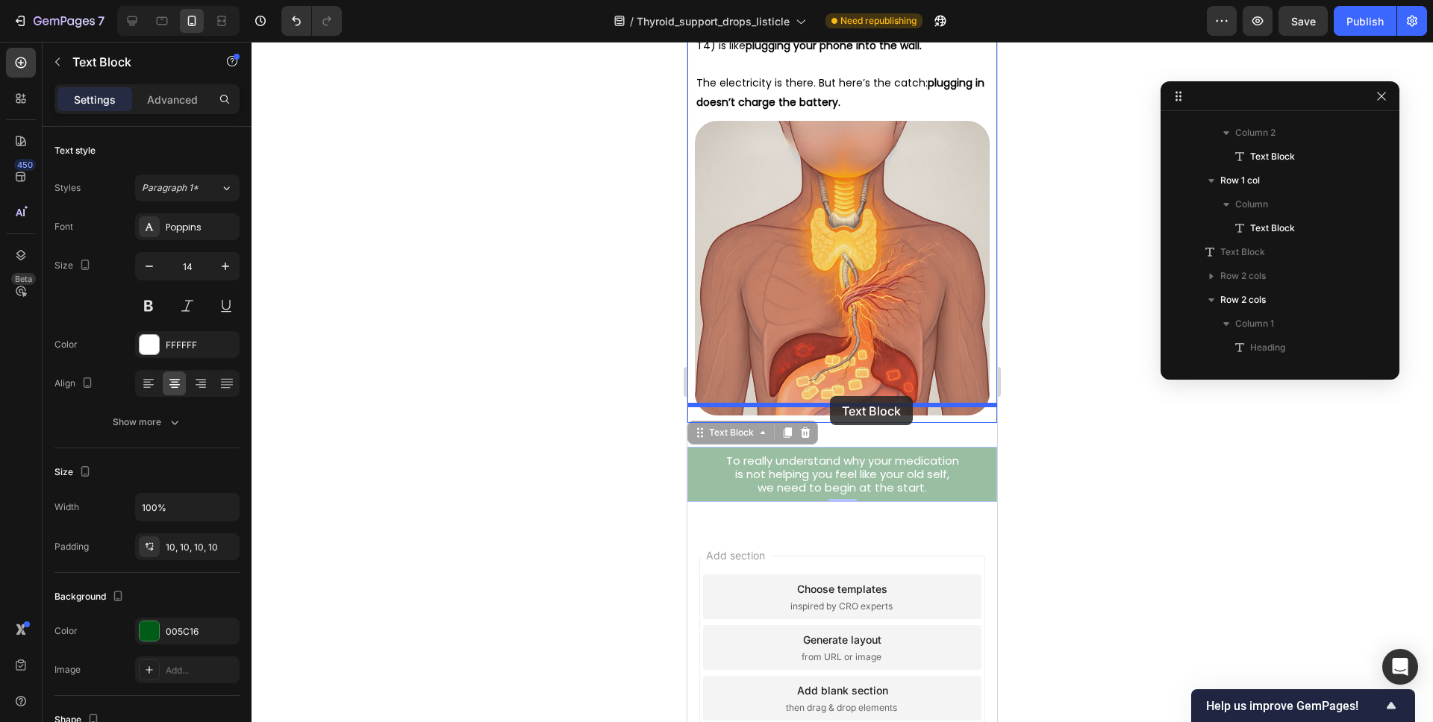
drag, startPoint x: 713, startPoint y: 416, endPoint x: 830, endPoint y: 396, distance: 118.7
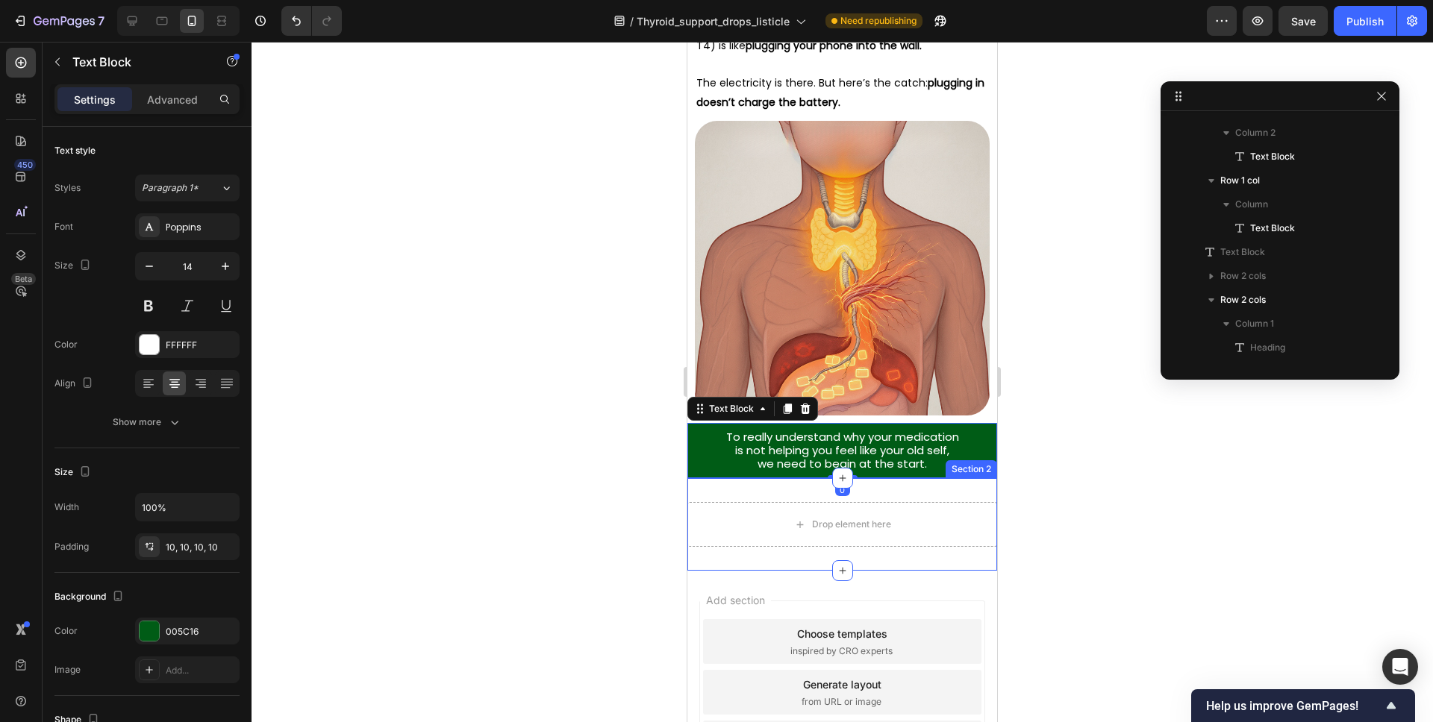
click at [914, 478] on div "Drop element here Section 2" at bounding box center [842, 524] width 310 height 93
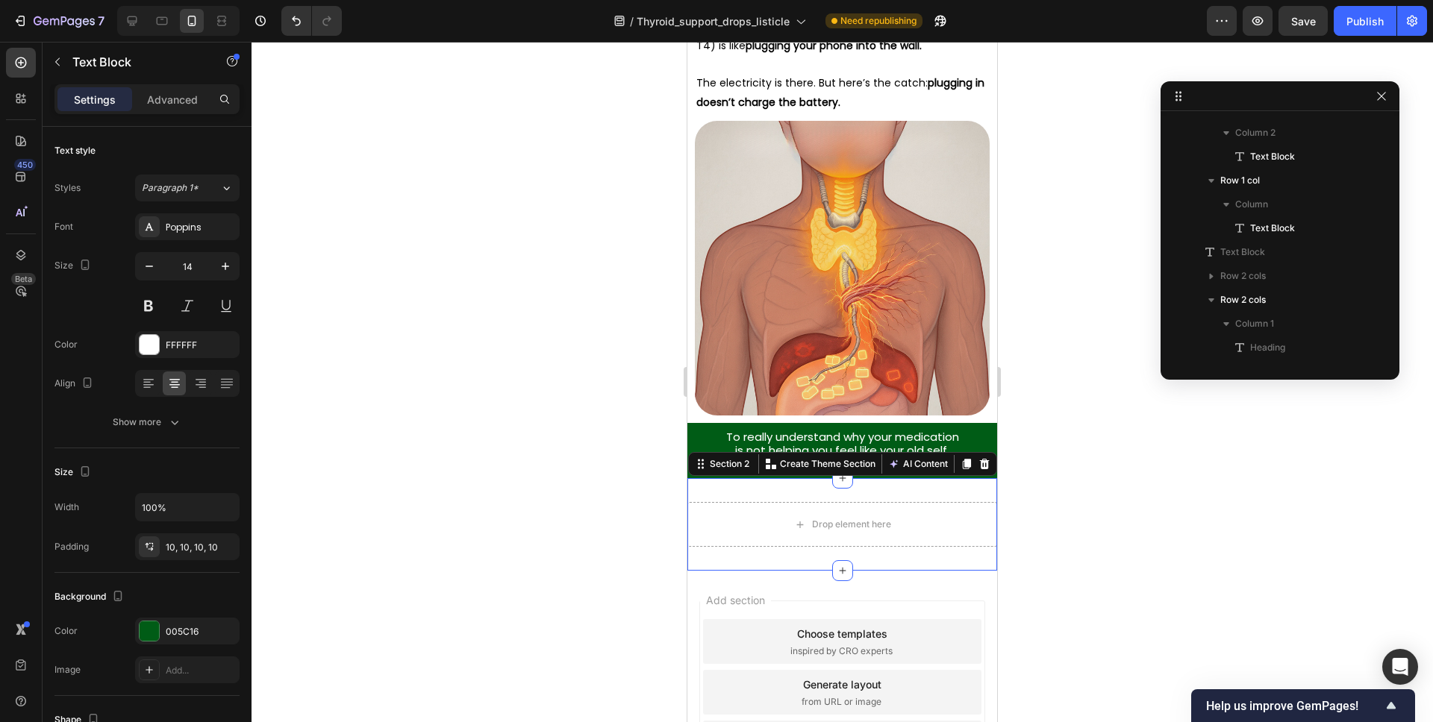
scroll to position [1825, 0]
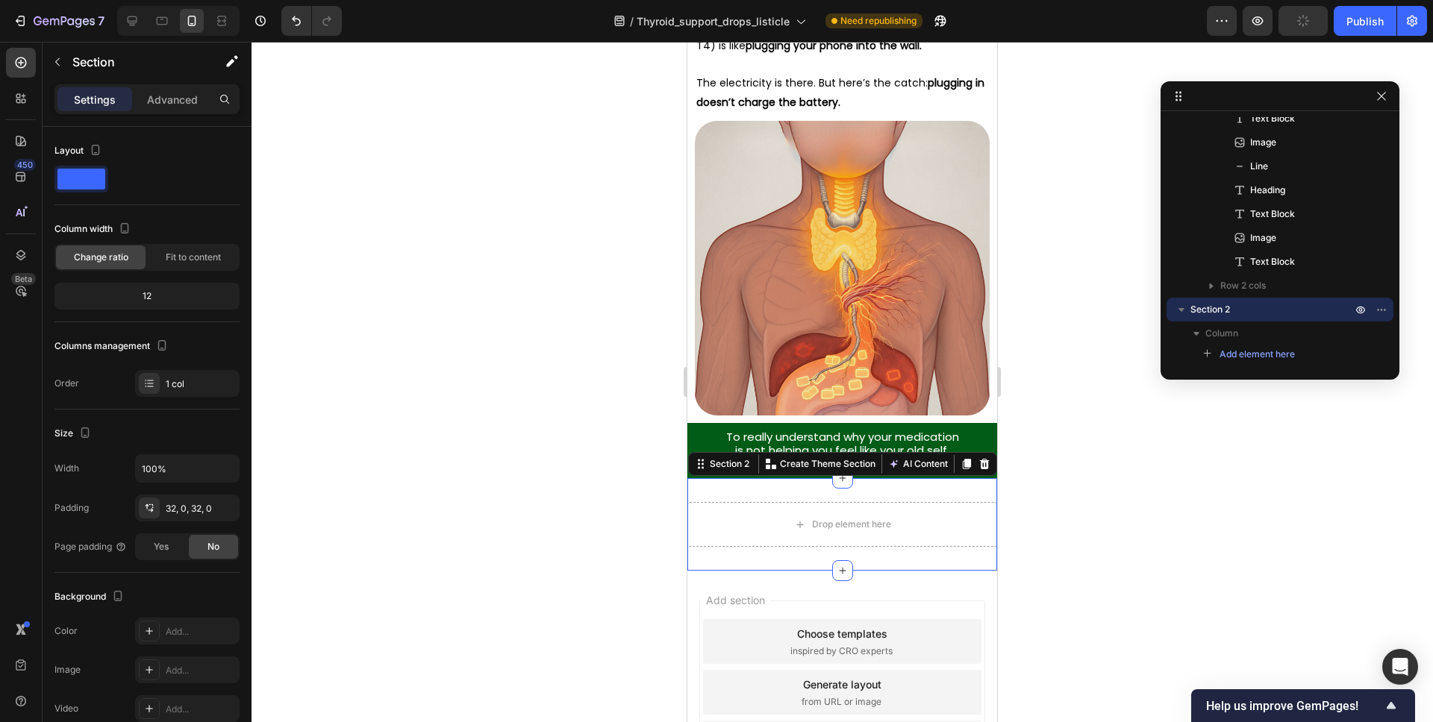
click at [978, 458] on icon at bounding box center [984, 464] width 12 height 12
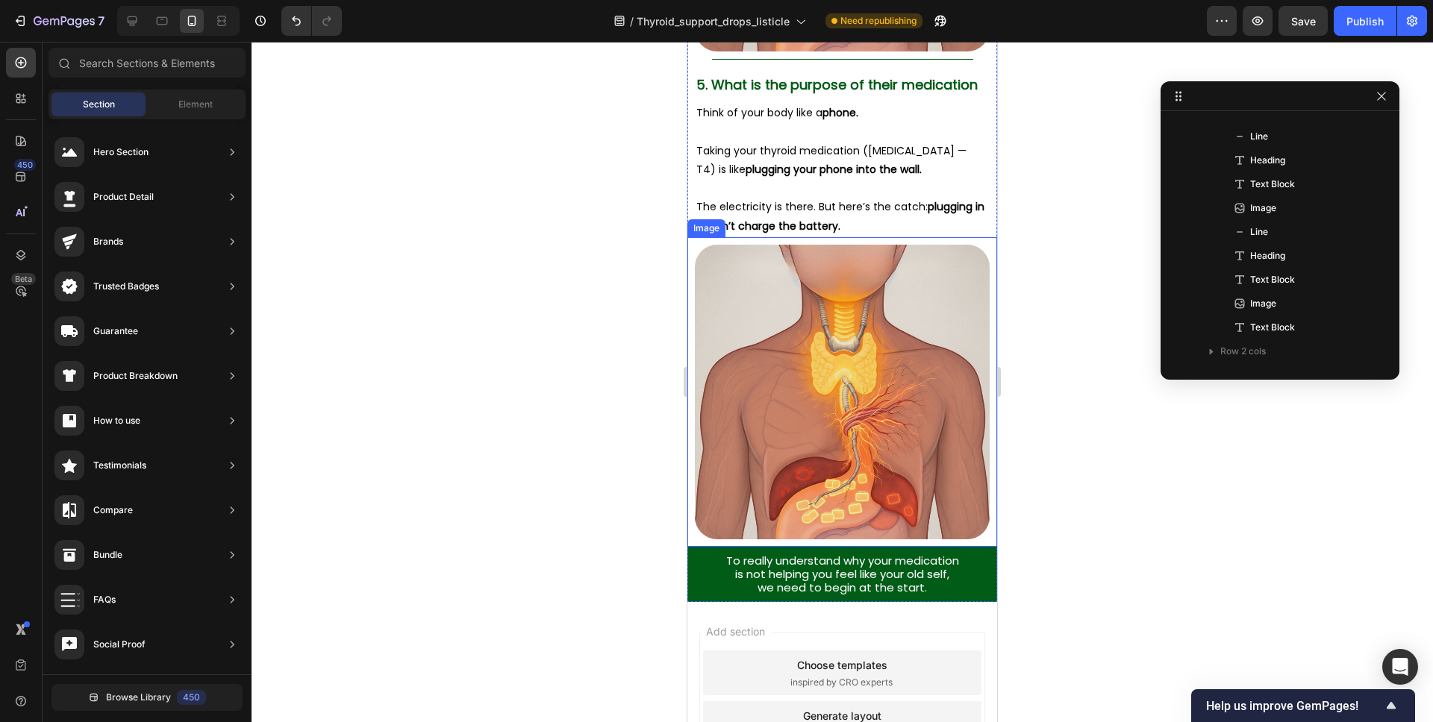
scroll to position [3444, 0]
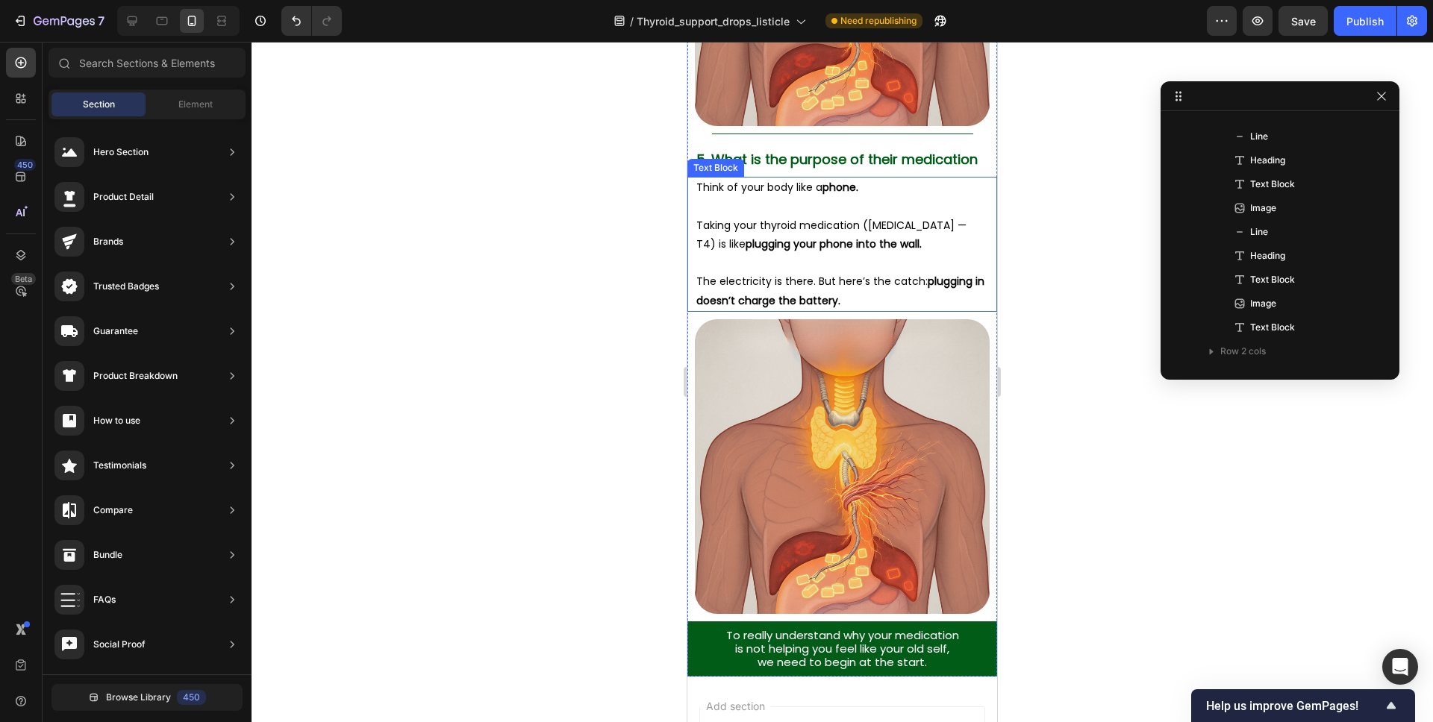
click at [875, 237] on strong "plugging your phone into the wall." at bounding box center [833, 244] width 176 height 15
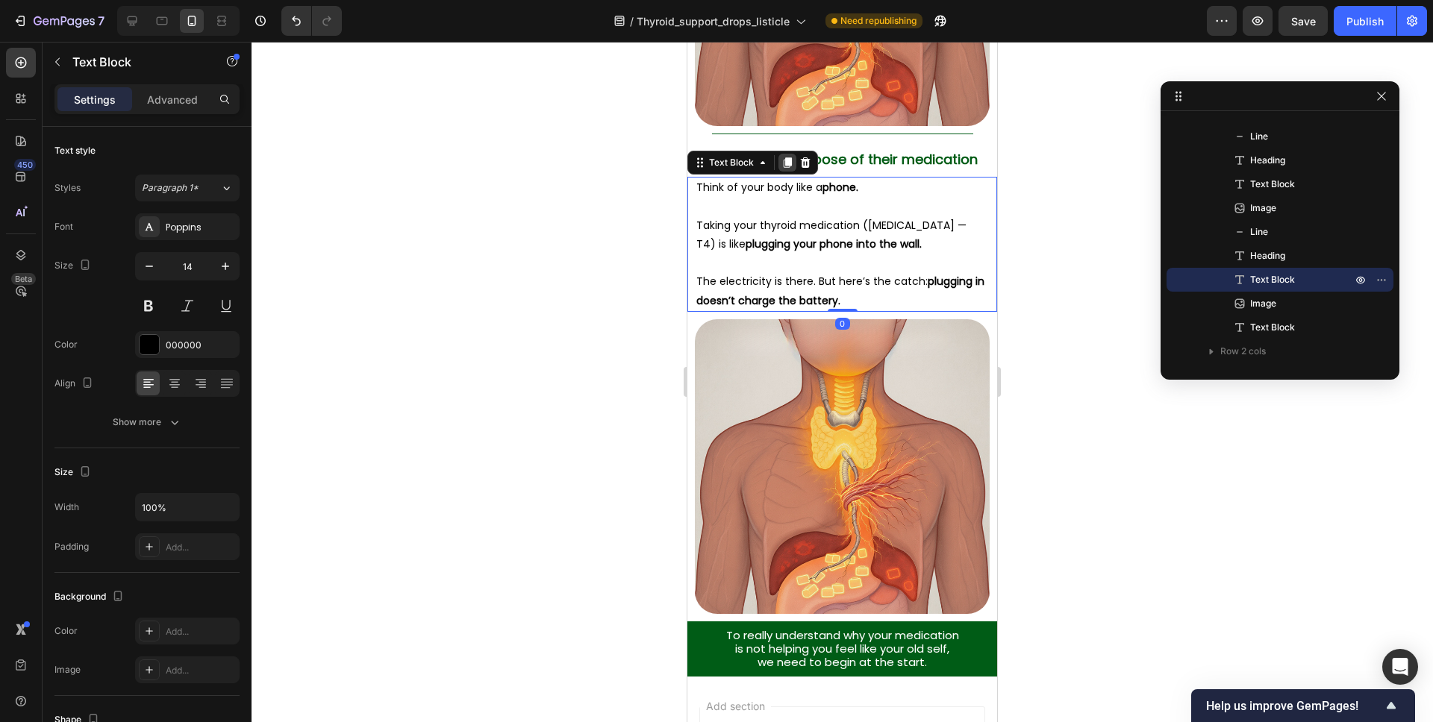
click at [786, 158] on icon at bounding box center [788, 163] width 8 height 10
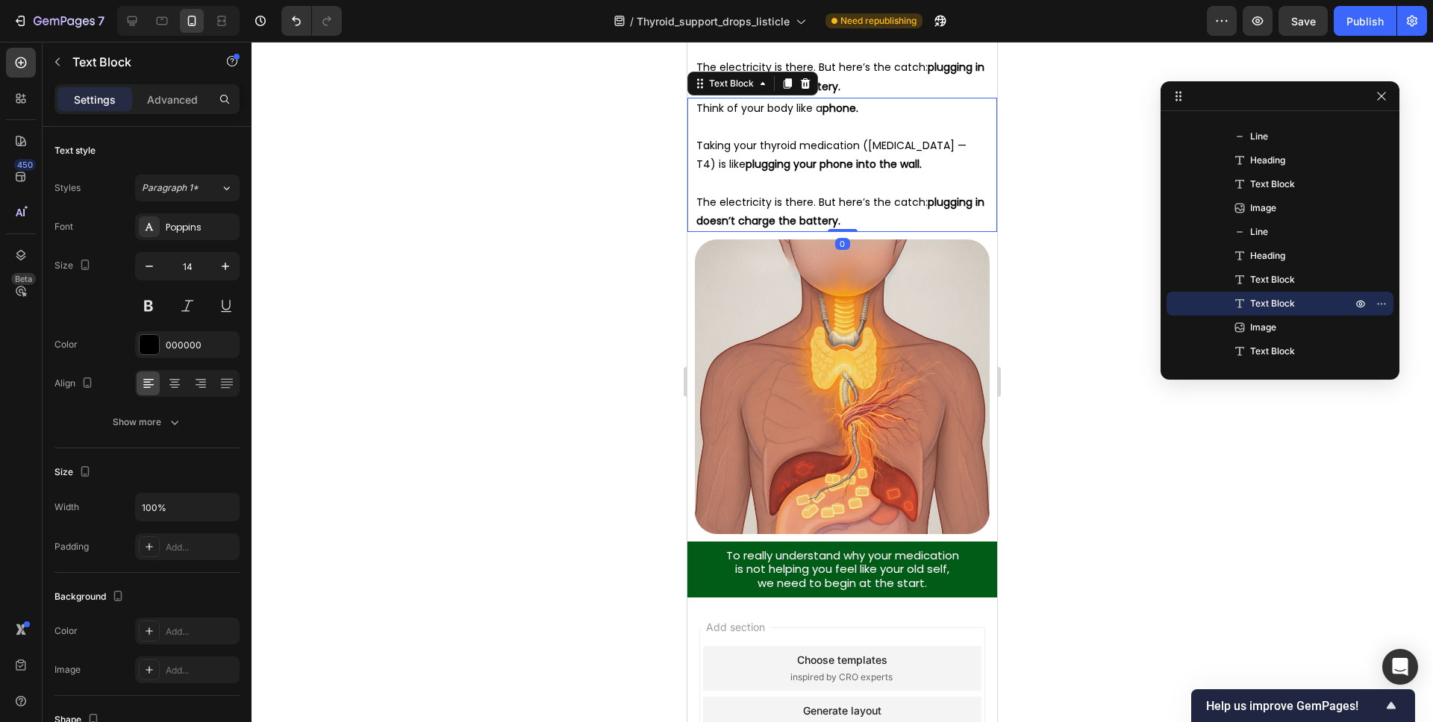
scroll to position [3650, 0]
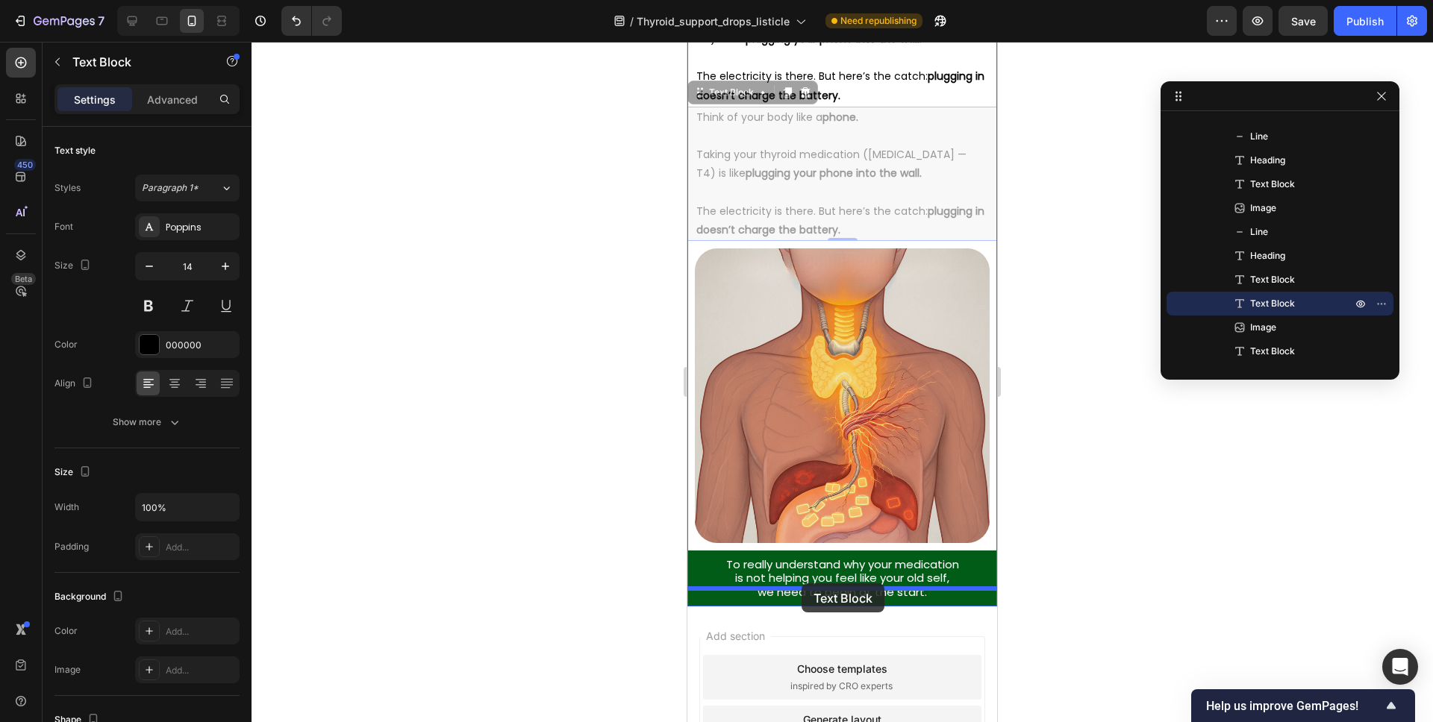
drag, startPoint x: 712, startPoint y: 81, endPoint x: 801, endPoint y: 584, distance: 510.8
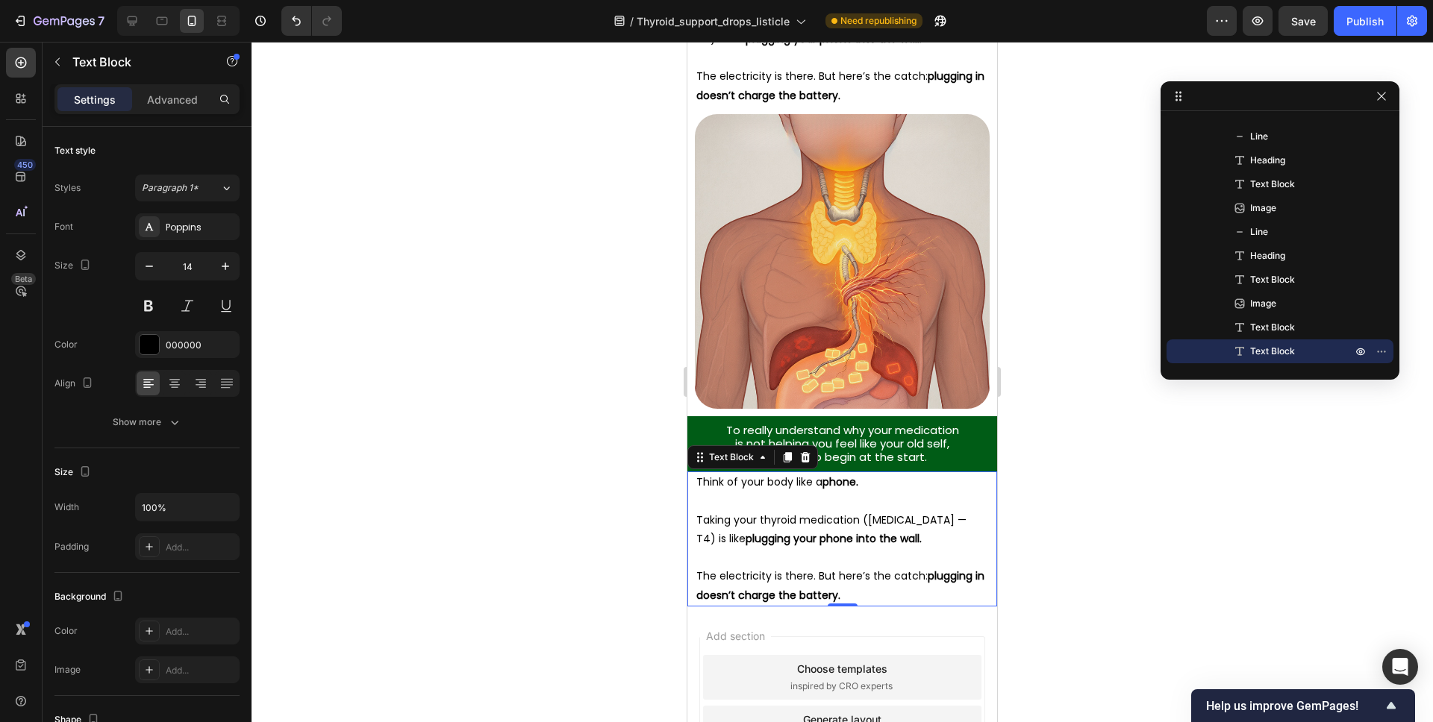
scroll to position [3653, 0]
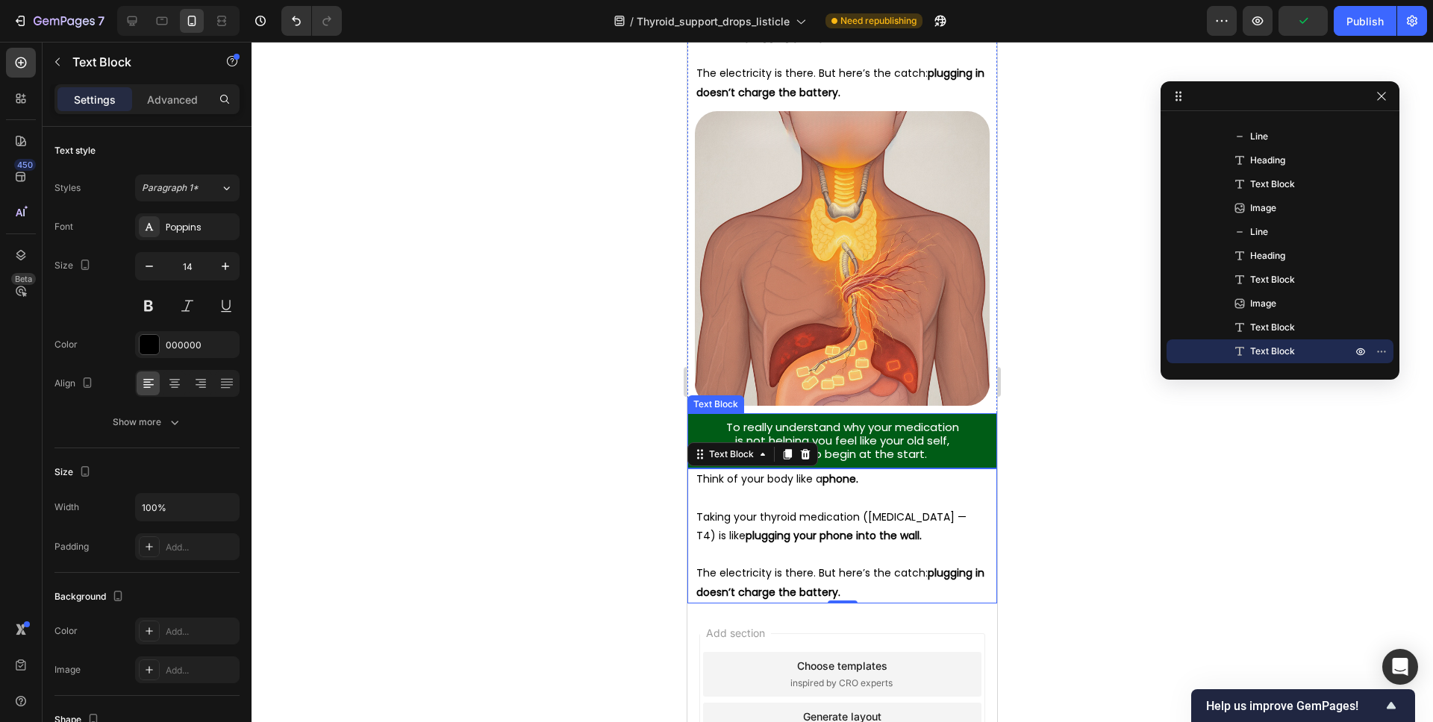
click at [868, 303] on img at bounding box center [842, 258] width 295 height 295
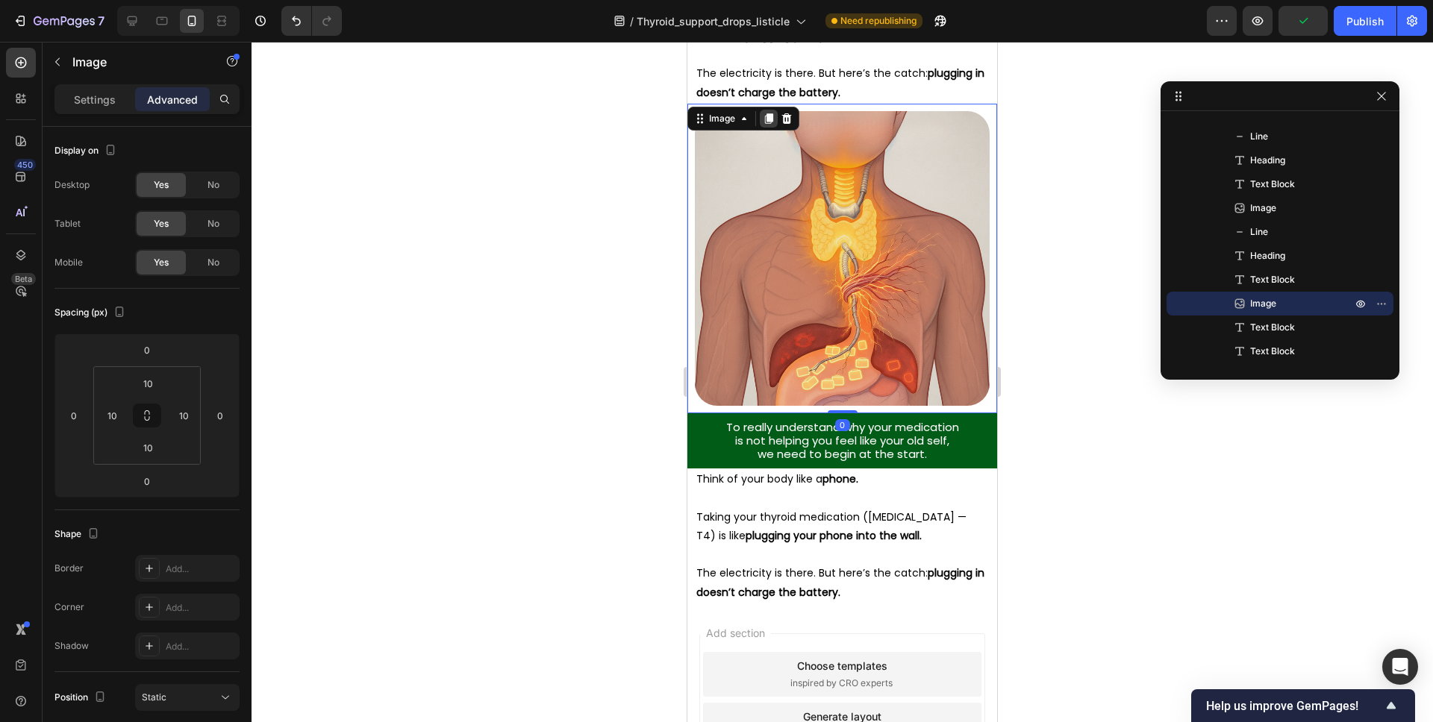
click at [771, 113] on icon at bounding box center [769, 118] width 8 height 10
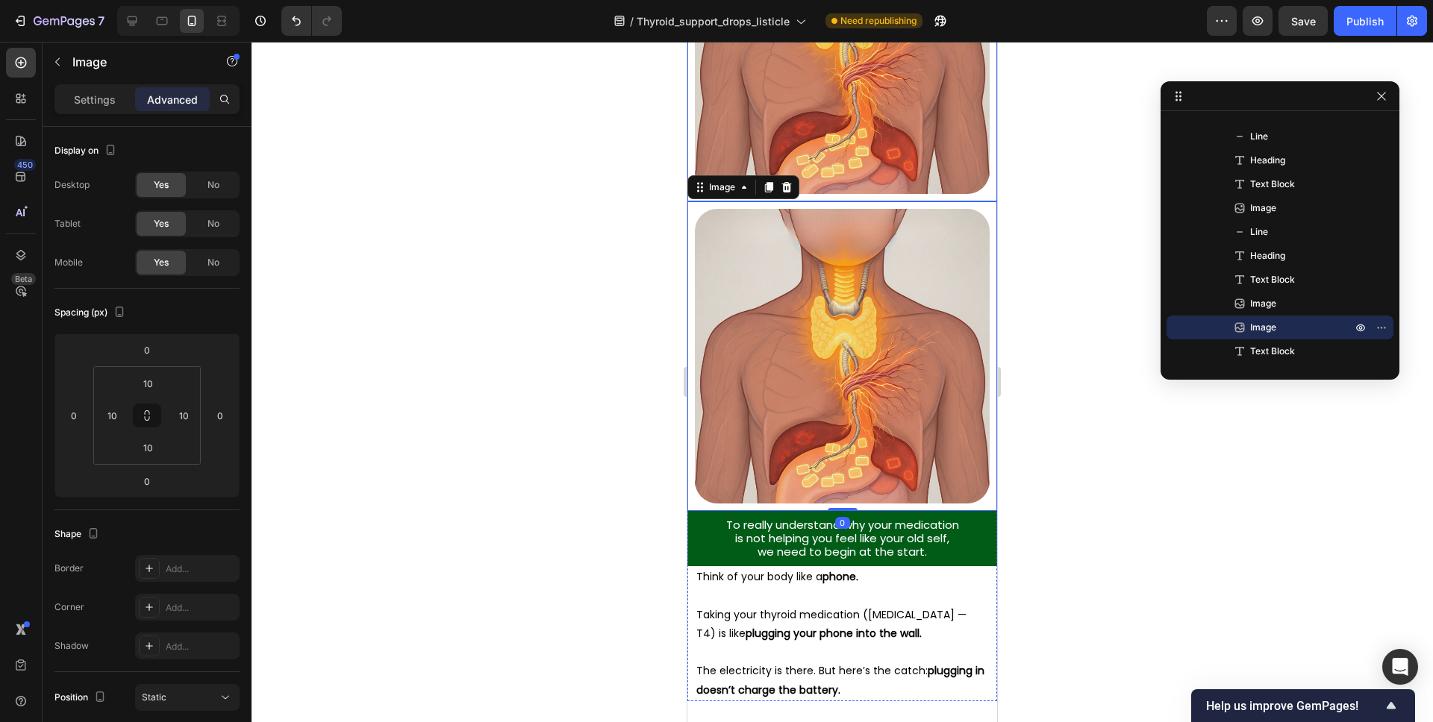
scroll to position [3868, 0]
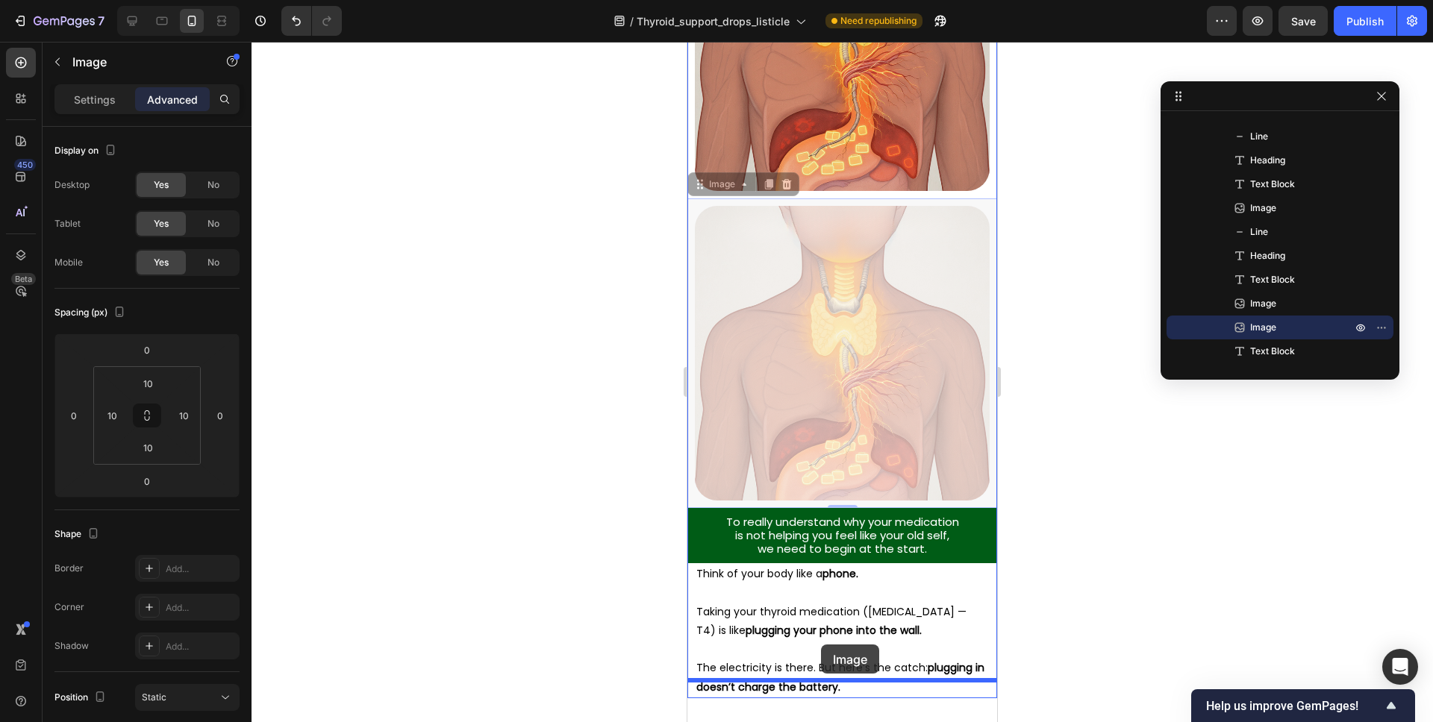
drag, startPoint x: 711, startPoint y: 163, endPoint x: 821, endPoint y: 647, distance: 495.8
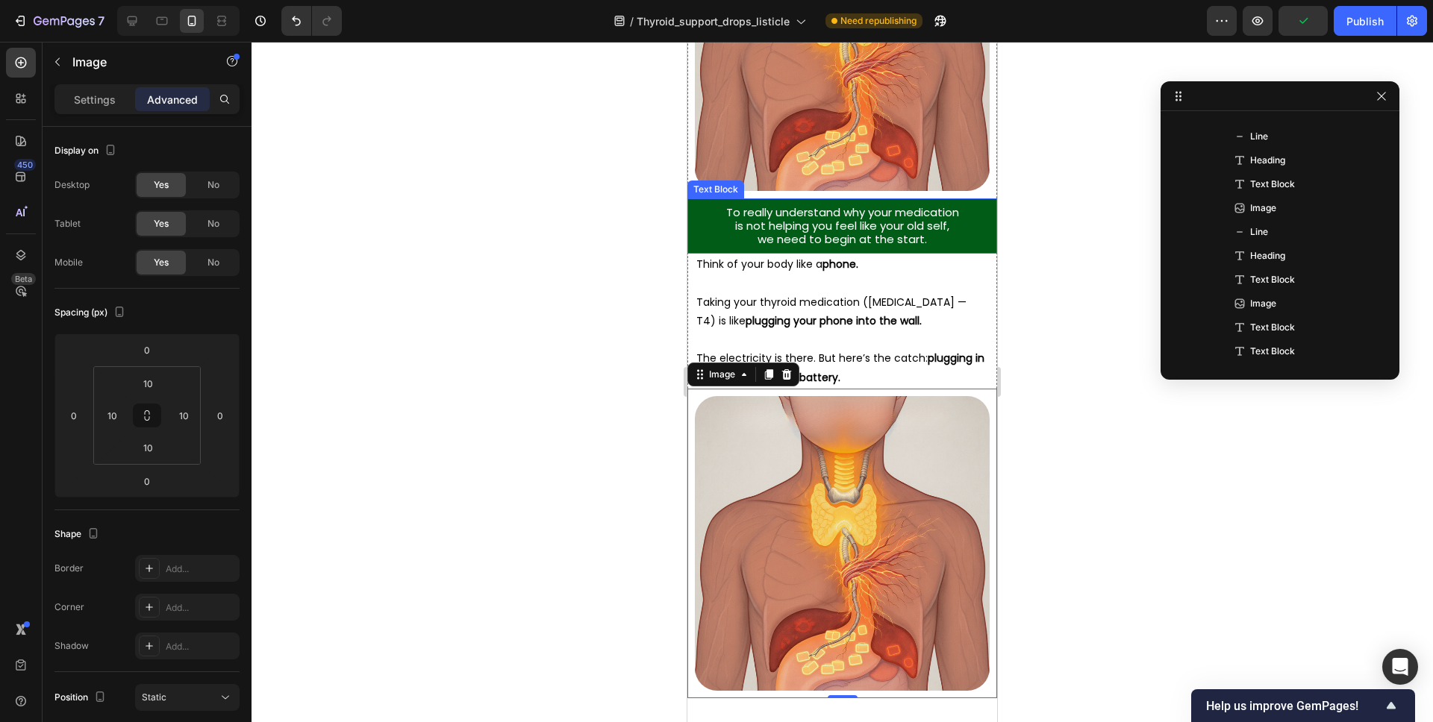
click at [885, 218] on span "is not helping you feel like your old self," at bounding box center [842, 226] width 214 height 16
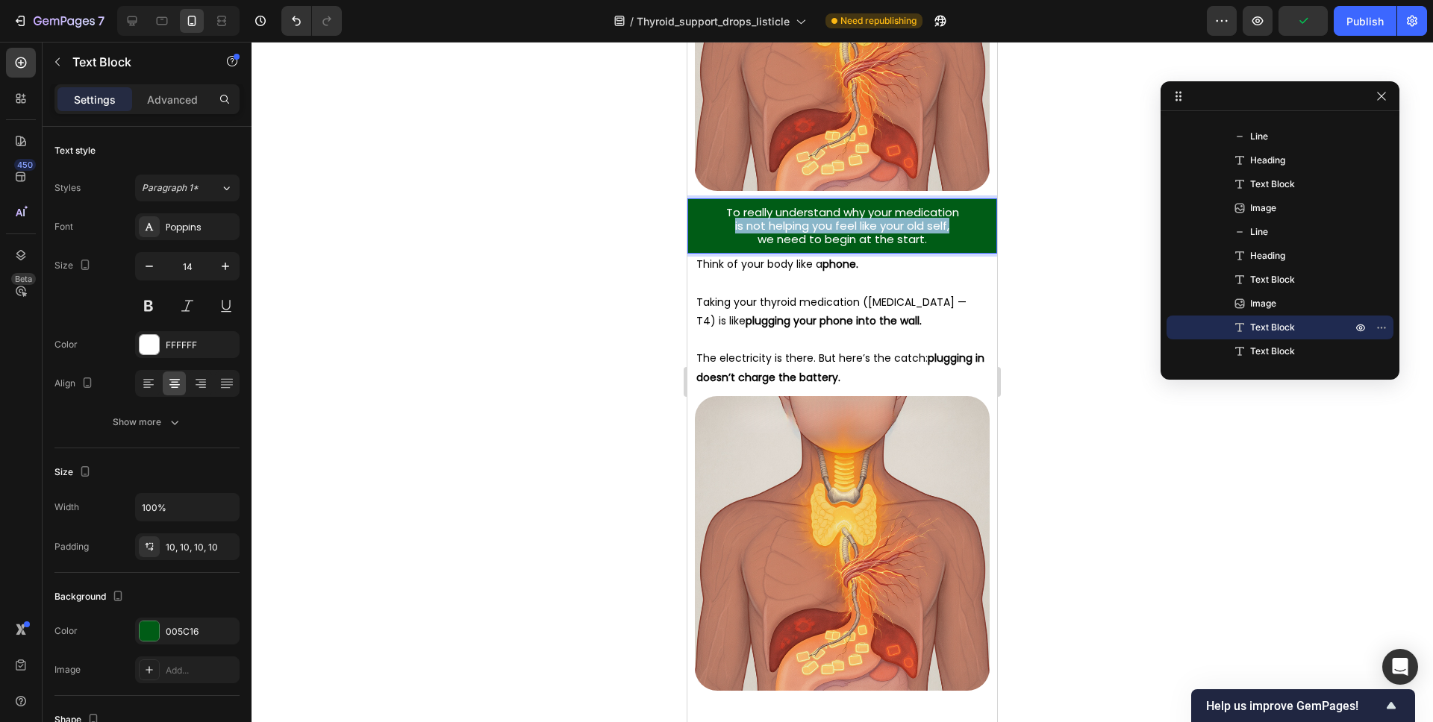
click at [885, 218] on span "is not helping you feel like your old self," at bounding box center [842, 226] width 214 height 16
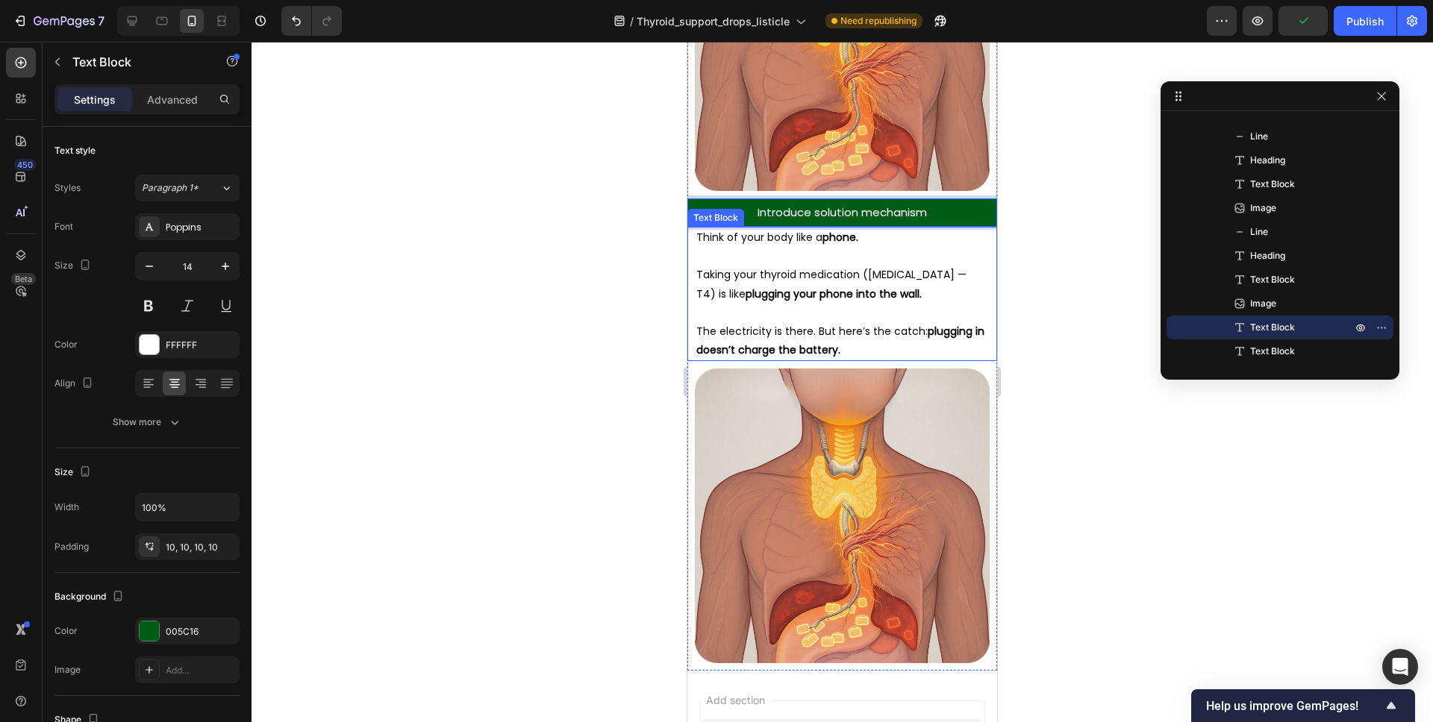
click at [1034, 231] on div at bounding box center [841, 382] width 1181 height 681
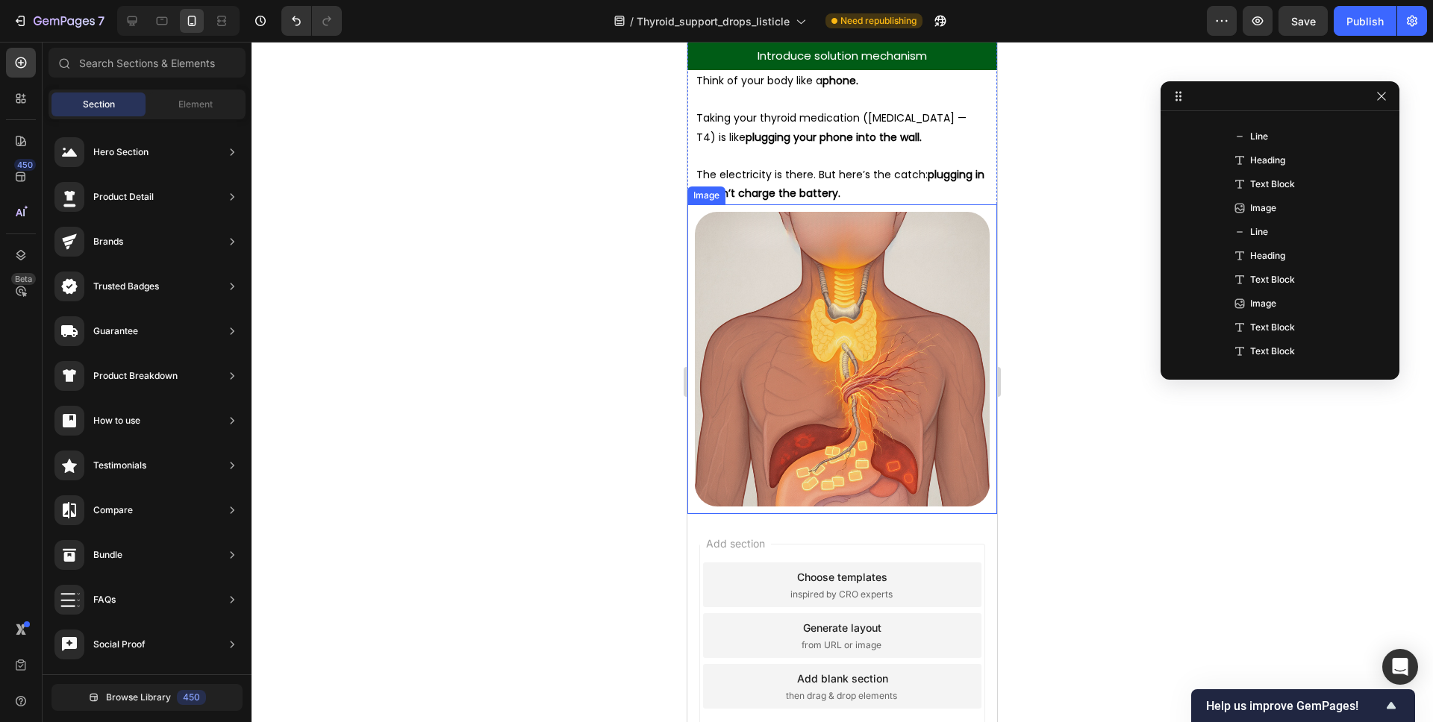
scroll to position [4028, 0]
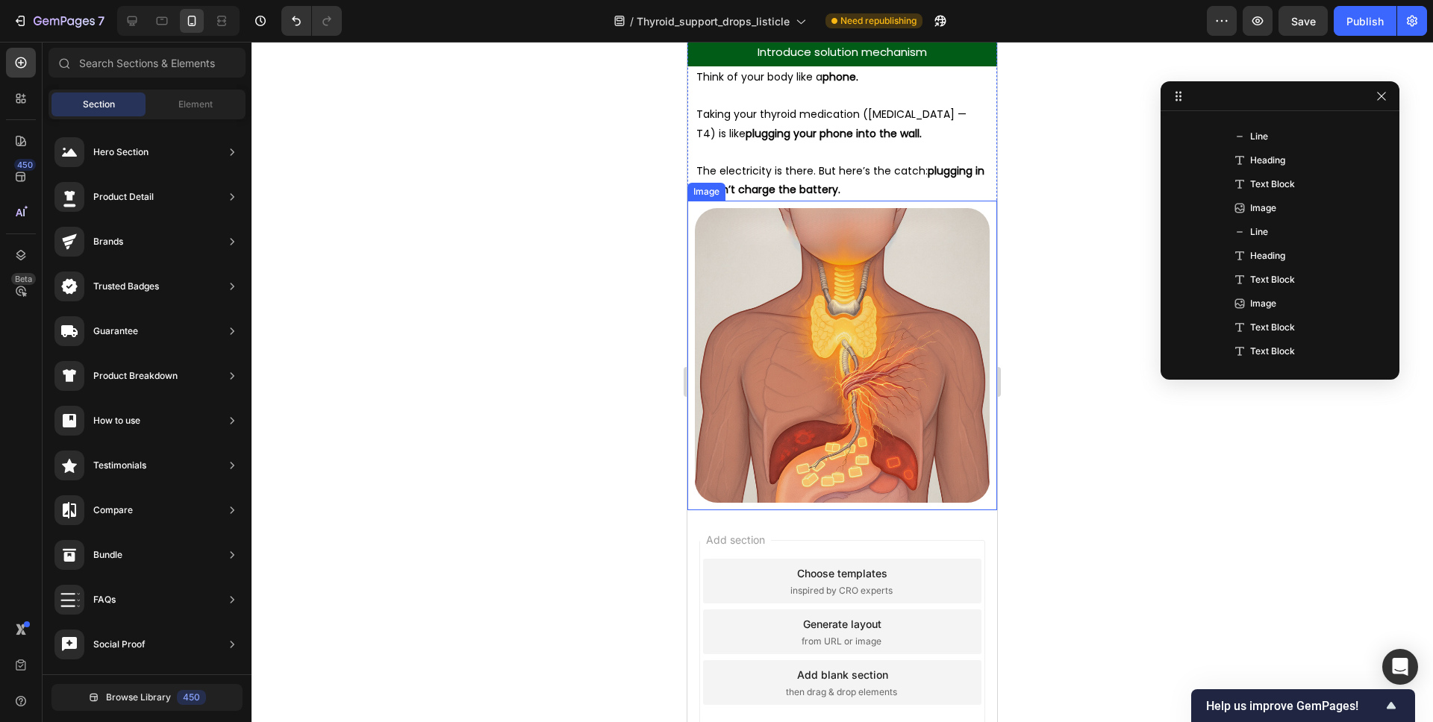
click at [1048, 361] on div at bounding box center [841, 382] width 1181 height 681
click at [1018, 452] on div at bounding box center [841, 382] width 1181 height 681
click at [17, 63] on icon at bounding box center [20, 62] width 15 height 15
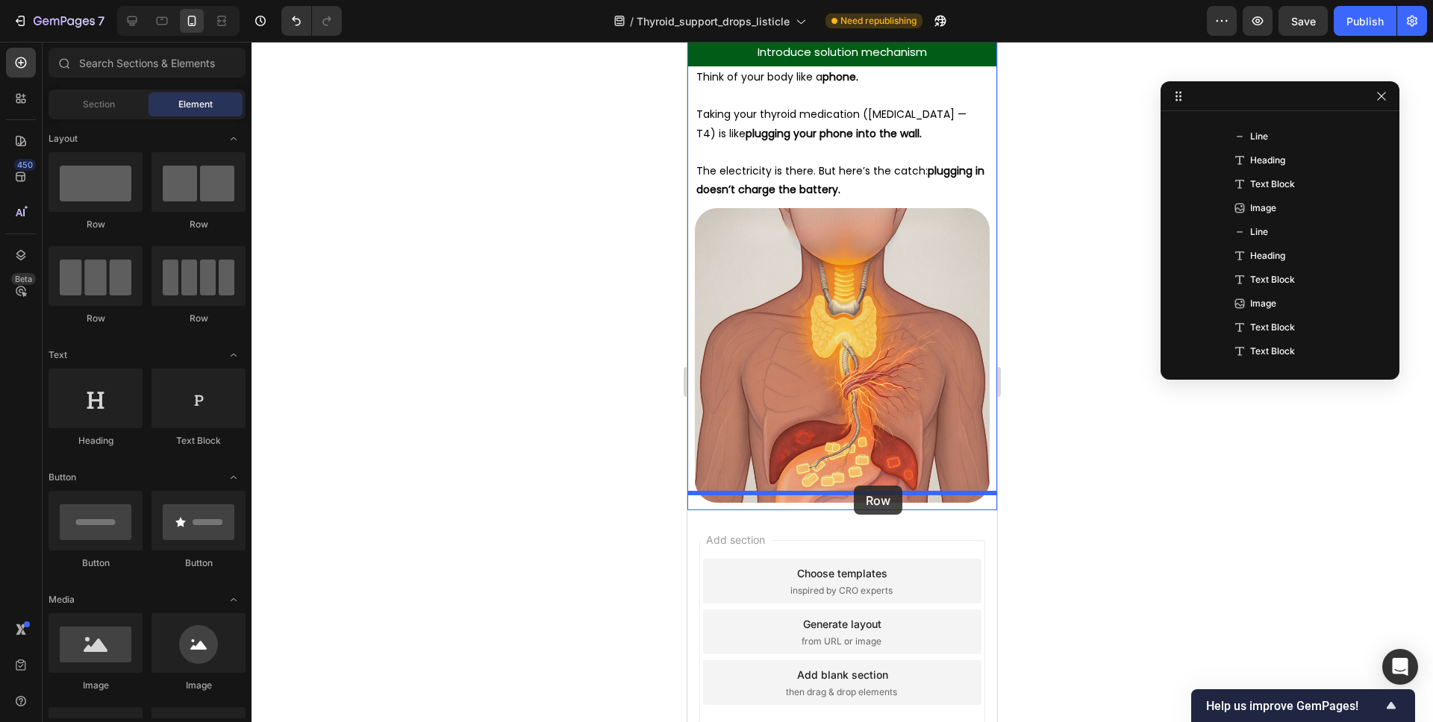
drag, startPoint x: 786, startPoint y: 337, endPoint x: 854, endPoint y: 486, distance: 163.7
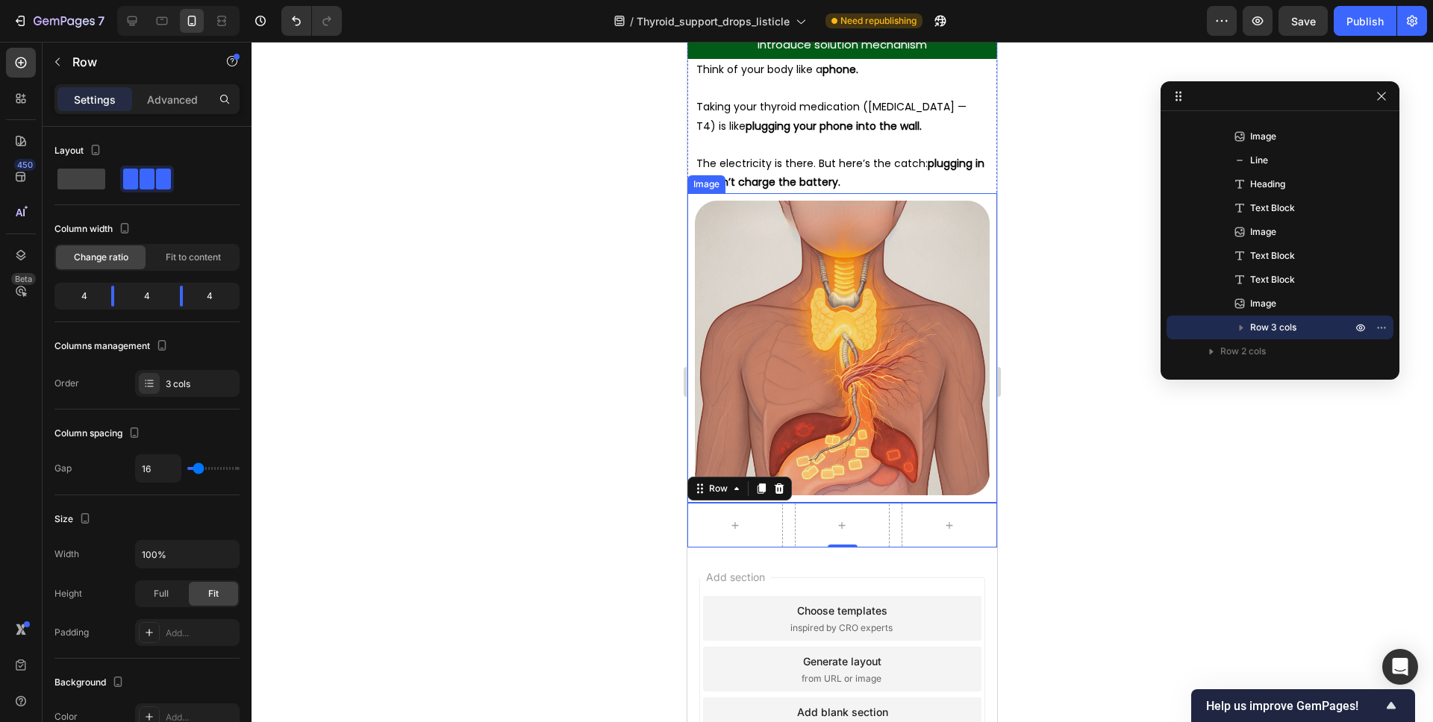
scroll to position [4036, 0]
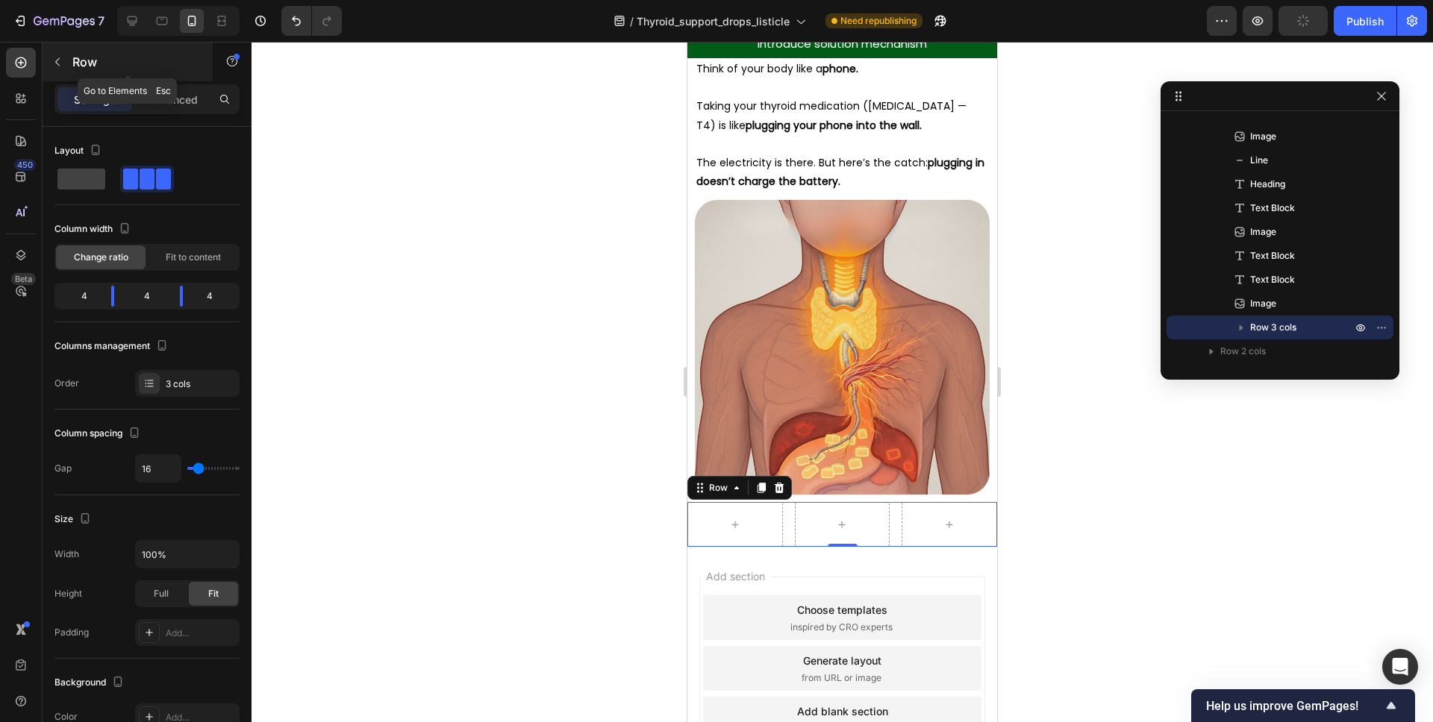
click at [60, 57] on icon "button" at bounding box center [57, 62] width 12 height 12
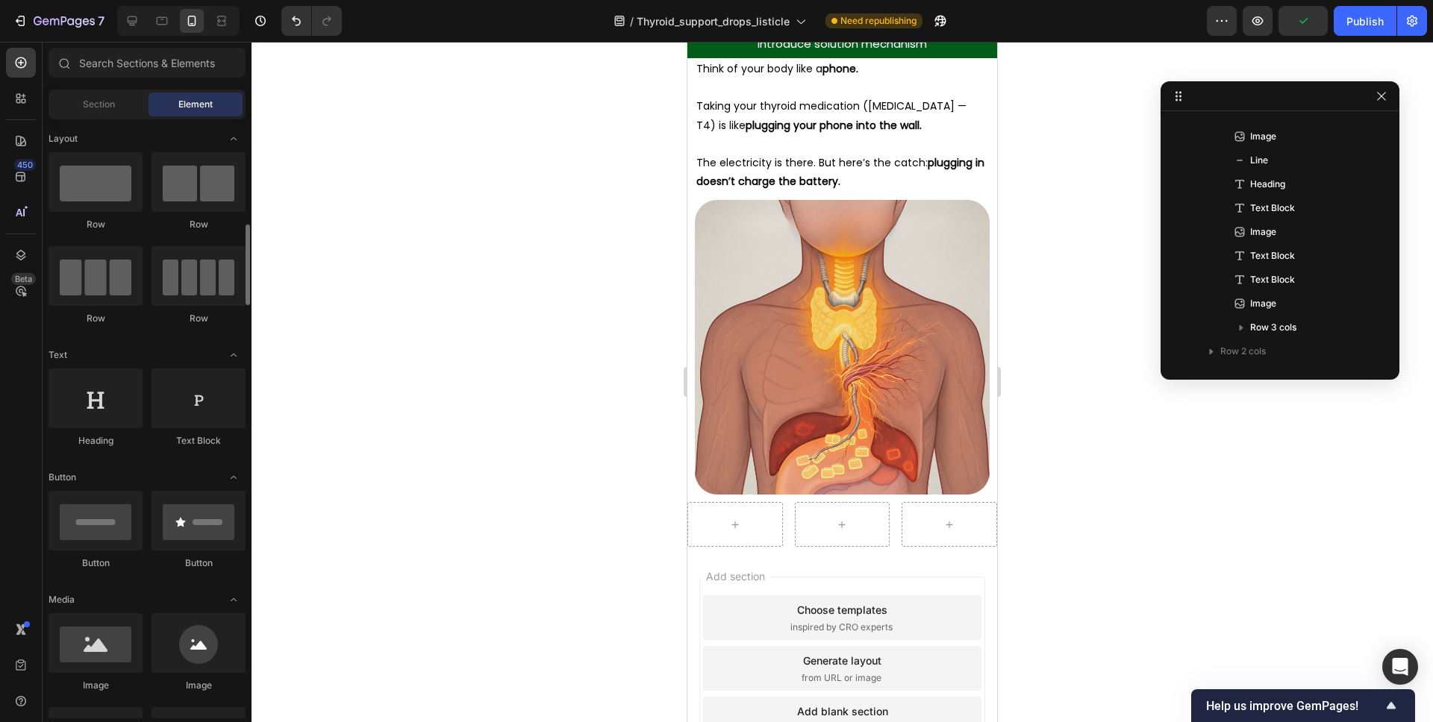
scroll to position [178, 0]
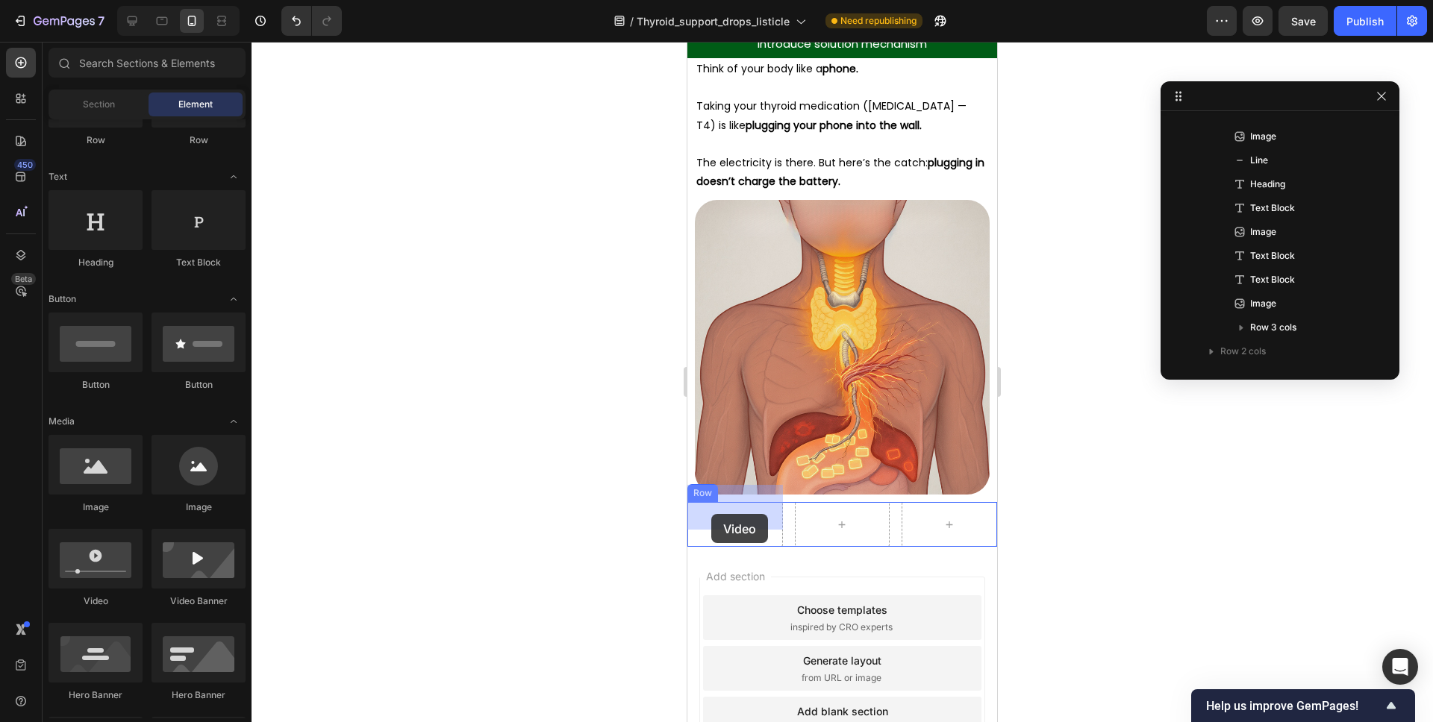
drag, startPoint x: 797, startPoint y: 613, endPoint x: 695, endPoint y: 515, distance: 140.9
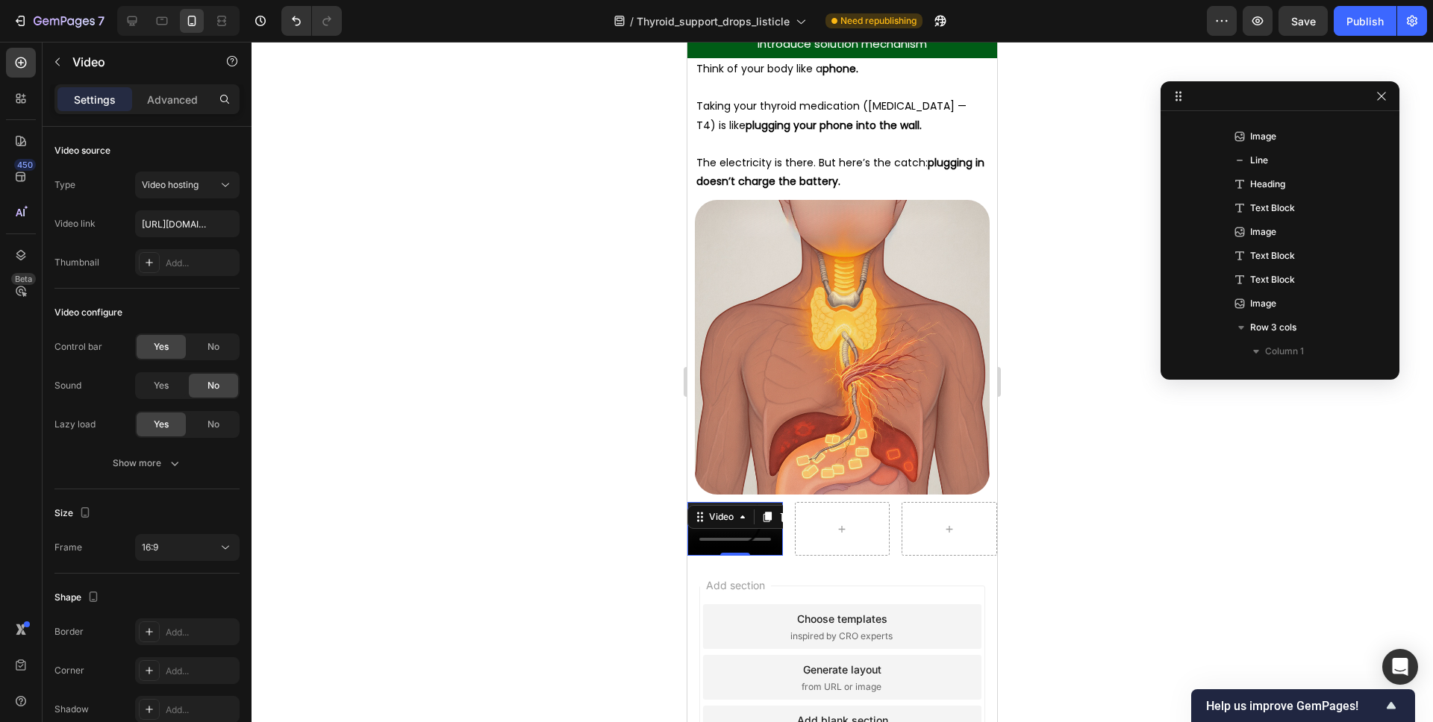
scroll to position [1962, 0]
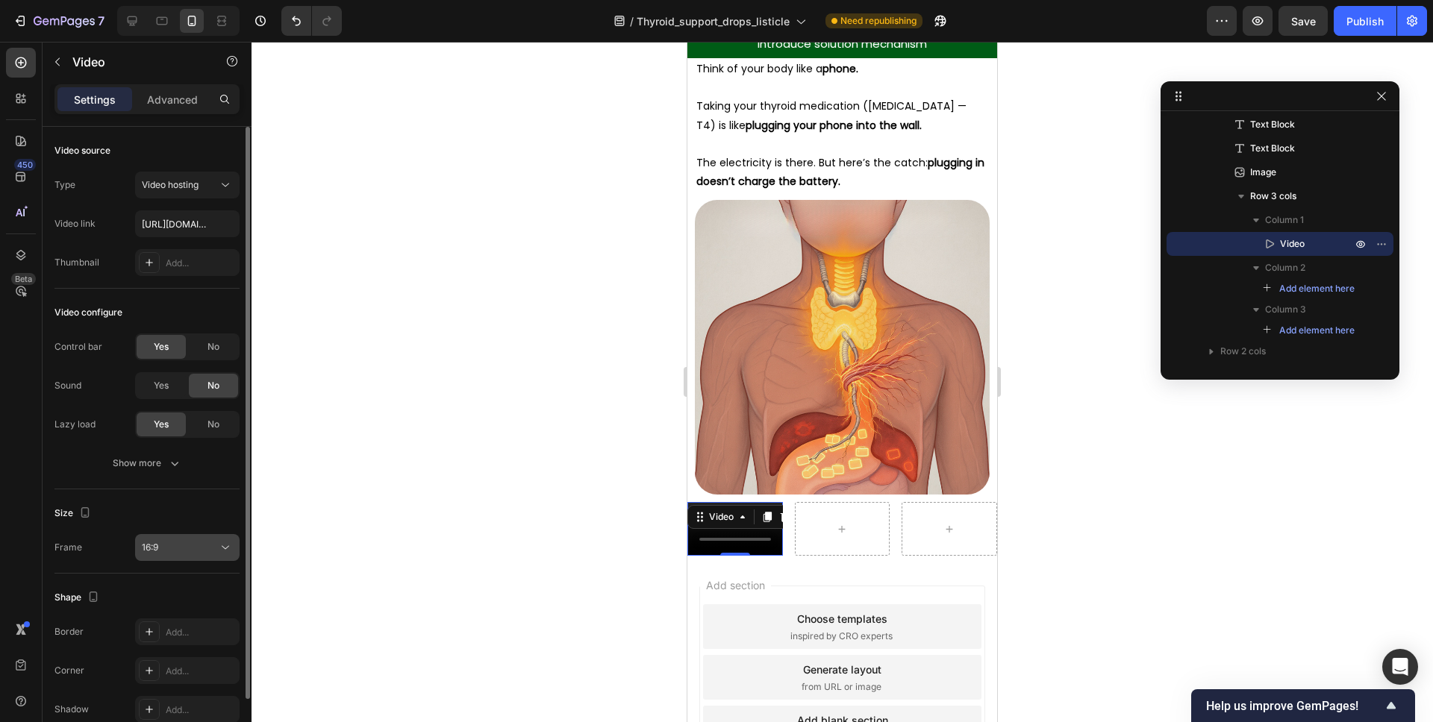
click at [183, 547] on div "16:9" at bounding box center [180, 547] width 76 height 13
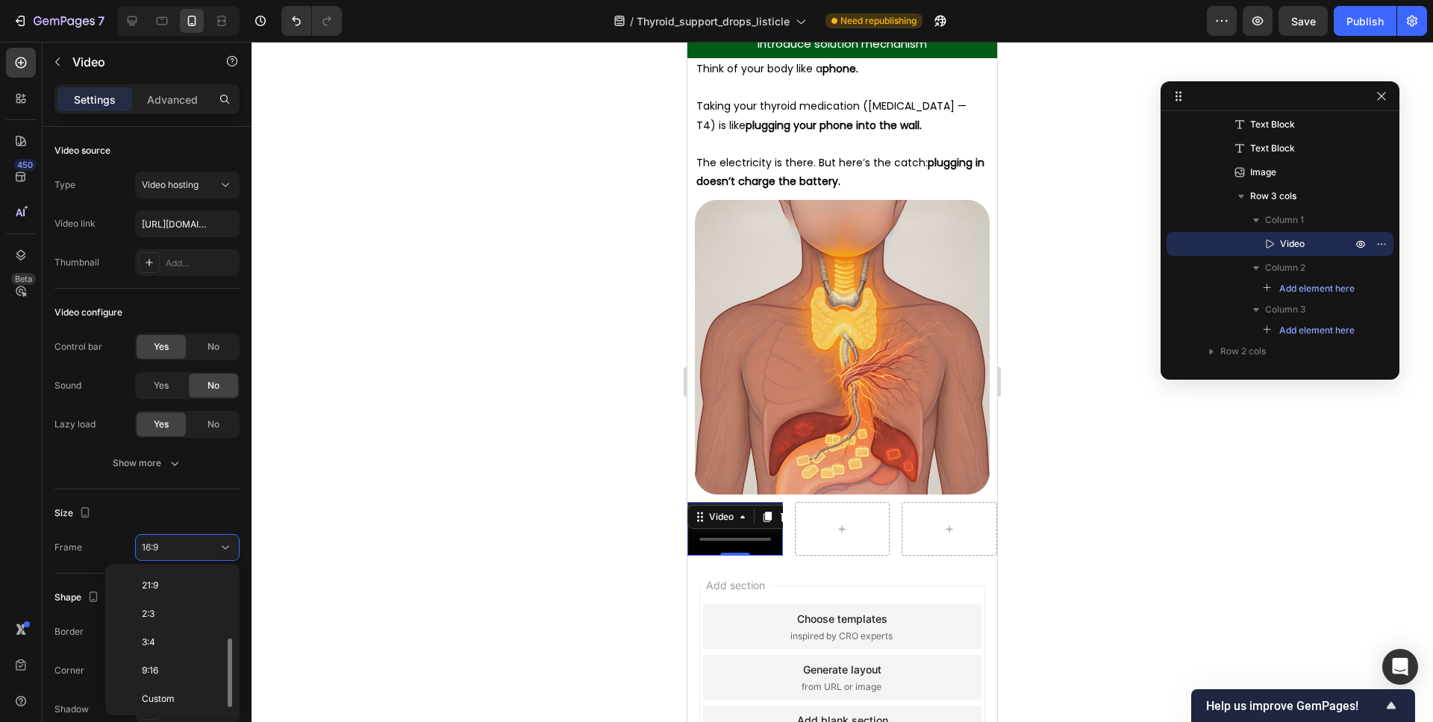
scroll to position [144, 0]
drag, startPoint x: 169, startPoint y: 657, endPoint x: 172, endPoint y: 608, distance: 49.4
click at [169, 657] on div "9:16" at bounding box center [169, 667] width 116 height 28
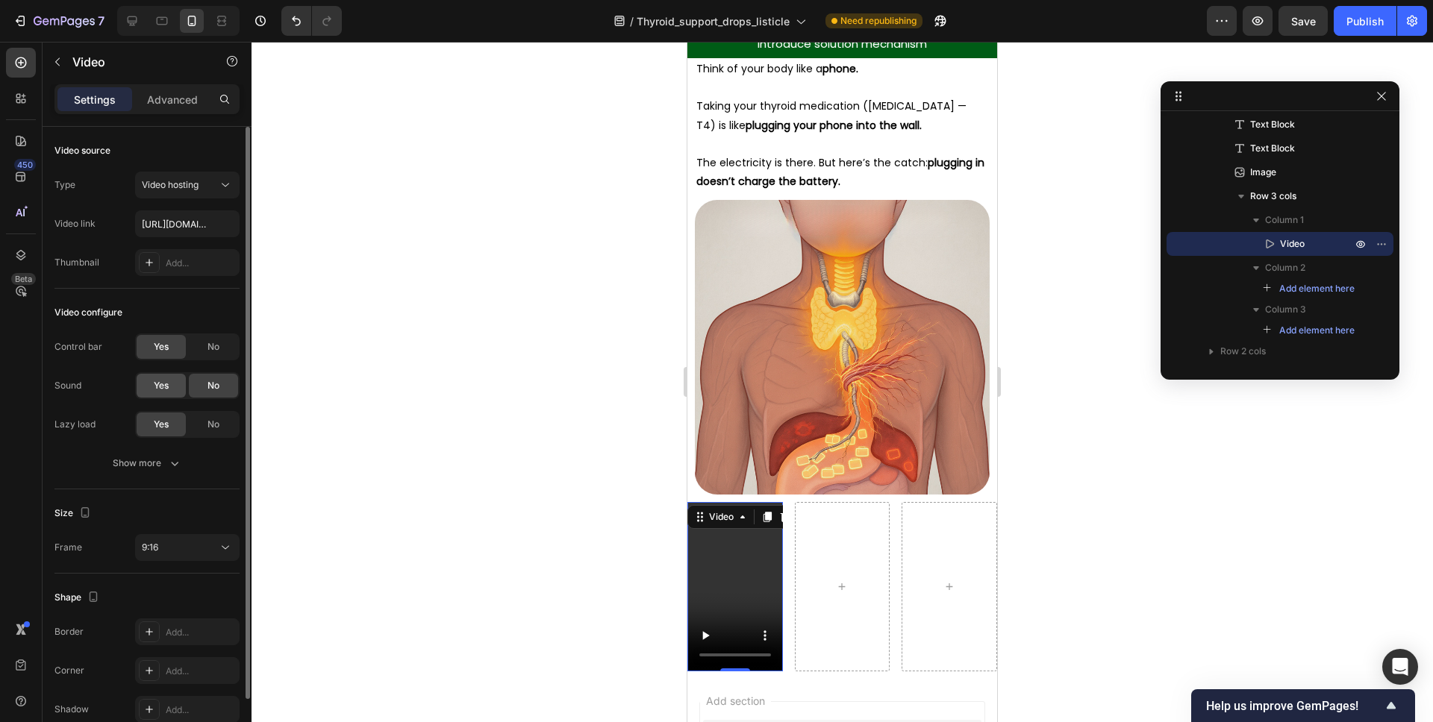
click at [166, 388] on span "Yes" at bounding box center [161, 385] width 15 height 13
click at [163, 454] on button "Show more" at bounding box center [146, 463] width 185 height 27
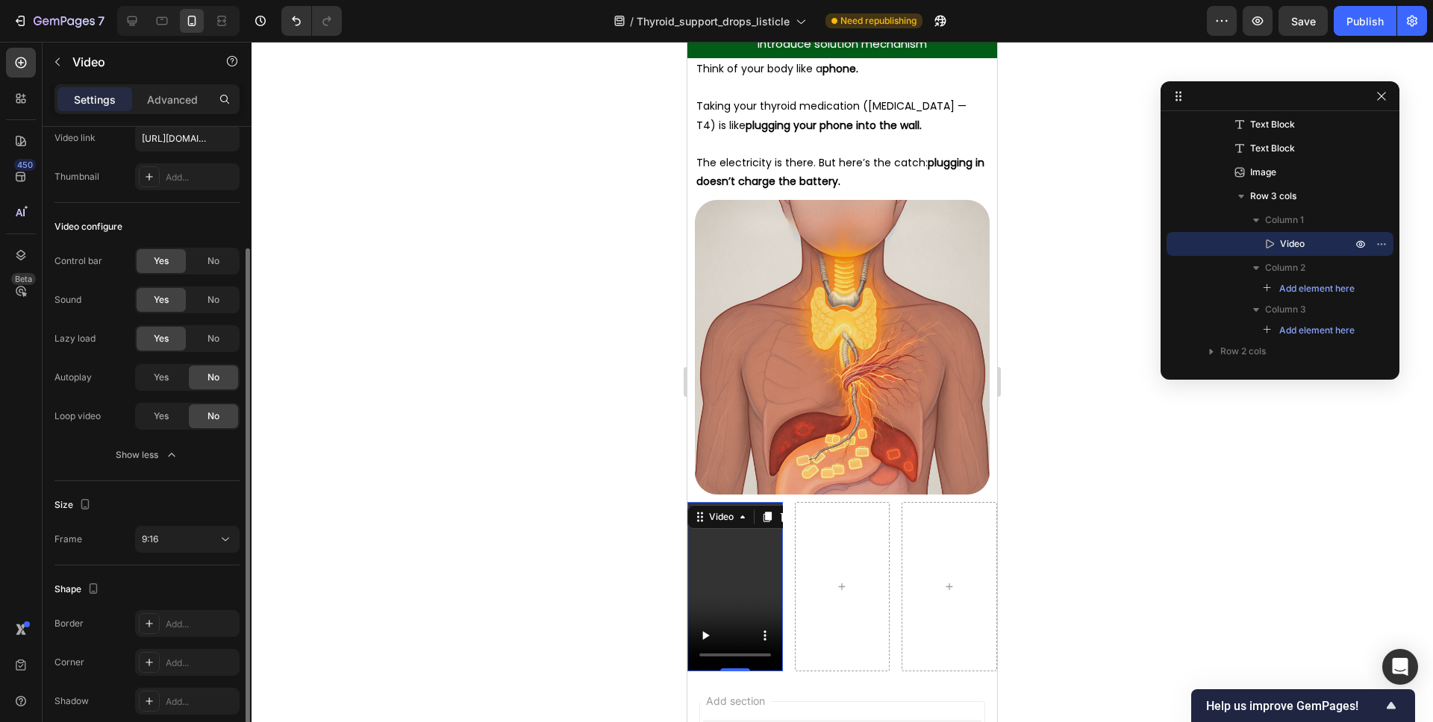
scroll to position [150, 0]
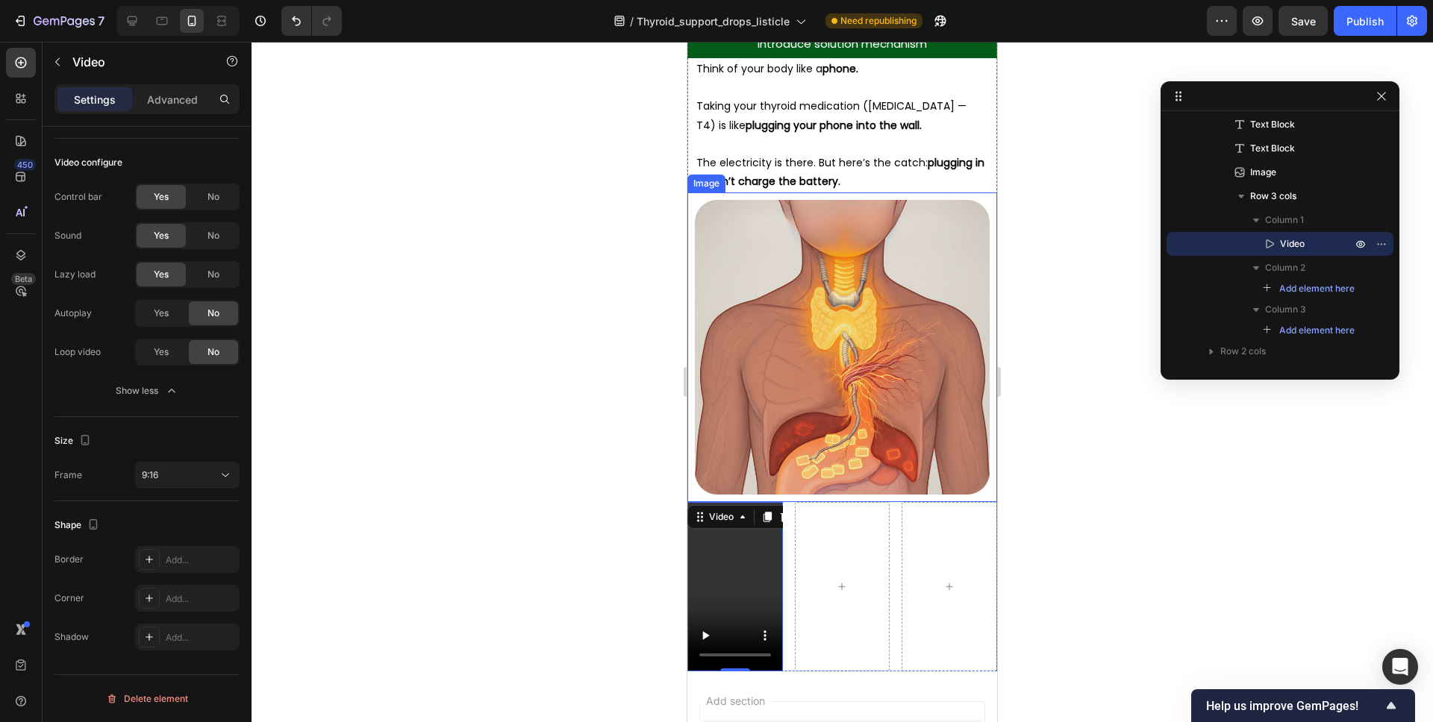
click at [823, 355] on img at bounding box center [842, 347] width 295 height 295
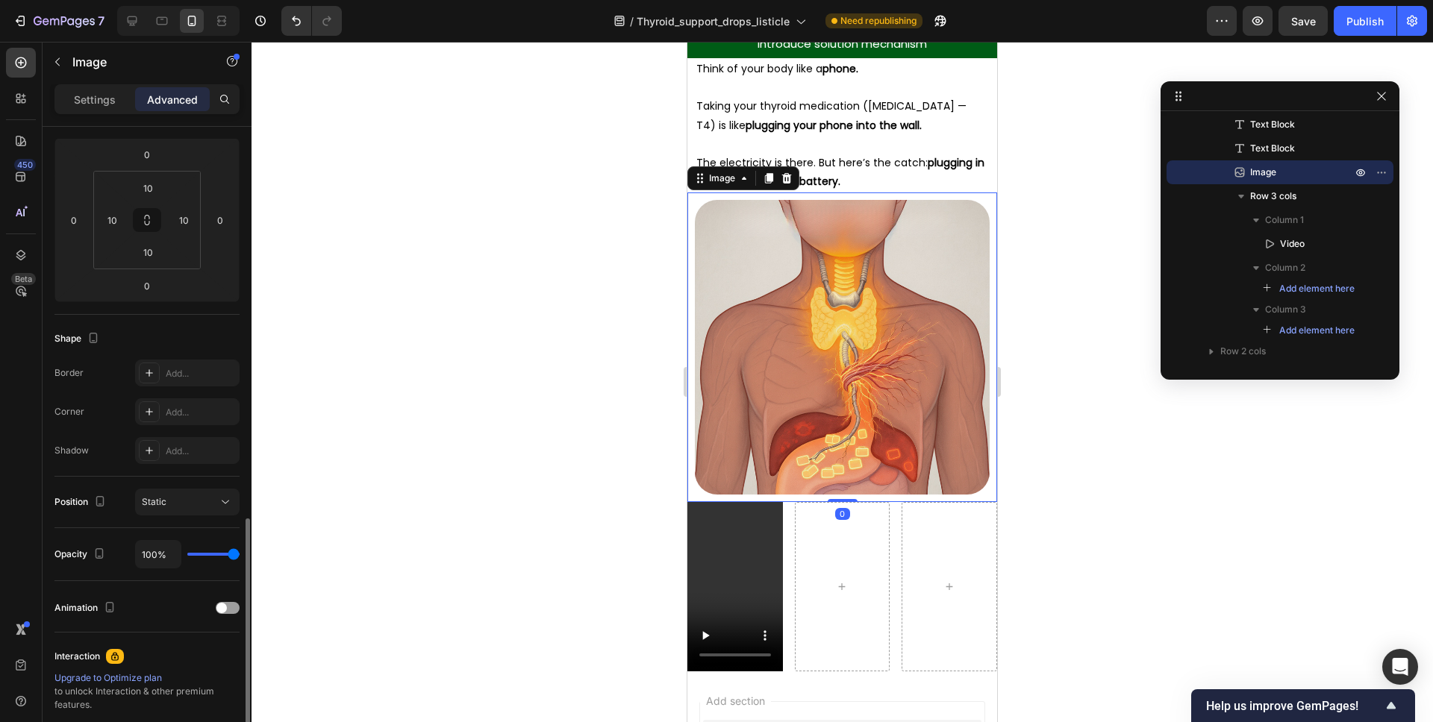
scroll to position [357, 0]
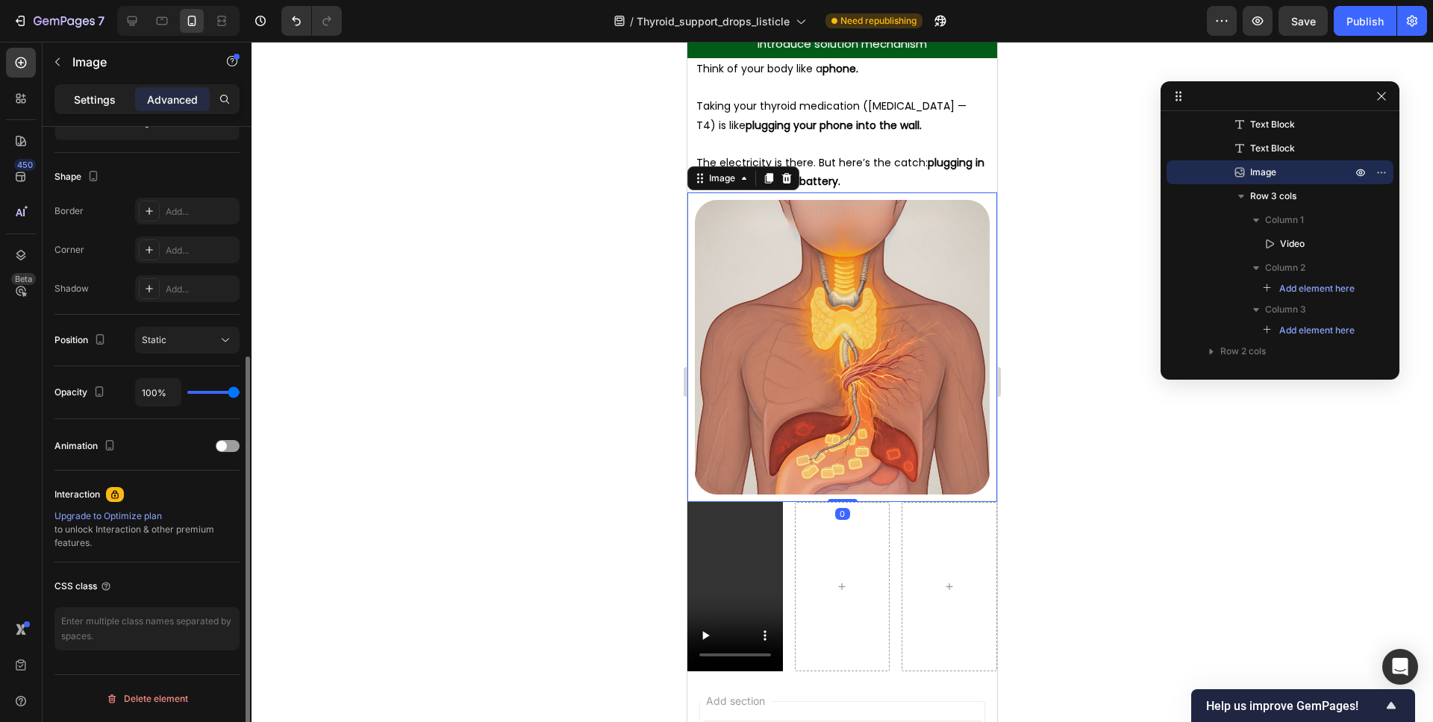
click at [109, 101] on p "Settings" at bounding box center [95, 100] width 42 height 16
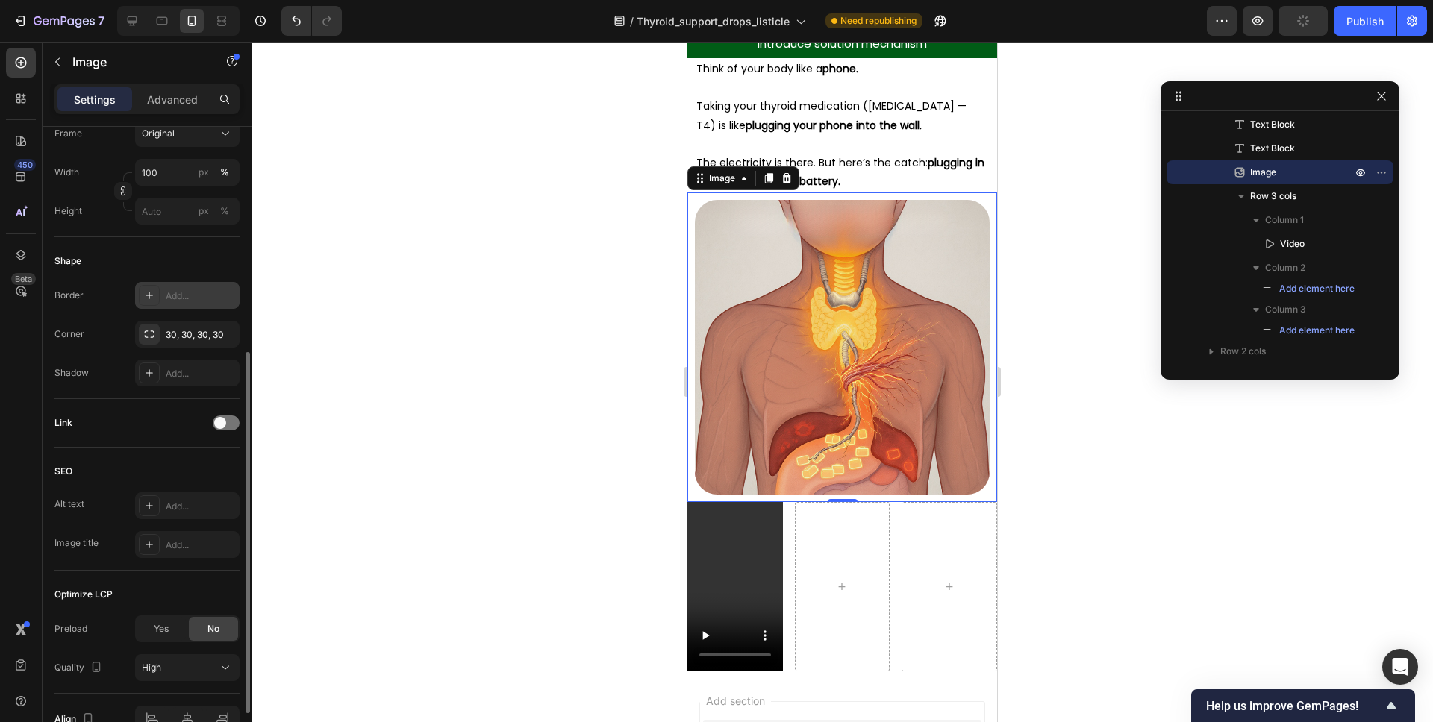
scroll to position [407, 0]
click at [734, 502] on div "Video" at bounding box center [735, 586] width 96 height 169
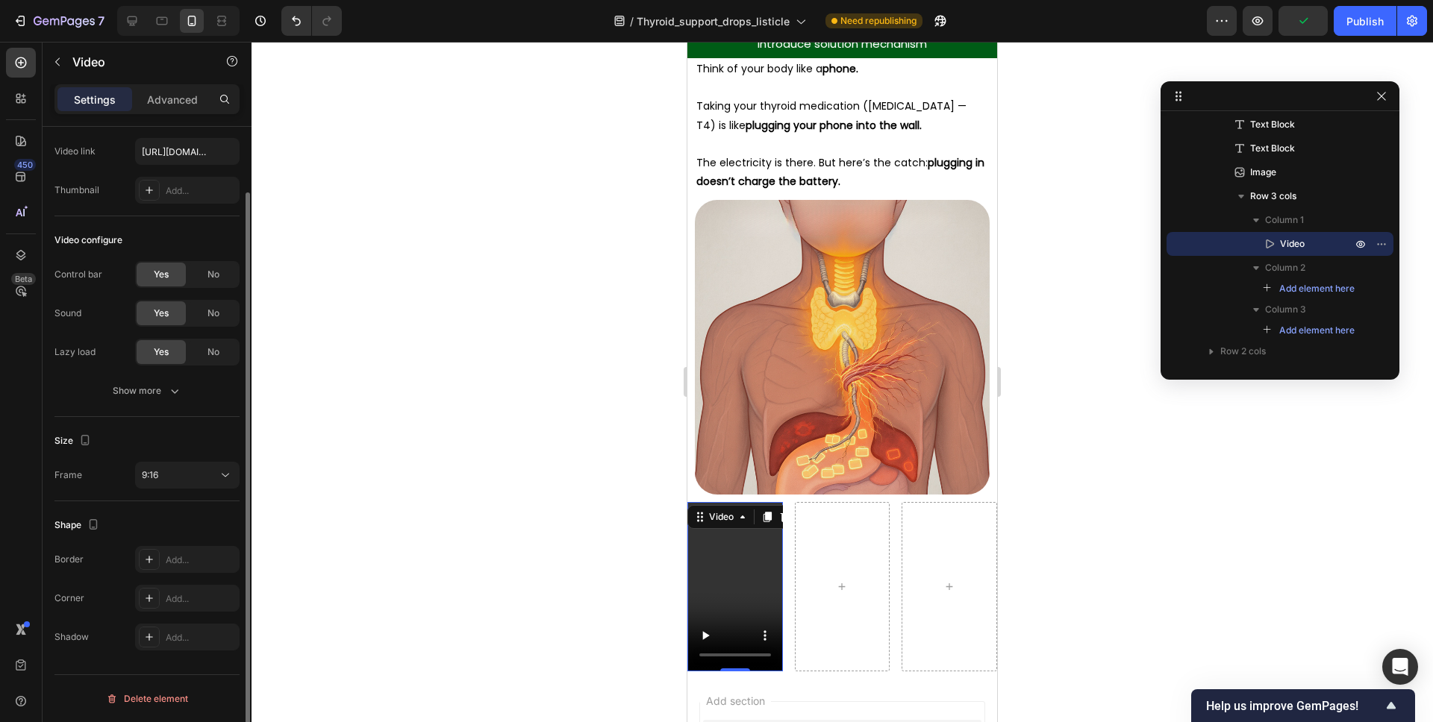
scroll to position [0, 0]
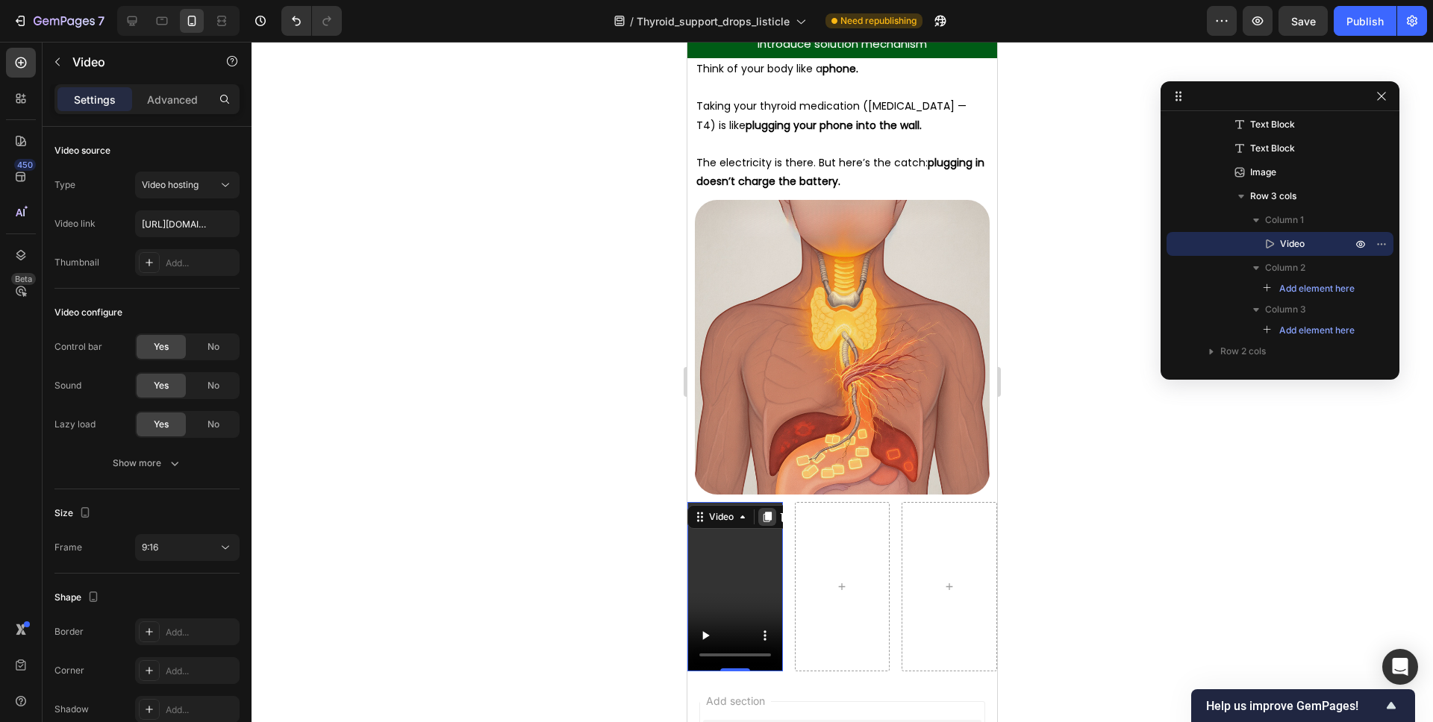
click at [763, 511] on icon at bounding box center [767, 517] width 12 height 12
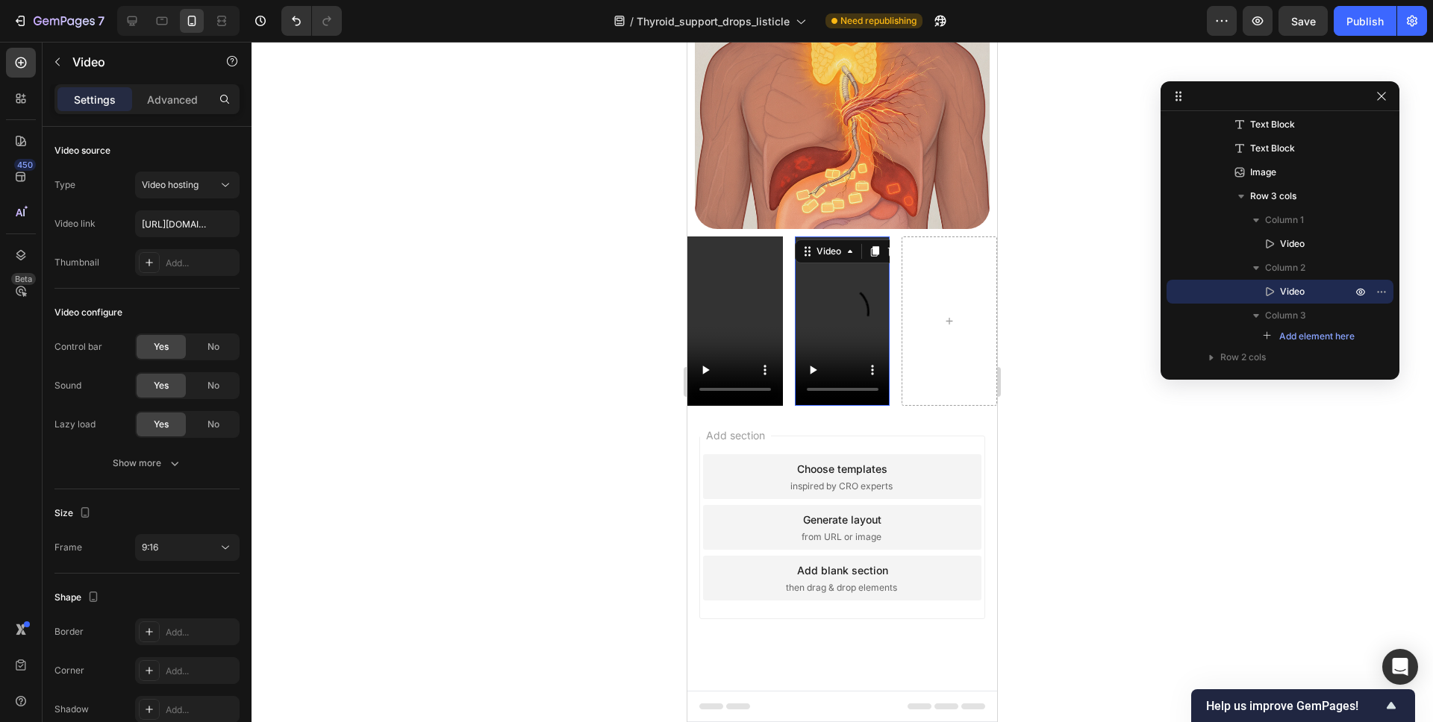
scroll to position [4285, 0]
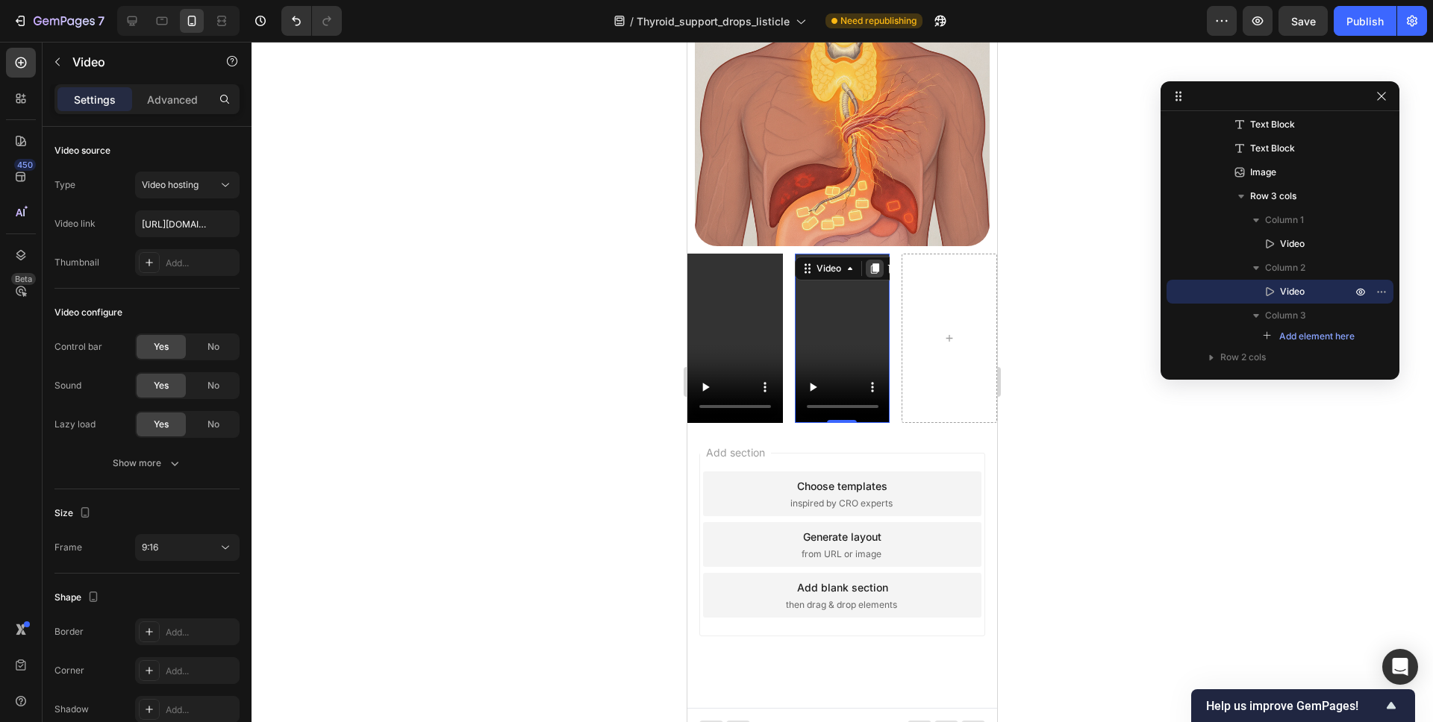
click at [871, 264] on icon at bounding box center [874, 269] width 8 height 10
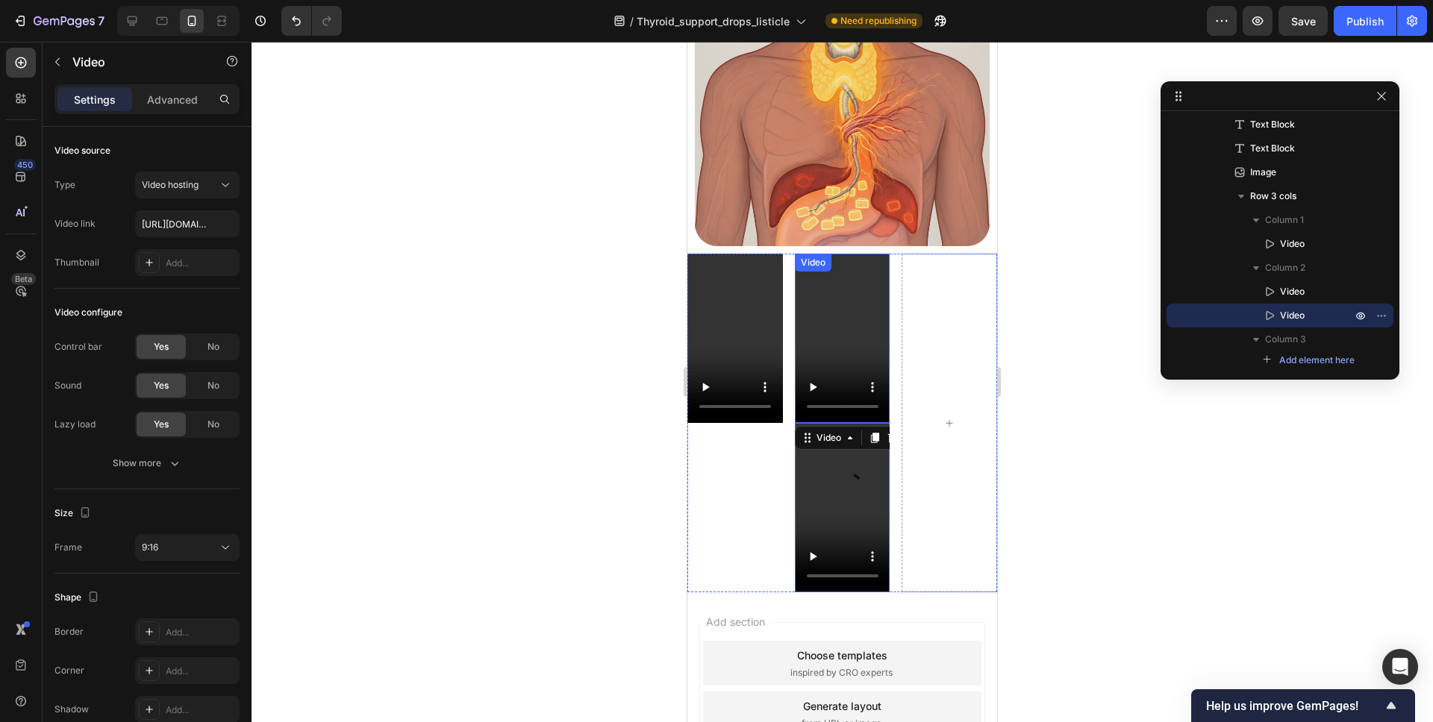
scroll to position [4338, 0]
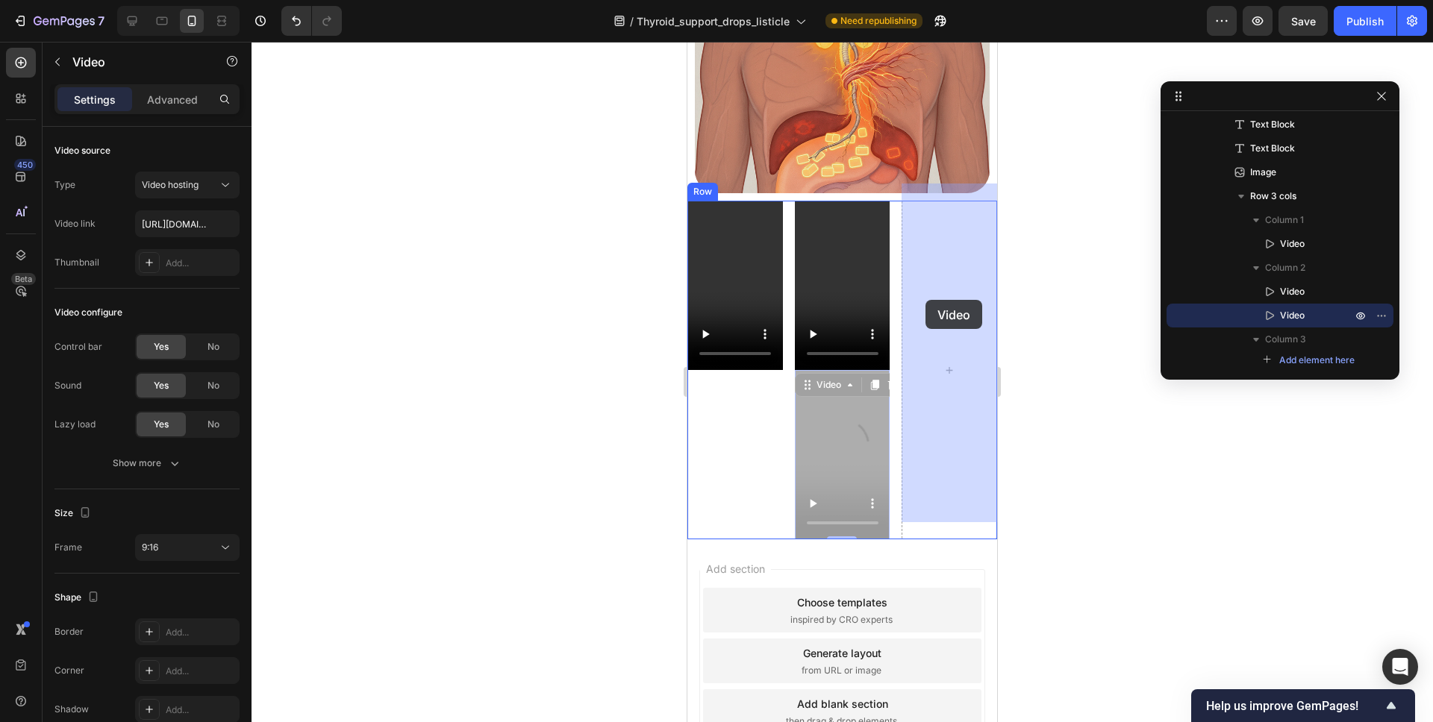
drag, startPoint x: 807, startPoint y: 367, endPoint x: 925, endPoint y: 300, distance: 136.3
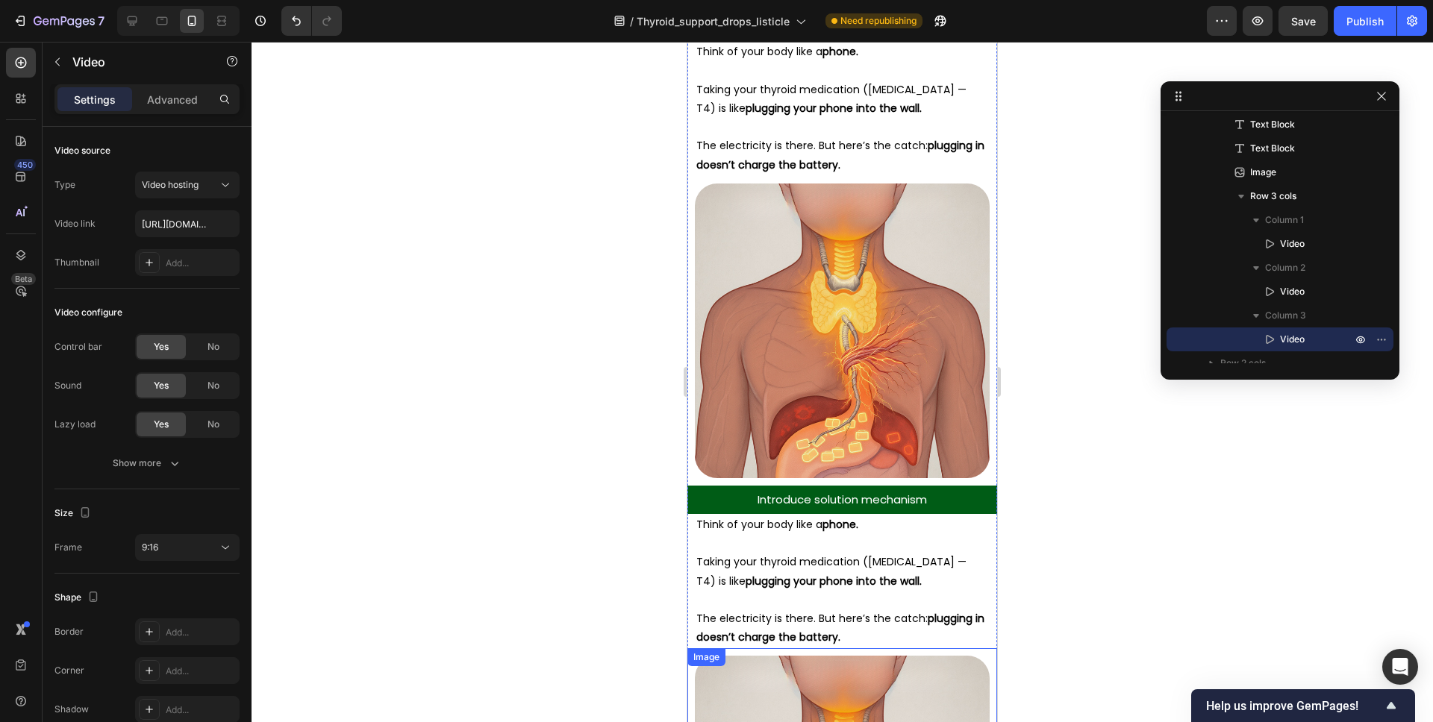
scroll to position [3268, 0]
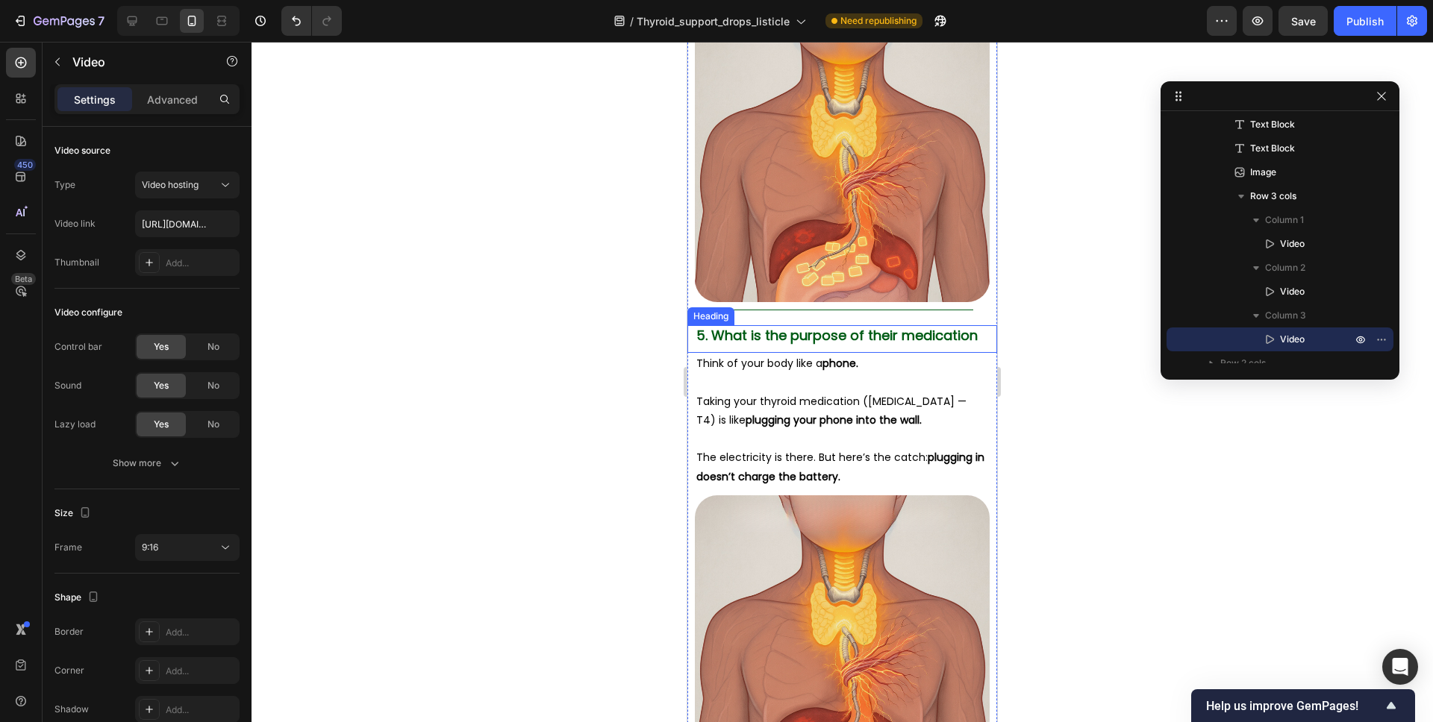
click at [845, 326] on span "5. What is the purpose of their medication" at bounding box center [836, 335] width 281 height 19
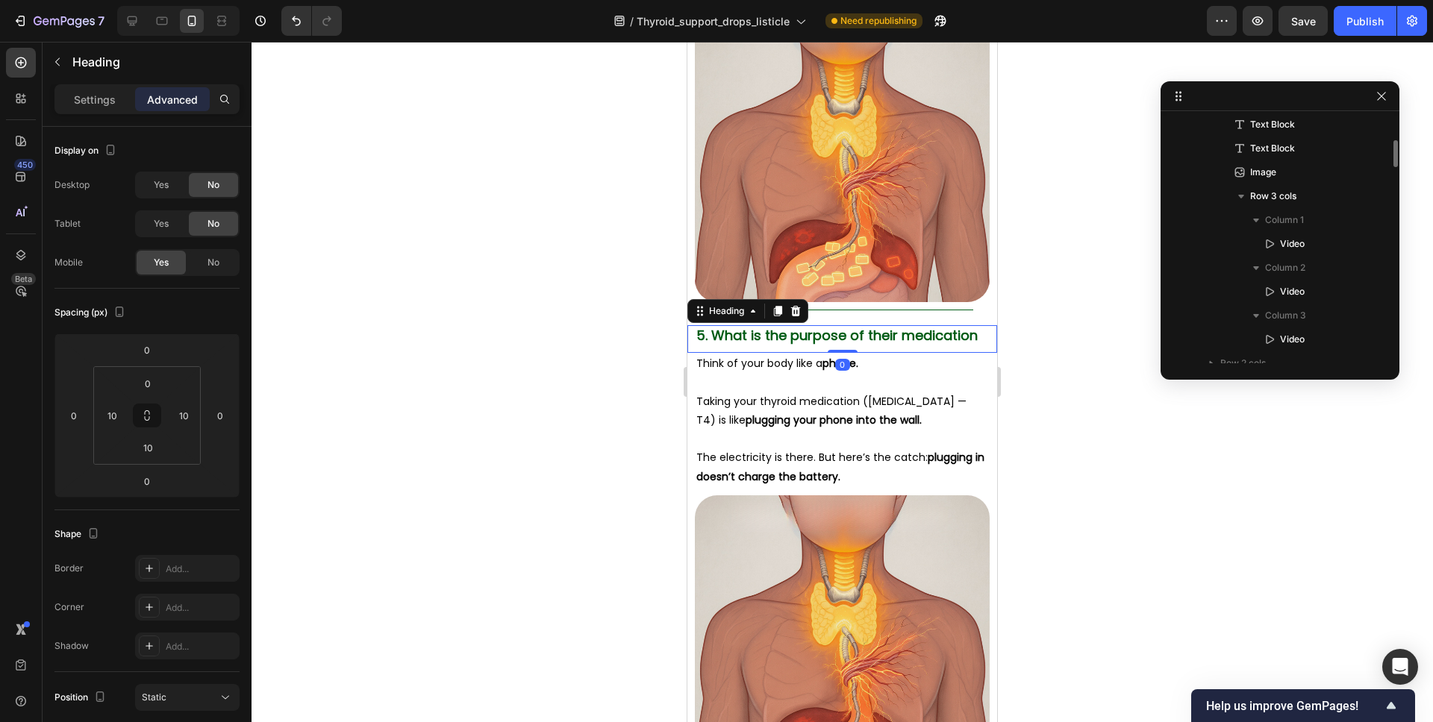
scroll to position [1787, 0]
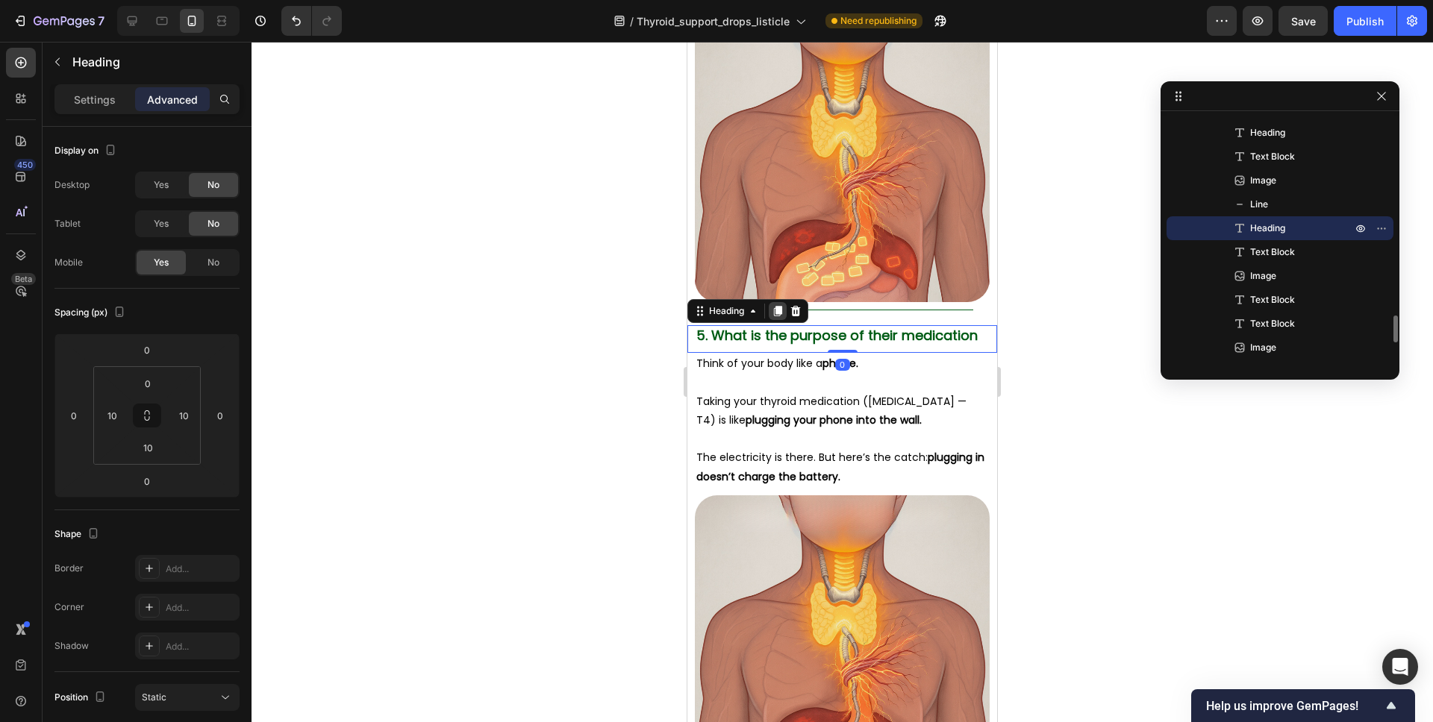
click at [780, 306] on icon at bounding box center [778, 311] width 8 height 10
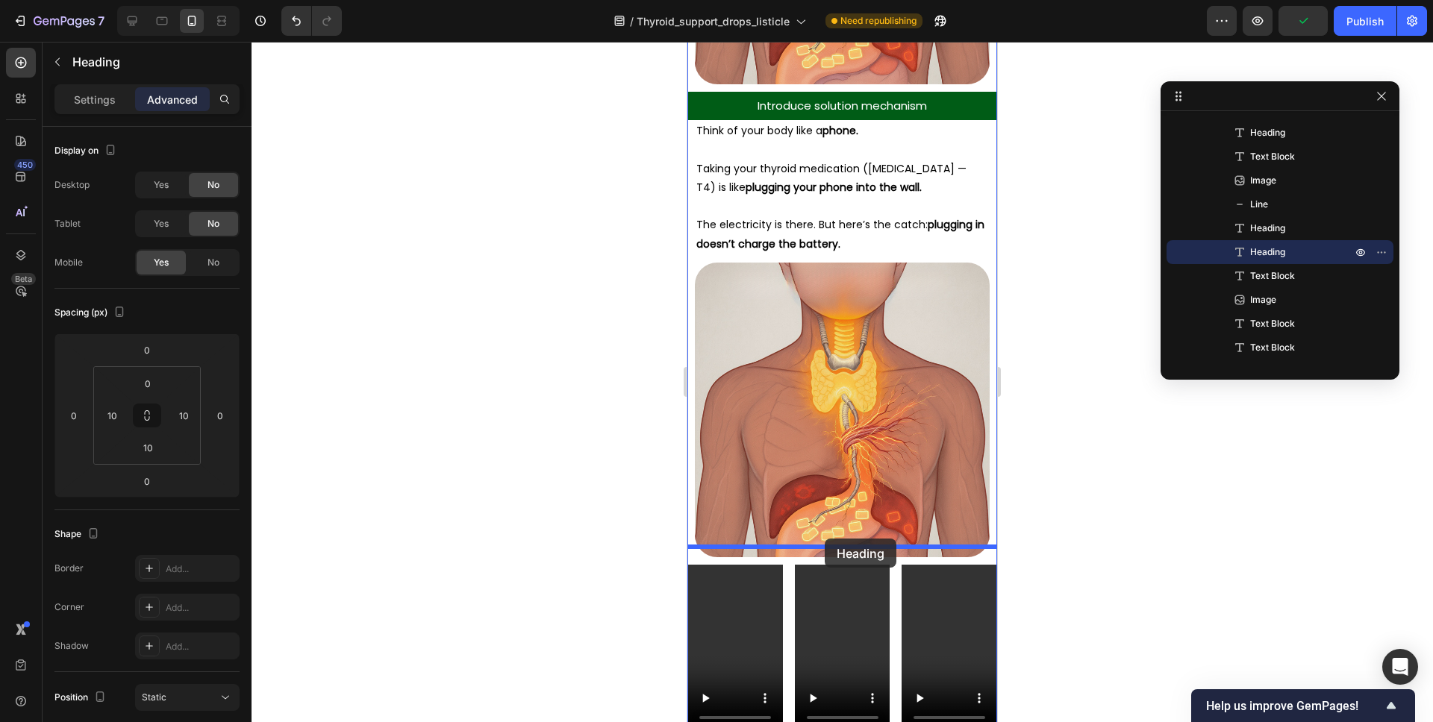
scroll to position [4005, 0]
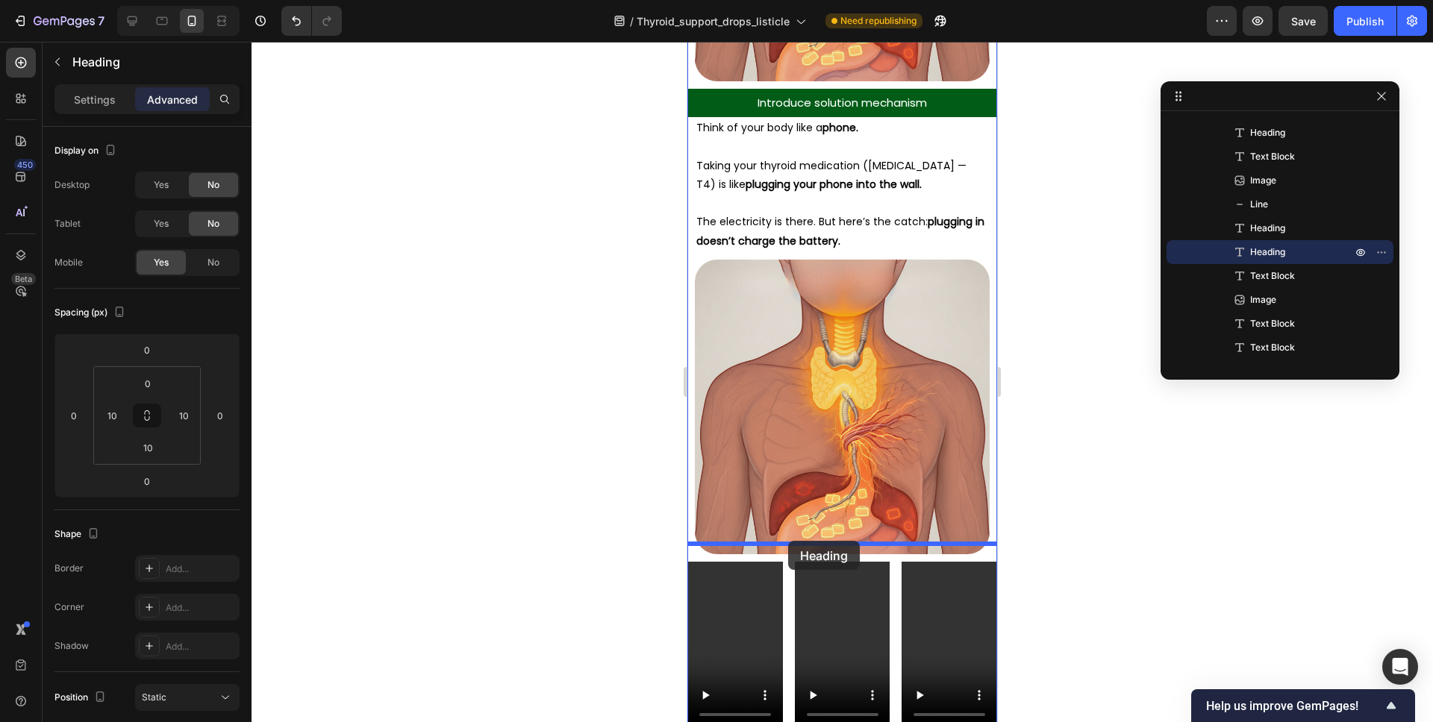
drag, startPoint x: 720, startPoint y: 328, endPoint x: 788, endPoint y: 541, distance: 223.2
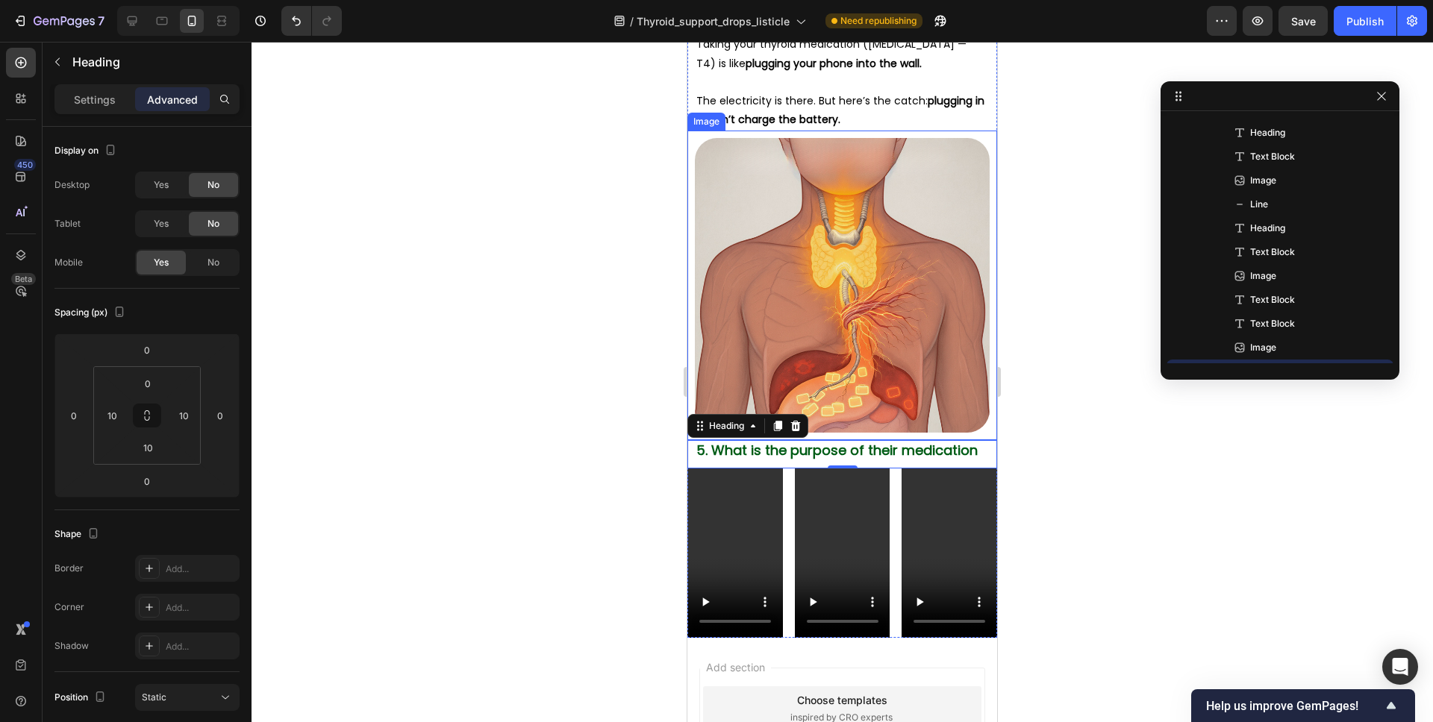
scroll to position [4100, 0]
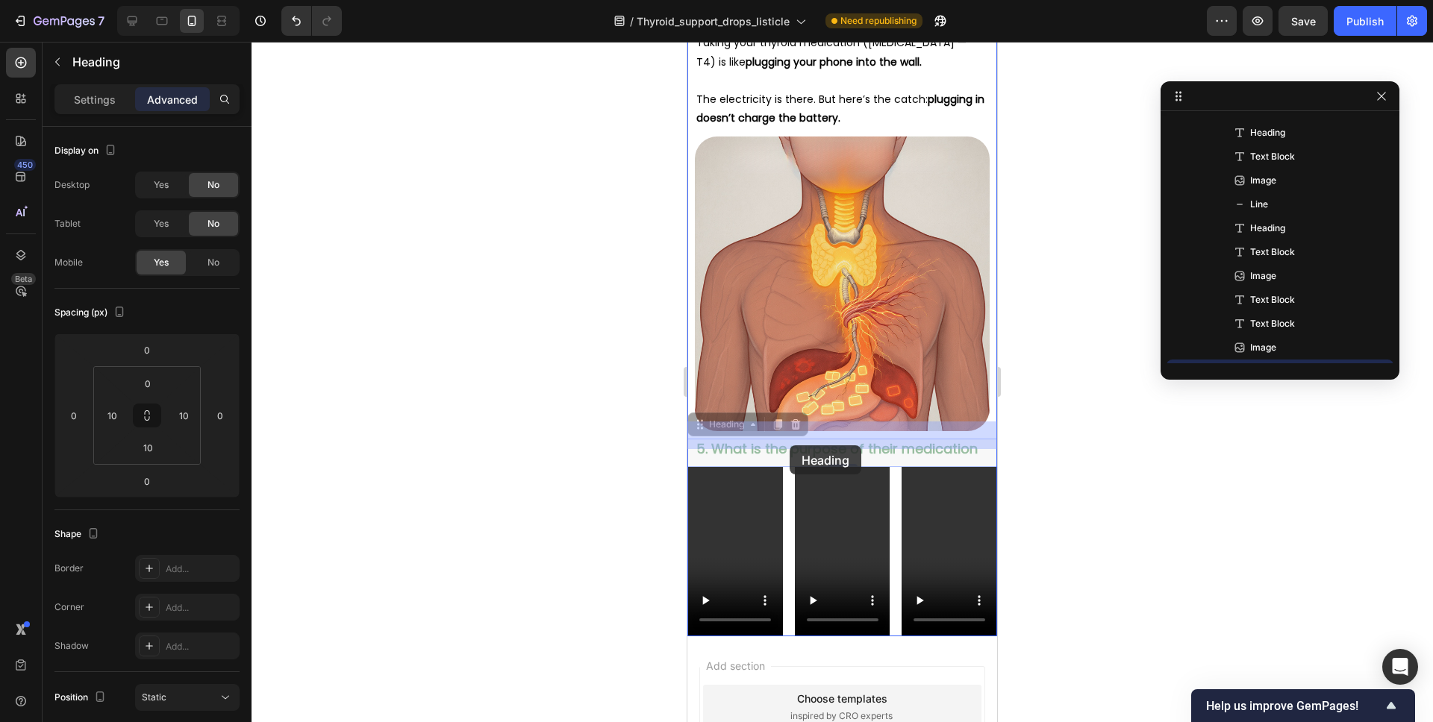
drag, startPoint x: 708, startPoint y: 405, endPoint x: 789, endPoint y: 445, distance: 90.8
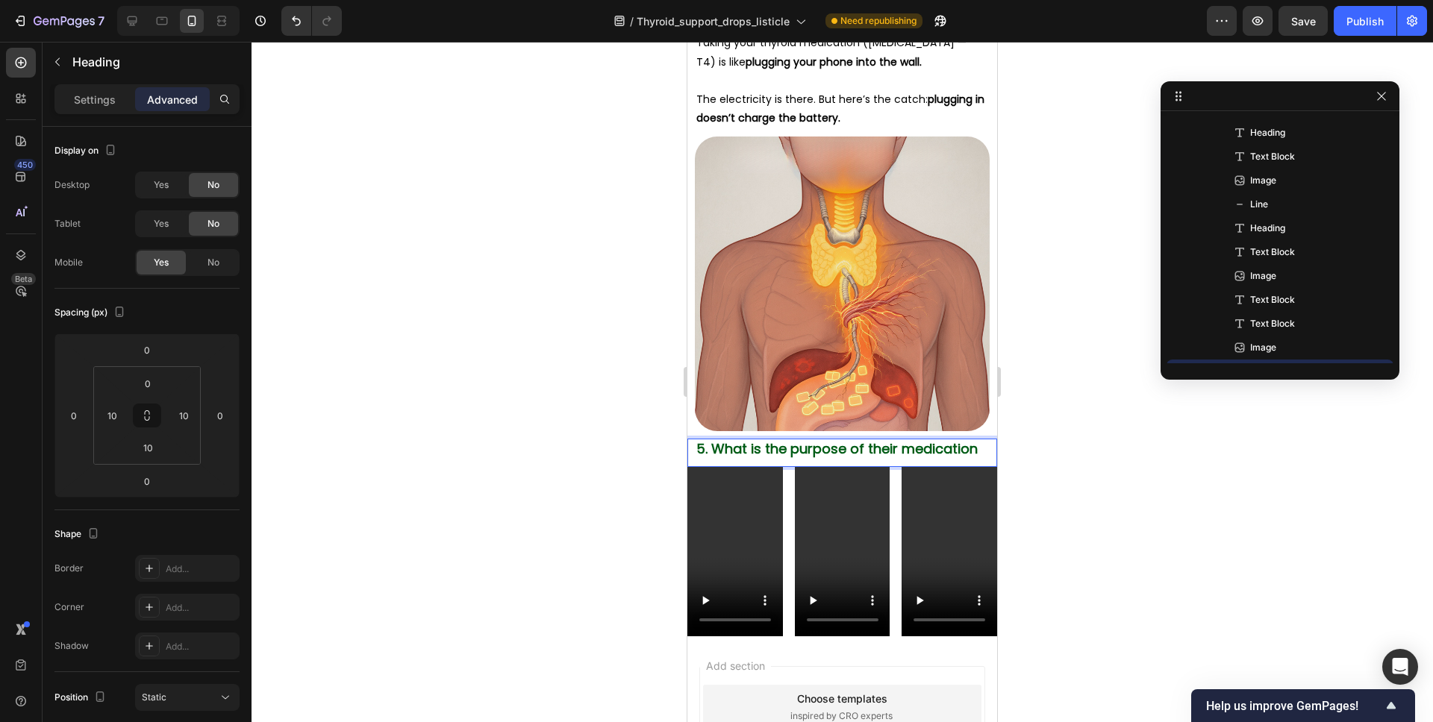
click at [920, 440] on span "5. What is the purpose of their medication" at bounding box center [836, 449] width 281 height 19
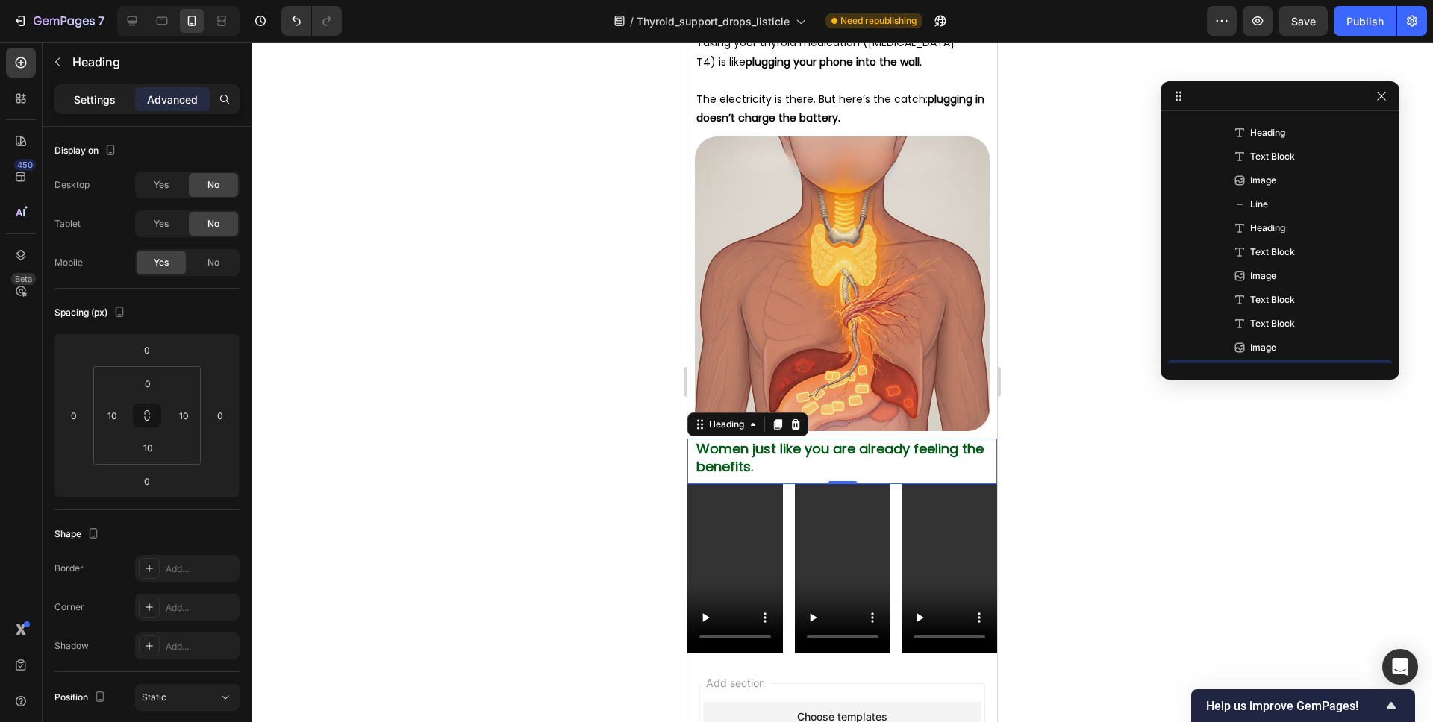
click at [99, 110] on div "Settings" at bounding box center [94, 99] width 75 height 24
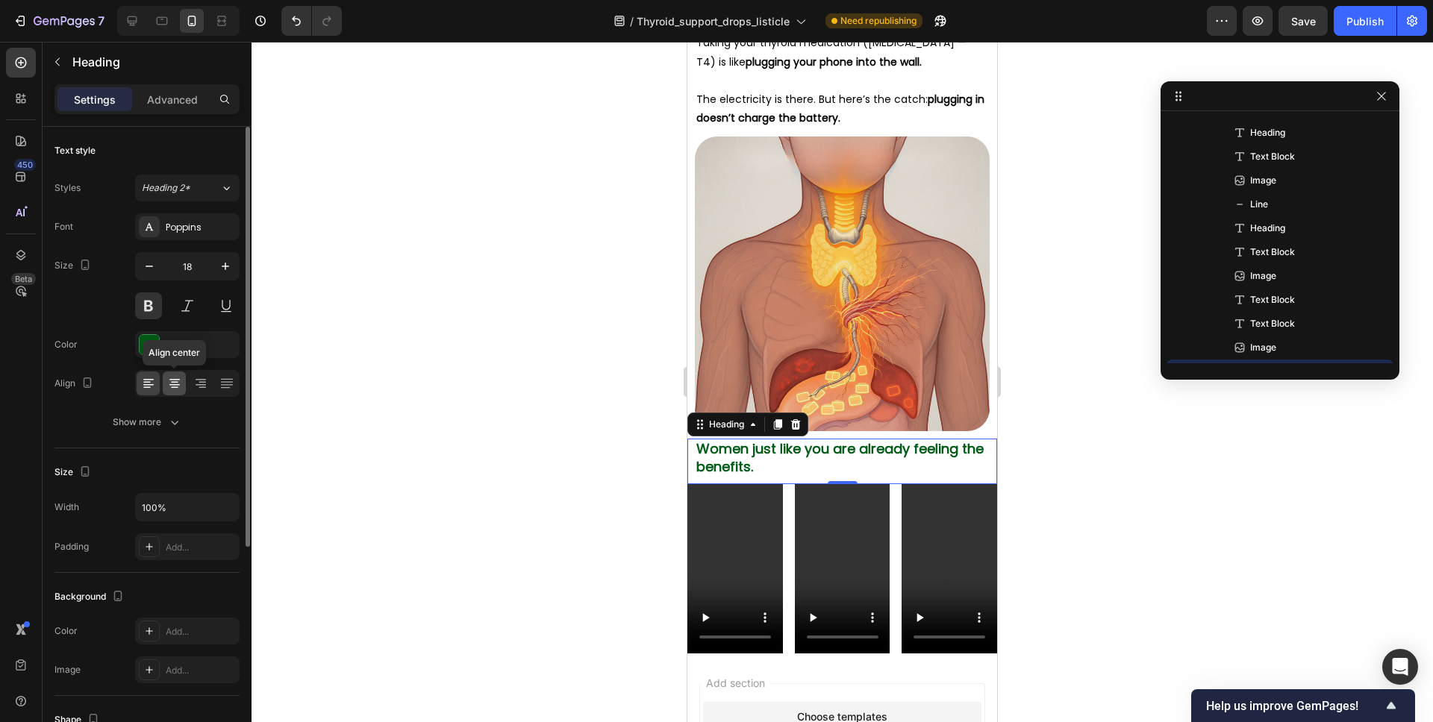
click at [174, 378] on icon at bounding box center [174, 383] width 15 height 15
click at [1080, 378] on div at bounding box center [841, 382] width 1181 height 681
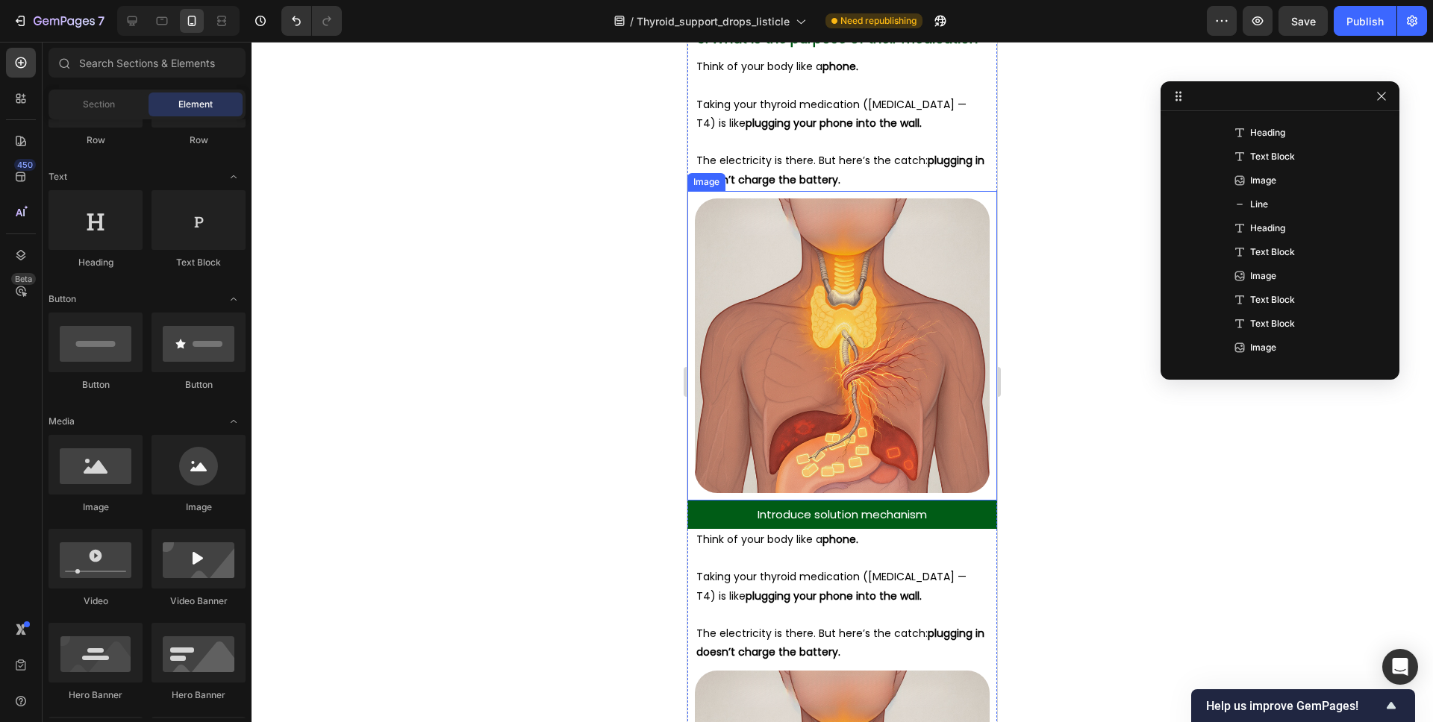
scroll to position [3278, 0]
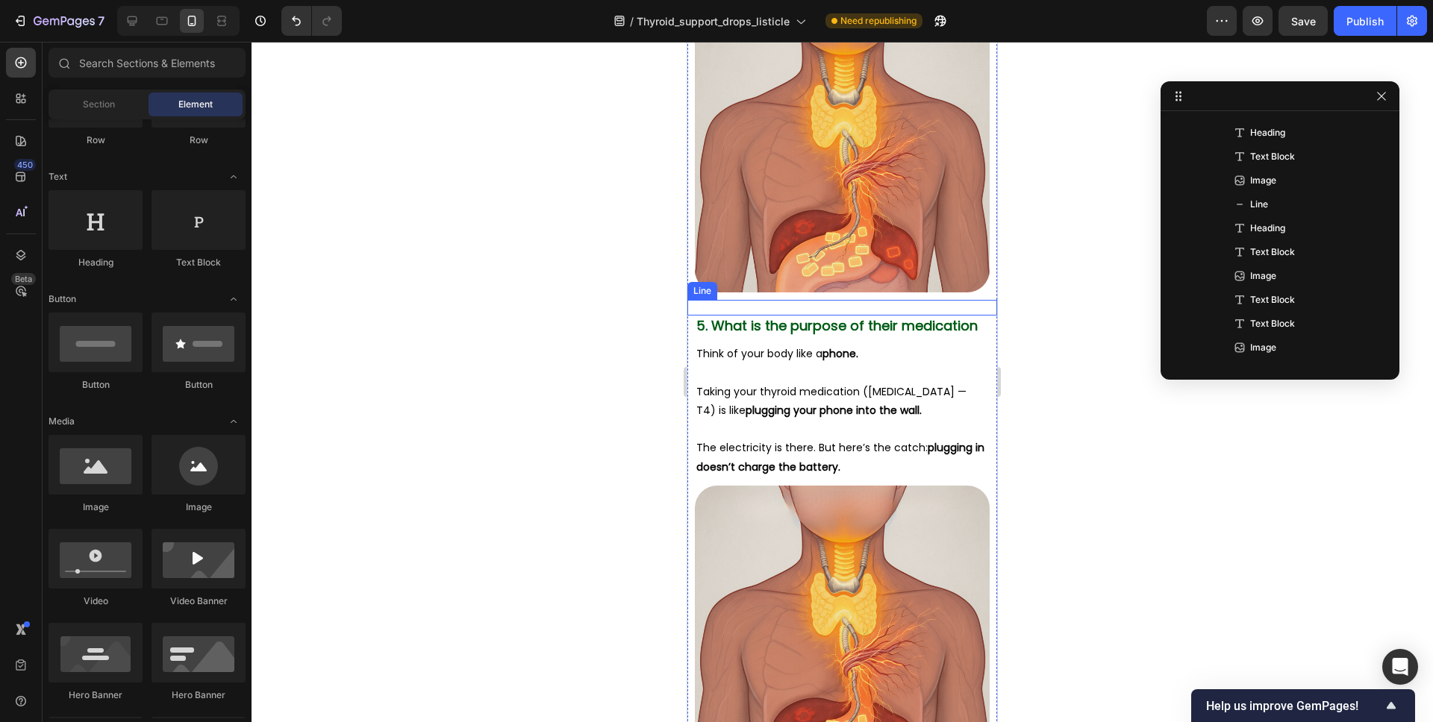
click at [906, 300] on div at bounding box center [842, 300] width 261 height 1
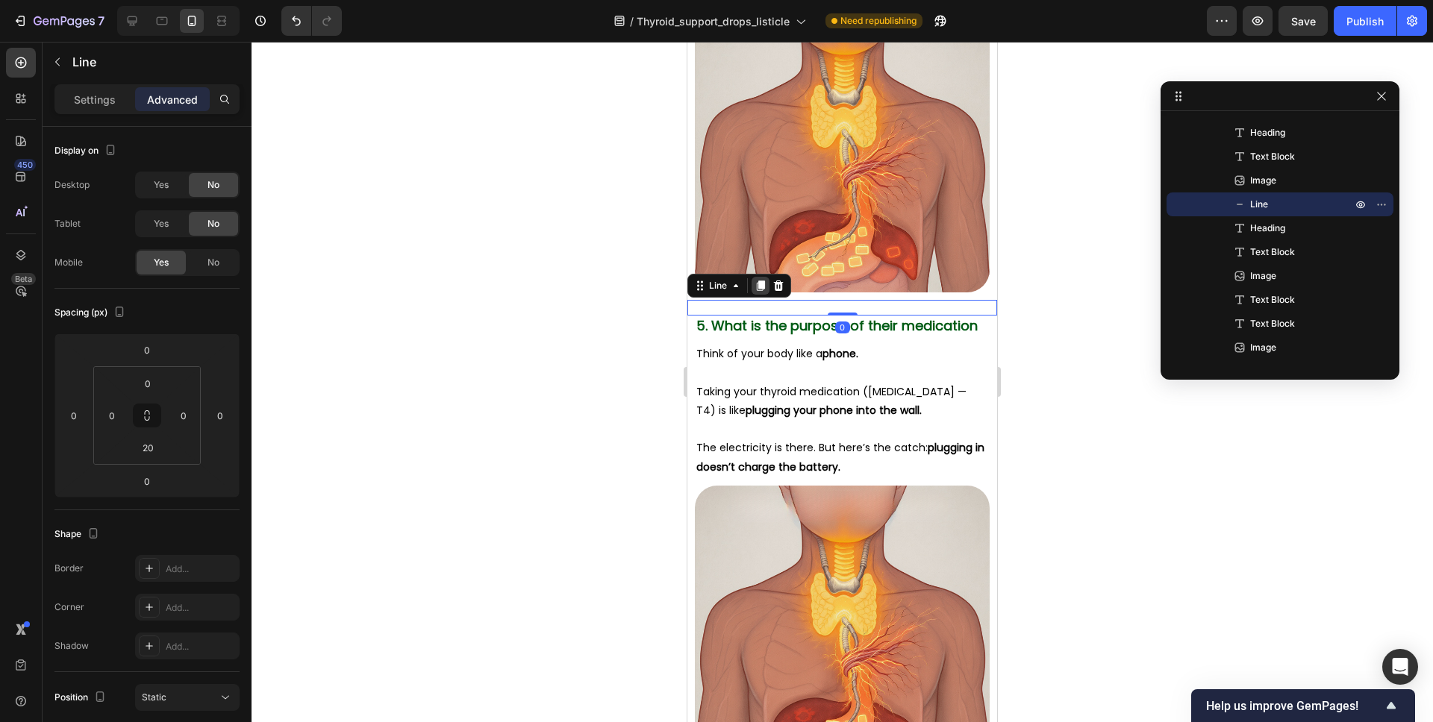
click at [763, 280] on icon at bounding box center [760, 286] width 12 height 12
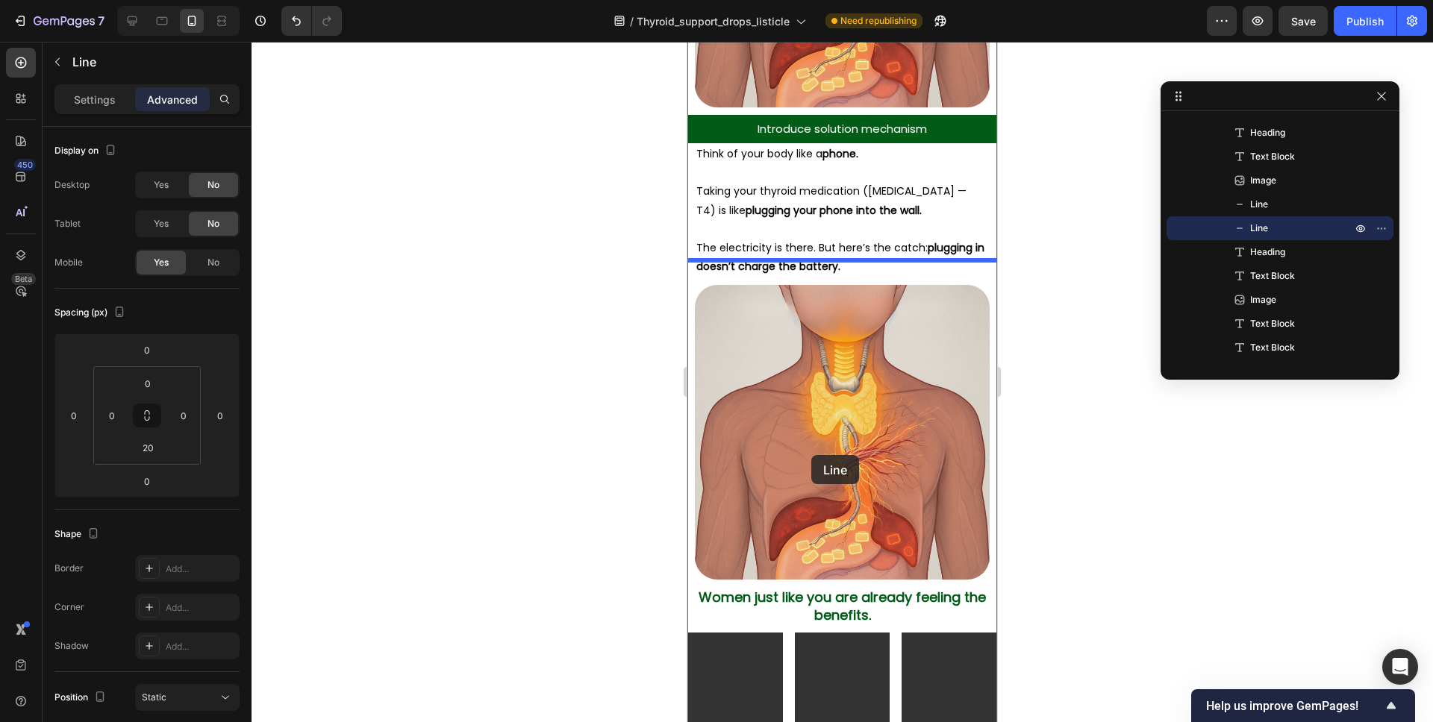
scroll to position [4106, 0]
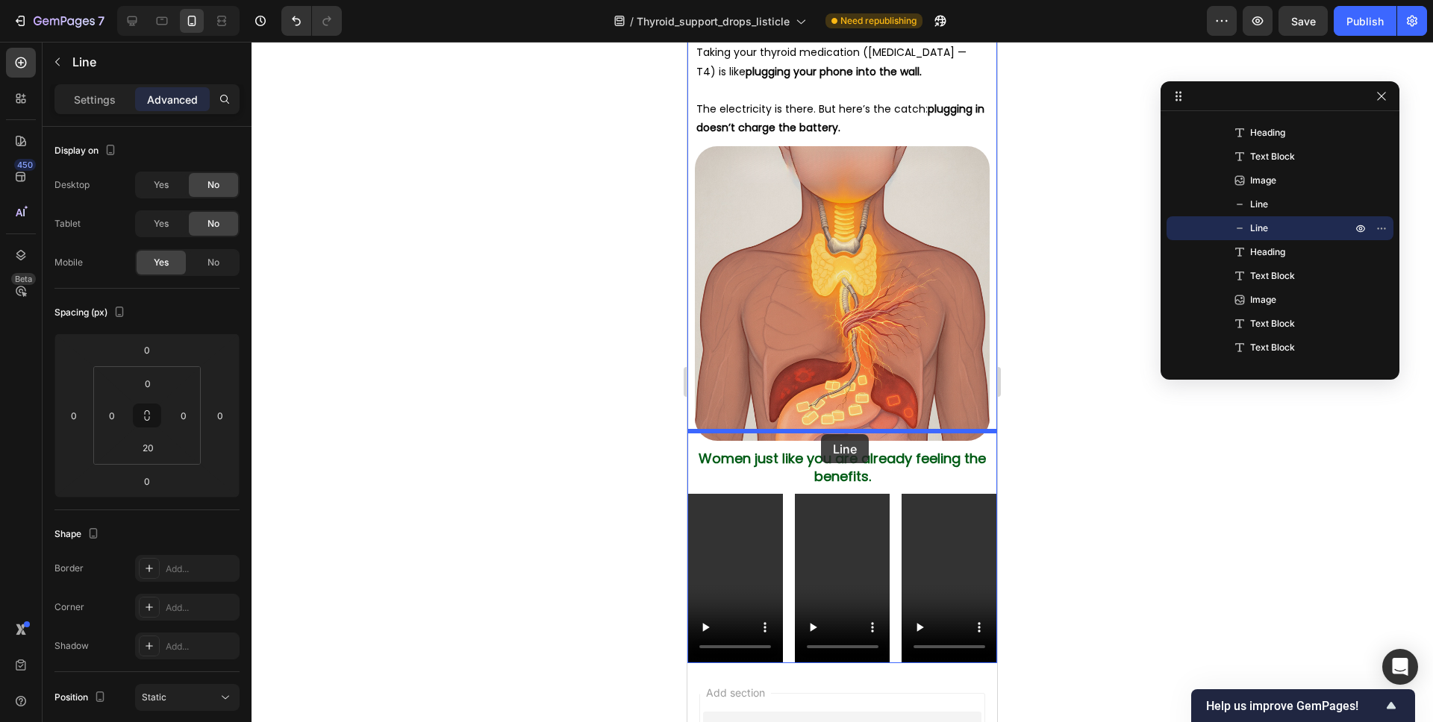
drag, startPoint x: 707, startPoint y: 287, endPoint x: 821, endPoint y: 434, distance: 185.7
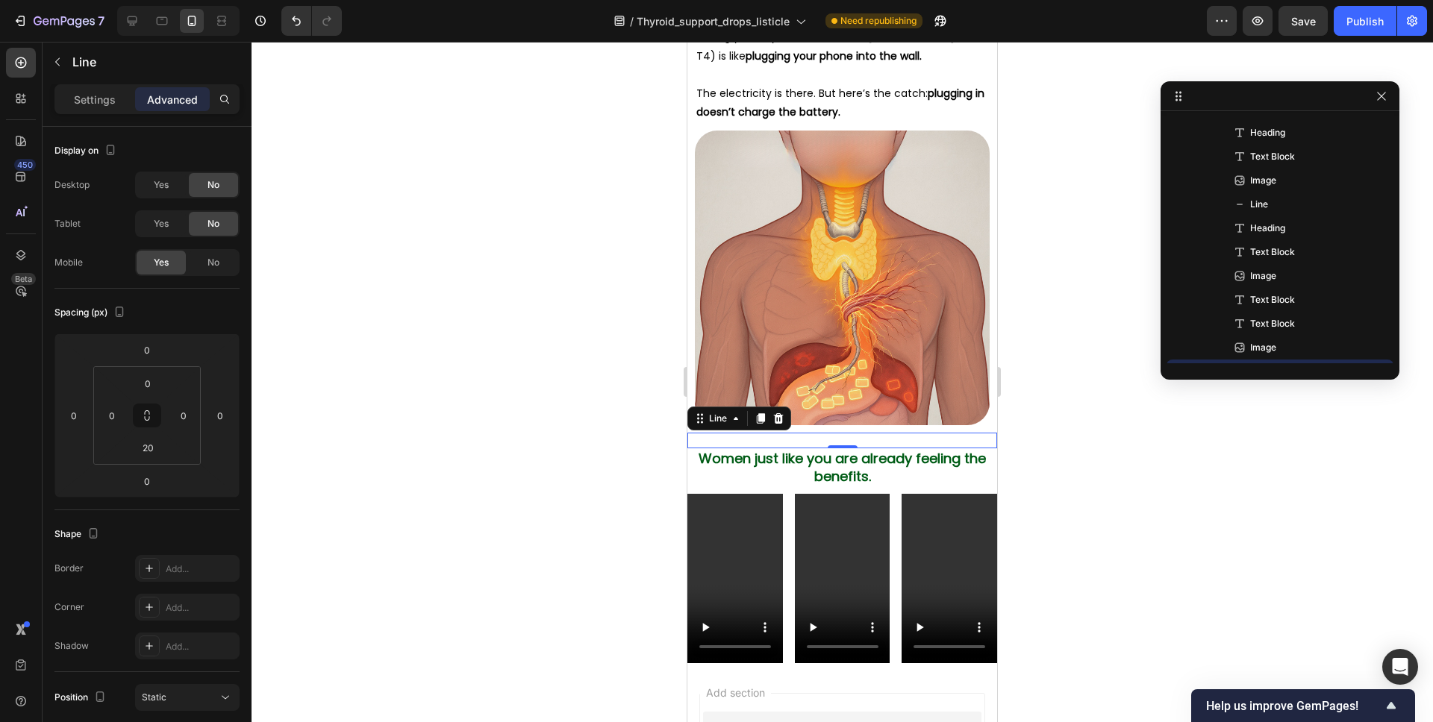
scroll to position [4102, 0]
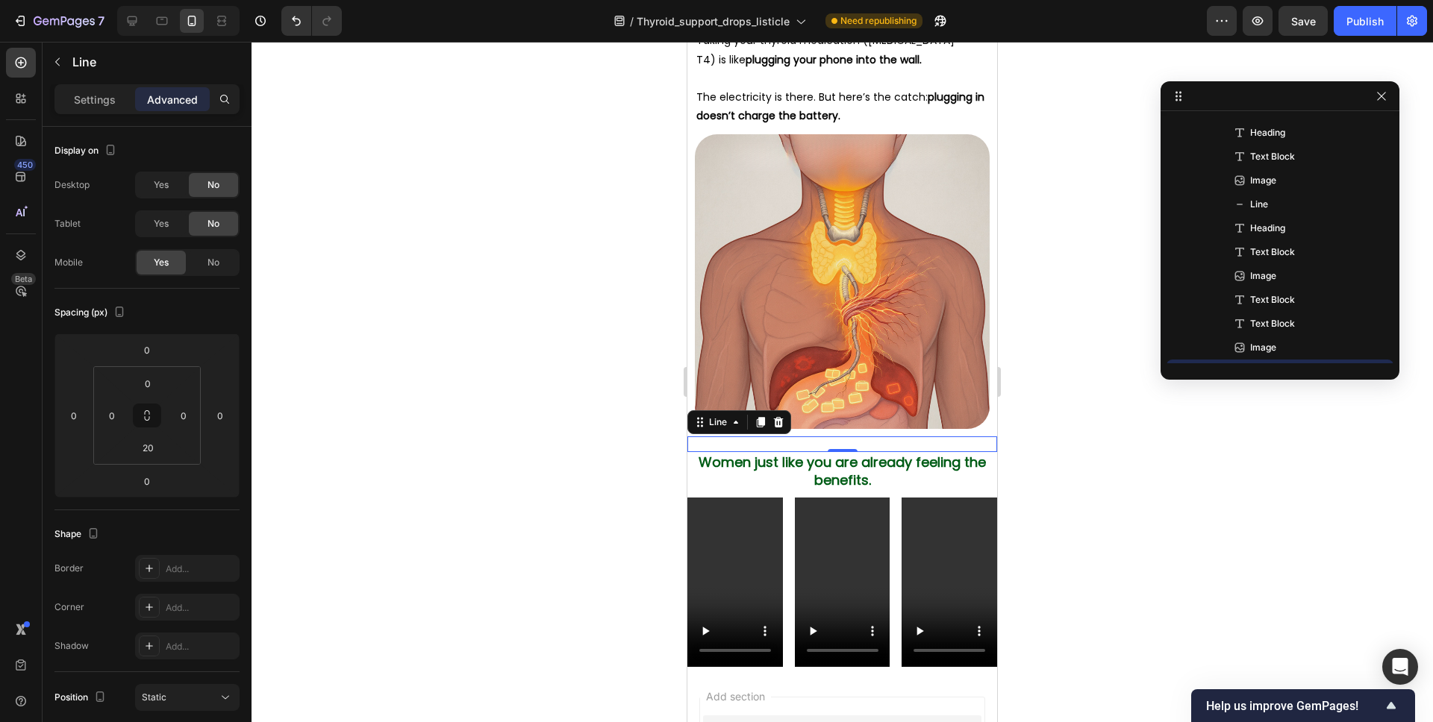
click at [1080, 388] on div at bounding box center [841, 382] width 1181 height 681
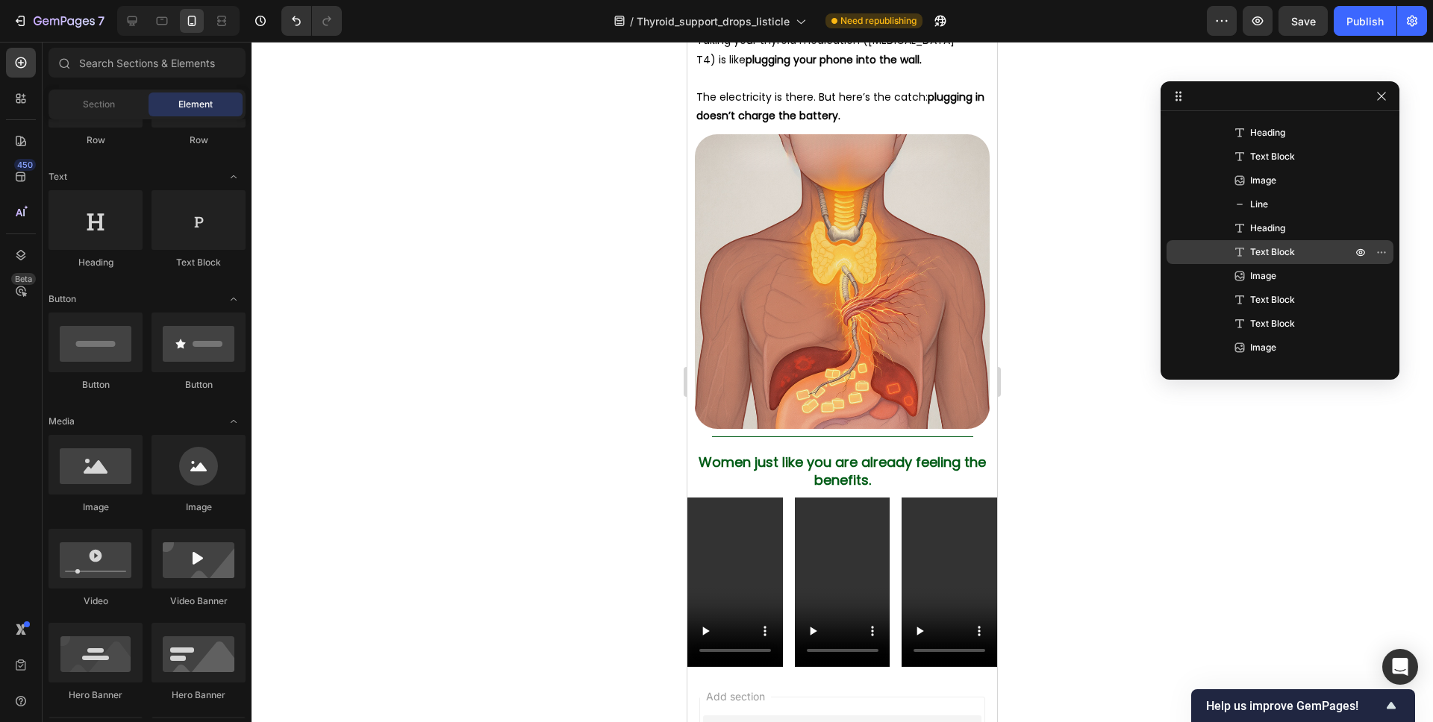
scroll to position [2022, 0]
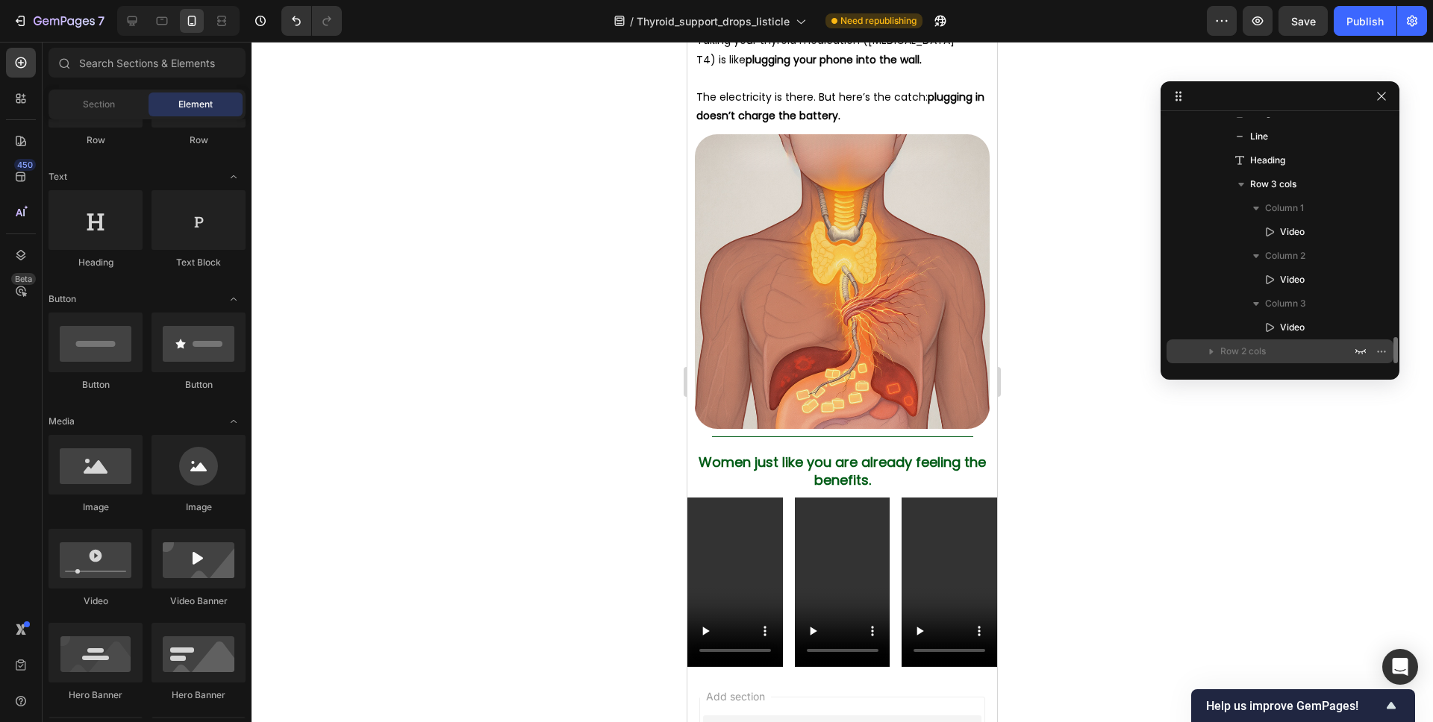
click at [1214, 350] on icon "button" at bounding box center [1211, 351] width 15 height 15
click at [1357, 349] on icon "button" at bounding box center [1360, 351] width 12 height 12
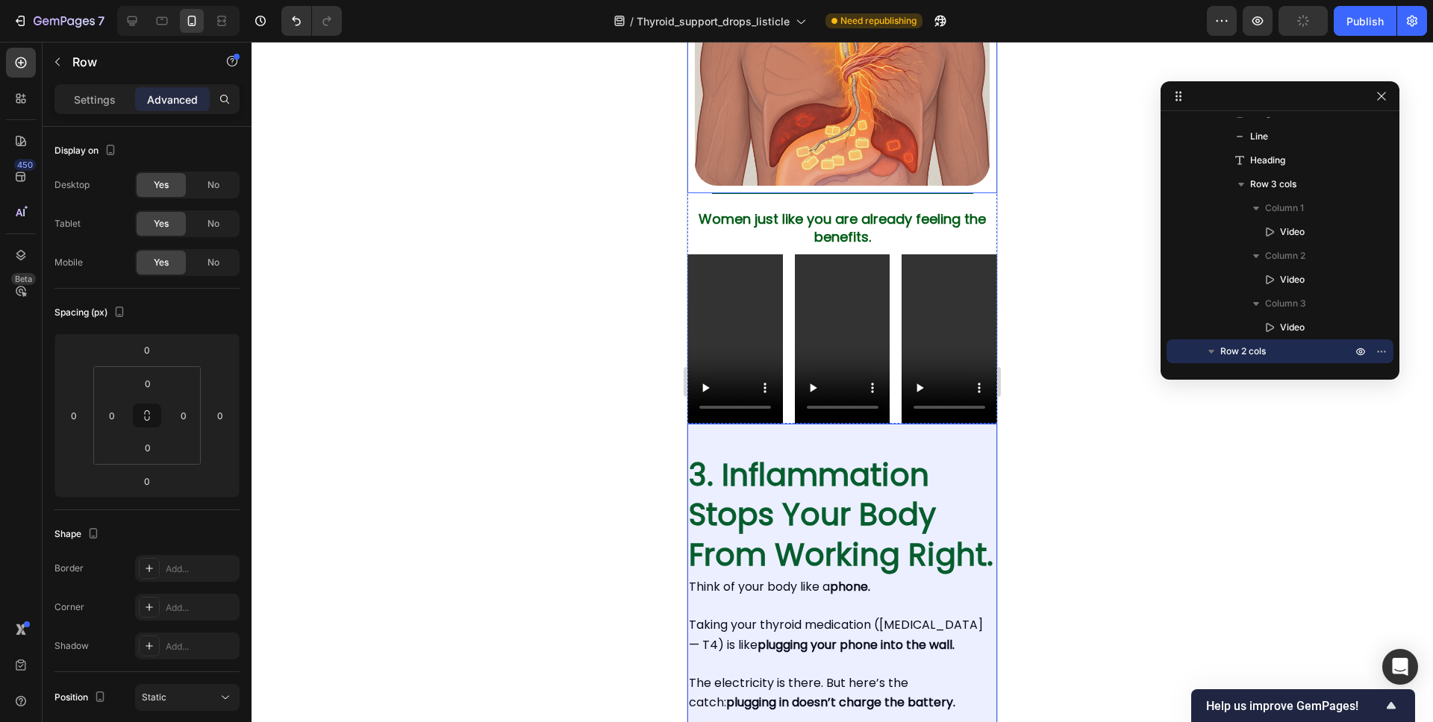
scroll to position [4348, 0]
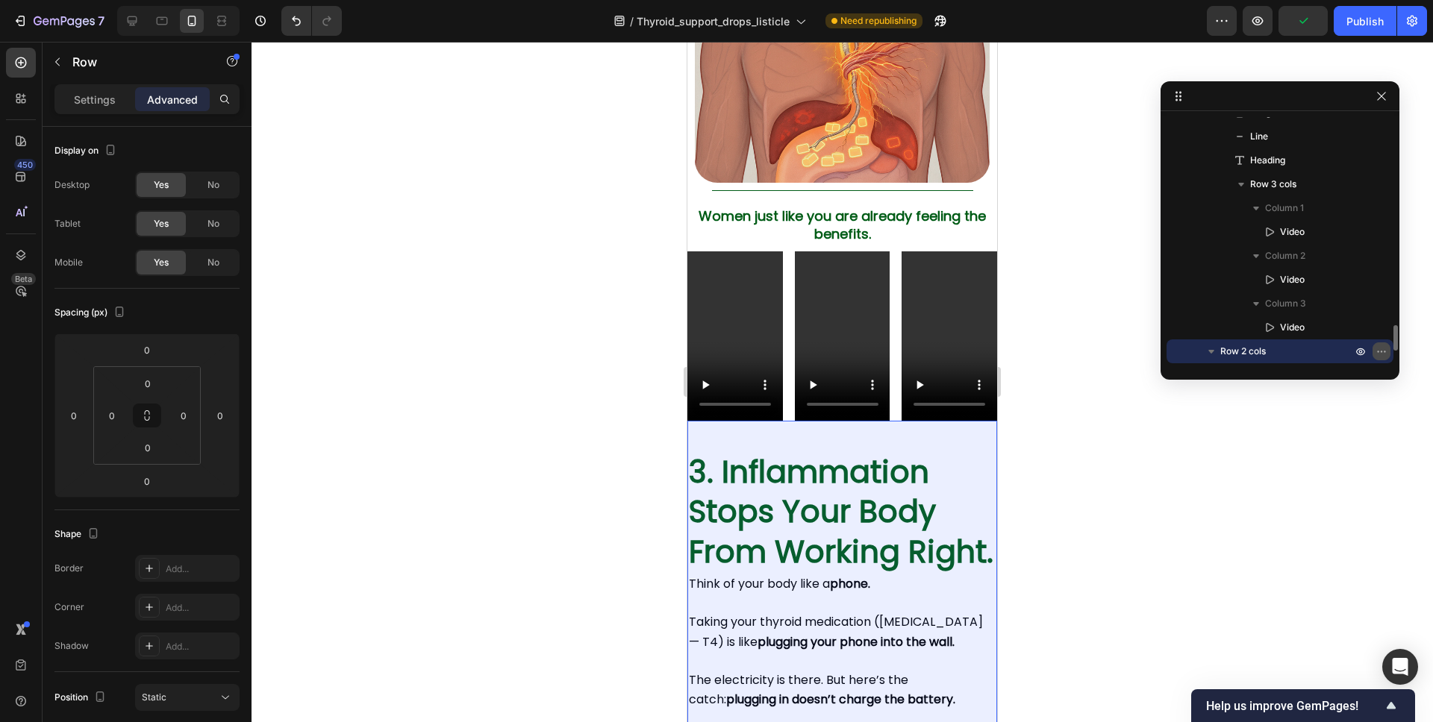
click at [1380, 351] on icon "button" at bounding box center [1381, 351] width 12 height 12
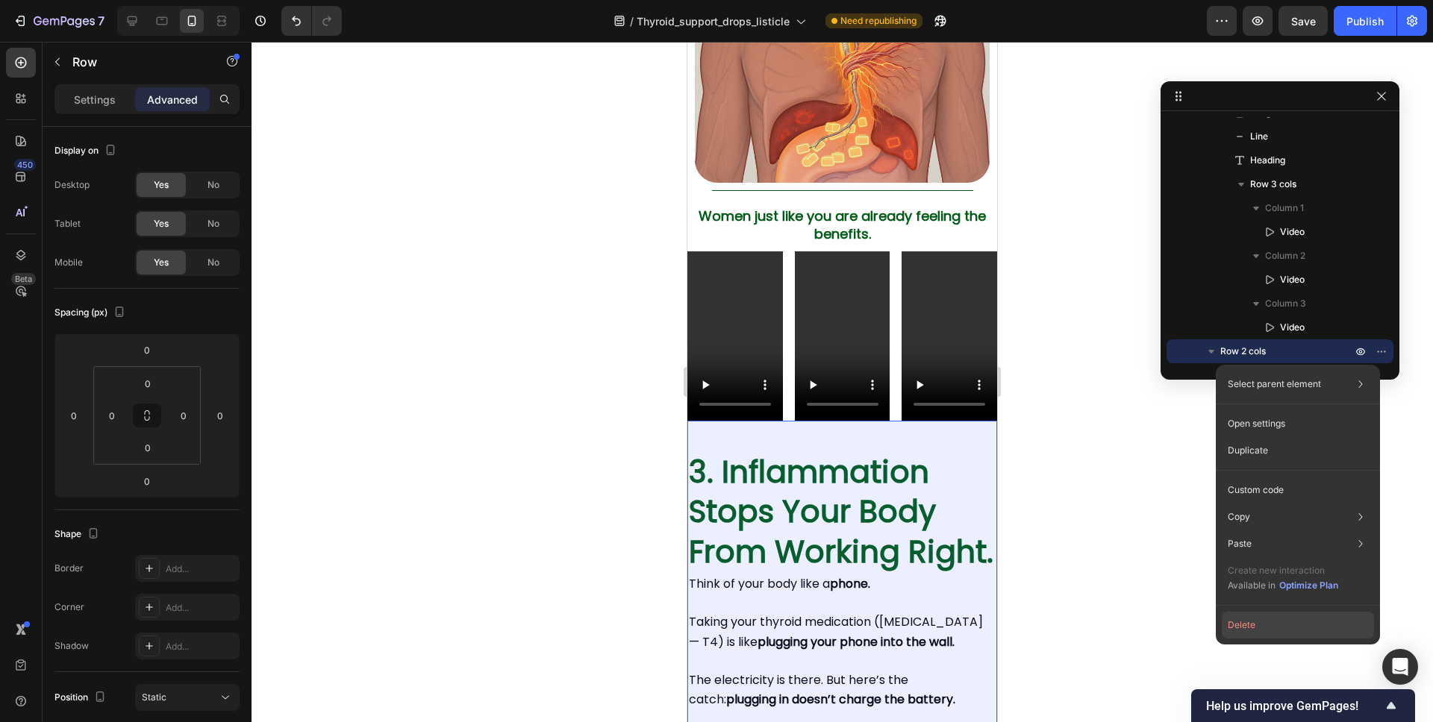
click at [1272, 618] on button "Delete" at bounding box center [1298, 625] width 152 height 27
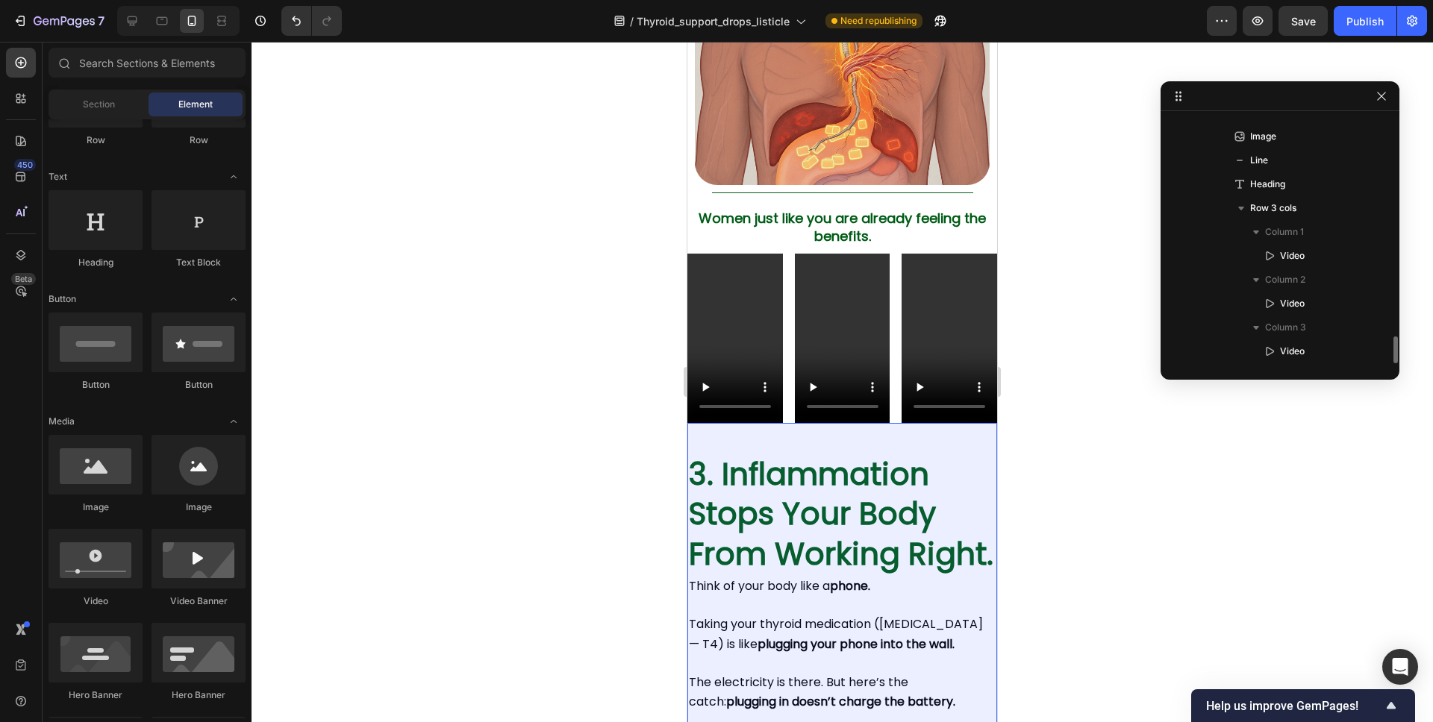
scroll to position [1998, 0]
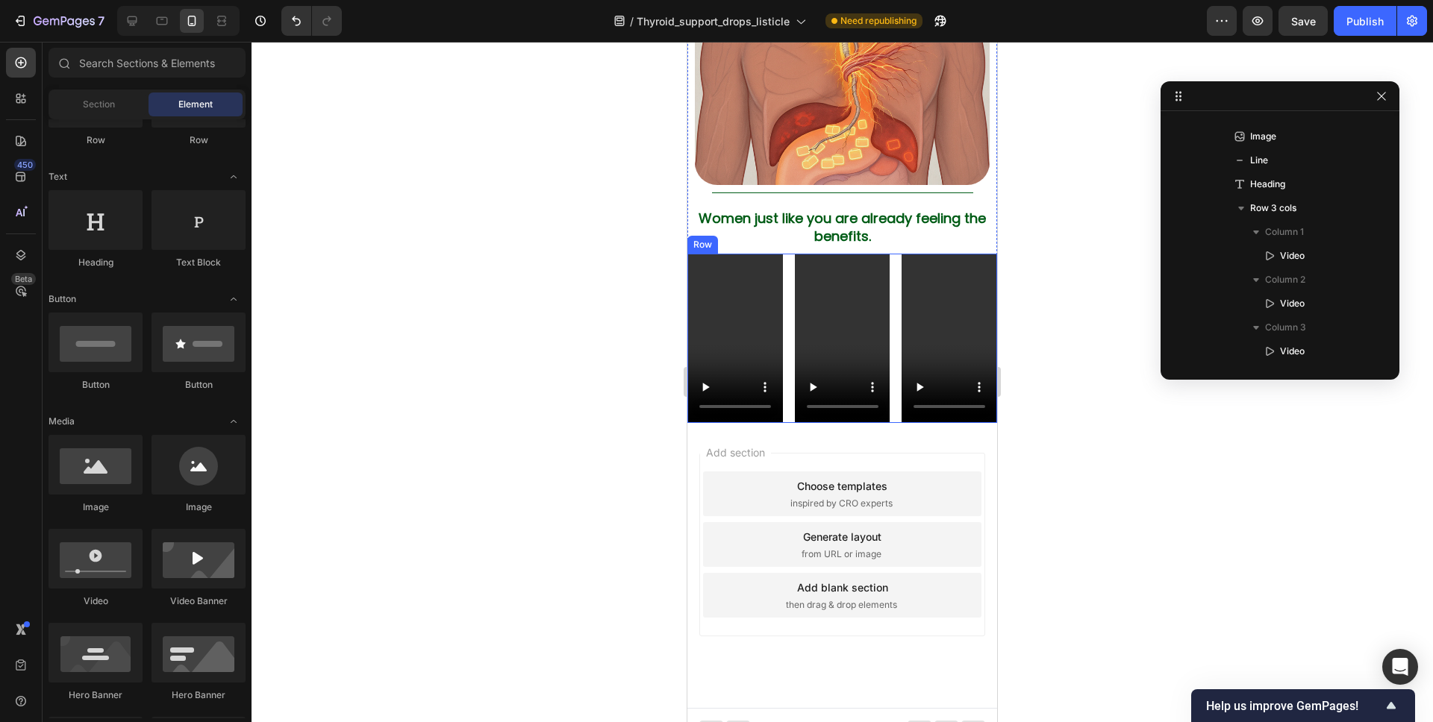
click at [787, 255] on div "Video Video Video Row" at bounding box center [842, 338] width 310 height 169
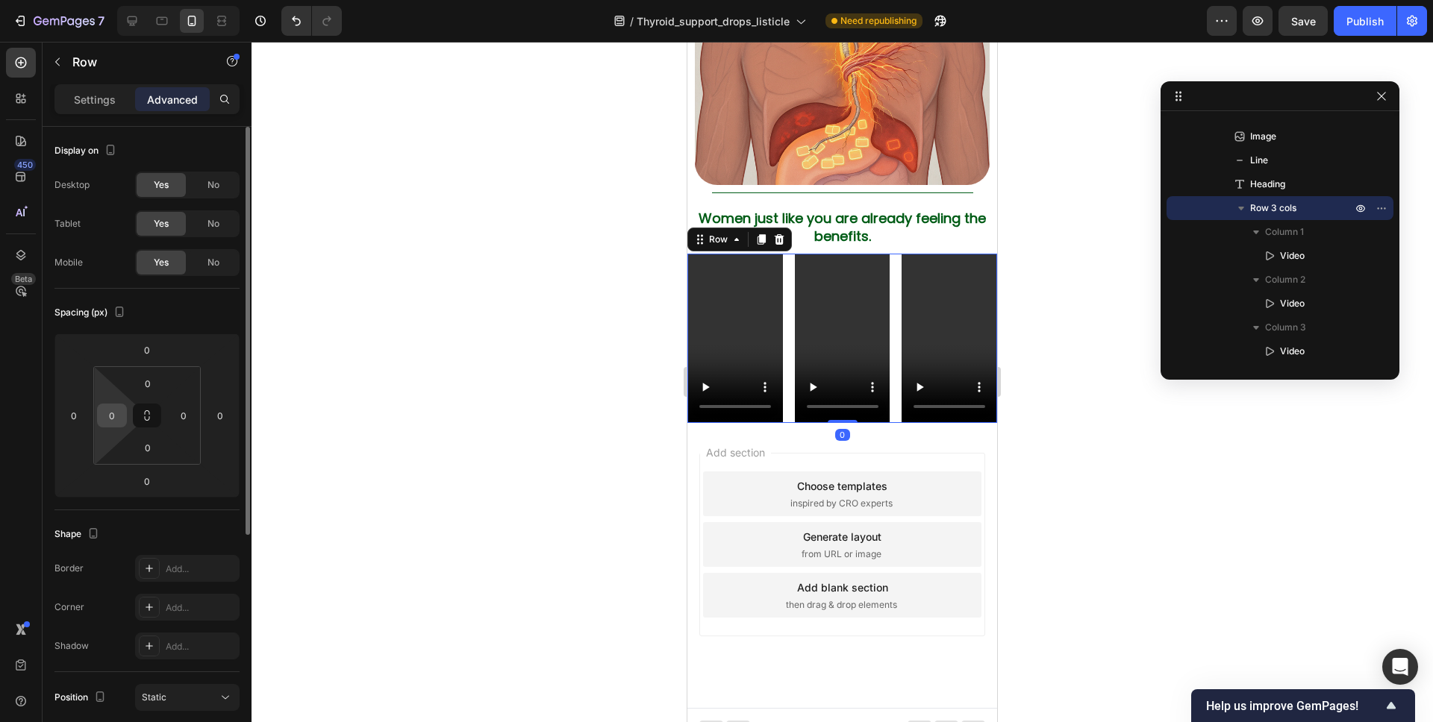
click at [107, 418] on input "0" at bounding box center [112, 415] width 22 height 22
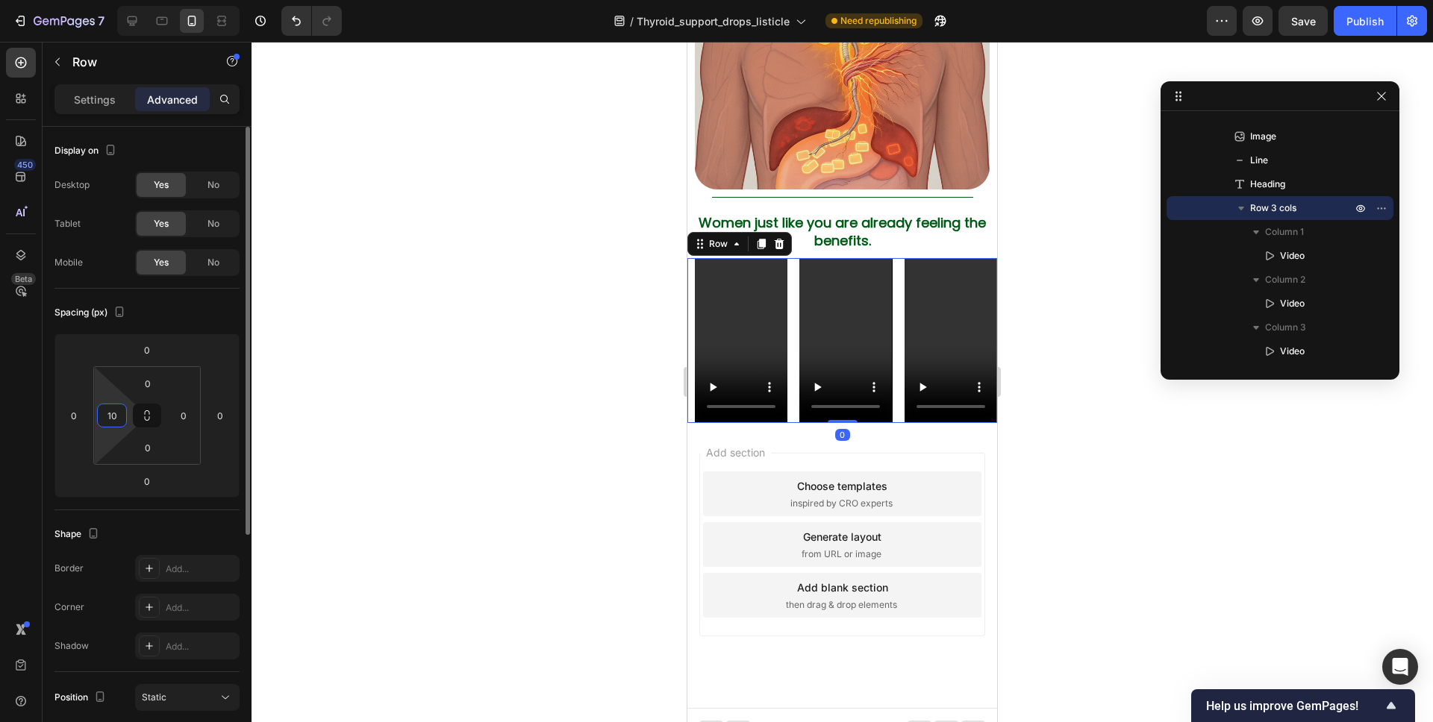
type input "10"
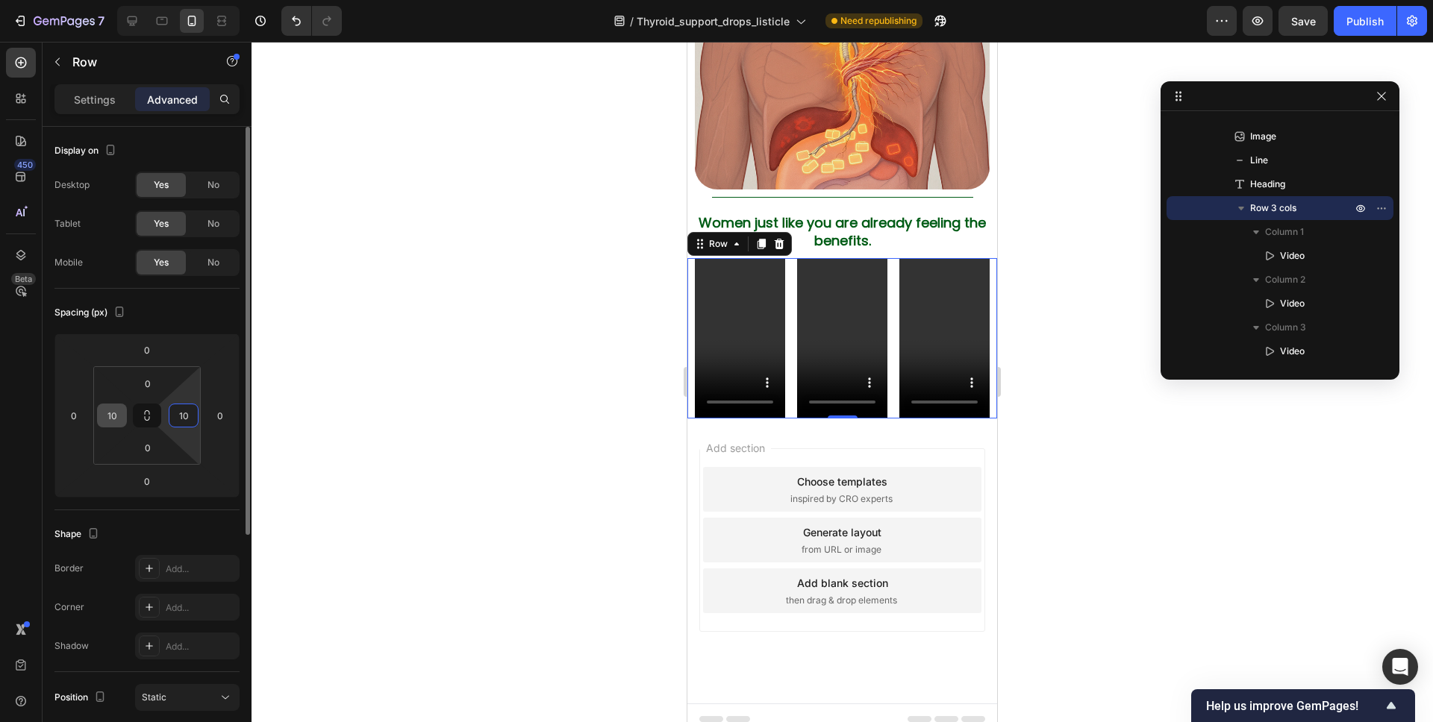
scroll to position [4337, 0]
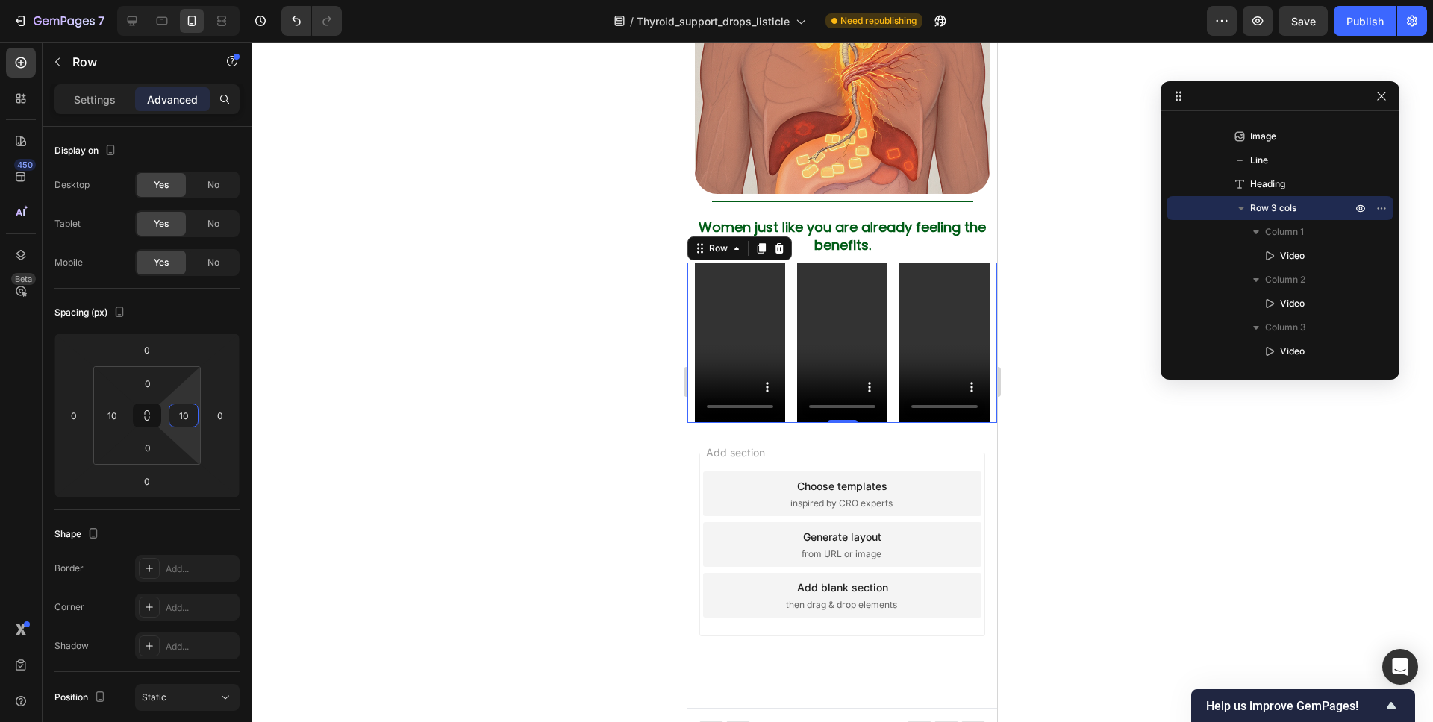
click at [516, 391] on div at bounding box center [841, 382] width 1181 height 681
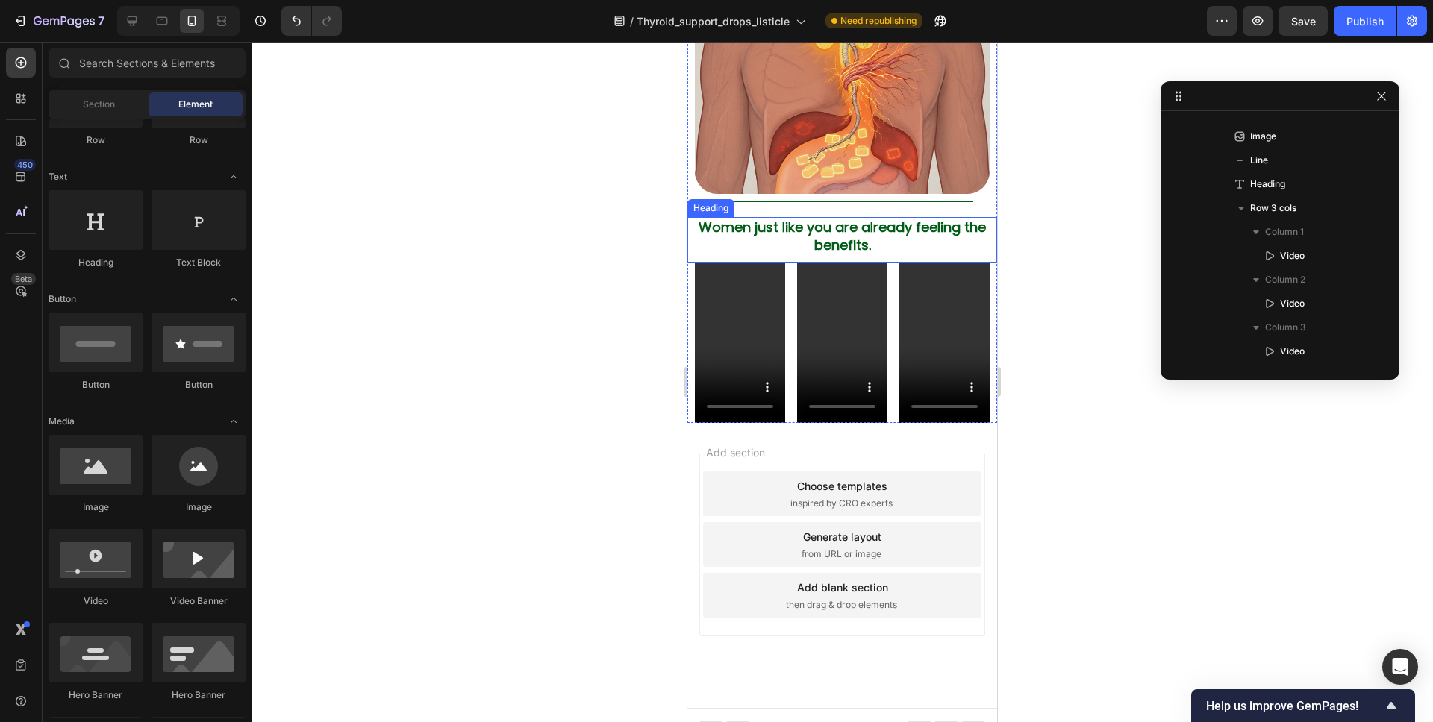
click at [885, 218] on span "Women just like you are already feeling the benefits." at bounding box center [841, 236] width 287 height 36
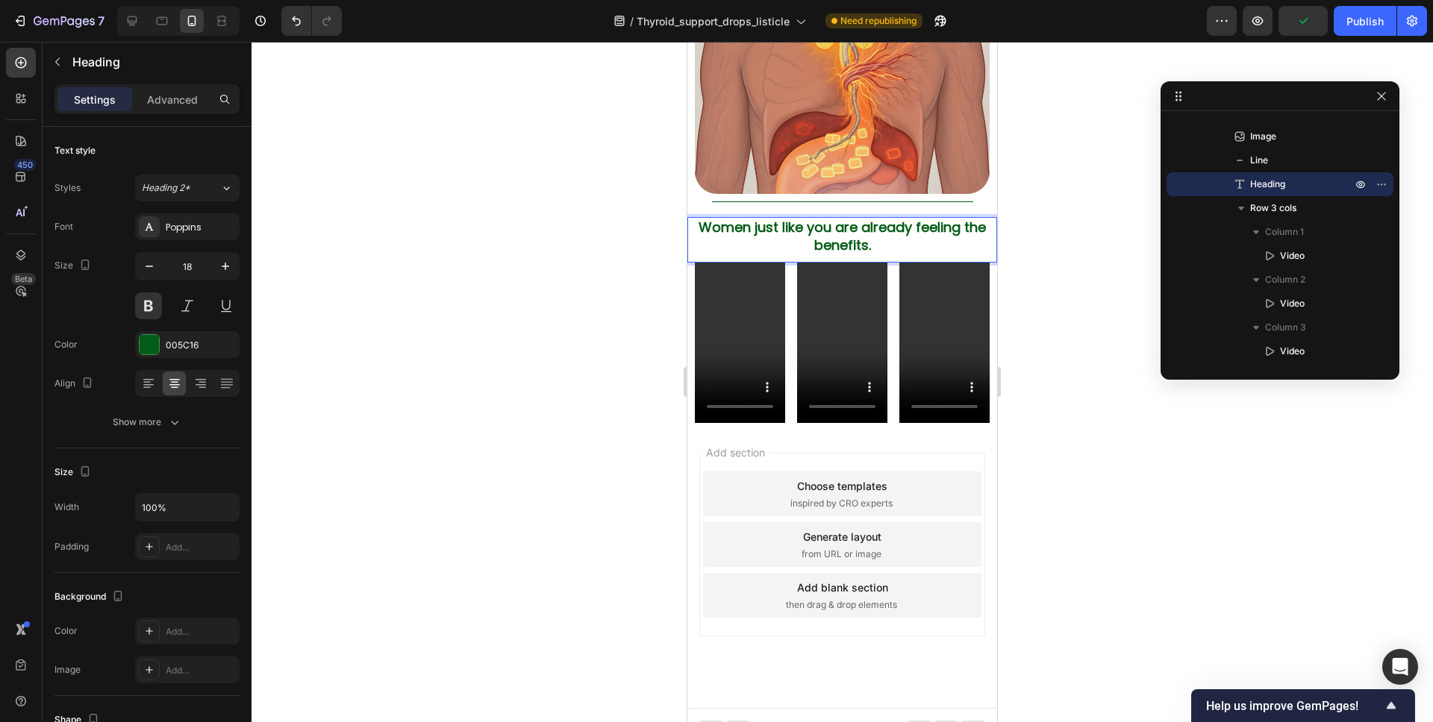
click at [862, 218] on span "Women just like you are already feeling the benefits." at bounding box center [841, 236] width 287 height 36
click at [962, 219] on p "Women just like you are already feeling the benefits." at bounding box center [842, 236] width 292 height 35
click at [1033, 213] on div at bounding box center [841, 382] width 1181 height 681
click at [886, 218] on span "Women just like you are" at bounding box center [842, 227] width 159 height 19
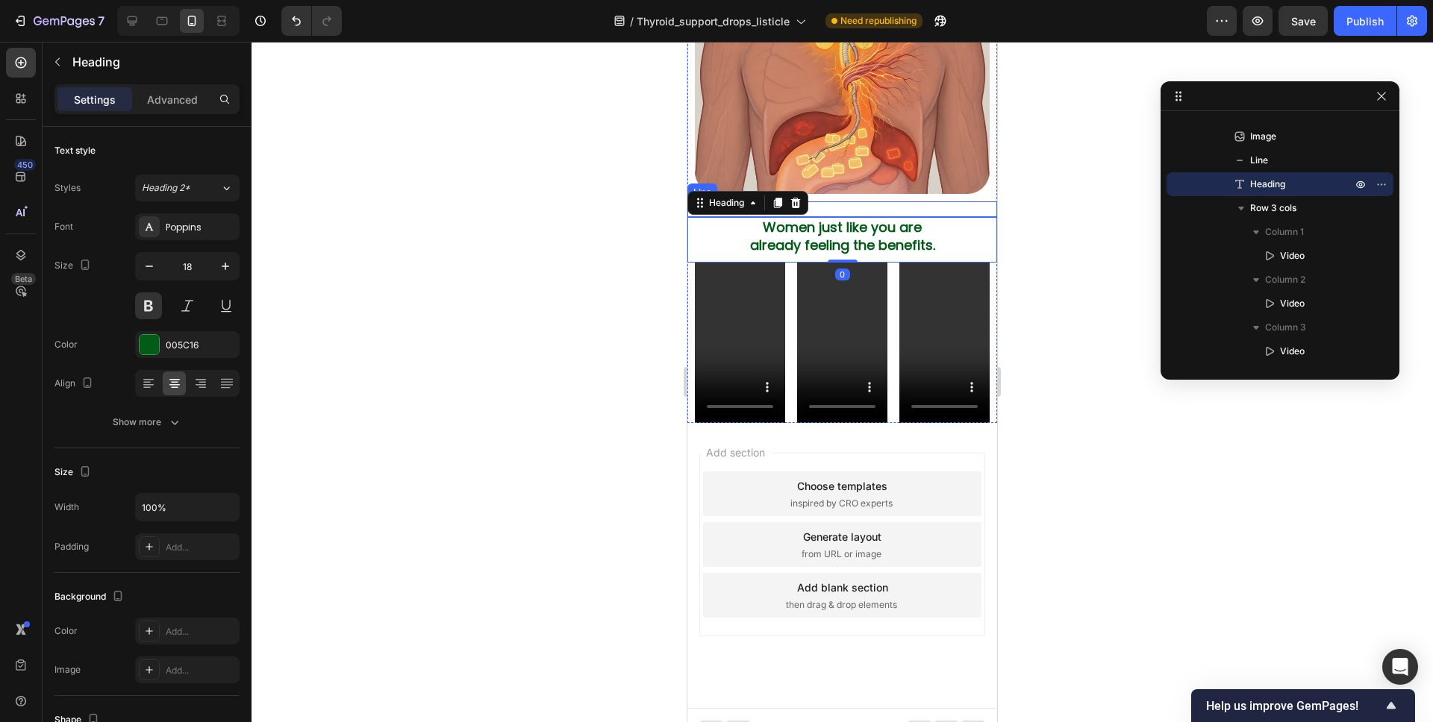
click at [889, 201] on div "Title Line" at bounding box center [842, 209] width 310 height 16
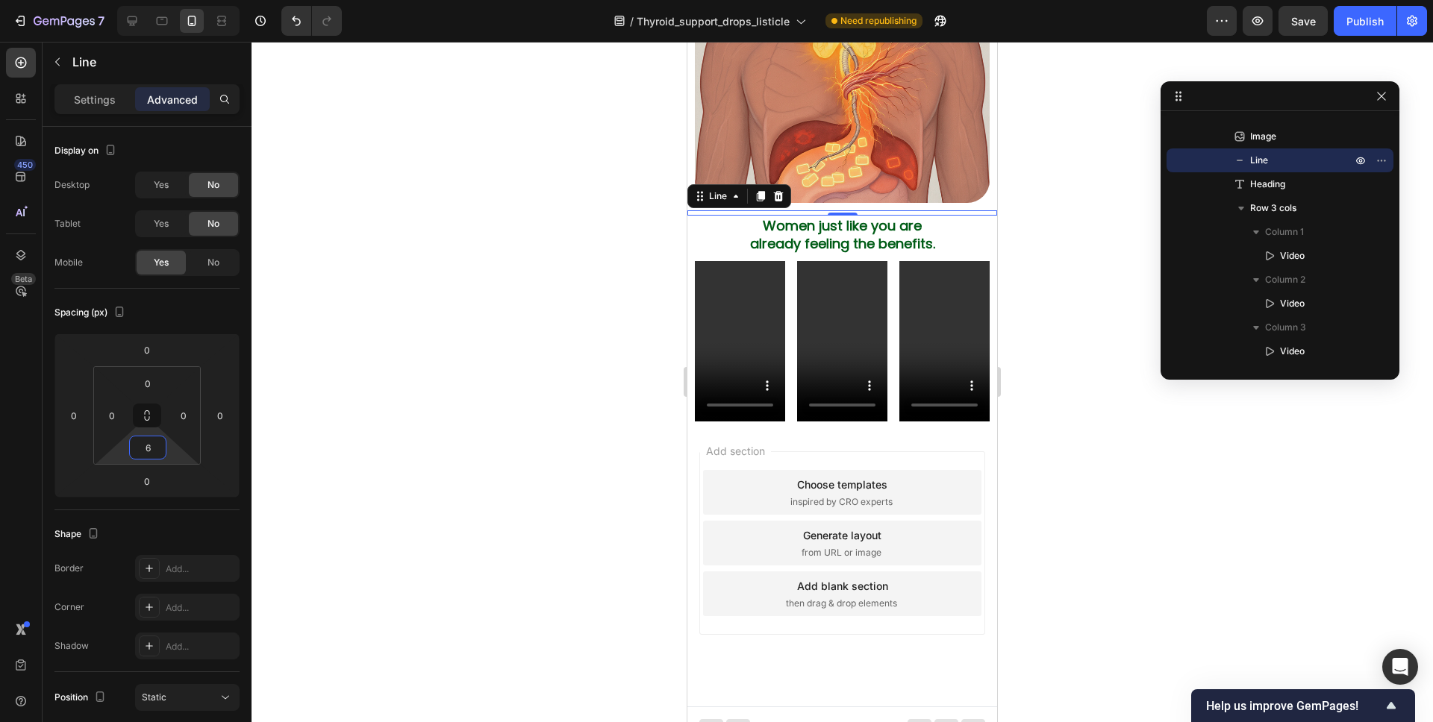
scroll to position [4326, 0]
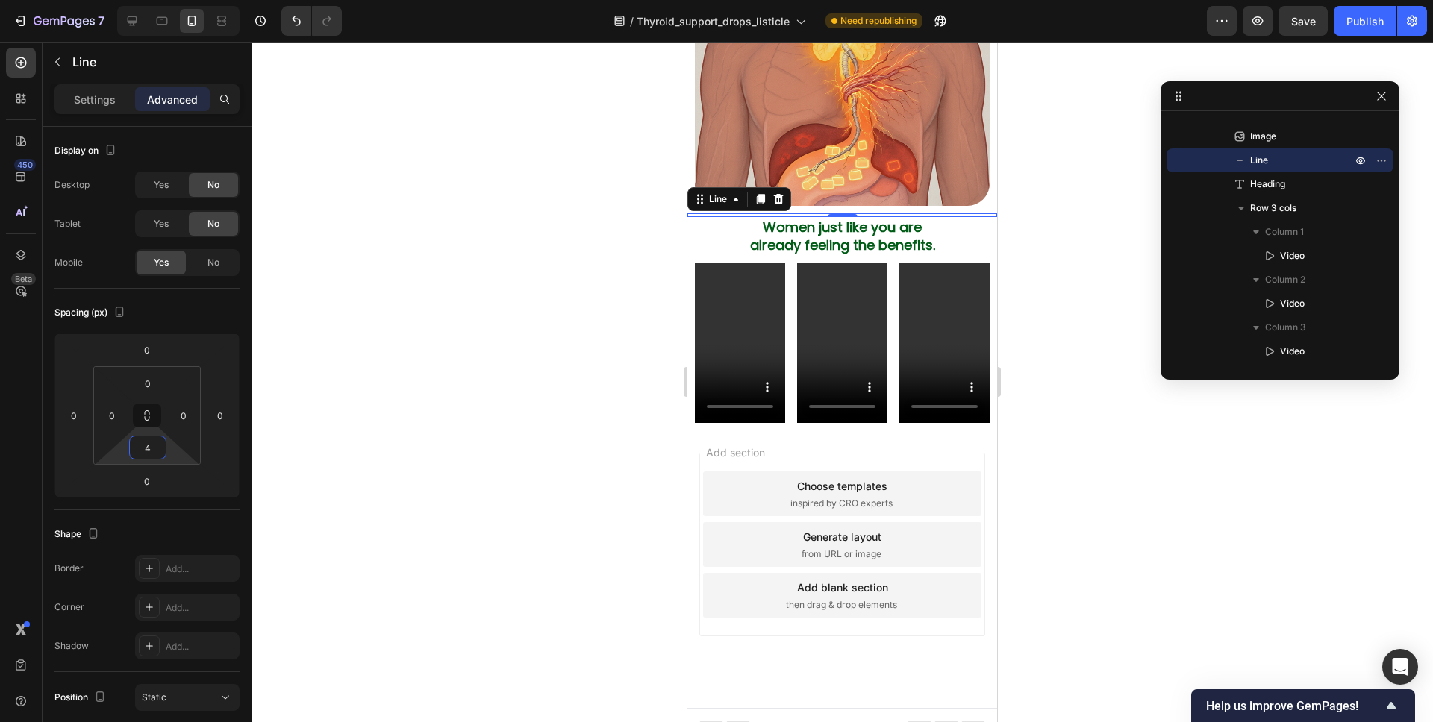
type input "0"
drag, startPoint x: 174, startPoint y: 454, endPoint x: 414, endPoint y: 431, distance: 241.3
click at [174, 0] on html "7 Version history / Thyroid_support_drops_listicle Need republishing Preview Sa…" at bounding box center [716, 0] width 1433 height 0
click at [1034, 277] on div at bounding box center [841, 382] width 1181 height 681
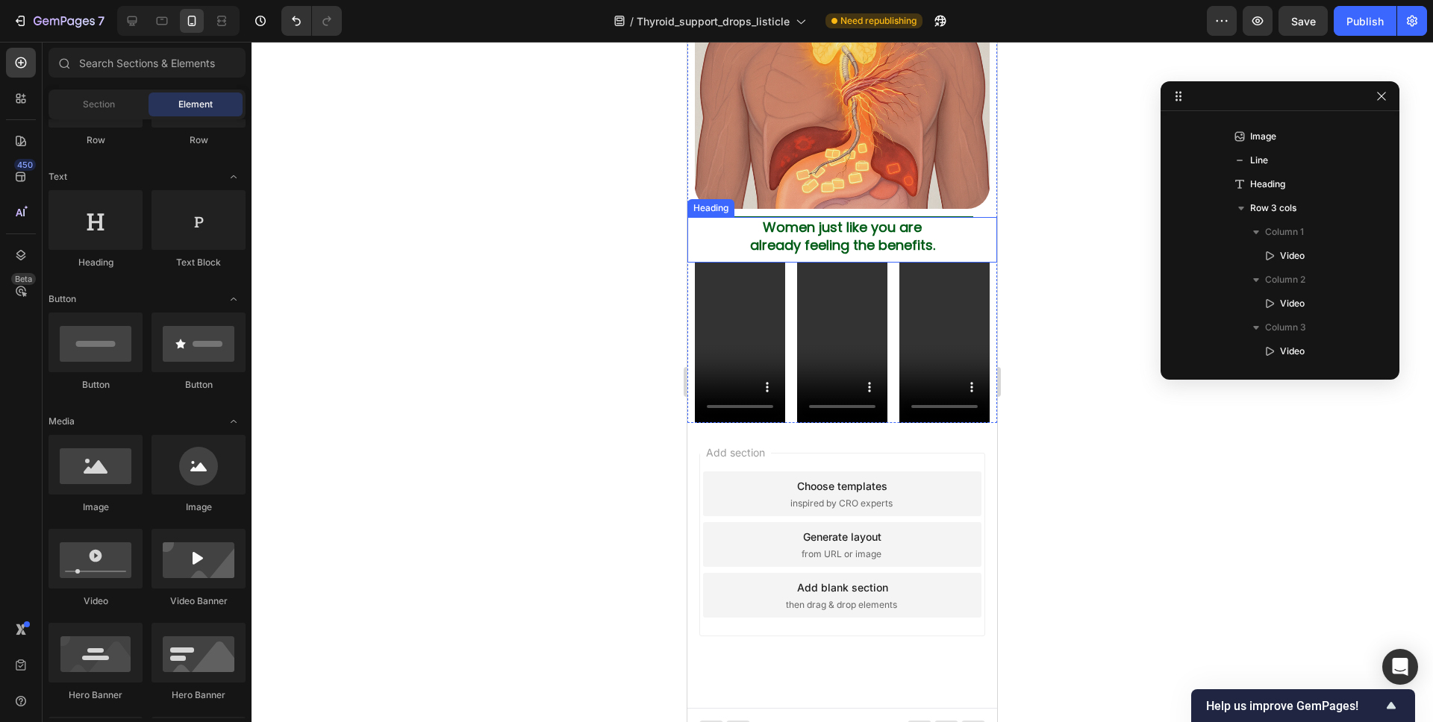
click at [954, 222] on p "⁠⁠⁠⁠⁠⁠⁠ Women just like you are already feeling the benefits." at bounding box center [842, 236] width 292 height 35
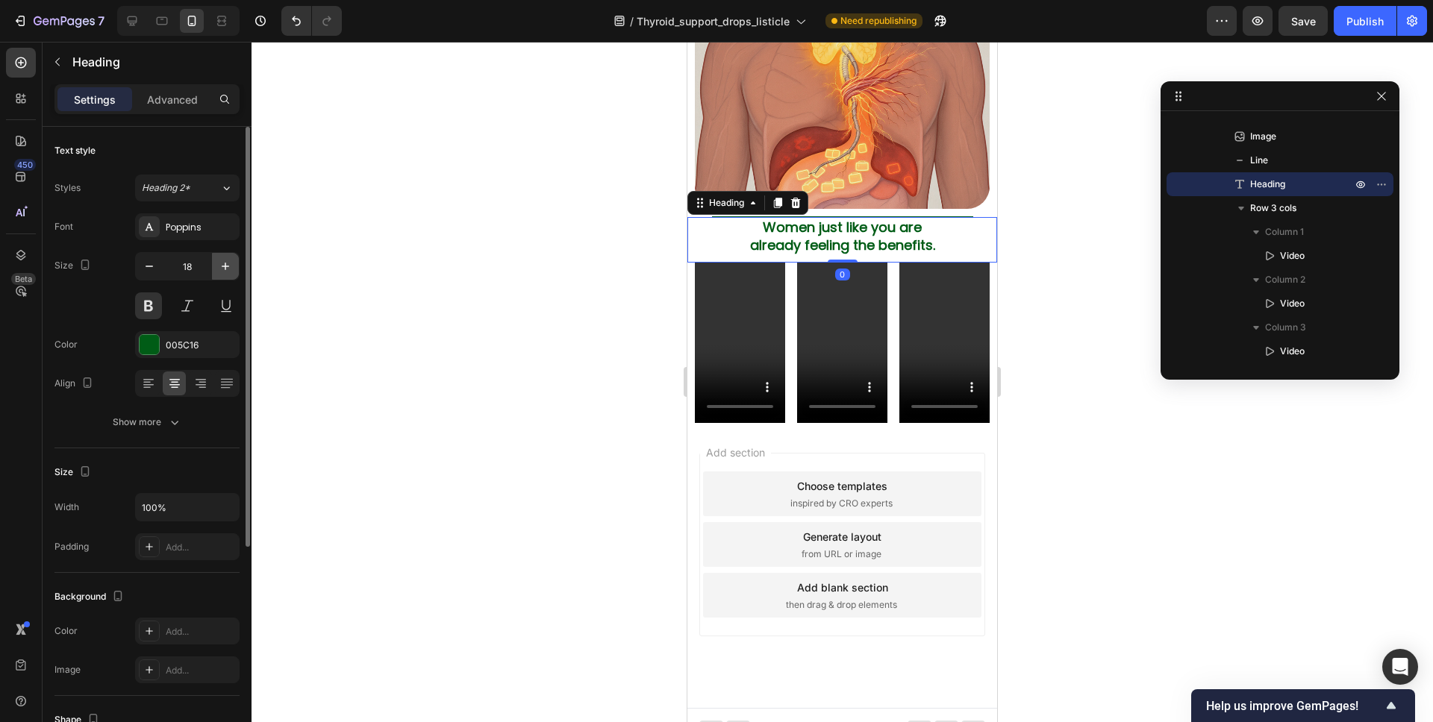
click at [231, 269] on icon "button" at bounding box center [225, 266] width 15 height 15
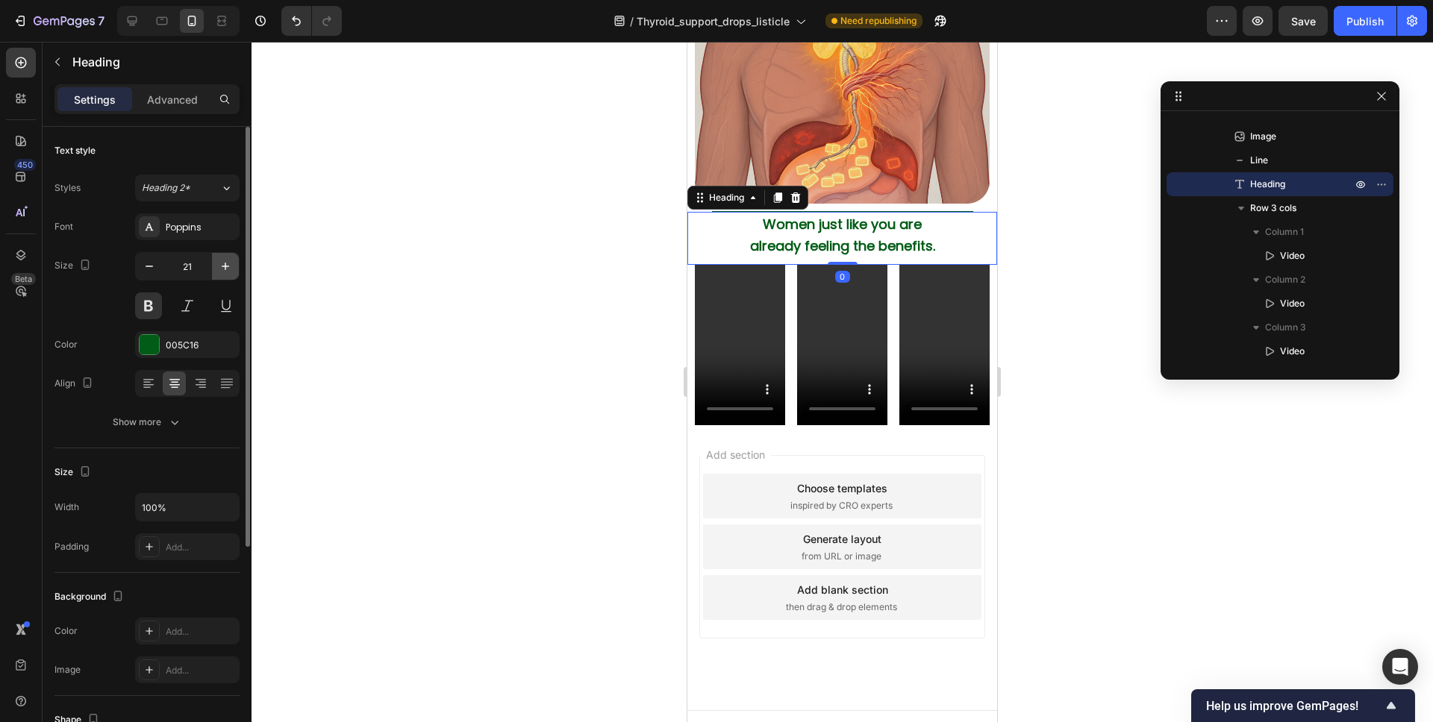
scroll to position [4329, 0]
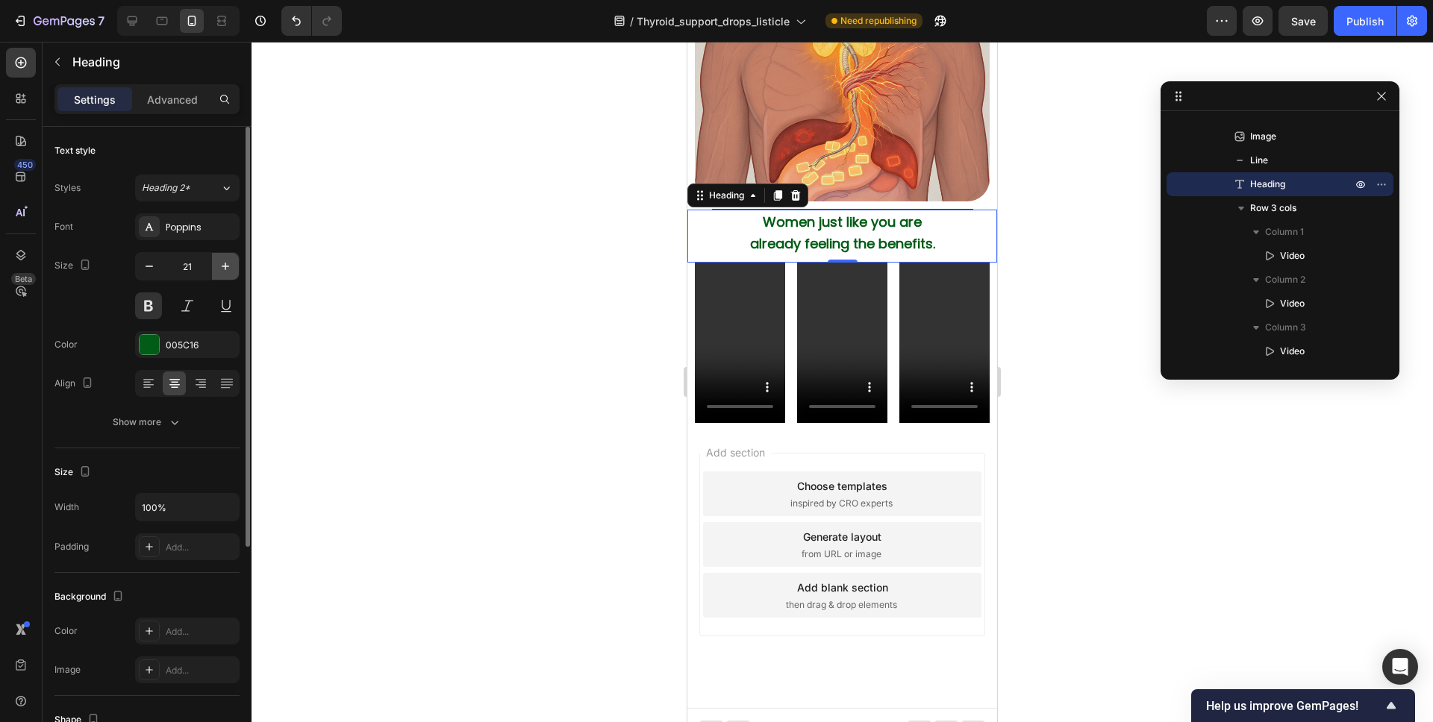
click at [228, 269] on icon "button" at bounding box center [225, 266] width 15 height 15
type input "22"
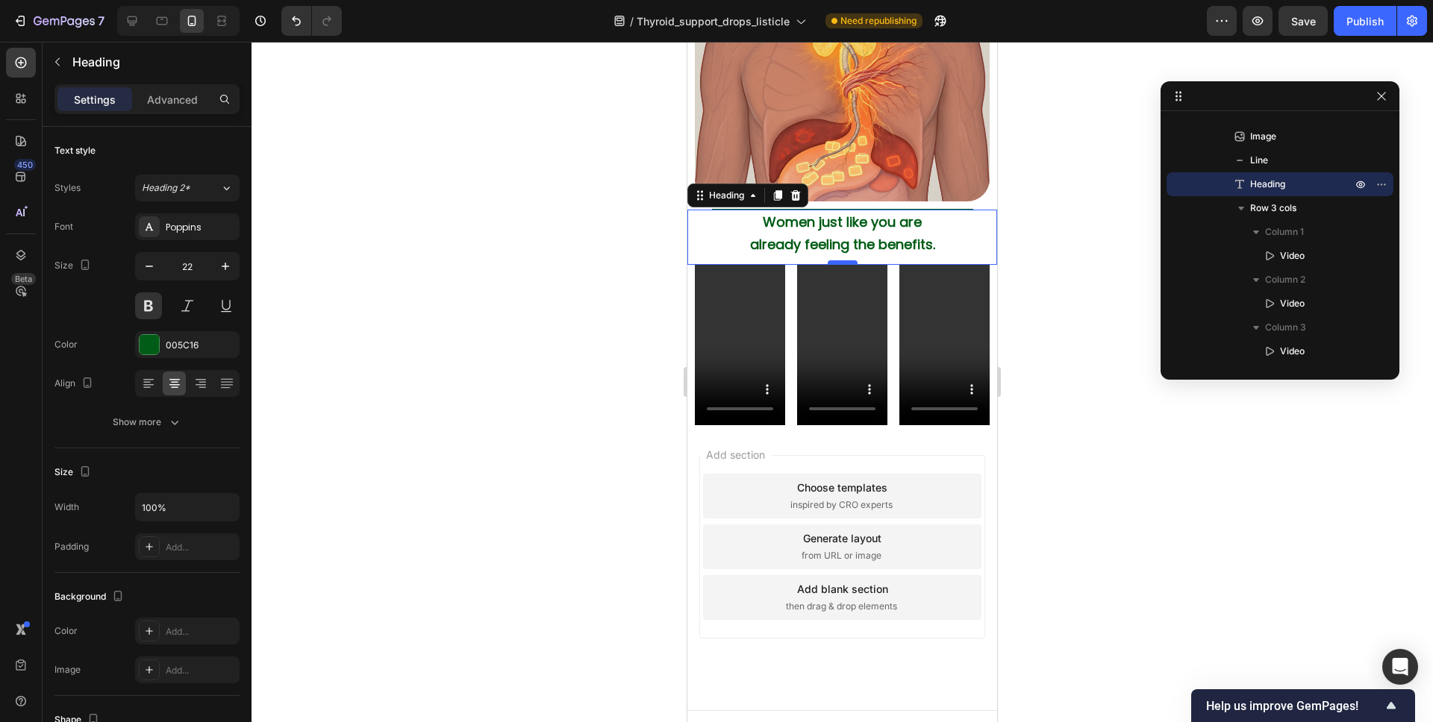
scroll to position [4331, 0]
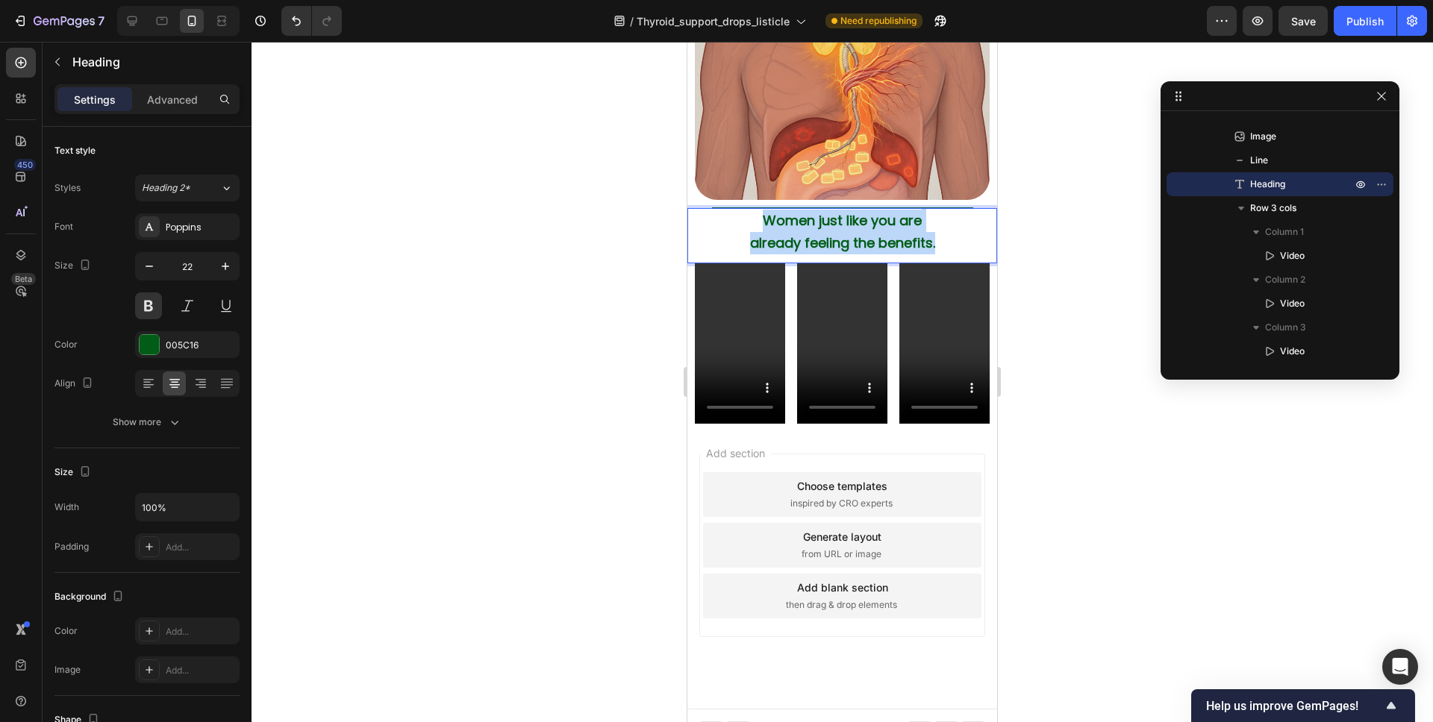
click at [738, 210] on p "Women just like you are already feeling the benefits." at bounding box center [842, 232] width 292 height 44
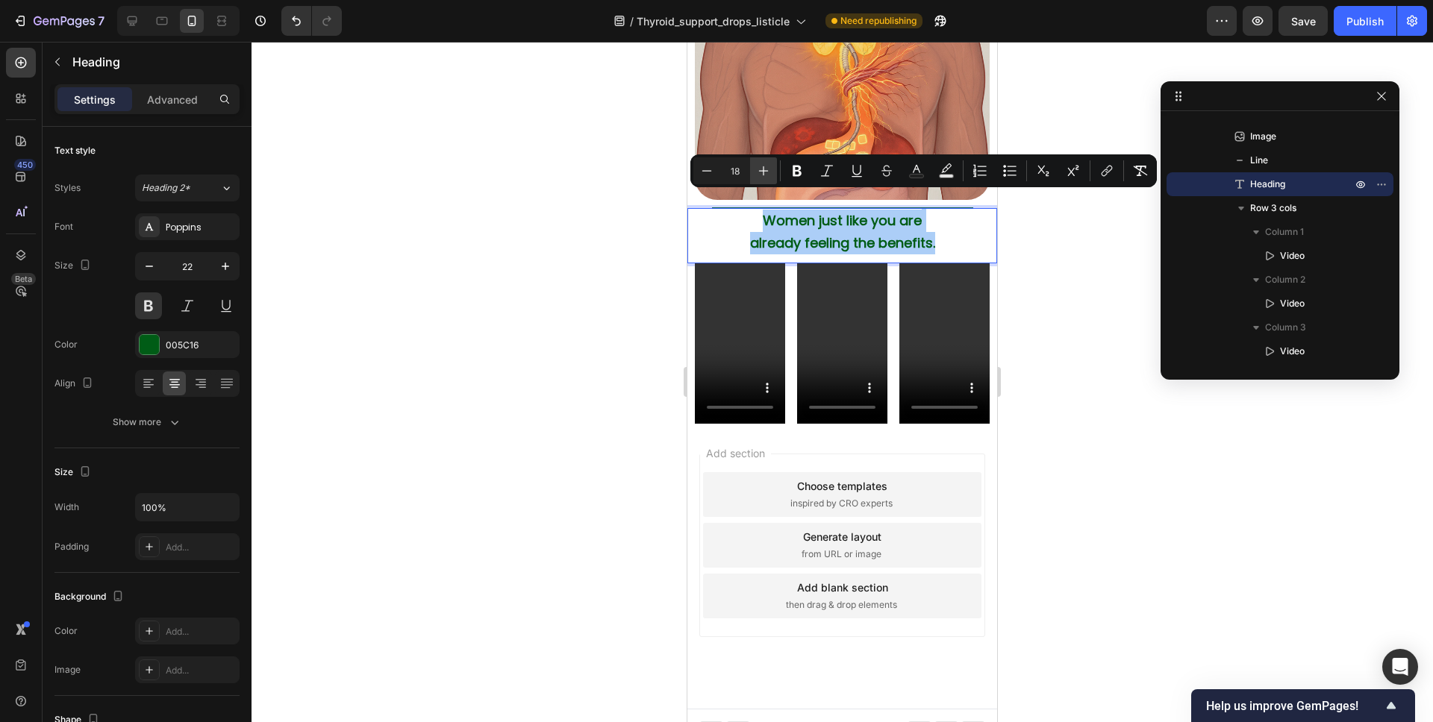
click at [759, 169] on icon "Editor contextual toolbar" at bounding box center [763, 170] width 15 height 15
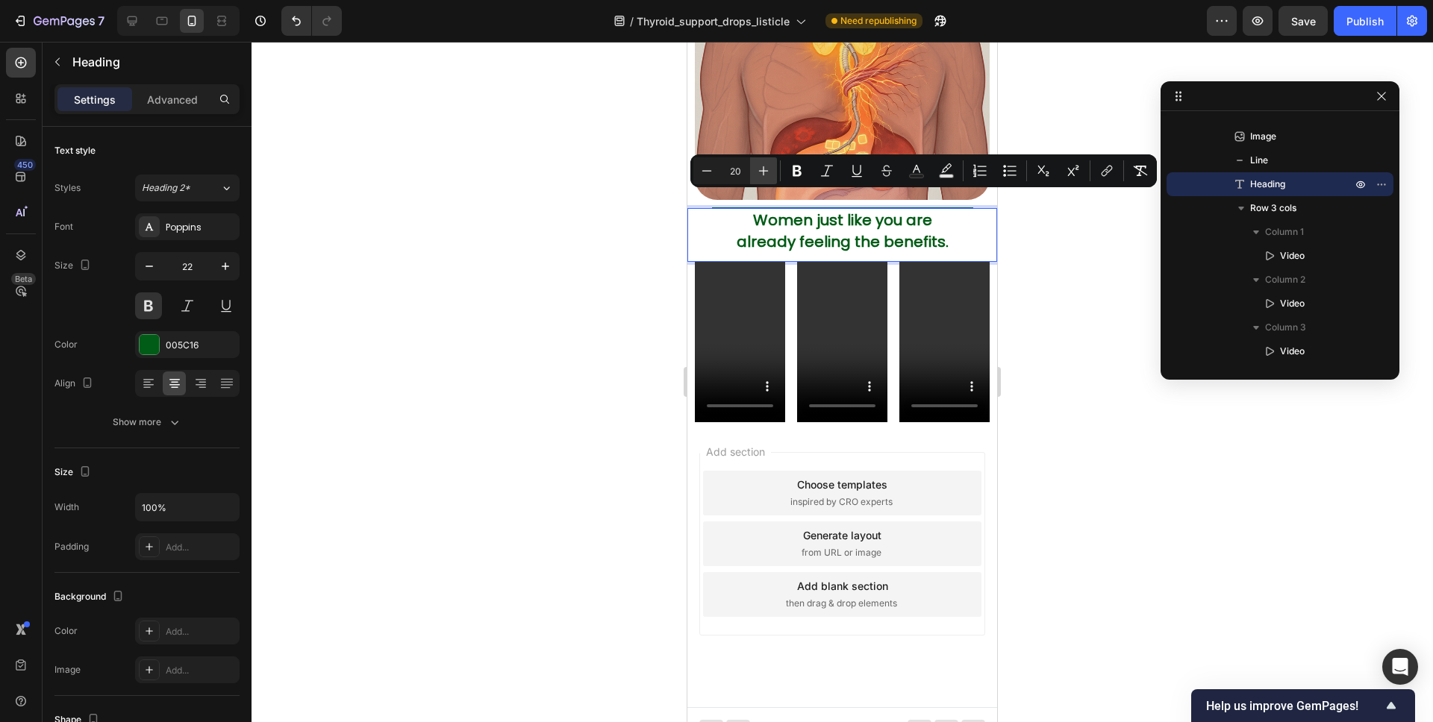
scroll to position [4329, 0]
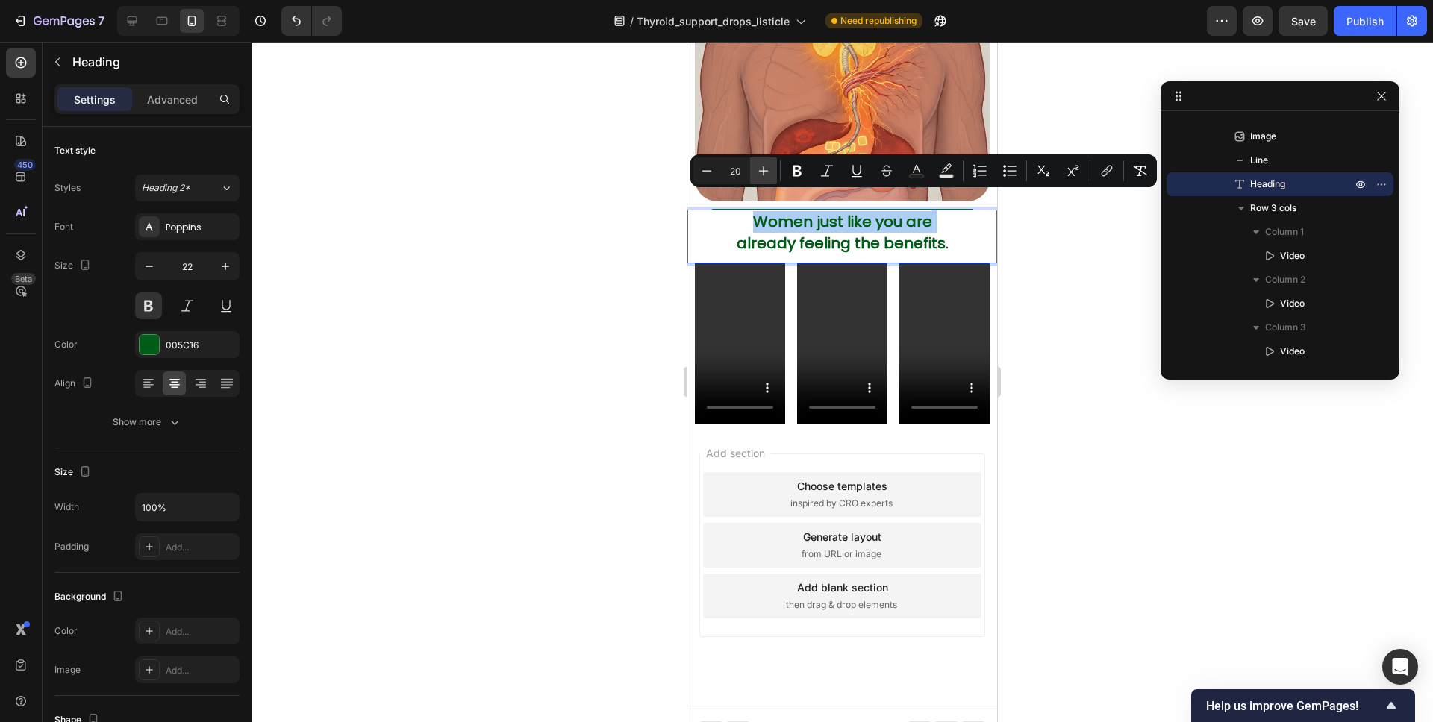
click at [759, 169] on icon "Editor contextual toolbar" at bounding box center [763, 170] width 15 height 15
type input "22"
click at [1027, 247] on div at bounding box center [841, 382] width 1181 height 681
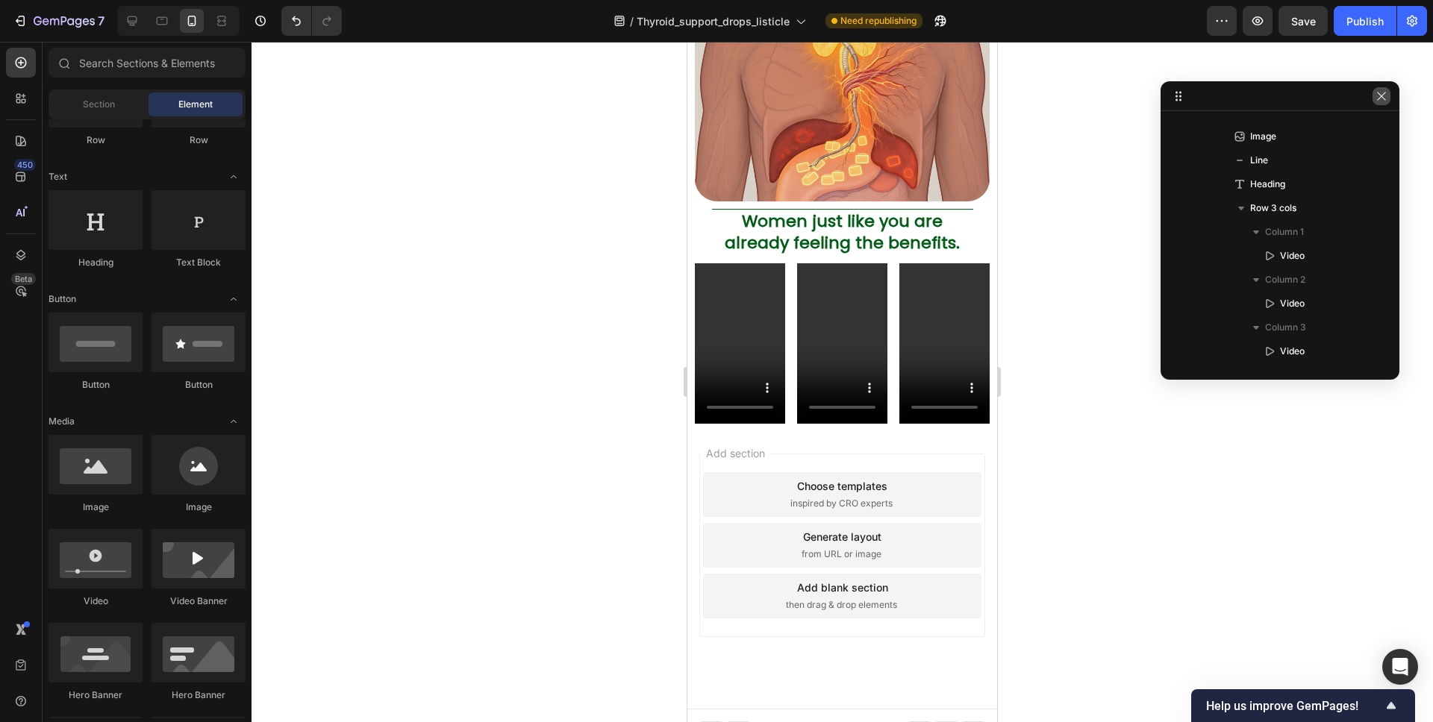
click at [1386, 92] on icon "button" at bounding box center [1381, 96] width 12 height 12
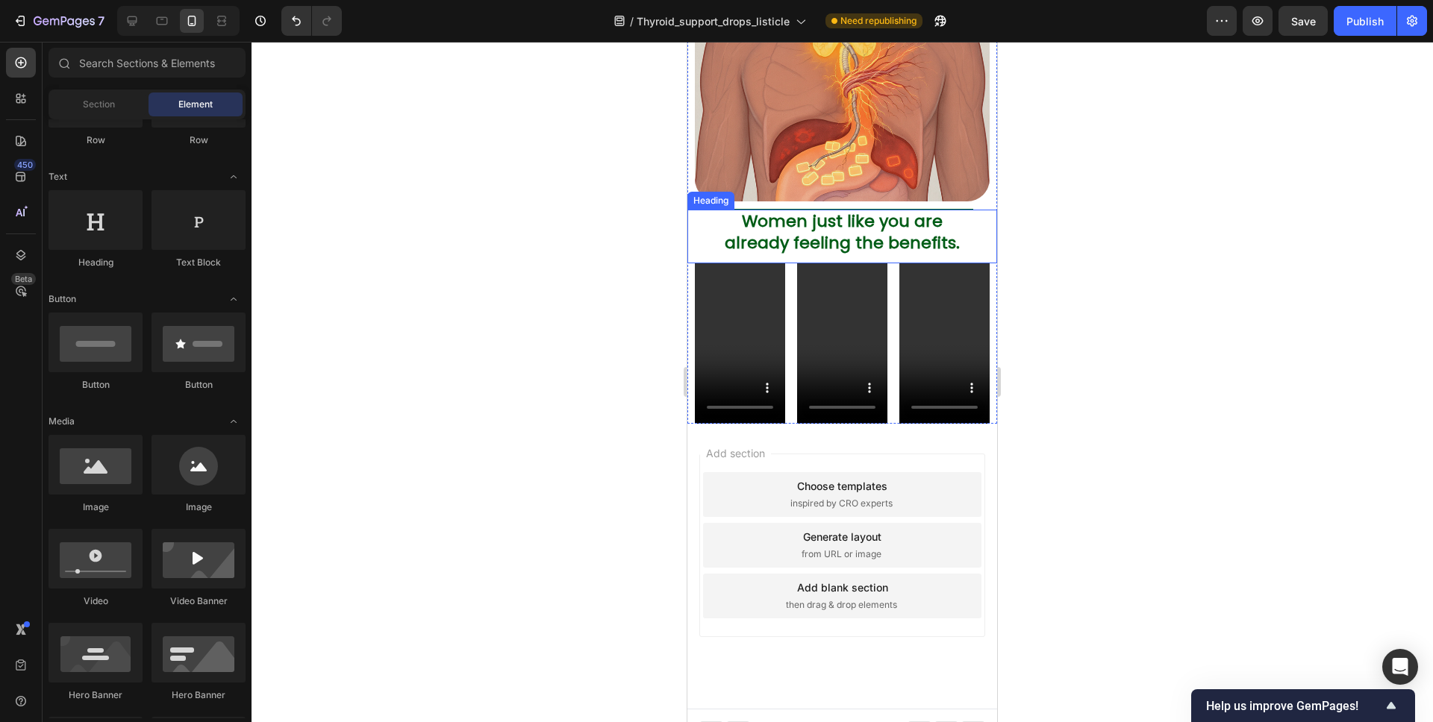
click at [982, 188] on div "Image" at bounding box center [842, 54] width 310 height 310
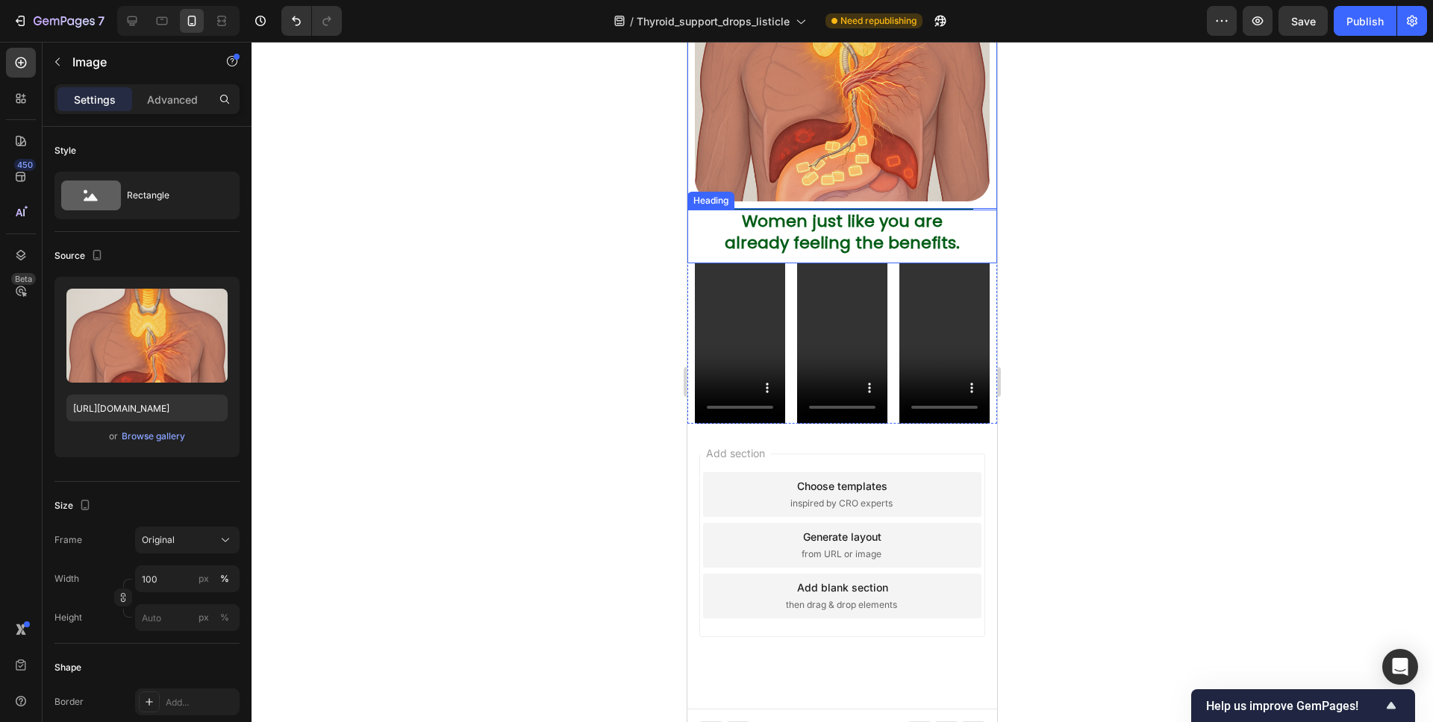
click at [969, 211] on p "⁠⁠⁠⁠⁠⁠⁠ Women just like you are already feeling the benefits." at bounding box center [842, 232] width 292 height 43
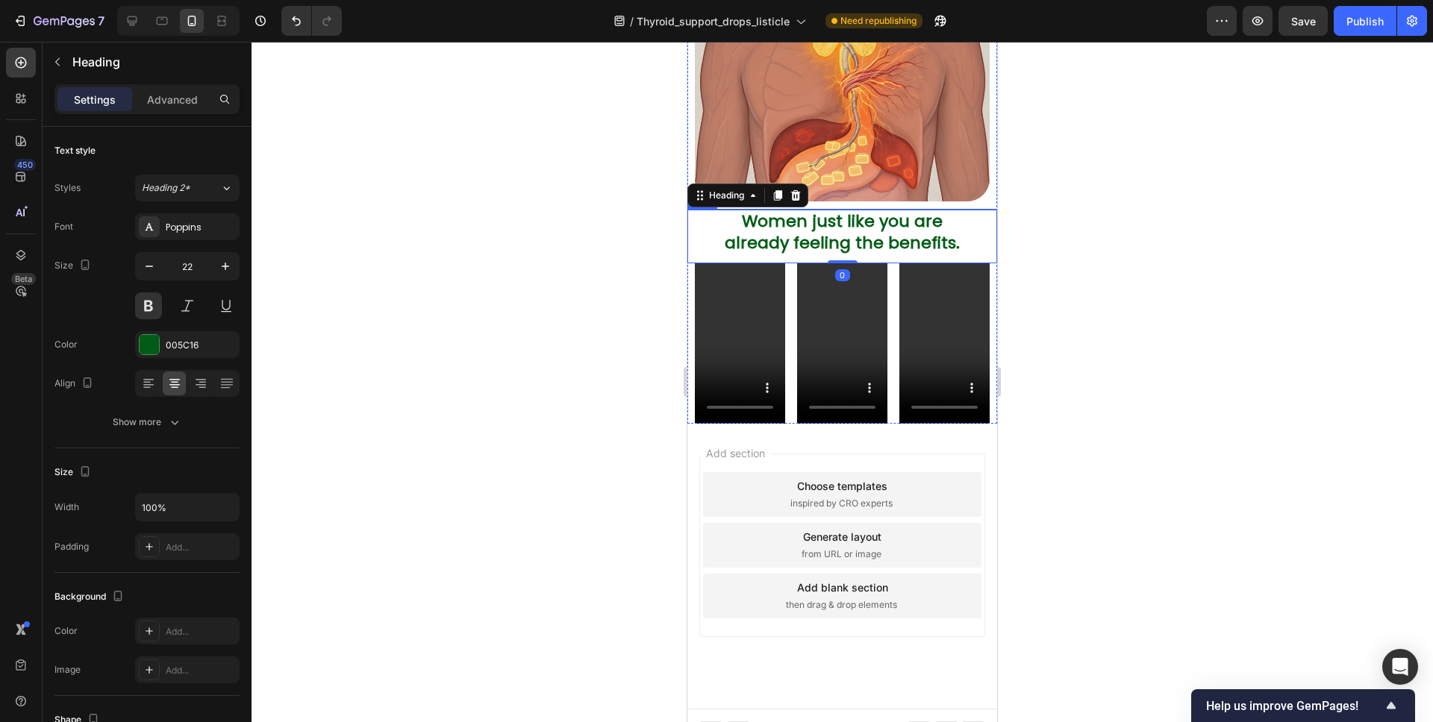
click at [1054, 193] on div at bounding box center [841, 382] width 1181 height 681
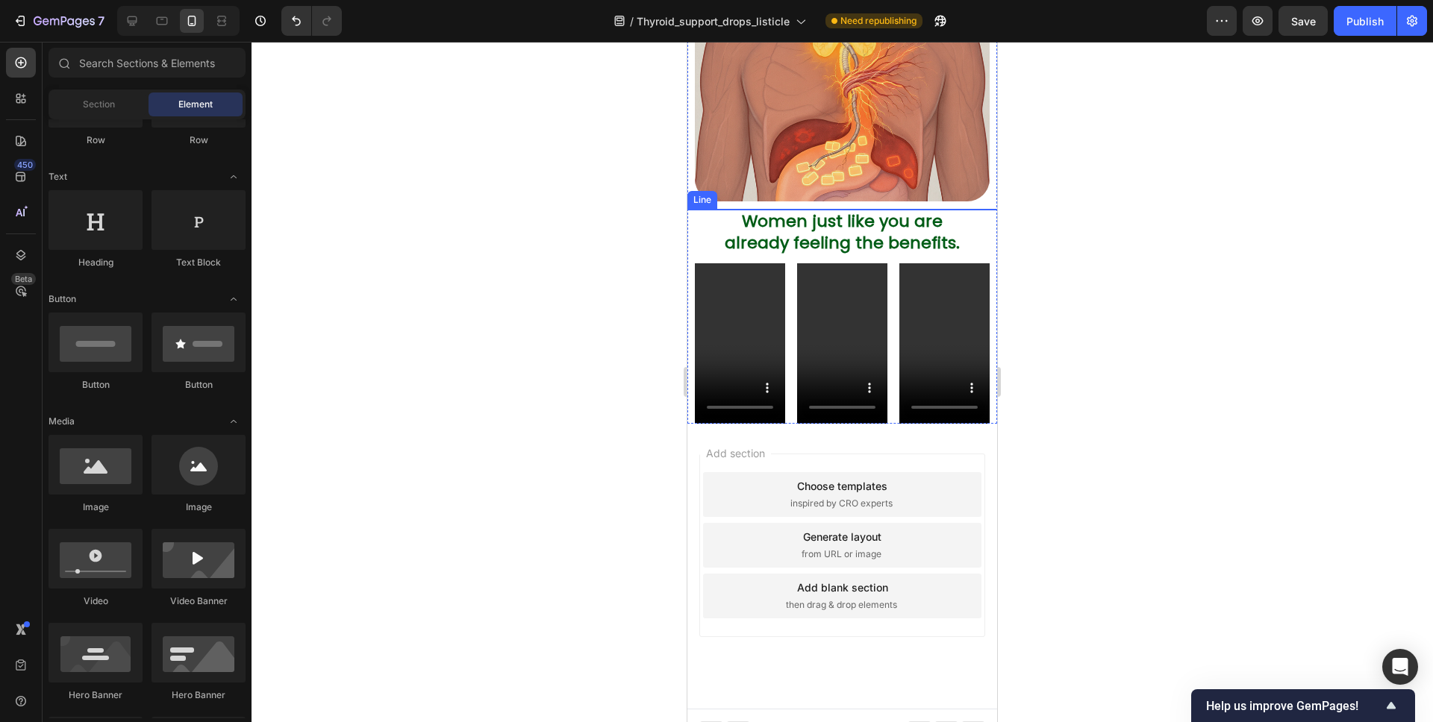
click at [1035, 192] on div at bounding box center [841, 382] width 1181 height 681
click at [736, 209] on div at bounding box center [842, 209] width 261 height 1
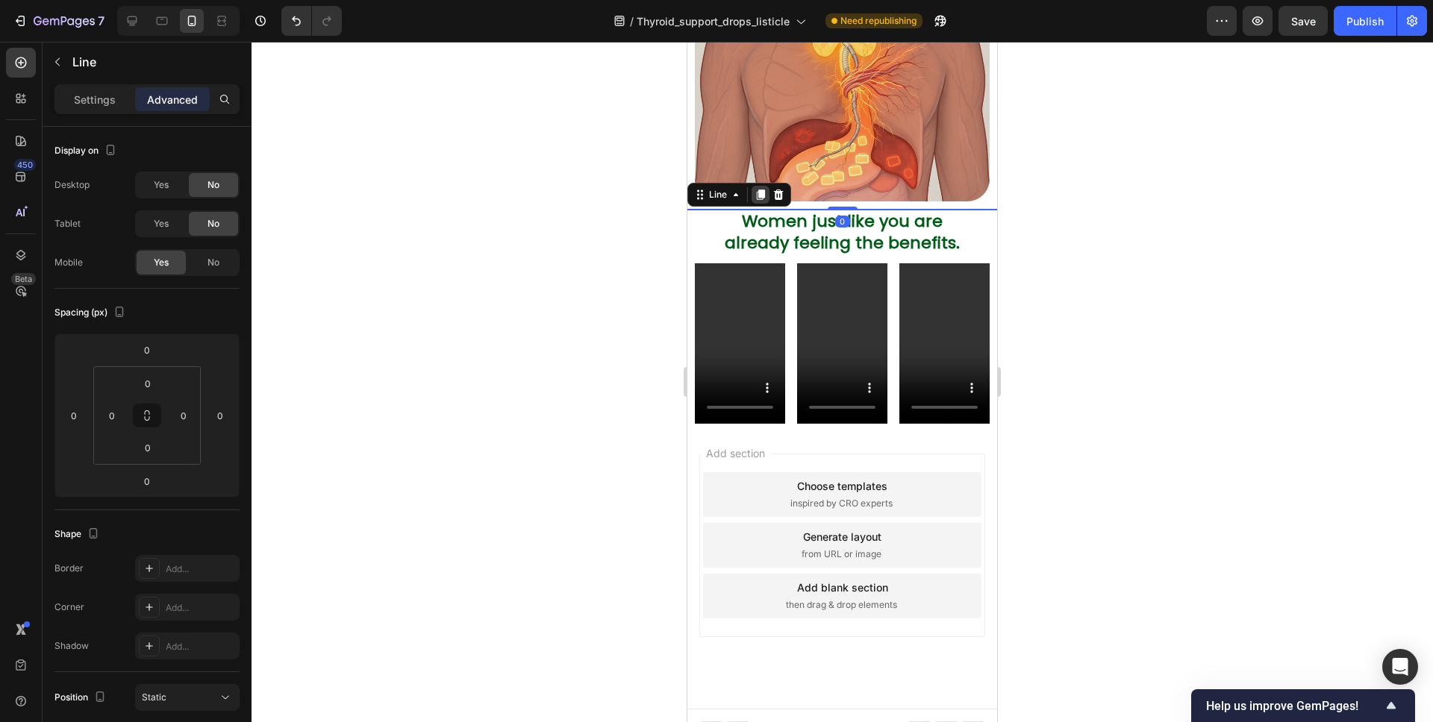
click at [760, 190] on icon at bounding box center [761, 195] width 8 height 10
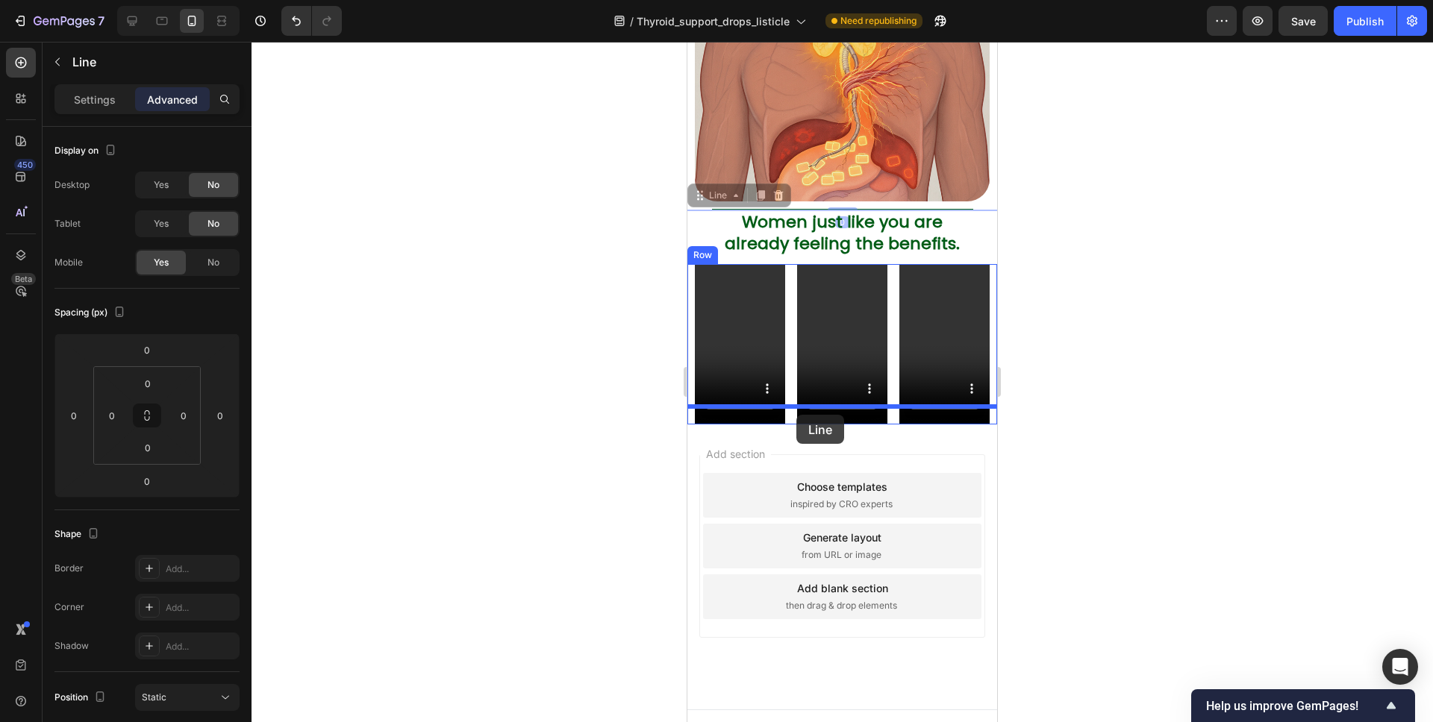
drag, startPoint x: 711, startPoint y: 181, endPoint x: 796, endPoint y: 415, distance: 248.6
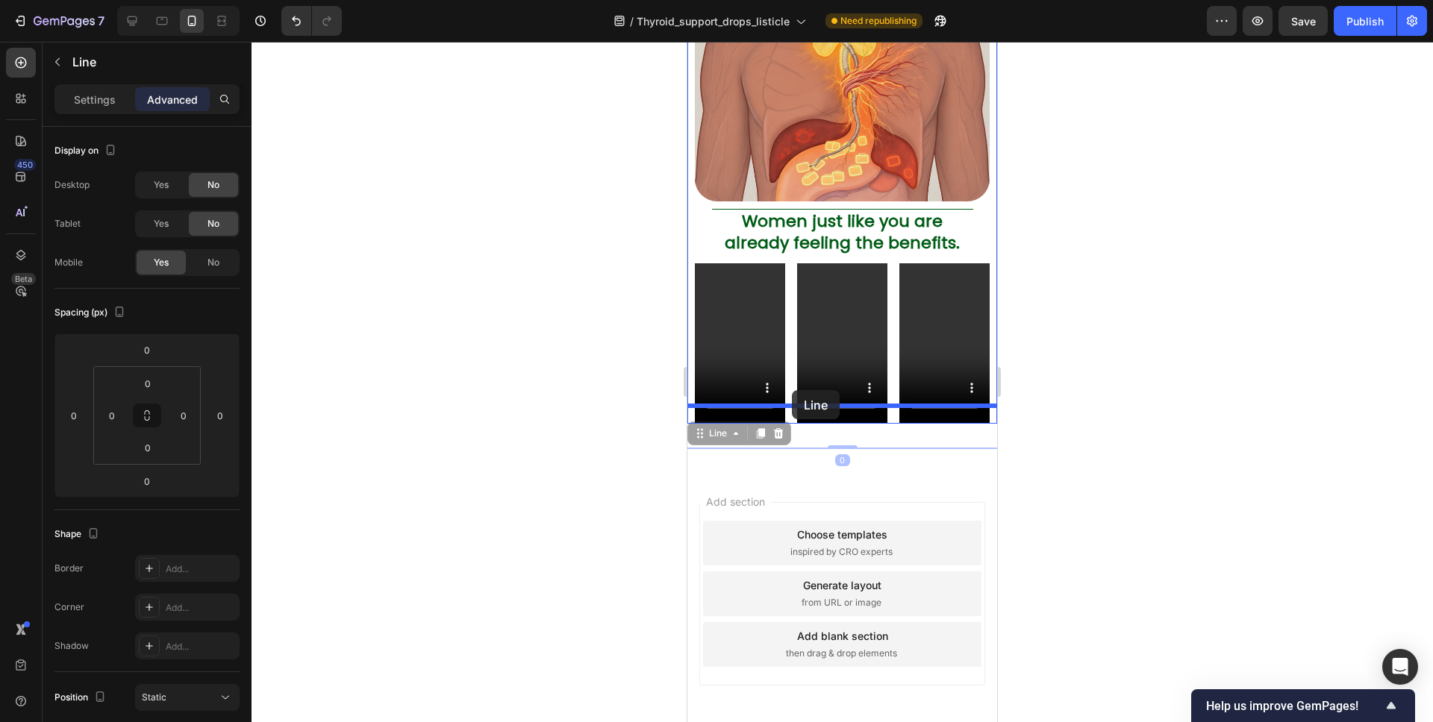
drag, startPoint x: 706, startPoint y: 416, endPoint x: 792, endPoint y: 390, distance: 89.7
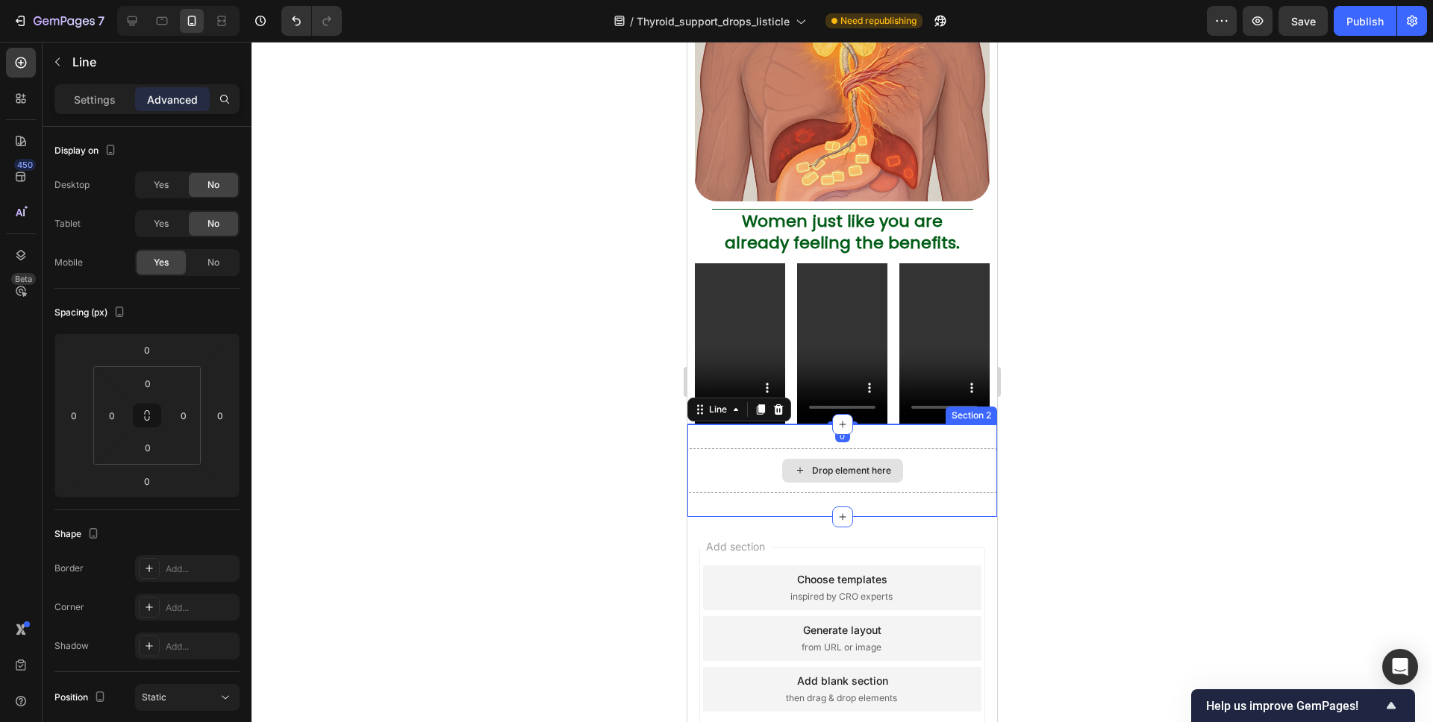
click at [796, 425] on div "Drop element here Section 2" at bounding box center [842, 471] width 310 height 93
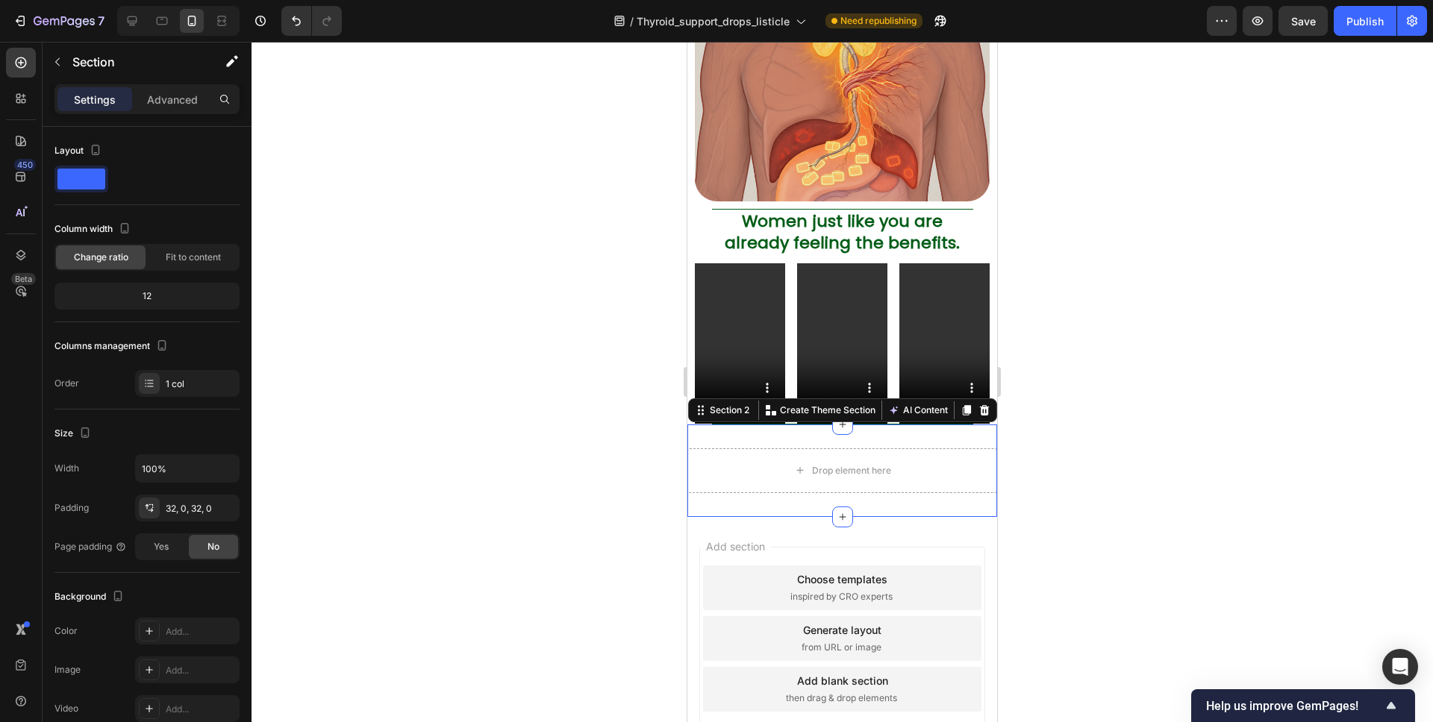
click at [981, 405] on icon at bounding box center [985, 410] width 10 height 10
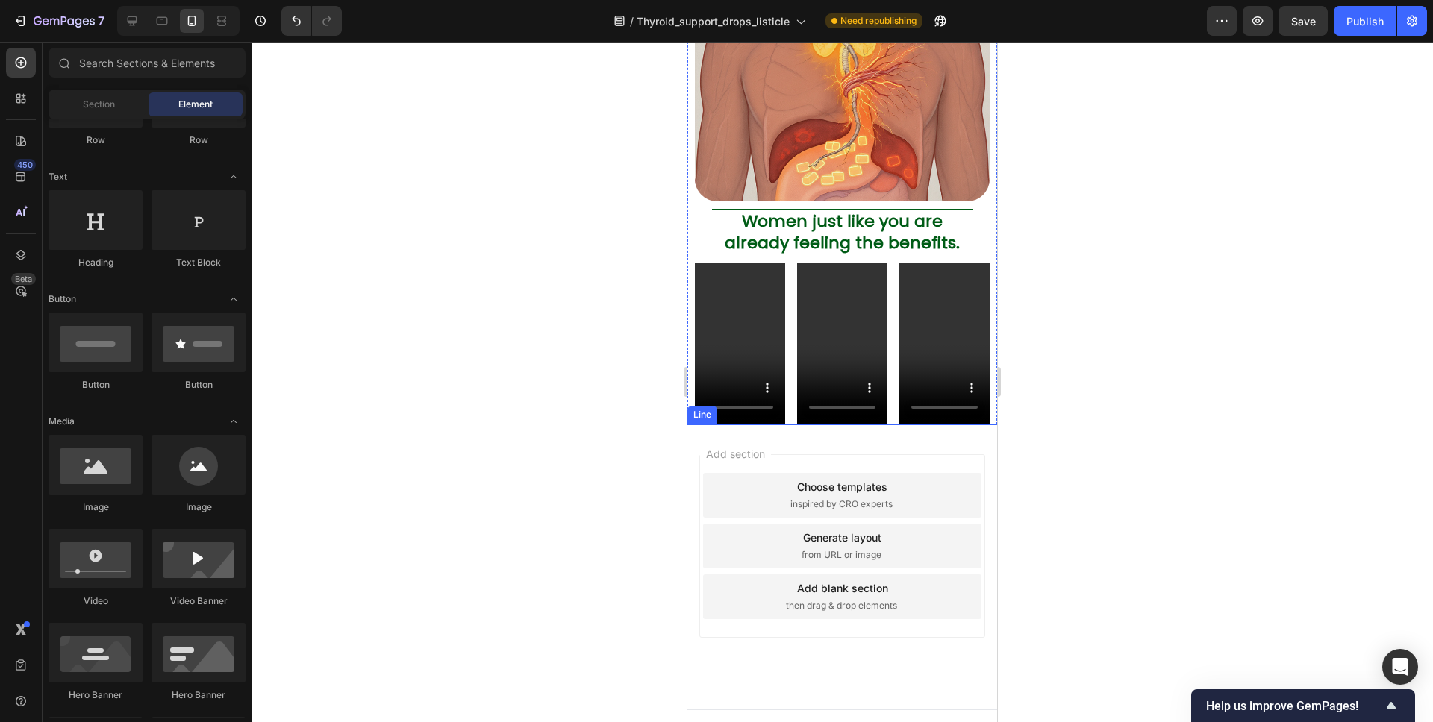
click at [793, 424] on div at bounding box center [842, 424] width 261 height 1
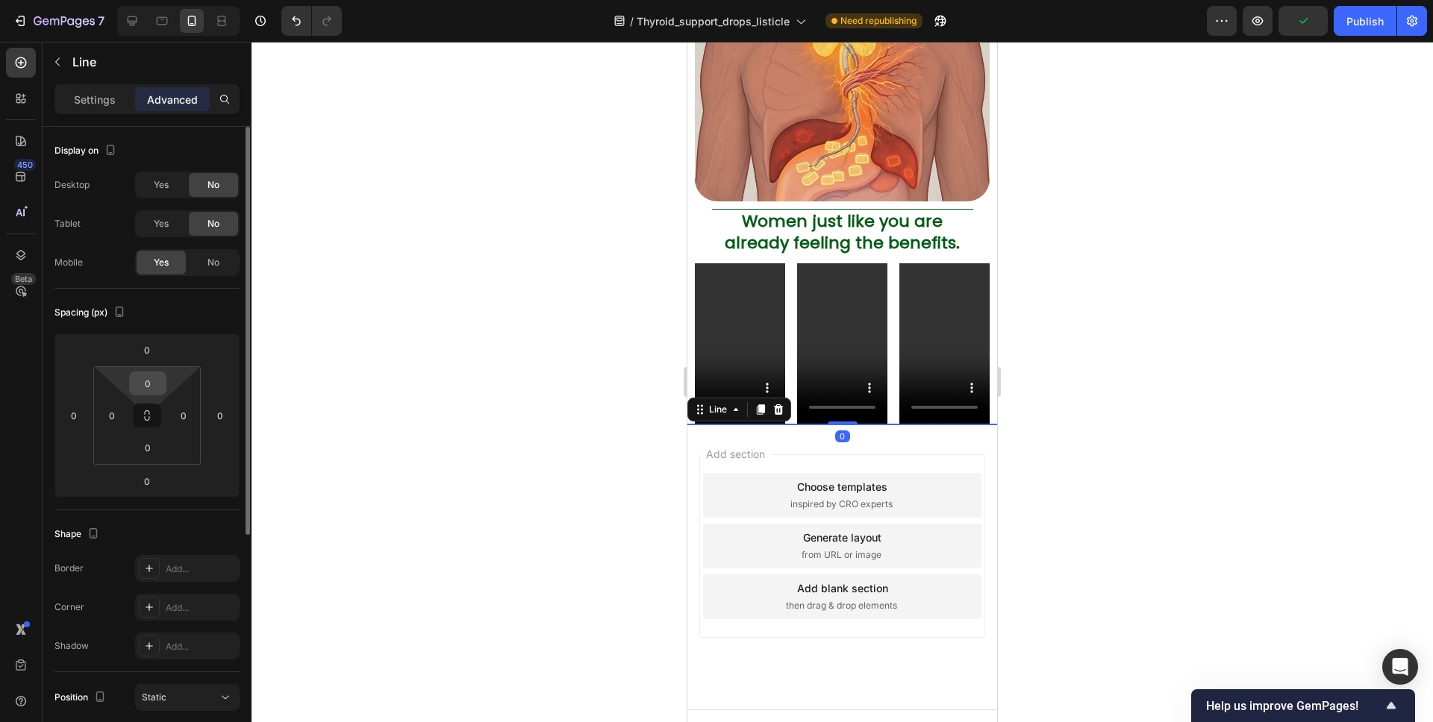
click at [156, 382] on input "0" at bounding box center [148, 383] width 30 height 22
type input "10"
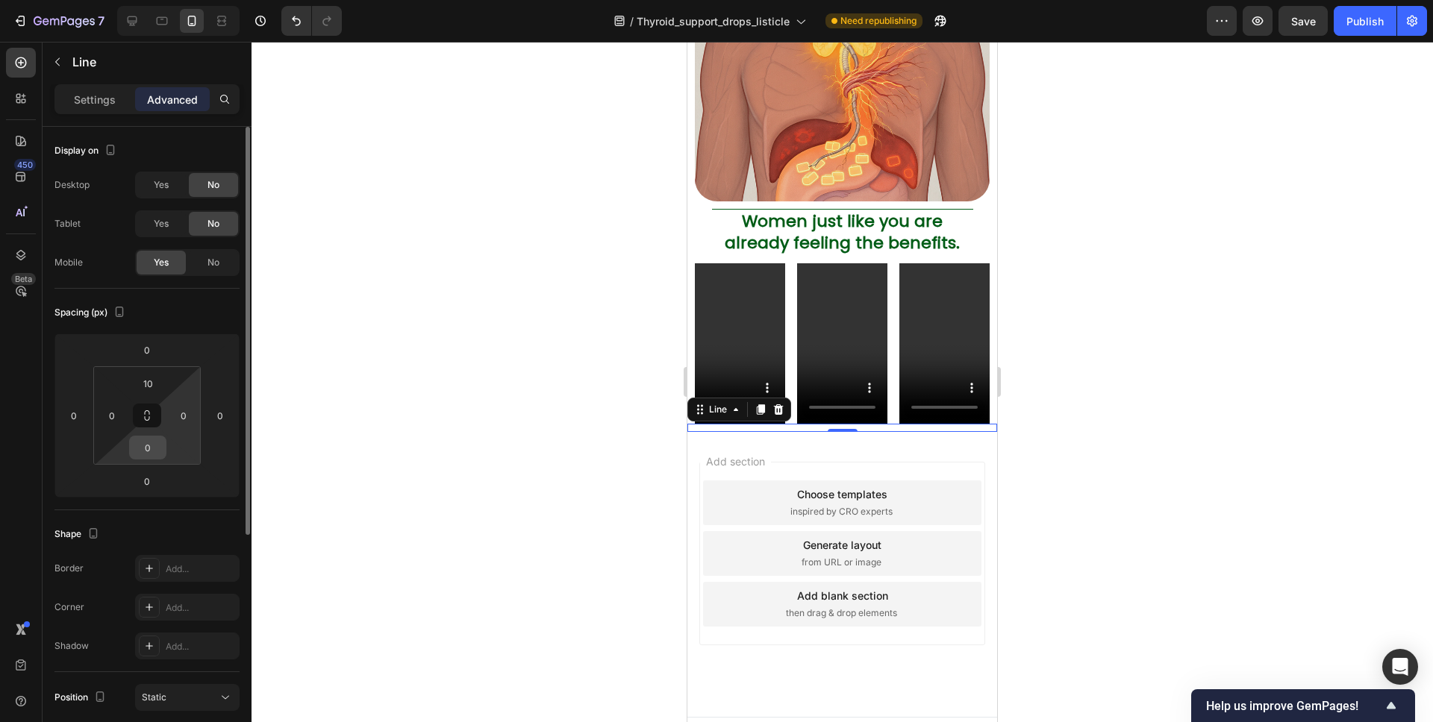
click at [151, 440] on input "0" at bounding box center [148, 448] width 30 height 22
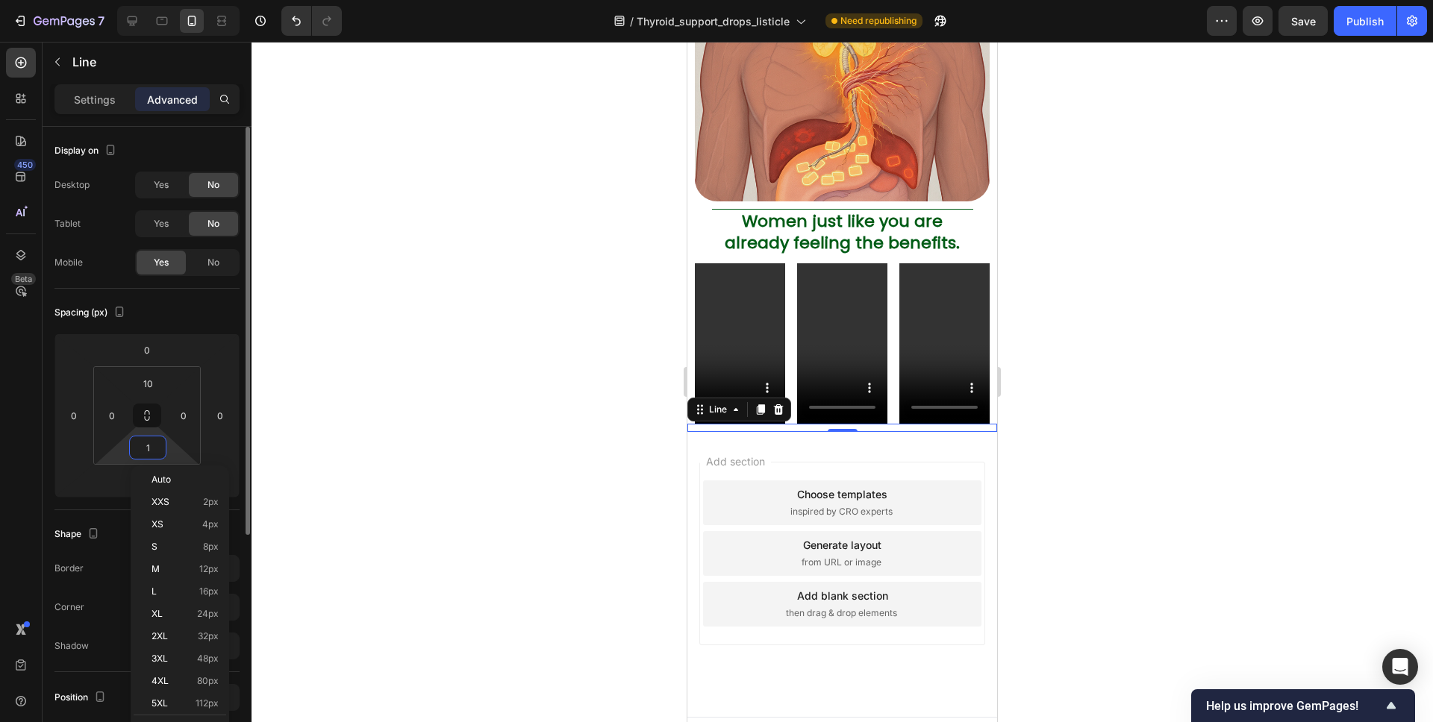
type input "10"
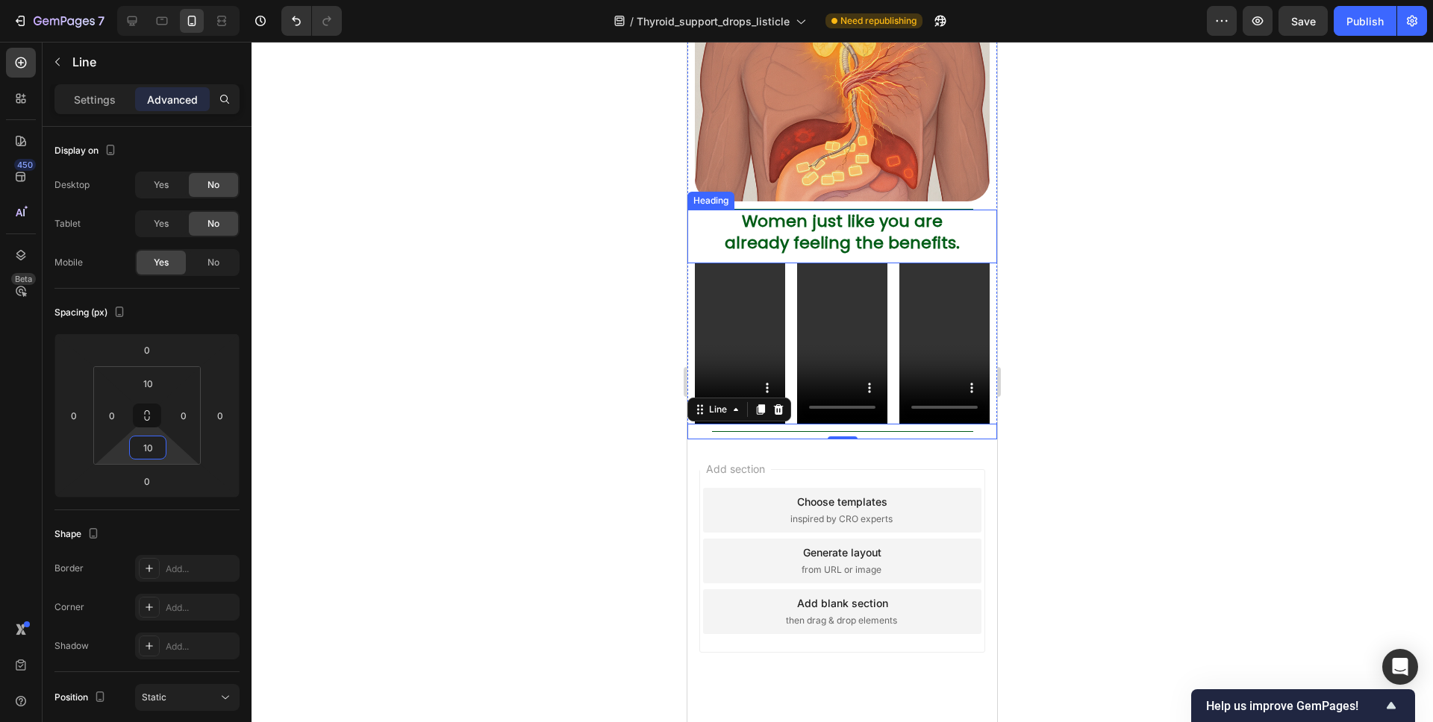
click at [1083, 219] on div at bounding box center [841, 382] width 1181 height 681
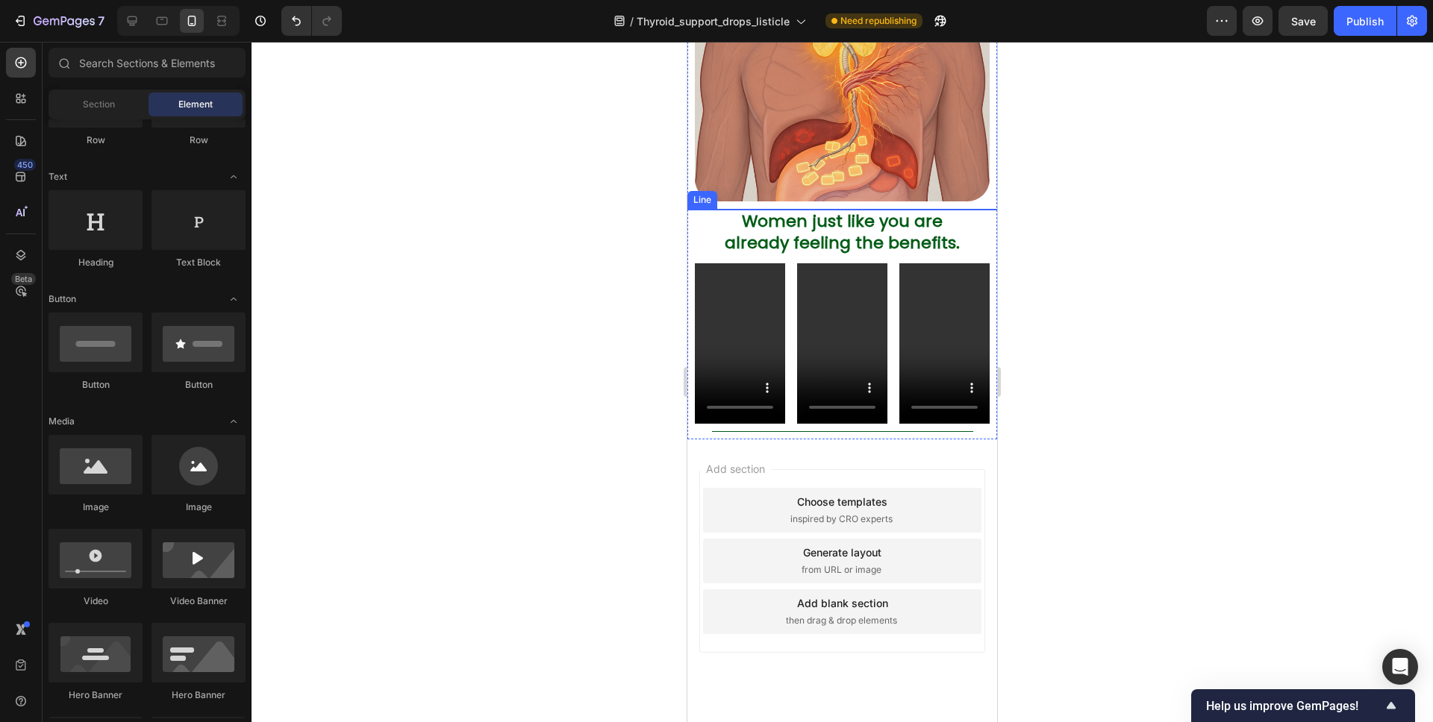
click at [969, 209] on div at bounding box center [842, 209] width 261 height 1
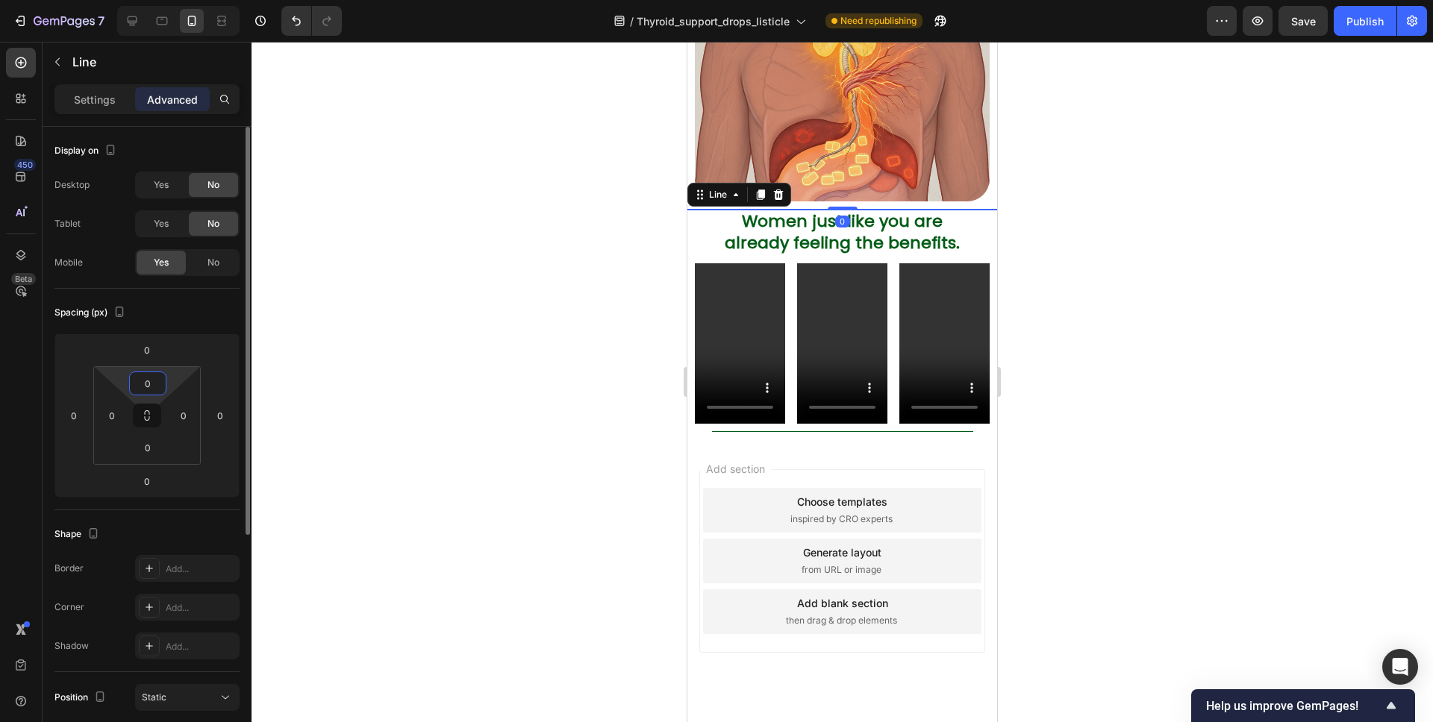
click at [146, 380] on input "0" at bounding box center [148, 383] width 30 height 22
type input "10"
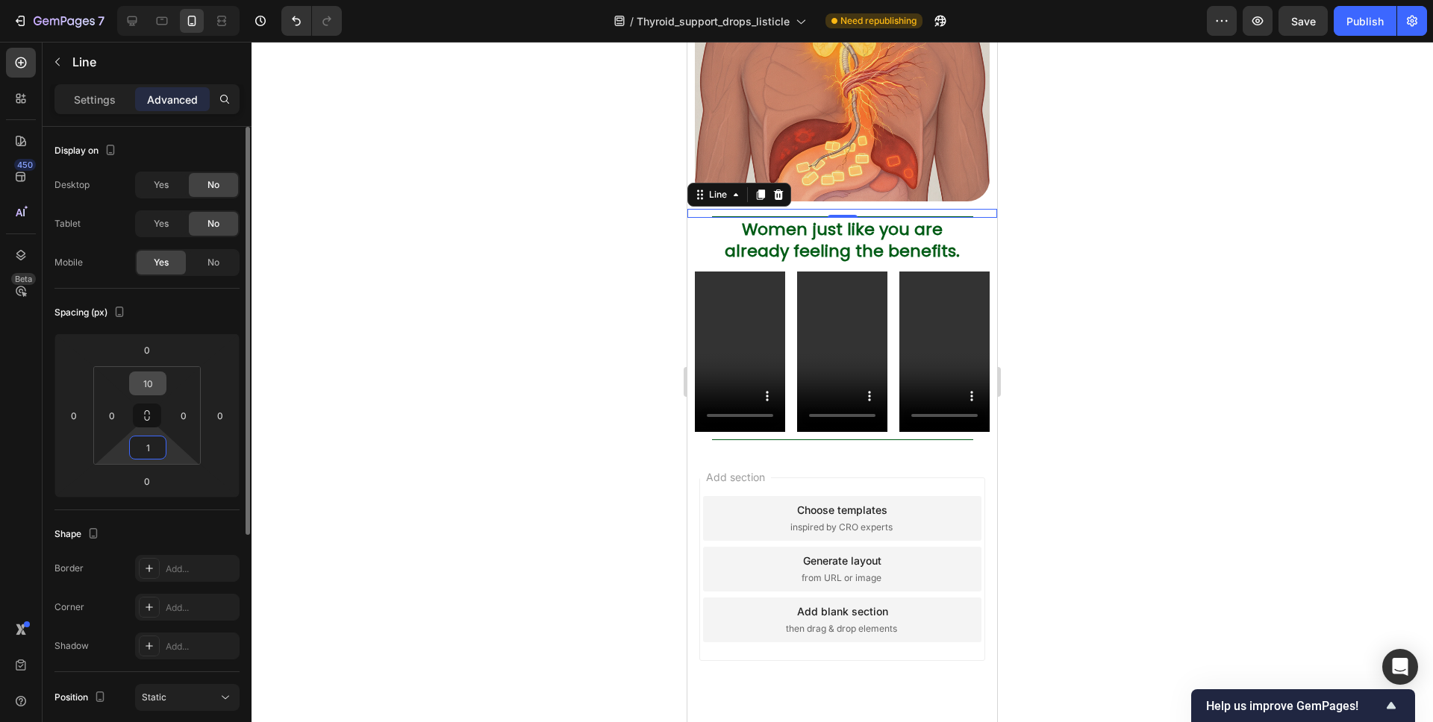
type input "10"
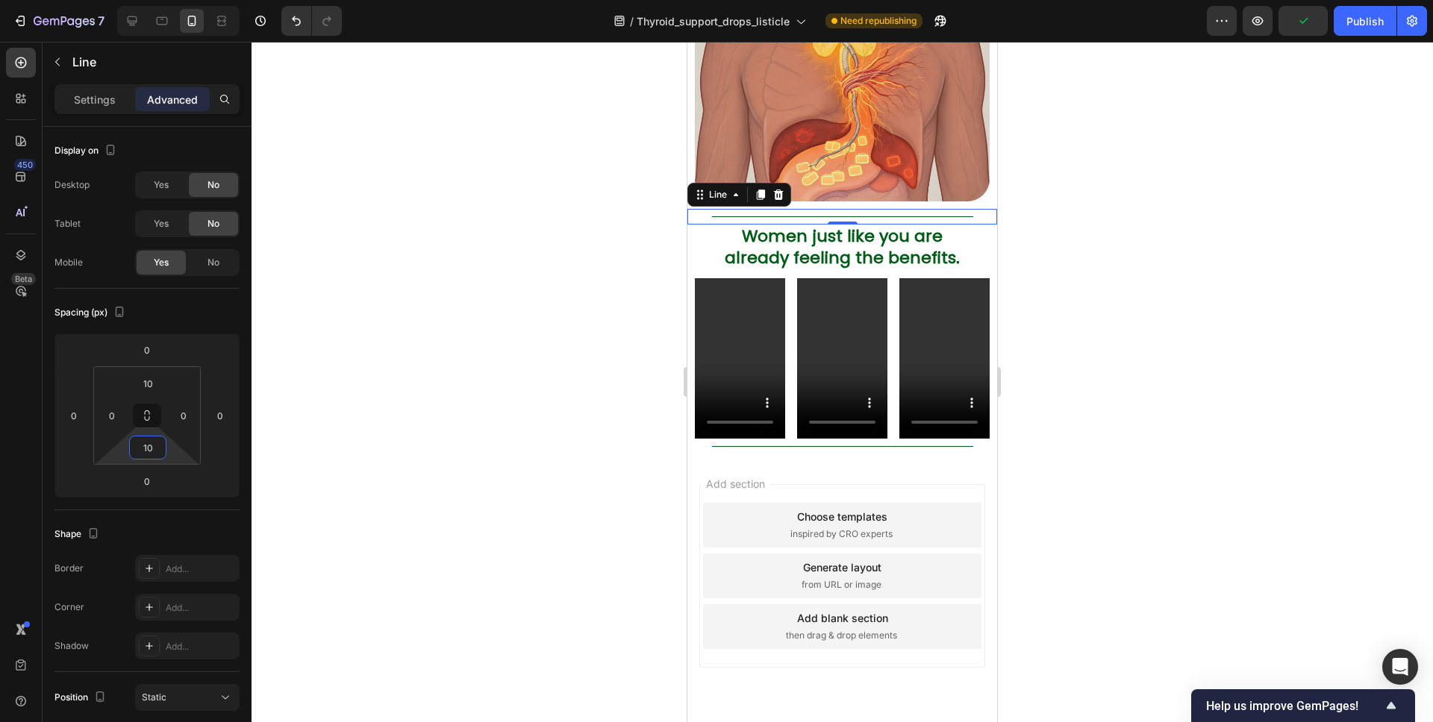
click at [404, 348] on div at bounding box center [841, 382] width 1181 height 681
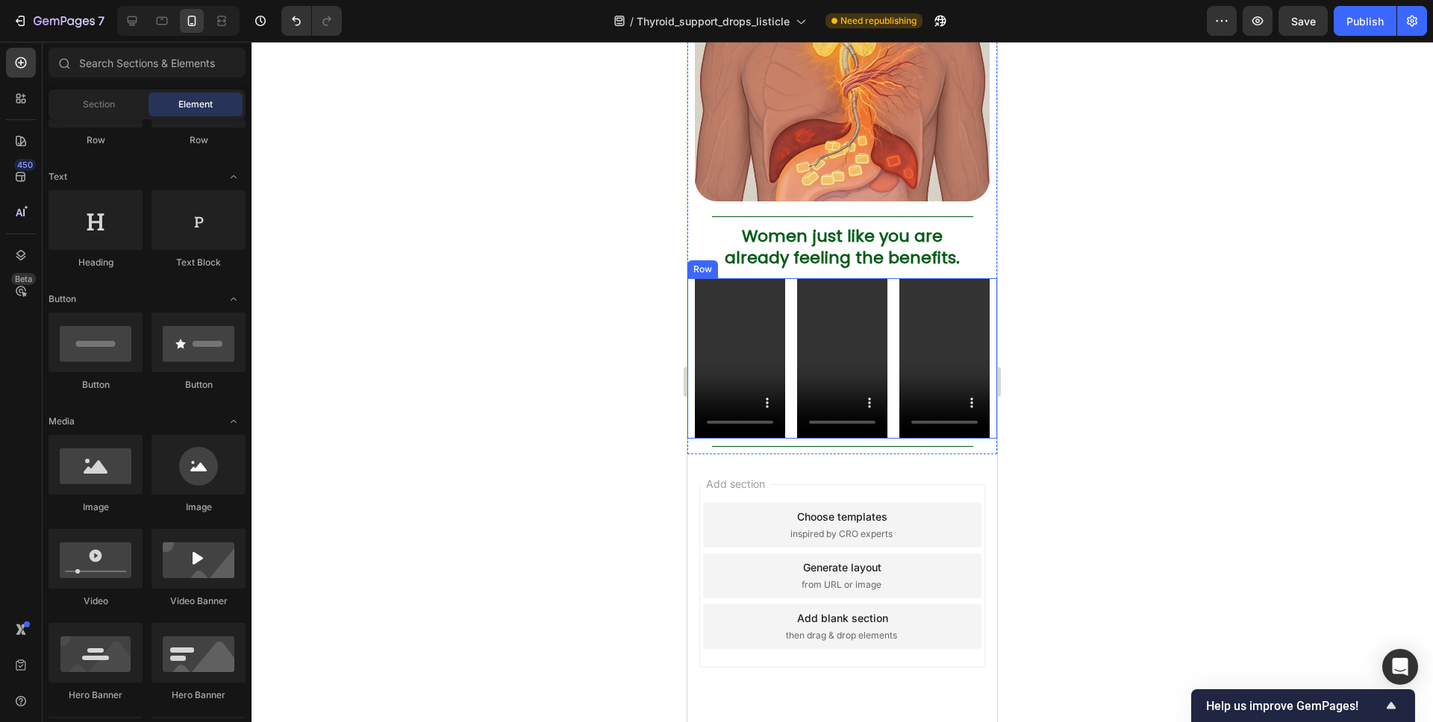
click at [792, 413] on div "Video Video Video Row" at bounding box center [842, 358] width 310 height 160
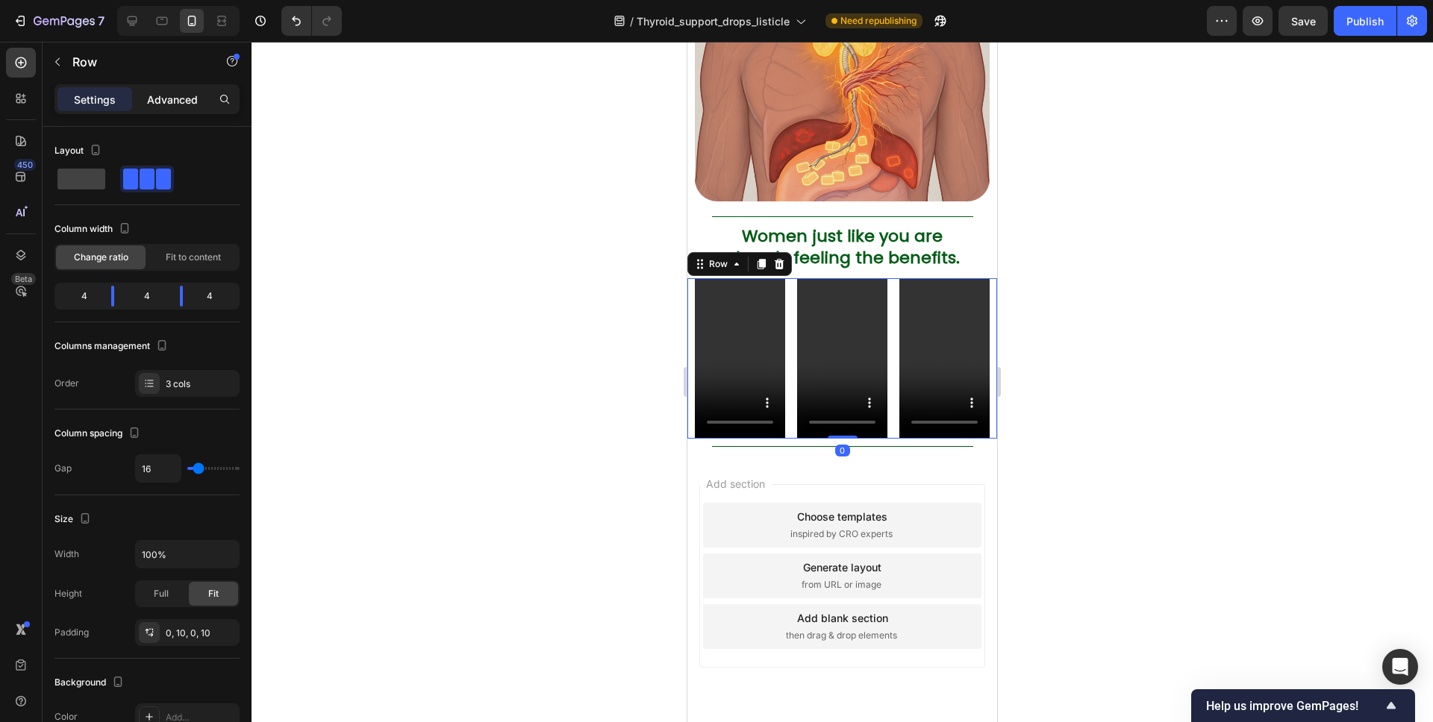
click at [171, 104] on p "Advanced" at bounding box center [172, 100] width 51 height 16
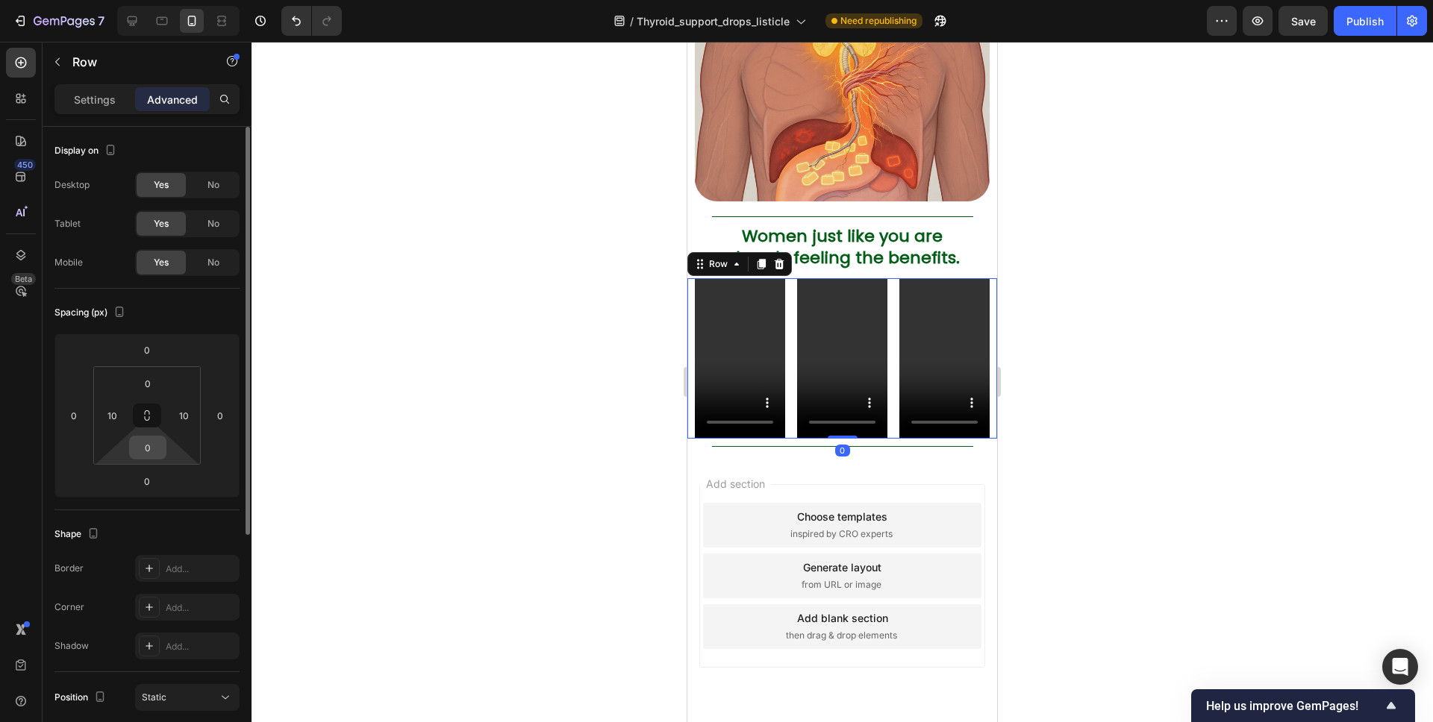
click at [148, 451] on input "0" at bounding box center [148, 448] width 30 height 22
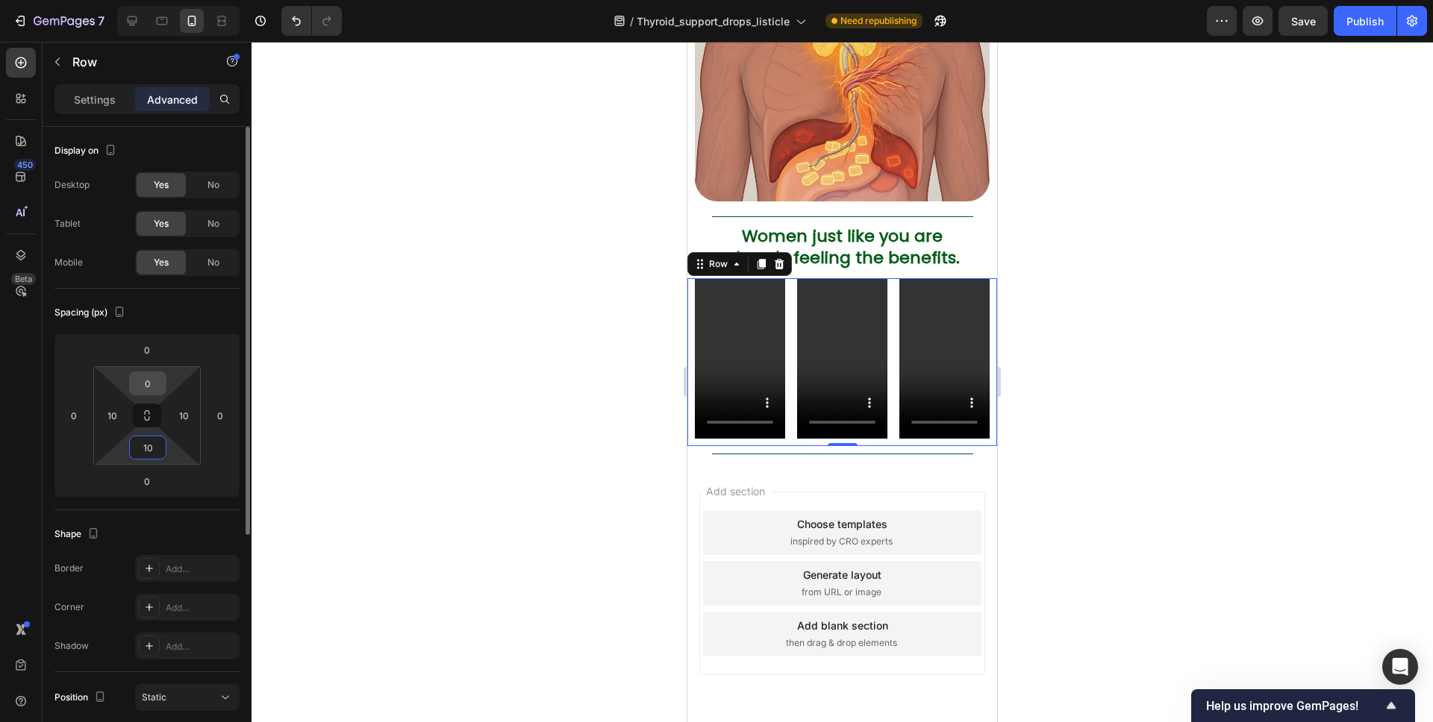
type input "10"
click at [154, 395] on div "0" at bounding box center [147, 384] width 37 height 24
click at [156, 387] on input "0" at bounding box center [148, 383] width 30 height 22
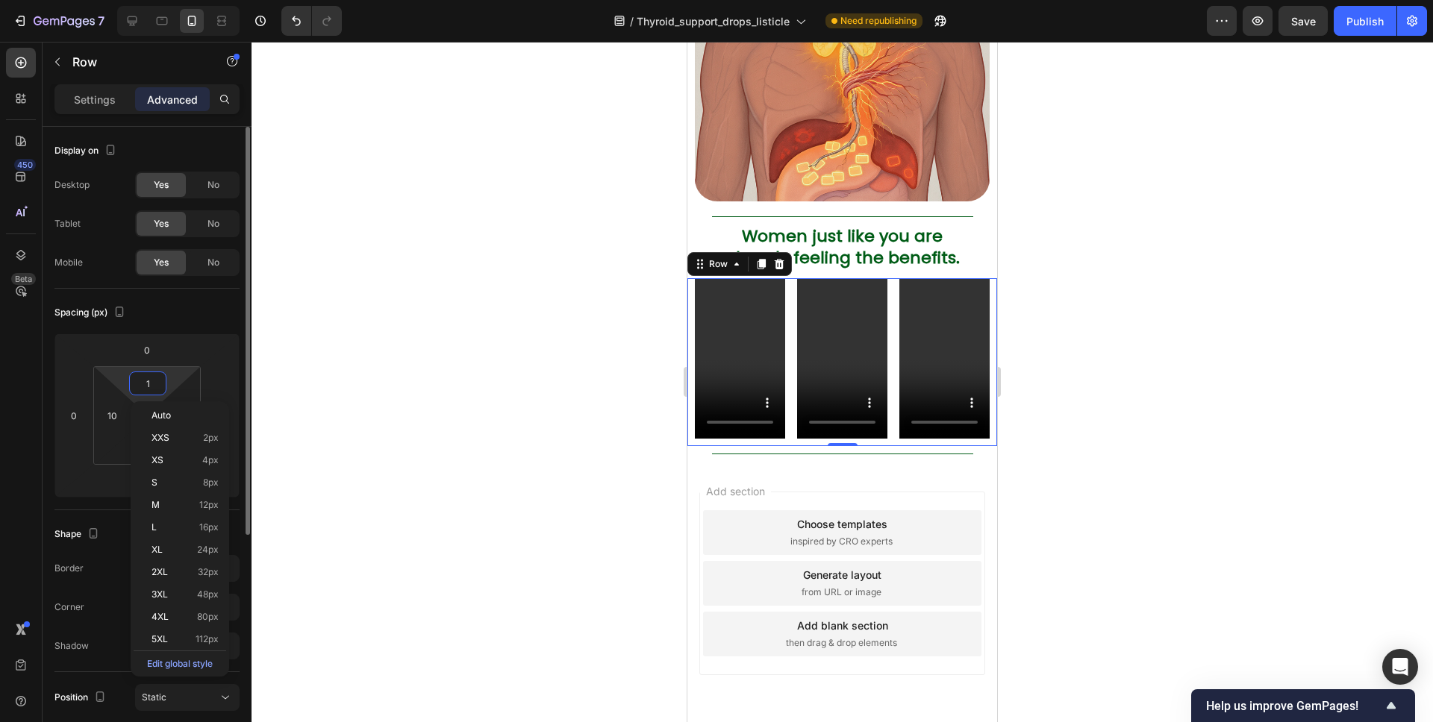
type input "10"
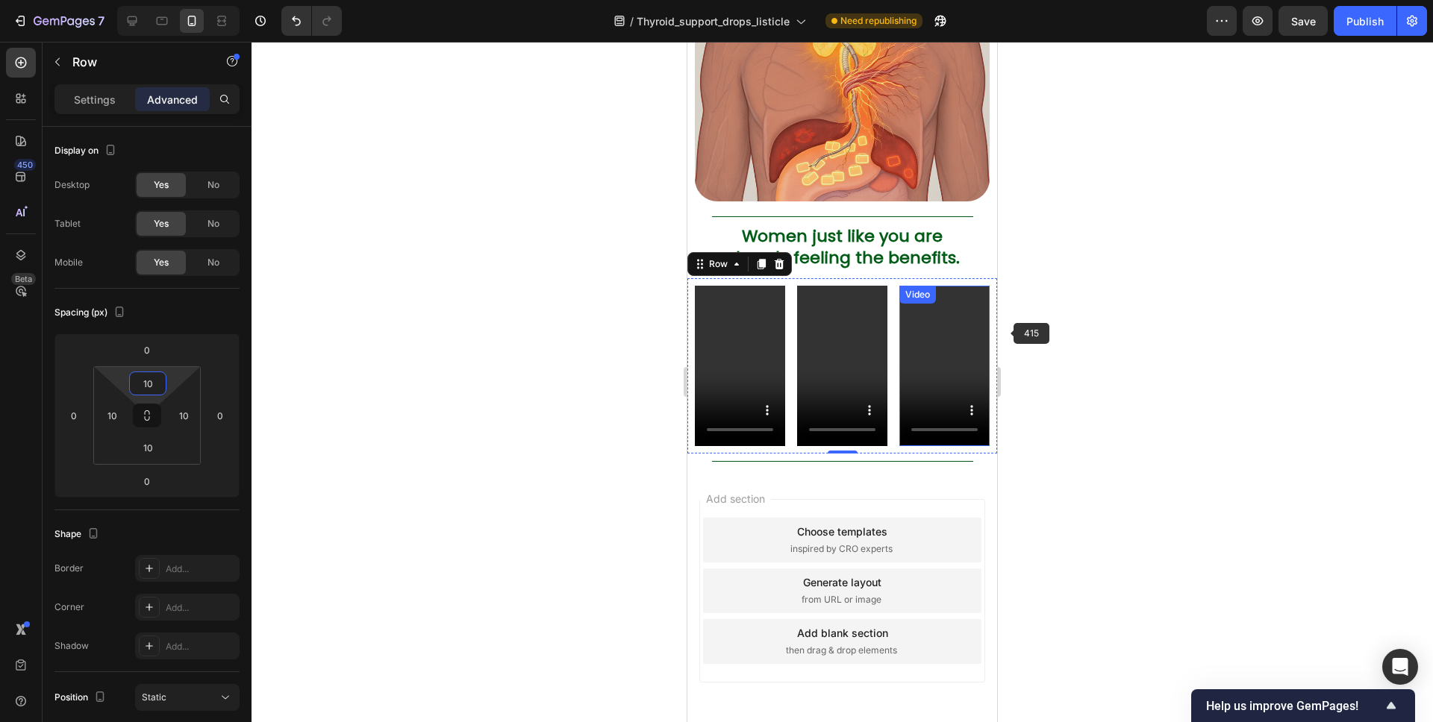
click at [1117, 324] on div at bounding box center [841, 382] width 1181 height 681
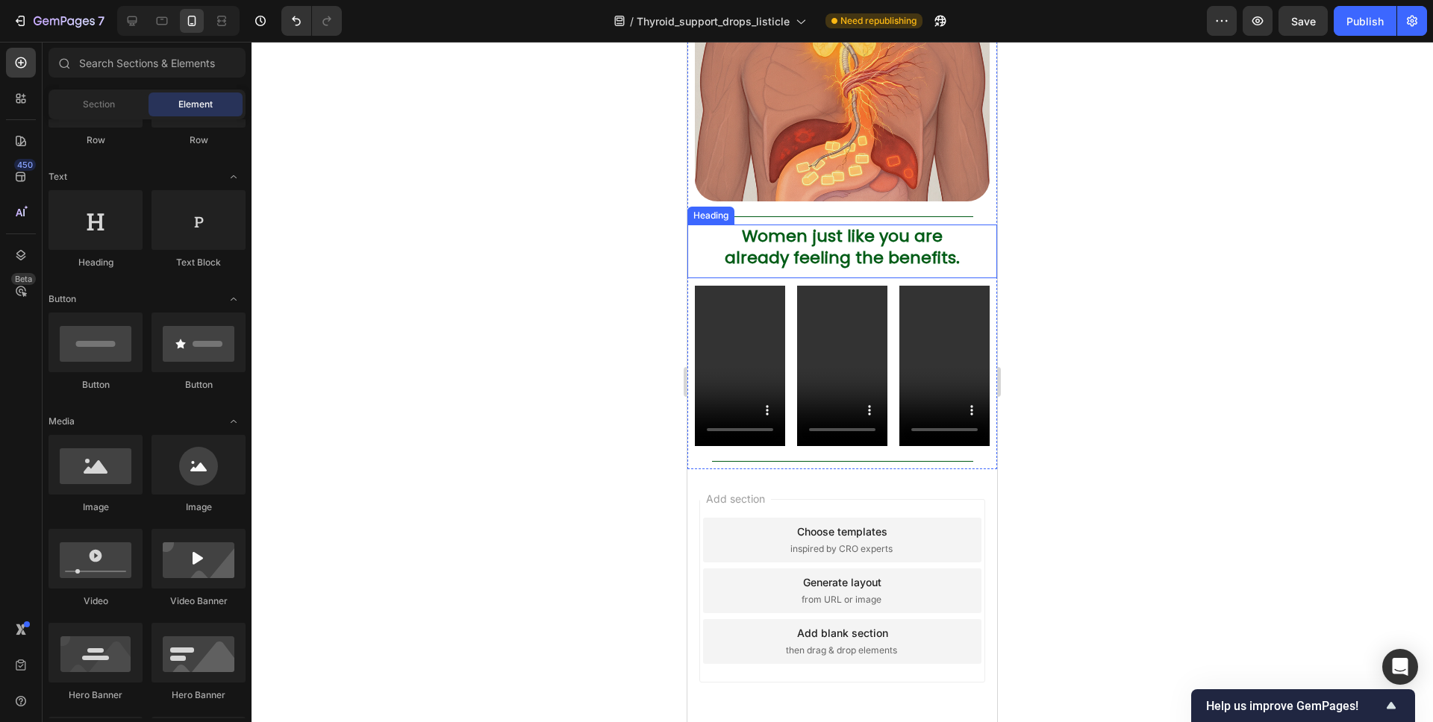
scroll to position [3938, 0]
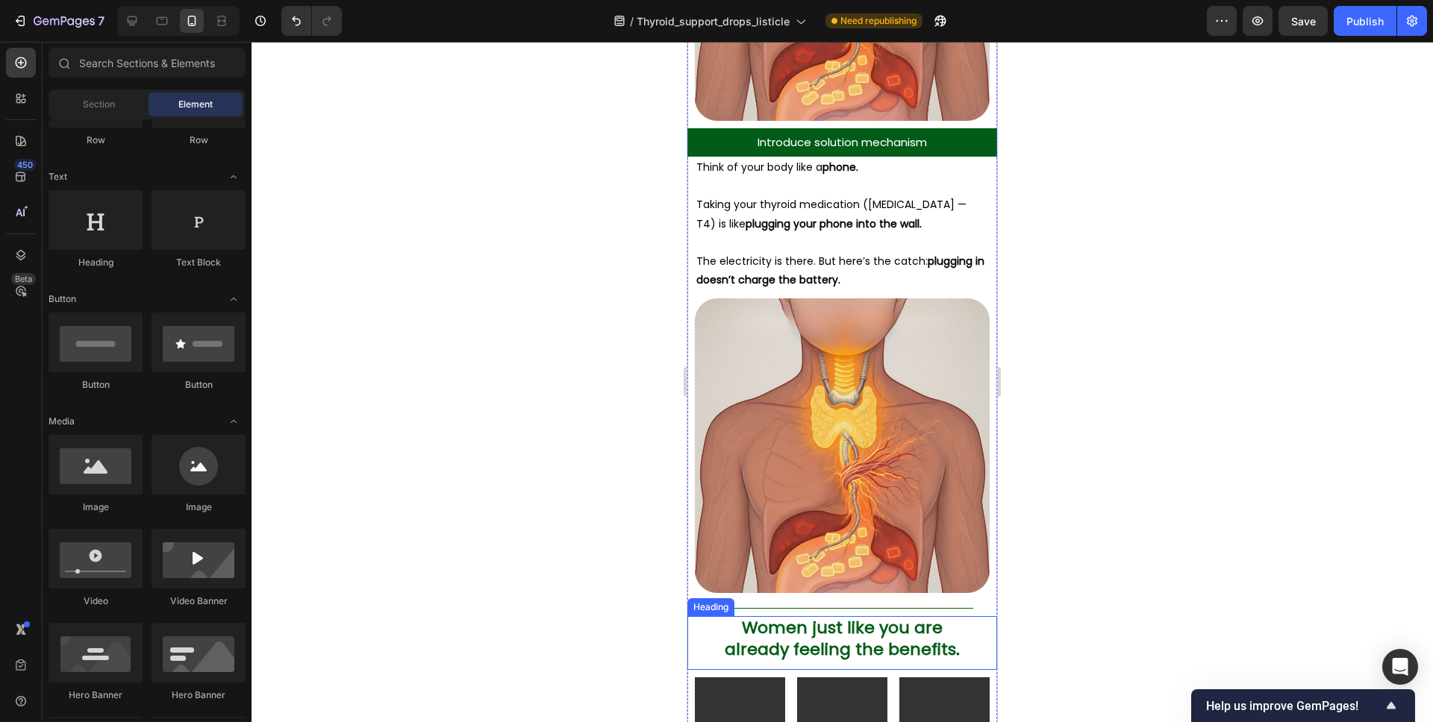
click at [836, 216] on strong "plugging your phone into the wall." at bounding box center [833, 223] width 176 height 15
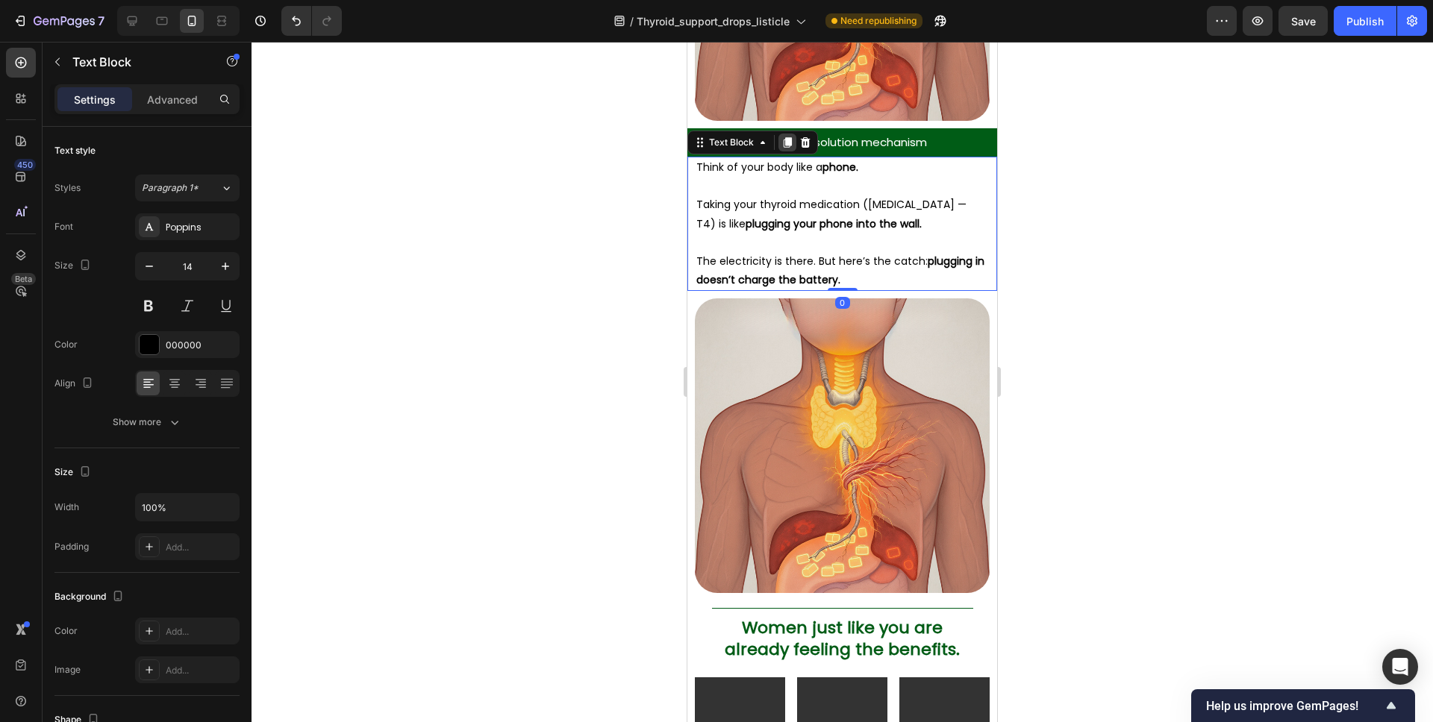
click at [789, 137] on icon at bounding box center [788, 142] width 8 height 10
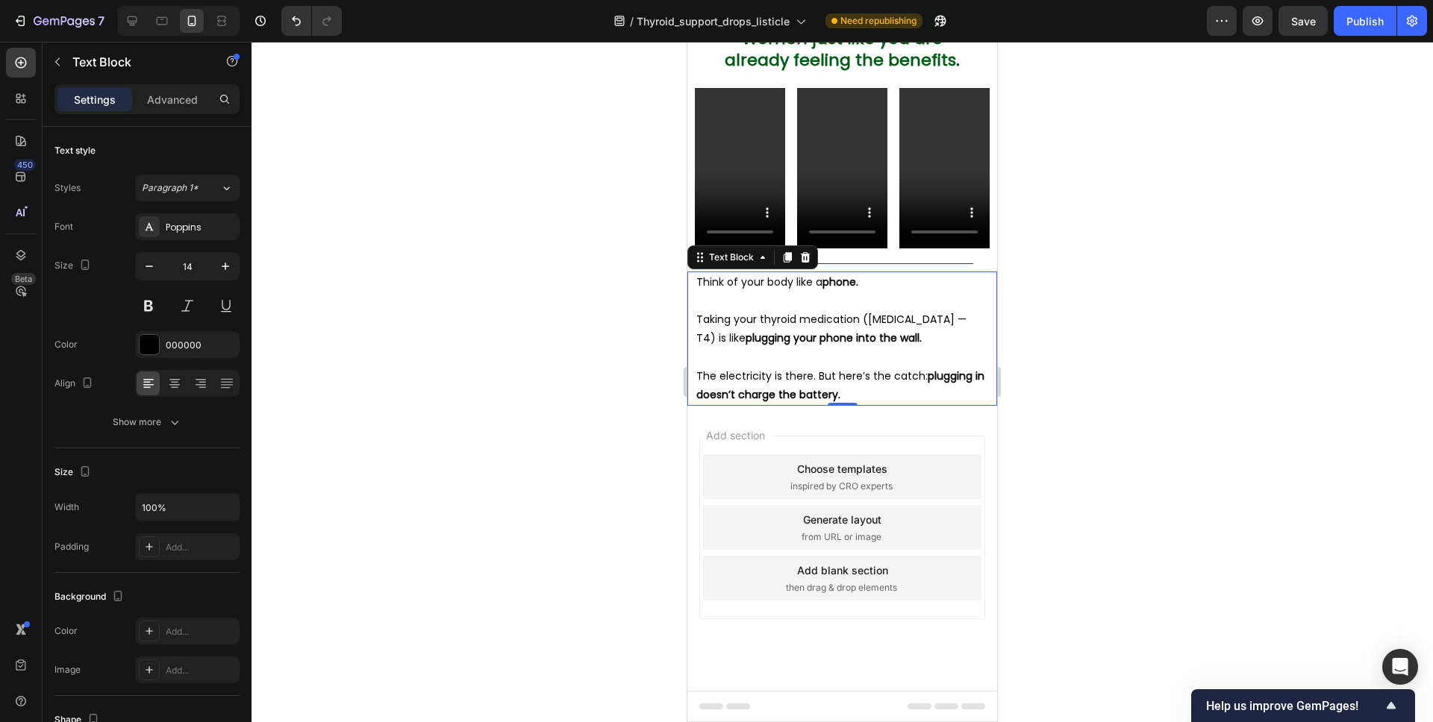
scroll to position [4172, 0]
drag, startPoint x: 896, startPoint y: 312, endPoint x: 891, endPoint y: 304, distance: 9.1
click at [896, 4] on img at bounding box center [842, 4] width 295 height 0
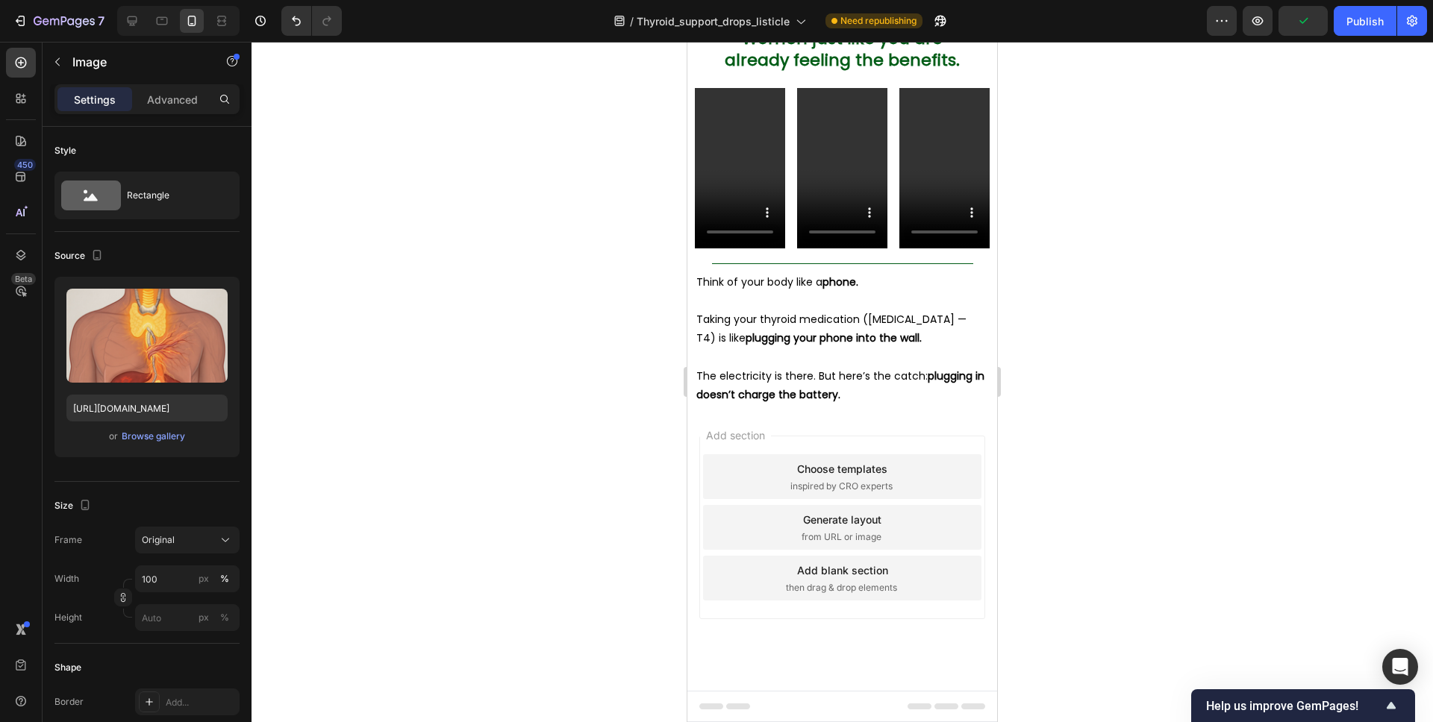
click at [772, 17] on icon at bounding box center [769, 12] width 8 height 10
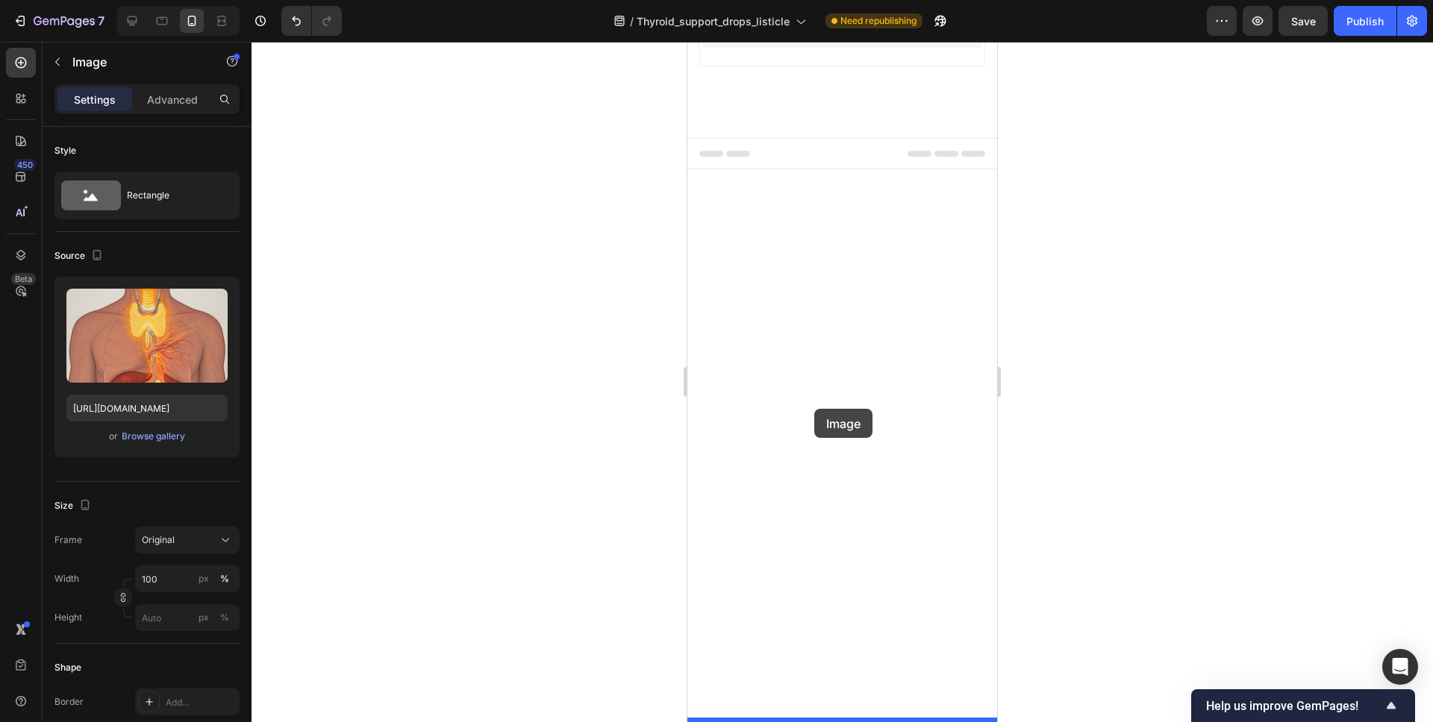
drag, startPoint x: 704, startPoint y: 343, endPoint x: 814, endPoint y: 410, distance: 128.6
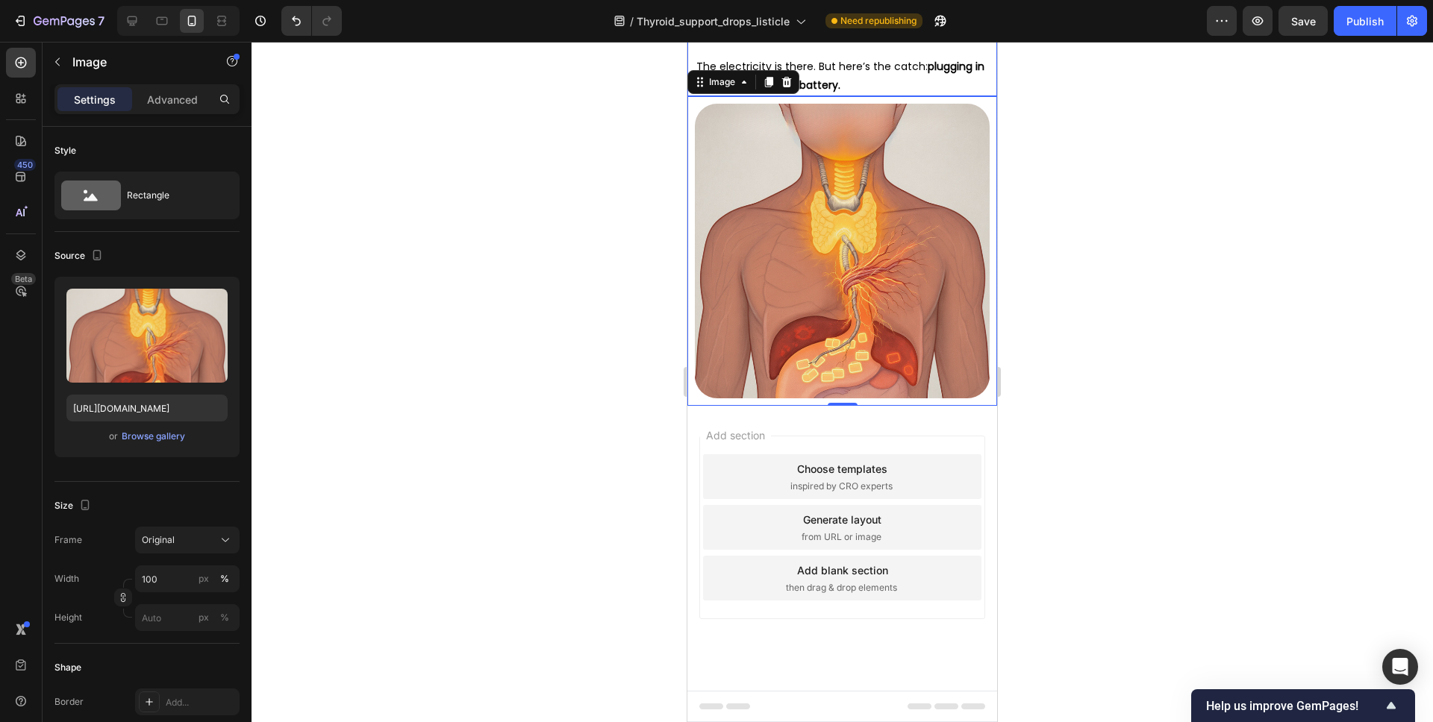
scroll to position [4497, 0]
click at [1075, 384] on div at bounding box center [841, 382] width 1181 height 681
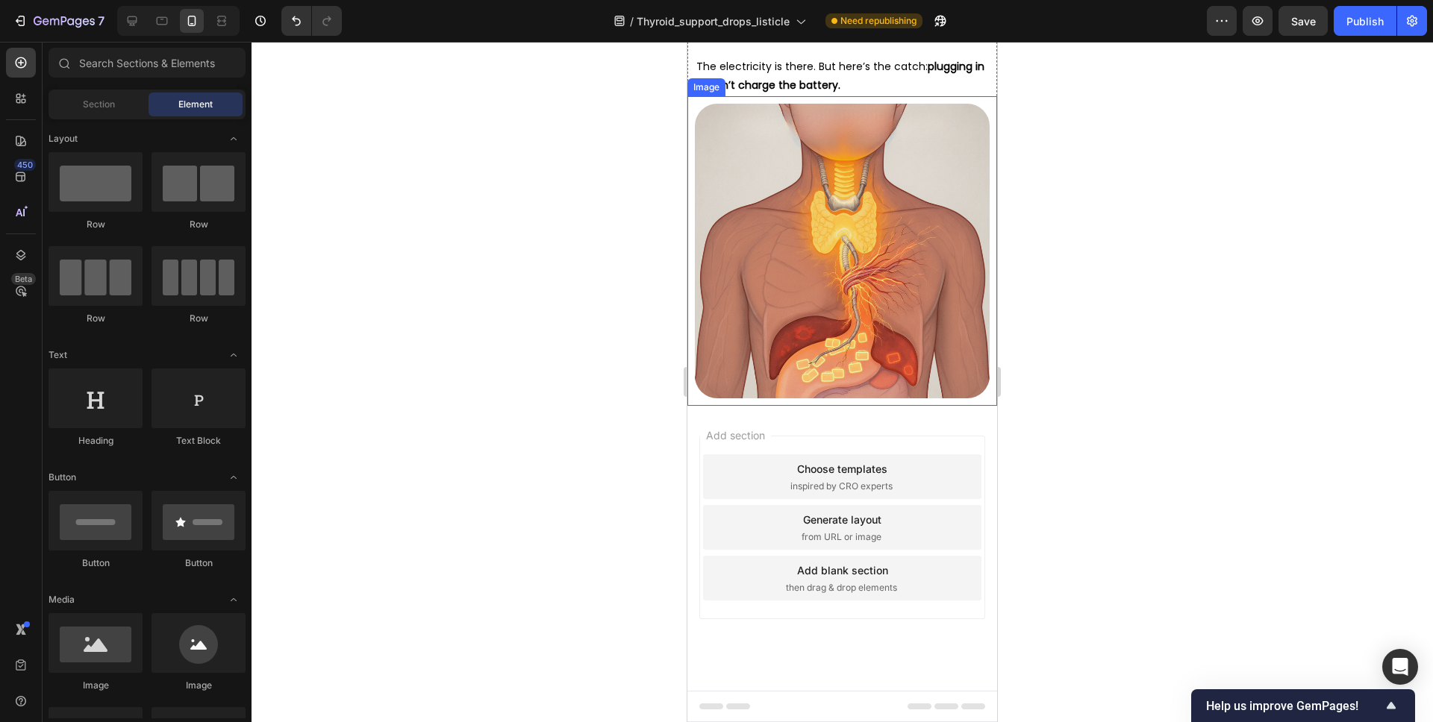
scroll to position [4680, 0]
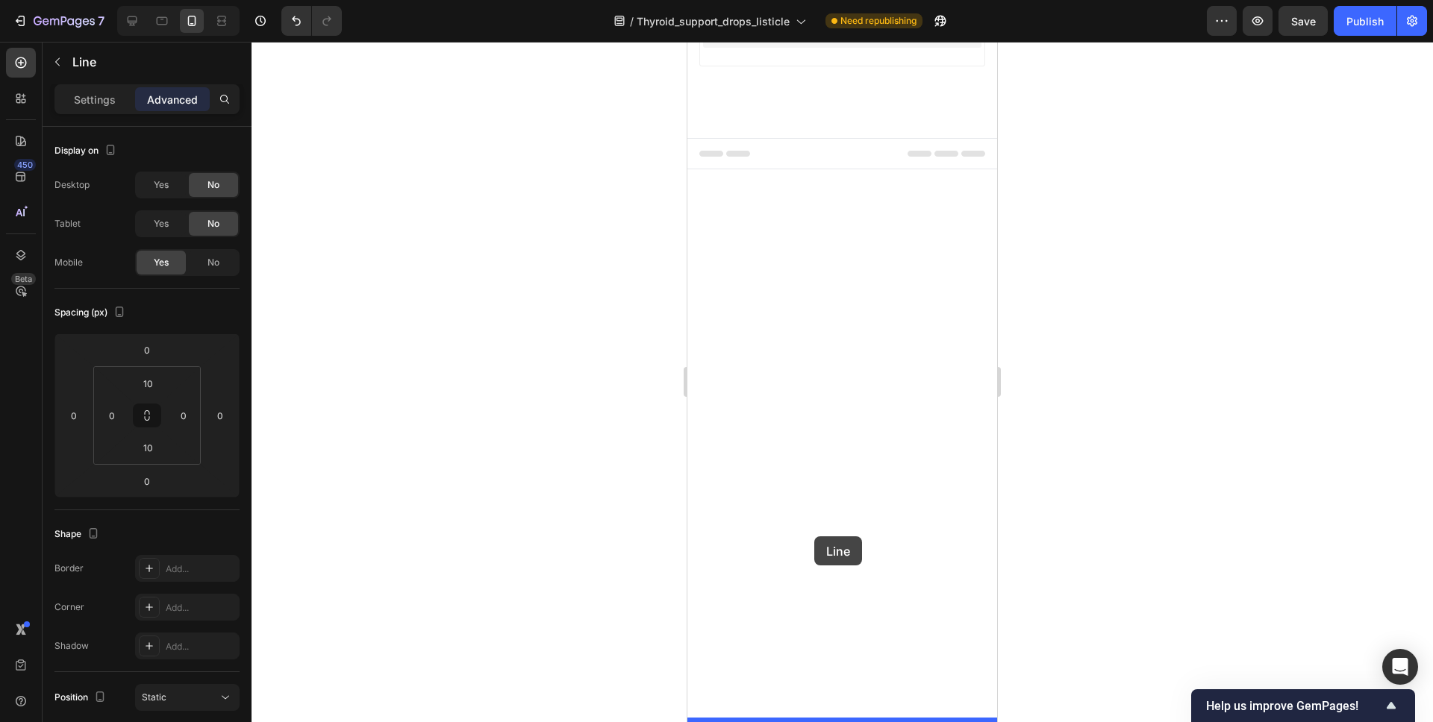
drag, startPoint x: 703, startPoint y: 89, endPoint x: 814, endPoint y: 537, distance: 461.3
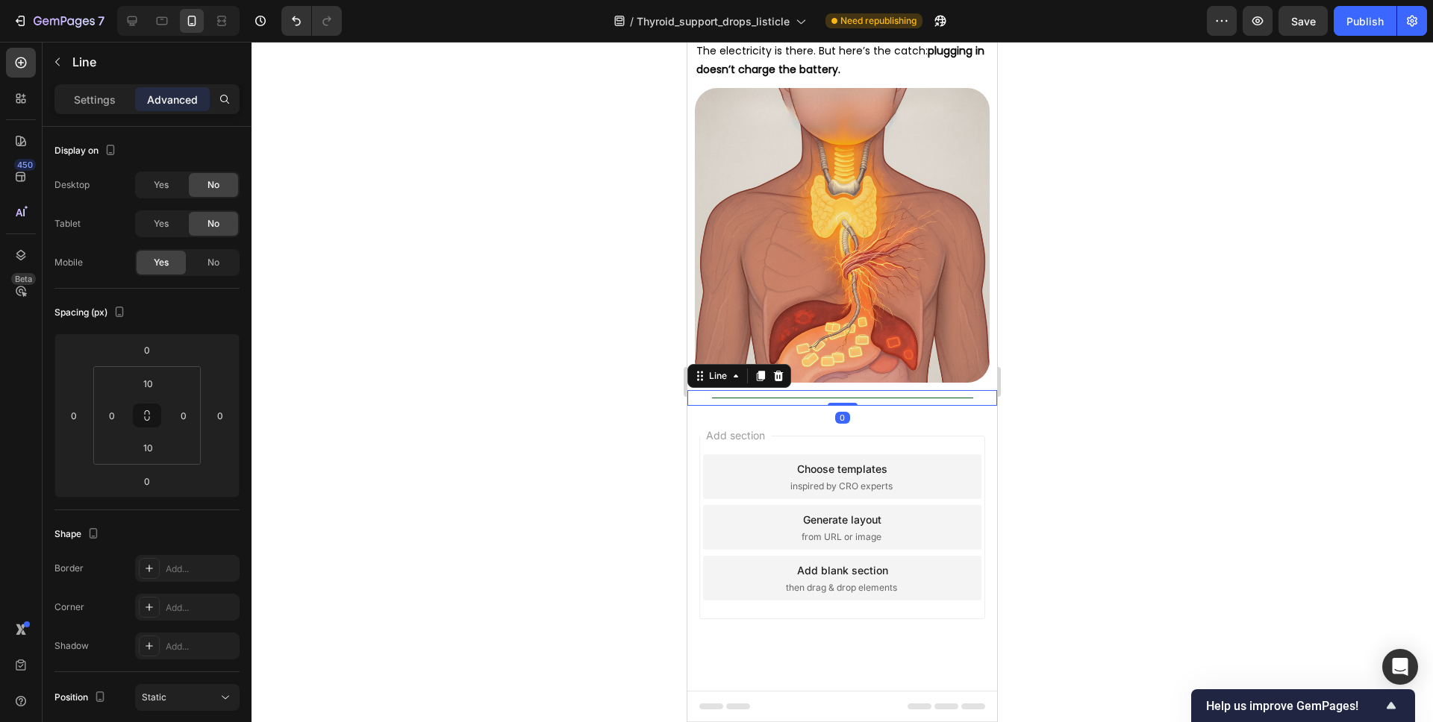
scroll to position [4688, 0]
click at [80, 64] on p "Line" at bounding box center [152, 62] width 161 height 18
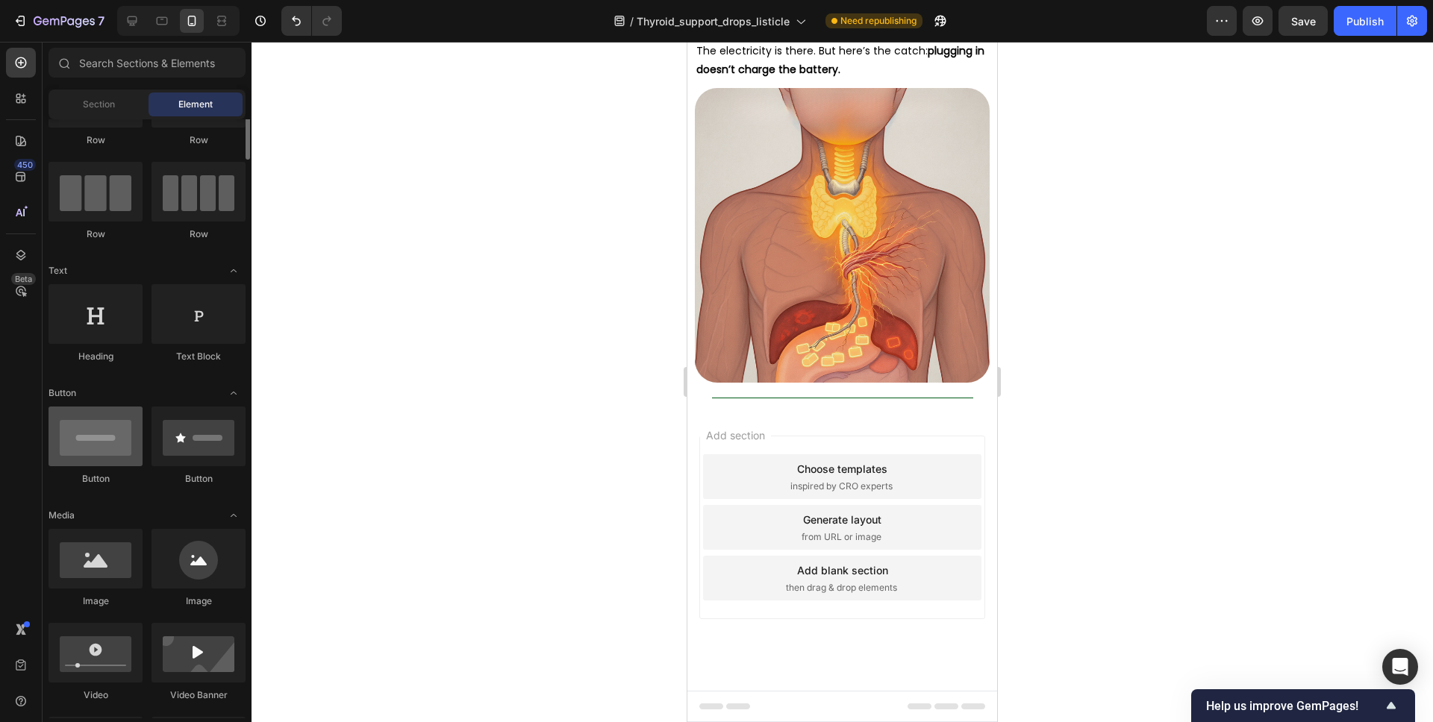
scroll to position [0, 0]
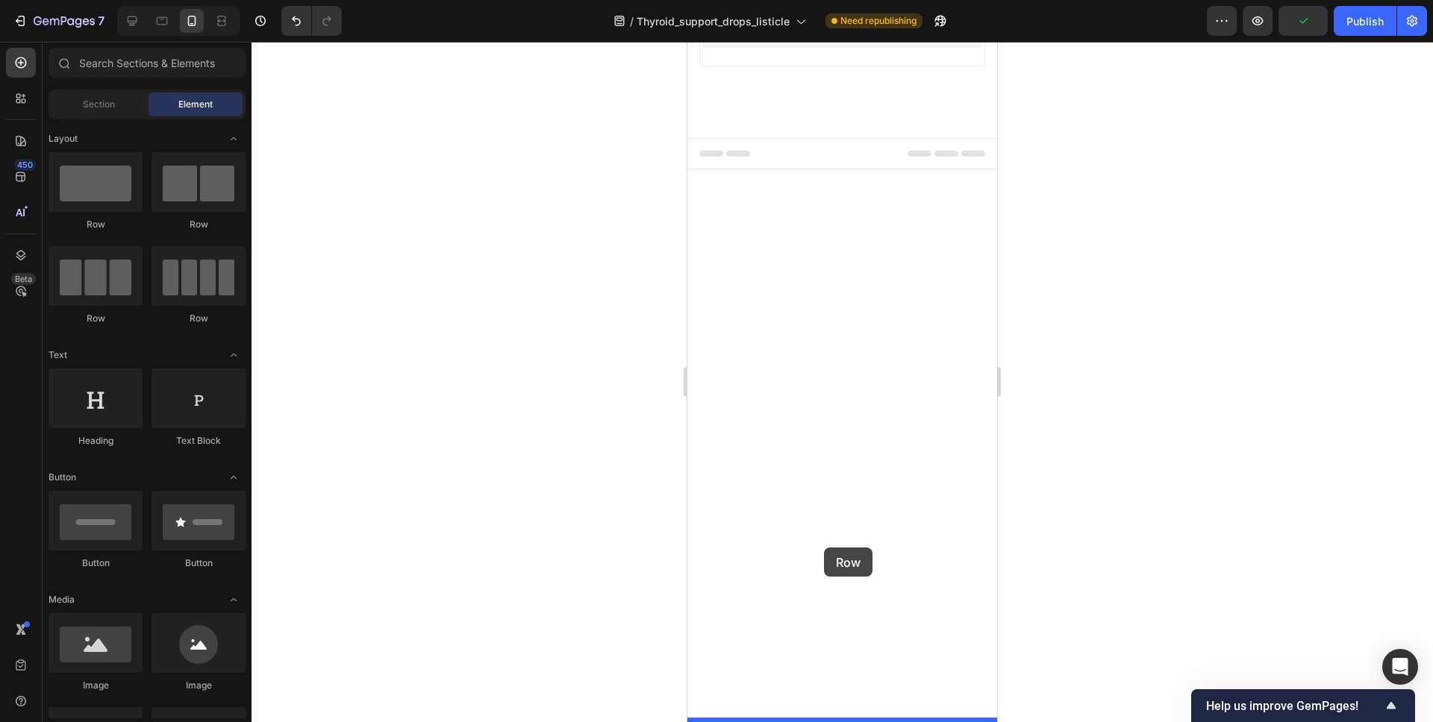
drag, startPoint x: 874, startPoint y: 230, endPoint x: 824, endPoint y: 548, distance: 321.8
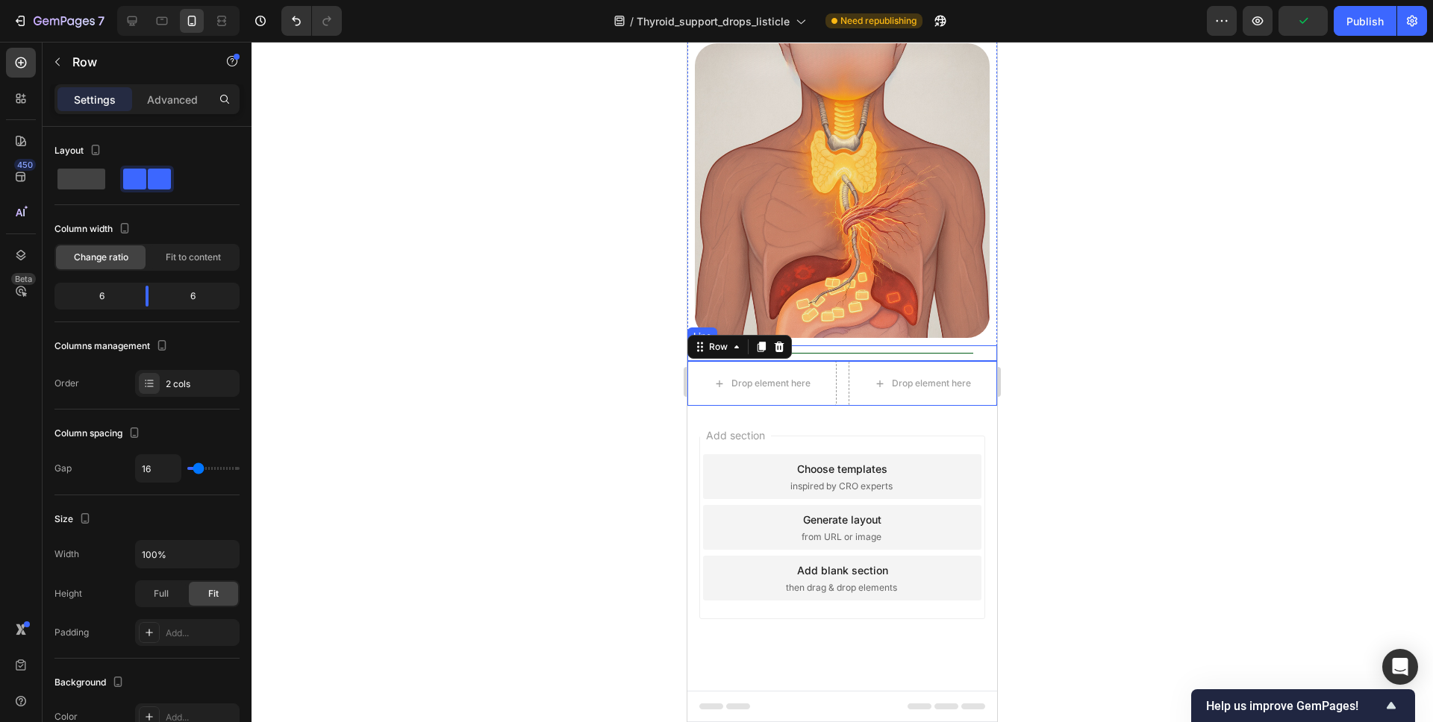
scroll to position [4696, 0]
click at [765, 353] on icon at bounding box center [761, 347] width 12 height 12
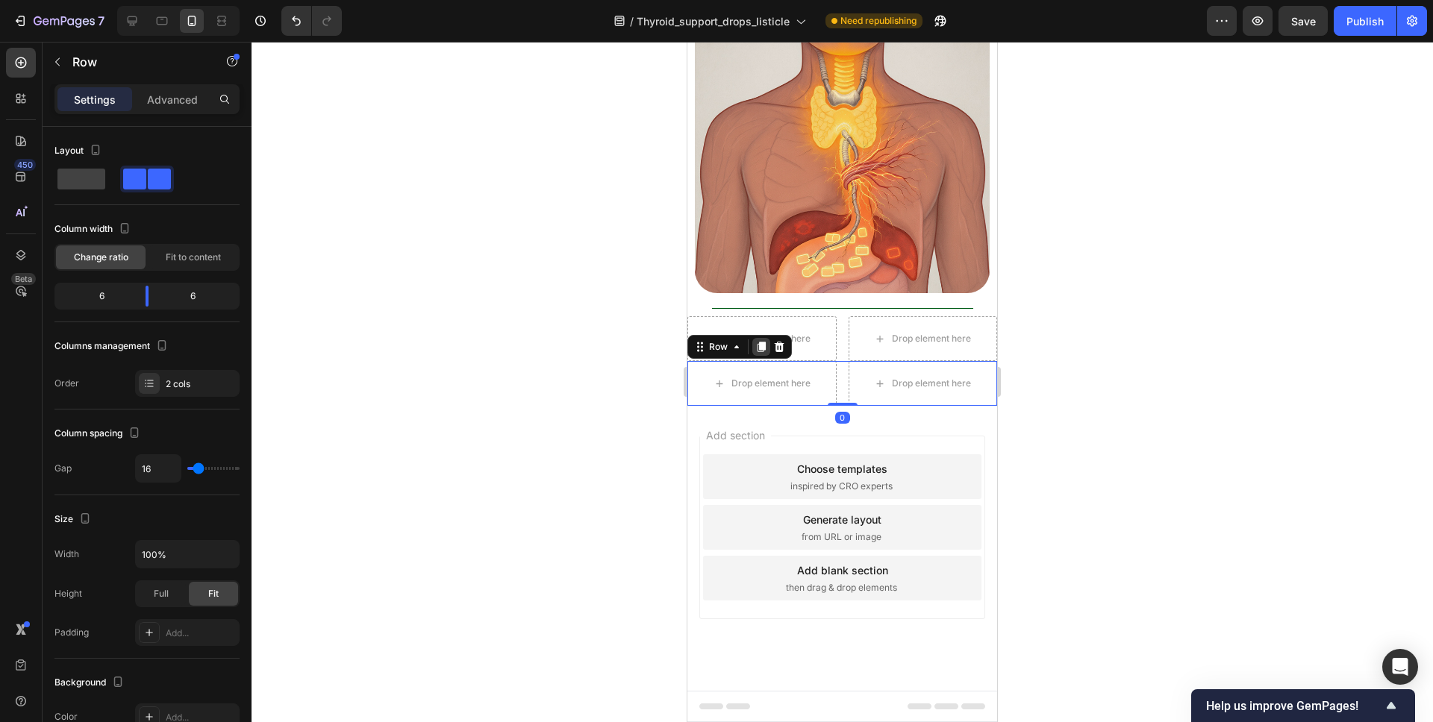
click at [766, 353] on icon at bounding box center [761, 347] width 12 height 12
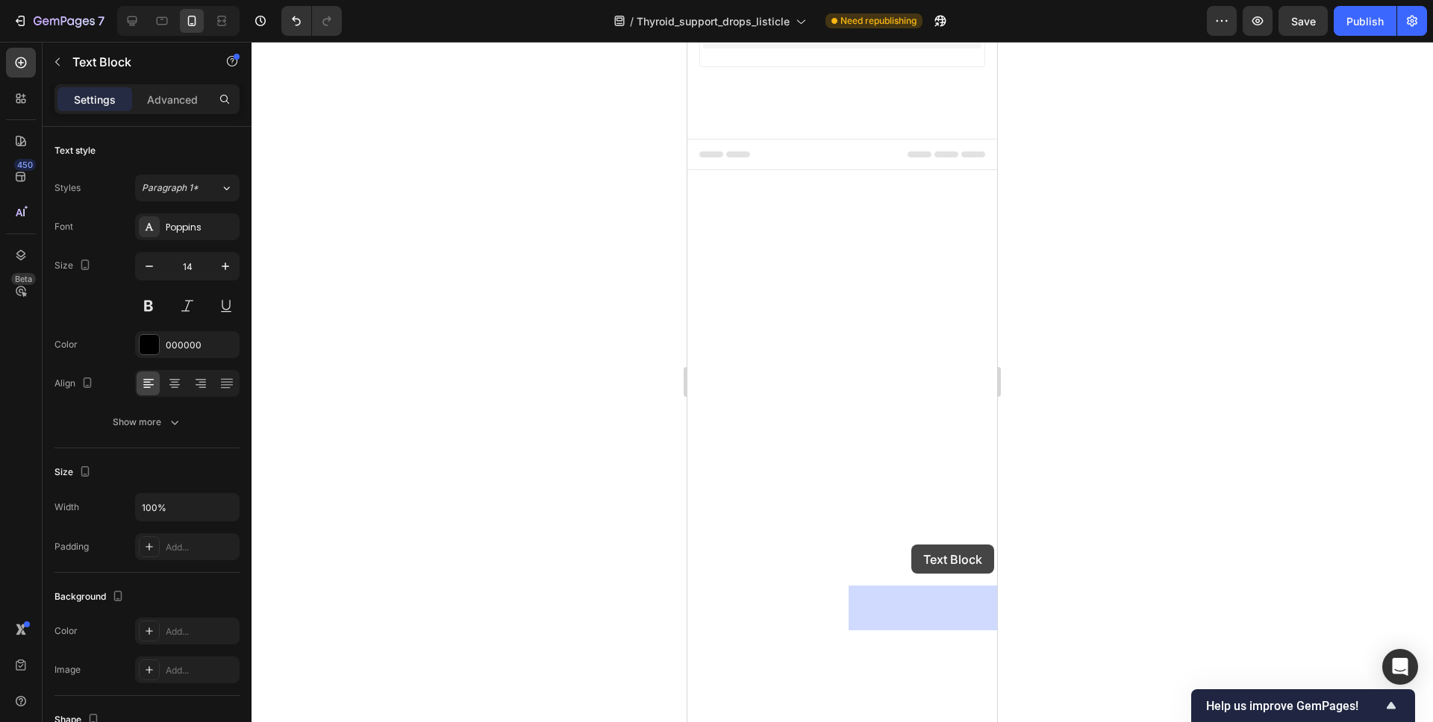
drag, startPoint x: 717, startPoint y: 61, endPoint x: 911, endPoint y: 545, distance: 521.0
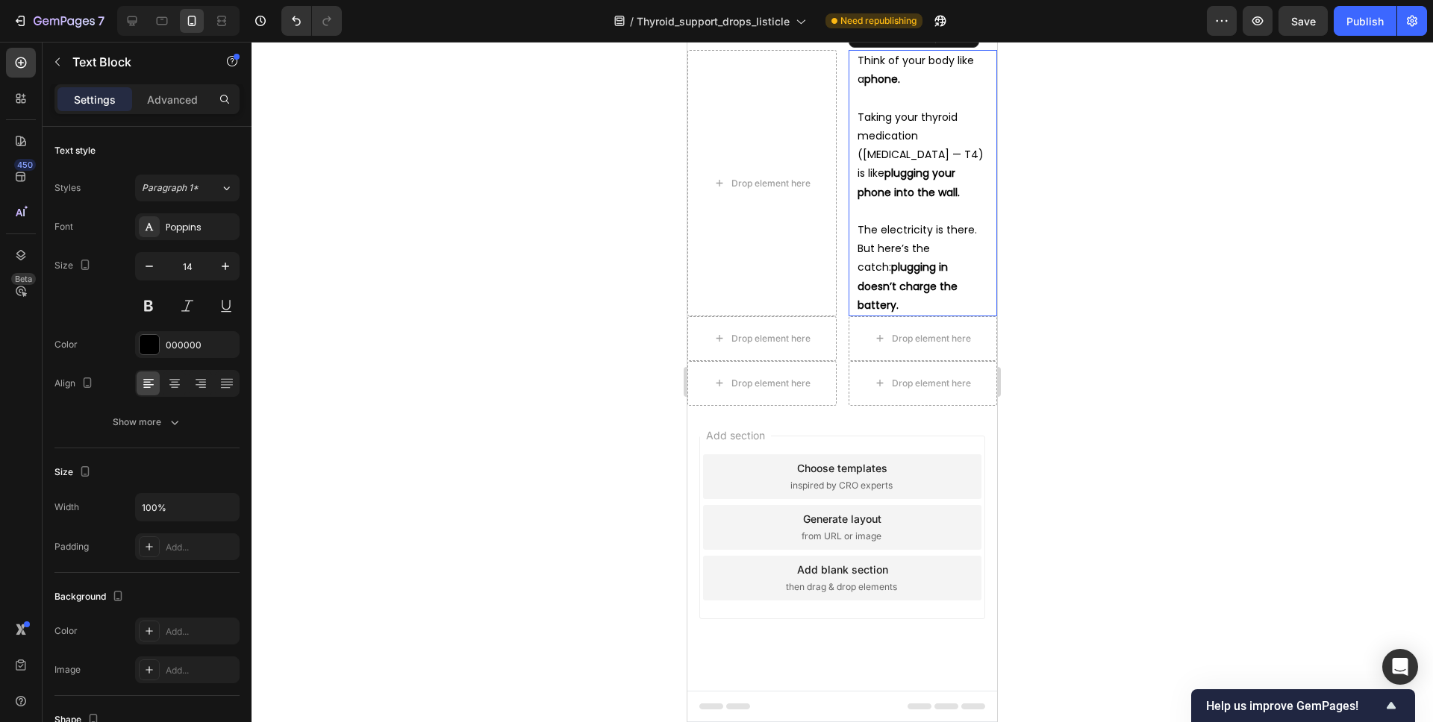
scroll to position [4849, 0]
click at [948, 221] on p "Rich Text Editor. Editing area: main" at bounding box center [922, 211] width 131 height 19
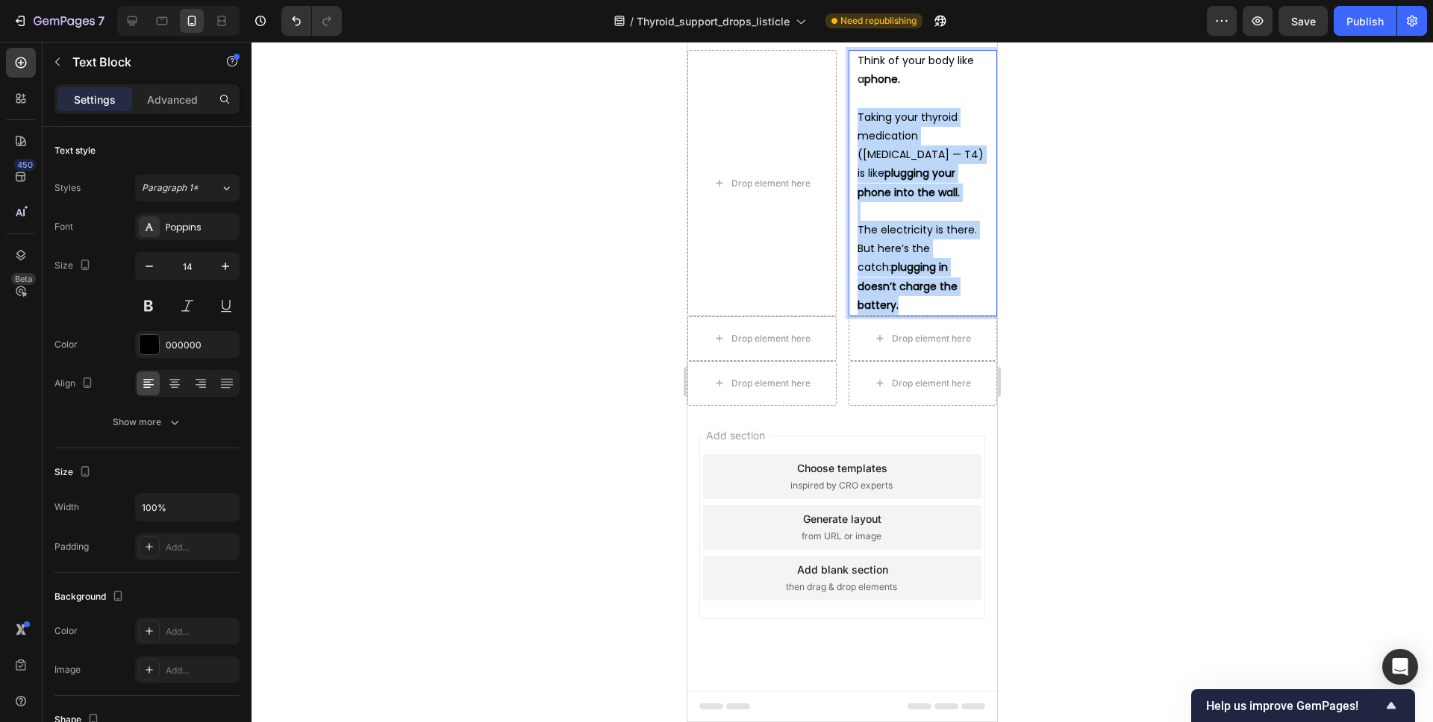
drag, startPoint x: 968, startPoint y: 627, endPoint x: 856, endPoint y: 454, distance: 206.2
click at [856, 316] on div "Think of your body like a phone. Taking your thyroid medication ([MEDICAL_DATA]…" at bounding box center [923, 183] width 134 height 266
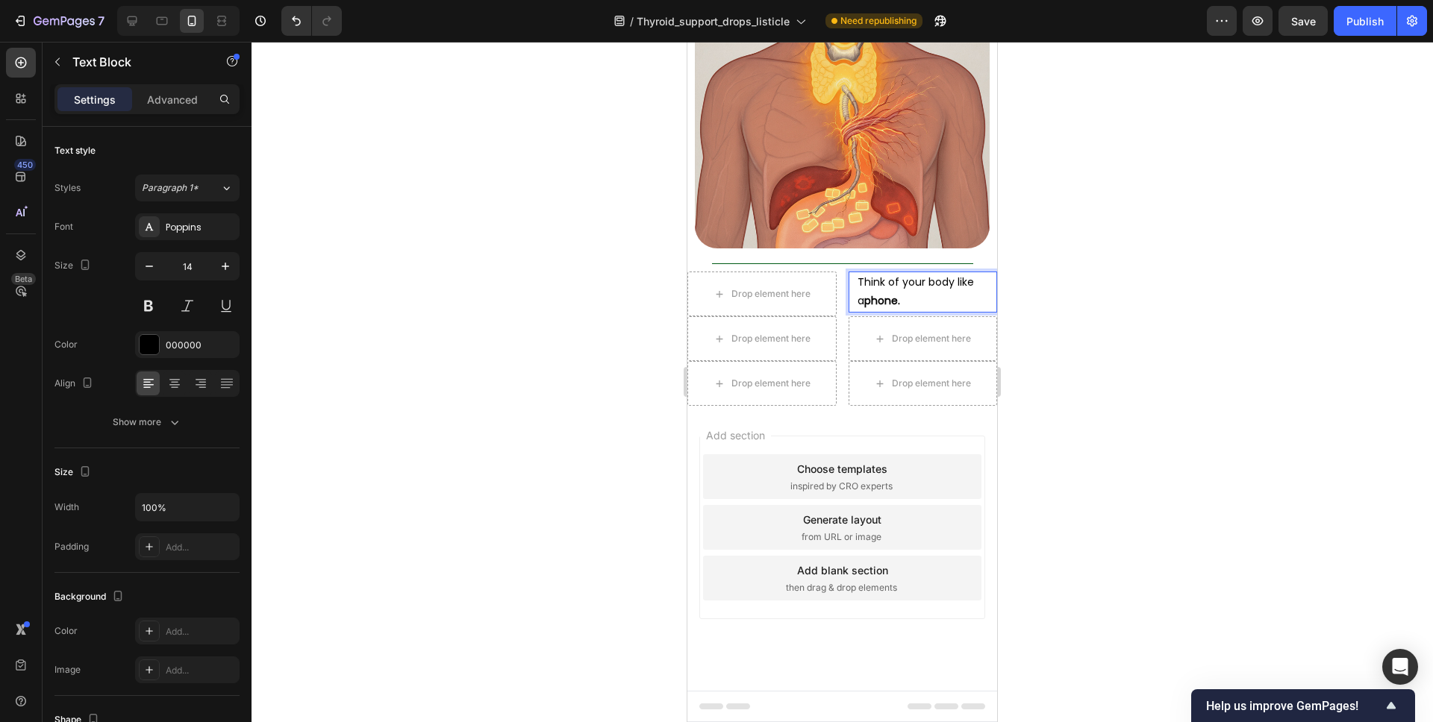
click at [1071, 437] on div at bounding box center [841, 382] width 1181 height 681
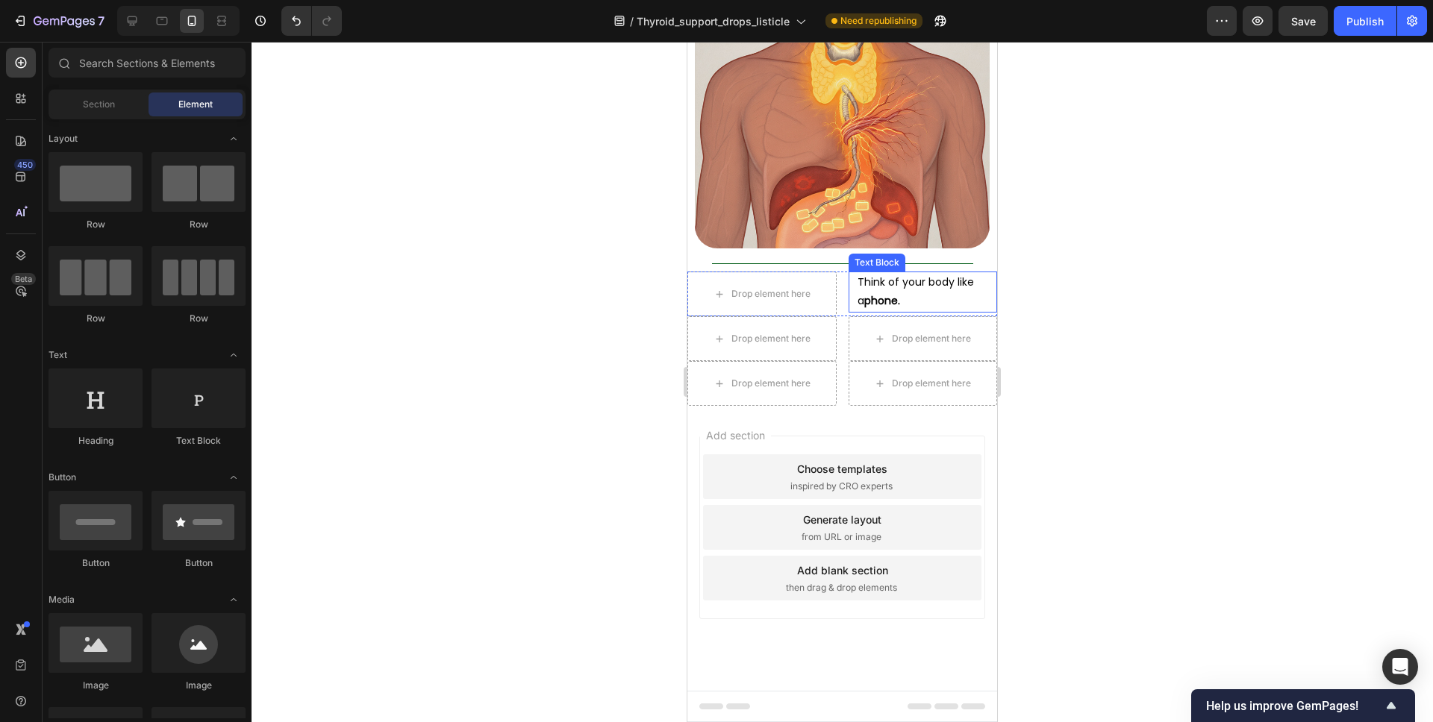
click at [967, 310] on p "Think of your body like a phone." at bounding box center [922, 291] width 131 height 37
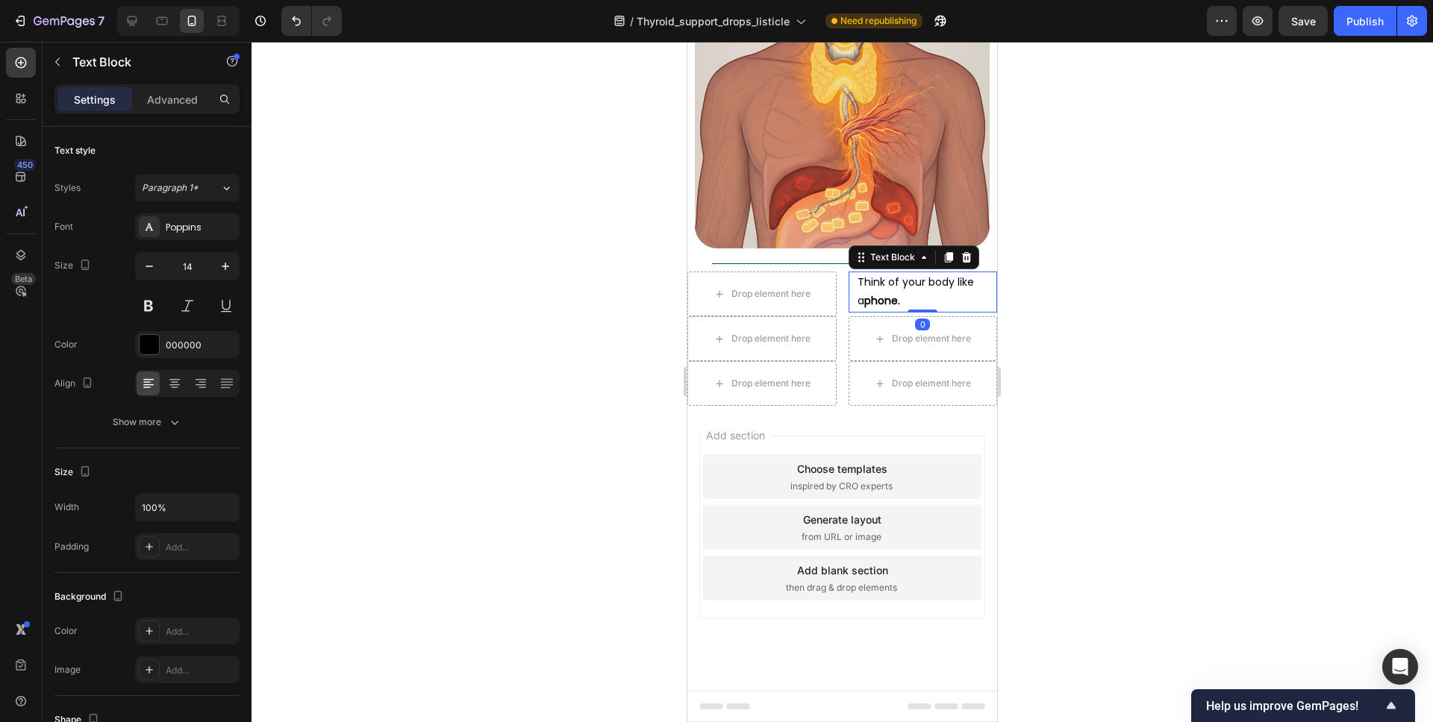
drag, startPoint x: 951, startPoint y: 381, endPoint x: 916, endPoint y: 410, distance: 46.6
click at [951, 263] on icon at bounding box center [948, 257] width 8 height 10
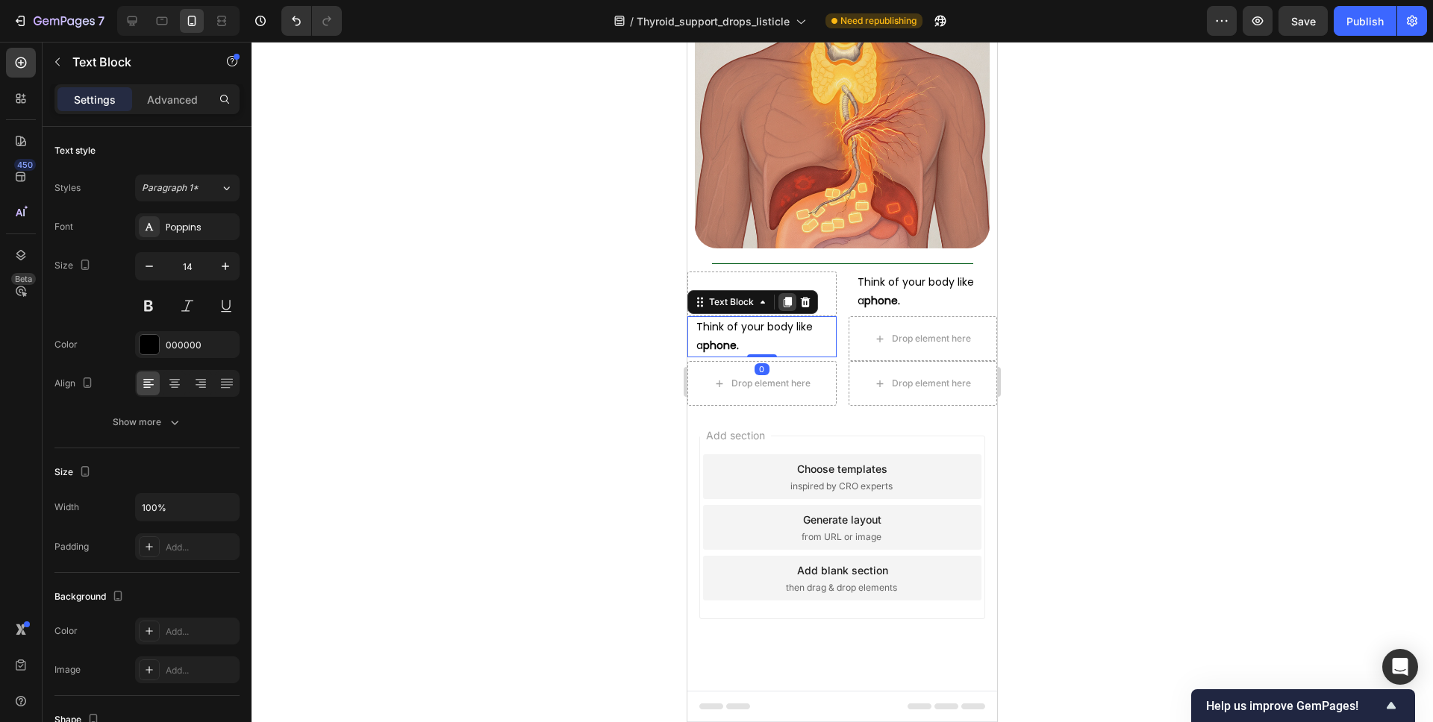
click at [787, 307] on icon at bounding box center [788, 302] width 8 height 10
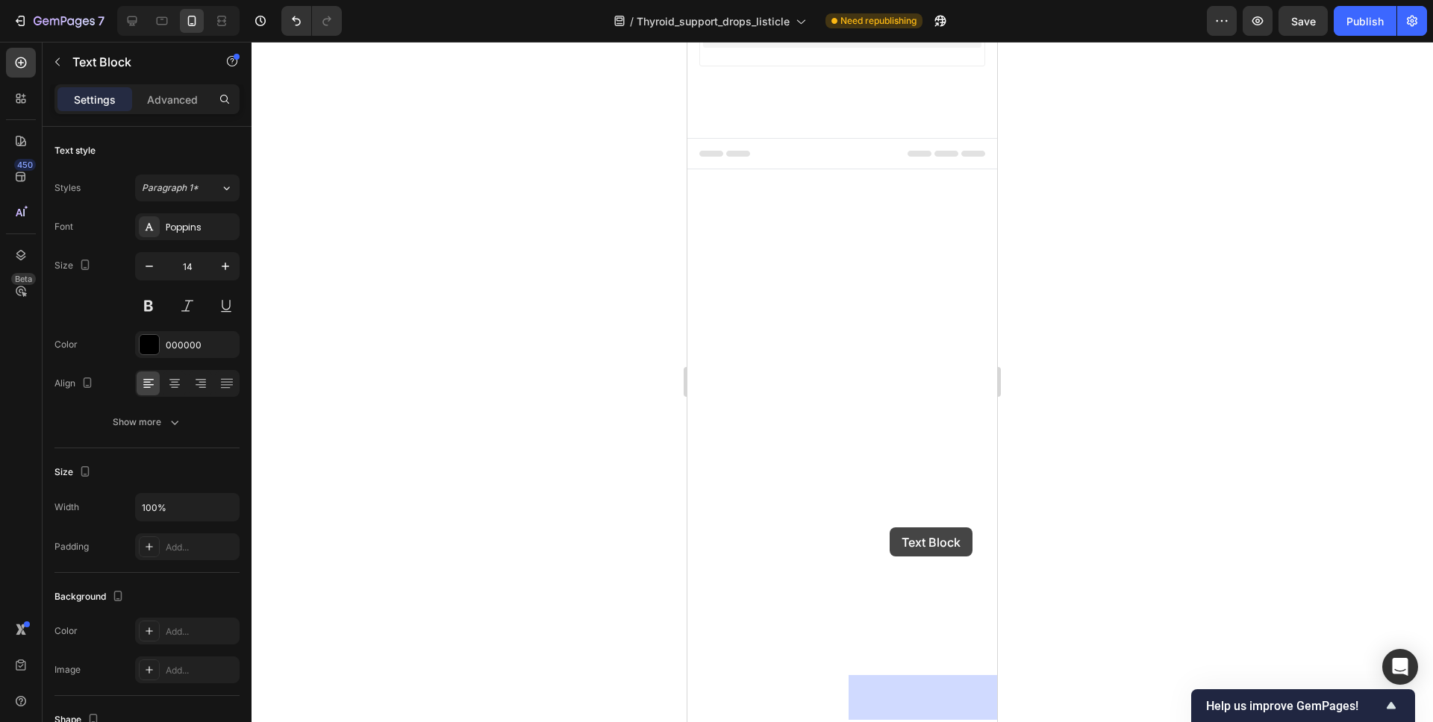
drag, startPoint x: 717, startPoint y: 469, endPoint x: 882, endPoint y: 519, distance: 172.5
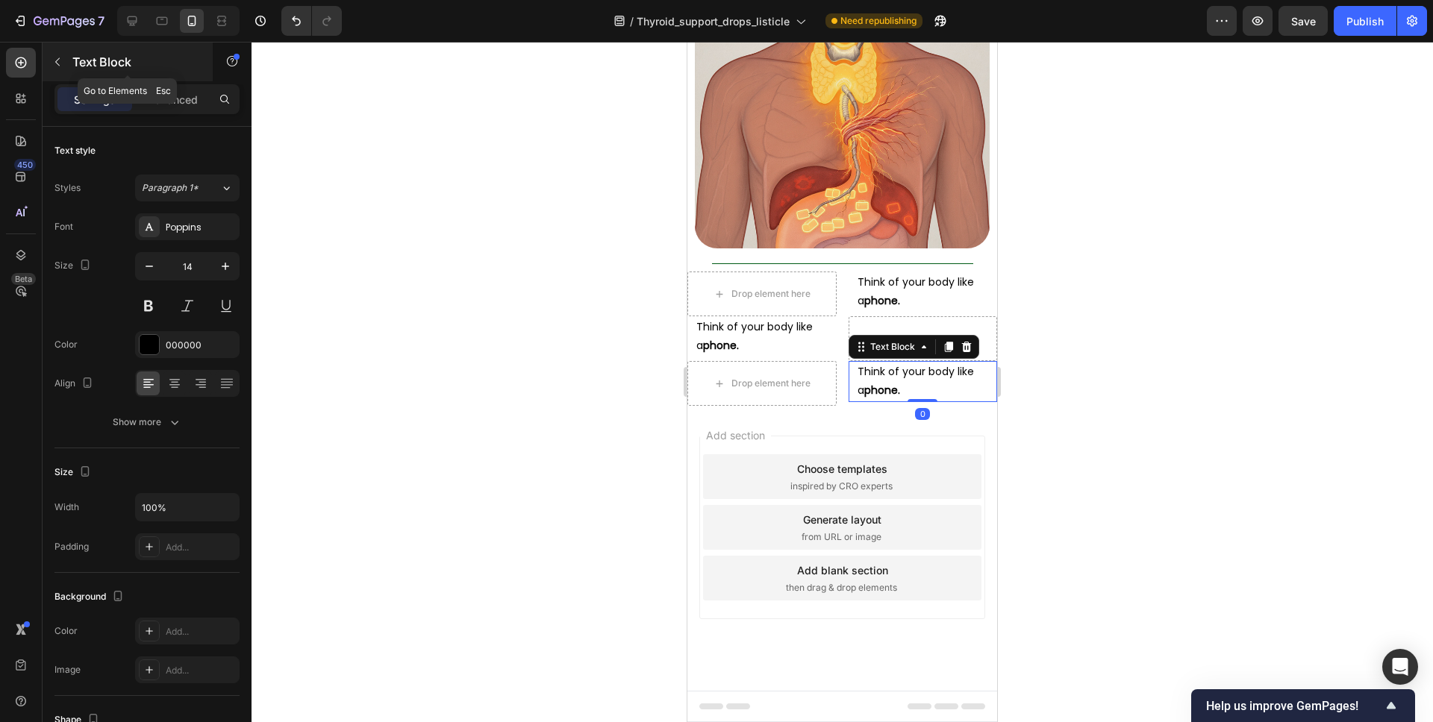
click at [94, 66] on p "Text Block" at bounding box center [135, 62] width 127 height 18
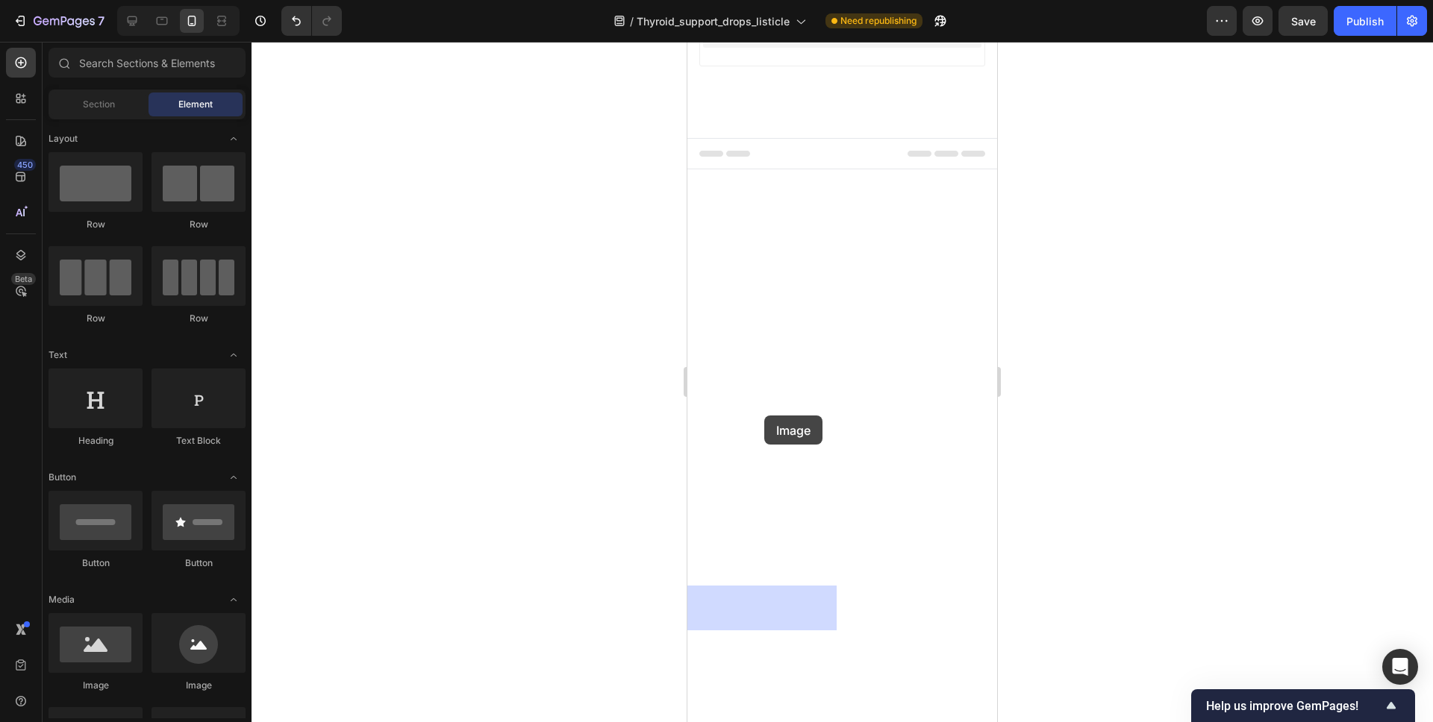
drag, startPoint x: 902, startPoint y: 675, endPoint x: 765, endPoint y: 415, distance: 294.4
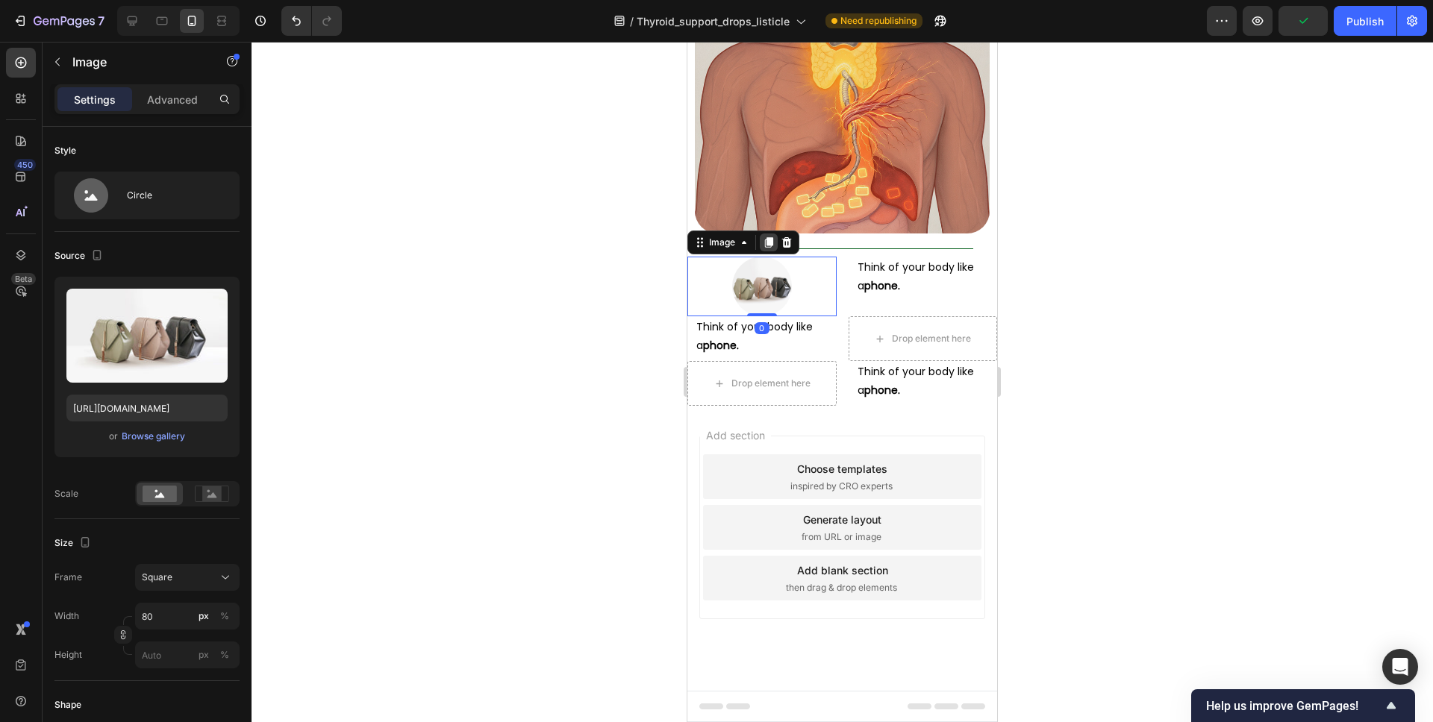
click at [763, 248] on icon at bounding box center [769, 243] width 12 height 12
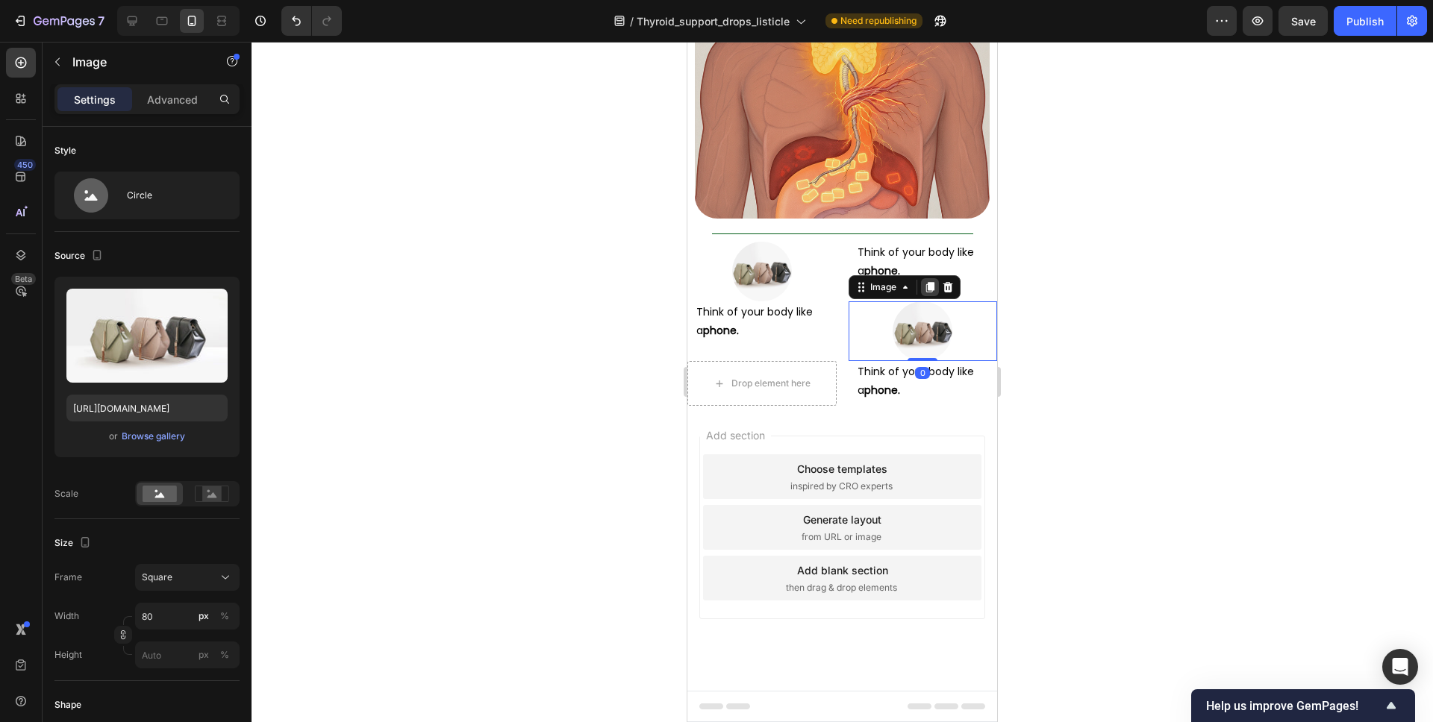
click at [934, 293] on icon at bounding box center [930, 287] width 12 height 12
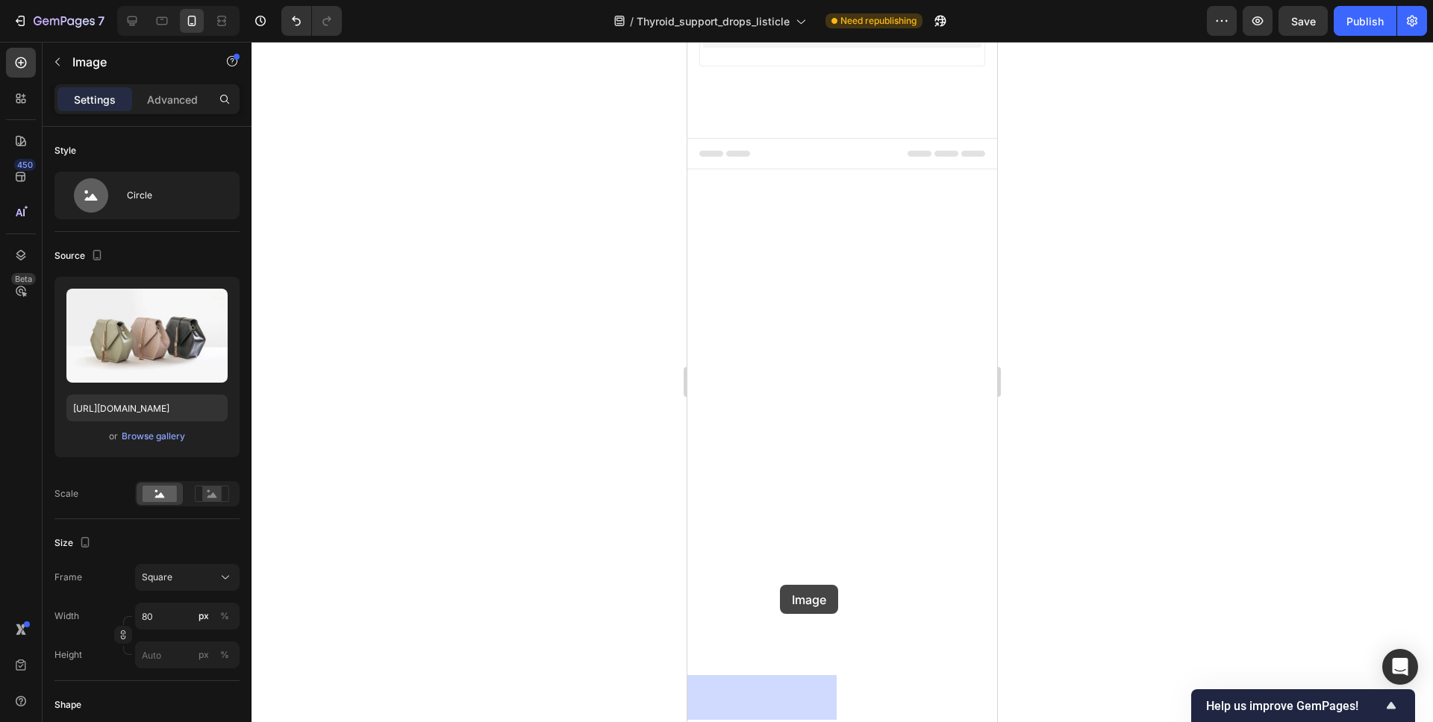
drag, startPoint x: 858, startPoint y: 497, endPoint x: 792, endPoint y: 572, distance: 100.0
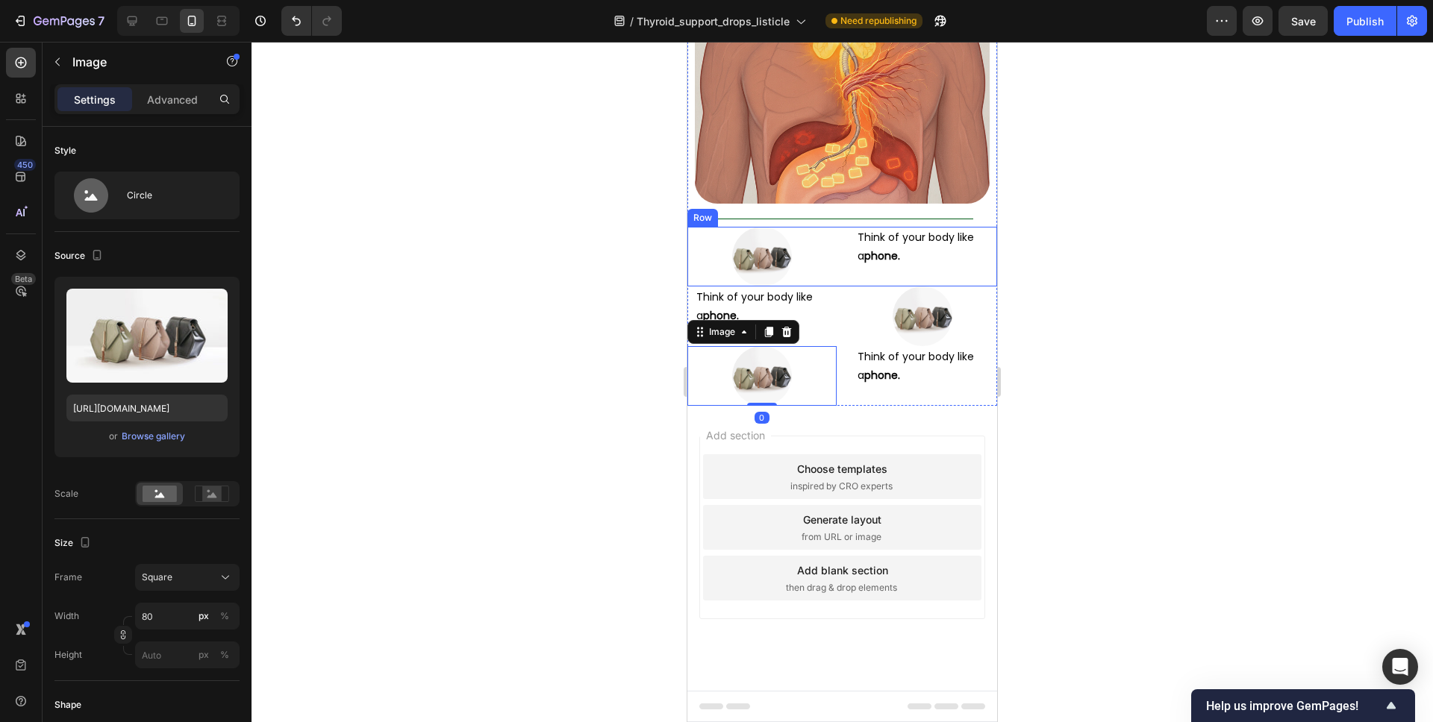
click at [842, 287] on div "Image Think of your body like a phone. Text Block Row" at bounding box center [842, 257] width 310 height 60
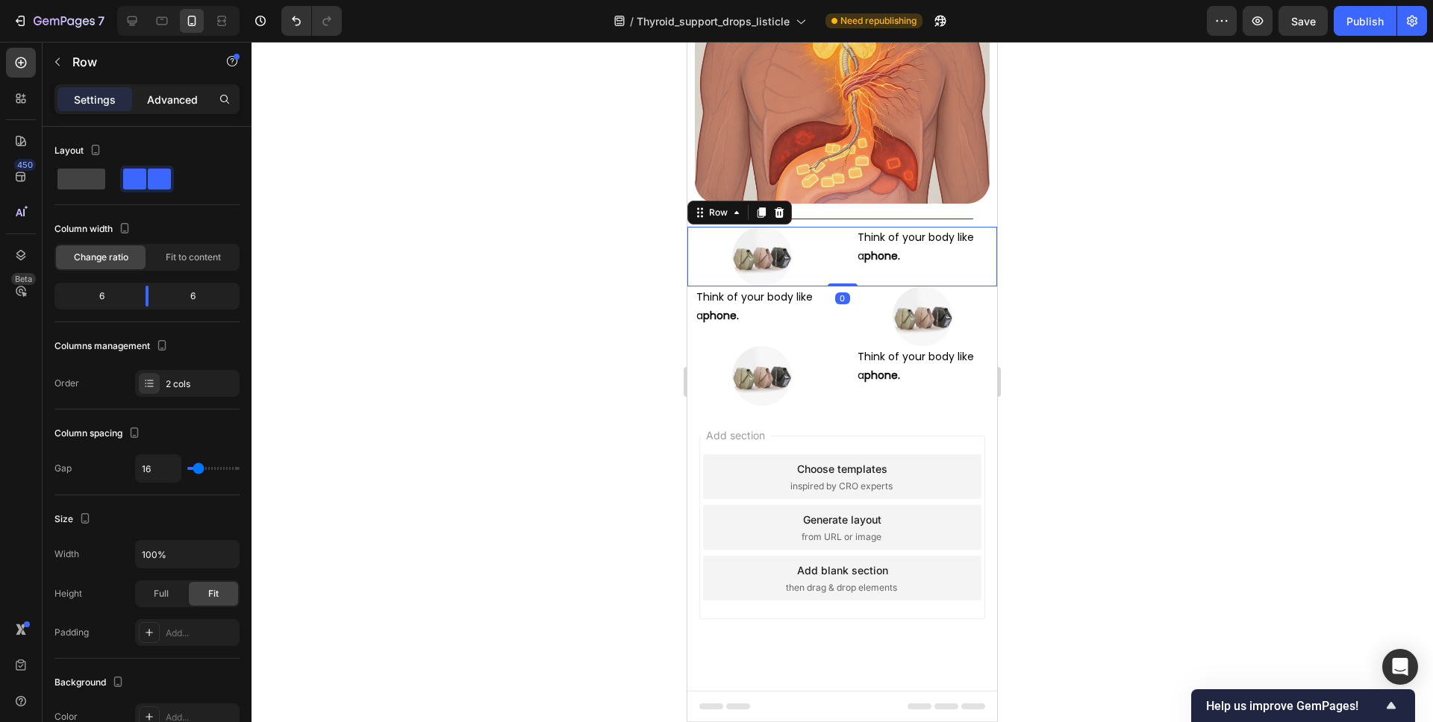
click at [174, 93] on p "Advanced" at bounding box center [172, 100] width 51 height 16
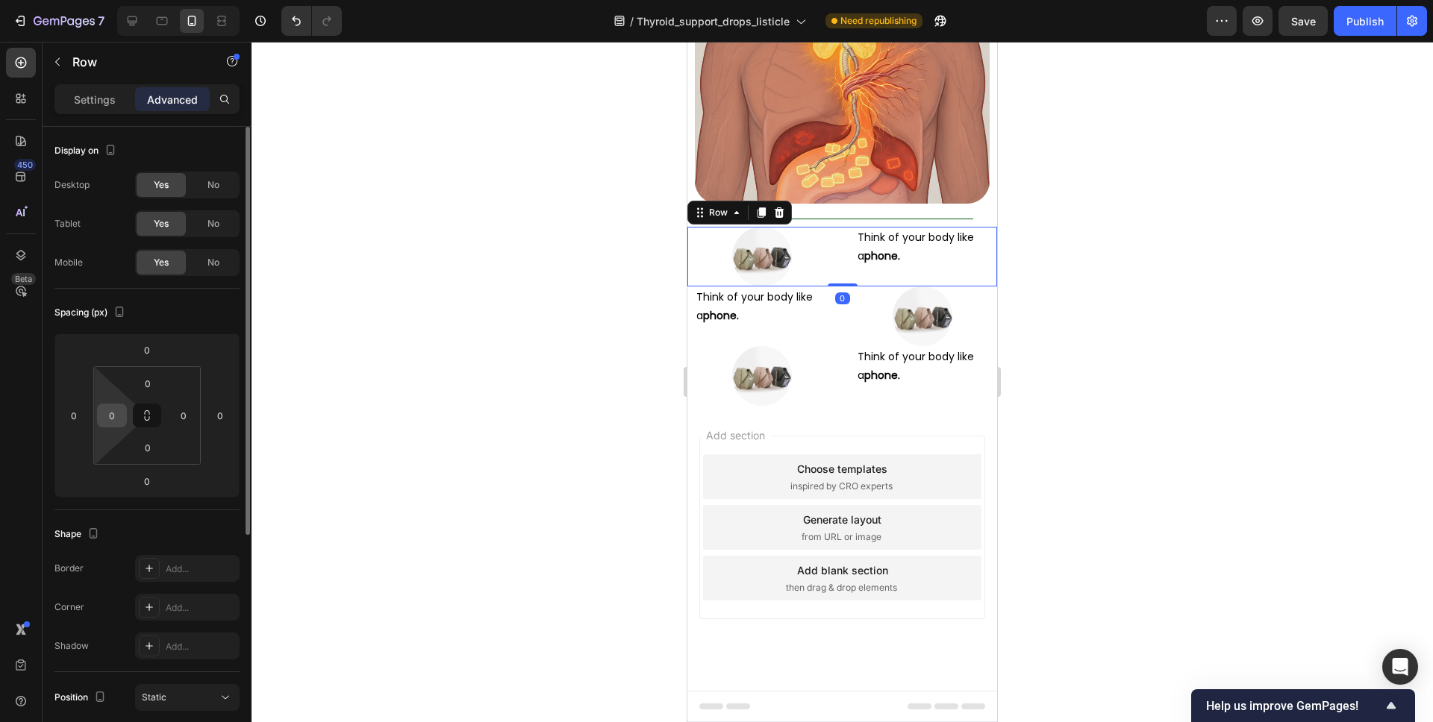
click at [110, 422] on input "0" at bounding box center [112, 415] width 22 height 22
type input "10"
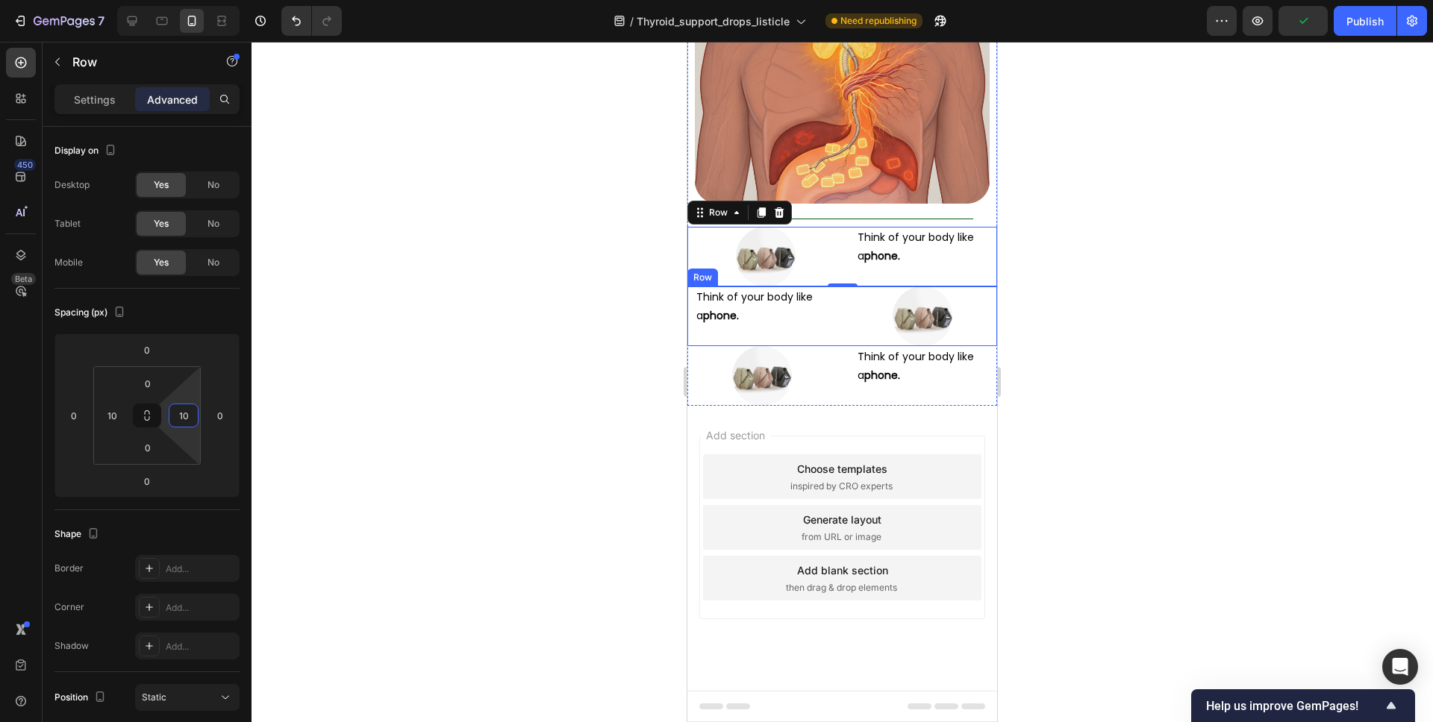
click at [846, 346] on div "Think of your body like a phone. Text Block Image Row" at bounding box center [842, 317] width 310 height 60
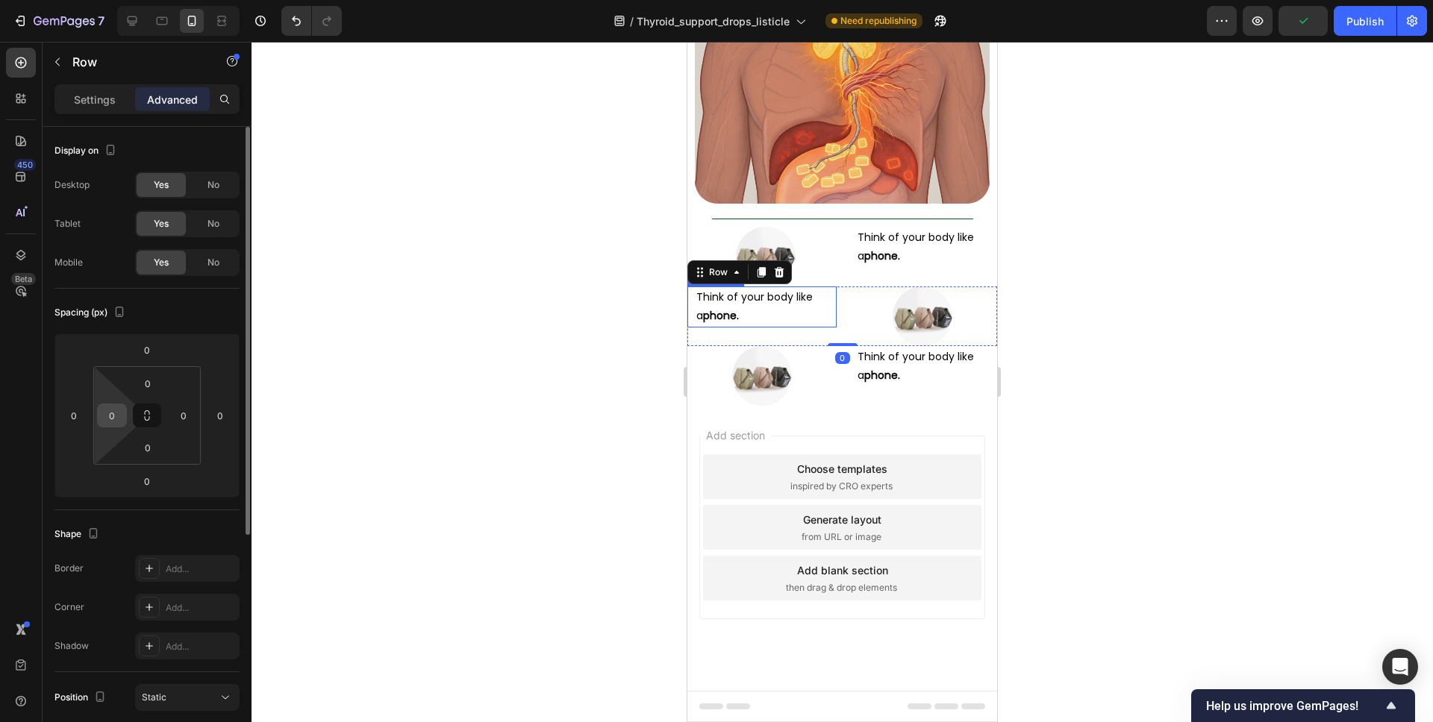
click at [111, 418] on input "0" at bounding box center [112, 415] width 22 height 22
type input "10"
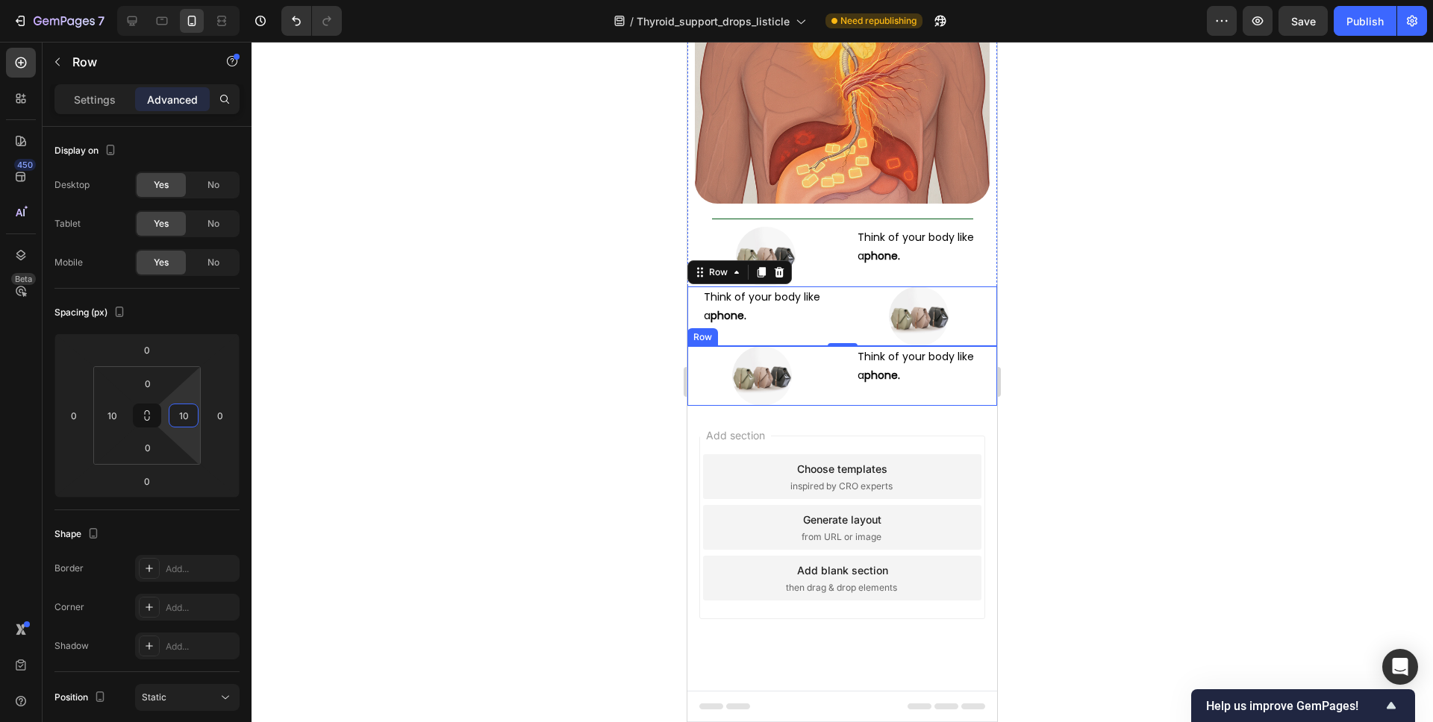
click at [838, 406] on div "Image Think of your body like a phone. Text Block Row" at bounding box center [842, 376] width 310 height 60
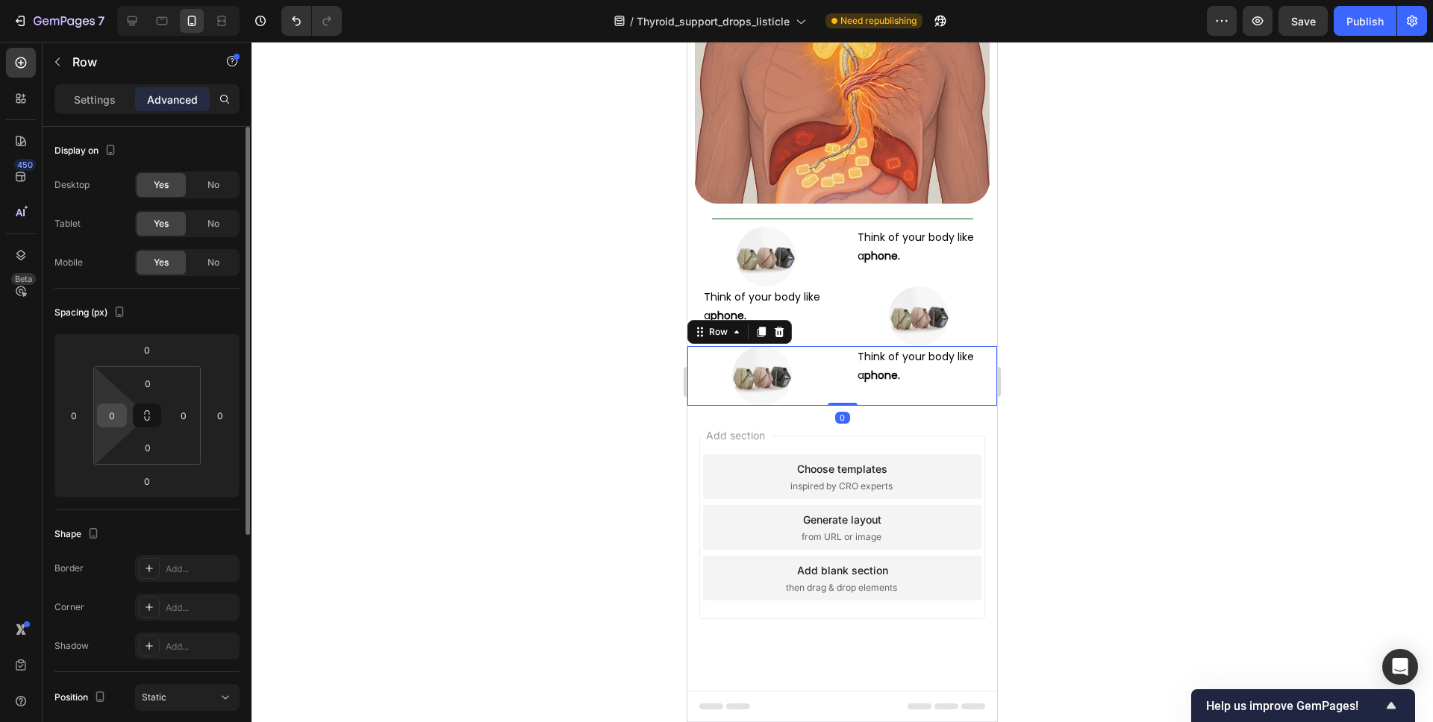
click at [117, 414] on input "0" at bounding box center [112, 415] width 22 height 22
type input "10"
click at [1091, 419] on div at bounding box center [841, 382] width 1181 height 681
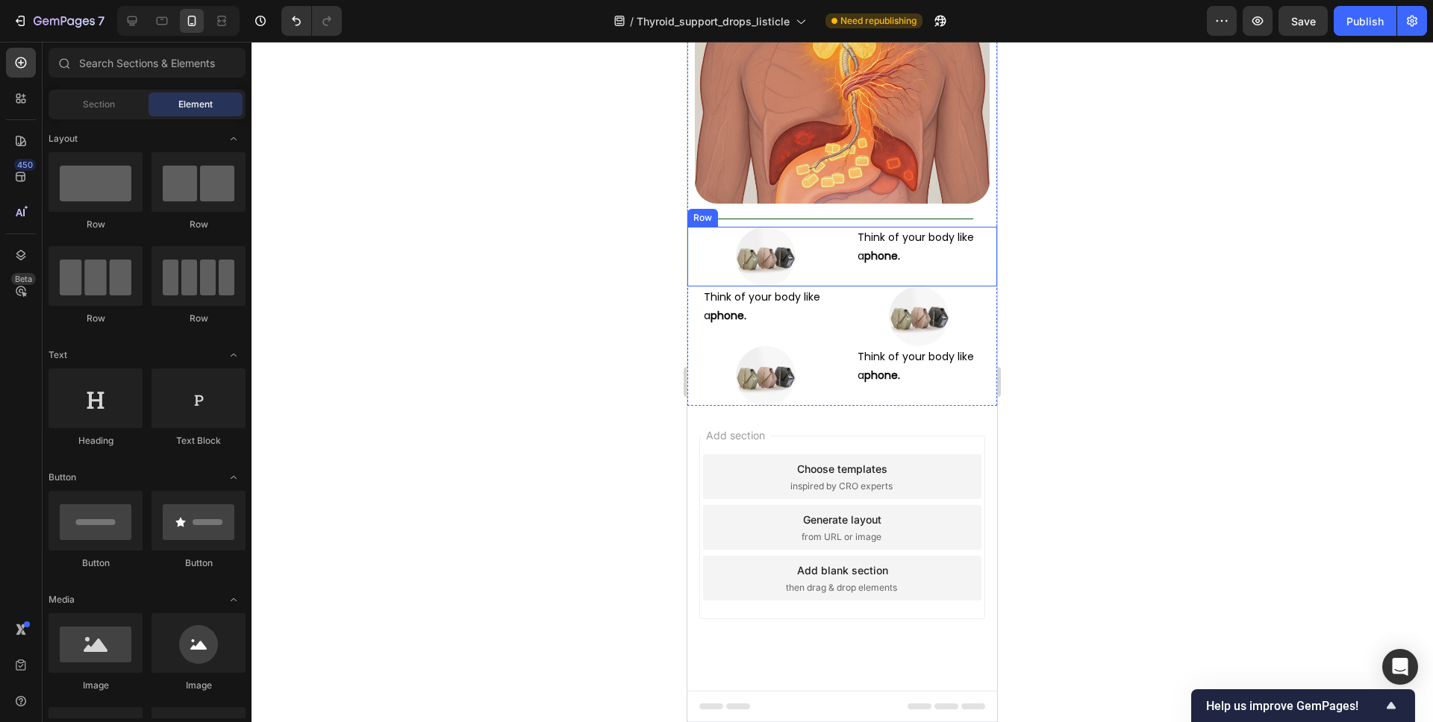
click at [844, 287] on div "Image Think of your body like a phone. Text Block Row" at bounding box center [842, 257] width 310 height 60
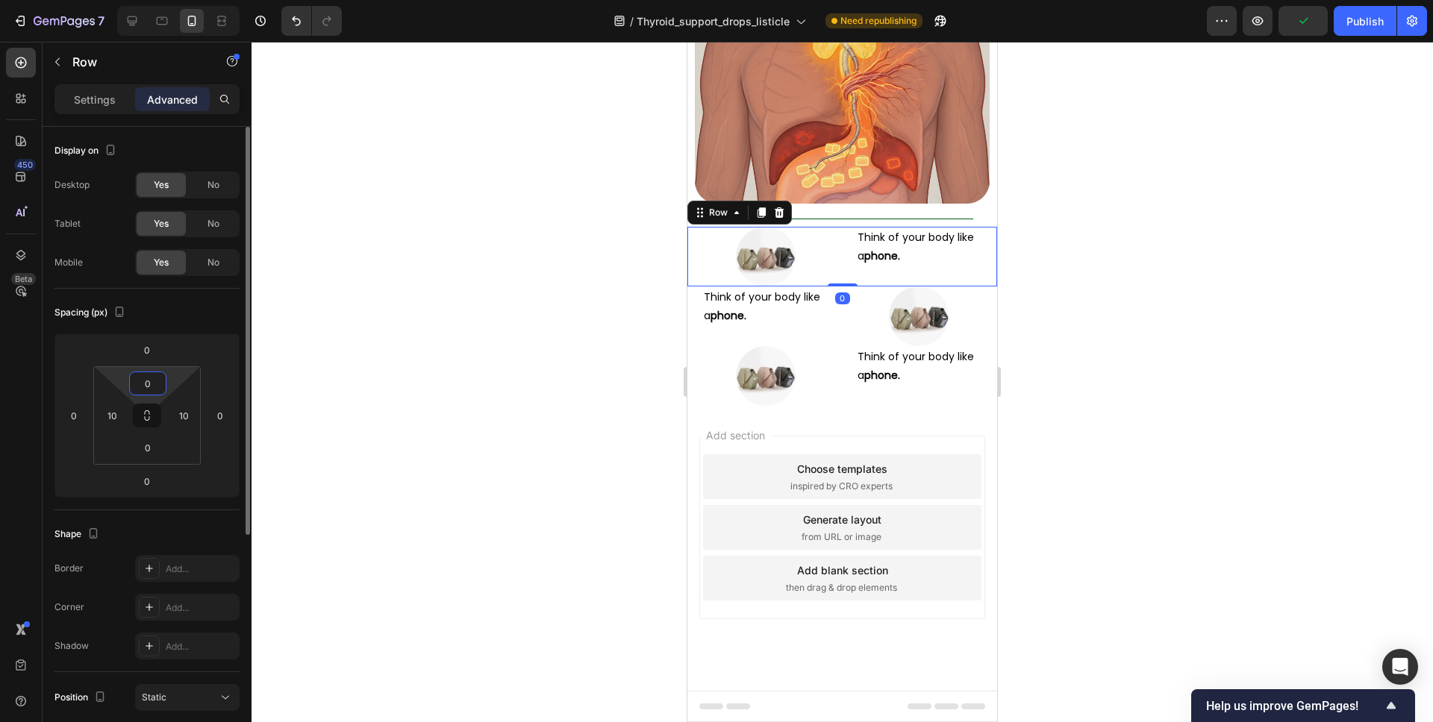
click at [146, 385] on input "0" at bounding box center [148, 383] width 30 height 22
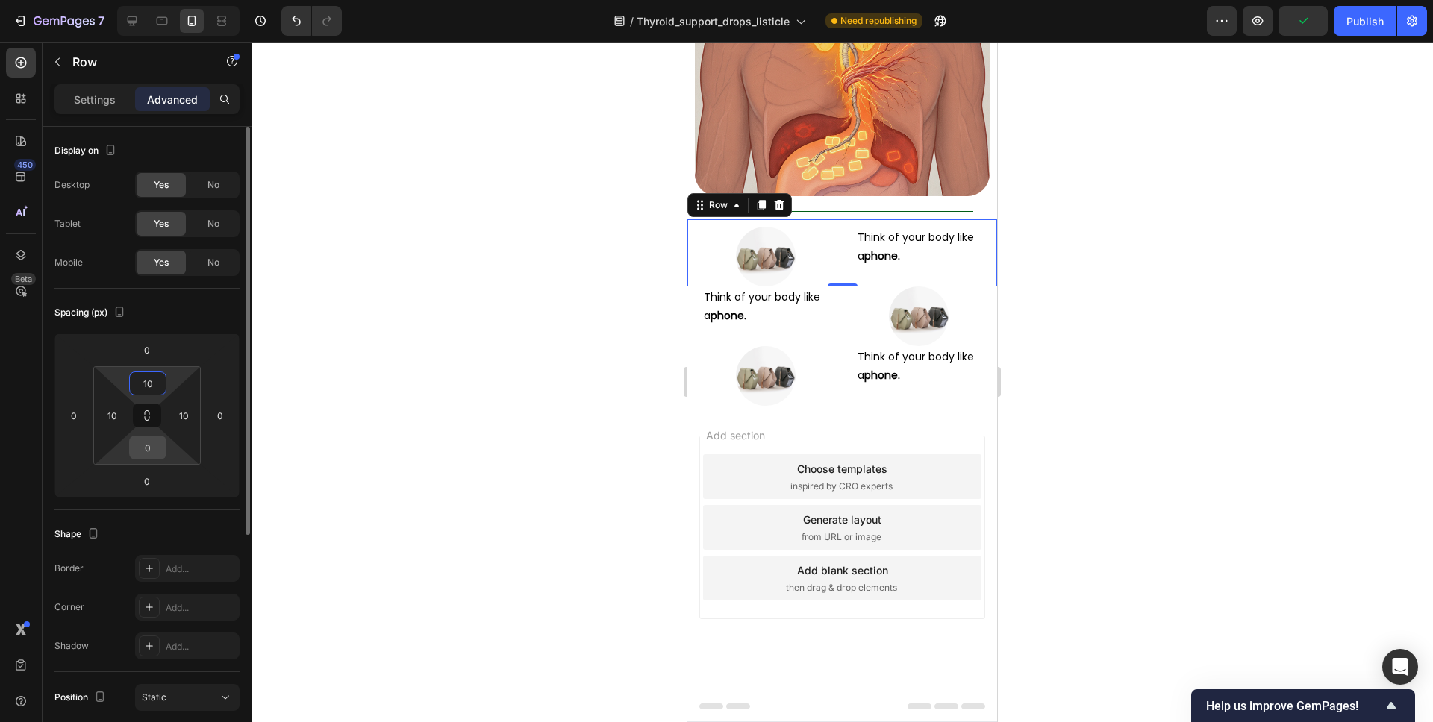
type input "10"
click at [146, 448] on input "0" at bounding box center [148, 448] width 30 height 22
type input "10"
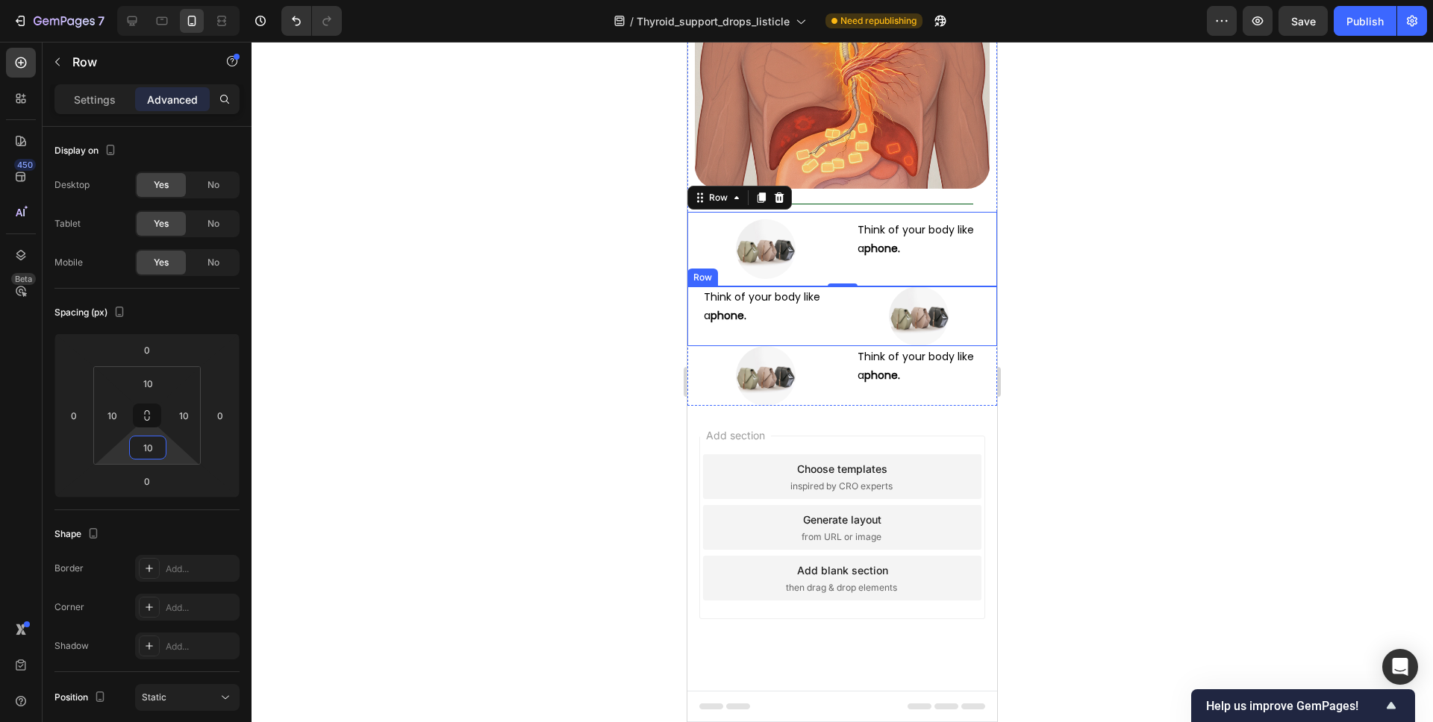
click at [845, 346] on div "Think of your body like a phone. Text Block Image Row" at bounding box center [842, 317] width 310 height 60
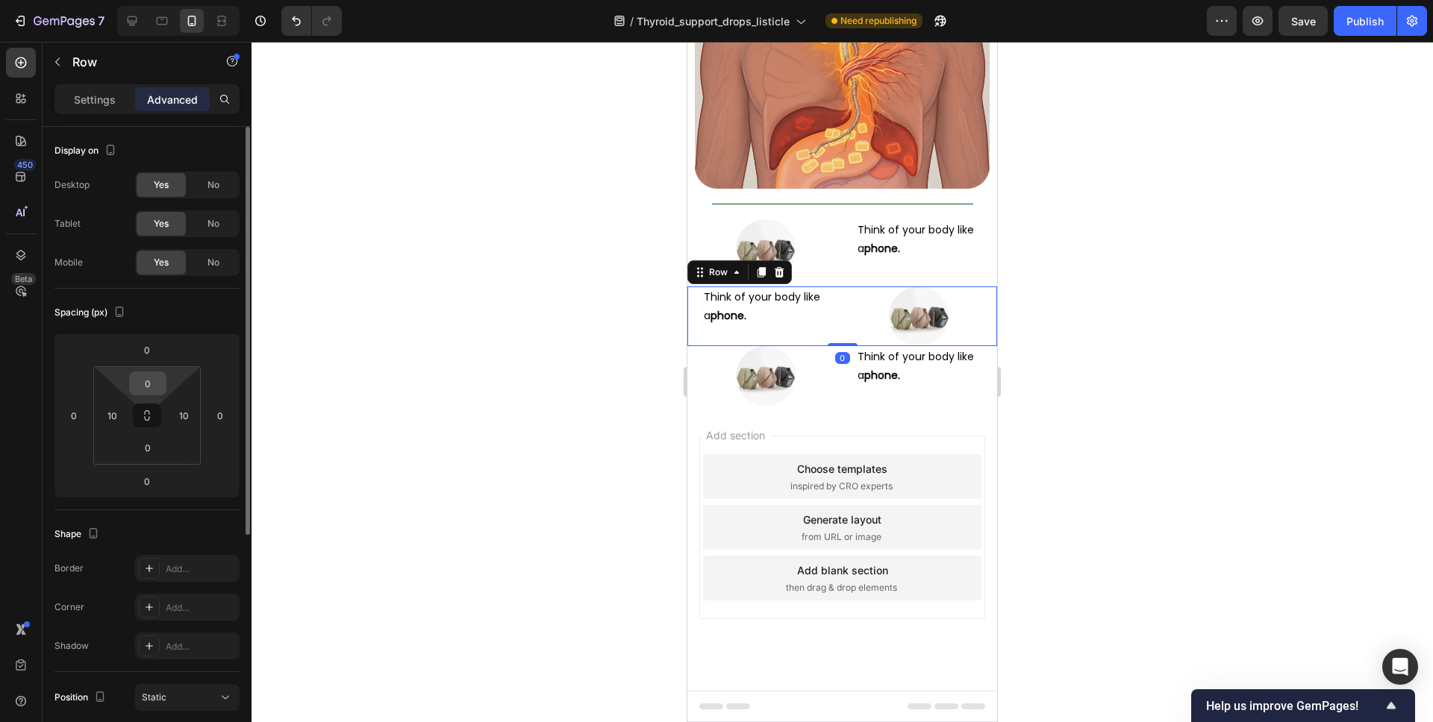
click at [144, 389] on input "0" at bounding box center [148, 383] width 30 height 22
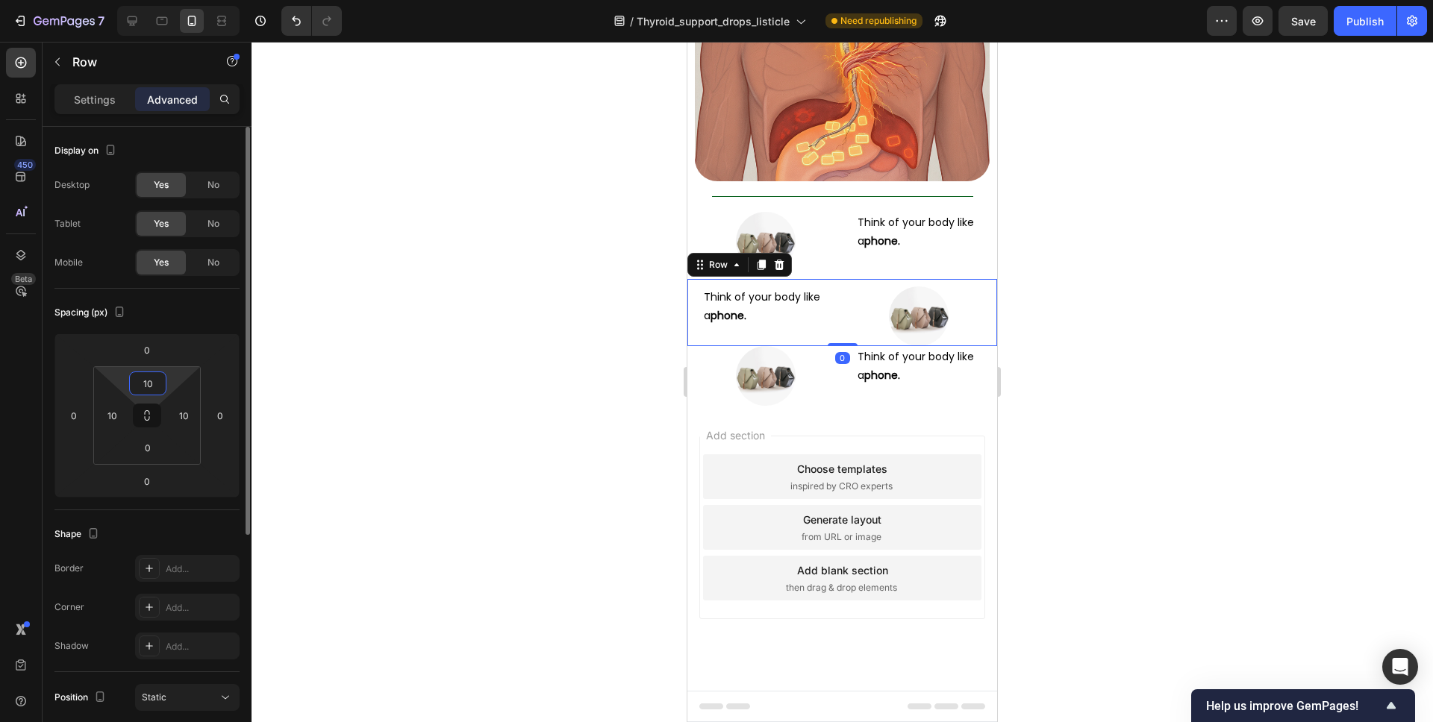
type input "10"
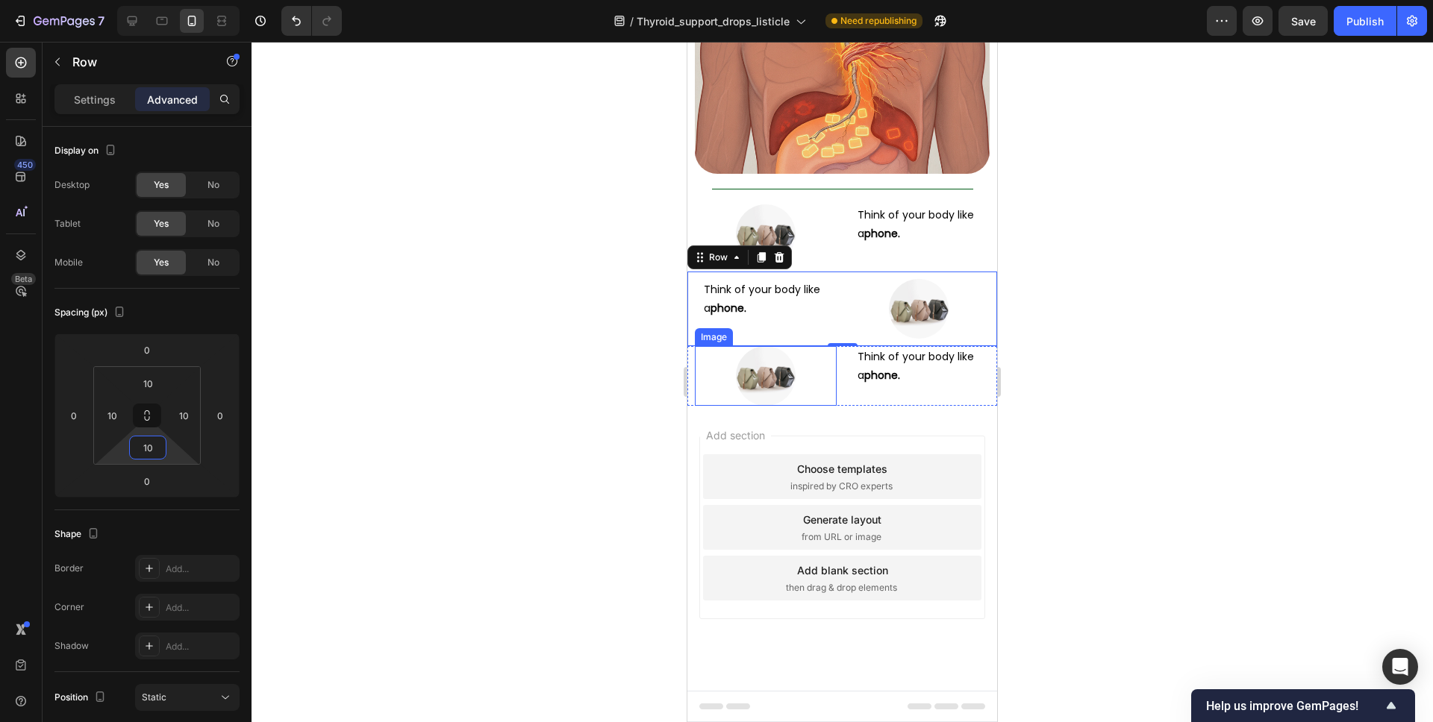
click at [834, 406] on div at bounding box center [766, 376] width 142 height 60
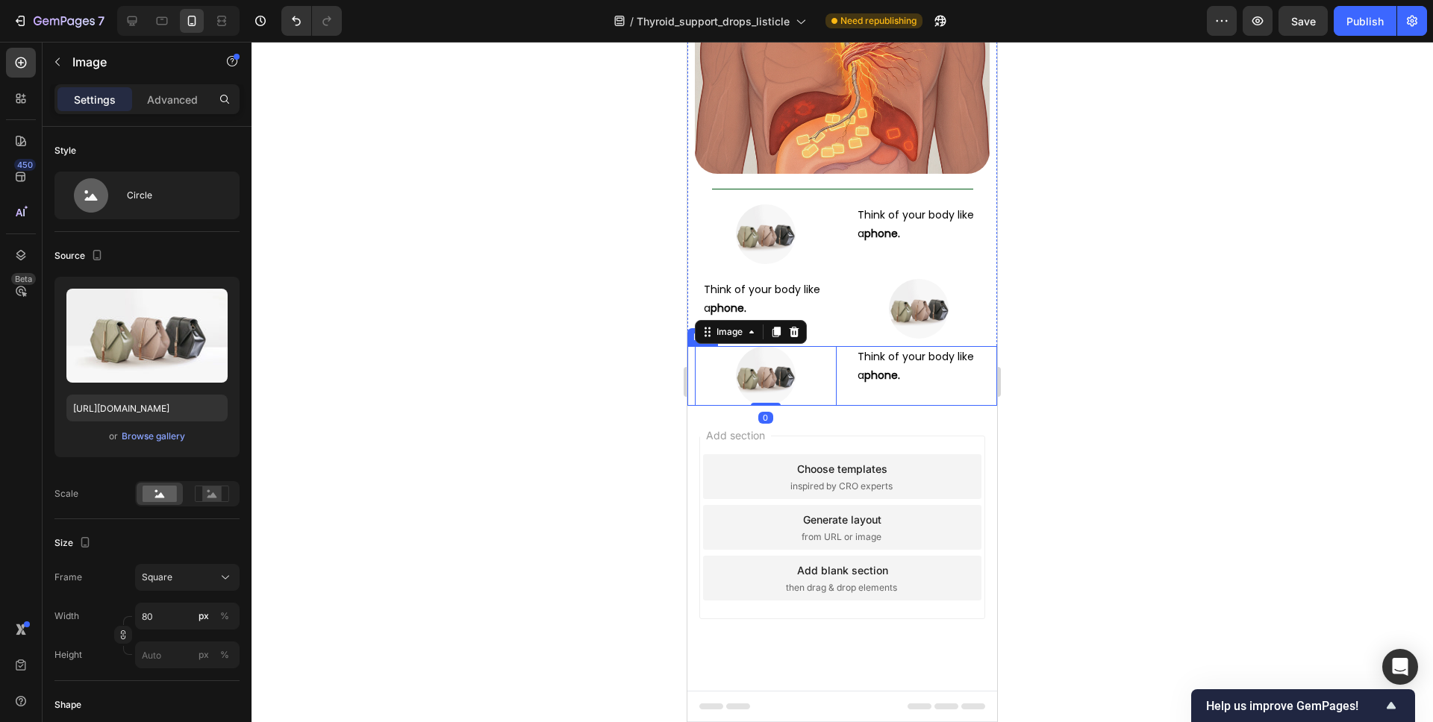
click at [839, 406] on div "Image 0 Think of your body like a phone. Text Block Row" at bounding box center [842, 376] width 310 height 60
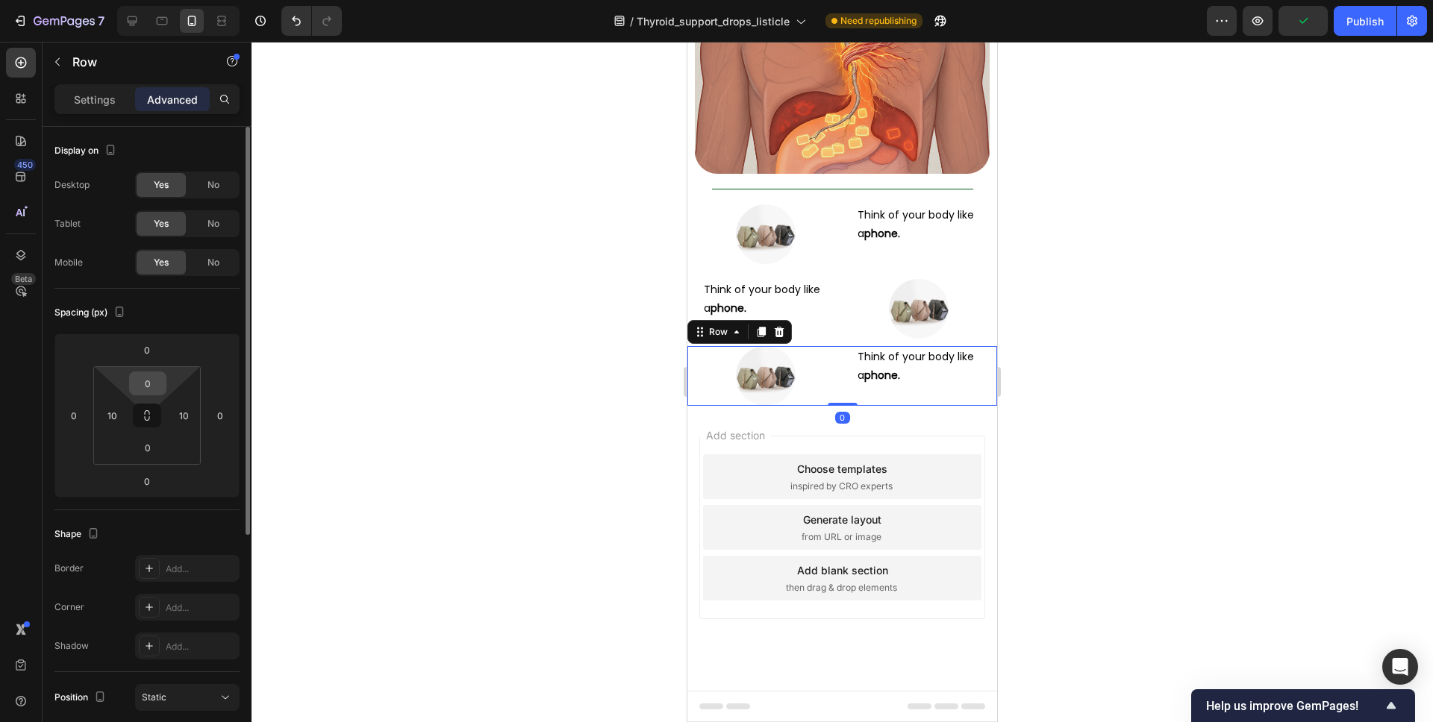
click at [163, 388] on div "0" at bounding box center [147, 384] width 37 height 24
click at [140, 382] on input "0" at bounding box center [148, 383] width 30 height 22
type input "10"
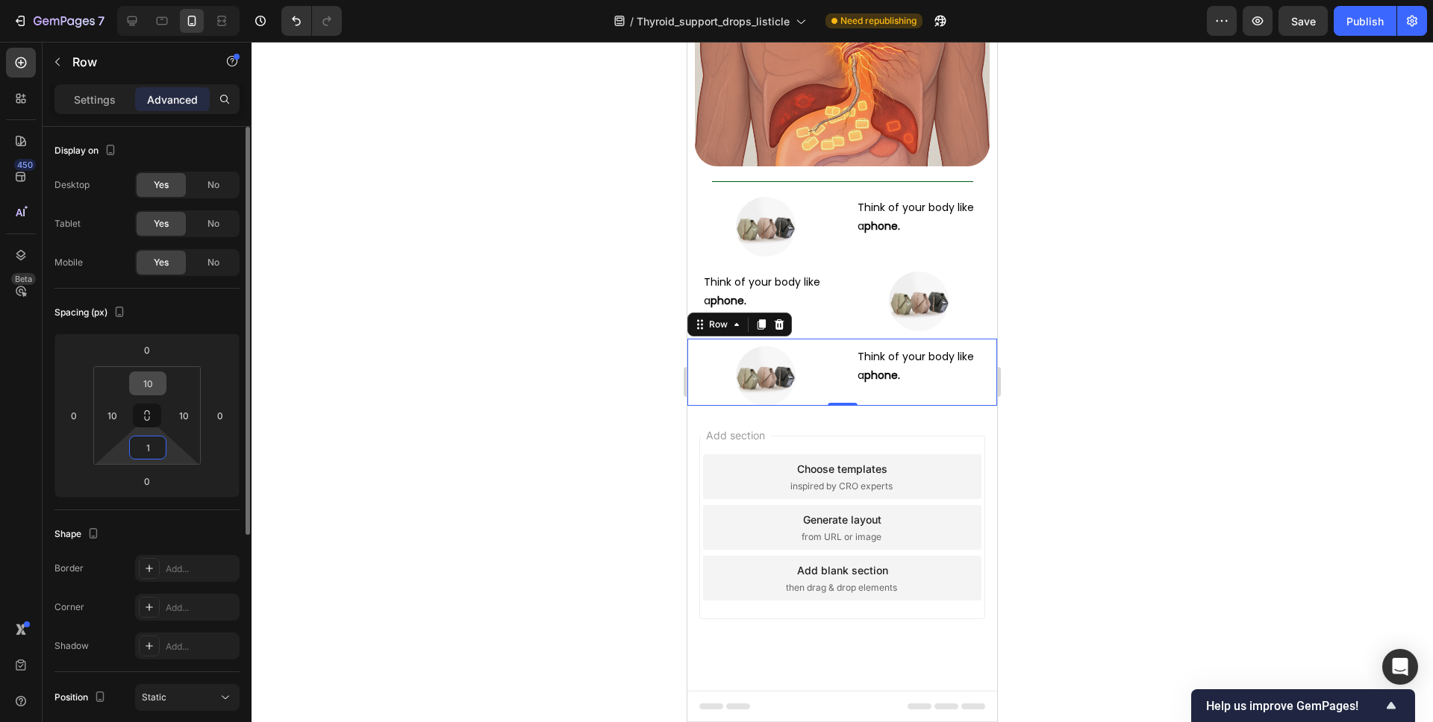
type input "10"
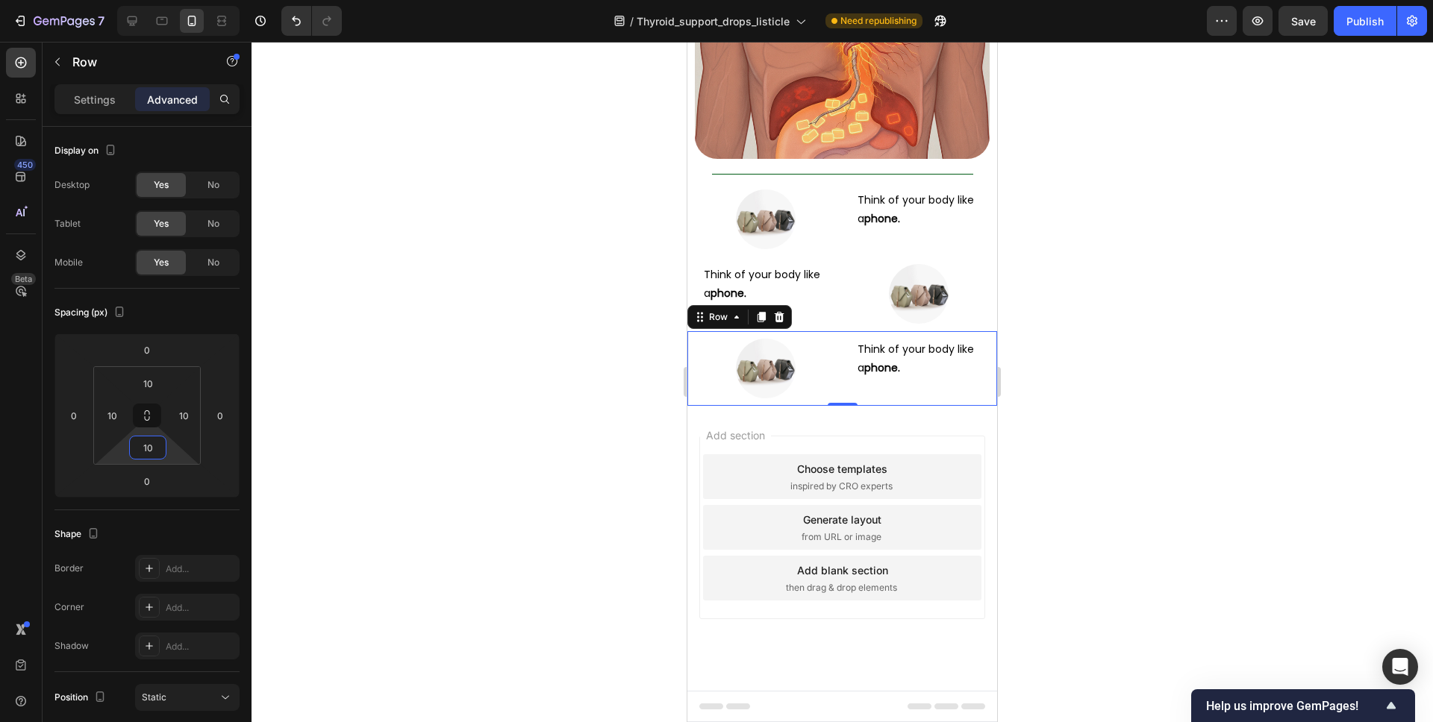
click at [1019, 427] on div at bounding box center [841, 382] width 1181 height 681
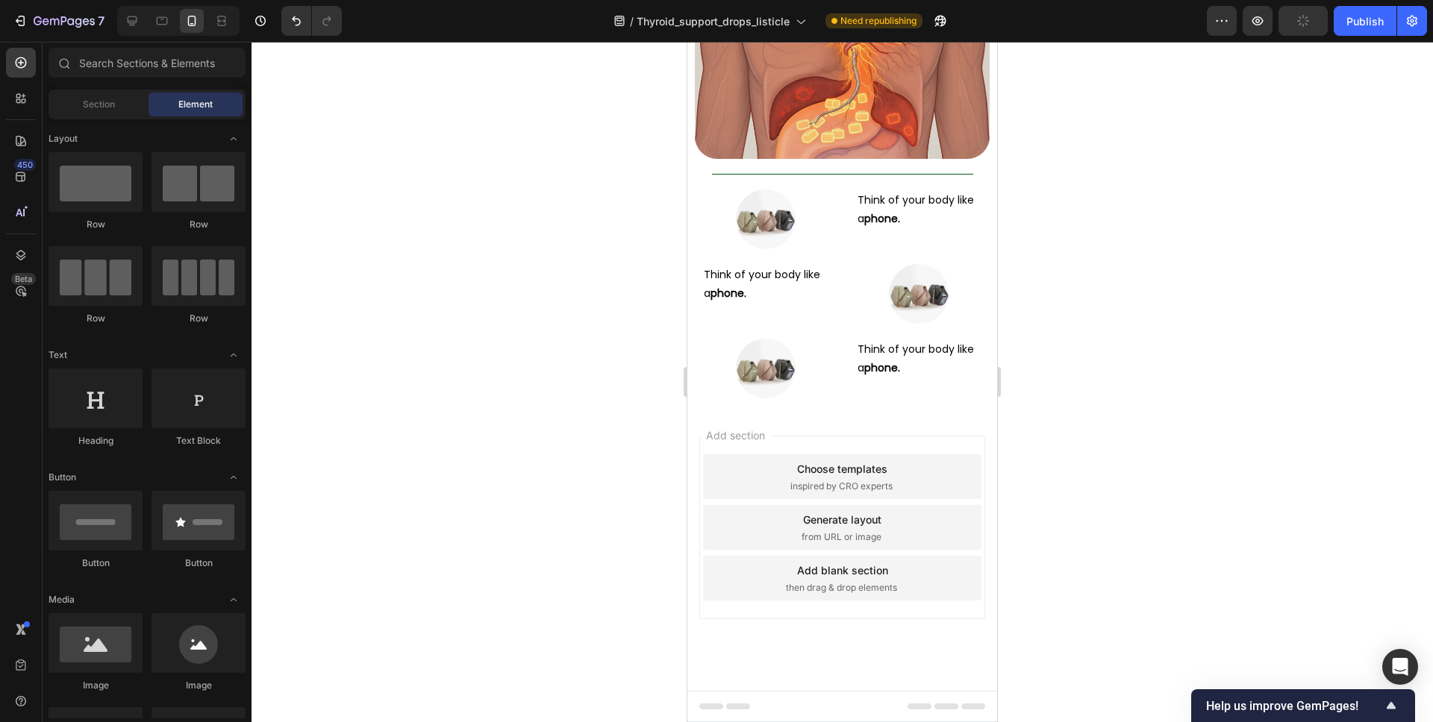
scroll to position [5059, 0]
click at [846, 171] on div "Title Line" at bounding box center [842, 174] width 310 height 16
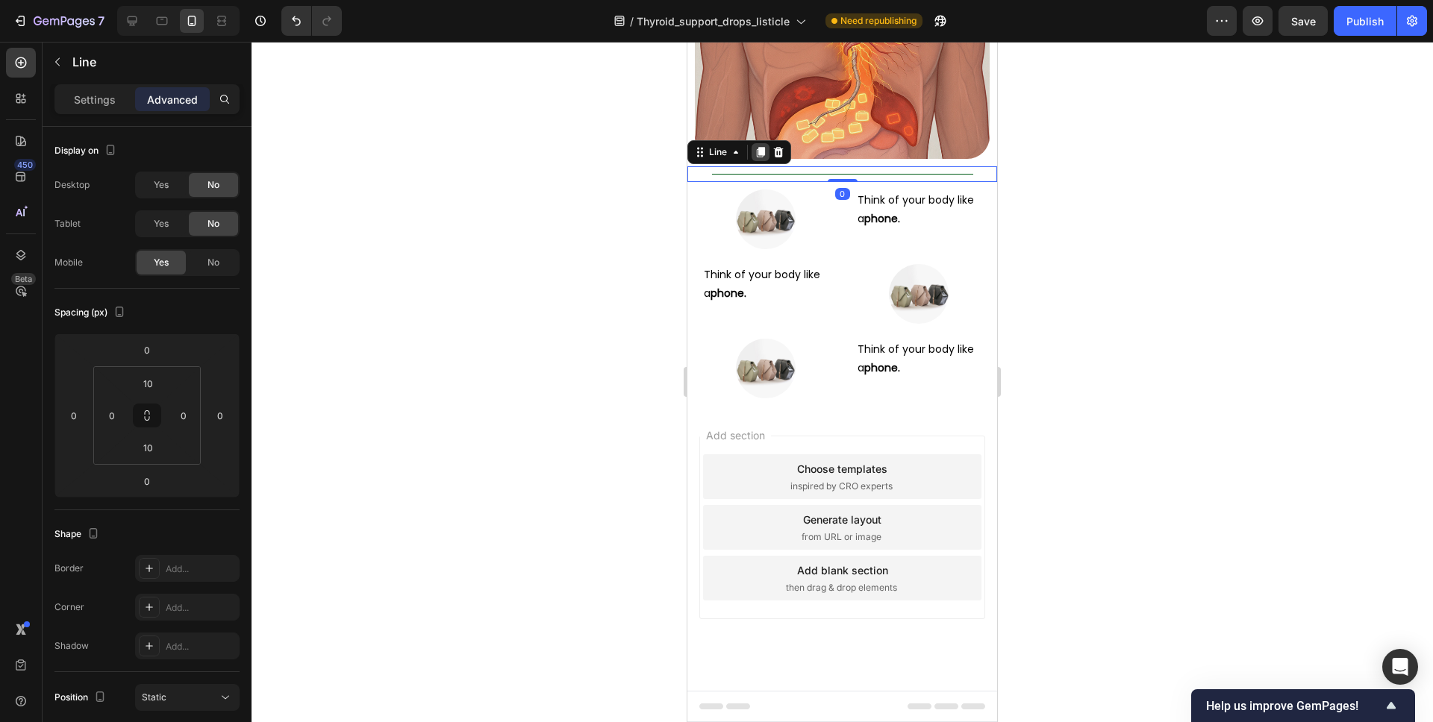
click at [763, 151] on icon at bounding box center [761, 152] width 8 height 10
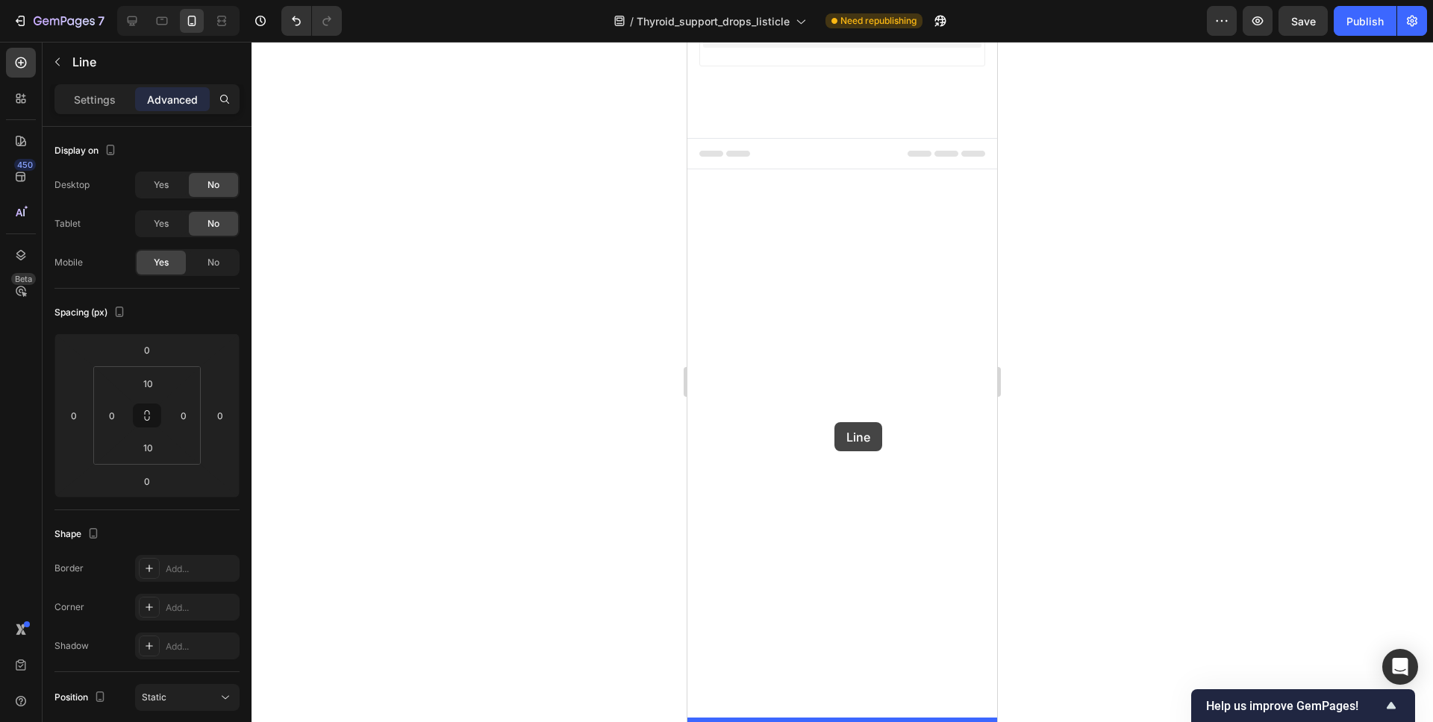
drag, startPoint x: 710, startPoint y: 173, endPoint x: 835, endPoint y: 422, distance: 278.6
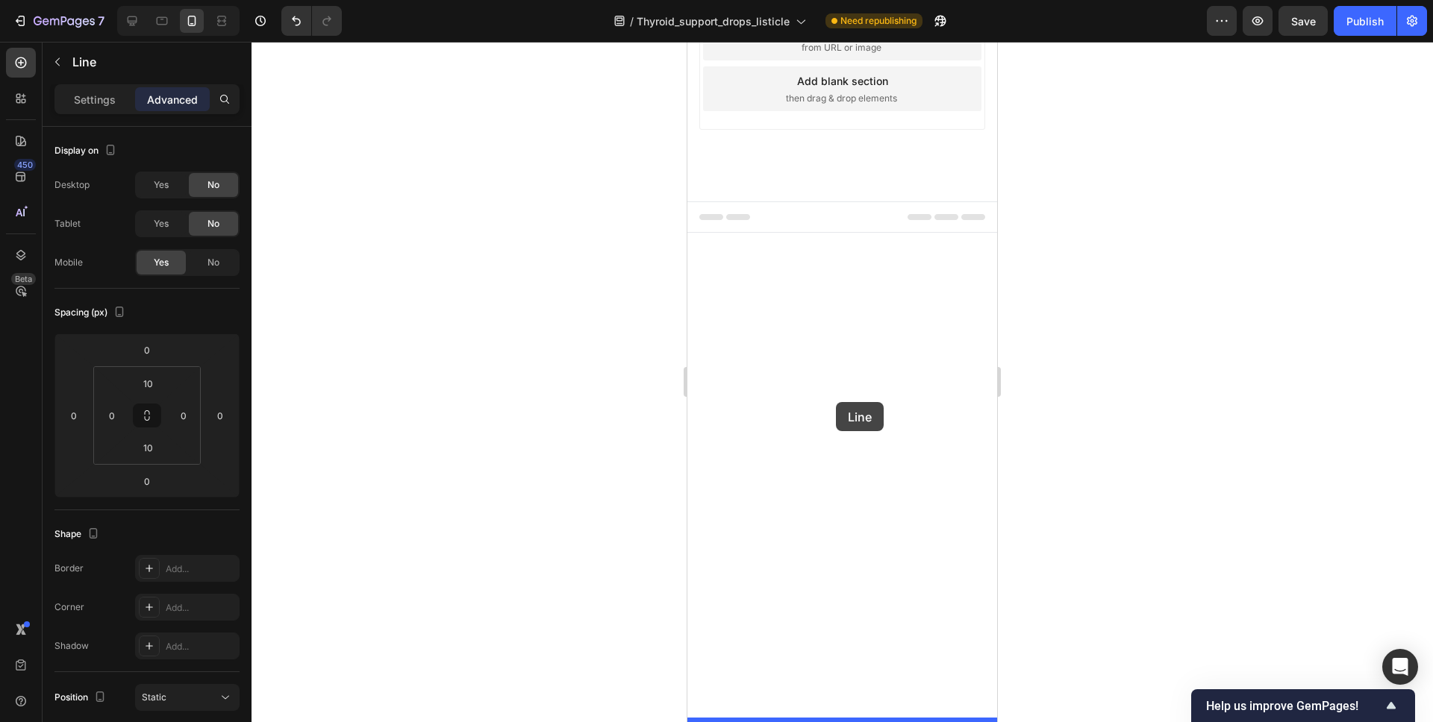
drag, startPoint x: 703, startPoint y: 414, endPoint x: 836, endPoint y: 402, distance: 133.4
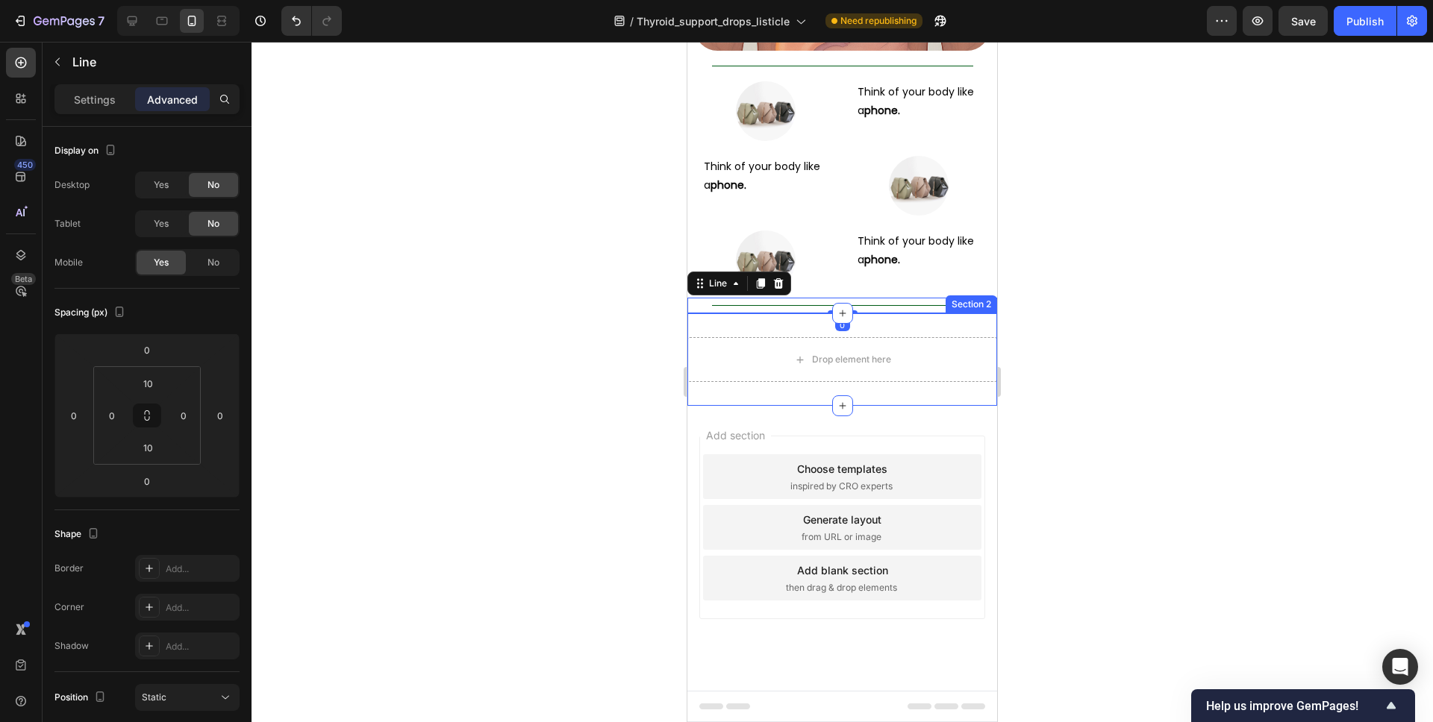
click at [823, 406] on div "Drop element here Section 2" at bounding box center [842, 359] width 310 height 93
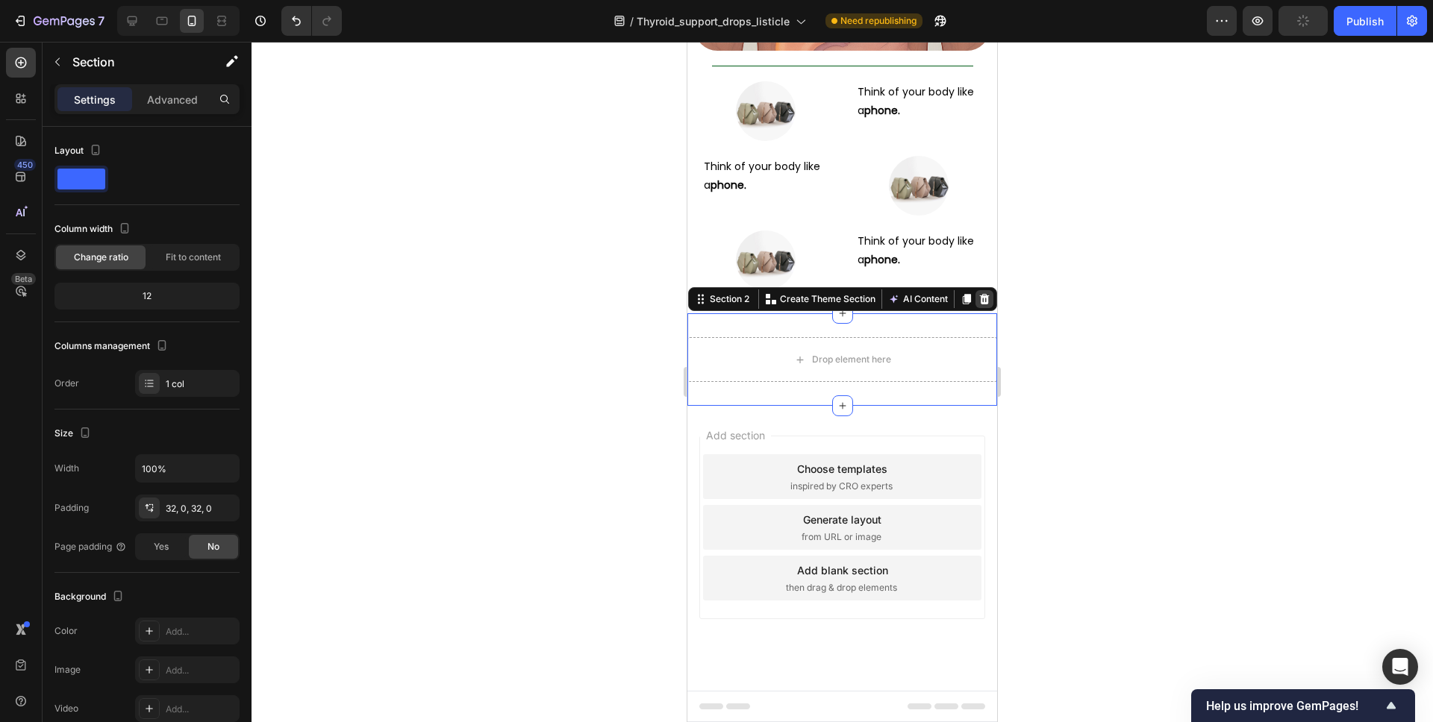
click at [980, 305] on icon at bounding box center [984, 299] width 12 height 12
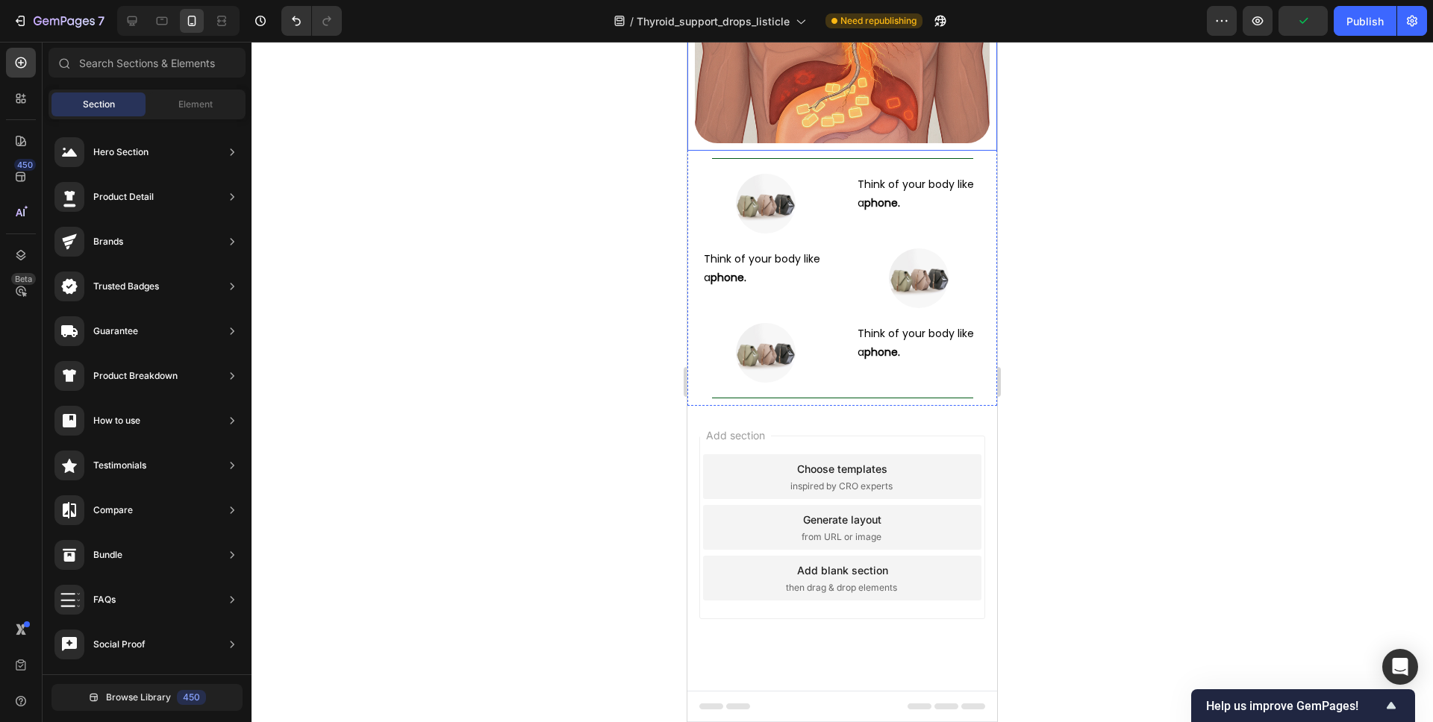
scroll to position [4635, 0]
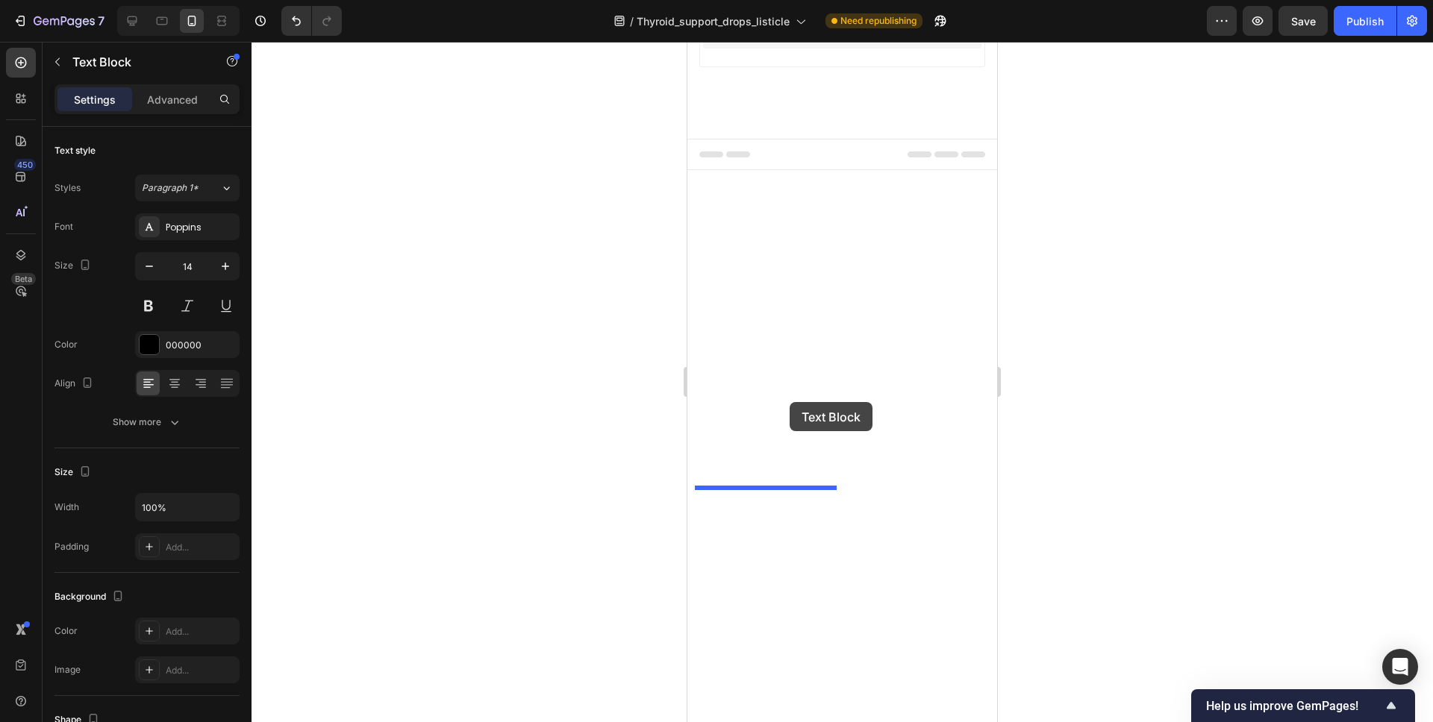
scroll to position [5209, 0]
drag, startPoint x: 716, startPoint y: 263, endPoint x: 816, endPoint y: 407, distance: 174.9
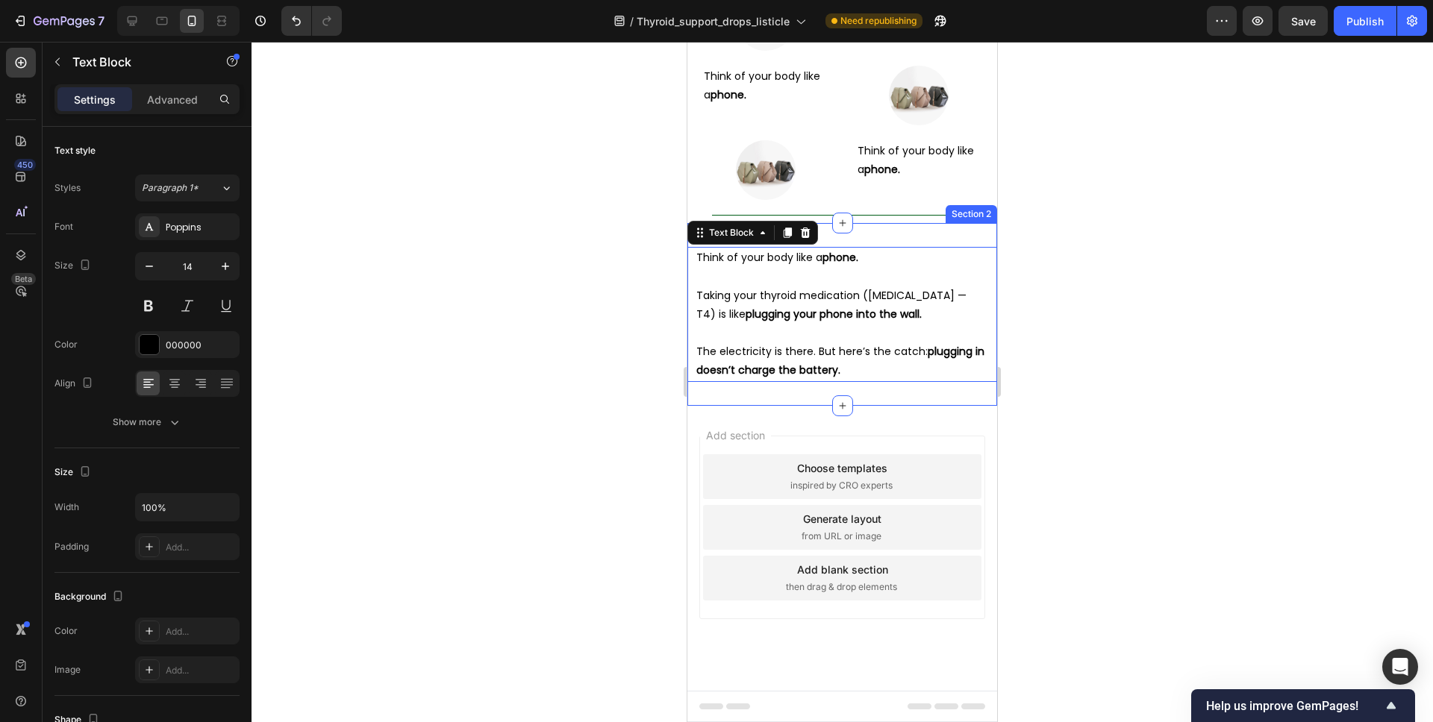
scroll to position [5075, 0]
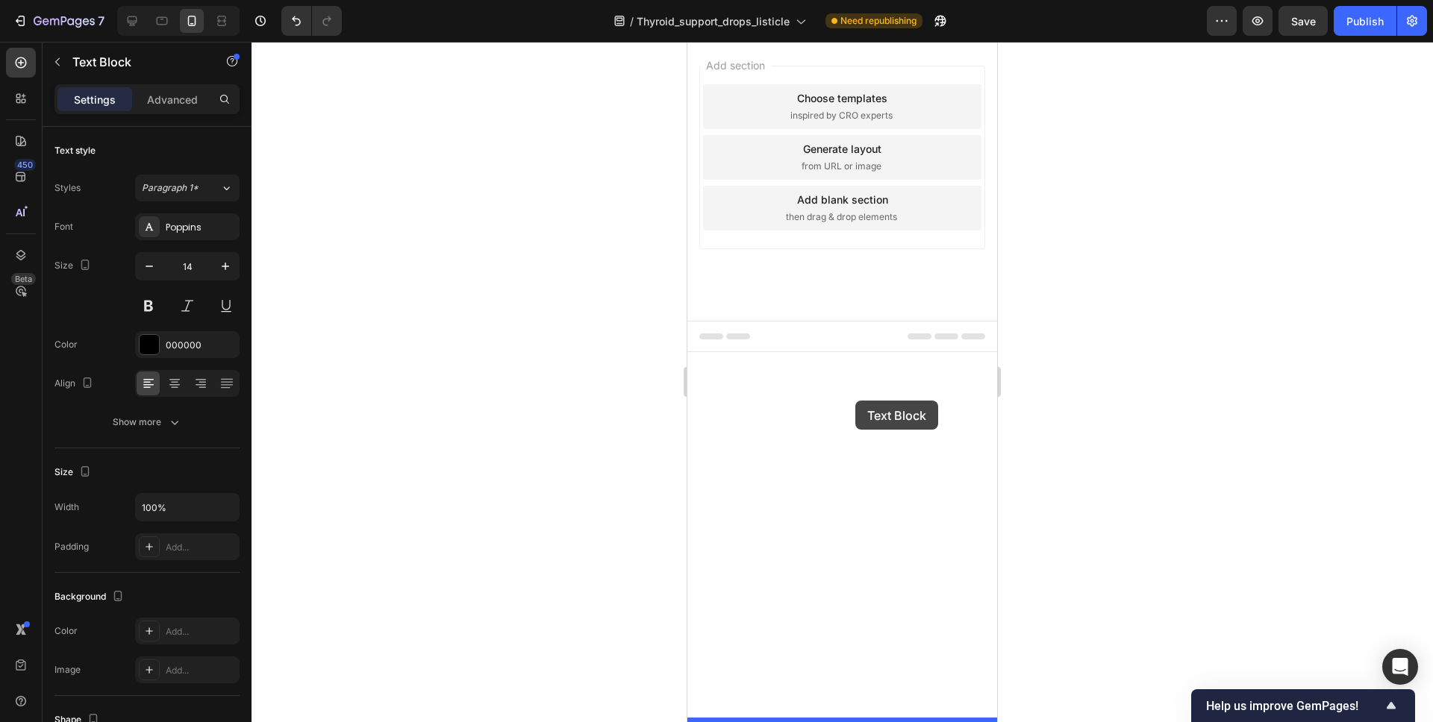
drag, startPoint x: 729, startPoint y: 417, endPoint x: 855, endPoint y: 401, distance: 127.2
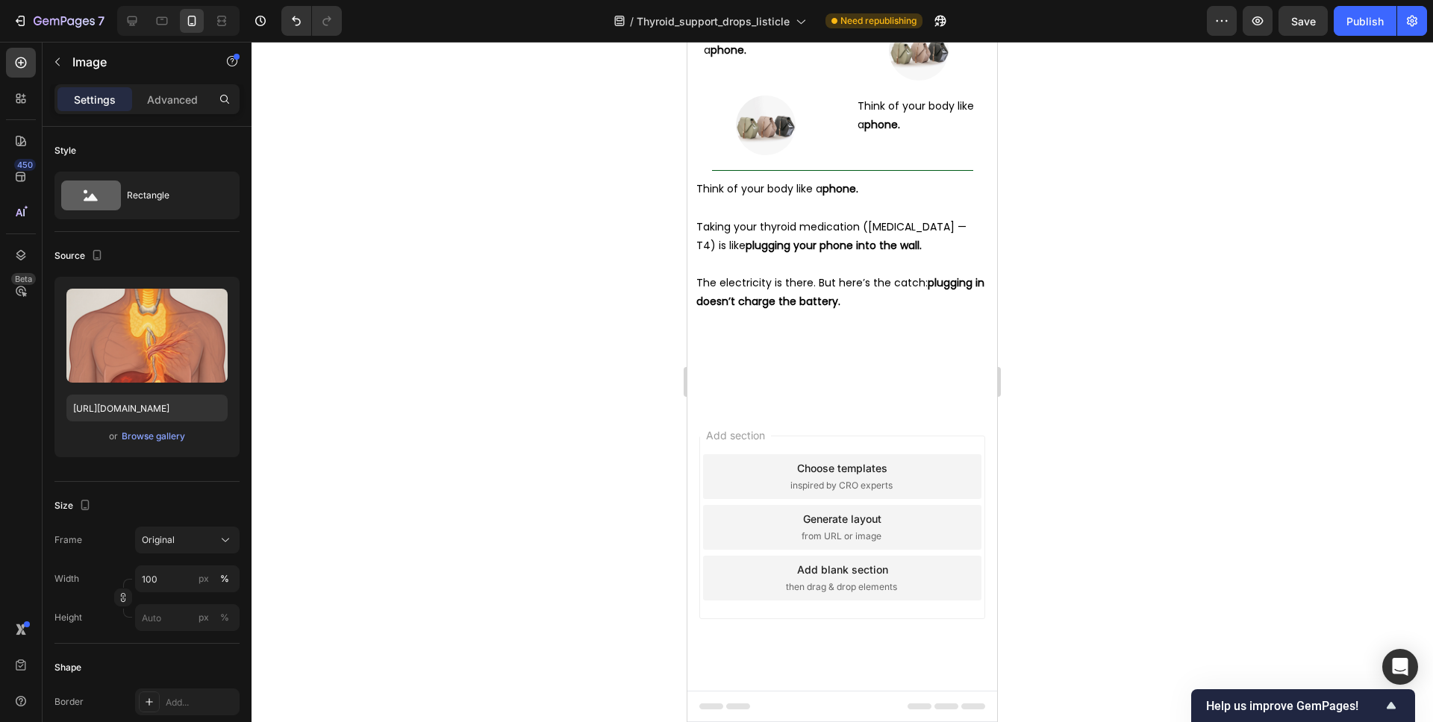
scroll to position [4836, 0]
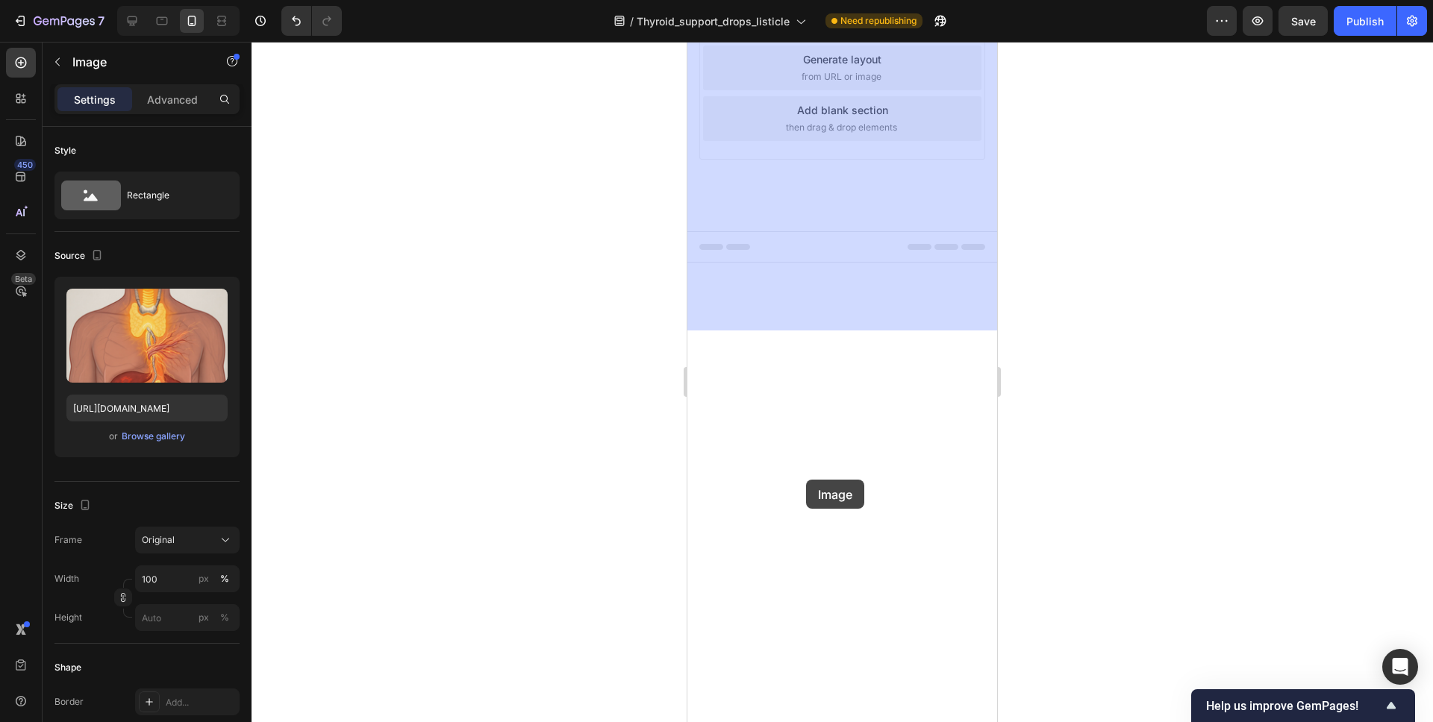
scroll to position [5367, 0]
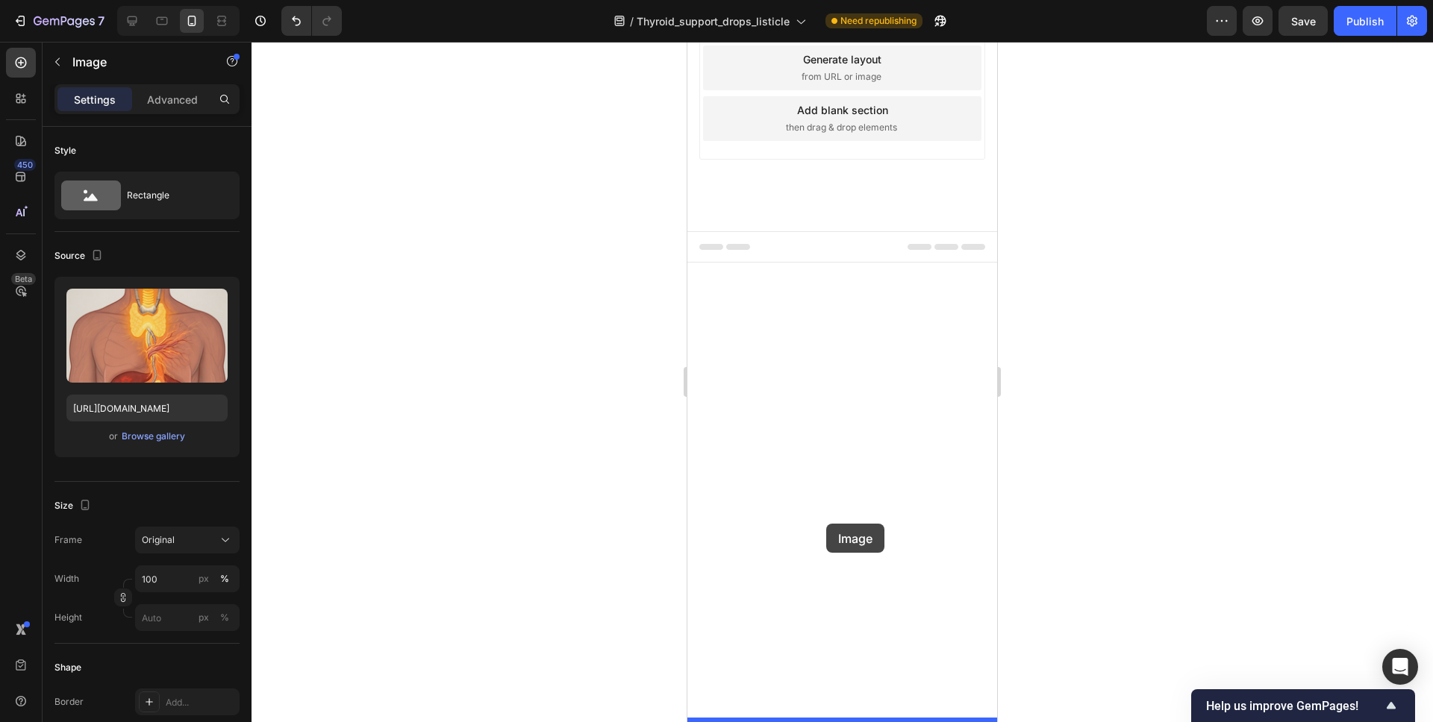
drag, startPoint x: 700, startPoint y: 378, endPoint x: 826, endPoint y: 524, distance: 193.1
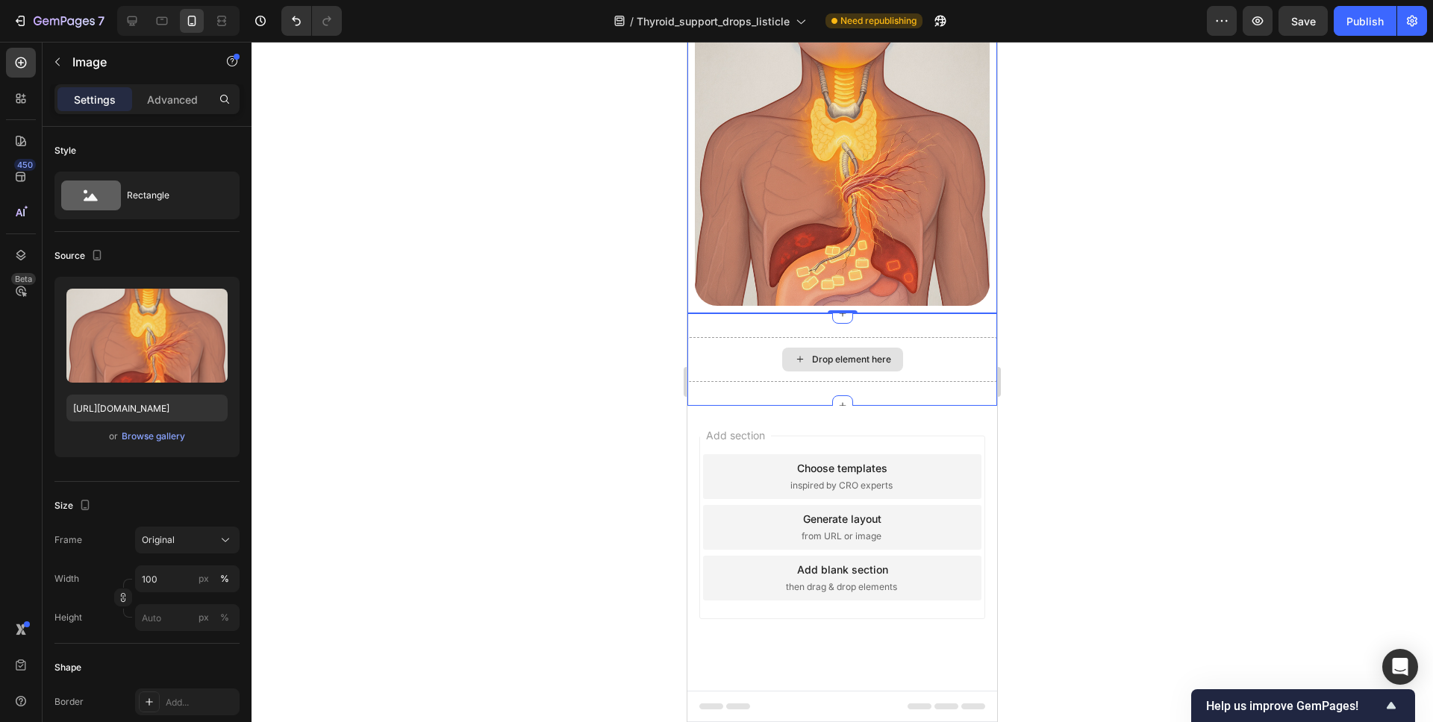
scroll to position [5335, 0]
click at [913, 406] on div "Drop element here Section 2" at bounding box center [842, 359] width 310 height 93
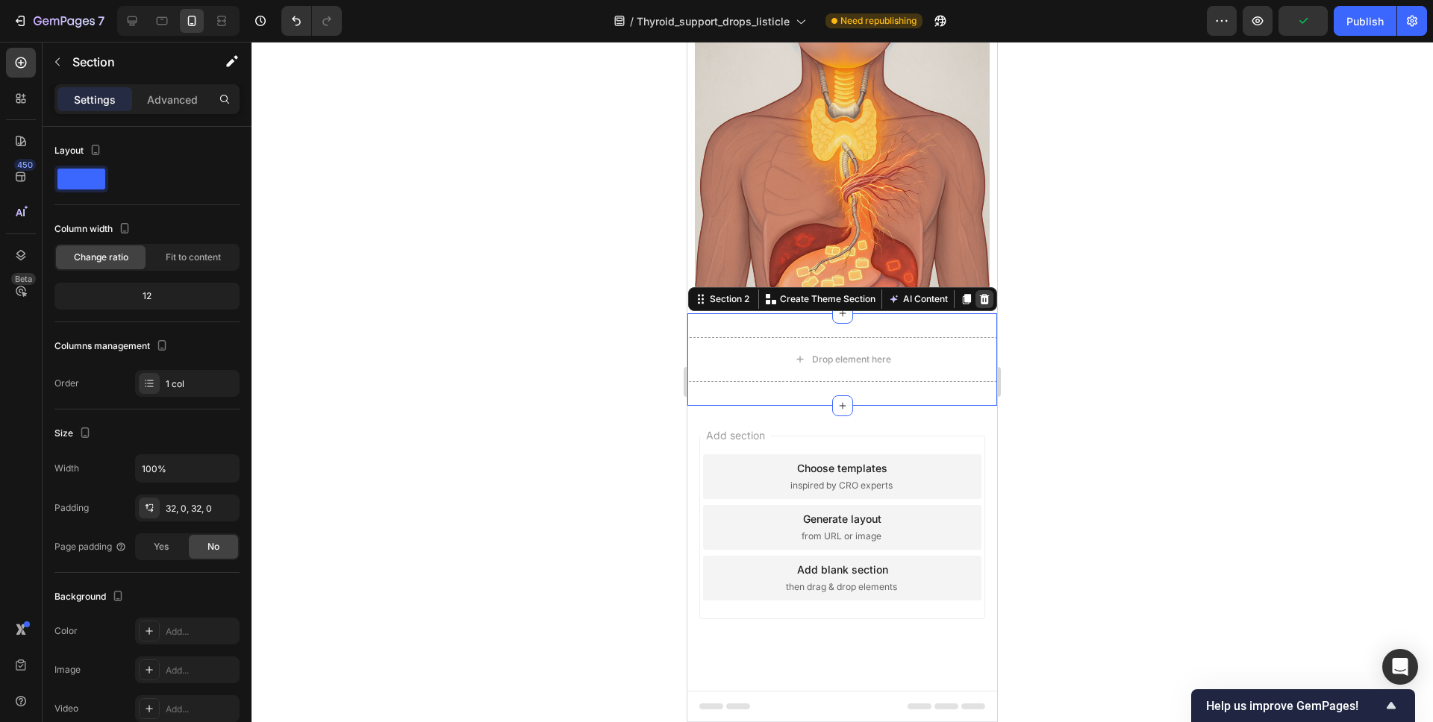
click at [983, 304] on icon at bounding box center [985, 298] width 10 height 10
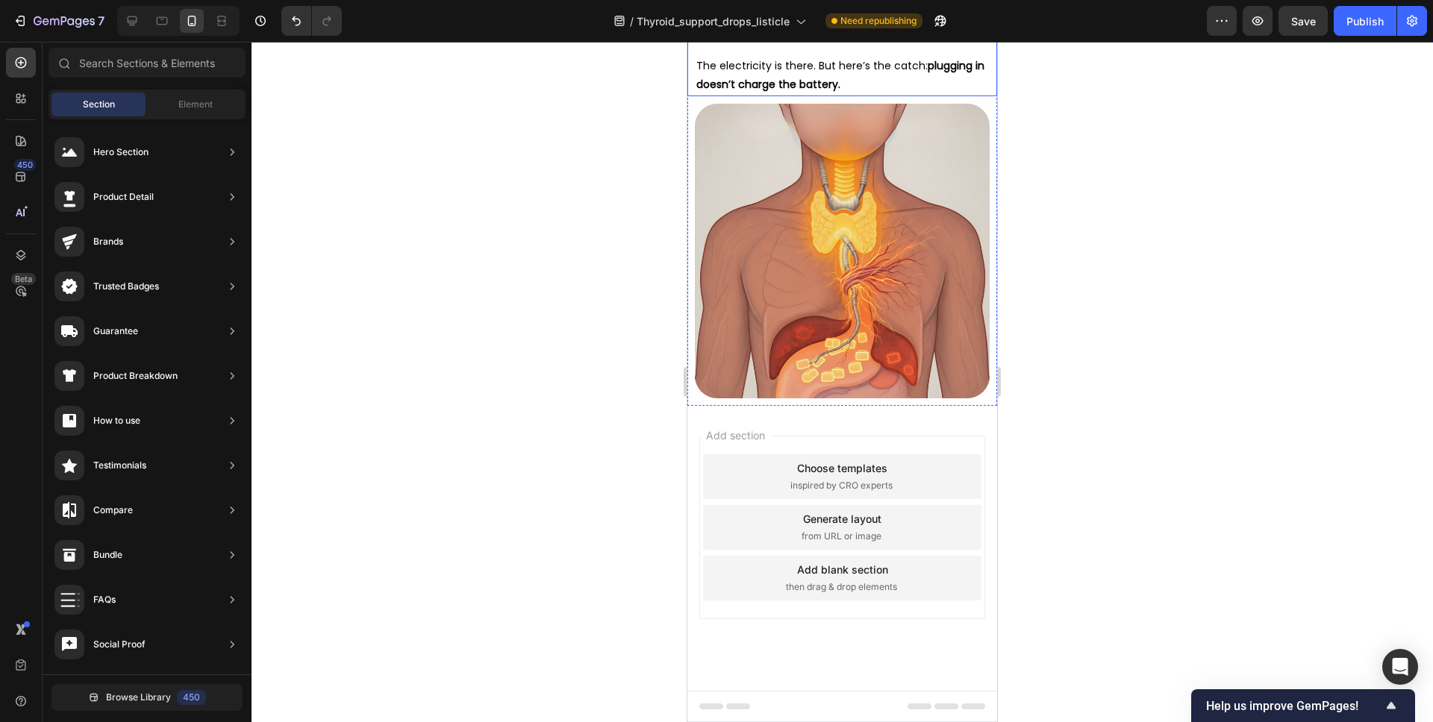
scroll to position [5302, 0]
click at [879, 342] on img at bounding box center [842, 251] width 295 height 295
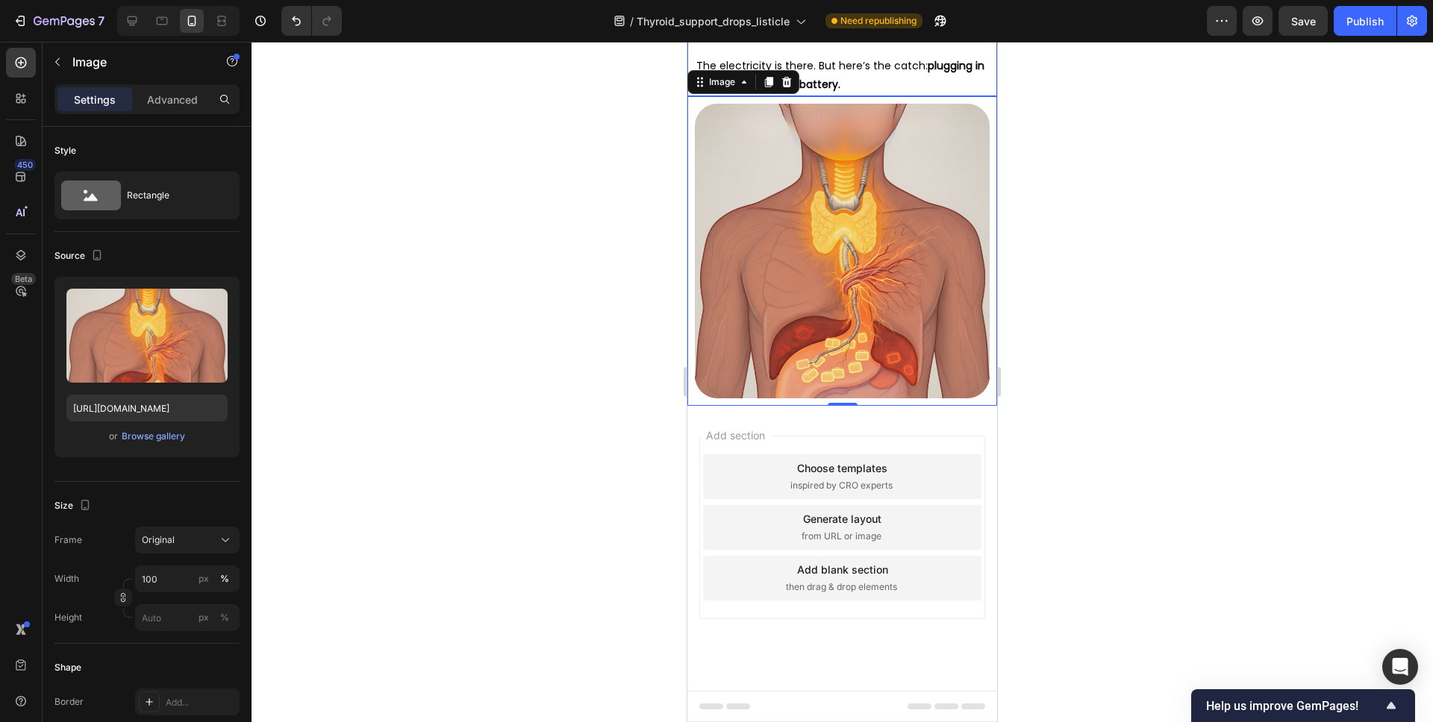
scroll to position [5385, 0]
click at [790, 88] on icon at bounding box center [787, 82] width 12 height 12
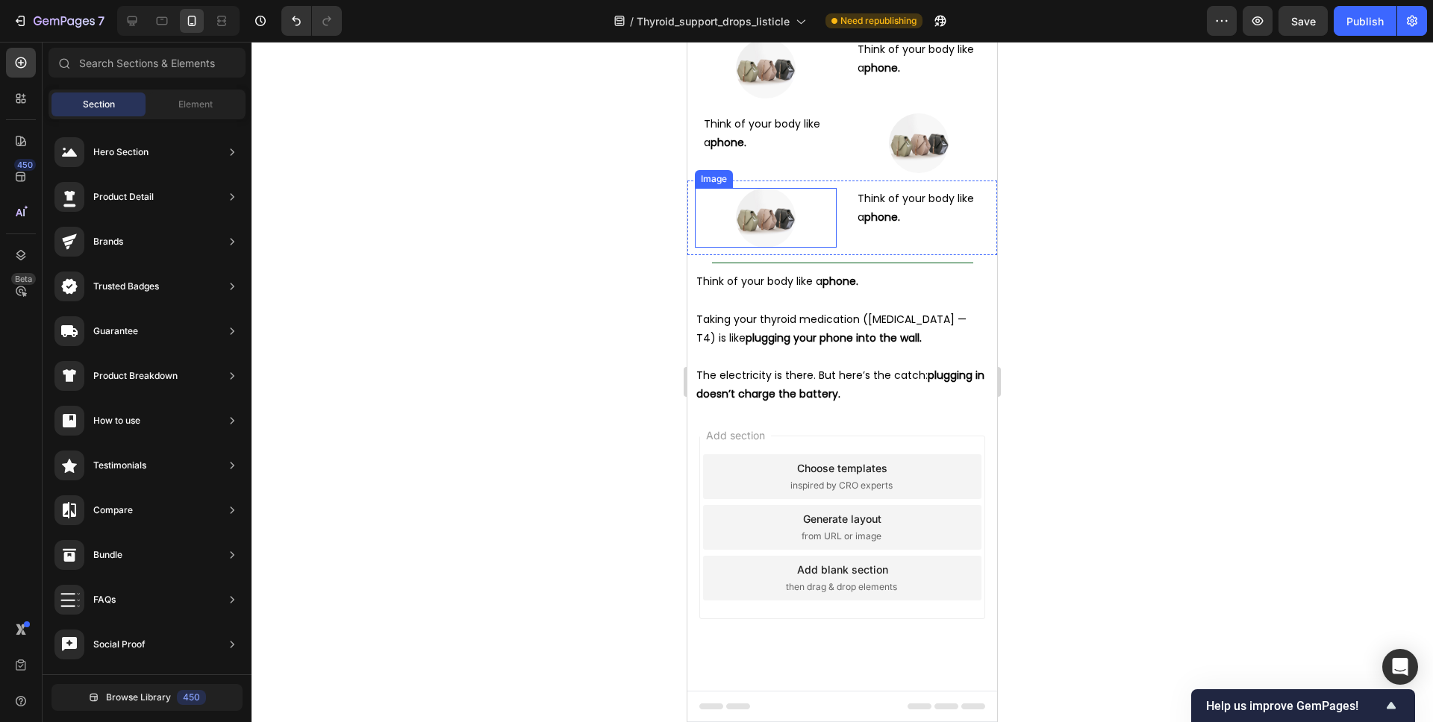
scroll to position [5209, 0]
click at [25, 69] on icon at bounding box center [20, 62] width 15 height 15
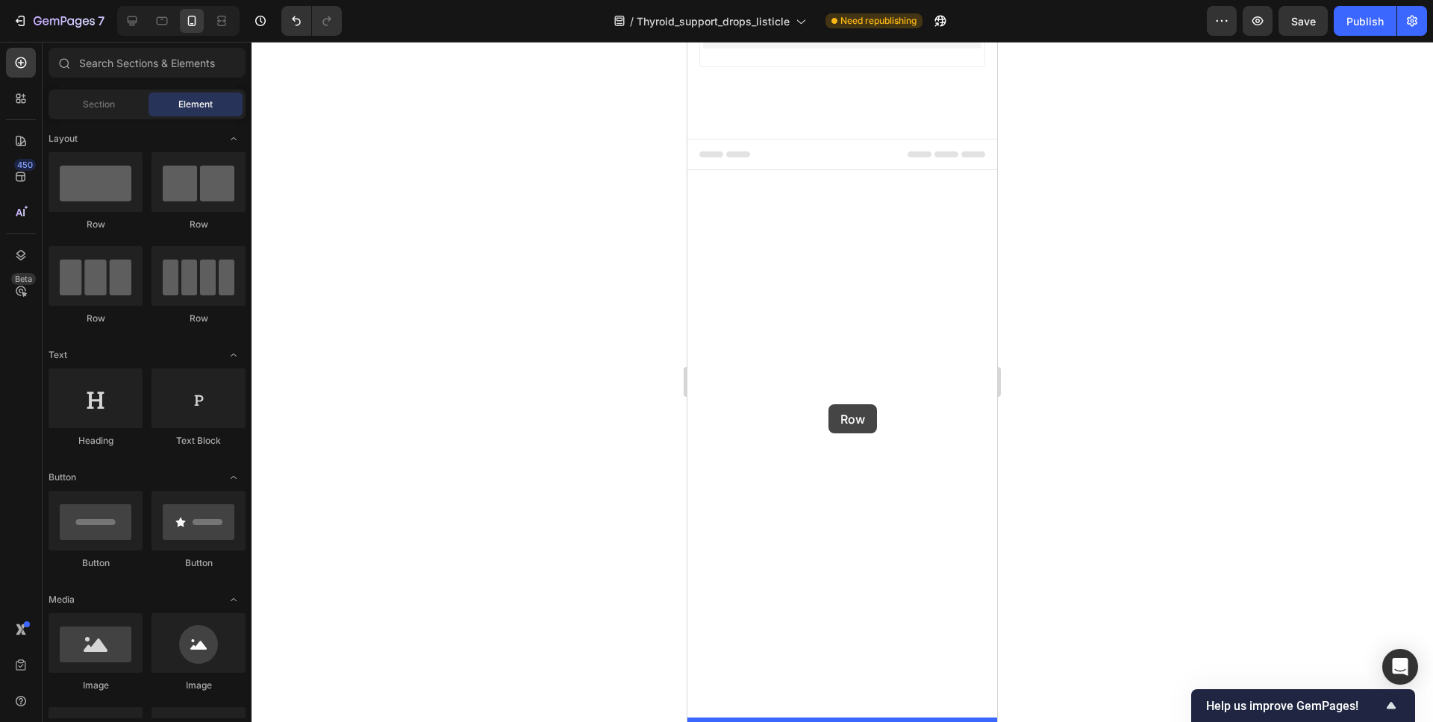
drag, startPoint x: 860, startPoint y: 234, endPoint x: 828, endPoint y: 404, distance: 173.9
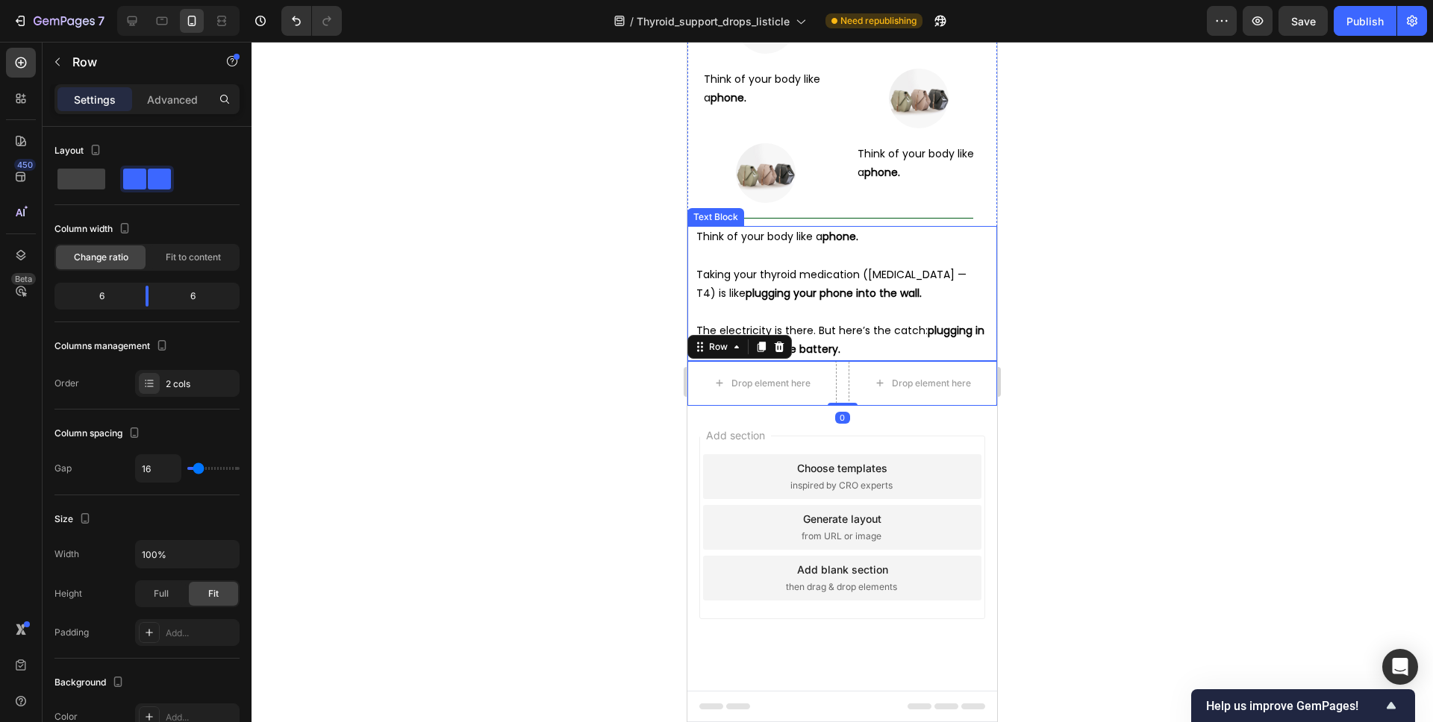
click at [809, 301] on strong "plugging your phone into the wall." at bounding box center [833, 293] width 176 height 15
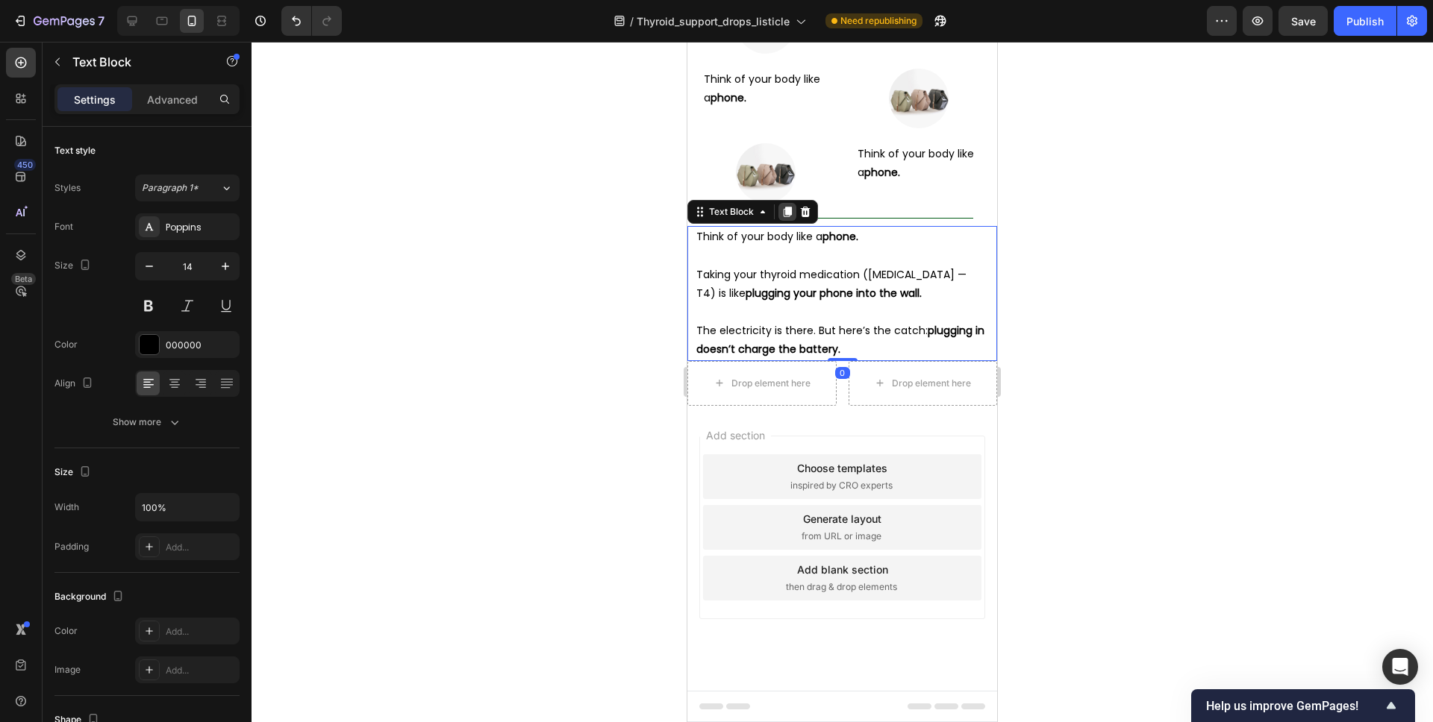
click at [790, 217] on icon at bounding box center [787, 212] width 12 height 12
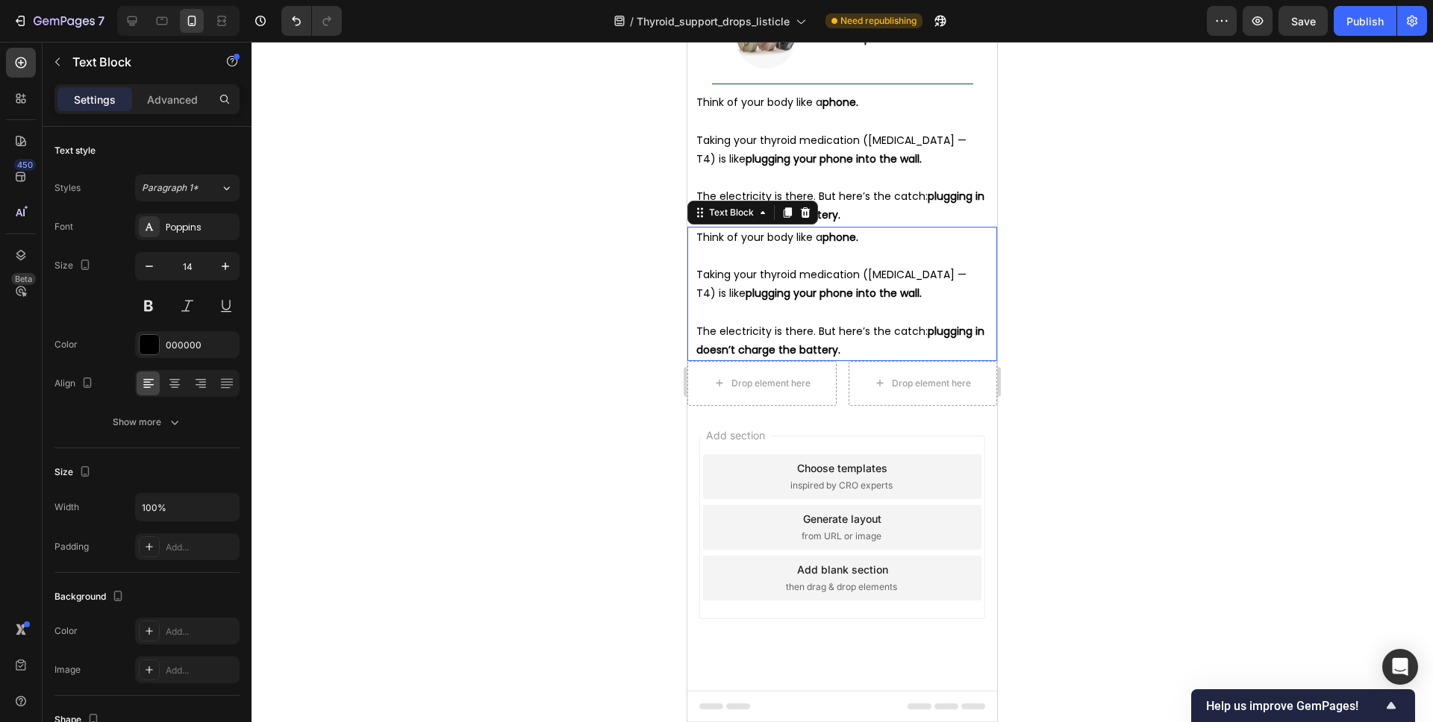
scroll to position [5385, 0]
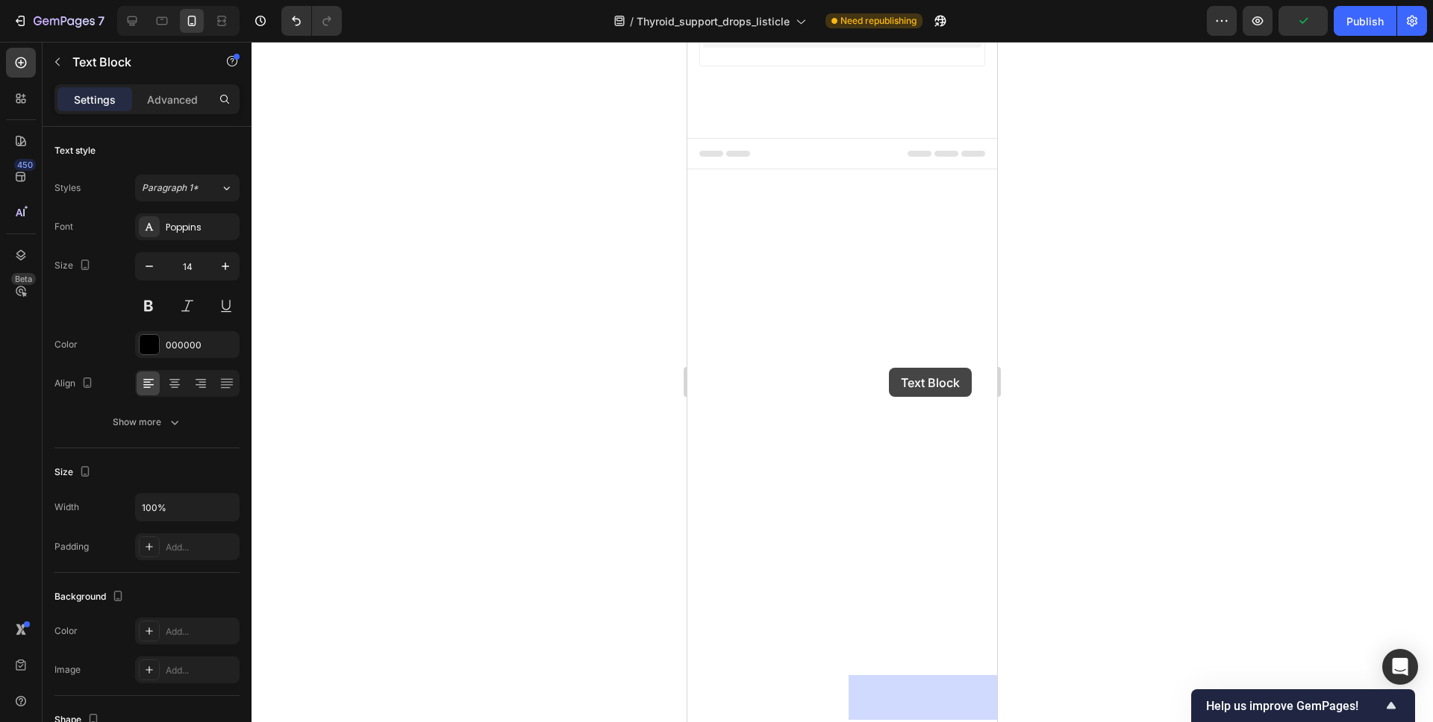
drag, startPoint x: 718, startPoint y: 218, endPoint x: 889, endPoint y: 368, distance: 227.4
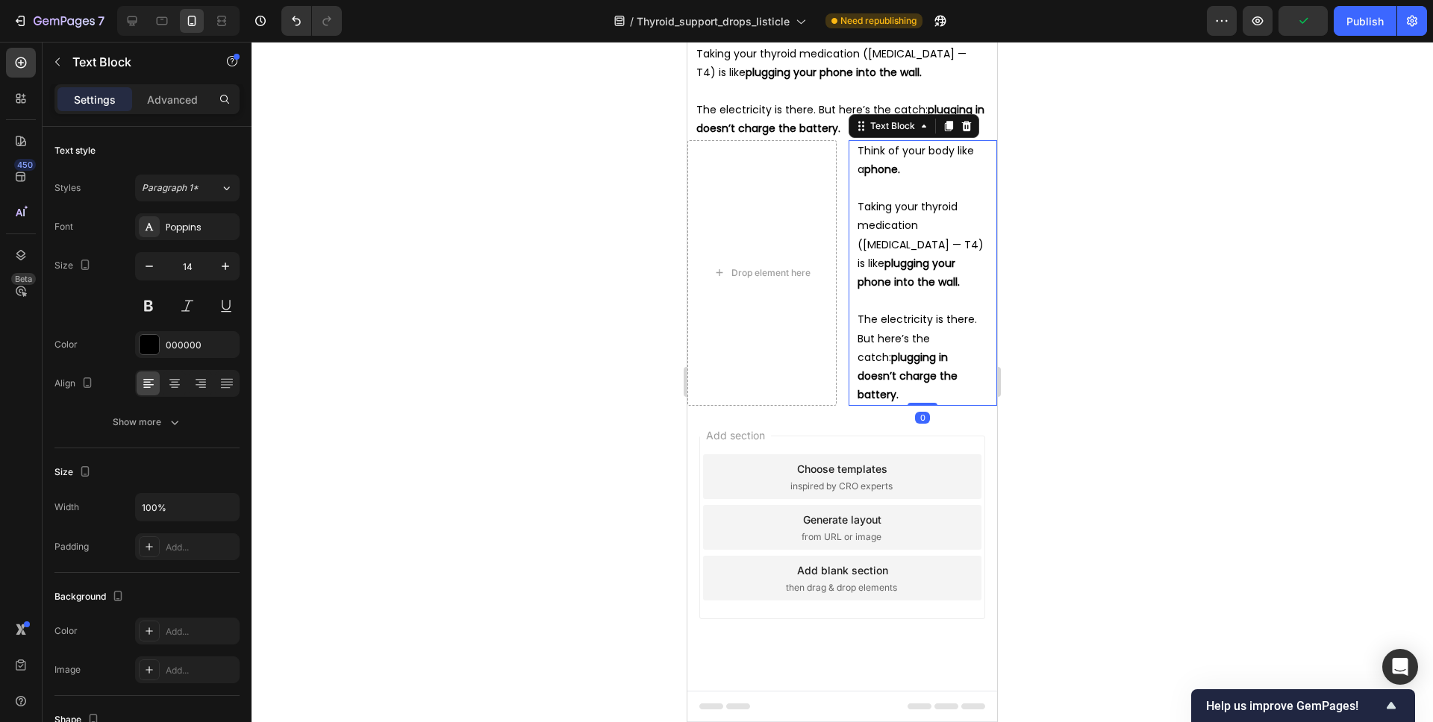
scroll to position [5389, 0]
click at [908, 292] on p "Taking your thyroid medication ([MEDICAL_DATA] — T4) is like plugging your phon…" at bounding box center [922, 245] width 131 height 94
click at [986, 404] on p "The electricity is there. But here’s the catch: plugging in doesn’t charge the …" at bounding box center [922, 357] width 131 height 94
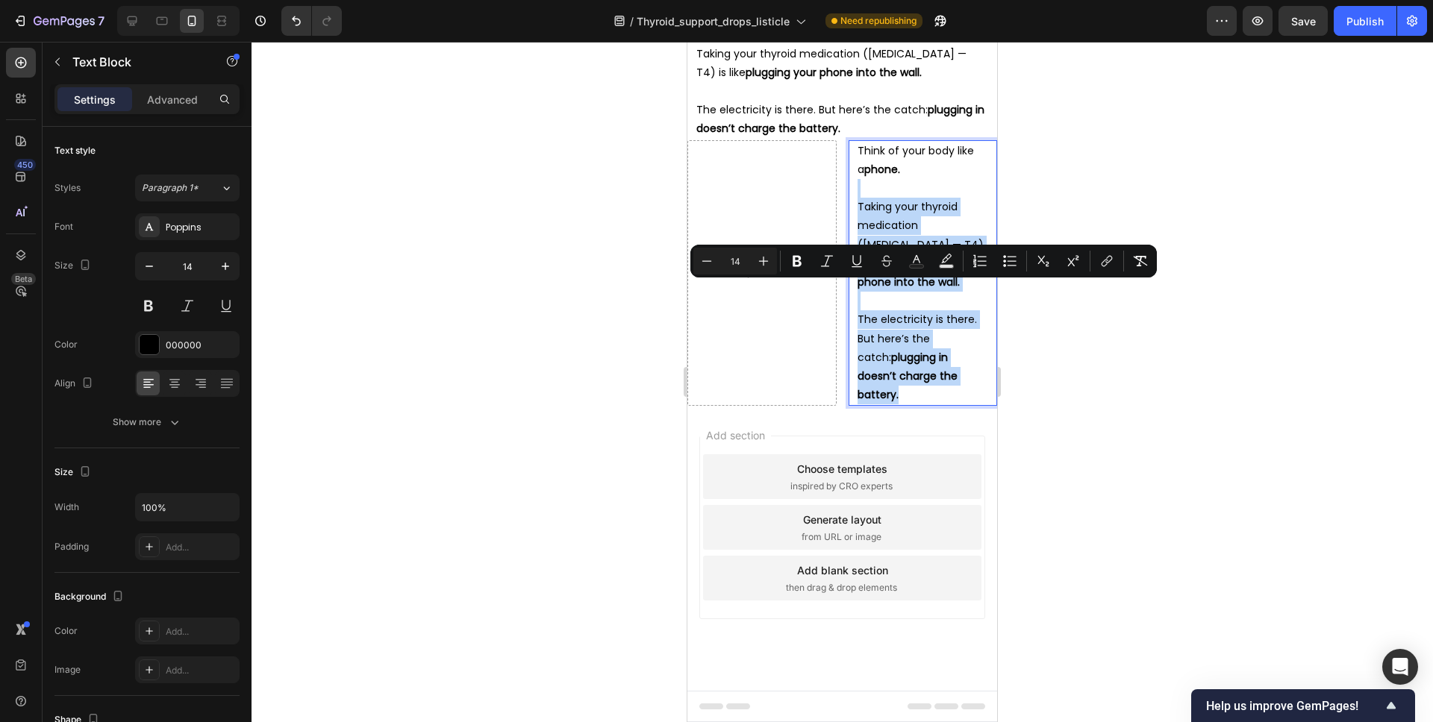
drag, startPoint x: 966, startPoint y: 469, endPoint x: 861, endPoint y: 276, distance: 219.0
click at [861, 276] on div "Think of your body like a phone. Taking your thyroid medication ([MEDICAL_DATA]…" at bounding box center [923, 273] width 134 height 266
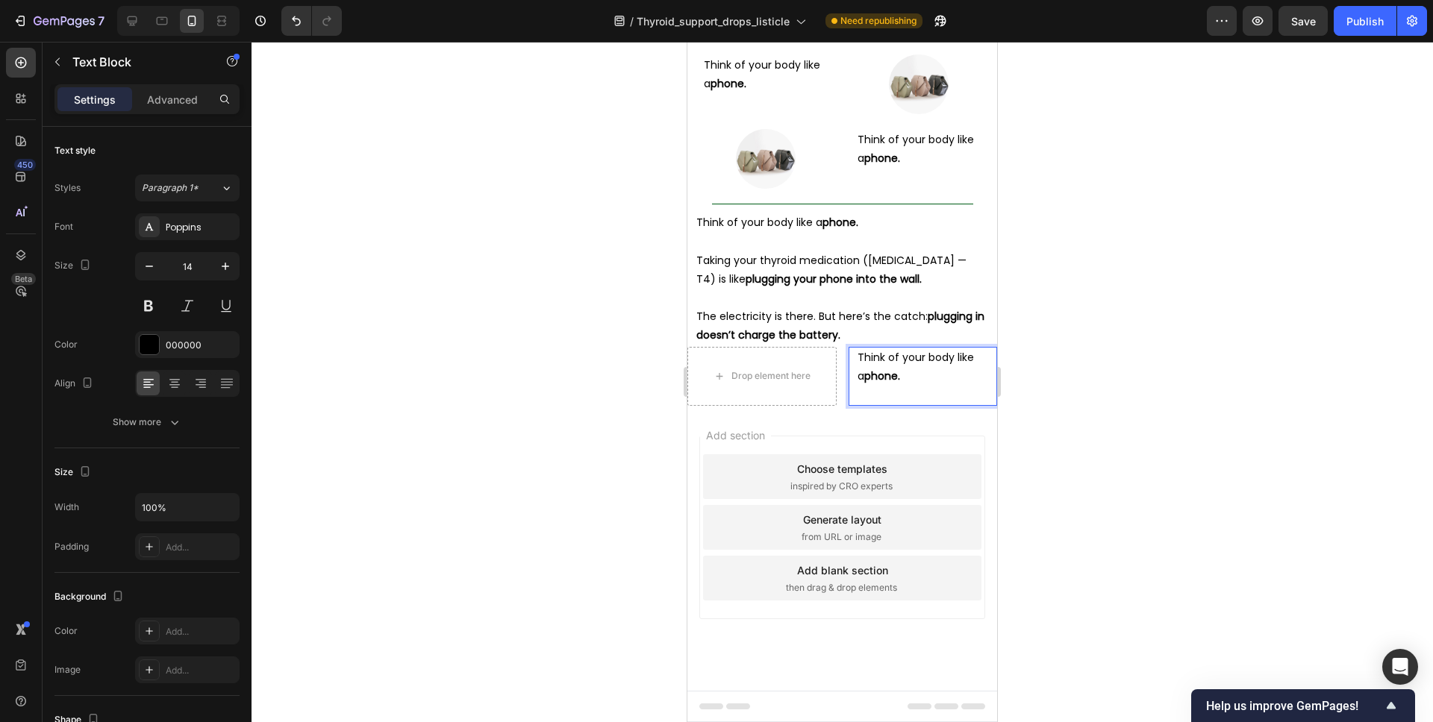
scroll to position [5254, 0]
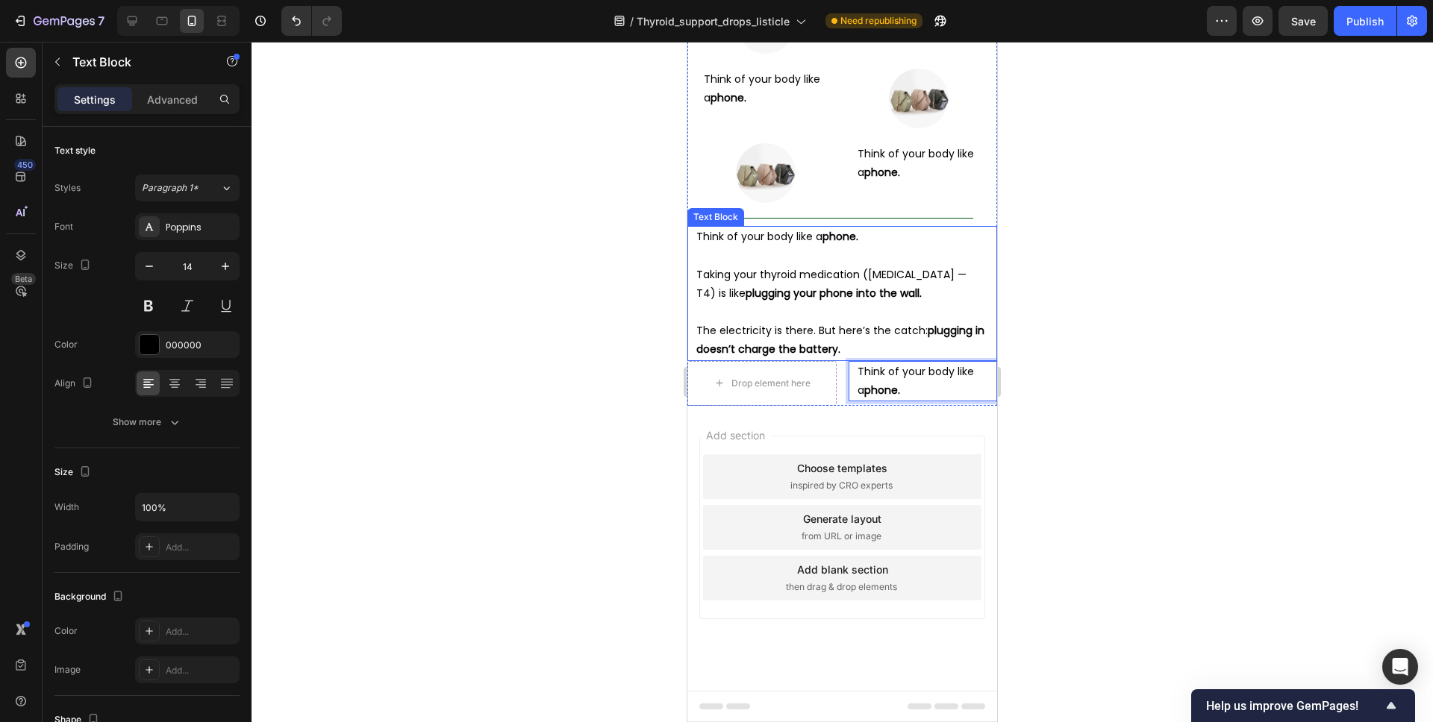
click at [1095, 337] on div at bounding box center [841, 382] width 1181 height 681
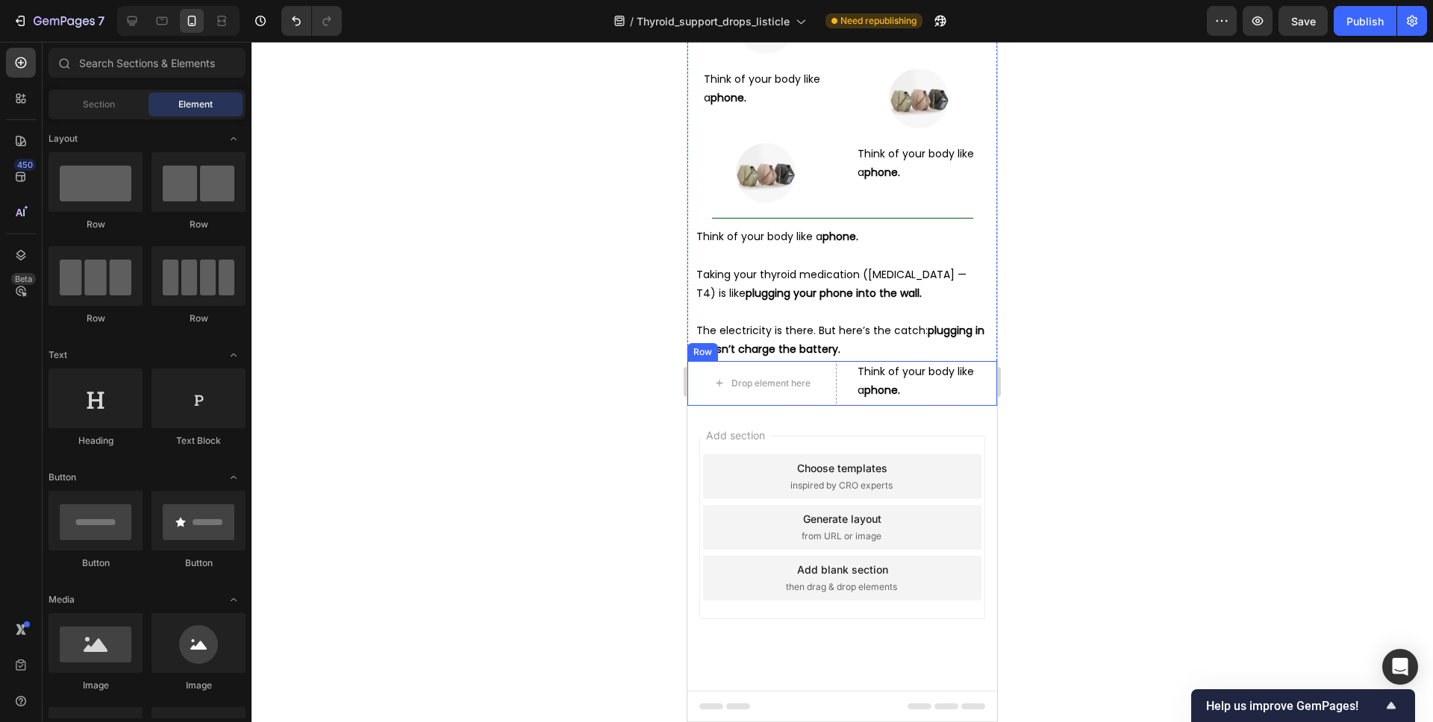
click at [846, 386] on div "Drop element here Think of your body like a phone. Text Block Row" at bounding box center [842, 383] width 310 height 45
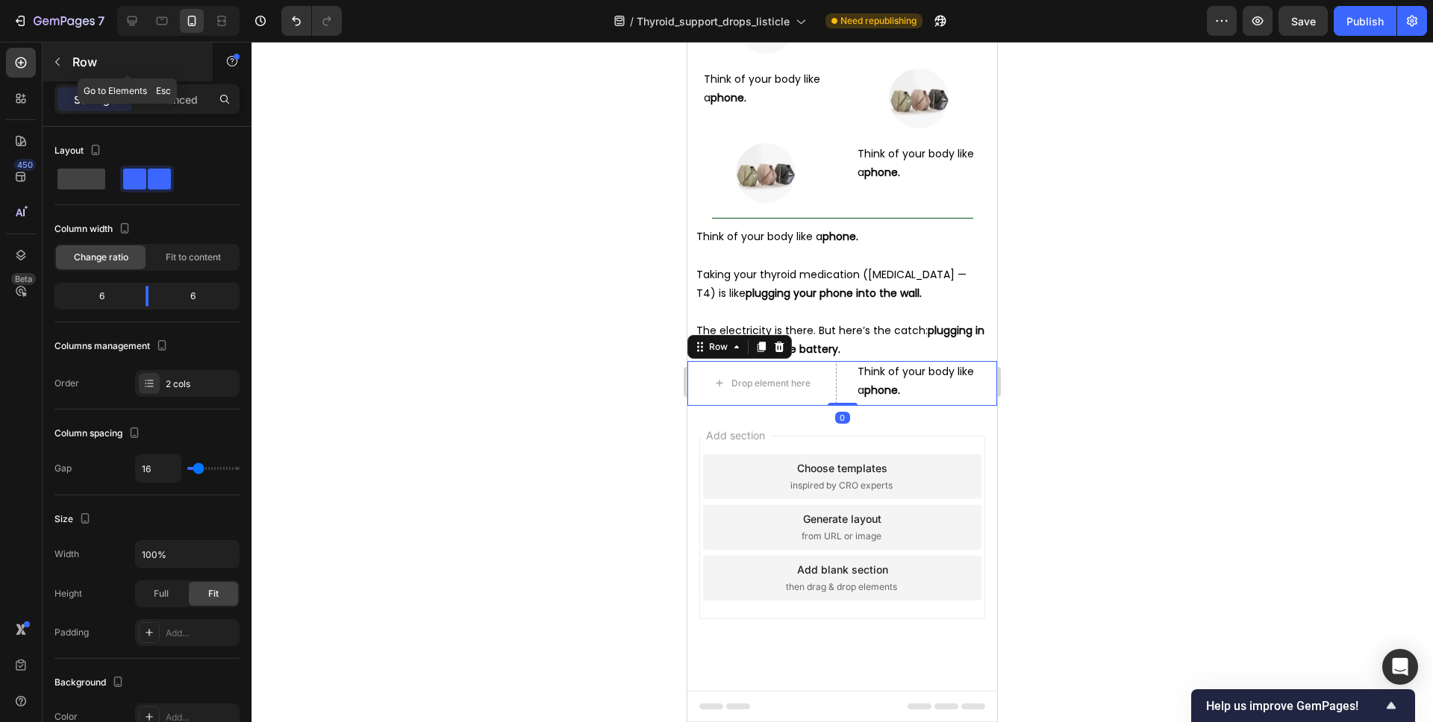
click at [127, 69] on p "Row" at bounding box center [135, 62] width 127 height 18
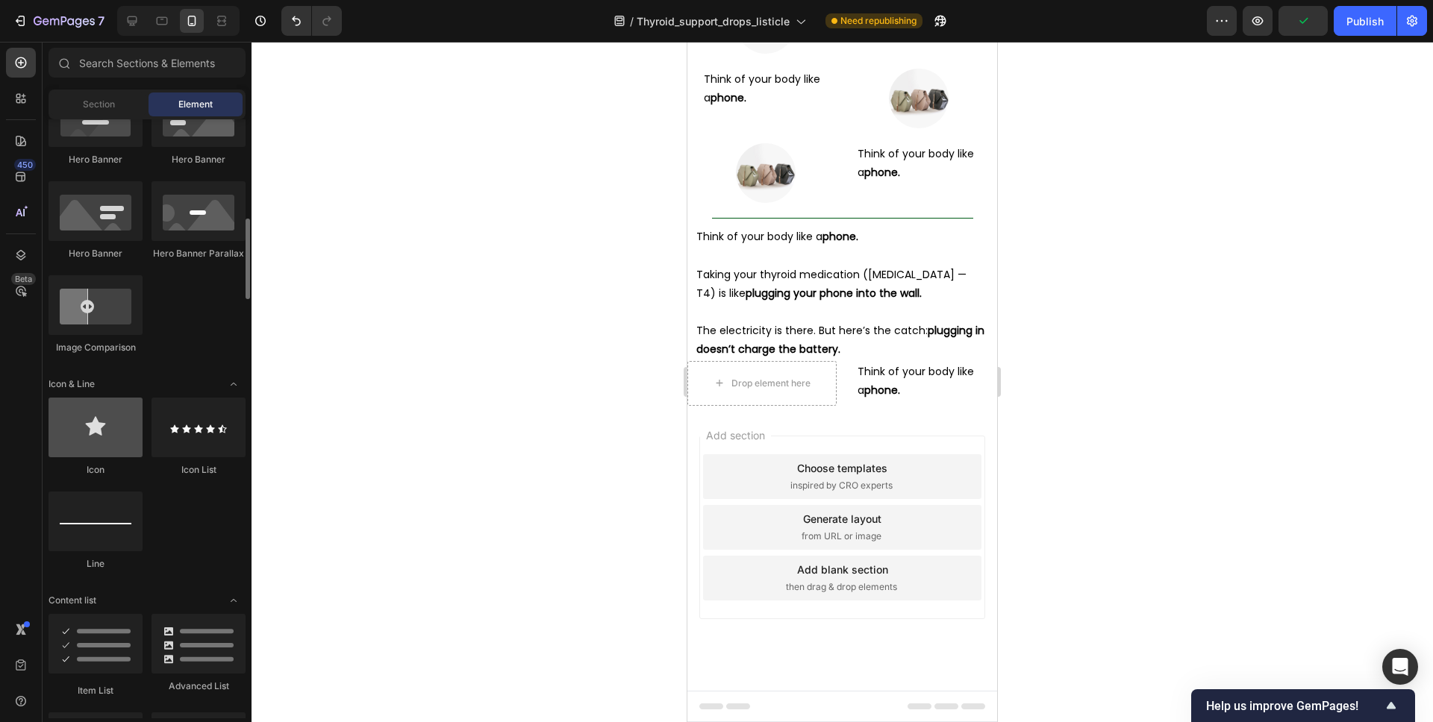
scroll to position [716, 0]
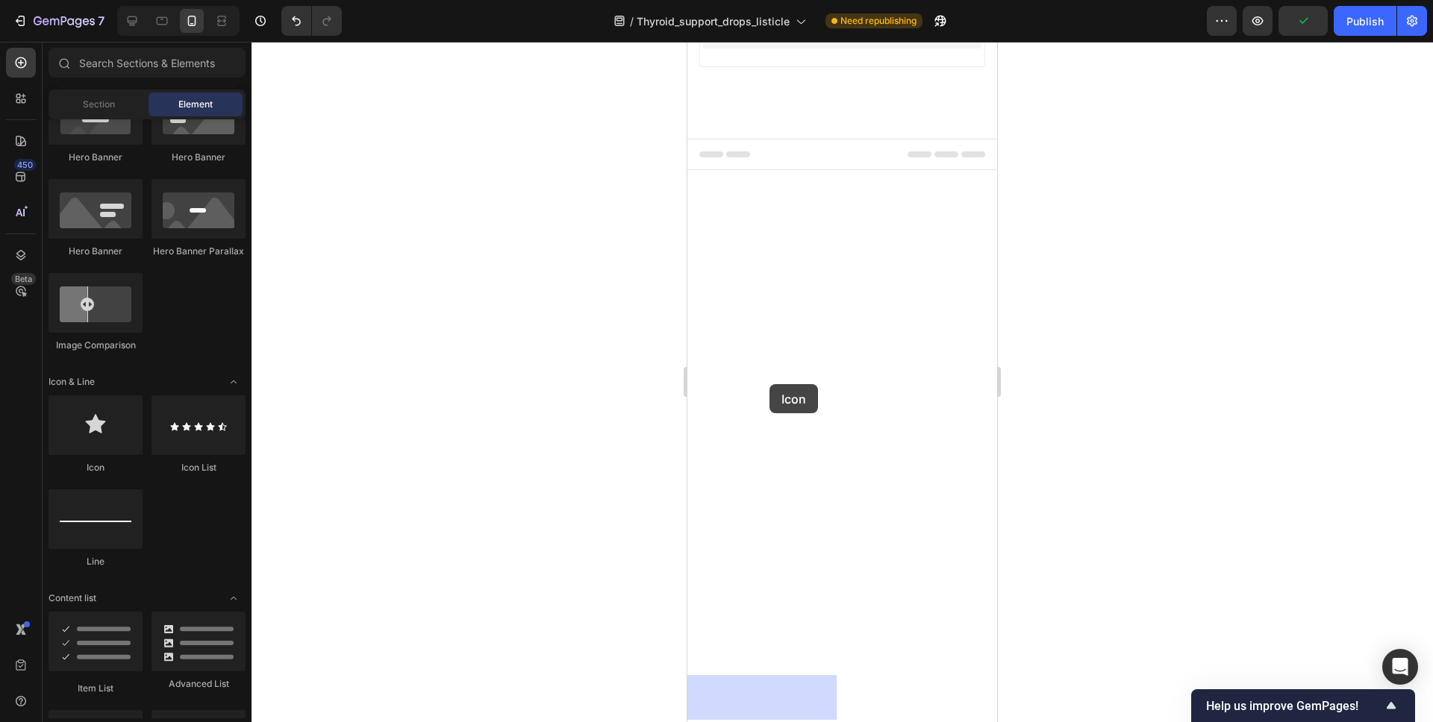
drag, startPoint x: 793, startPoint y: 481, endPoint x: 707, endPoint y: 392, distance: 123.0
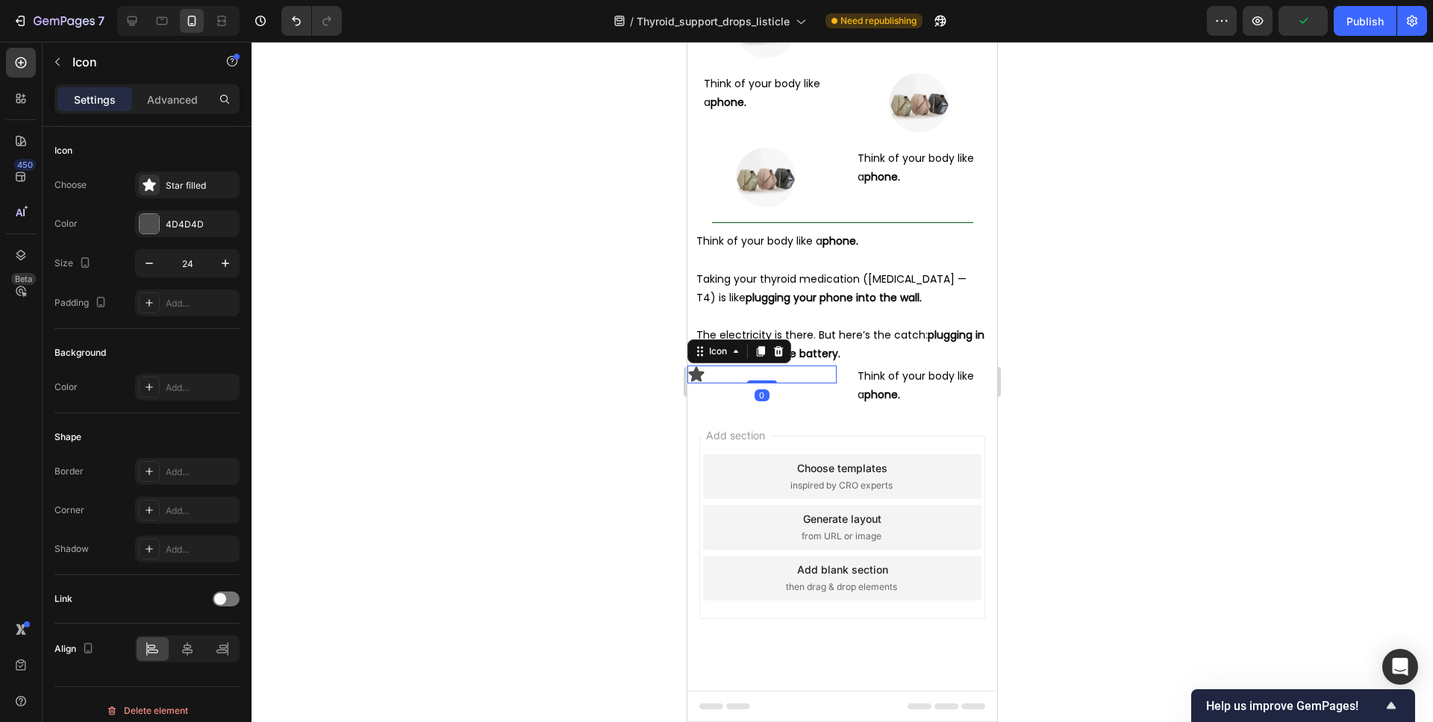
scroll to position [5250, 0]
click at [219, 647] on icon at bounding box center [222, 649] width 15 height 15
click at [892, 385] on p "Think of your body like a phone." at bounding box center [922, 385] width 131 height 37
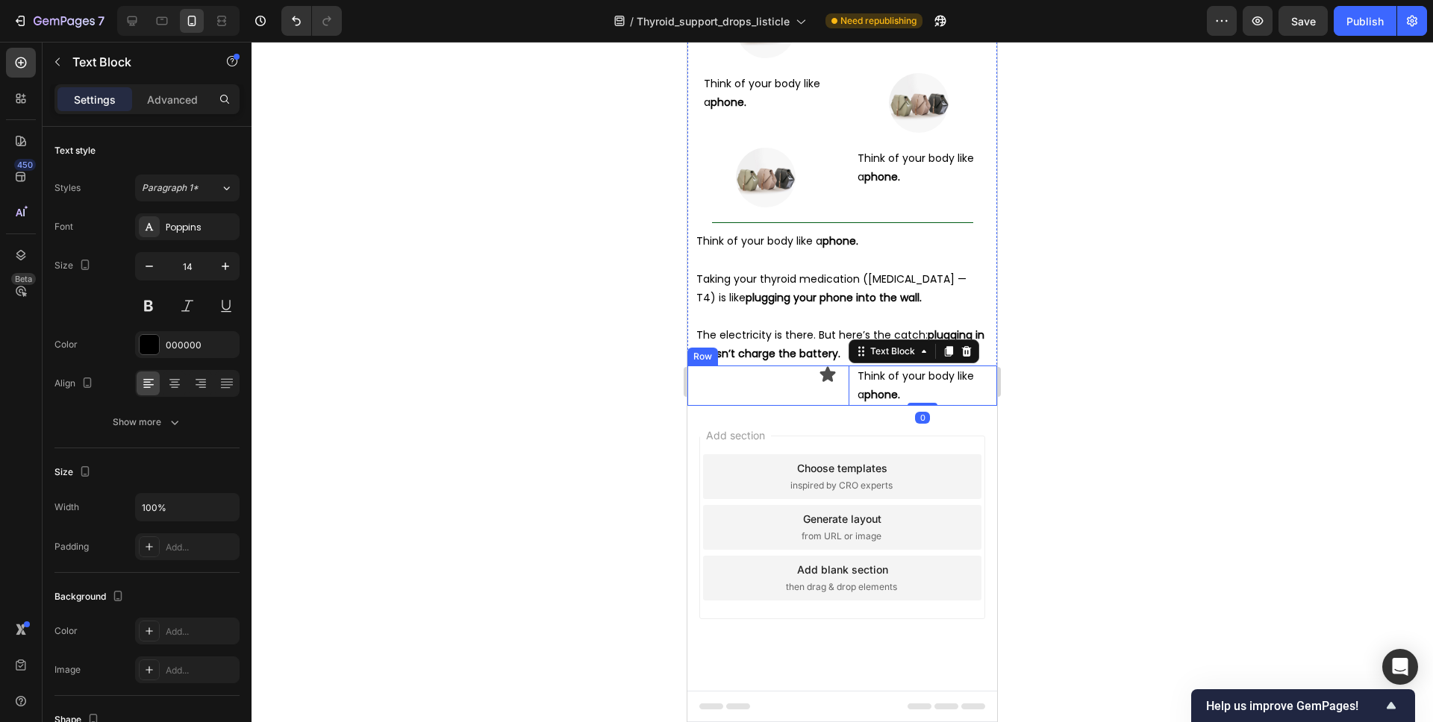
click at [842, 392] on div "Icon Think of your body like a phone. Text Block 0 Row" at bounding box center [842, 386] width 310 height 40
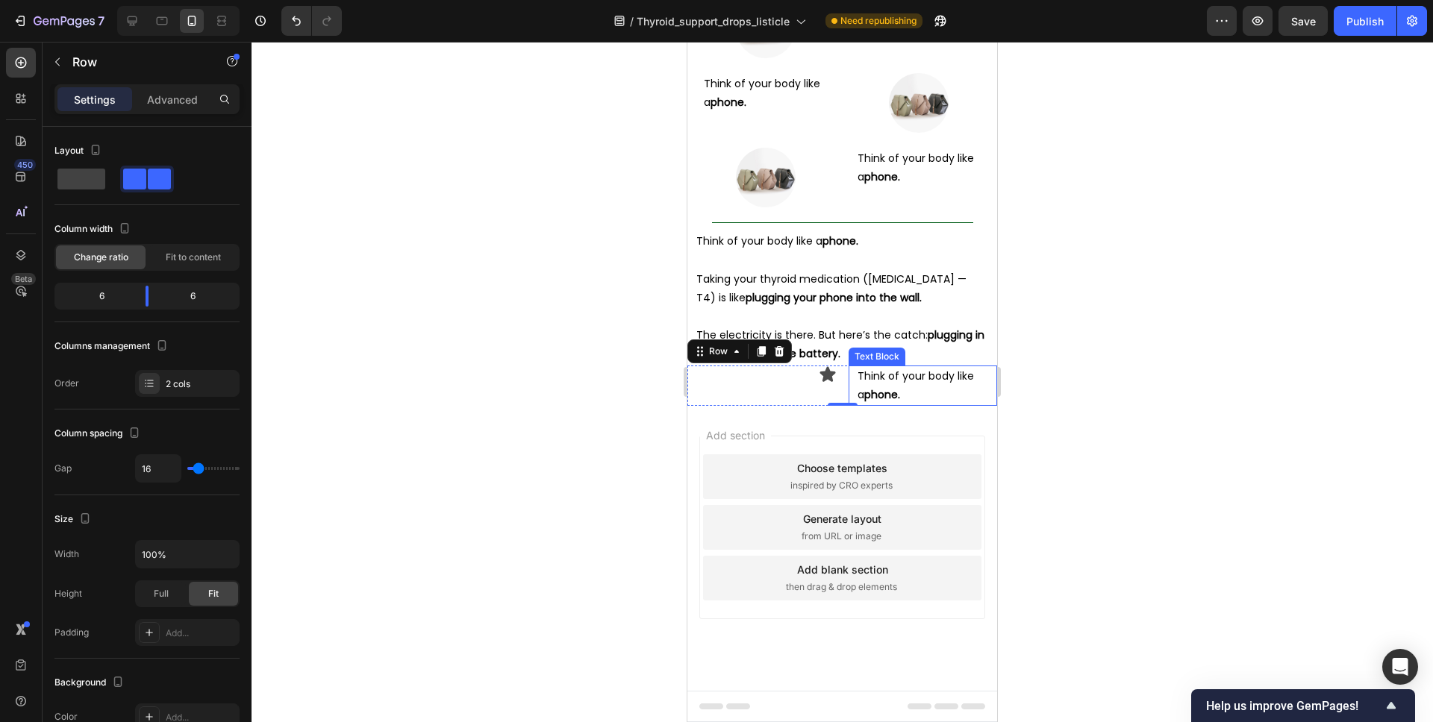
click at [860, 375] on p "Think of your body like a phone." at bounding box center [922, 385] width 131 height 37
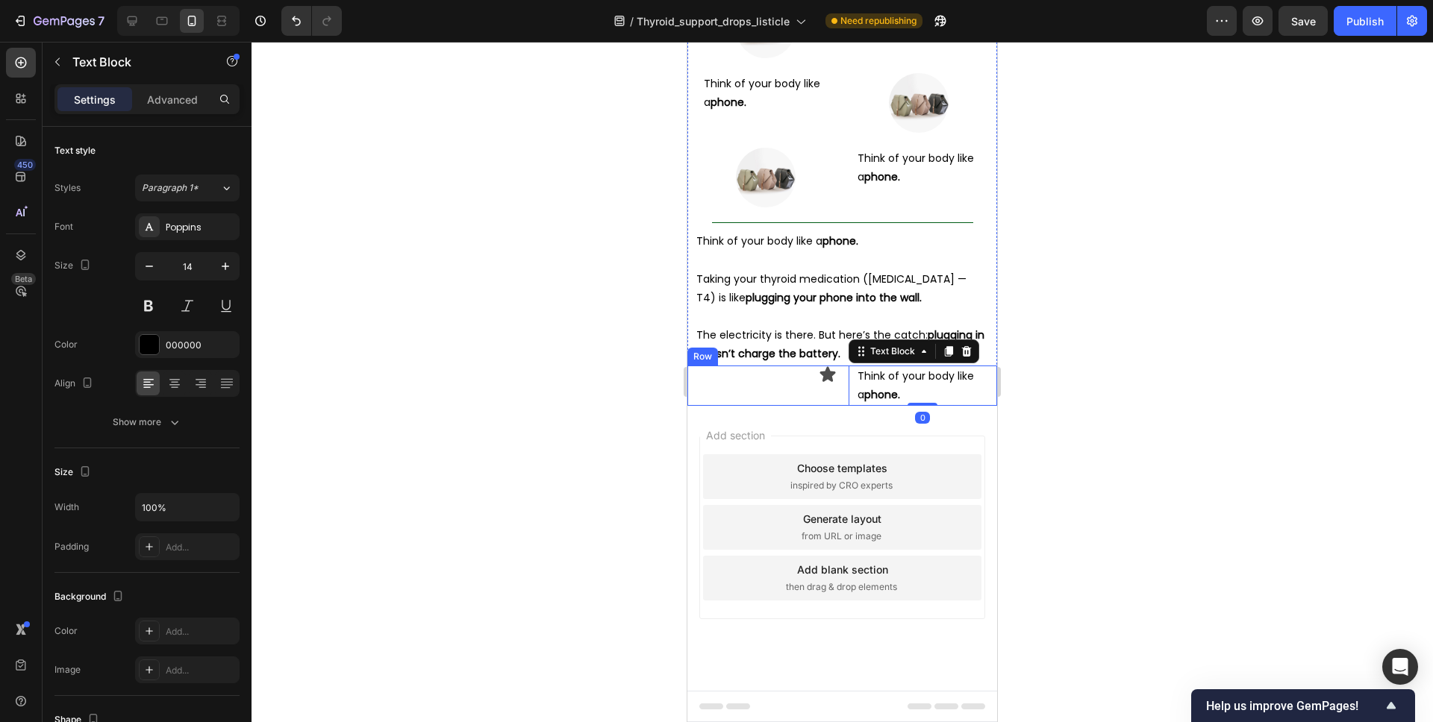
click at [839, 376] on div "Icon Think of your body like a phone. Text Block 0 Row" at bounding box center [842, 386] width 310 height 40
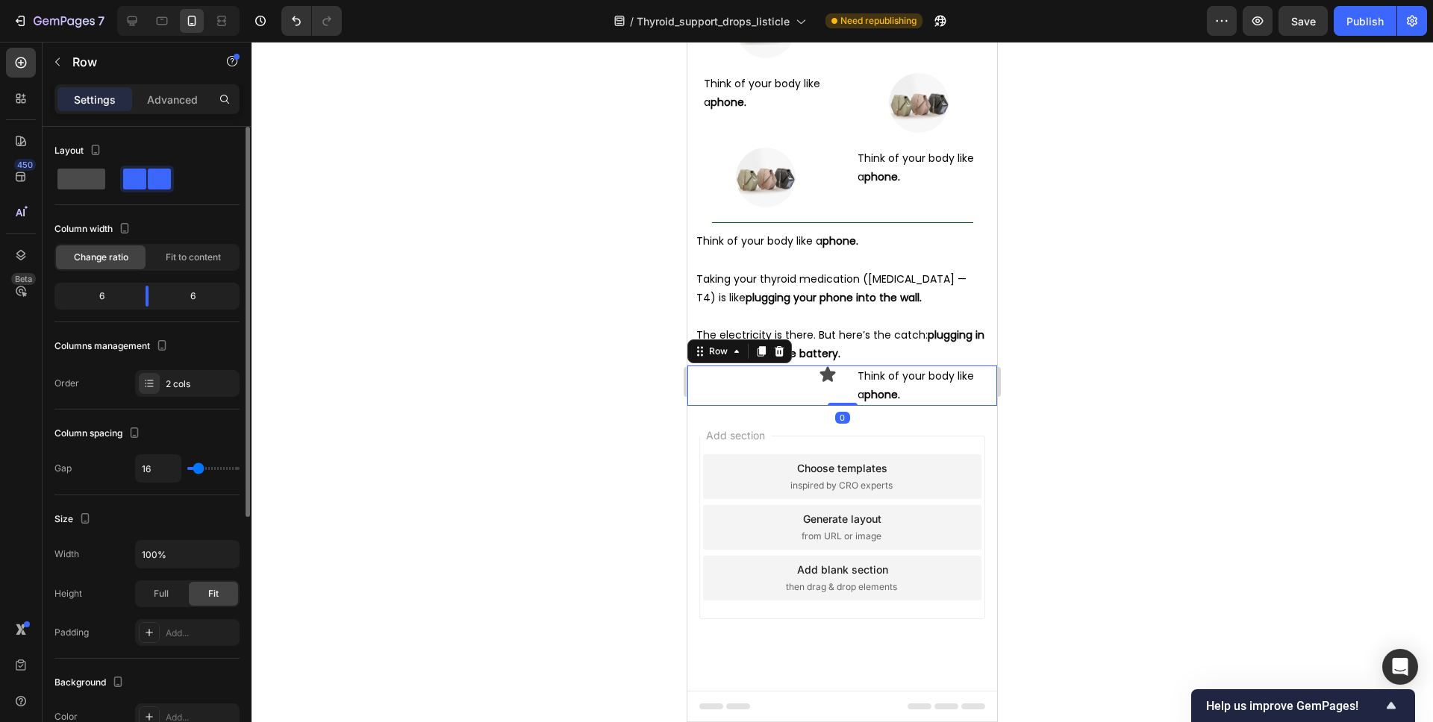
click at [73, 184] on span at bounding box center [81, 179] width 48 height 21
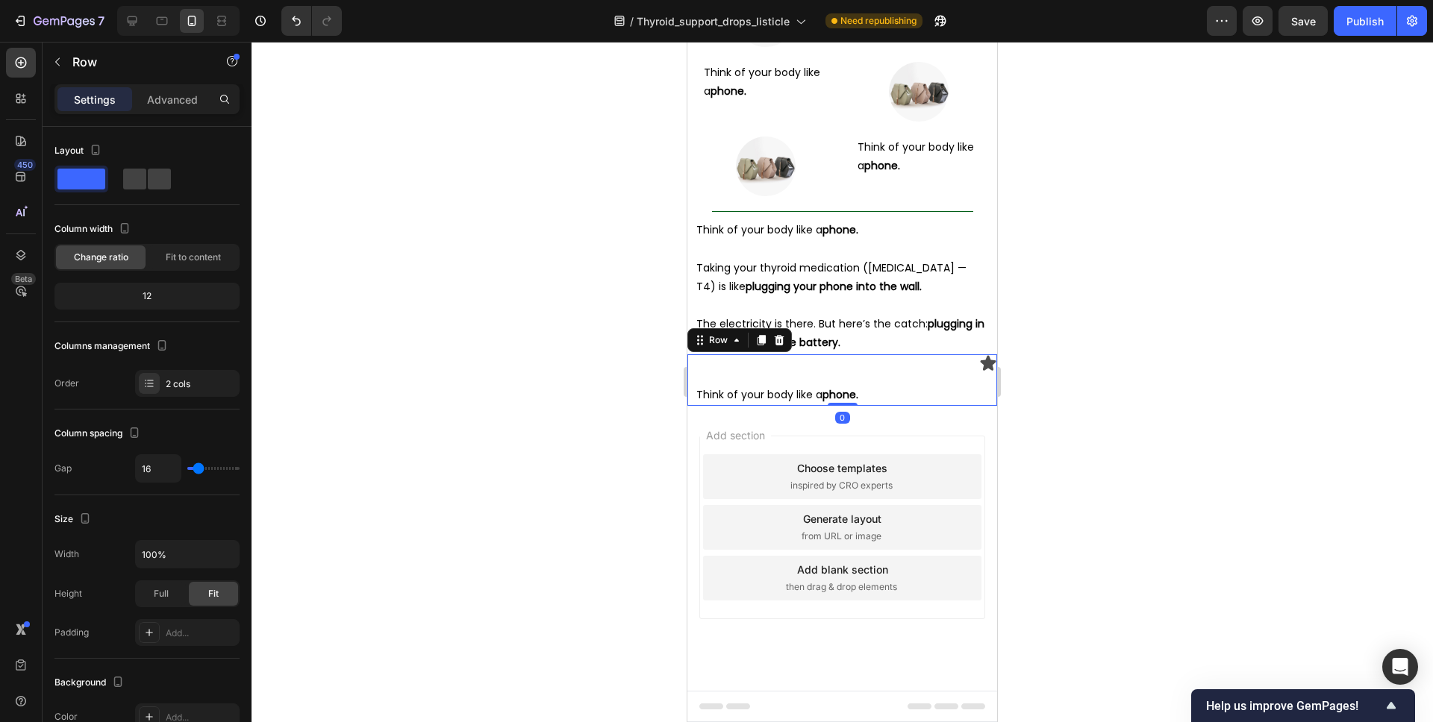
scroll to position [5254, 0]
click at [913, 379] on div "Icon Think of your body like a phone. Text Block Row 0" at bounding box center [842, 379] width 310 height 51
click at [927, 372] on div "Icon" at bounding box center [842, 363] width 310 height 18
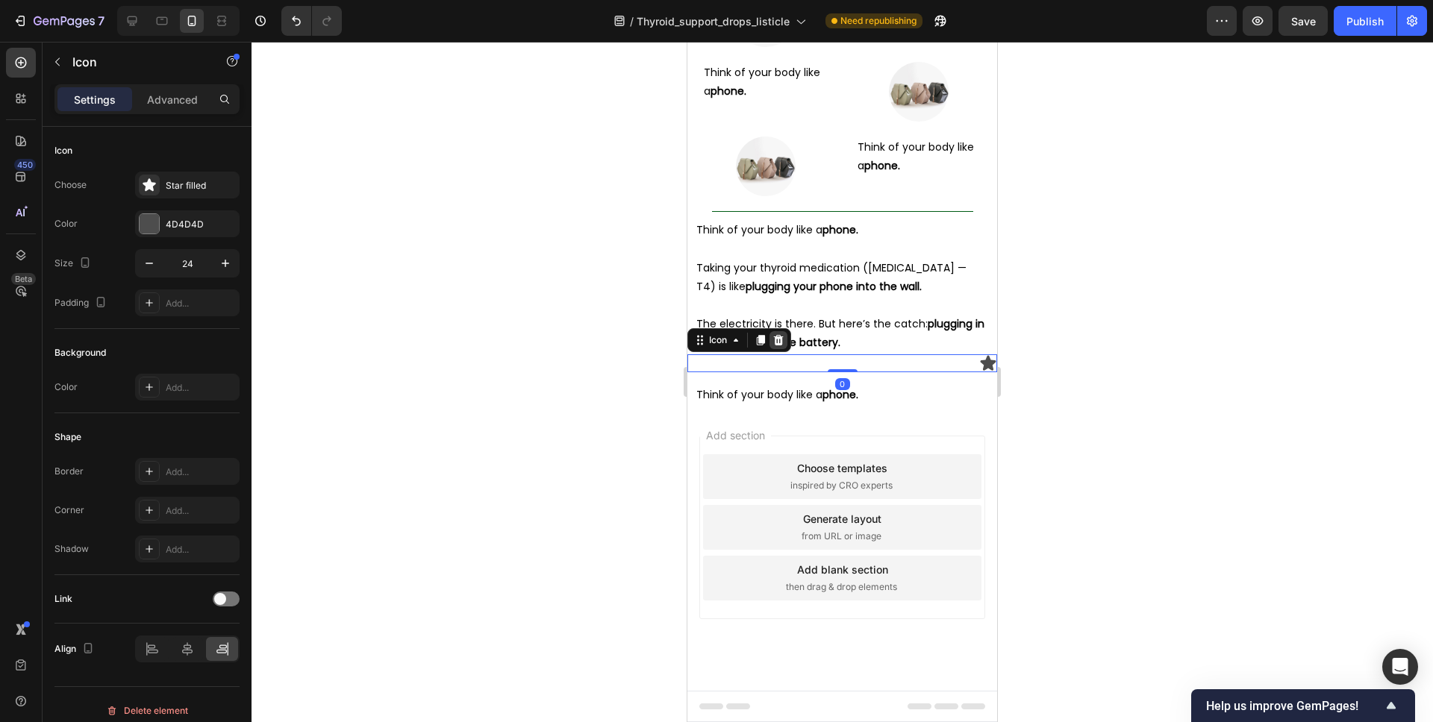
click at [777, 345] on icon at bounding box center [779, 339] width 10 height 10
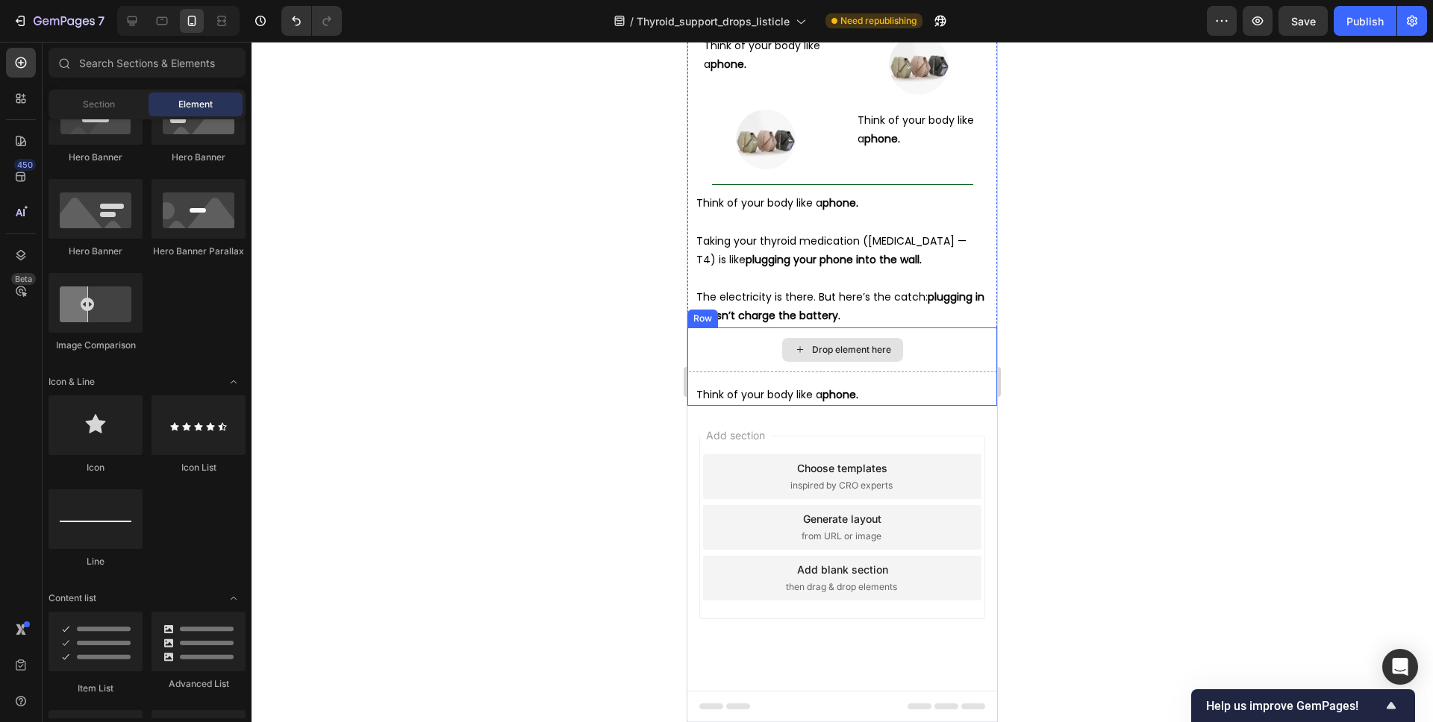
click at [831, 362] on div "Drop element here" at bounding box center [842, 350] width 121 height 24
click at [760, 372] on div "Drop element here" at bounding box center [842, 350] width 310 height 45
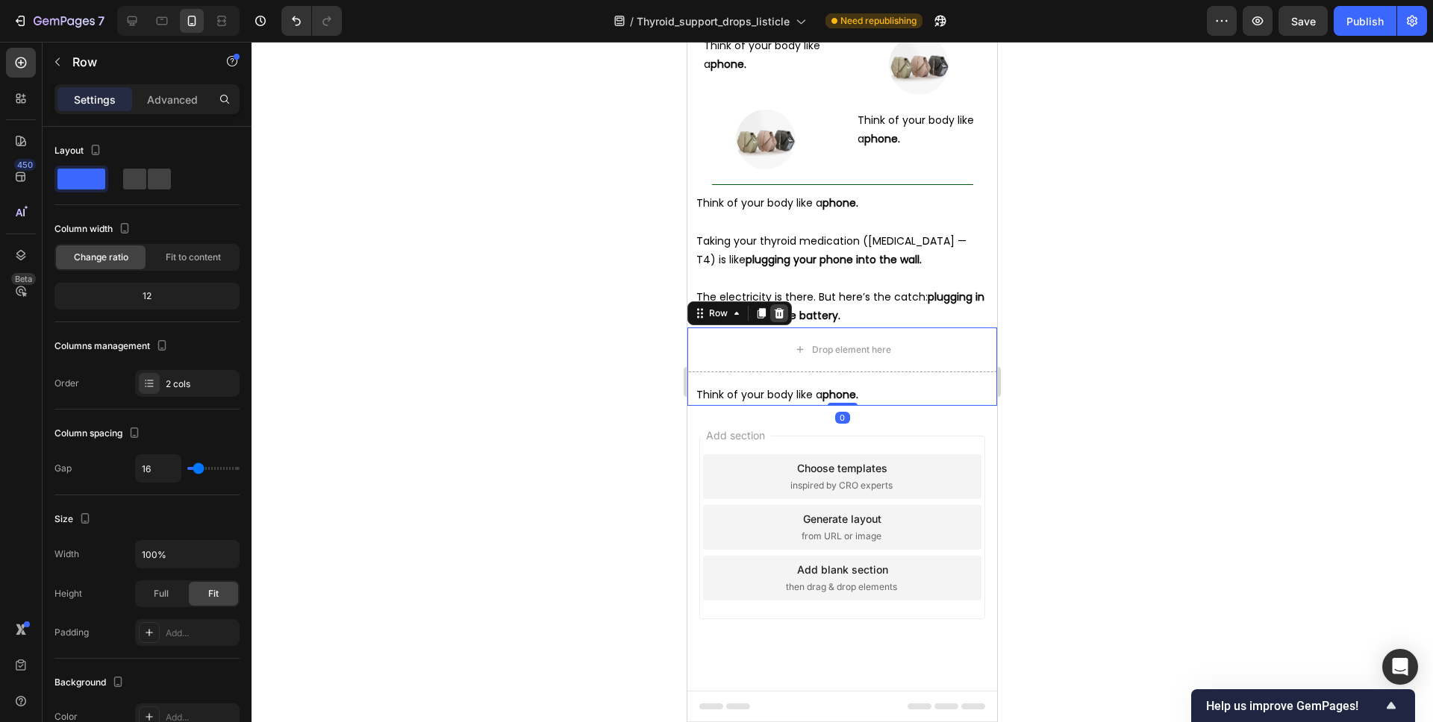
click at [782, 322] on div at bounding box center [779, 313] width 18 height 18
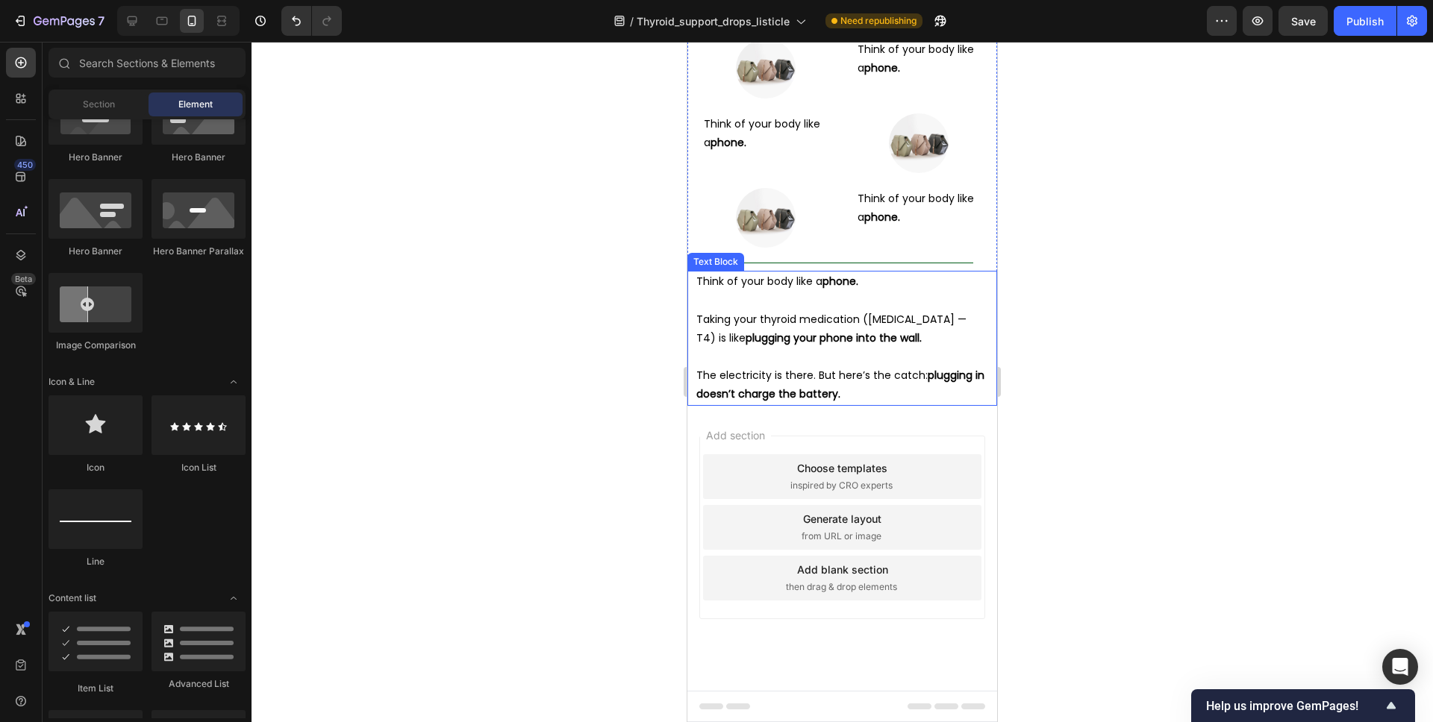
scroll to position [5209, 0]
click at [812, 335] on strong "plugging your phone into the wall." at bounding box center [833, 338] width 176 height 15
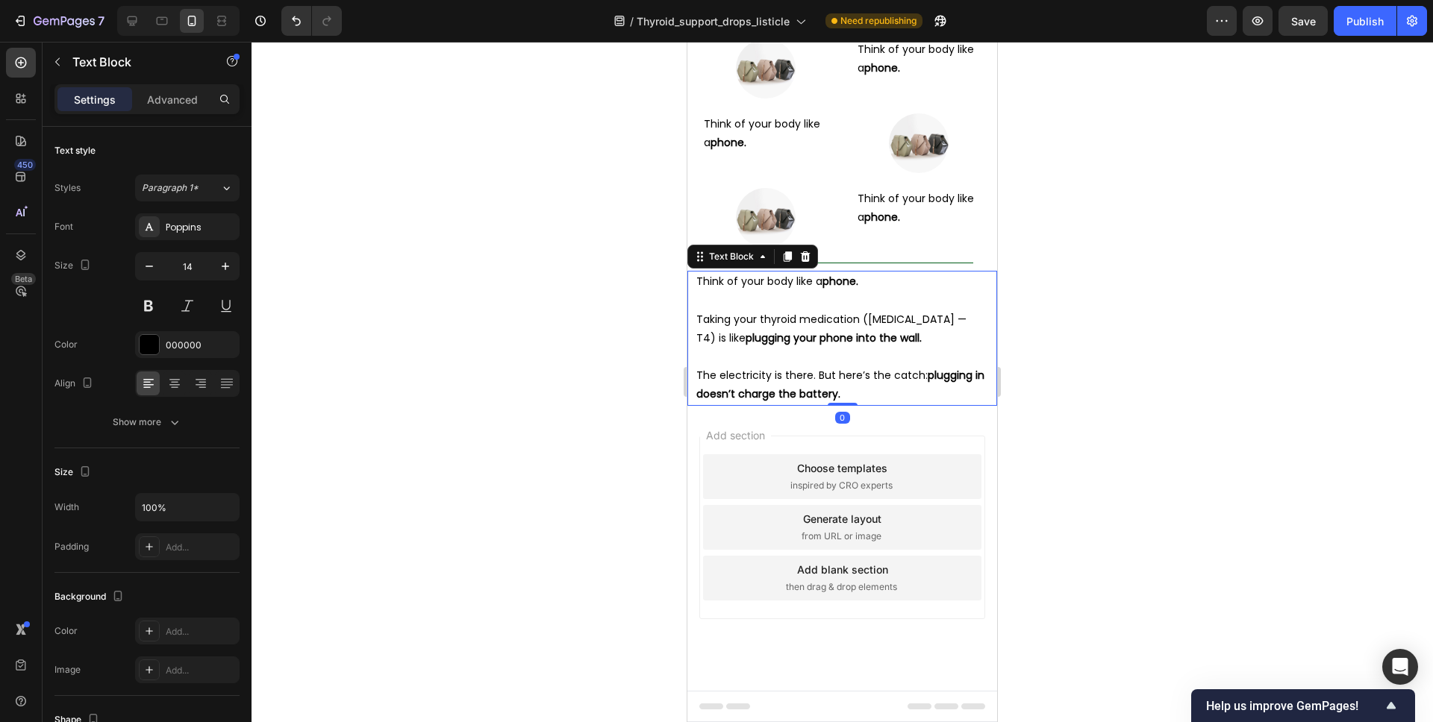
scroll to position [4955, 0]
click at [832, 345] on strong "plugging your phone into the wall." at bounding box center [833, 338] width 176 height 15
click at [845, 404] on p "The electricity is there. But here’s the catch: plugging in doesn’t charge the …" at bounding box center [842, 384] width 292 height 37
click at [93, 54] on p "Text Block" at bounding box center [135, 62] width 127 height 18
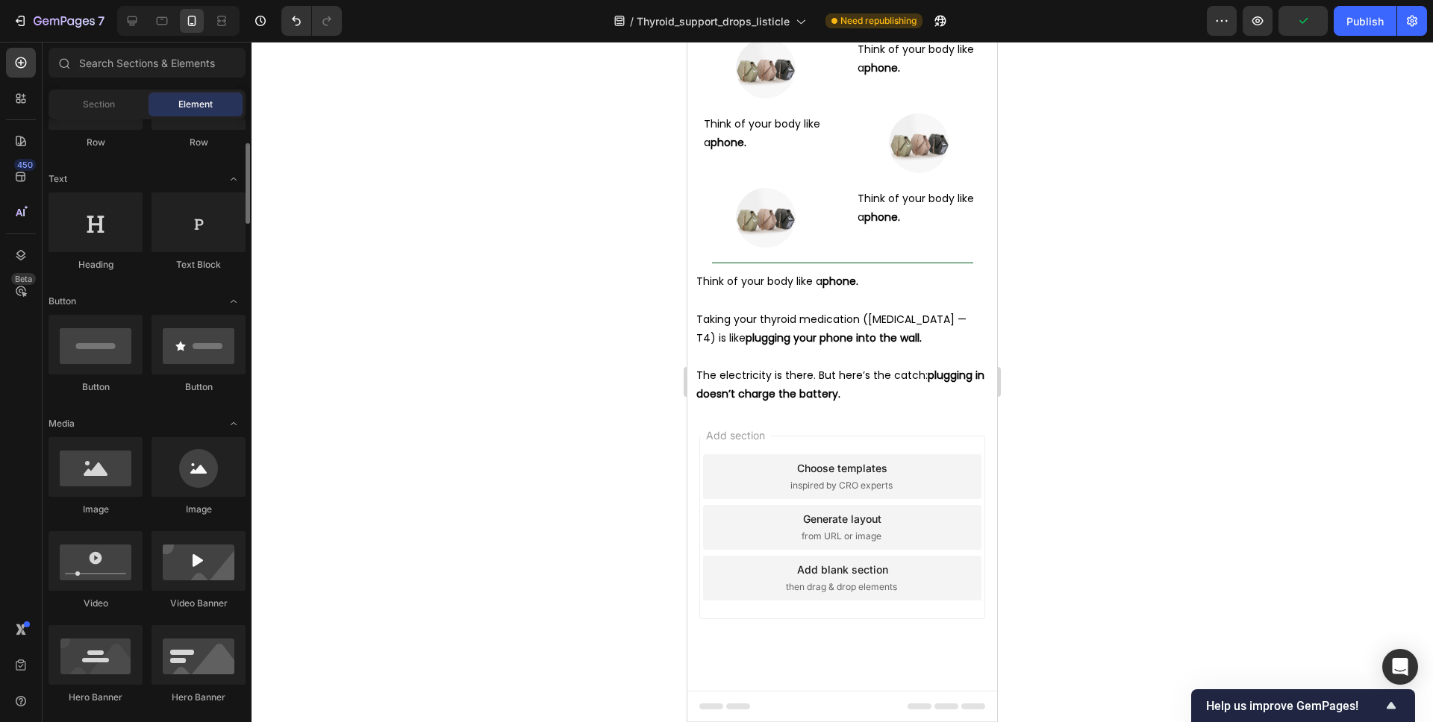
scroll to position [0, 0]
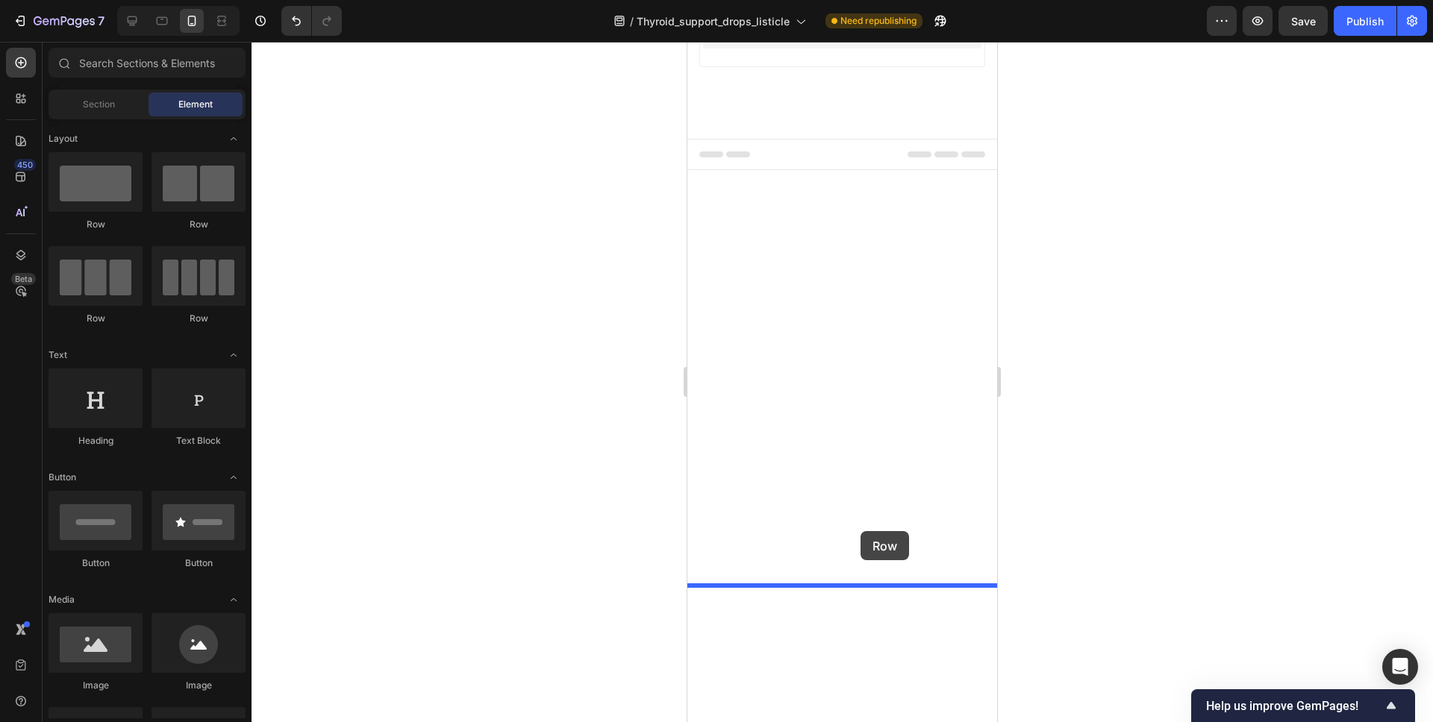
drag, startPoint x: 794, startPoint y: 246, endPoint x: 860, endPoint y: 531, distance: 292.7
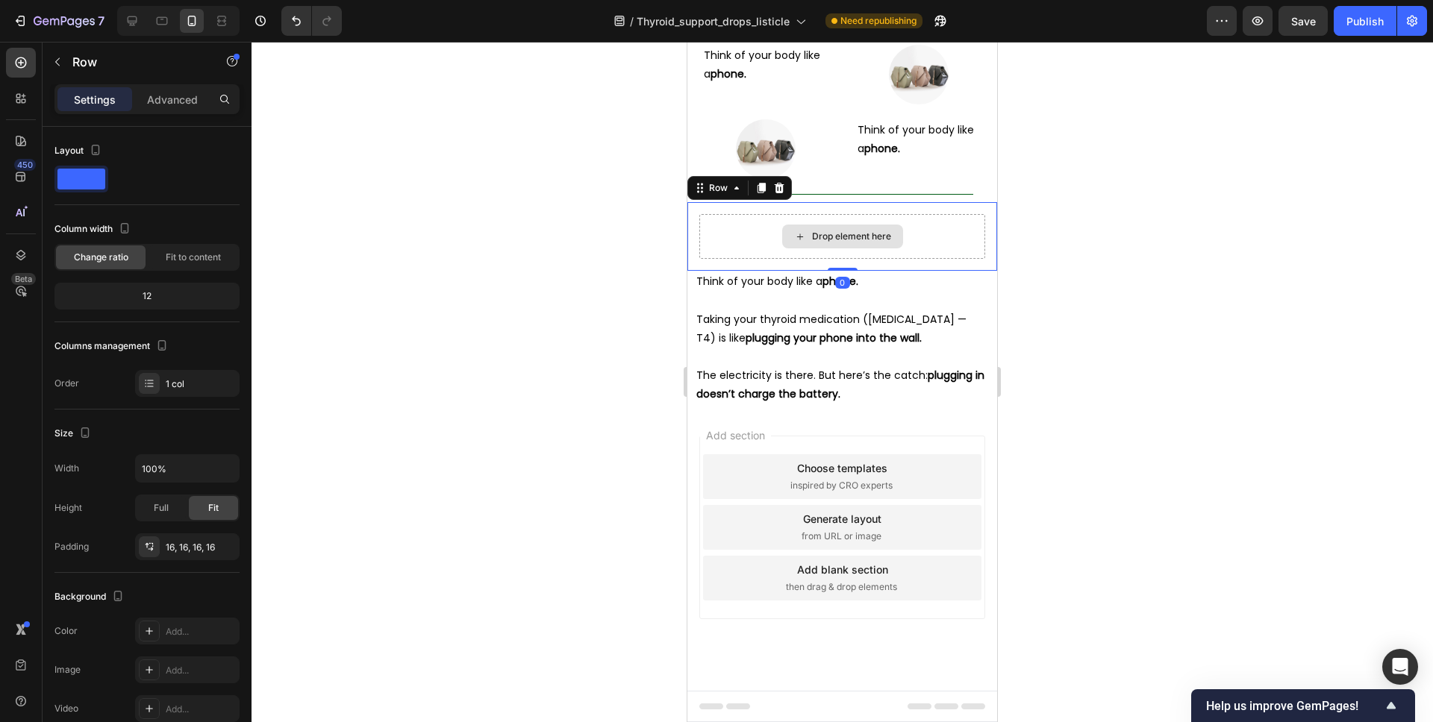
scroll to position [5029, 0]
click at [839, 345] on strong "plugging your phone into the wall." at bounding box center [833, 338] width 176 height 15
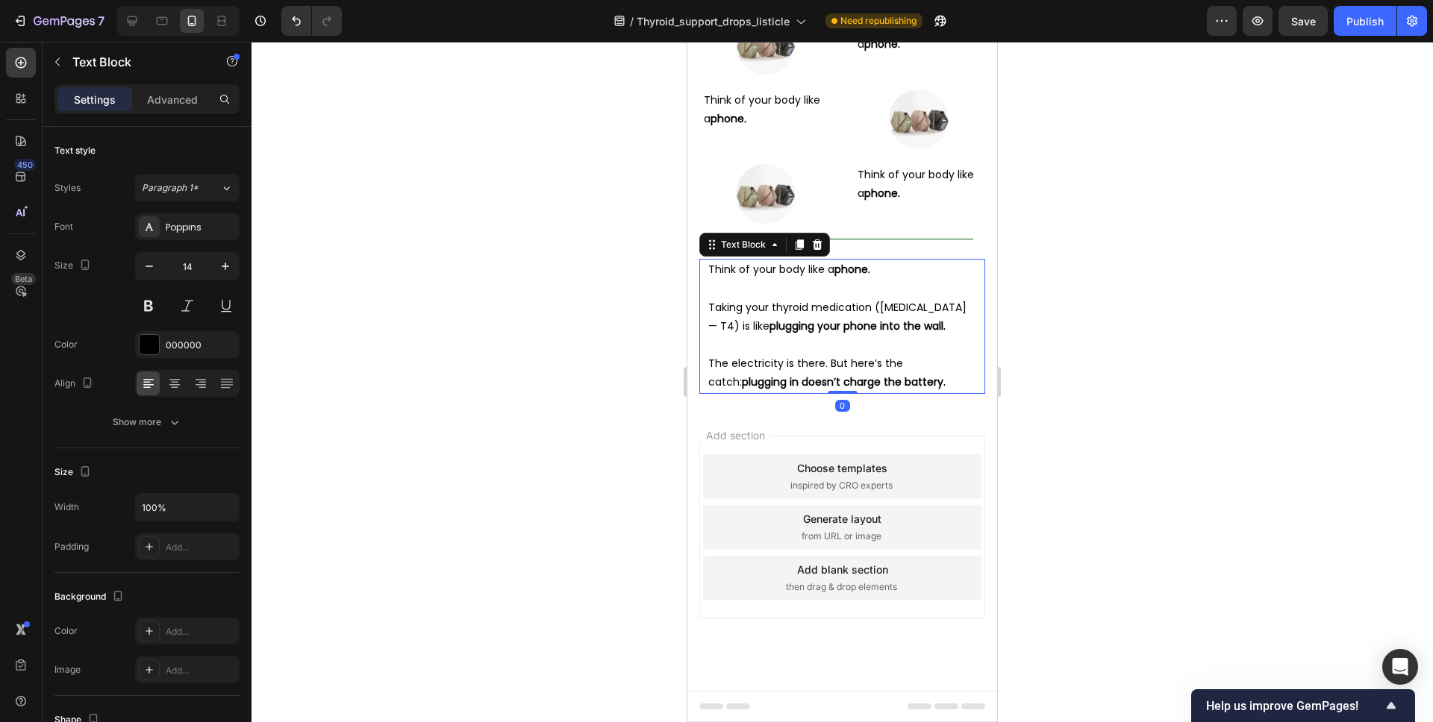
click at [908, 336] on p "Taking your thyroid medication ([MEDICAL_DATA] — T4) is like plugging your phon…" at bounding box center [842, 316] width 268 height 37
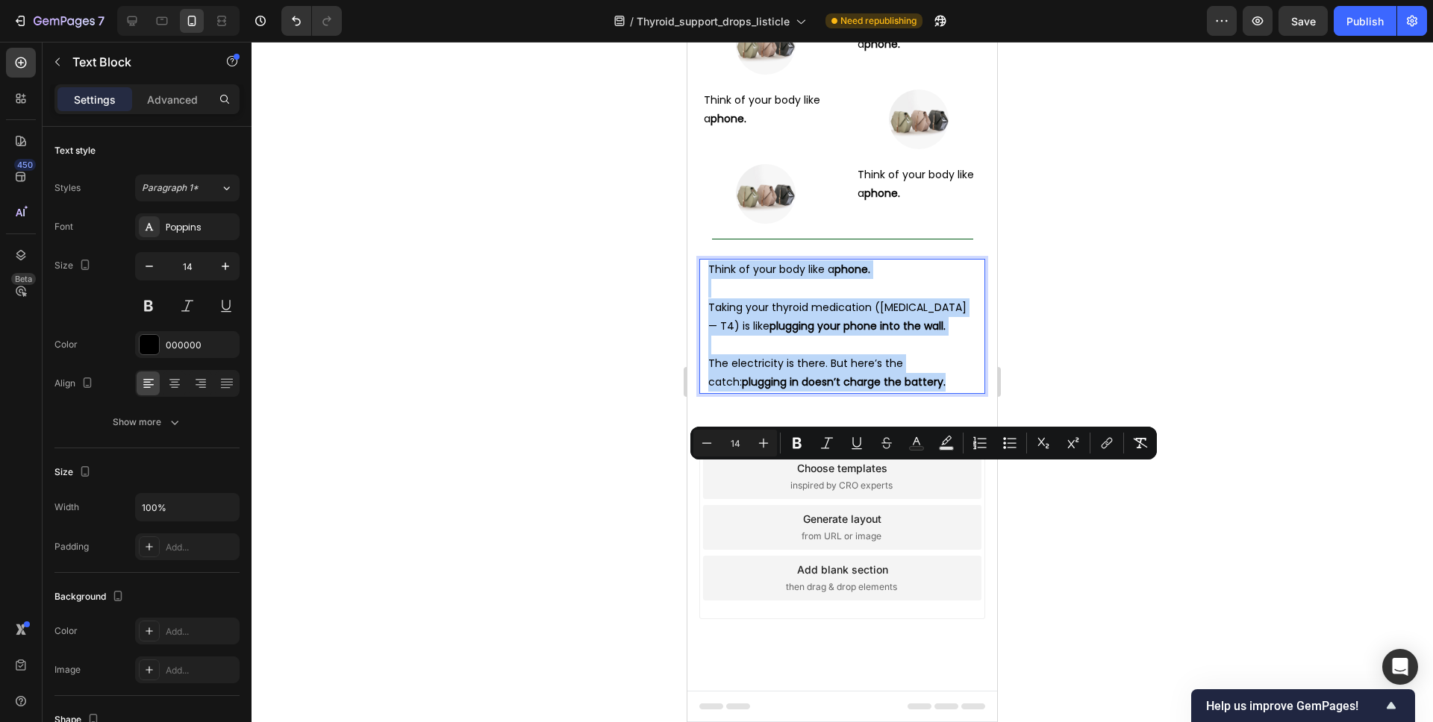
drag, startPoint x: 917, startPoint y: 587, endPoint x: 704, endPoint y: 475, distance: 240.3
click at [704, 393] on div "Think of your body like a phone. Taking your thyroid medication ([MEDICAL_DATA]…" at bounding box center [842, 326] width 286 height 134
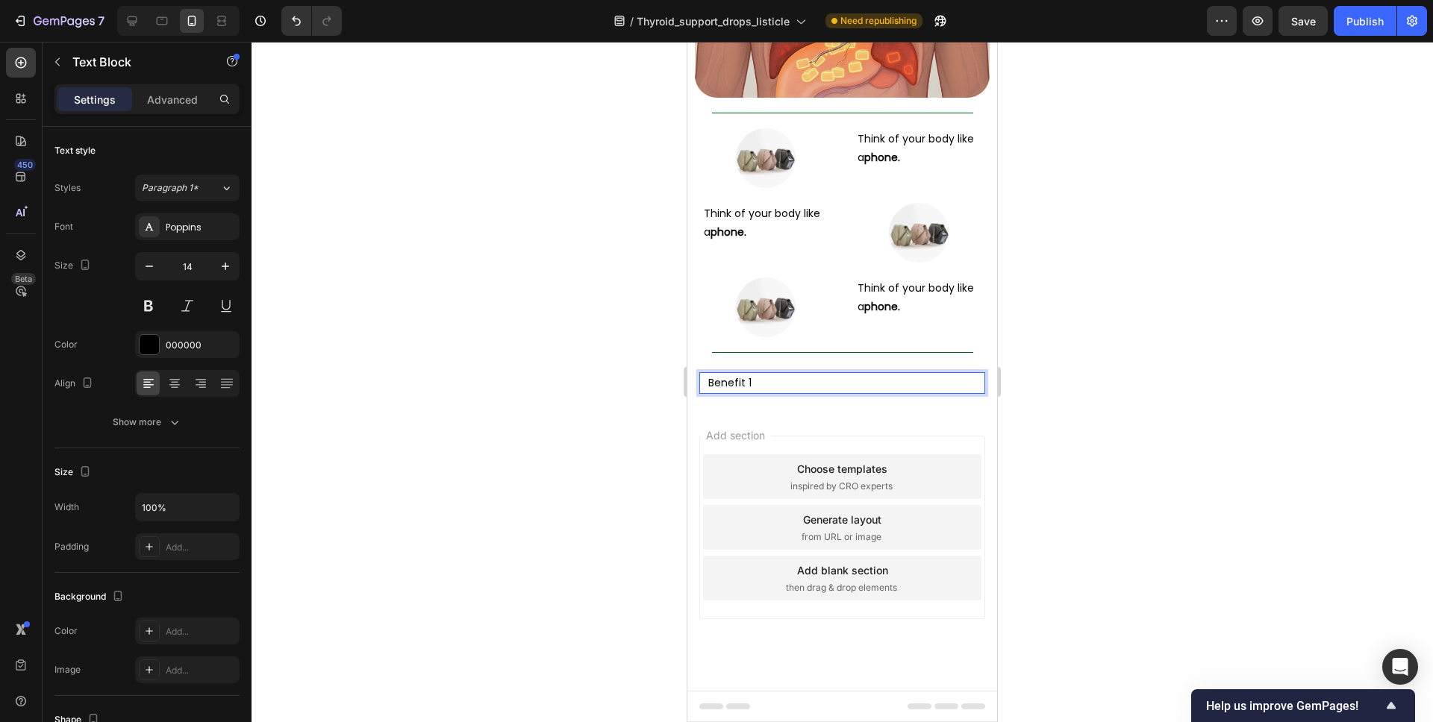
click at [709, 392] on p "Benefit 1" at bounding box center [842, 383] width 268 height 19
drag, startPoint x: 778, startPoint y: 472, endPoint x: 715, endPoint y: 472, distance: 62.7
click at [710, 392] on p "✅ Benefit 1" at bounding box center [842, 383] width 268 height 19
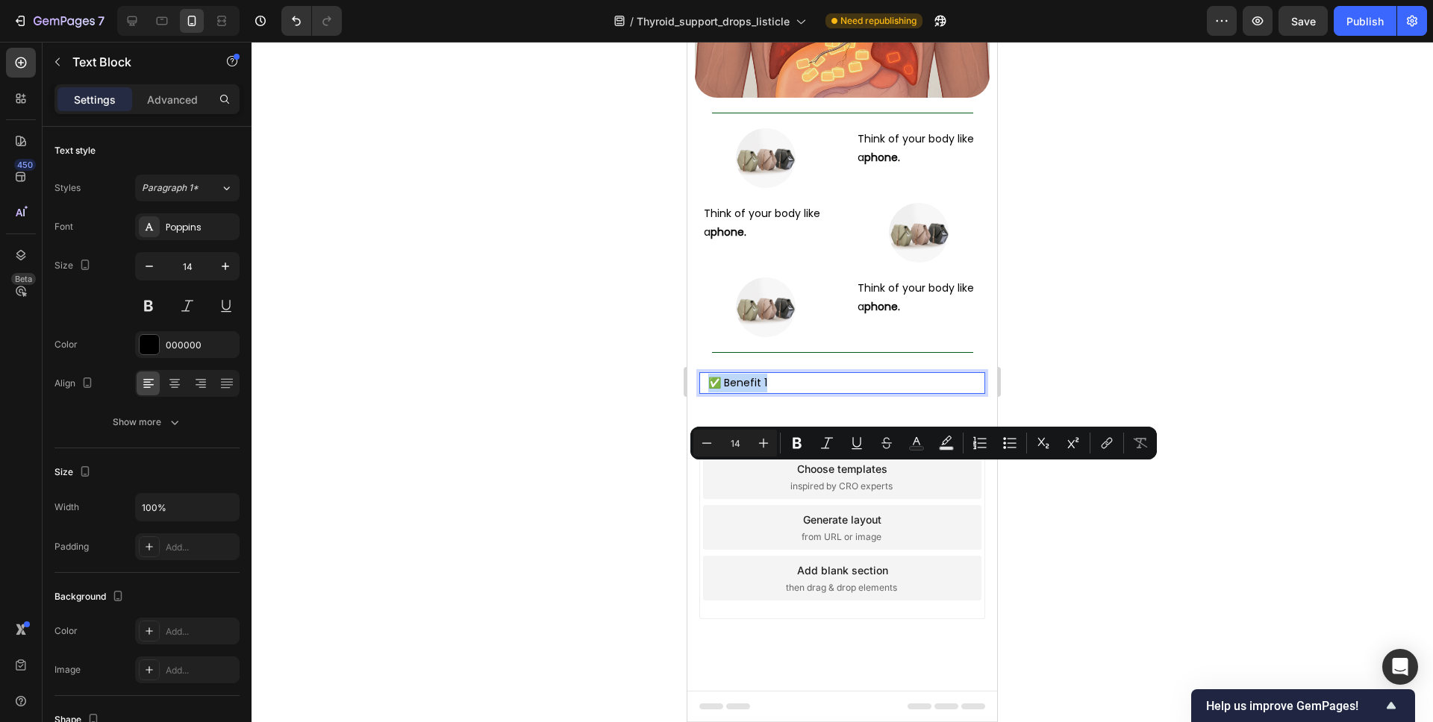
copy p "✅ Benefit 1"
click at [778, 392] on p "✅ Benefit 1" at bounding box center [842, 383] width 268 height 19
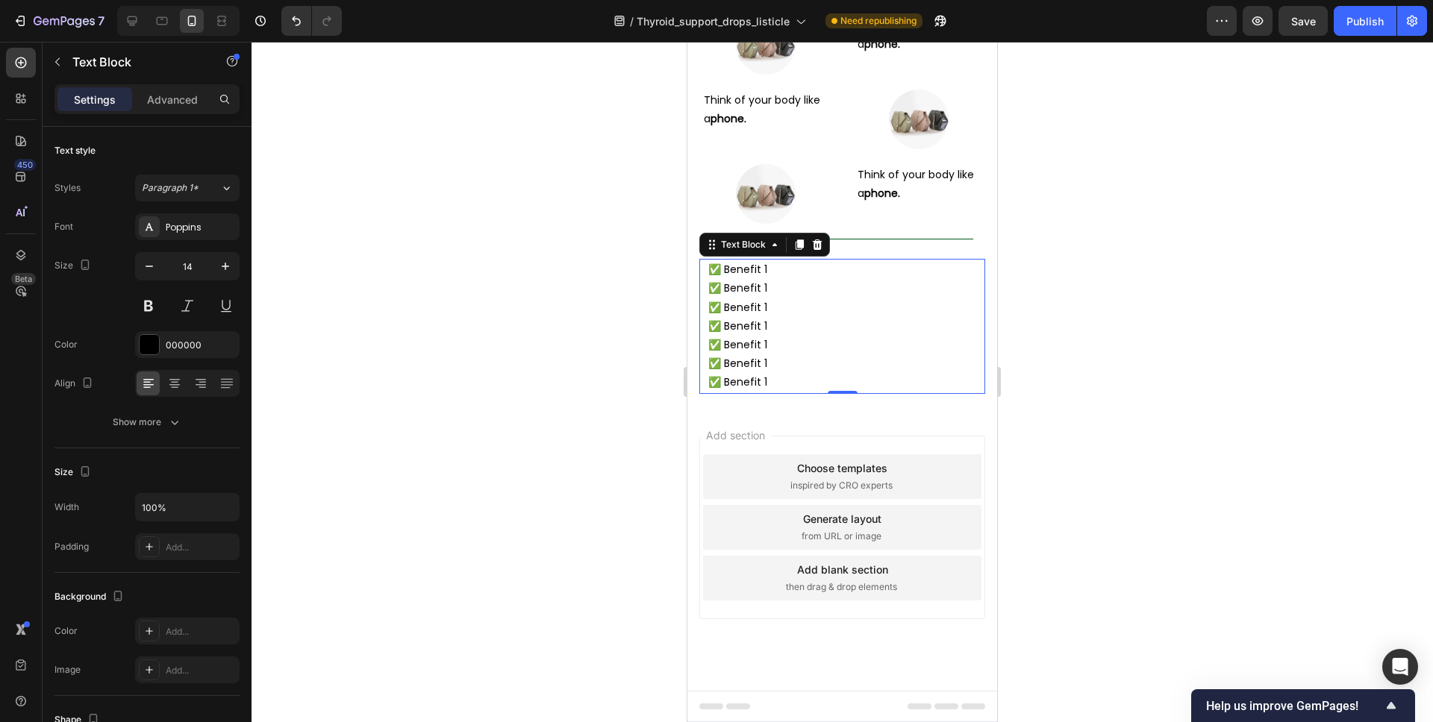
click at [1078, 441] on div at bounding box center [841, 382] width 1181 height 681
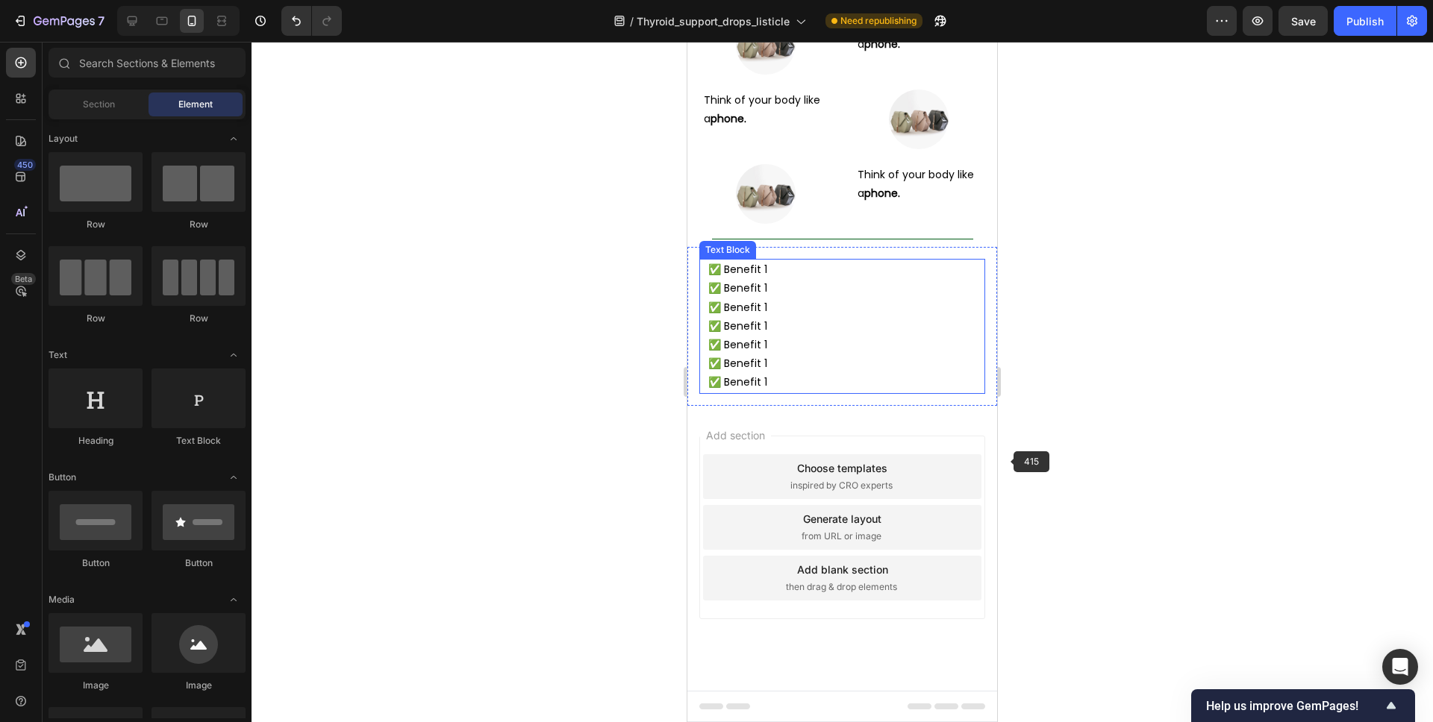
click at [888, 298] on p "✅ Benefit 1" at bounding box center [842, 288] width 268 height 19
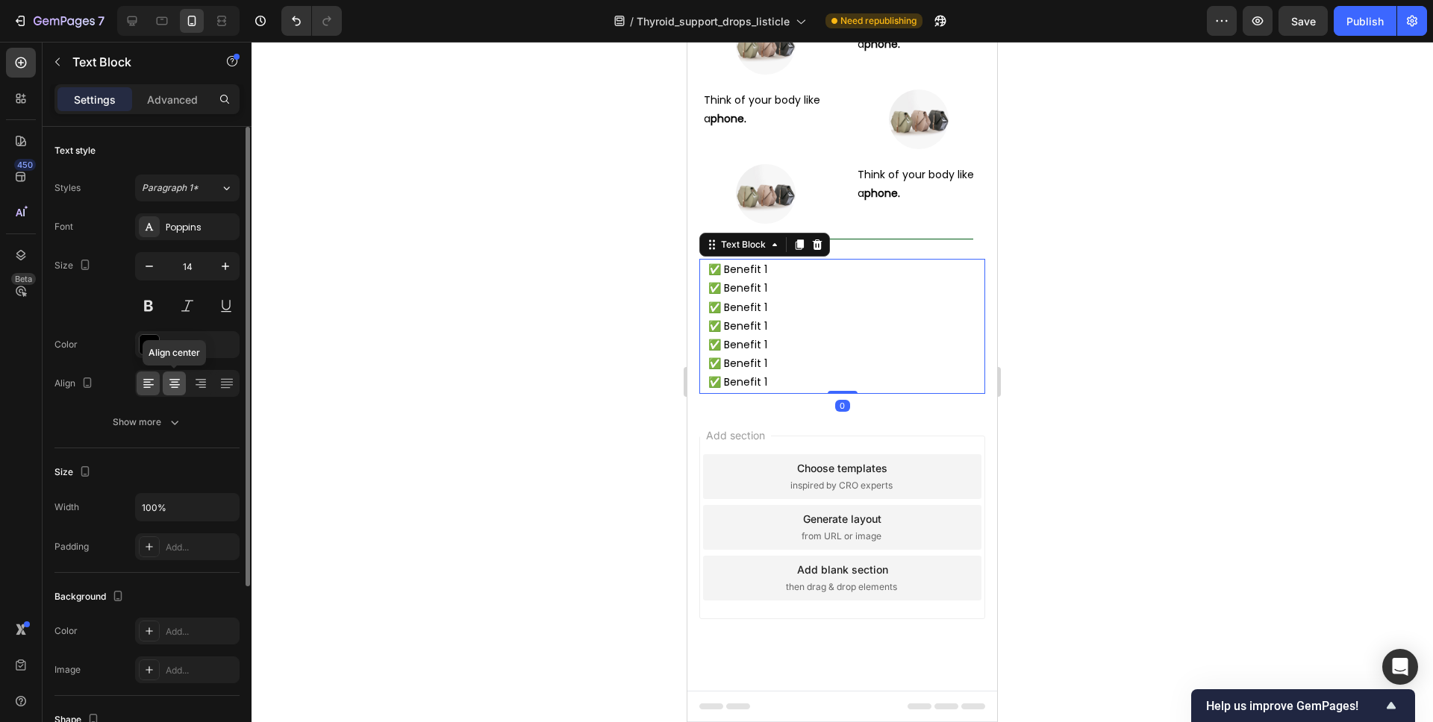
click at [172, 383] on icon at bounding box center [174, 383] width 15 height 15
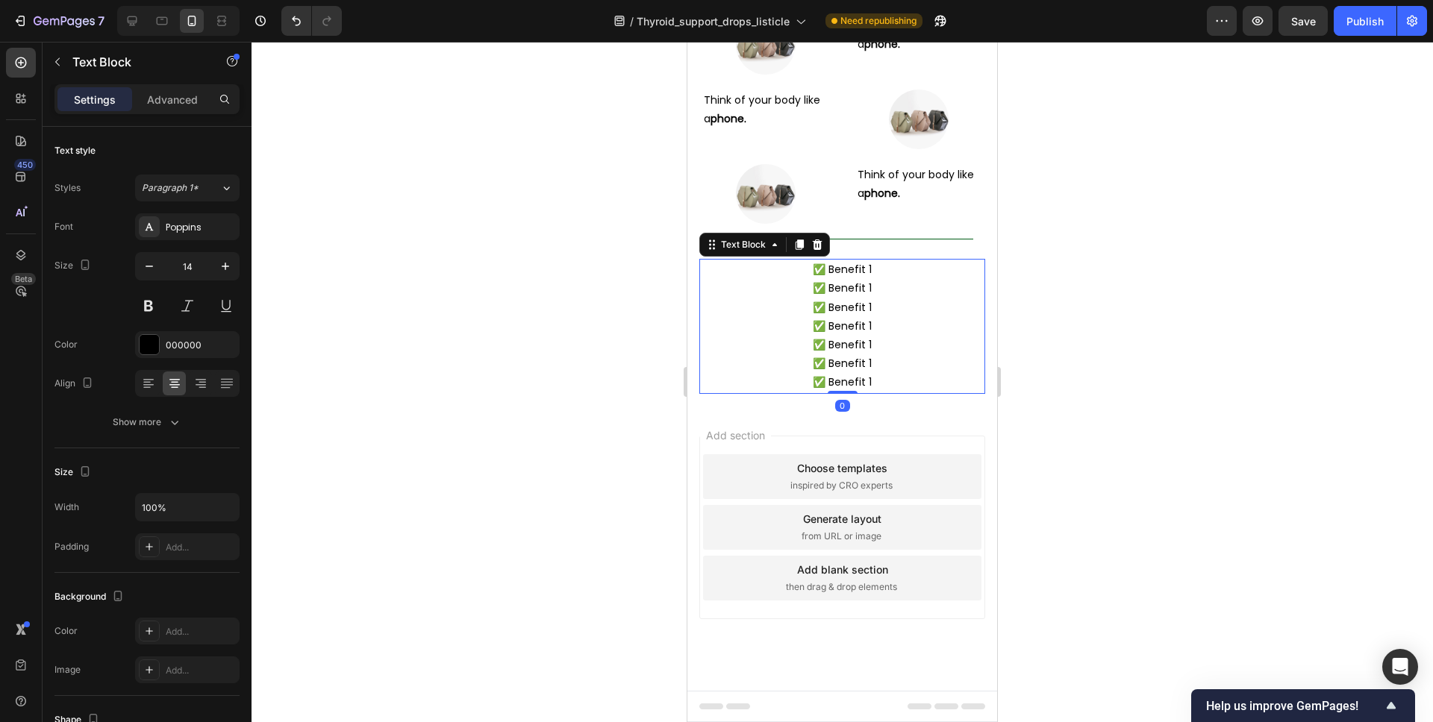
click at [1030, 425] on div at bounding box center [841, 382] width 1181 height 681
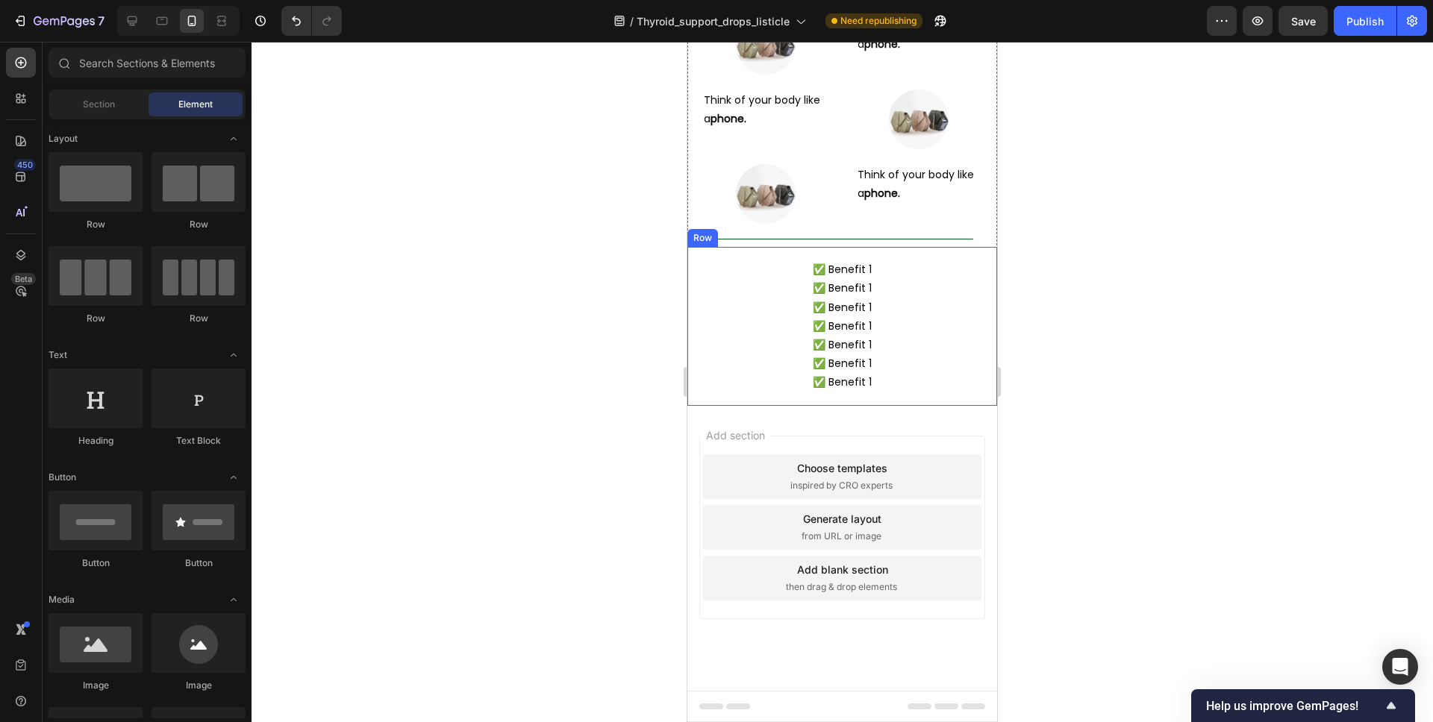
click at [937, 405] on div "✅ Benefit 1 ✅ Benefit 1 ✅ Benefit 1 ✅ Benefit 1 ✅ Benefit 1 ✅ Benefit 1 ✅ Benef…" at bounding box center [842, 326] width 310 height 158
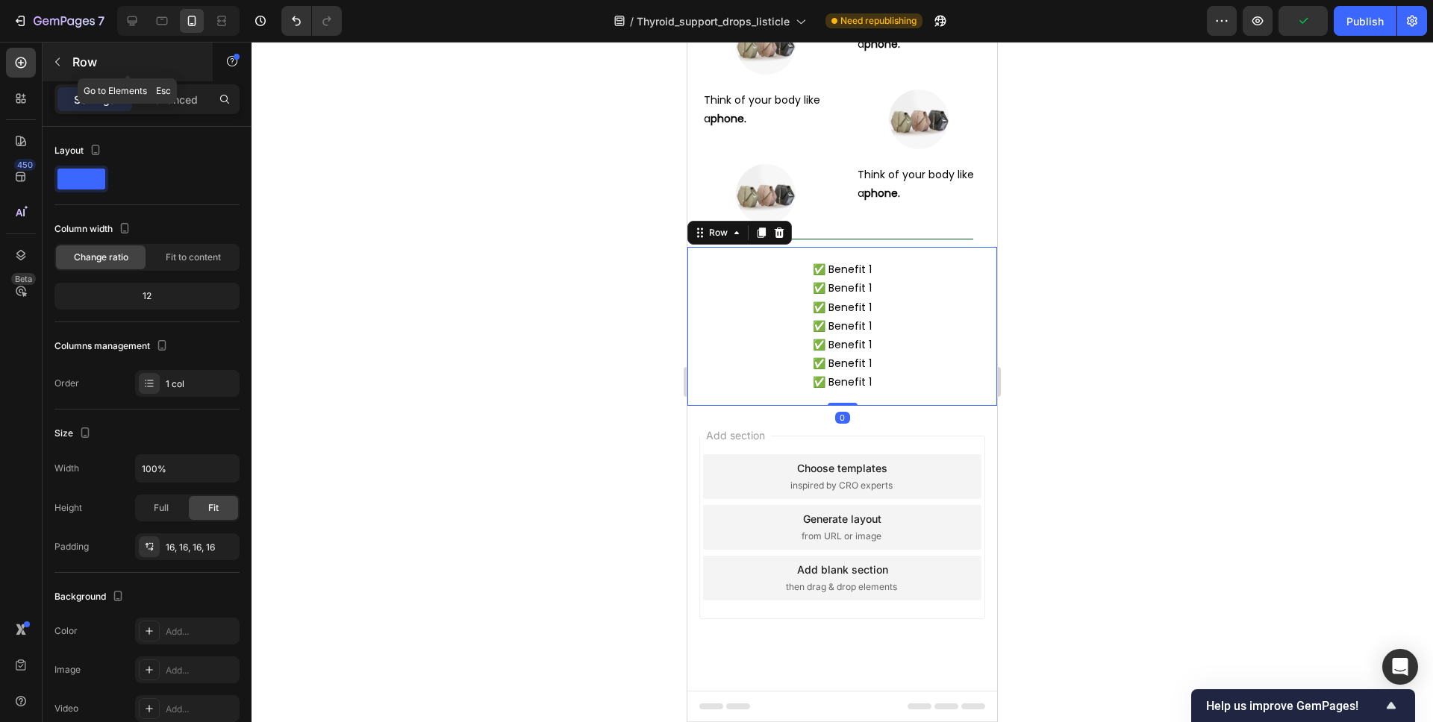
click at [64, 70] on button "button" at bounding box center [58, 62] width 24 height 24
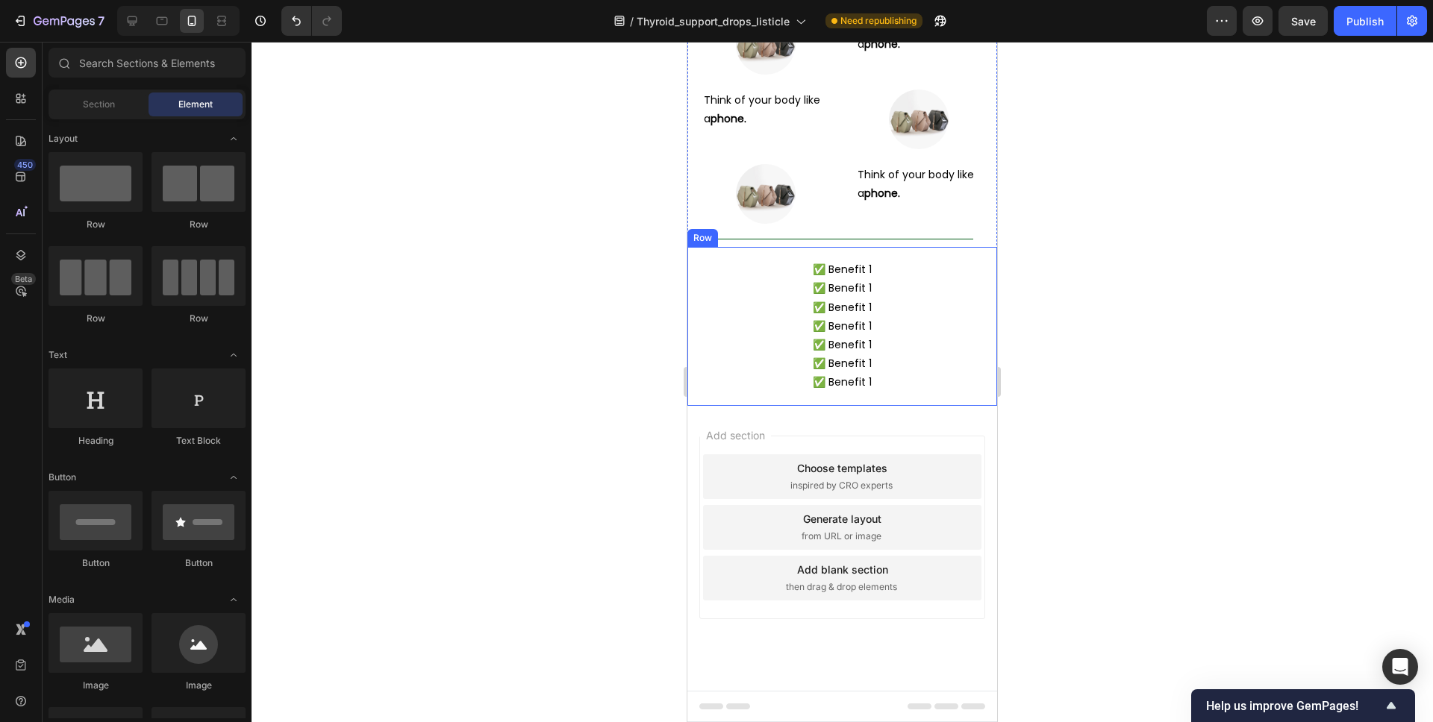
click at [778, 405] on div "✅ Benefit 1 ✅ Benefit 1 ✅ Benefit 1 ✅ Benefit 1 ✅ Benefit 1 ✅ Benefit 1 ✅ Benef…" at bounding box center [842, 326] width 310 height 158
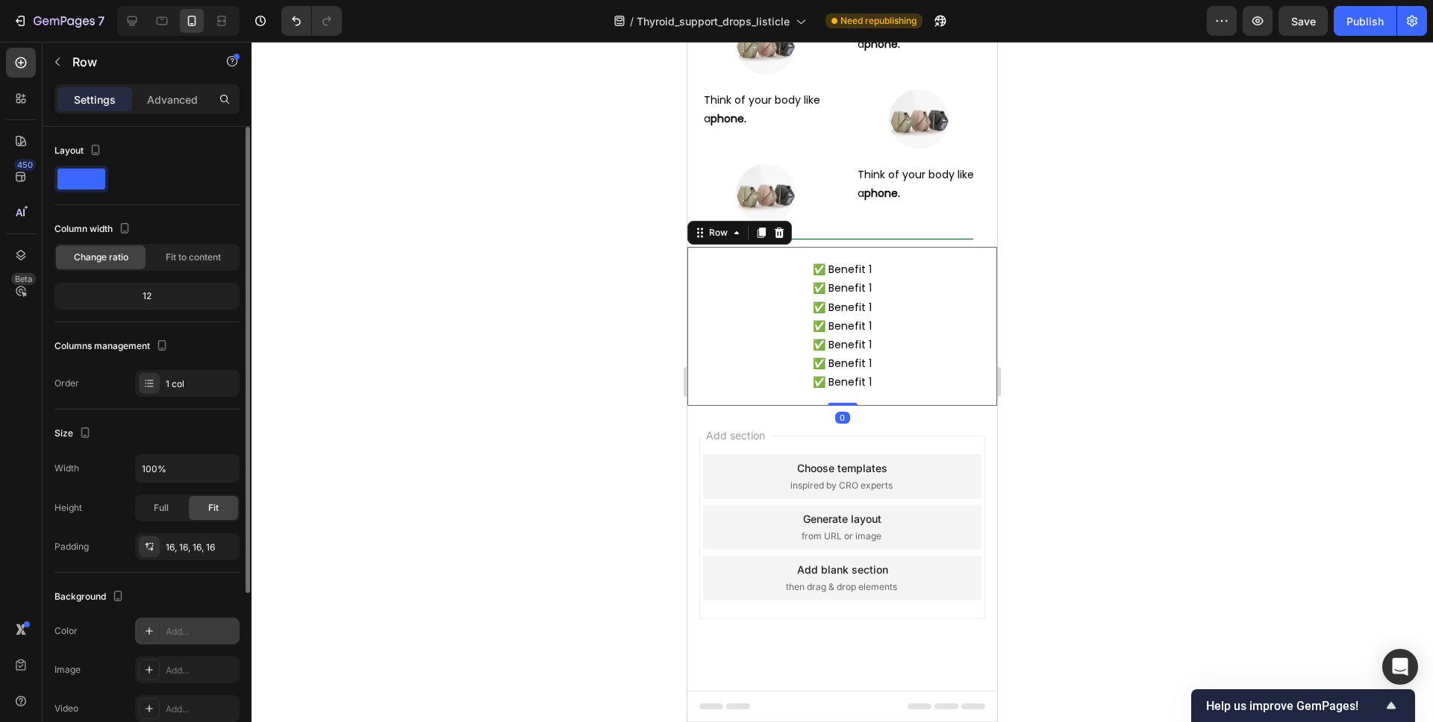
click at [146, 629] on icon at bounding box center [149, 631] width 12 height 12
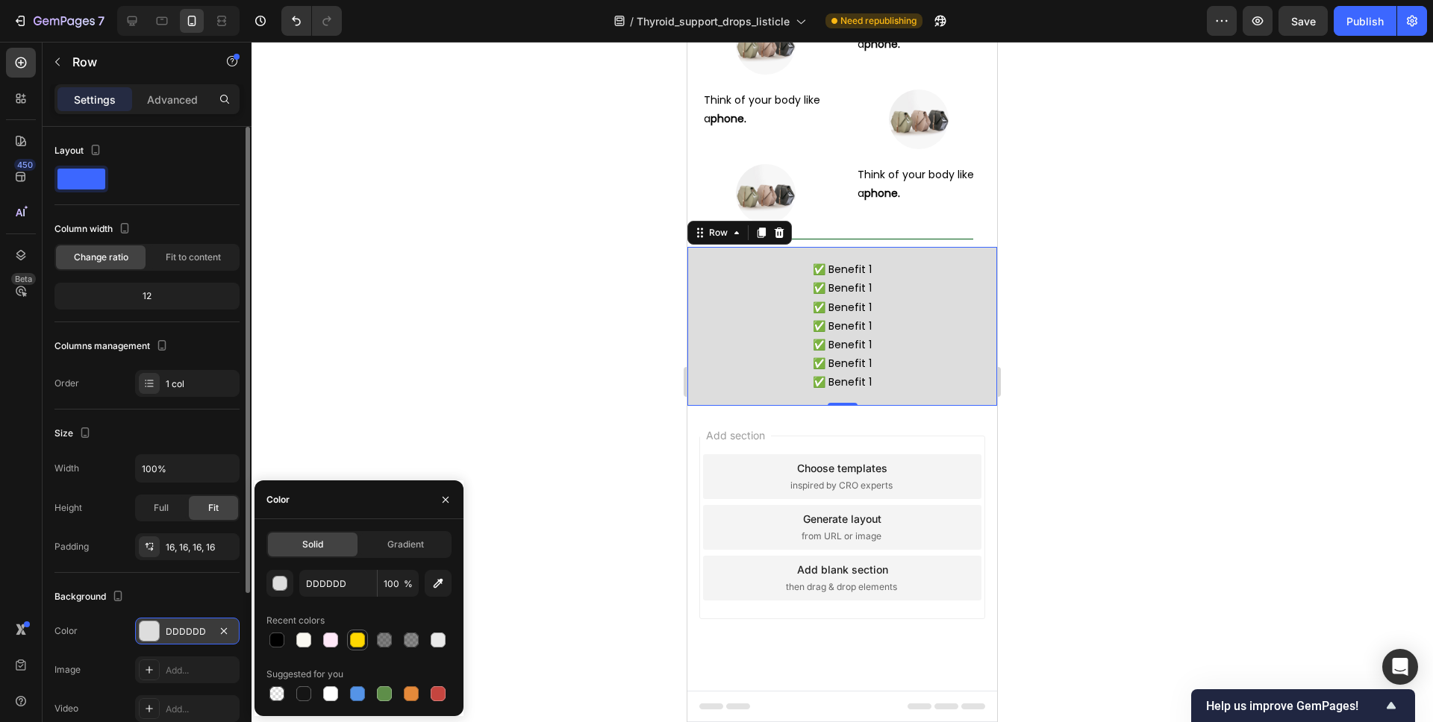
click at [356, 645] on div at bounding box center [357, 640] width 15 height 15
type input "FFD700"
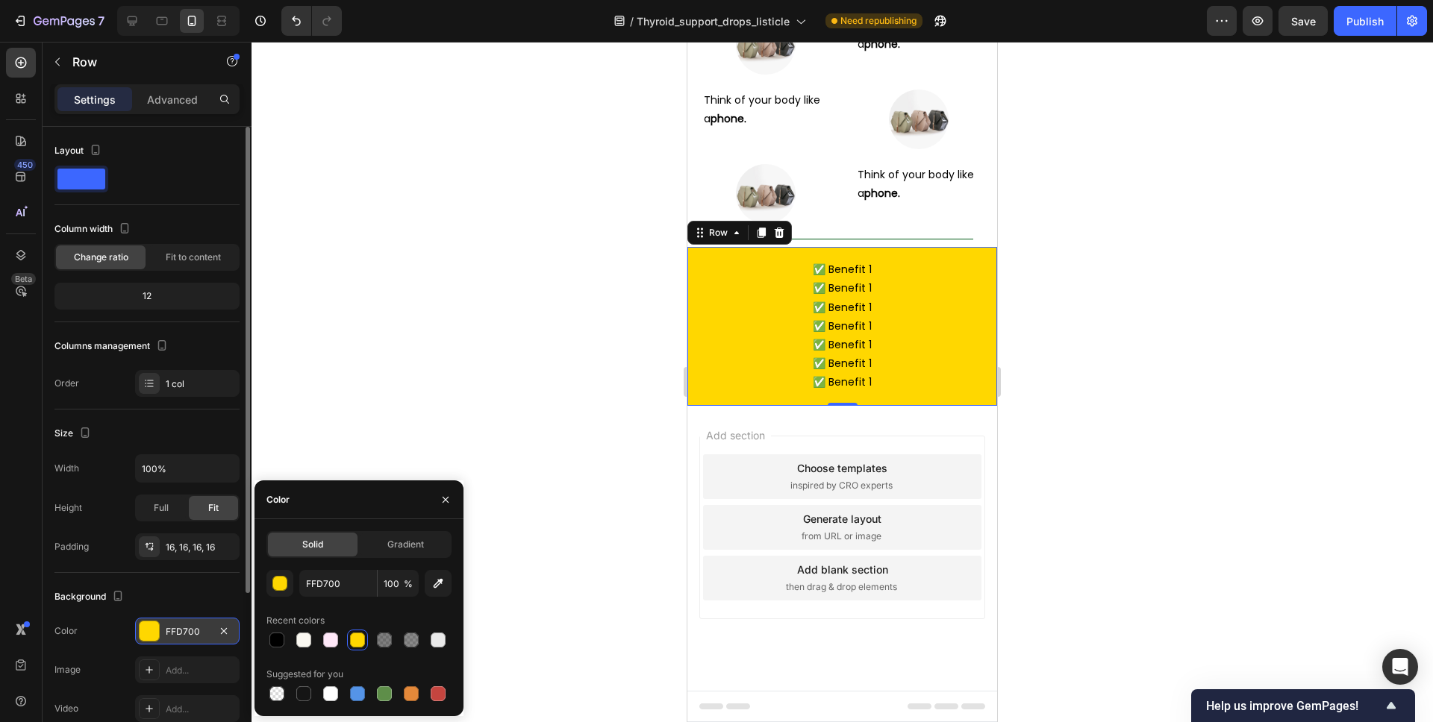
click at [1046, 470] on div at bounding box center [841, 382] width 1181 height 681
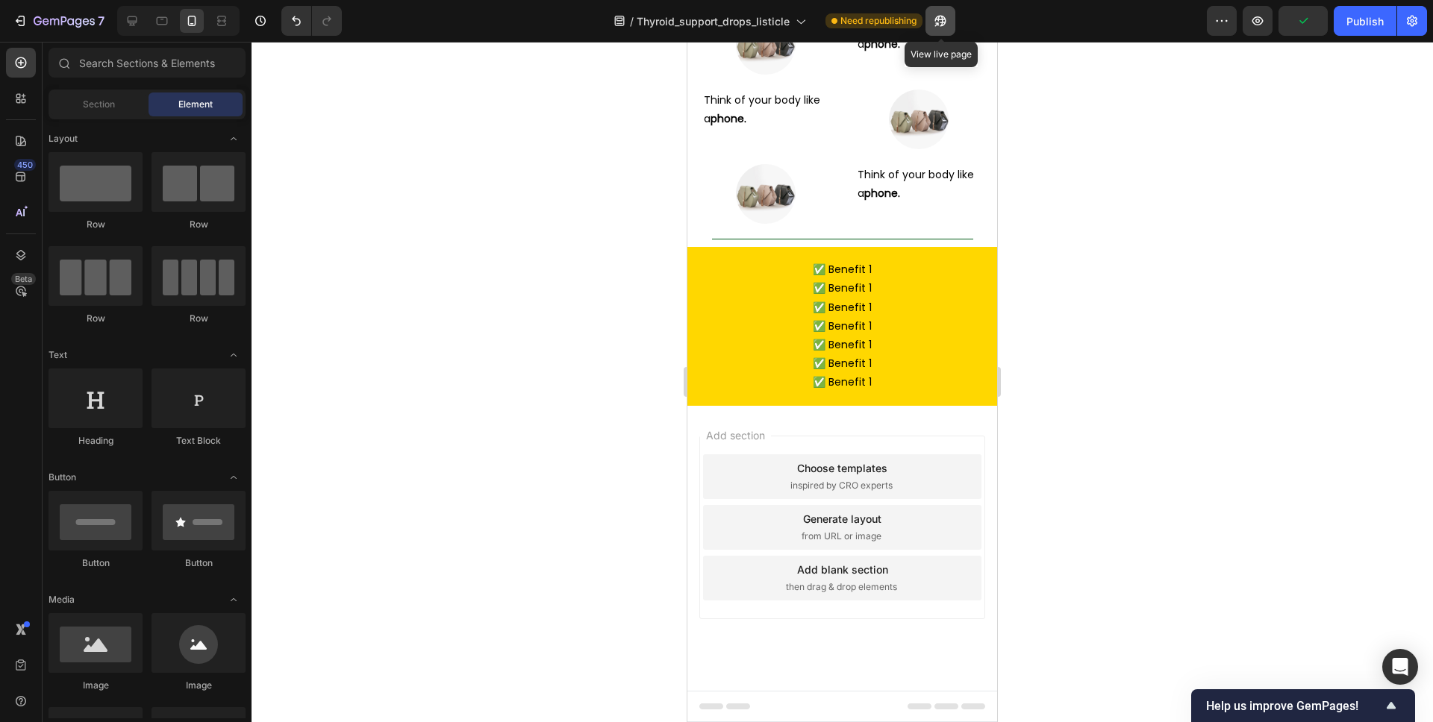
click at [942, 22] on icon "button" at bounding box center [939, 21] width 11 height 11
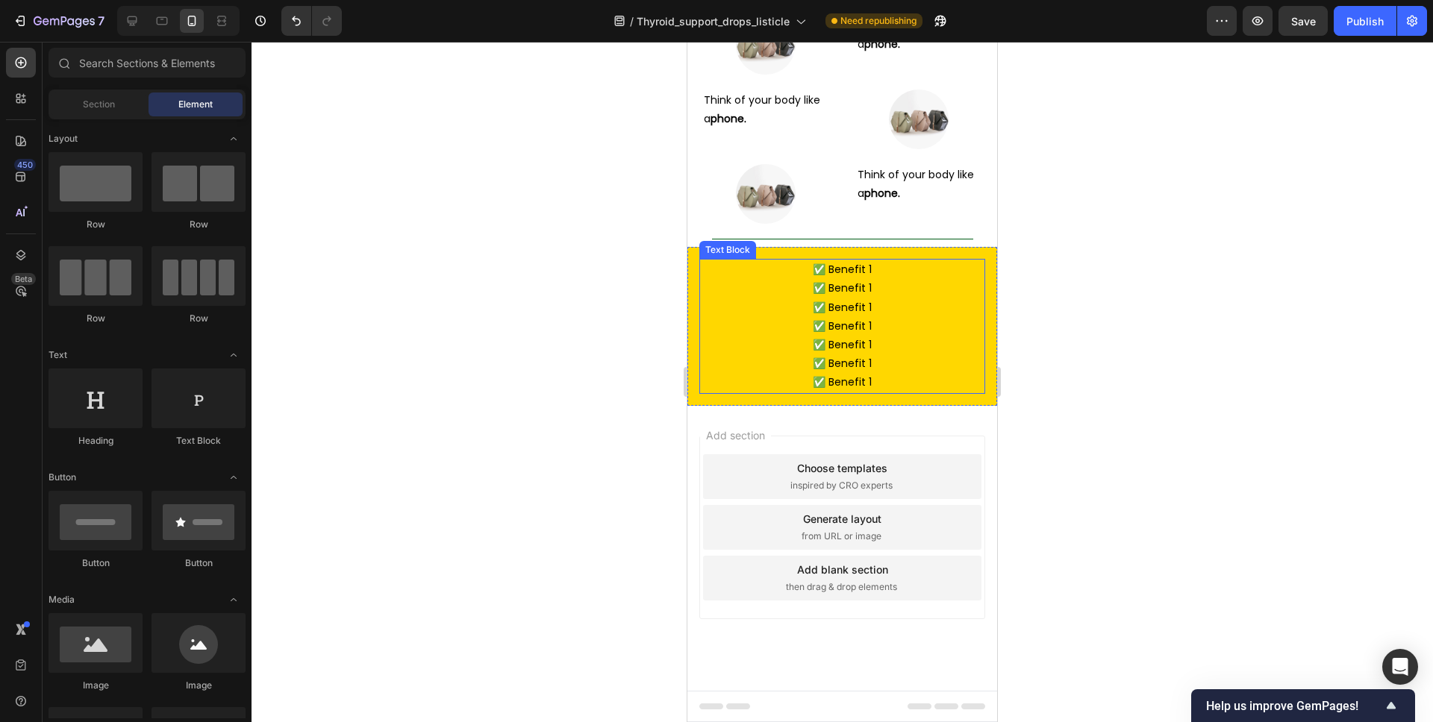
scroll to position [5133, 0]
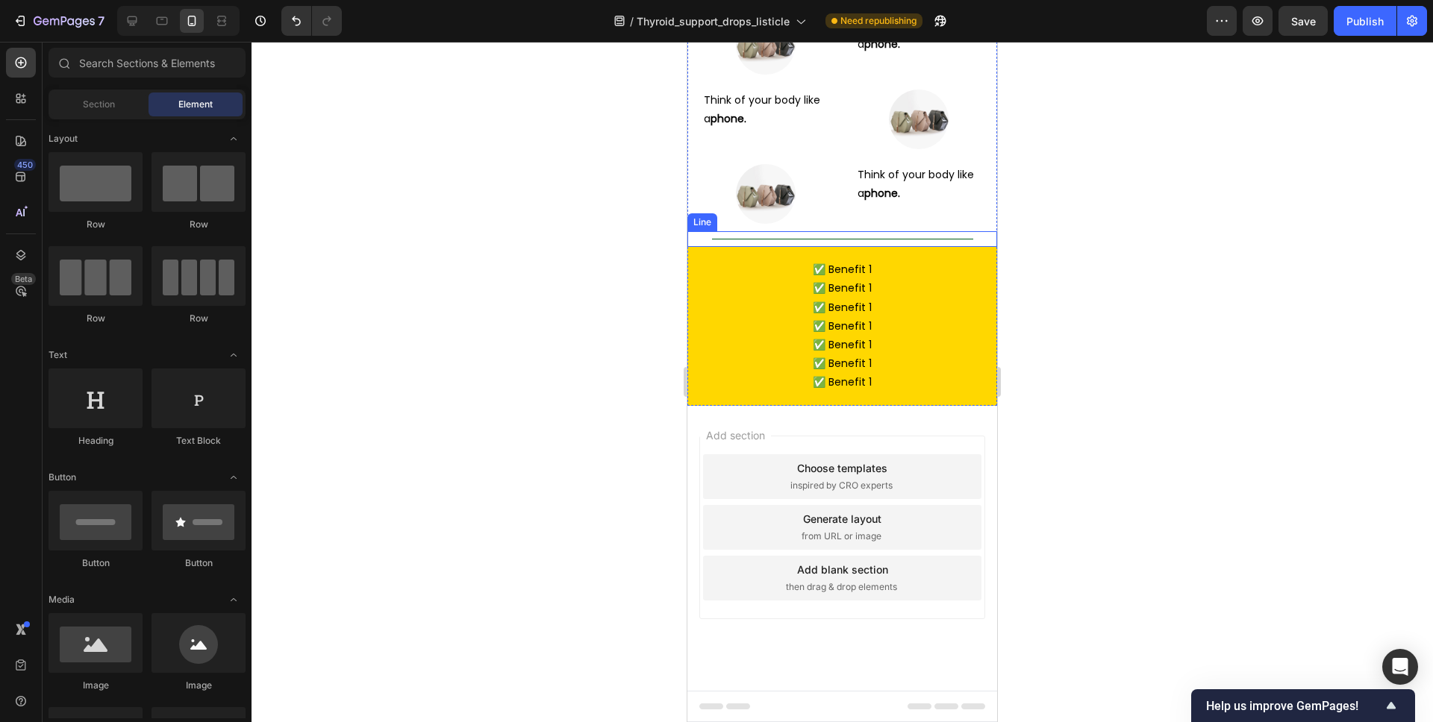
click at [894, 247] on div "Title Line" at bounding box center [842, 239] width 310 height 16
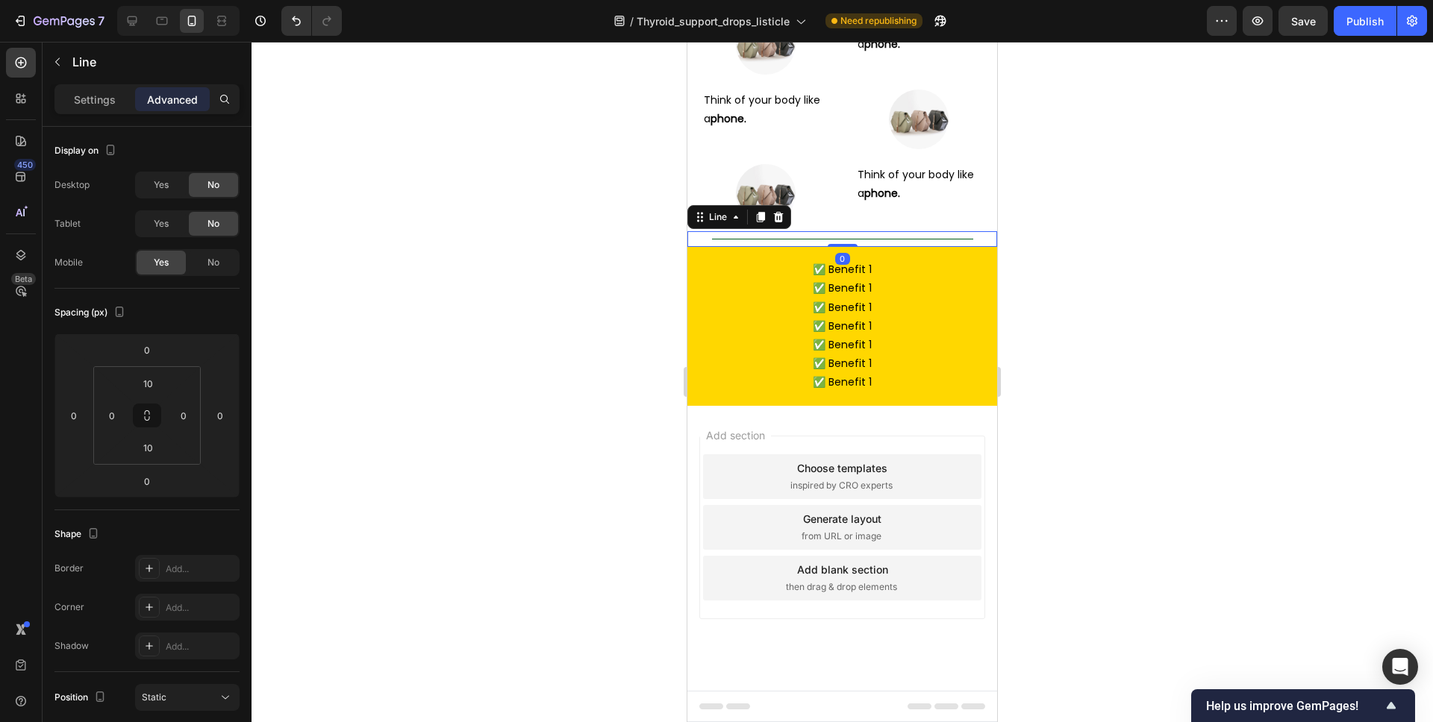
drag, startPoint x: 768, startPoint y: 324, endPoint x: 742, endPoint y: 337, distance: 28.7
click at [767, 226] on div at bounding box center [760, 217] width 18 height 18
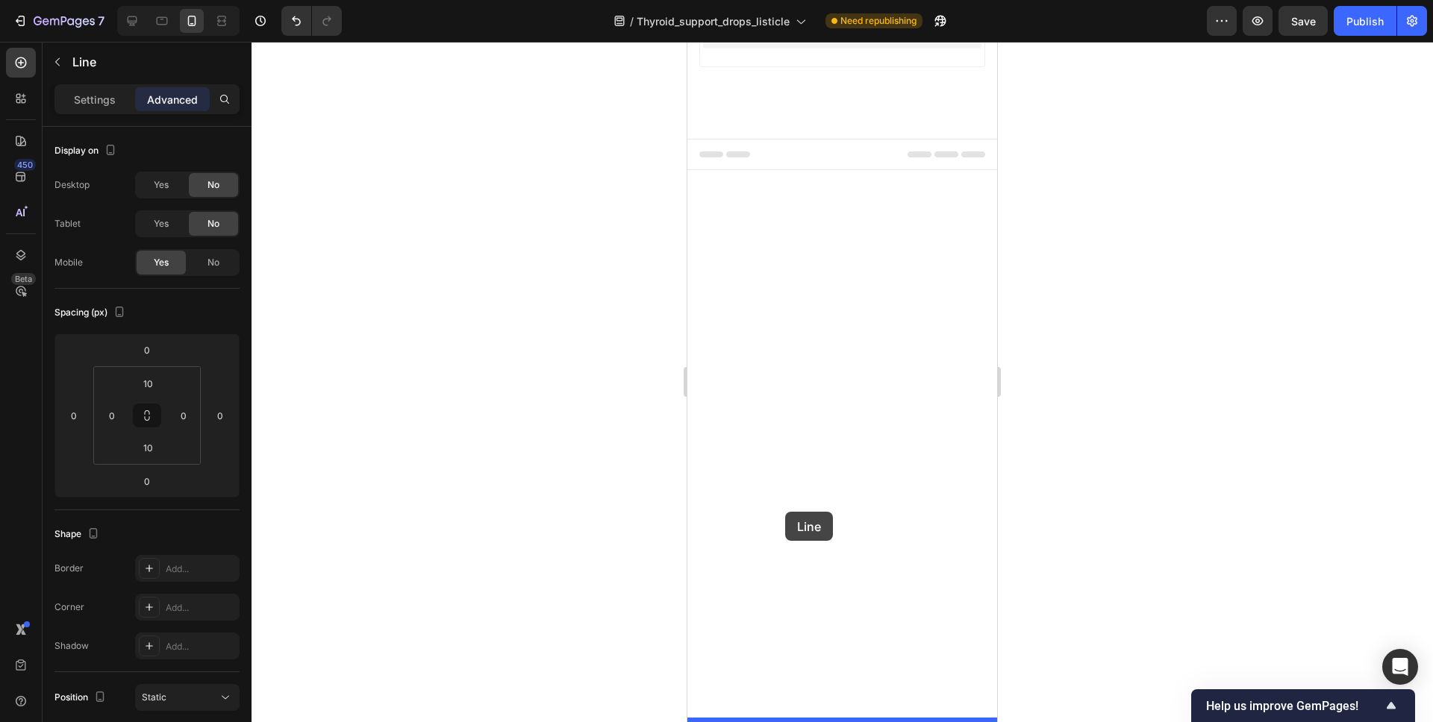
drag, startPoint x: 716, startPoint y: 338, endPoint x: 785, endPoint y: 512, distance: 187.2
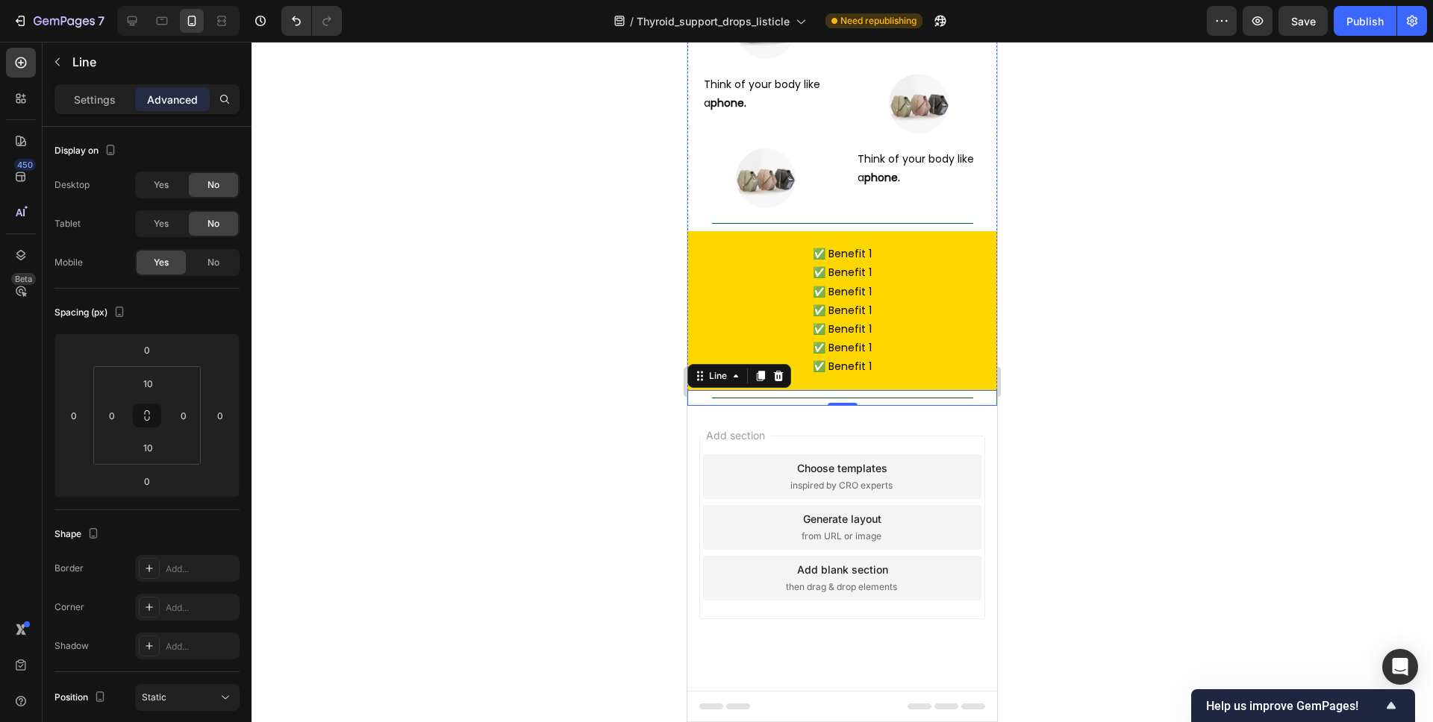
scroll to position [4708, 0]
drag, startPoint x: 895, startPoint y: 187, endPoint x: 872, endPoint y: 174, distance: 26.1
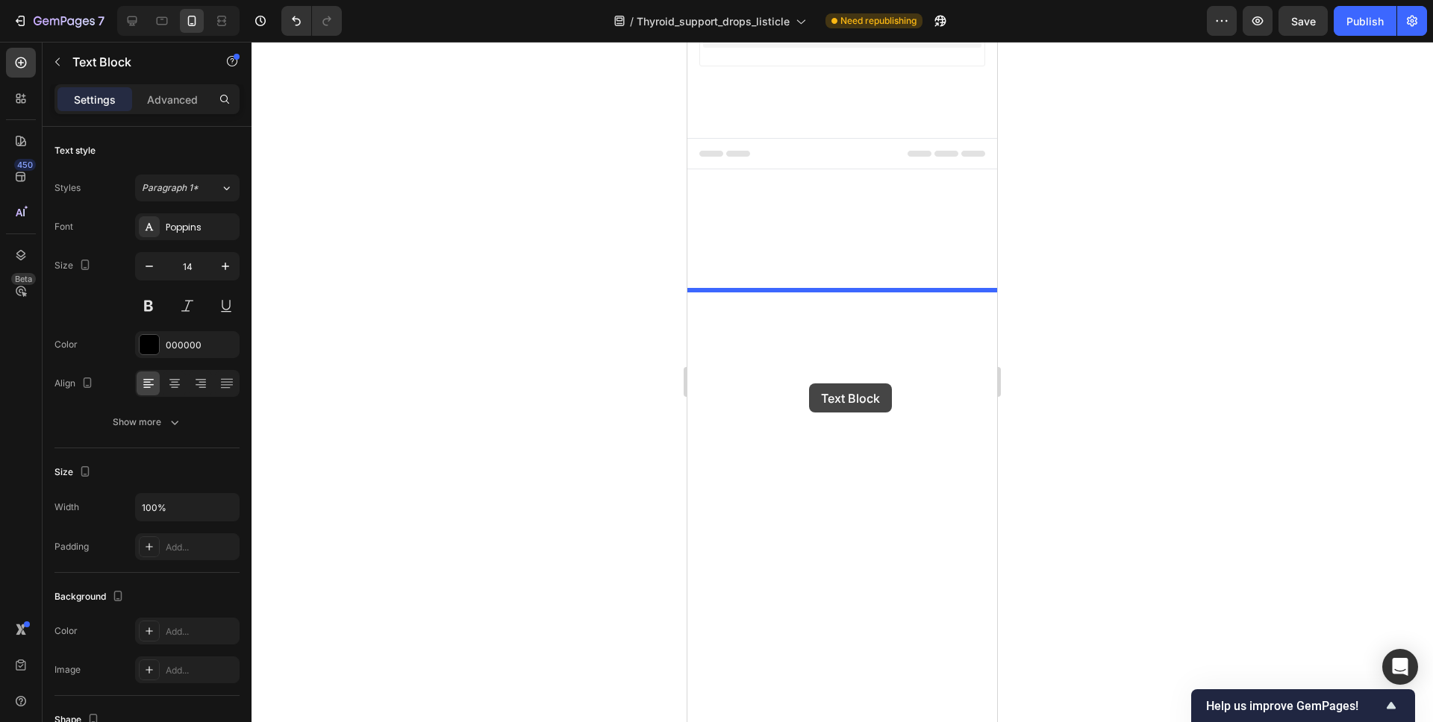
scroll to position [5308, 0]
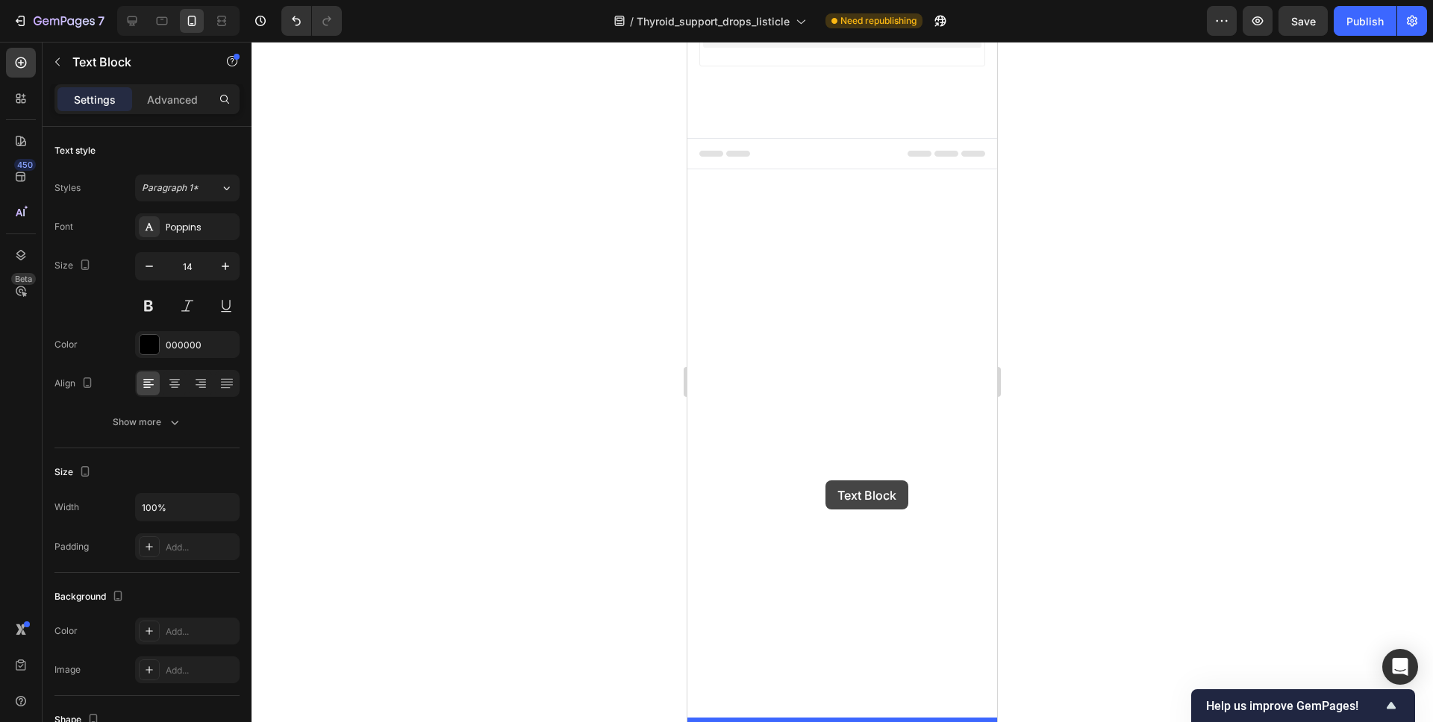
drag, startPoint x: 710, startPoint y: 192, endPoint x: 825, endPoint y: 481, distance: 310.8
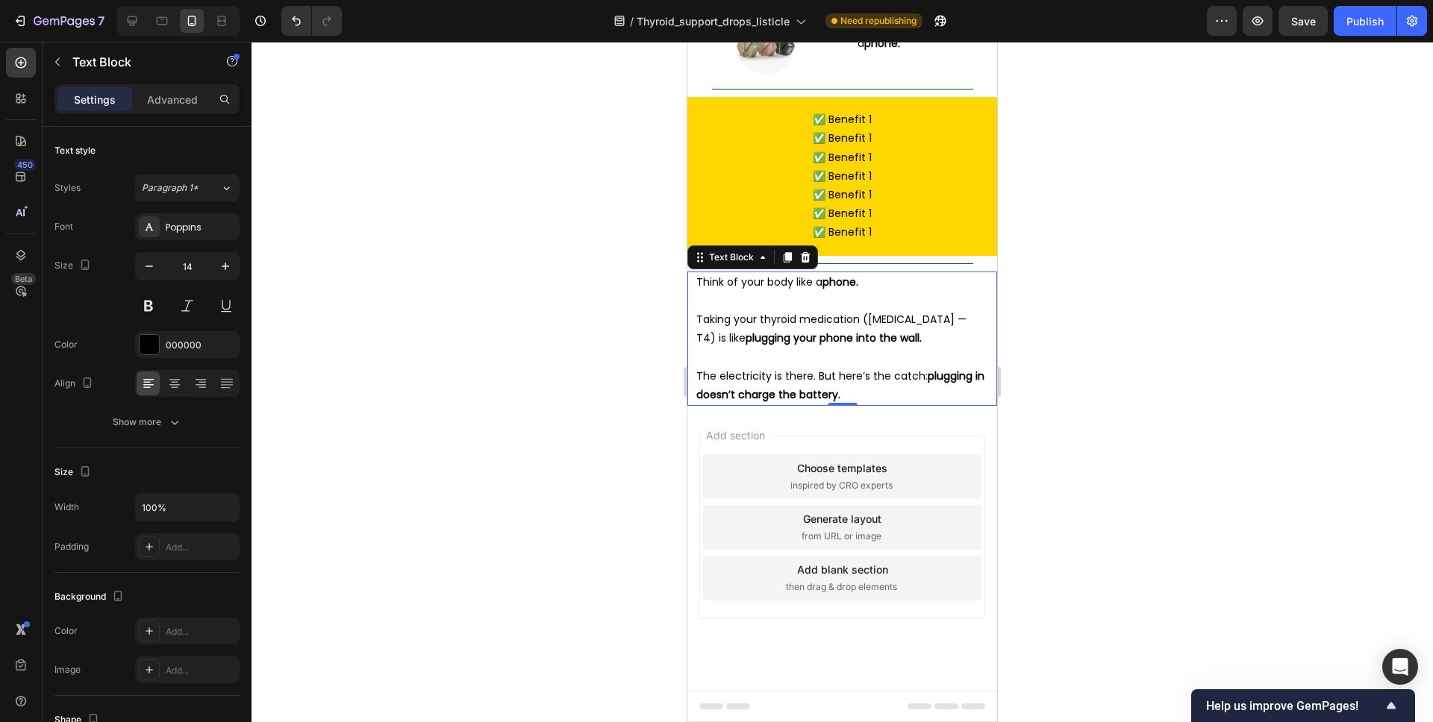
scroll to position [5173, 0]
click at [854, 348] on p "Taking your thyroid medication ([MEDICAL_DATA] — T4) is like plugging your phon…" at bounding box center [842, 328] width 292 height 37
click at [863, 404] on p "The electricity is there. But here’s the catch: plugging in doesn’t charge the …" at bounding box center [842, 385] width 292 height 37
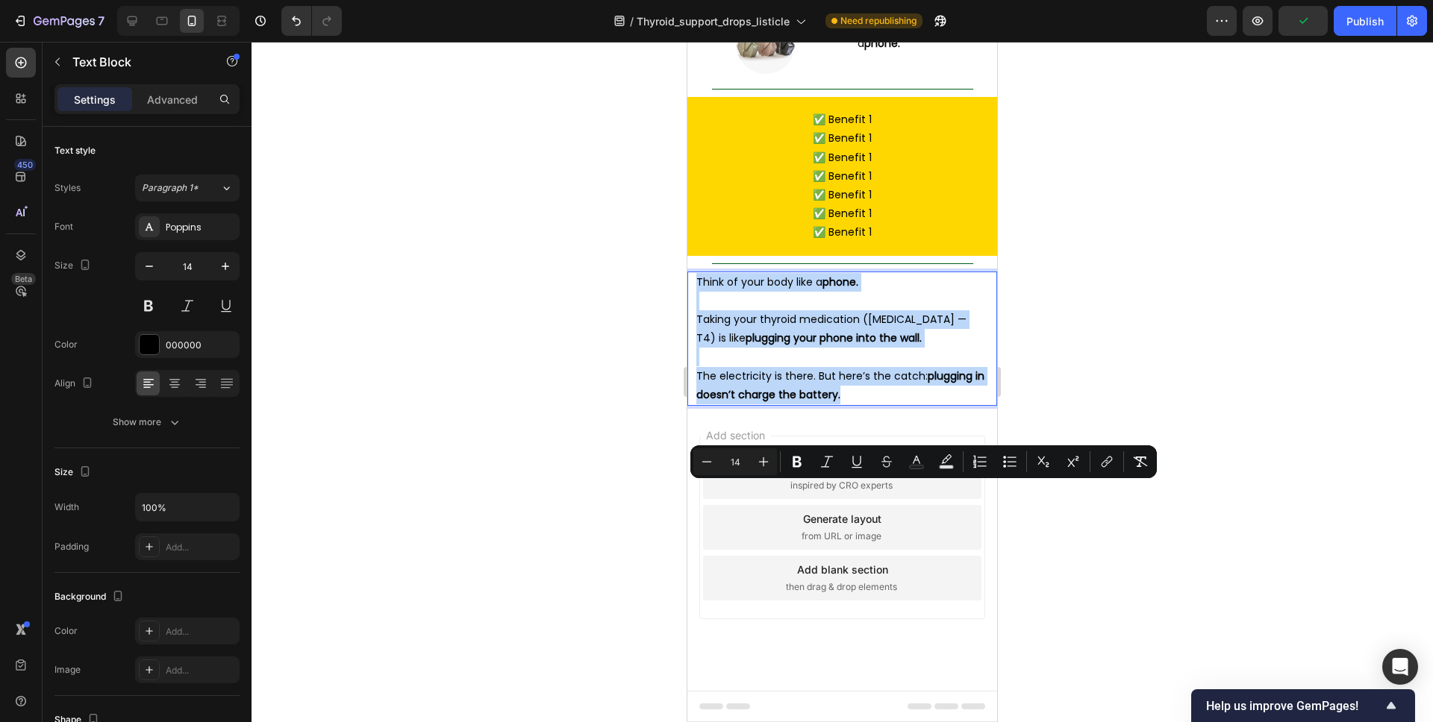
drag, startPoint x: 854, startPoint y: 604, endPoint x: 683, endPoint y: 483, distance: 210.4
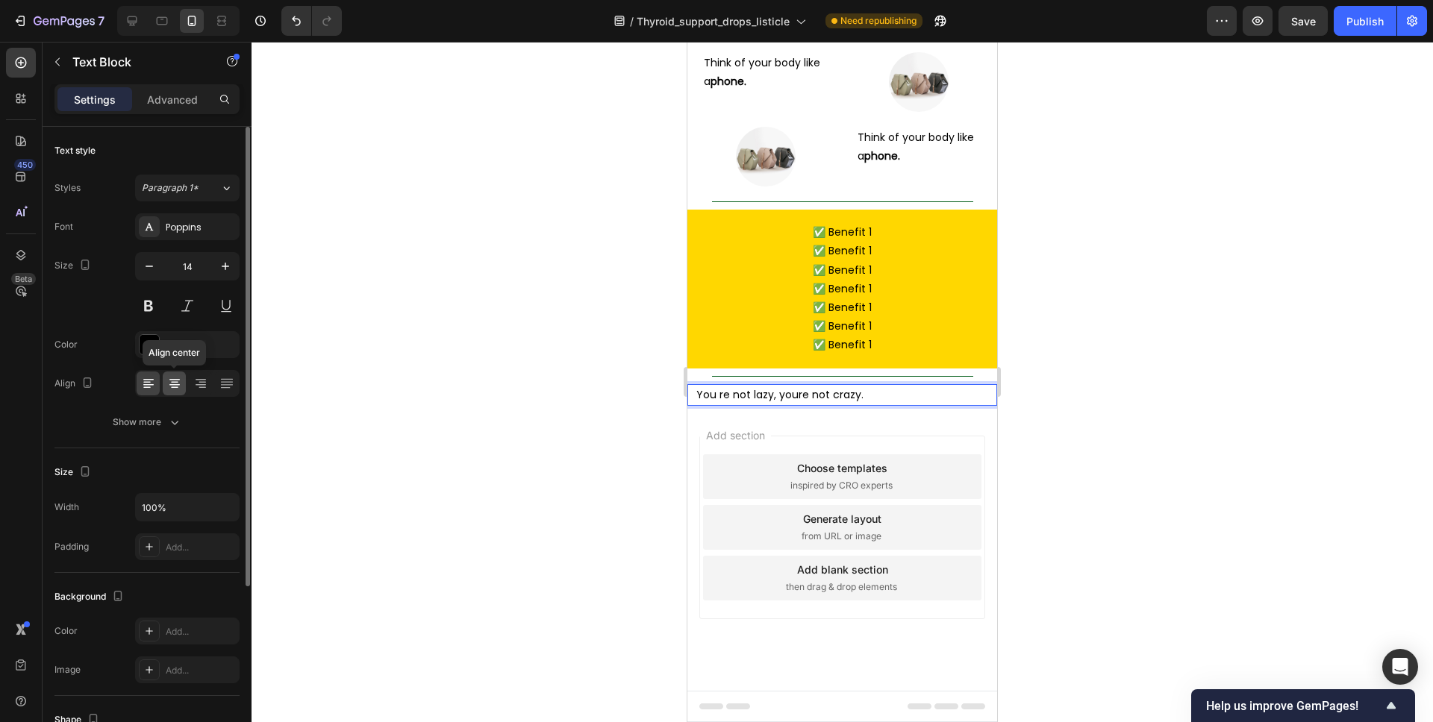
click at [169, 378] on icon at bounding box center [174, 383] width 15 height 15
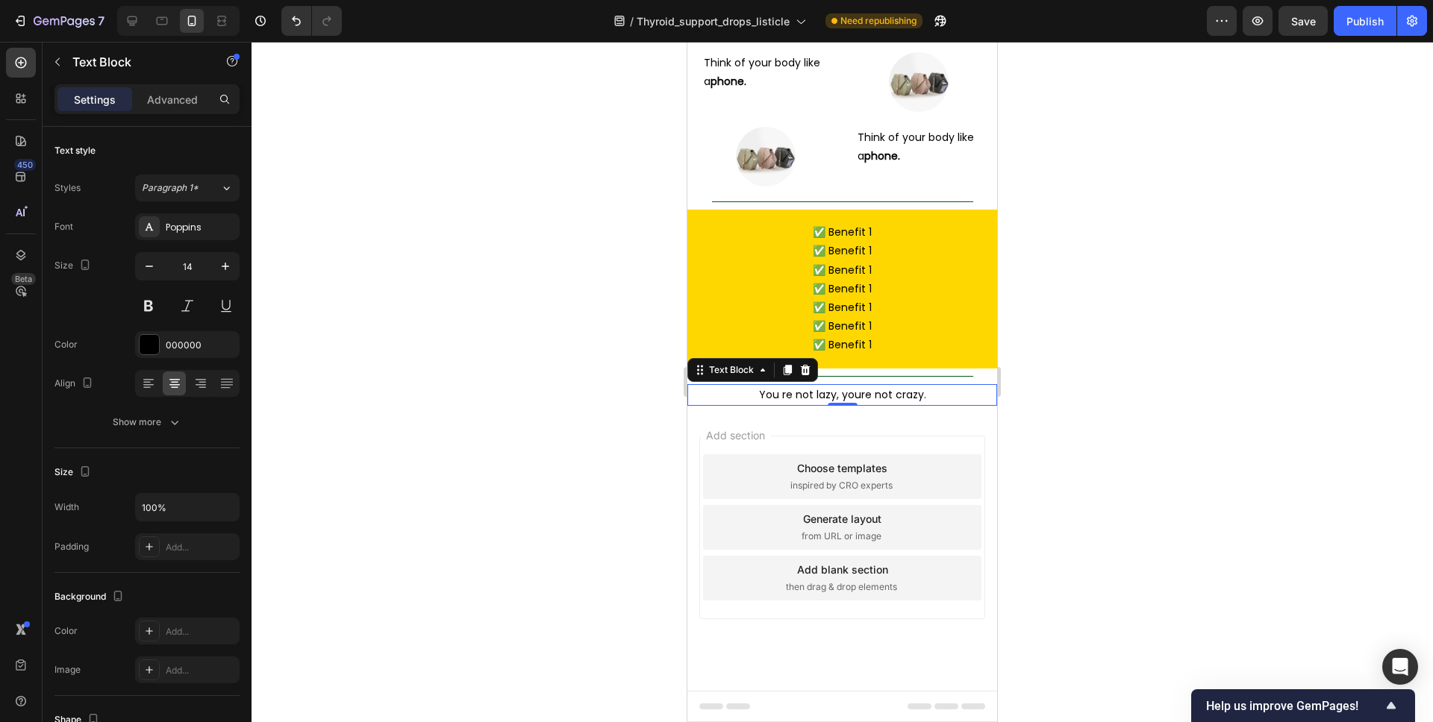
click at [1044, 423] on div at bounding box center [841, 382] width 1181 height 681
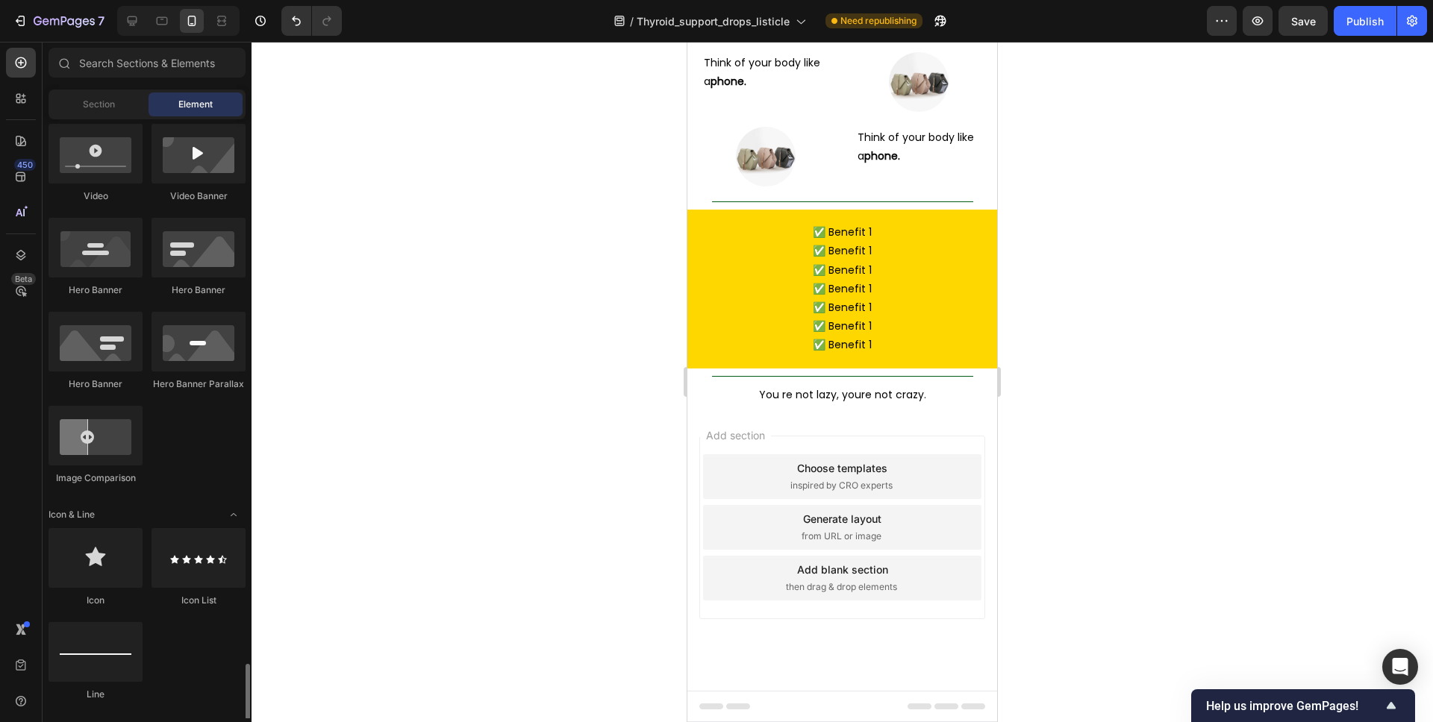
scroll to position [994, 0]
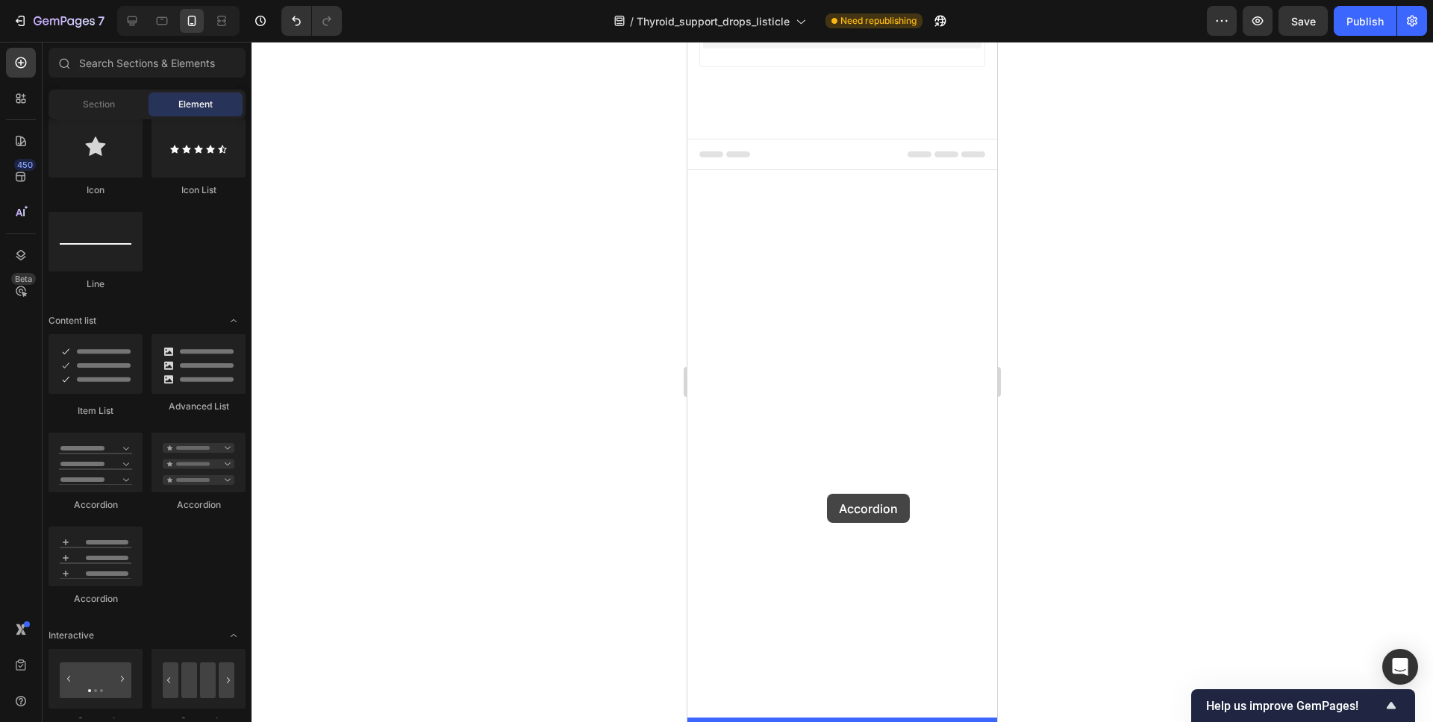
drag, startPoint x: 1046, startPoint y: 466, endPoint x: 827, endPoint y: 494, distance: 221.1
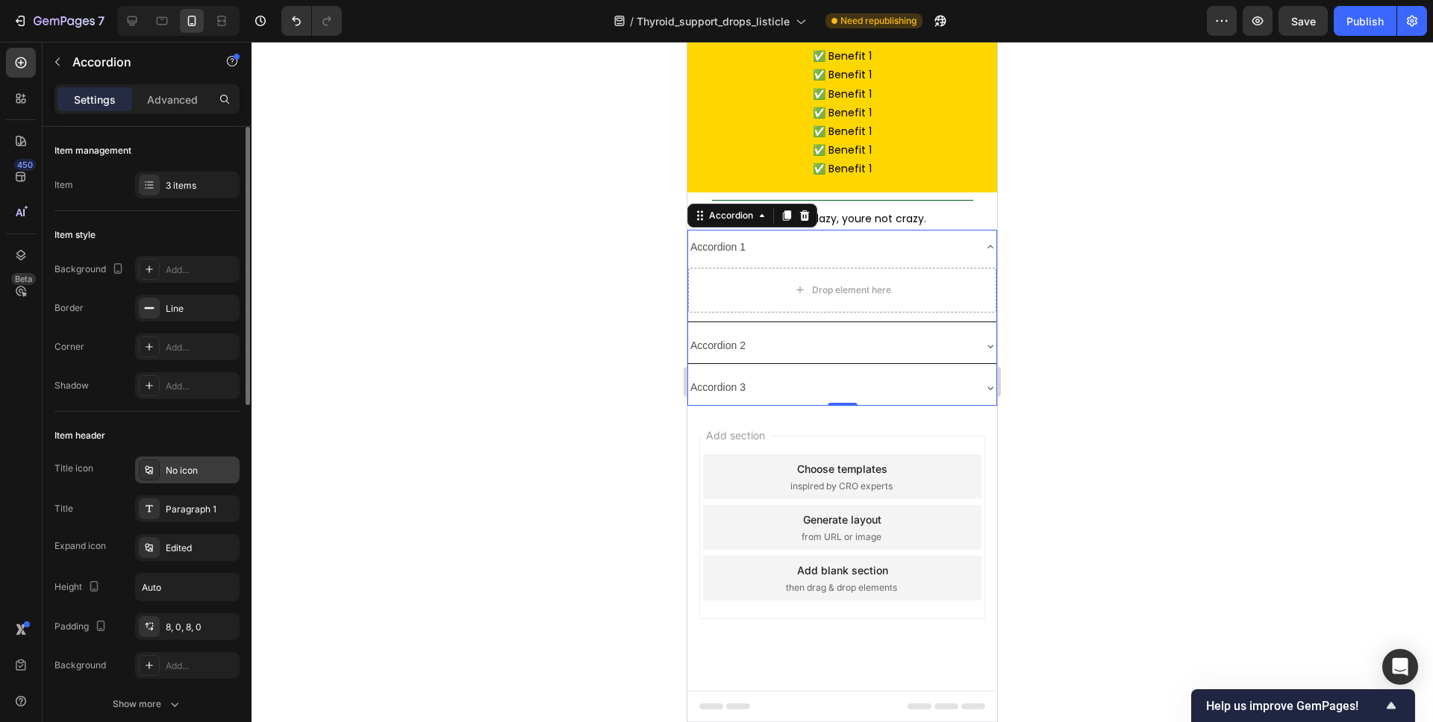
click at [193, 475] on div "No icon" at bounding box center [201, 470] width 70 height 13
click at [180, 509] on div "Paragraph 1" at bounding box center [201, 509] width 70 height 13
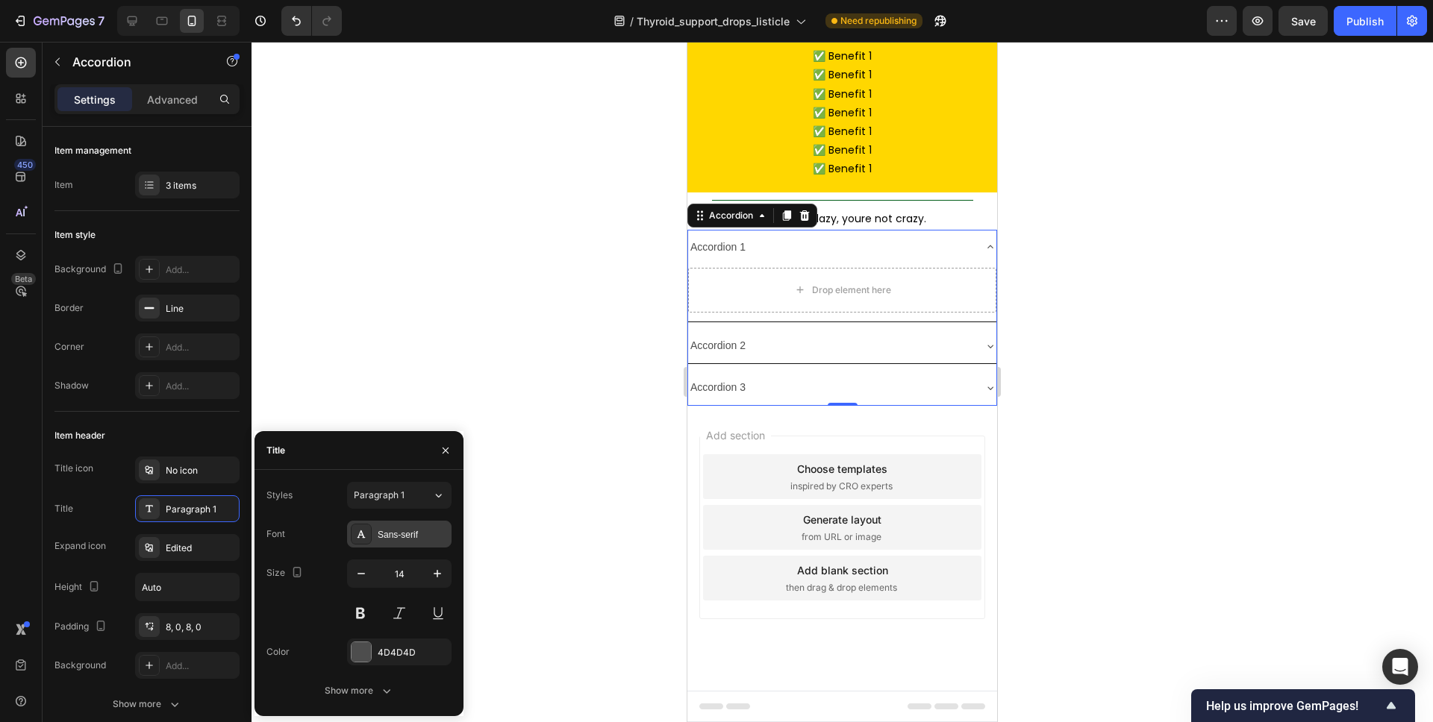
click at [383, 534] on div "Sans-serif" at bounding box center [413, 534] width 70 height 13
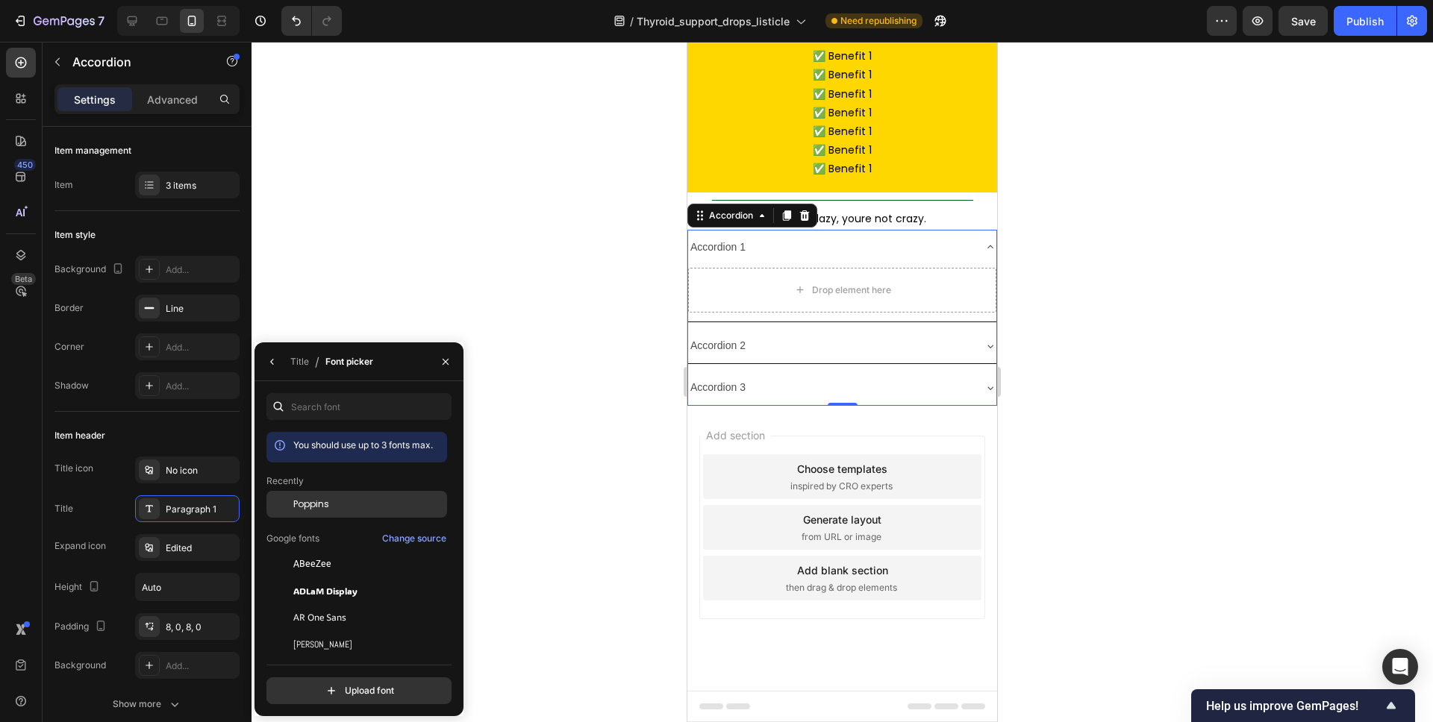
click at [325, 504] on span "Poppins" at bounding box center [311, 504] width 36 height 13
click at [282, 362] on button "button" at bounding box center [272, 362] width 24 height 24
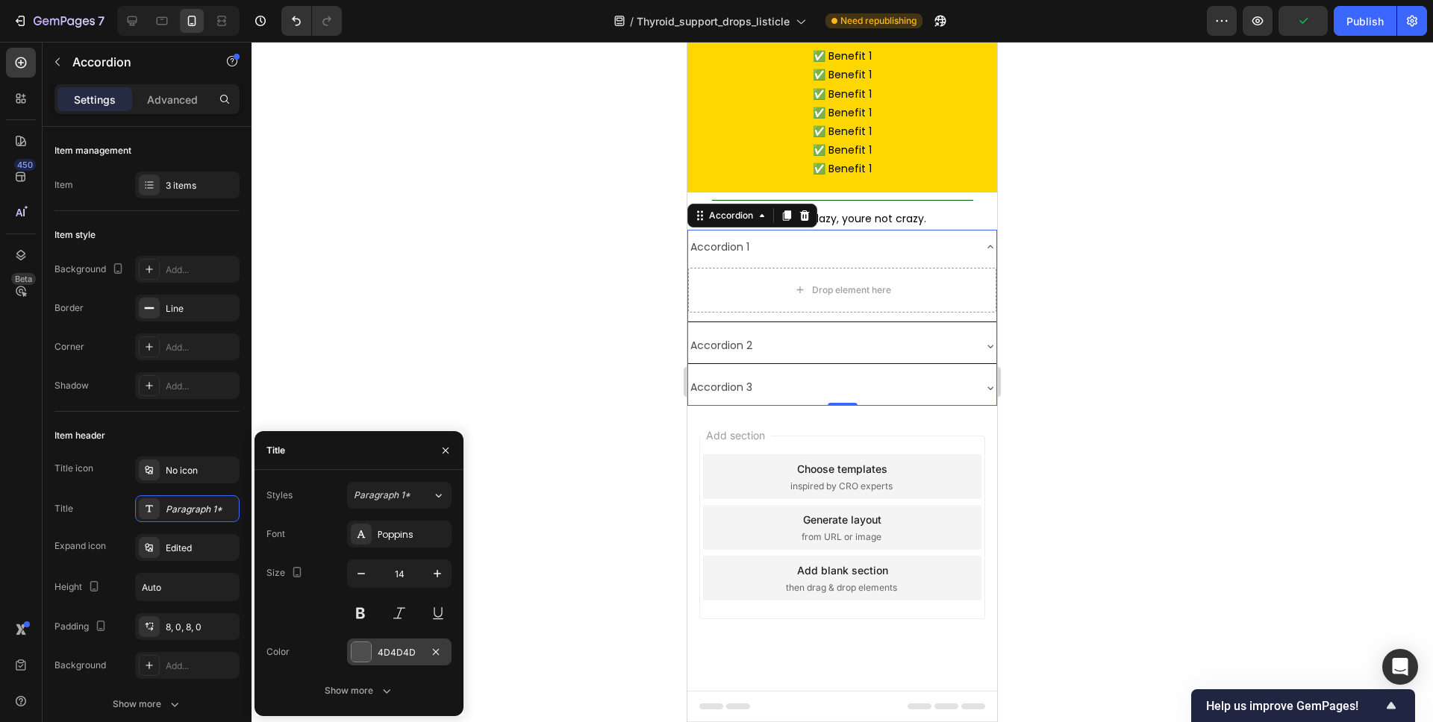
click at [381, 645] on div "4D4D4D" at bounding box center [399, 652] width 104 height 27
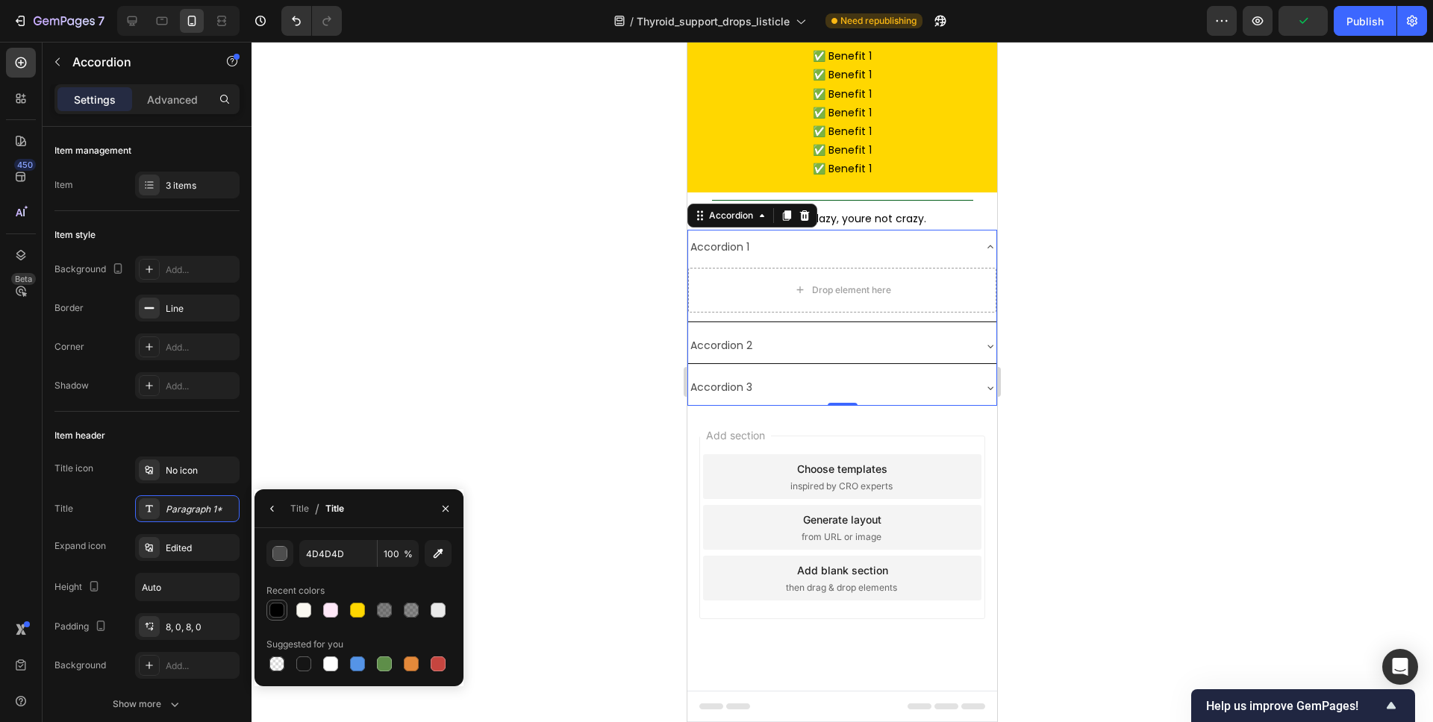
click at [274, 607] on div at bounding box center [276, 610] width 15 height 15
type input "000000"
click at [172, 549] on div "Edited" at bounding box center [201, 548] width 70 height 13
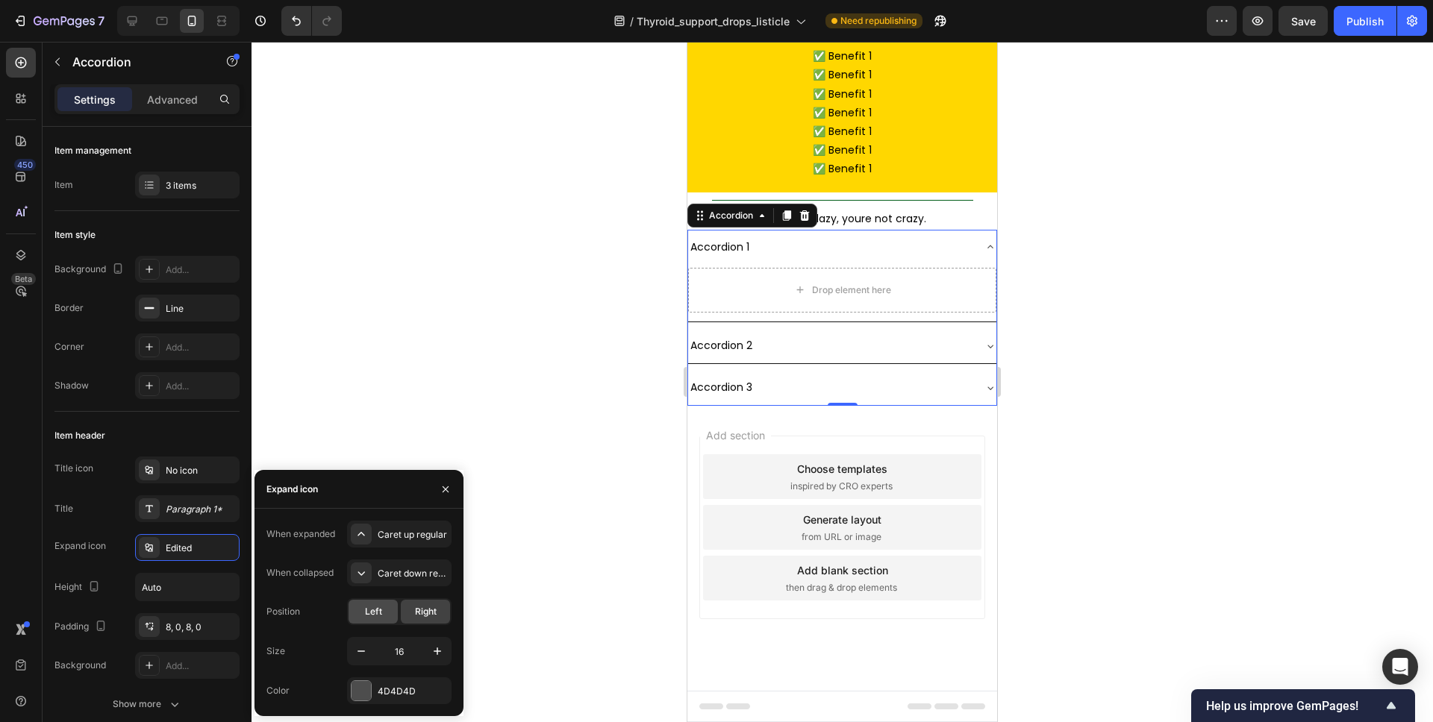
click at [363, 620] on div "Left" at bounding box center [372, 612] width 49 height 24
click at [372, 687] on div "4D4D4D" at bounding box center [399, 691] width 104 height 27
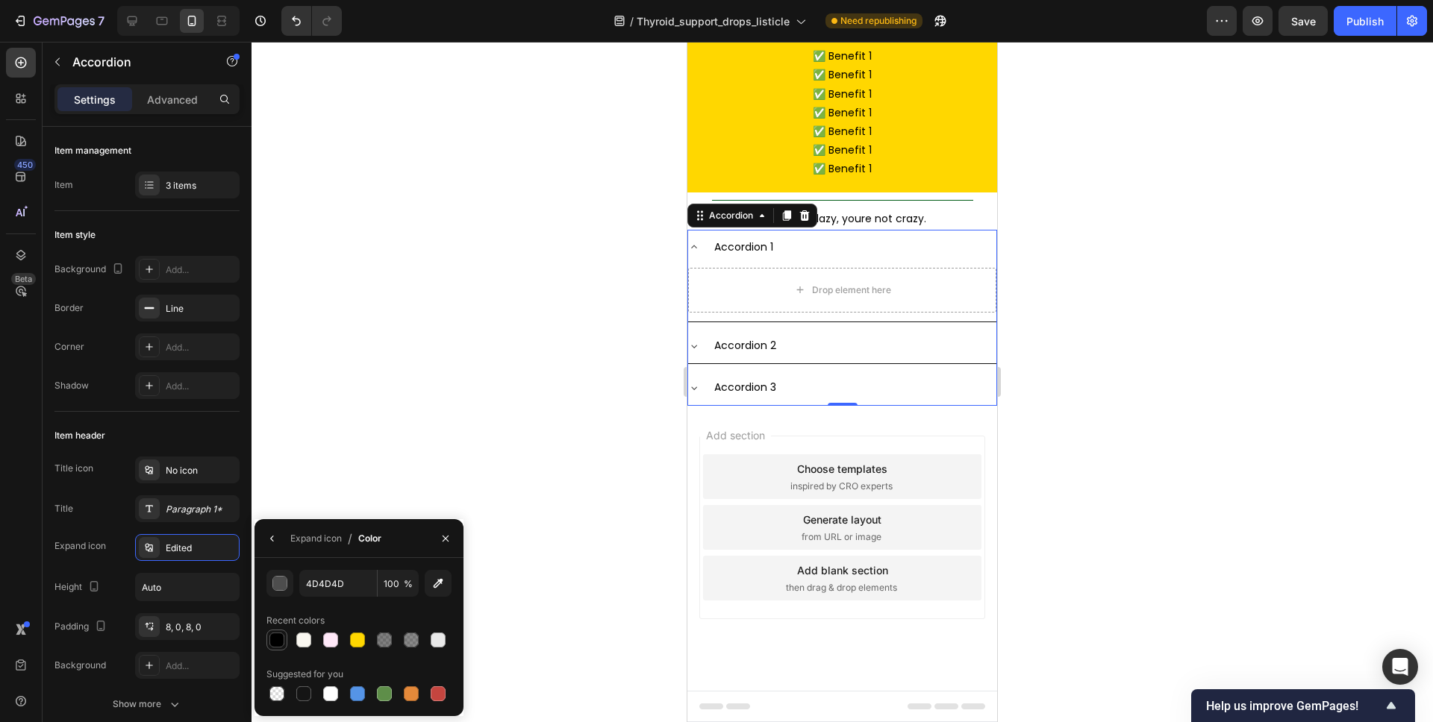
click at [284, 643] on div at bounding box center [276, 640] width 15 height 15
type input "000000"
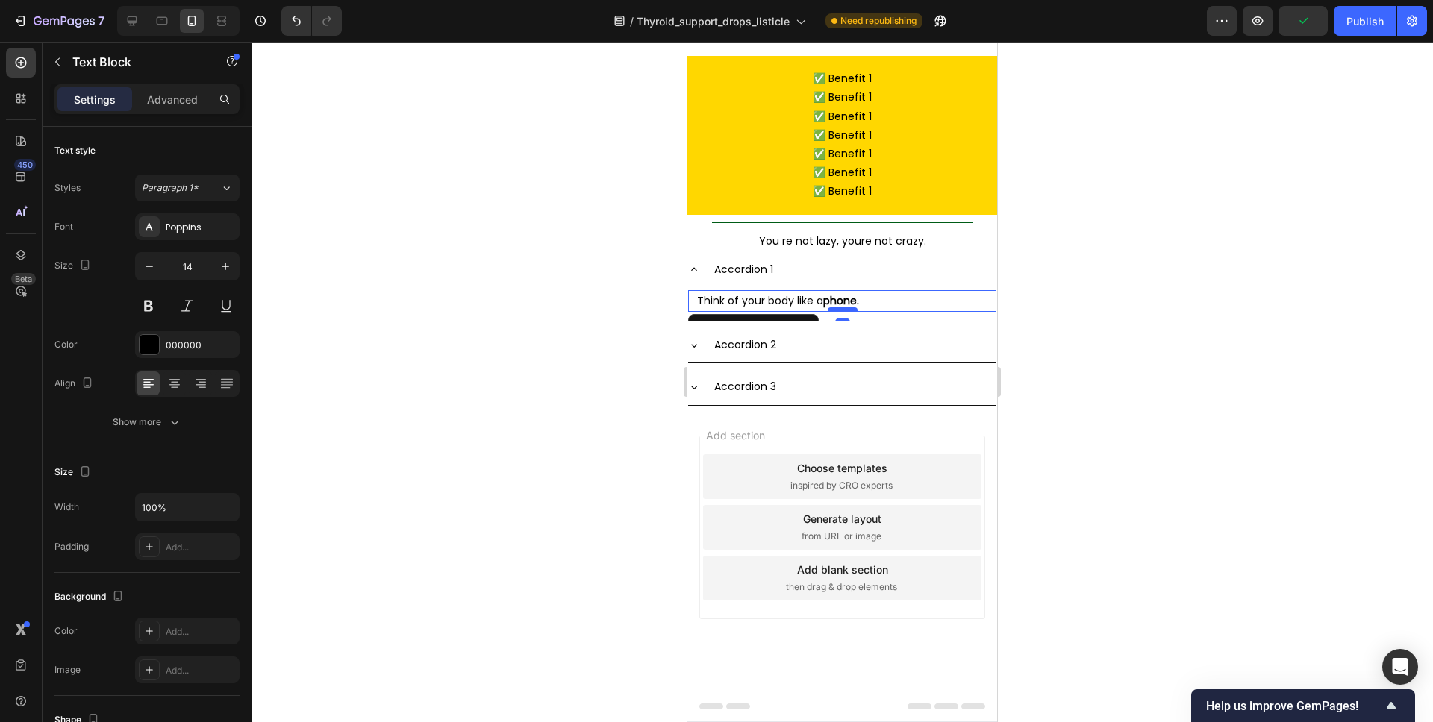
scroll to position [5282, 0]
click at [799, 357] on div "Accordion 2" at bounding box center [854, 345] width 284 height 23
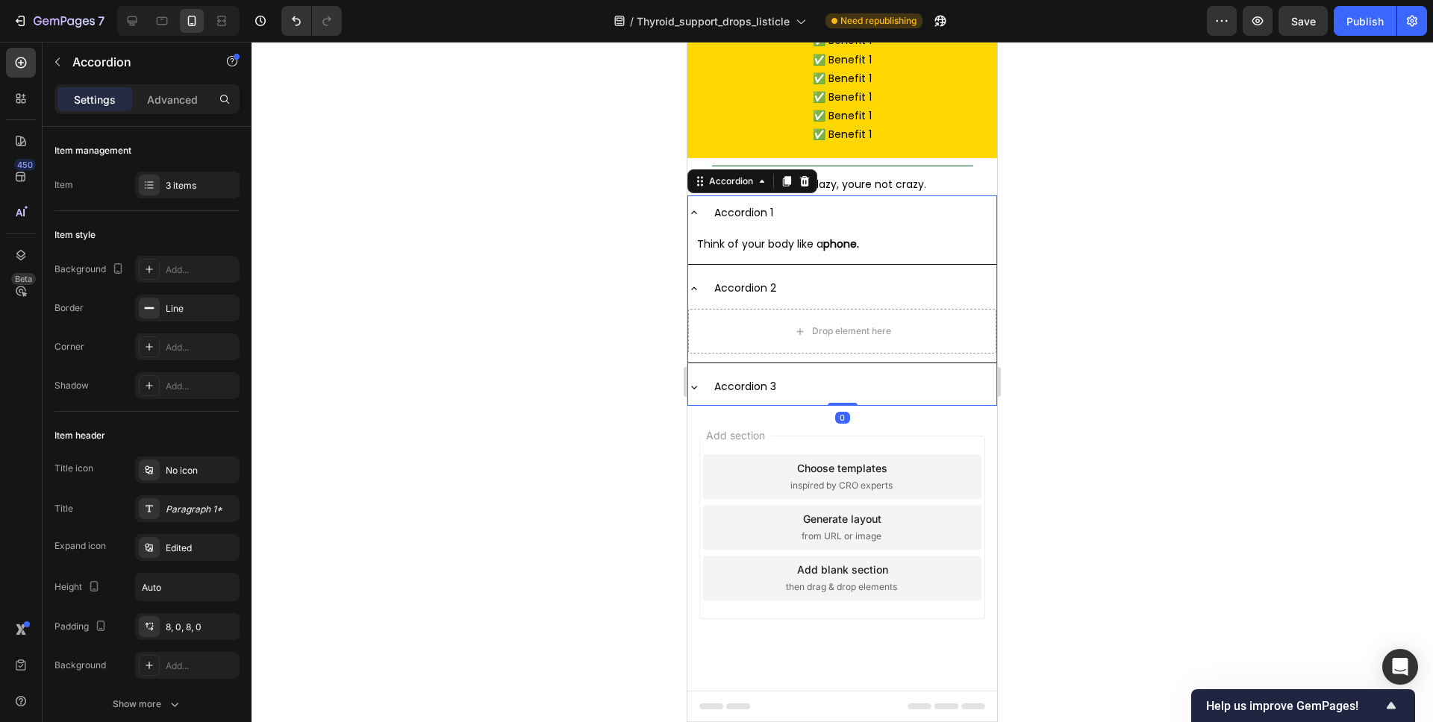
click at [813, 404] on div "Accordion 3" at bounding box center [842, 386] width 308 height 35
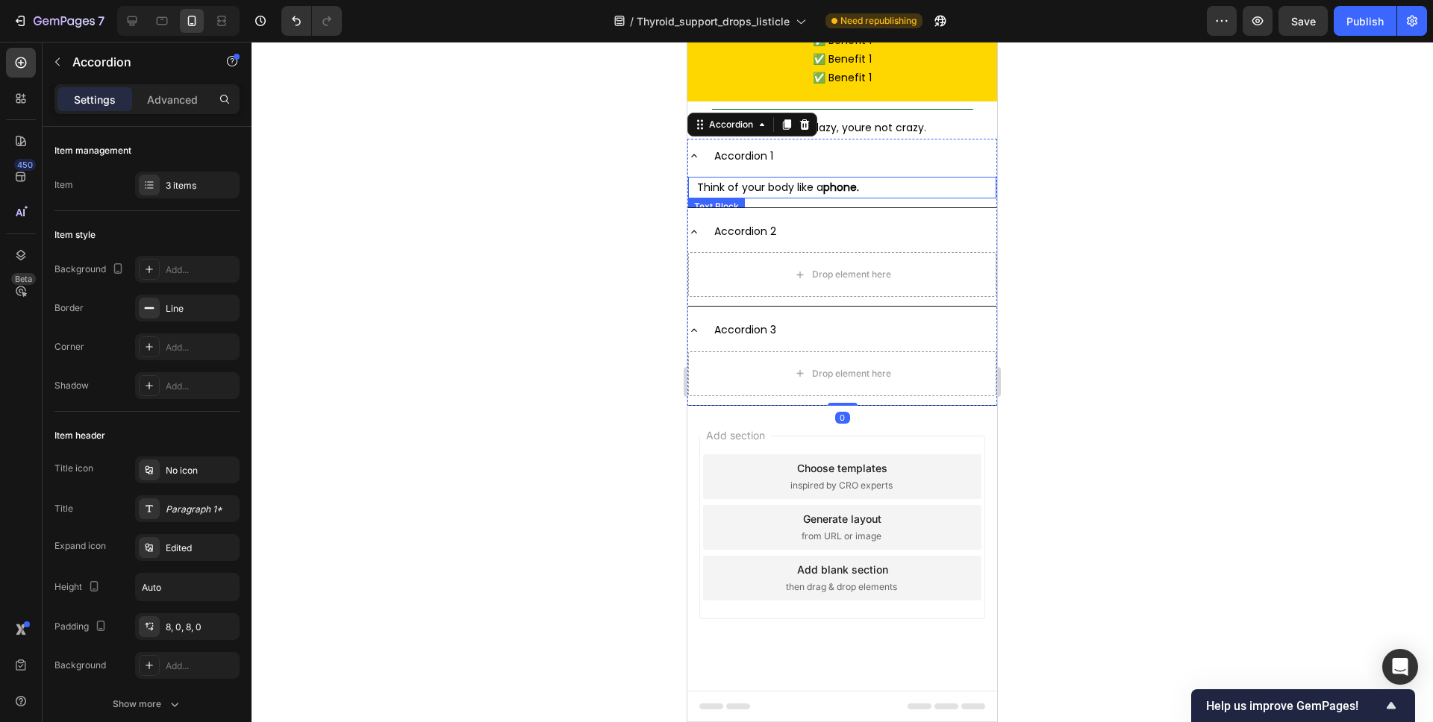
click at [886, 197] on p "Think of your body like a phone." at bounding box center [842, 187] width 290 height 19
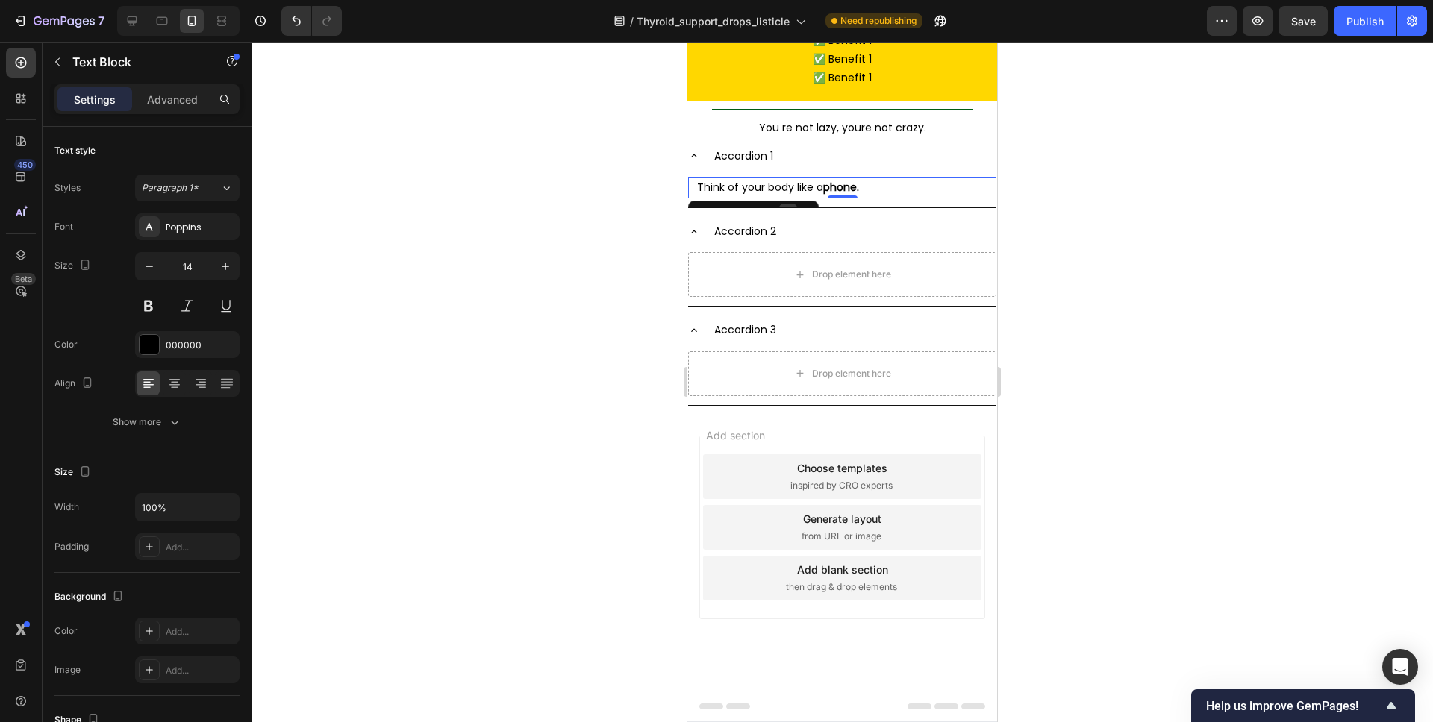
click at [792, 222] on div at bounding box center [788, 213] width 18 height 18
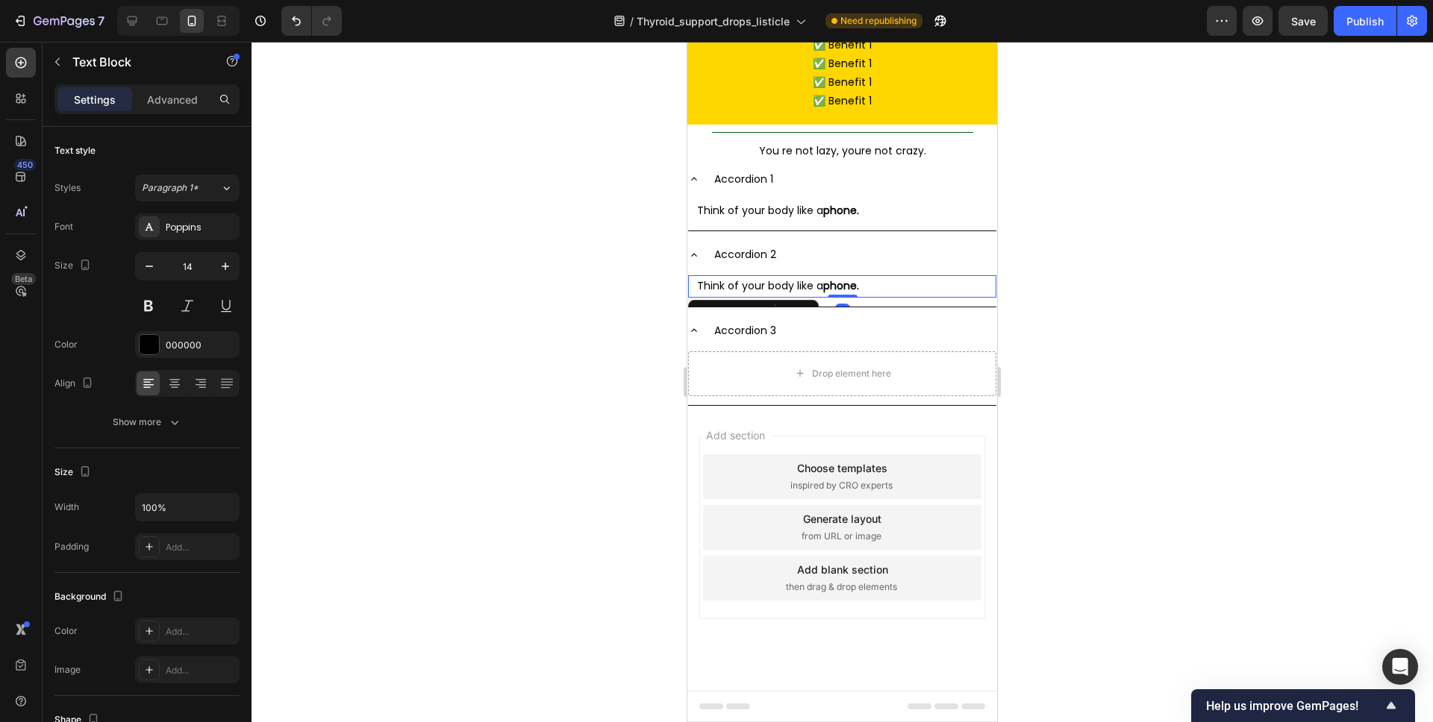
click at [790, 324] on div "Text Block" at bounding box center [753, 312] width 131 height 24
click at [783, 321] on div at bounding box center [788, 312] width 18 height 18
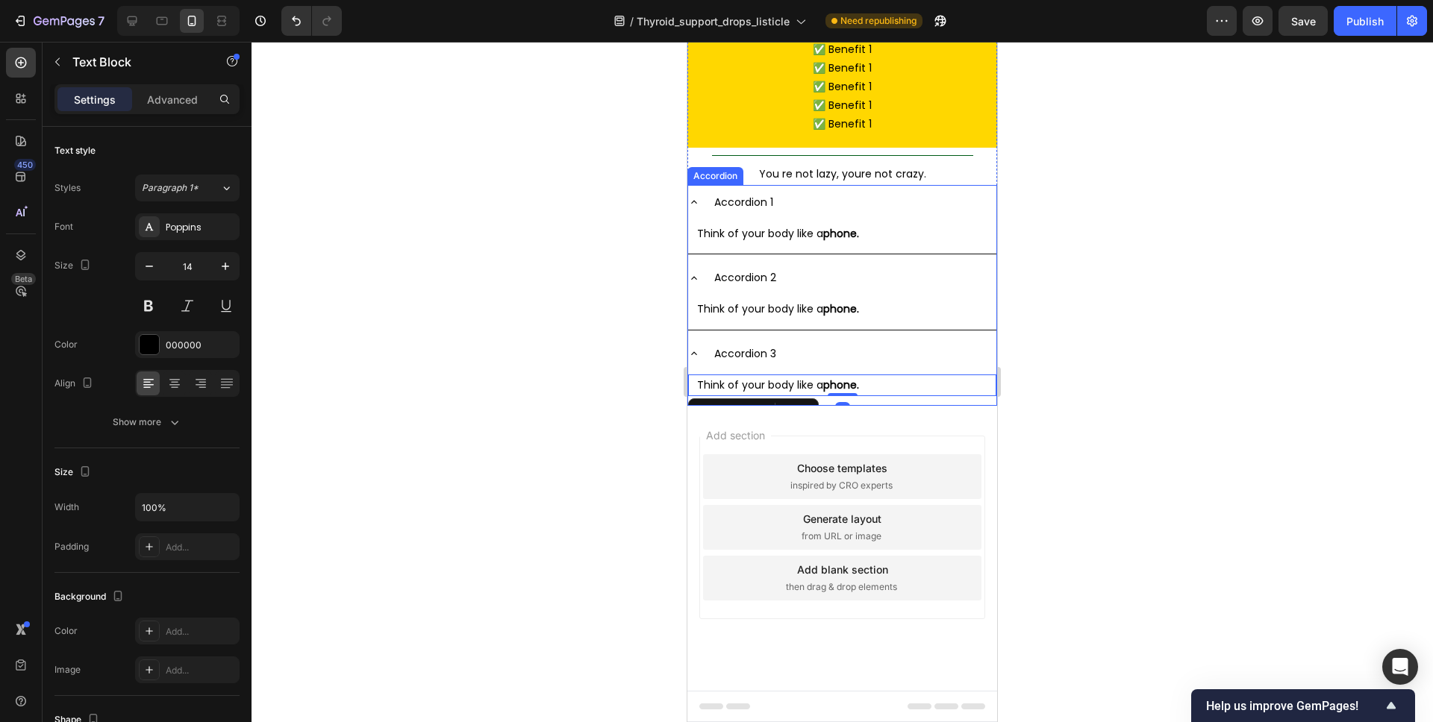
drag, startPoint x: 782, startPoint y: 566, endPoint x: 802, endPoint y: 509, distance: 60.2
click at [782, 366] on div "Accordion 3" at bounding box center [854, 354] width 284 height 23
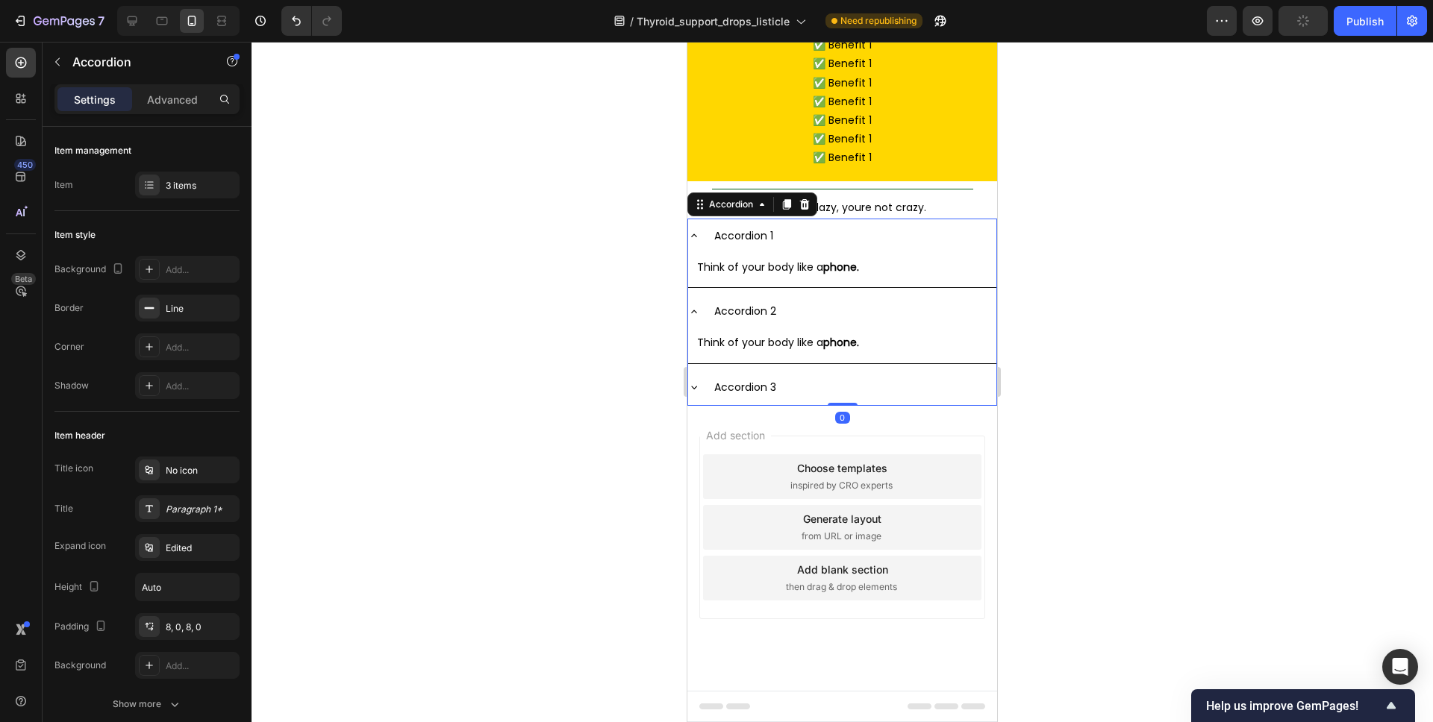
click at [809, 323] on div "Accordion 2" at bounding box center [854, 311] width 284 height 23
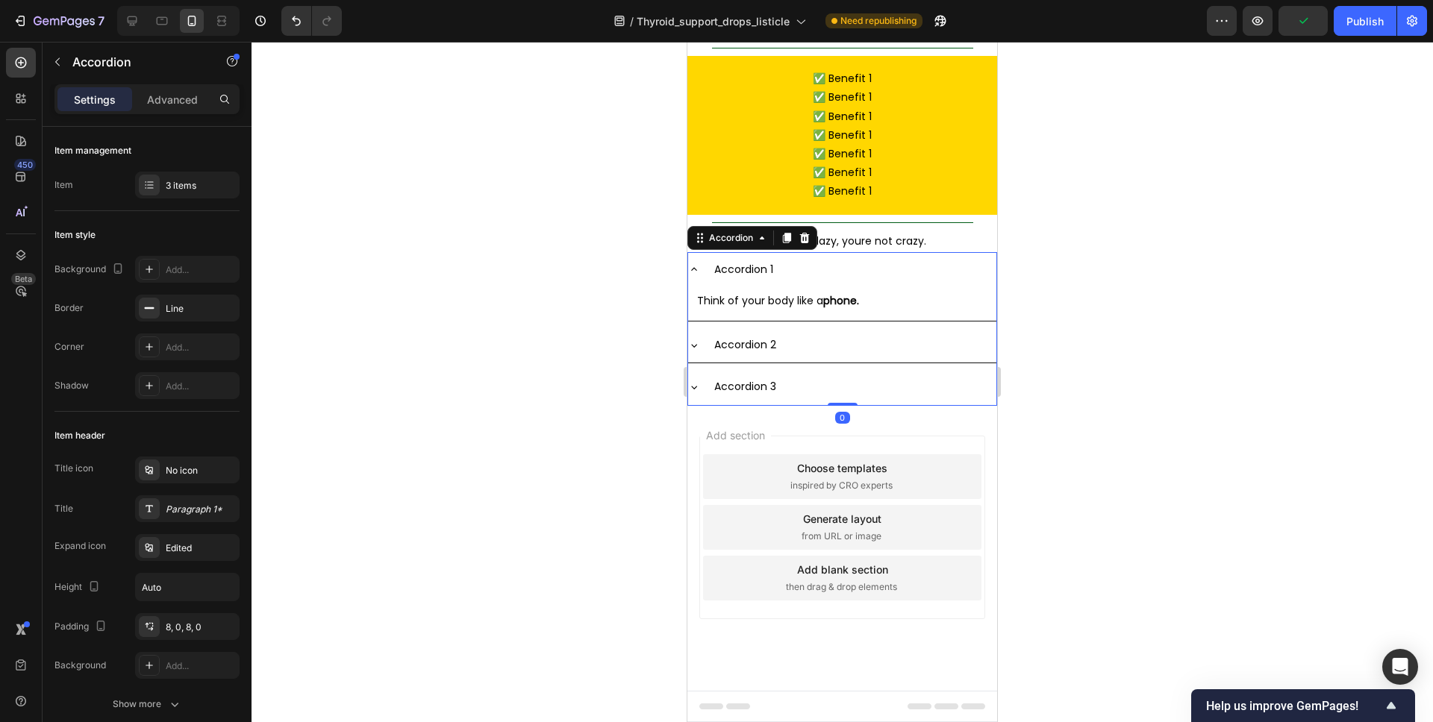
click at [810, 281] on div "Accordion 1" at bounding box center [854, 269] width 284 height 23
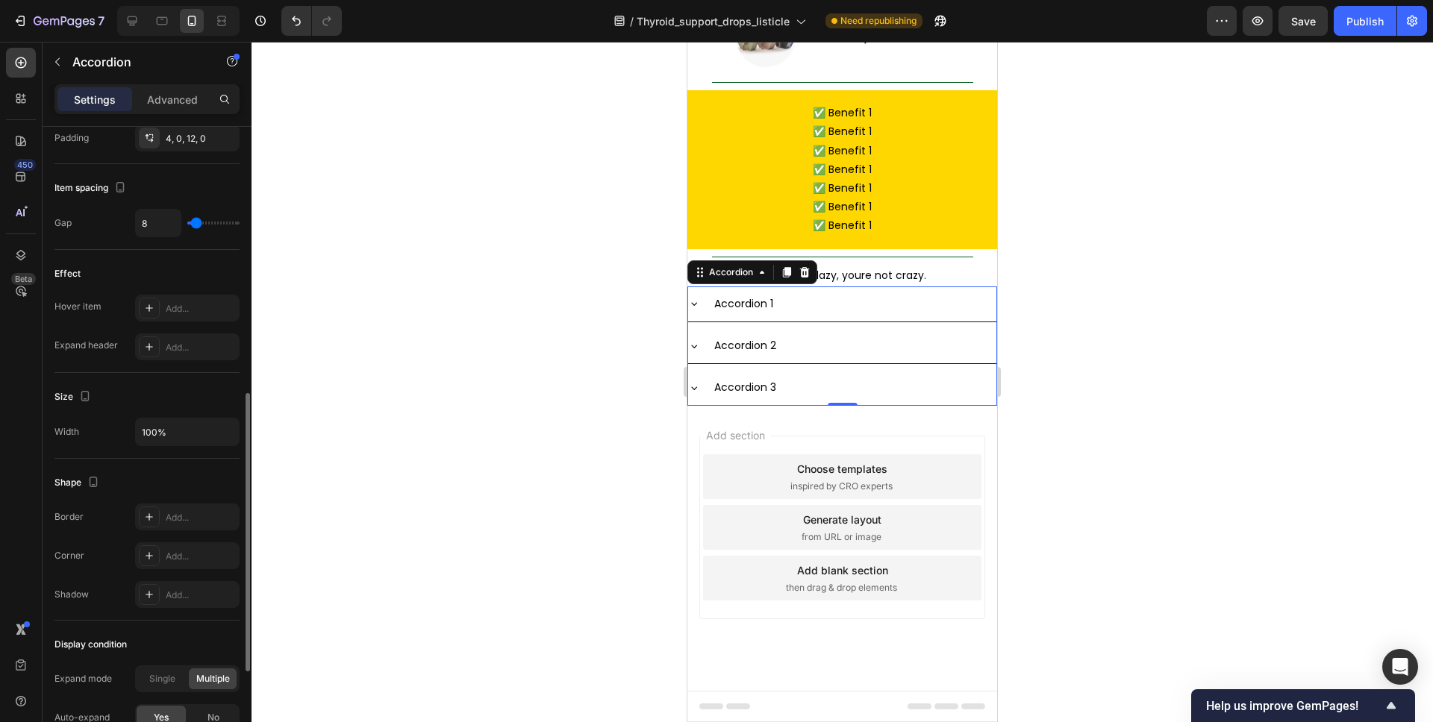
scroll to position [822, 0]
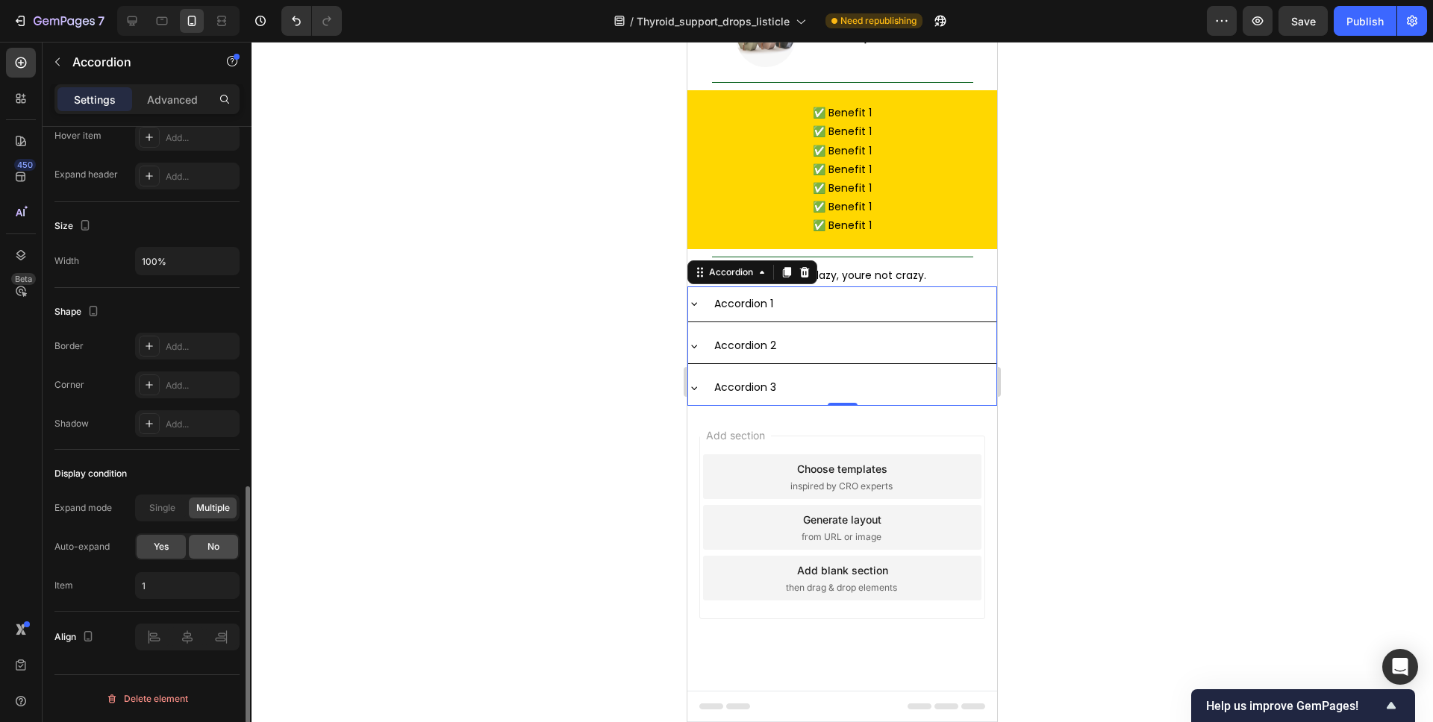
click at [211, 540] on span "No" at bounding box center [213, 546] width 12 height 13
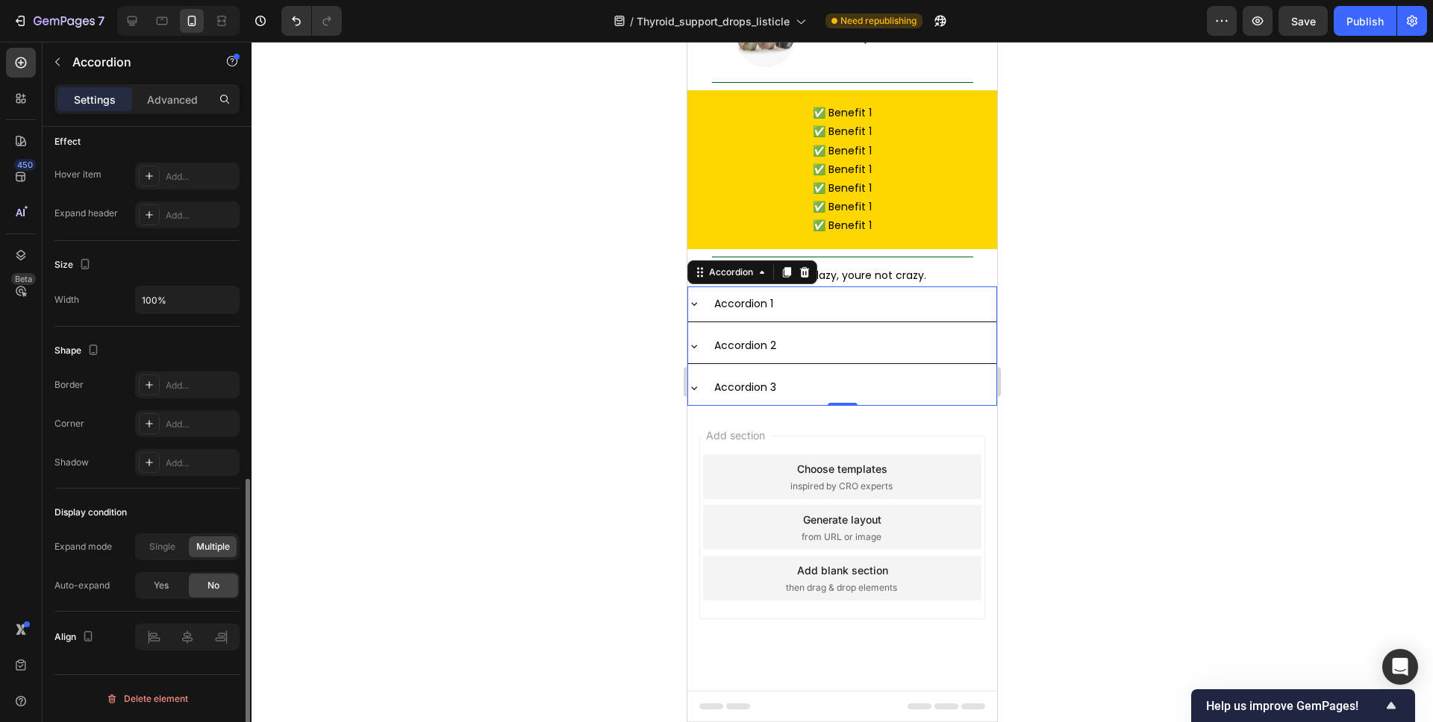
scroll to position [783, 0]
click at [175, 548] on div "Single" at bounding box center [162, 547] width 48 height 21
click at [790, 322] on div "Accordion 1" at bounding box center [842, 304] width 308 height 35
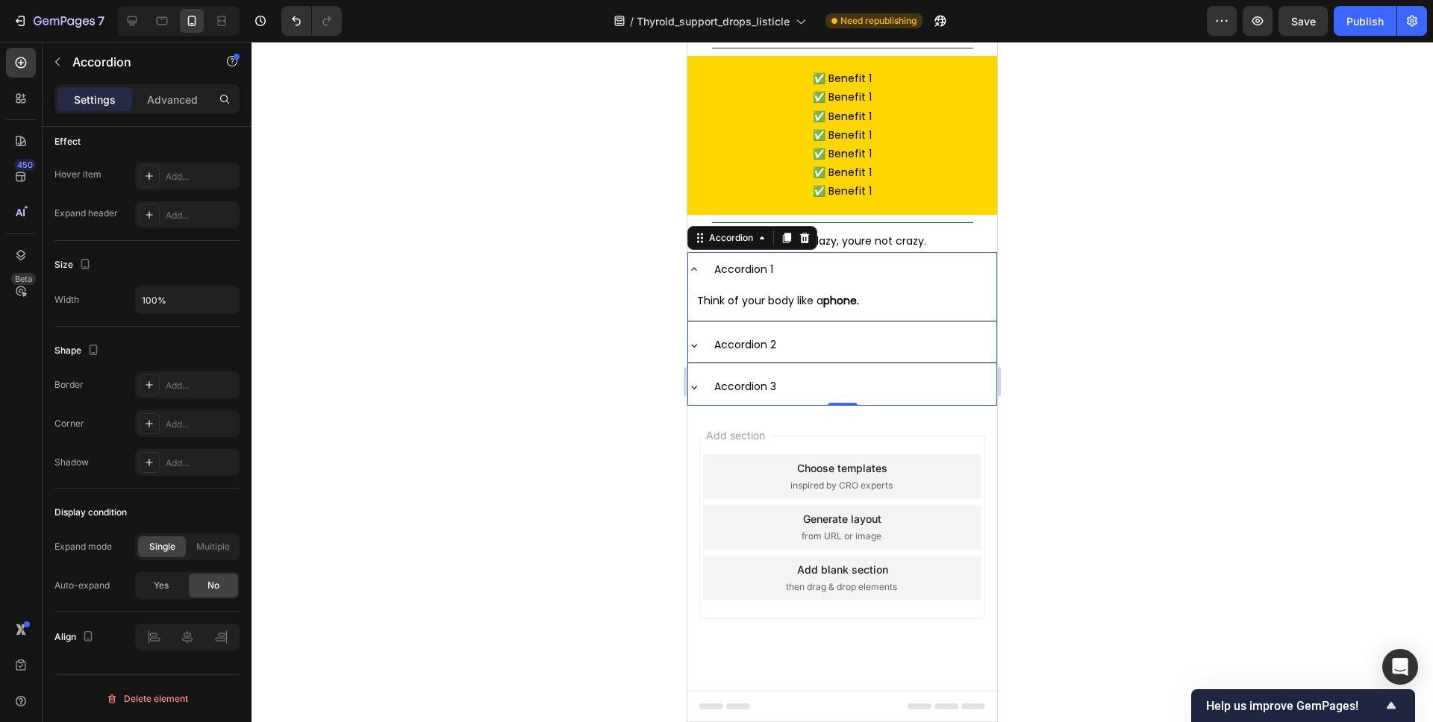
click at [800, 281] on div "Accordion 1" at bounding box center [854, 269] width 284 height 23
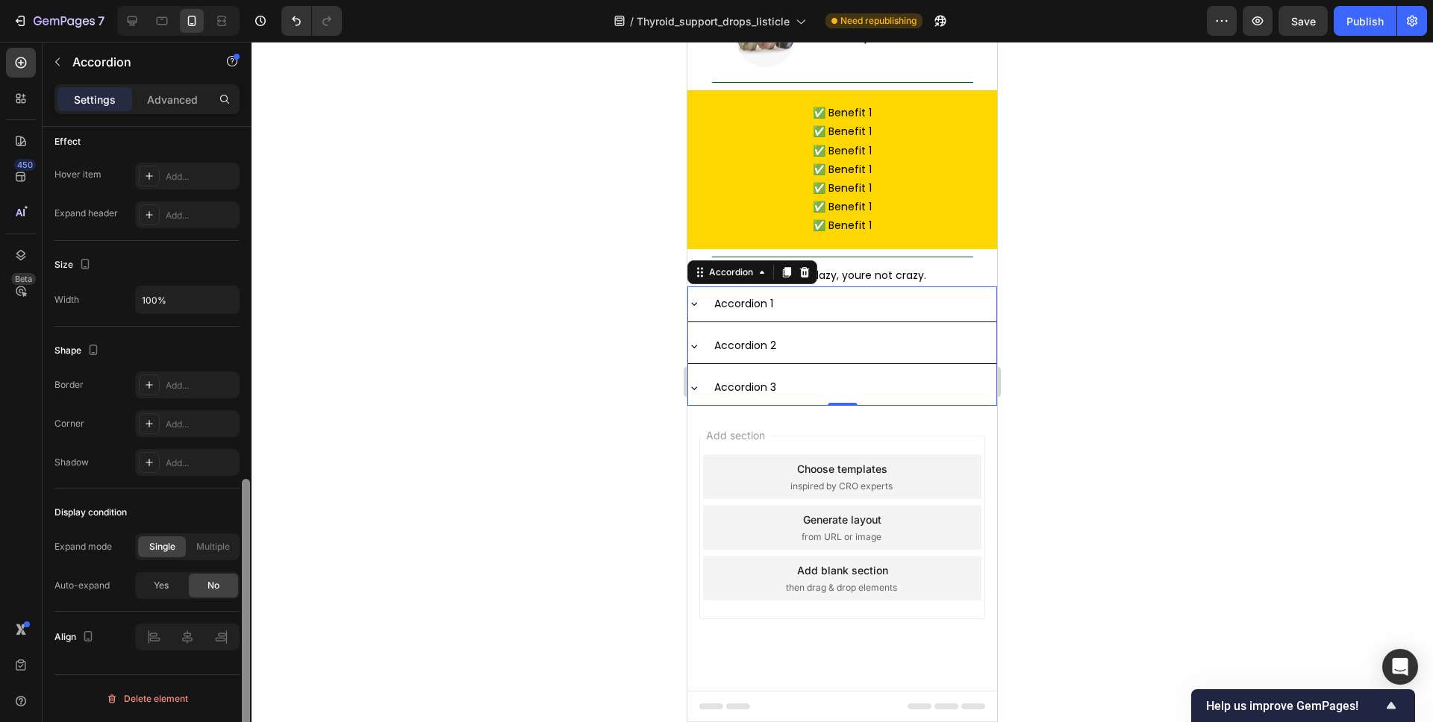
click at [206, 543] on span "Multiple" at bounding box center [213, 546] width 34 height 13
click at [1060, 368] on div at bounding box center [841, 382] width 1181 height 681
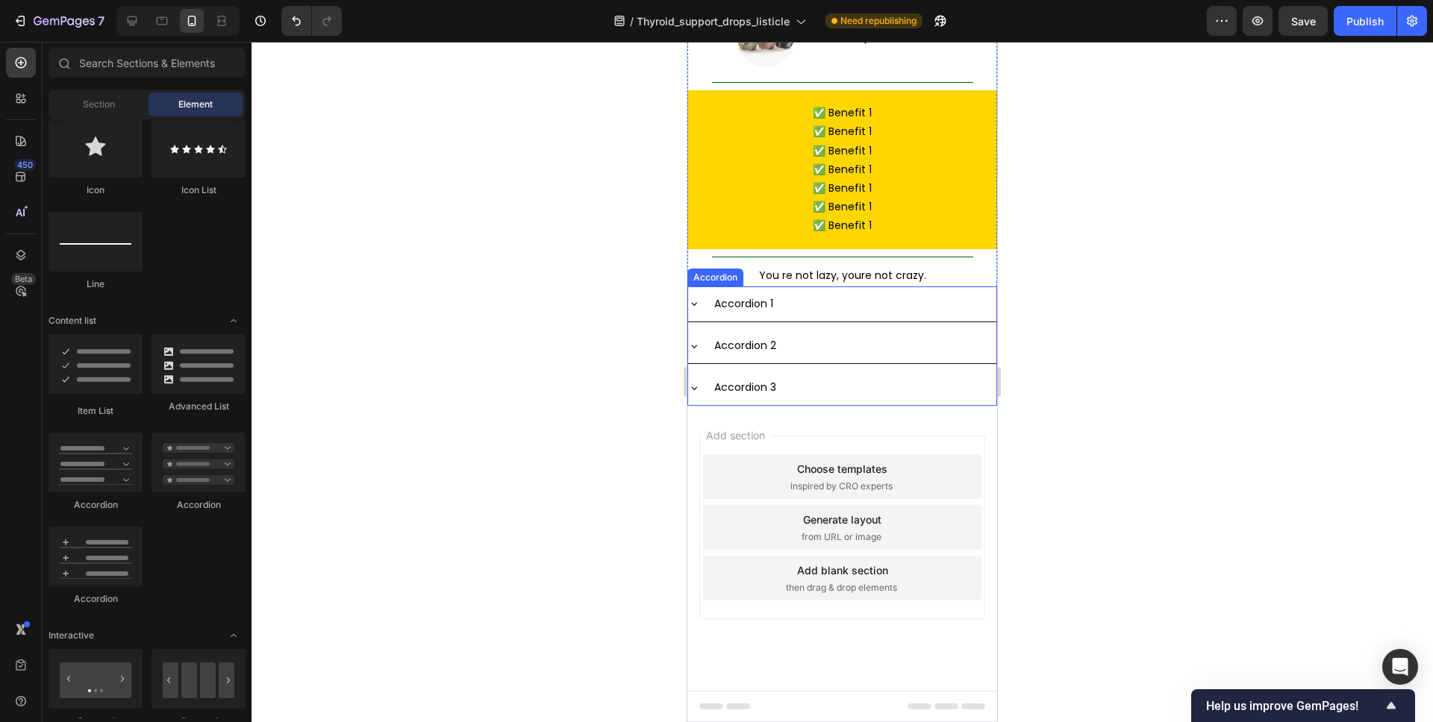
click at [936, 316] on div "Accordion 1" at bounding box center [854, 304] width 284 height 23
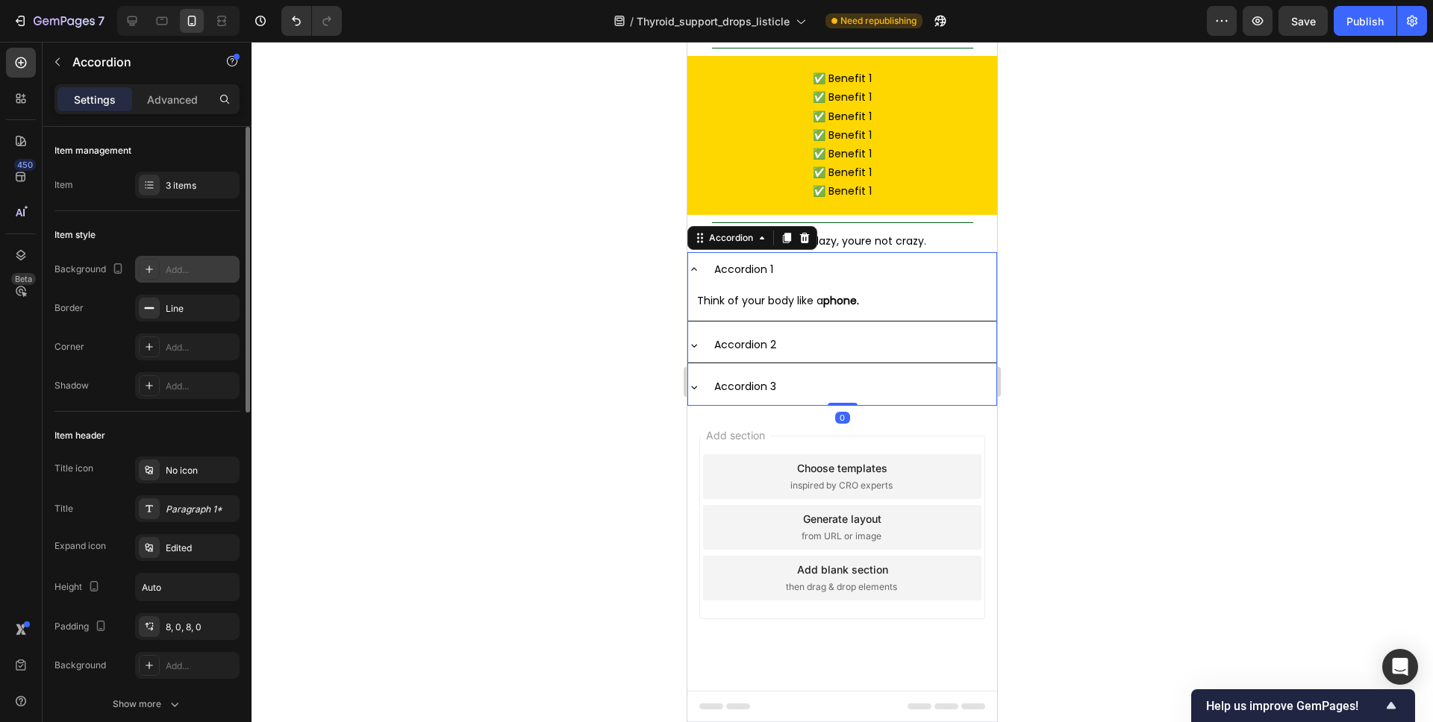
click at [193, 276] on div "Add..." at bounding box center [201, 269] width 70 height 13
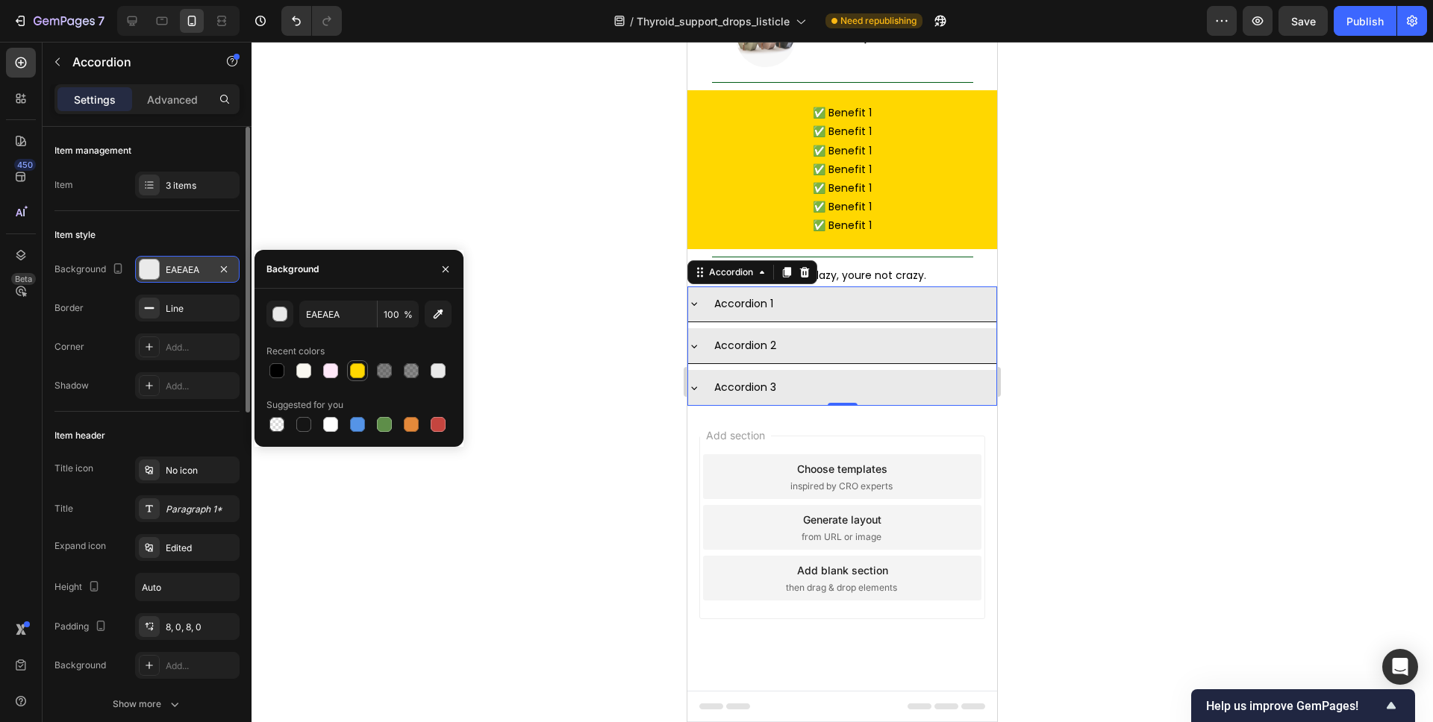
click at [356, 372] on div at bounding box center [357, 370] width 15 height 15
type input "FFD700"
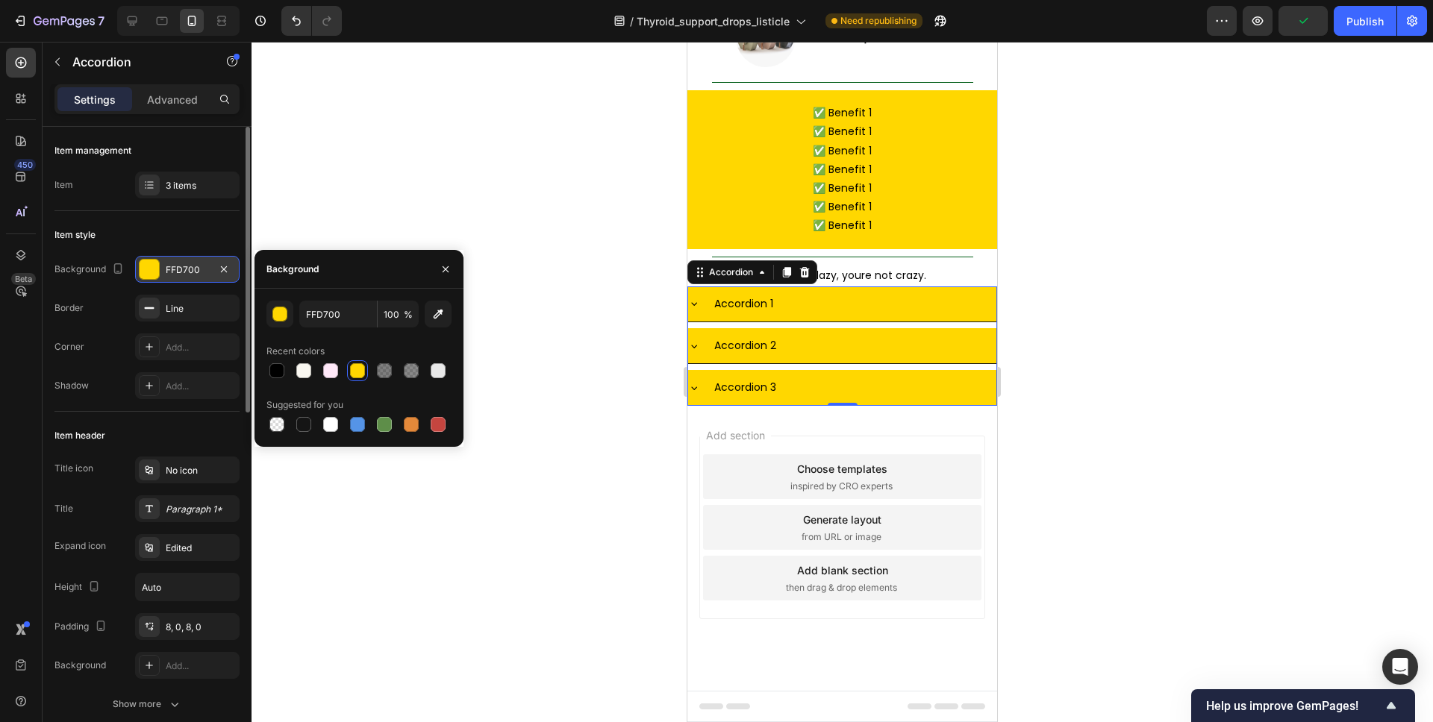
click at [903, 316] on div "Accordion 1" at bounding box center [854, 304] width 284 height 23
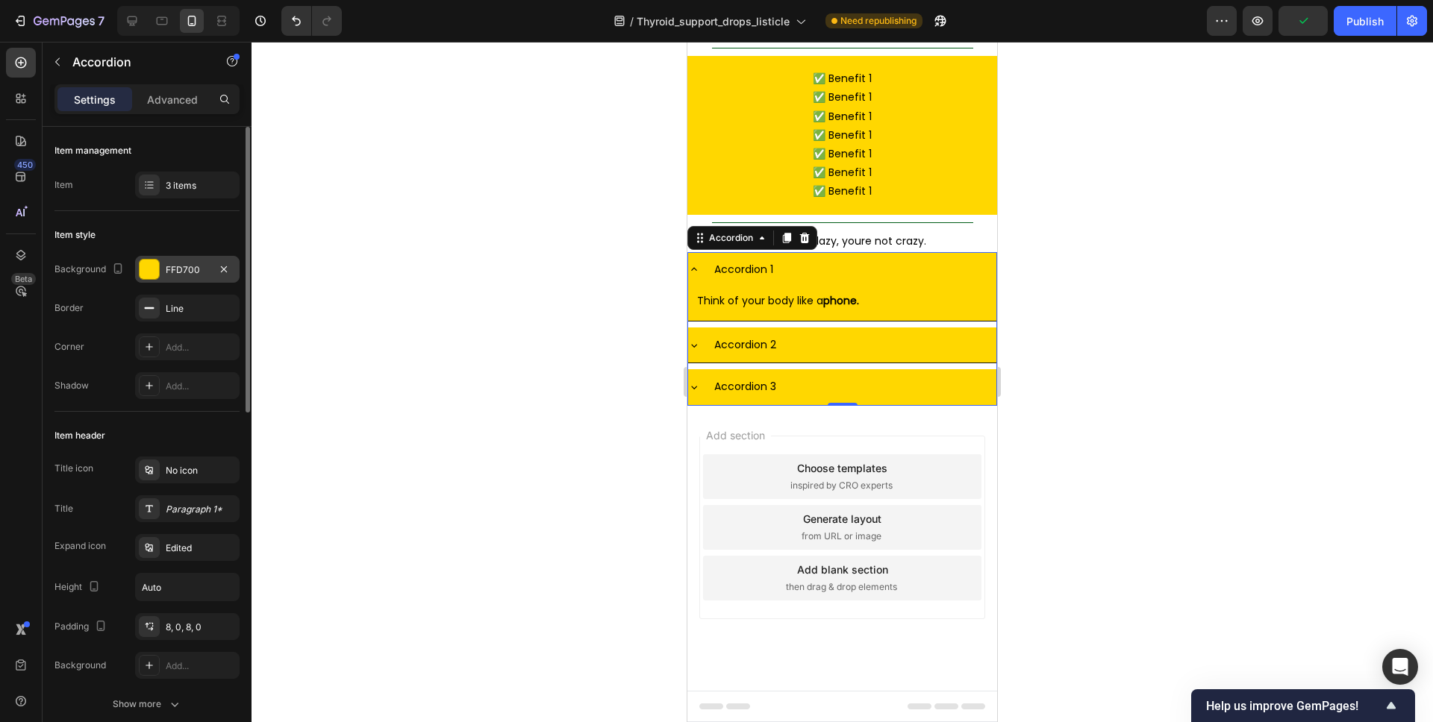
click at [899, 281] on div "Accordion 1" at bounding box center [854, 269] width 284 height 23
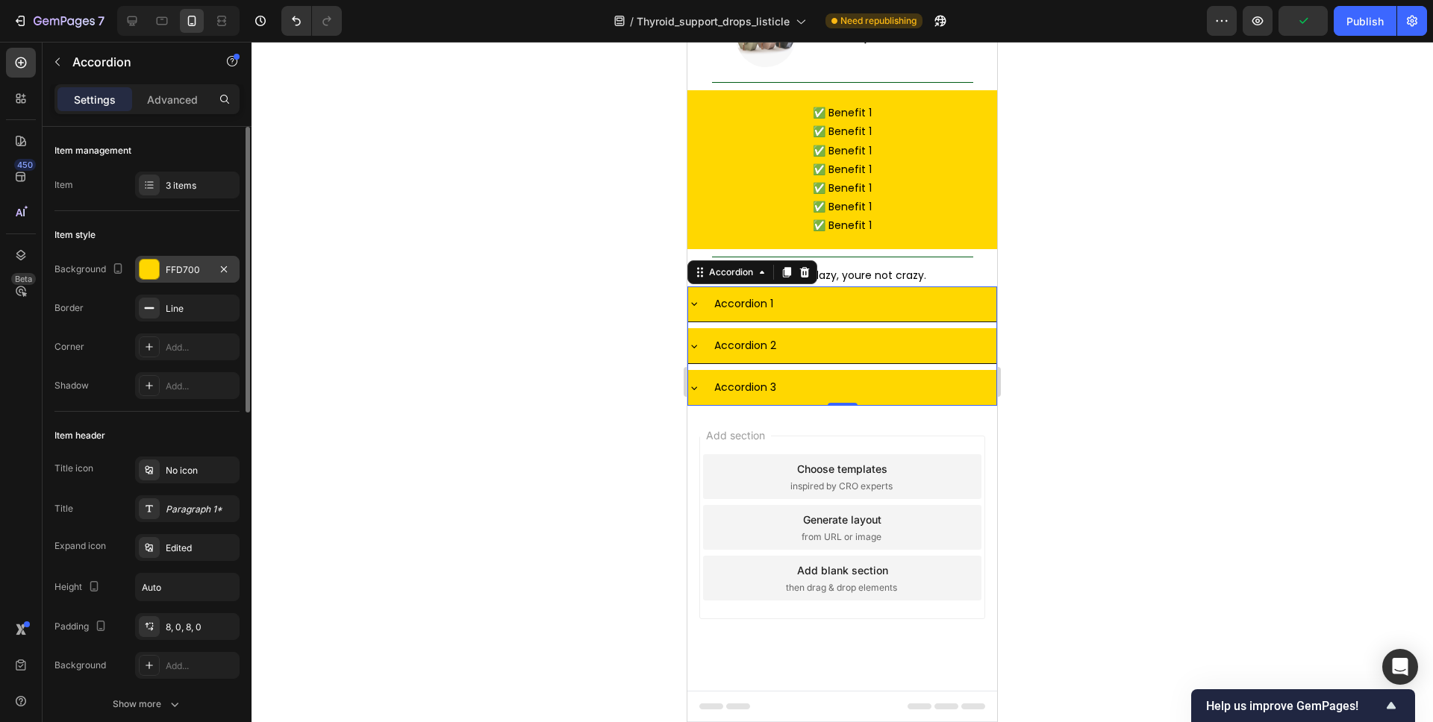
click at [1066, 387] on div at bounding box center [841, 382] width 1181 height 681
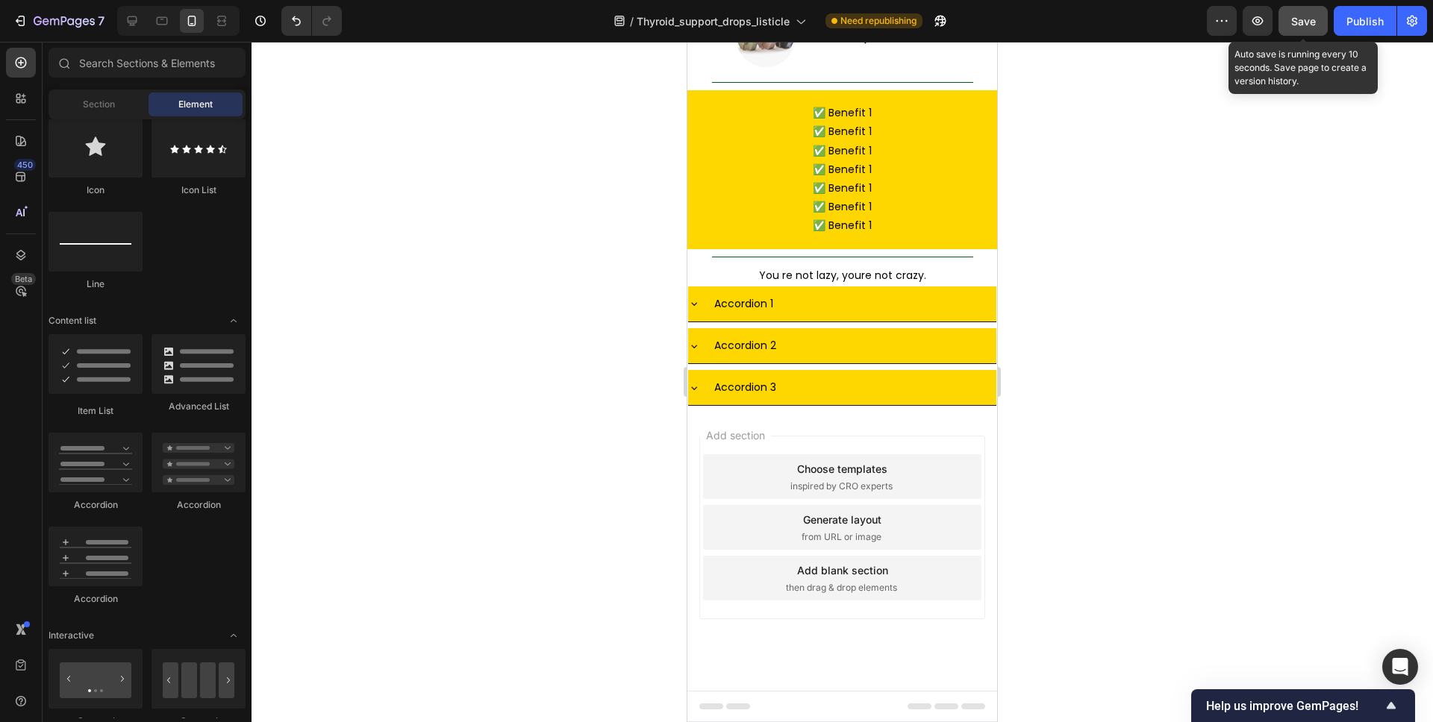
click at [1298, 31] on button "Save" at bounding box center [1302, 21] width 49 height 30
click at [1090, 338] on div at bounding box center [841, 382] width 1181 height 681
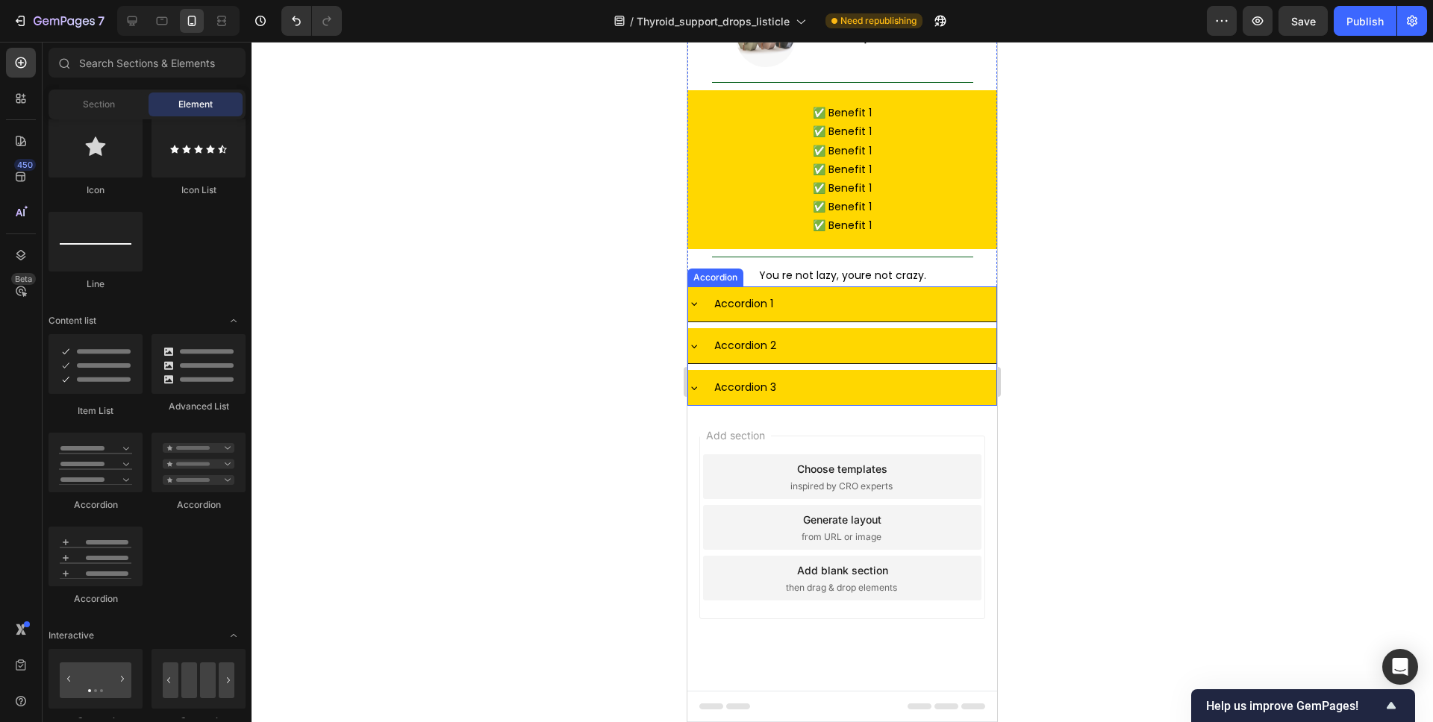
click at [899, 316] on div "Accordion 1" at bounding box center [854, 304] width 284 height 23
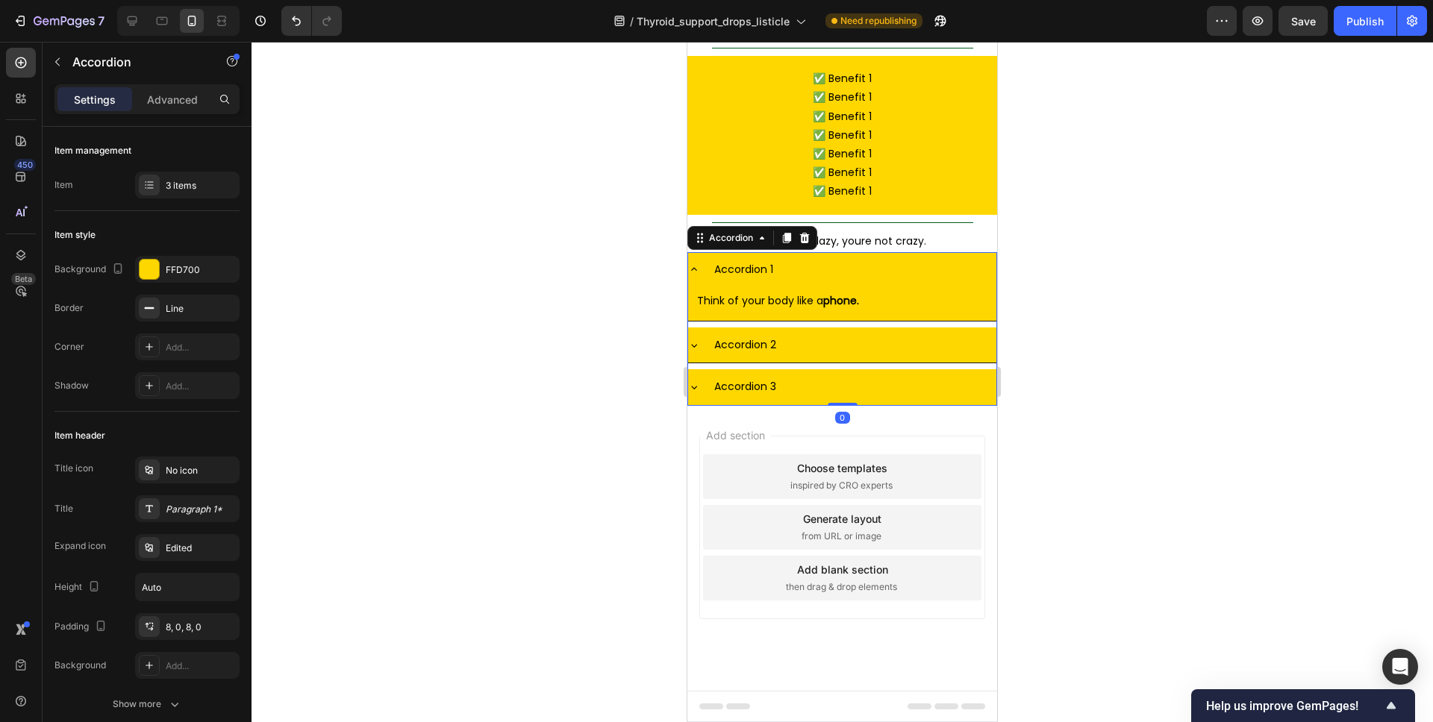
click at [900, 10] on strong "phone." at bounding box center [882, 2] width 36 height 15
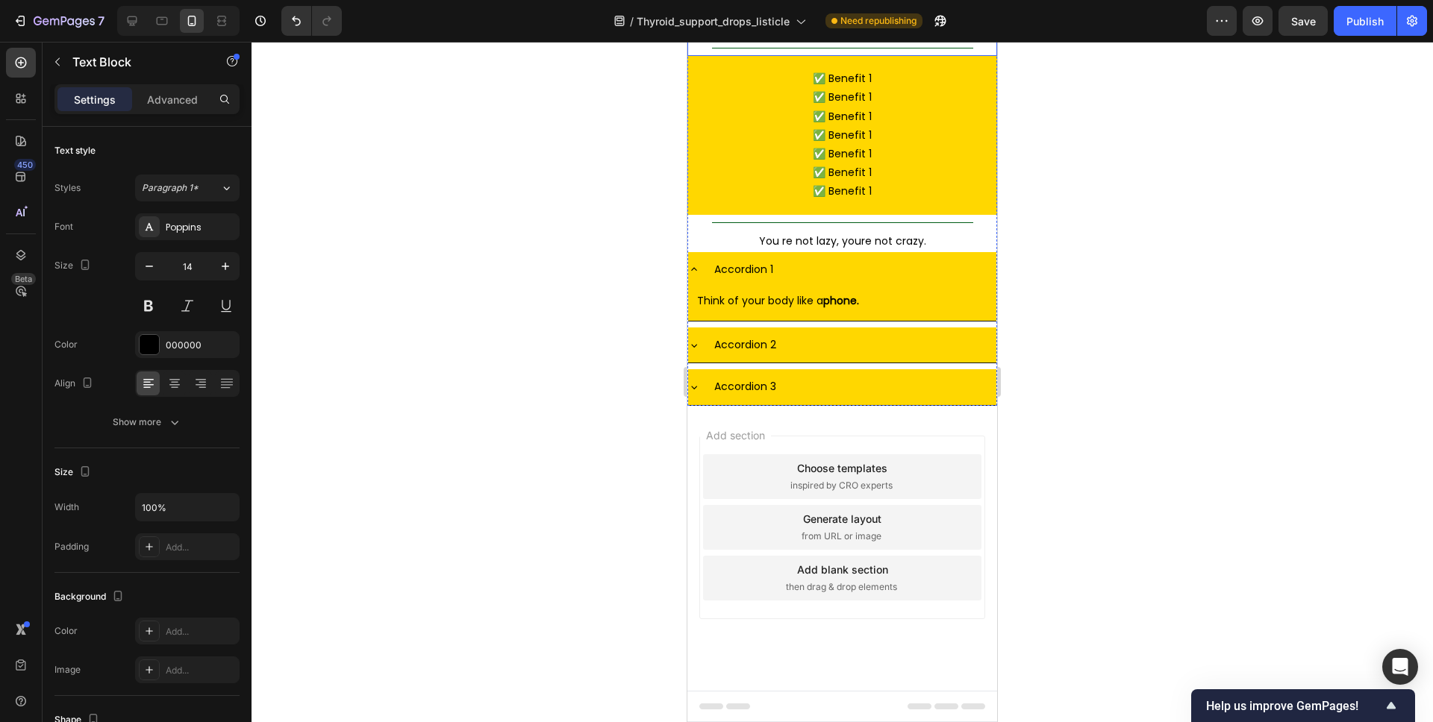
click at [1098, 236] on div at bounding box center [841, 382] width 1181 height 681
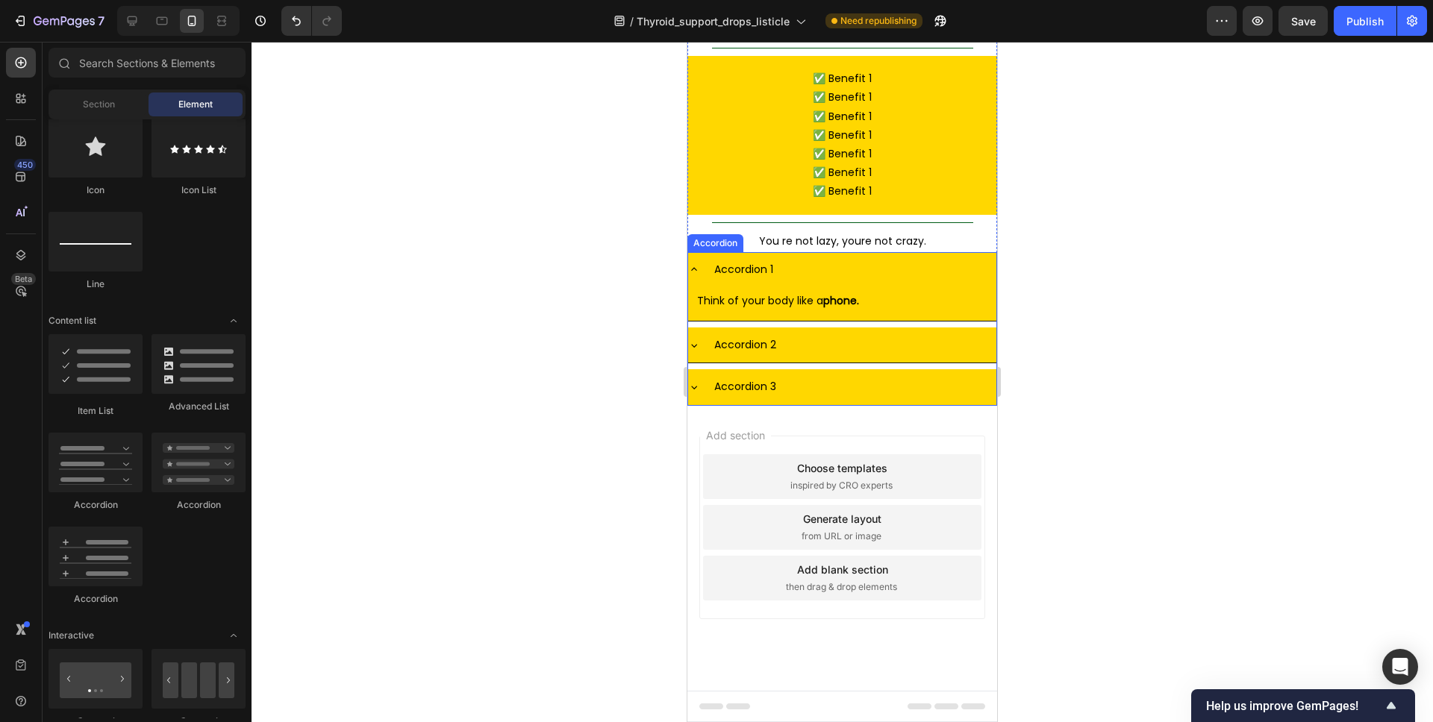
click at [878, 281] on div "Accordion 1" at bounding box center [854, 269] width 284 height 23
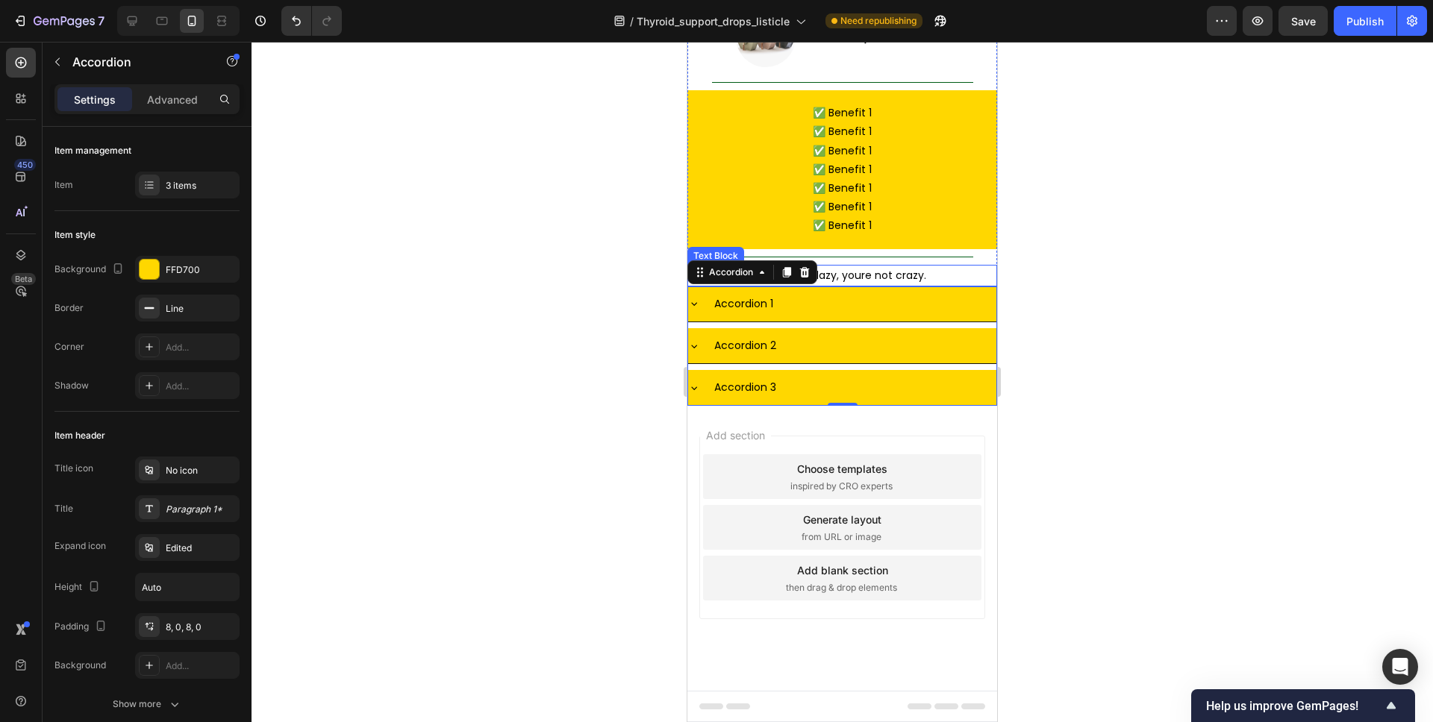
click at [881, 285] on p "You re not lazy, youre not crazy." at bounding box center [842, 275] width 292 height 19
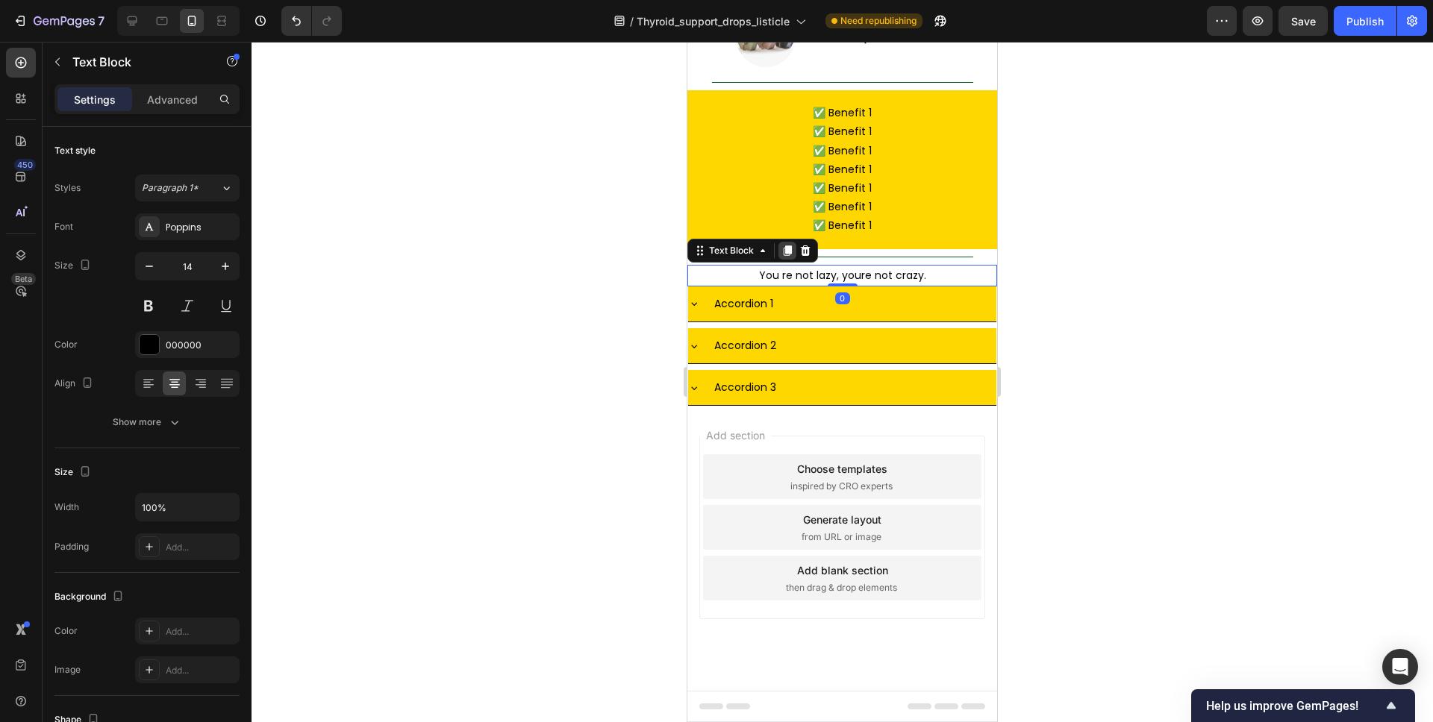
click at [787, 256] on icon at bounding box center [788, 250] width 8 height 10
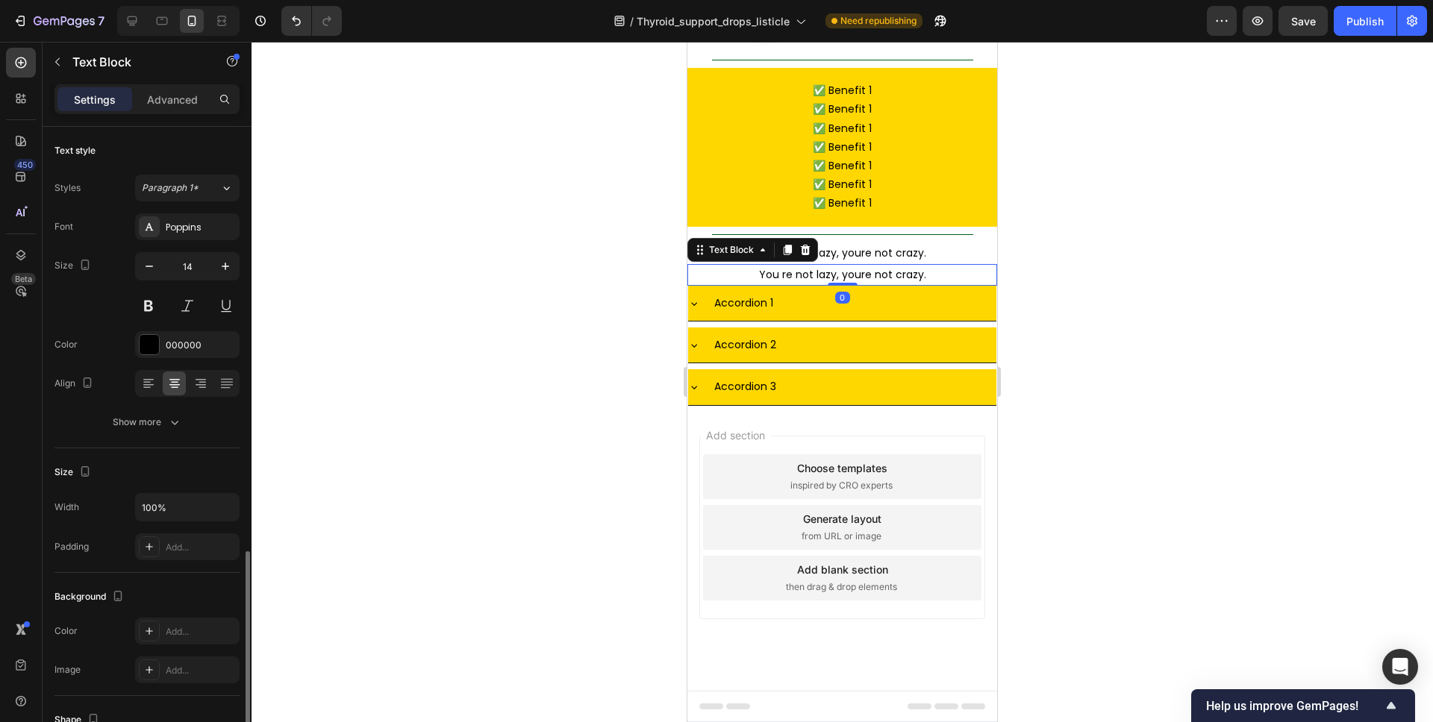
scroll to position [246, 0]
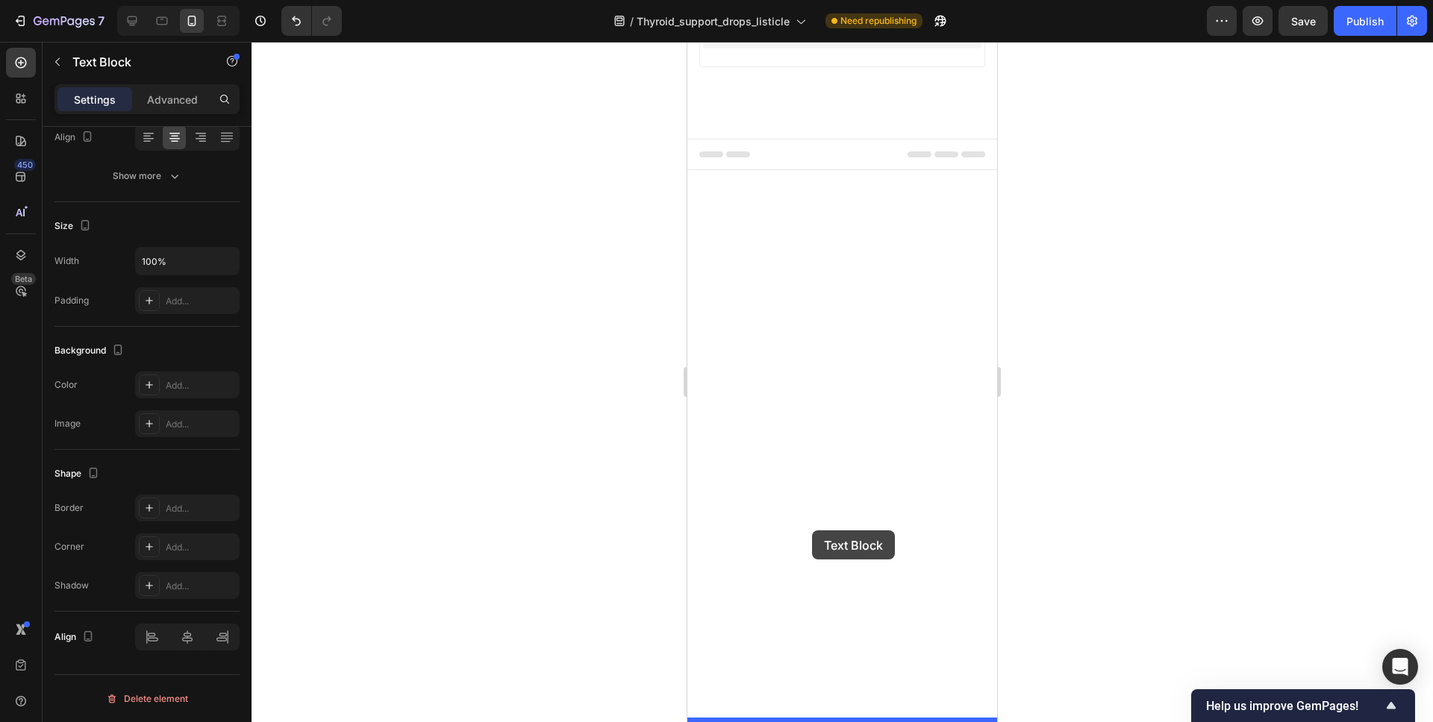
drag, startPoint x: 723, startPoint y: 381, endPoint x: 812, endPoint y: 531, distance: 174.3
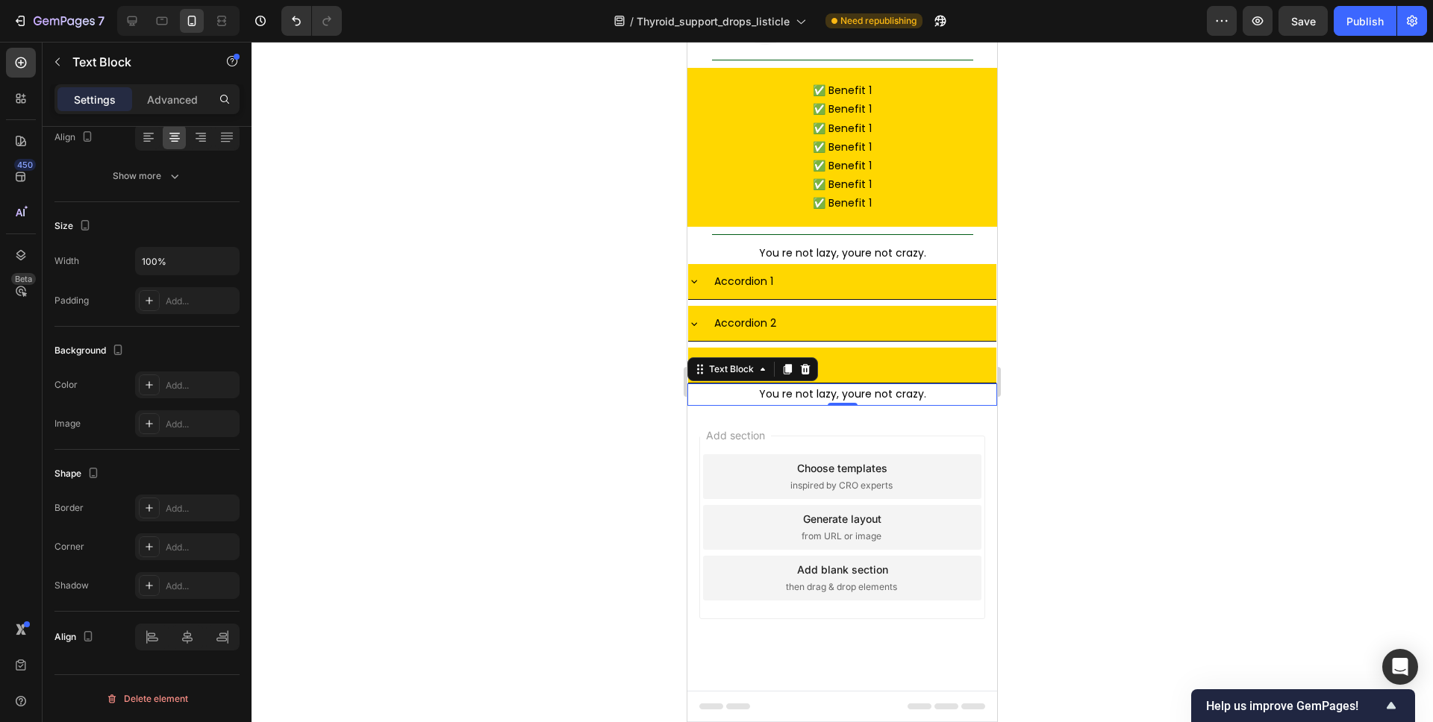
scroll to position [5055, 0]
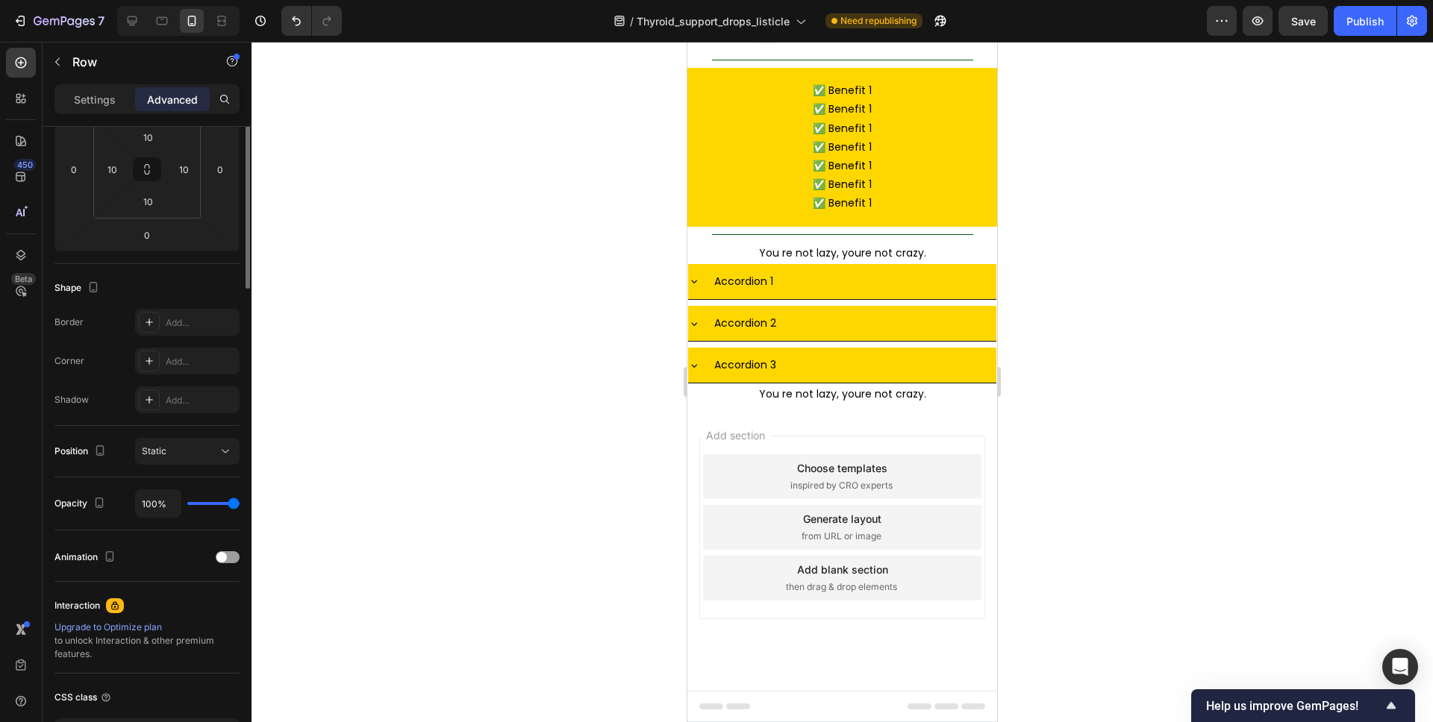
scroll to position [0, 0]
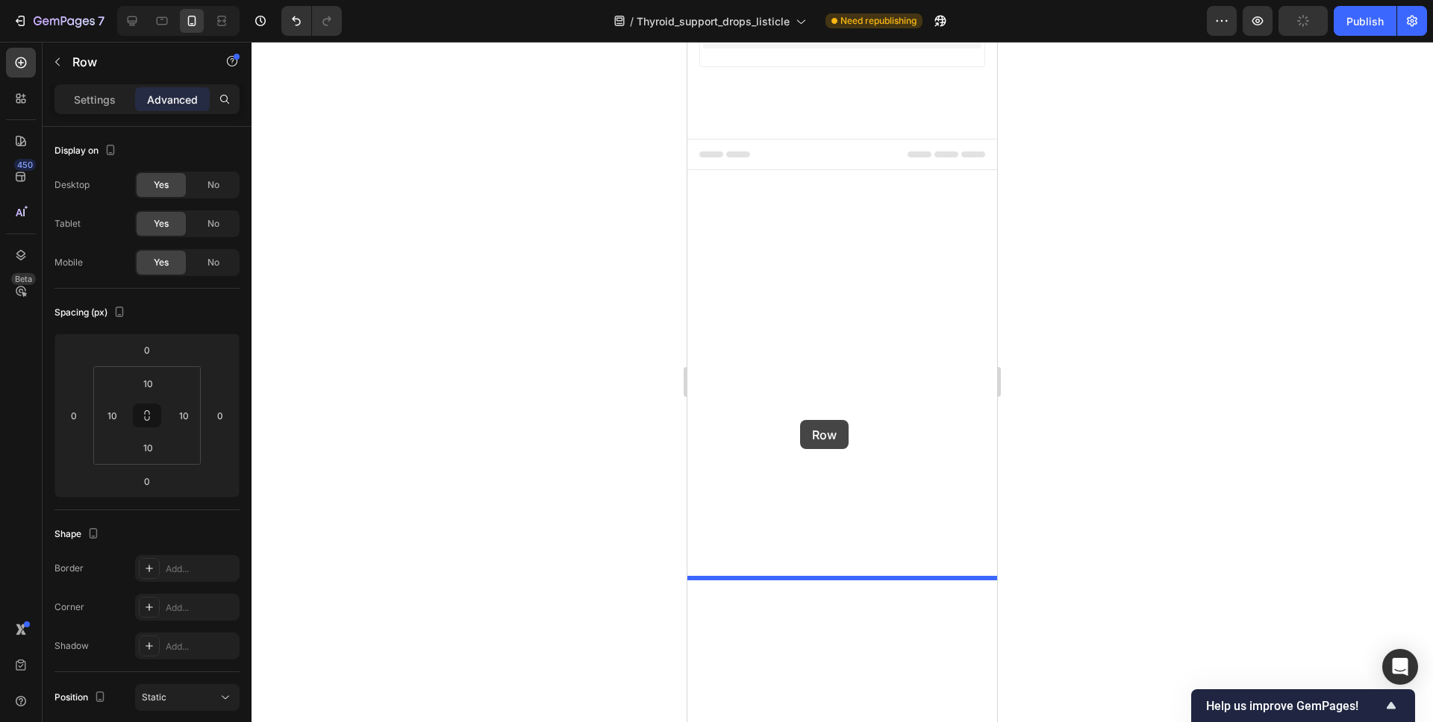
scroll to position [5487, 0]
drag, startPoint x: 724, startPoint y: 254, endPoint x: 816, endPoint y: 292, distance: 100.0
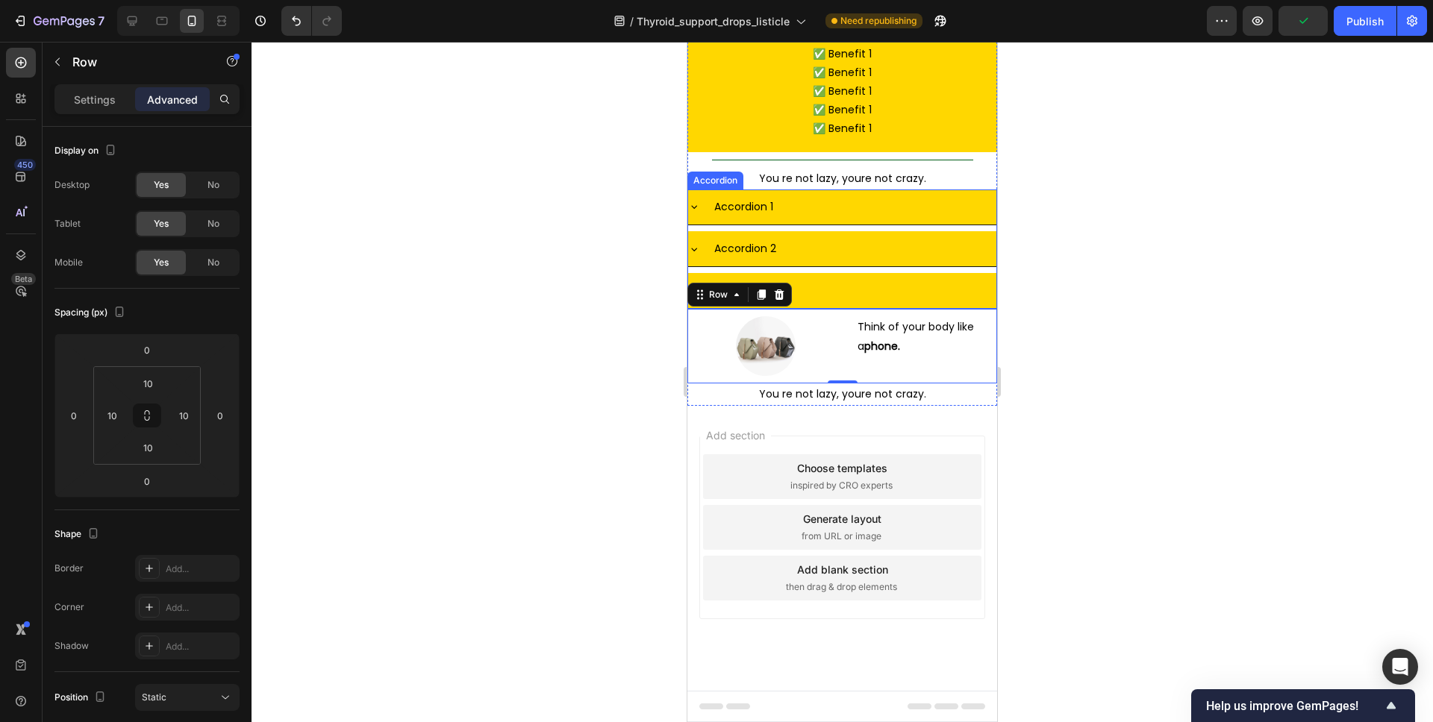
scroll to position [5412, 0]
click at [778, 300] on icon at bounding box center [780, 295] width 10 height 10
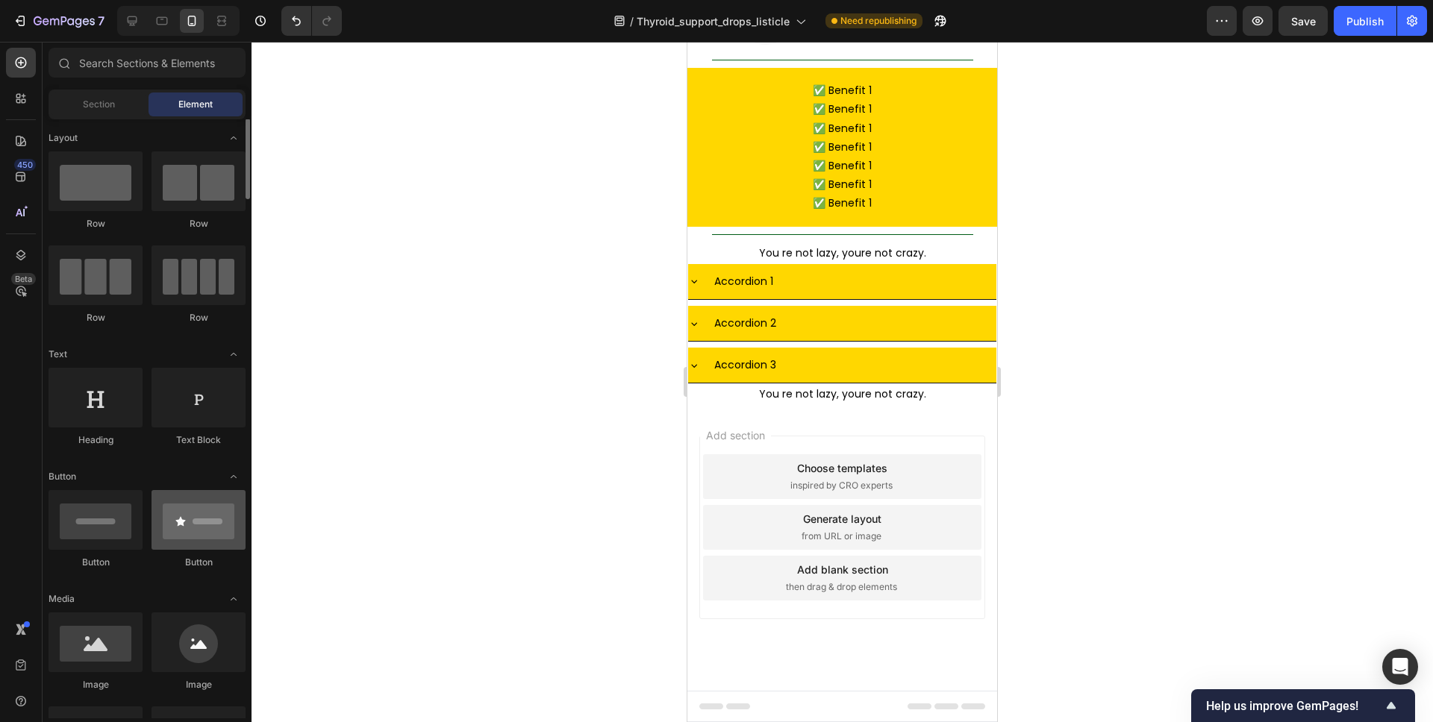
scroll to position [0, 0]
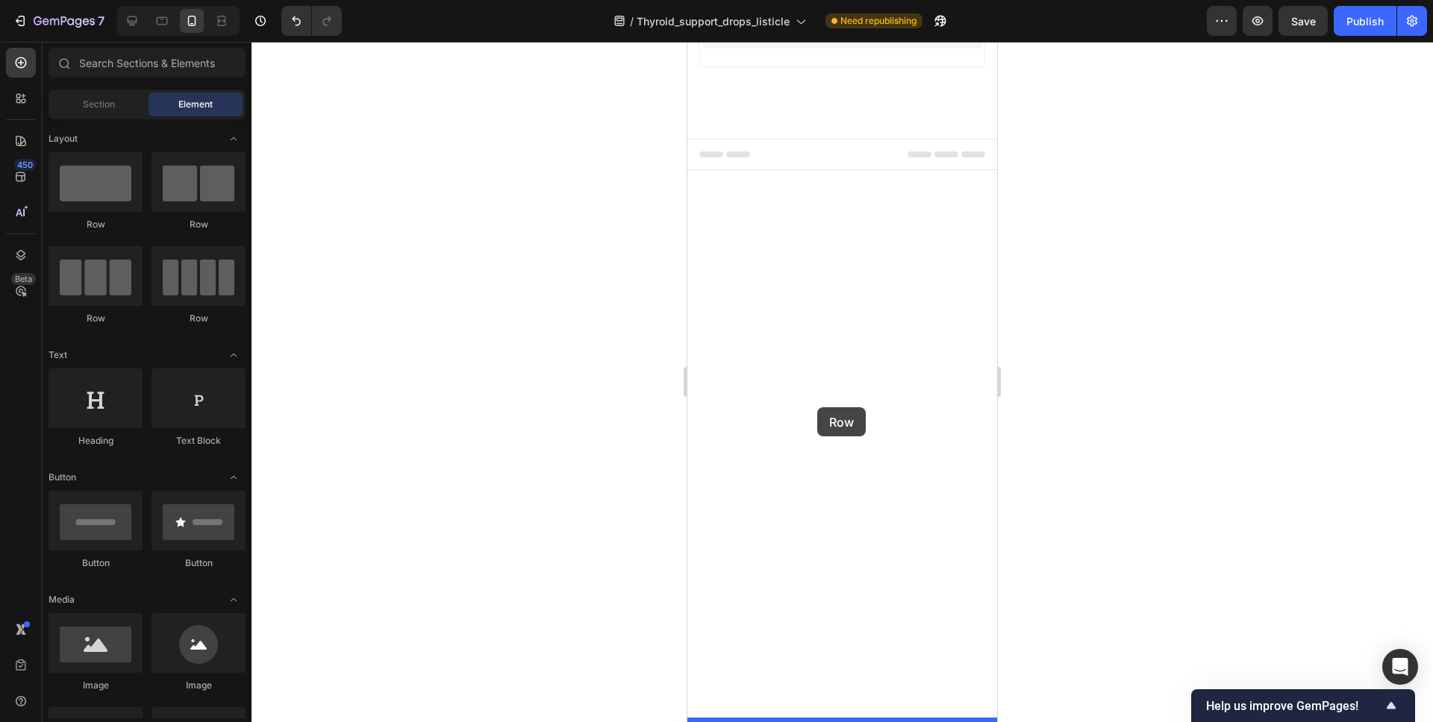
drag, startPoint x: 788, startPoint y: 319, endPoint x: 817, endPoint y: 407, distance: 93.4
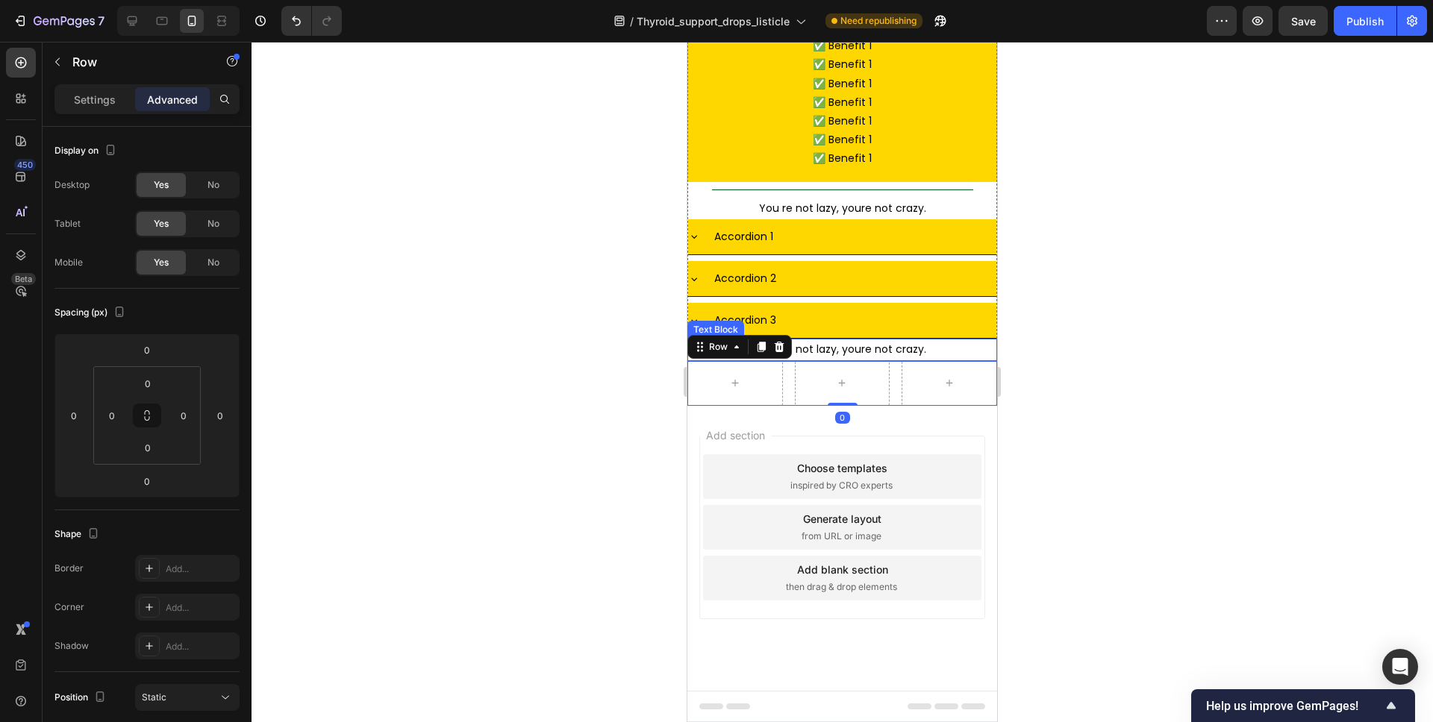
click at [833, 359] on p "You re not lazy, youre not crazy." at bounding box center [842, 349] width 292 height 19
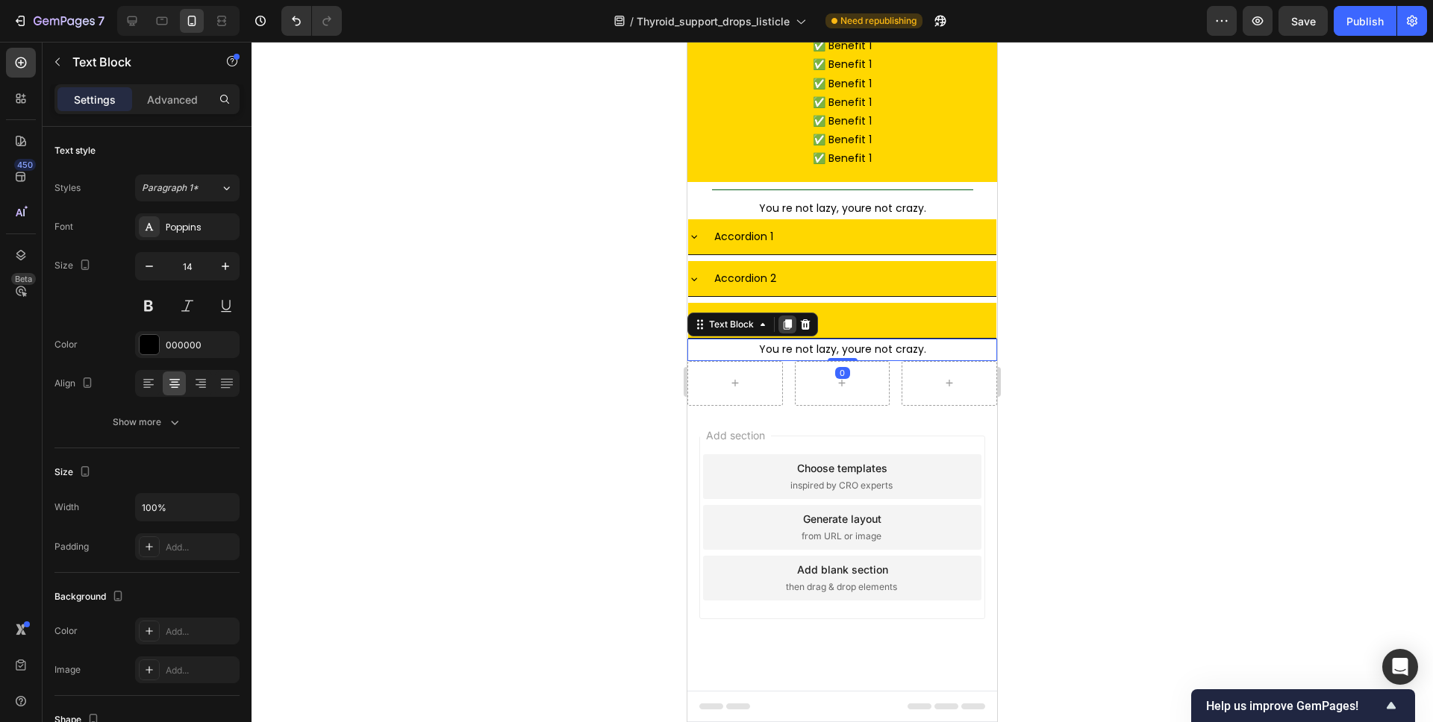
click at [792, 334] on div at bounding box center [787, 325] width 18 height 18
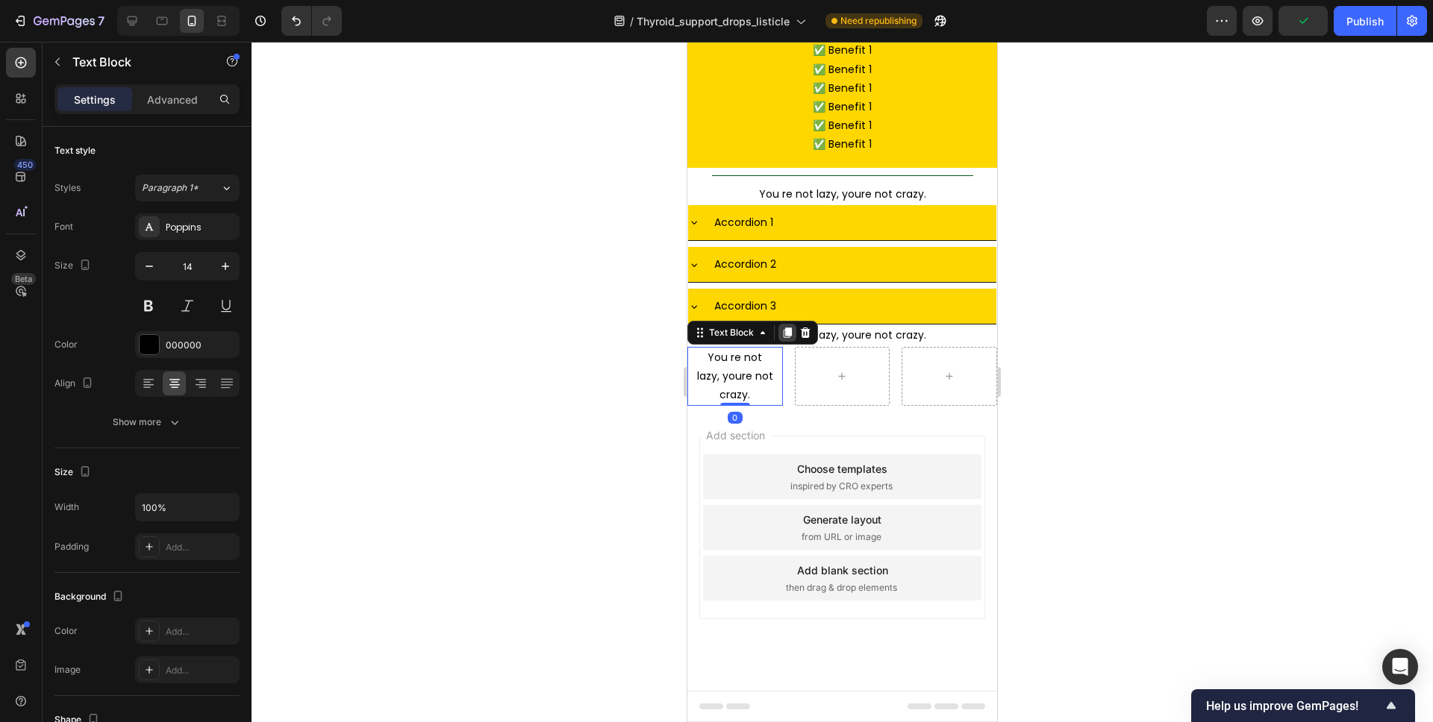
click at [786, 338] on icon at bounding box center [788, 333] width 8 height 10
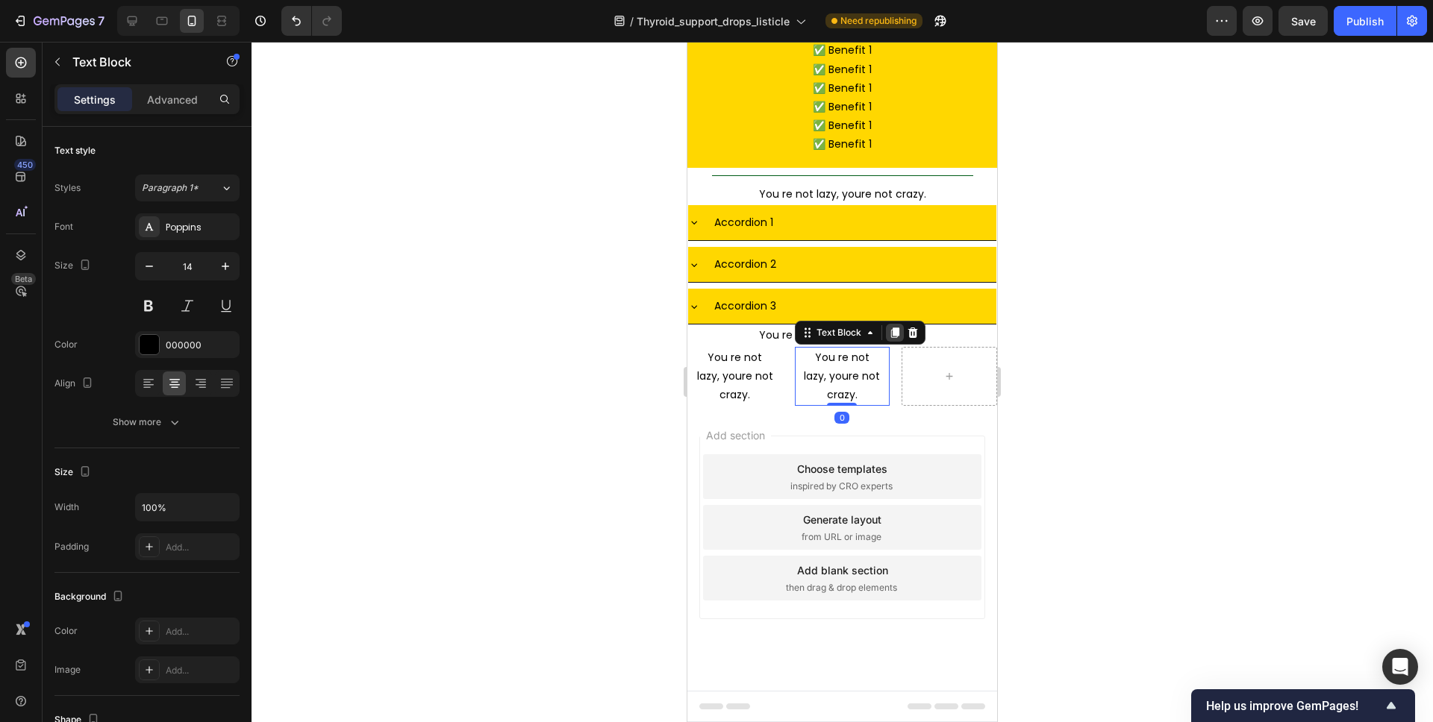
click at [899, 339] on icon at bounding box center [895, 333] width 12 height 12
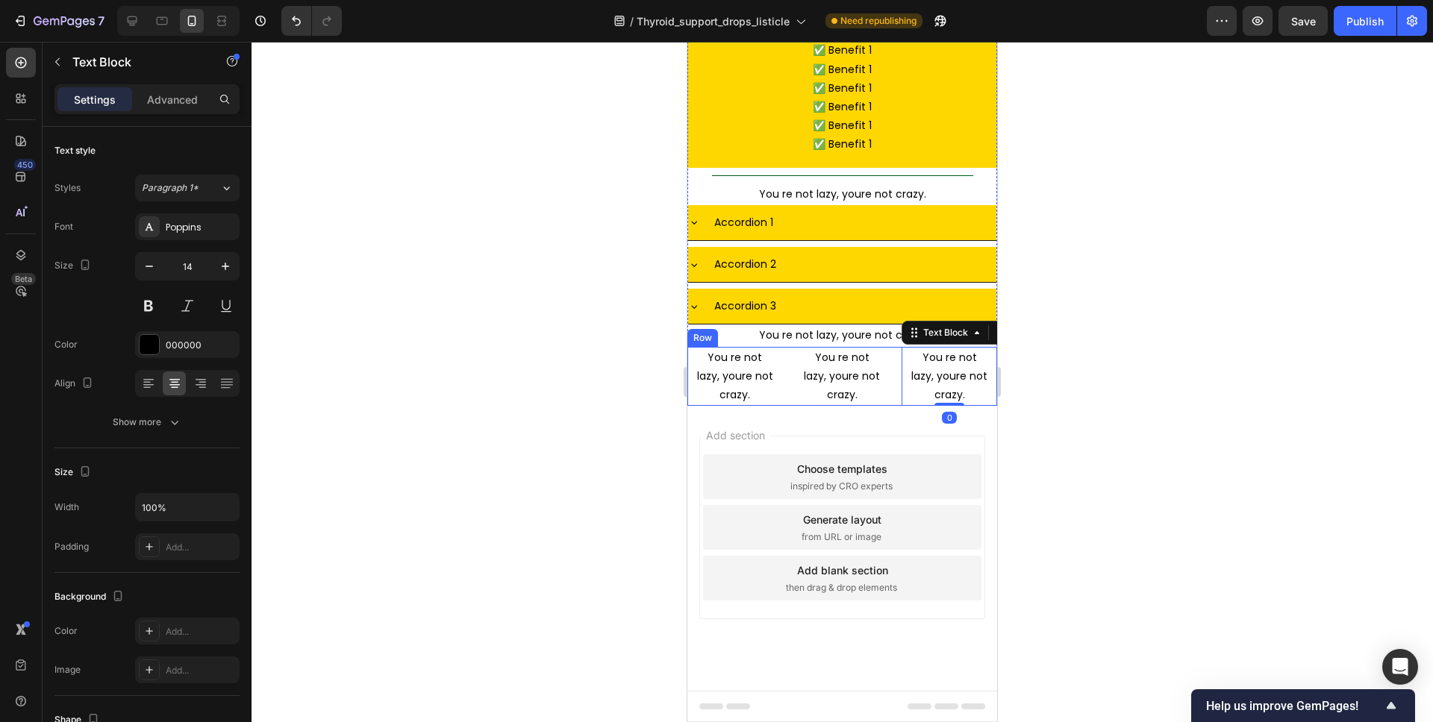
click at [892, 407] on div "You re not lazy, youre not crazy. Text Block You re not lazy, youre not crazy. …" at bounding box center [842, 377] width 310 height 60
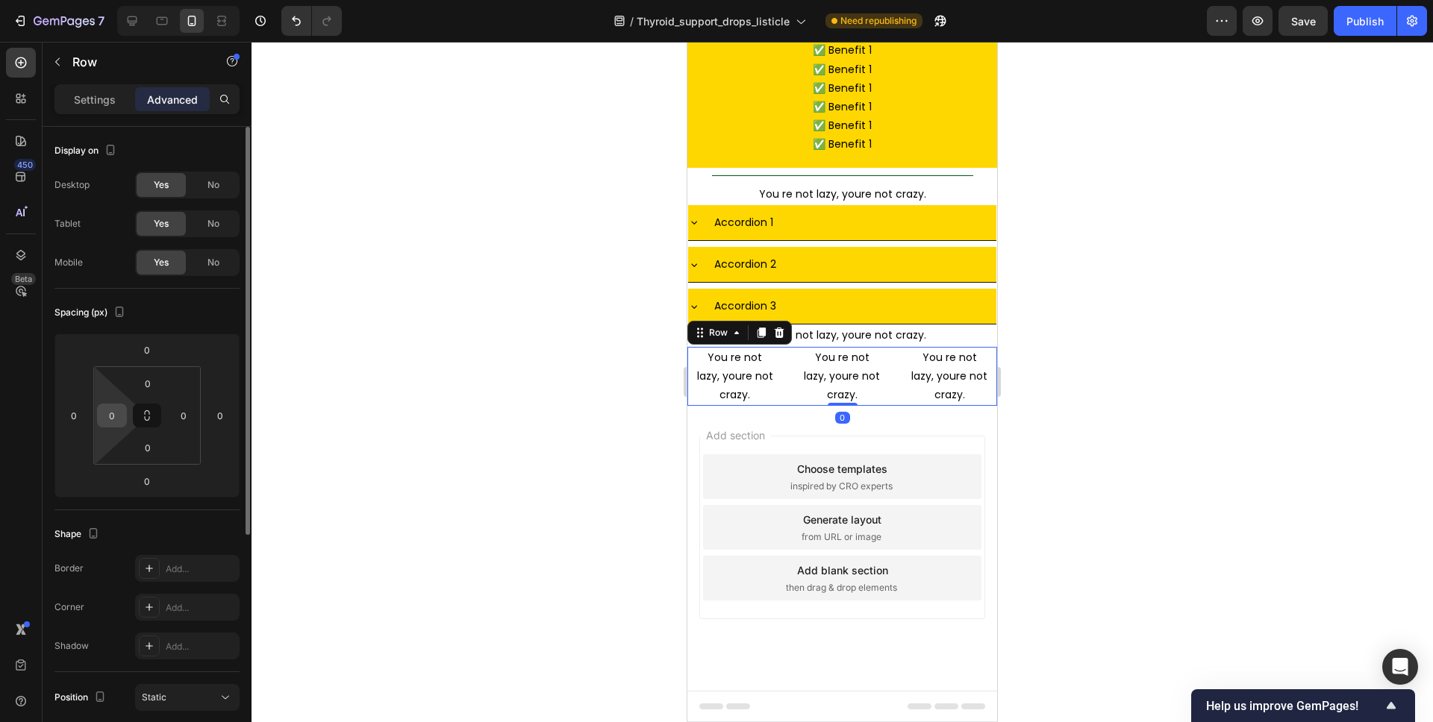
click at [108, 417] on input "0" at bounding box center [112, 415] width 22 height 22
type input "10"
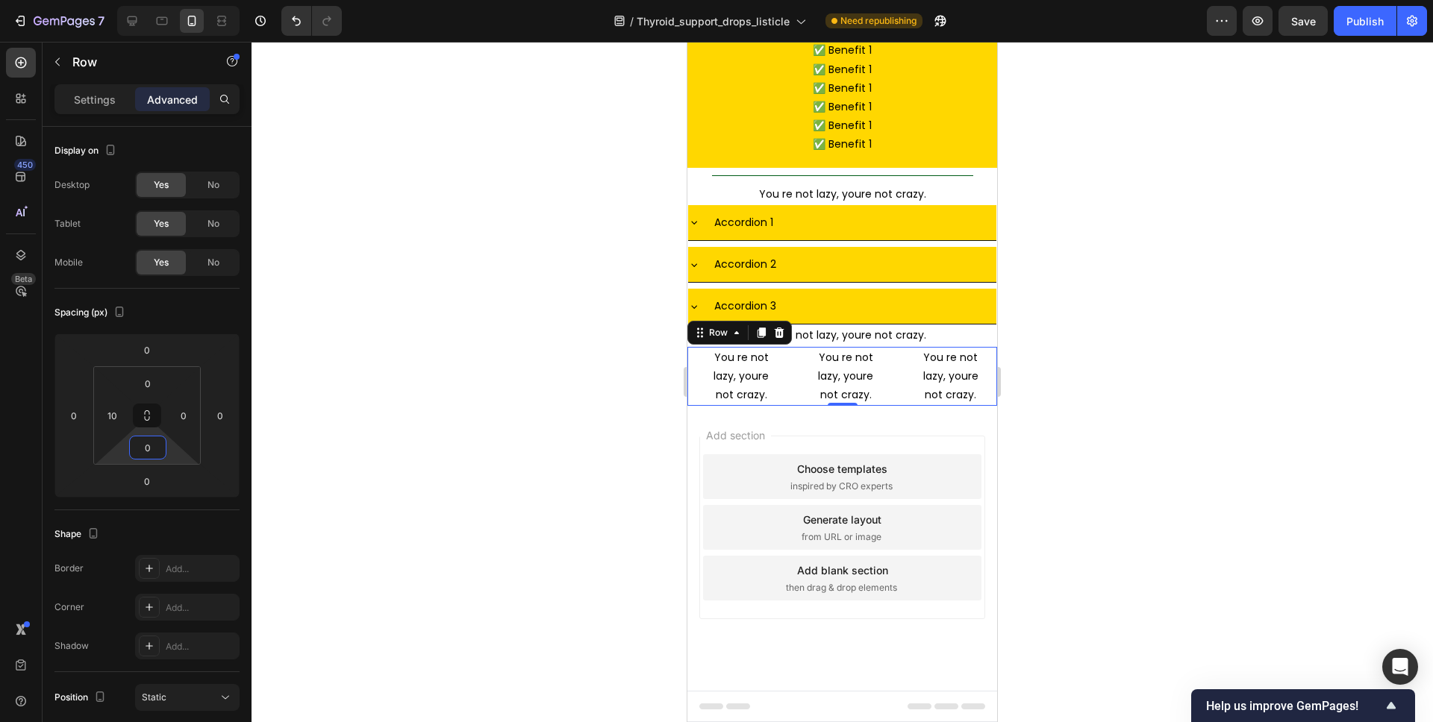
click at [483, 460] on div at bounding box center [841, 382] width 1181 height 681
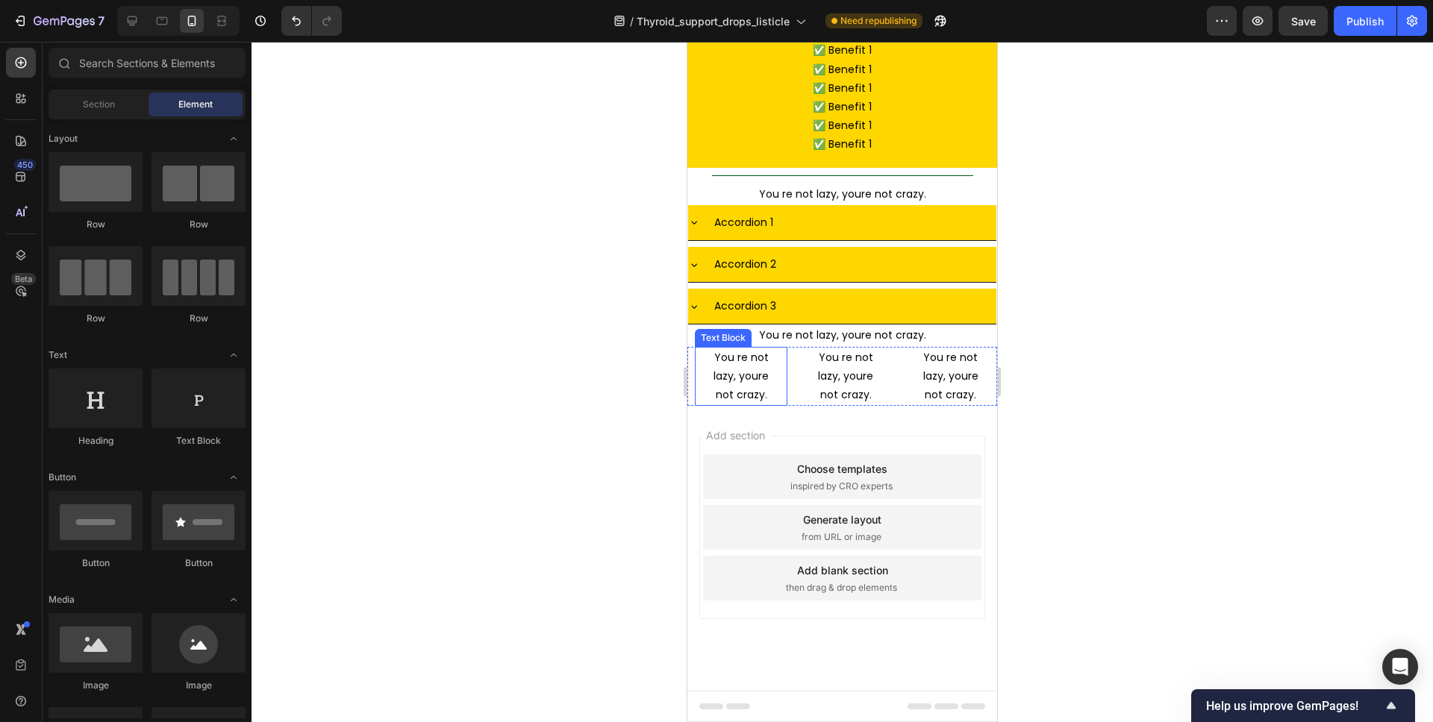
click at [751, 405] on p "You re not lazy, youre not crazy." at bounding box center [741, 376] width 75 height 57
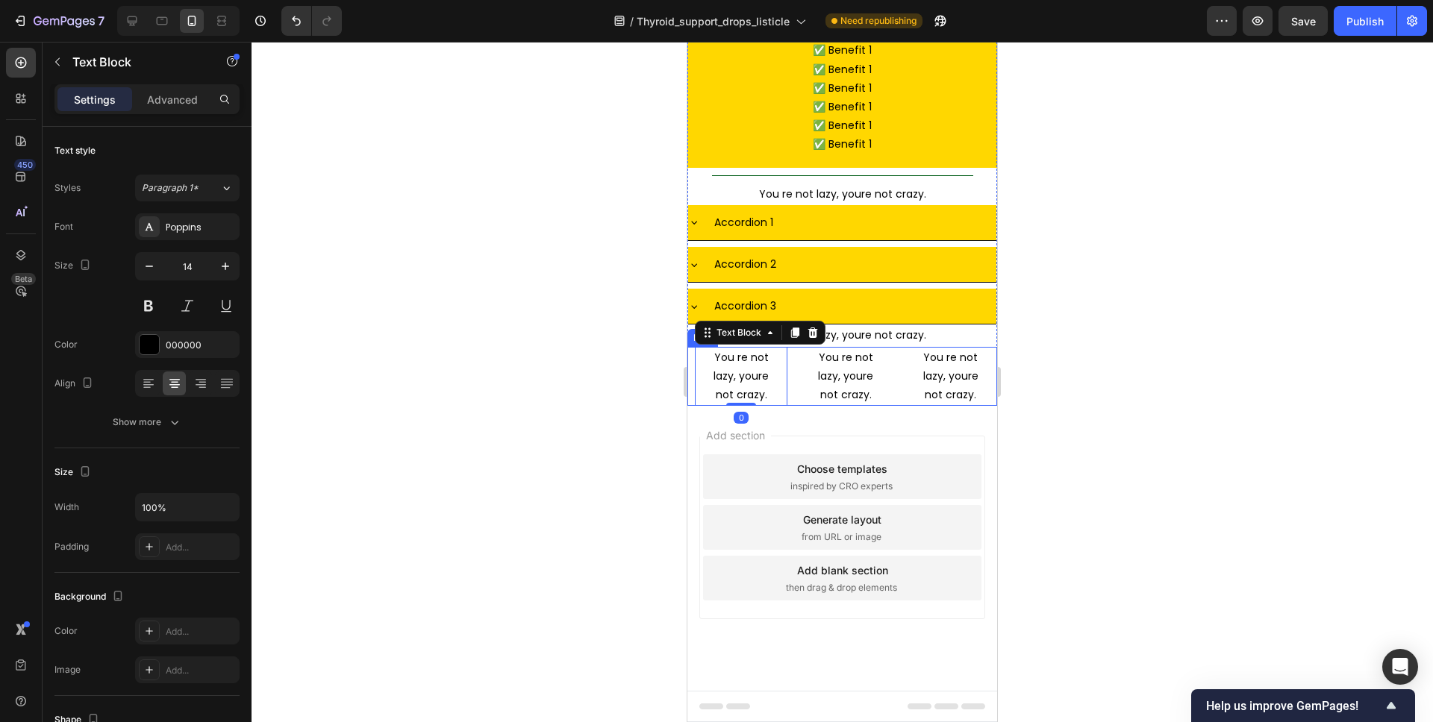
click at [791, 407] on div "You re not lazy, youre not crazy. Text Block 0 You re not lazy, youre not crazy…" at bounding box center [842, 377] width 310 height 60
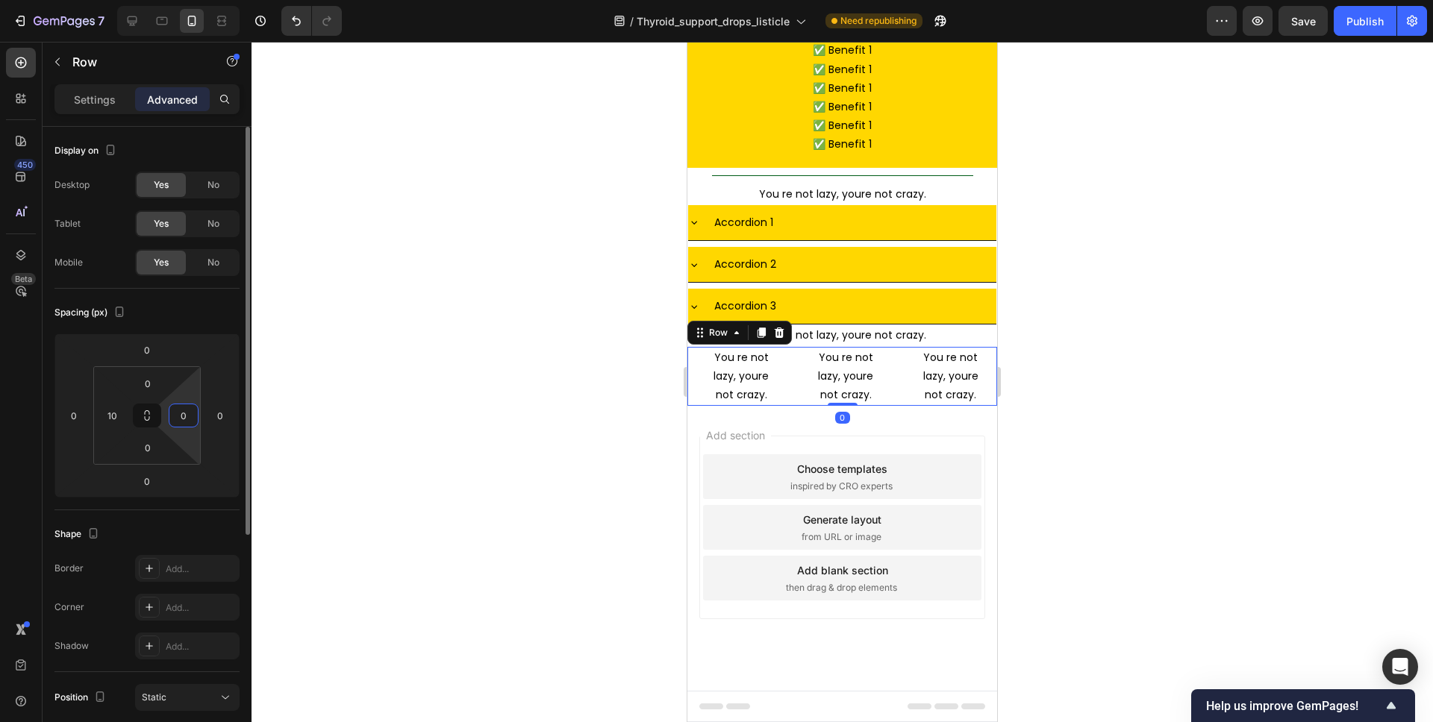
click at [187, 413] on input "0" at bounding box center [183, 415] width 22 height 22
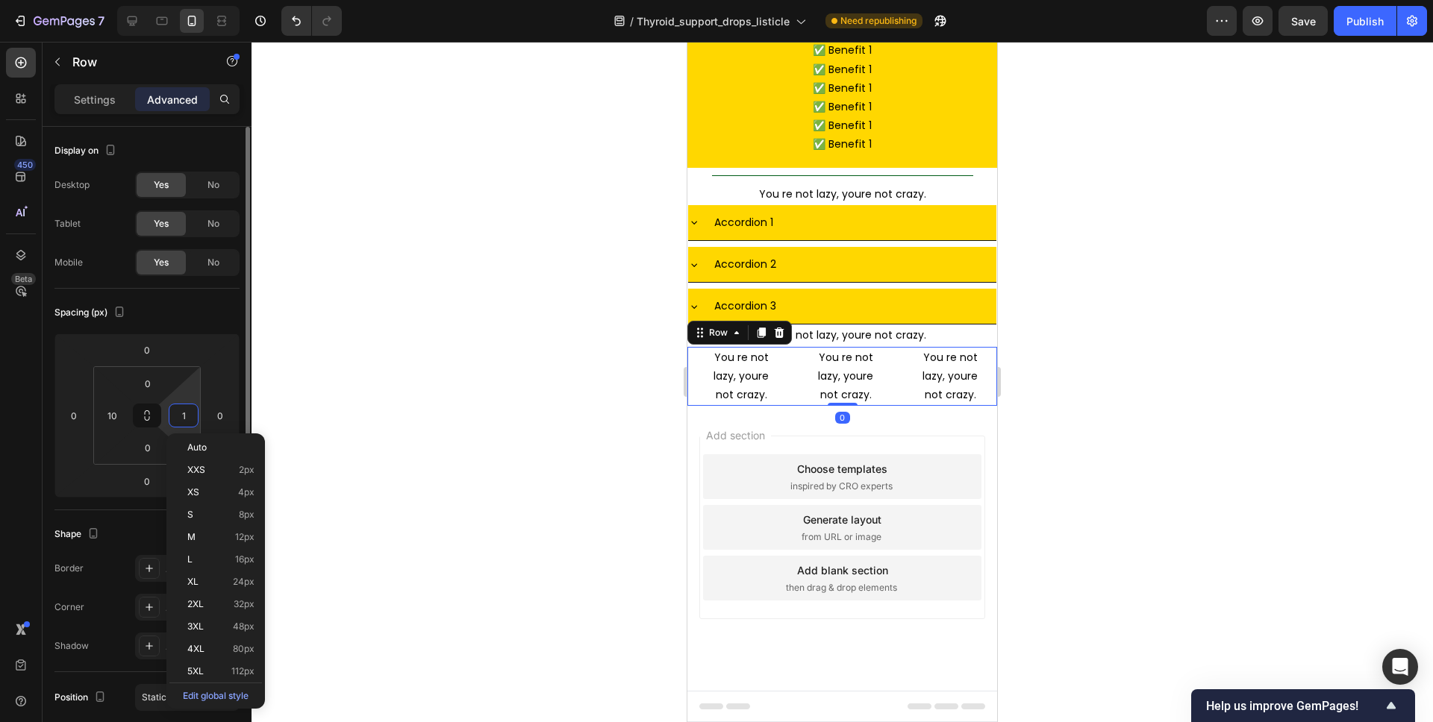
type input "10"
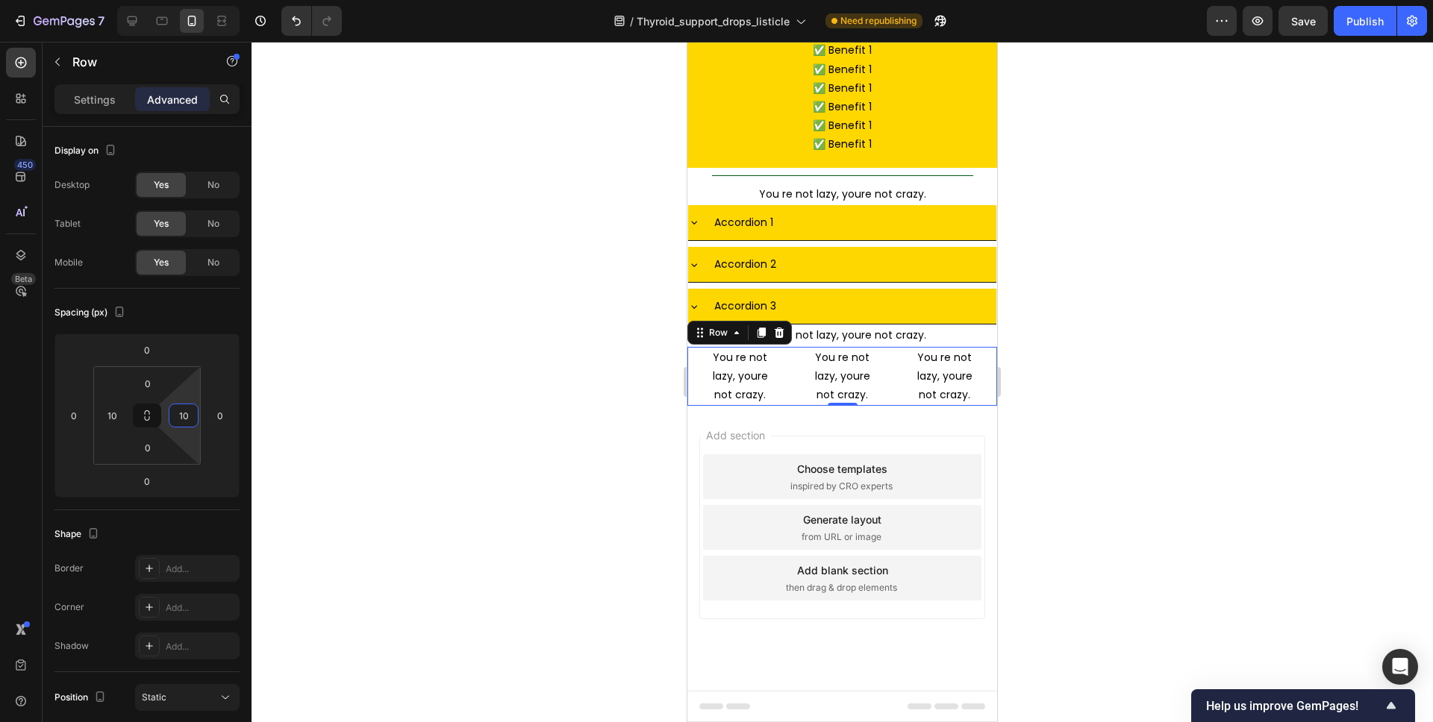
click at [1133, 360] on div at bounding box center [841, 382] width 1181 height 681
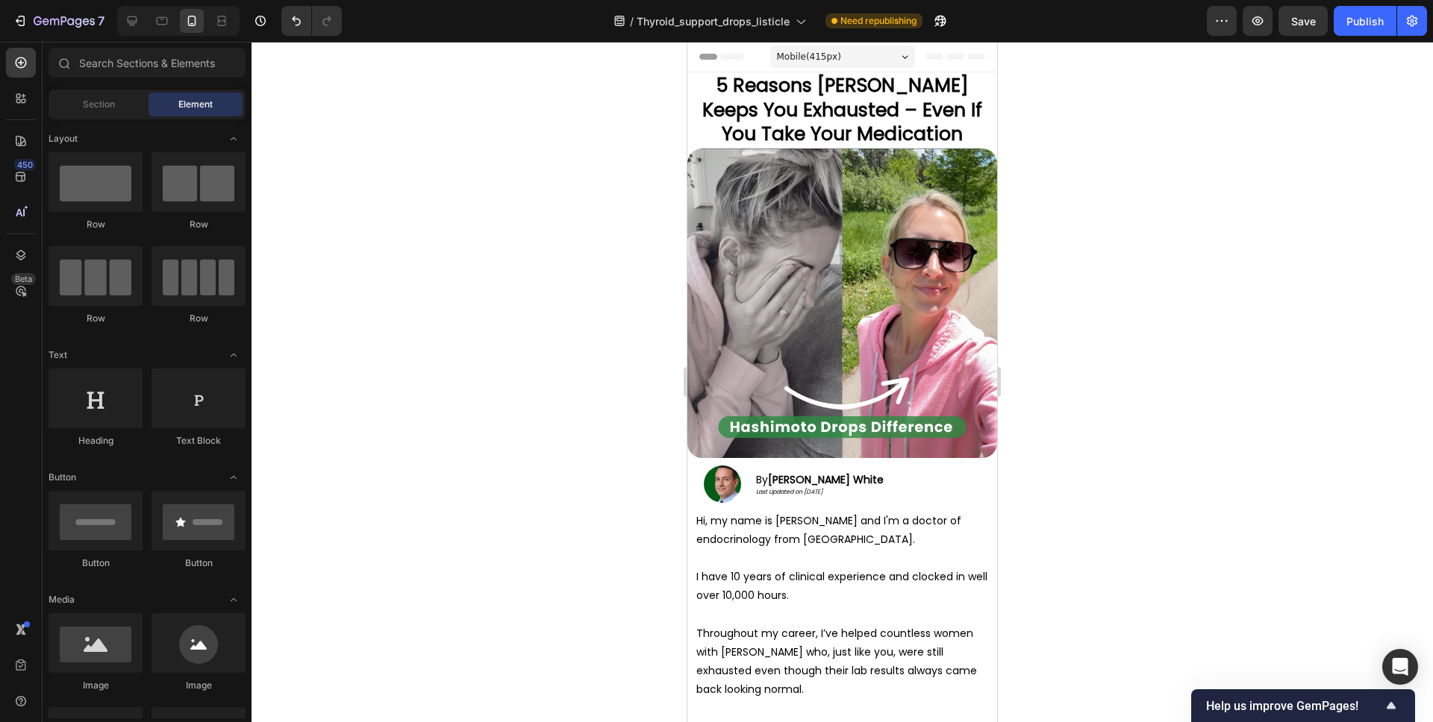
click at [1071, 299] on div at bounding box center [841, 382] width 1181 height 681
click at [1295, 30] on button "Save" at bounding box center [1302, 21] width 49 height 30
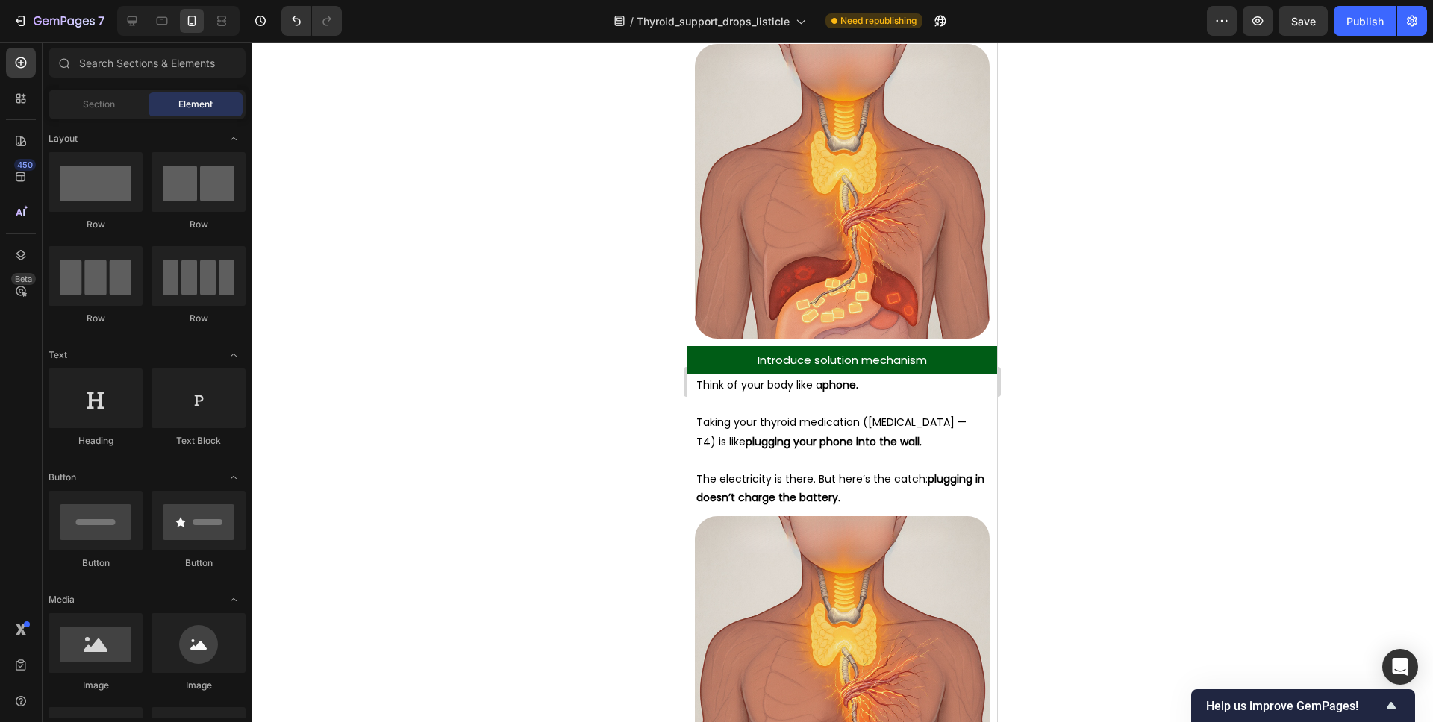
scroll to position [2978, 0]
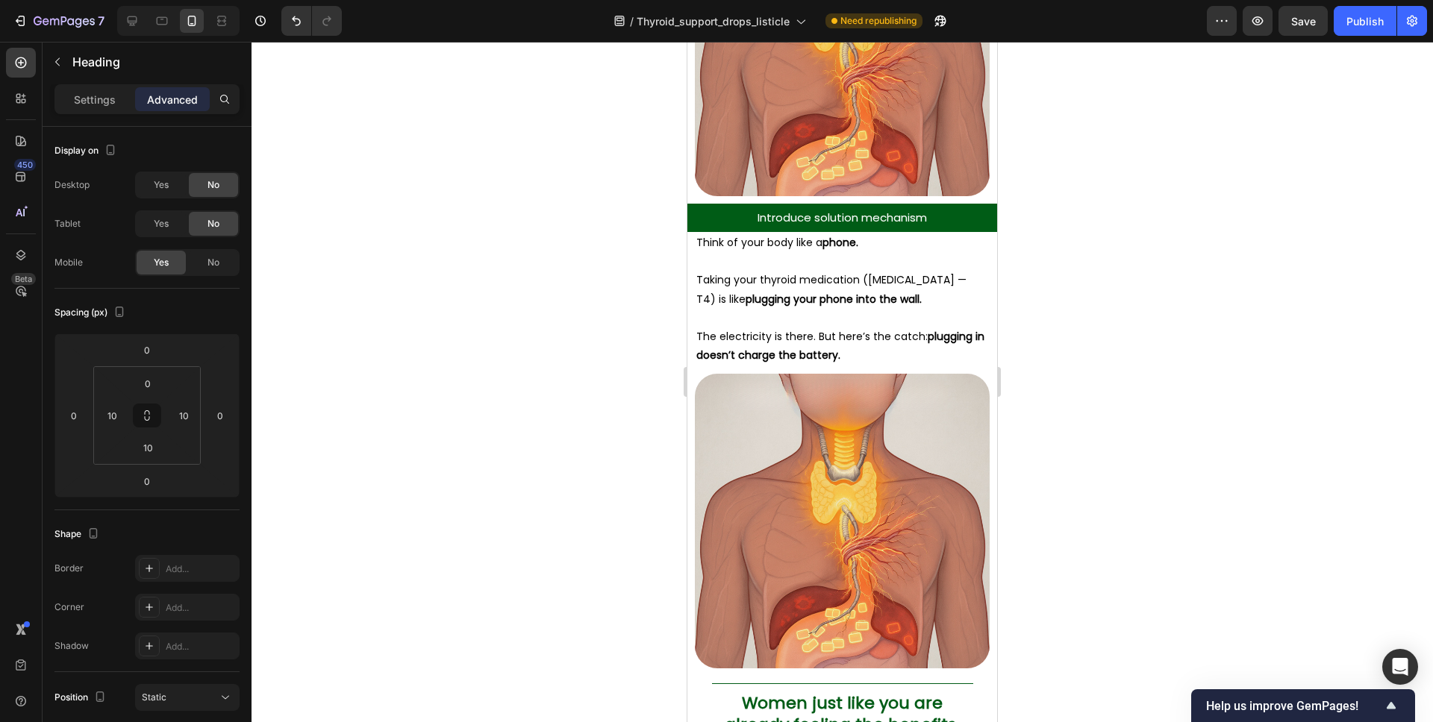
drag, startPoint x: 979, startPoint y: 613, endPoint x: 713, endPoint y: 608, distance: 266.4
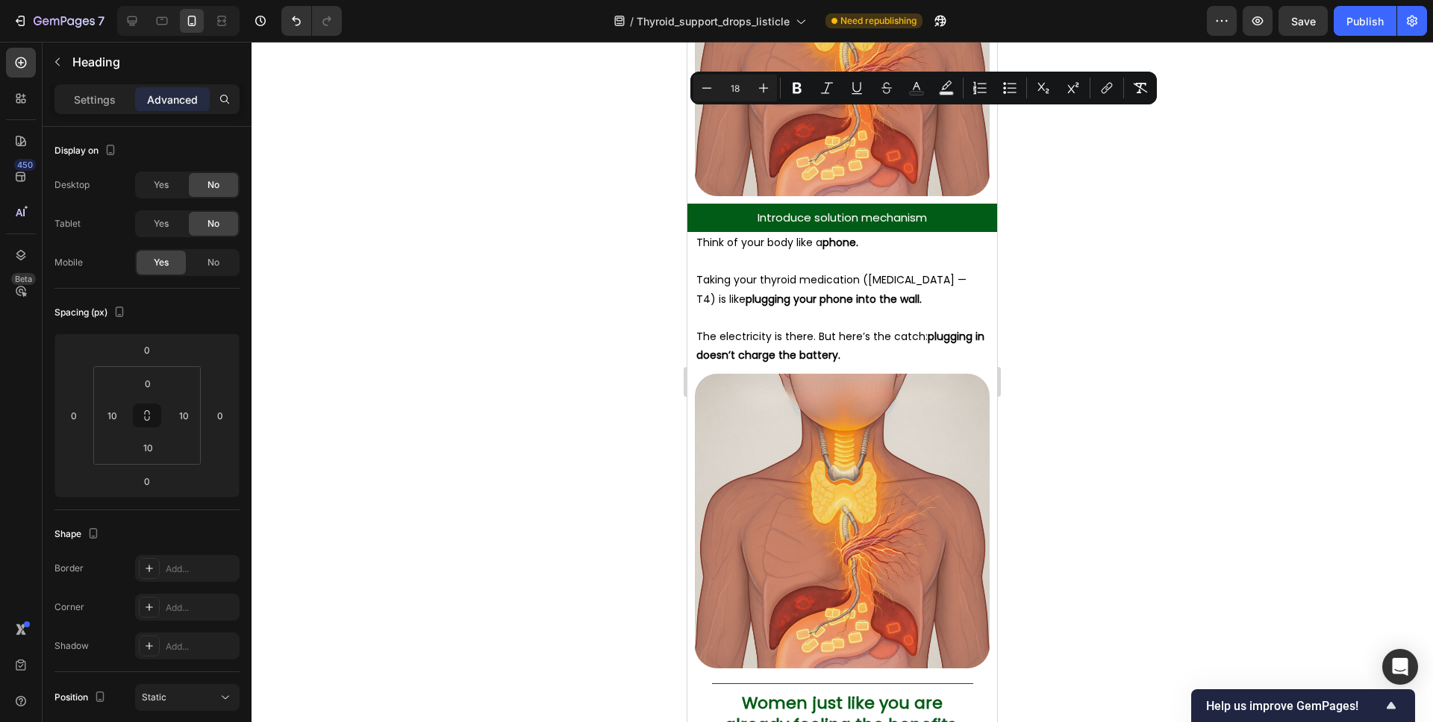
drag, startPoint x: 980, startPoint y: 121, endPoint x: 716, endPoint y: 122, distance: 263.4
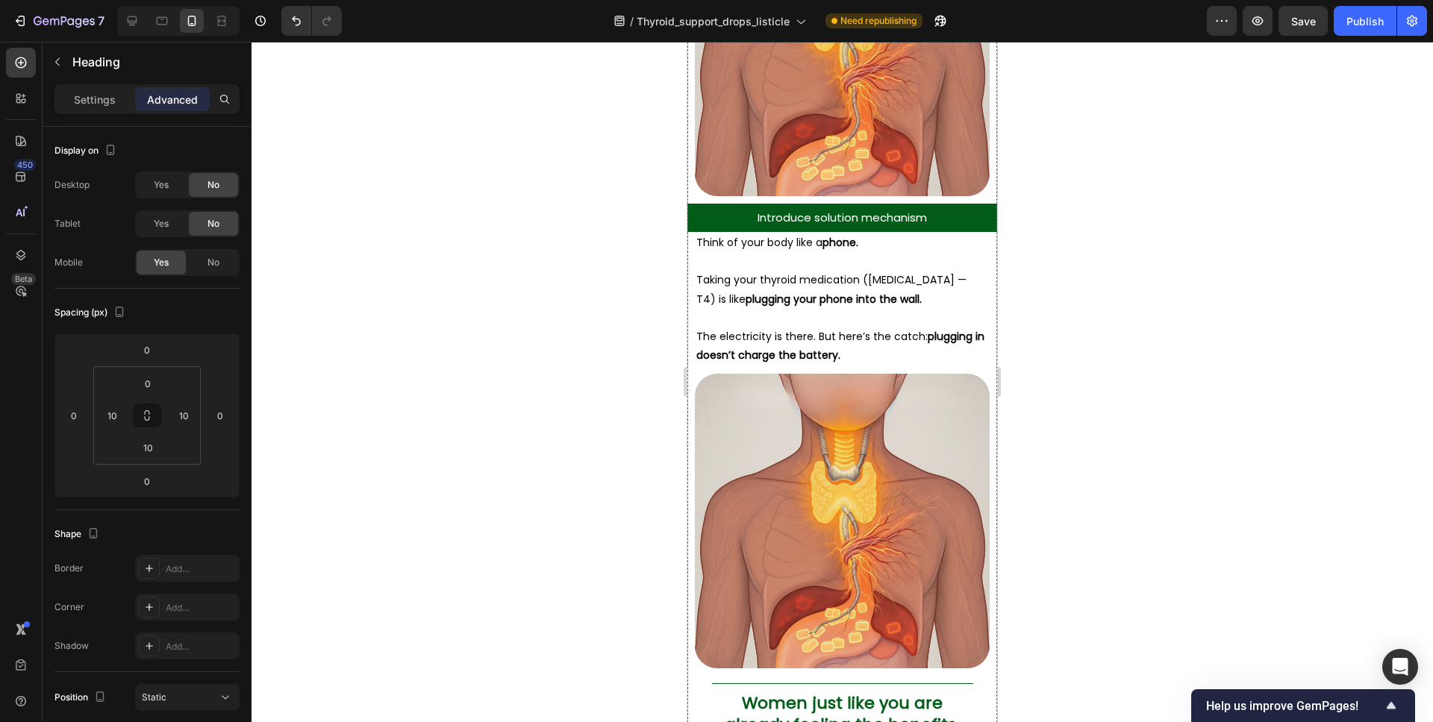
click at [1040, 193] on div at bounding box center [841, 382] width 1181 height 681
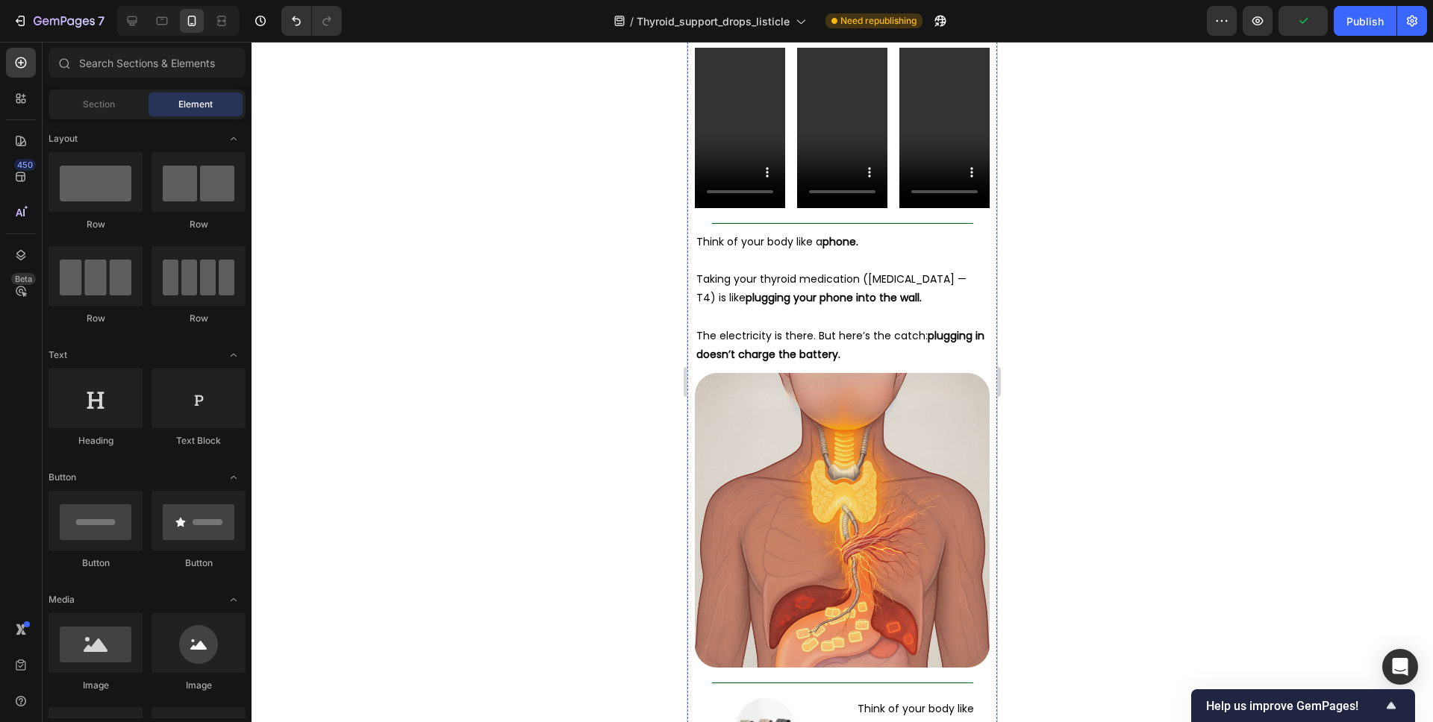
scroll to position [3814, 0]
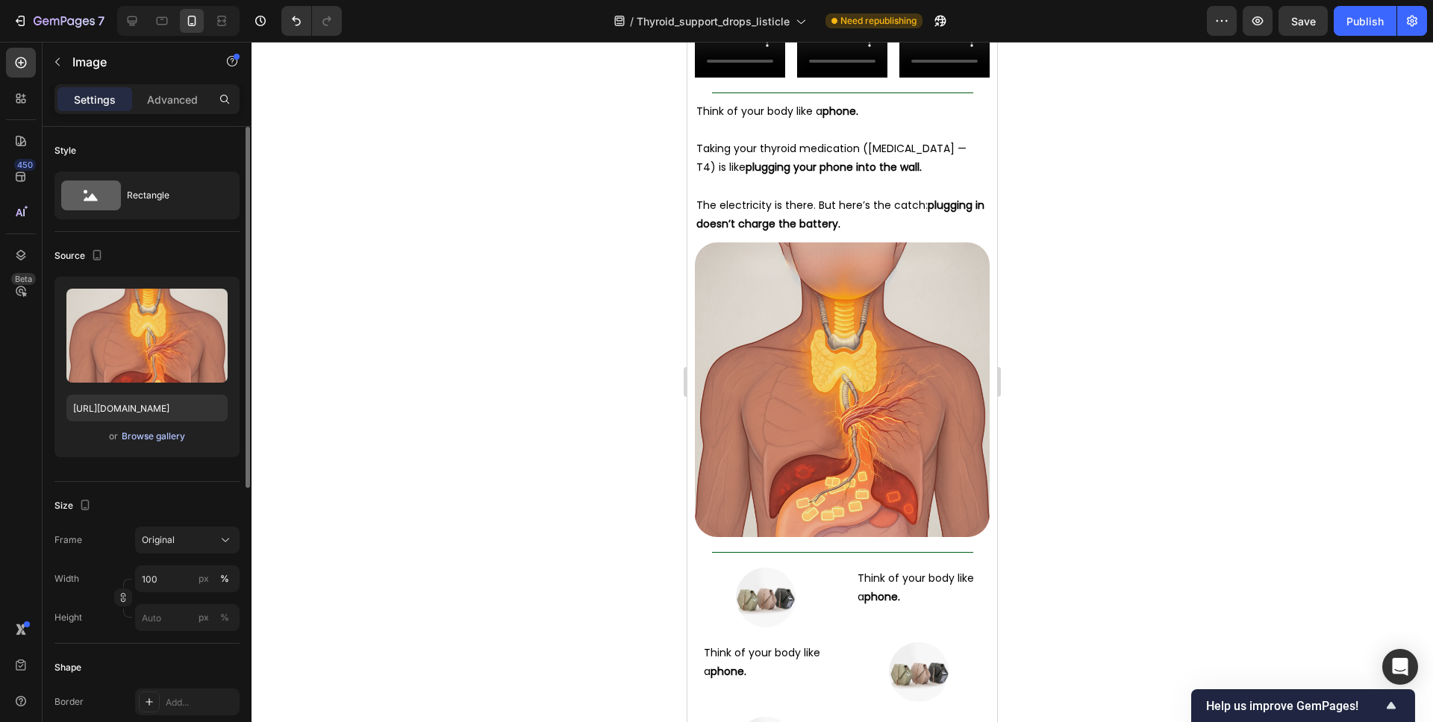
click at [136, 436] on div "Browse gallery" at bounding box center [153, 436] width 63 height 13
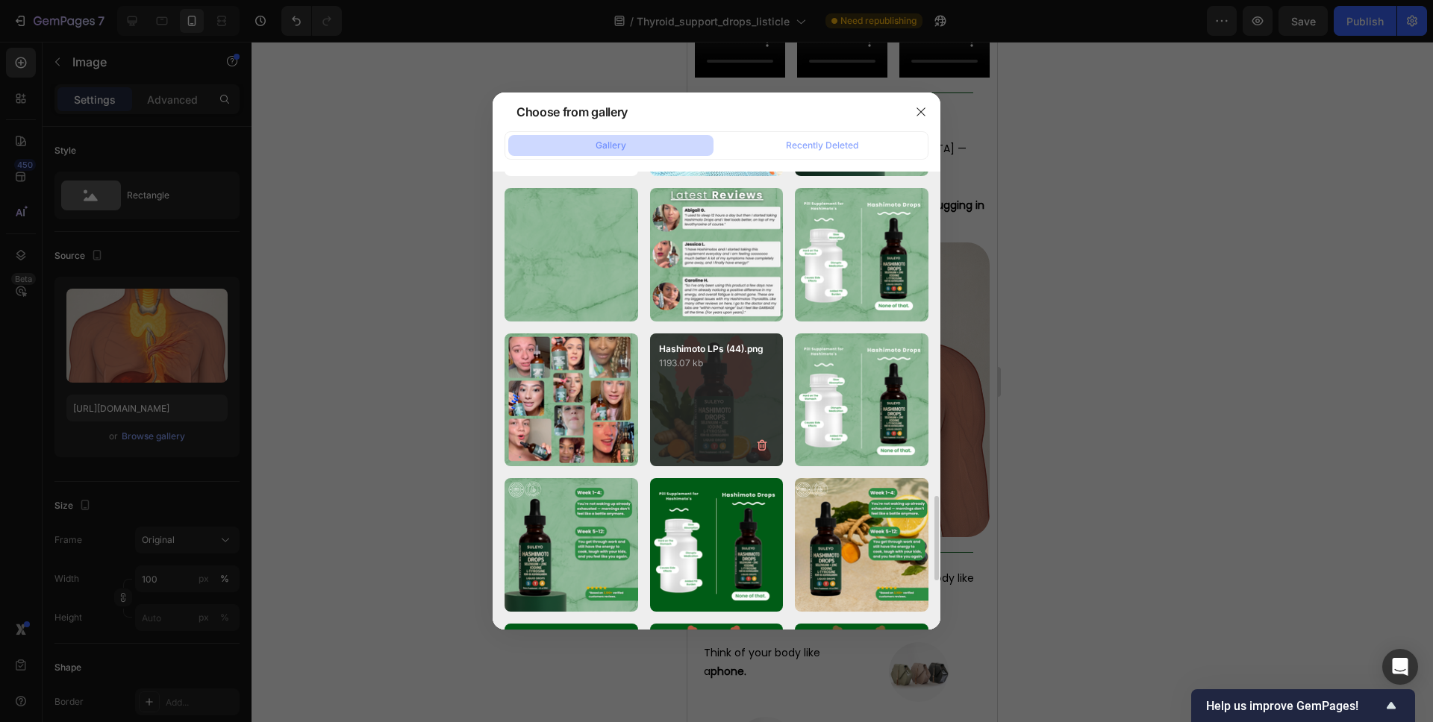
scroll to position [1742, 0]
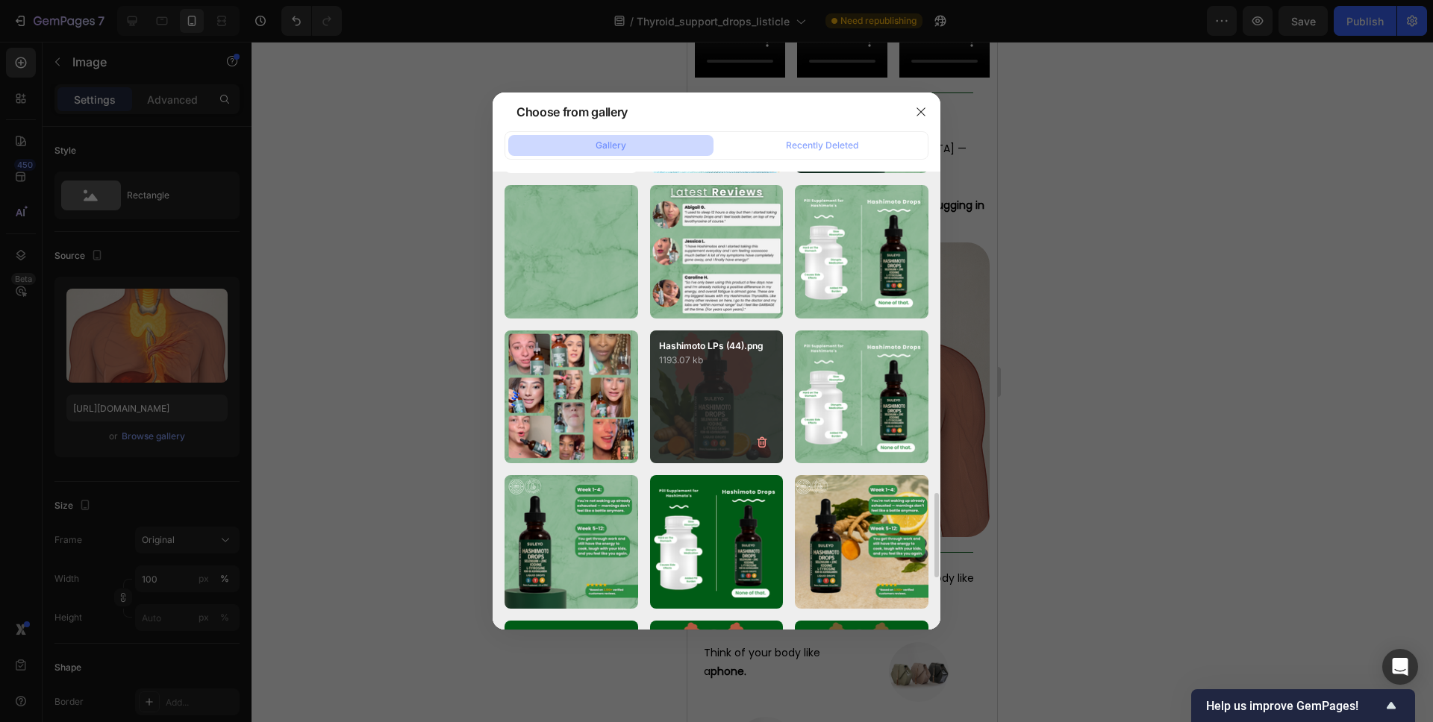
click at [725, 380] on div "Hashimoto LPs (44).png 1193.07 kb" at bounding box center [717, 398] width 134 height 134
type input "[URL][DOMAIN_NAME]"
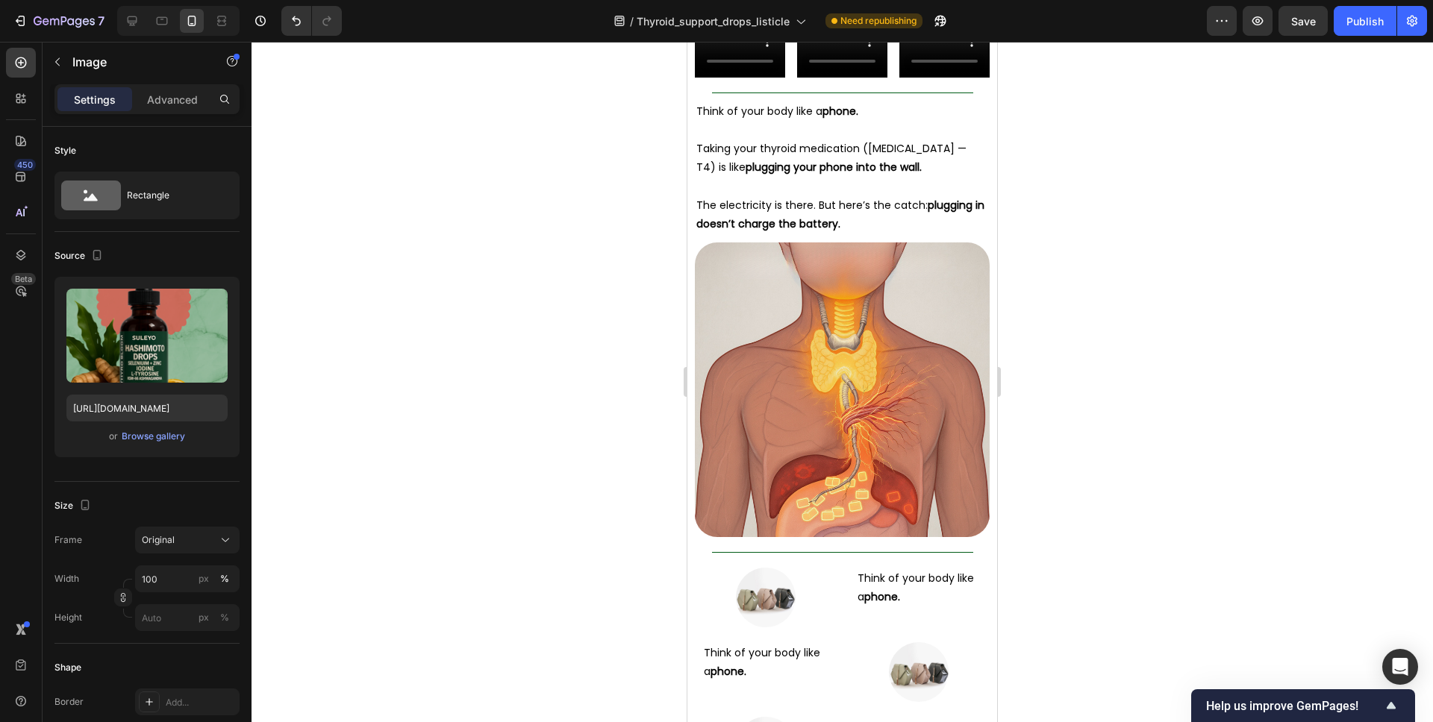
click at [1101, 364] on div at bounding box center [841, 382] width 1181 height 681
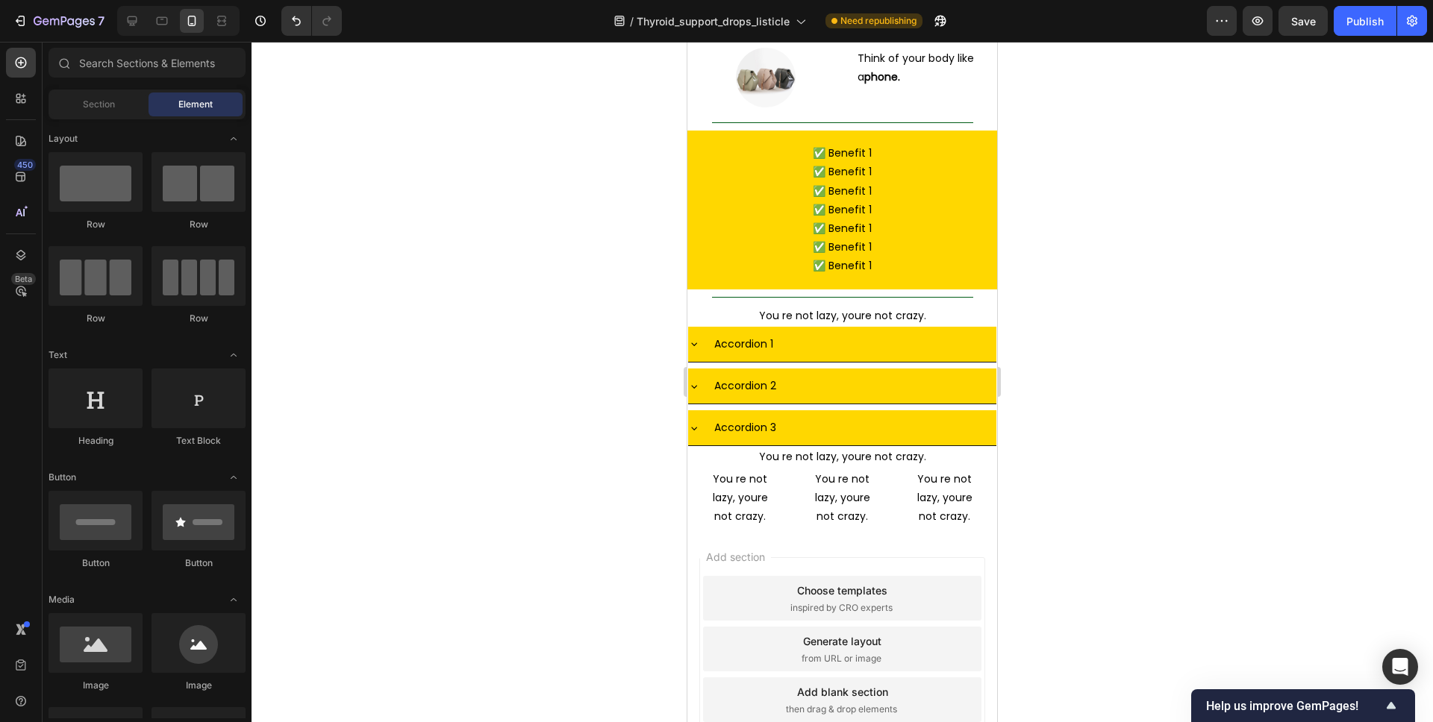
scroll to position [4485, 0]
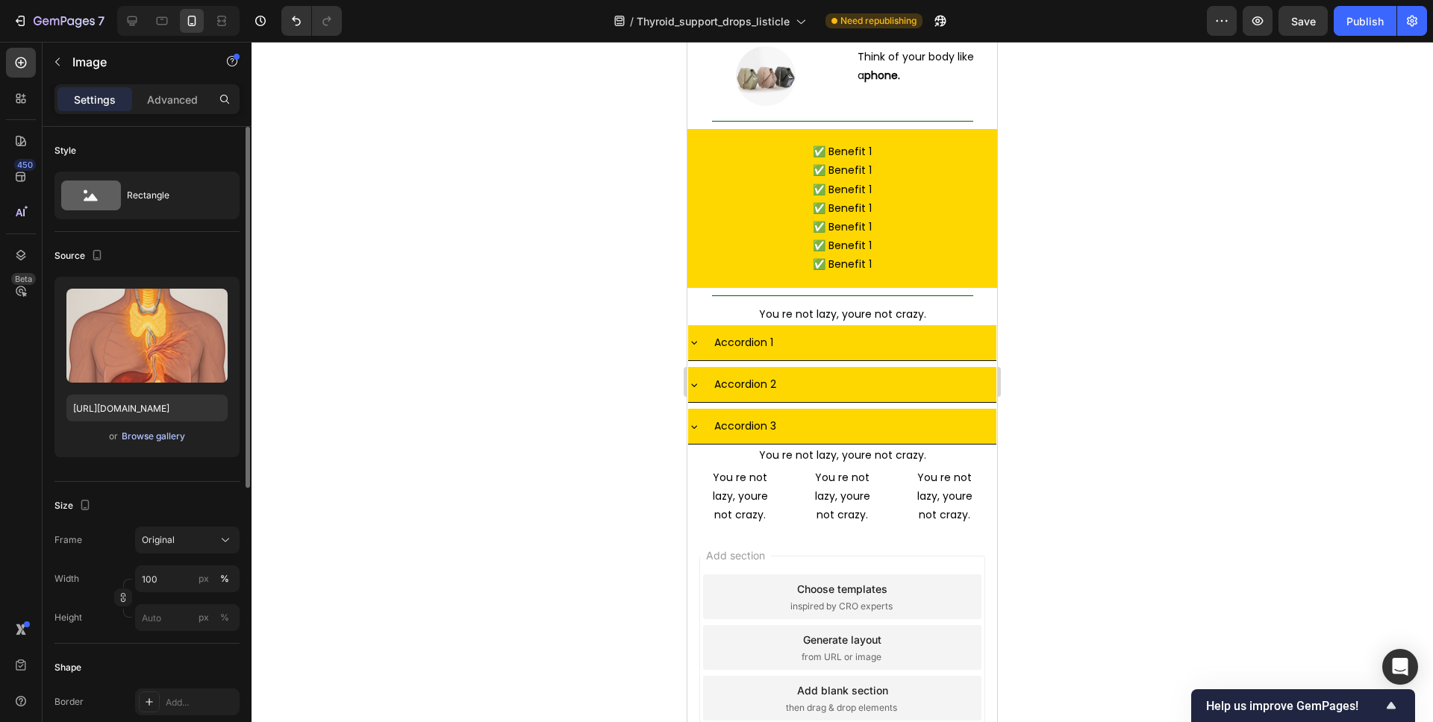
click at [125, 439] on div "Browse gallery" at bounding box center [153, 436] width 63 height 13
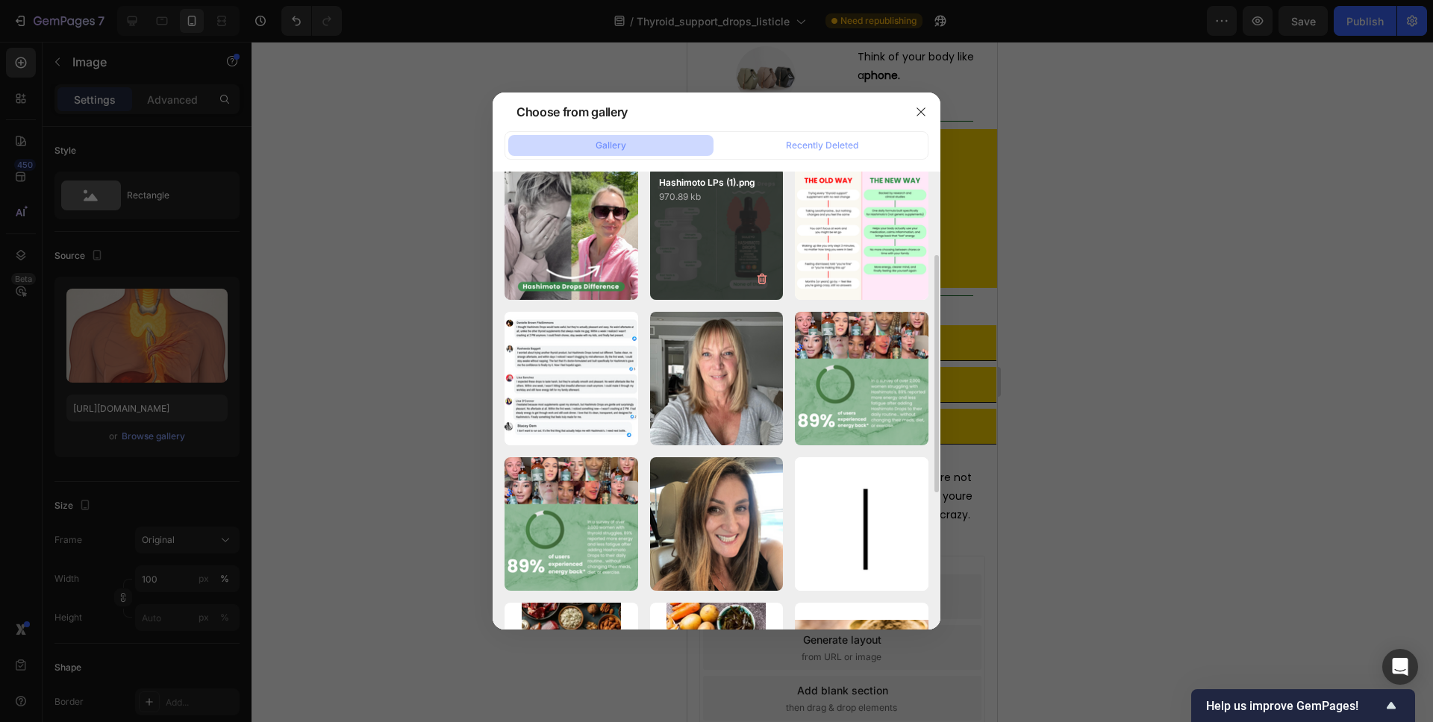
scroll to position [163, 0]
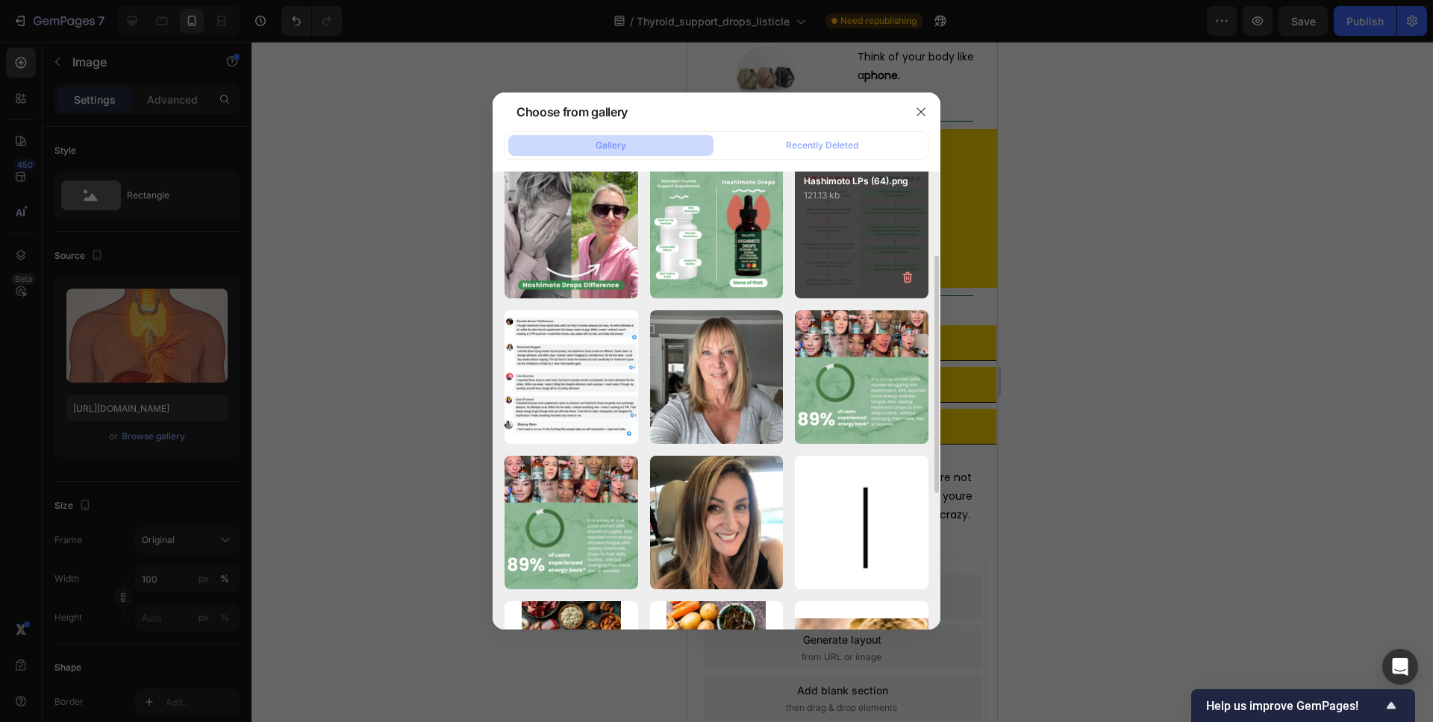
click at [845, 228] on div "Hashimoto LPs (64).png 121.13 kb" at bounding box center [862, 233] width 134 height 134
type input "[URL][DOMAIN_NAME]"
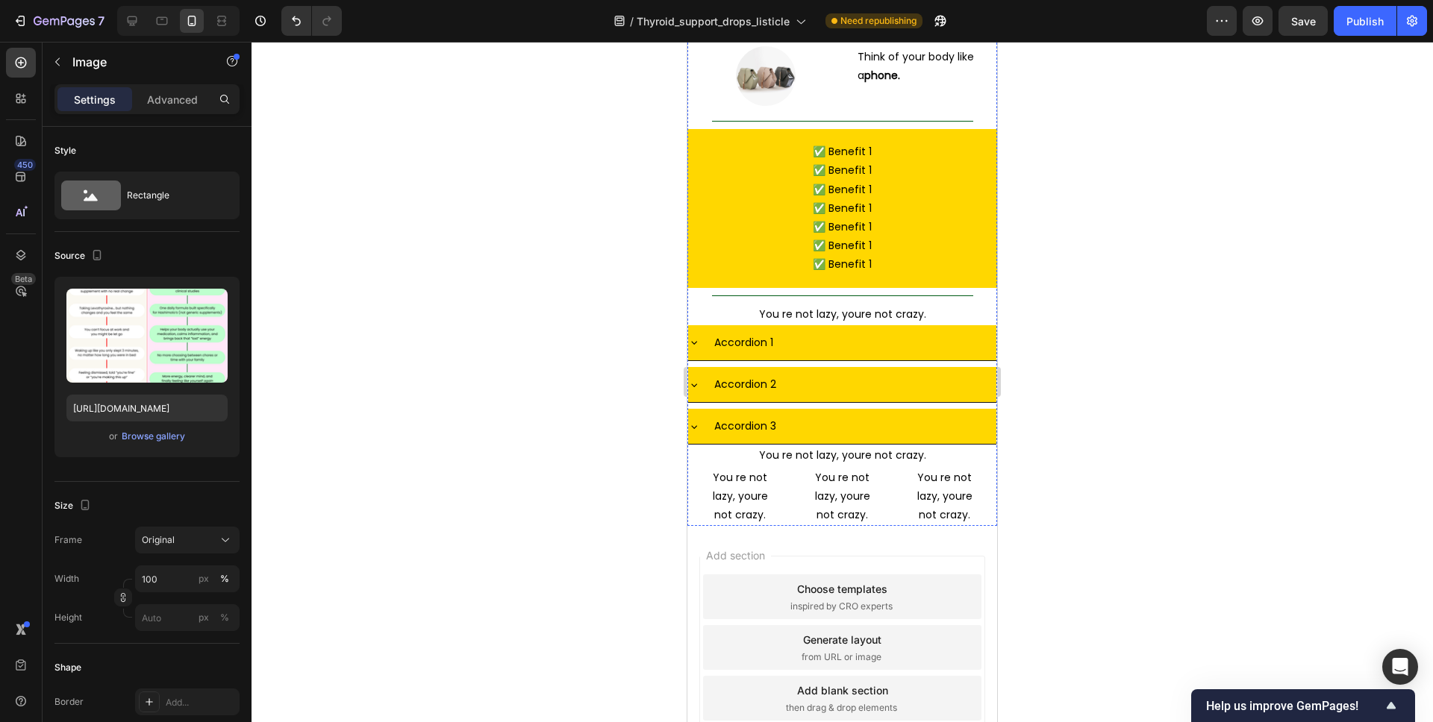
click at [1046, 351] on div at bounding box center [841, 382] width 1181 height 681
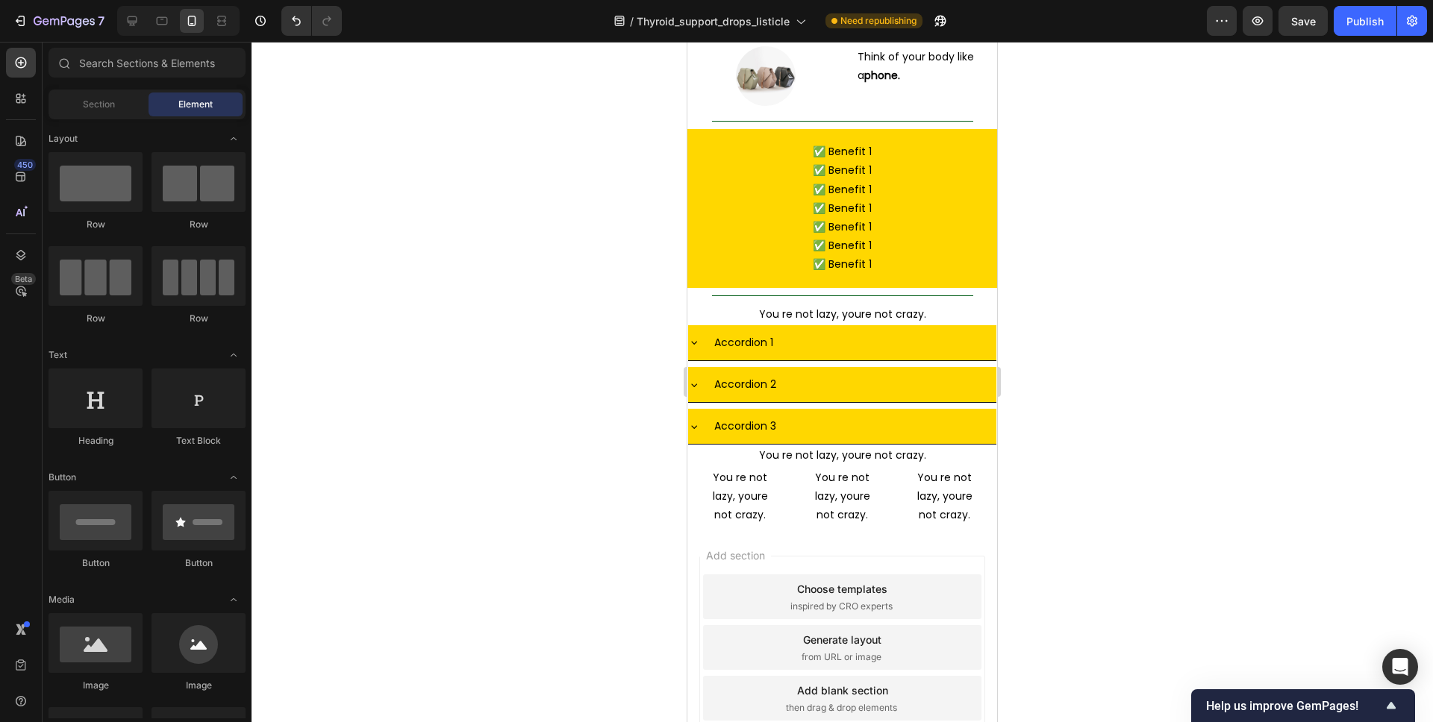
click at [1204, 330] on div at bounding box center [841, 382] width 1181 height 681
click at [1295, 22] on span "Save" at bounding box center [1303, 21] width 25 height 13
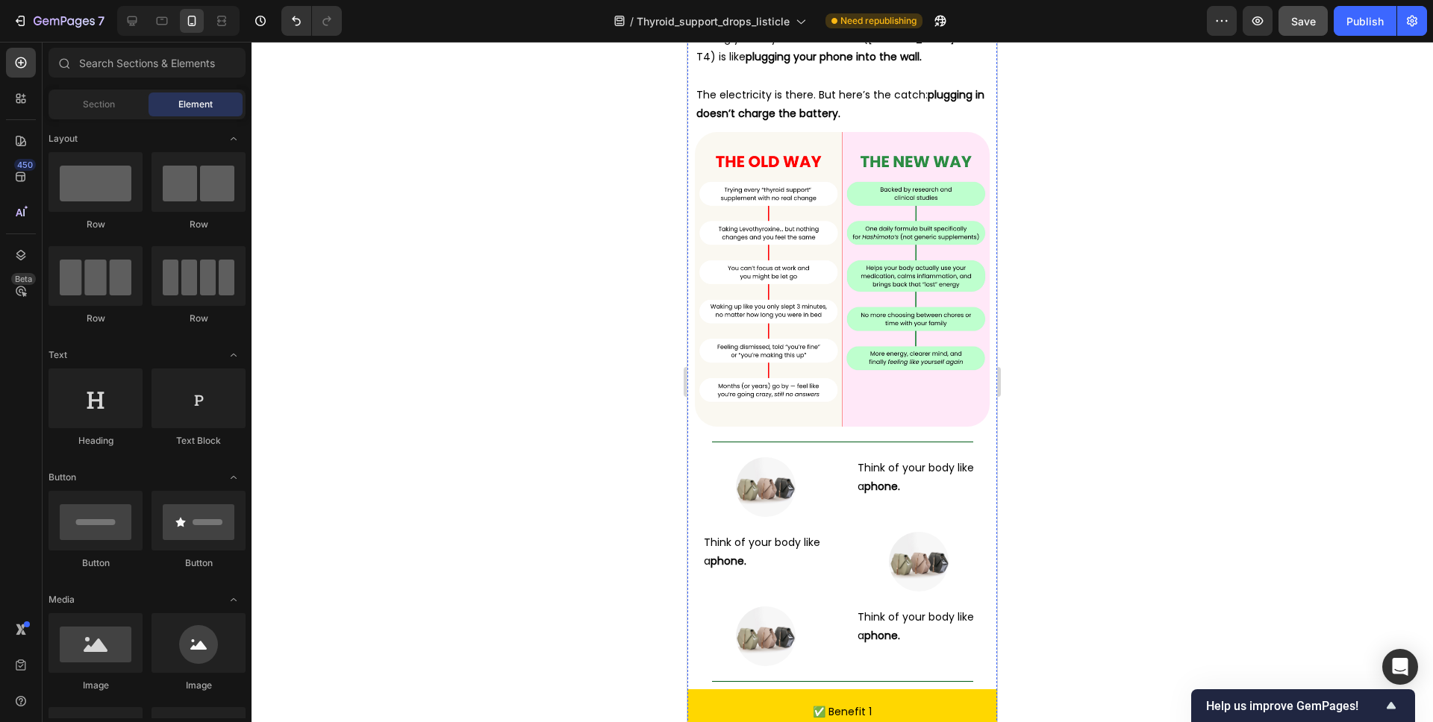
scroll to position [4300, 0]
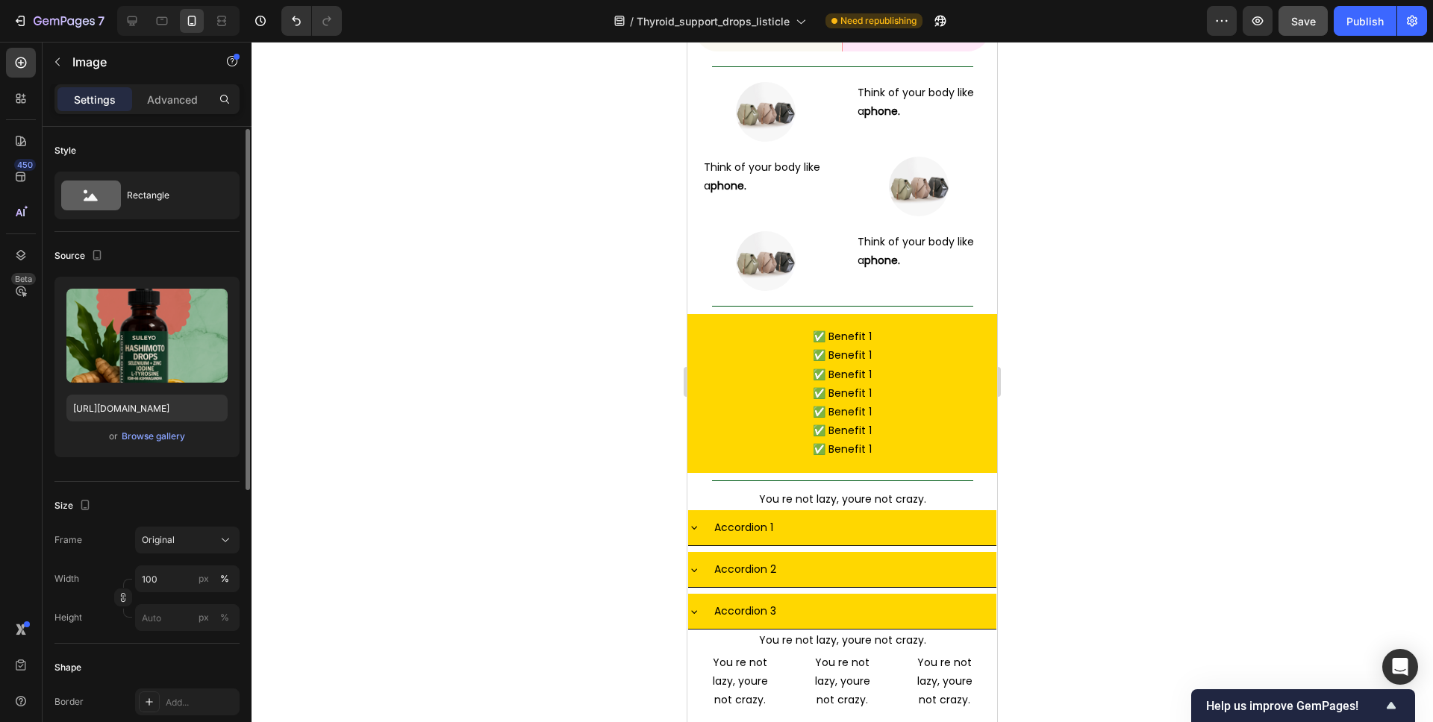
scroll to position [489, 0]
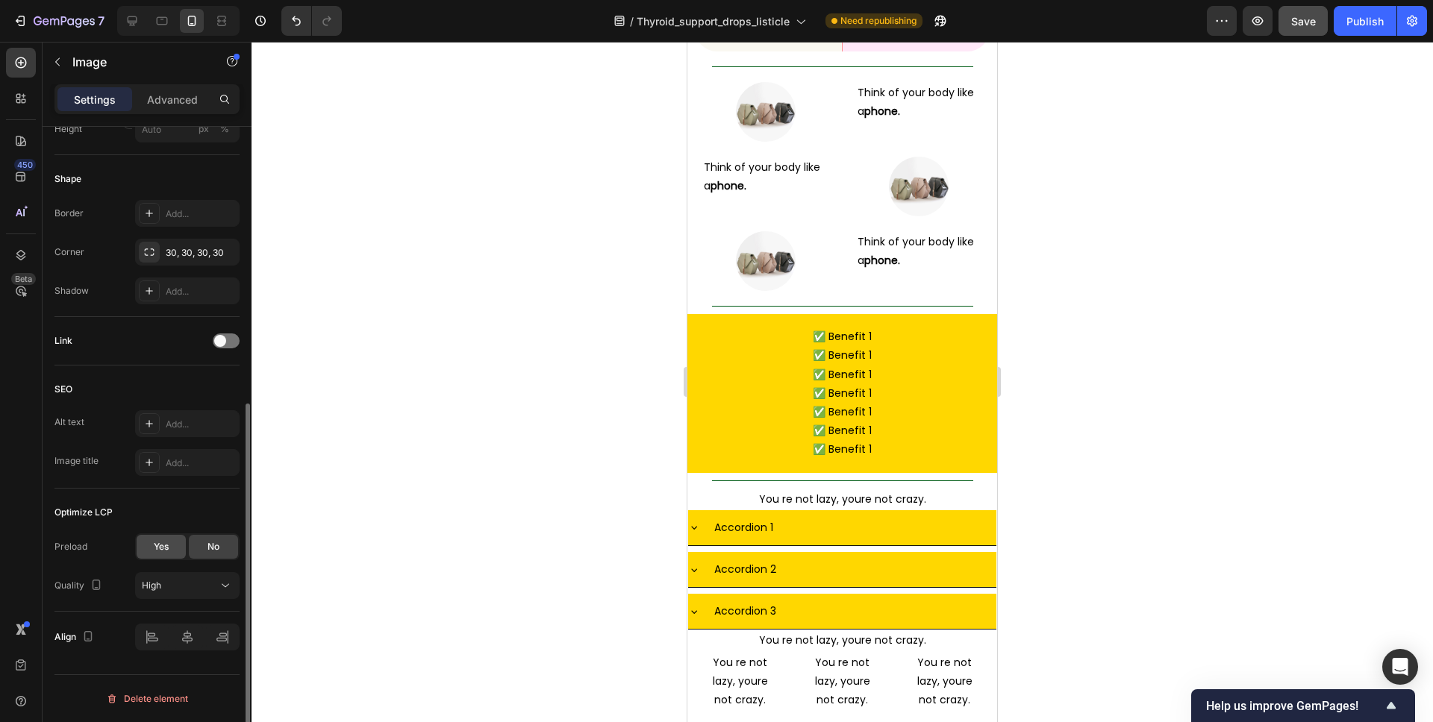
click at [143, 552] on div "Yes" at bounding box center [161, 547] width 49 height 24
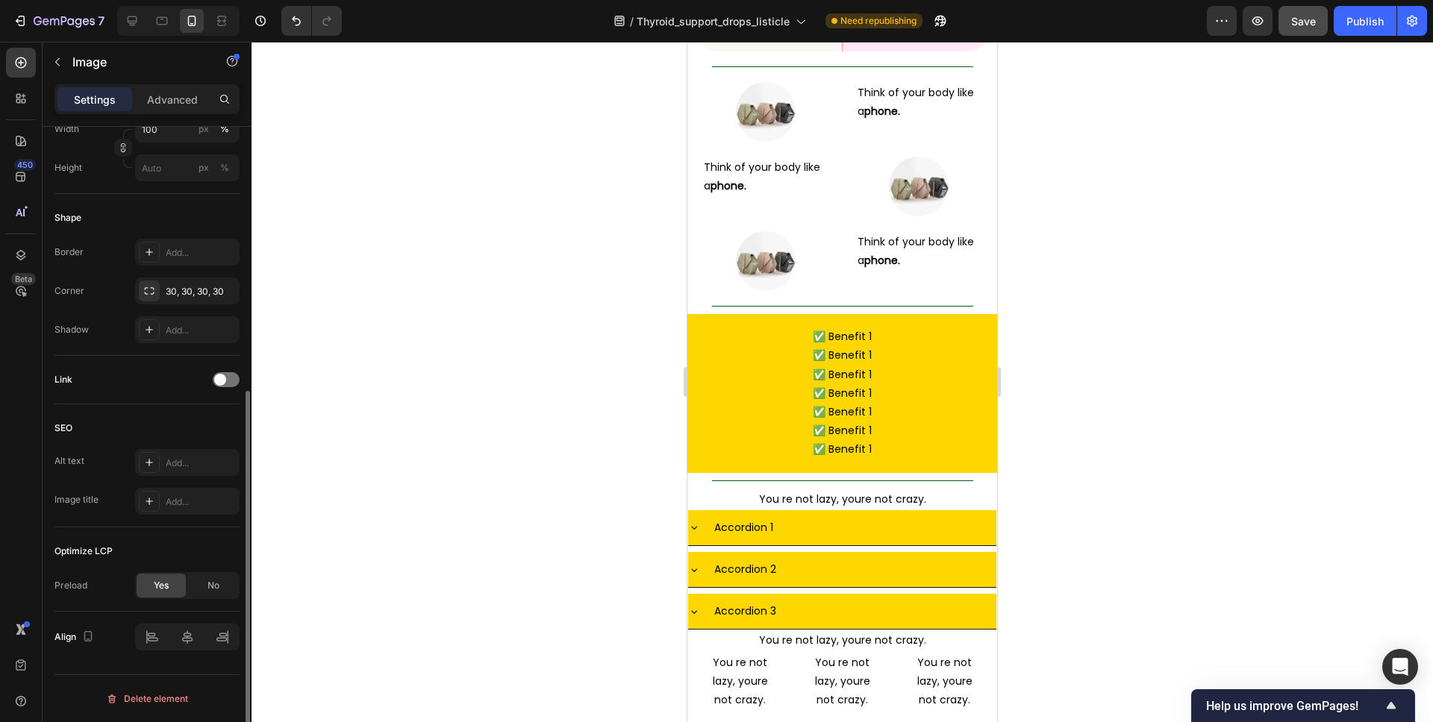
scroll to position [450, 0]
click at [146, 584] on div "Yes" at bounding box center [161, 586] width 49 height 24
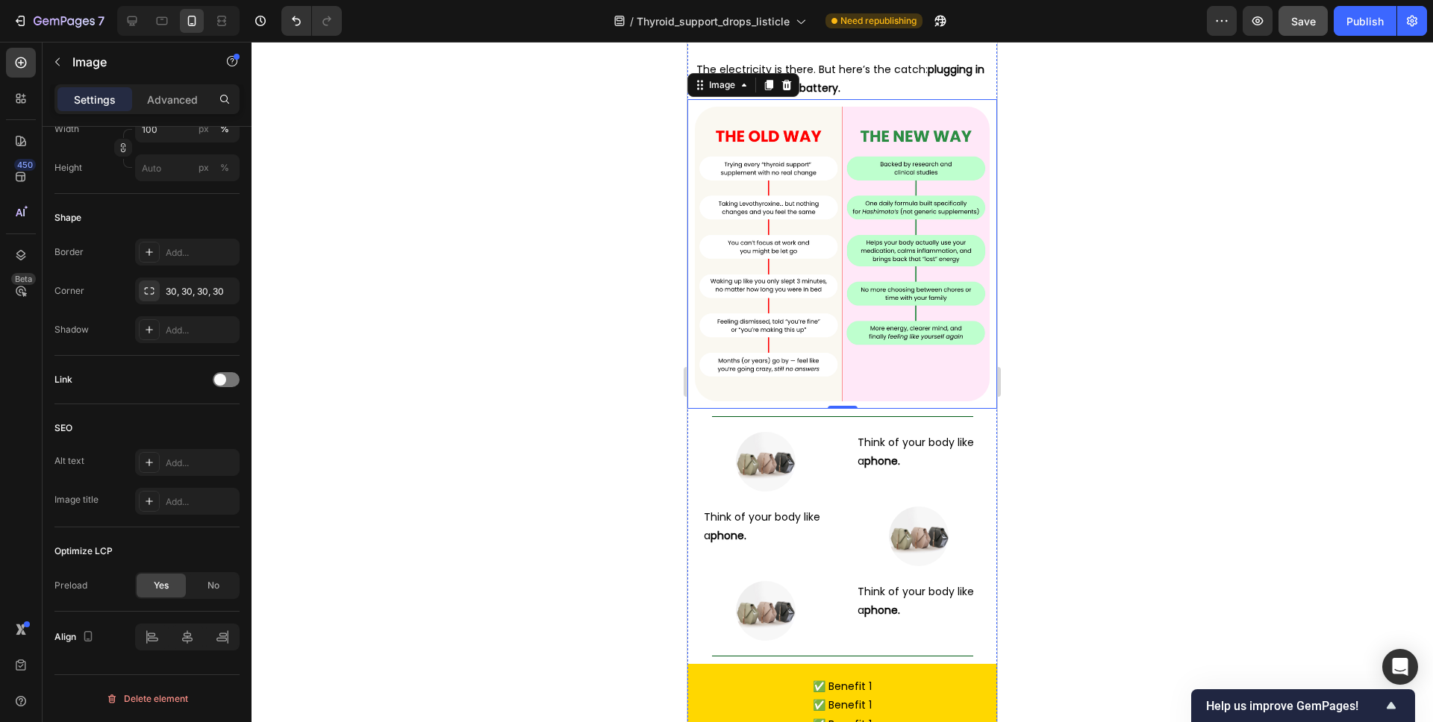
scroll to position [3502, 0]
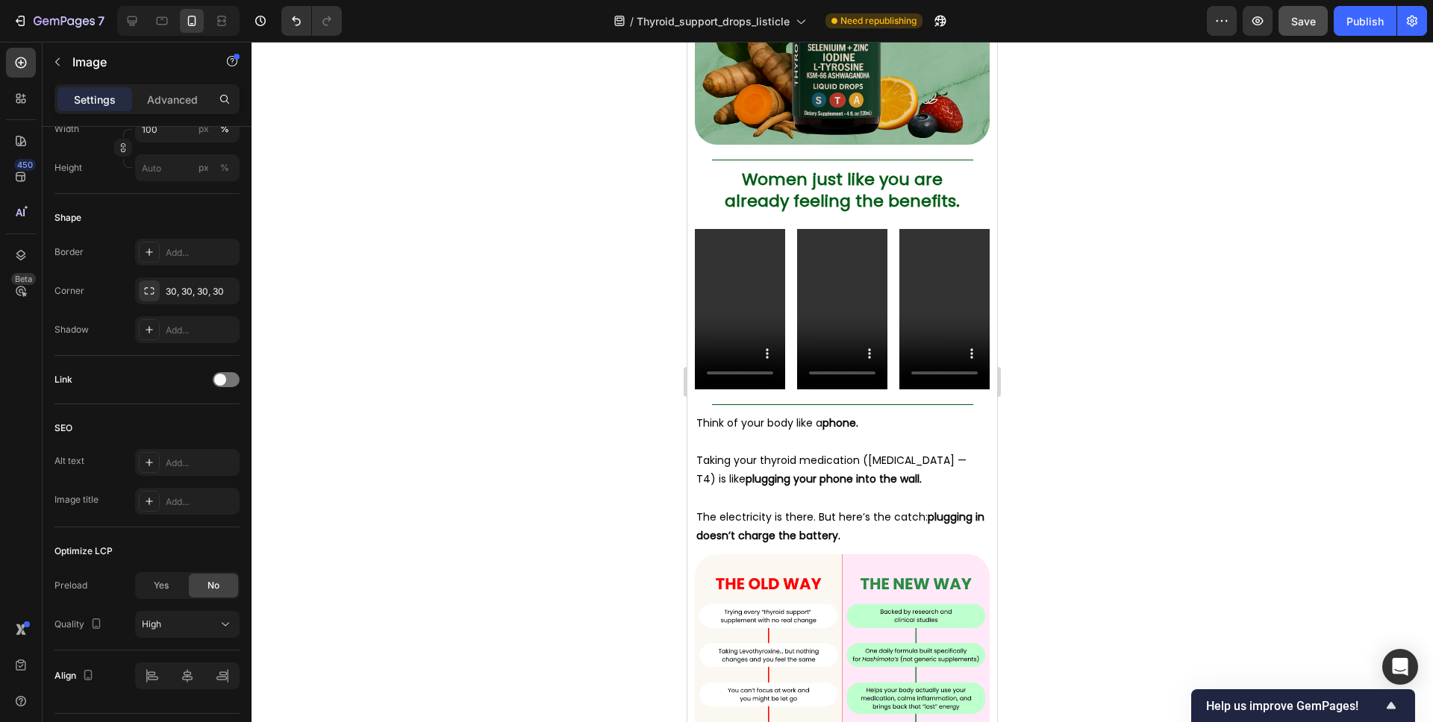
drag, startPoint x: 162, startPoint y: 581, endPoint x: 484, endPoint y: 454, distance: 345.5
click at [162, 581] on span "Yes" at bounding box center [161, 585] width 15 height 13
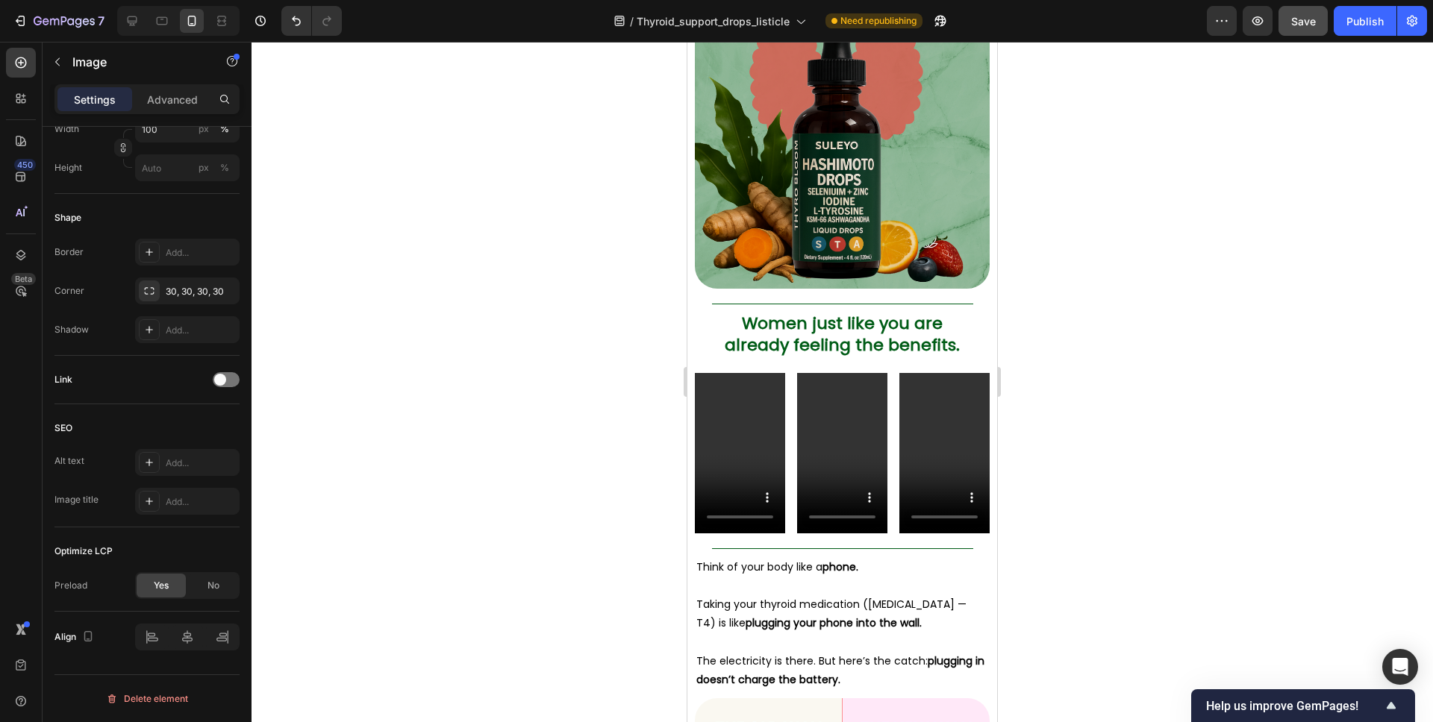
scroll to position [3178, 0]
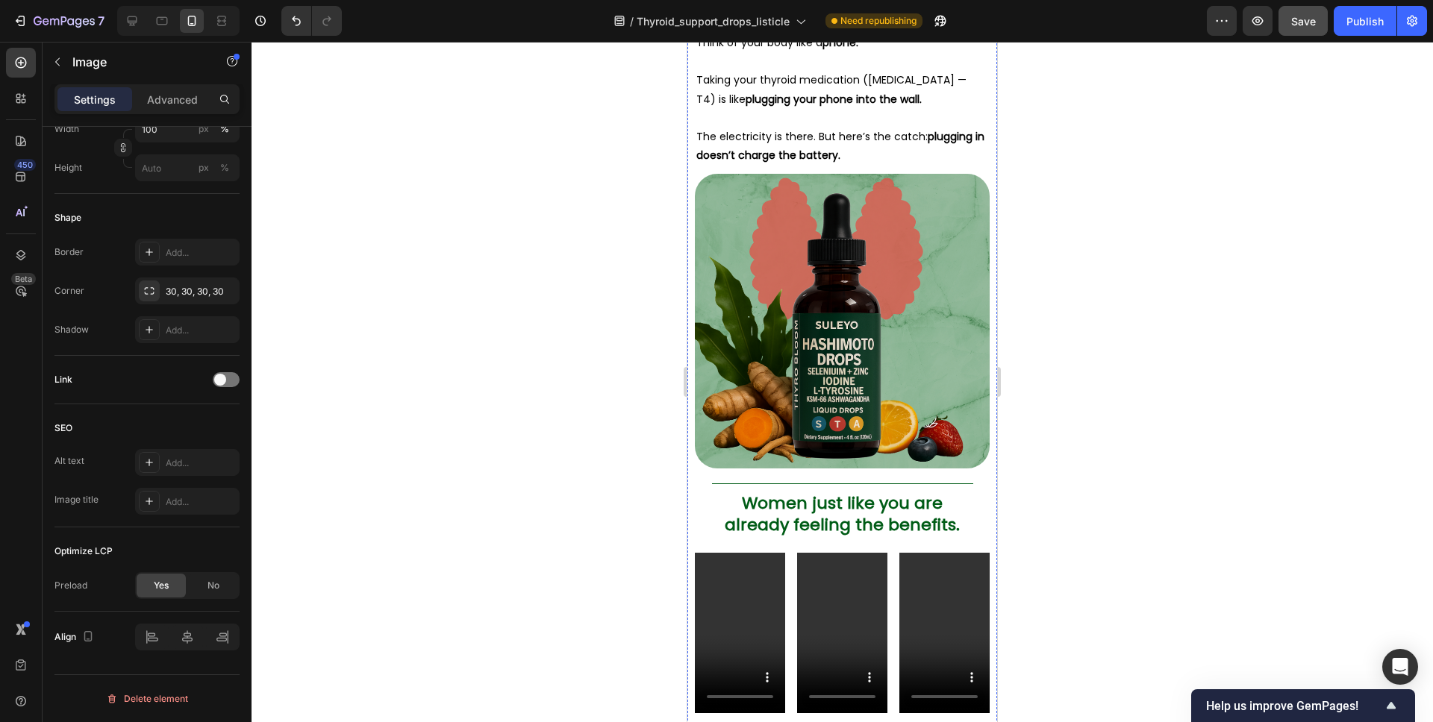
click at [160, 581] on span "Yes" at bounding box center [161, 585] width 15 height 13
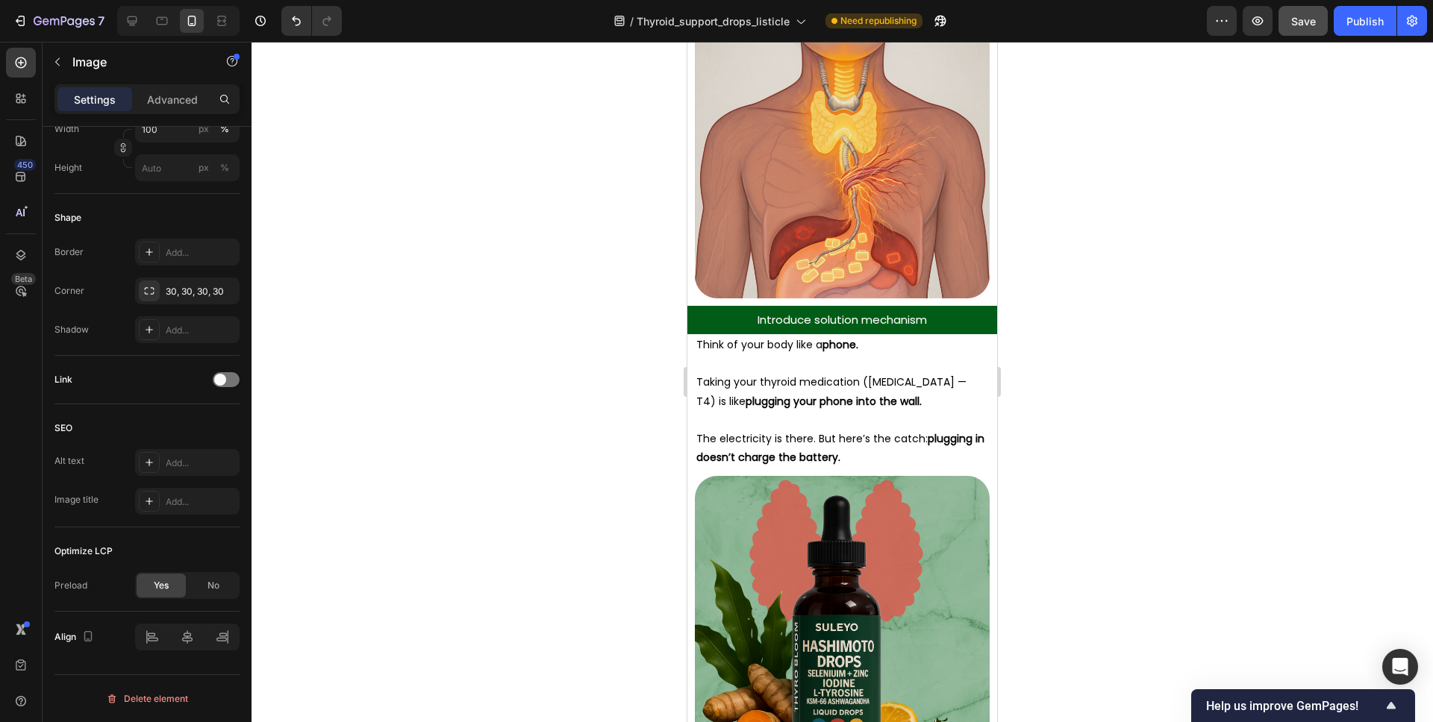
scroll to position [2765, 0]
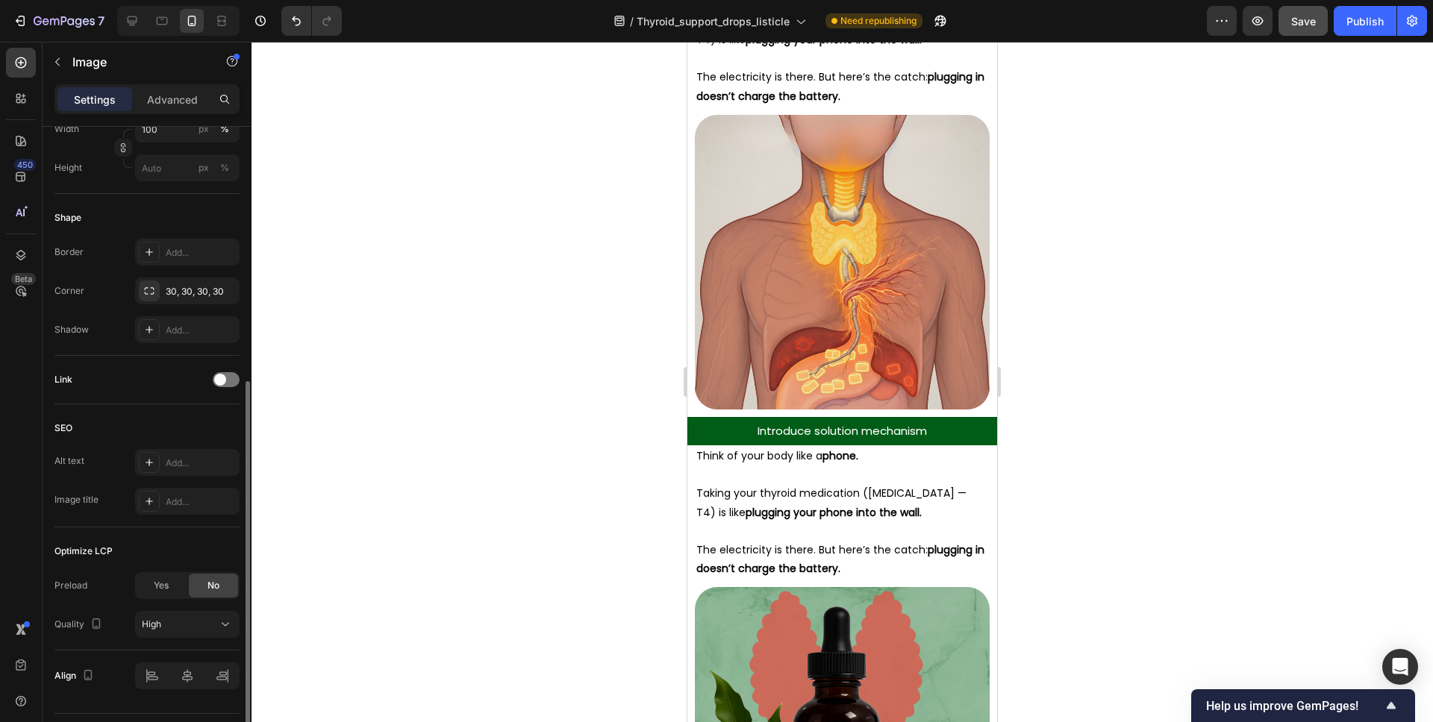
click at [187, 591] on div "Yes No" at bounding box center [187, 585] width 104 height 27
drag, startPoint x: 159, startPoint y: 584, endPoint x: 428, endPoint y: 501, distance: 281.8
click at [159, 584] on span "Yes" at bounding box center [161, 585] width 15 height 13
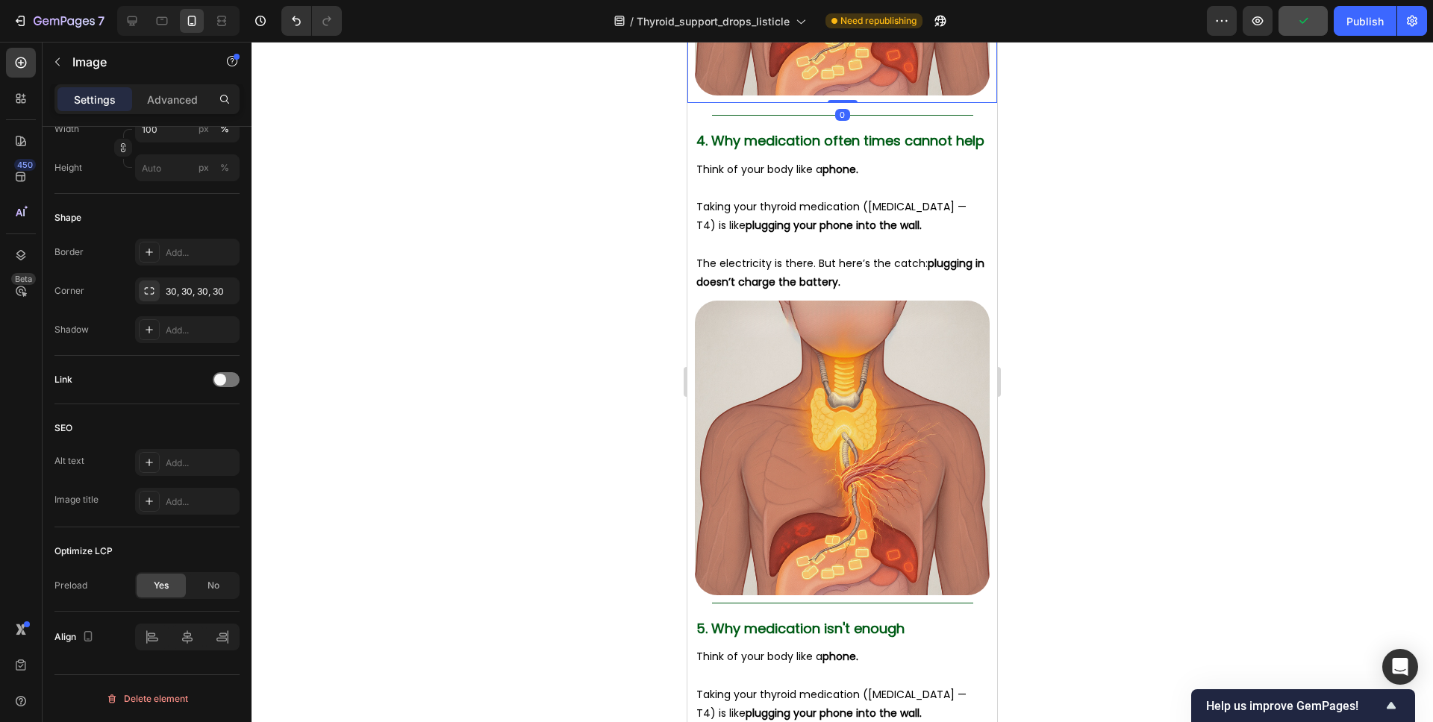
scroll to position [2078, 0]
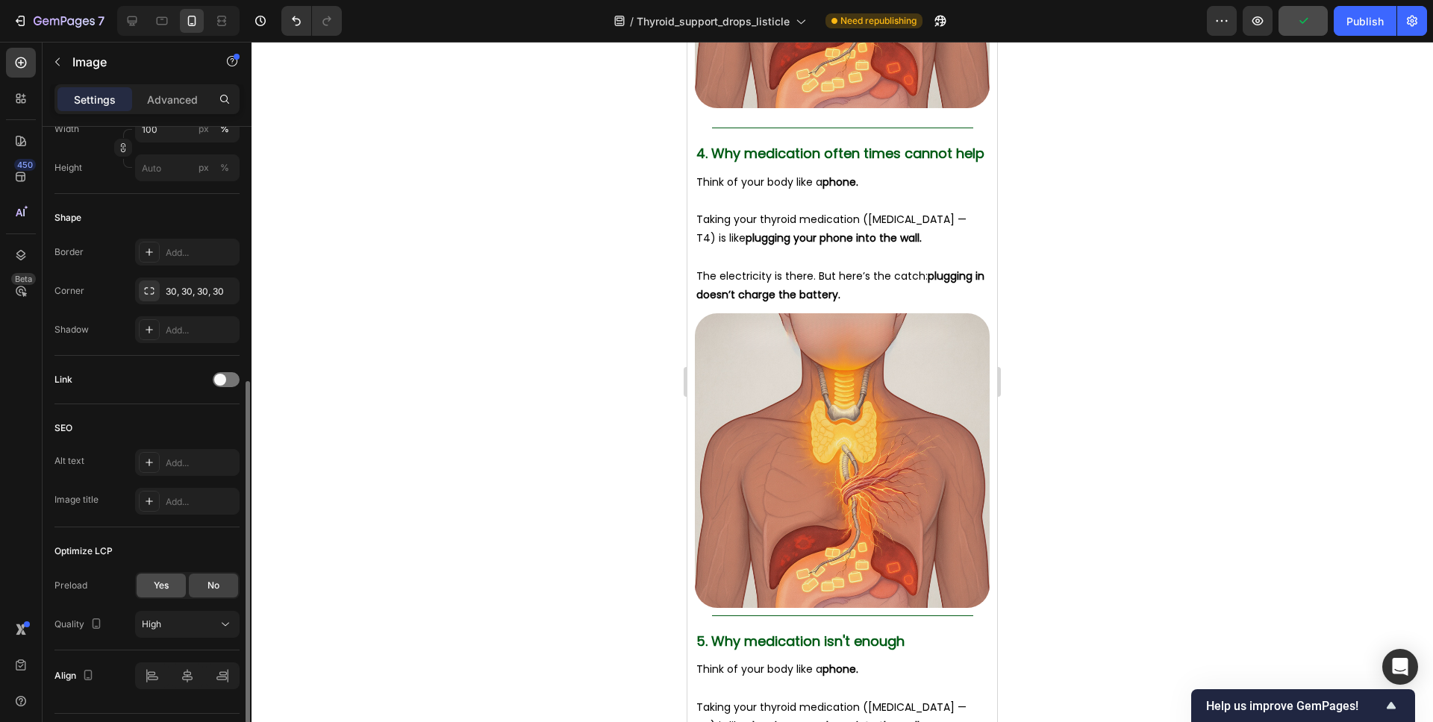
click at [173, 582] on div "Yes" at bounding box center [161, 586] width 49 height 24
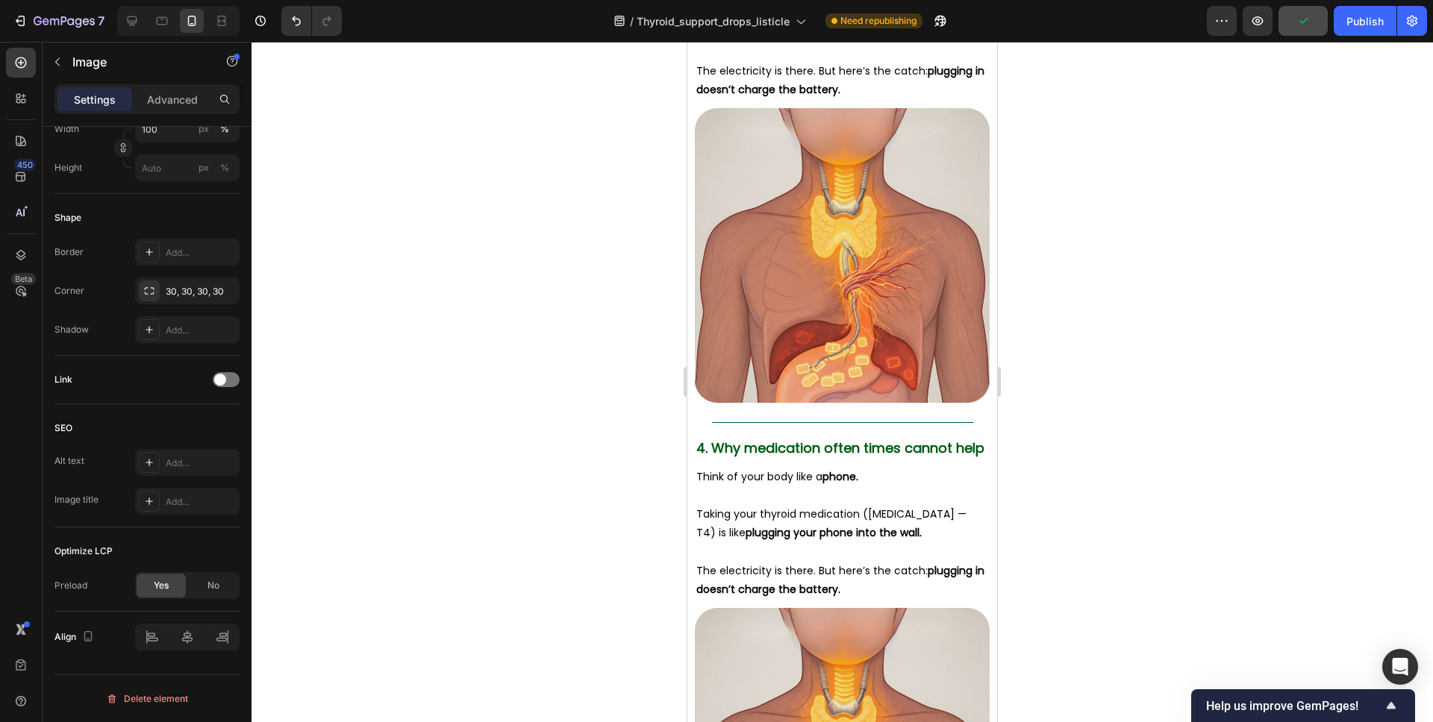
scroll to position [1528, 0]
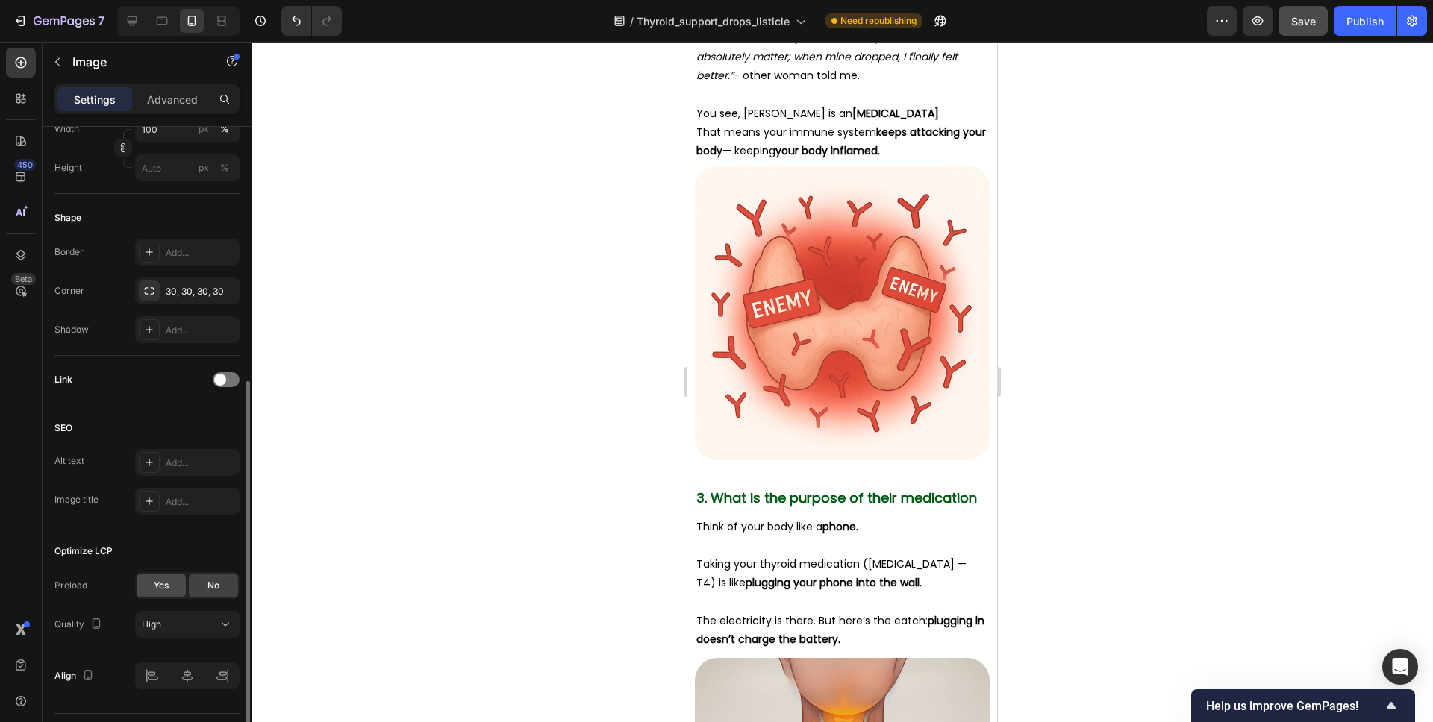
click at [159, 586] on span "Yes" at bounding box center [161, 585] width 15 height 13
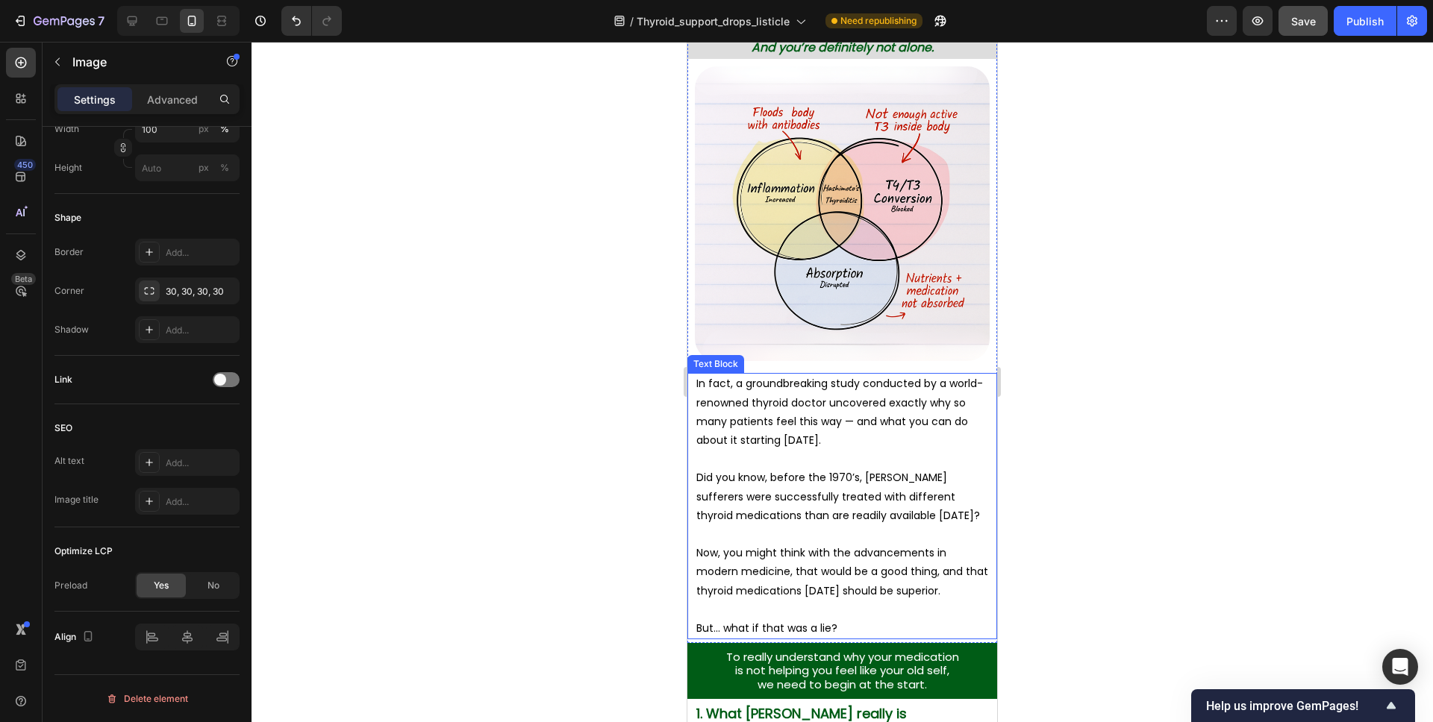
scroll to position [792, 0]
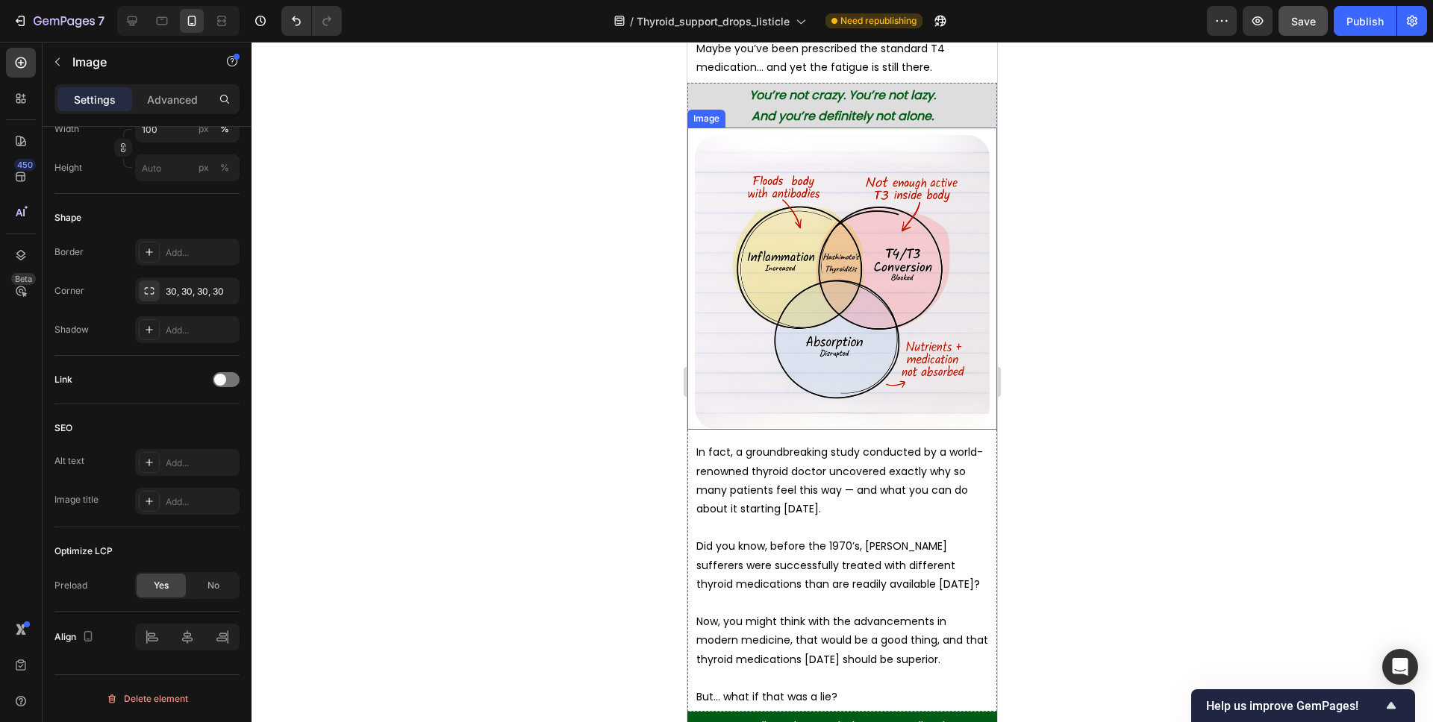
click at [848, 290] on img at bounding box center [842, 282] width 295 height 295
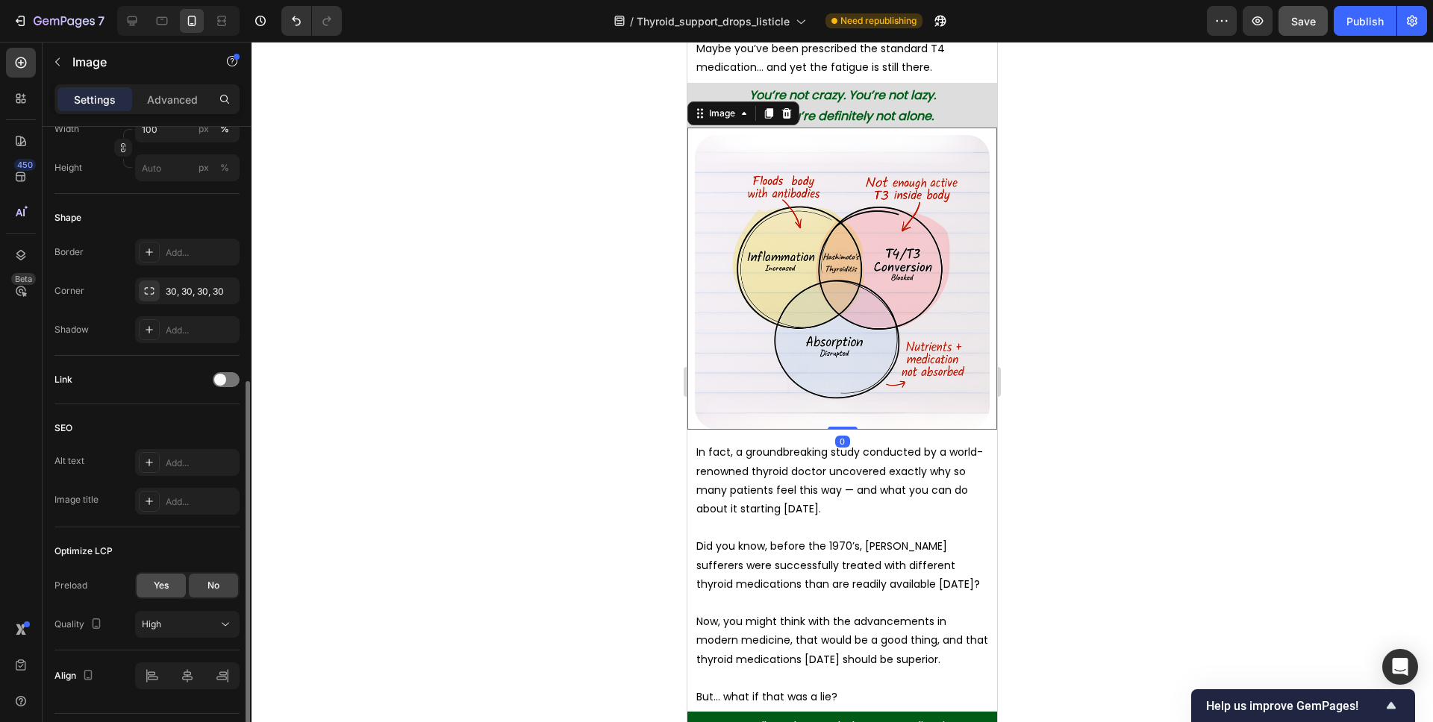
click at [149, 587] on div "Yes" at bounding box center [161, 586] width 49 height 24
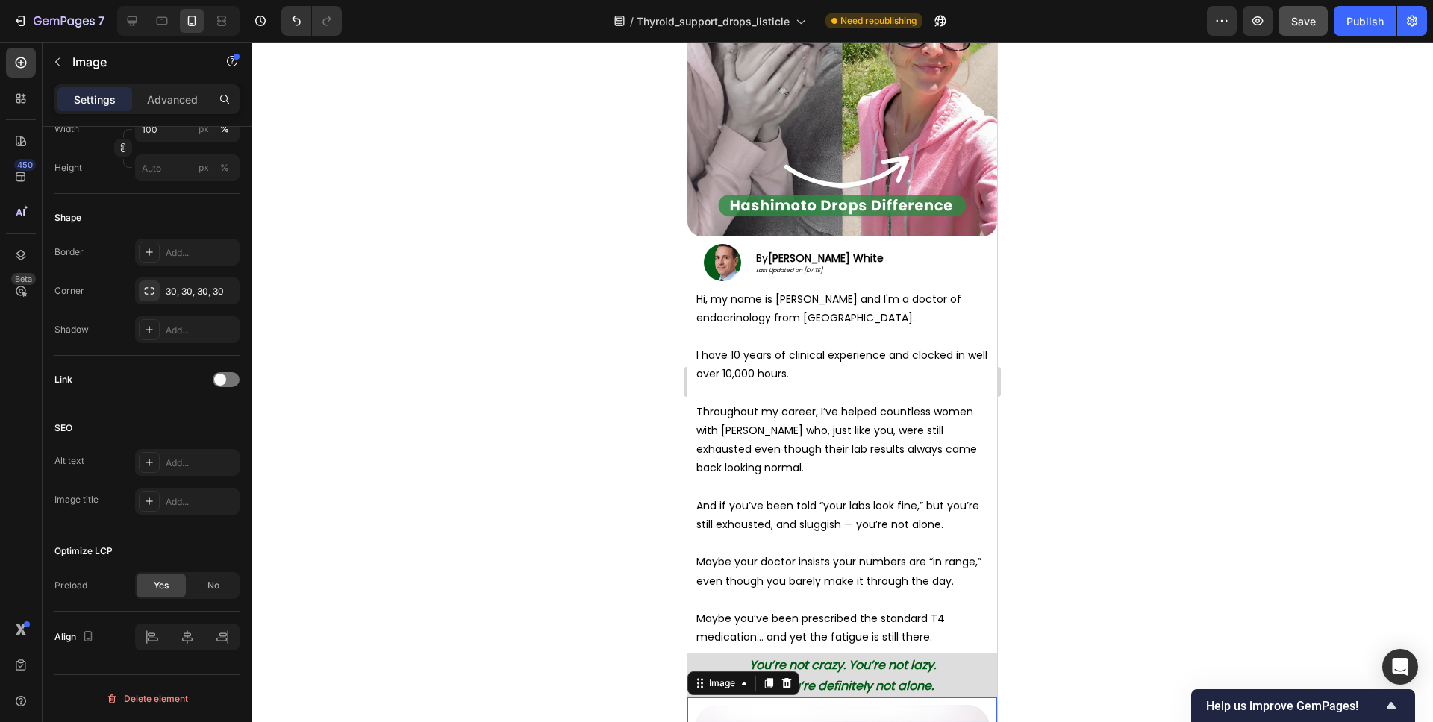
scroll to position [0, 0]
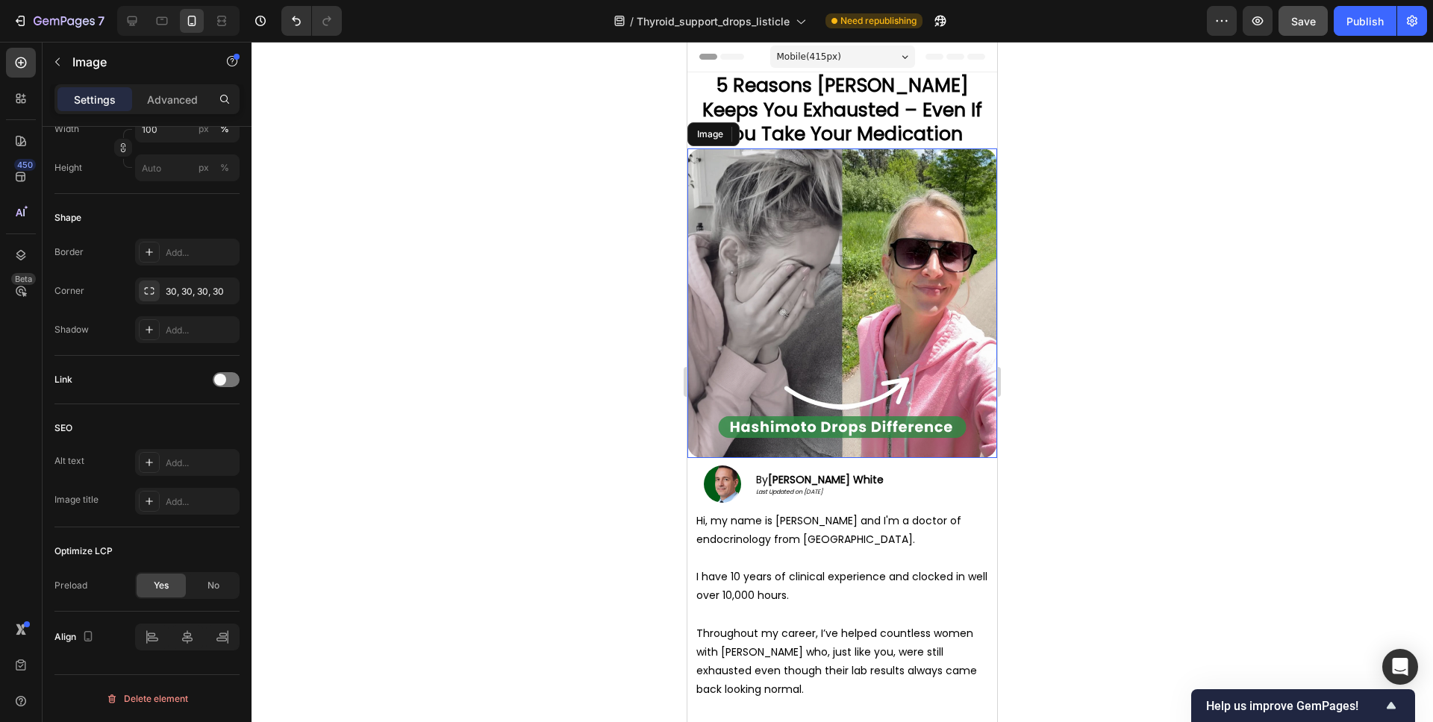
click at [861, 394] on img at bounding box center [842, 303] width 310 height 310
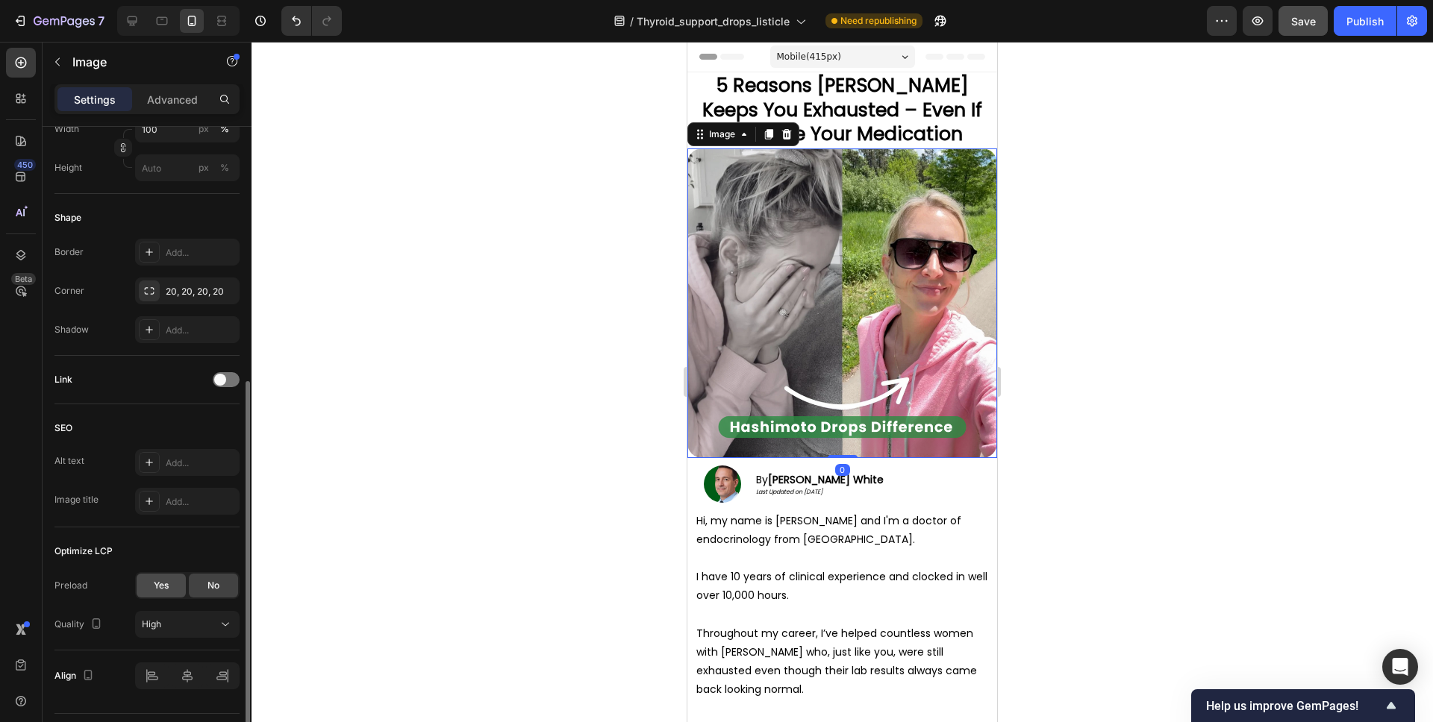
drag, startPoint x: 155, startPoint y: 588, endPoint x: 162, endPoint y: 584, distance: 8.1
click at [155, 588] on span "Yes" at bounding box center [161, 585] width 15 height 13
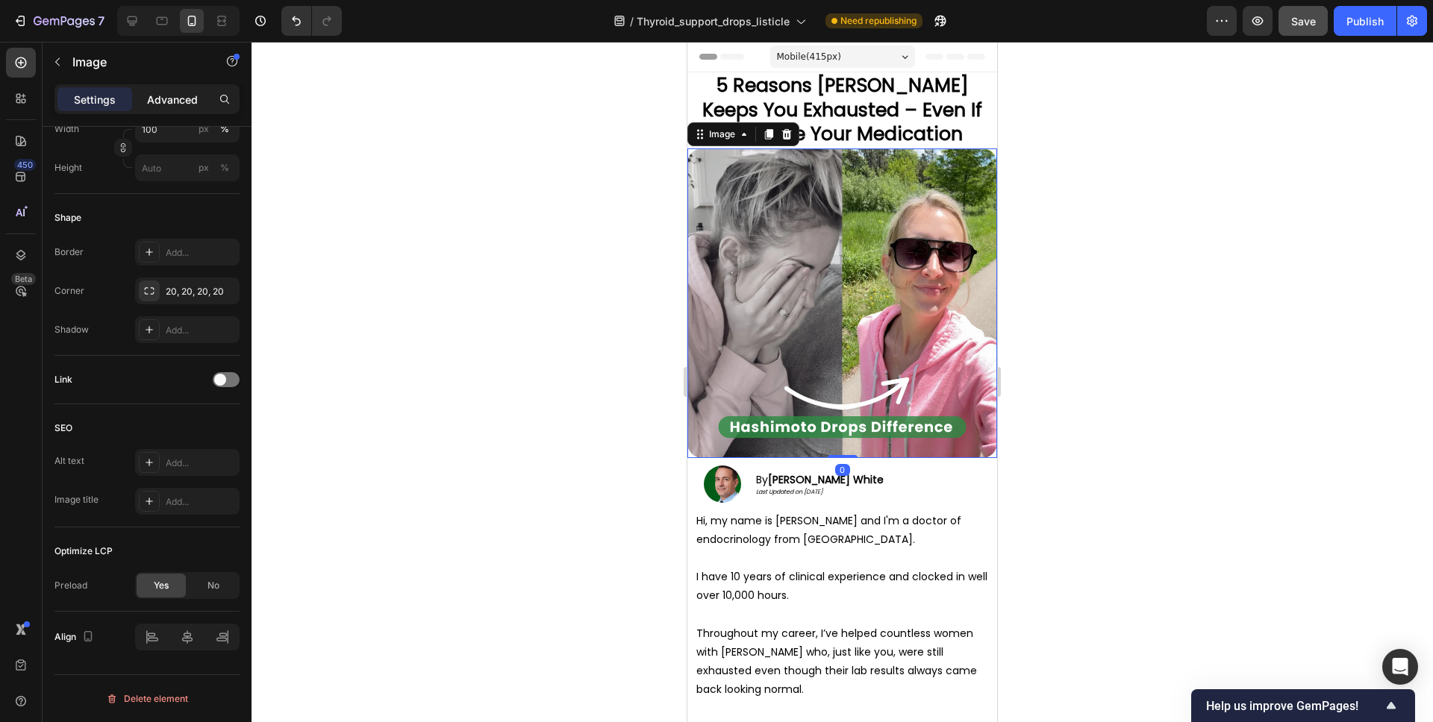
click at [185, 107] on div "Advanced" at bounding box center [172, 99] width 75 height 24
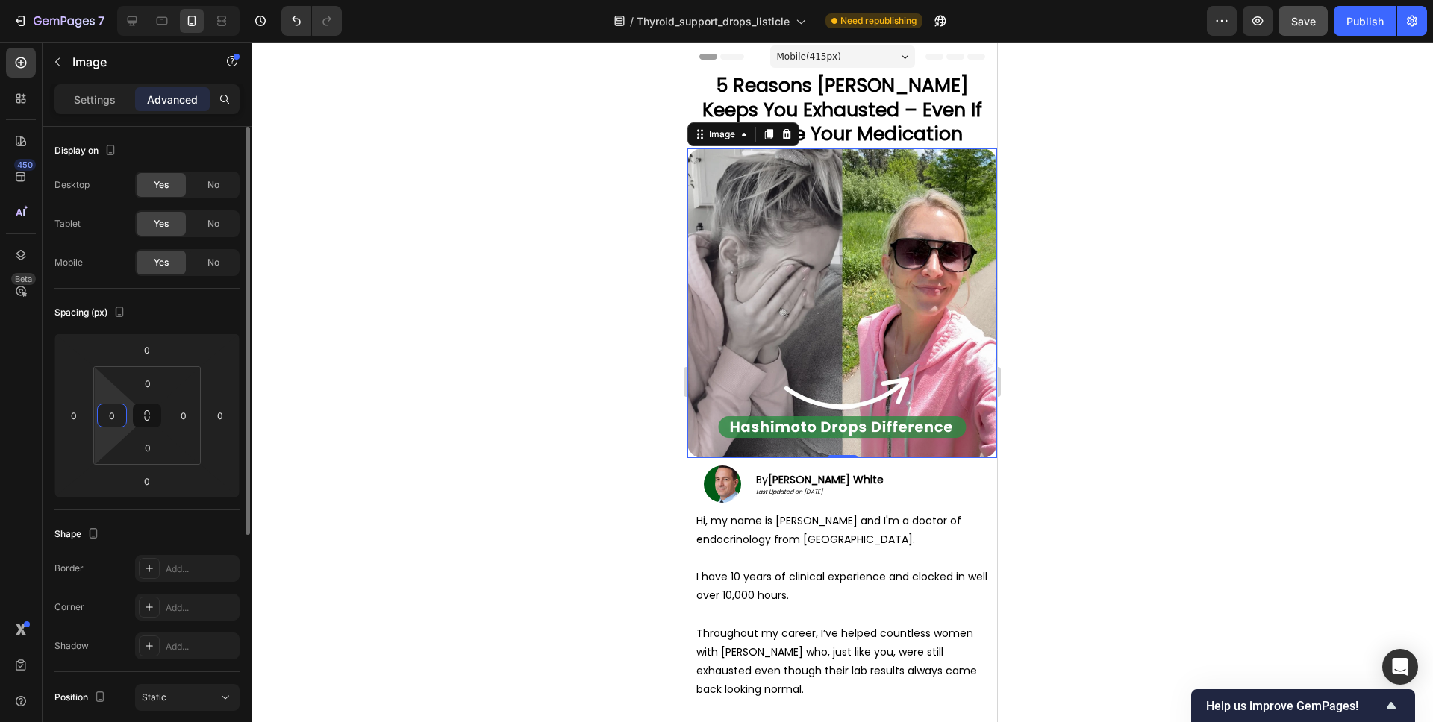
click at [118, 404] on input "0" at bounding box center [112, 415] width 22 height 22
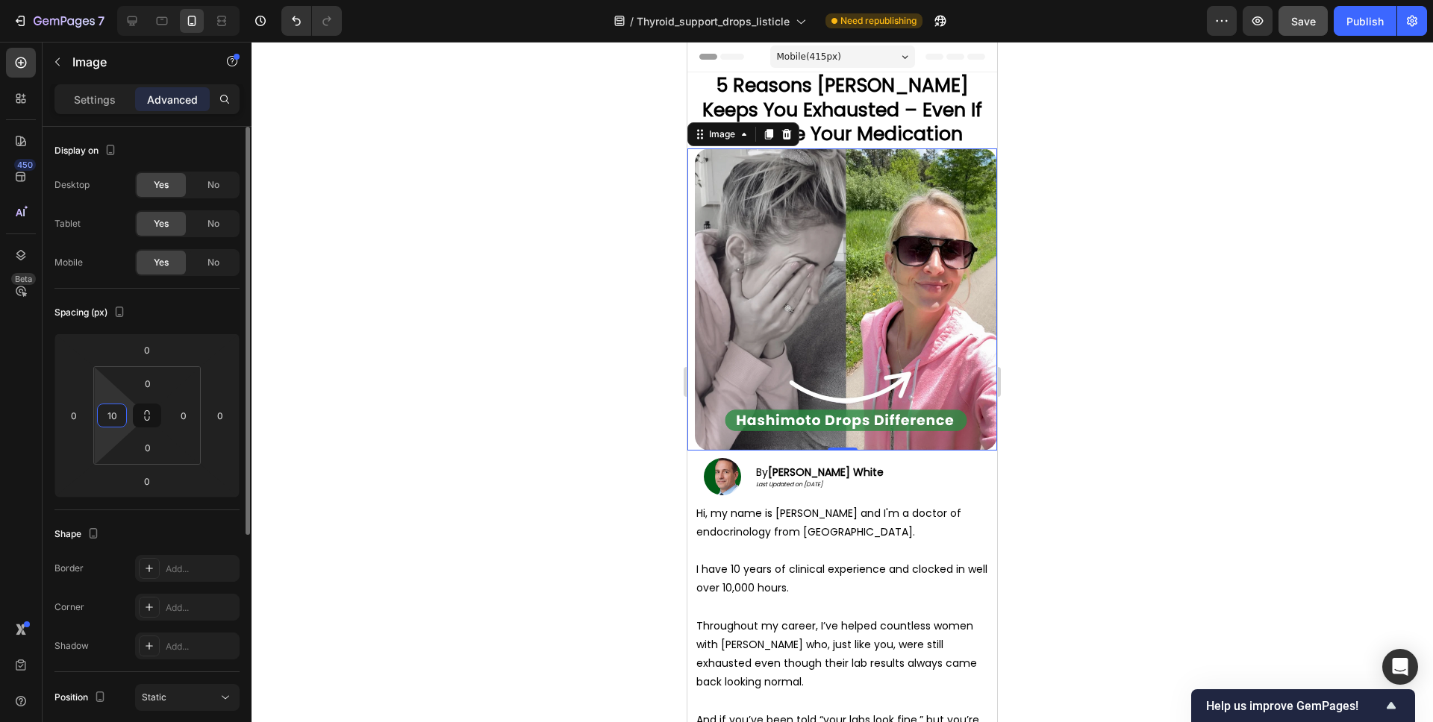
type input "10"
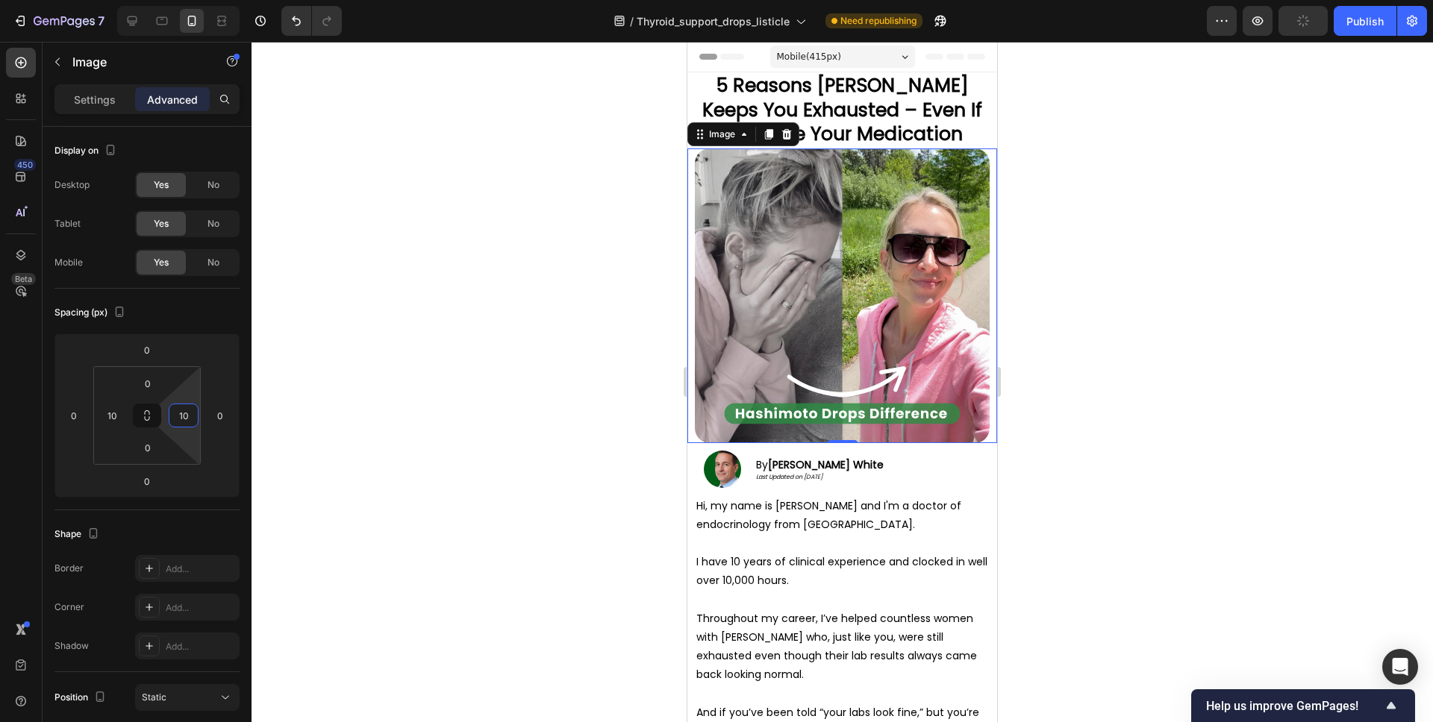
click at [524, 363] on div at bounding box center [841, 382] width 1181 height 681
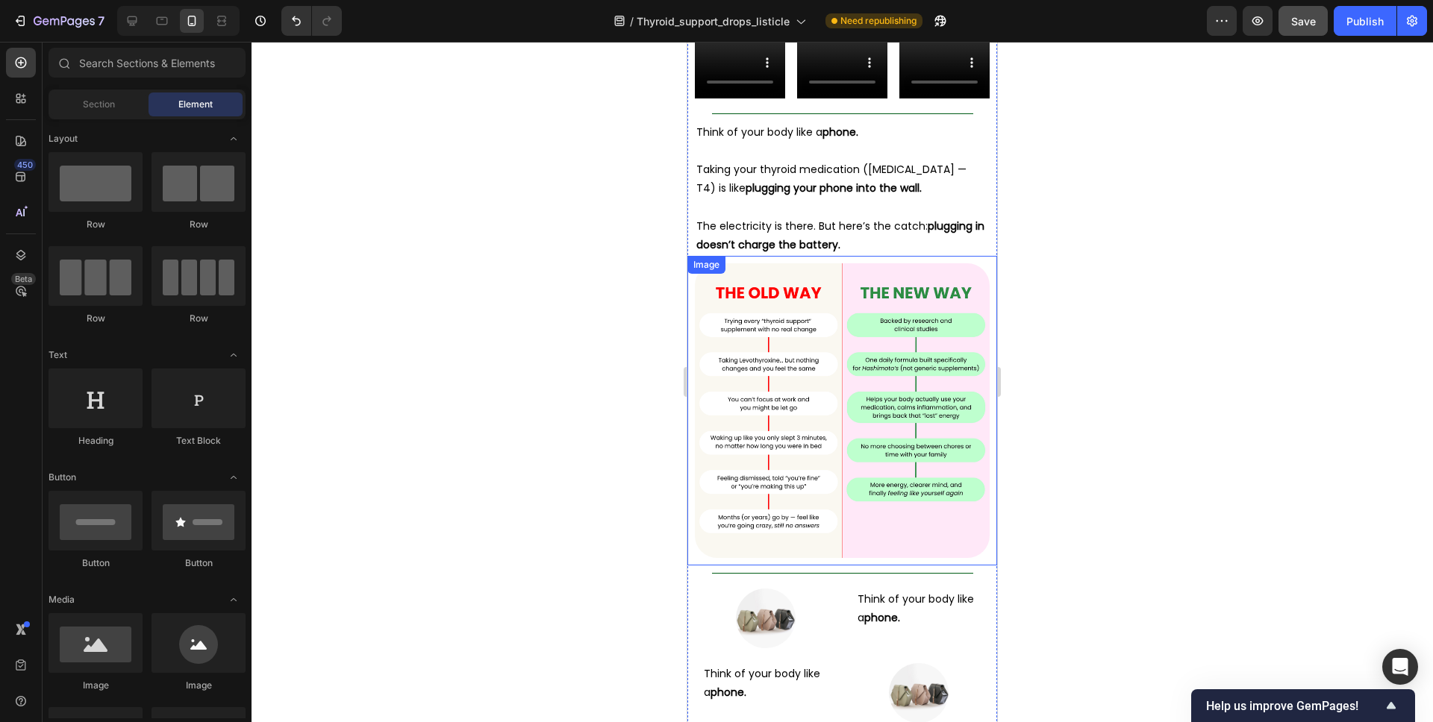
scroll to position [4661, 0]
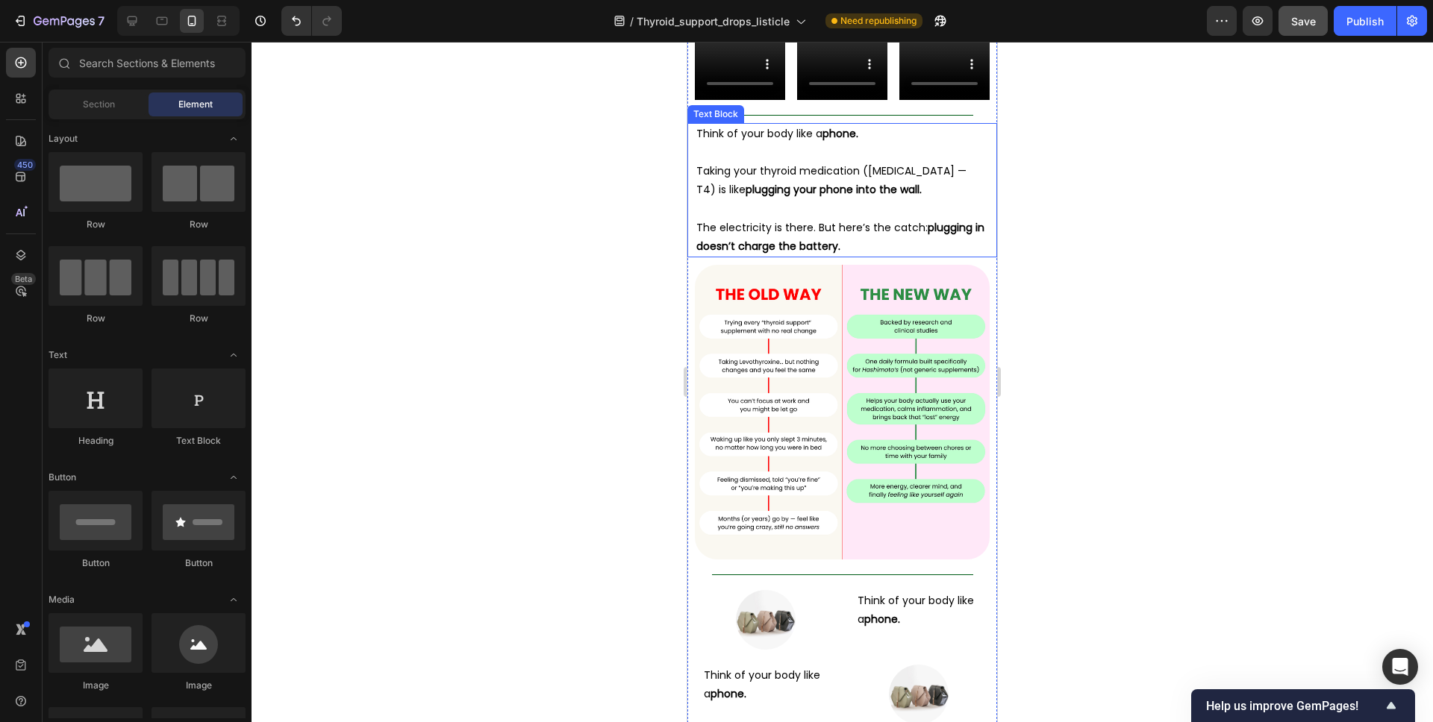
click at [875, 200] on p at bounding box center [842, 209] width 292 height 19
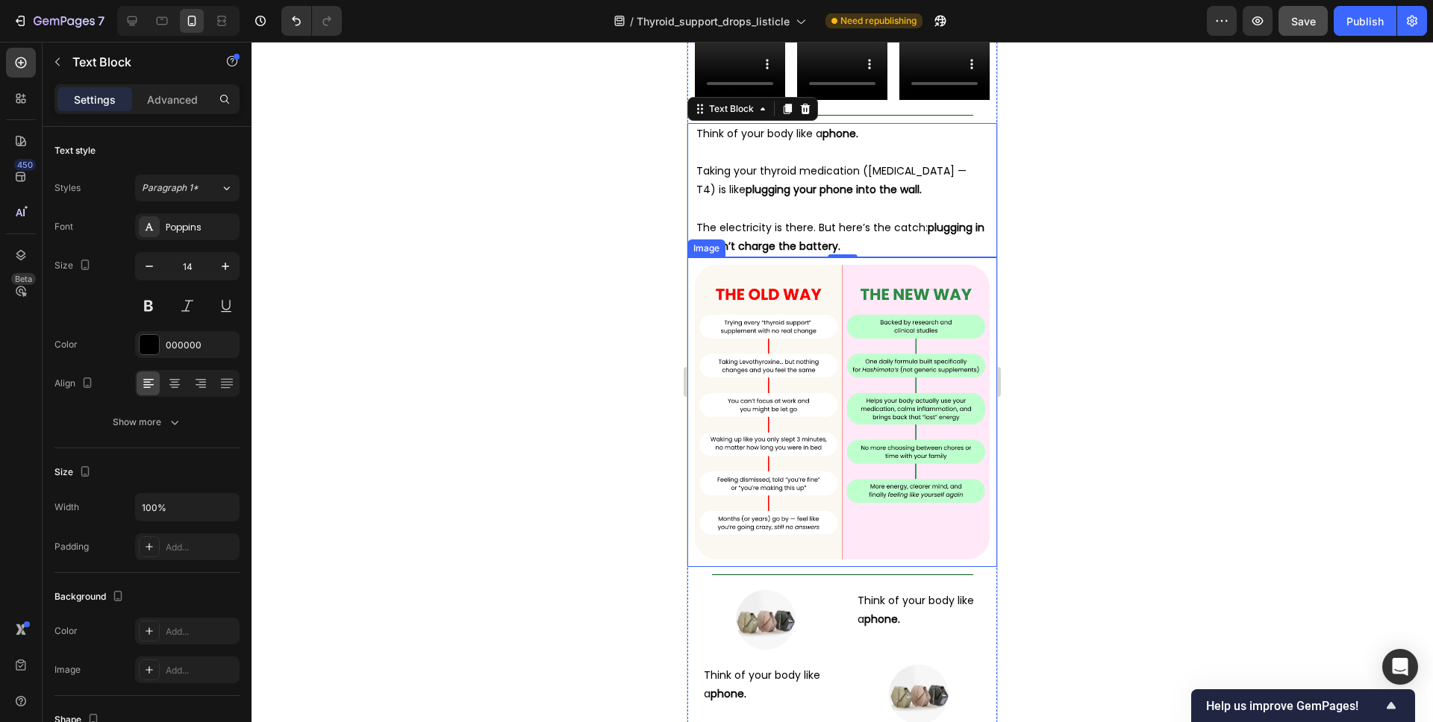
click at [836, 289] on img at bounding box center [842, 412] width 295 height 295
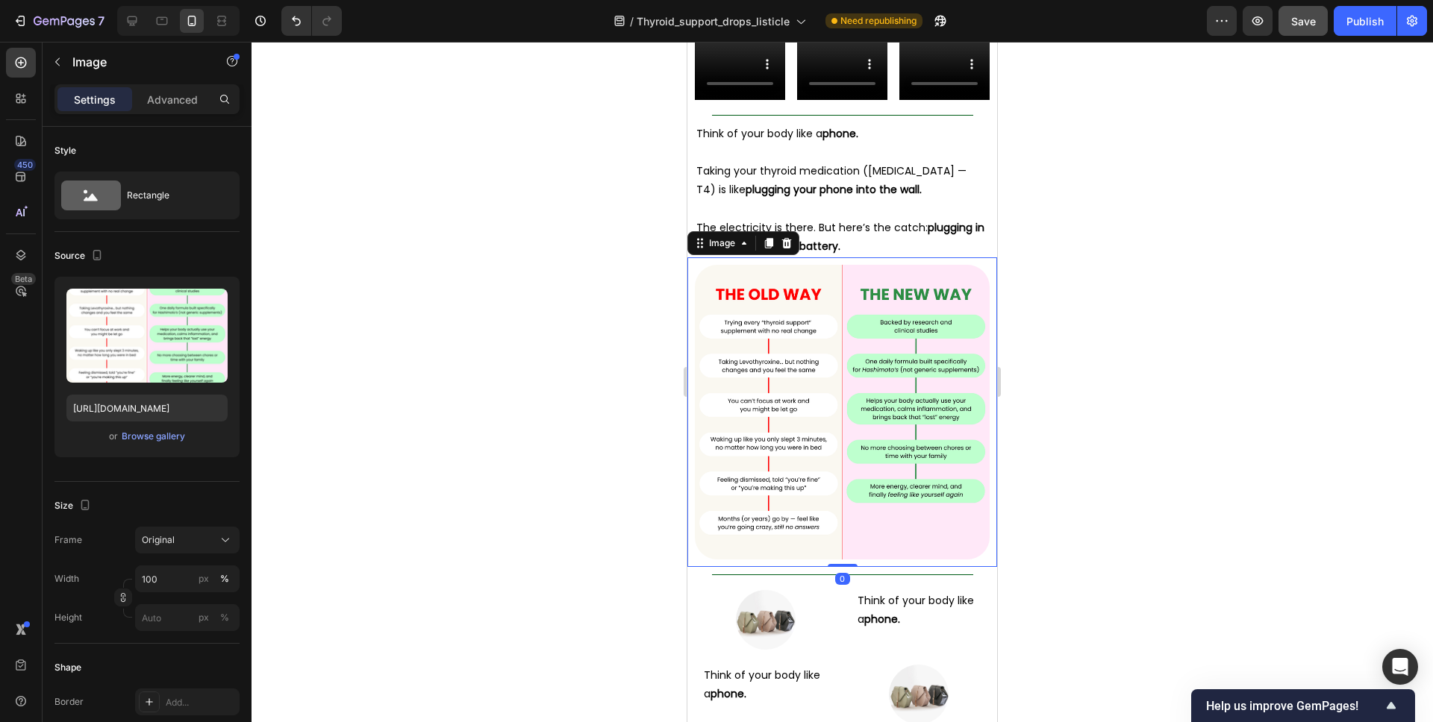
click at [766, 237] on icon at bounding box center [769, 243] width 12 height 12
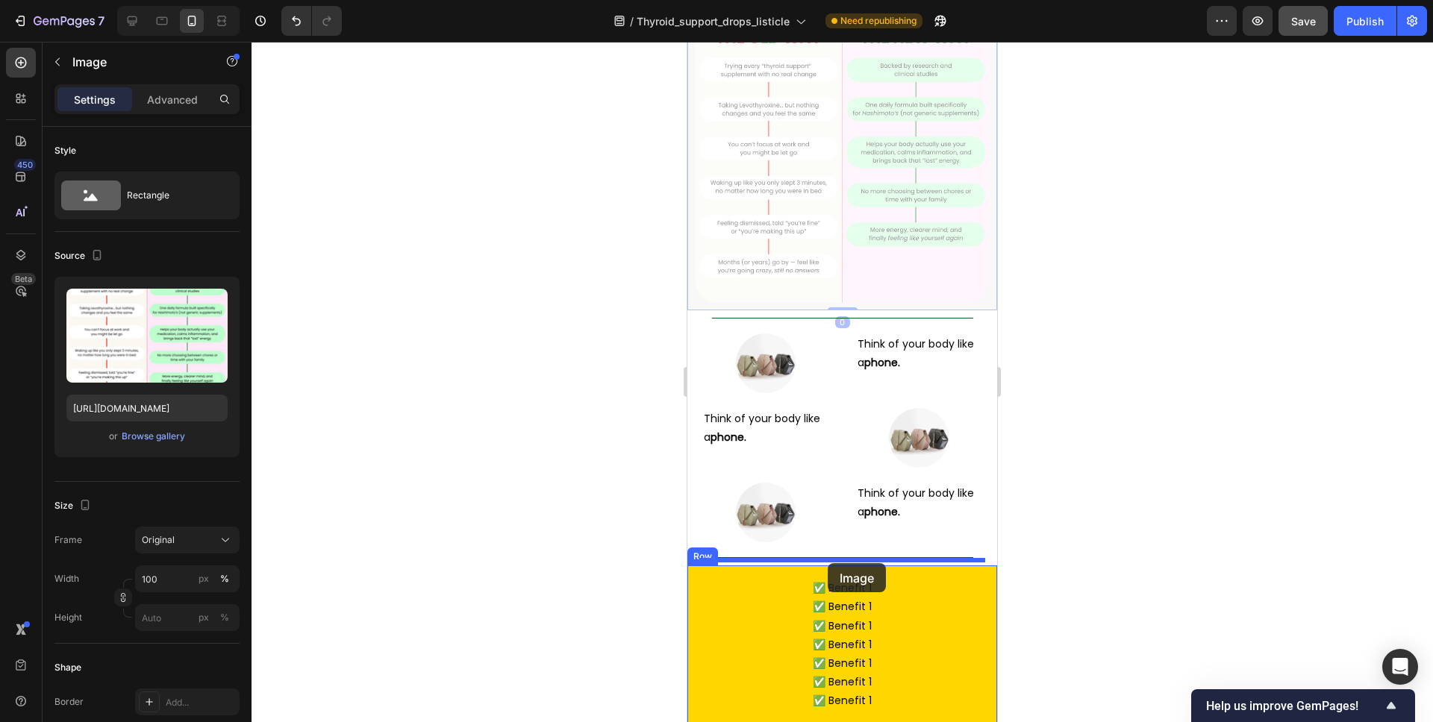
scroll to position [5229, 0]
drag, startPoint x: 709, startPoint y: 83, endPoint x: 1712, endPoint y: 532, distance: 1098.9
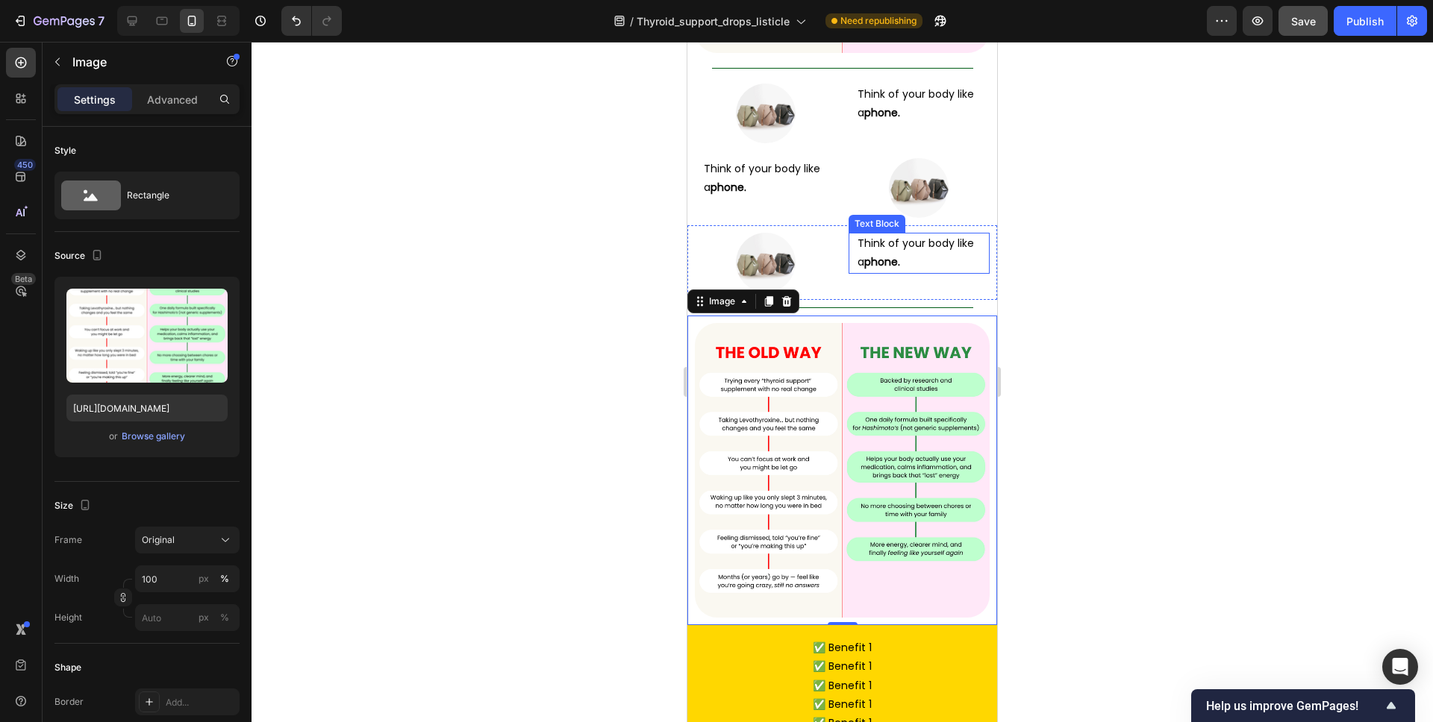
scroll to position [5179, 0]
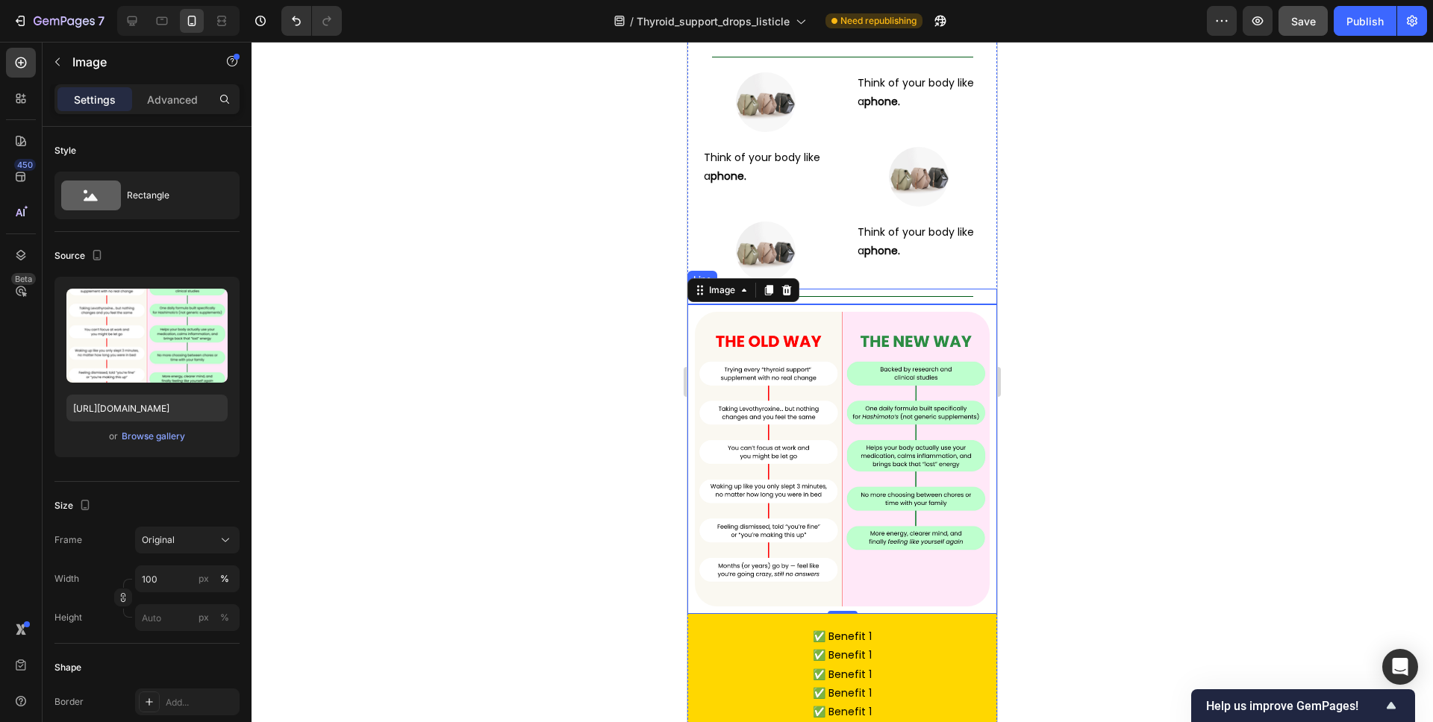
click at [863, 296] on div at bounding box center [842, 296] width 261 height 1
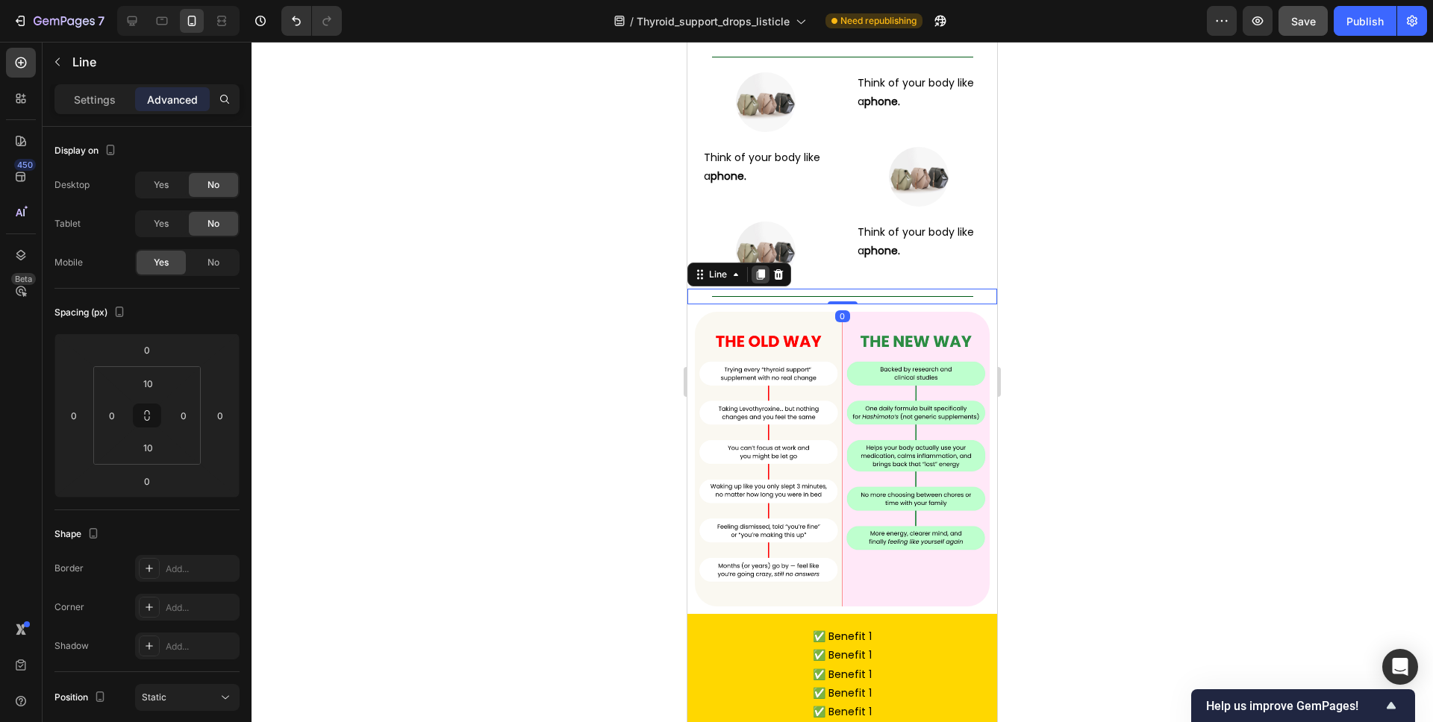
click at [757, 269] on icon at bounding box center [760, 275] width 12 height 12
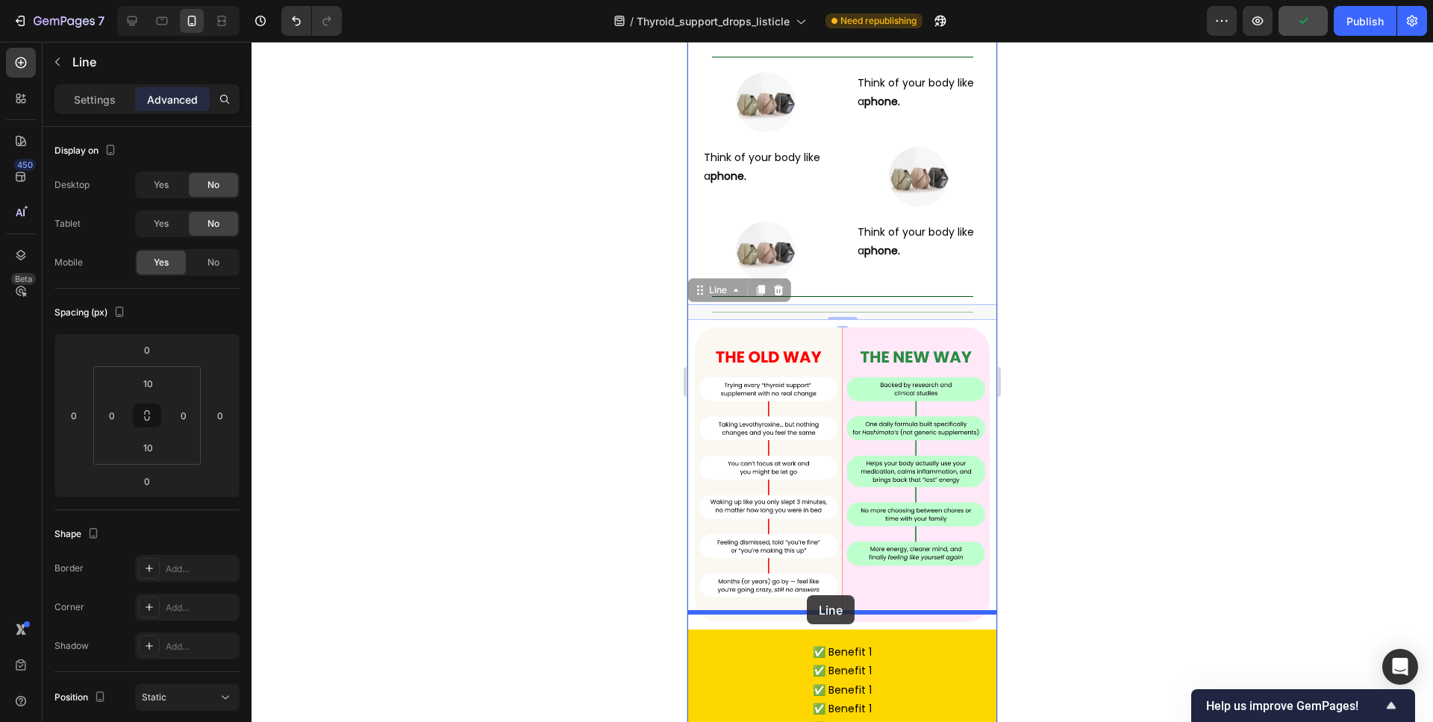
drag, startPoint x: 708, startPoint y: 272, endPoint x: 1741, endPoint y: 536, distance: 1065.8
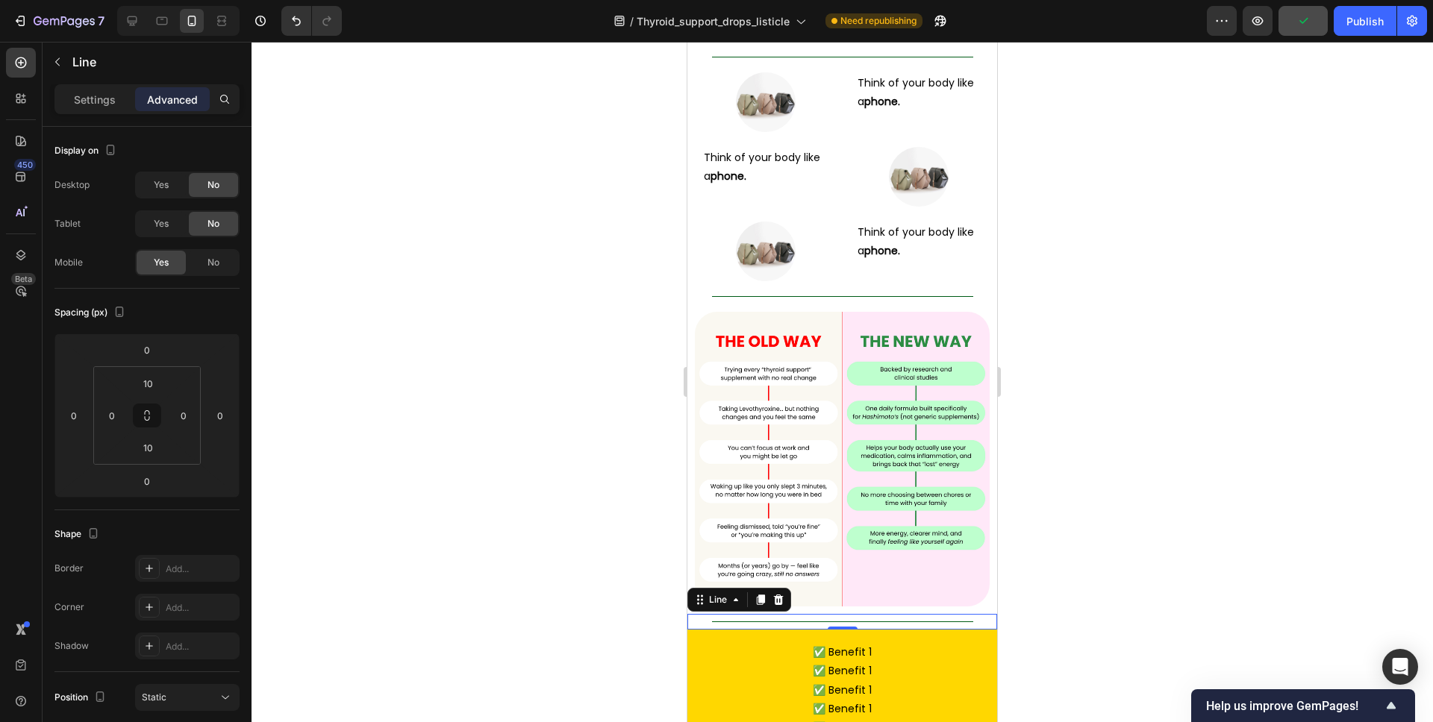
scroll to position [5180, 0]
click at [1057, 479] on div at bounding box center [841, 382] width 1181 height 681
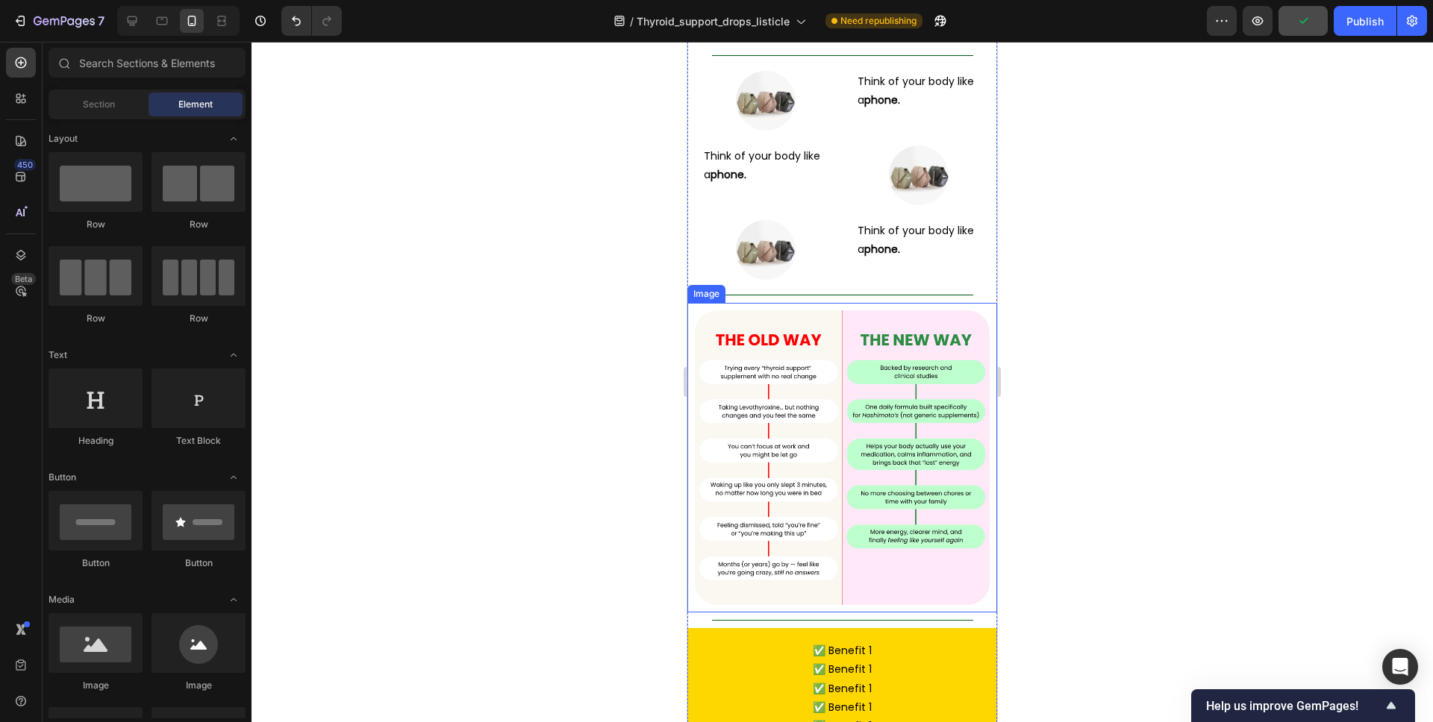
click at [898, 310] on img at bounding box center [842, 457] width 295 height 295
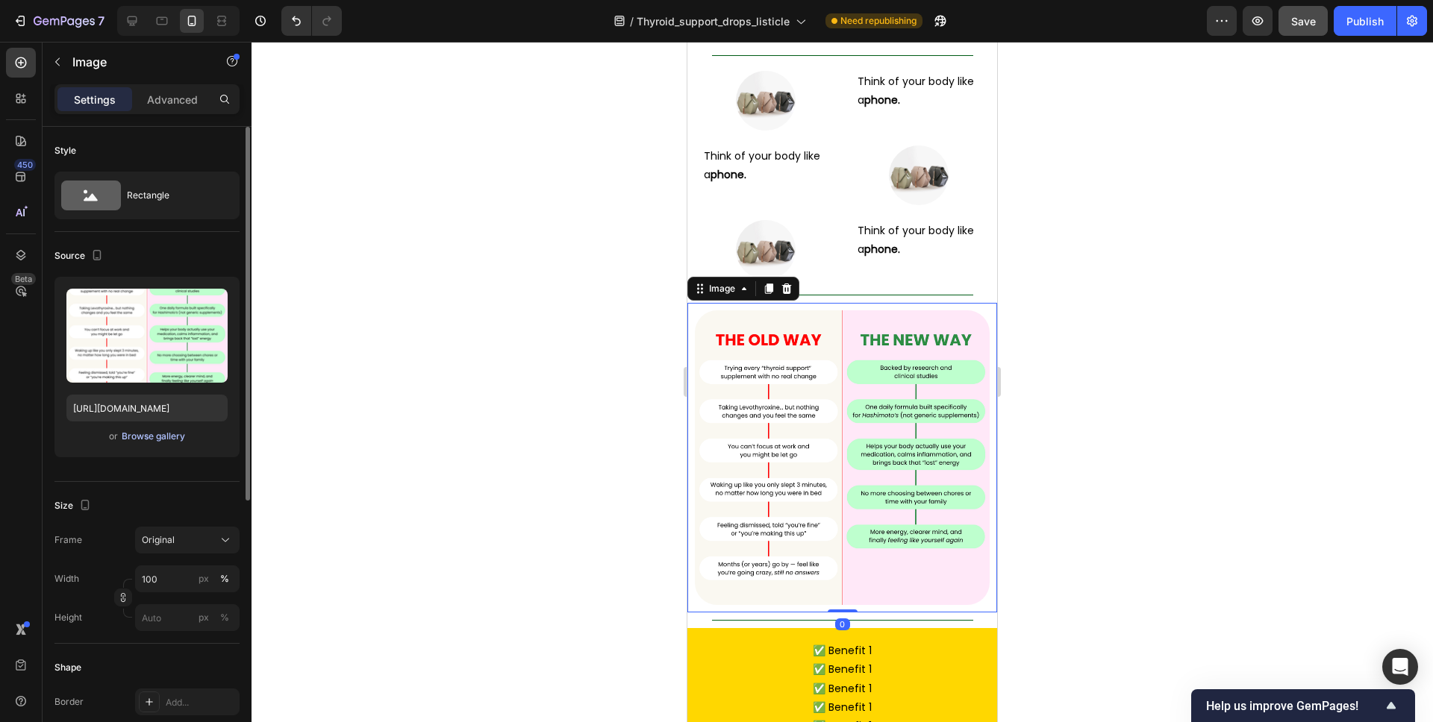
click at [161, 437] on div "Browse gallery" at bounding box center [153, 436] width 63 height 13
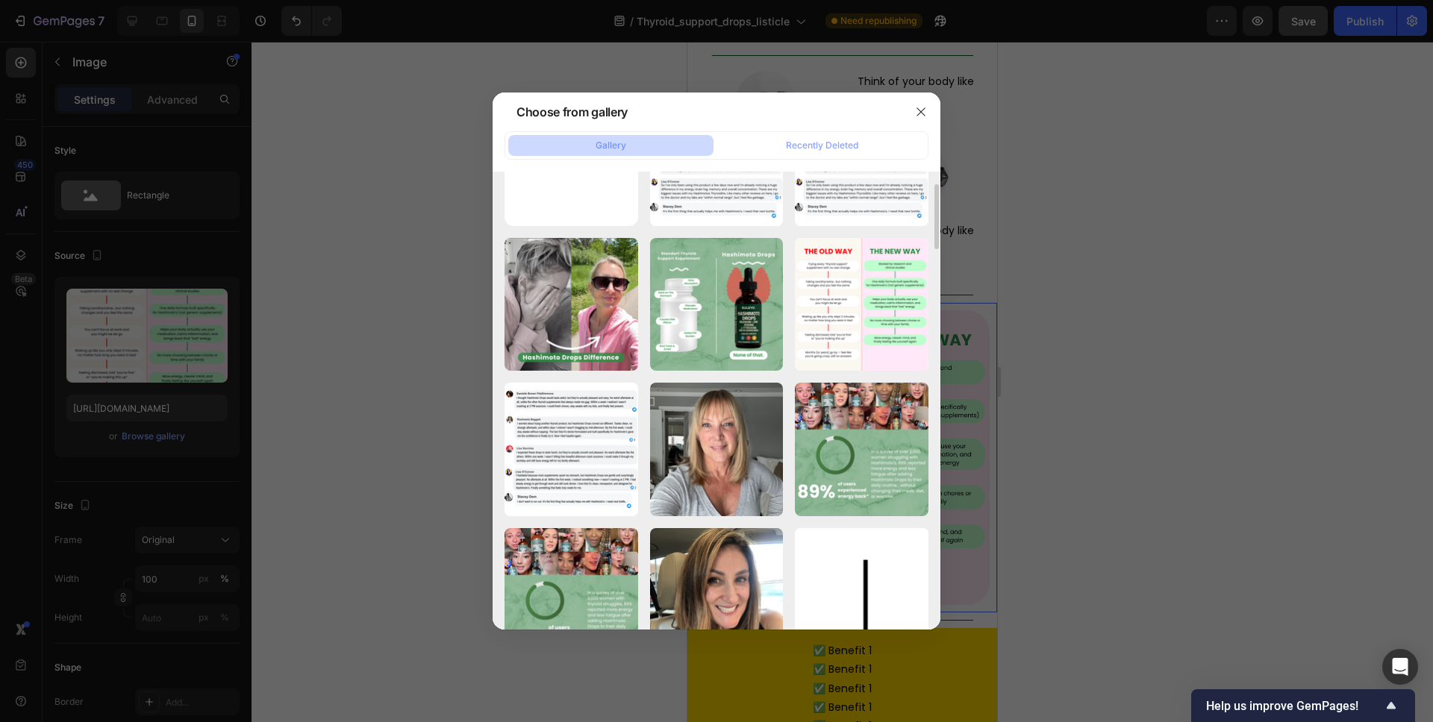
scroll to position [0, 0]
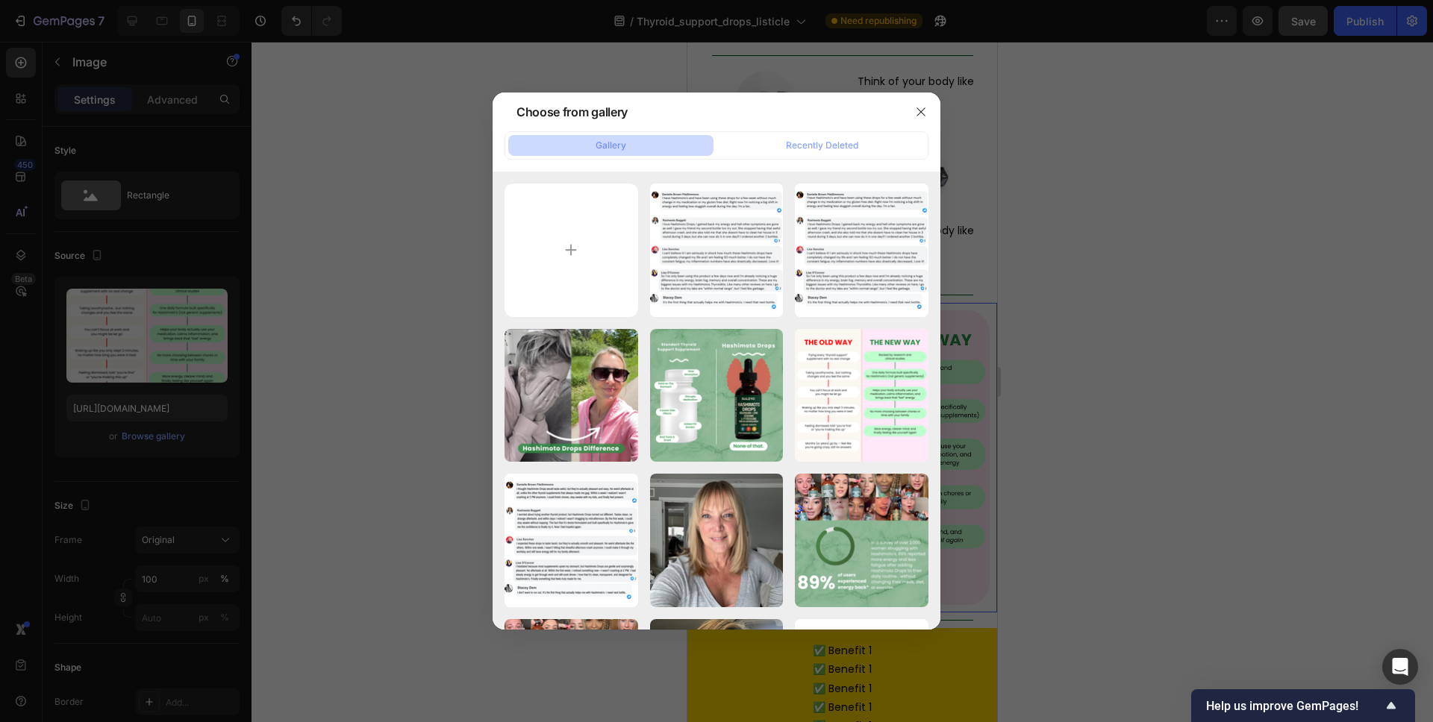
click at [1143, 283] on div at bounding box center [716, 361] width 1433 height 722
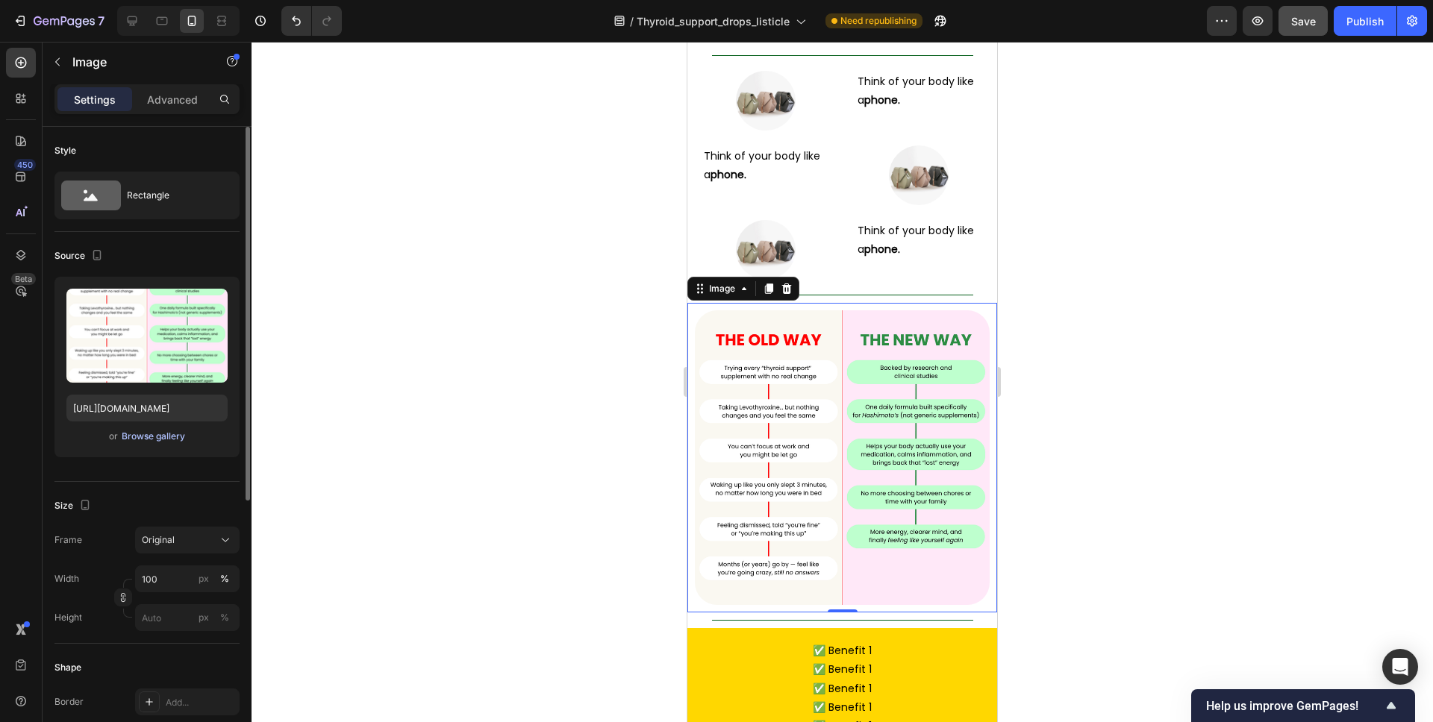
click at [155, 438] on div "Browse gallery" at bounding box center [153, 436] width 63 height 13
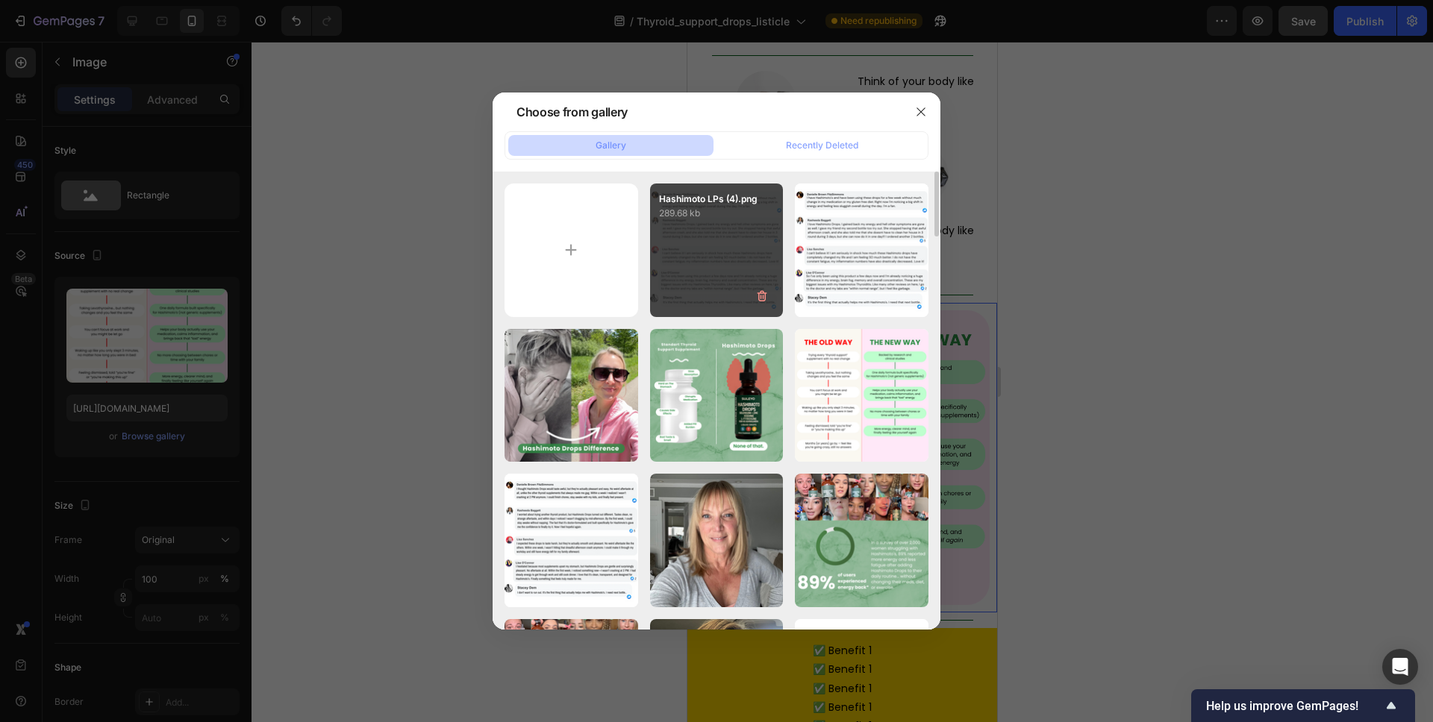
click at [725, 228] on div "Hashimoto LPs (4).png 289.68 kb" at bounding box center [717, 251] width 134 height 134
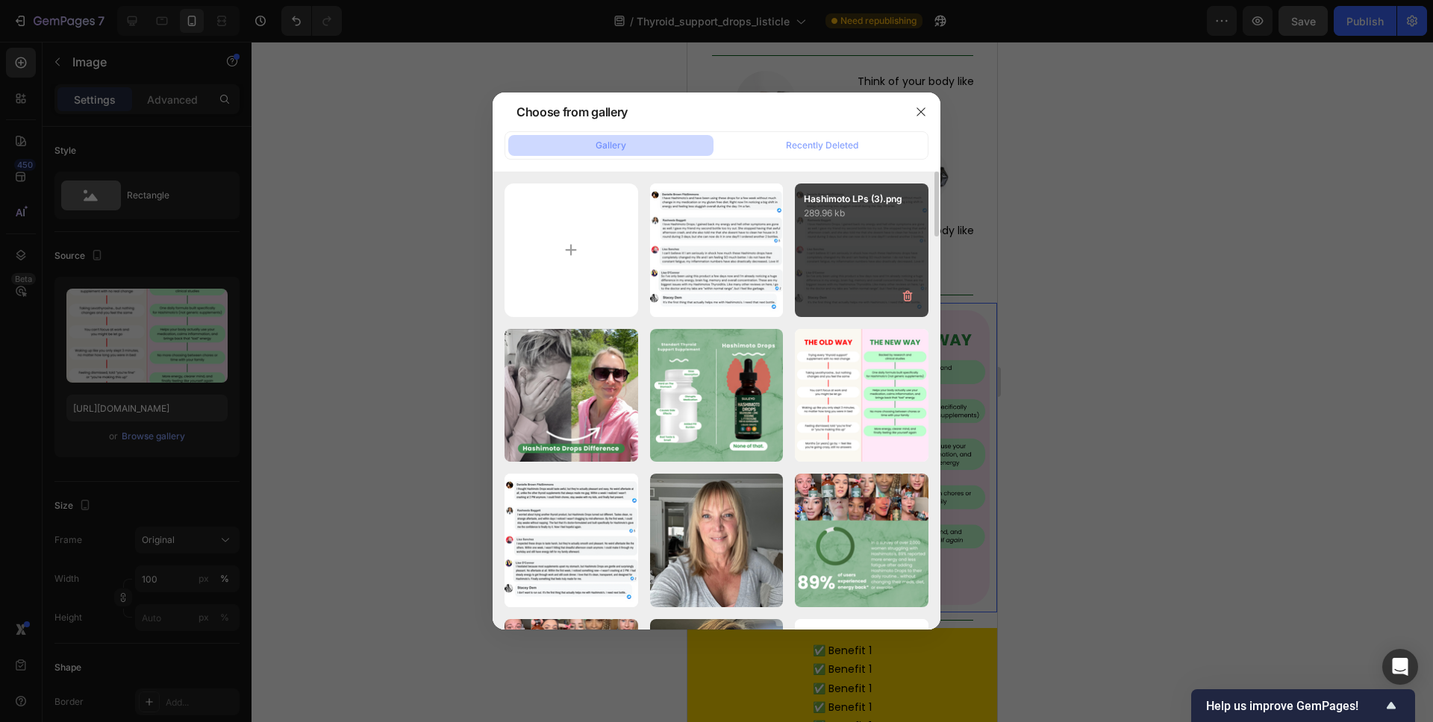
type input "[URL][DOMAIN_NAME]"
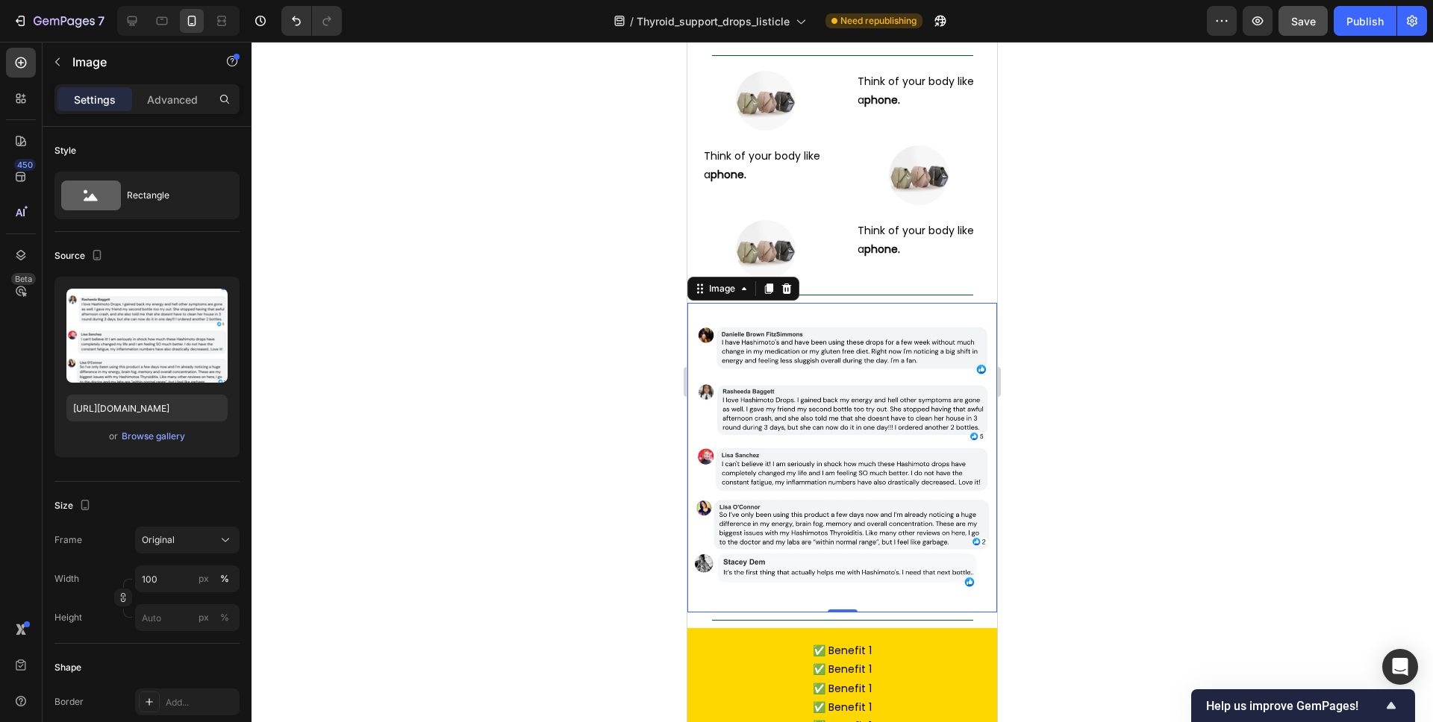
click at [1059, 262] on div at bounding box center [841, 382] width 1181 height 681
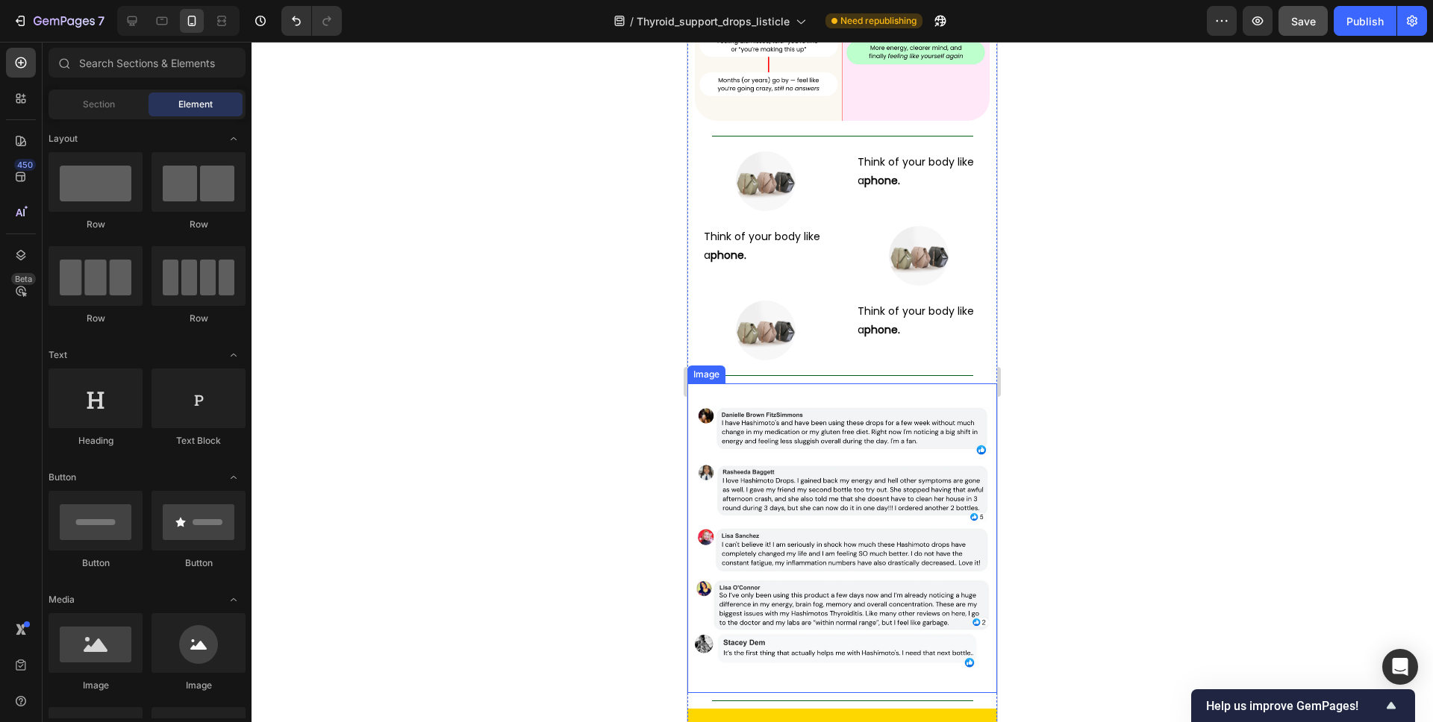
click at [842, 448] on img at bounding box center [842, 538] width 295 height 295
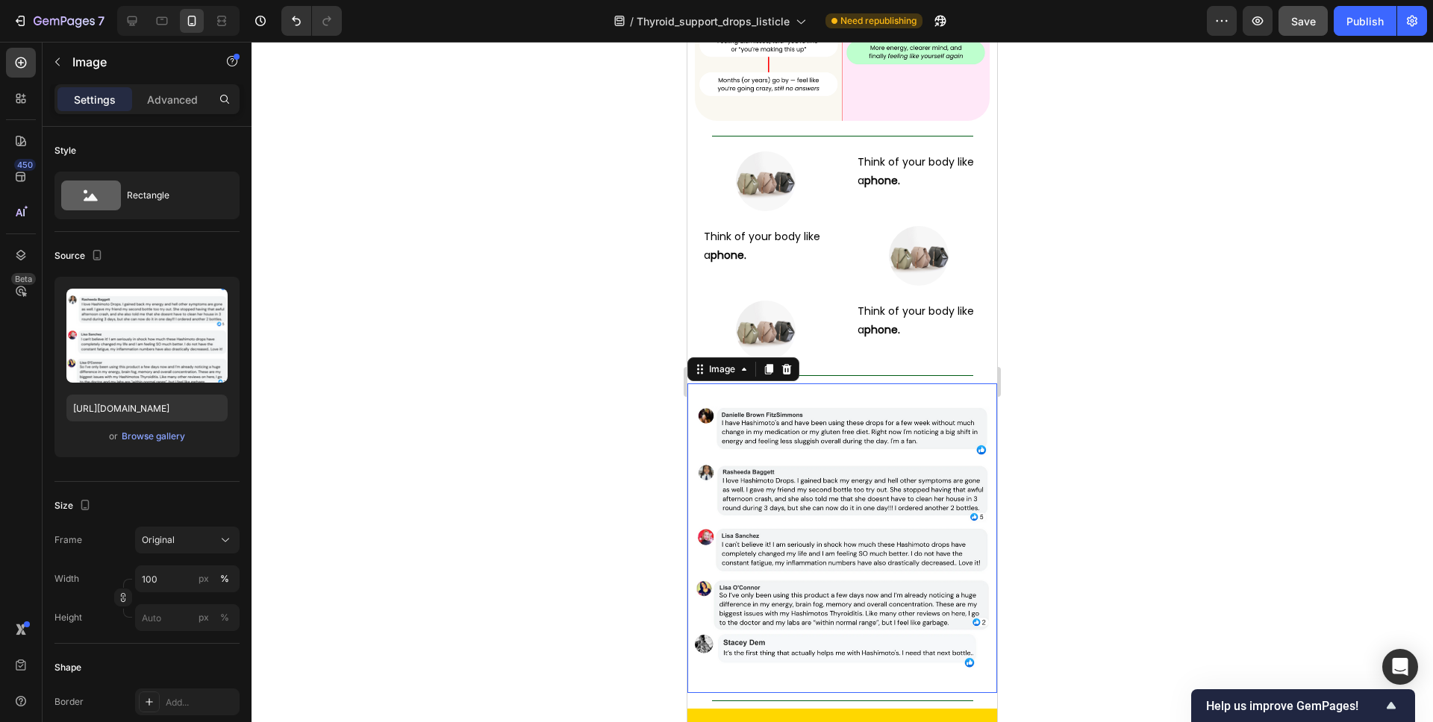
scroll to position [5100, 0]
click at [147, 437] on div "Browse gallery" at bounding box center [153, 436] width 63 height 13
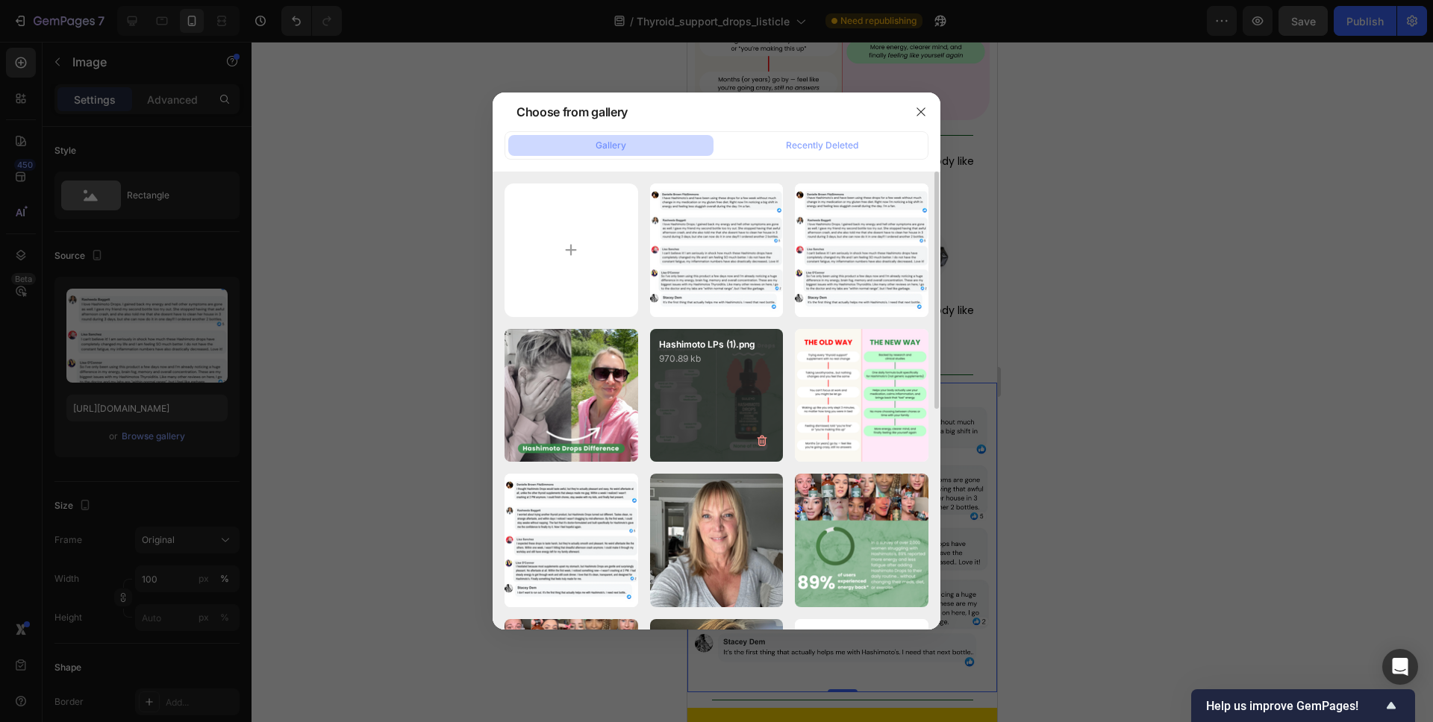
click at [703, 377] on div "Hashimoto LPs (1).png 970.89 kb" at bounding box center [717, 396] width 134 height 134
type input "[URL][DOMAIN_NAME]"
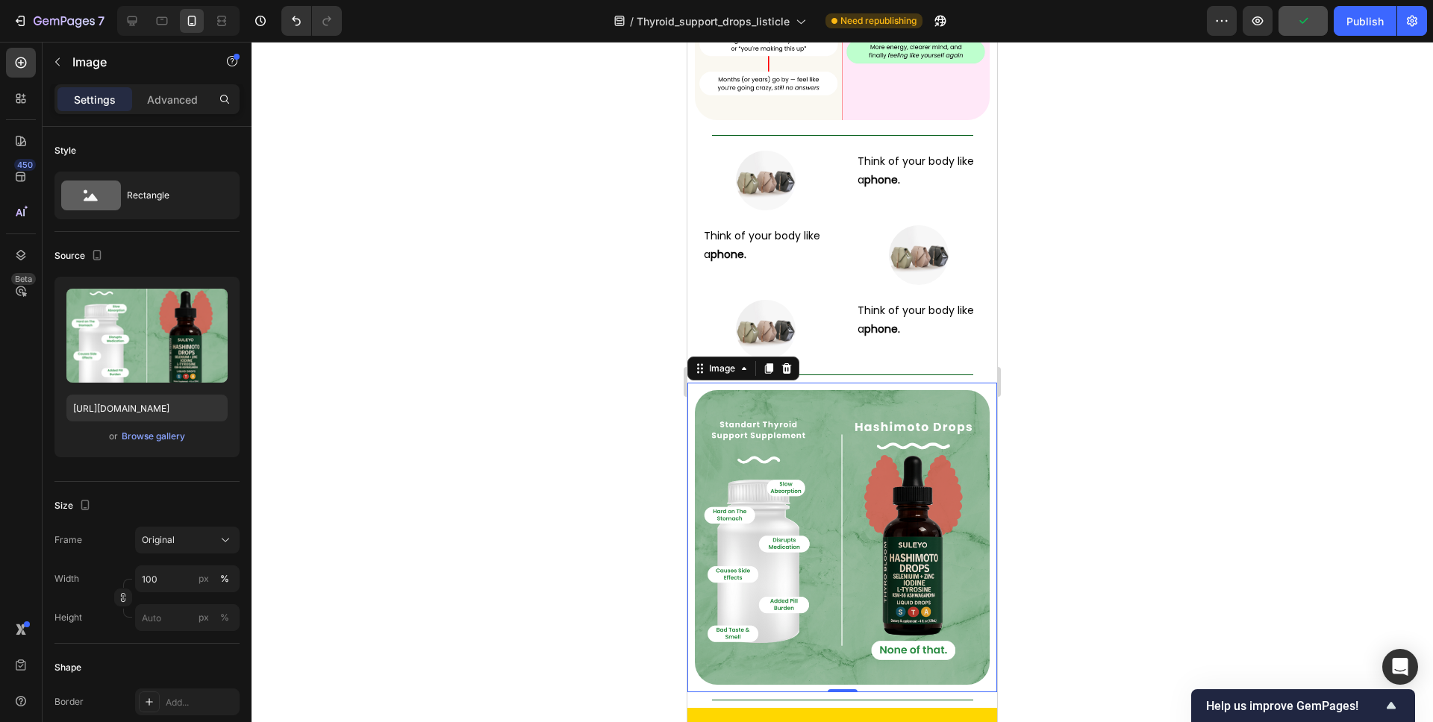
click at [1063, 243] on div at bounding box center [841, 382] width 1181 height 681
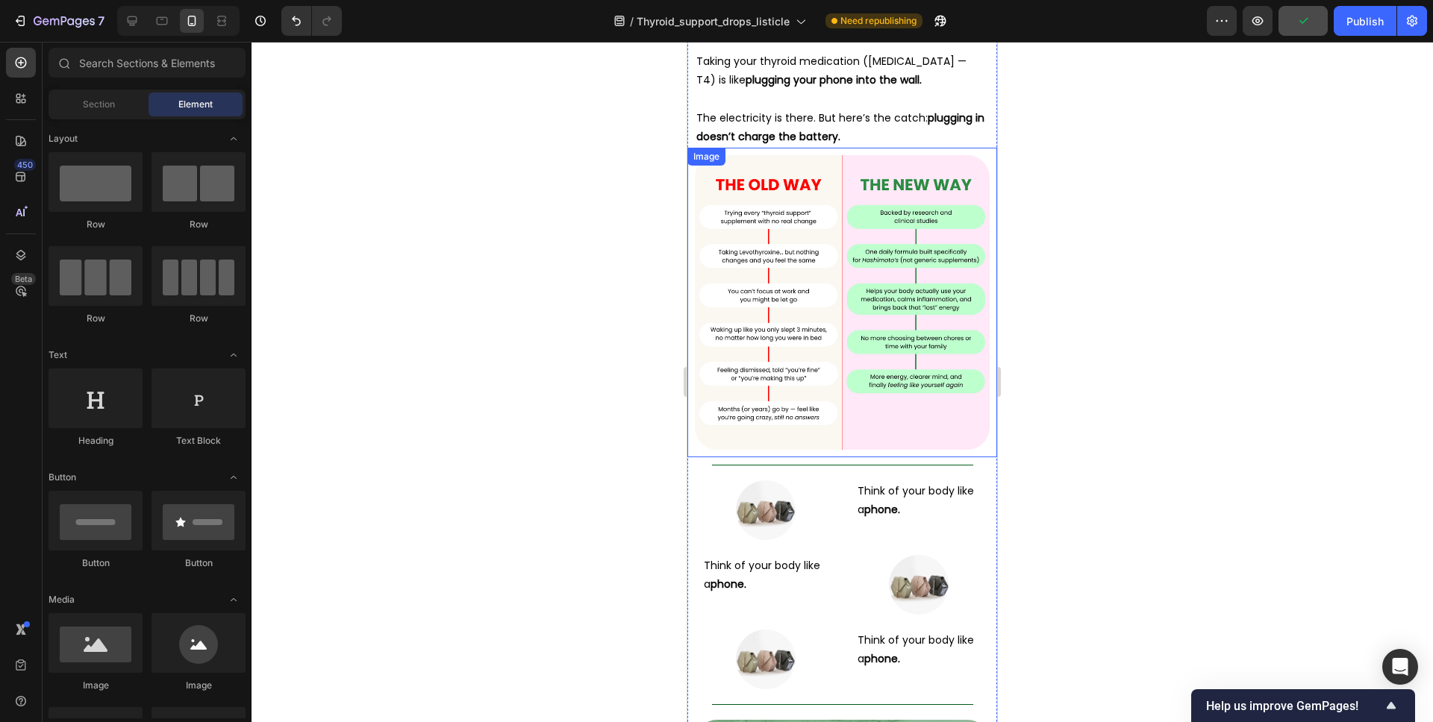
scroll to position [4608, 0]
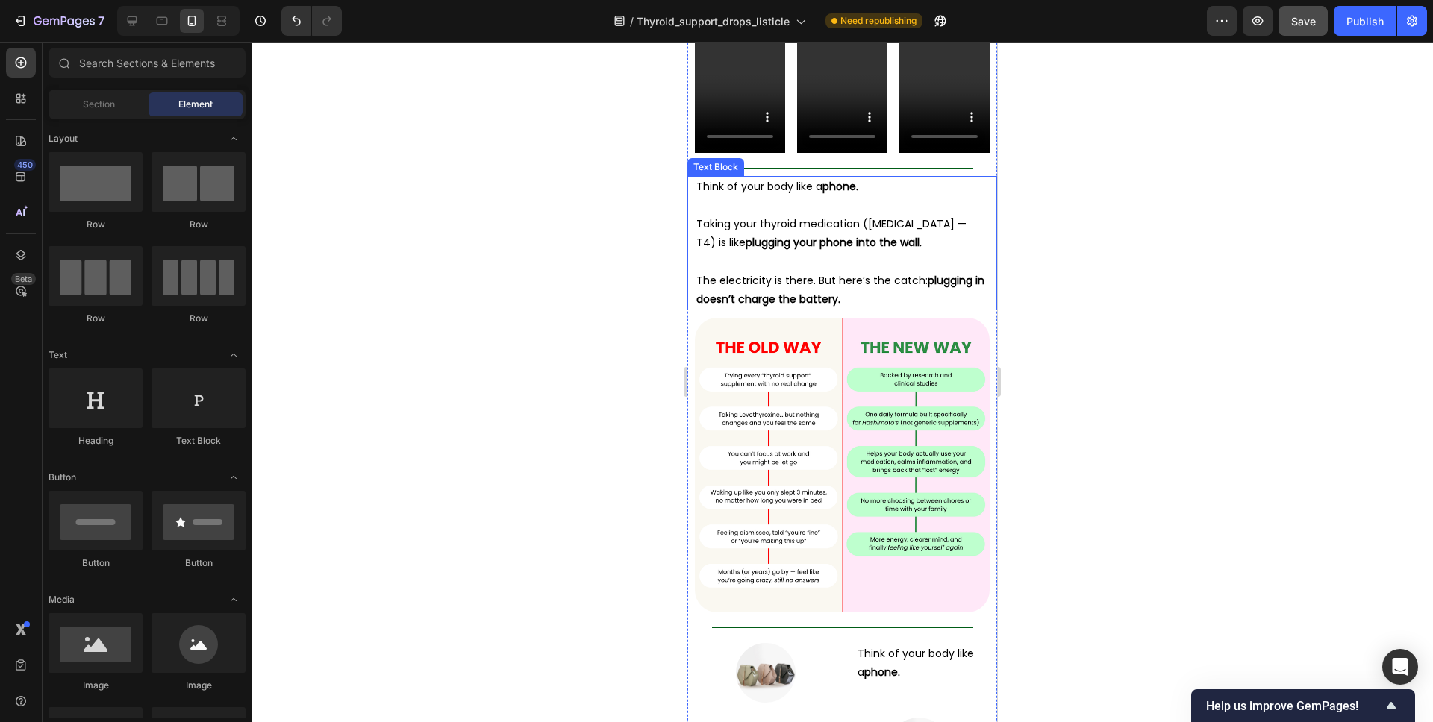
click at [857, 253] on p at bounding box center [842, 262] width 292 height 19
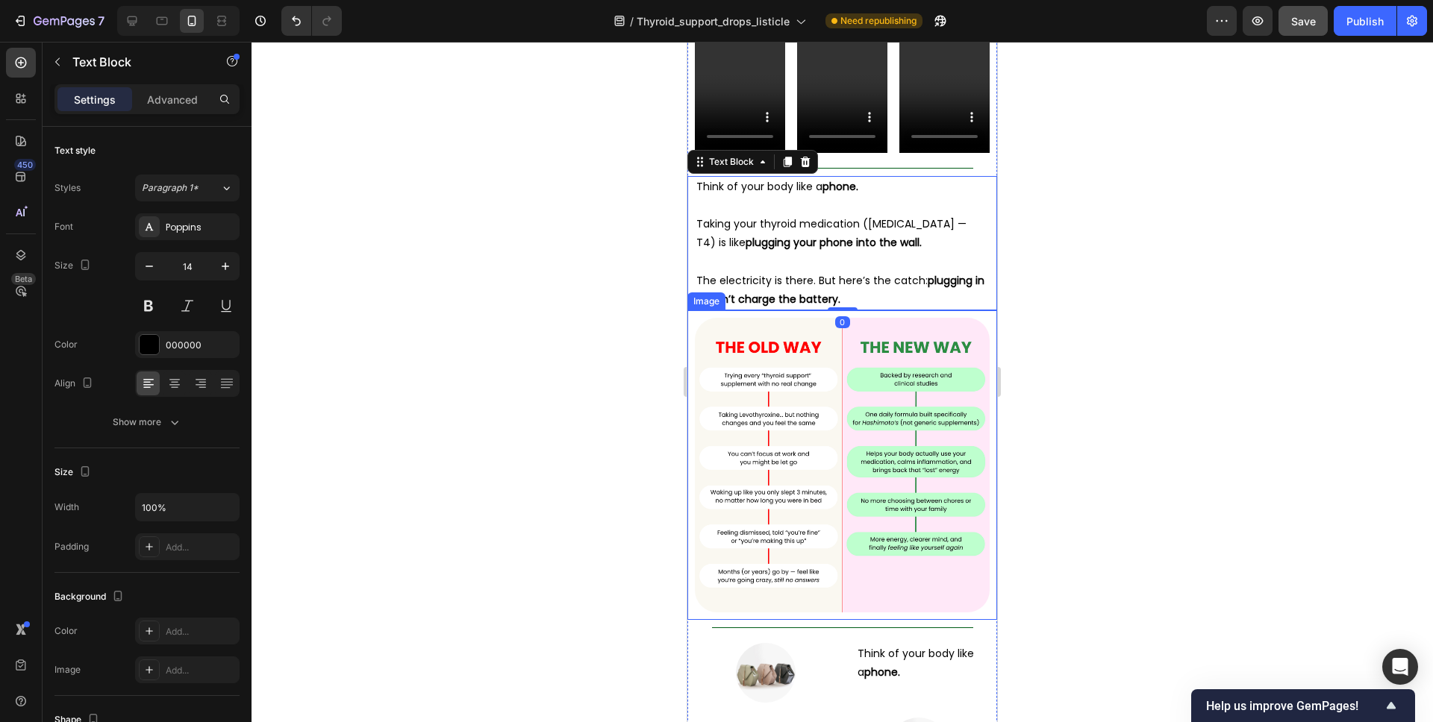
click at [815, 340] on img at bounding box center [842, 465] width 295 height 295
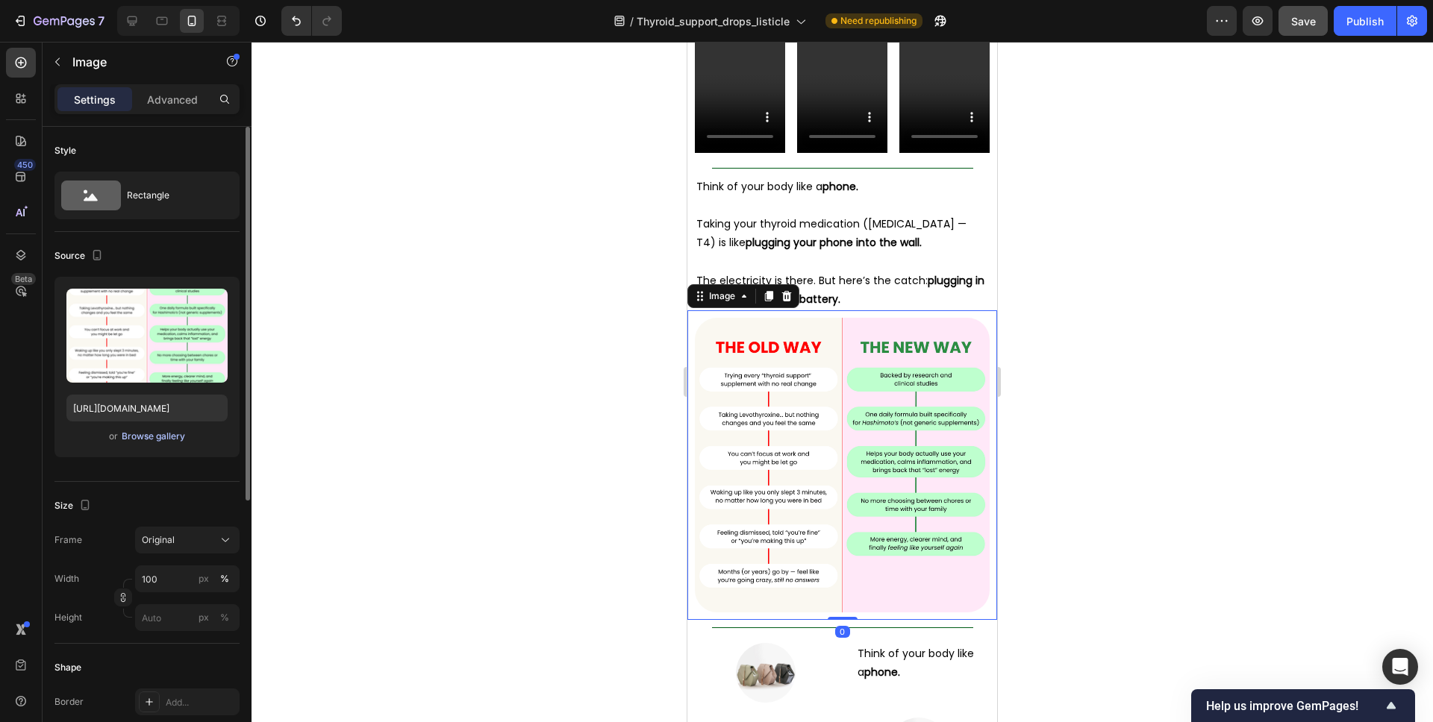
click at [154, 439] on div "Browse gallery" at bounding box center [153, 436] width 63 height 13
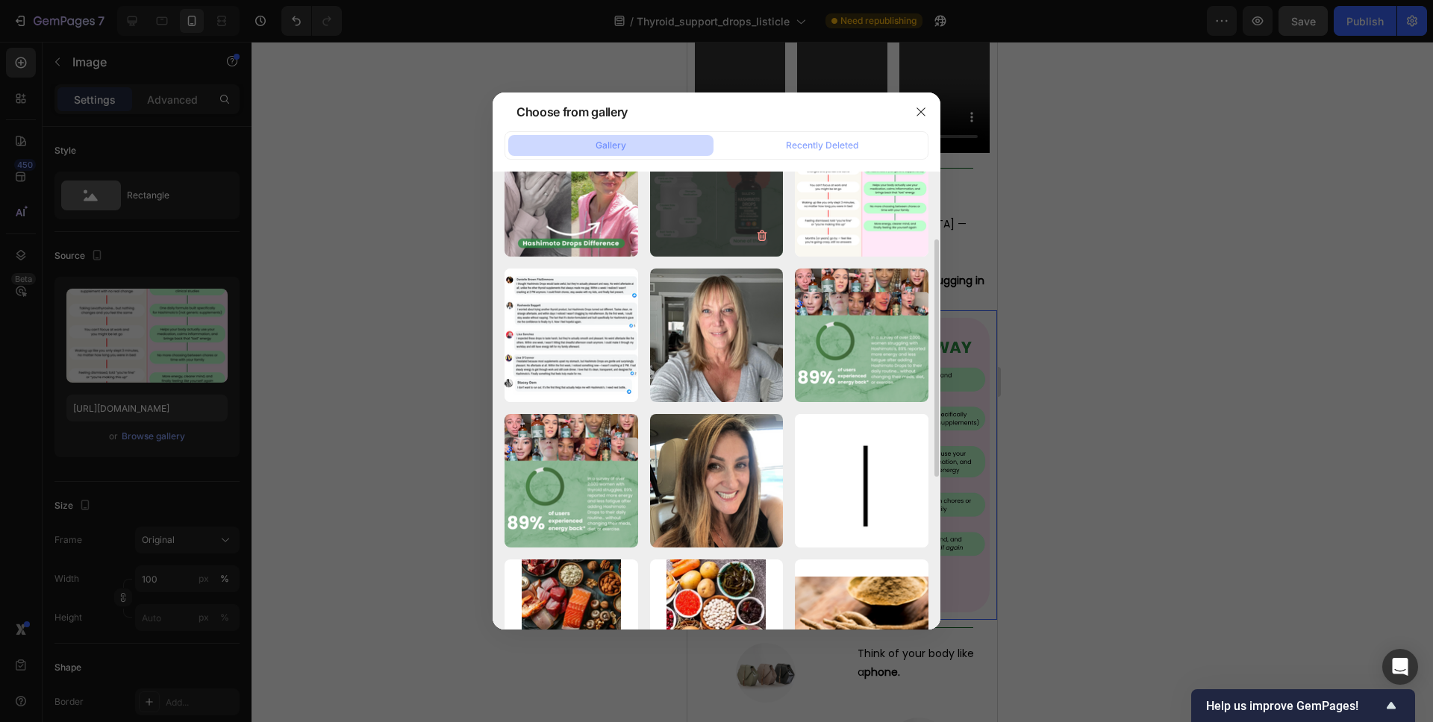
scroll to position [213, 0]
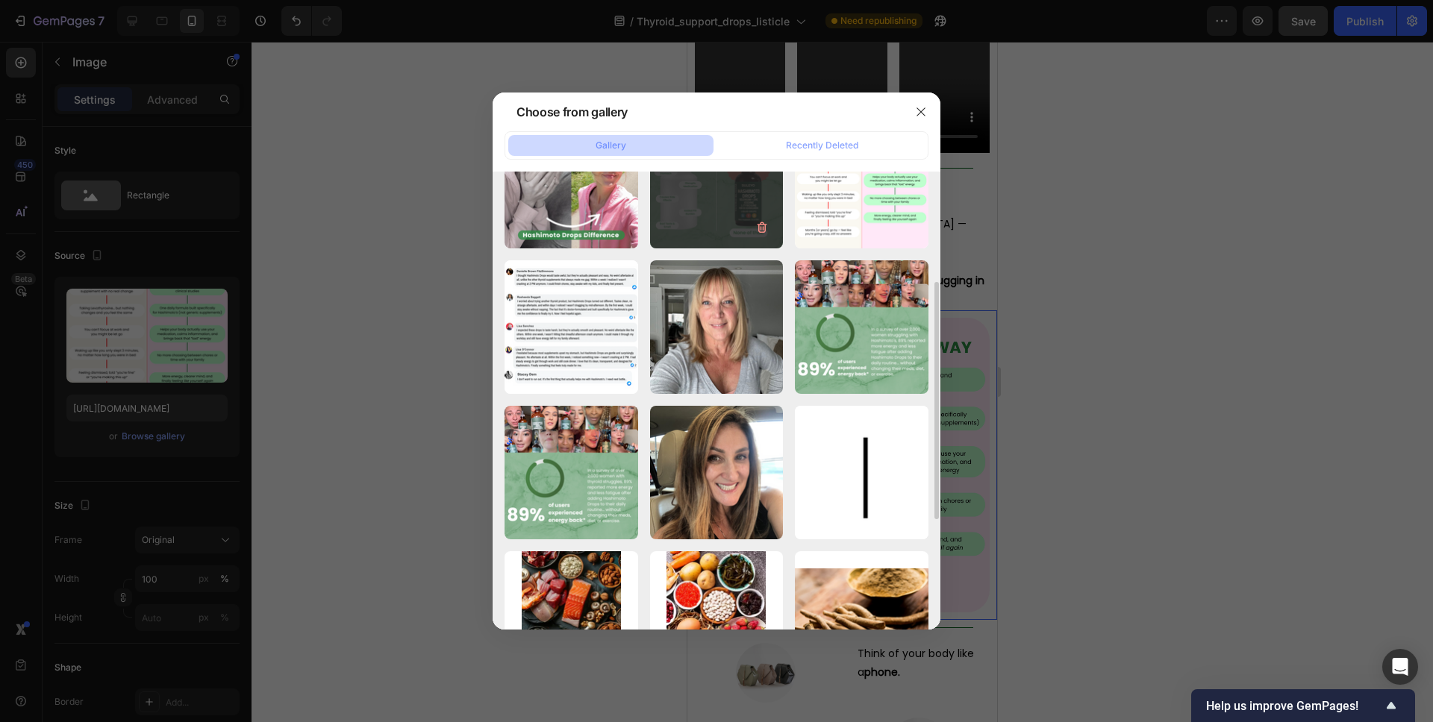
drag, startPoint x: 699, startPoint y: 196, endPoint x: 719, endPoint y: 230, distance: 38.8
click at [699, 196] on div "Hashimoto LPs (1).png 970.89 kb" at bounding box center [717, 183] width 134 height 134
type input "[URL][DOMAIN_NAME]"
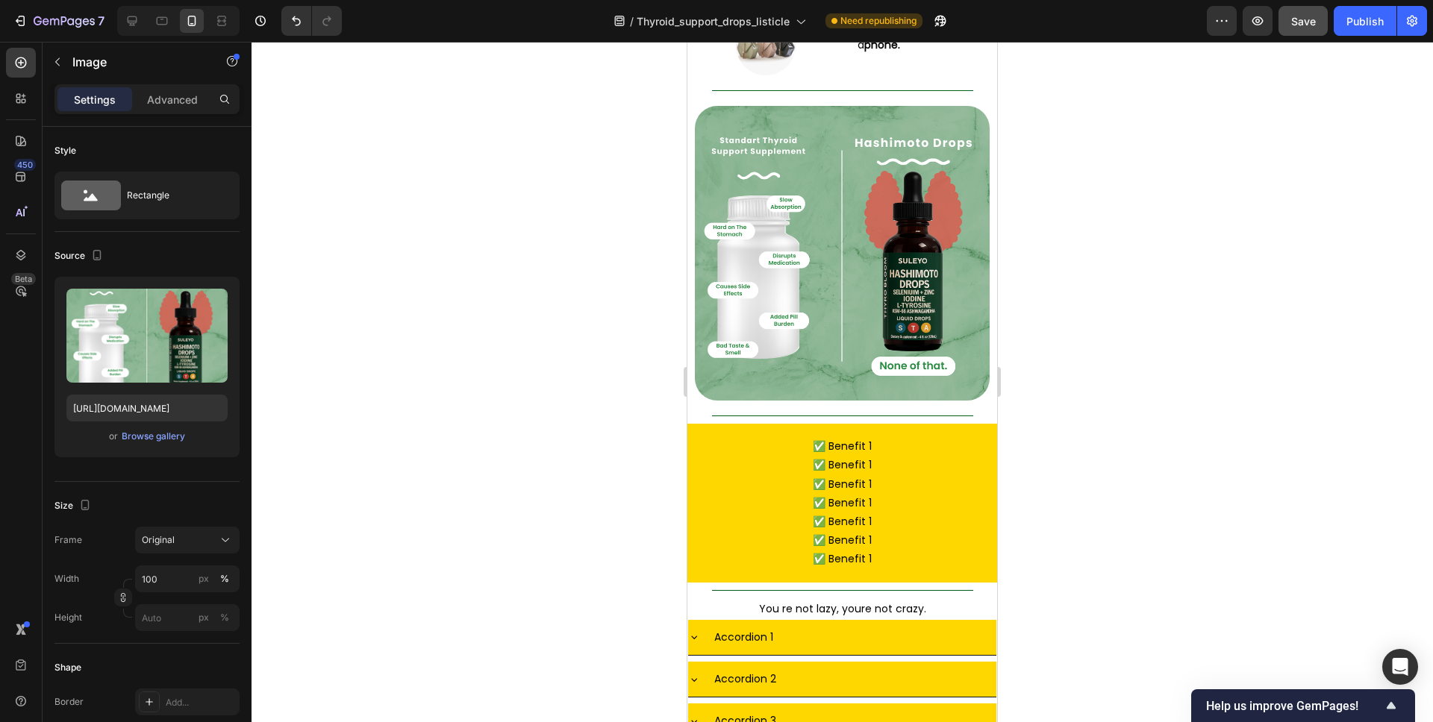
scroll to position [5628, 0]
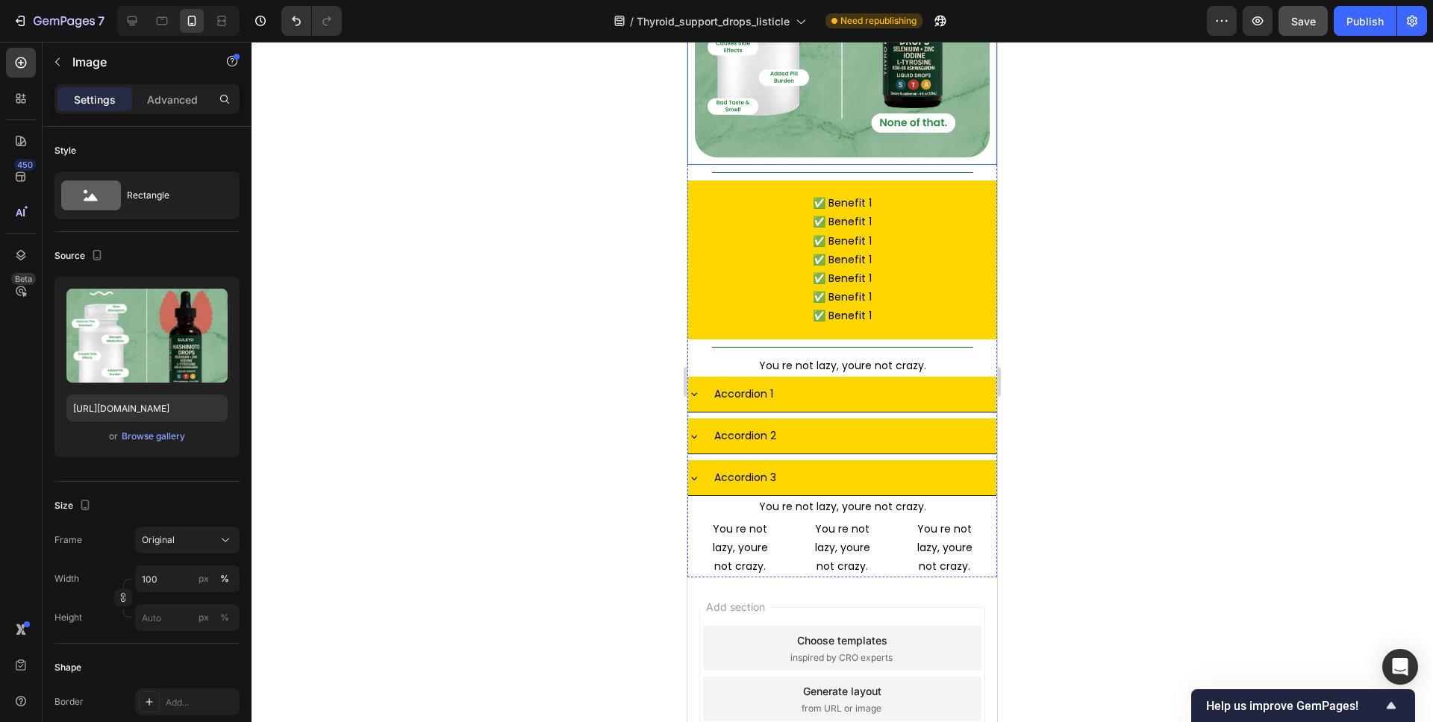
click at [819, 101] on img at bounding box center [842, 10] width 295 height 295
click at [148, 431] on div "Browse gallery" at bounding box center [153, 436] width 63 height 13
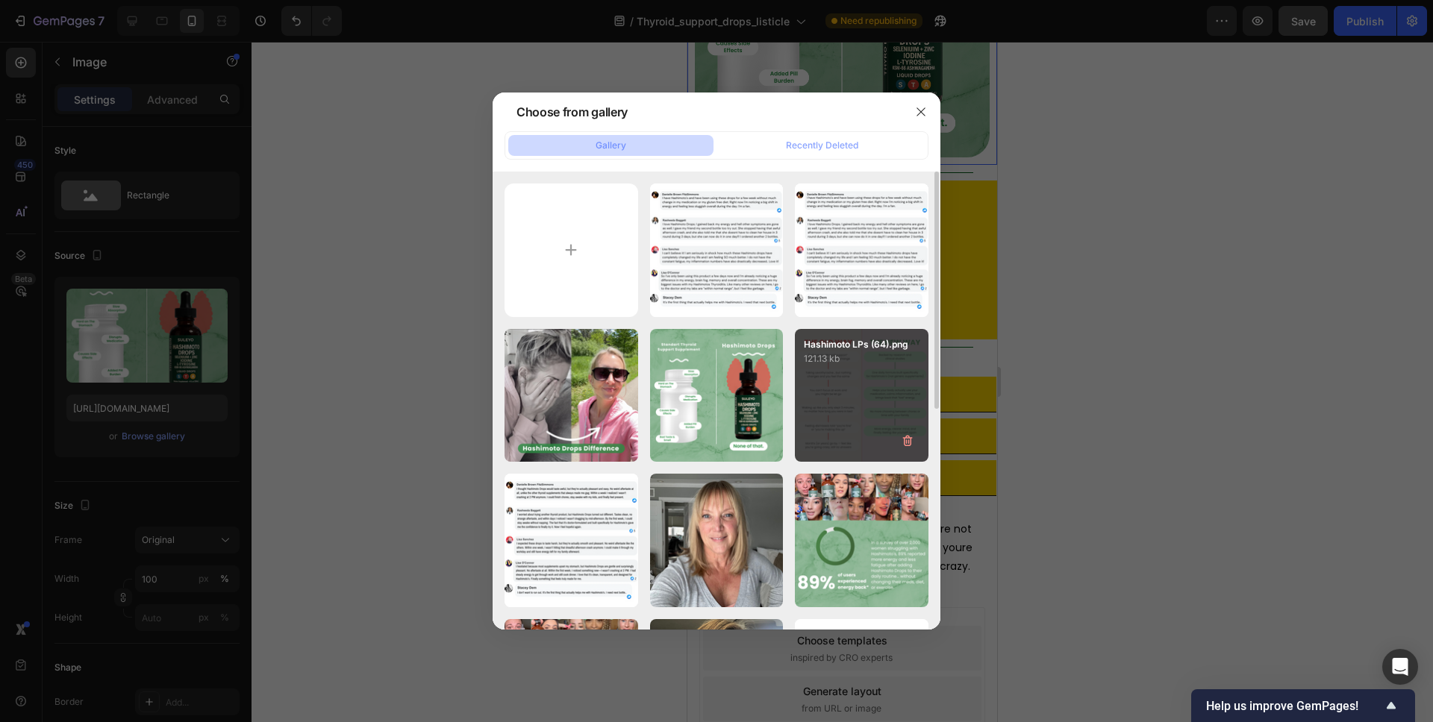
click at [832, 354] on p "121.13 kb" at bounding box center [862, 358] width 116 height 15
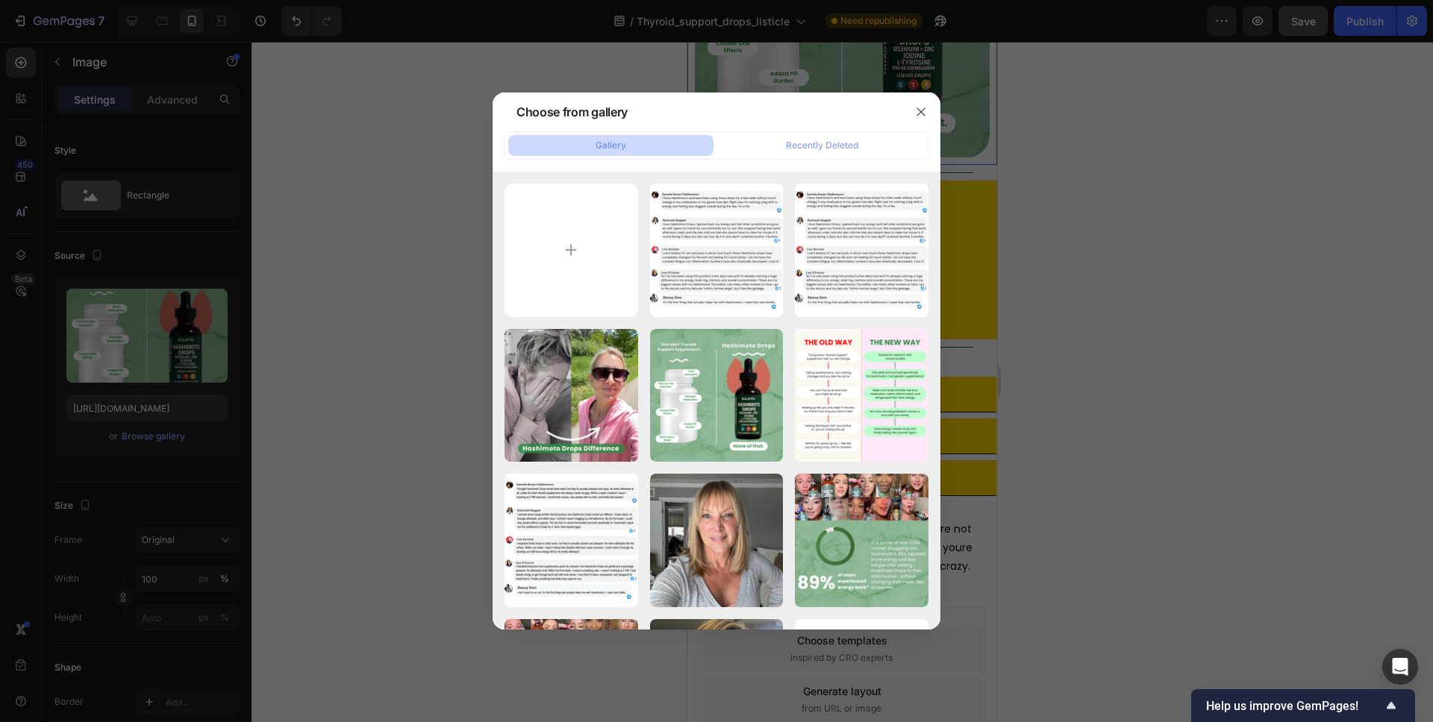
type input "[URL][DOMAIN_NAME]"
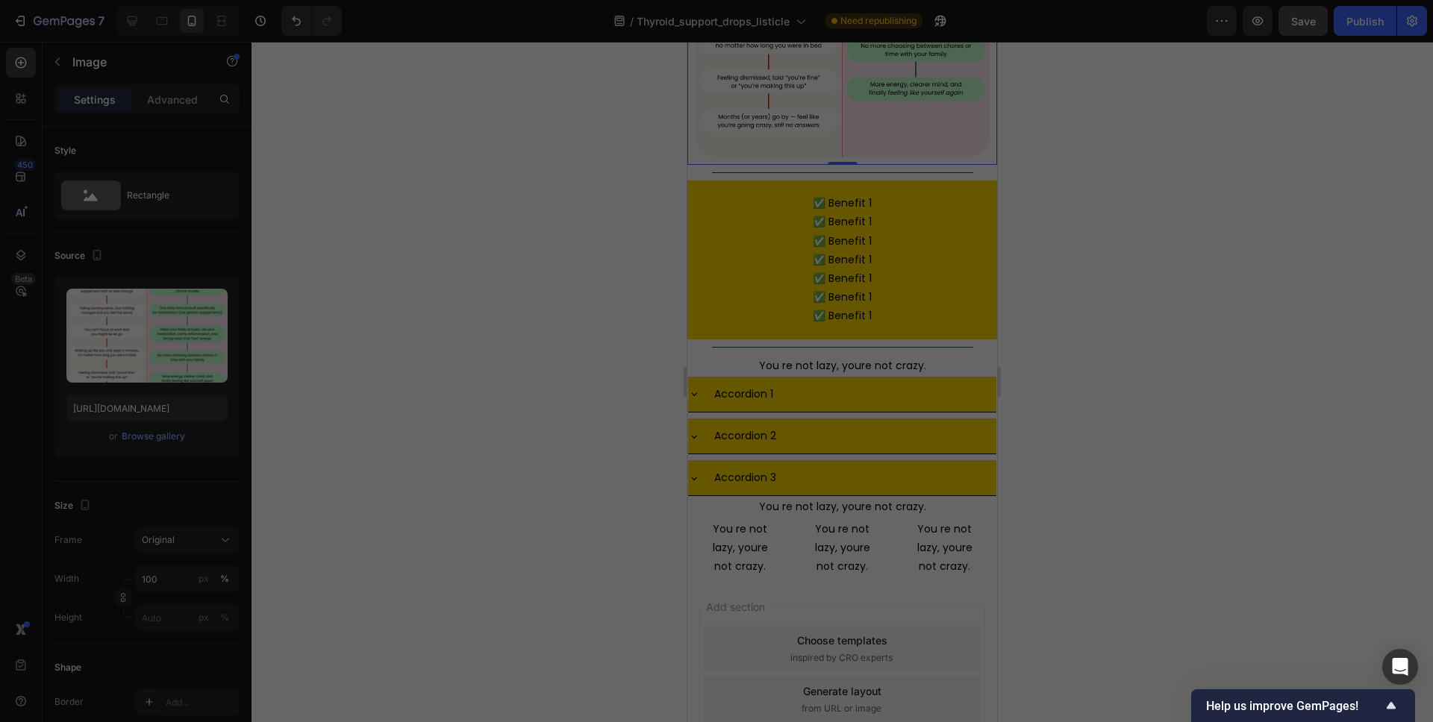
click at [1043, 301] on div at bounding box center [841, 382] width 1181 height 681
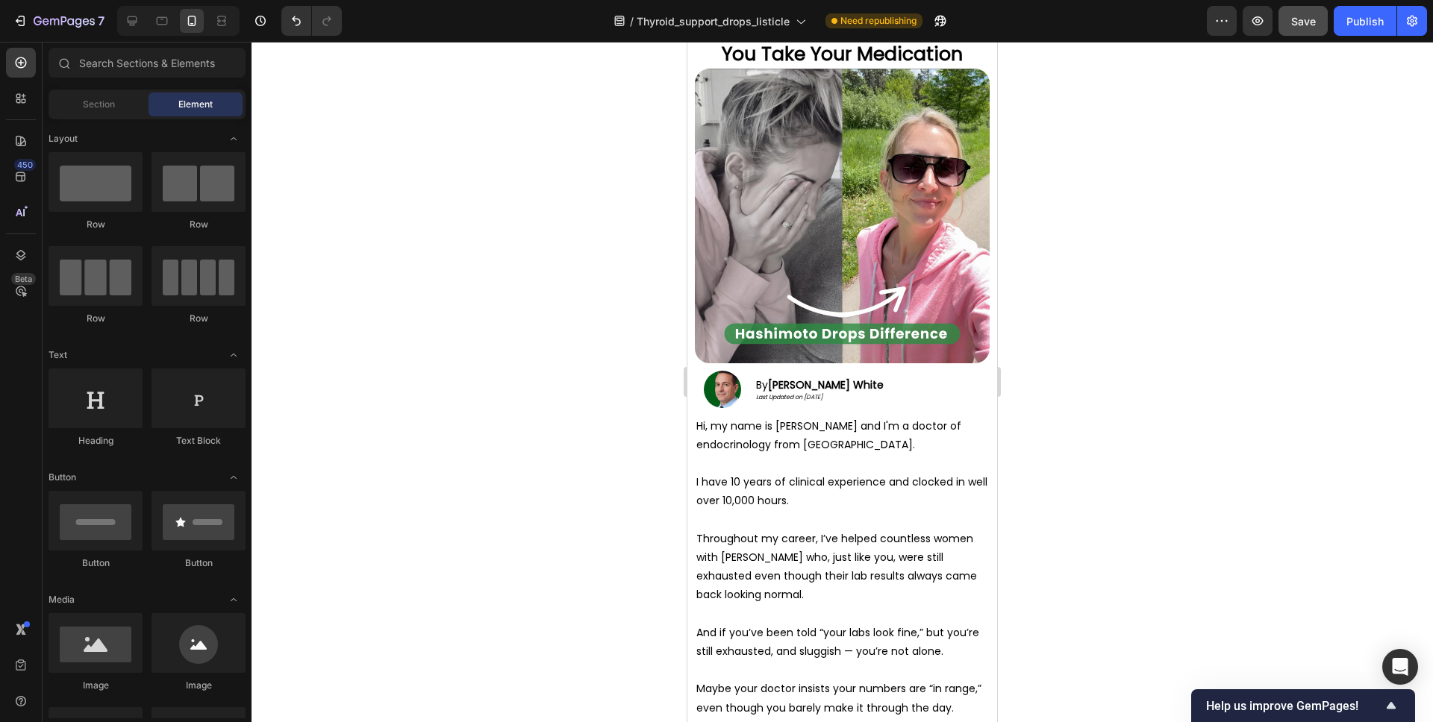
scroll to position [0, 0]
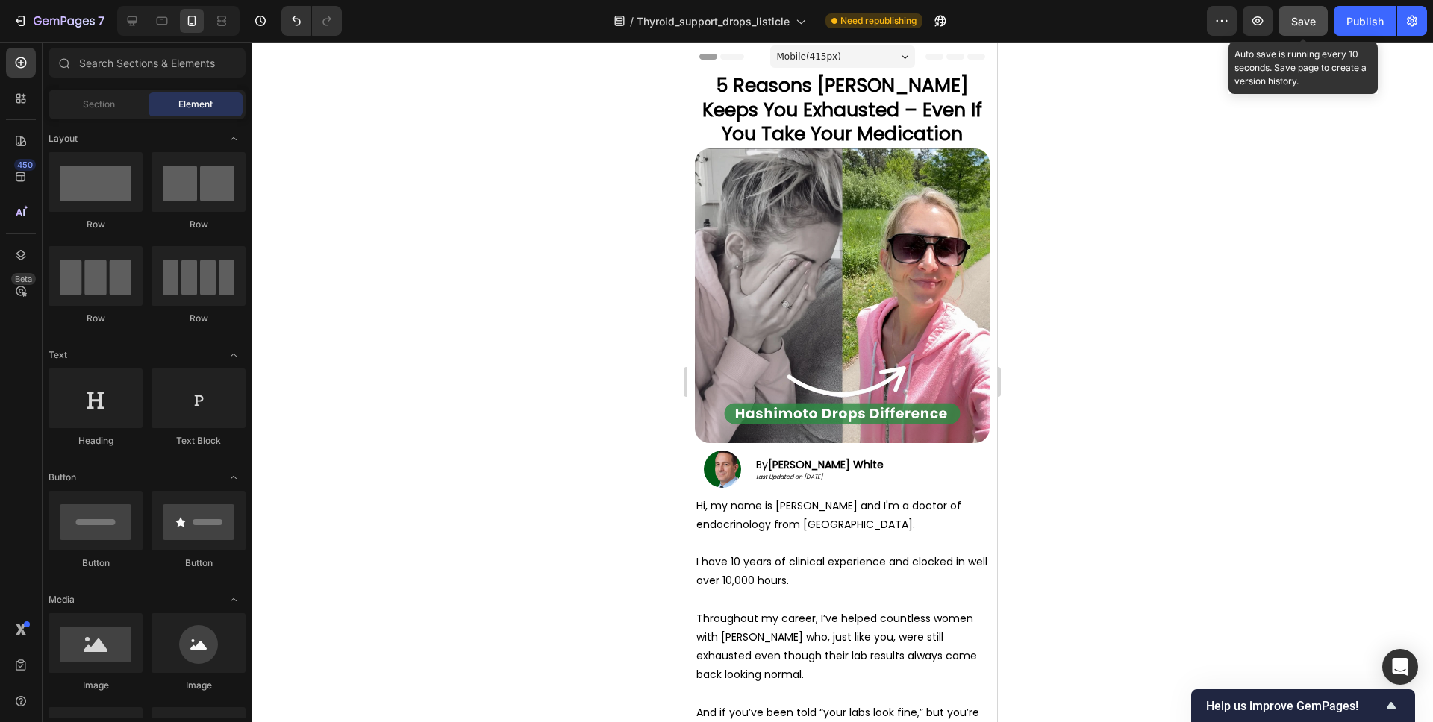
click at [1298, 23] on span "Save" at bounding box center [1303, 21] width 25 height 13
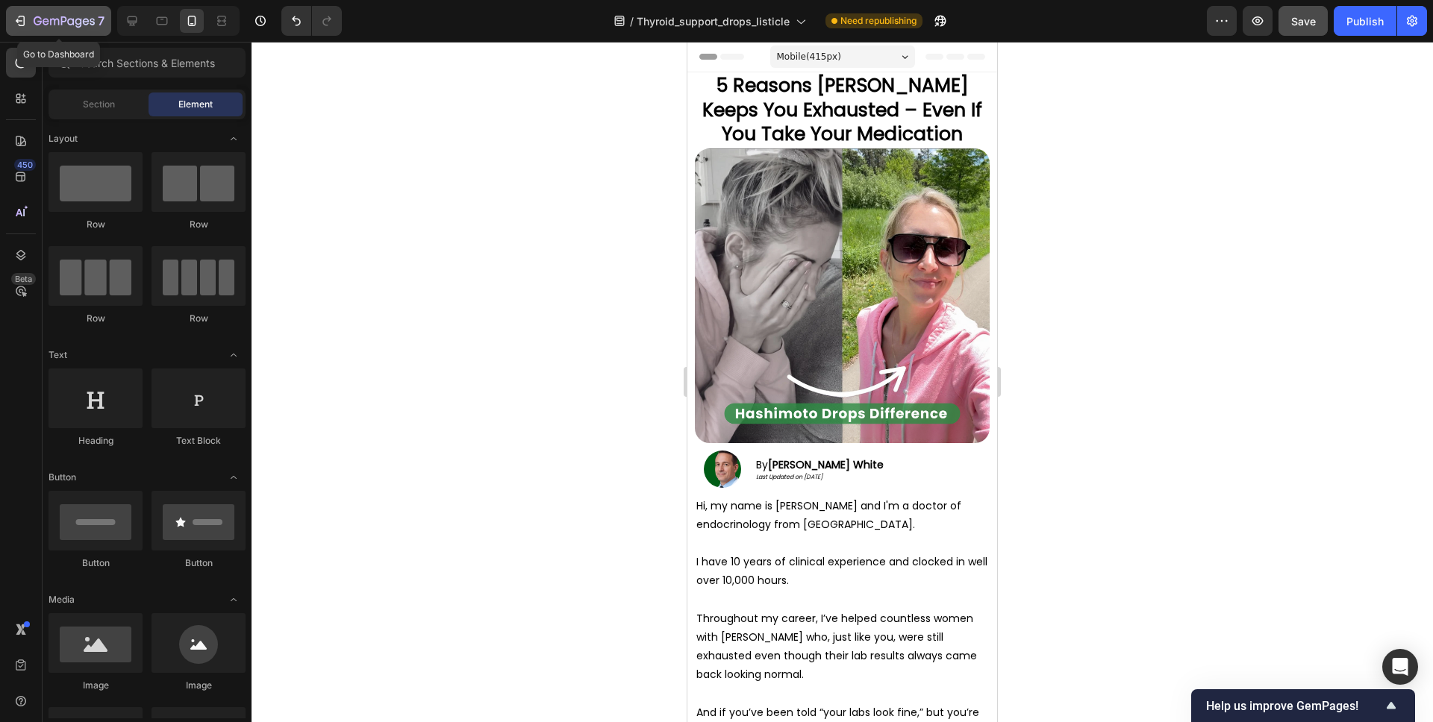
click at [63, 24] on icon "button" at bounding box center [64, 22] width 61 height 13
